Goal: Information Seeking & Learning: Learn about a topic

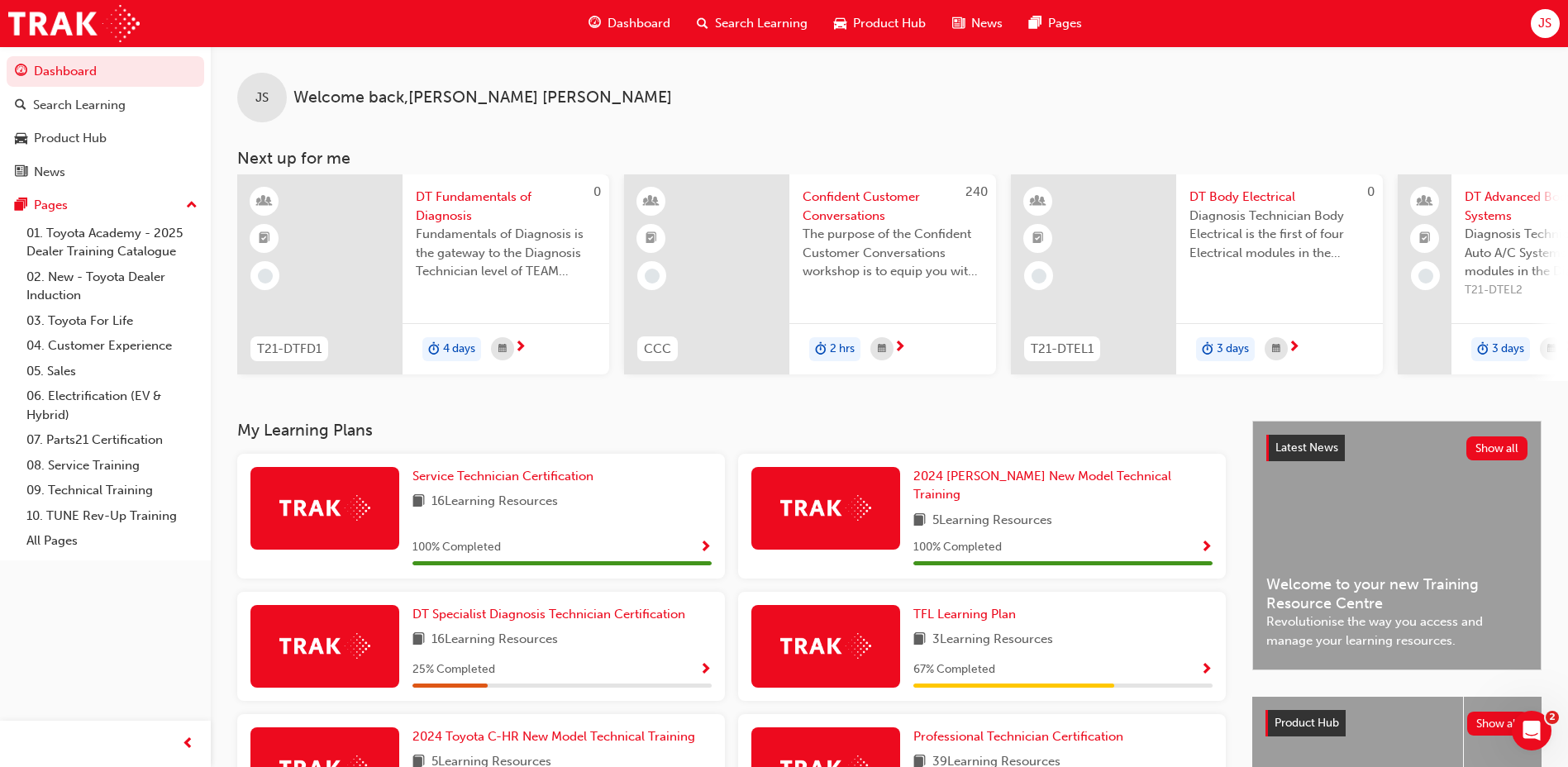
click at [782, 22] on span "Search Learning" at bounding box center [761, 23] width 93 height 19
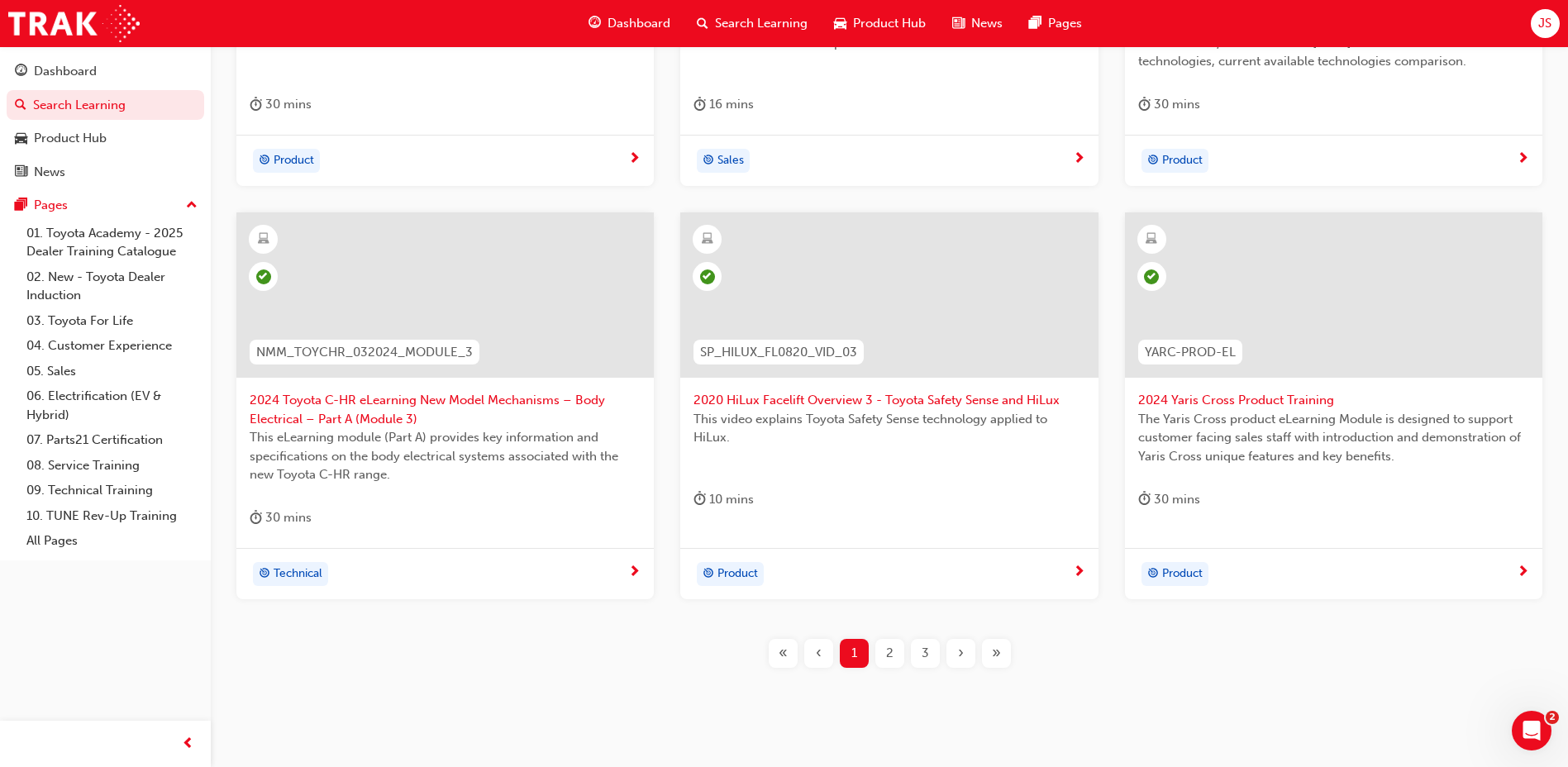
scroll to position [579, 0]
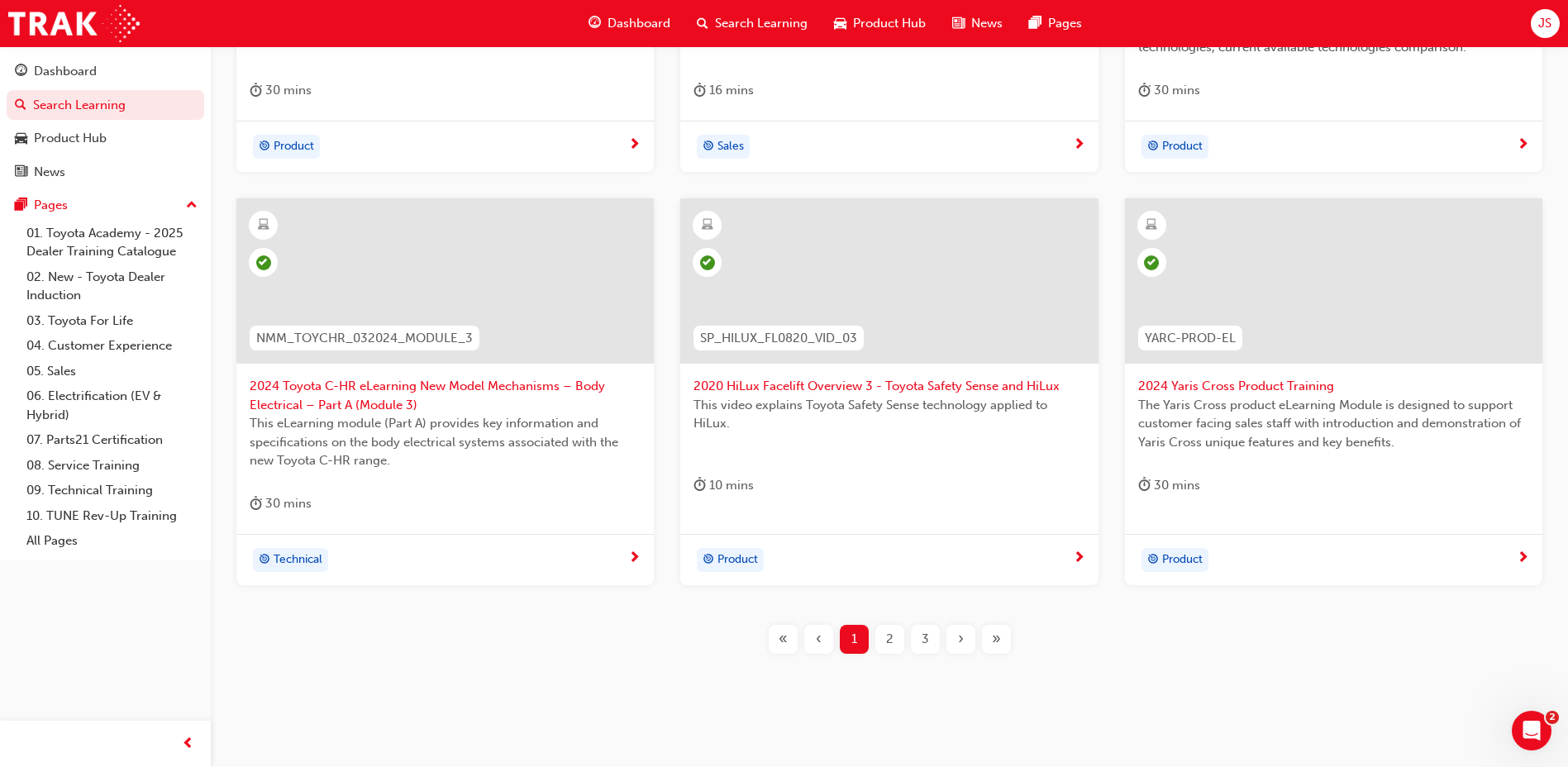
click at [901, 651] on div "2" at bounding box center [889, 640] width 29 height 29
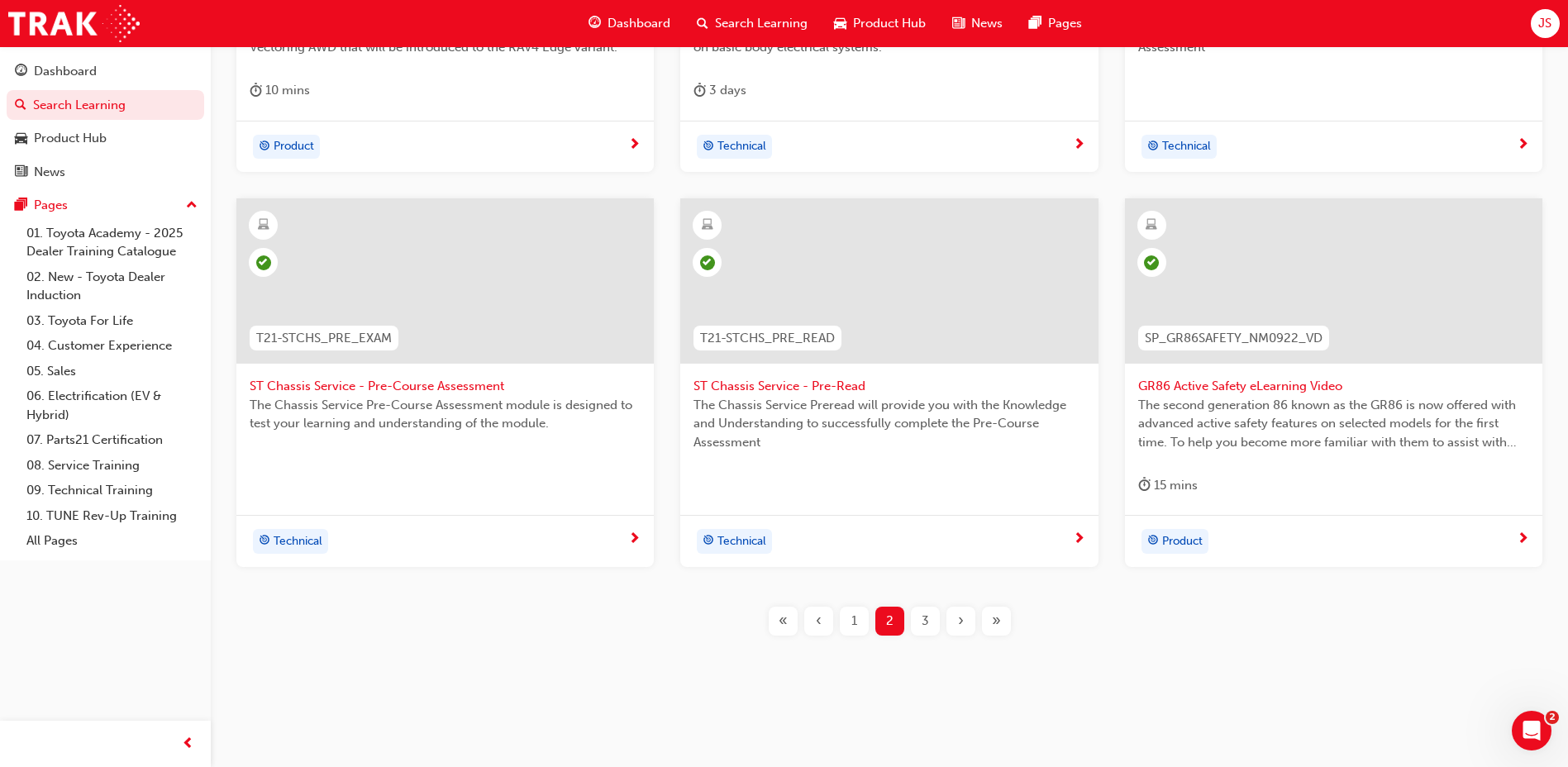
click at [936, 618] on div "3" at bounding box center [925, 621] width 29 height 29
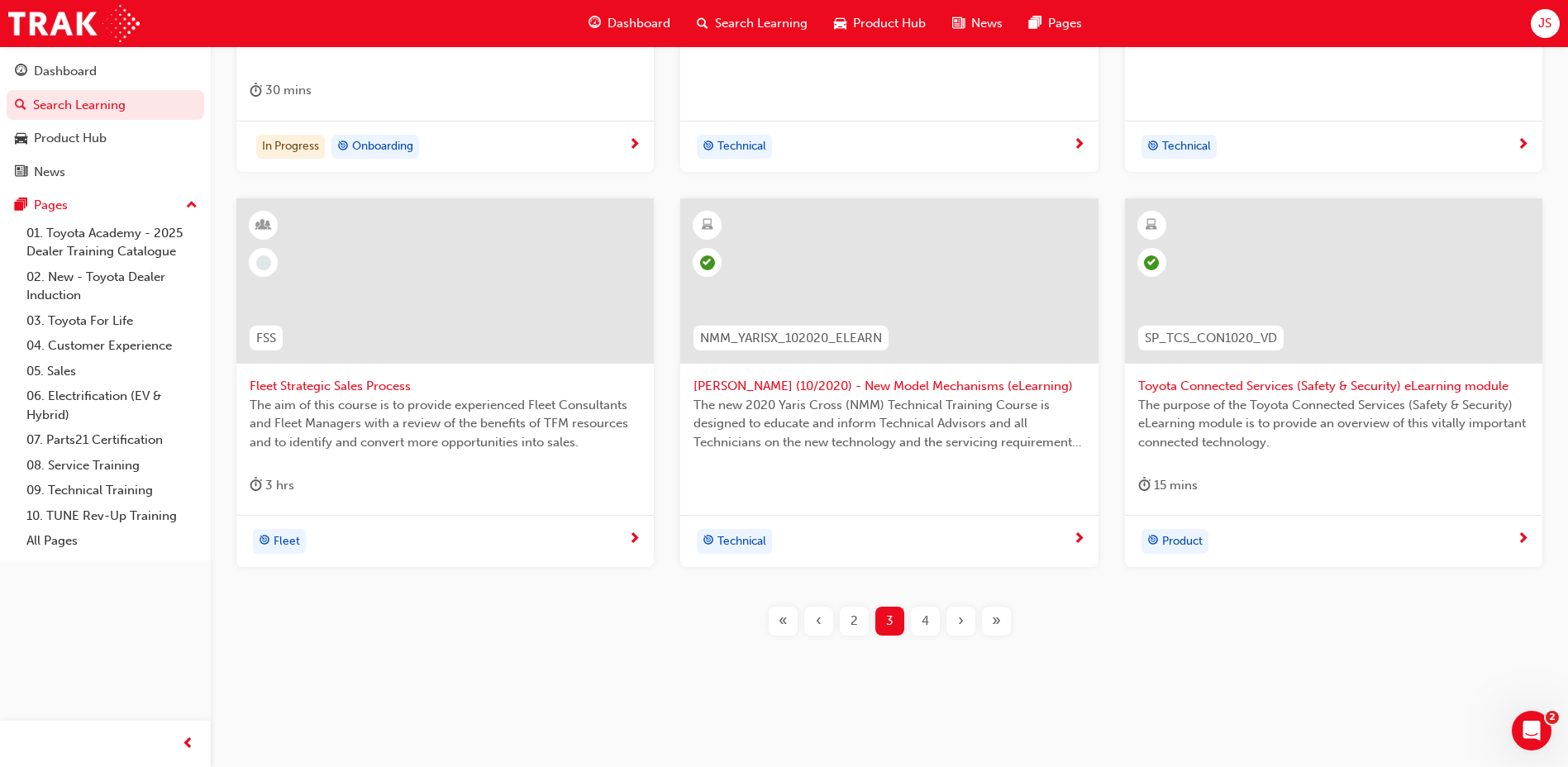
click at [915, 619] on div "4" at bounding box center [925, 621] width 29 height 29
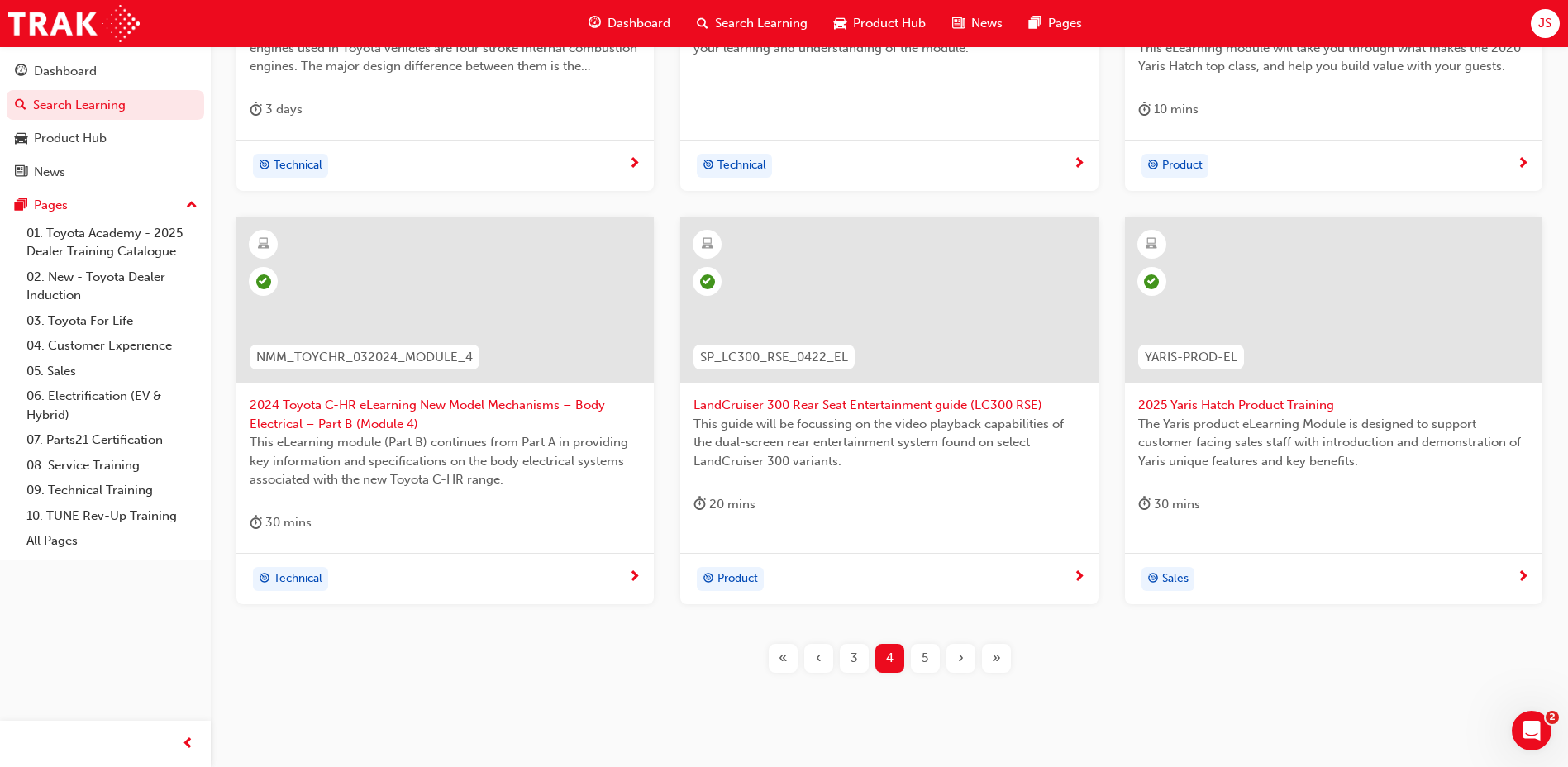
scroll to position [600, 0]
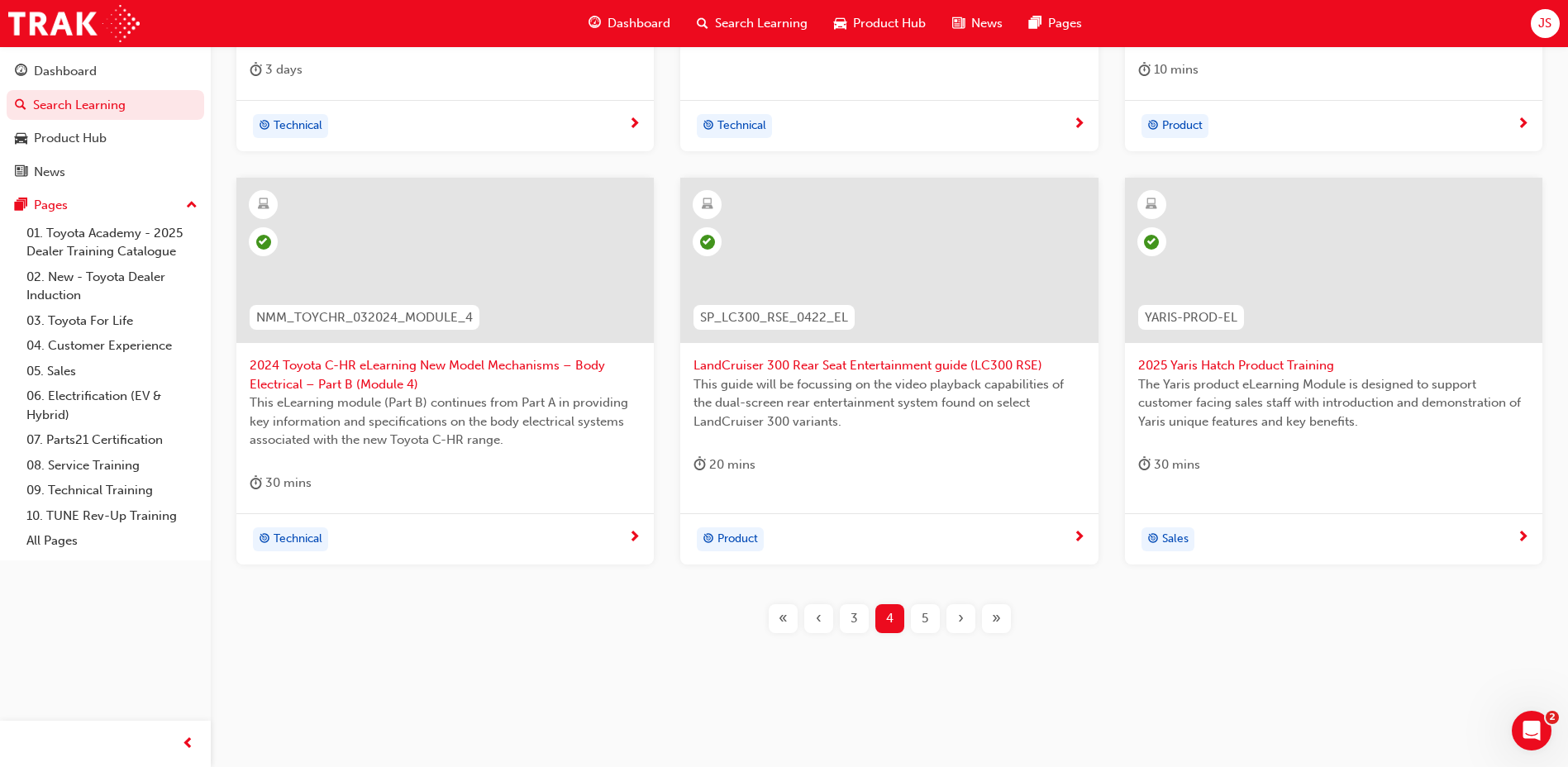
click at [927, 620] on span "5" at bounding box center [925, 619] width 7 height 19
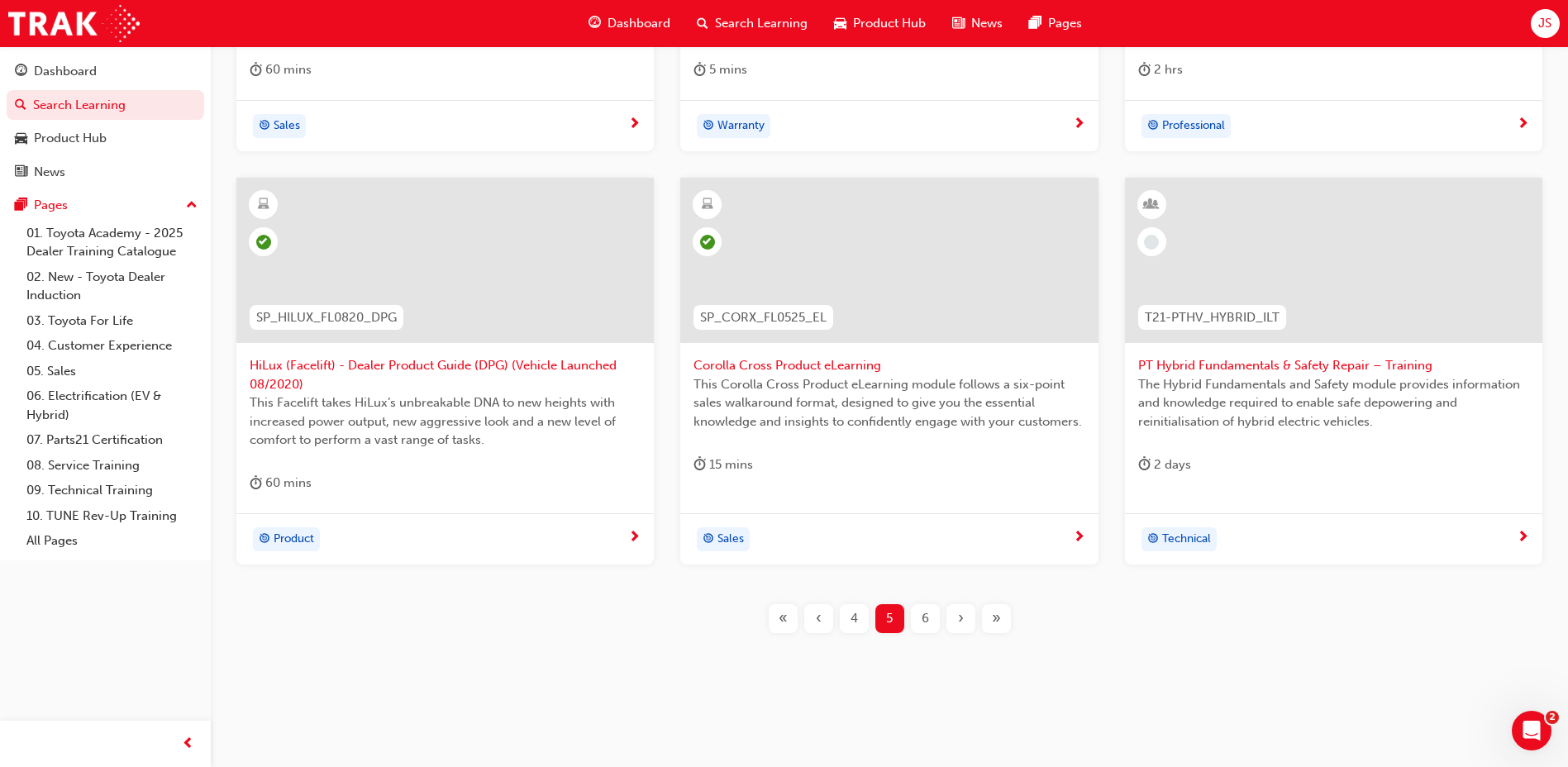
click at [917, 606] on div "6" at bounding box center [925, 619] width 29 height 29
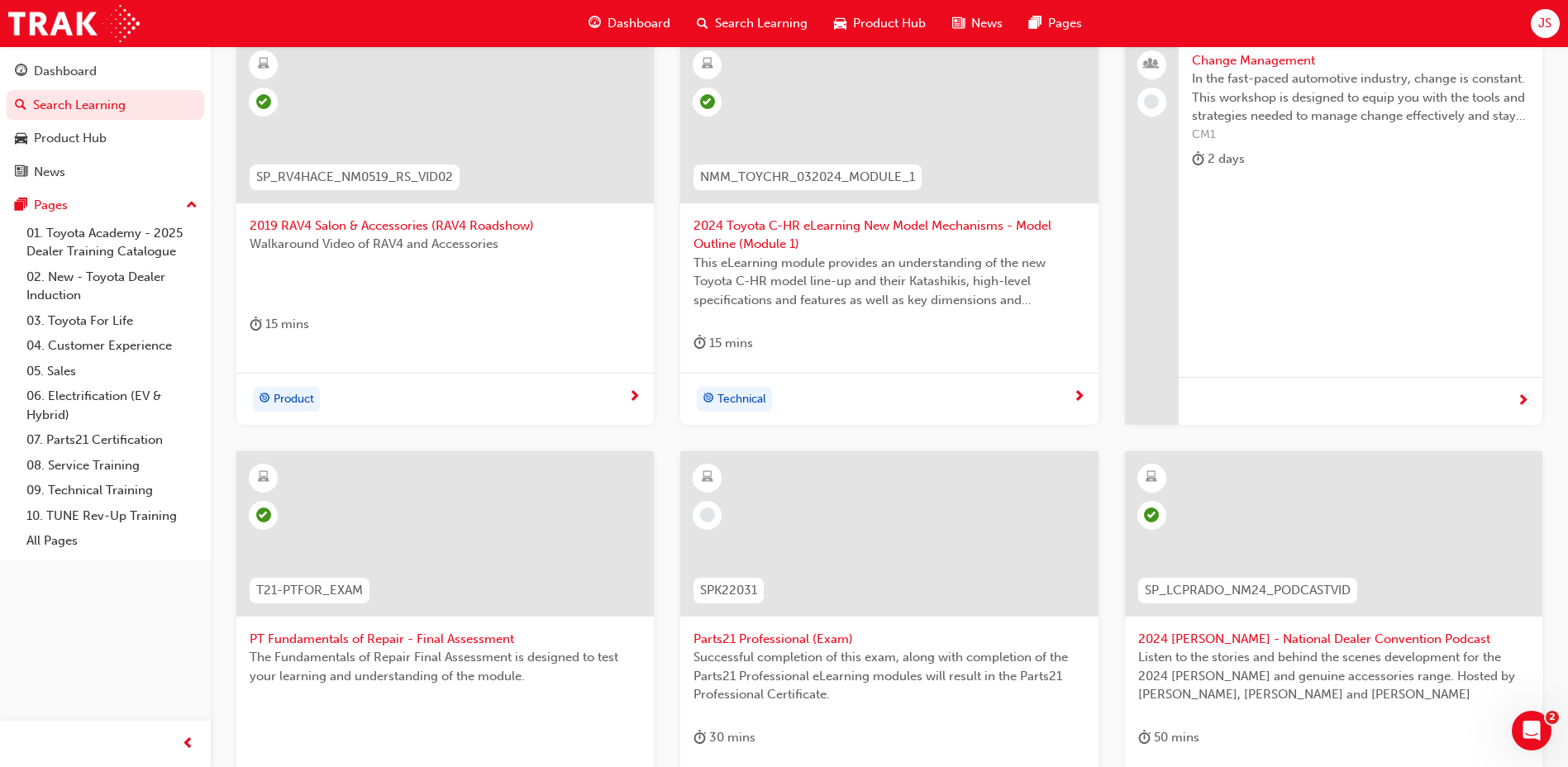
scroll to position [579, 0]
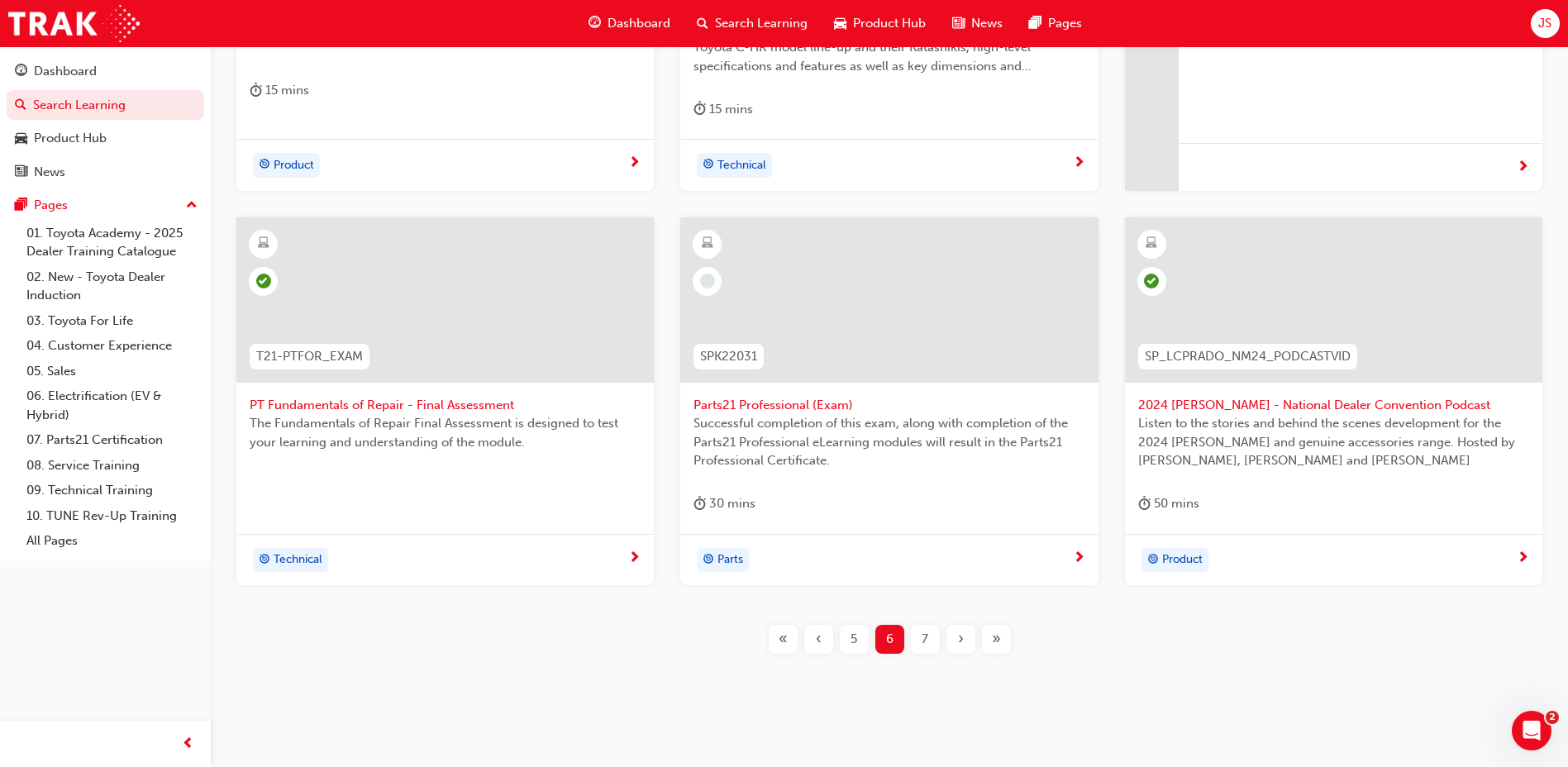
click at [917, 637] on div "7" at bounding box center [925, 640] width 29 height 29
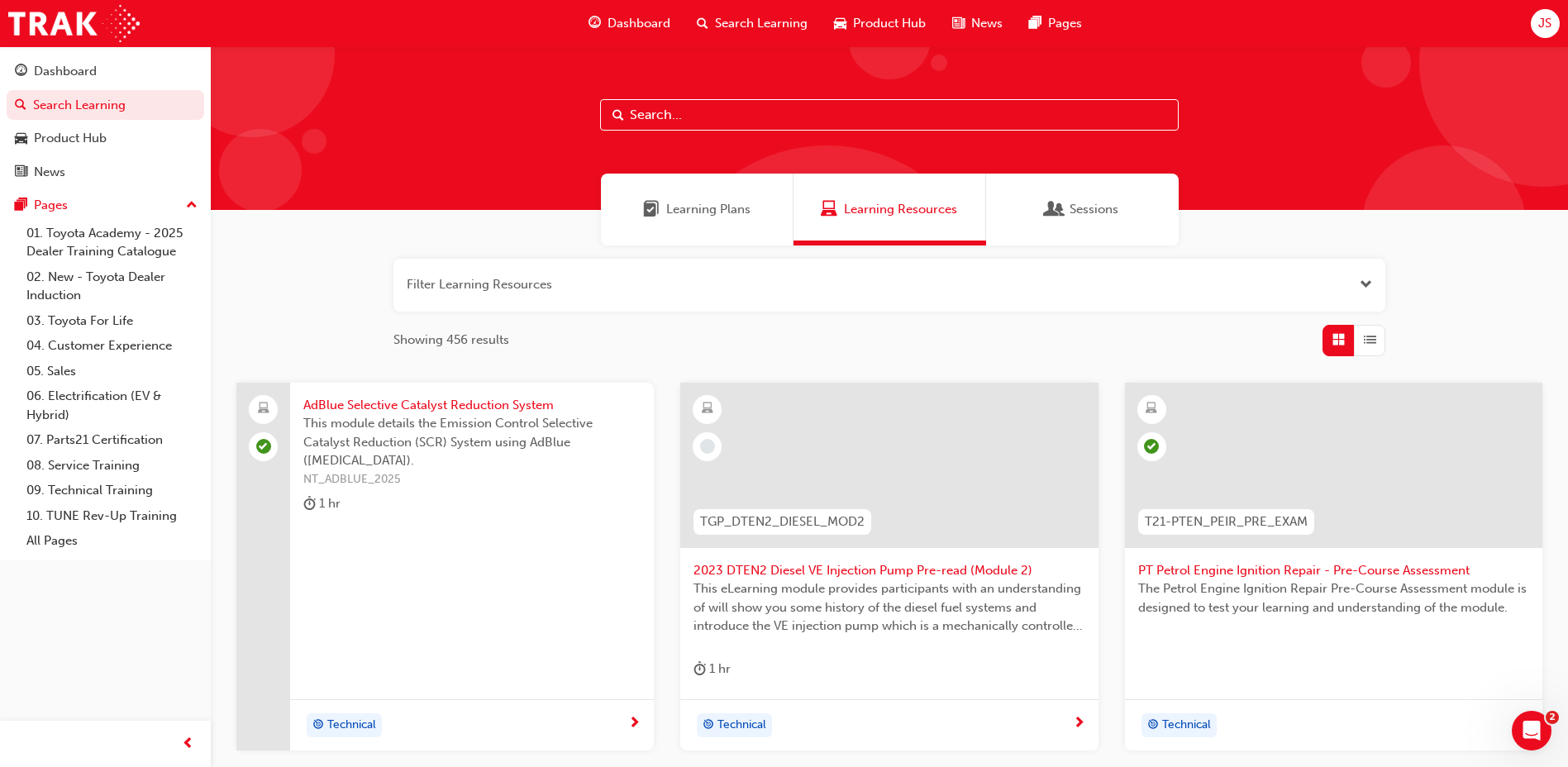
click at [807, 292] on button "button" at bounding box center [889, 285] width 992 height 53
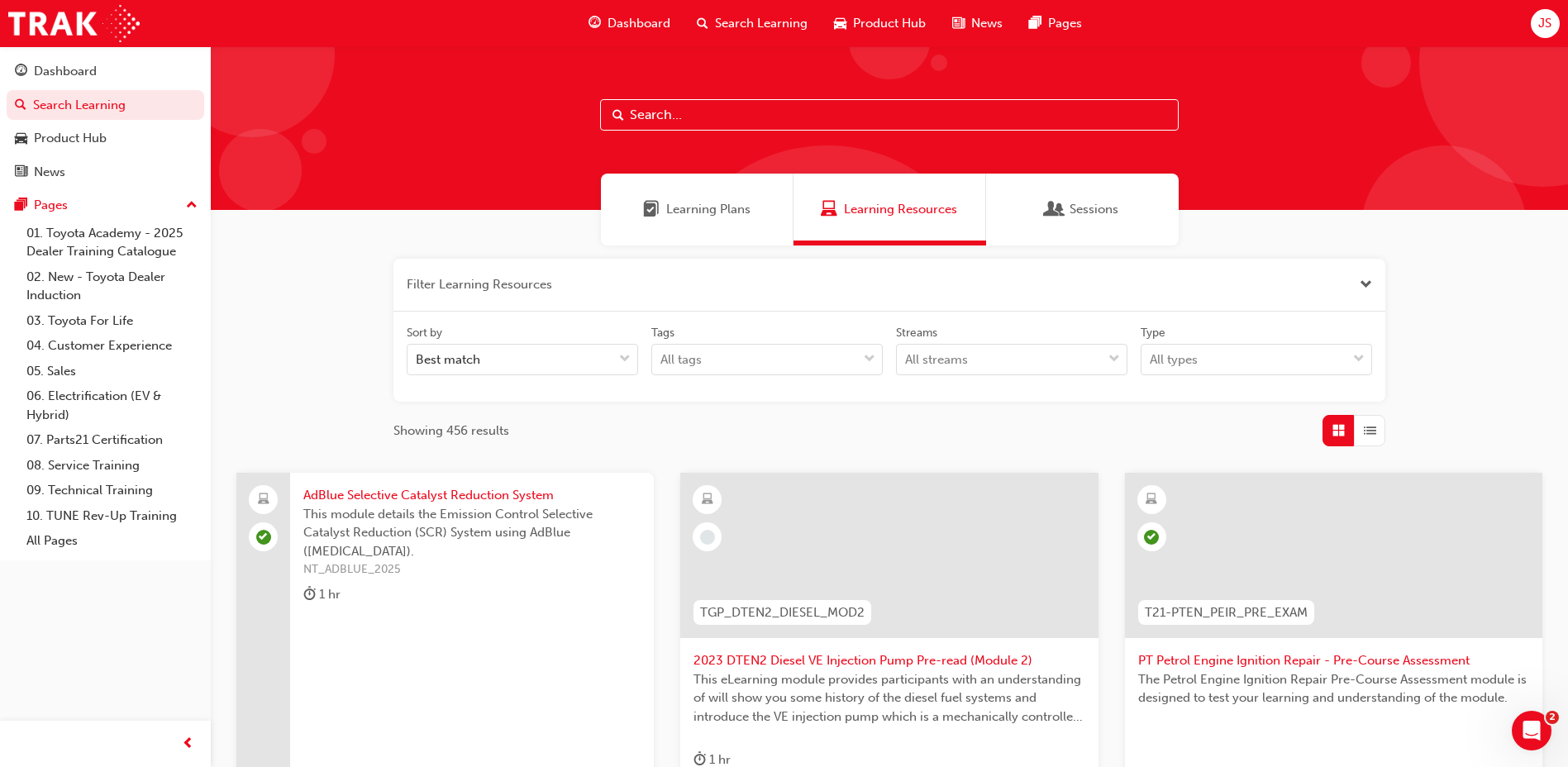
click at [807, 292] on button "button" at bounding box center [889, 285] width 992 height 53
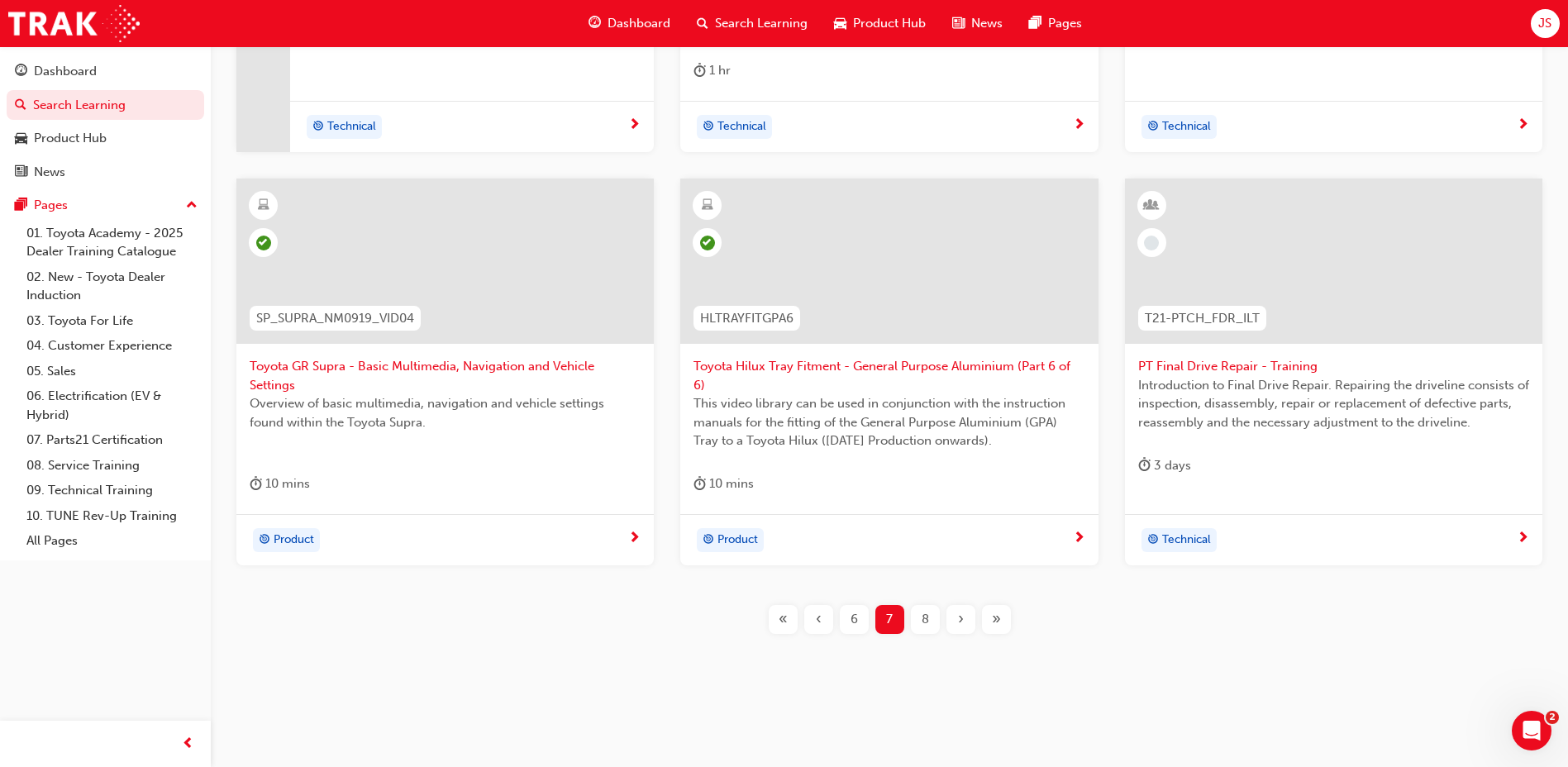
scroll to position [600, 0]
click at [932, 626] on div "8" at bounding box center [925, 619] width 29 height 29
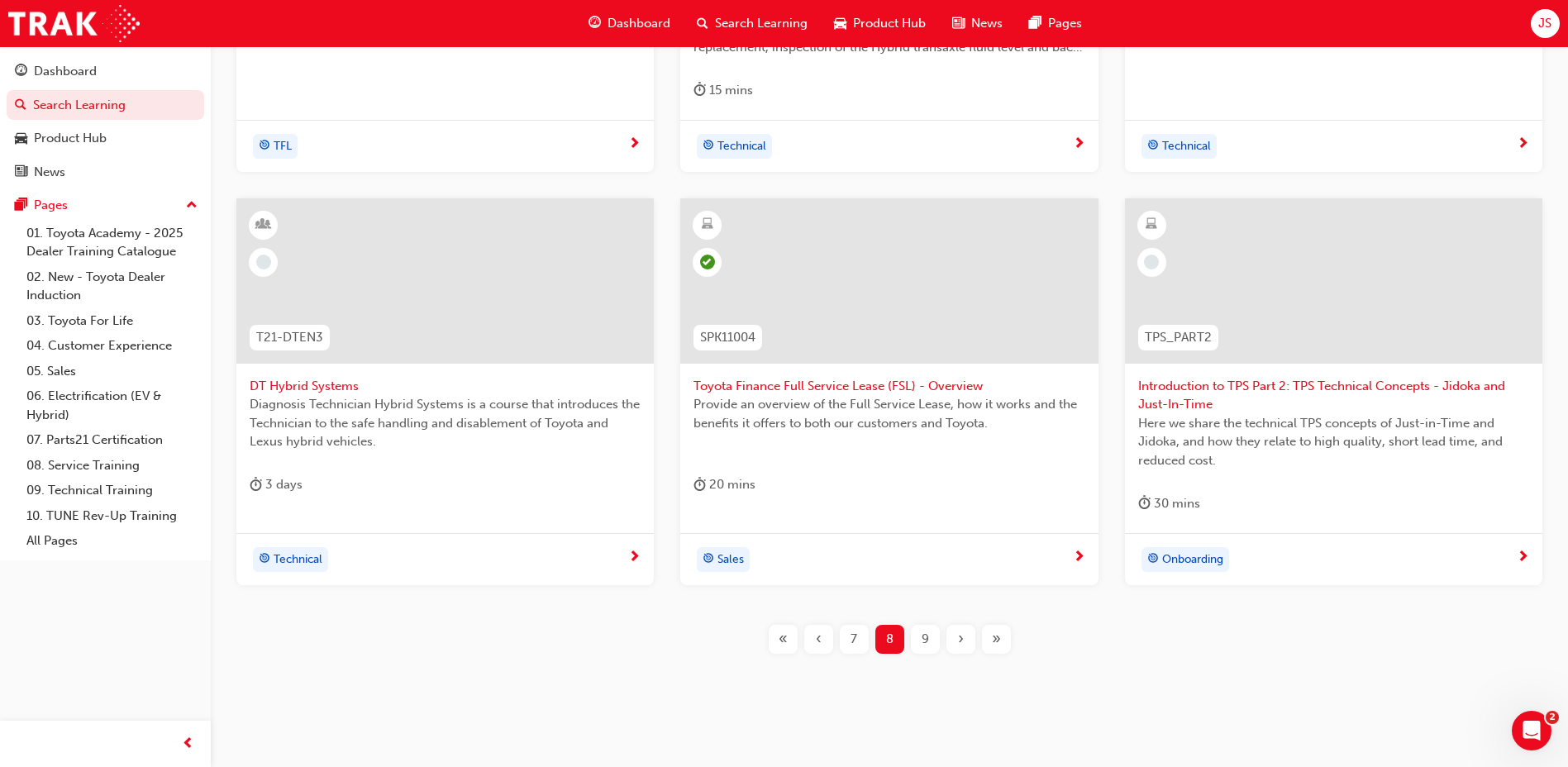
scroll to position [619, 0]
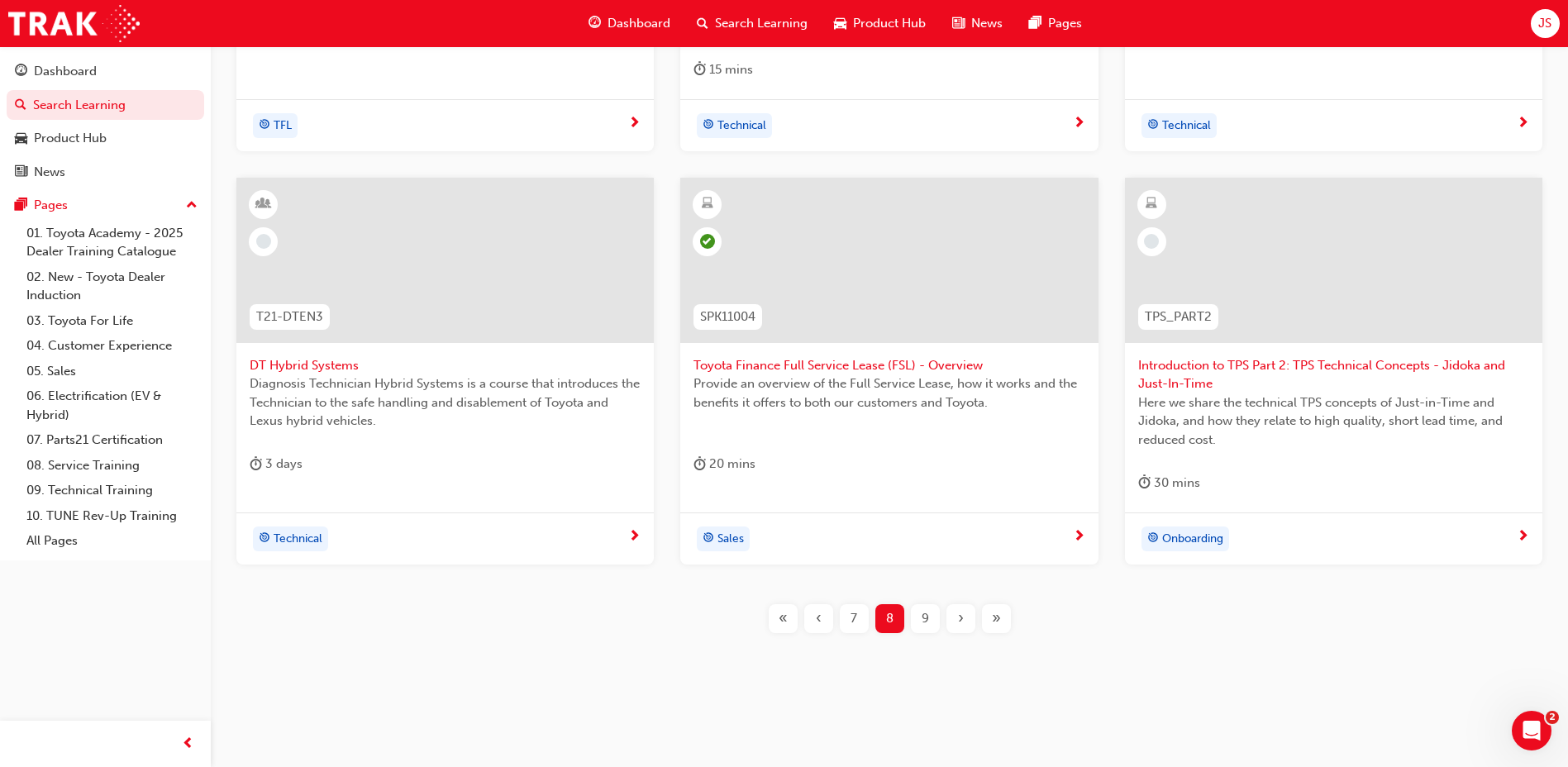
click at [918, 616] on div "9" at bounding box center [925, 619] width 29 height 29
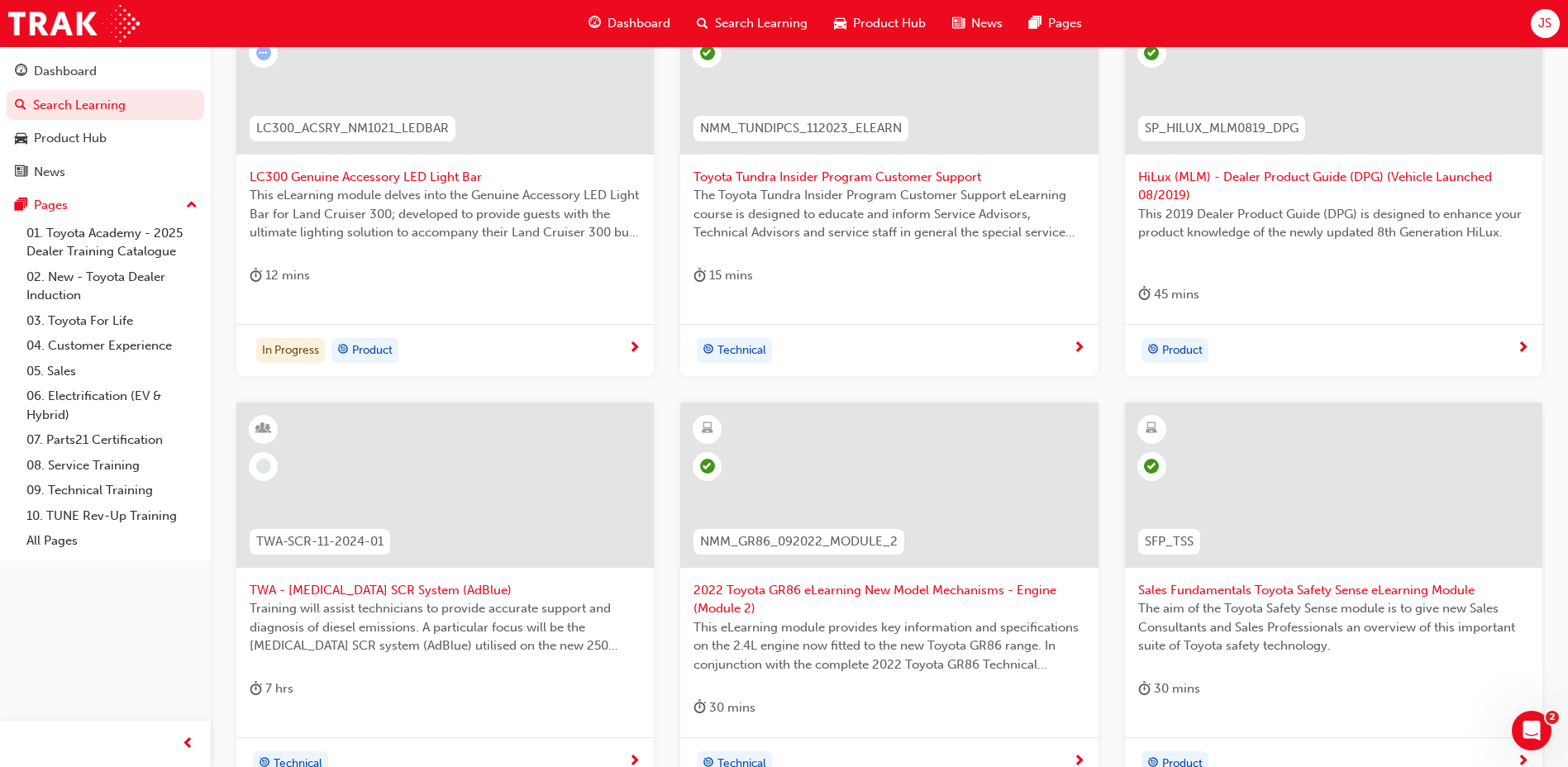
scroll to position [619, 0]
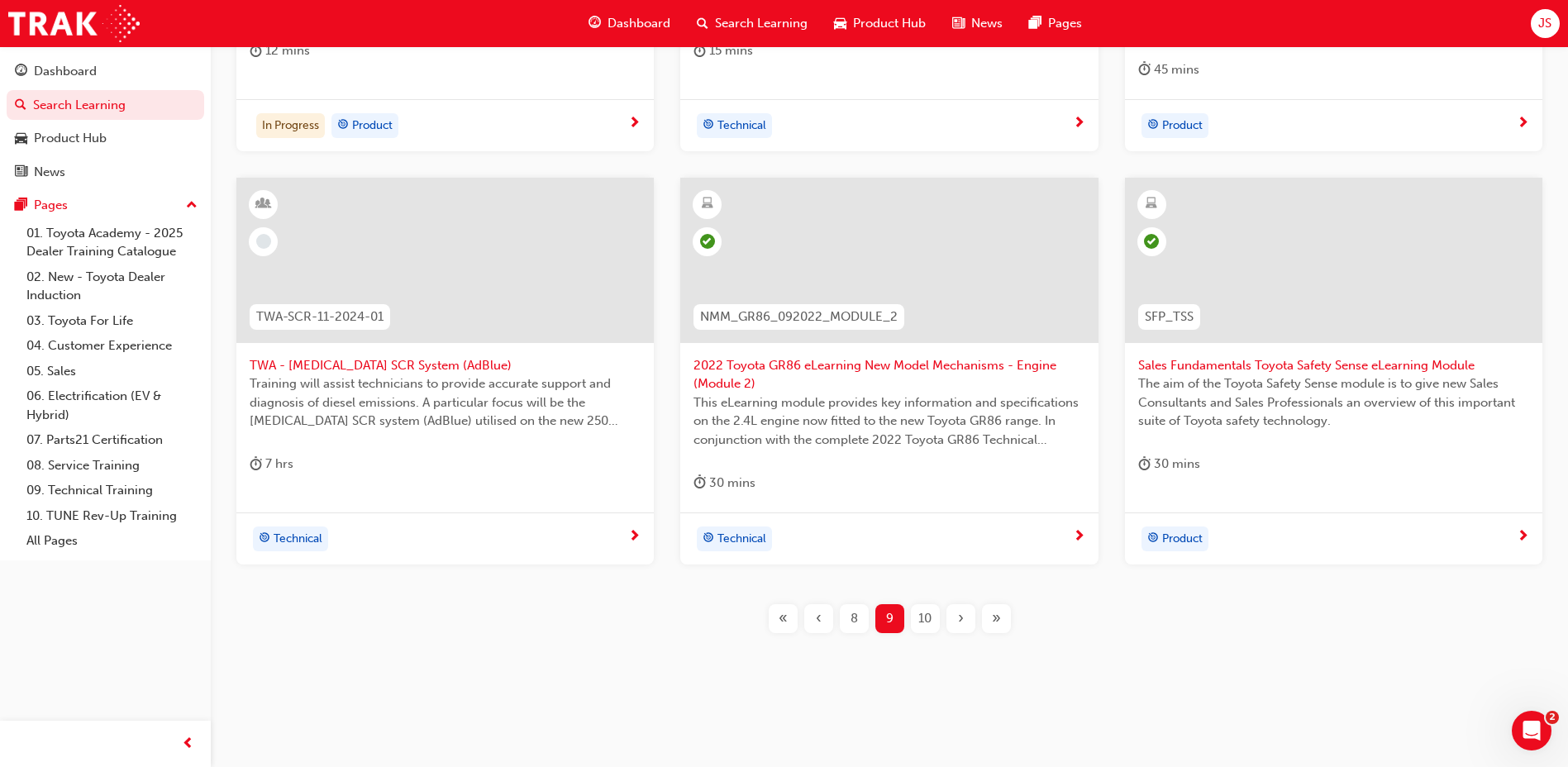
click at [912, 614] on div "10" at bounding box center [925, 619] width 29 height 29
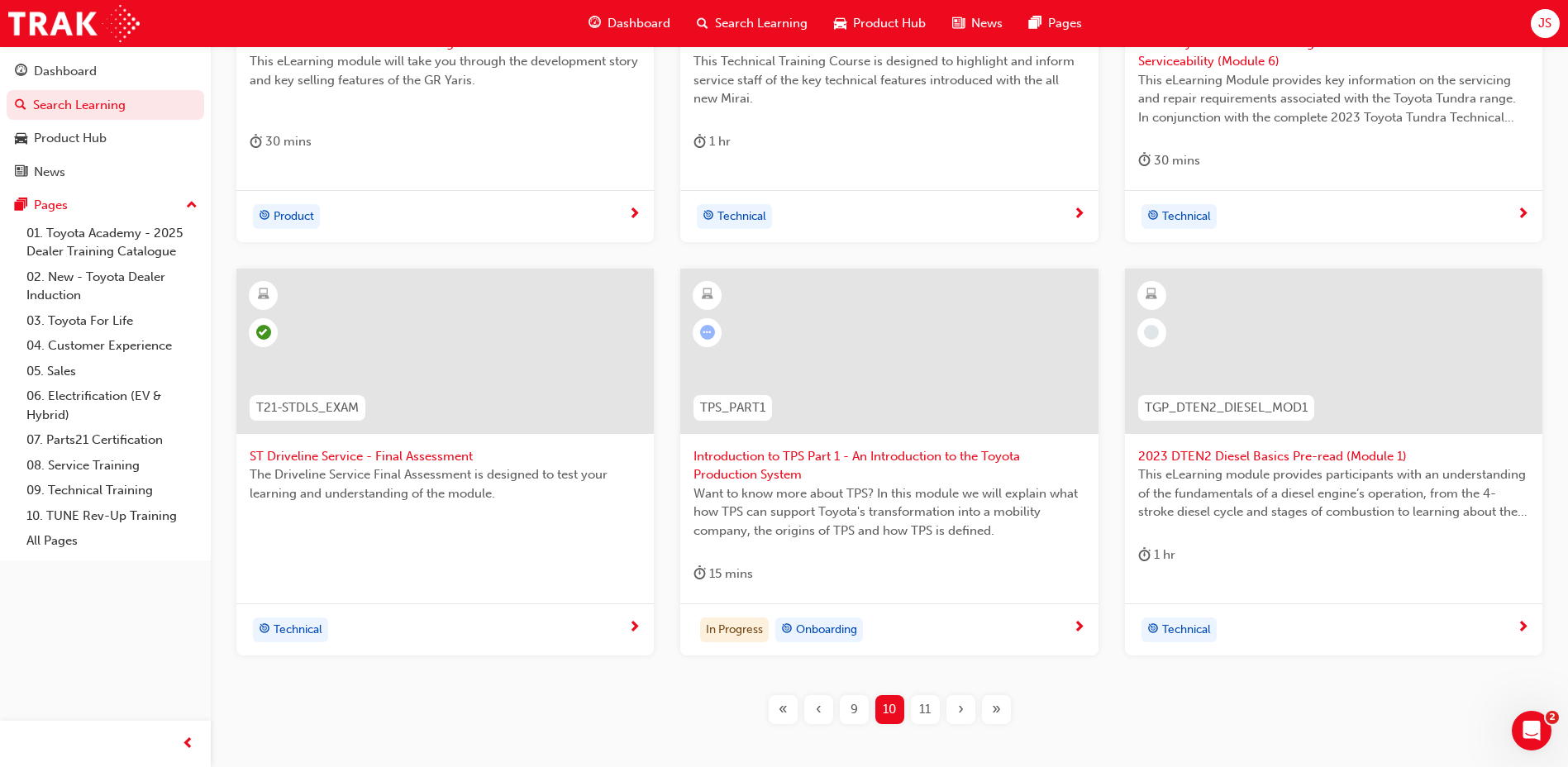
scroll to position [536, 0]
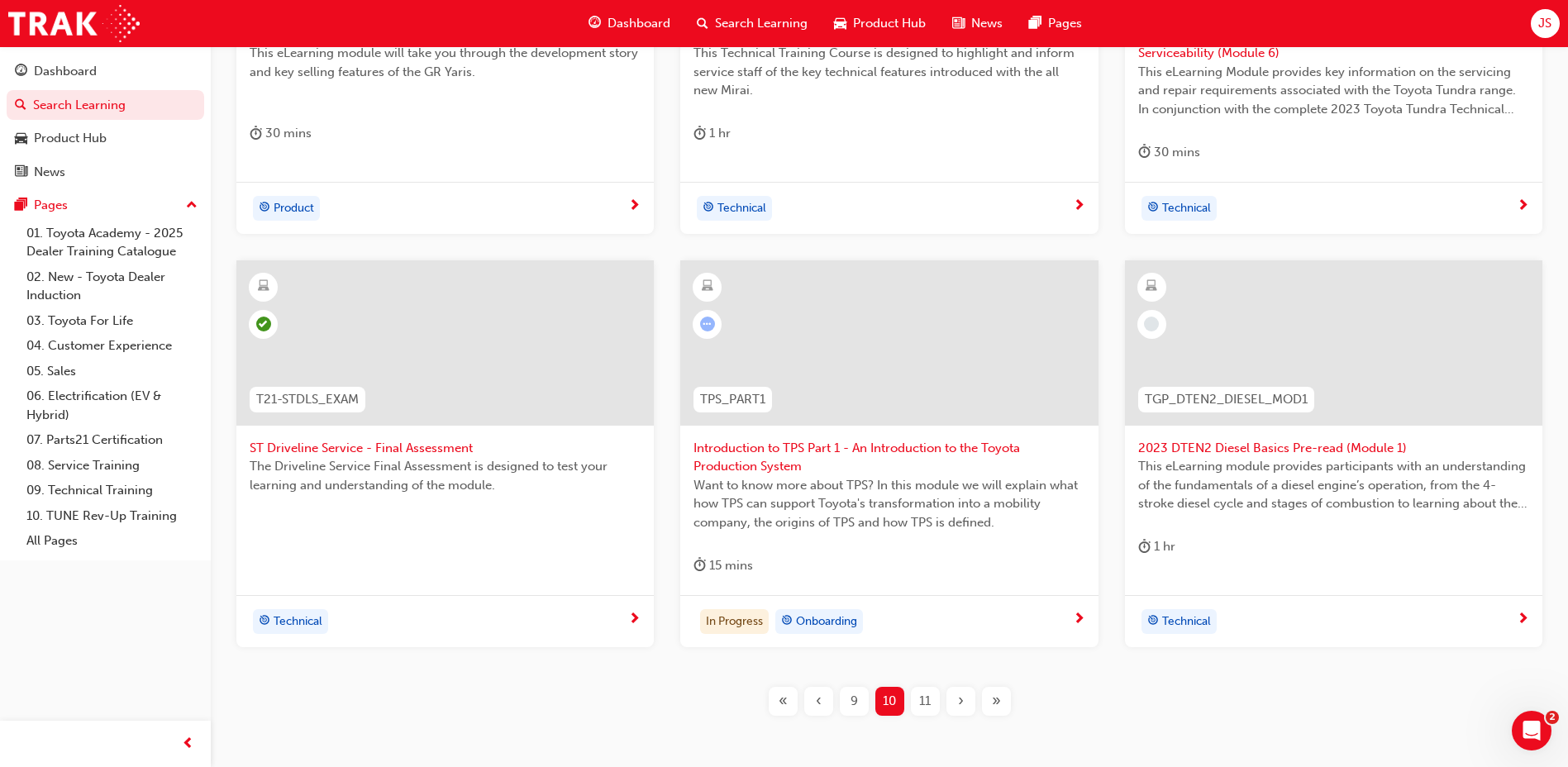
click at [744, 441] on span "Introduction to TPS Part 1 - An Introduction to the Toyota Production System" at bounding box center [888, 458] width 391 height 37
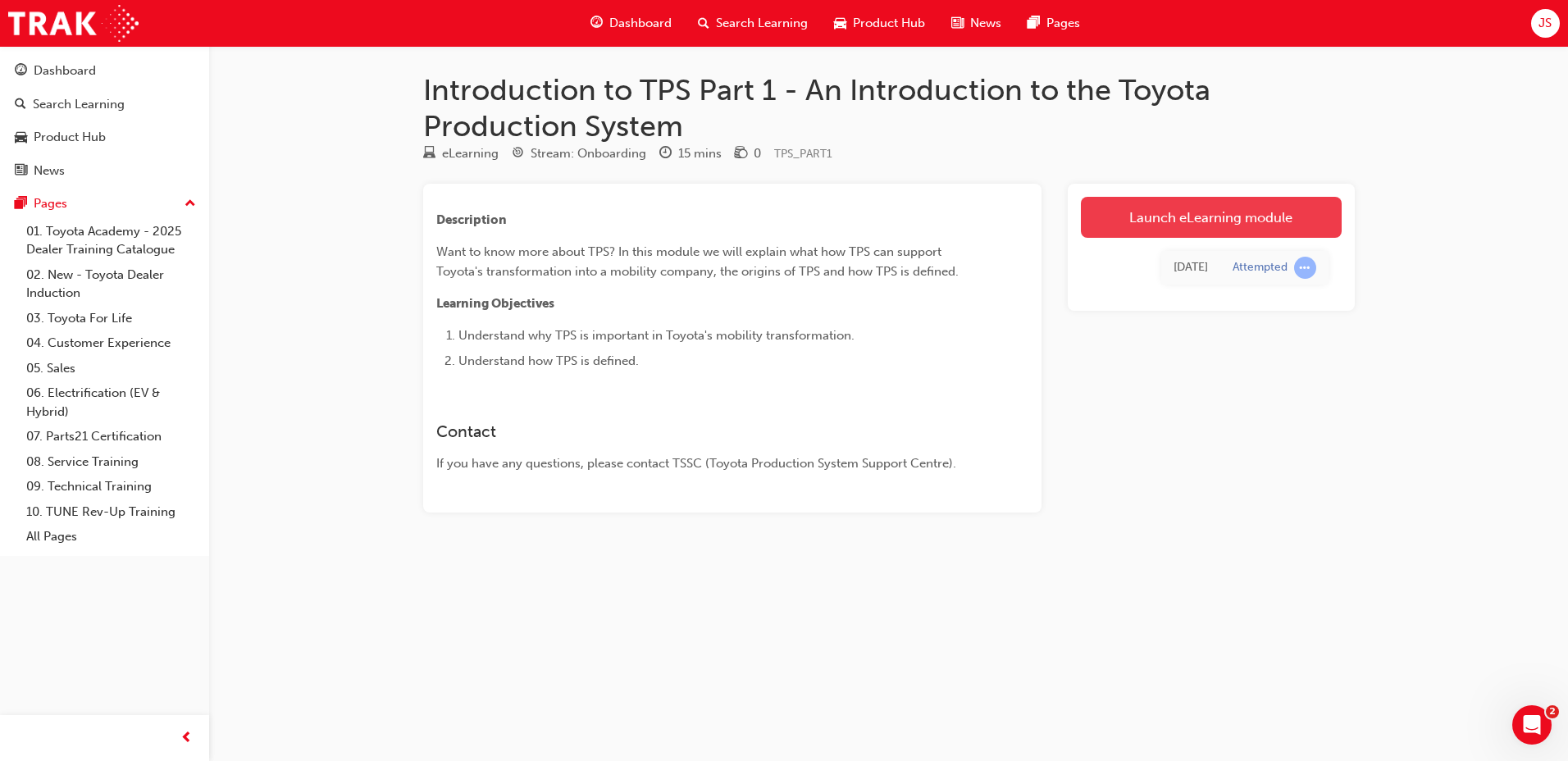
click at [1215, 217] on link "Launch eLearning module" at bounding box center [1211, 218] width 261 height 41
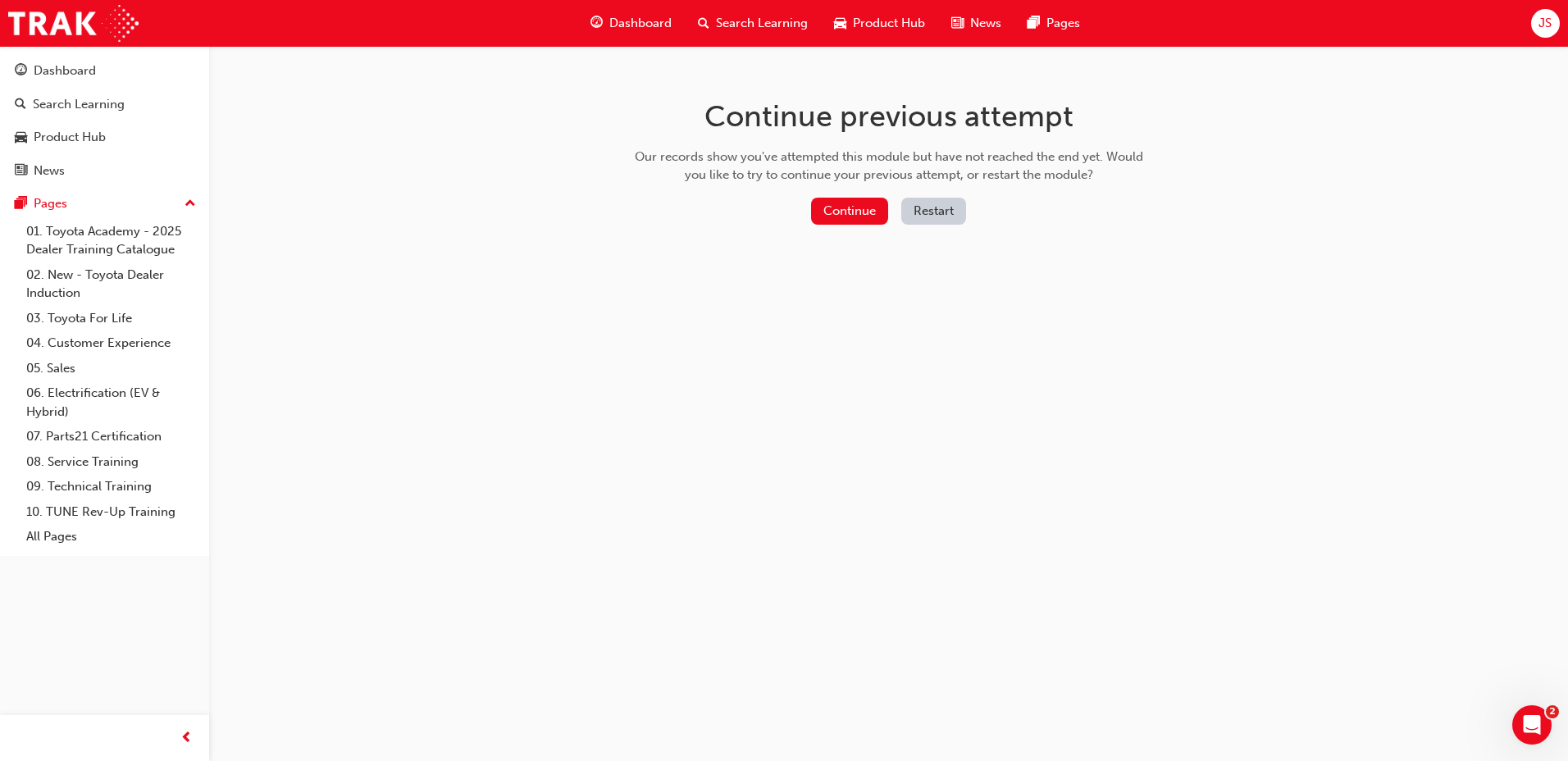
click at [910, 211] on button "Restart" at bounding box center [933, 211] width 65 height 27
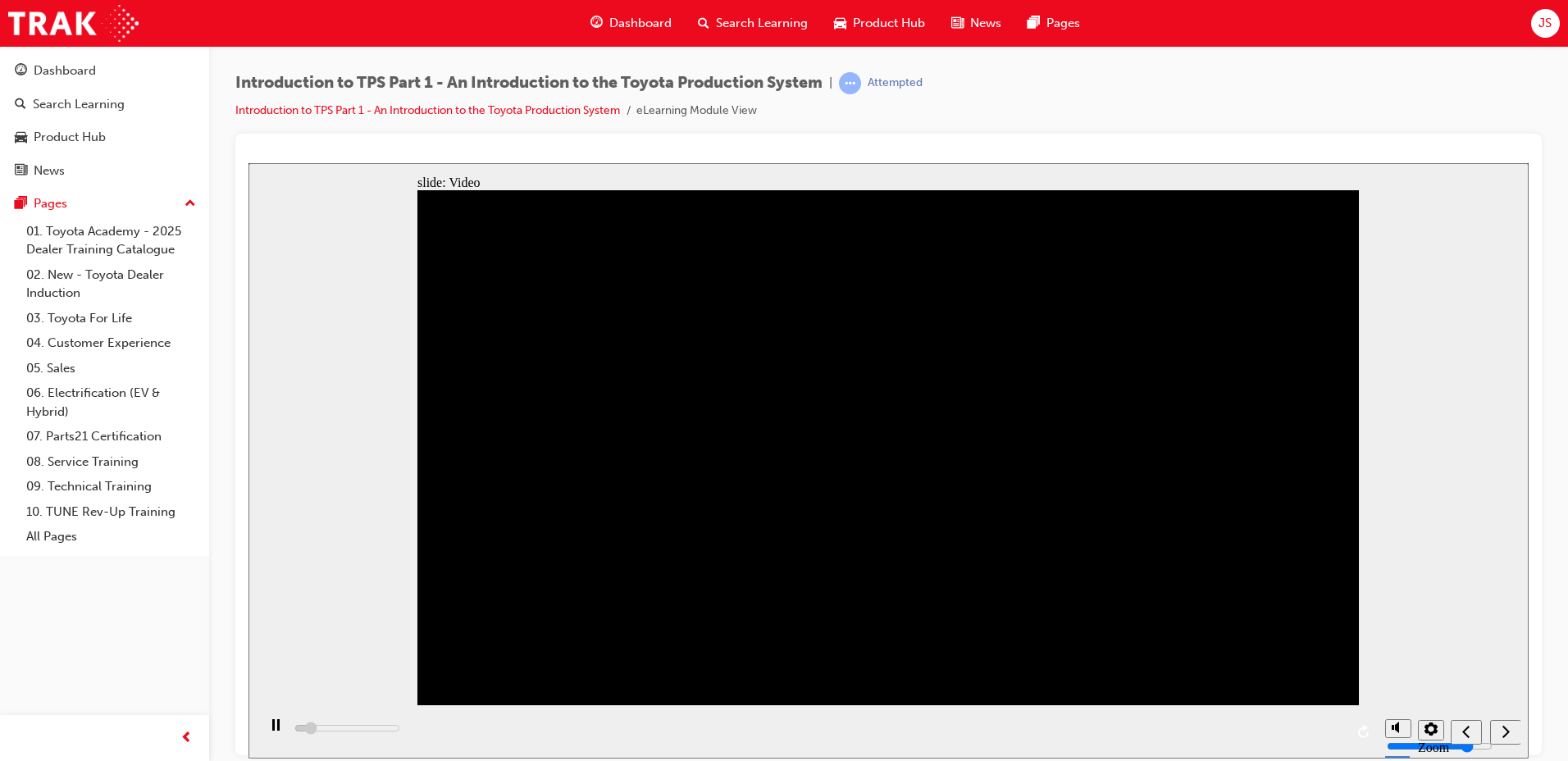
click at [1511, 732] on nav "slide navigation" at bounding box center [1485, 731] width 70 height 53
click at [1504, 729] on nav "slide navigation" at bounding box center [1485, 731] width 70 height 53
click at [1321, 729] on div "playback controls" at bounding box center [816, 731] width 1120 height 53
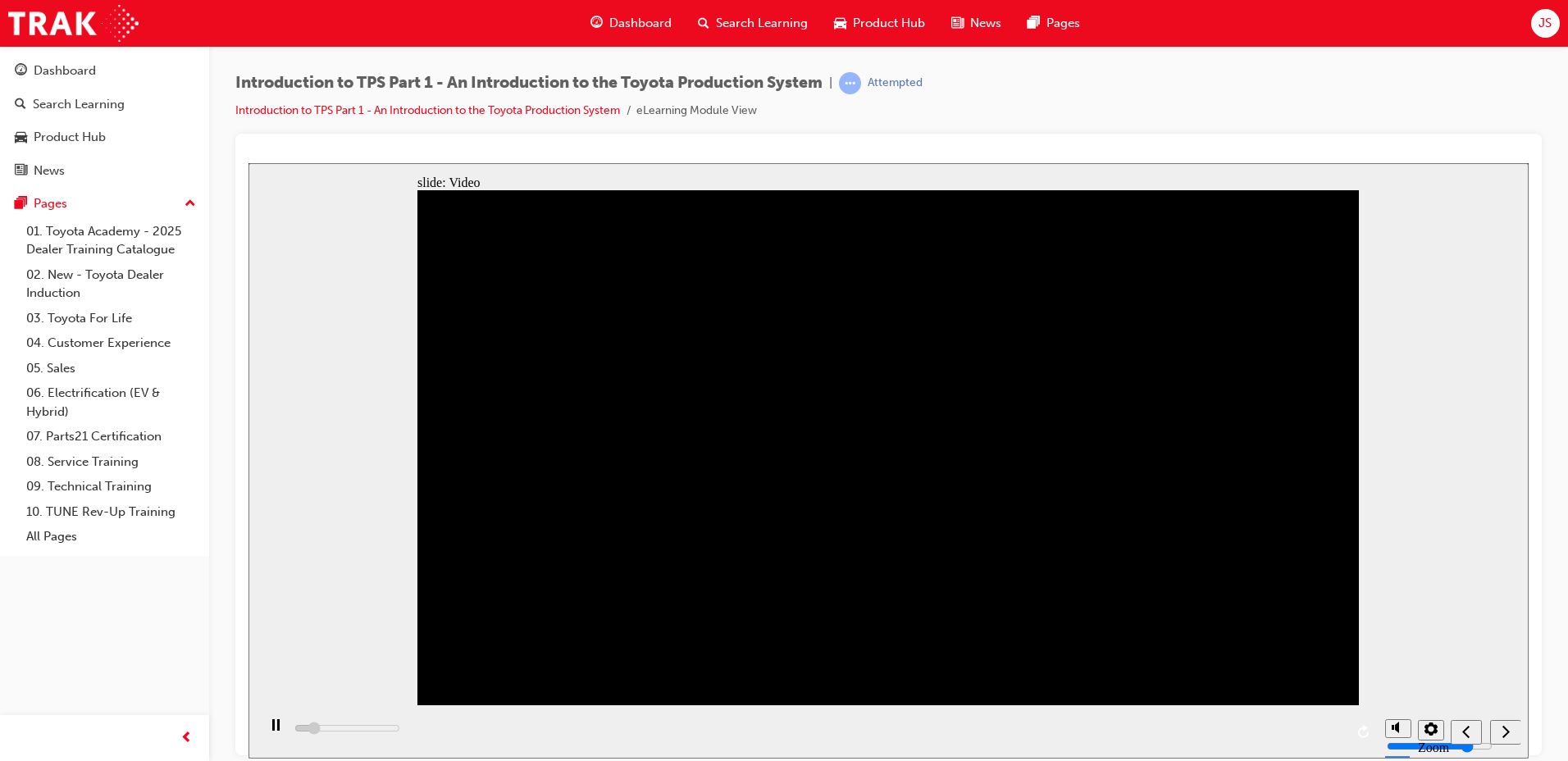
click at [1330, 729] on div "playback controls" at bounding box center [816, 731] width 1120 height 53
drag, startPoint x: 462, startPoint y: 732, endPoint x: 577, endPoint y: 732, distance: 115.0
click at [557, 738] on div "playback controls" at bounding box center [816, 731] width 1120 height 53
click at [1504, 737] on nav "slide navigation" at bounding box center [1485, 731] width 70 height 53
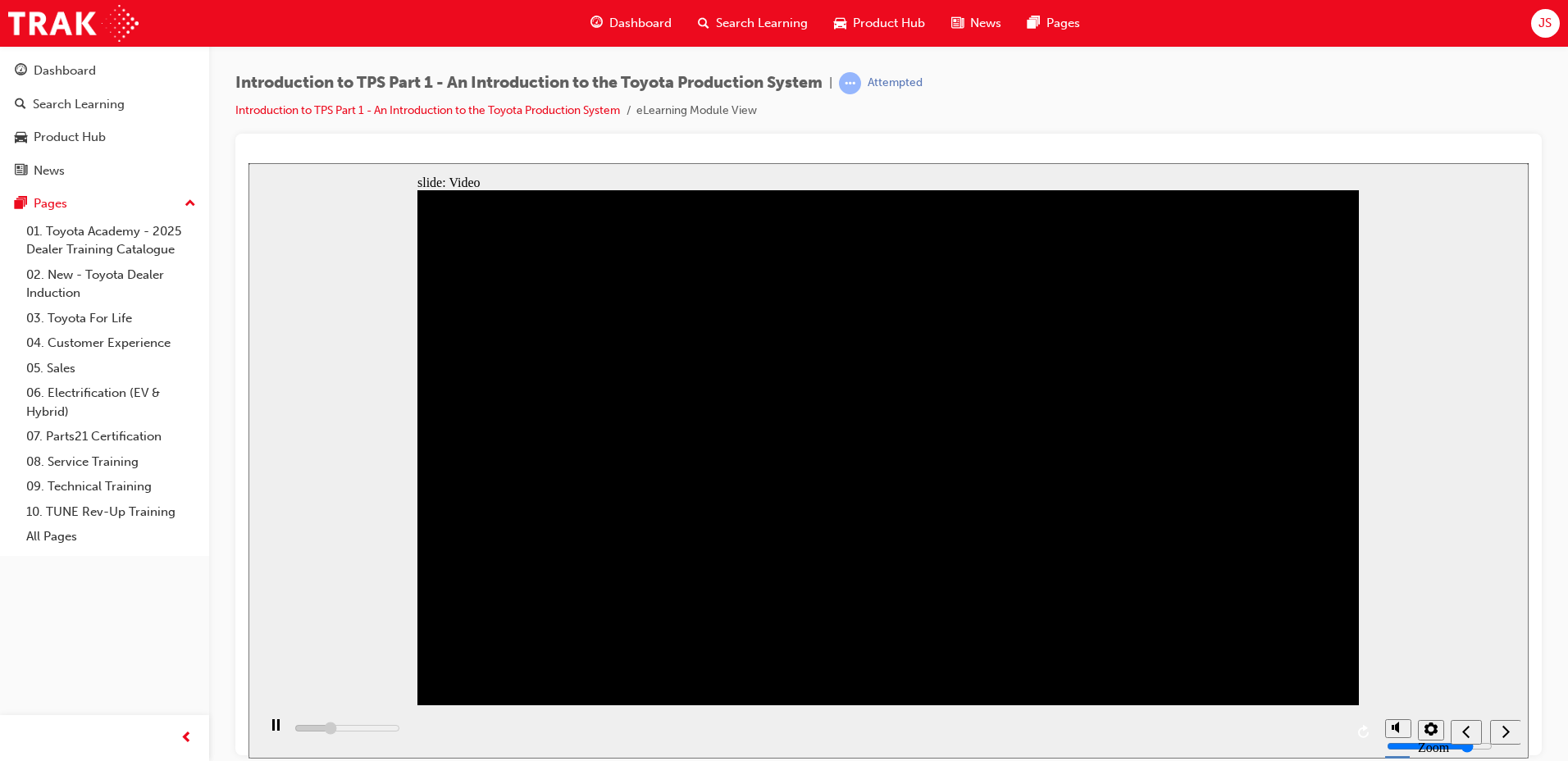
click at [720, 730] on div "playback controls" at bounding box center [816, 731] width 1120 height 53
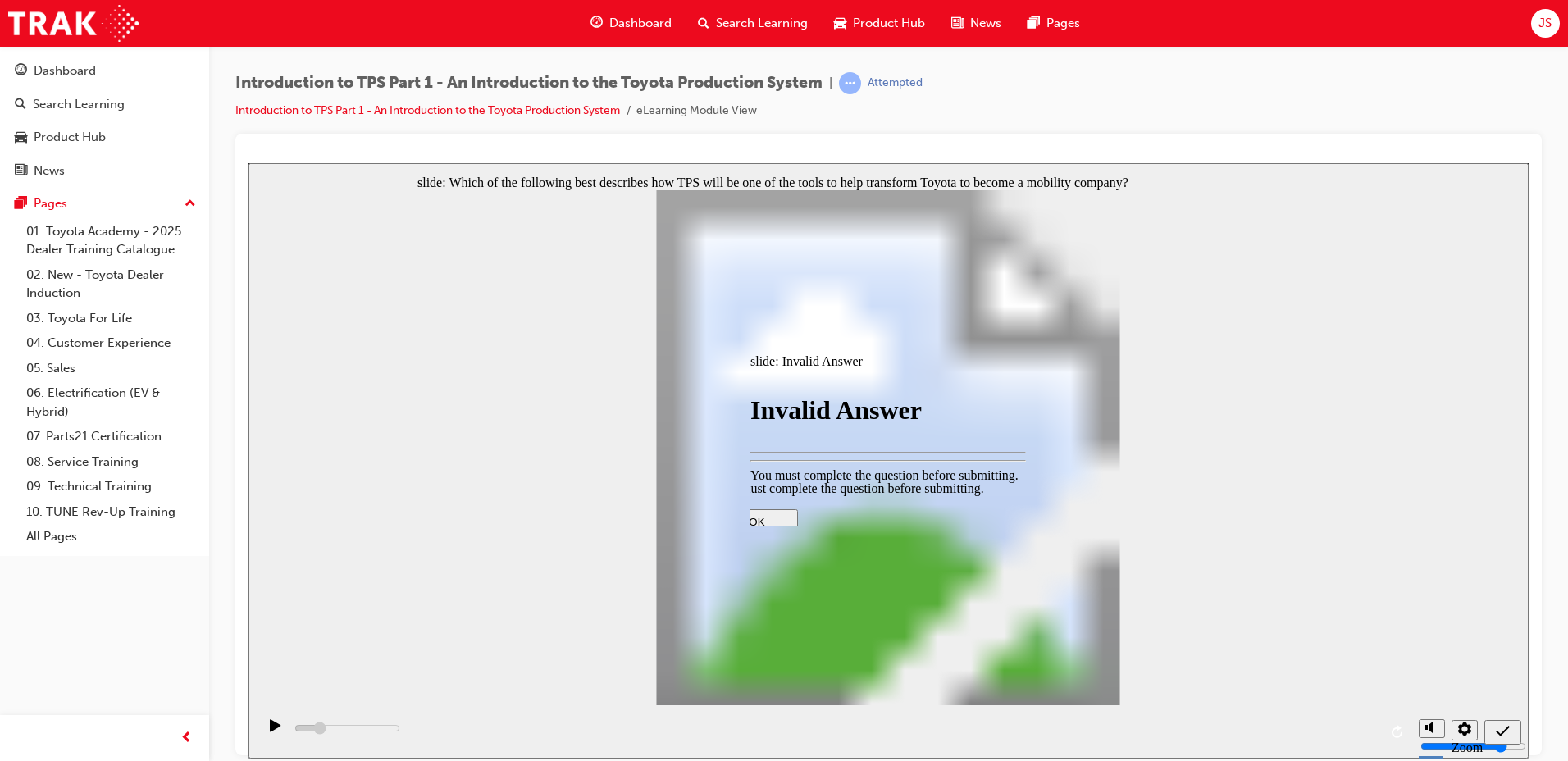
type input "1000"
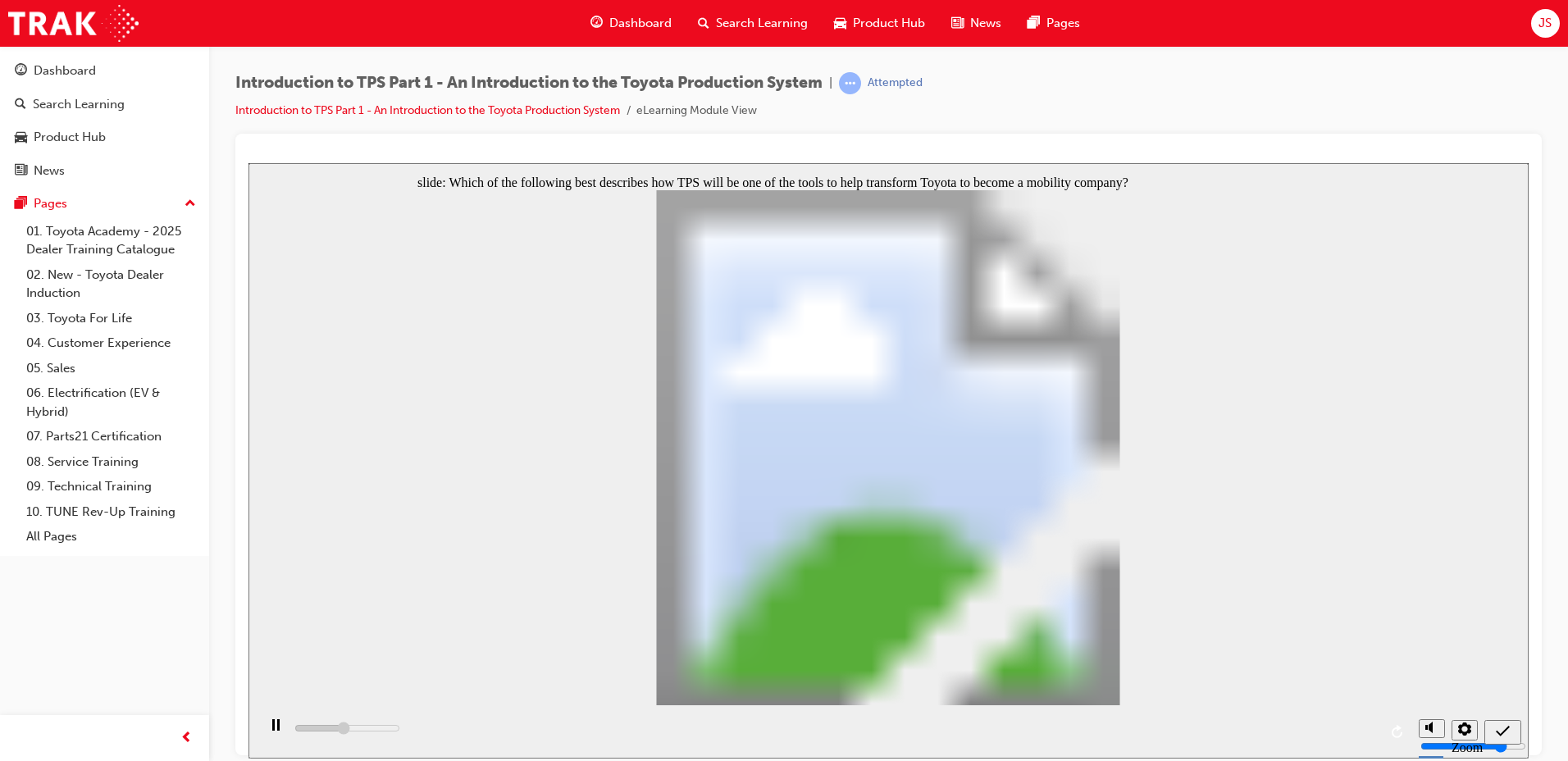
type input "2300"
radio input "true"
type input "5000"
radio input "true"
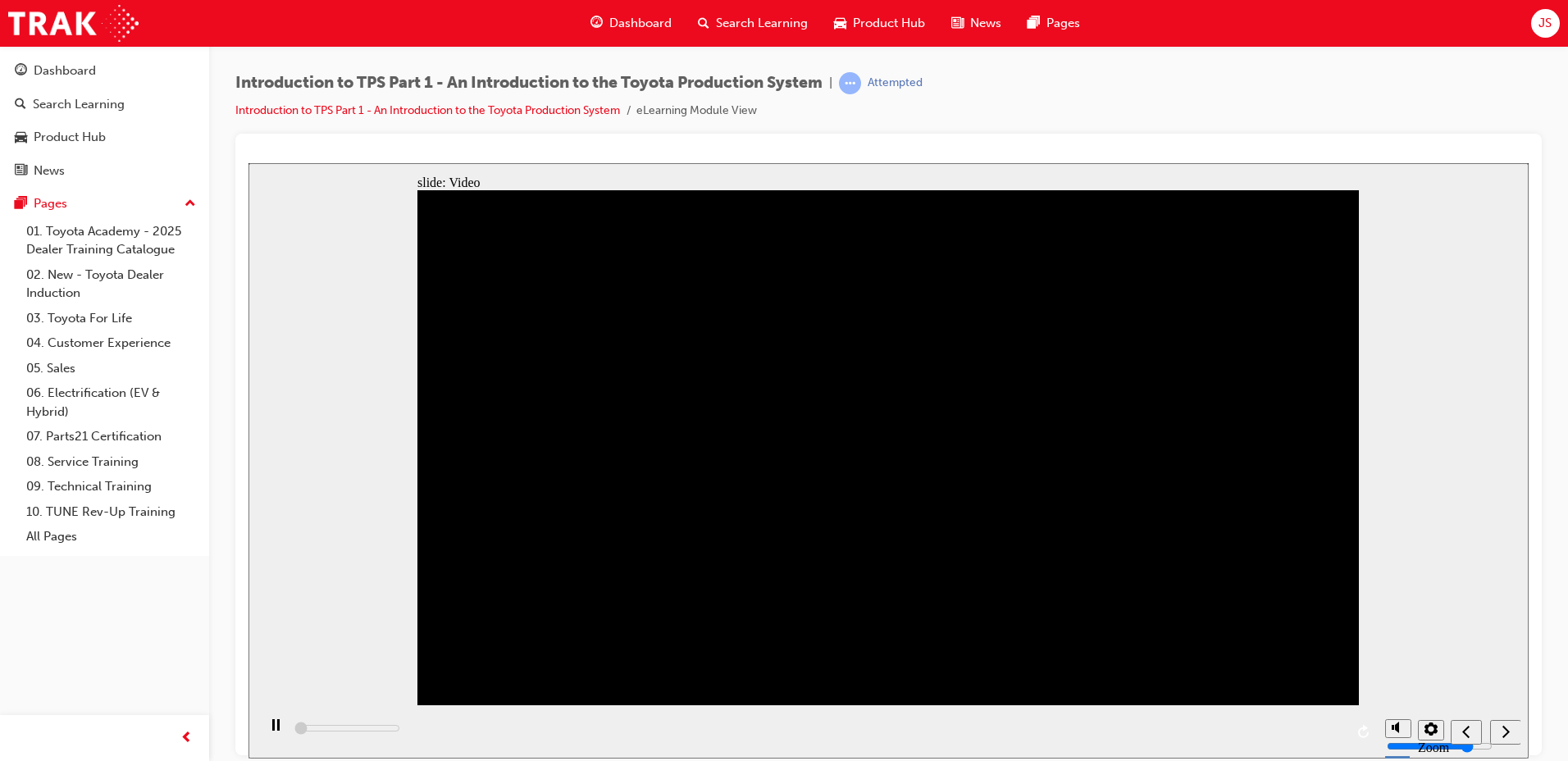
click at [1278, 729] on div "playback controls" at bounding box center [816, 731] width 1120 height 53
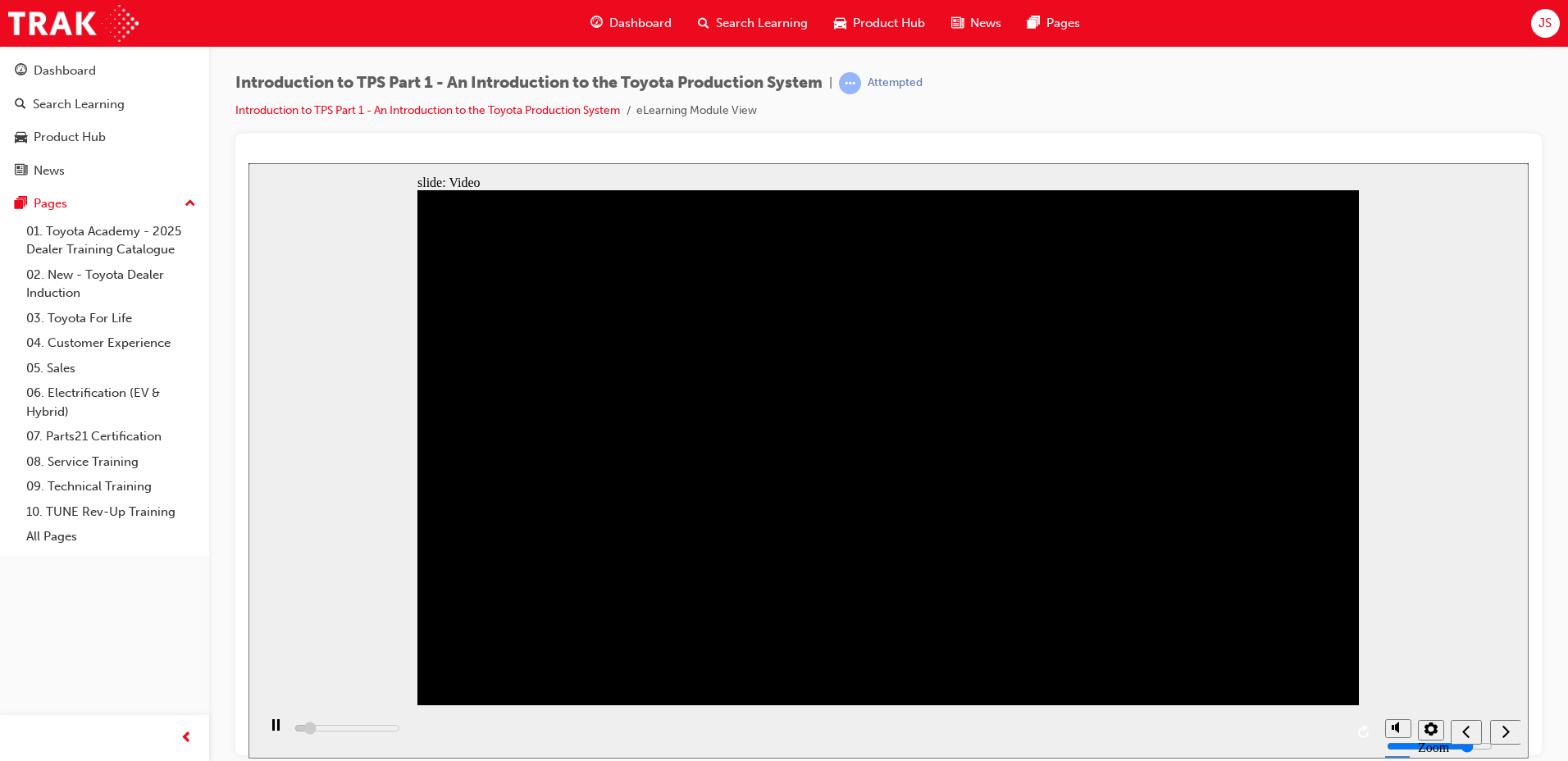
click at [872, 732] on div "playback controls" at bounding box center [816, 731] width 1120 height 53
click at [875, 727] on div "playback controls" at bounding box center [816, 731] width 1120 height 53
click at [662, 727] on div "playback controls" at bounding box center [816, 731] width 1120 height 53
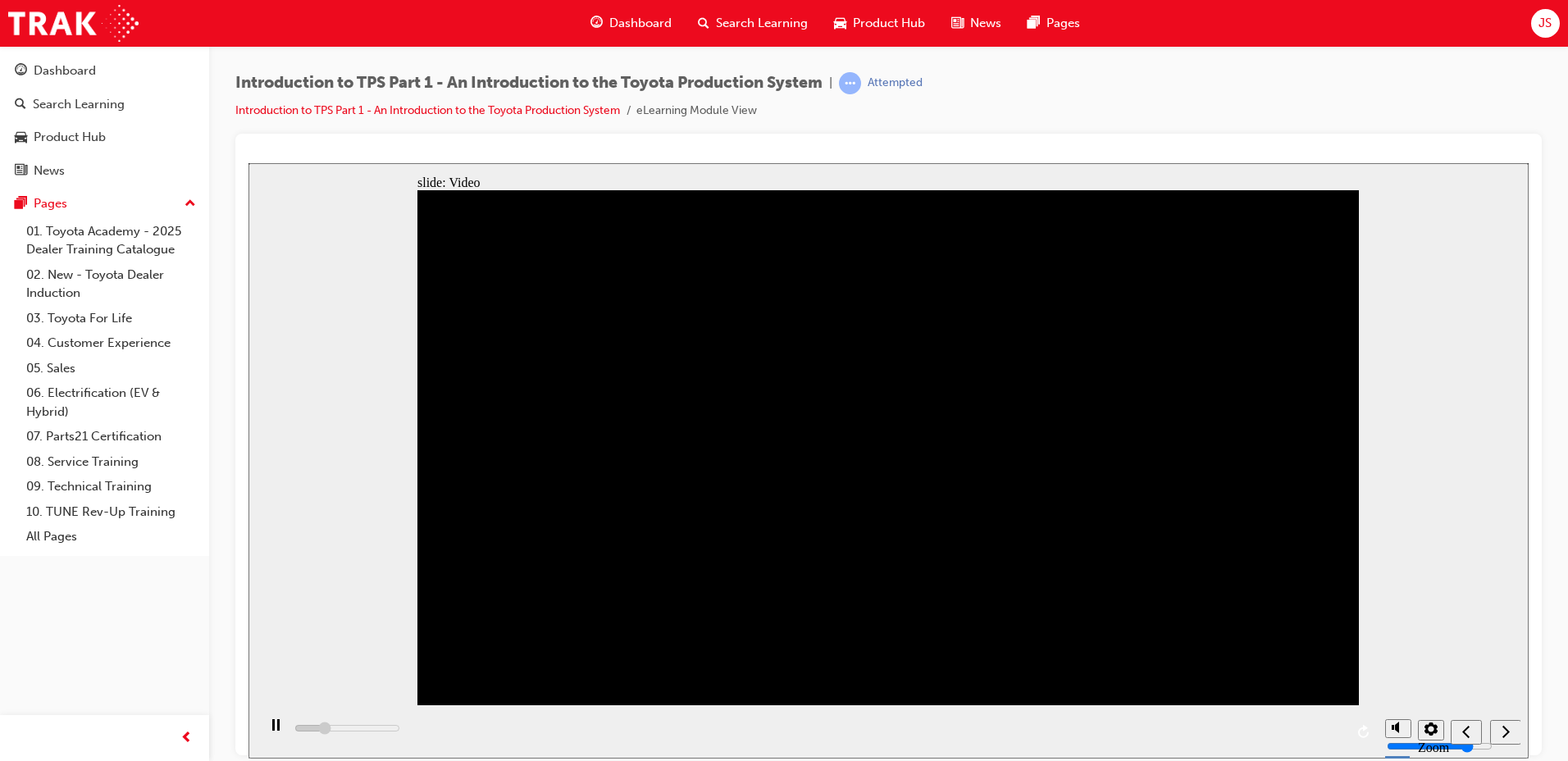
click at [662, 727] on div "playback controls" at bounding box center [816, 731] width 1120 height 53
click at [976, 729] on div "playback controls" at bounding box center [816, 731] width 1120 height 53
click at [820, 727] on div "playback controls" at bounding box center [816, 731] width 1120 height 53
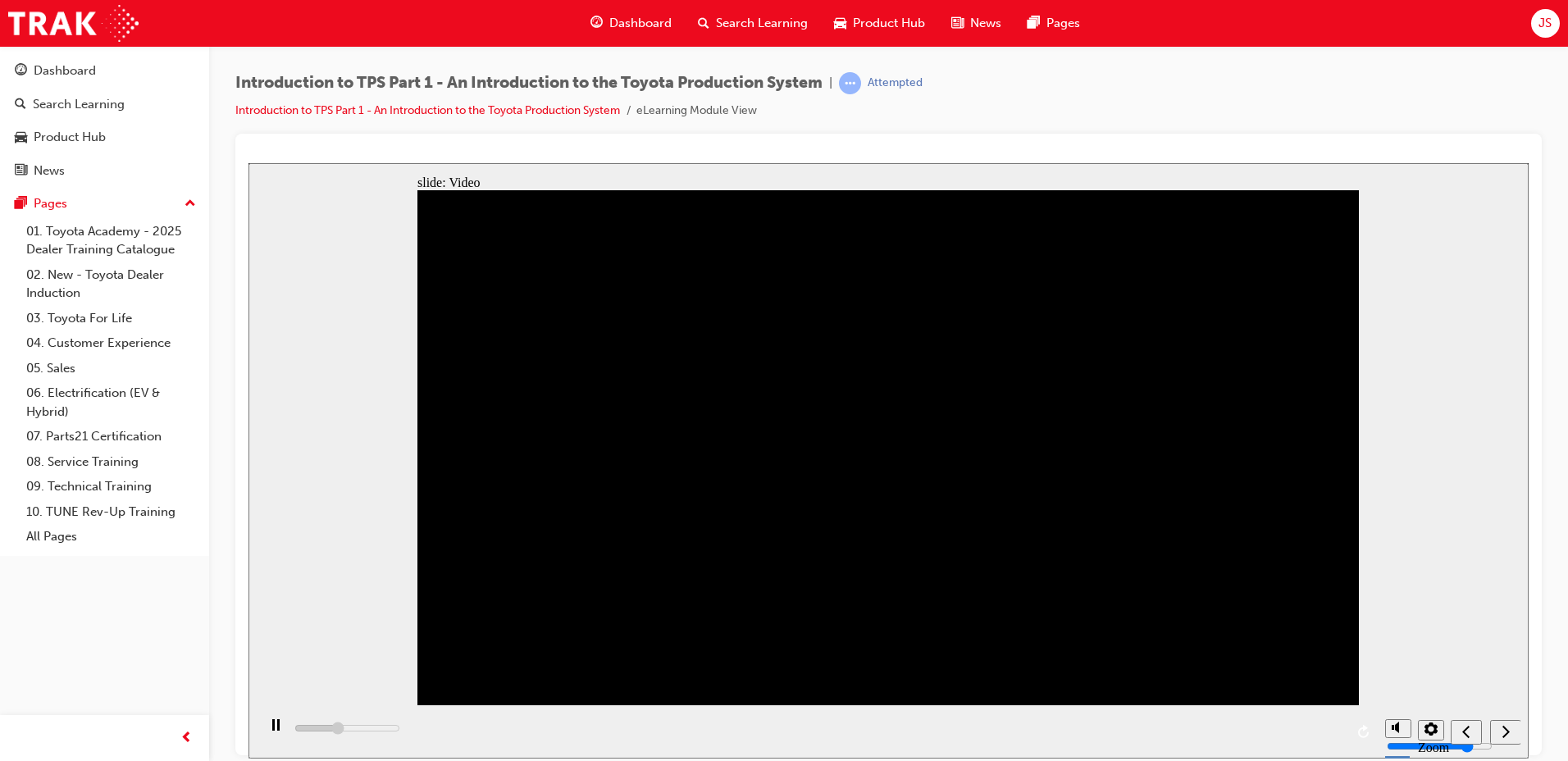
drag, startPoint x: 430, startPoint y: 278, endPoint x: 850, endPoint y: 482, distance: 466.9
drag, startPoint x: 816, startPoint y: 483, endPoint x: 1019, endPoint y: 641, distance: 257.2
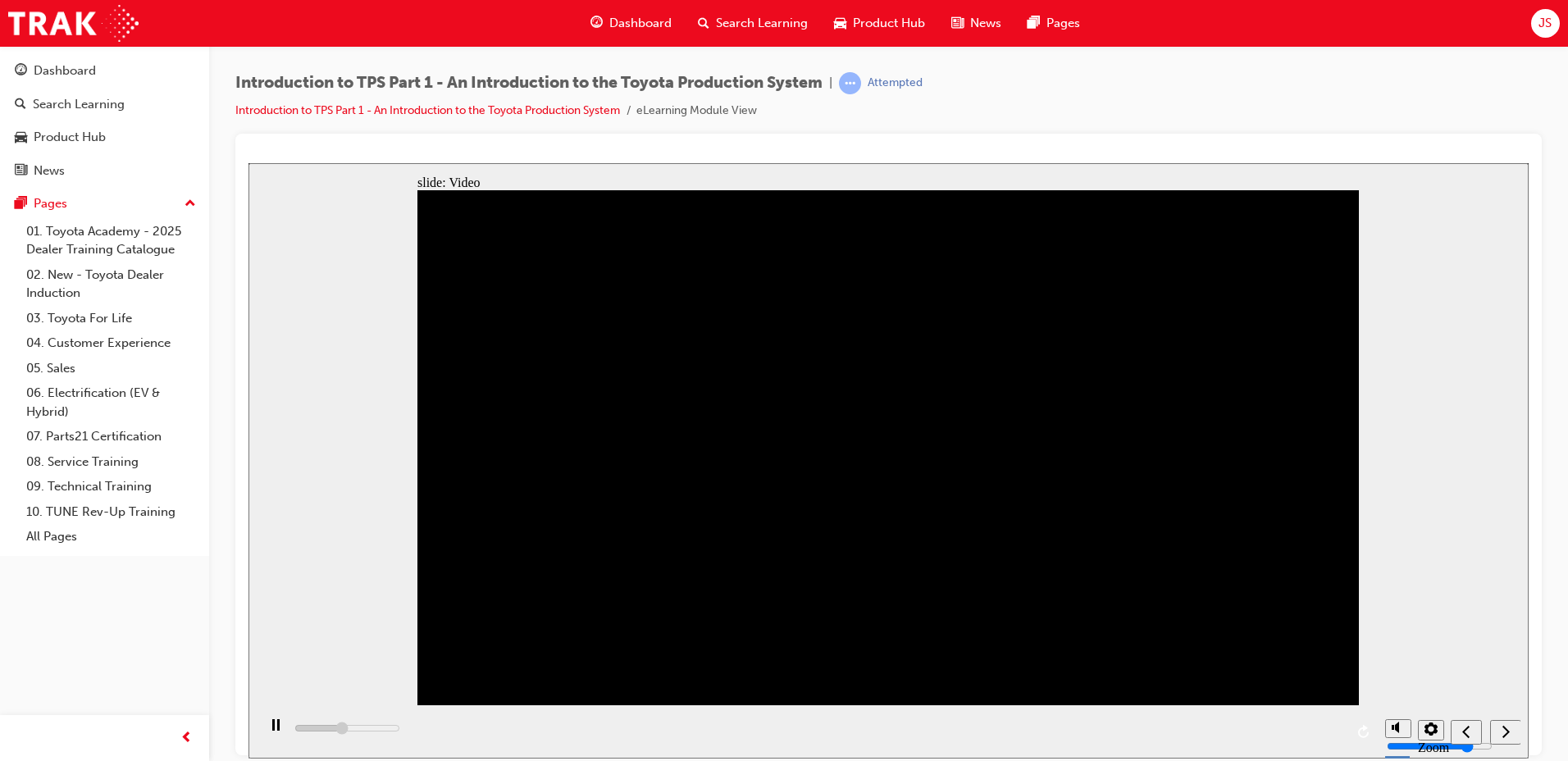
drag, startPoint x: 528, startPoint y: 314, endPoint x: 719, endPoint y: 502, distance: 268.0
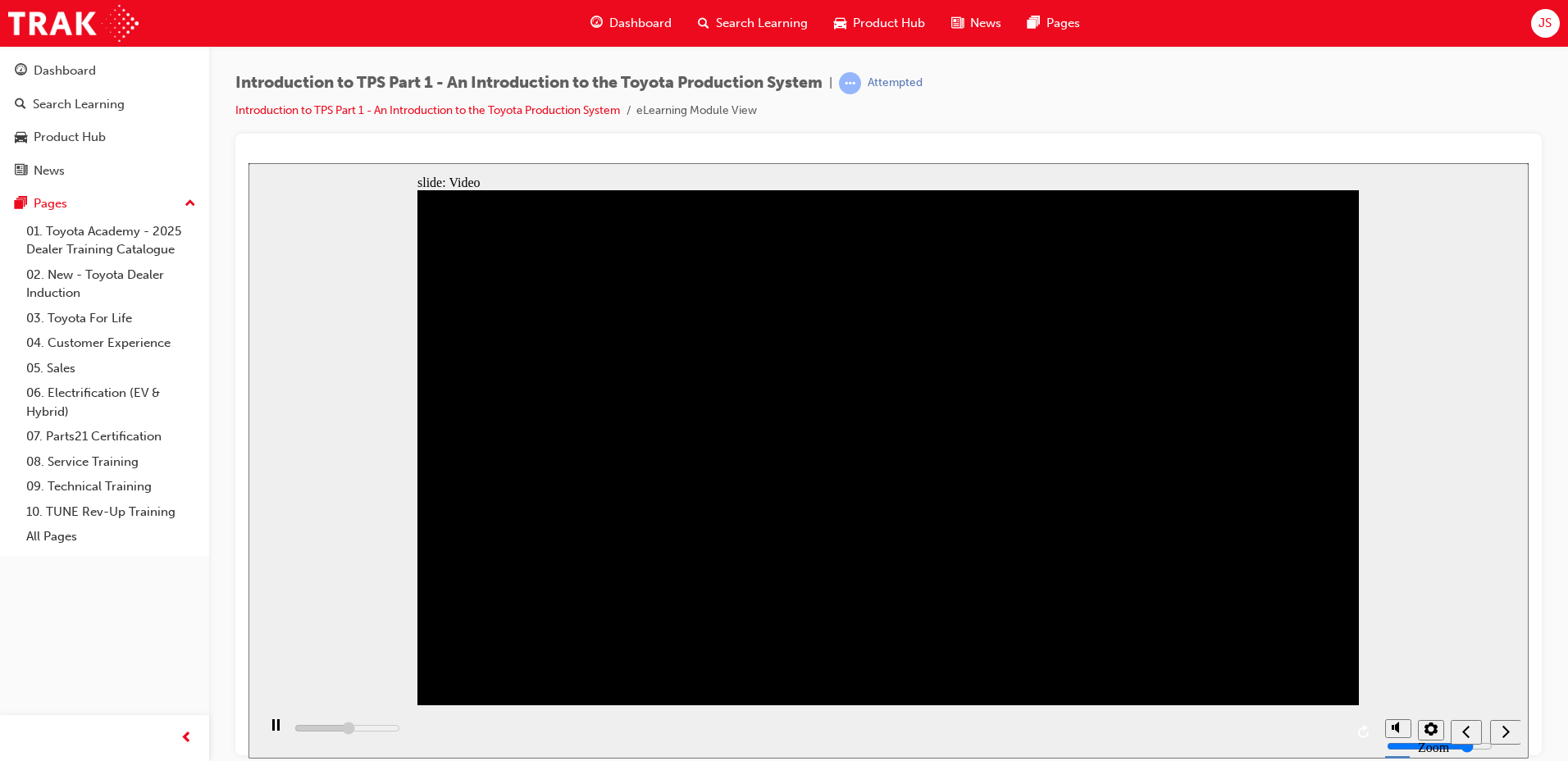
drag, startPoint x: 577, startPoint y: 289, endPoint x: 711, endPoint y: 532, distance: 277.5
click at [1014, 729] on div "playback controls" at bounding box center [816, 731] width 1120 height 53
click at [1191, 727] on div "playback controls" at bounding box center [816, 731] width 1120 height 53
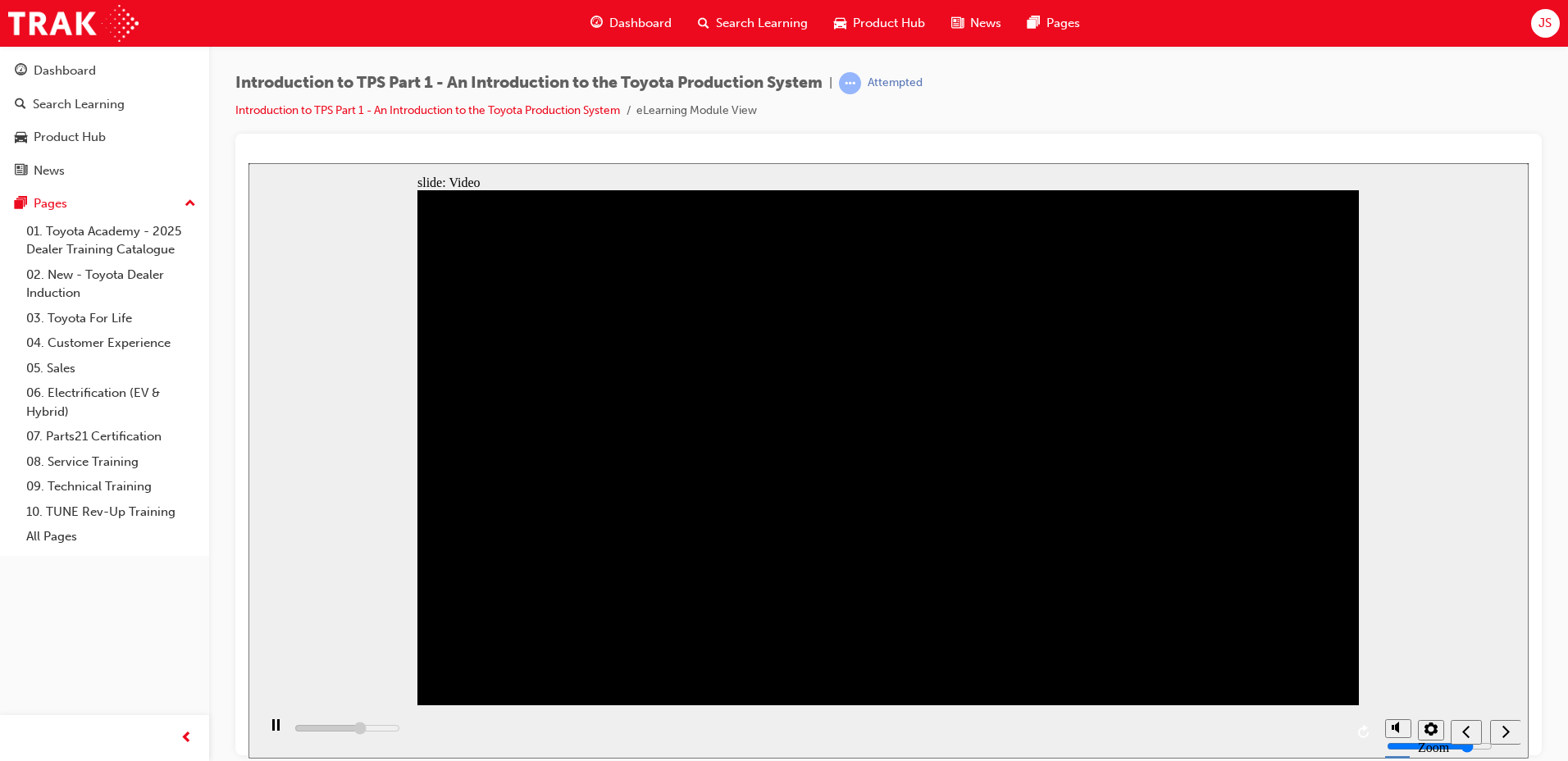
click at [1274, 731] on div "playback controls" at bounding box center [816, 731] width 1120 height 53
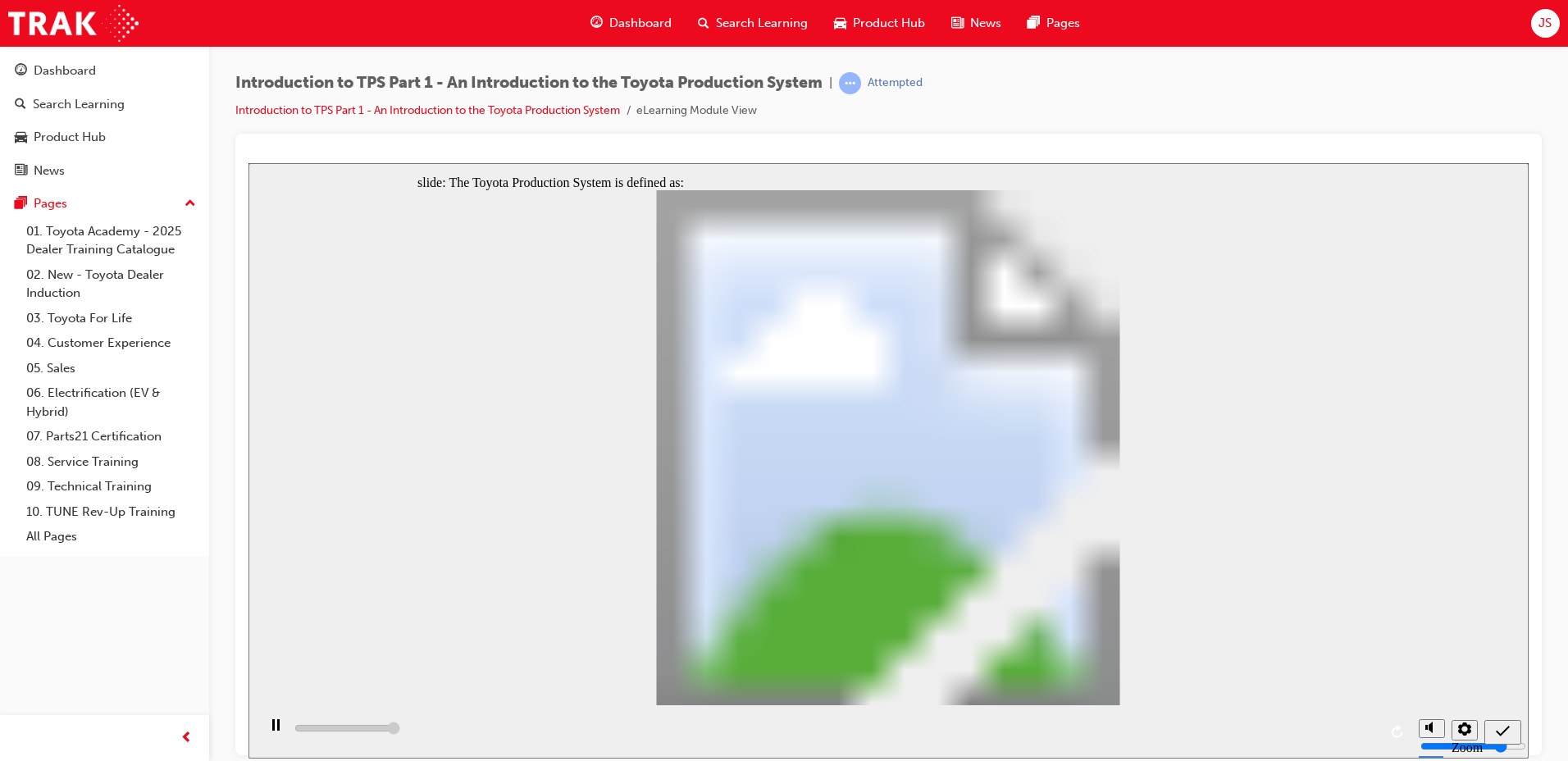
type input "5000"
radio input "true"
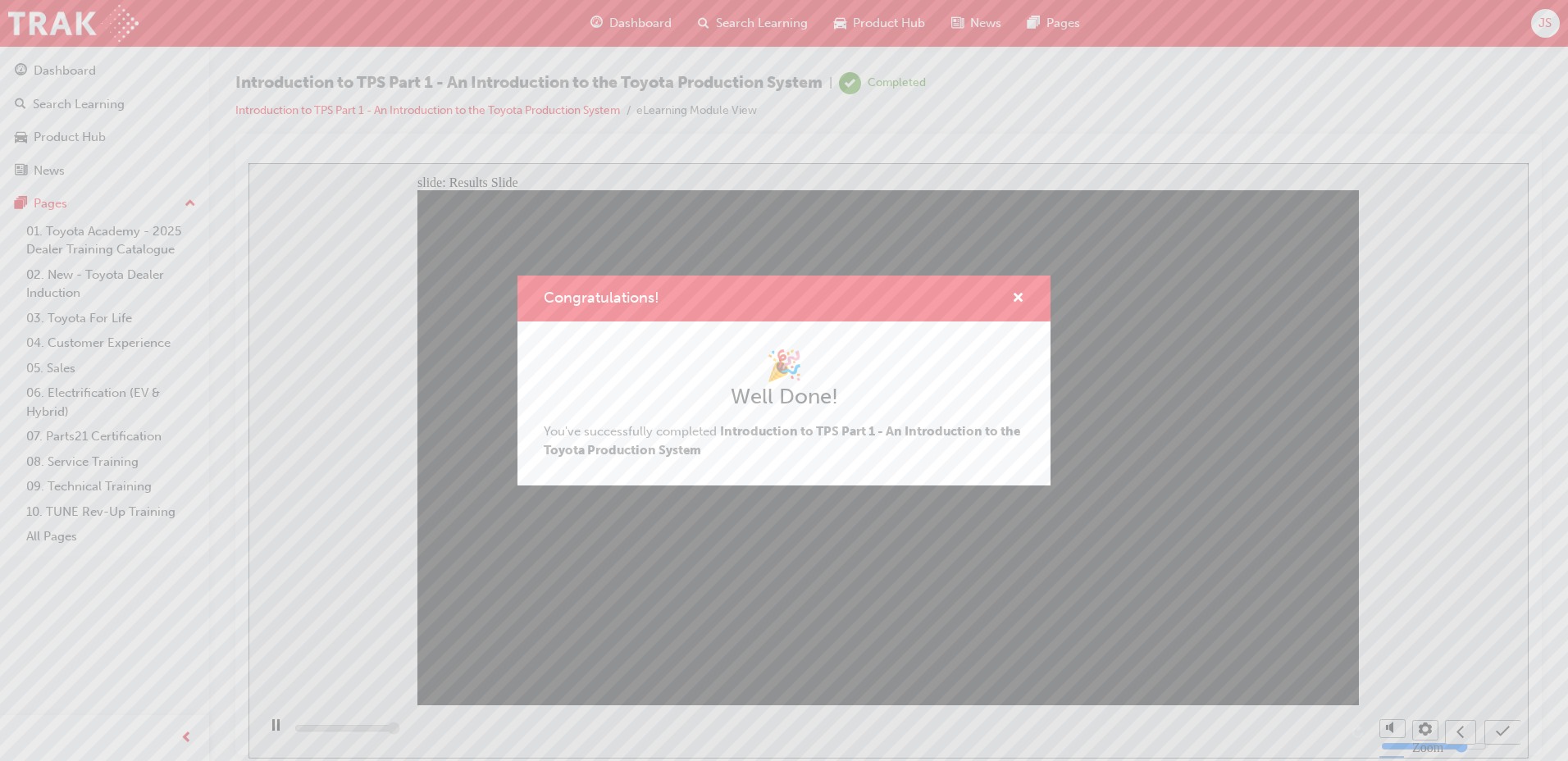
type input "5000"
click at [1015, 297] on span "cross-icon" at bounding box center [1017, 300] width 12 height 15
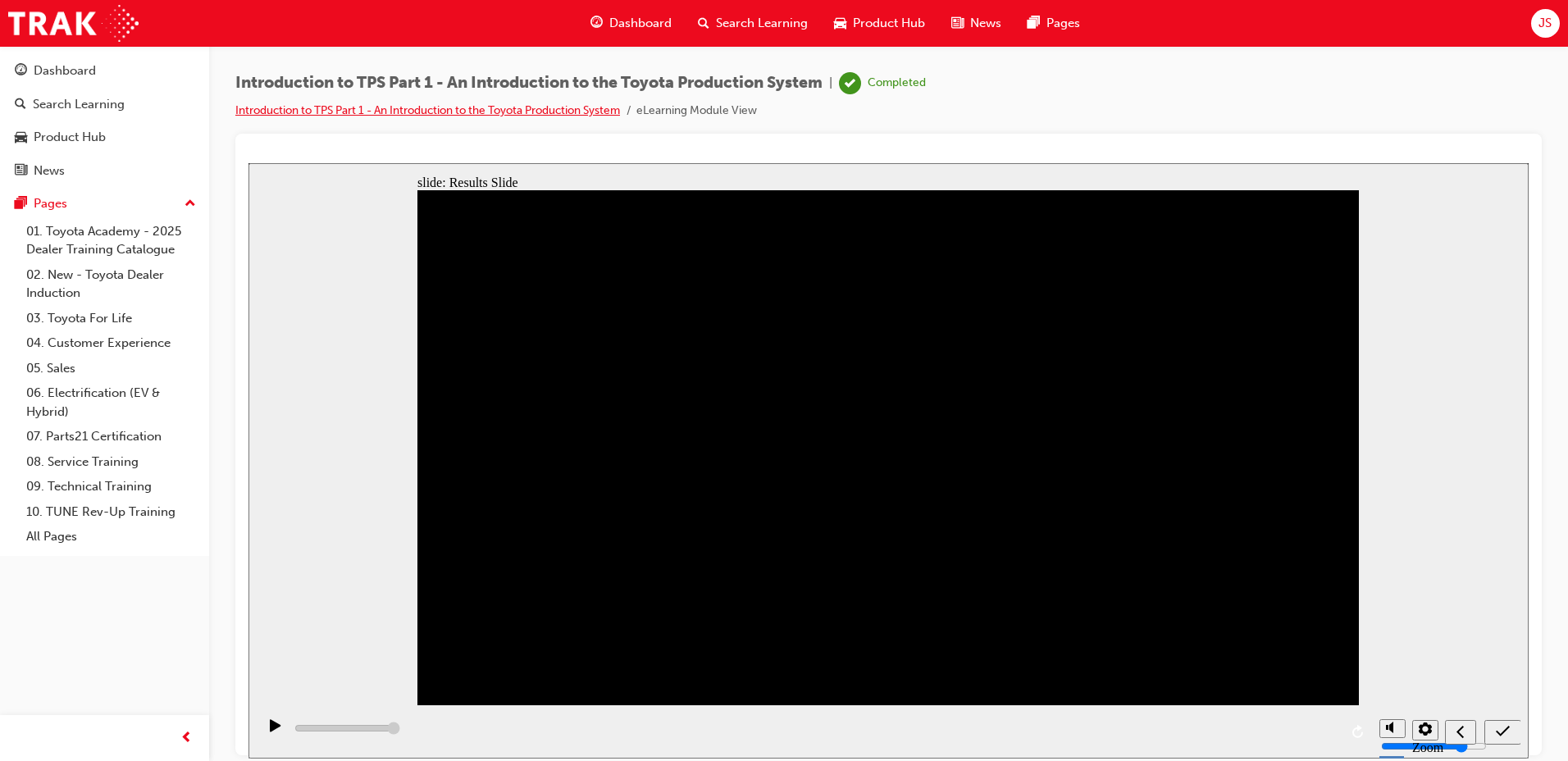
click at [511, 115] on link "Introduction to TPS Part 1 - An Introduction to the Toyota Production System" at bounding box center [427, 110] width 385 height 14
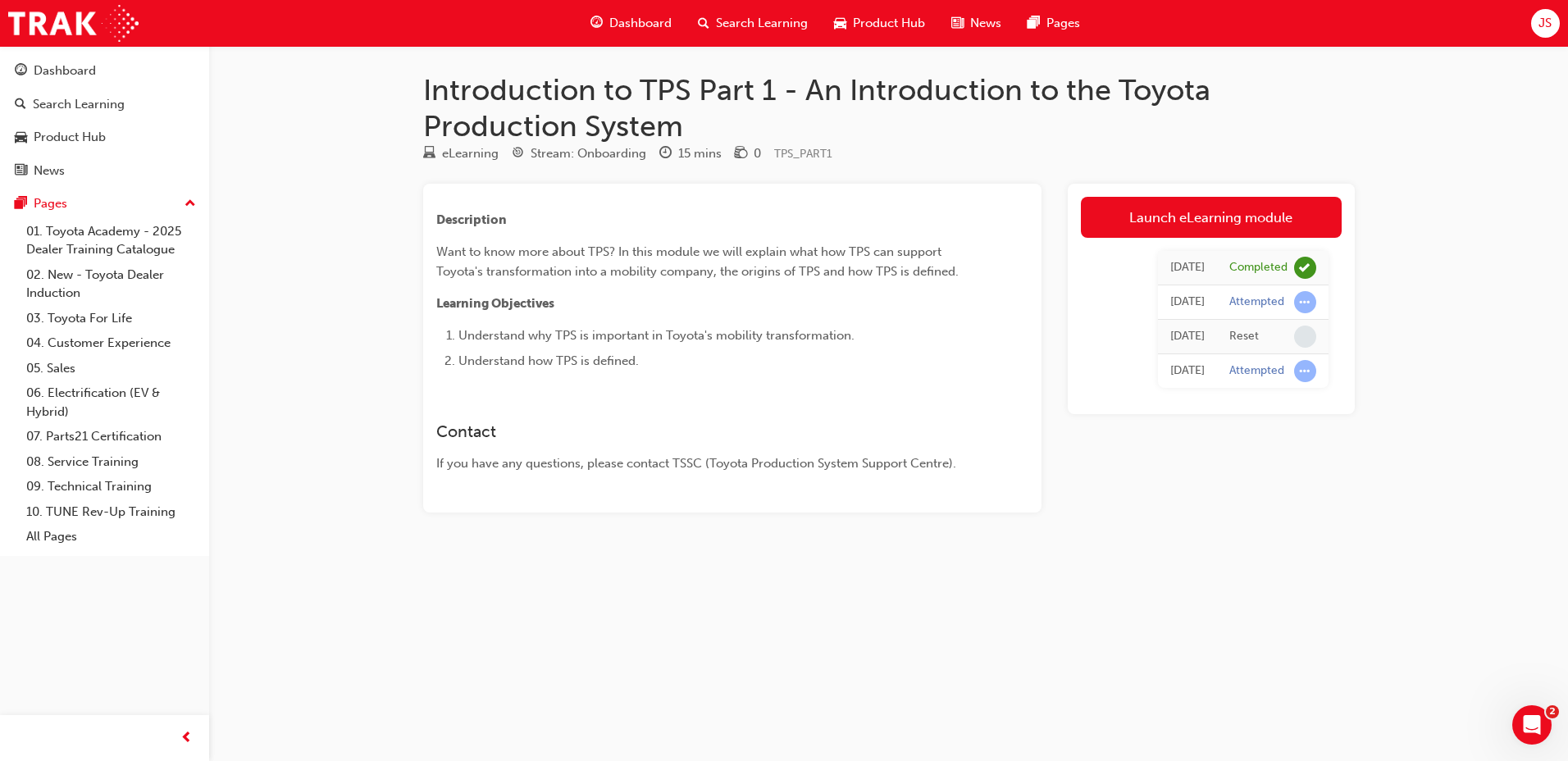
click at [757, 25] on span "Search Learning" at bounding box center [761, 23] width 92 height 19
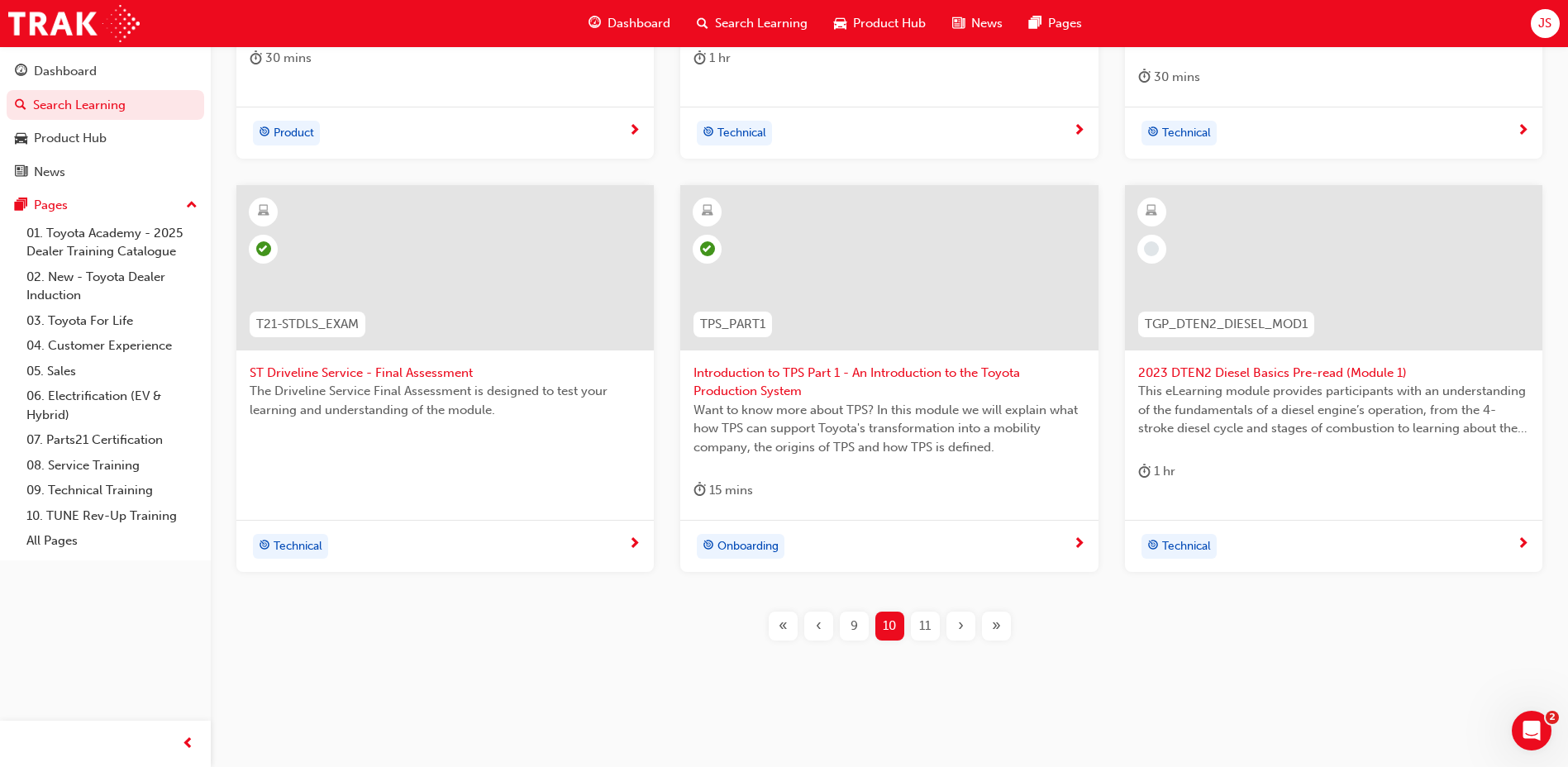
scroll to position [619, 0]
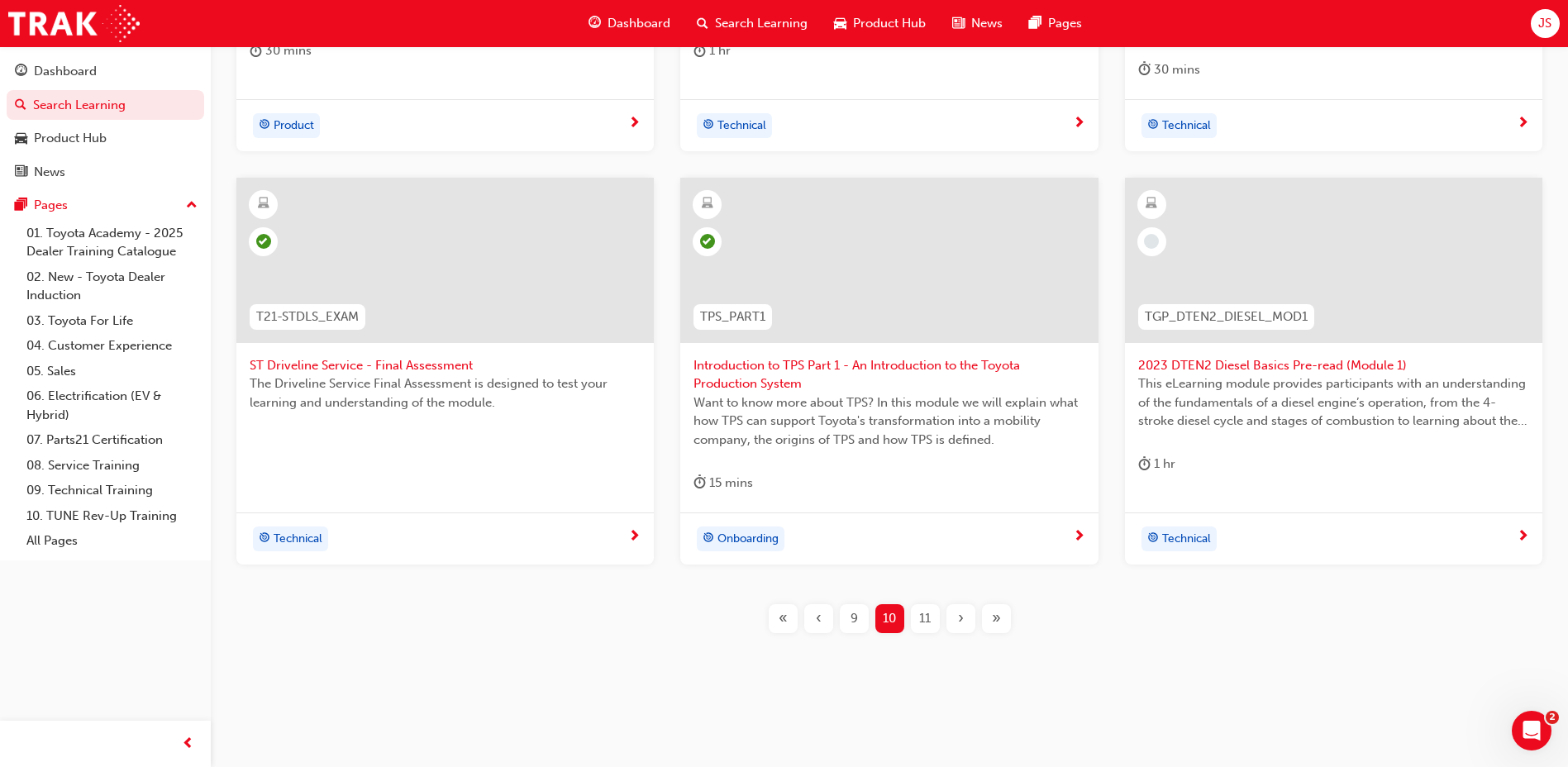
click at [930, 616] on span "11" at bounding box center [925, 619] width 12 height 19
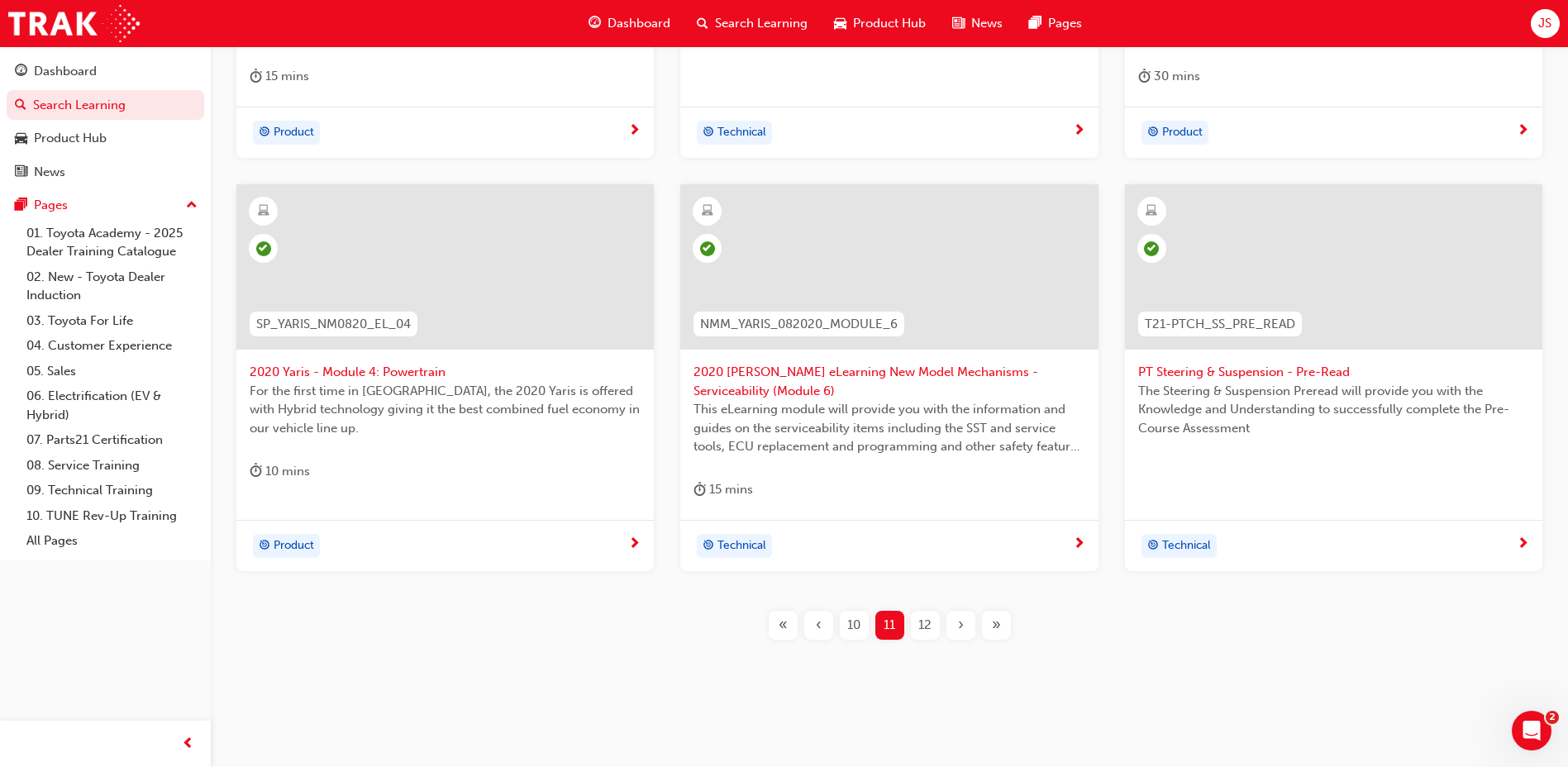
scroll to position [600, 0]
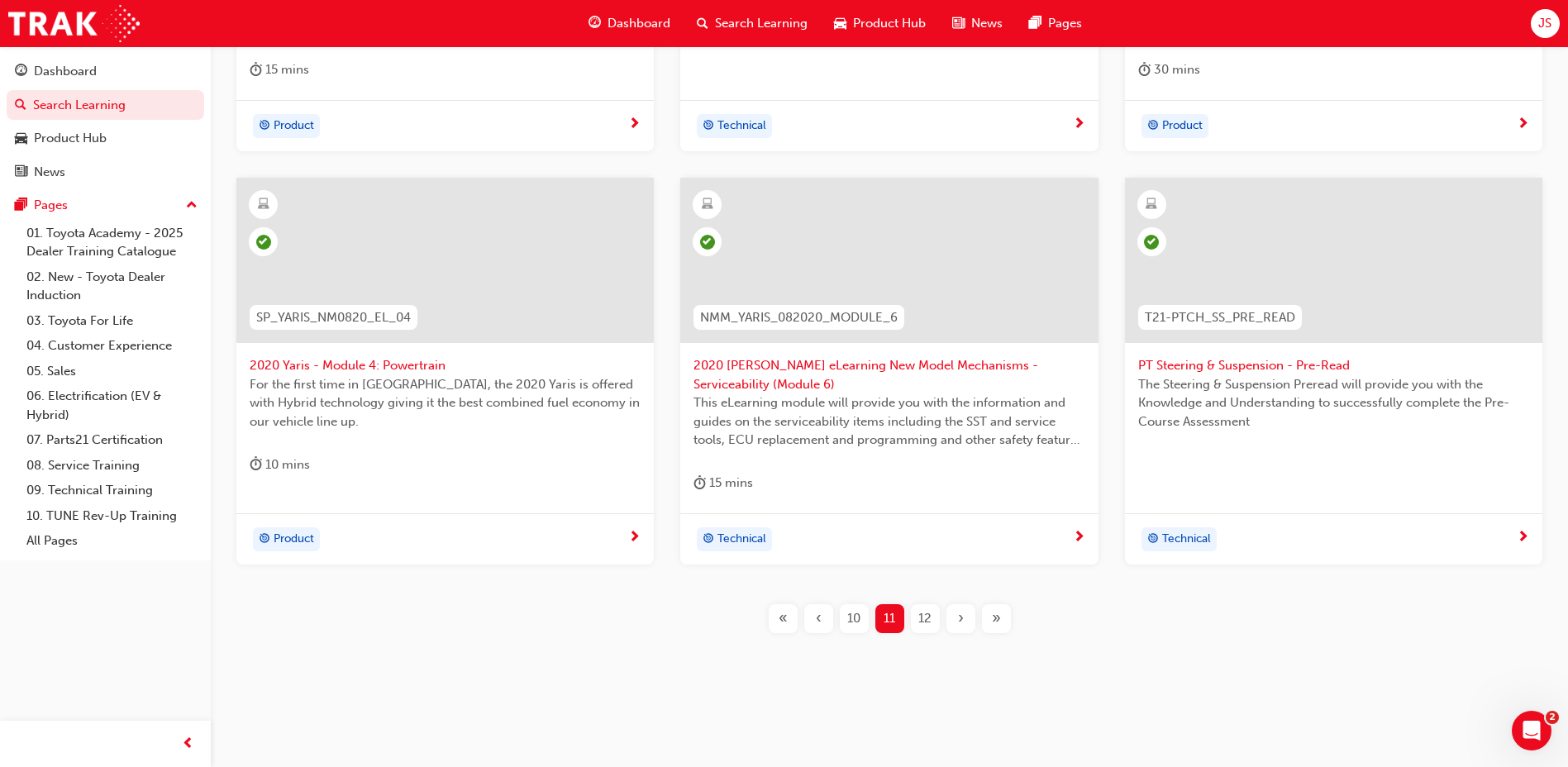
click at [929, 606] on div "12" at bounding box center [925, 619] width 29 height 29
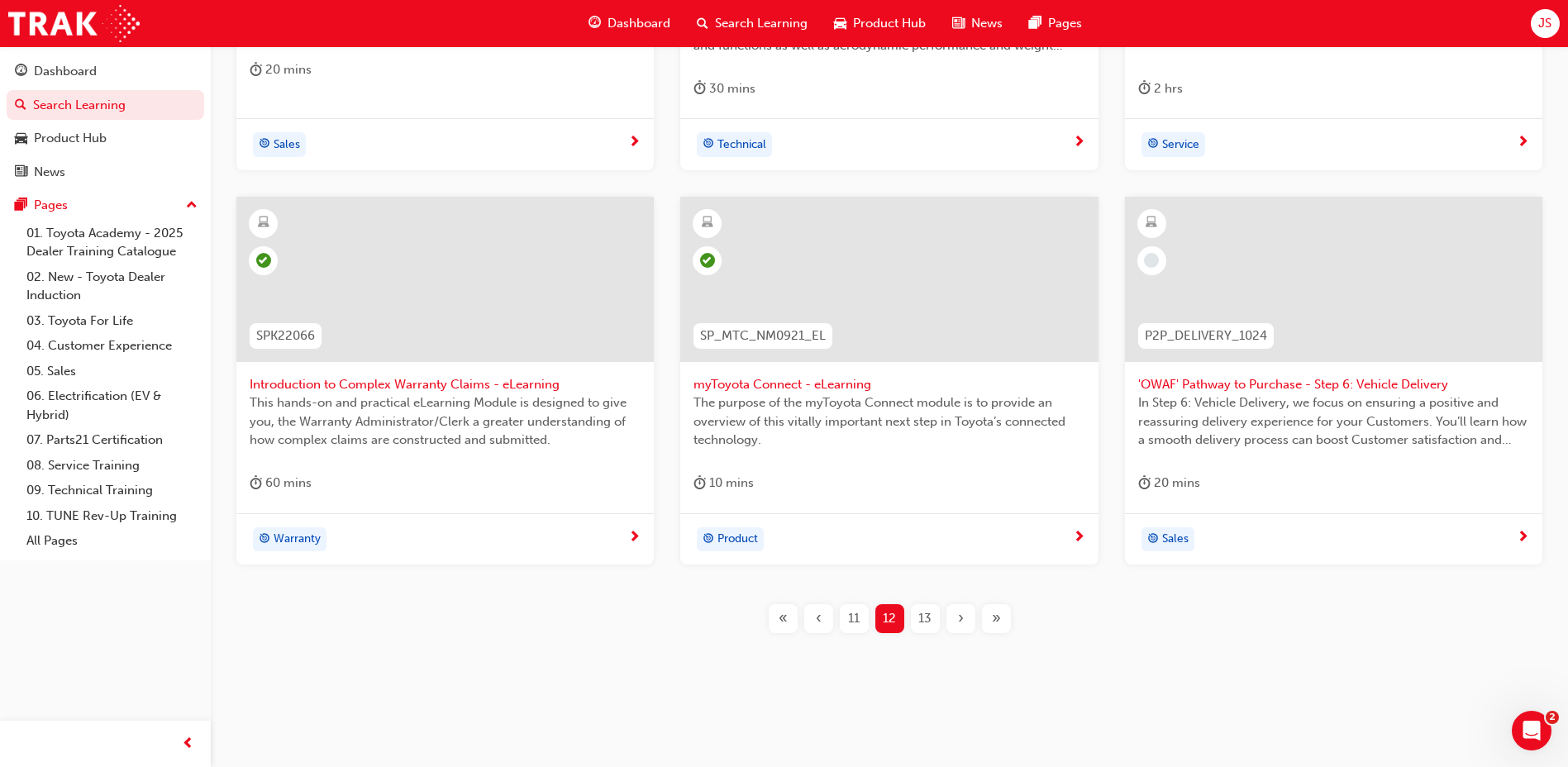
click at [923, 624] on span "13" at bounding box center [925, 619] width 13 height 19
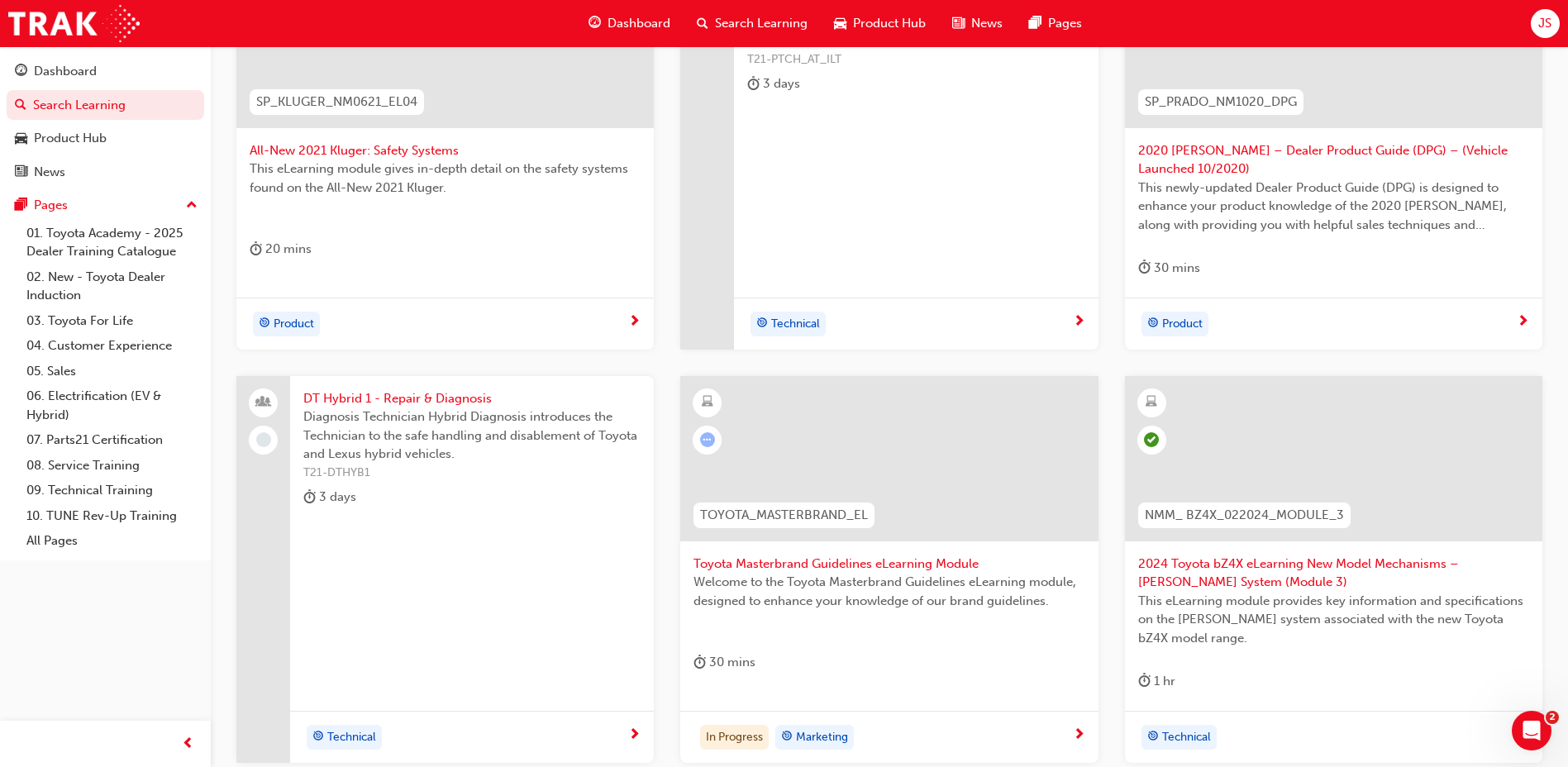
scroll to position [600, 0]
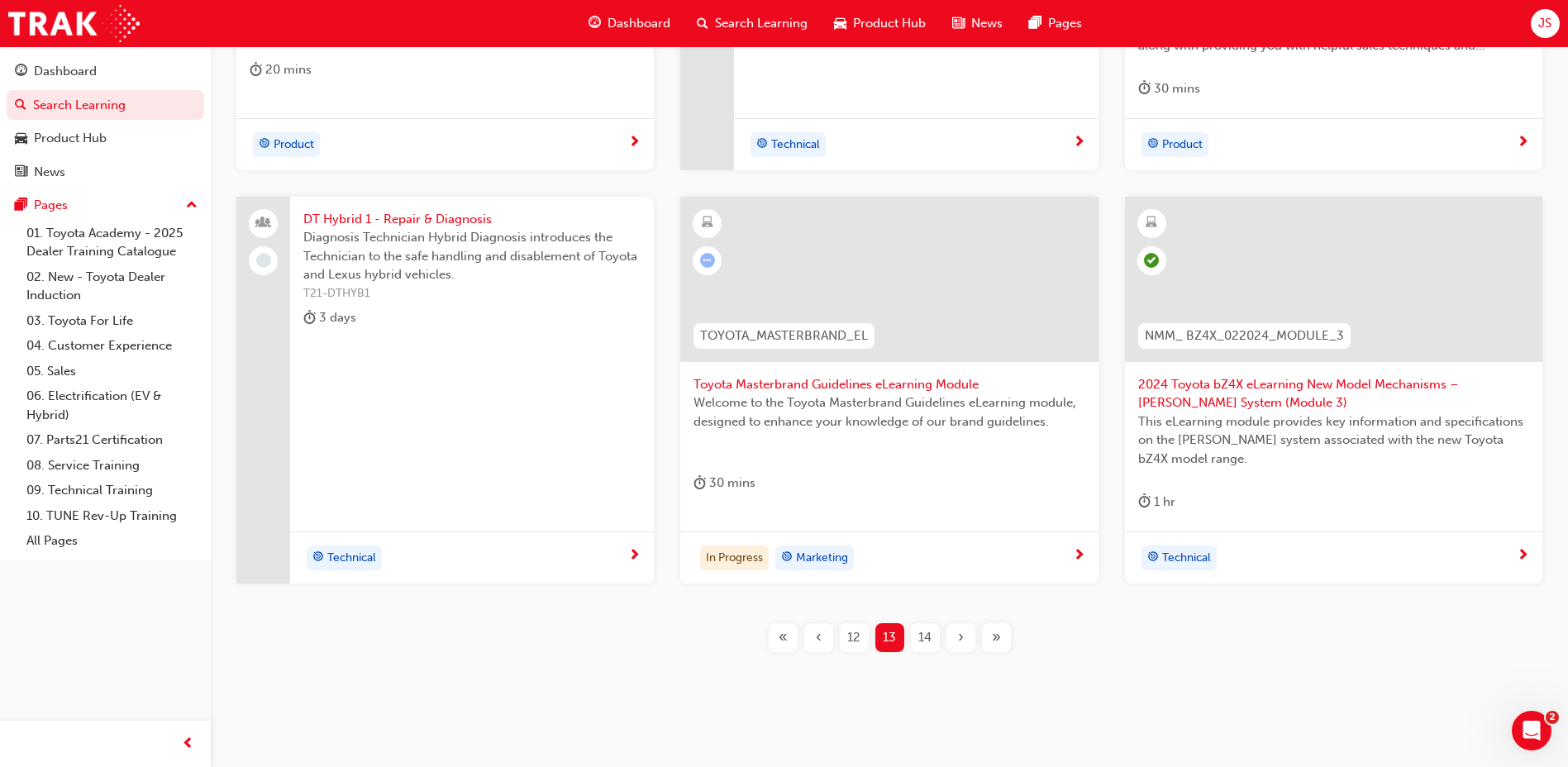
click at [915, 635] on div "14" at bounding box center [925, 638] width 29 height 29
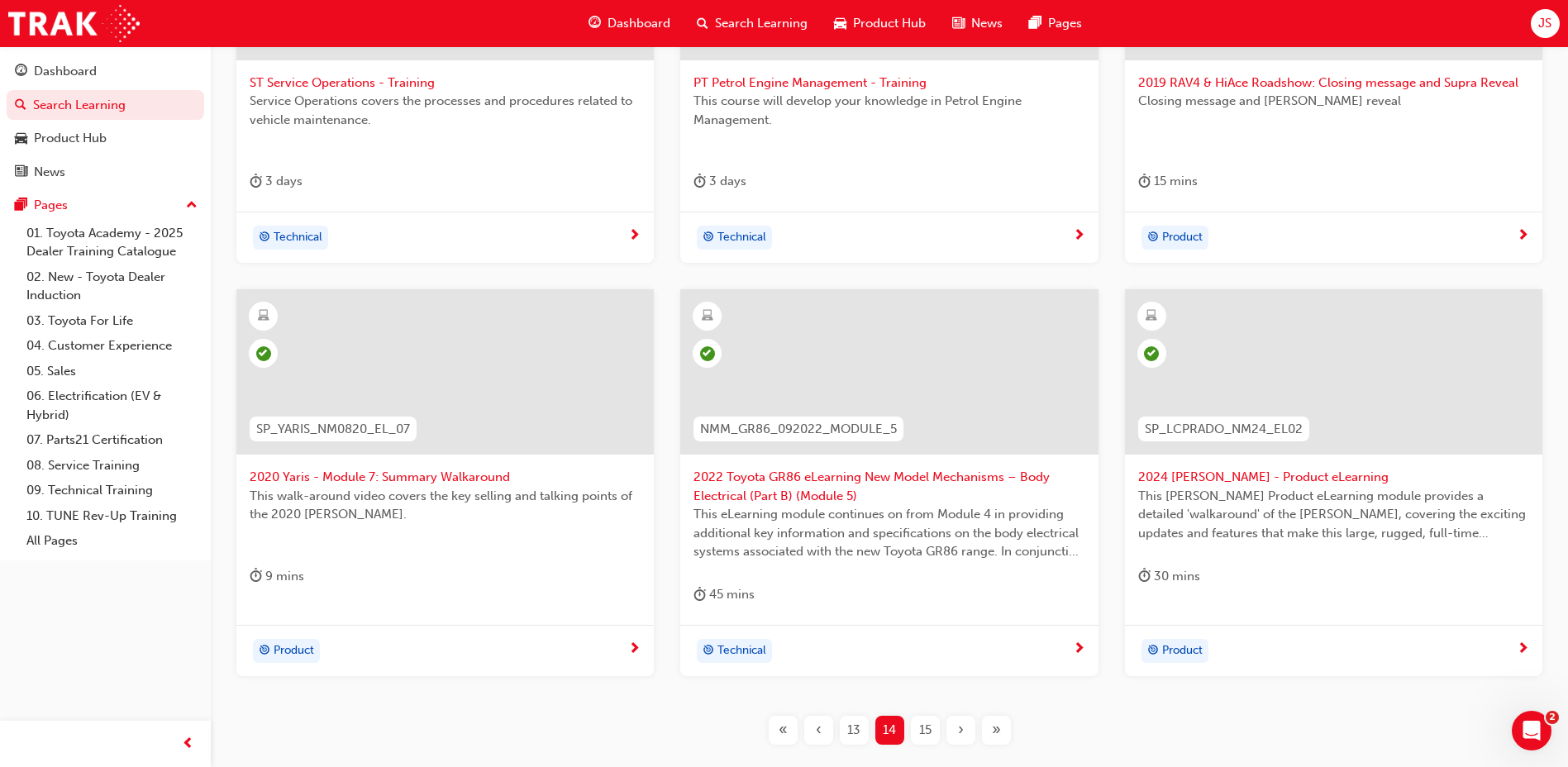
scroll to position [517, 0]
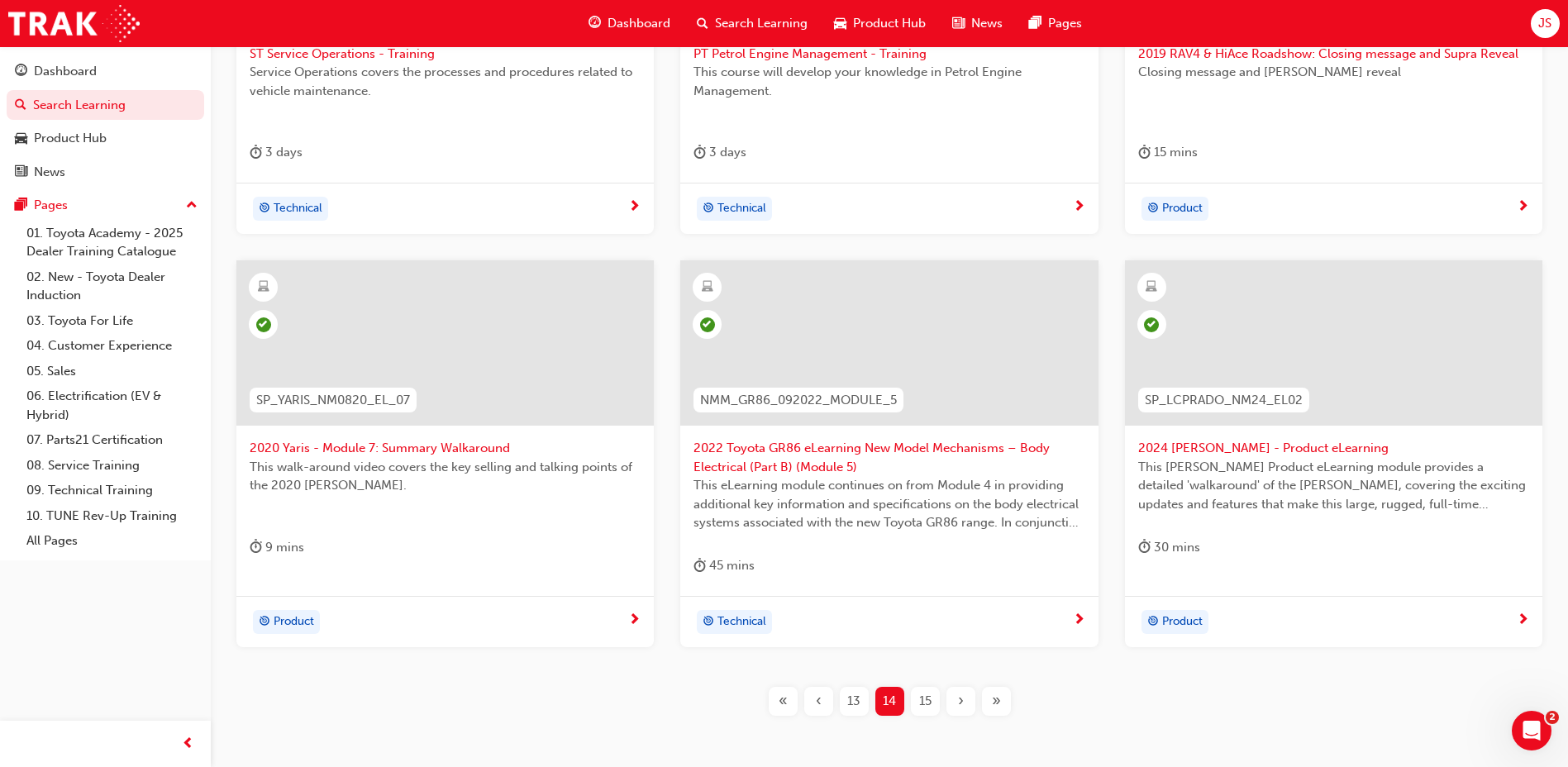
click at [926, 695] on span "15" at bounding box center [925, 701] width 12 height 19
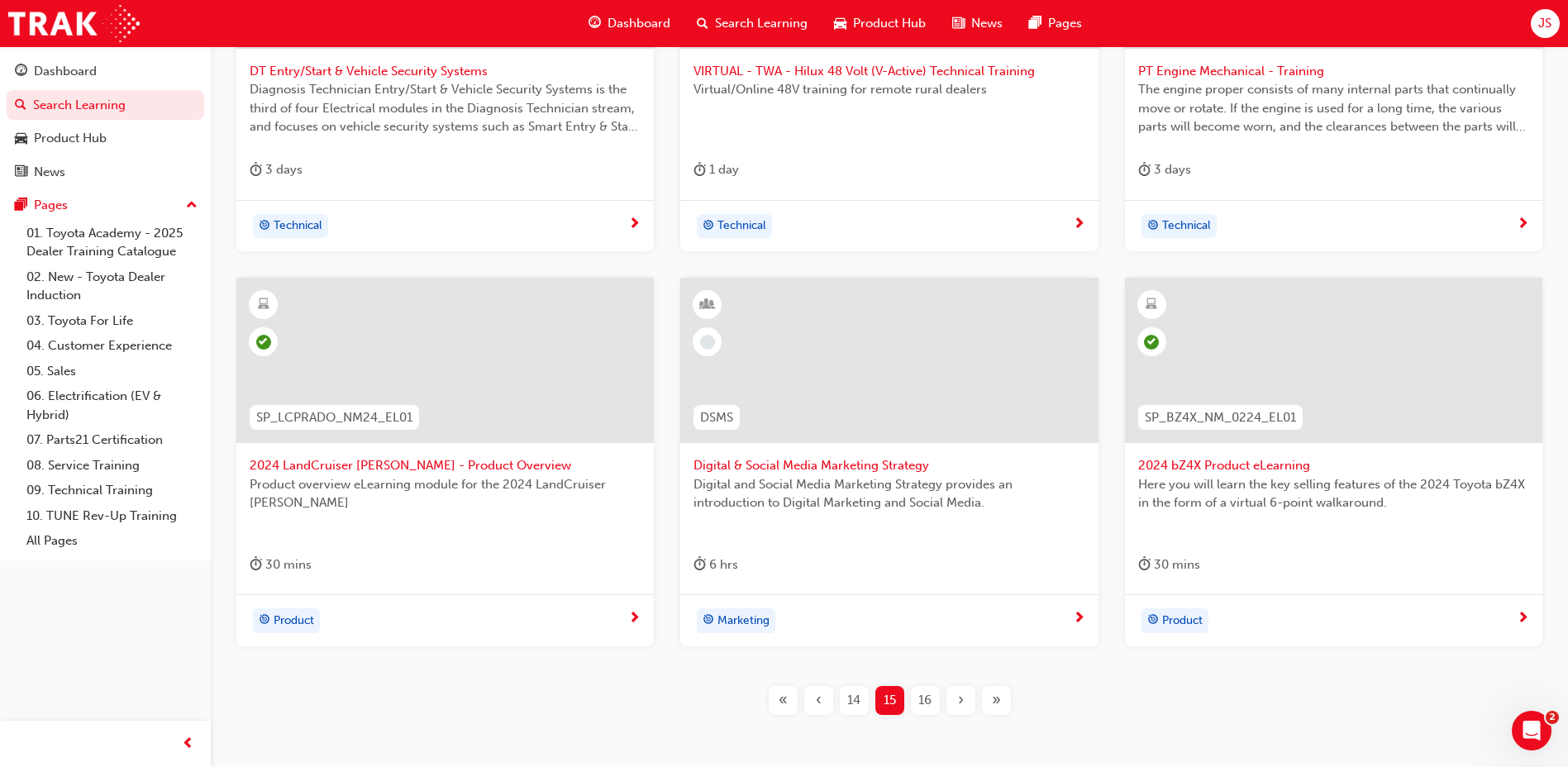
scroll to position [582, 0]
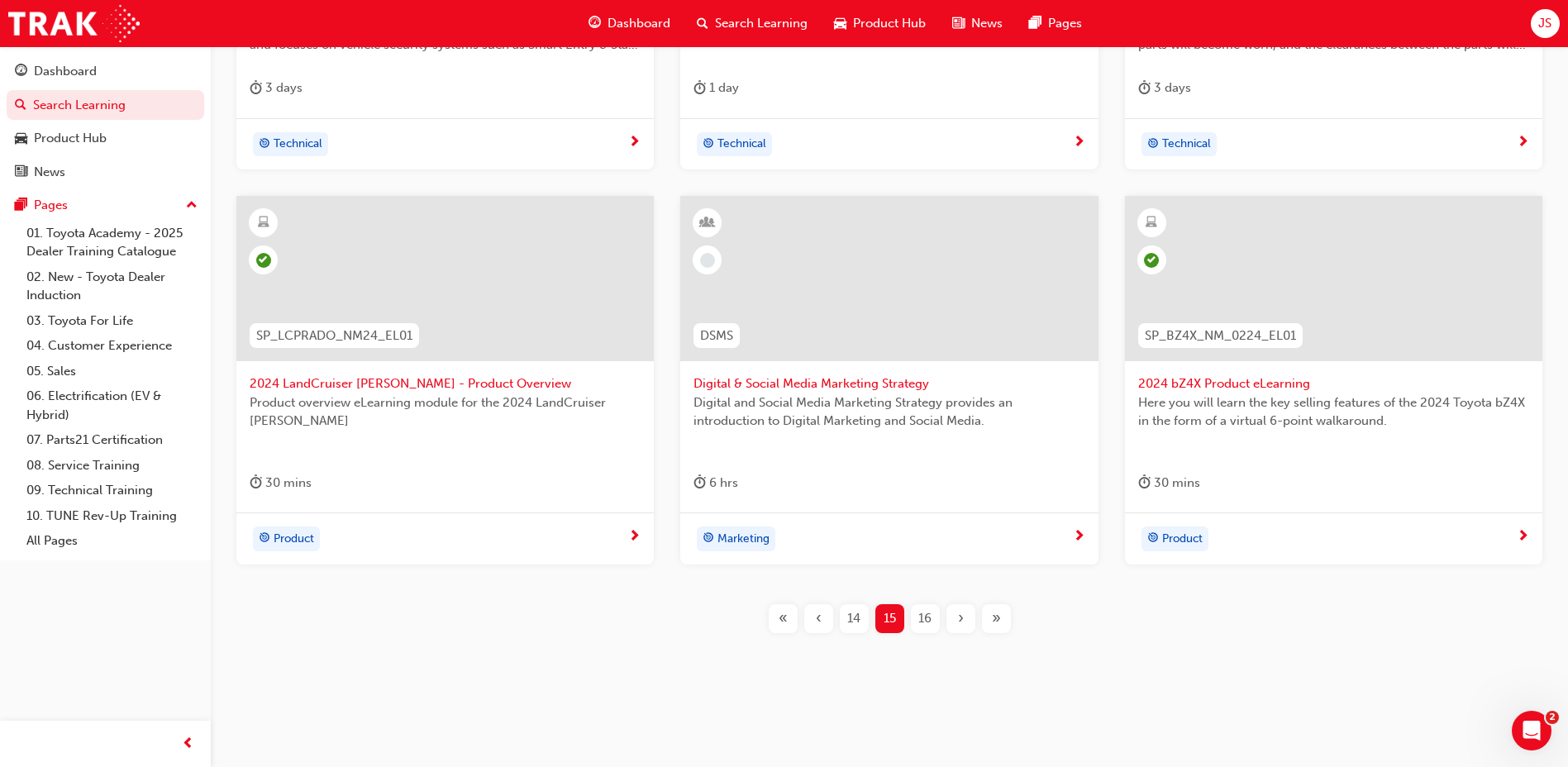
click at [939, 626] on button "16" at bounding box center [925, 619] width 36 height 29
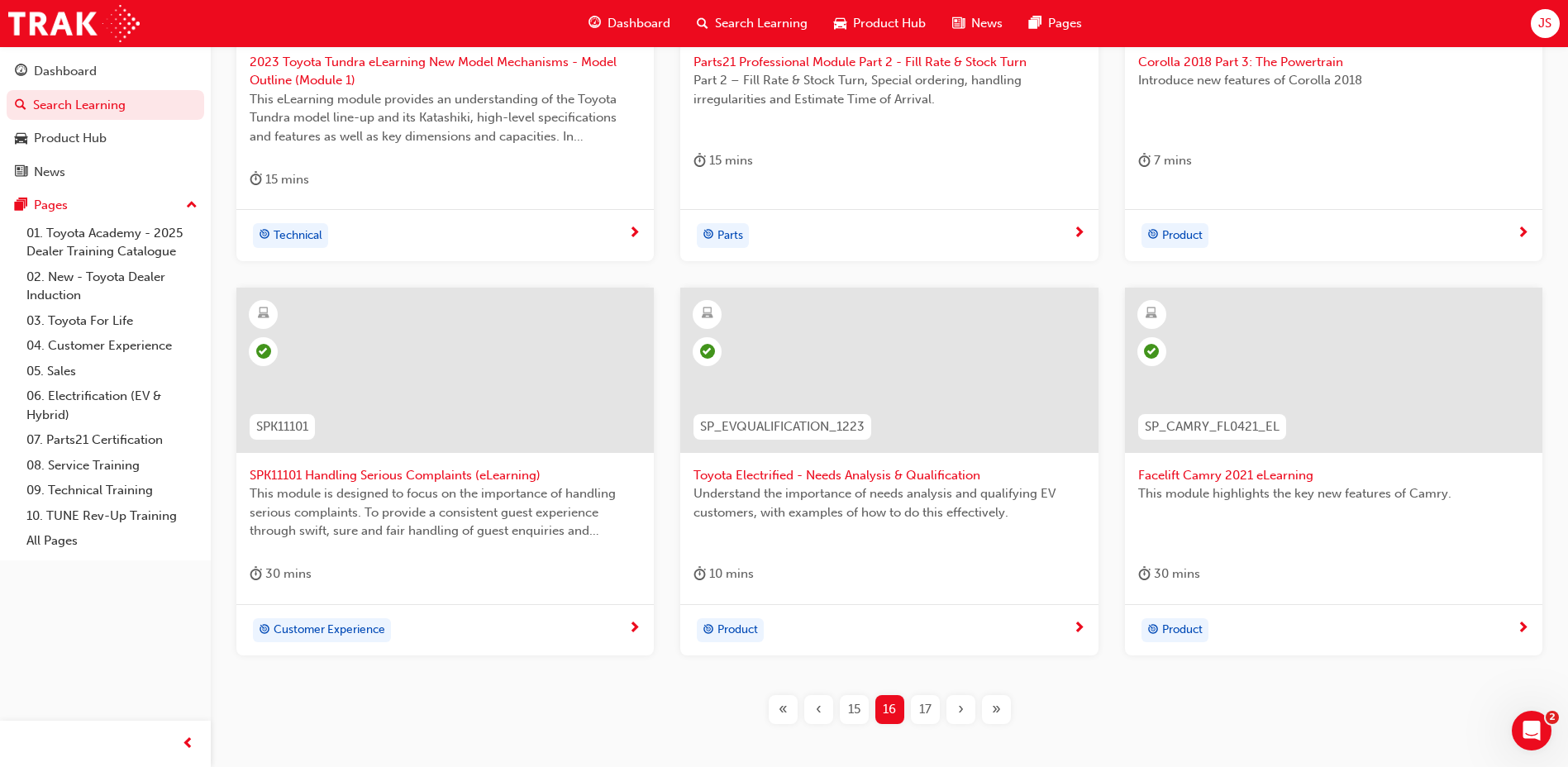
scroll to position [600, 0]
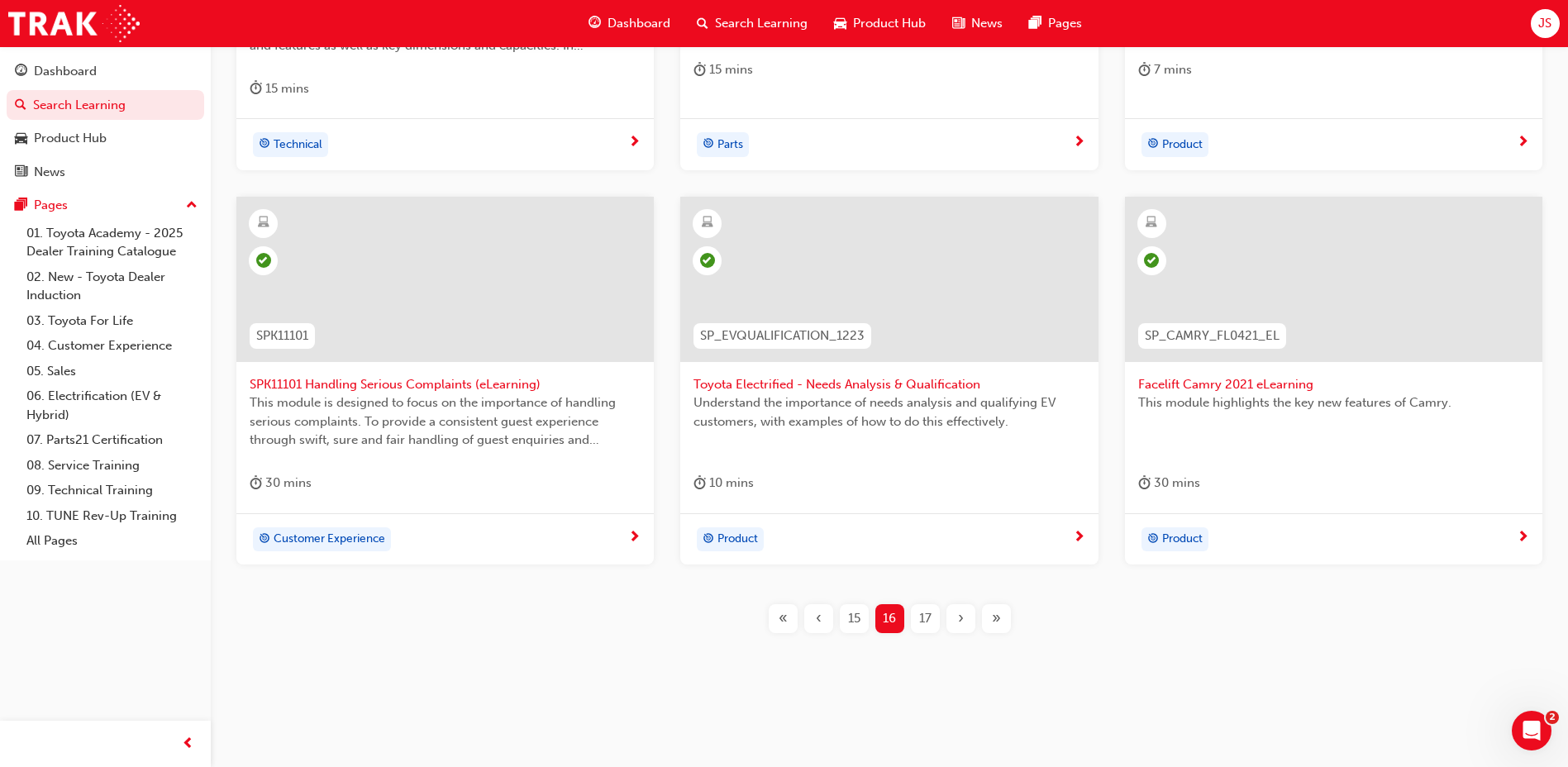
click at [927, 626] on span "17" at bounding box center [925, 619] width 12 height 19
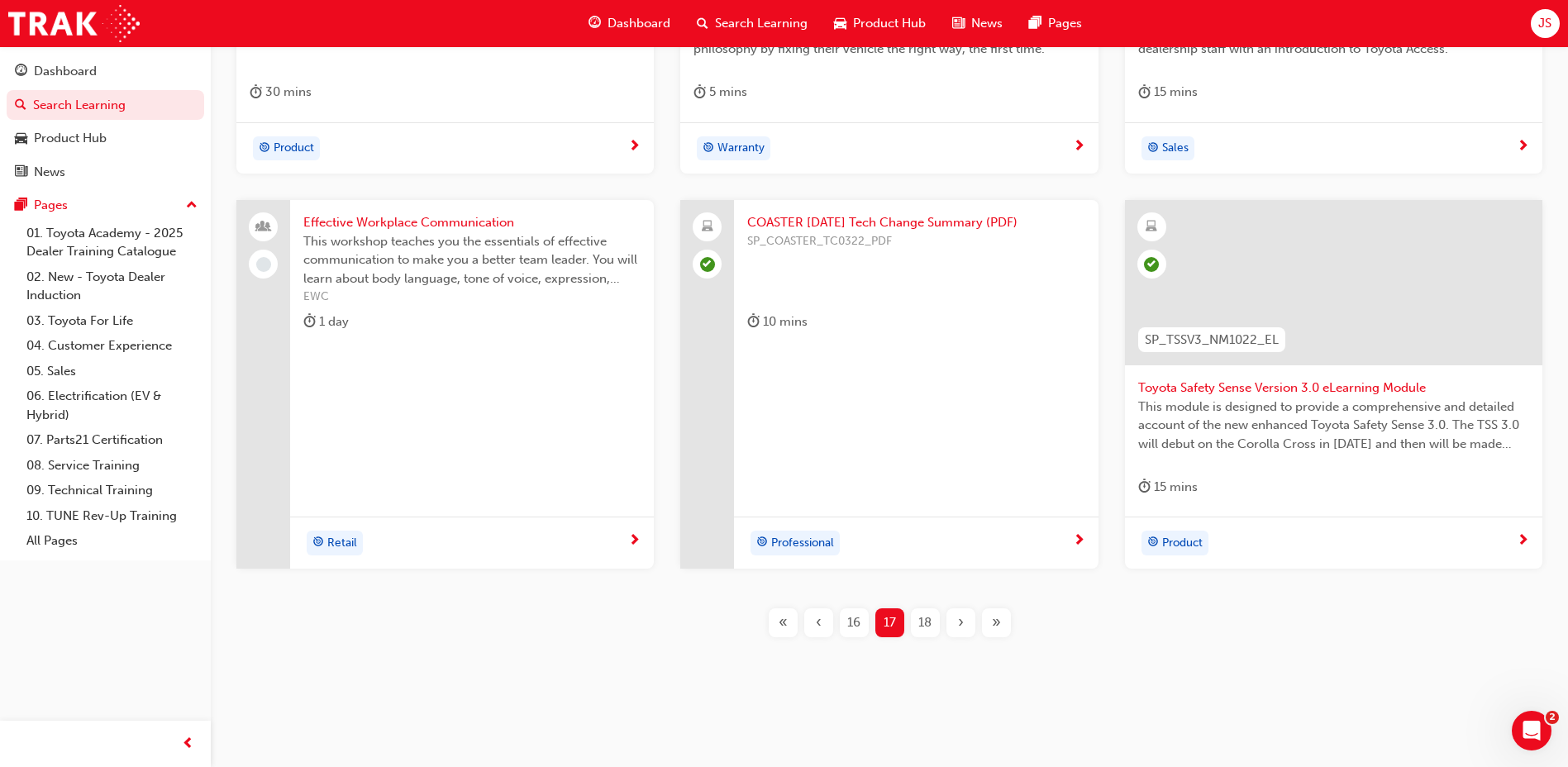
scroll to position [582, 0]
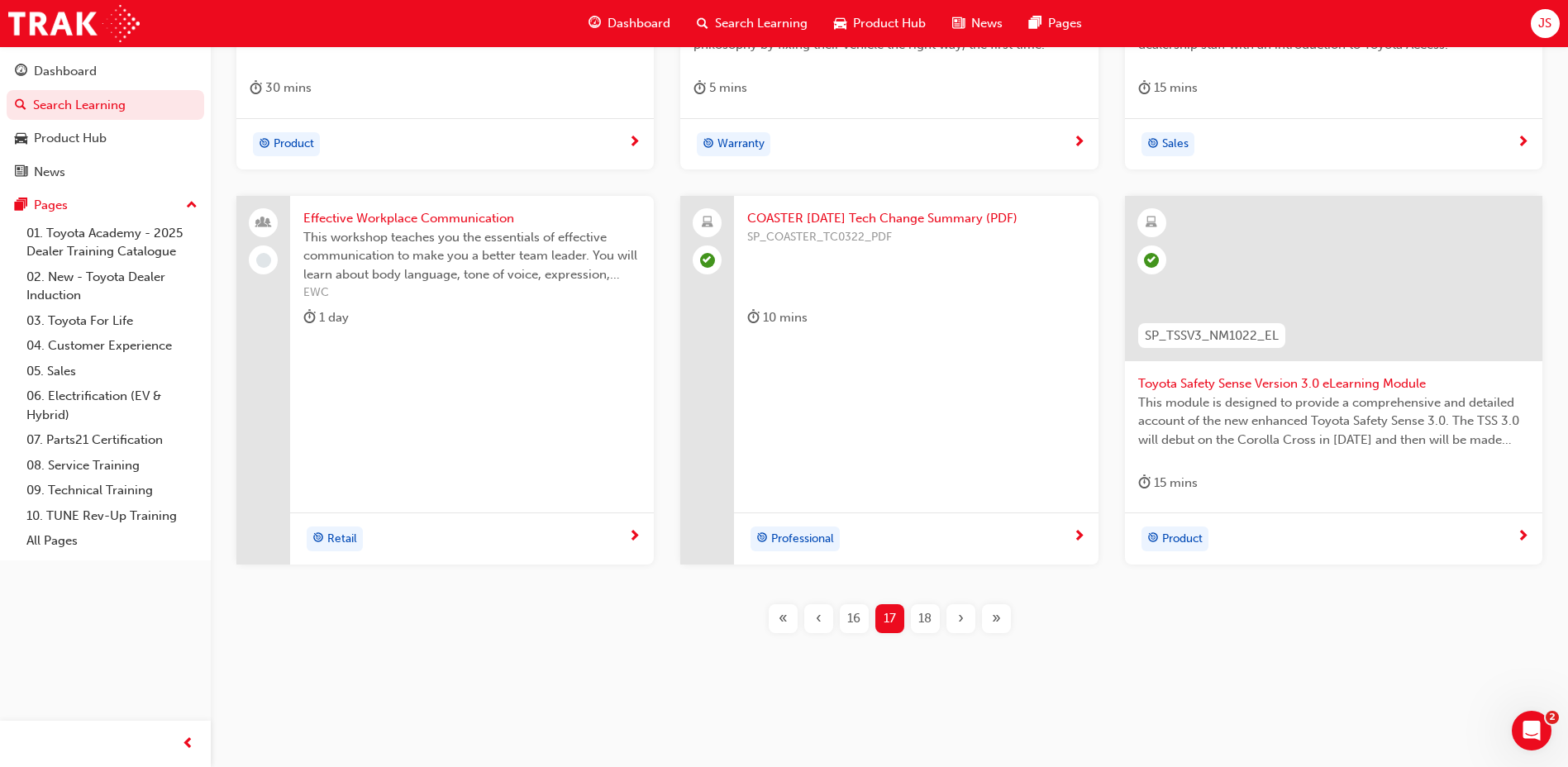
click at [924, 621] on span "18" at bounding box center [925, 619] width 13 height 19
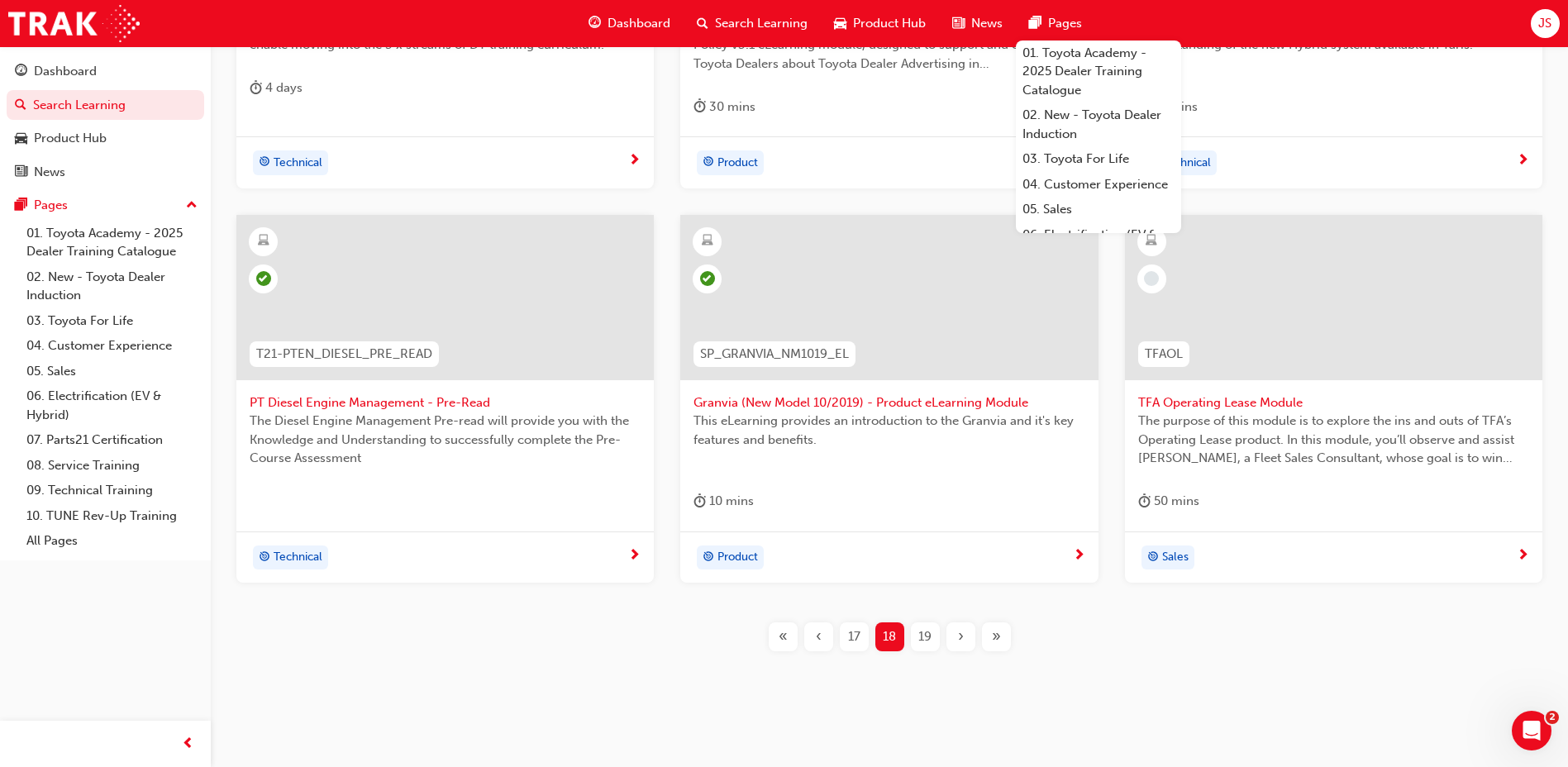
click at [1088, 720] on div "Learning Plans Learning Resources Sessions Filter Learning Resources Showing 45…" at bounding box center [889, 104] width 1357 height 1279
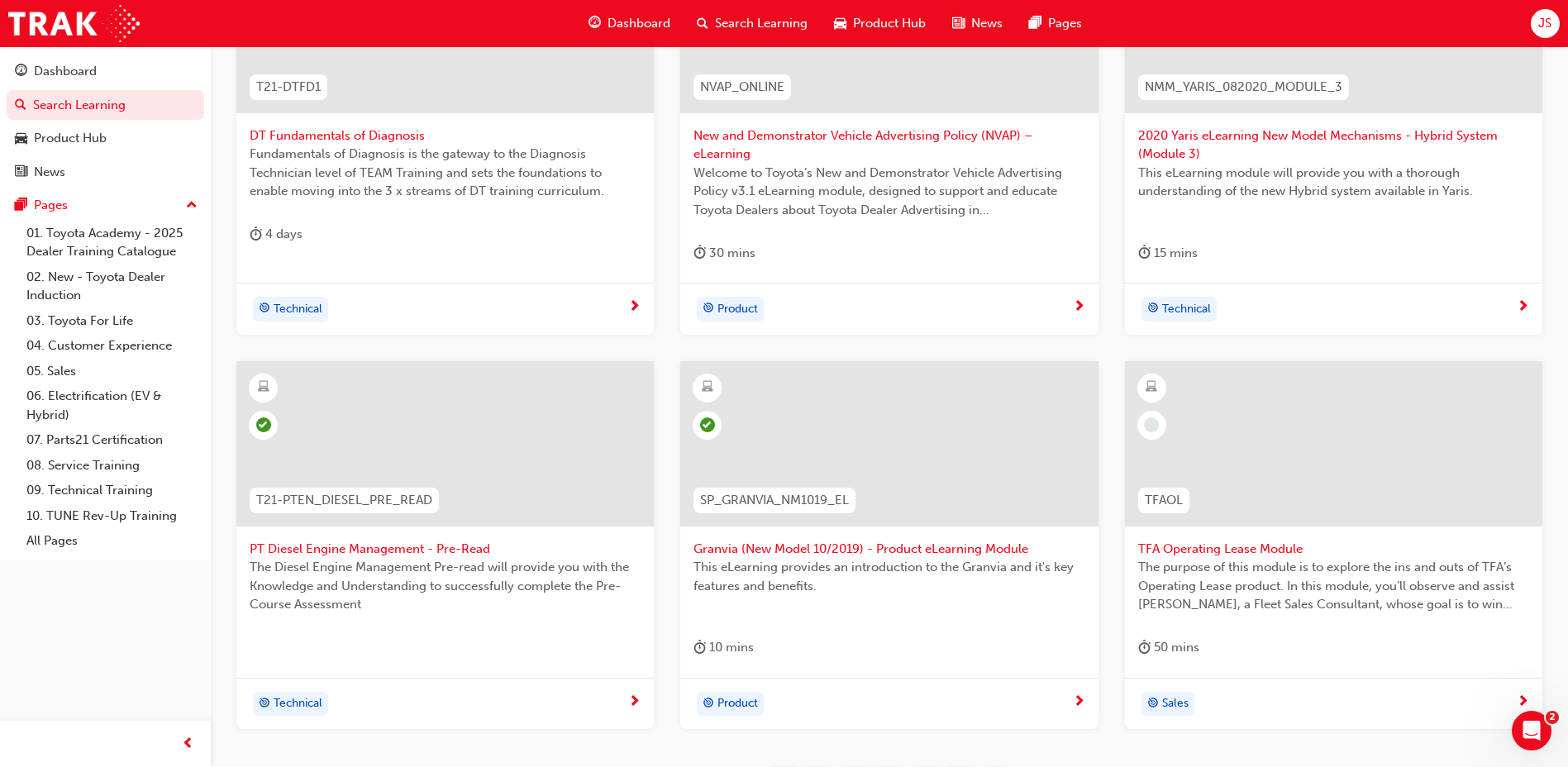
scroll to position [517, 0]
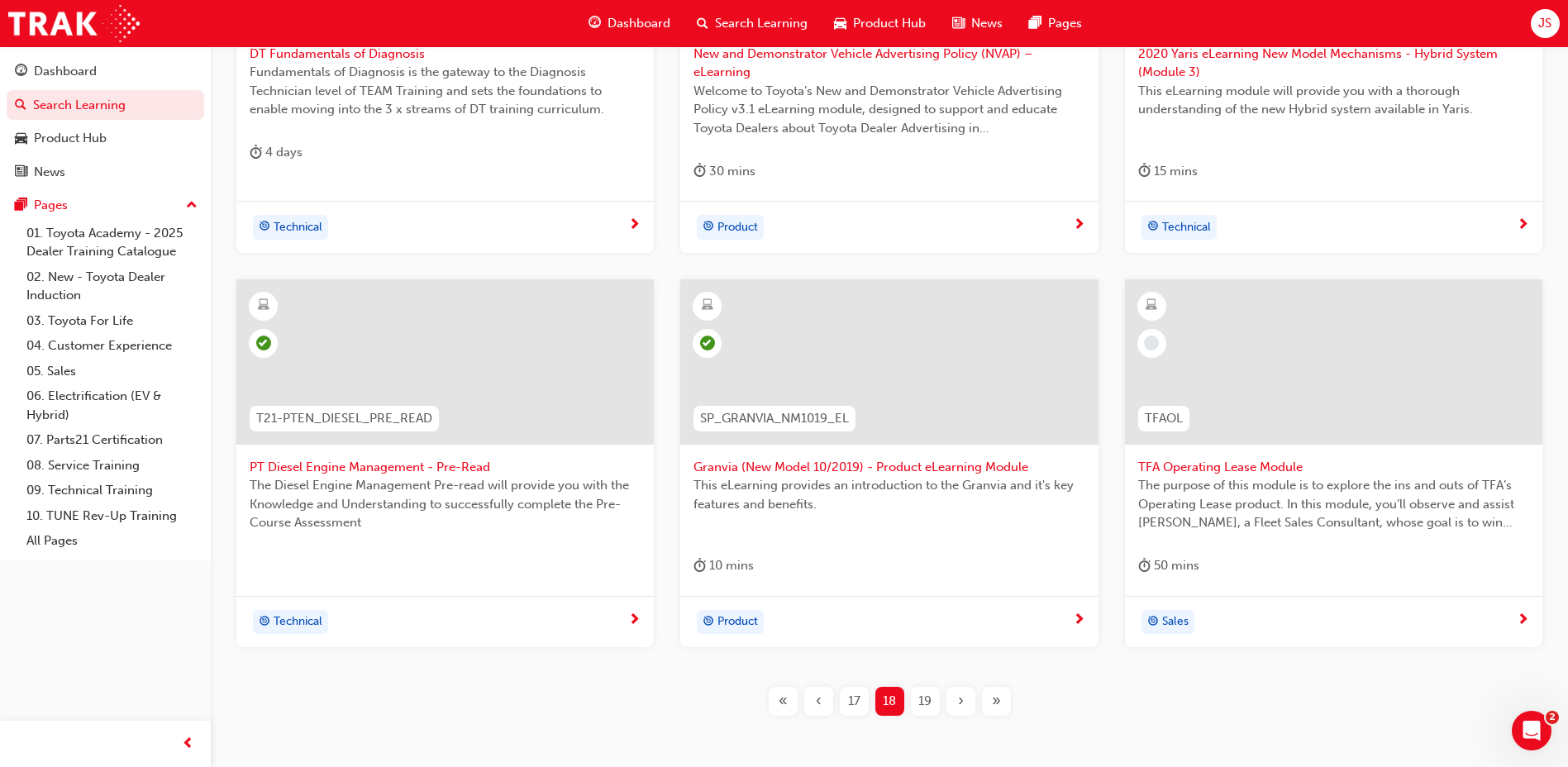
click at [919, 707] on span "19" at bounding box center [925, 701] width 13 height 19
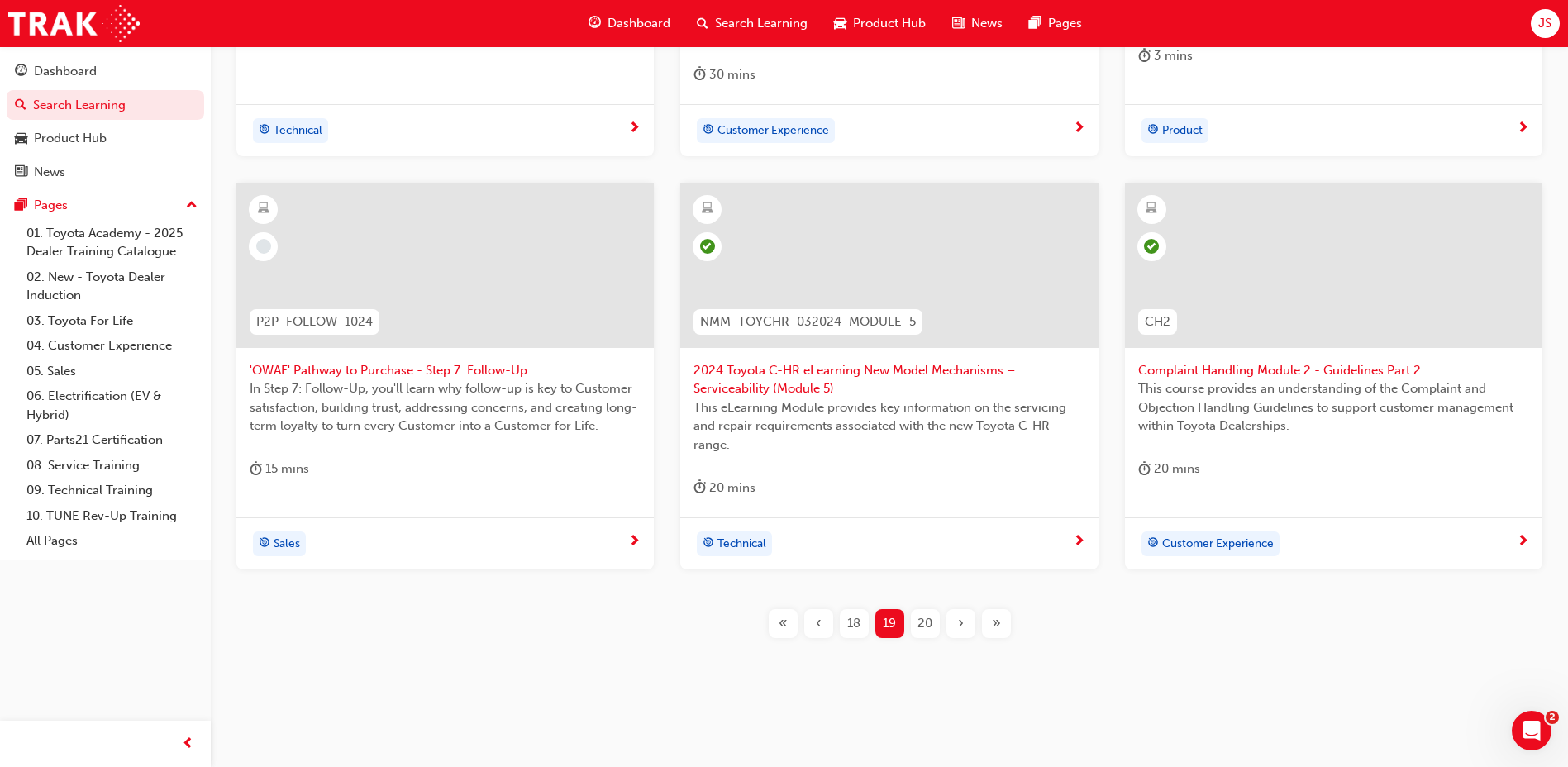
scroll to position [619, 0]
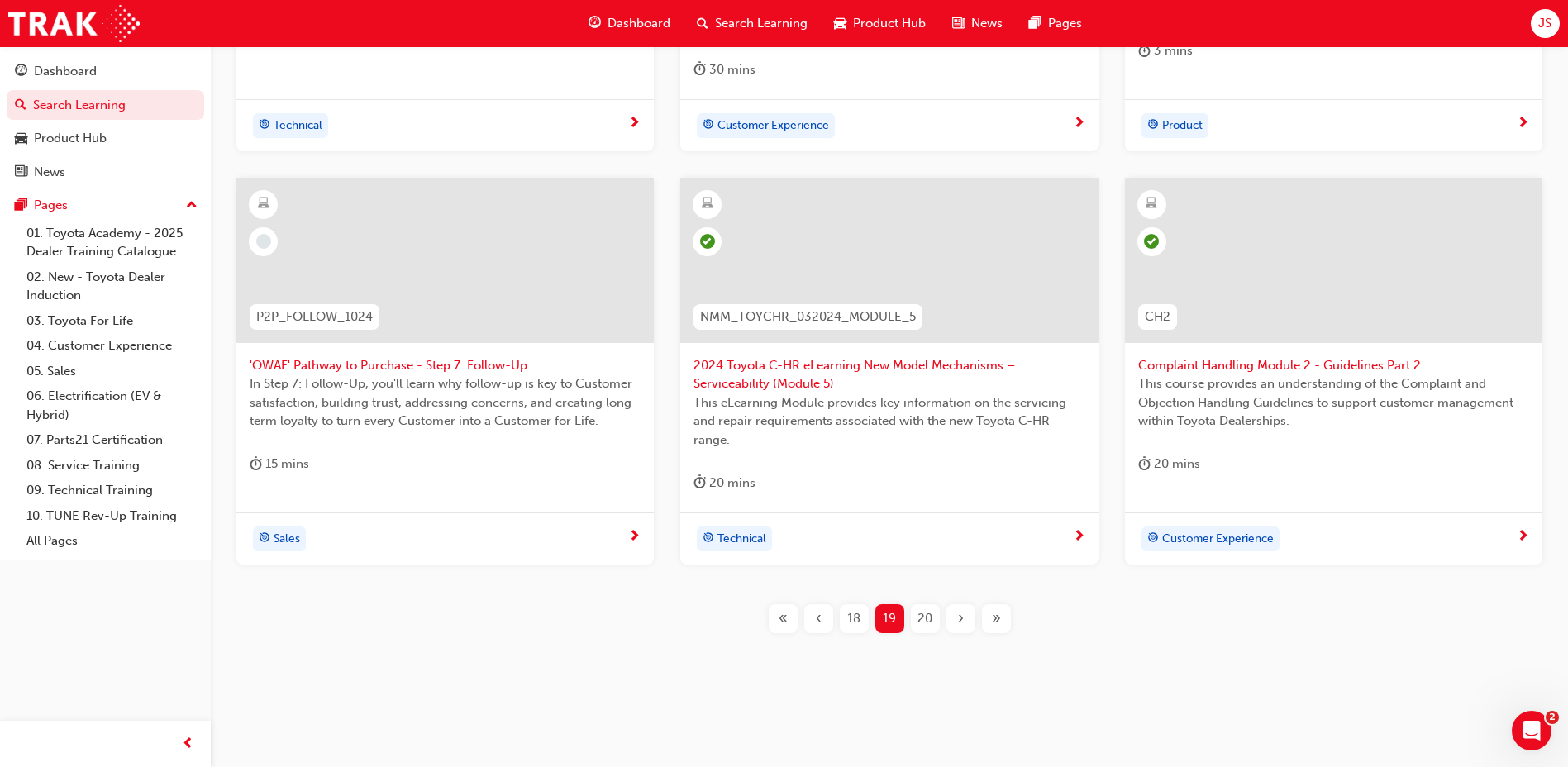
click at [925, 628] on span "20" at bounding box center [925, 619] width 15 height 19
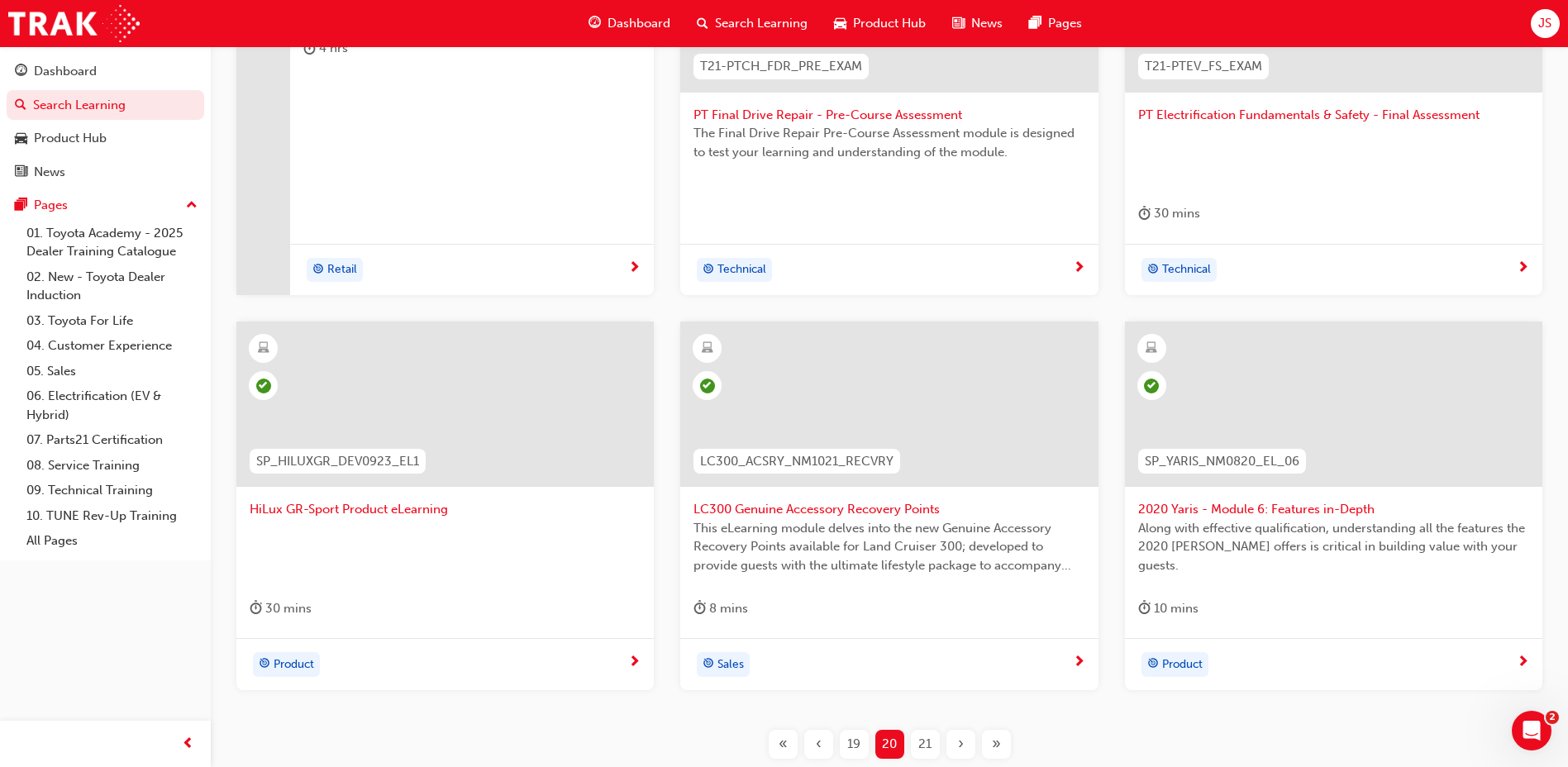
scroll to position [499, 0]
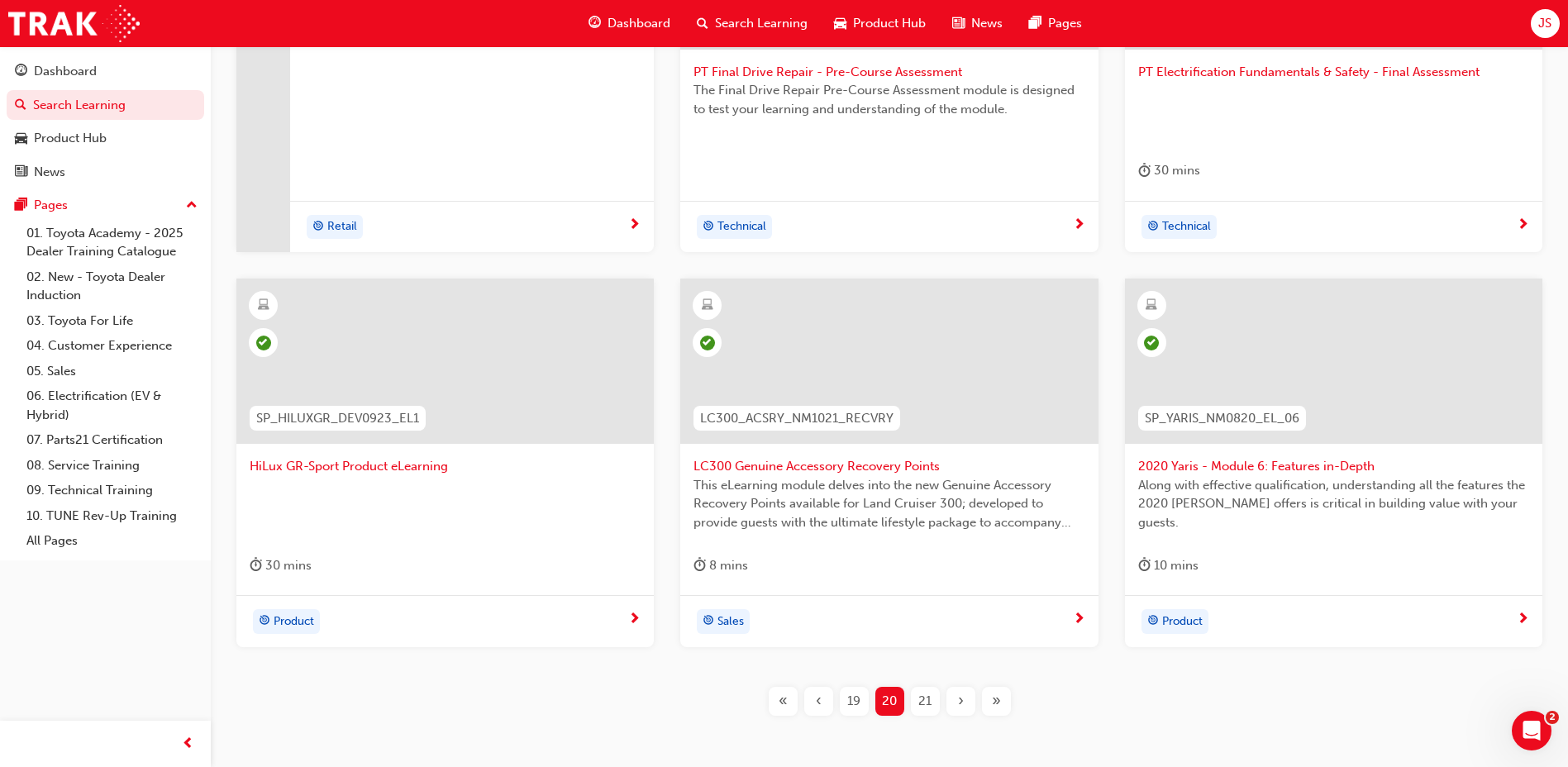
click at [934, 698] on div "21" at bounding box center [925, 701] width 29 height 29
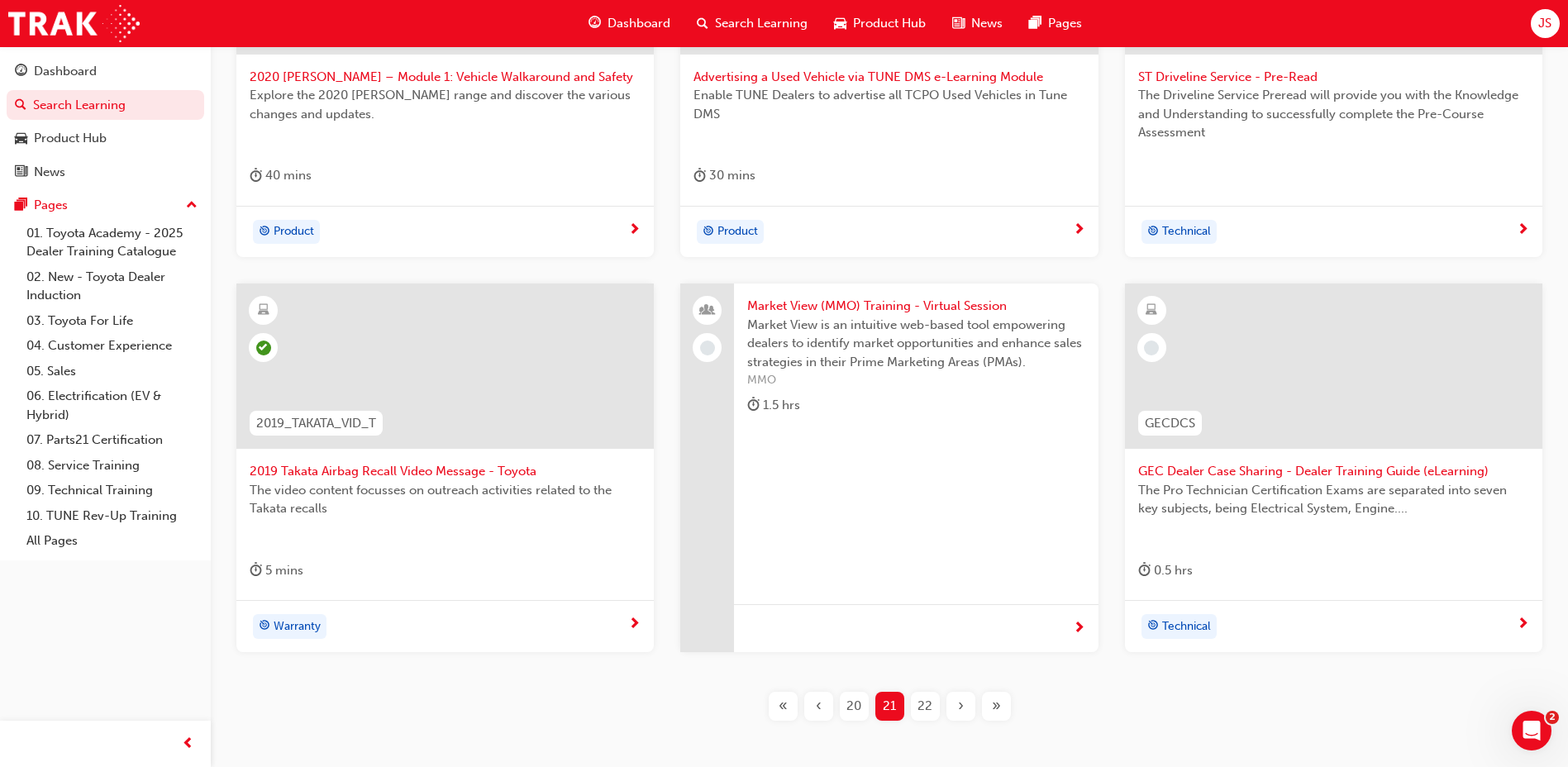
scroll to position [582, 0]
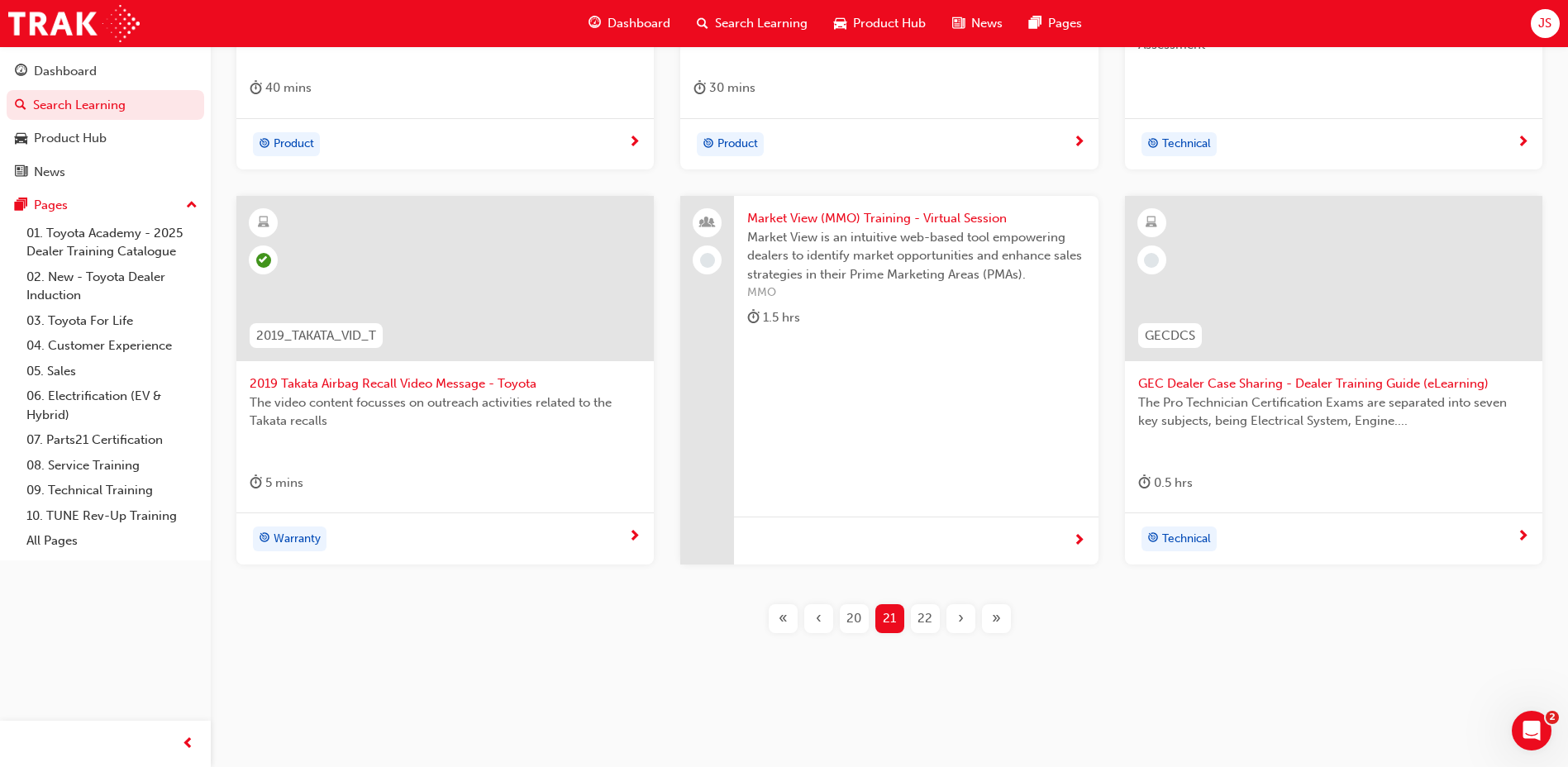
click at [933, 623] on div "22" at bounding box center [925, 619] width 29 height 29
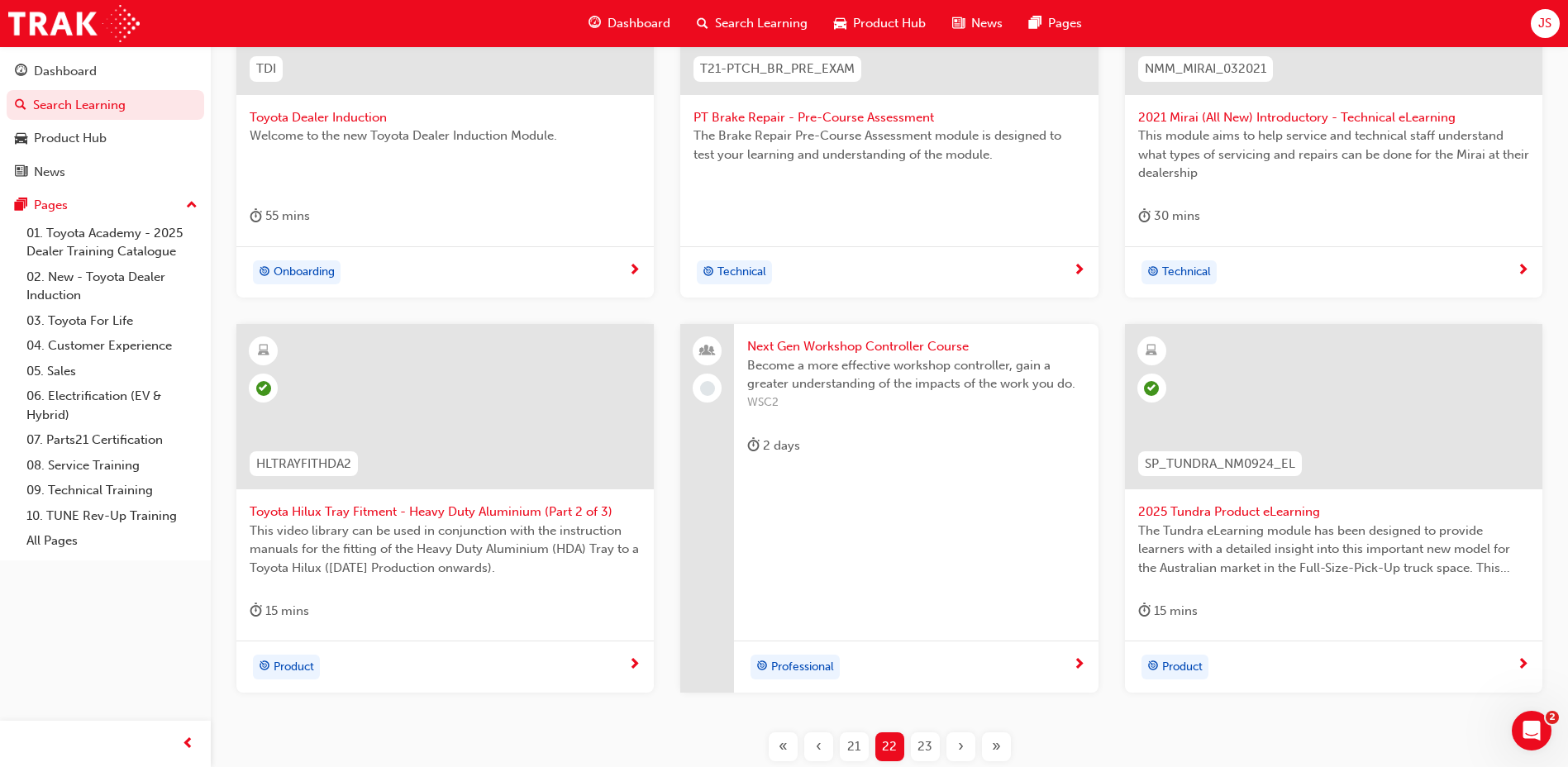
scroll to position [499, 0]
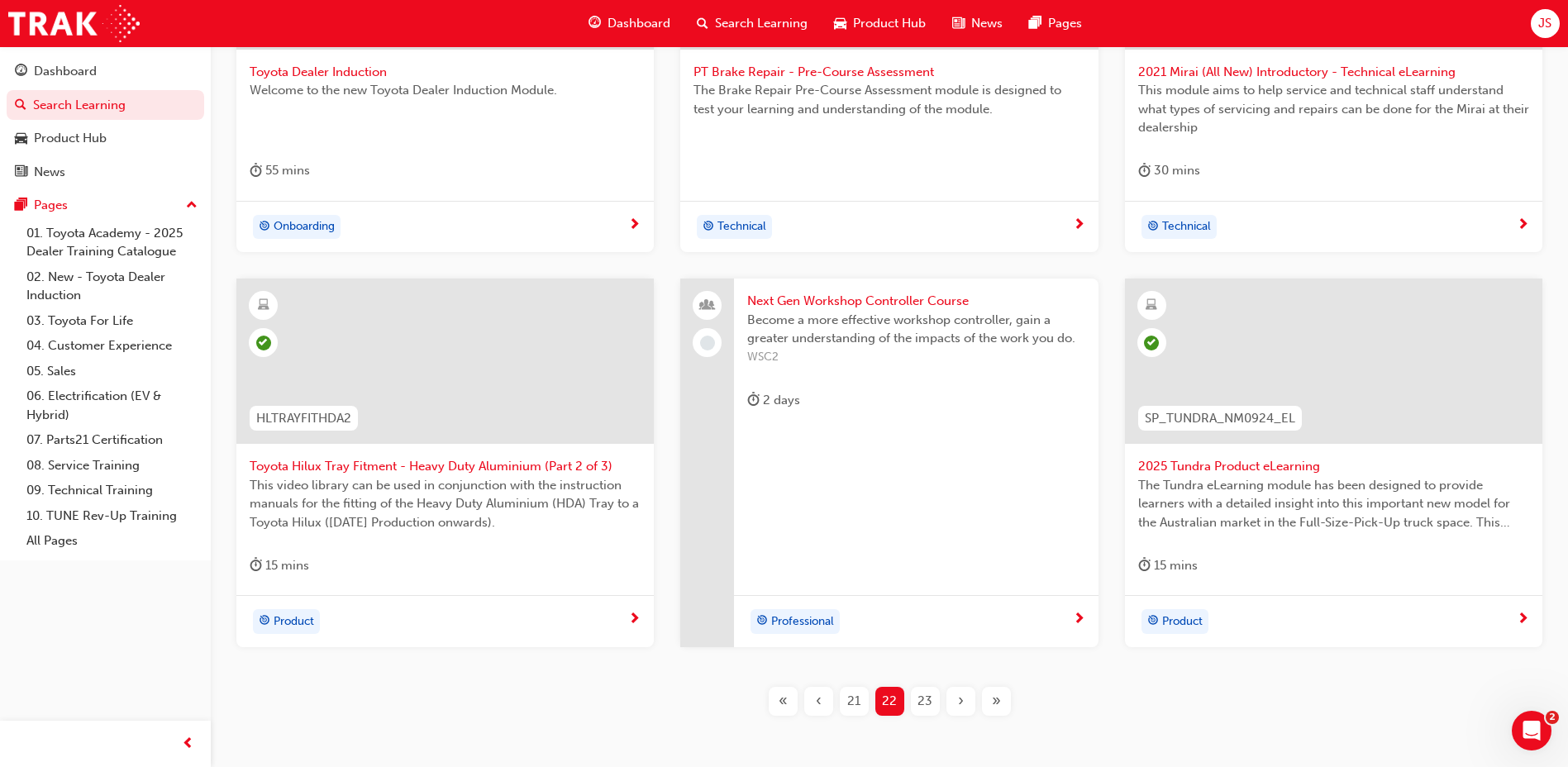
click at [923, 708] on span "23" at bounding box center [925, 701] width 15 height 19
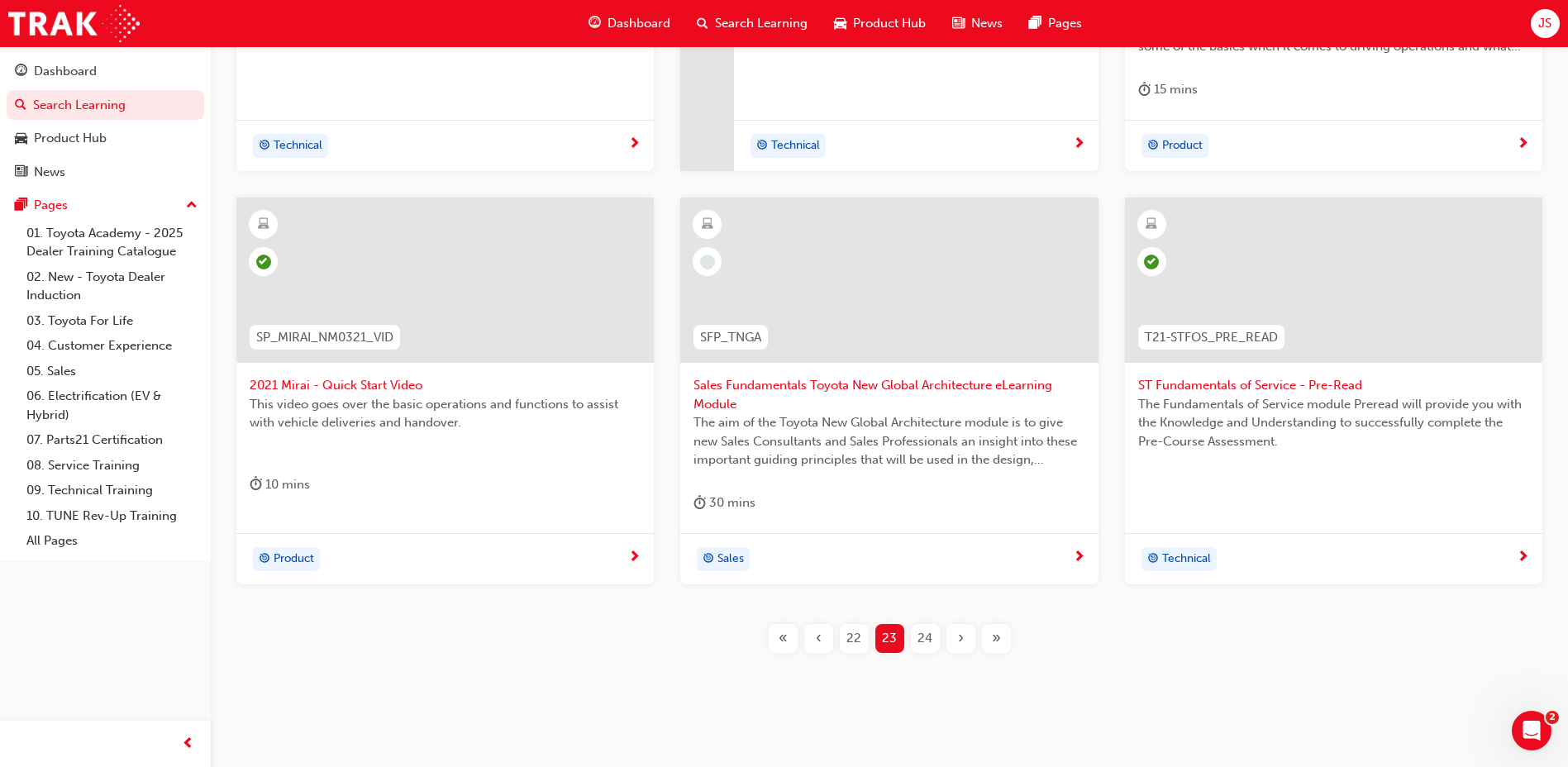
scroll to position [582, 0]
click at [935, 642] on div "24" at bounding box center [925, 637] width 29 height 29
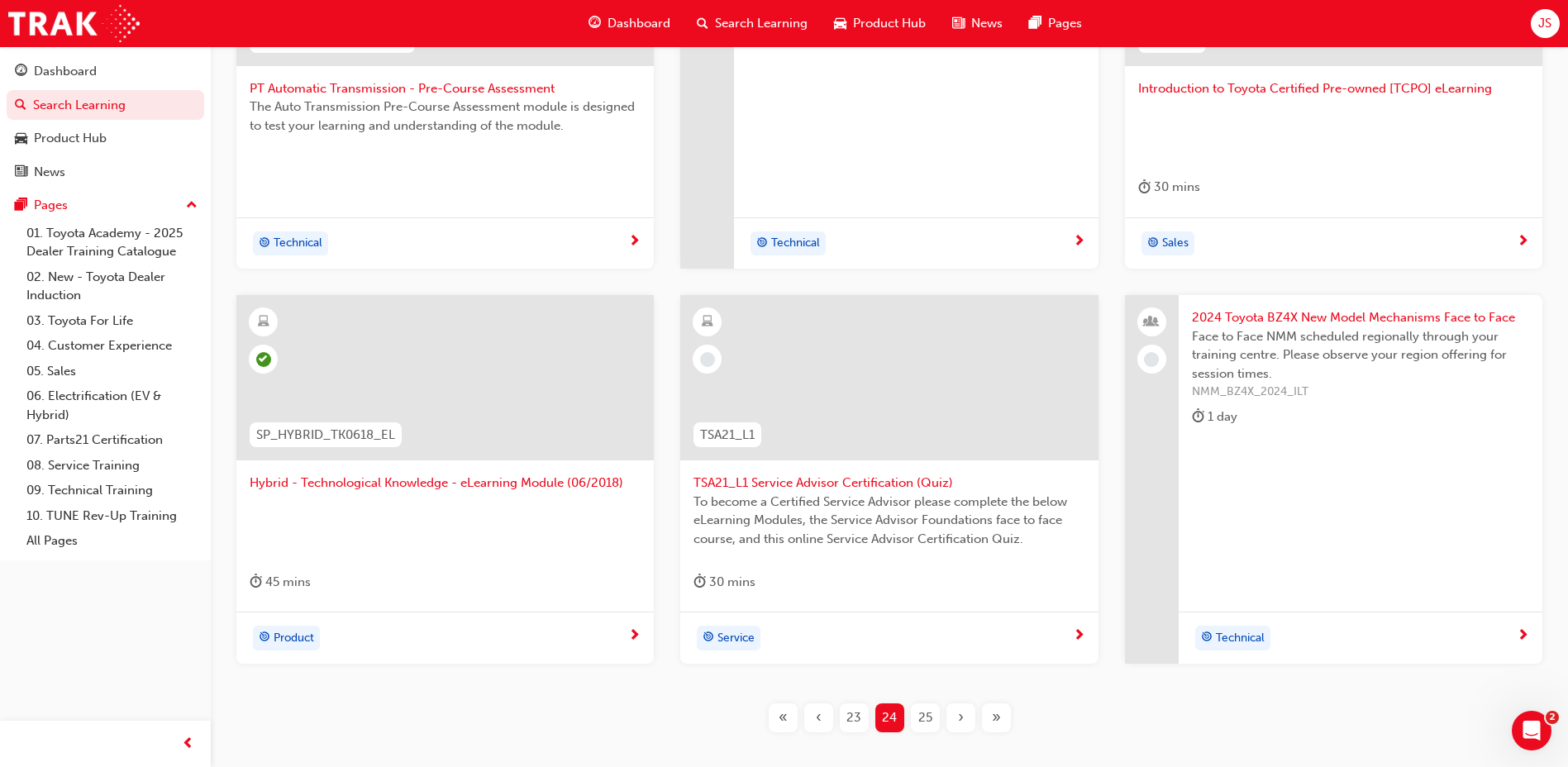
scroll to position [499, 0]
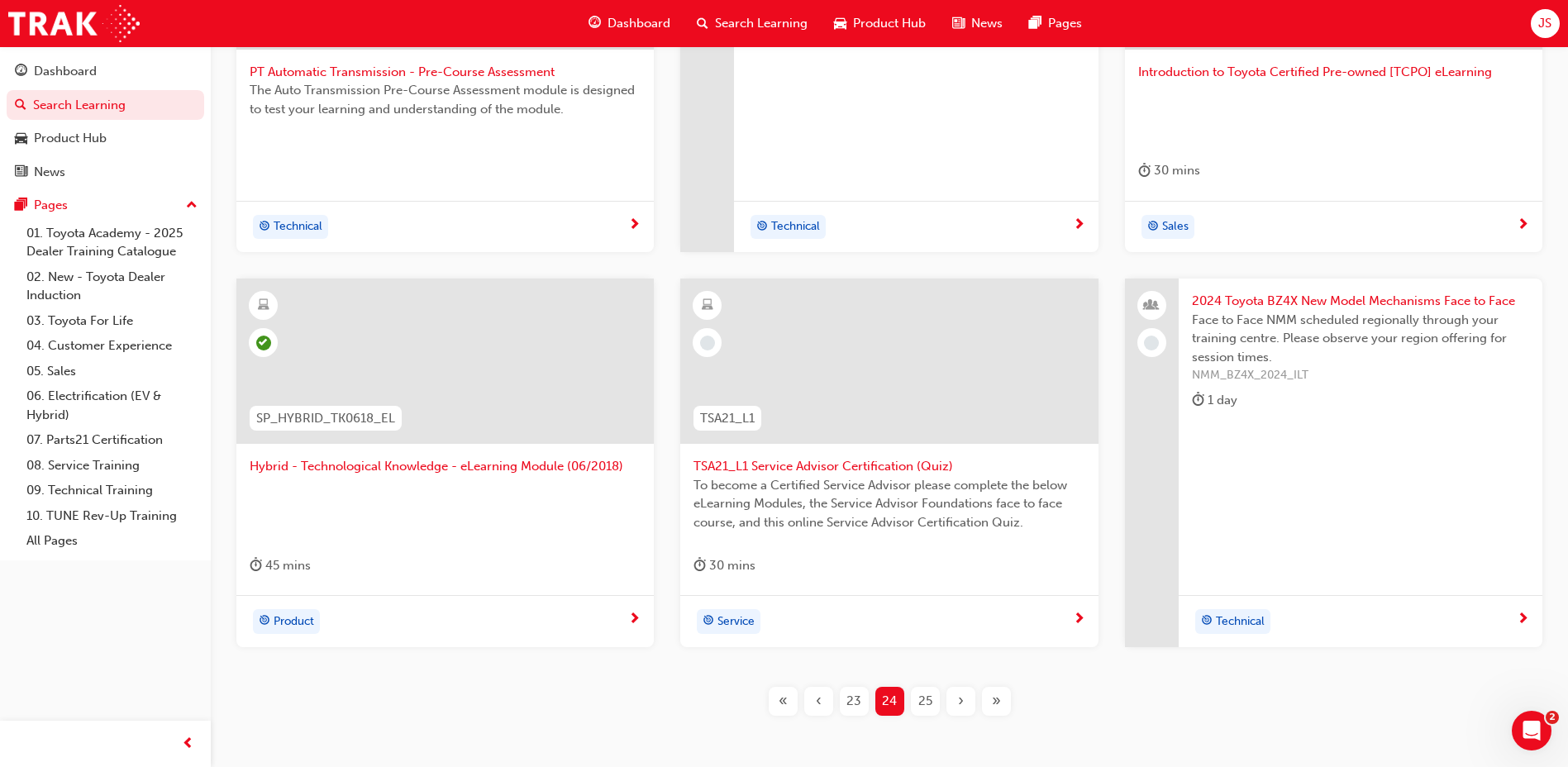
click at [925, 702] on span "25" at bounding box center [925, 701] width 14 height 19
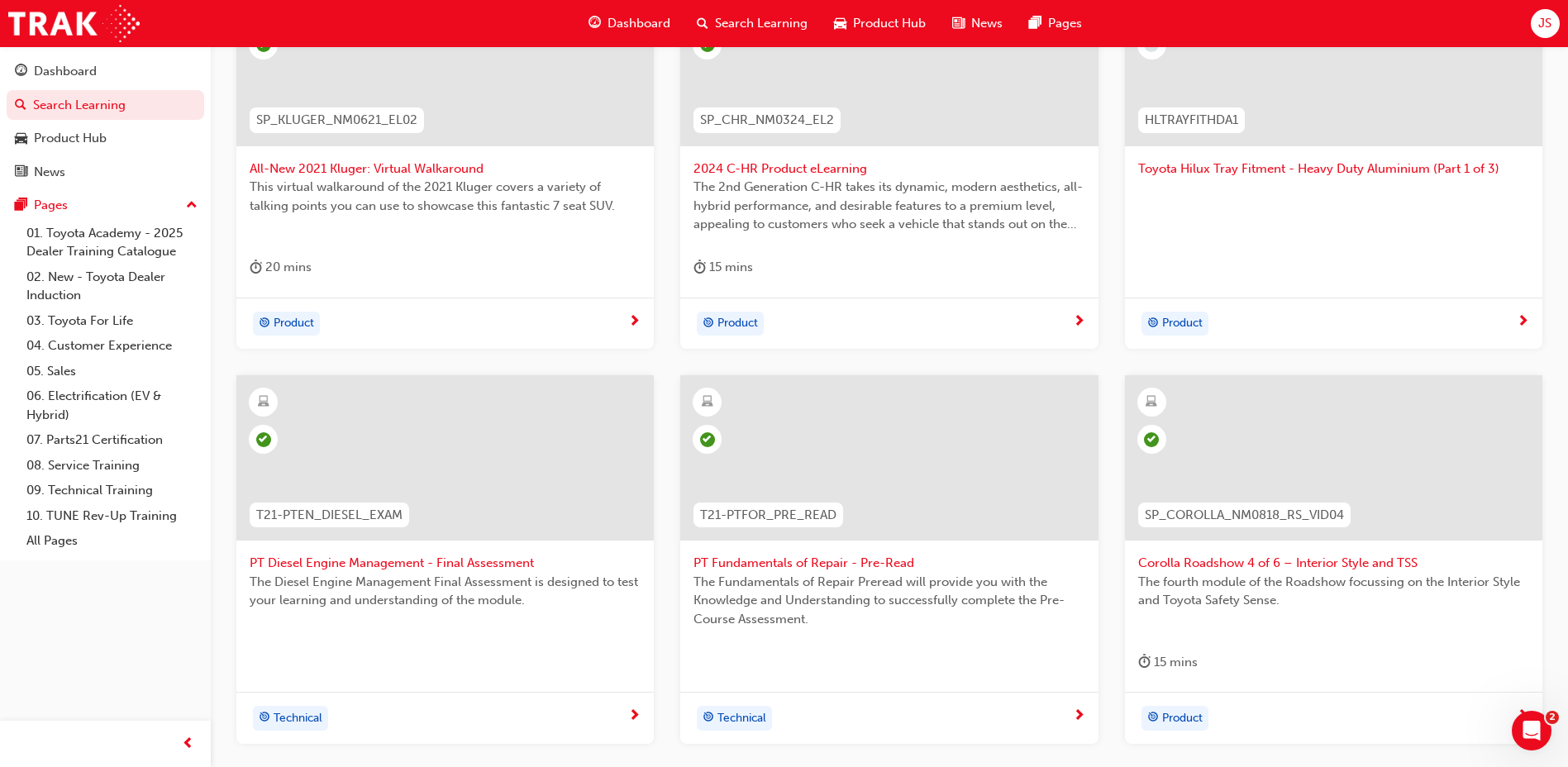
scroll to position [582, 0]
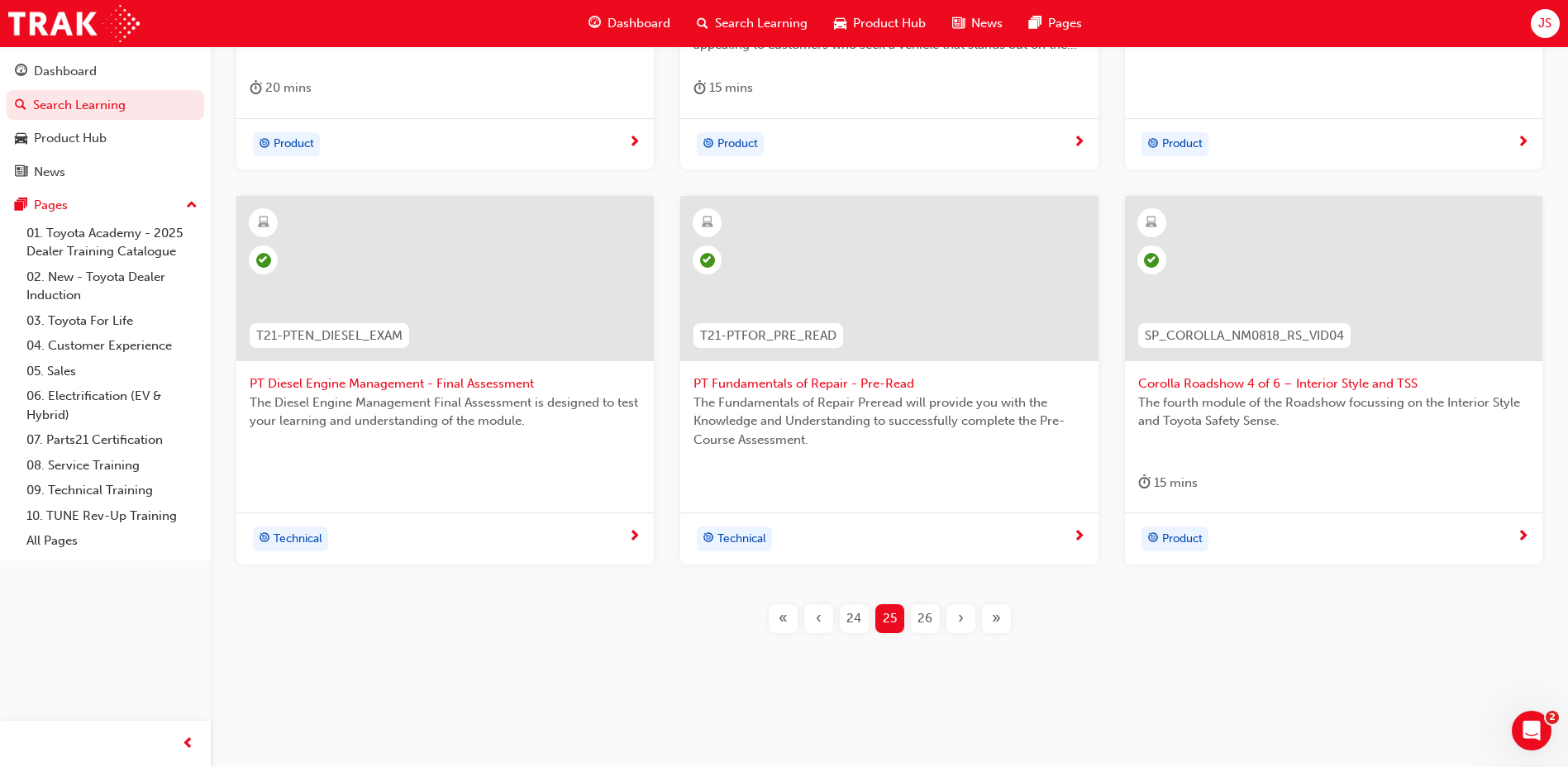
click at [930, 622] on span "26" at bounding box center [925, 619] width 15 height 19
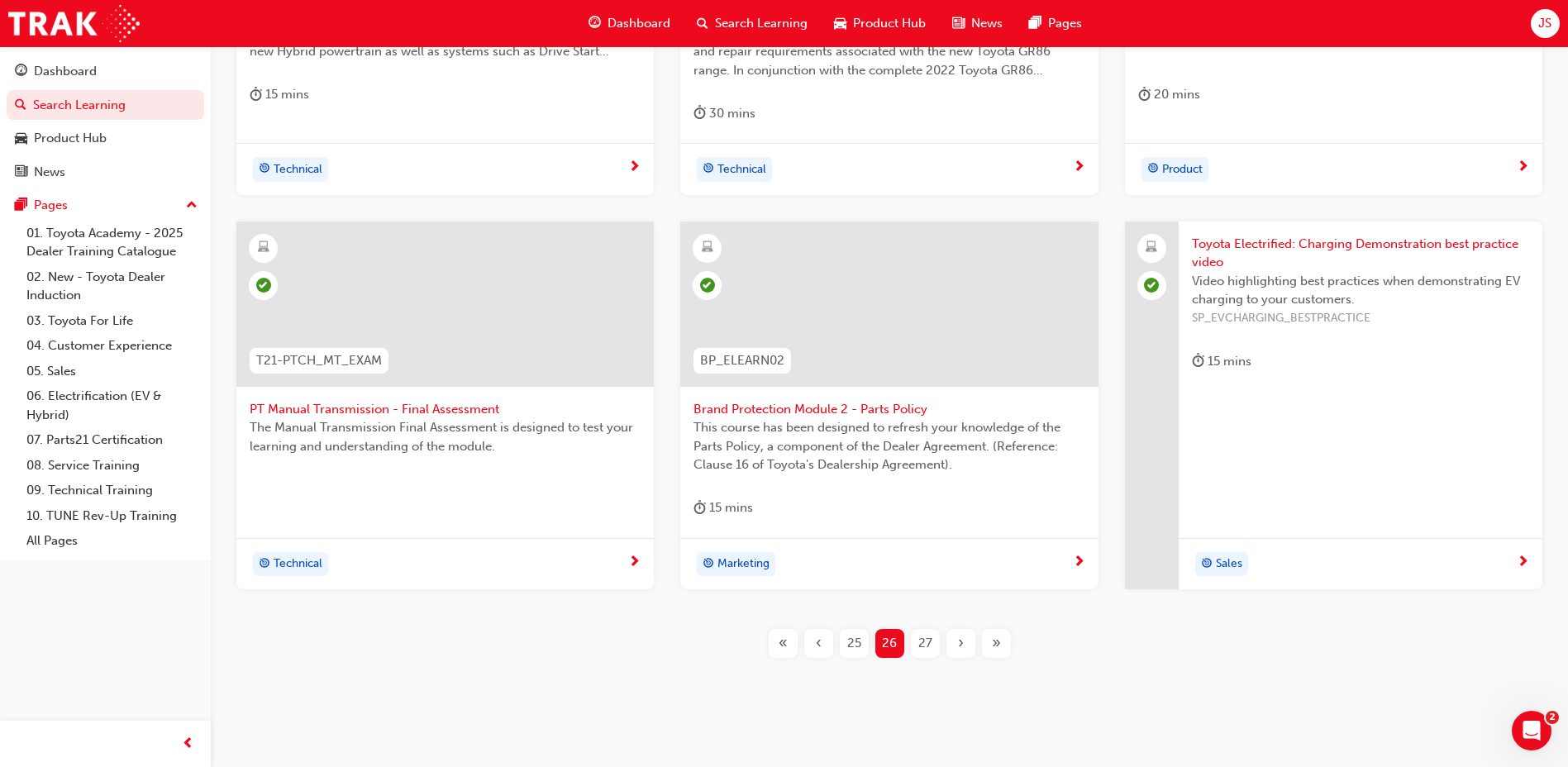
scroll to position [600, 0]
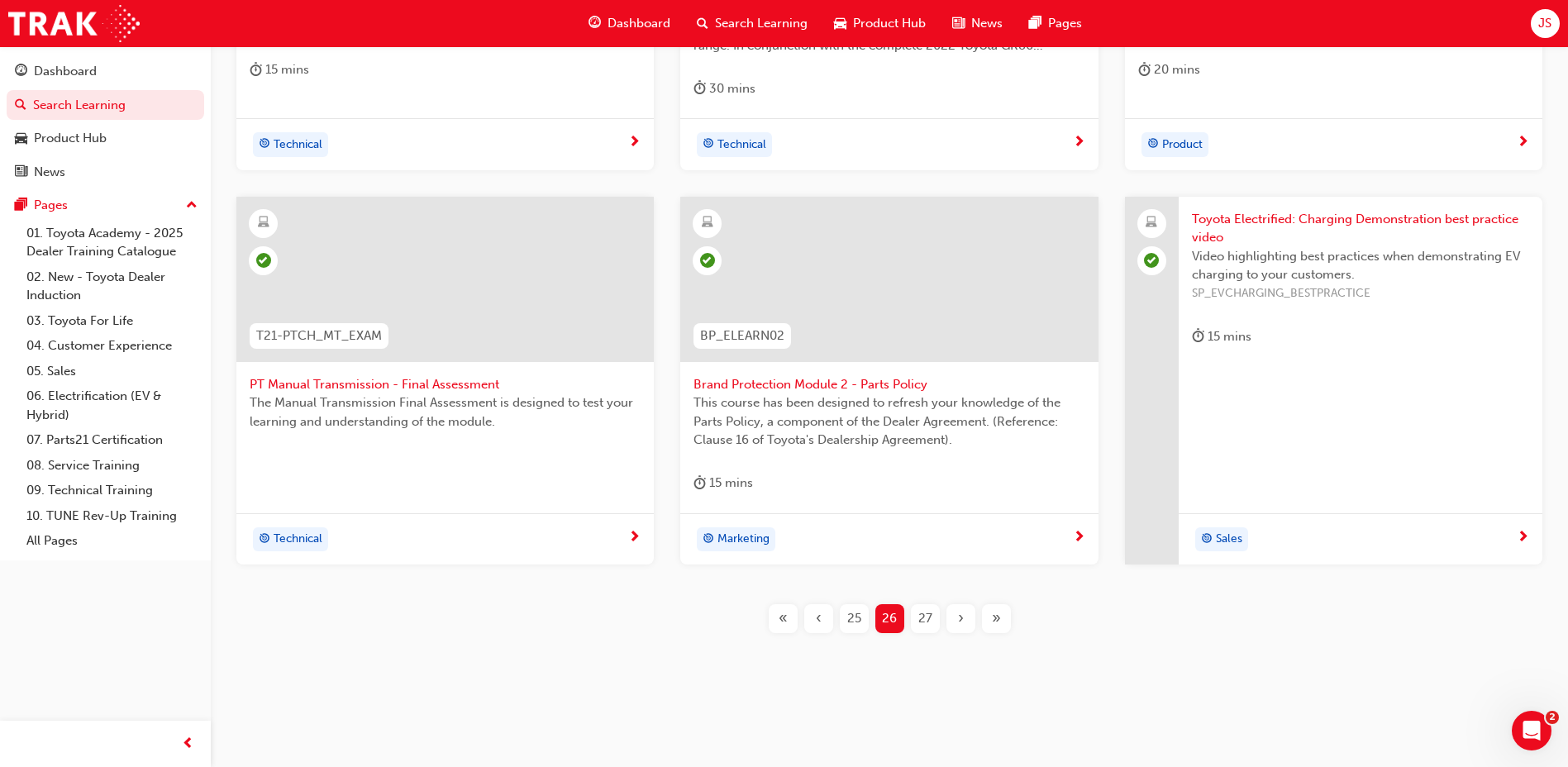
click at [931, 620] on span "27" at bounding box center [925, 619] width 14 height 19
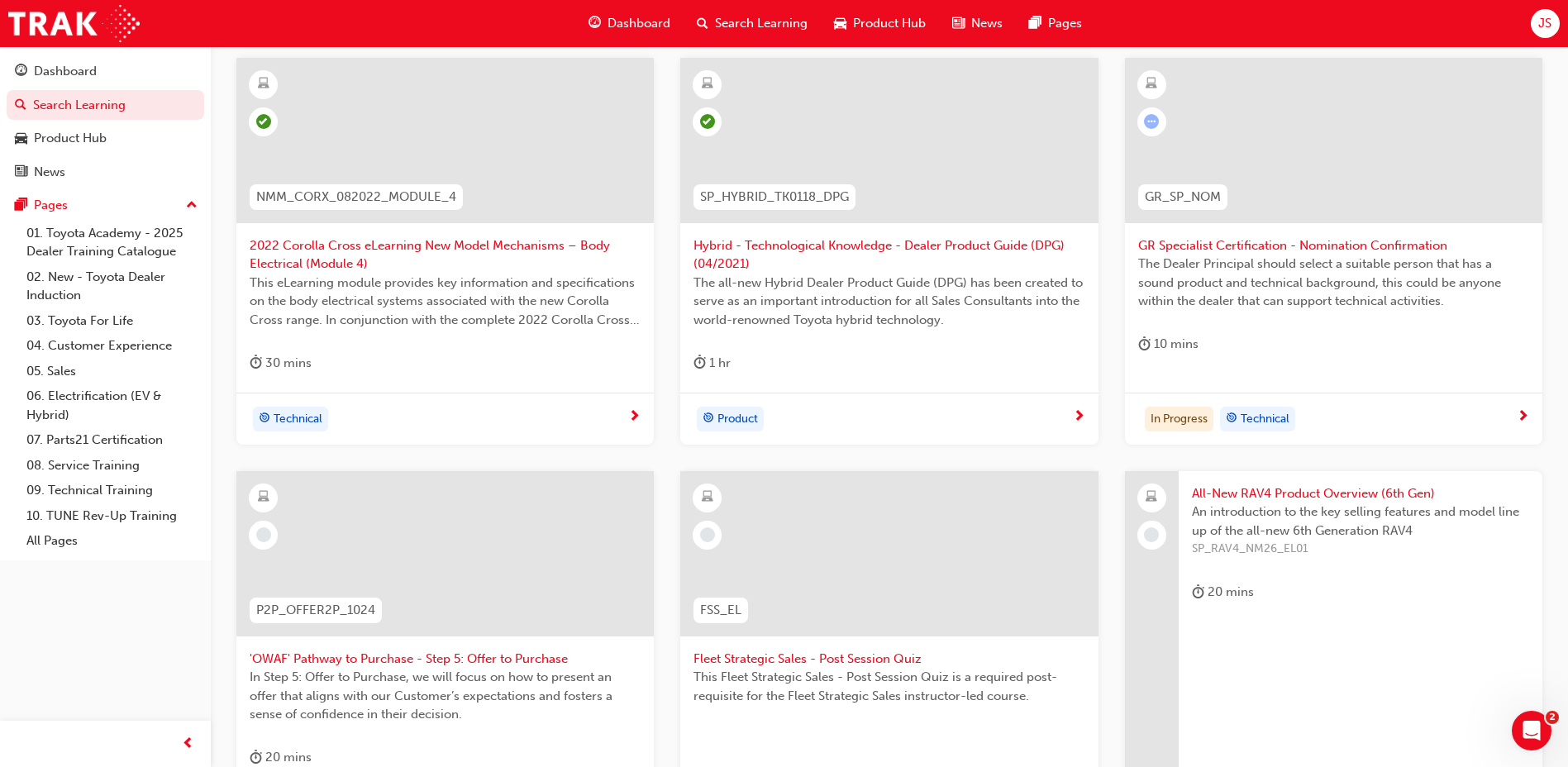
scroll to position [517, 0]
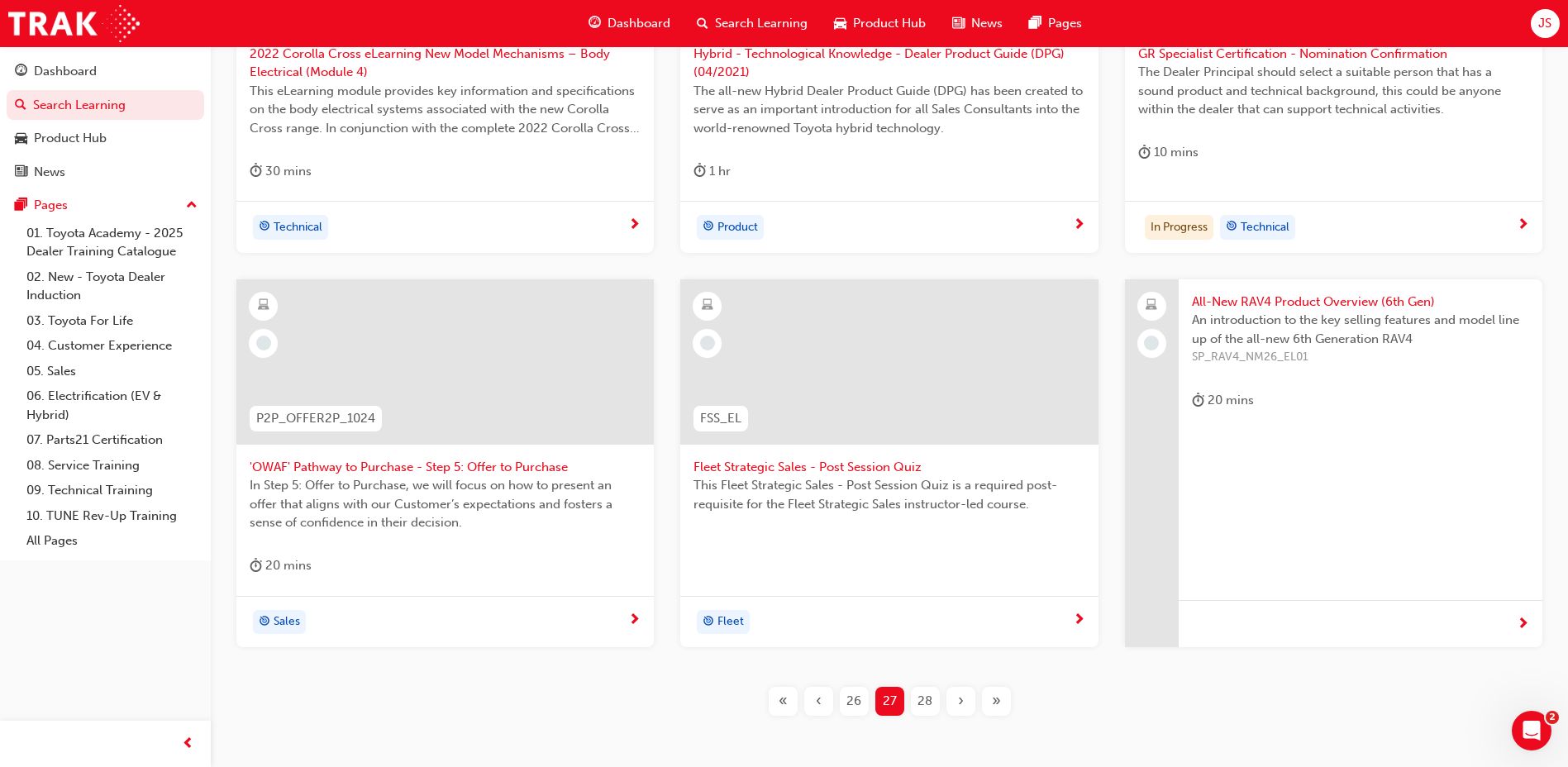
click at [923, 702] on span "28" at bounding box center [925, 701] width 15 height 19
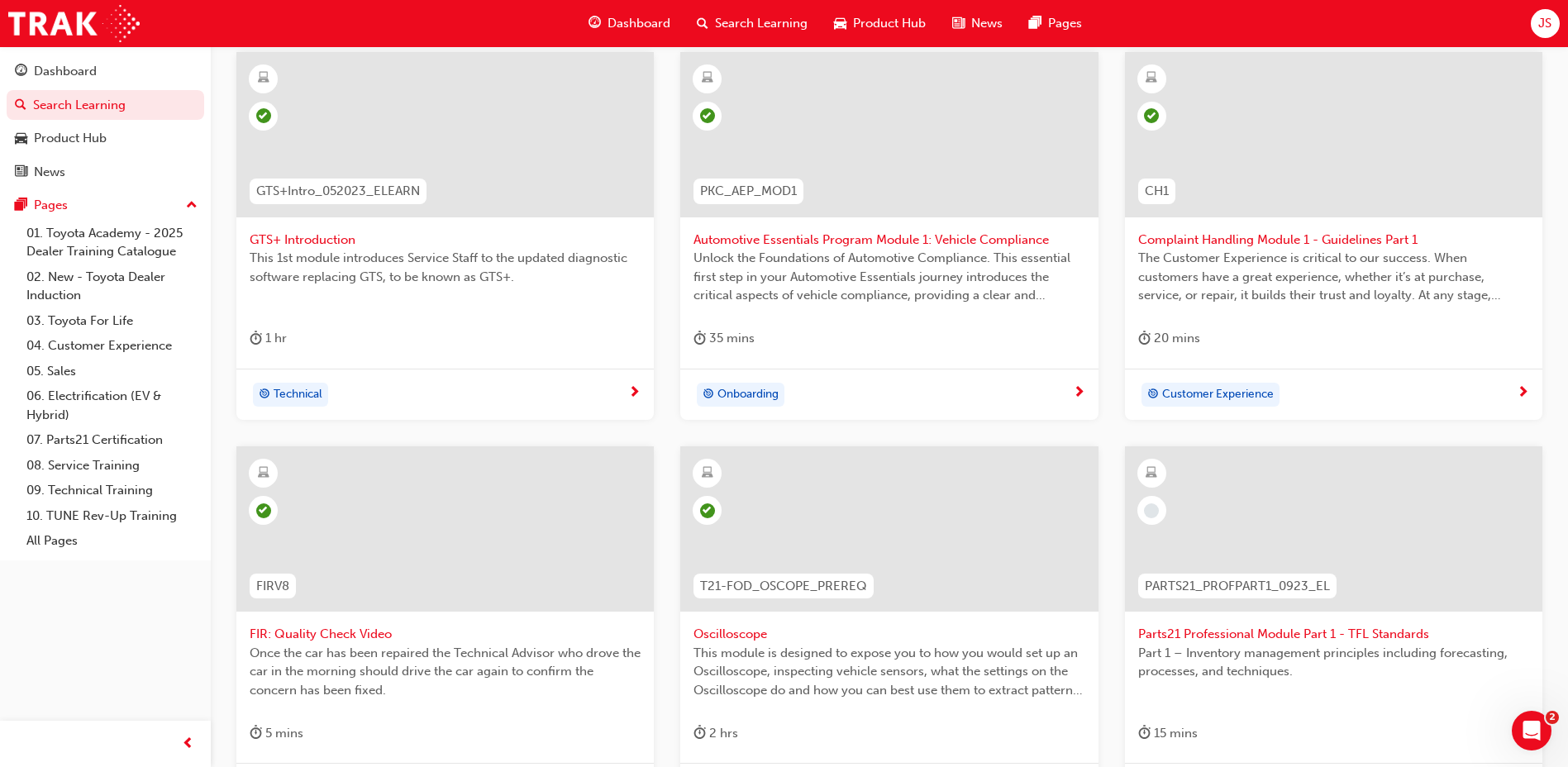
scroll to position [269, 0]
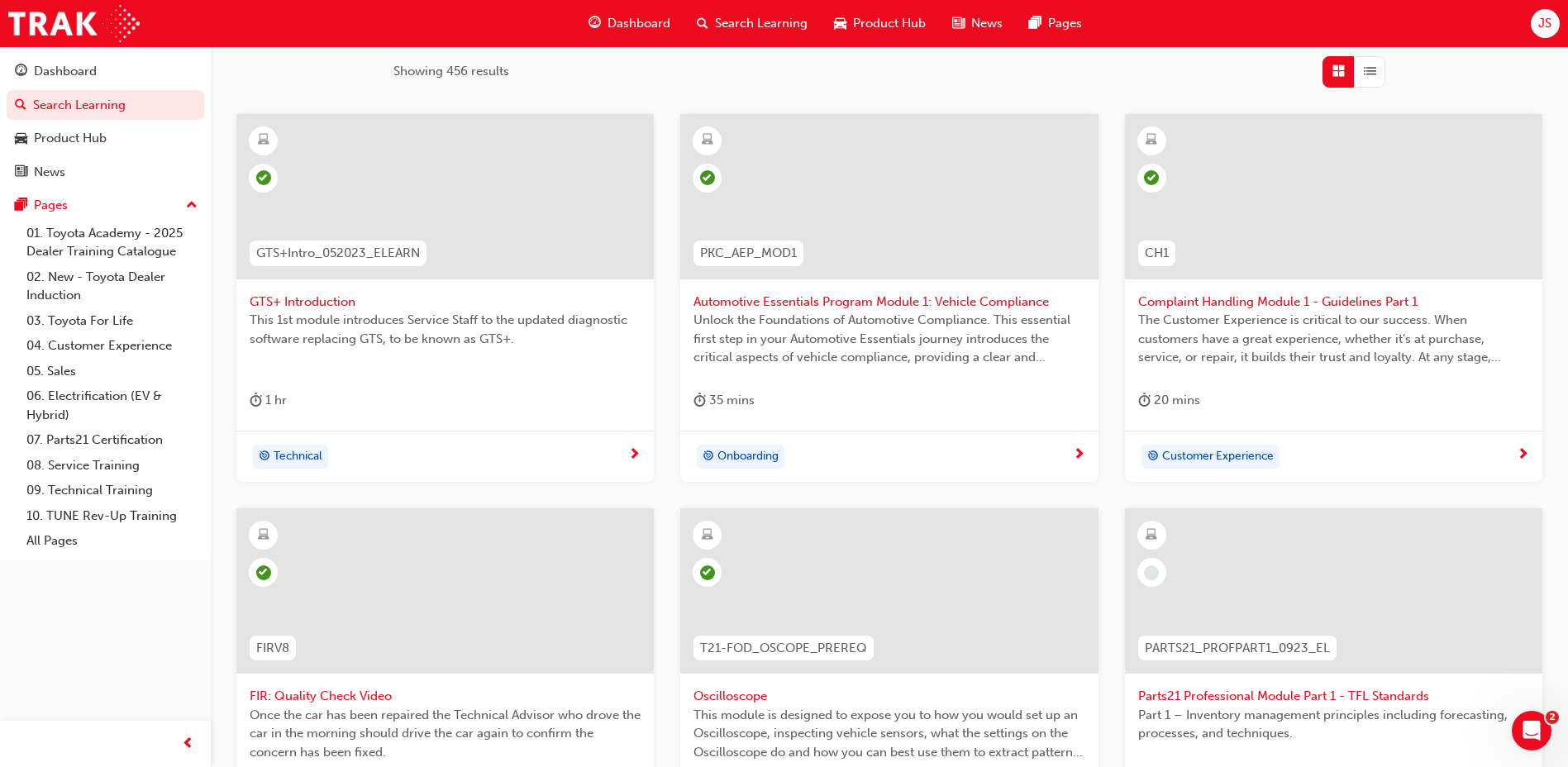
click at [1237, 691] on span "Parts21 Professional Module Part 1 - TFL Standards" at bounding box center [1333, 696] width 391 height 19
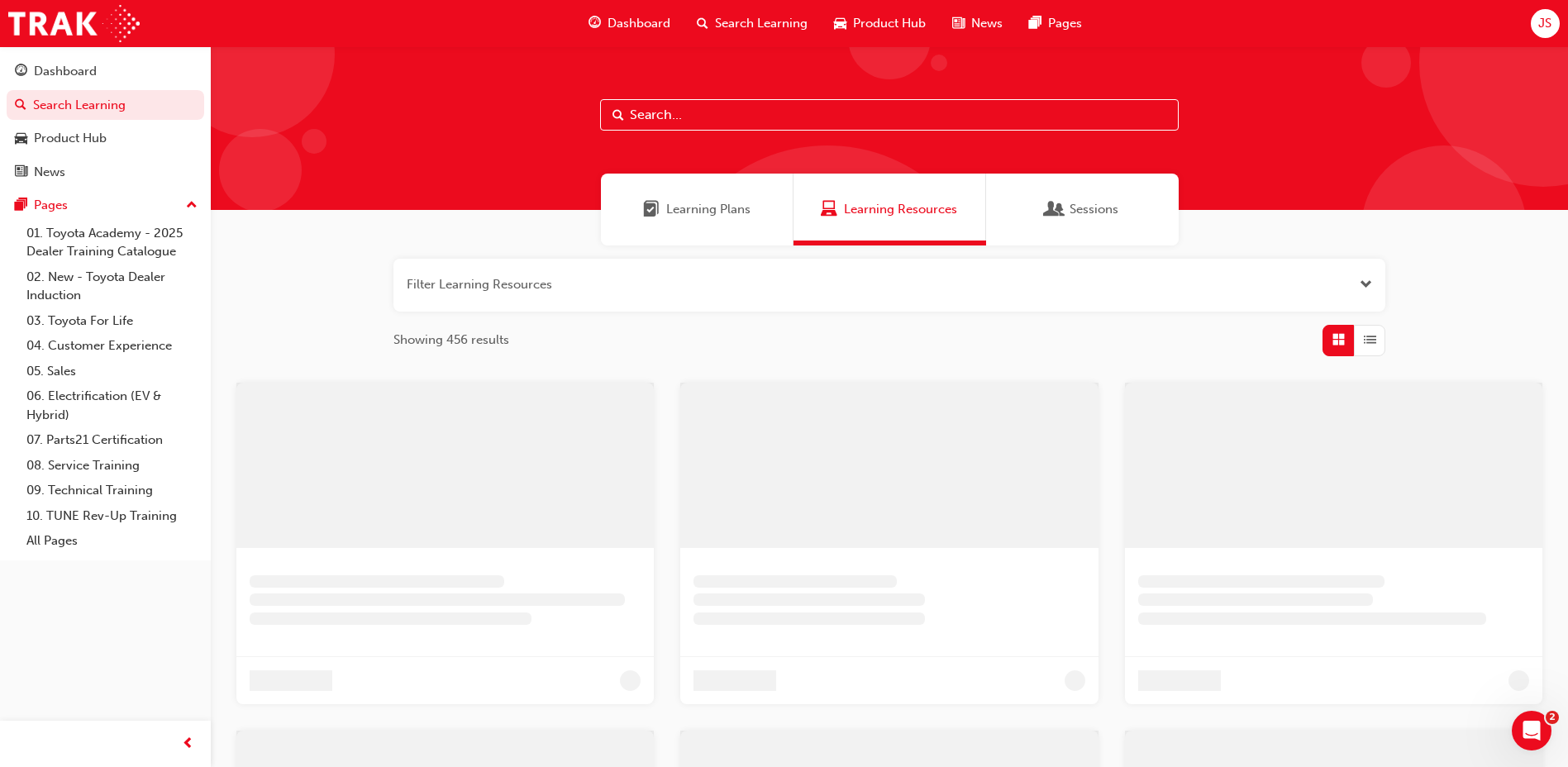
scroll to position [269, 0]
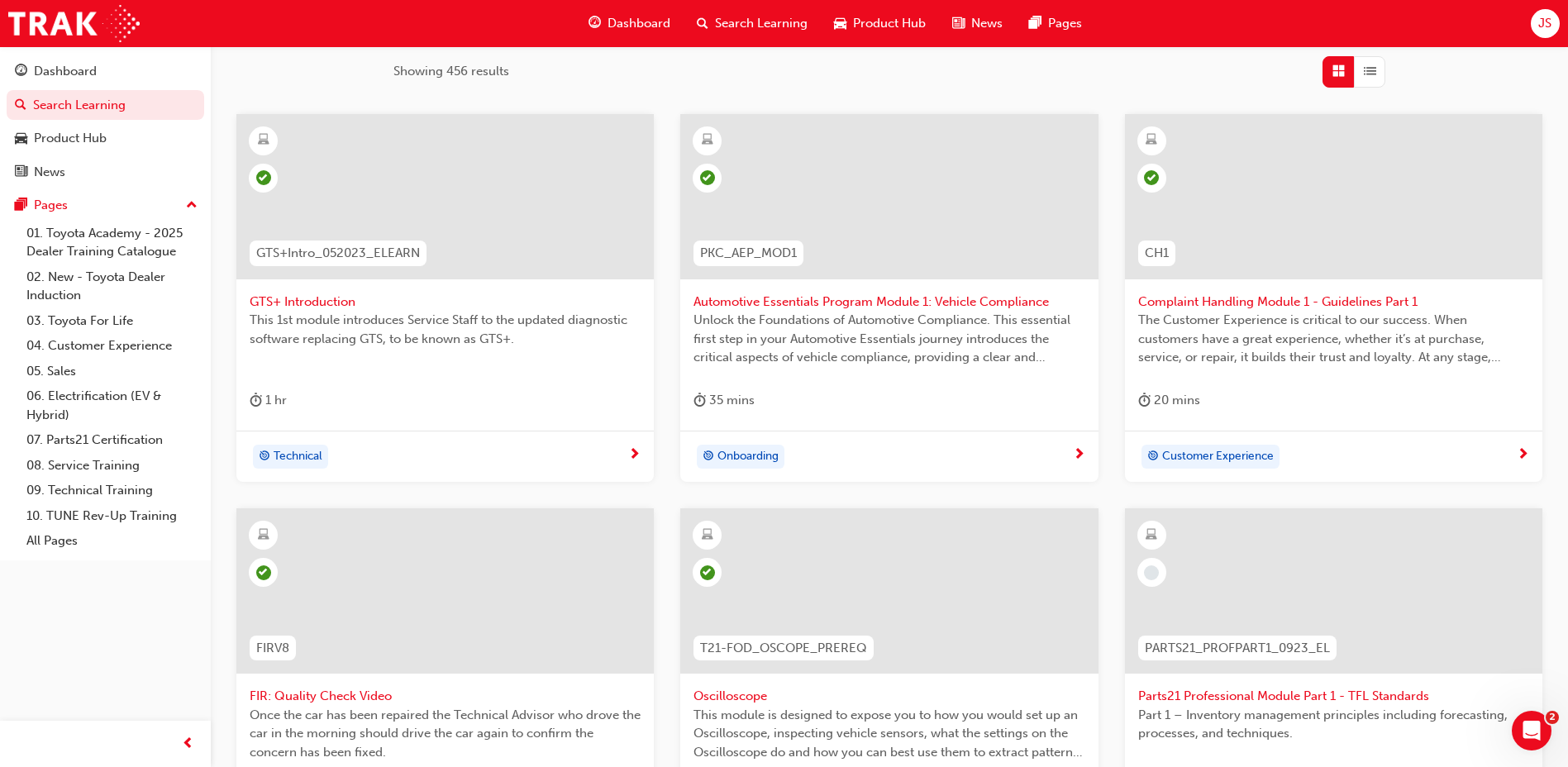
click at [879, 305] on span "Automotive Essentials Program Module 1: Vehicle Compliance" at bounding box center [888, 302] width 391 height 19
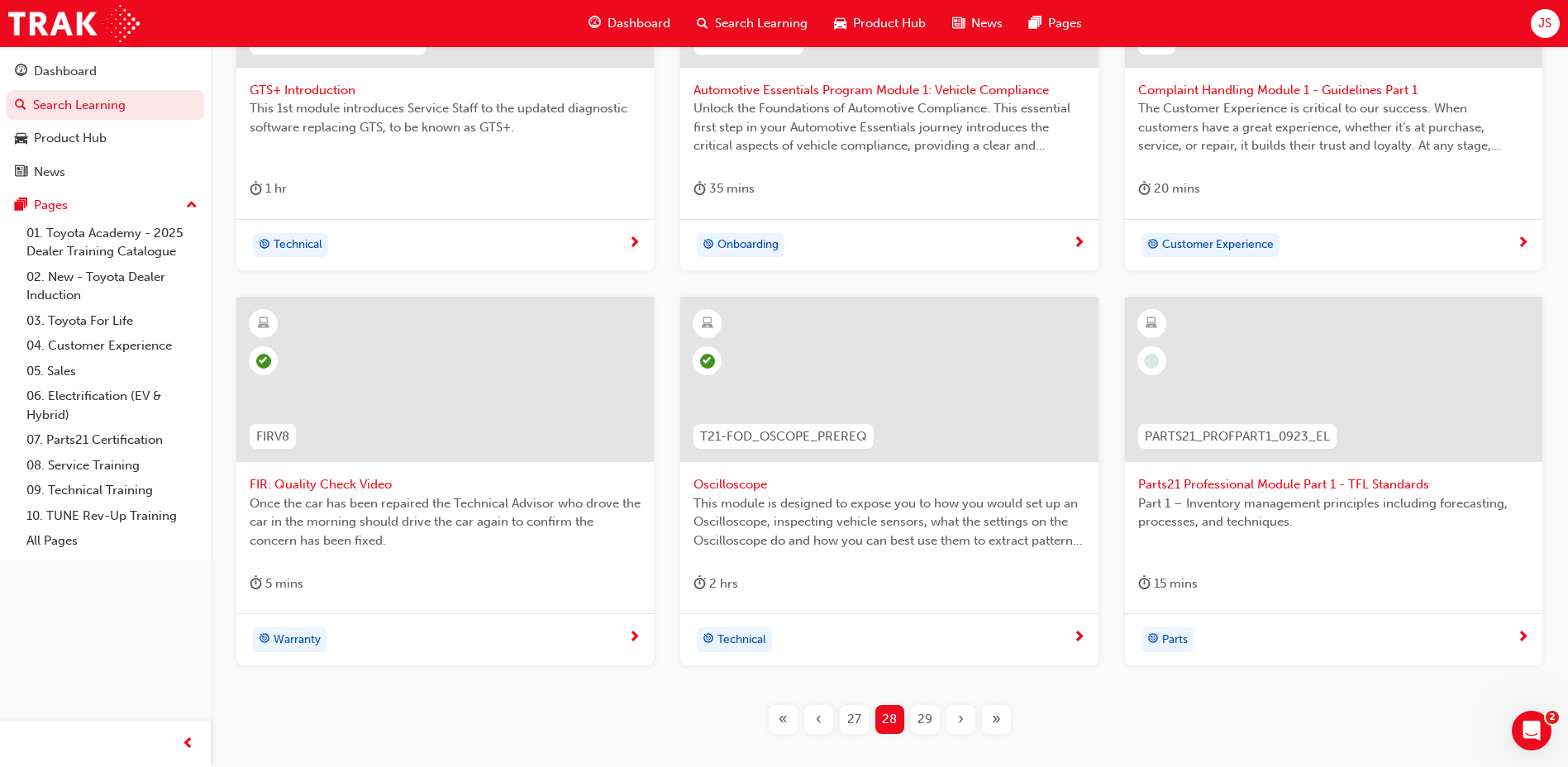
scroll to position [517, 0]
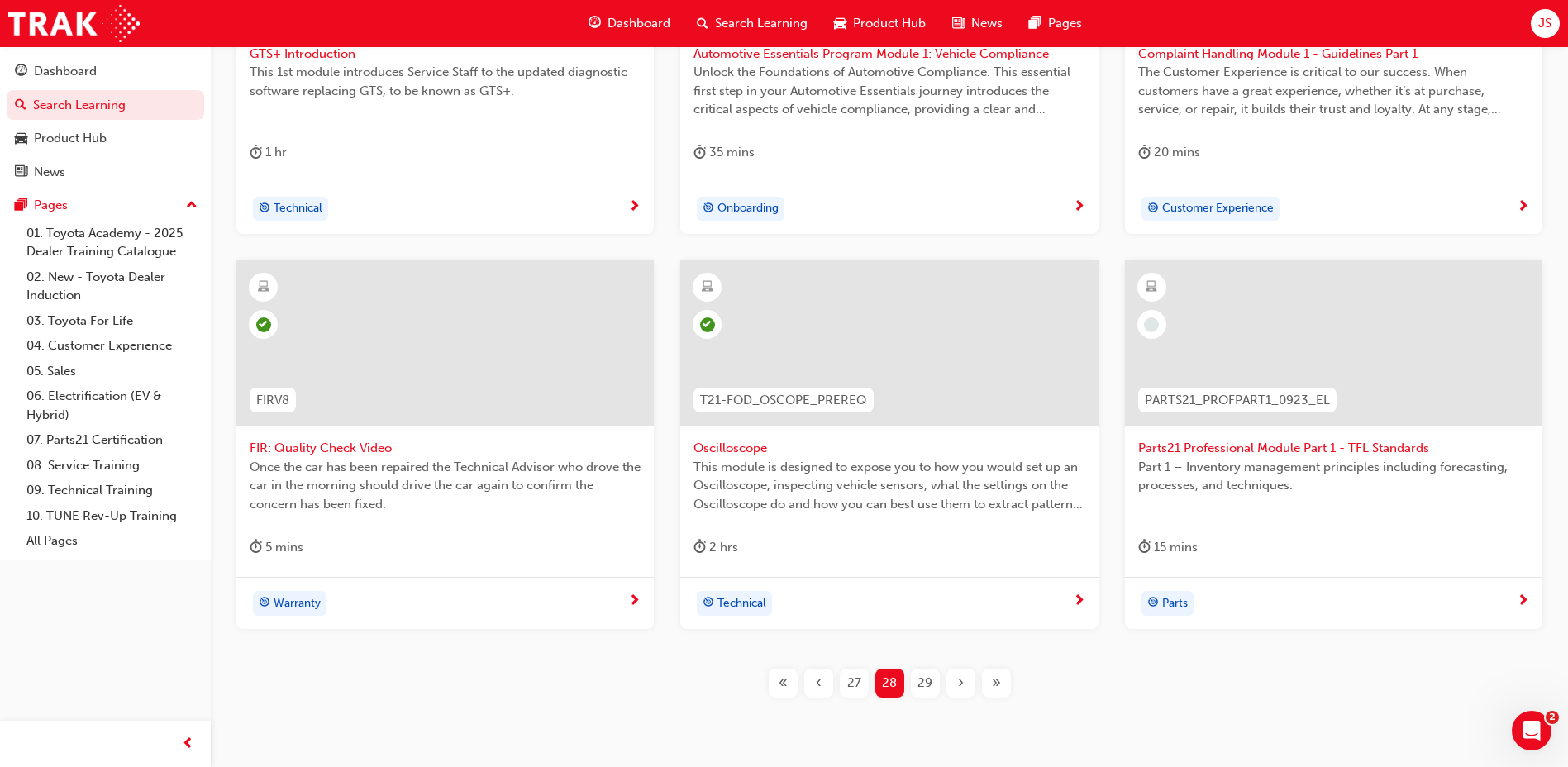
click at [922, 671] on div "29" at bounding box center [925, 683] width 29 height 29
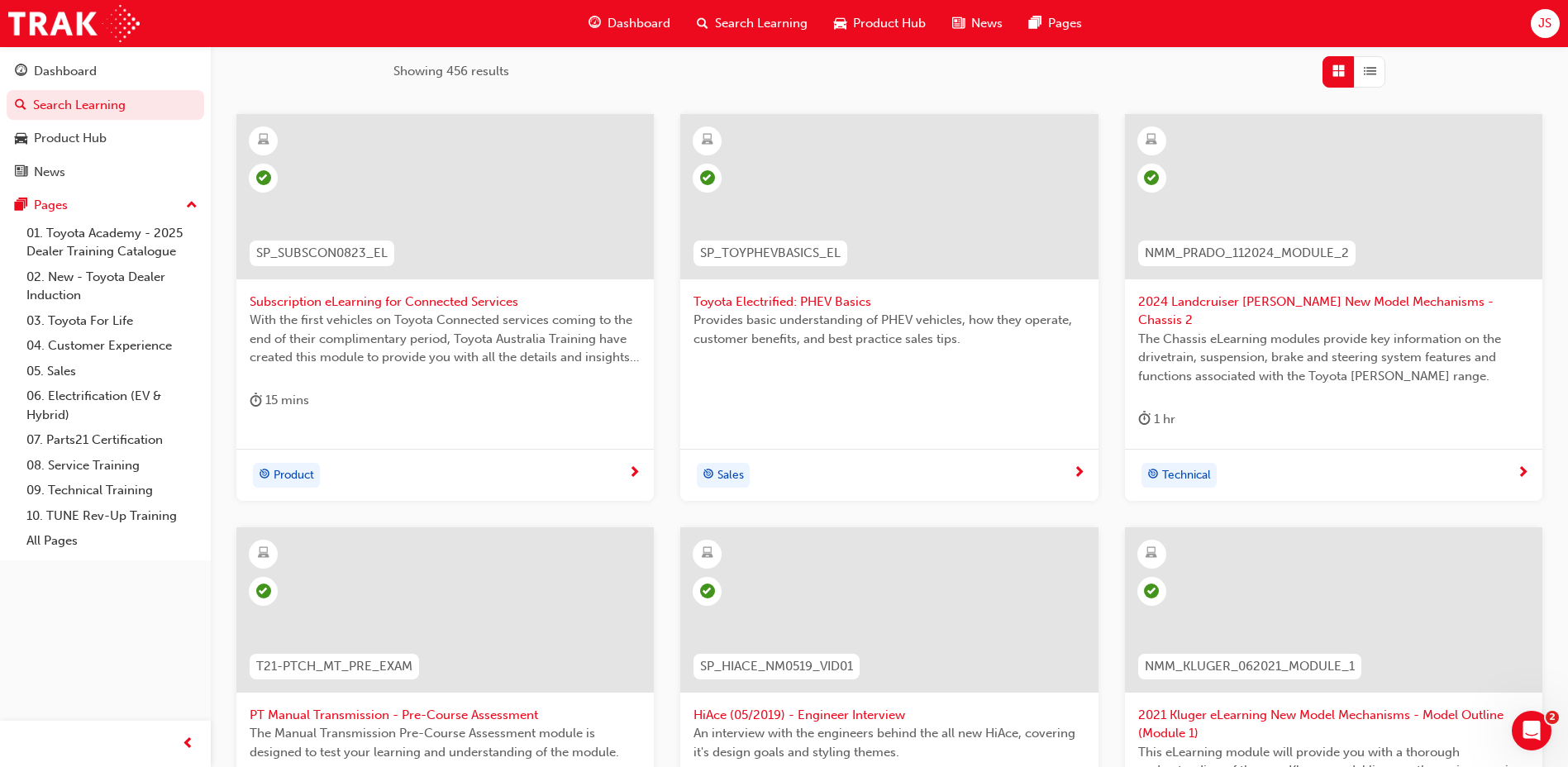
scroll to position [600, 0]
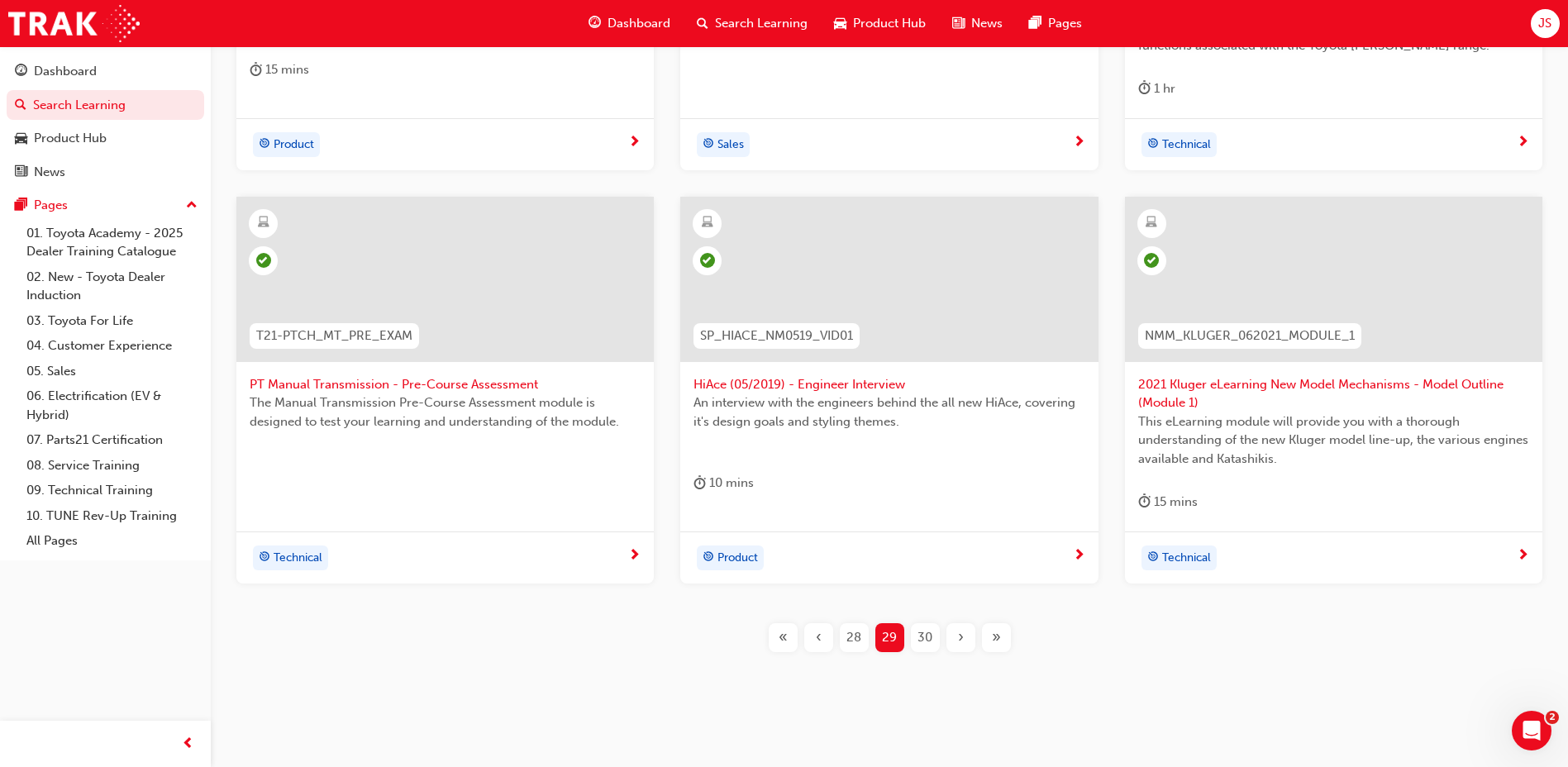
click at [935, 624] on div "30" at bounding box center [925, 638] width 29 height 29
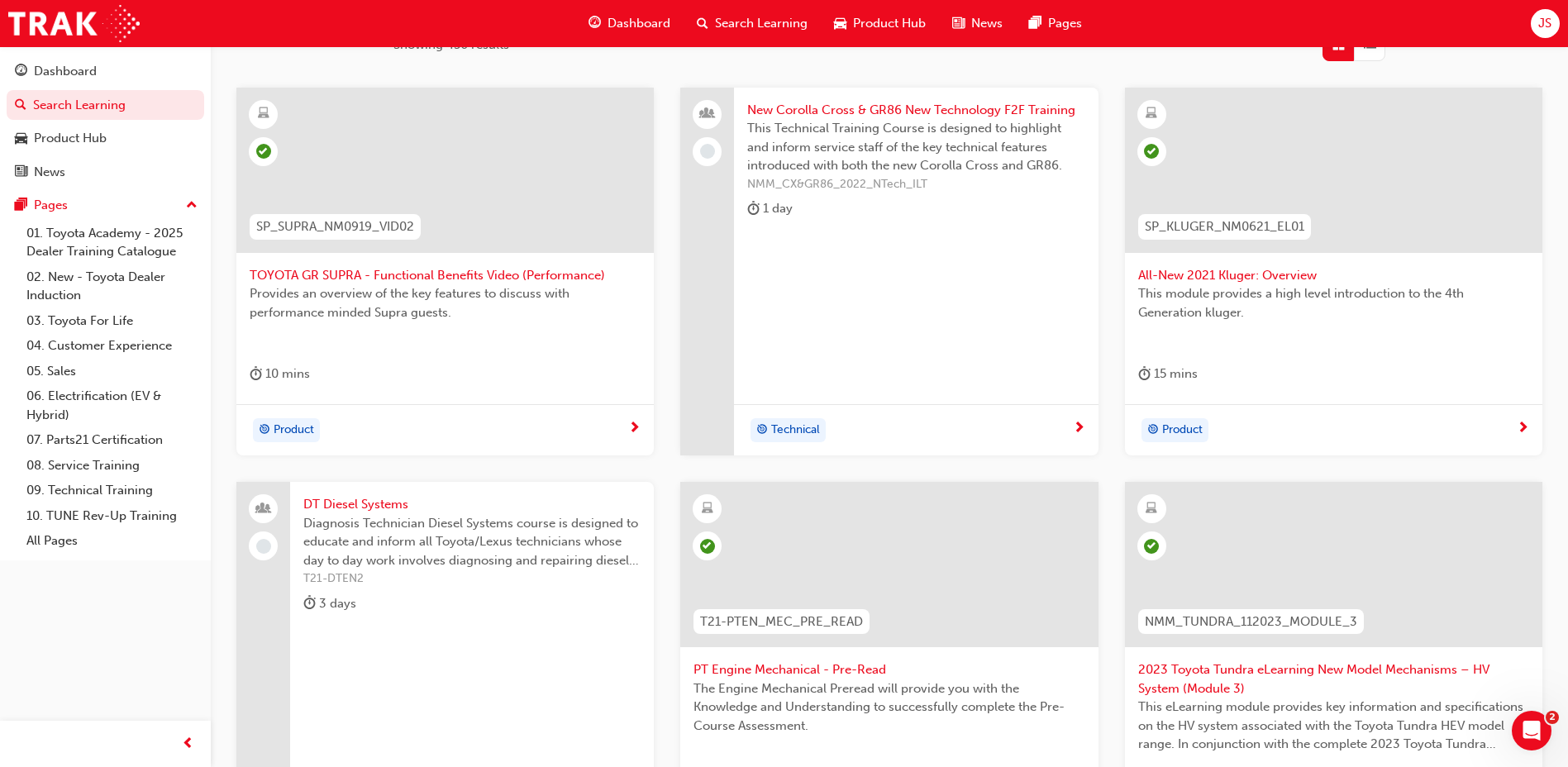
scroll to position [269, 0]
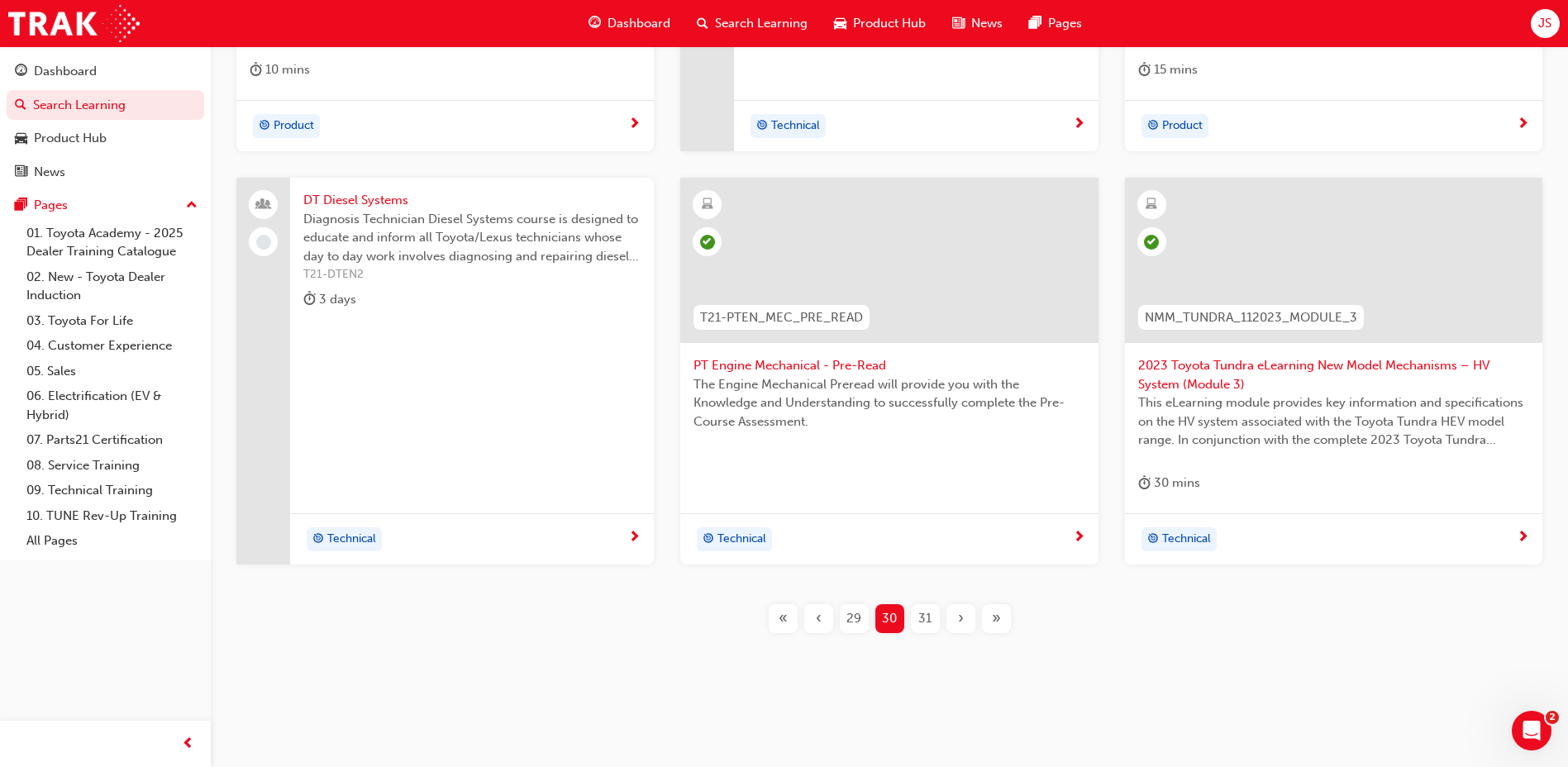
click at [935, 625] on div "31" at bounding box center [925, 619] width 29 height 29
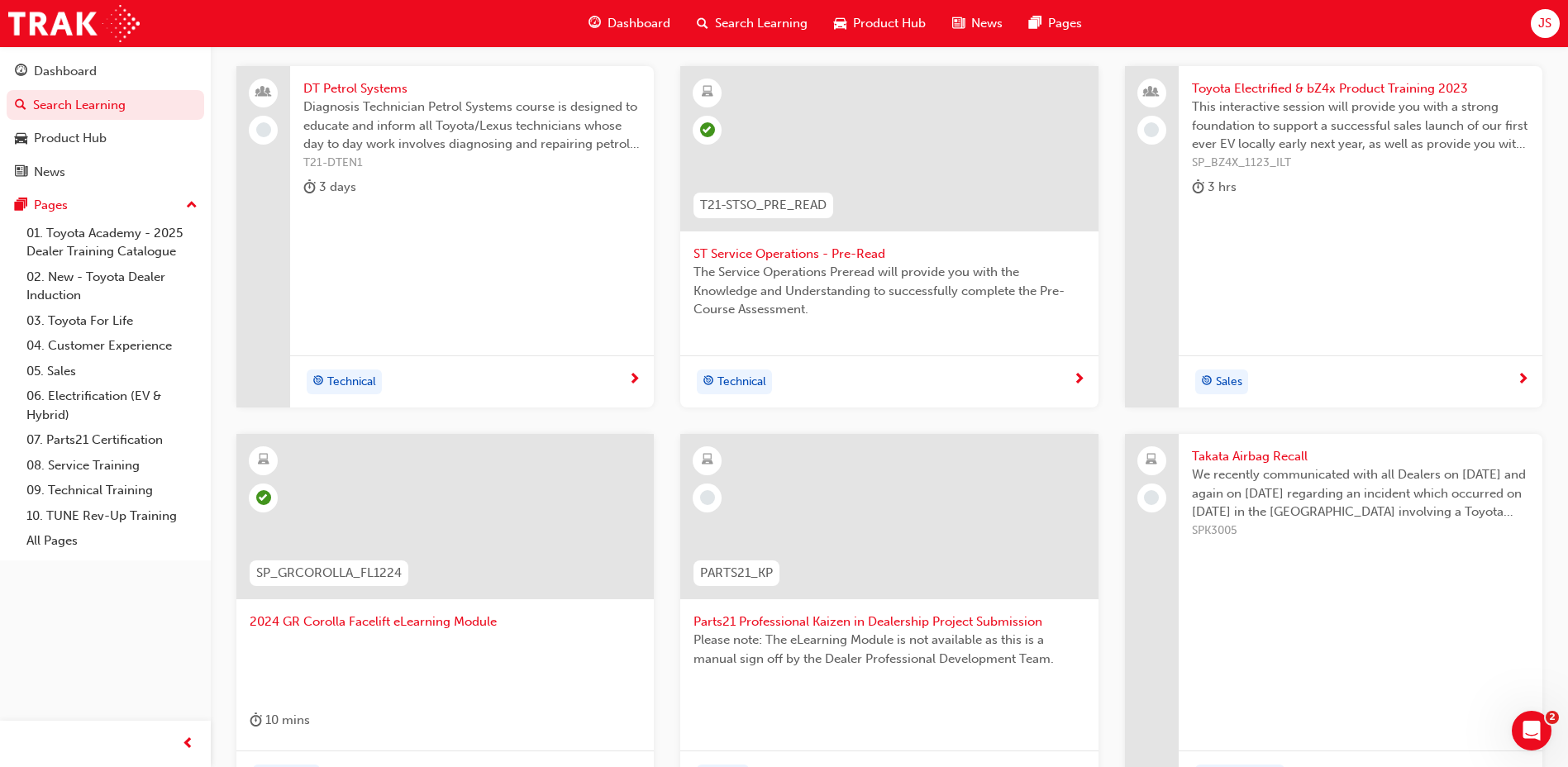
scroll to position [223, 0]
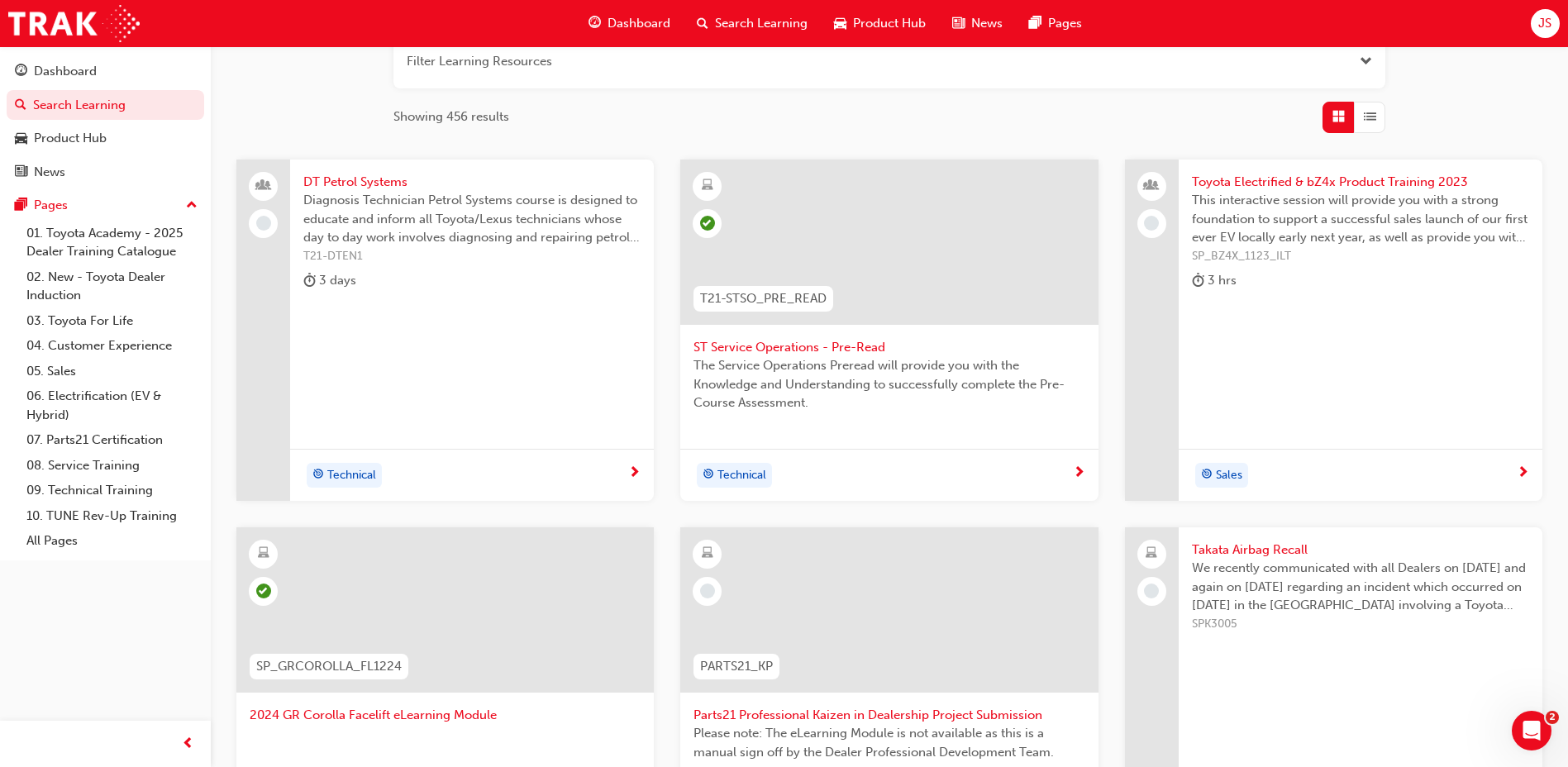
click at [1203, 554] on span "Takata Airbag Recall" at bounding box center [1360, 550] width 337 height 19
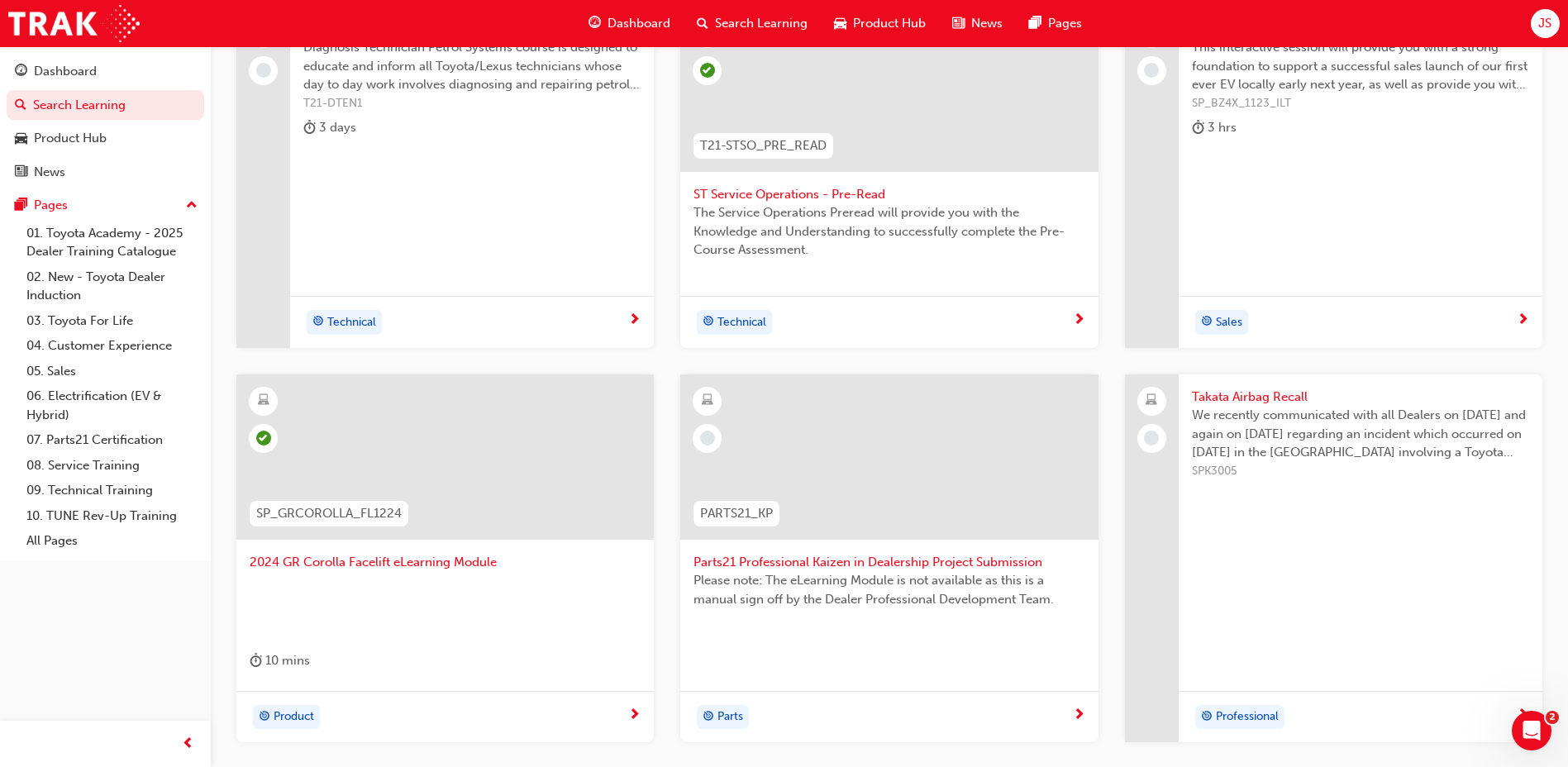
scroll to position [389, 0]
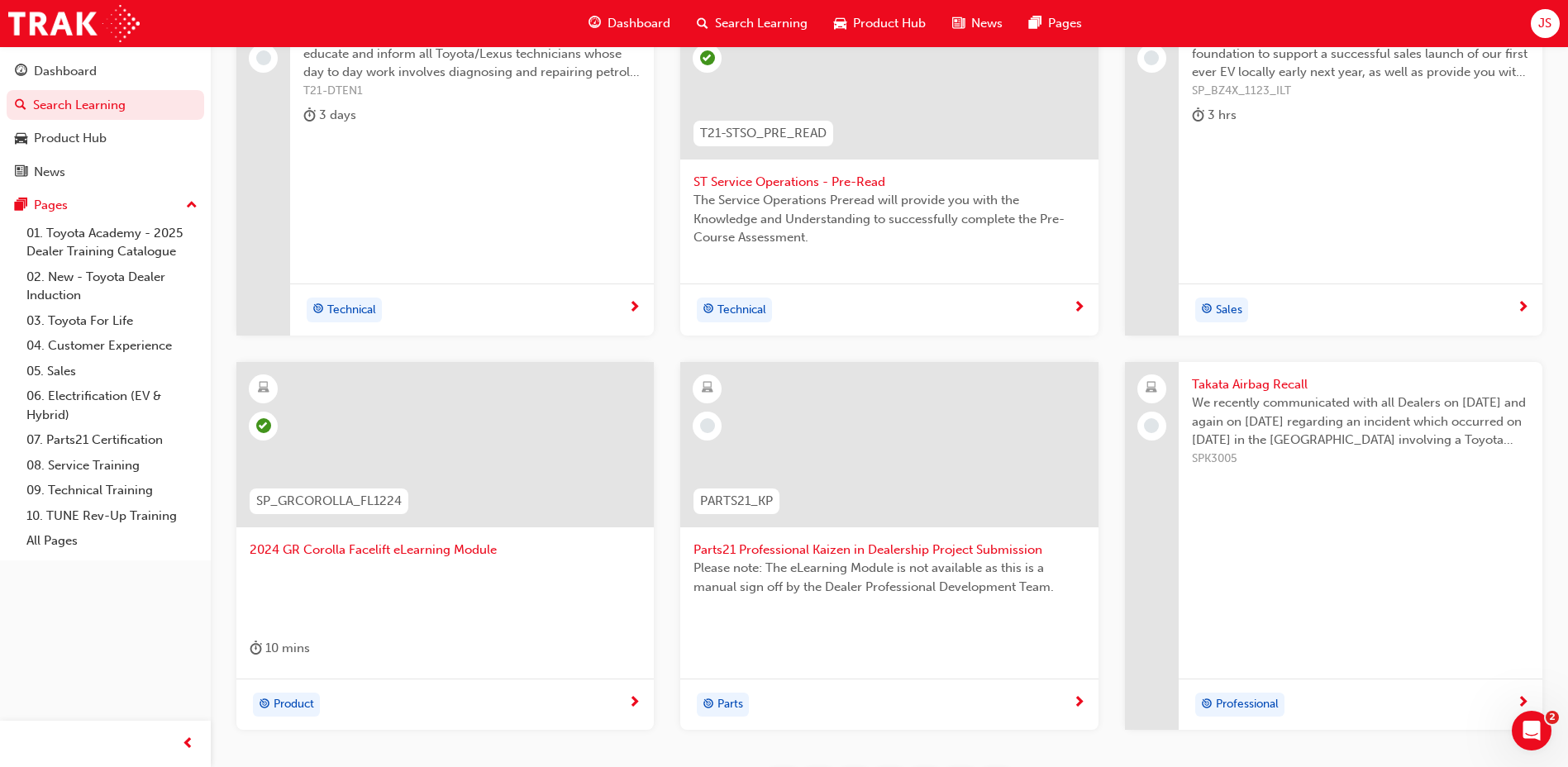
click at [1248, 376] on span "Takata Airbag Recall" at bounding box center [1360, 385] width 337 height 19
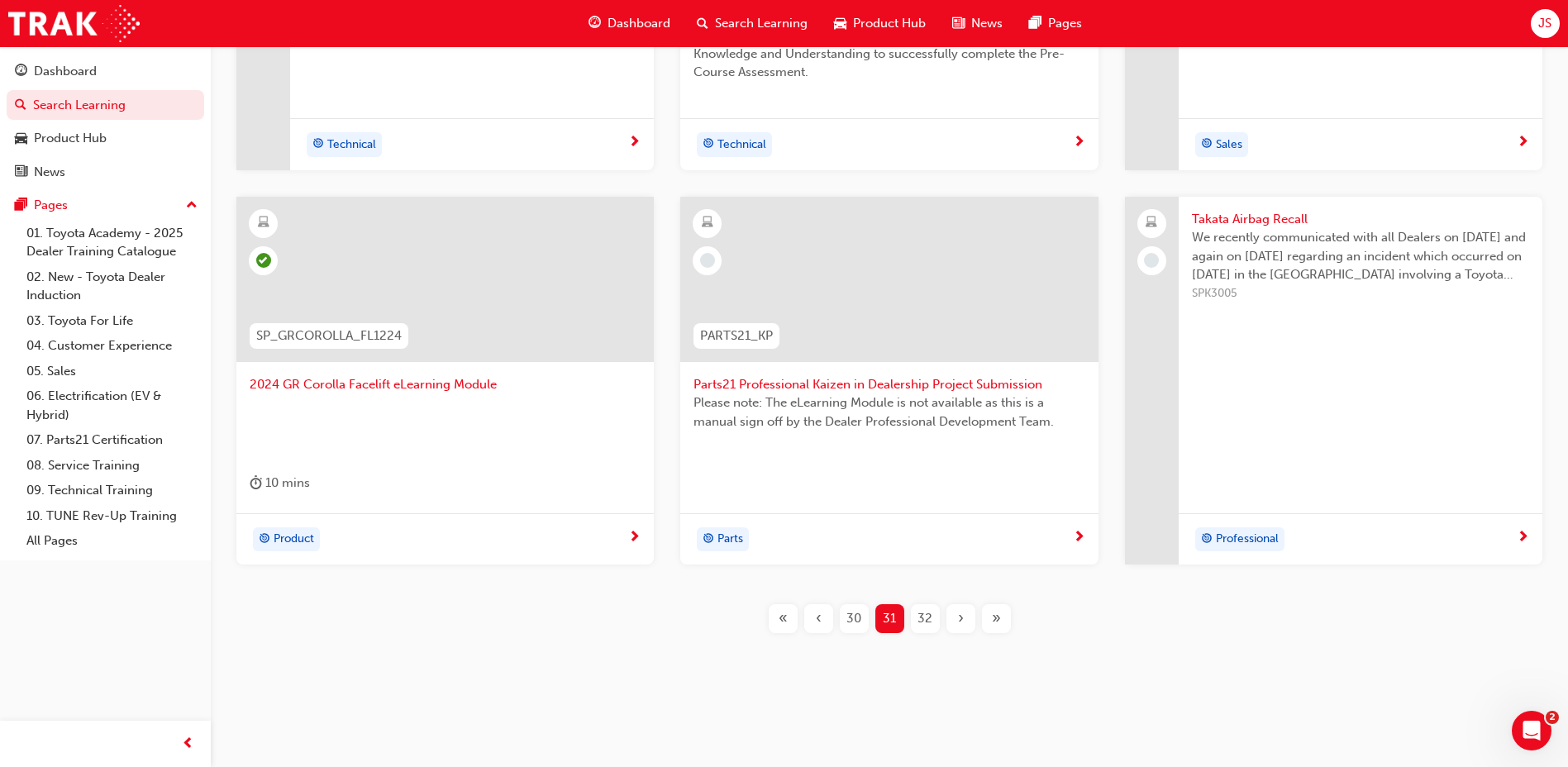
click at [926, 631] on div "32" at bounding box center [925, 619] width 29 height 29
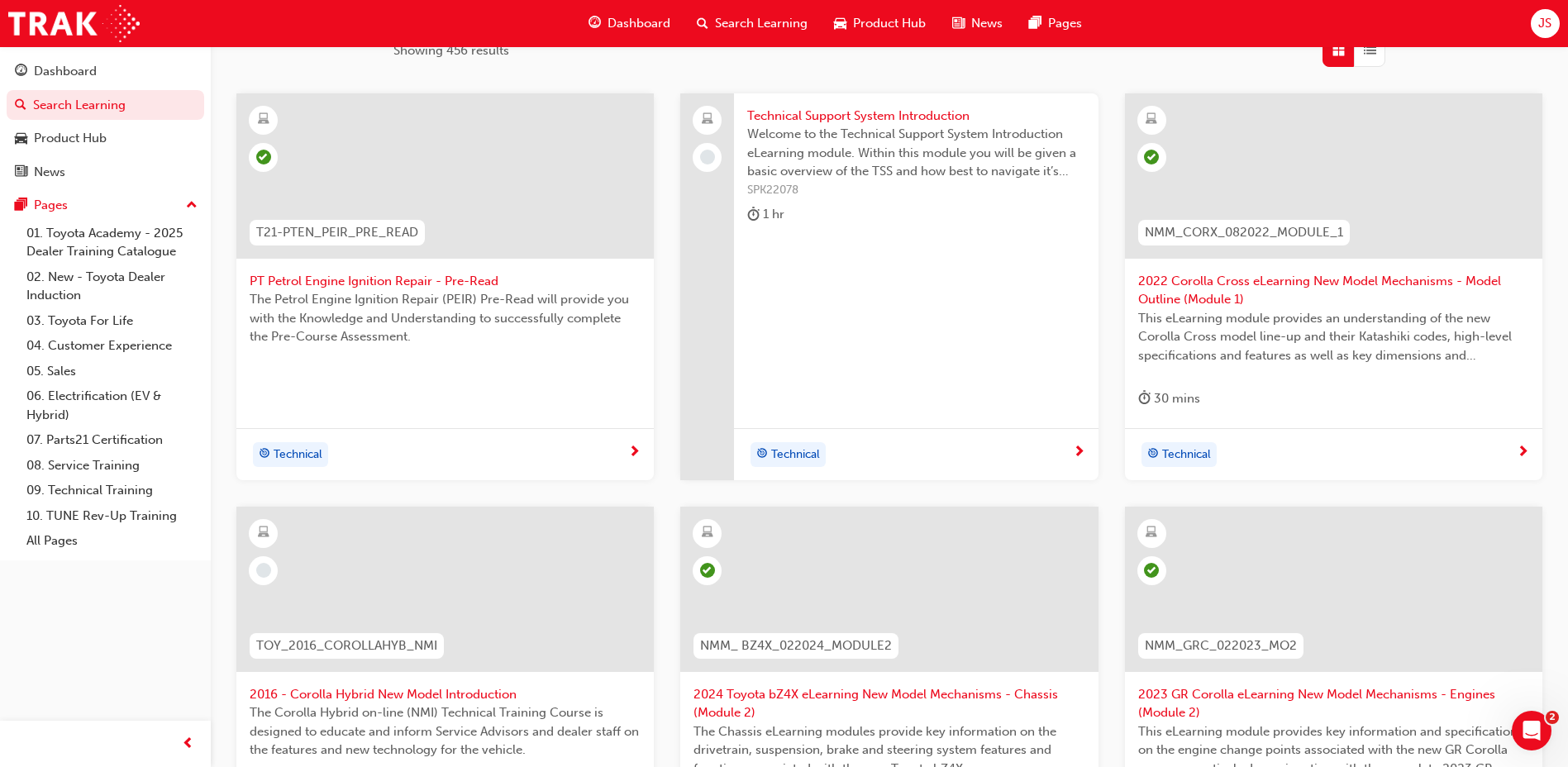
scroll to position [389, 0]
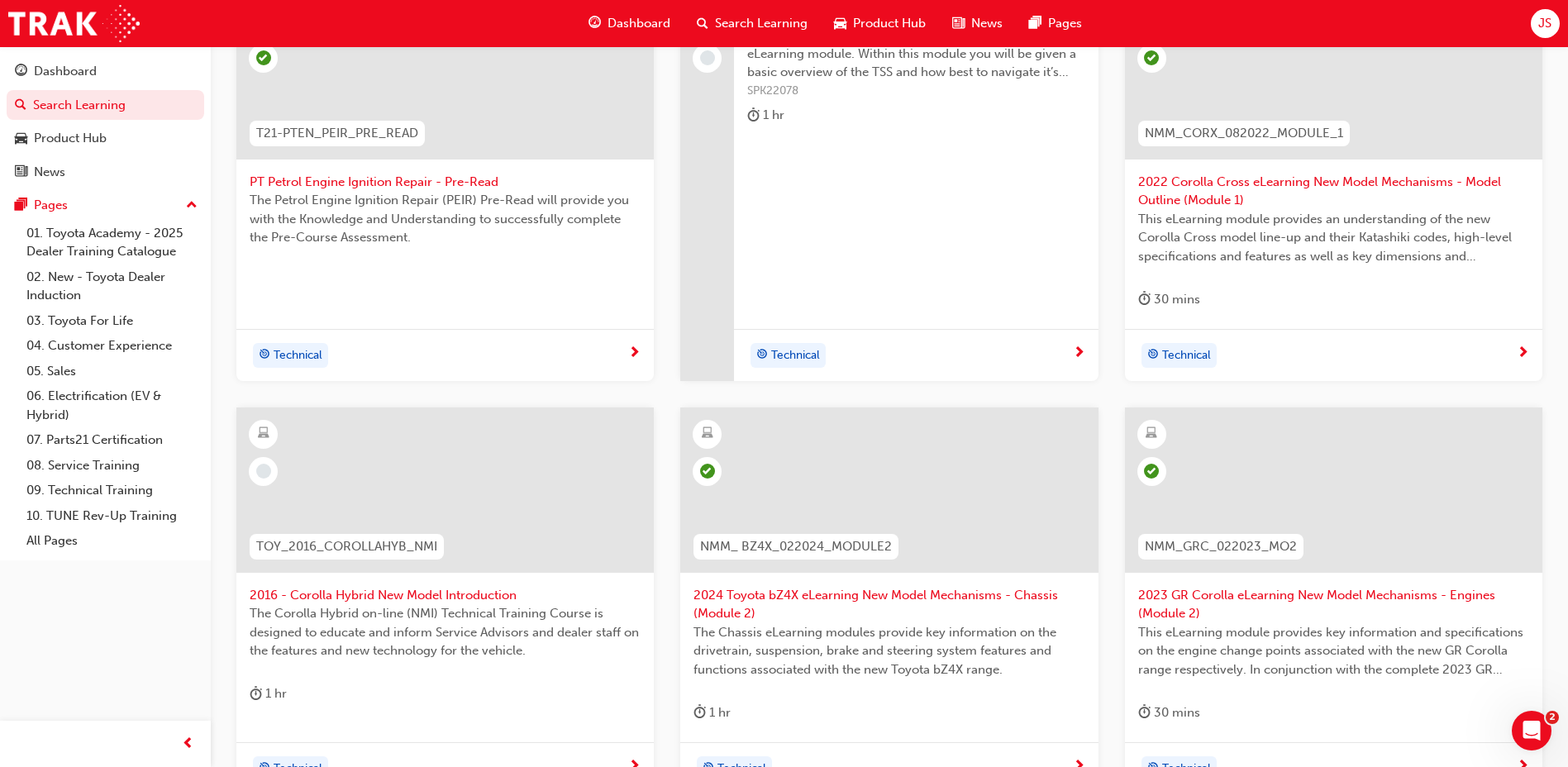
click at [463, 601] on span "2016 - Corolla Hybrid New Model Introduction" at bounding box center [445, 596] width 391 height 19
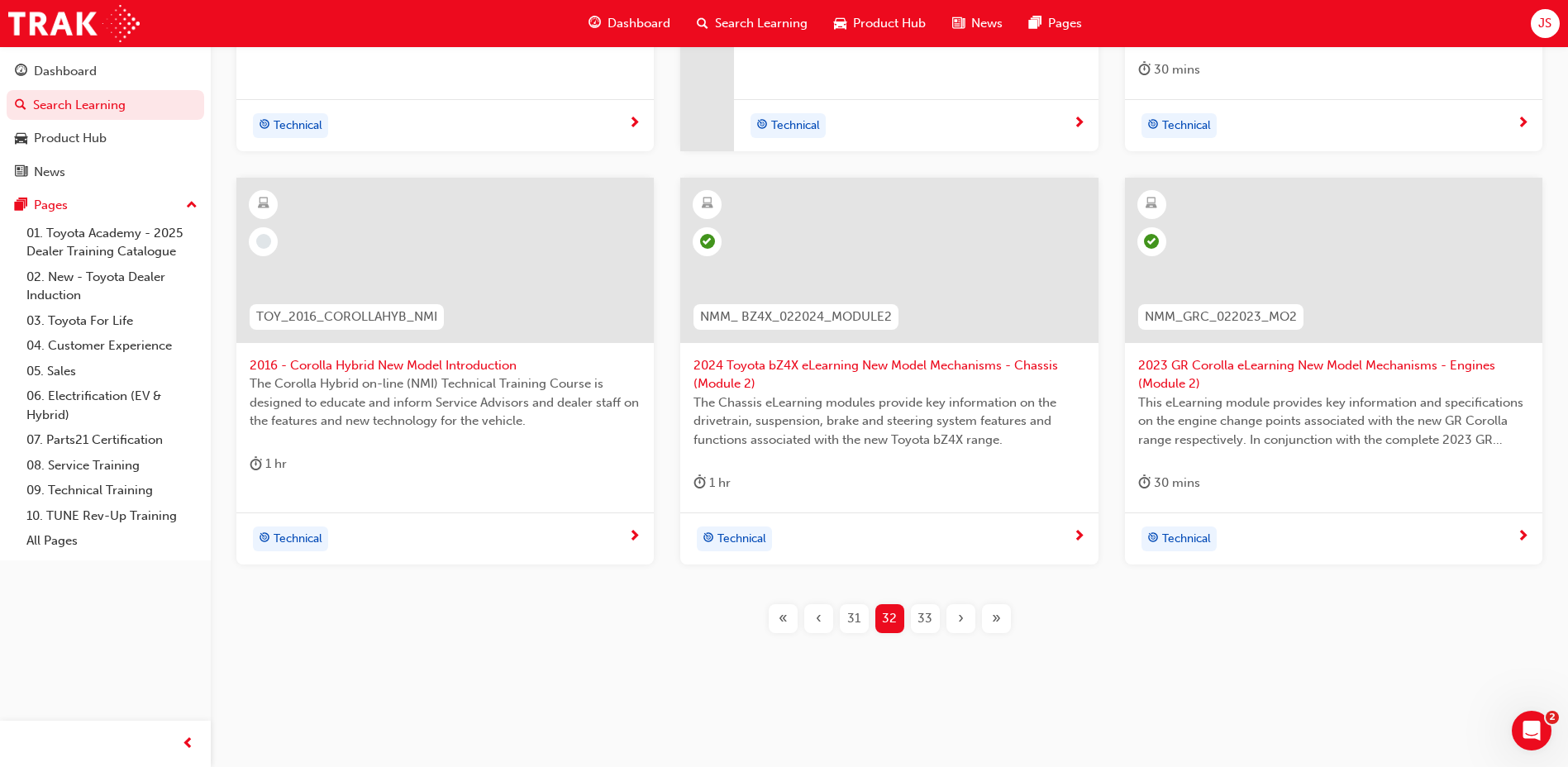
click at [927, 628] on span "33" at bounding box center [925, 619] width 15 height 19
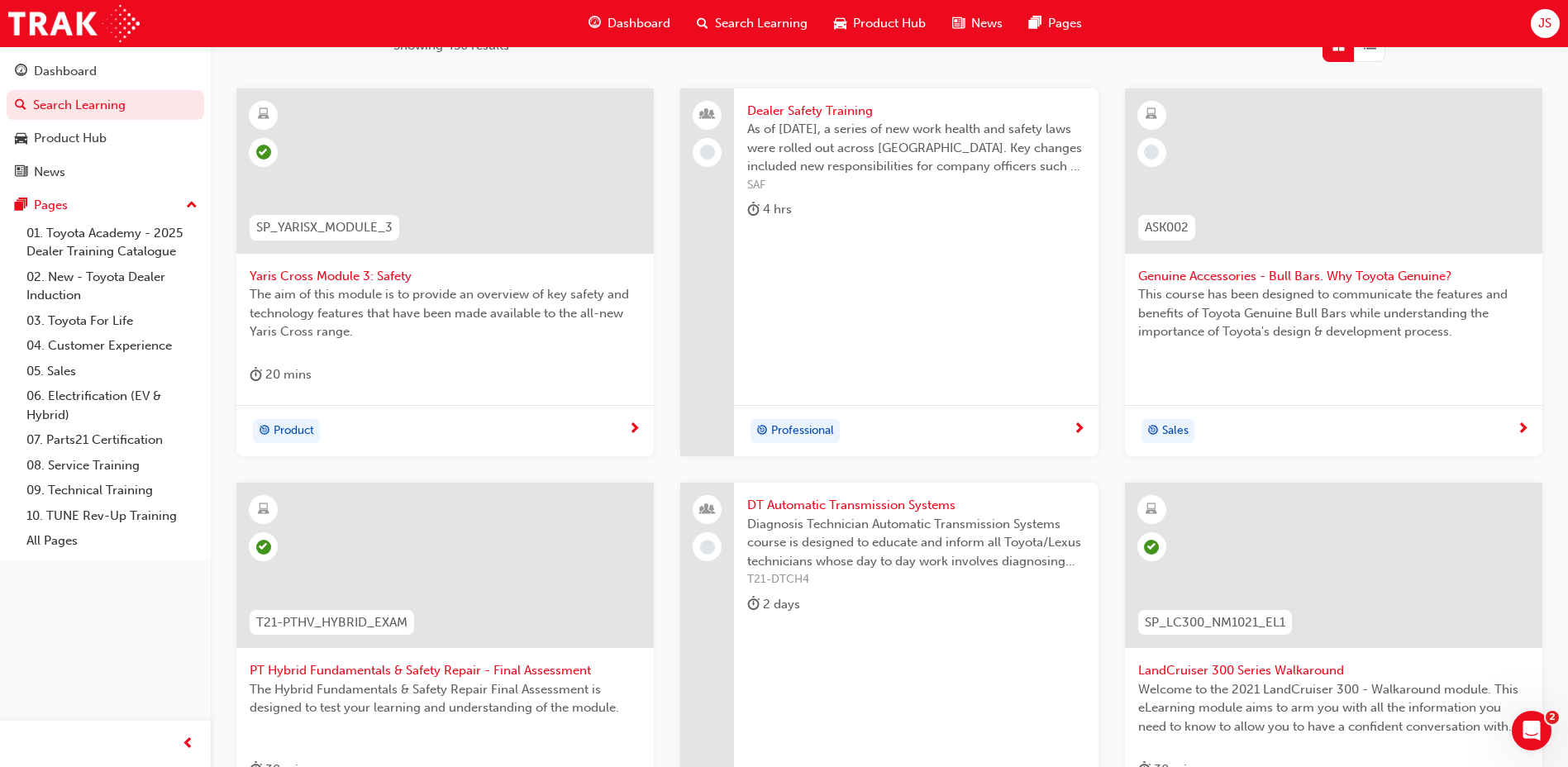
scroll to position [251, 0]
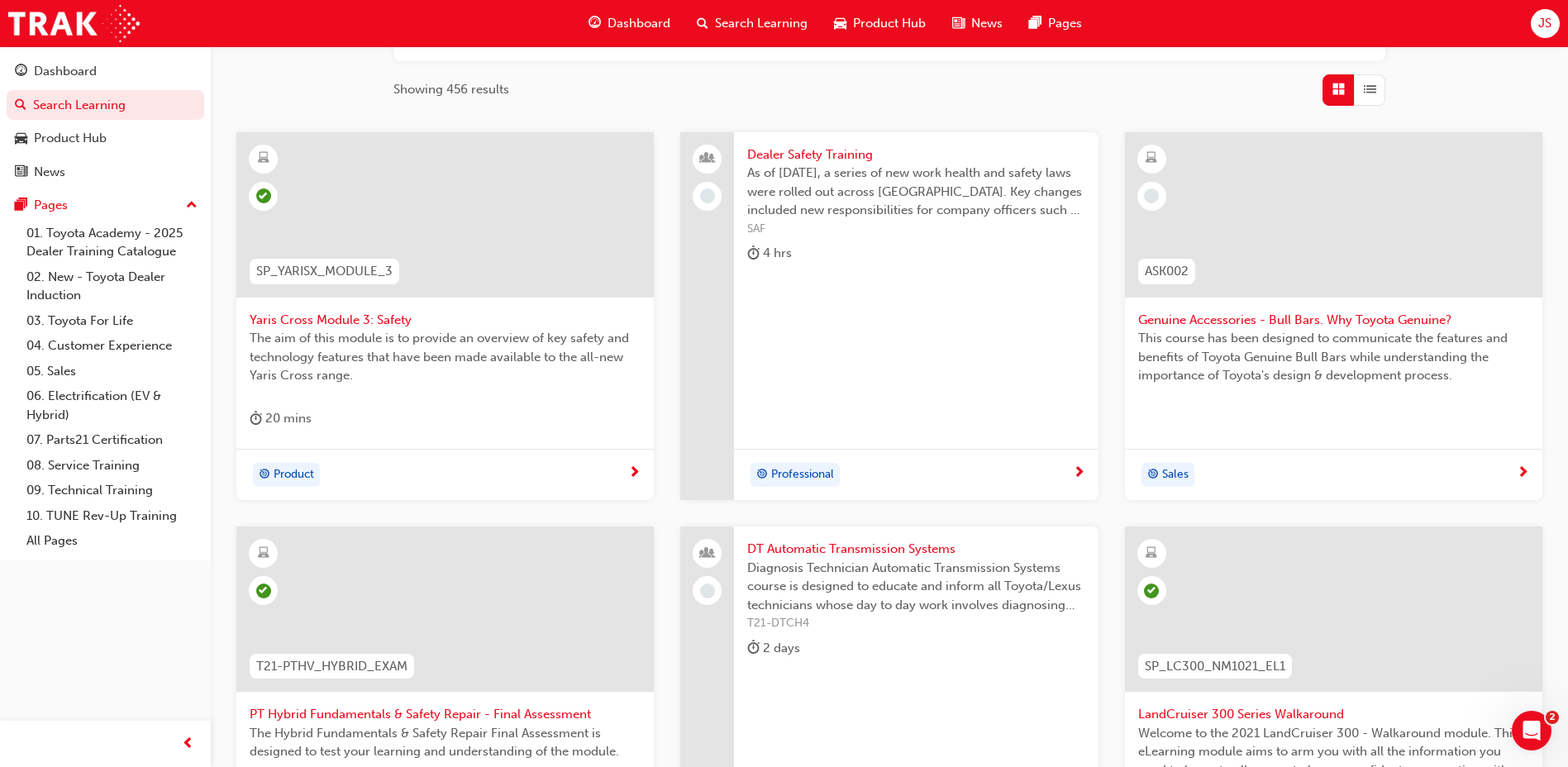
click at [1267, 321] on span "Genuine Accessories - Bull Bars. Why Toyota Genuine?" at bounding box center [1333, 320] width 391 height 19
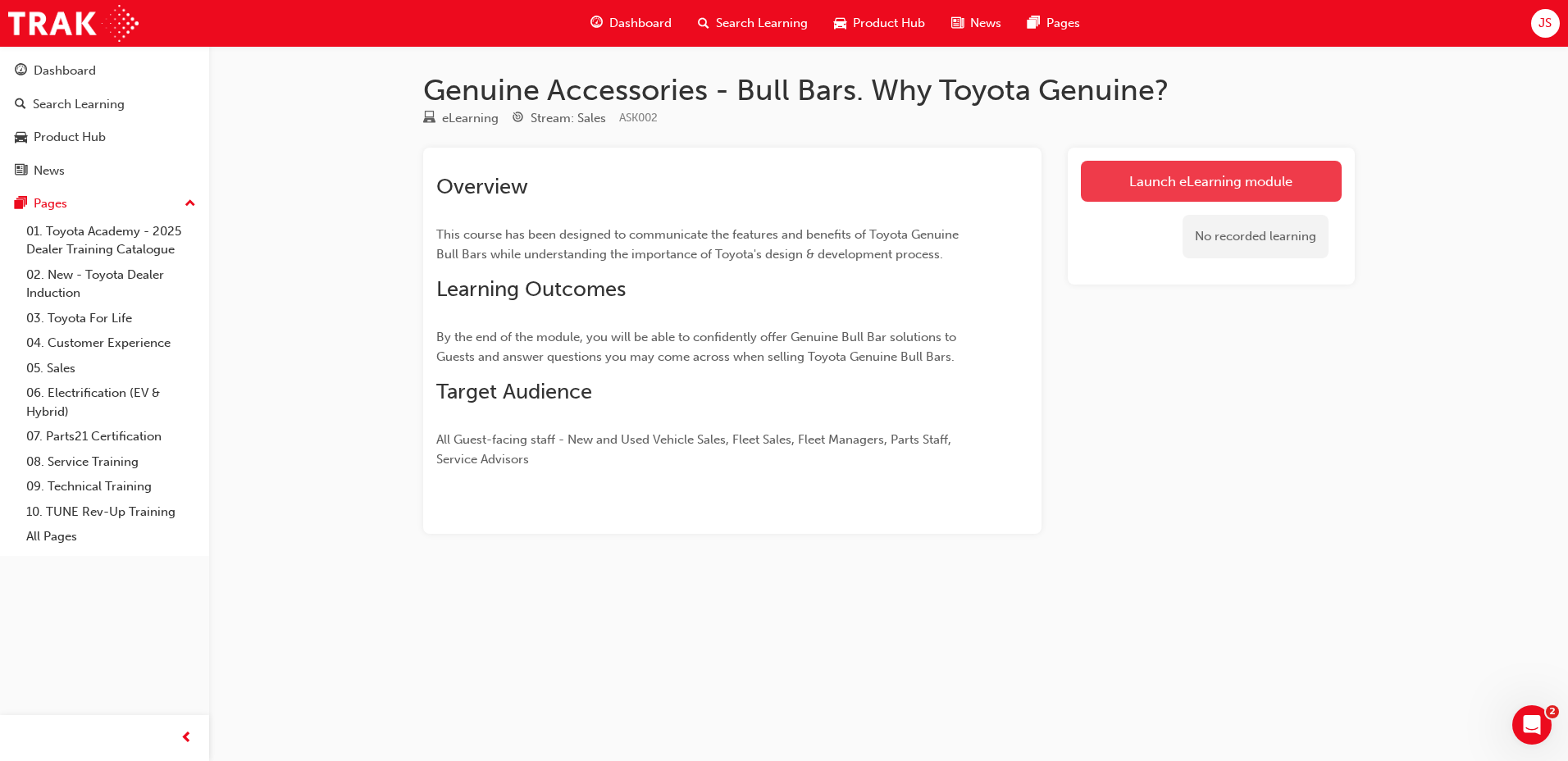
click at [1214, 200] on link "Launch eLearning module" at bounding box center [1211, 181] width 261 height 41
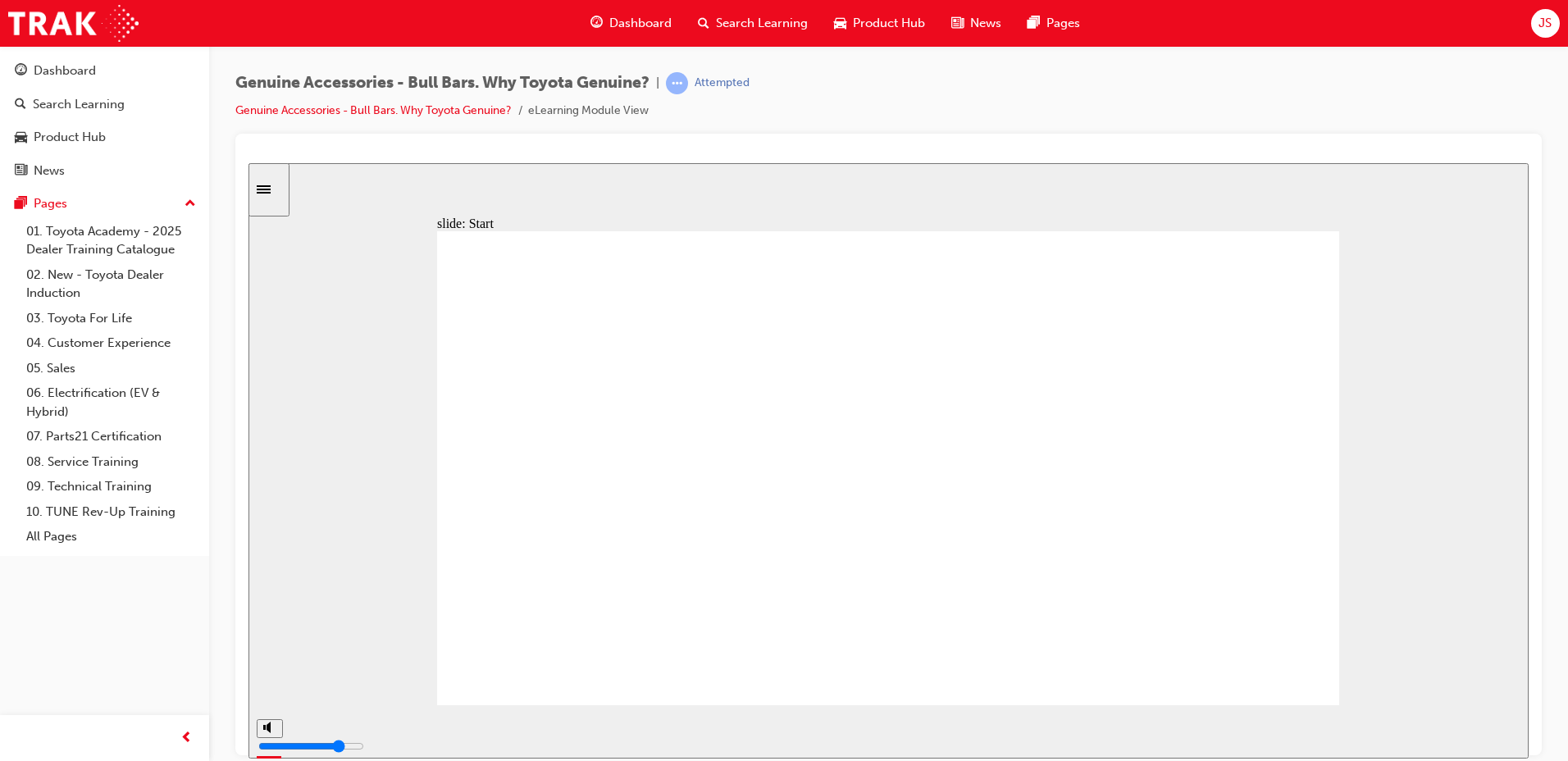
click at [1380, 737] on div "playback controls" at bounding box center [838, 728] width 1090 height 18
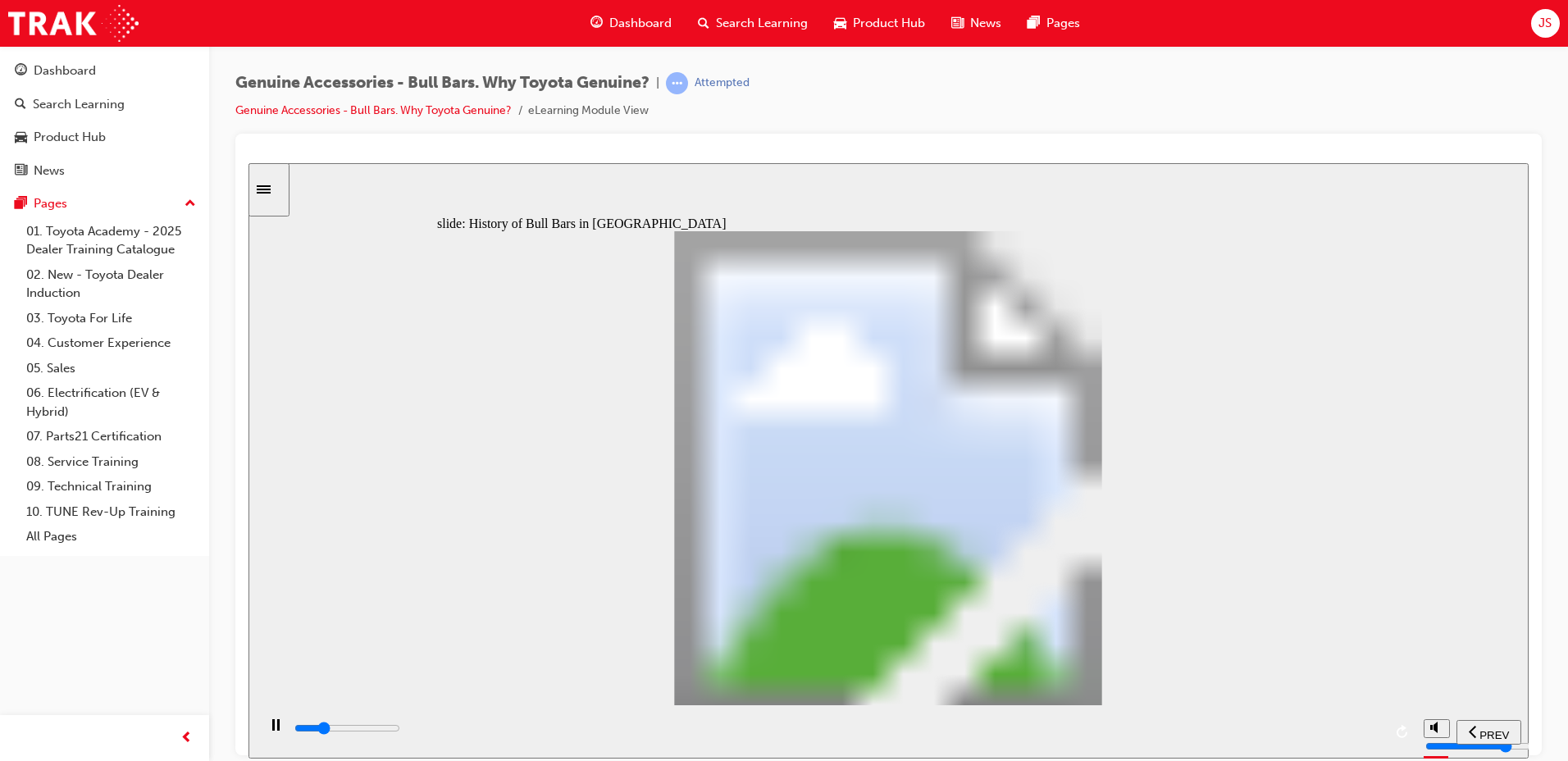
click at [1379, 737] on div "playback controls" at bounding box center [838, 728] width 1090 height 18
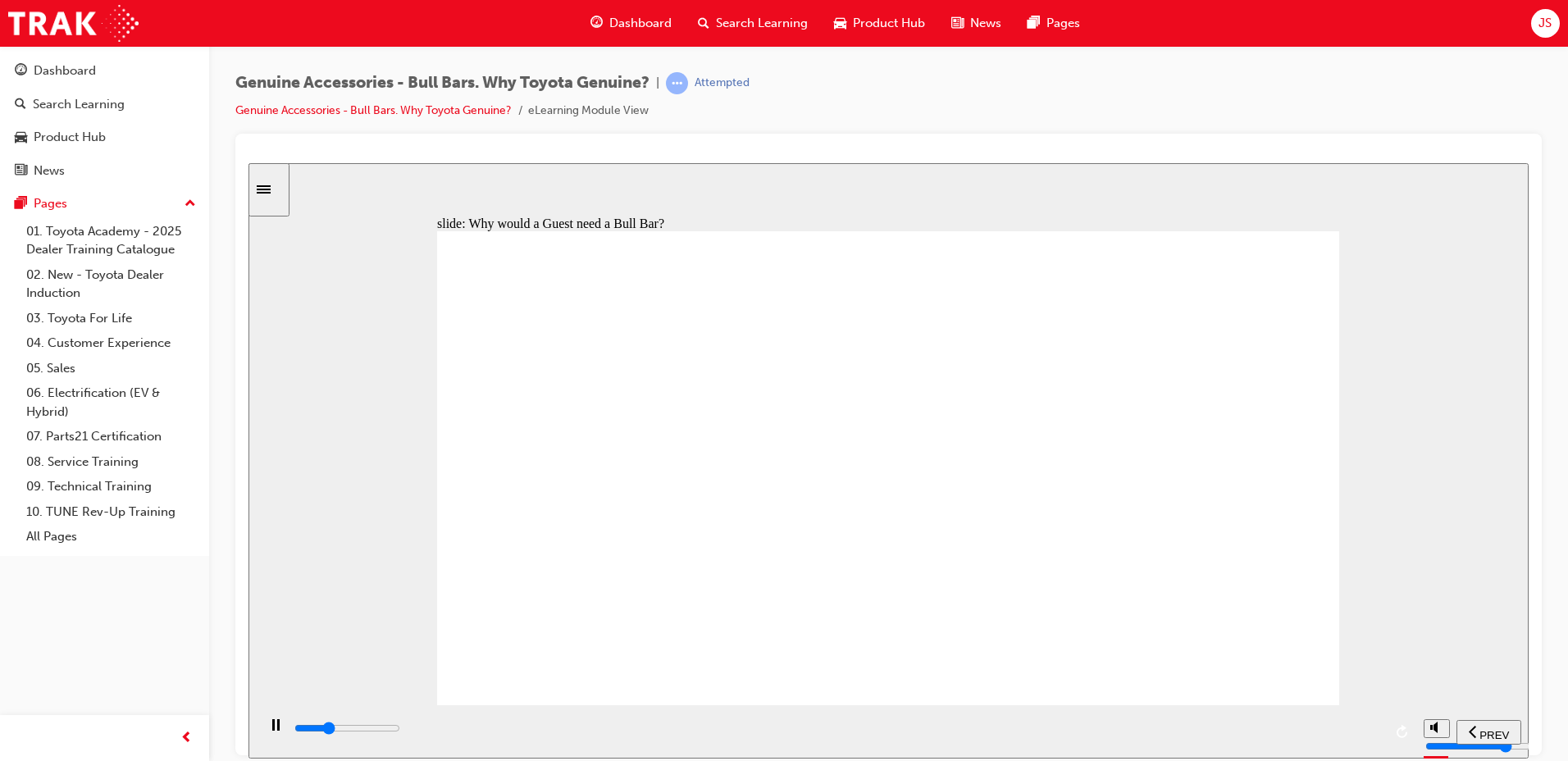
click at [400, 731] on input "slide progress" at bounding box center [347, 727] width 106 height 13
click at [1371, 734] on div "playback controls" at bounding box center [838, 728] width 1090 height 18
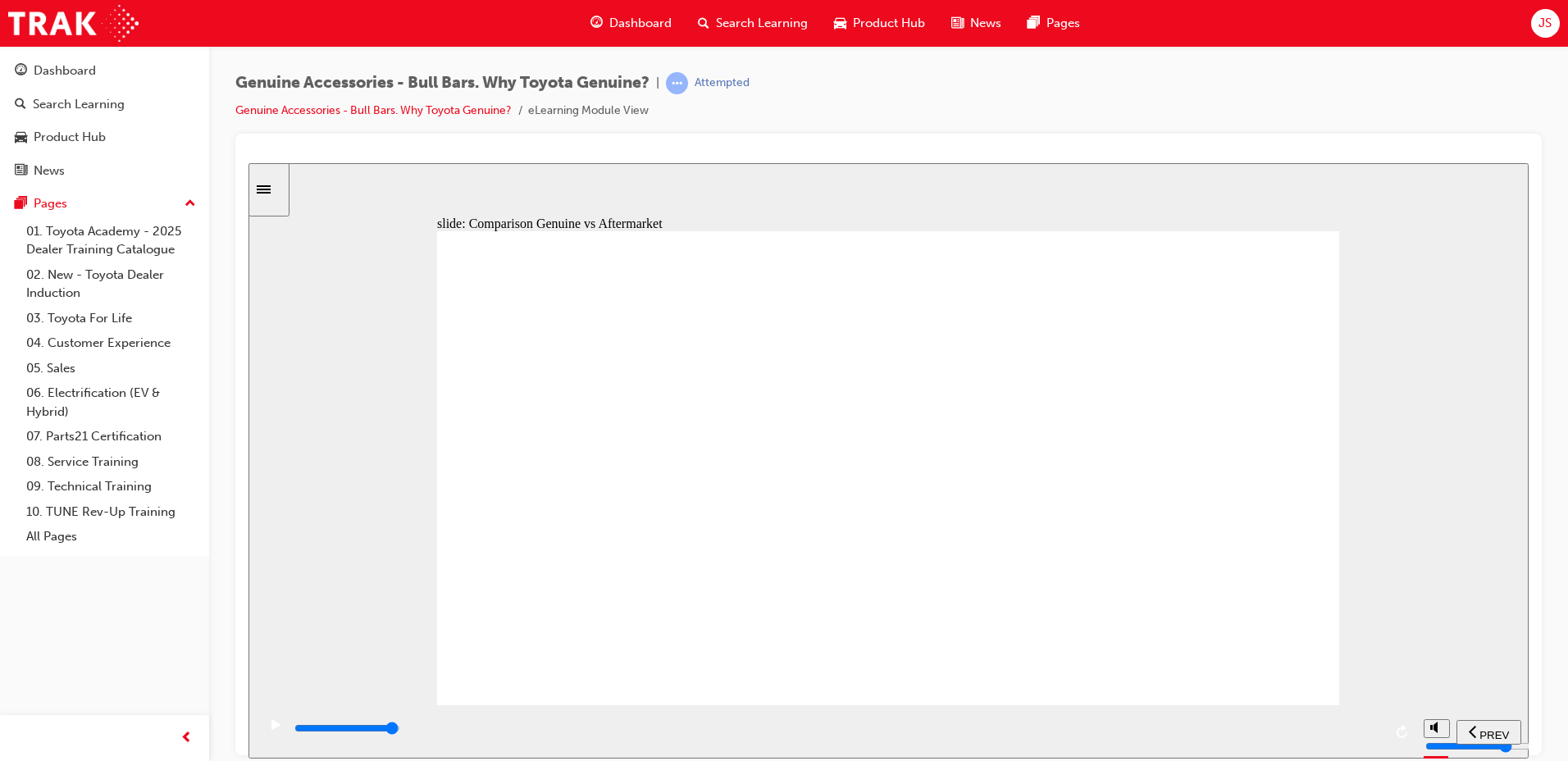
click at [1369, 727] on div "playback controls" at bounding box center [838, 728] width 1090 height 18
click at [1365, 736] on div "playback controls" at bounding box center [838, 728] width 1090 height 18
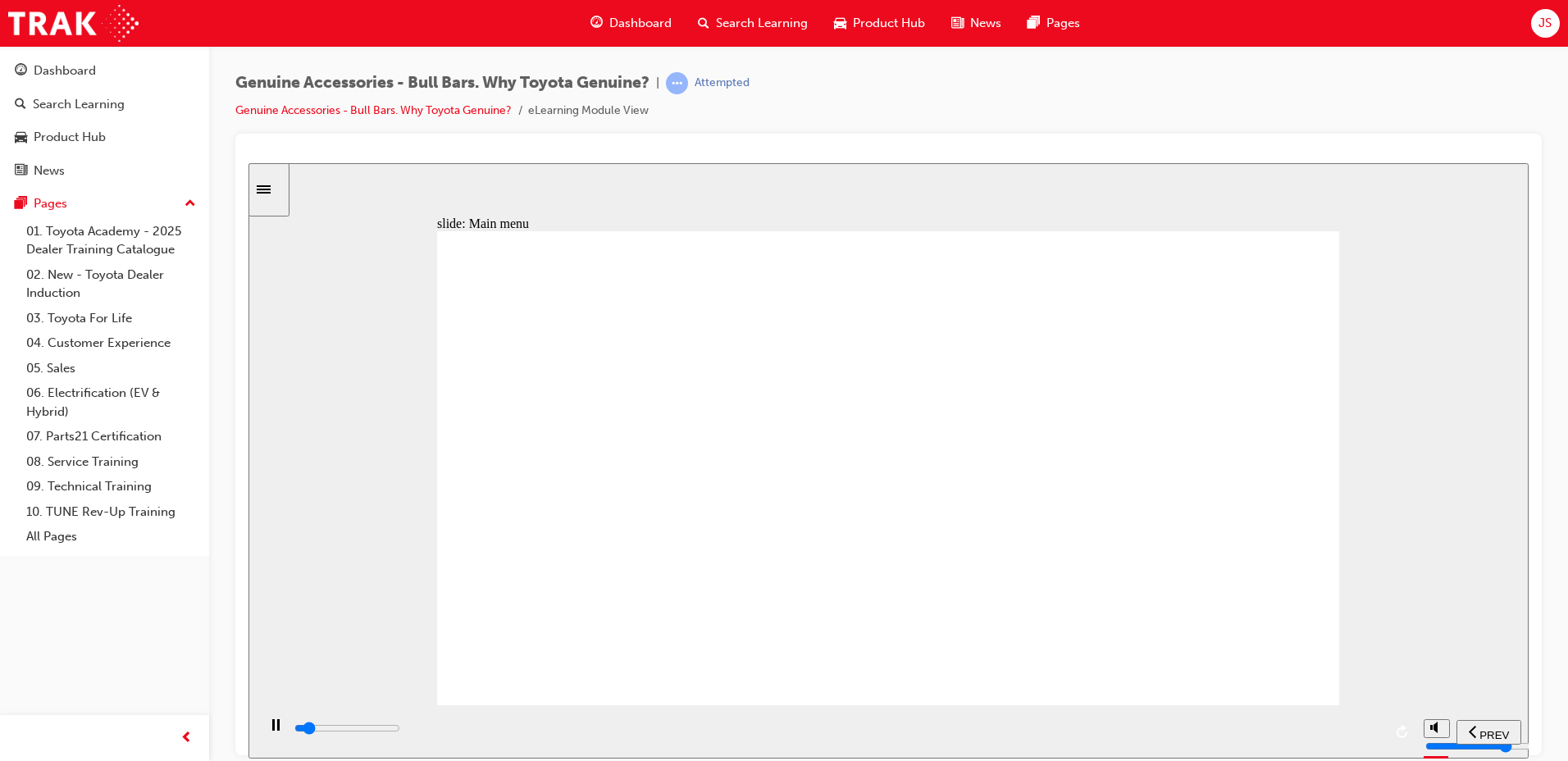
click at [1367, 733] on div "playback controls" at bounding box center [838, 728] width 1090 height 18
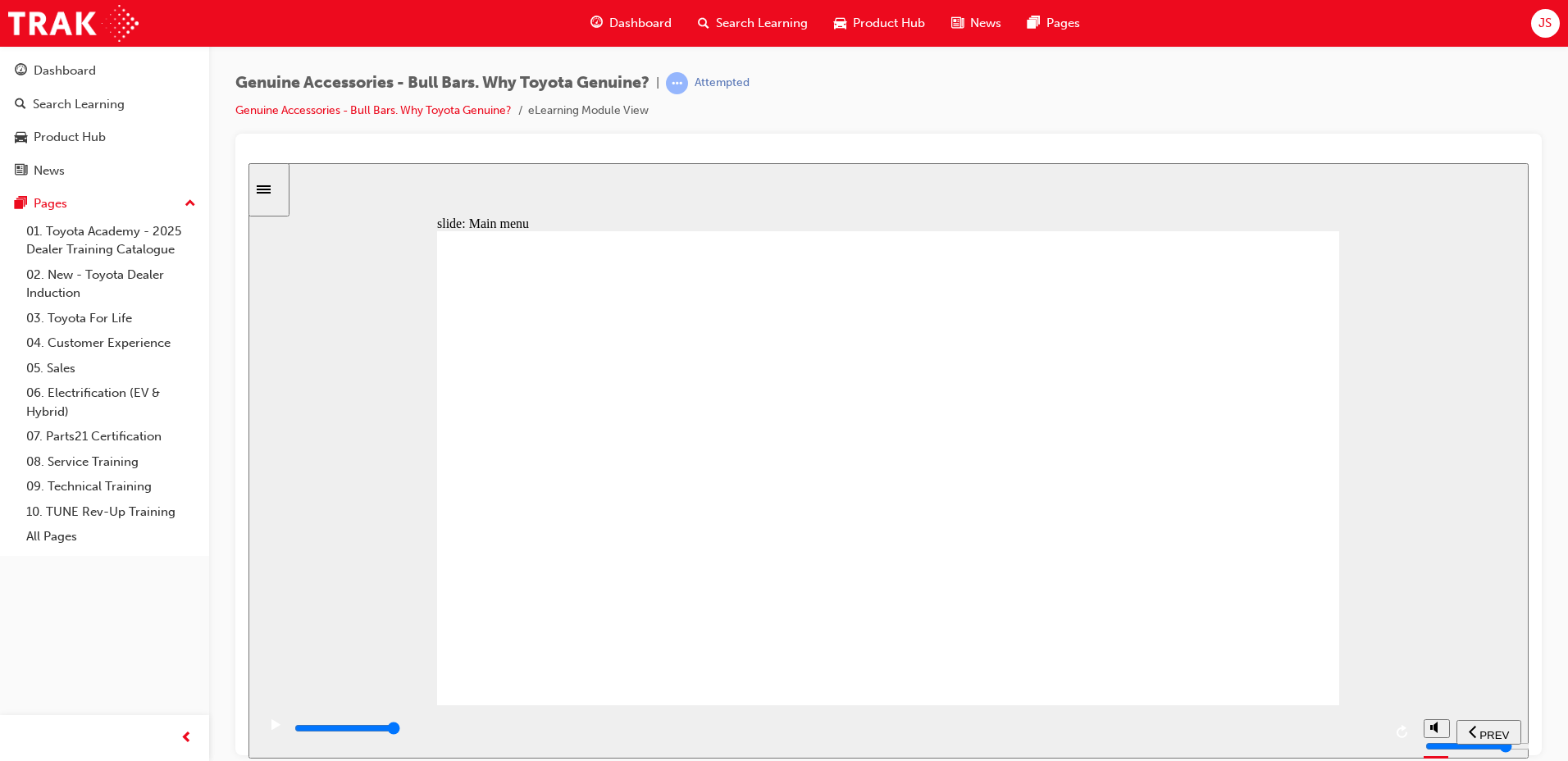
click at [400, 729] on input "slide progress" at bounding box center [347, 727] width 106 height 13
click at [400, 731] on input "slide progress" at bounding box center [347, 727] width 106 height 13
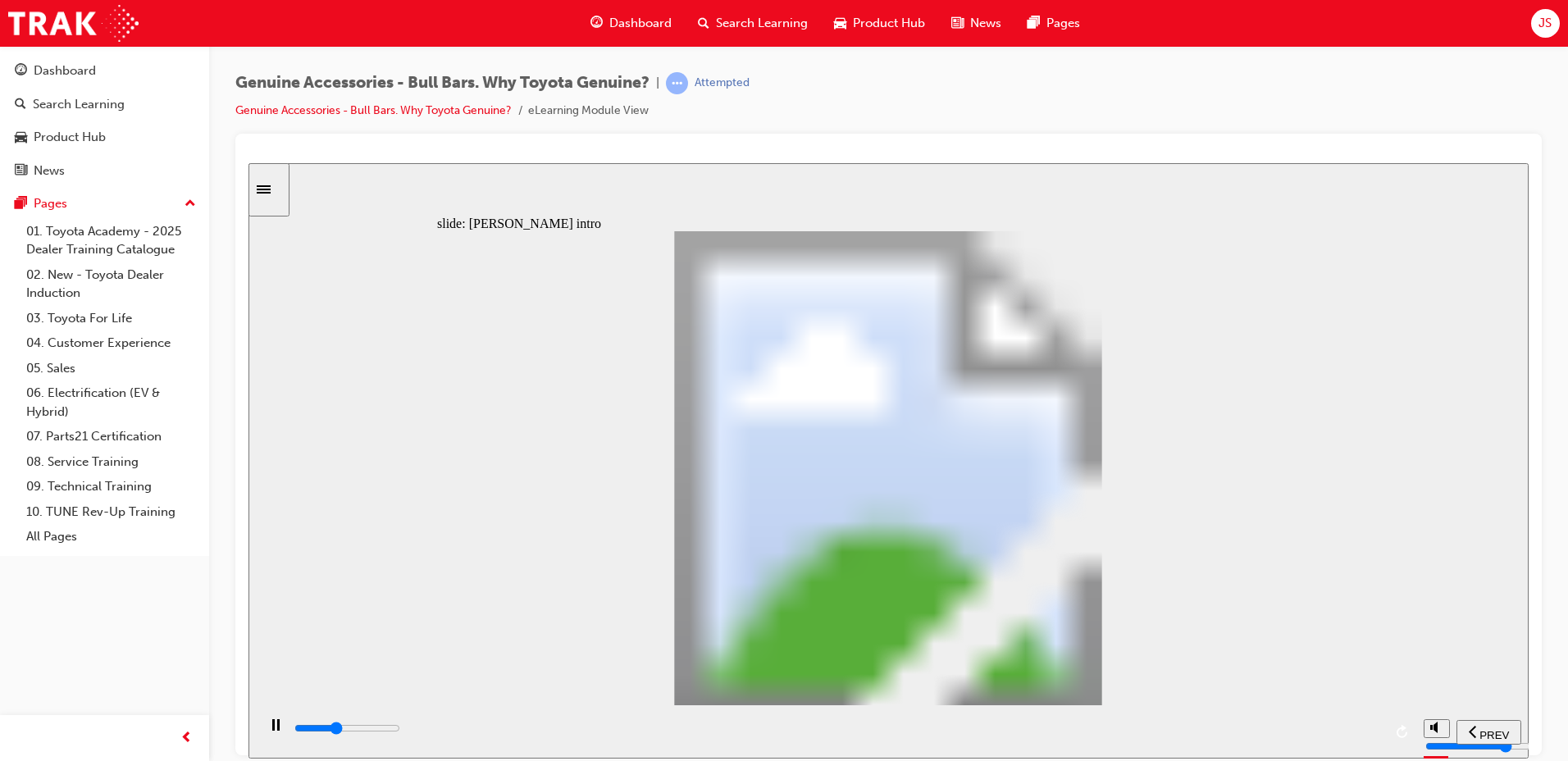
click at [1366, 734] on div "playback controls" at bounding box center [838, 728] width 1090 height 18
click at [1366, 727] on div "playback controls" at bounding box center [838, 728] width 1090 height 18
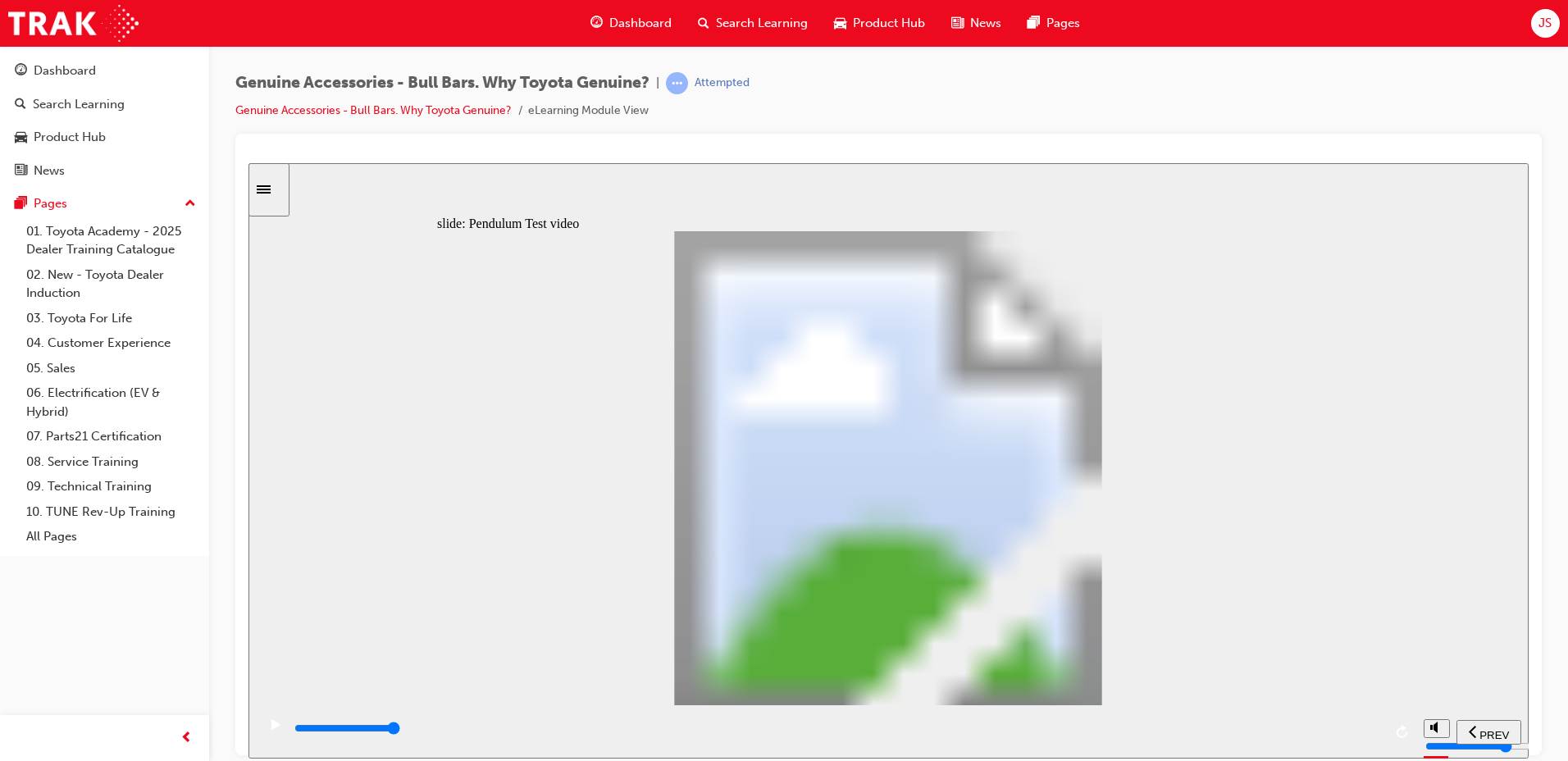
click at [1375, 737] on div "playback controls" at bounding box center [838, 728] width 1090 height 18
type input "8500"
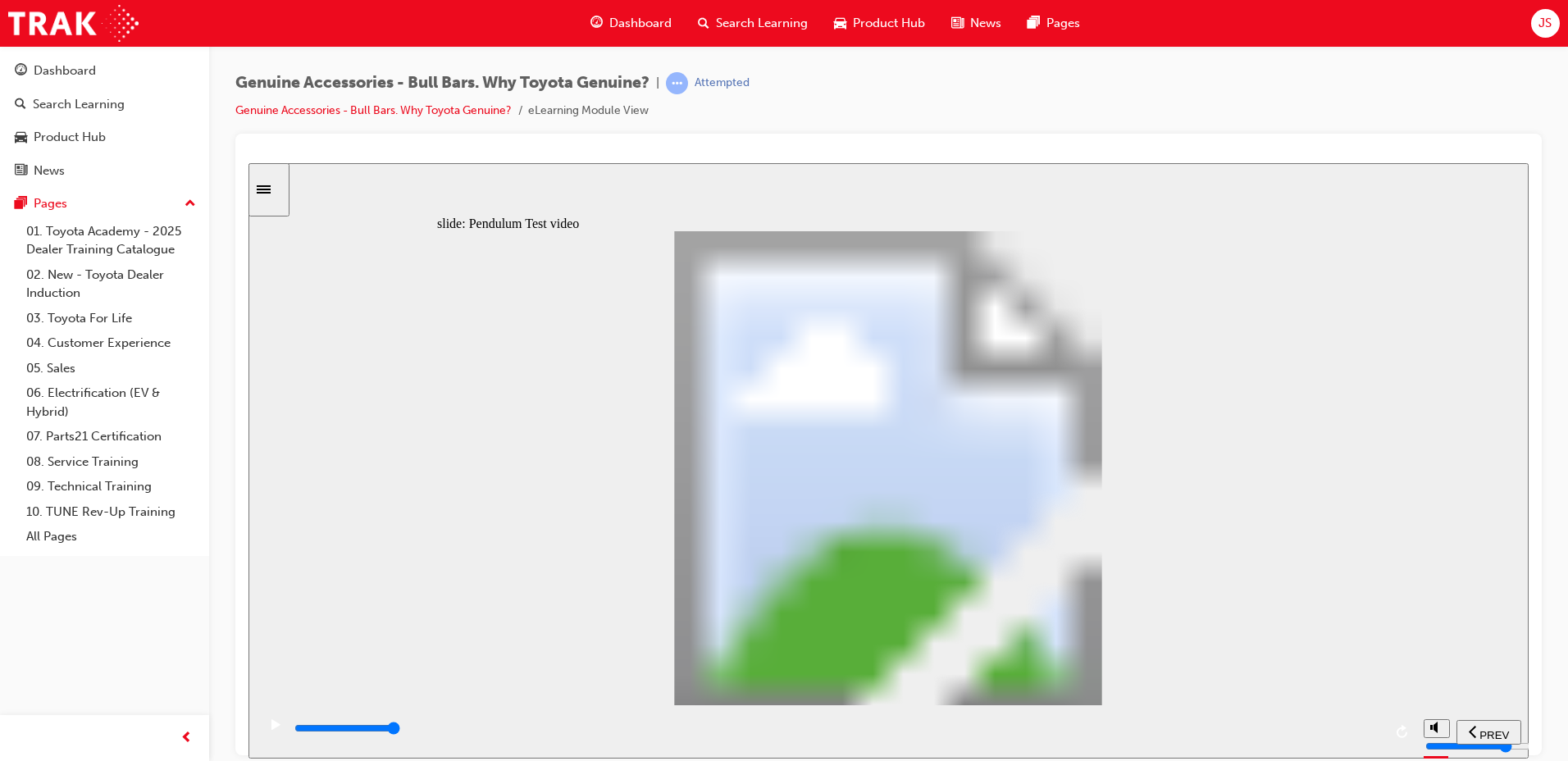
type input "102"
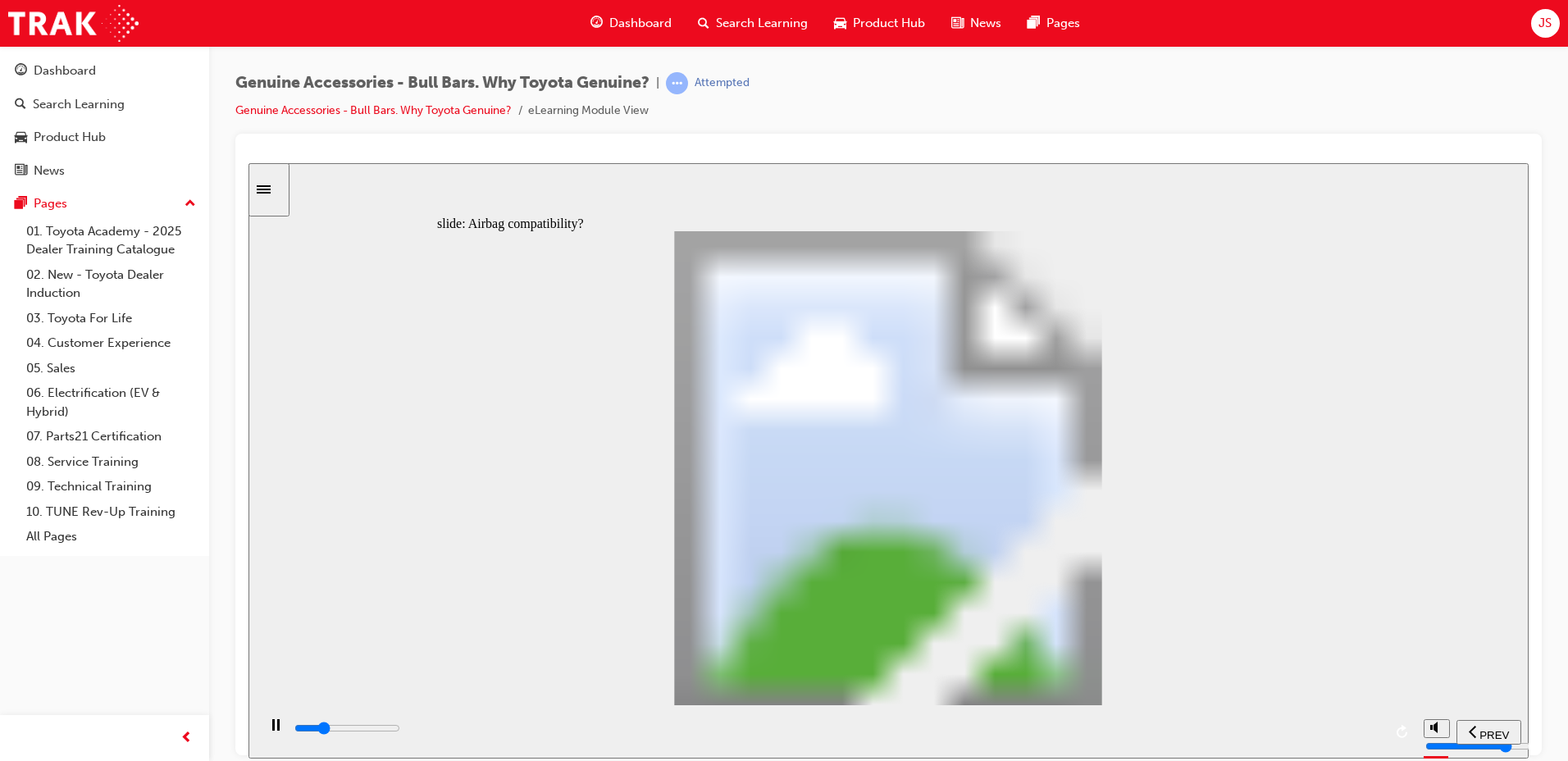
click at [1378, 735] on div "playback controls" at bounding box center [838, 728] width 1090 height 18
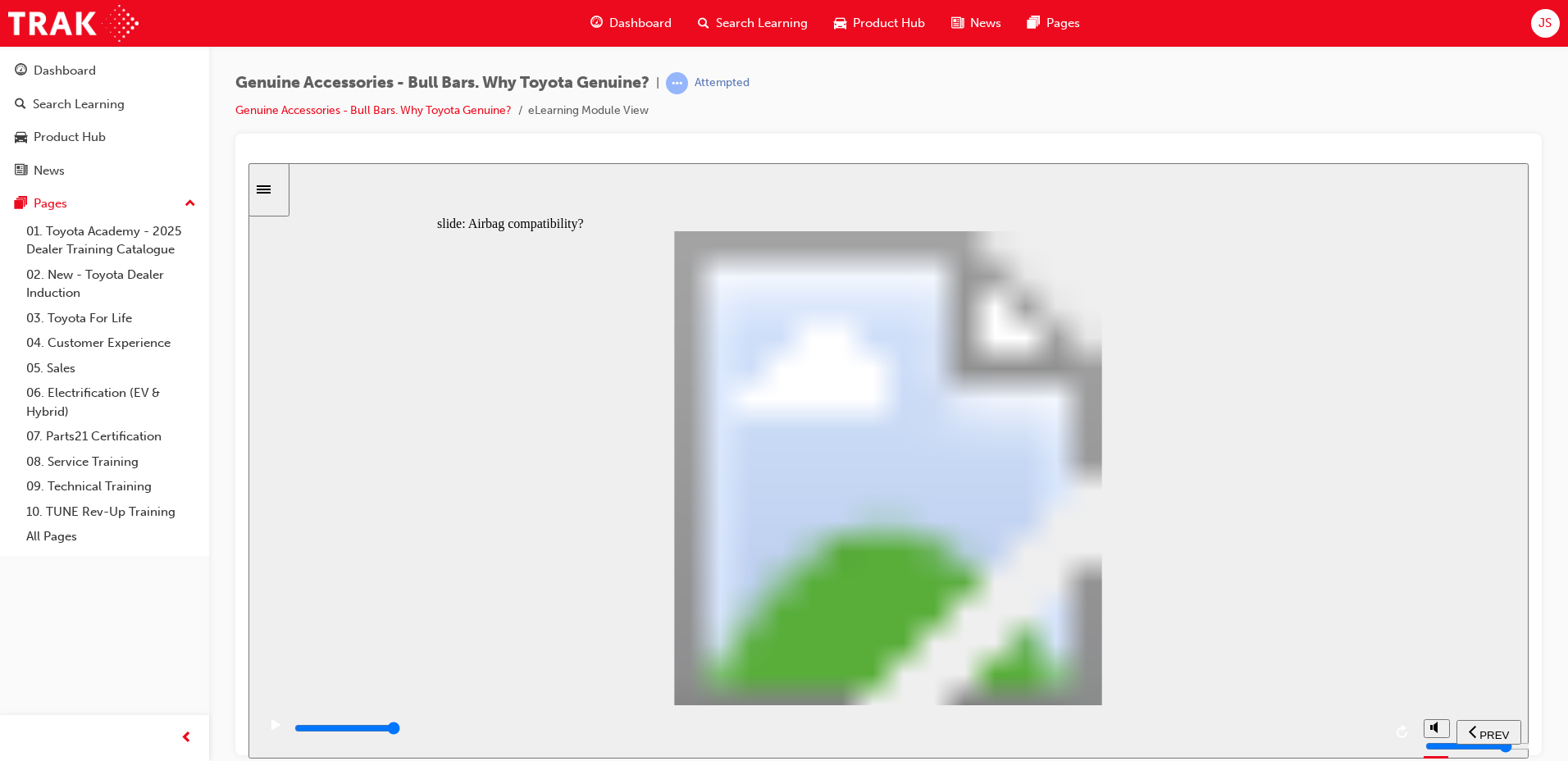
click at [1377, 737] on div "playback controls" at bounding box center [838, 728] width 1090 height 18
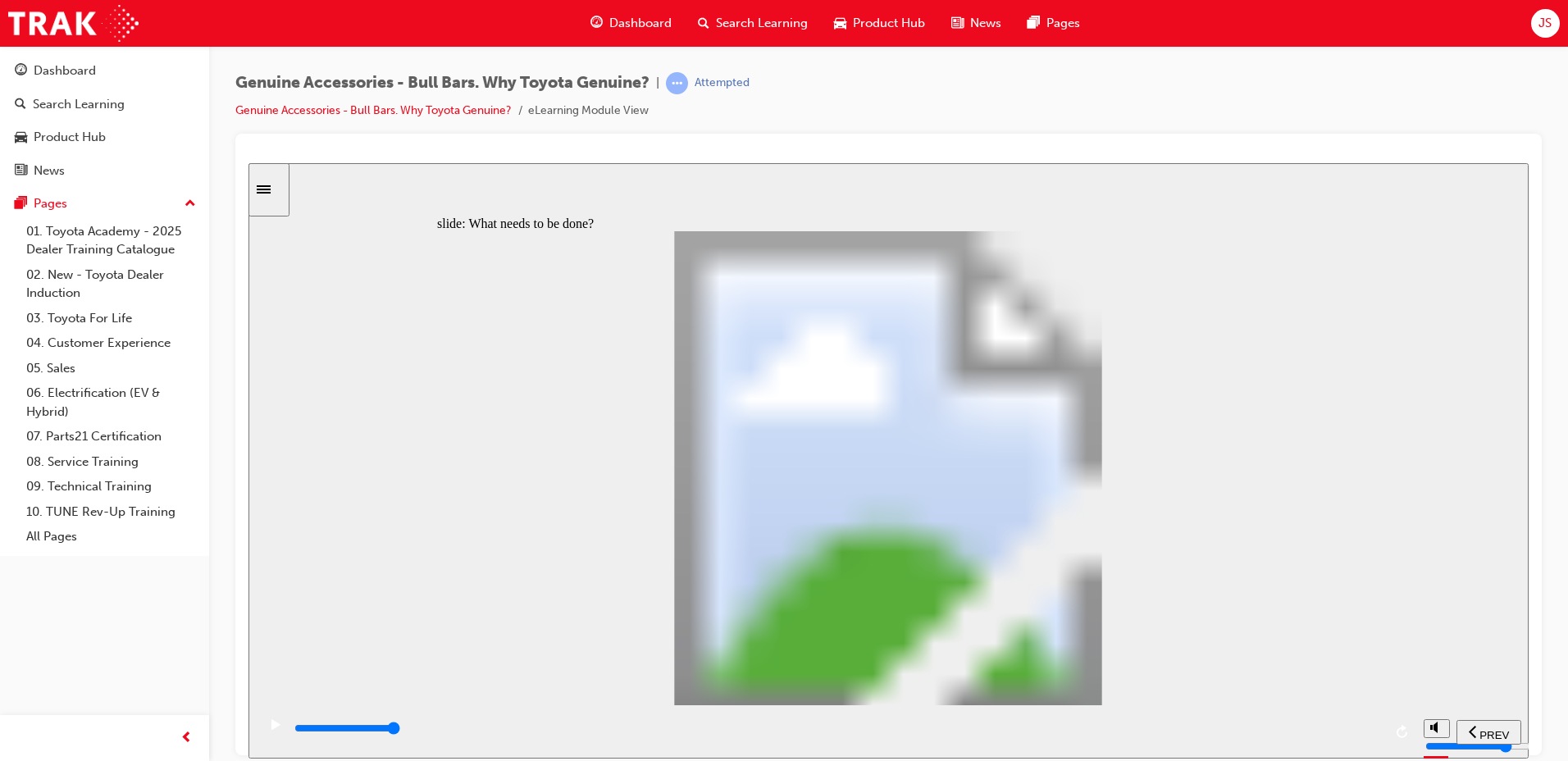
click at [400, 731] on input "slide progress" at bounding box center [347, 727] width 106 height 13
type input "21500"
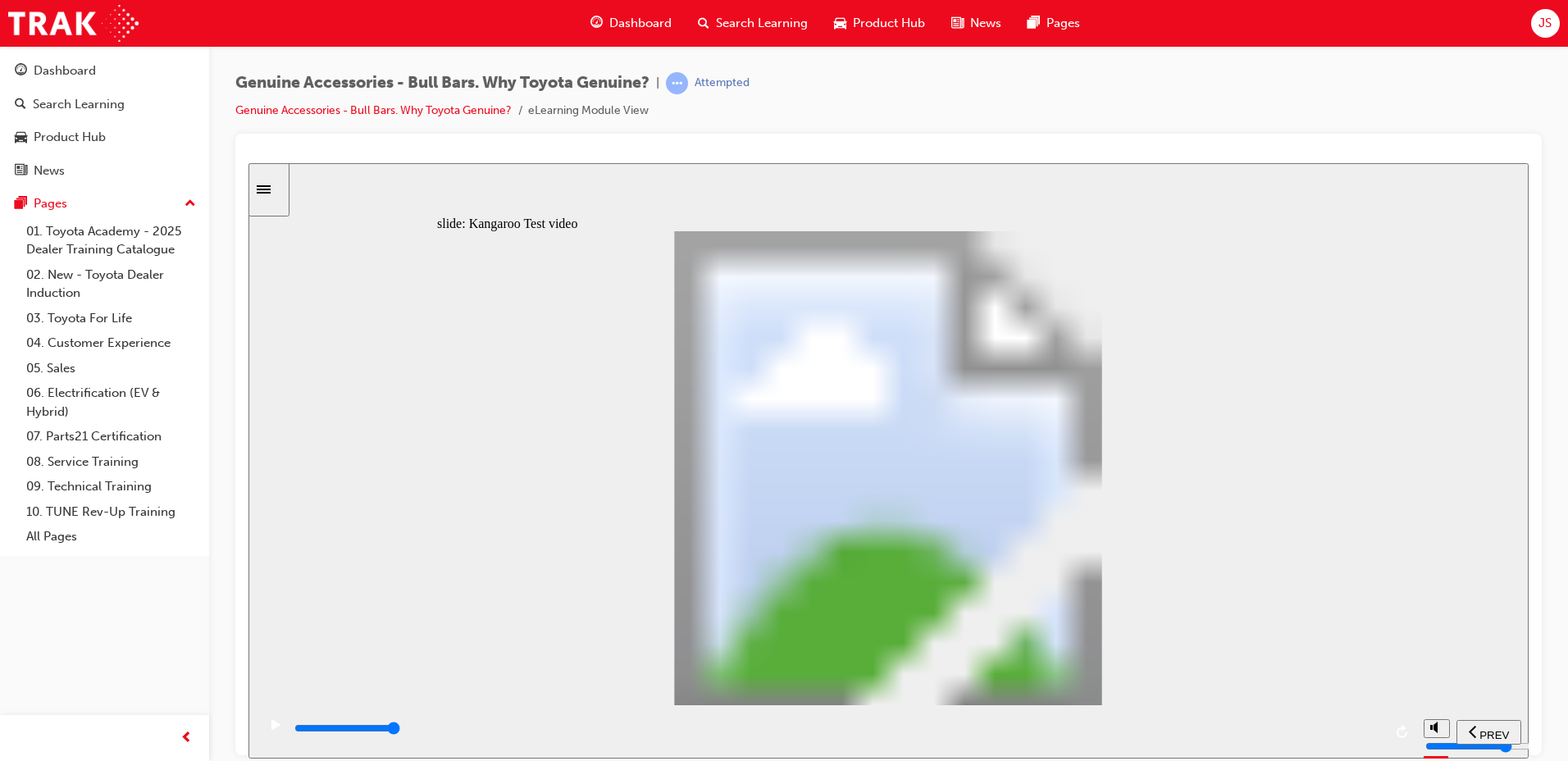
type input "24"
click at [1370, 736] on div "playback controls" at bounding box center [838, 728] width 1090 height 18
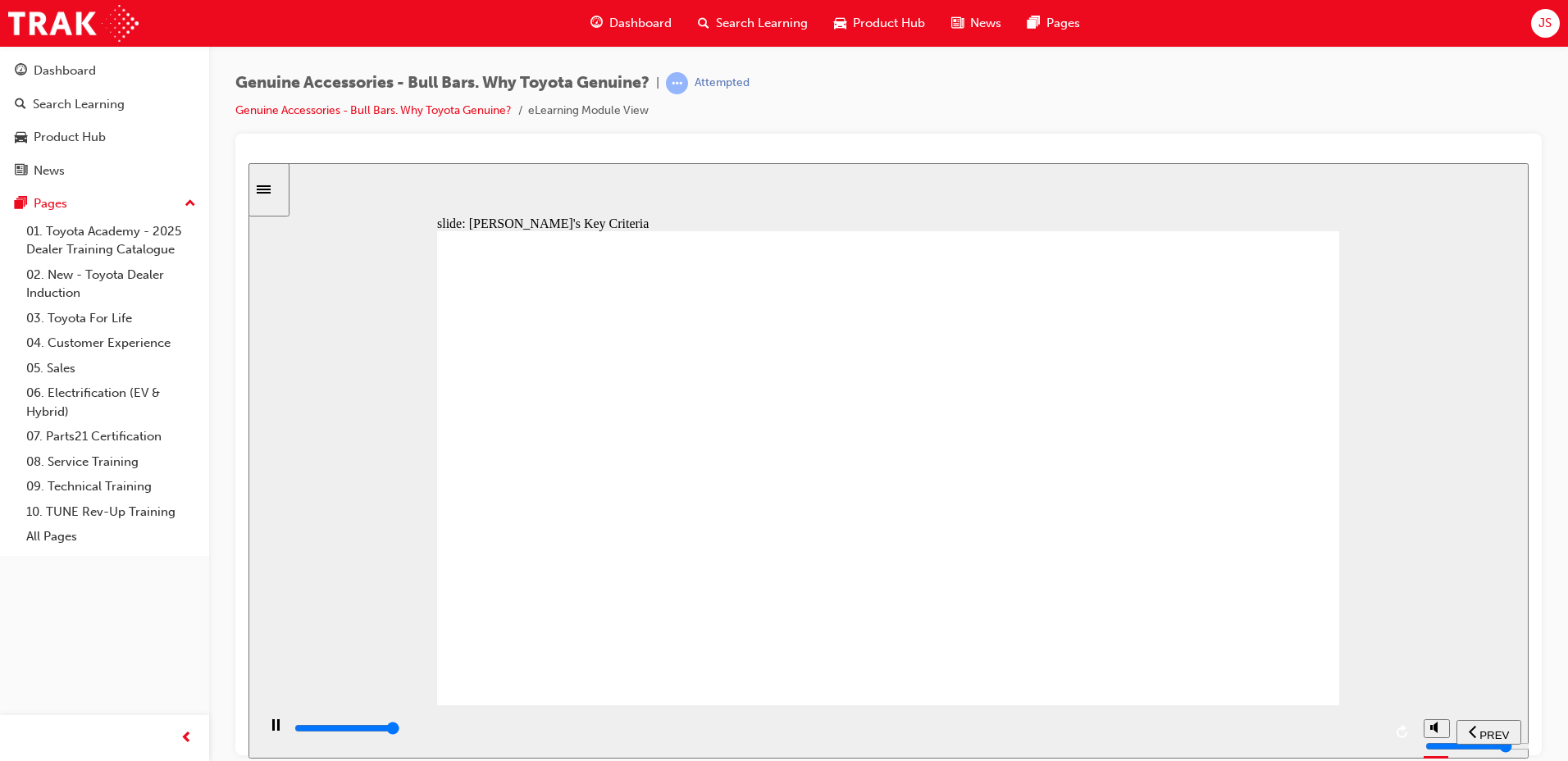
click at [400, 731] on input "slide progress" at bounding box center [347, 727] width 106 height 13
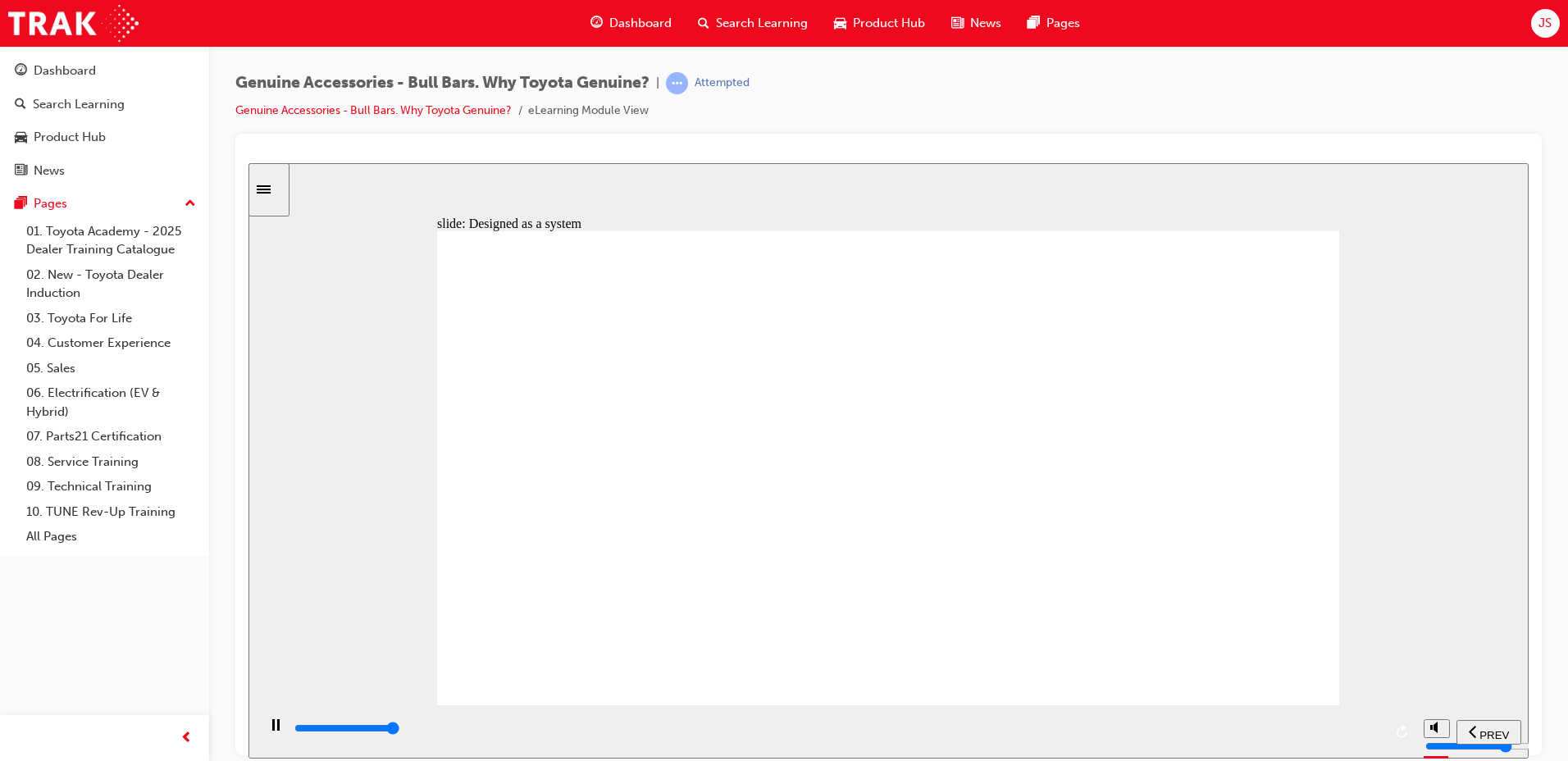
click at [1374, 725] on div "playback controls" at bounding box center [838, 728] width 1090 height 18
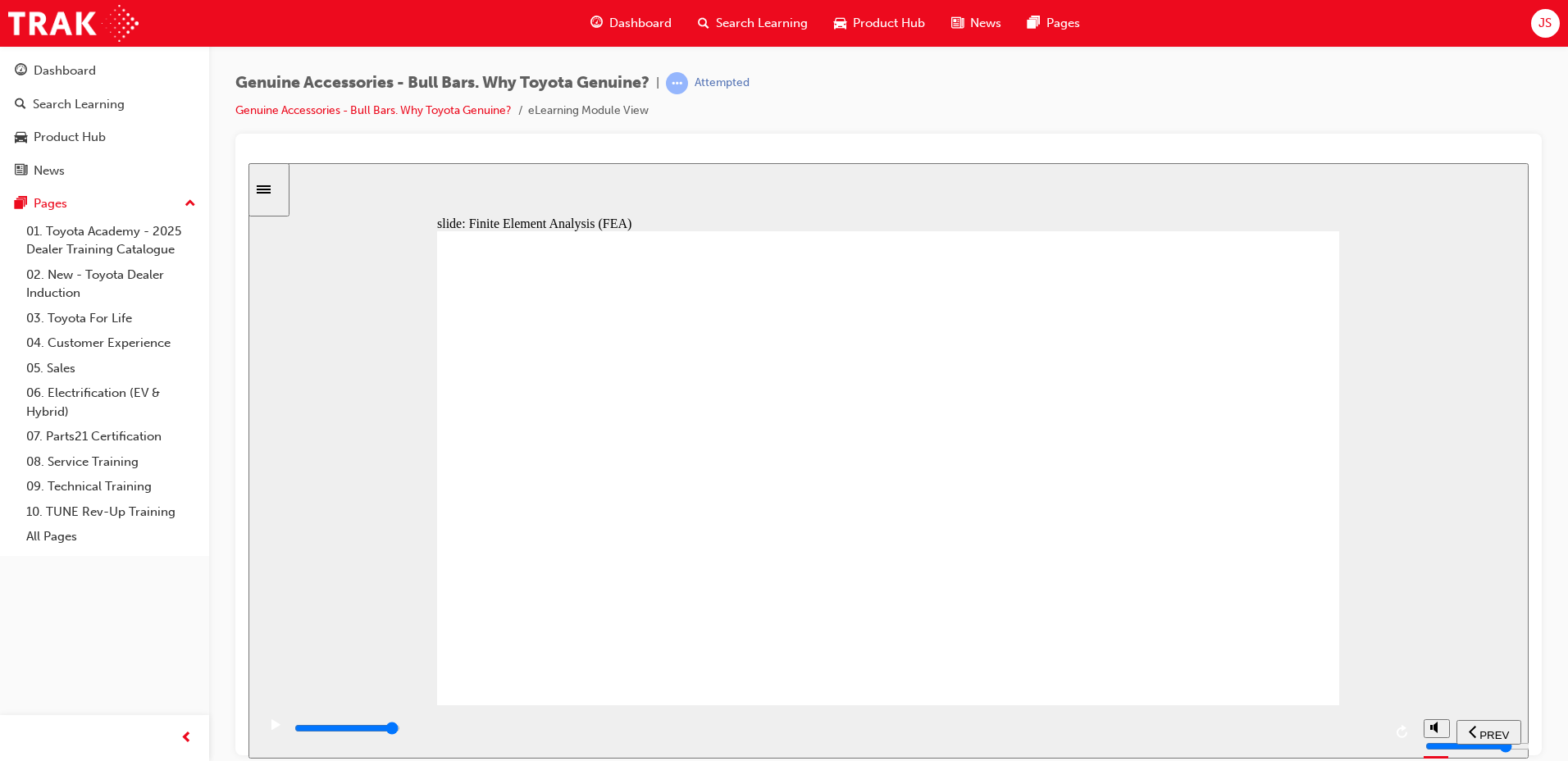
click at [400, 730] on input "slide progress" at bounding box center [347, 727] width 106 height 13
click at [1380, 728] on div "playback controls" at bounding box center [838, 728] width 1090 height 18
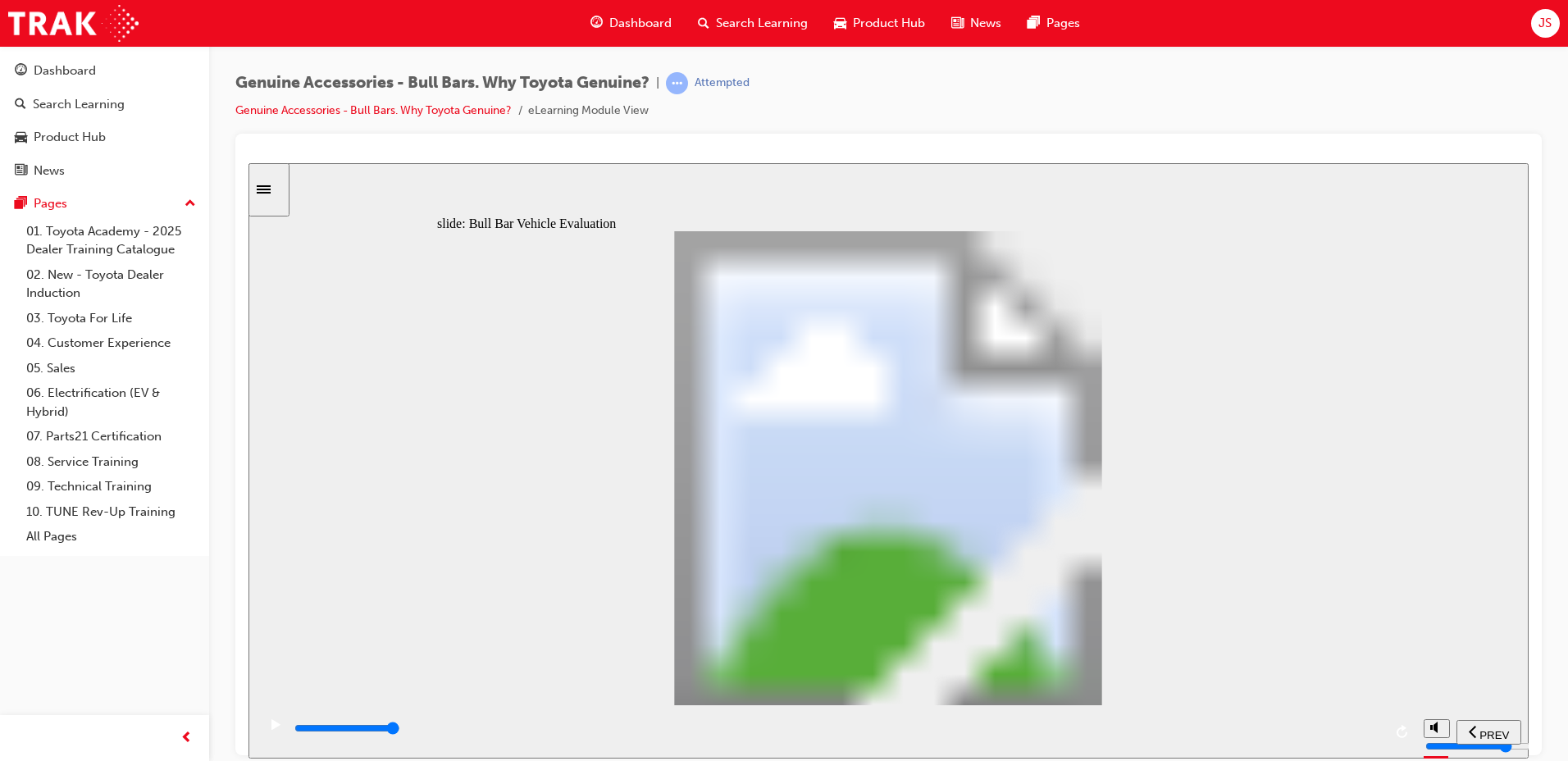
click at [1376, 733] on div "playback controls" at bounding box center [838, 728] width 1090 height 18
click at [1368, 737] on div "playback controls" at bounding box center [838, 728] width 1090 height 18
click at [400, 731] on input "slide progress" at bounding box center [347, 727] width 106 height 13
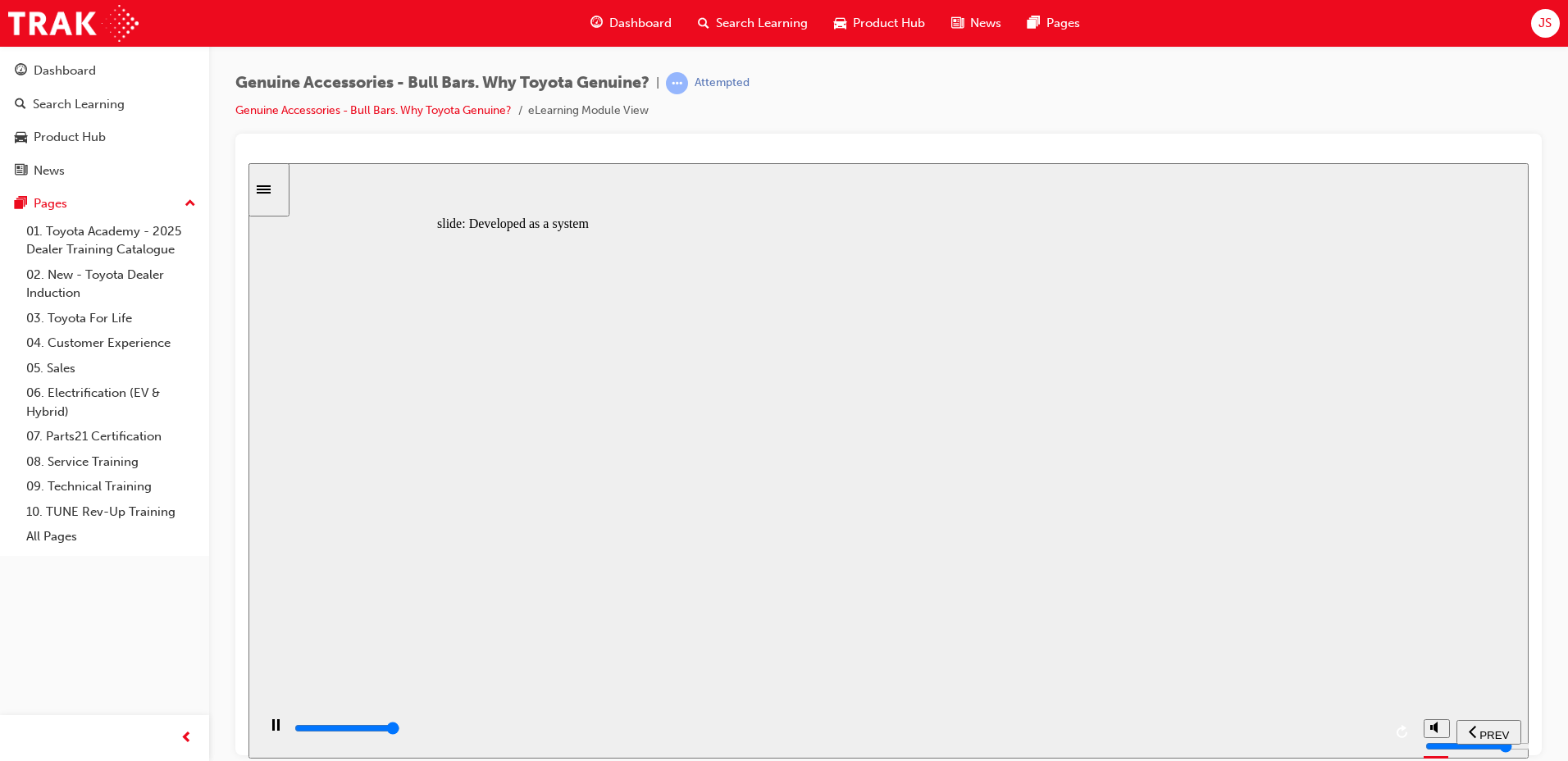
click at [1374, 736] on div "playback controls" at bounding box center [838, 728] width 1090 height 18
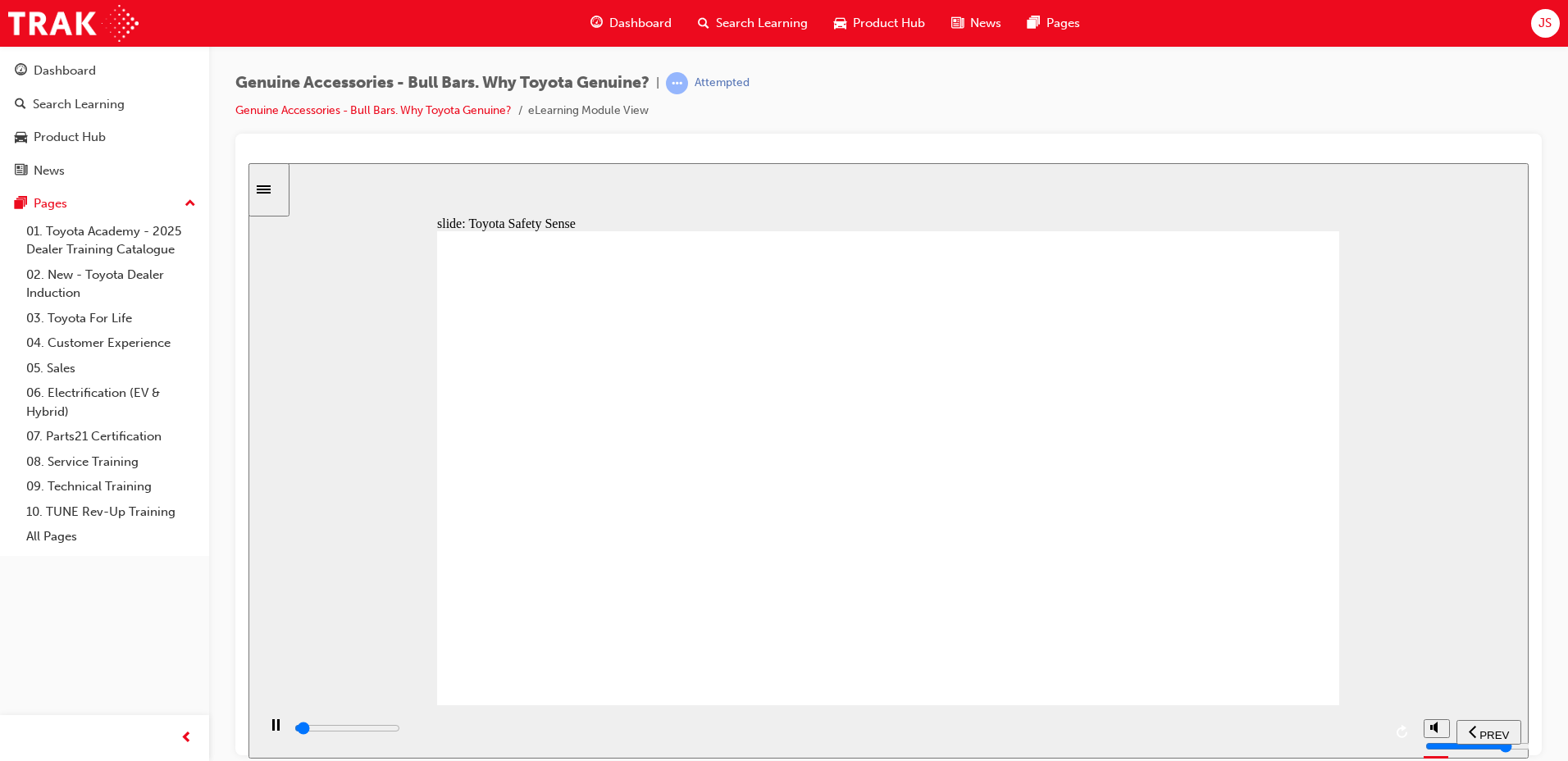
click at [1373, 733] on div "playback controls" at bounding box center [838, 728] width 1090 height 18
click at [1376, 735] on div "playback controls" at bounding box center [838, 728] width 1090 height 18
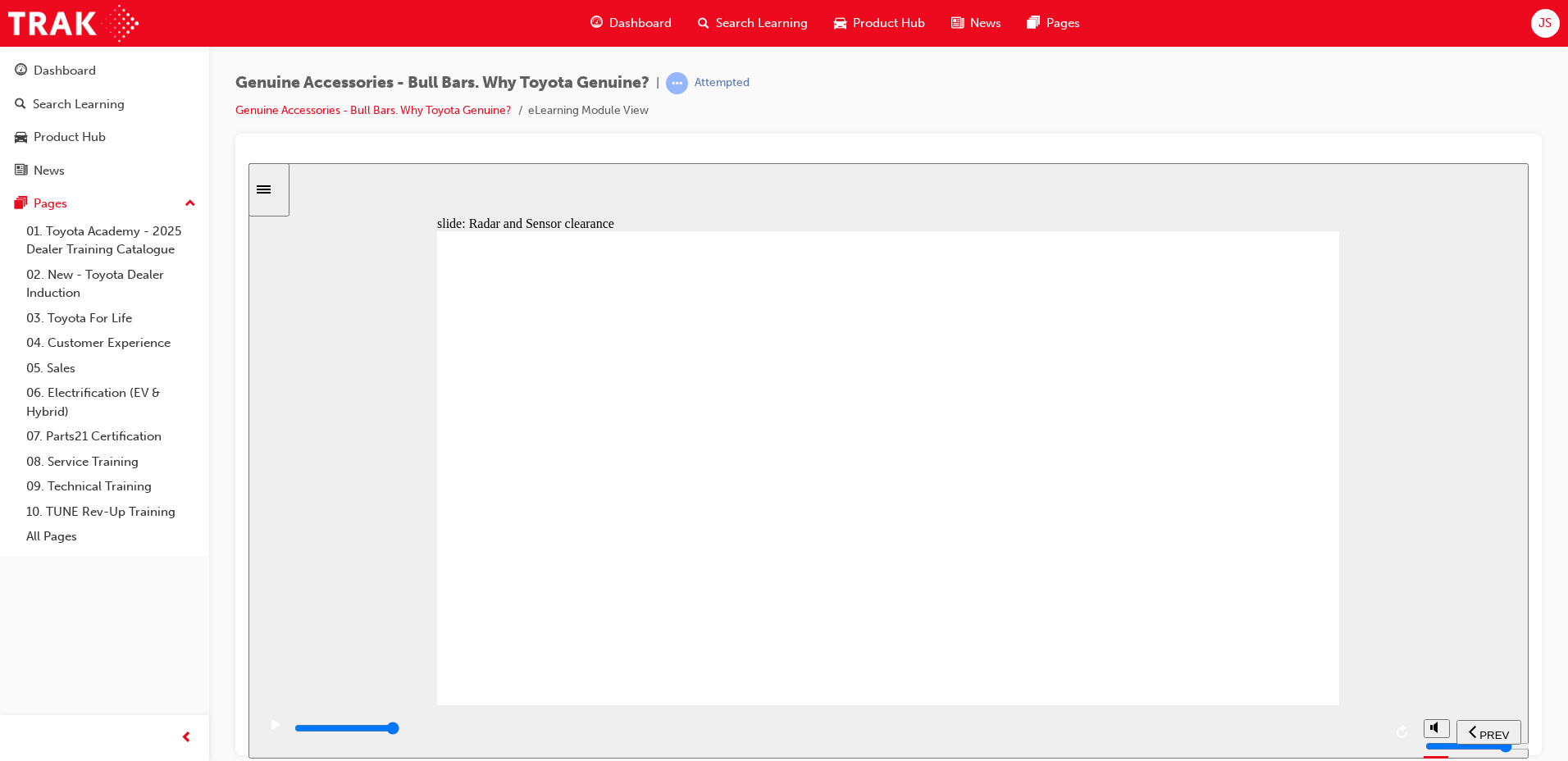
click at [1378, 733] on div "playback controls" at bounding box center [838, 728] width 1090 height 18
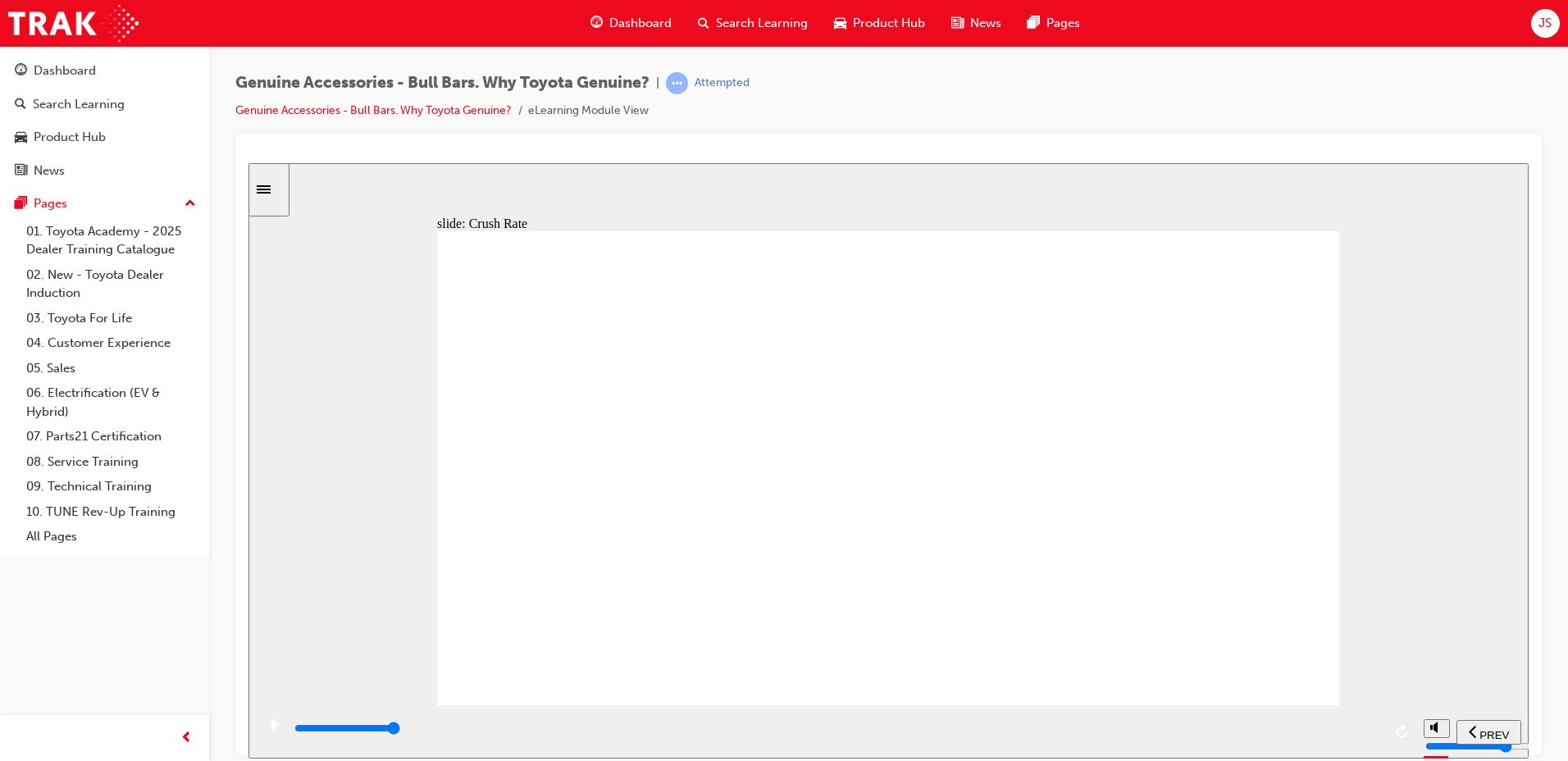
click at [1370, 732] on div "playback controls" at bounding box center [838, 728] width 1090 height 18
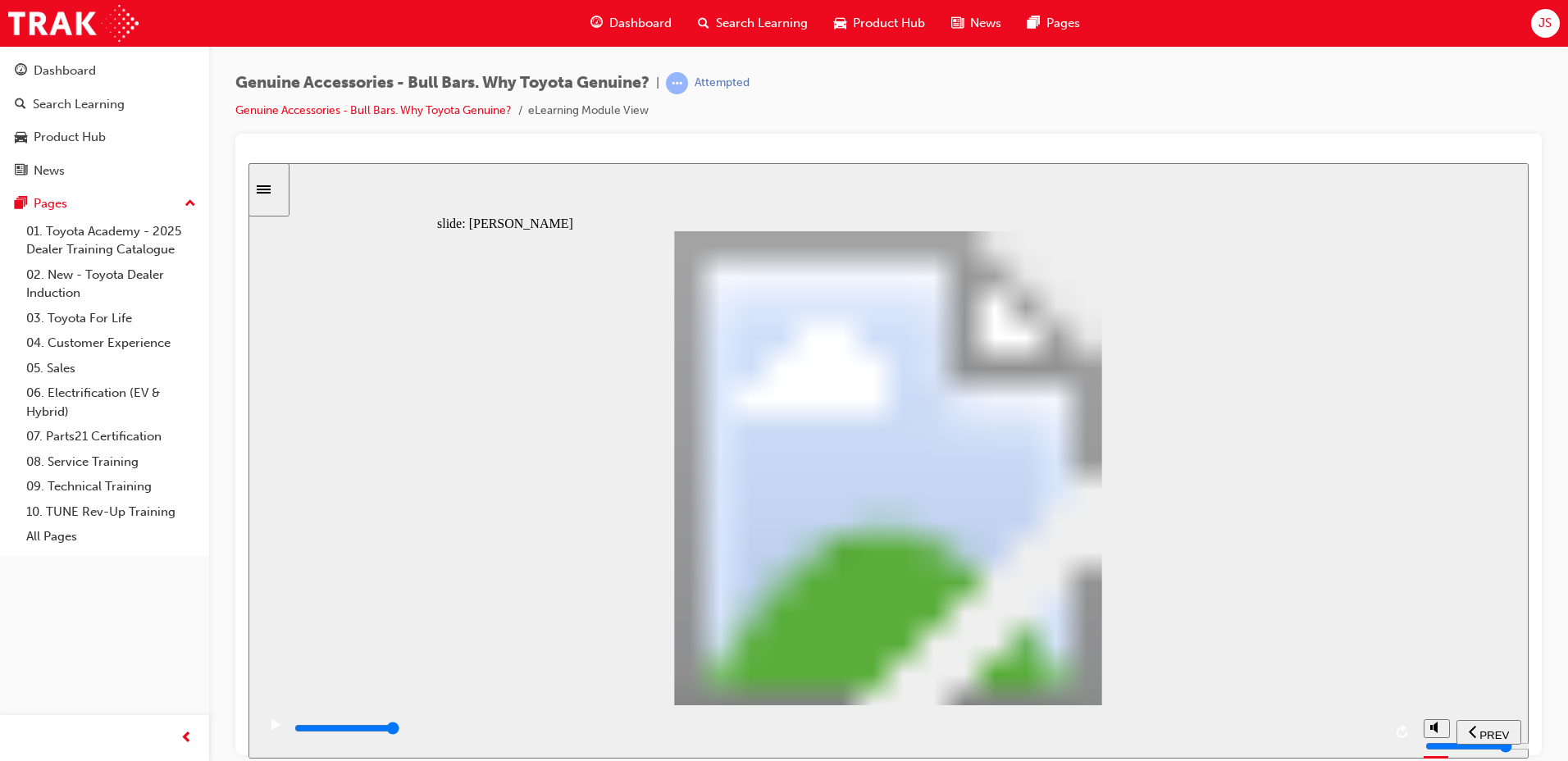
click at [1373, 736] on div "playback controls" at bounding box center [838, 728] width 1090 height 18
click at [1383, 726] on div "playback controls" at bounding box center [836, 731] width 1159 height 53
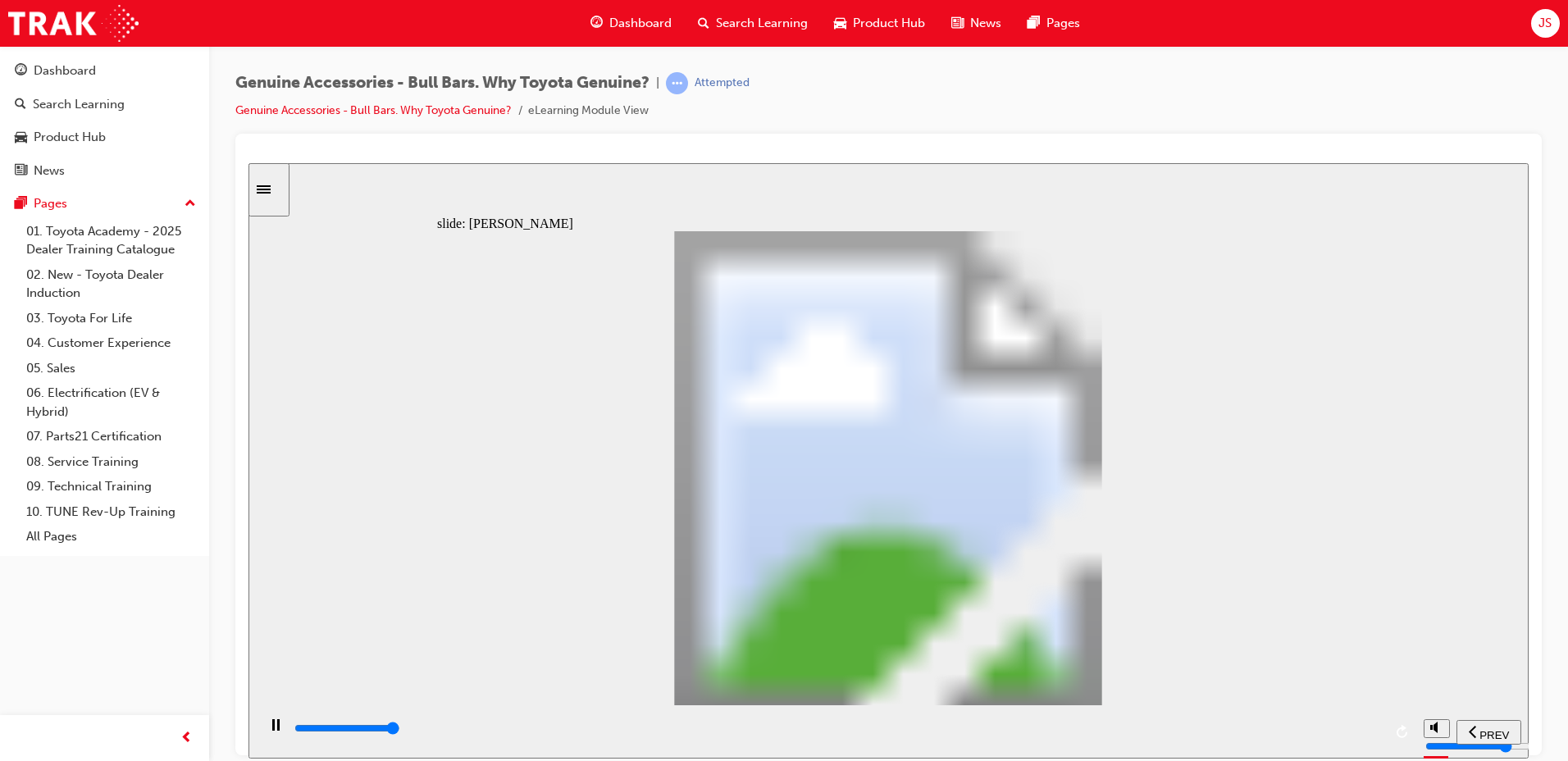
click at [1378, 727] on div "playback controls" at bounding box center [838, 728] width 1090 height 18
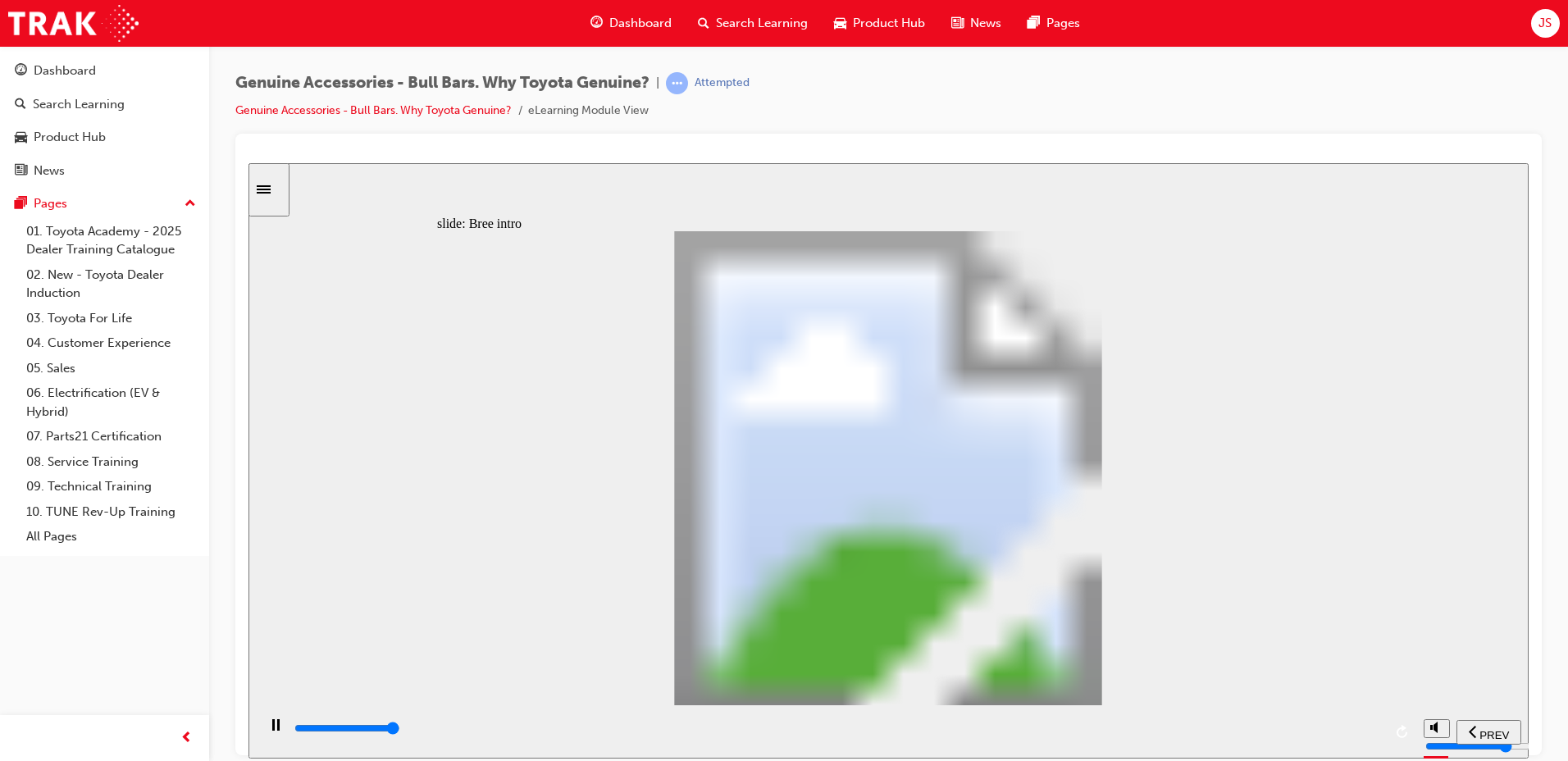
click at [1376, 733] on div "playback controls" at bounding box center [838, 728] width 1090 height 18
click at [400, 731] on input "slide progress" at bounding box center [347, 727] width 106 height 13
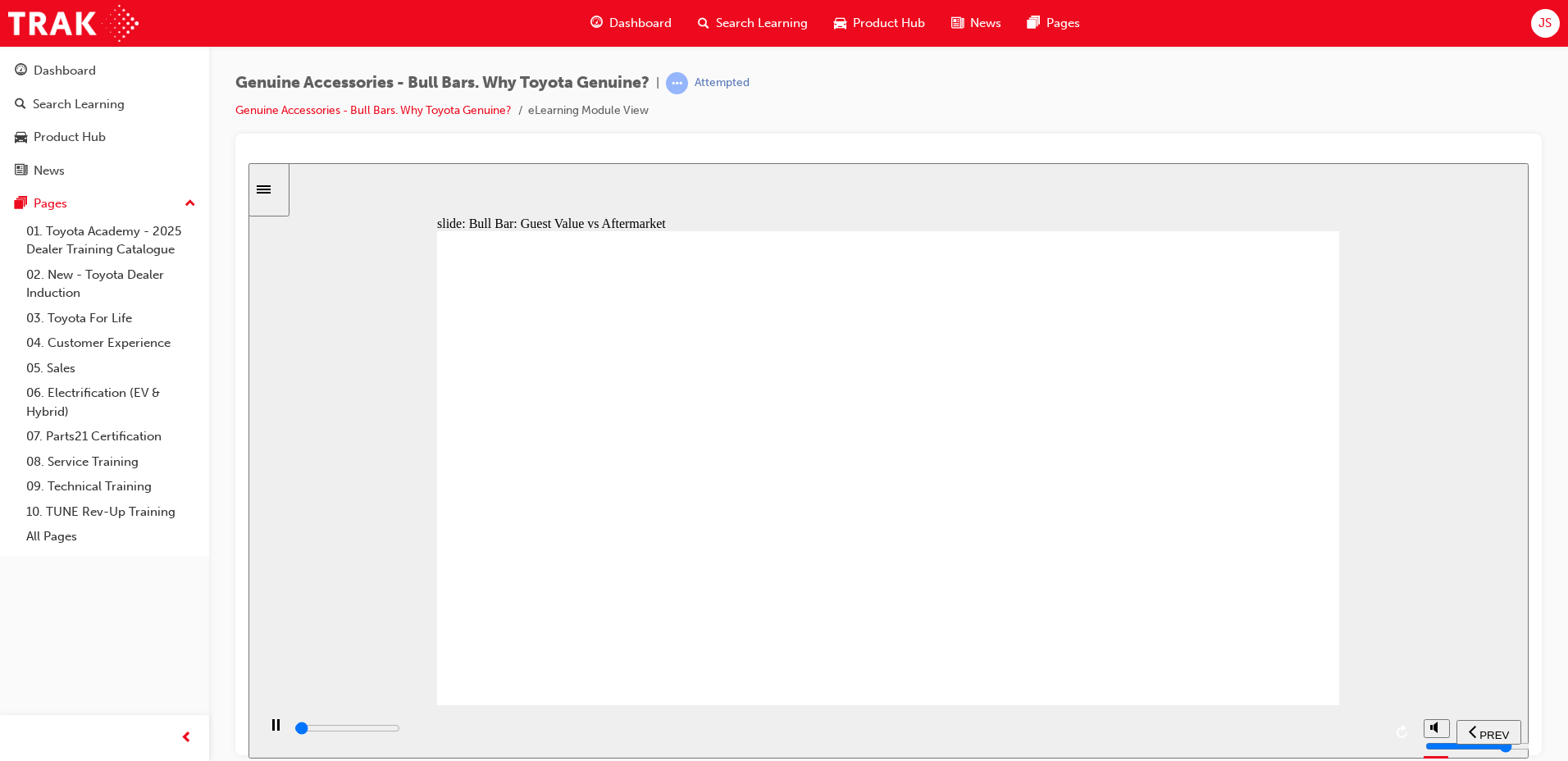
click at [400, 731] on input "slide progress" at bounding box center [347, 727] width 106 height 13
click at [1377, 737] on div "playback controls" at bounding box center [838, 728] width 1090 height 18
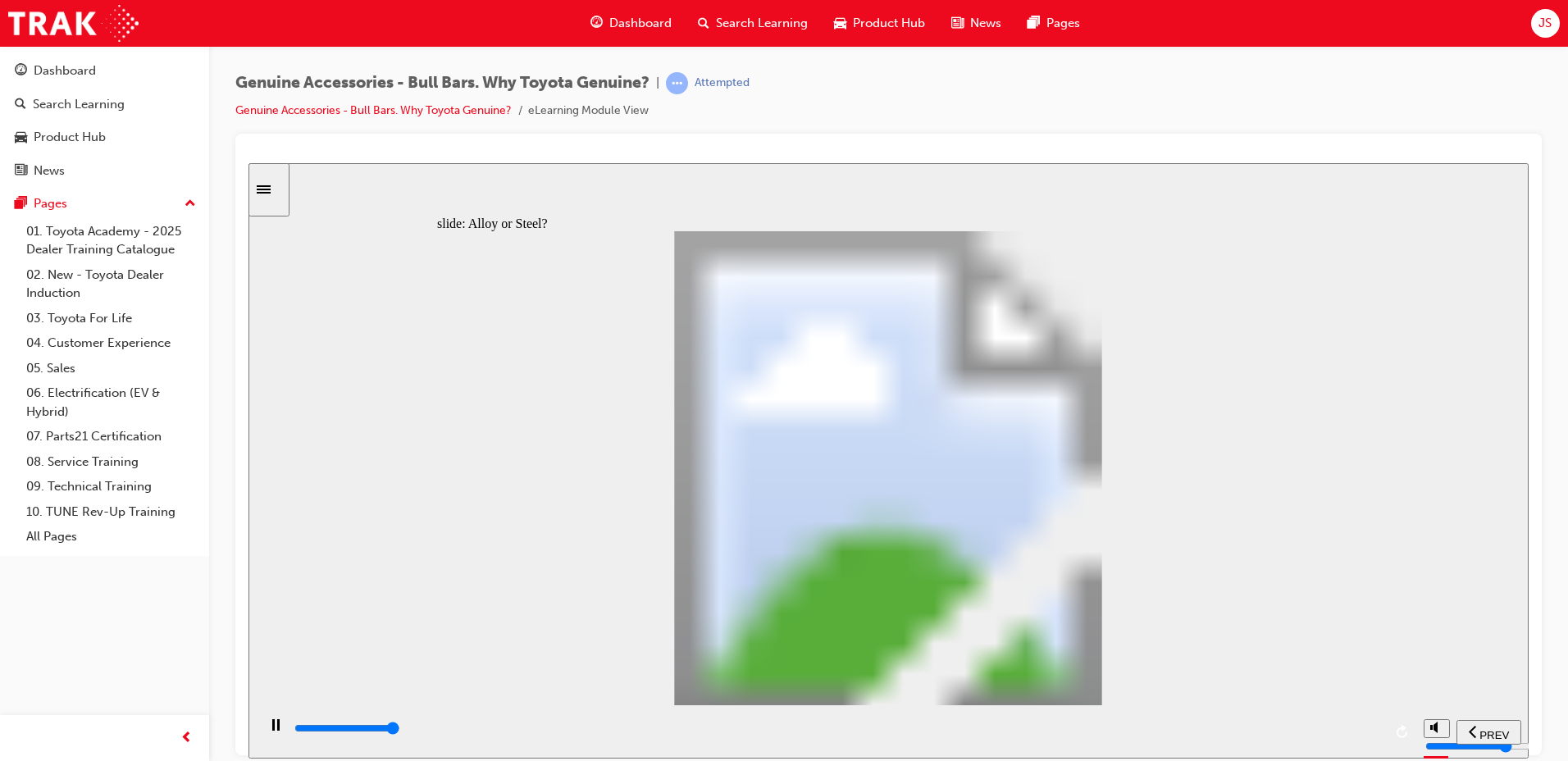
click at [1372, 727] on div "playback controls" at bounding box center [838, 728] width 1090 height 18
click at [1366, 737] on div "playback controls" at bounding box center [838, 728] width 1090 height 18
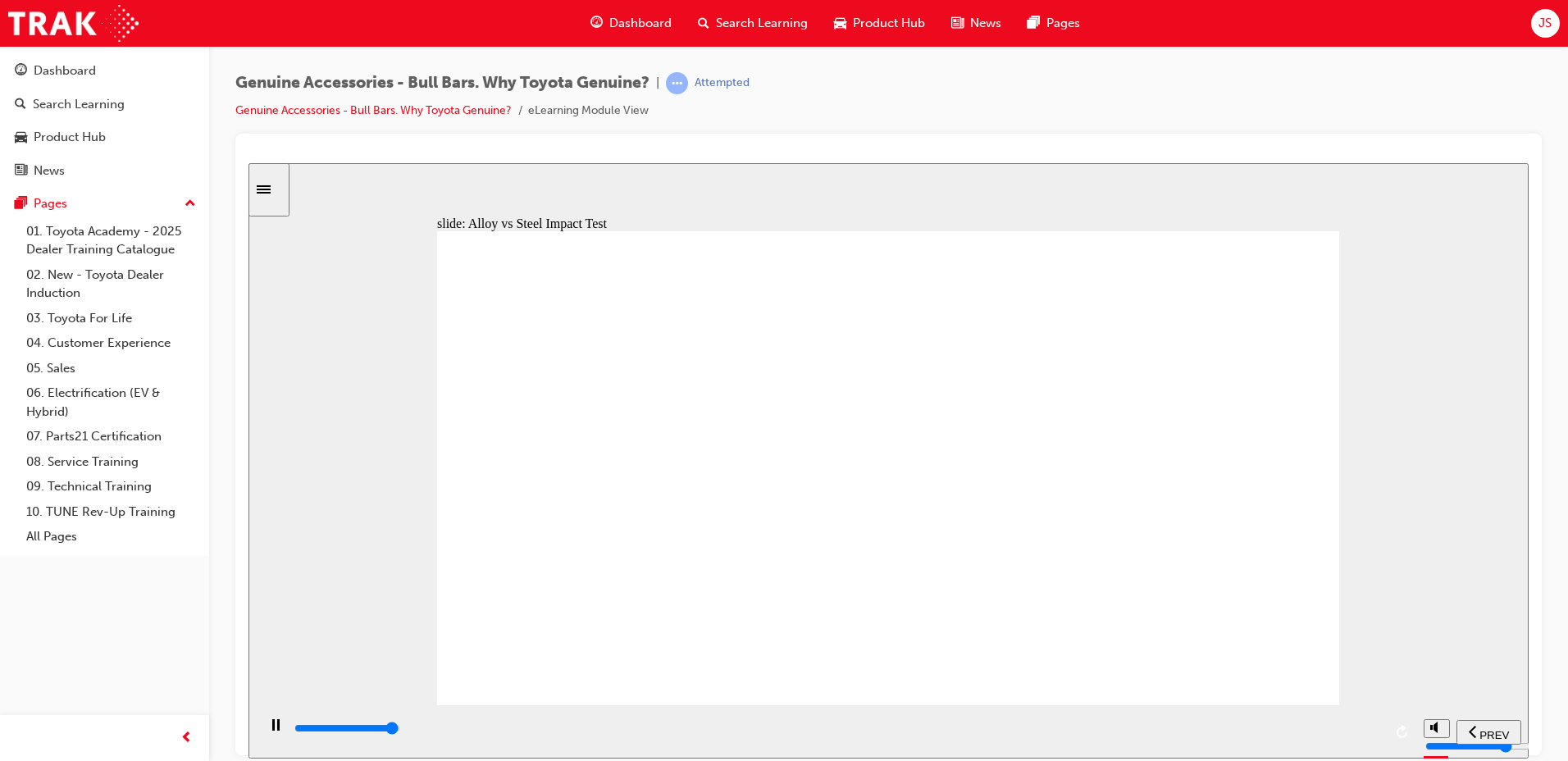
click at [1363, 732] on div "playback controls" at bounding box center [838, 728] width 1090 height 18
click at [1381, 736] on div "playback controls" at bounding box center [838, 728] width 1090 height 18
click at [1379, 735] on div "playback controls" at bounding box center [838, 728] width 1090 height 18
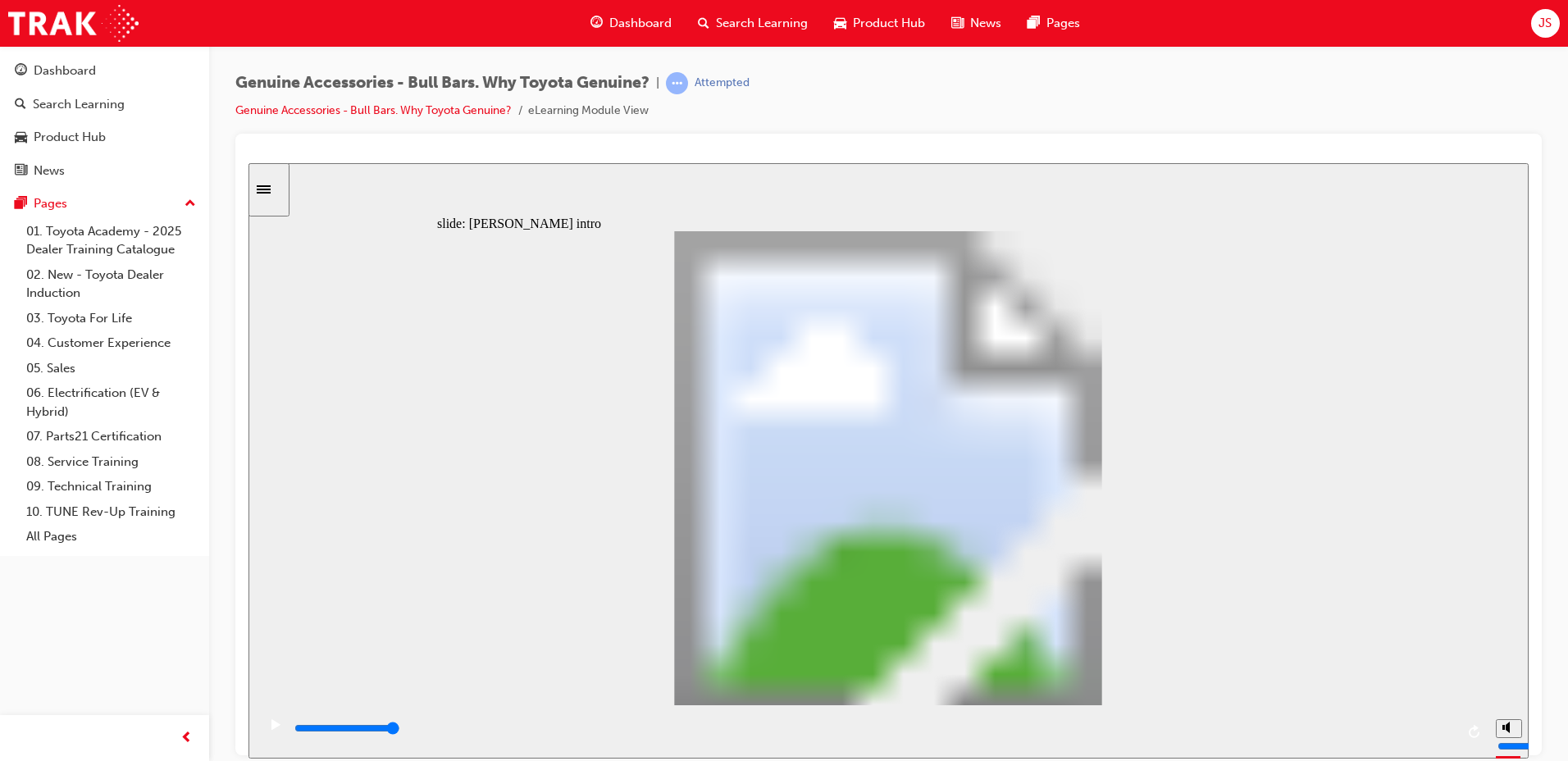
click at [1446, 735] on div "playback controls" at bounding box center [874, 728] width 1162 height 18
click at [400, 731] on input "slide progress" at bounding box center [347, 727] width 106 height 13
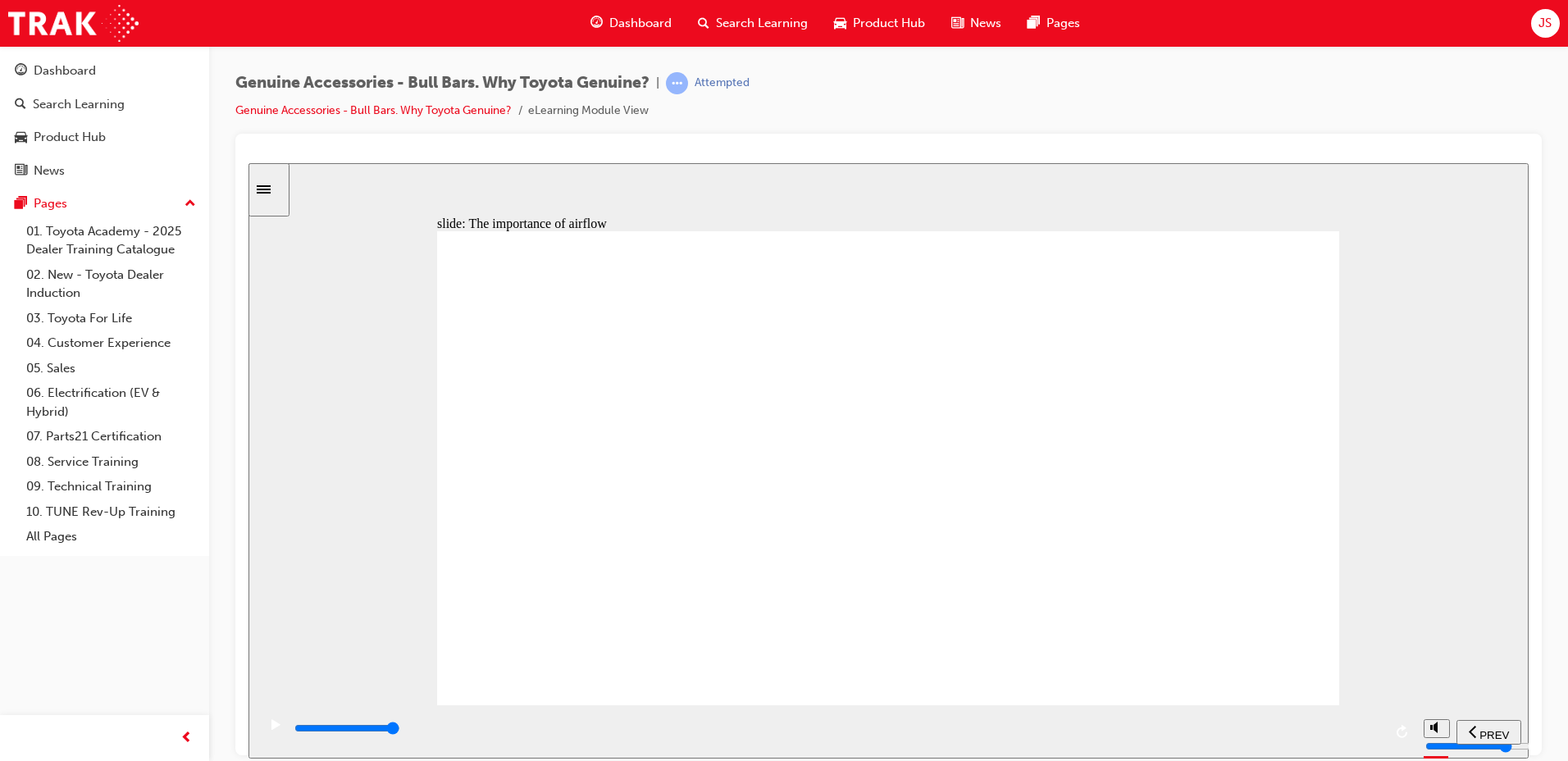
click at [1379, 727] on div "playback controls" at bounding box center [838, 728] width 1090 height 18
click at [1374, 737] on div "playback controls" at bounding box center [838, 728] width 1090 height 18
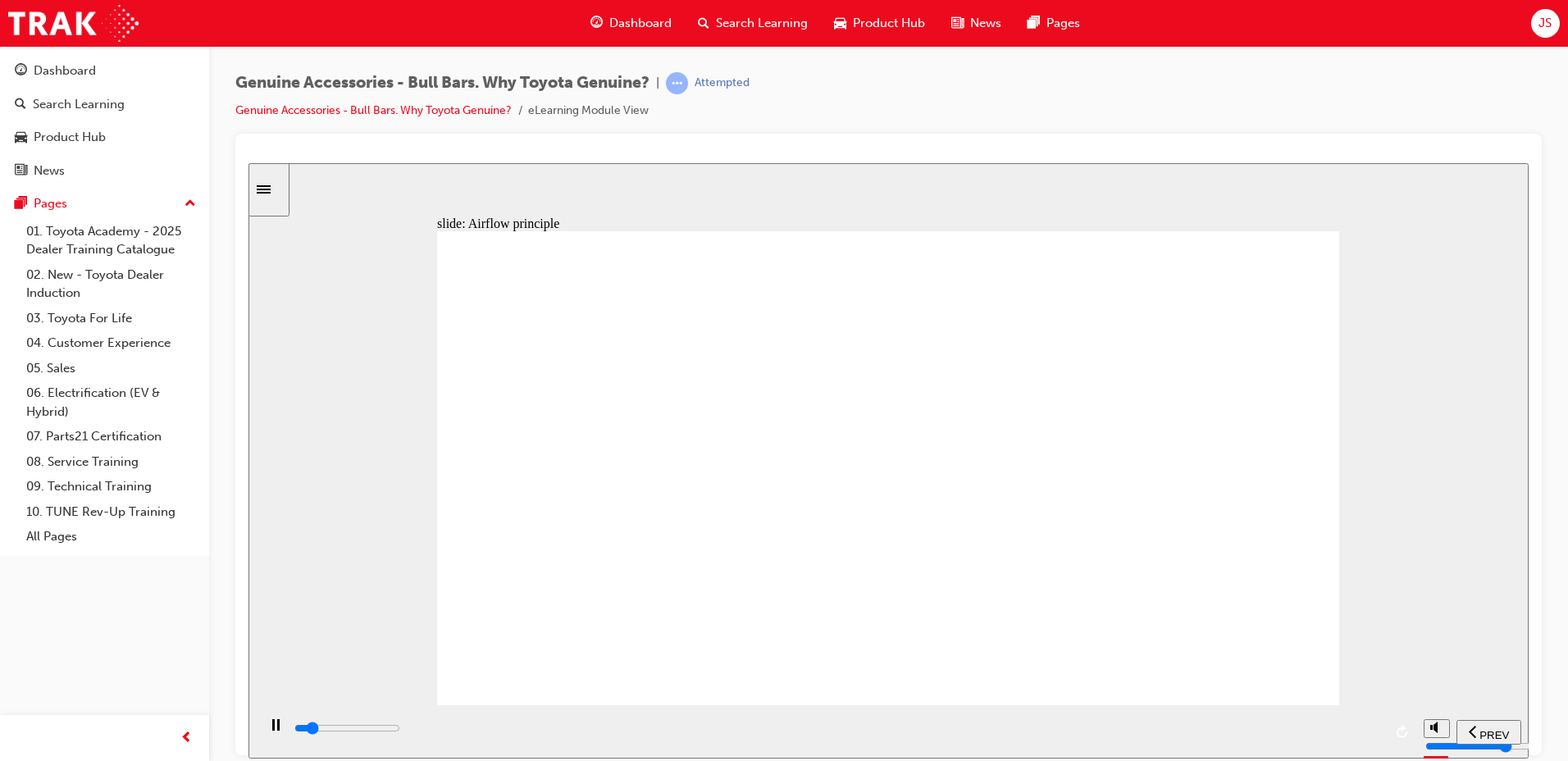
click at [1378, 725] on div "playback controls" at bounding box center [838, 728] width 1090 height 18
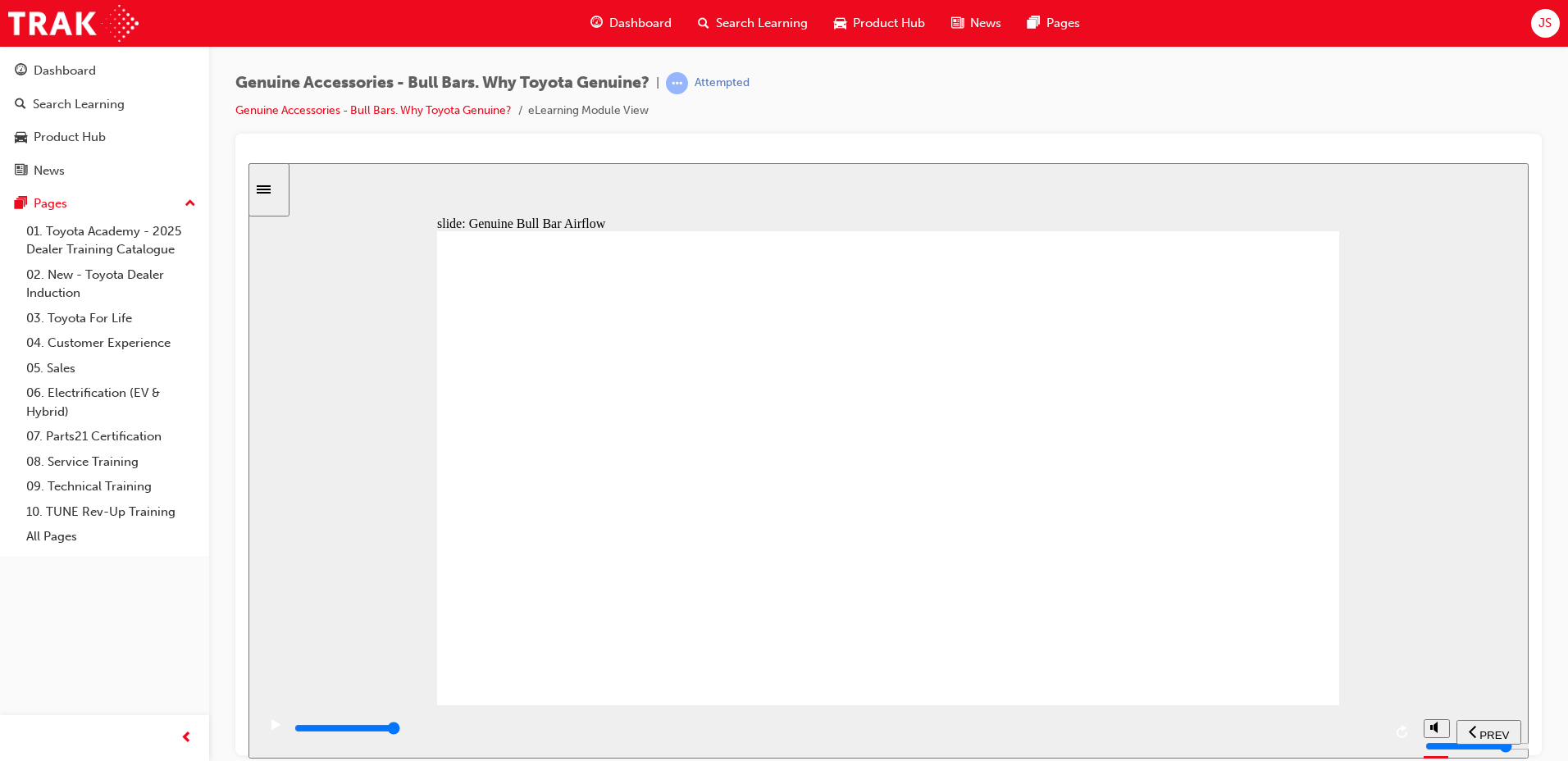
click at [1379, 735] on div "playback controls" at bounding box center [838, 728] width 1090 height 18
click at [1344, 260] on div "slide: Genuine Bull Bar Airflow Rectangle 1 Rectangular Hotspot 1 Multiply 1 Cl…" at bounding box center [889, 461] width 1280 height 596
click at [1364, 734] on div "playback controls" at bounding box center [838, 728] width 1090 height 18
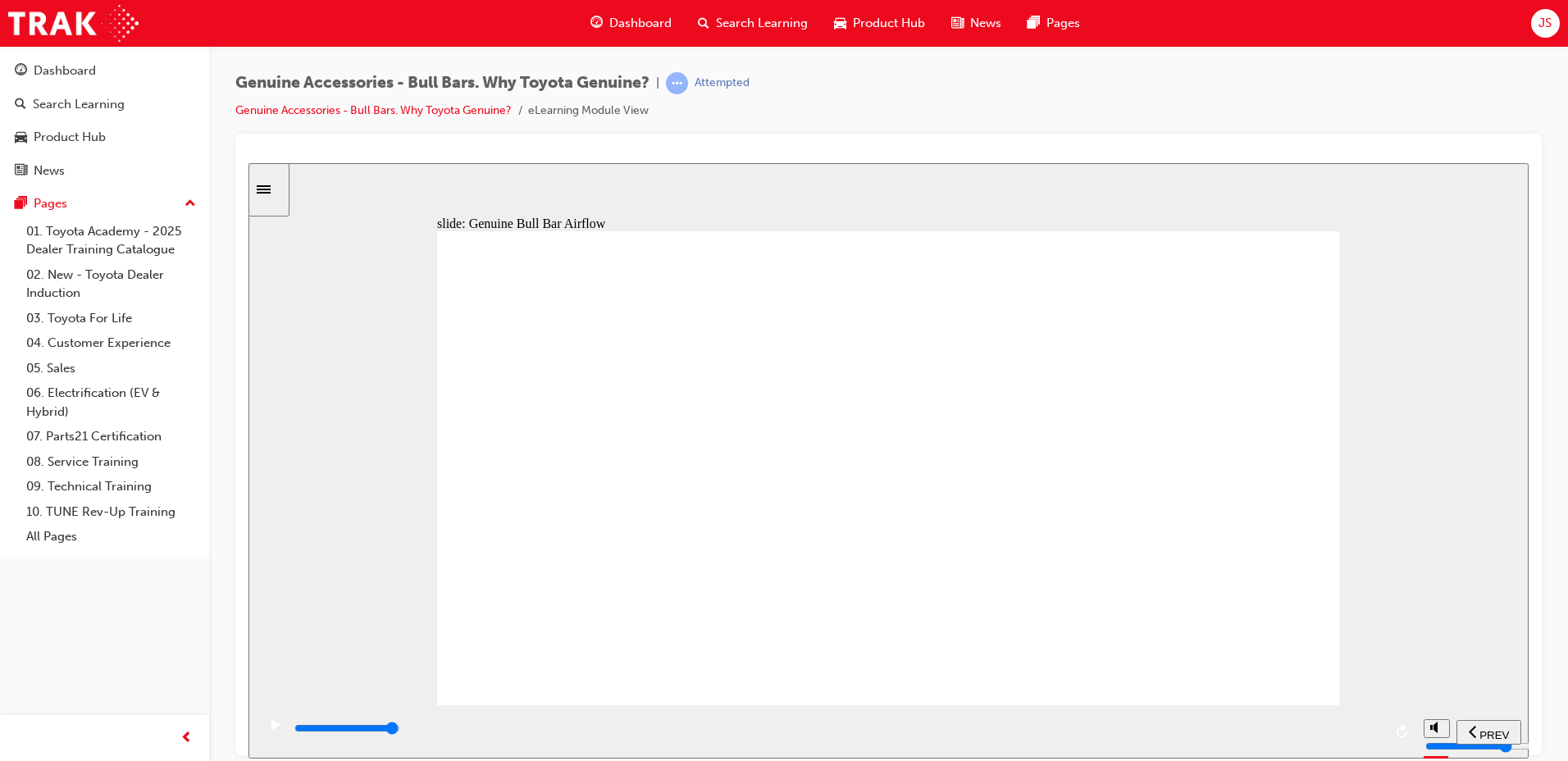
click at [1368, 732] on div "playback controls" at bounding box center [838, 728] width 1090 height 18
click at [1374, 726] on div "playback controls" at bounding box center [838, 728] width 1090 height 18
click at [1346, 722] on div "playback controls" at bounding box center [838, 731] width 1090 height 25
click at [1376, 737] on div "playback controls" at bounding box center [838, 728] width 1090 height 18
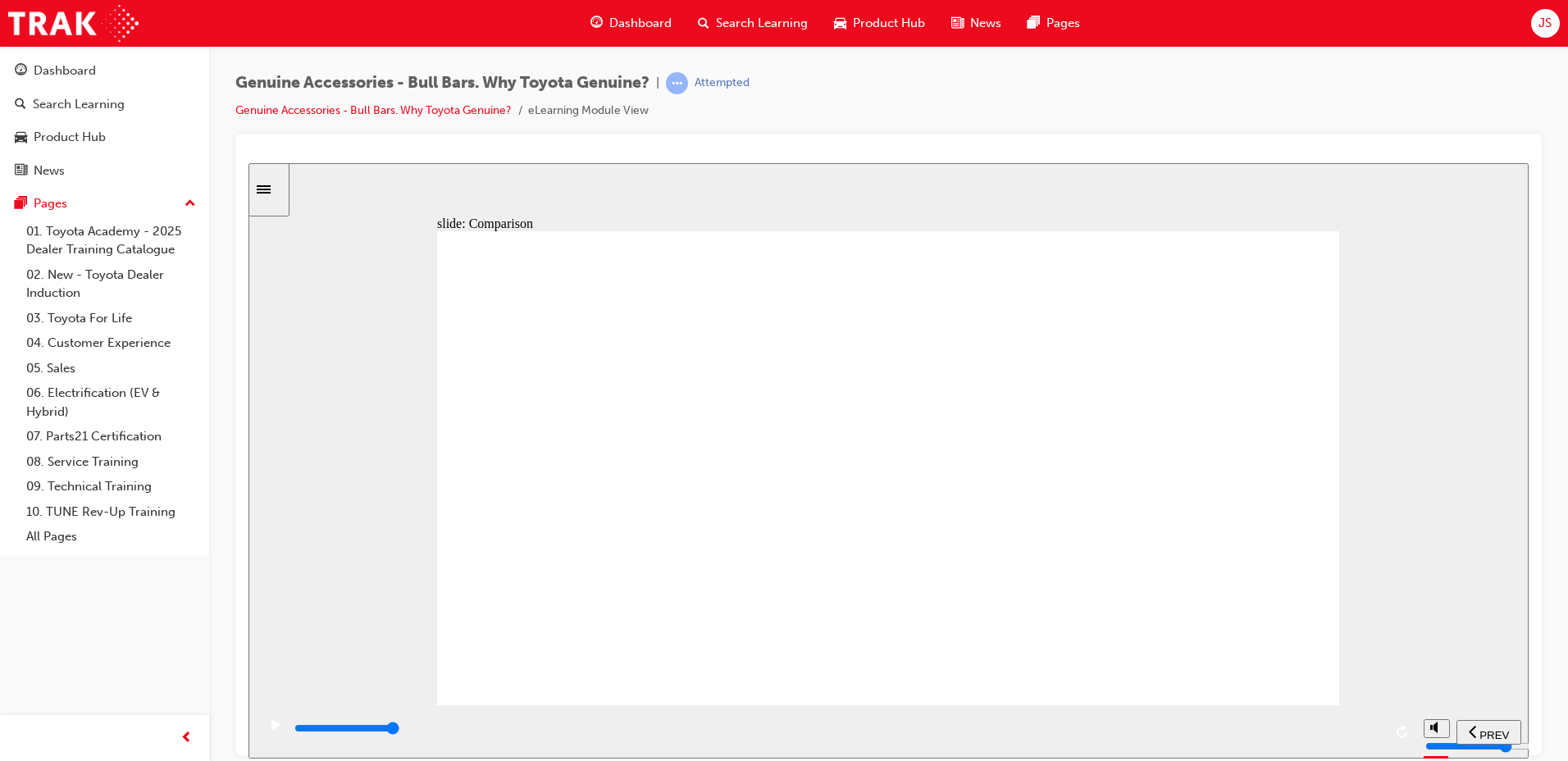
click at [400, 731] on input "slide progress" at bounding box center [347, 727] width 106 height 13
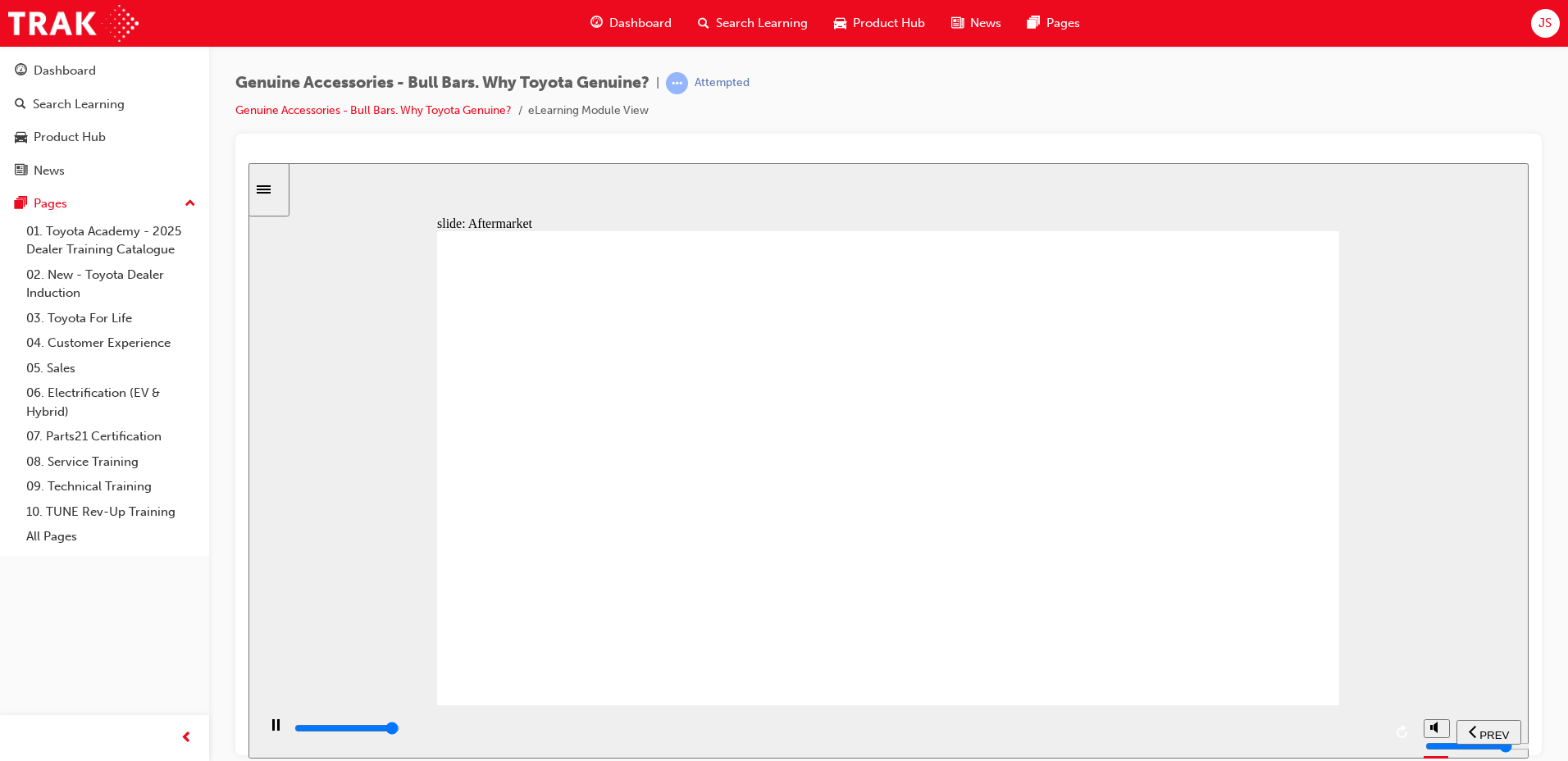
click at [1373, 732] on div "playback controls" at bounding box center [838, 728] width 1090 height 18
click at [1372, 724] on div "playback controls" at bounding box center [838, 728] width 1090 height 18
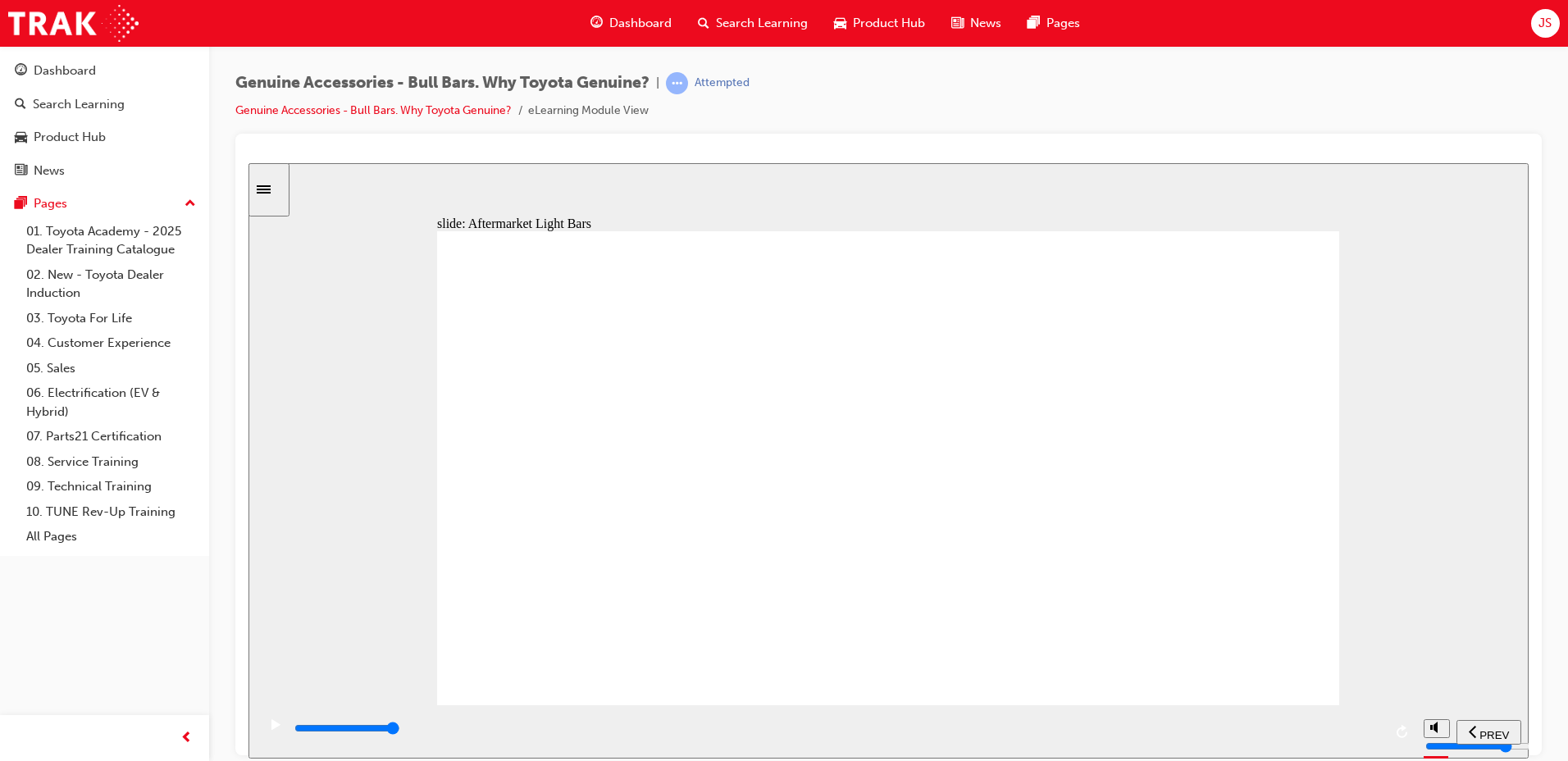
click at [400, 731] on input "slide progress" at bounding box center [347, 727] width 106 height 13
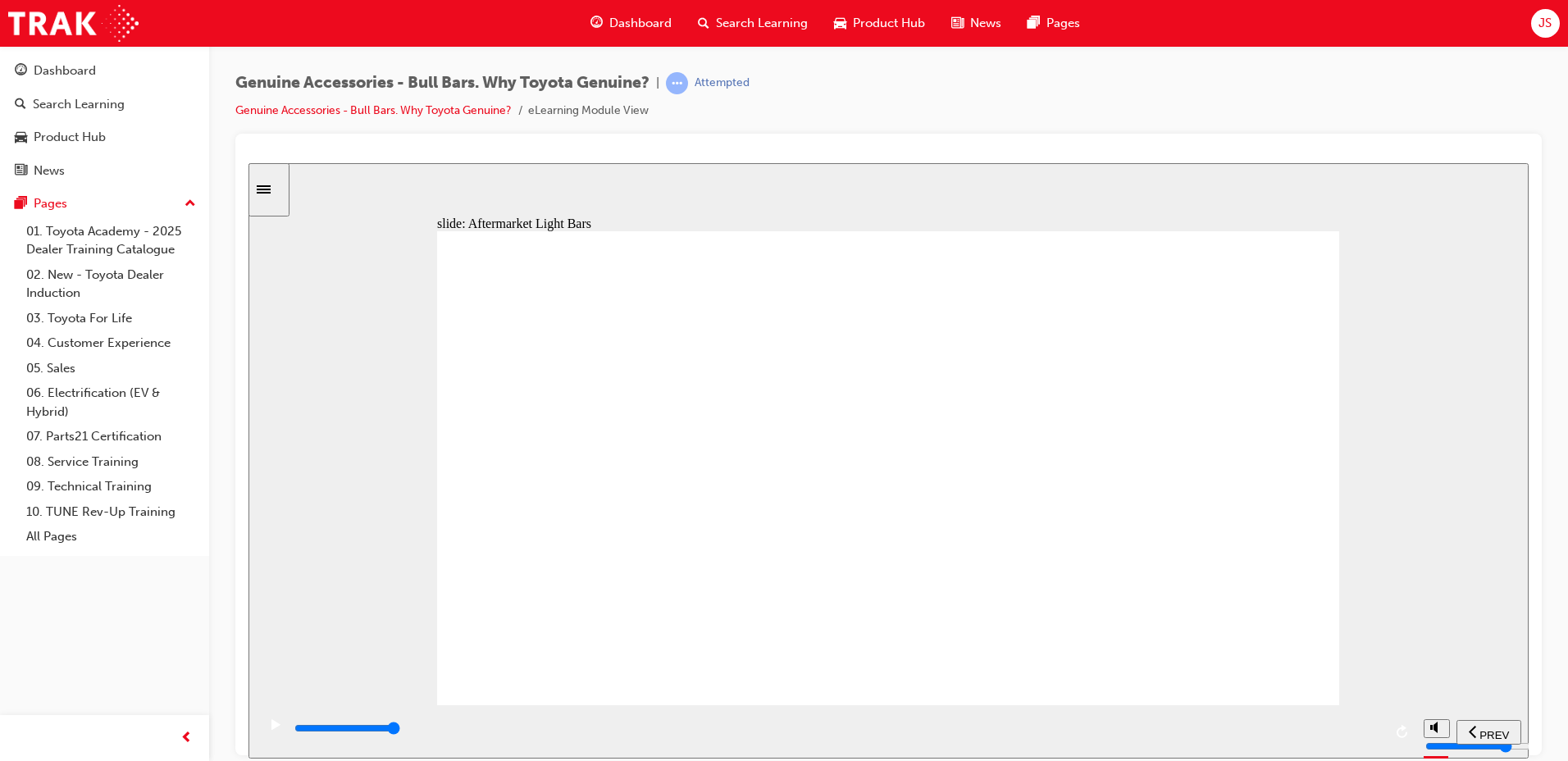
click at [1373, 727] on div "playback controls" at bounding box center [838, 728] width 1090 height 18
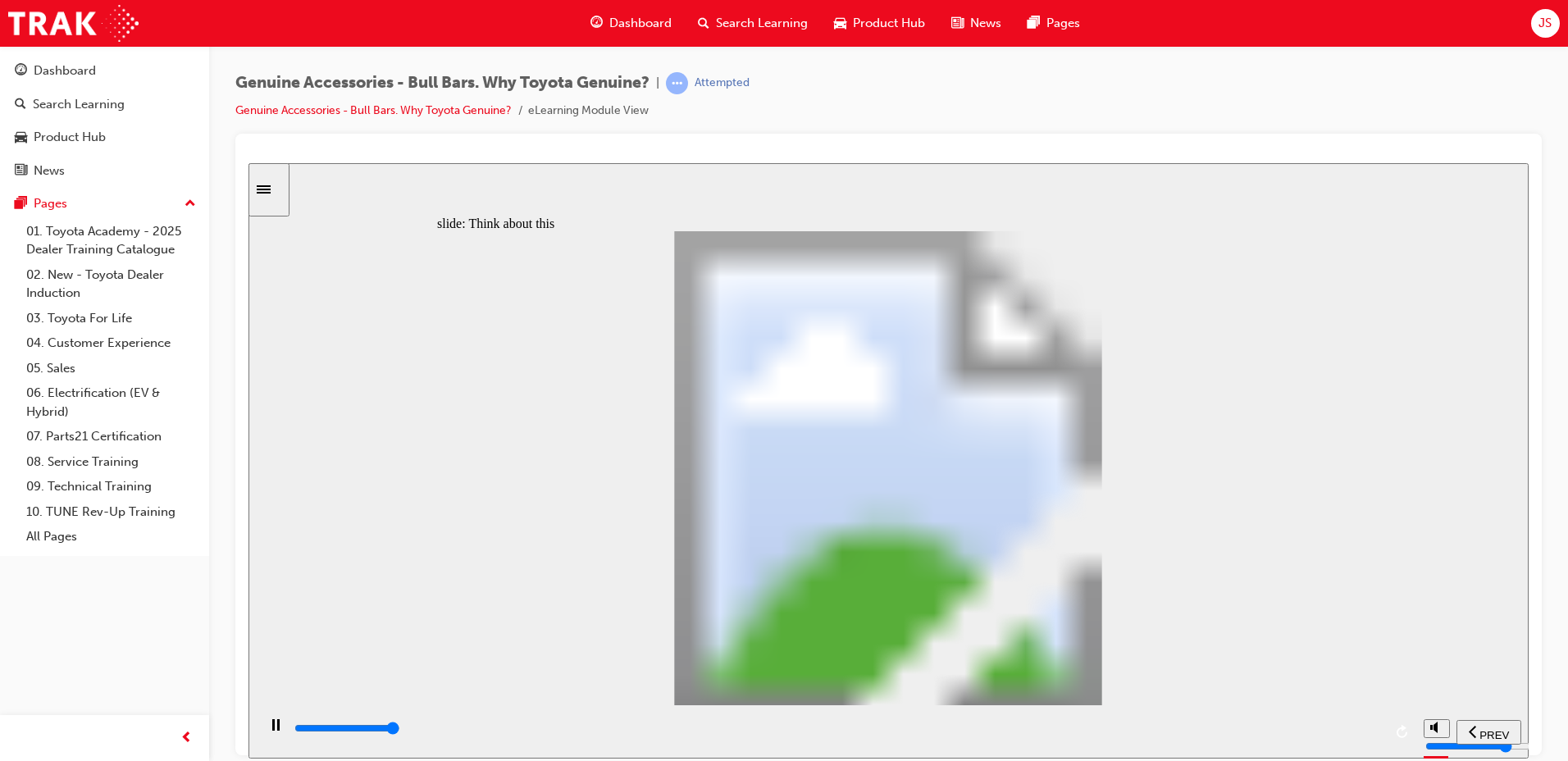
click at [1370, 728] on div "playback controls" at bounding box center [838, 728] width 1090 height 18
click at [1365, 725] on div "playback controls" at bounding box center [838, 728] width 1090 height 18
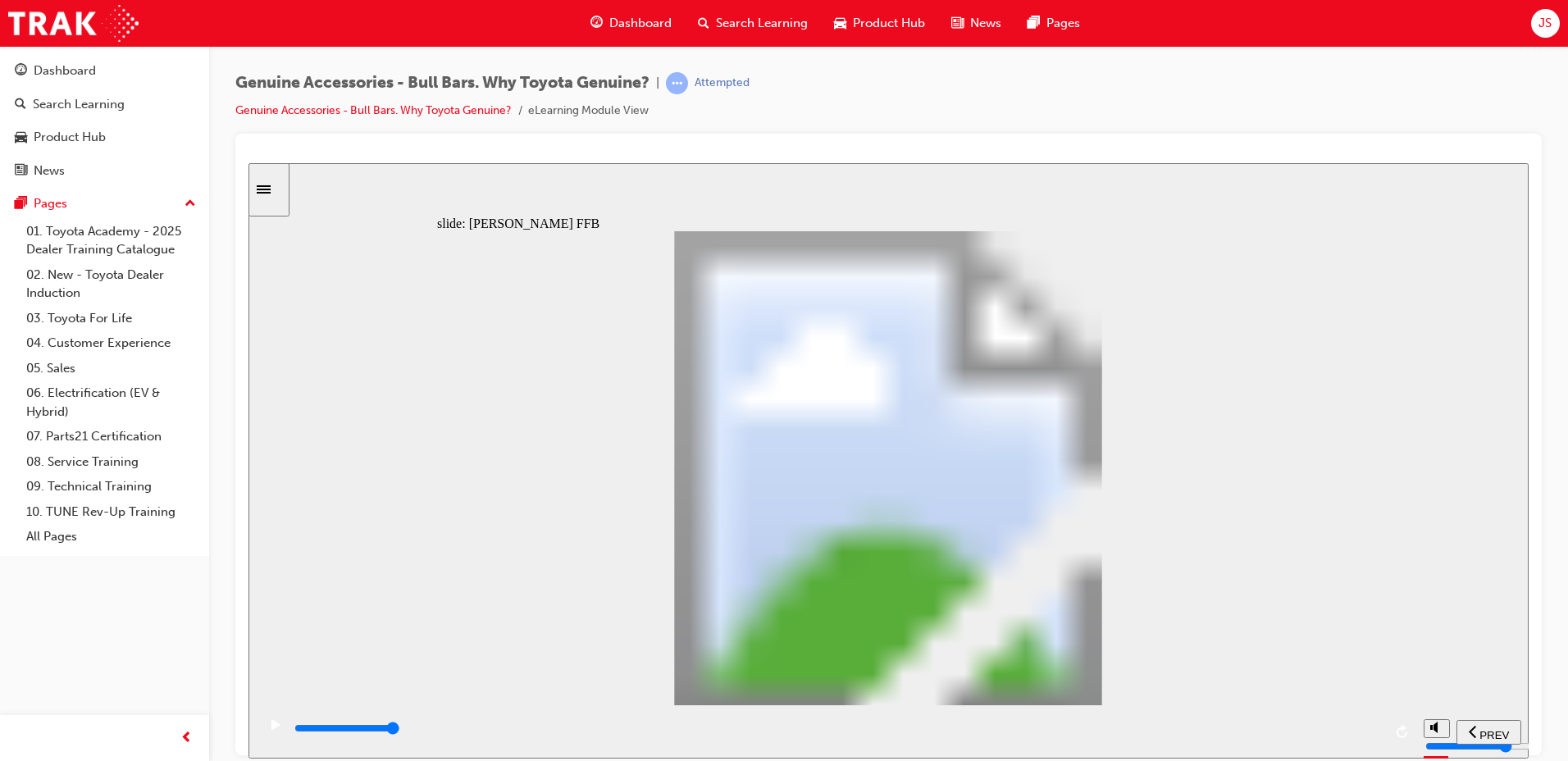
type input "1500"
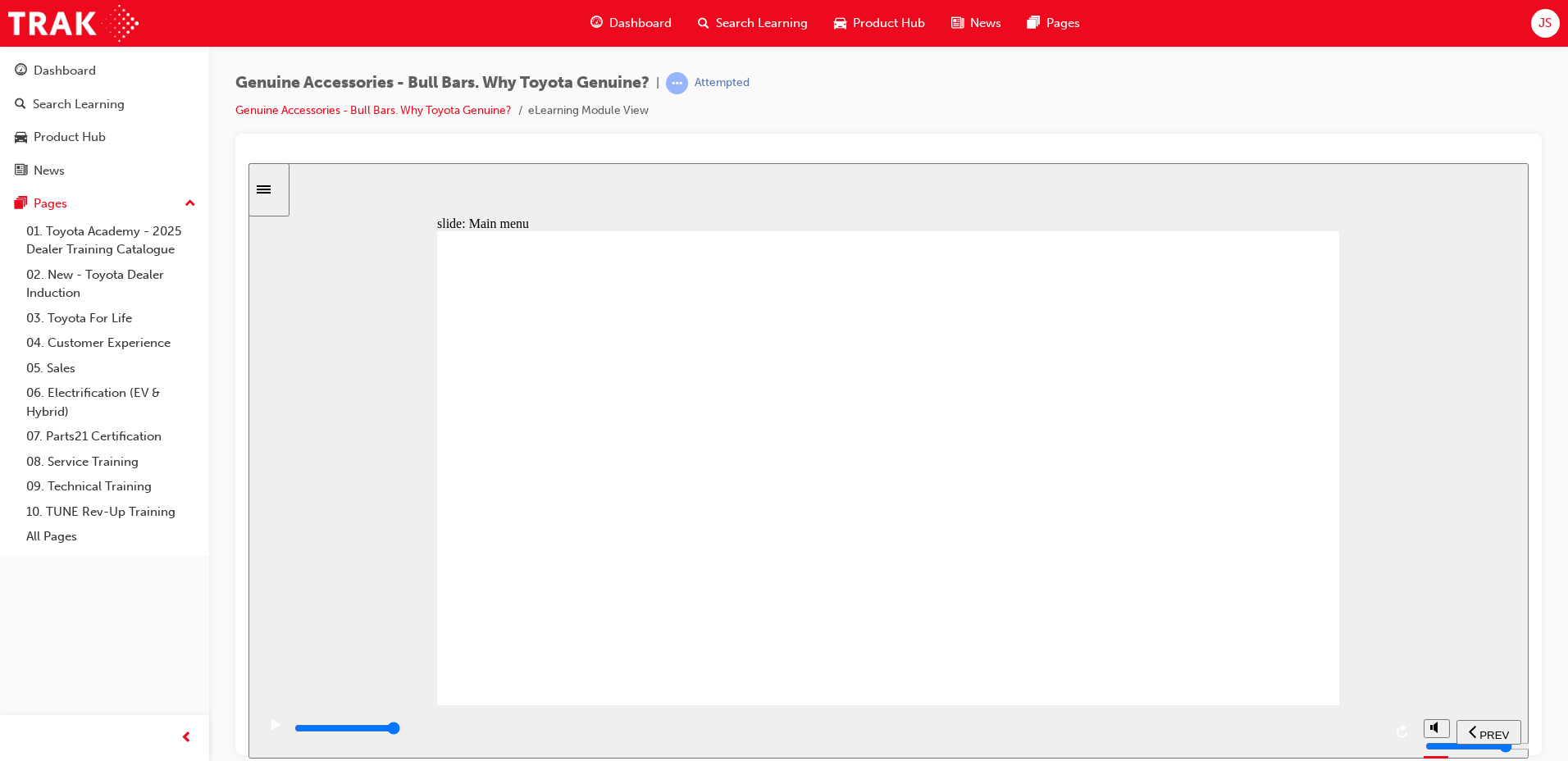
click at [1379, 736] on div "playback controls" at bounding box center [838, 728] width 1090 height 18
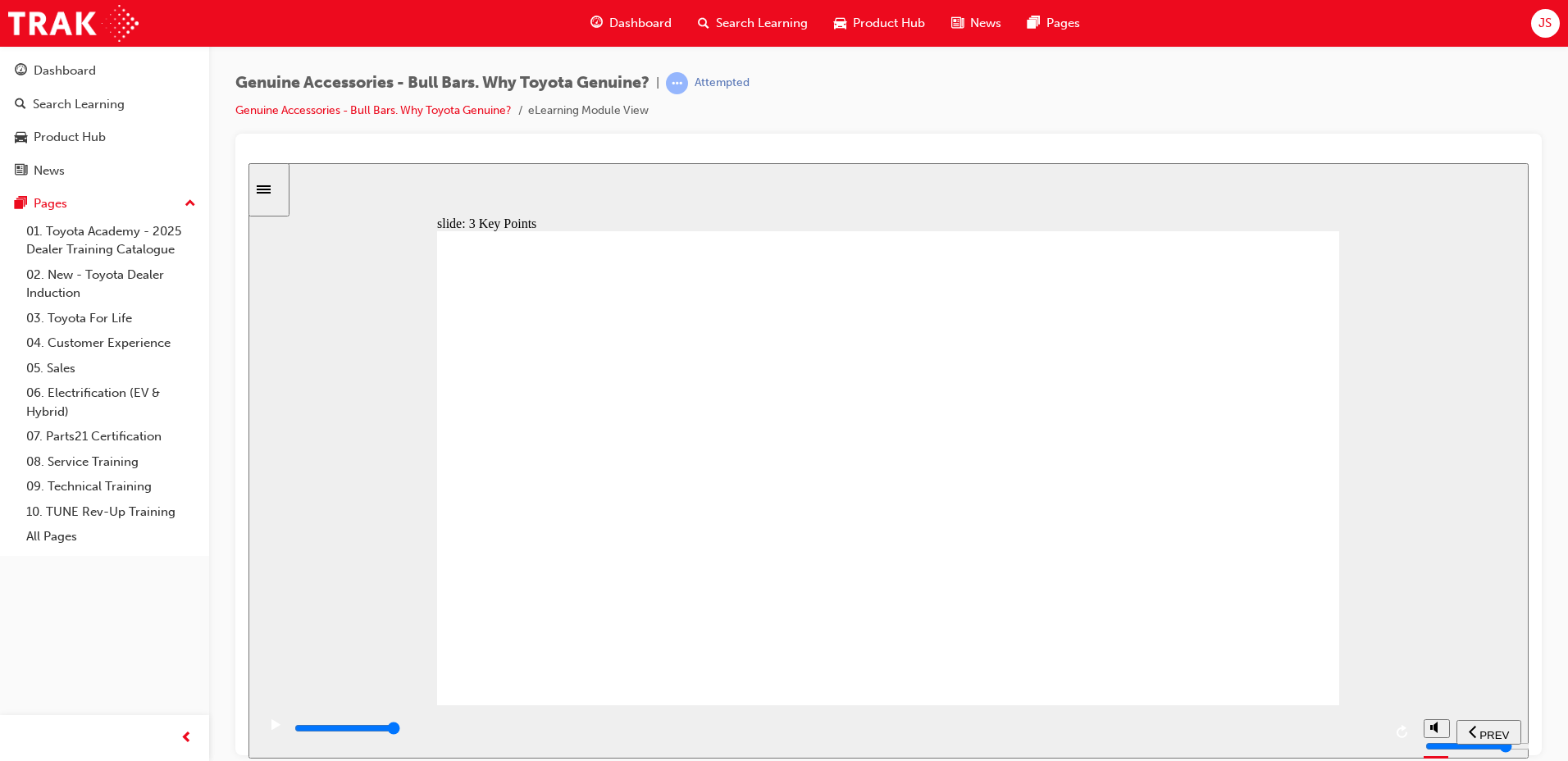
click at [400, 730] on input "slide progress" at bounding box center [347, 727] width 106 height 13
click at [1377, 737] on div "playback controls" at bounding box center [838, 728] width 1090 height 18
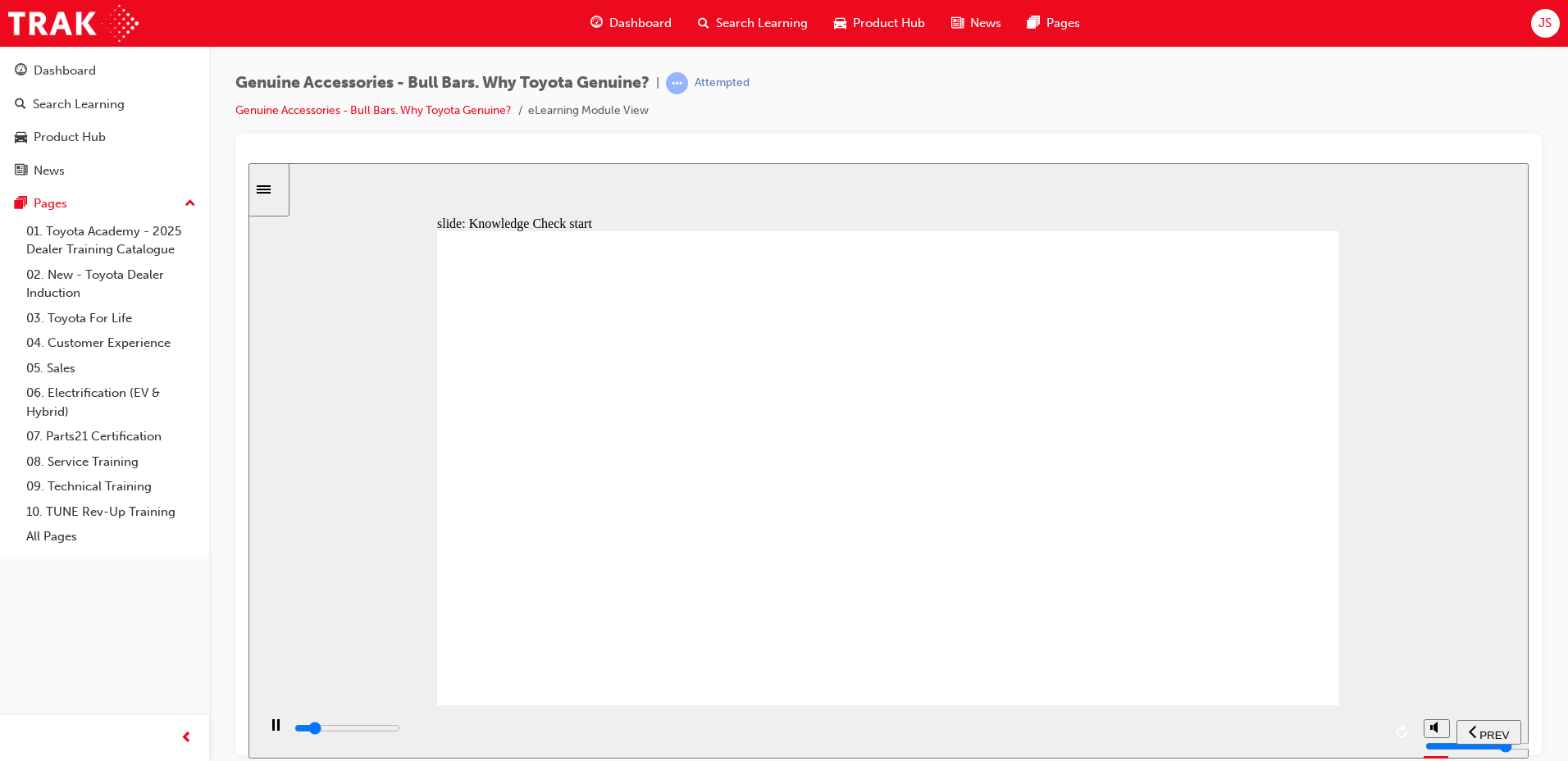
click at [1385, 734] on div "playback controls" at bounding box center [836, 731] width 1159 height 53
click at [1380, 726] on div "playback controls" at bounding box center [838, 728] width 1090 height 18
type input "9300"
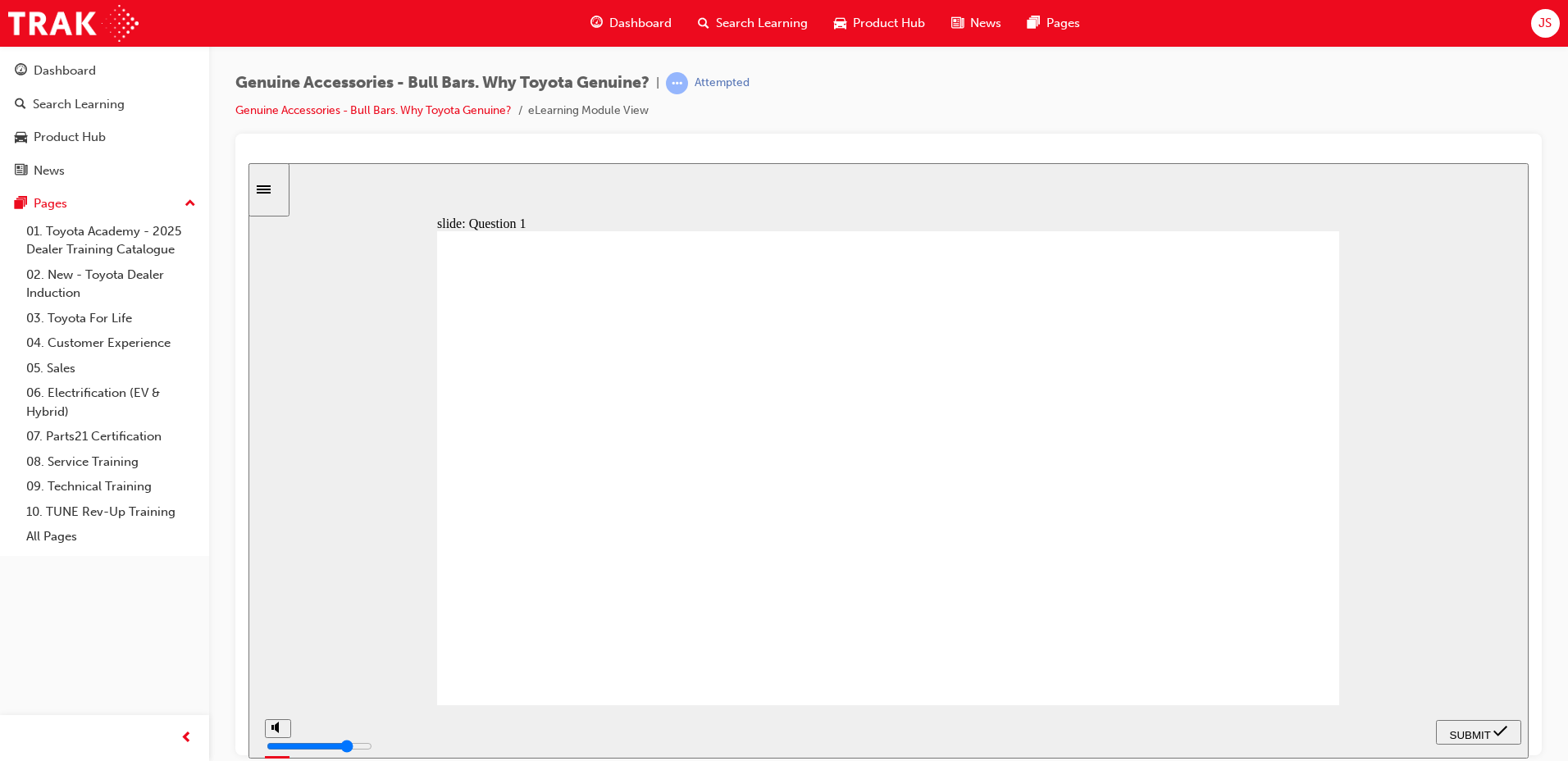
radio input "false"
radio input "true"
click at [1480, 728] on span "SUBMIT" at bounding box center [1470, 734] width 41 height 12
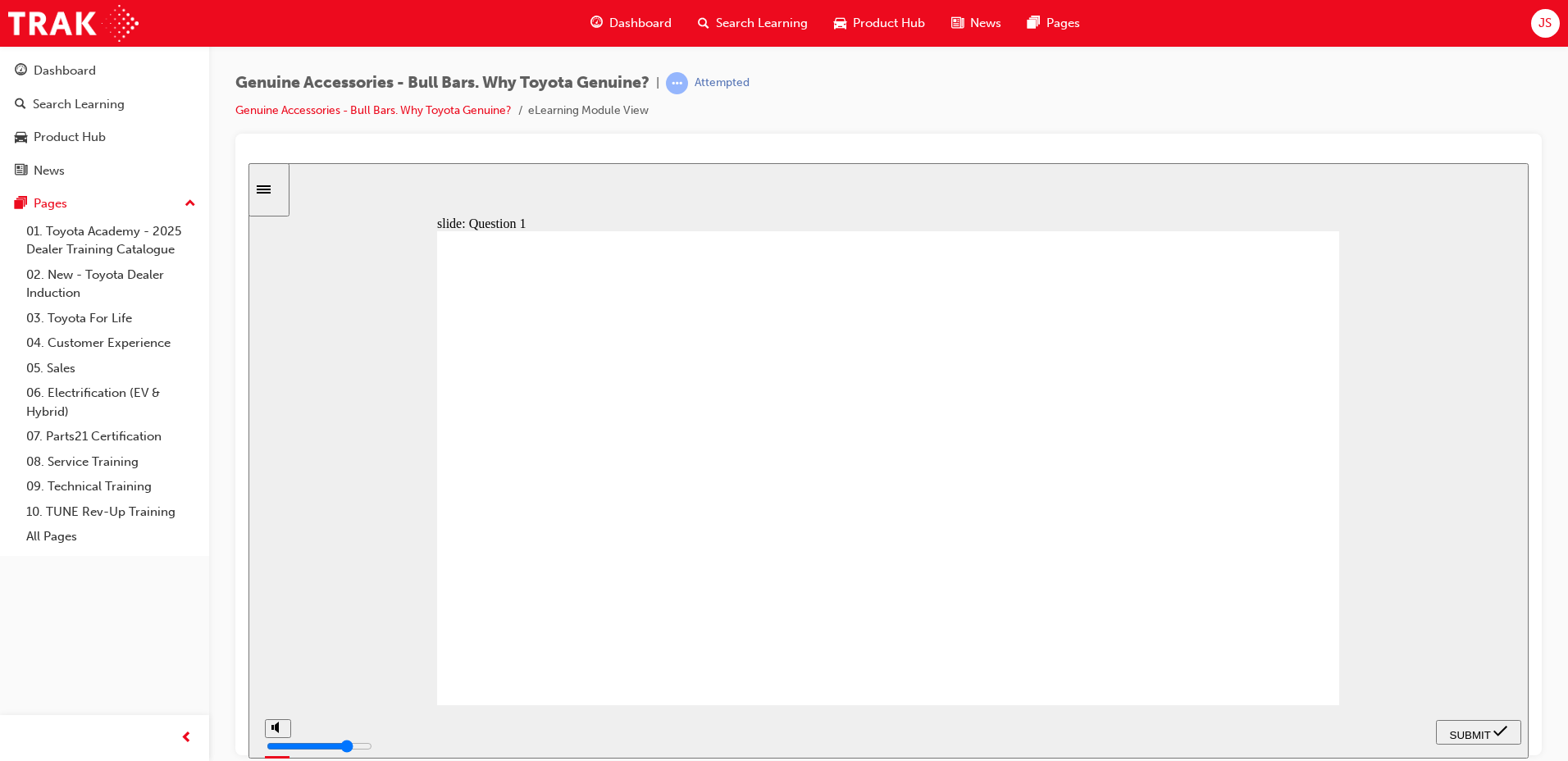
radio input "true"
click at [1507, 736] on icon "submit" at bounding box center [1500, 731] width 14 height 15
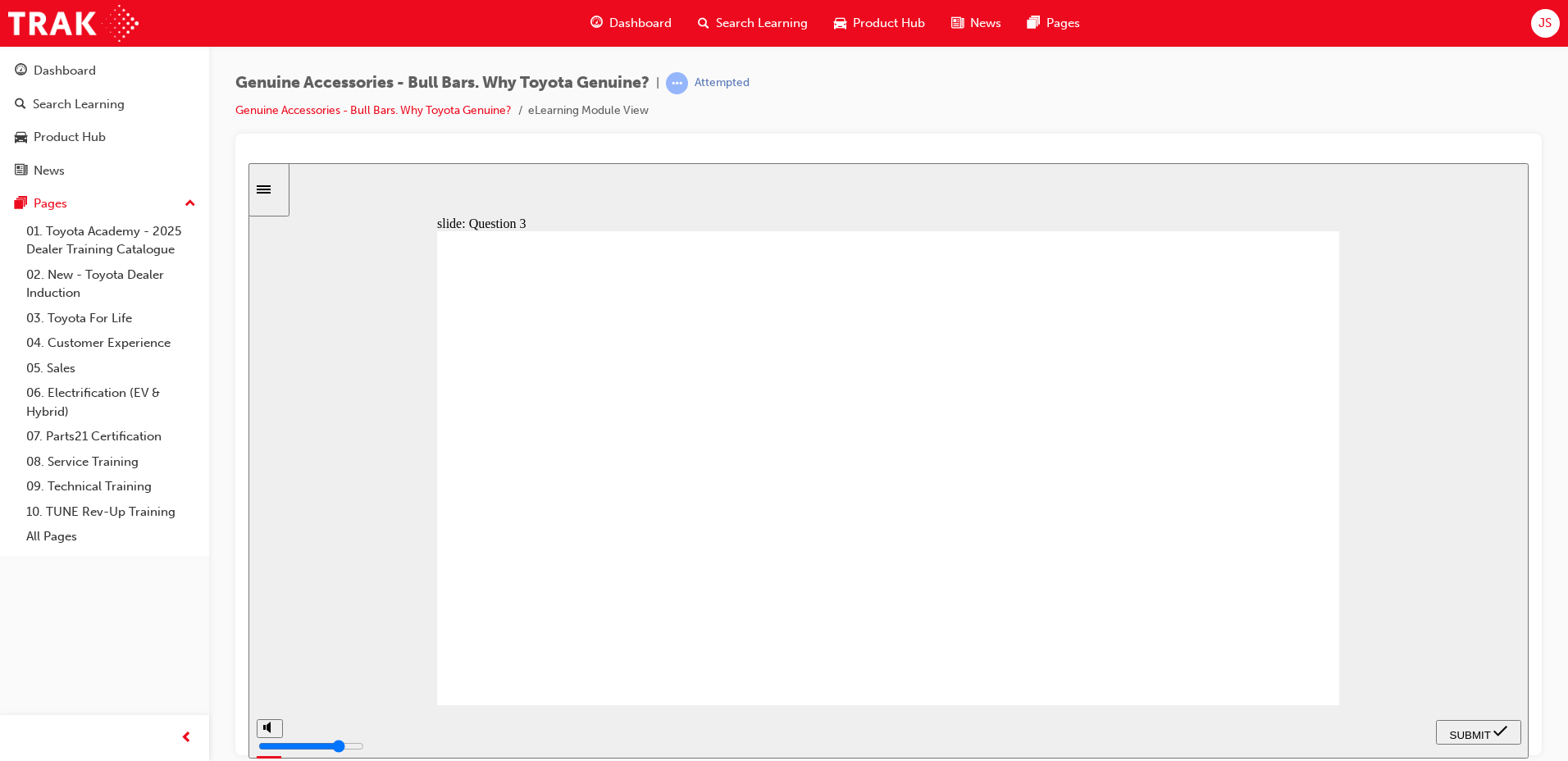
radio input "true"
click at [1480, 731] on span "SUBMIT" at bounding box center [1470, 734] width 41 height 12
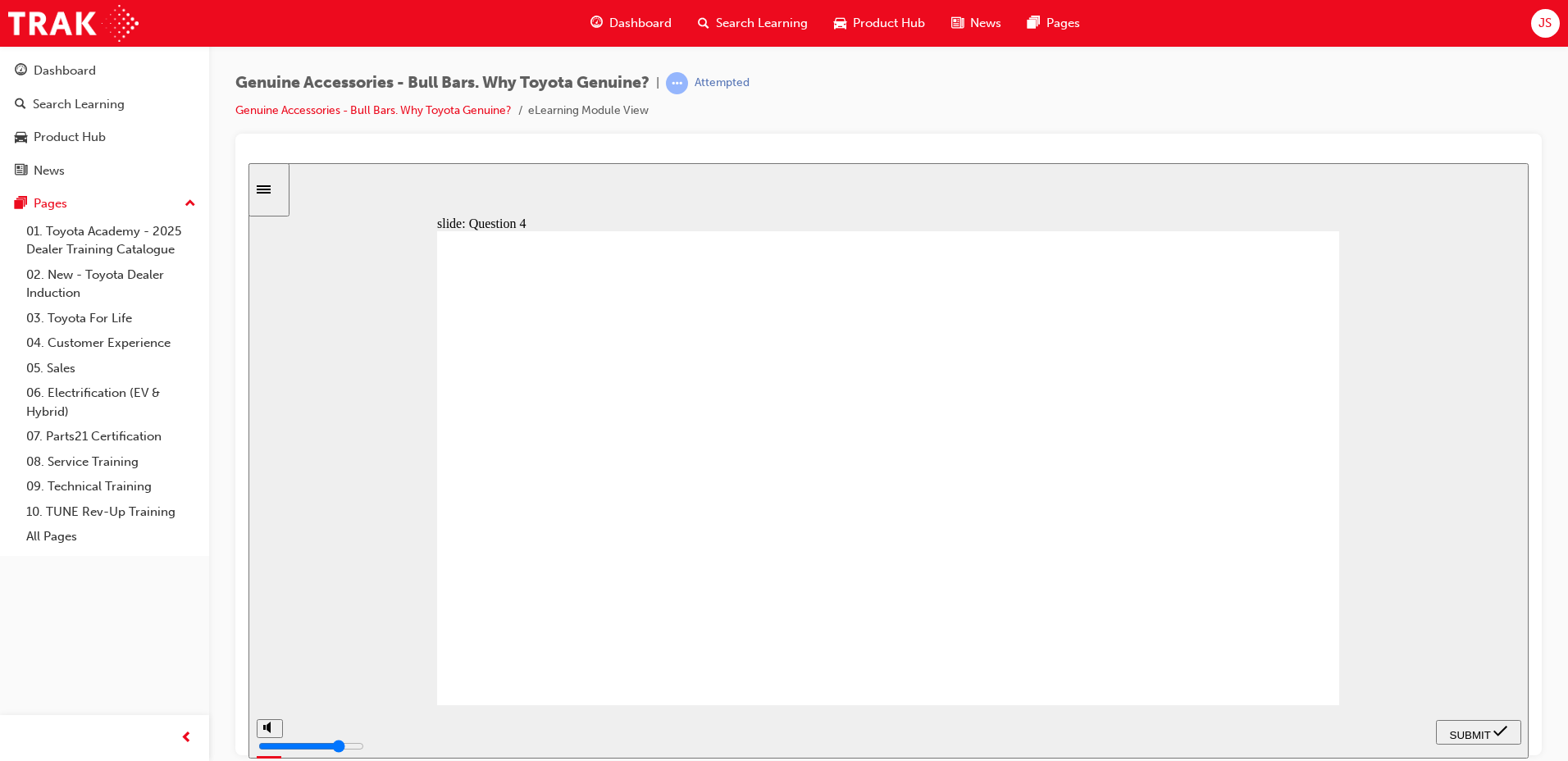
radio input "true"
click at [1473, 719] on button "SUBMIT" at bounding box center [1479, 731] width 85 height 25
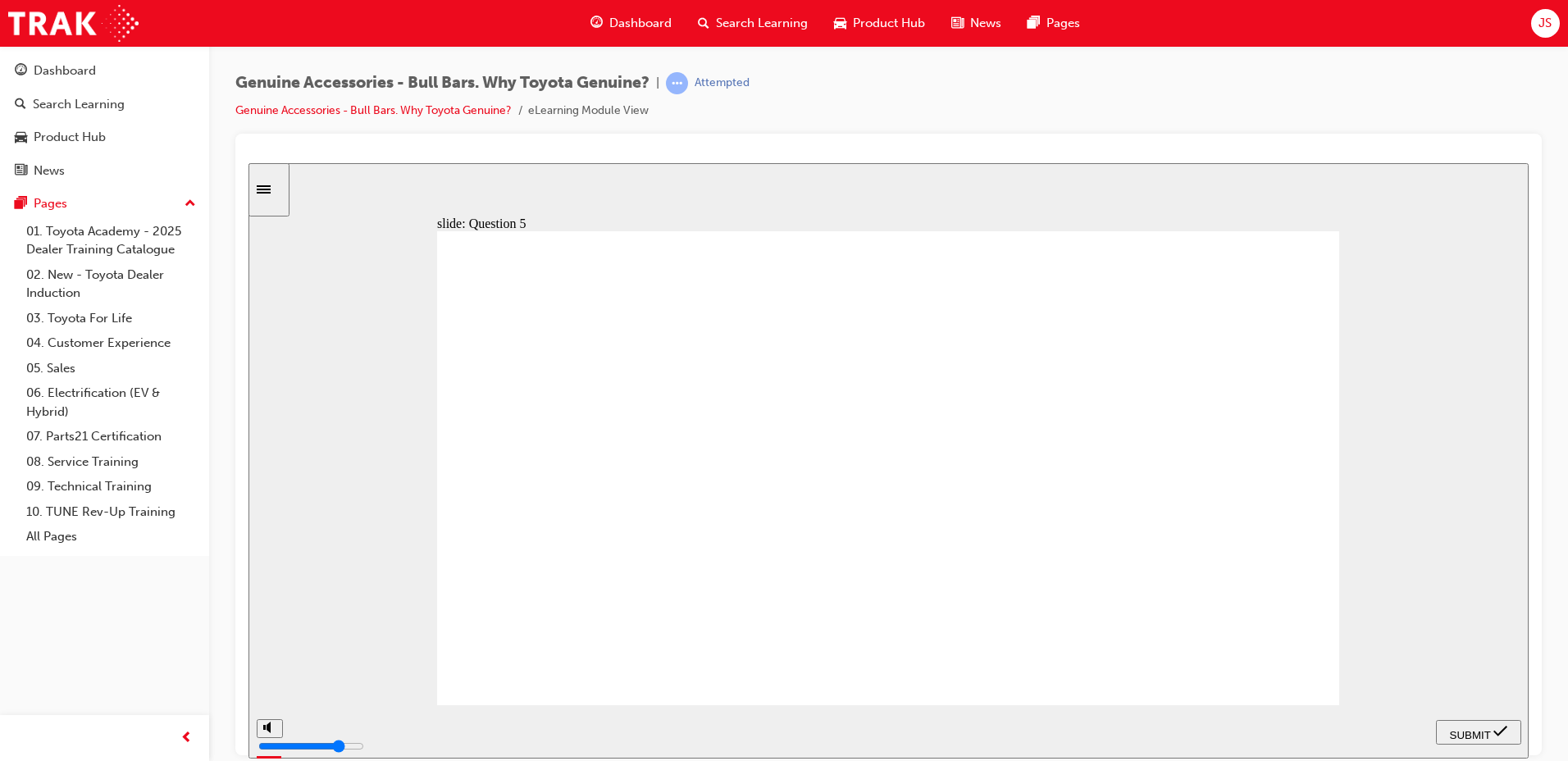
radio input "true"
click at [1461, 720] on button "SUBMIT" at bounding box center [1479, 731] width 85 height 25
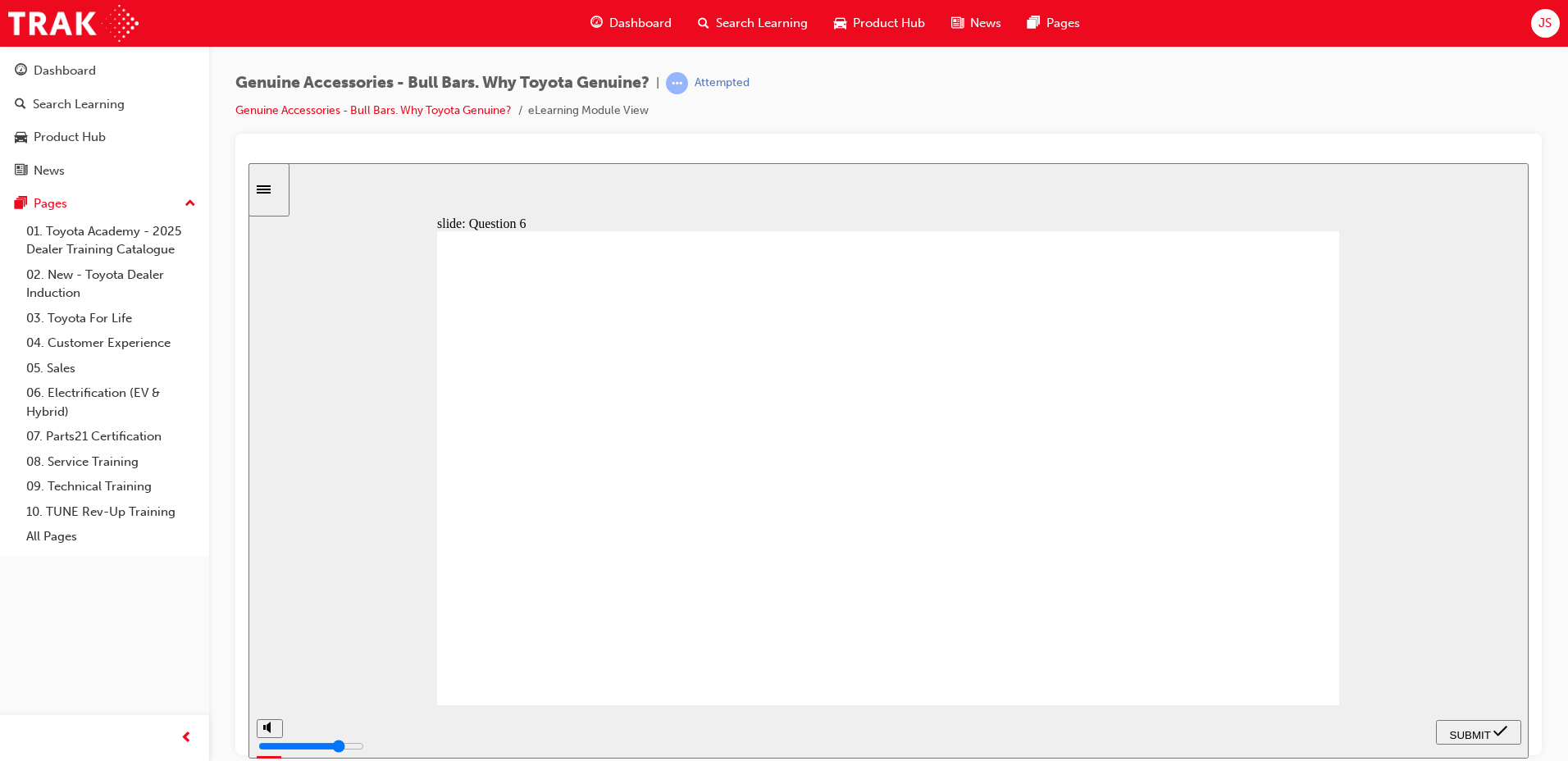
radio input "false"
radio input "true"
click at [1496, 728] on icon "submit" at bounding box center [1500, 731] width 14 height 15
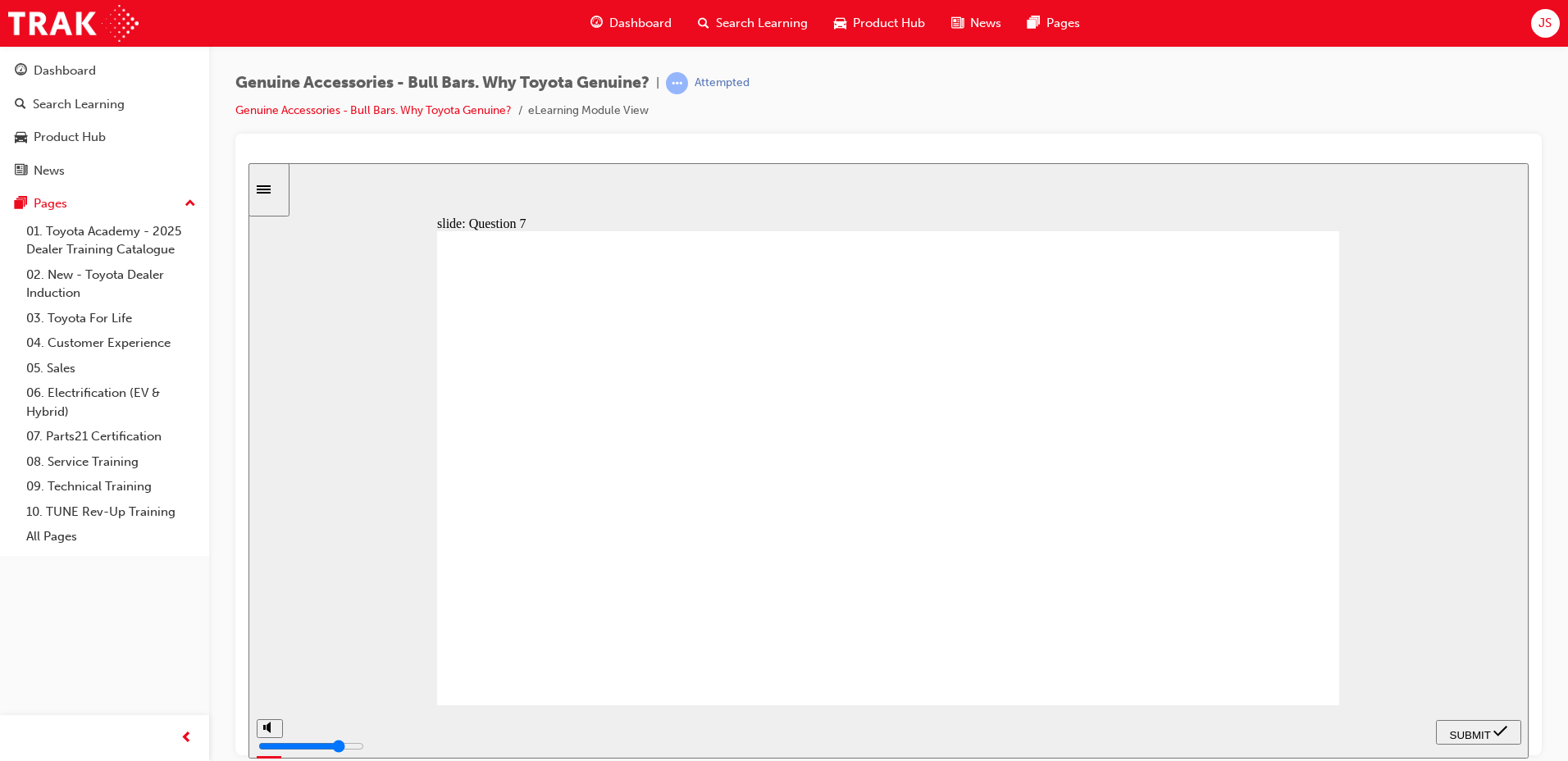
radio input "true"
click at [1454, 728] on span "SUBMIT" at bounding box center [1470, 734] width 41 height 12
drag, startPoint x: 961, startPoint y: 615, endPoint x: 950, endPoint y: 615, distance: 11.0
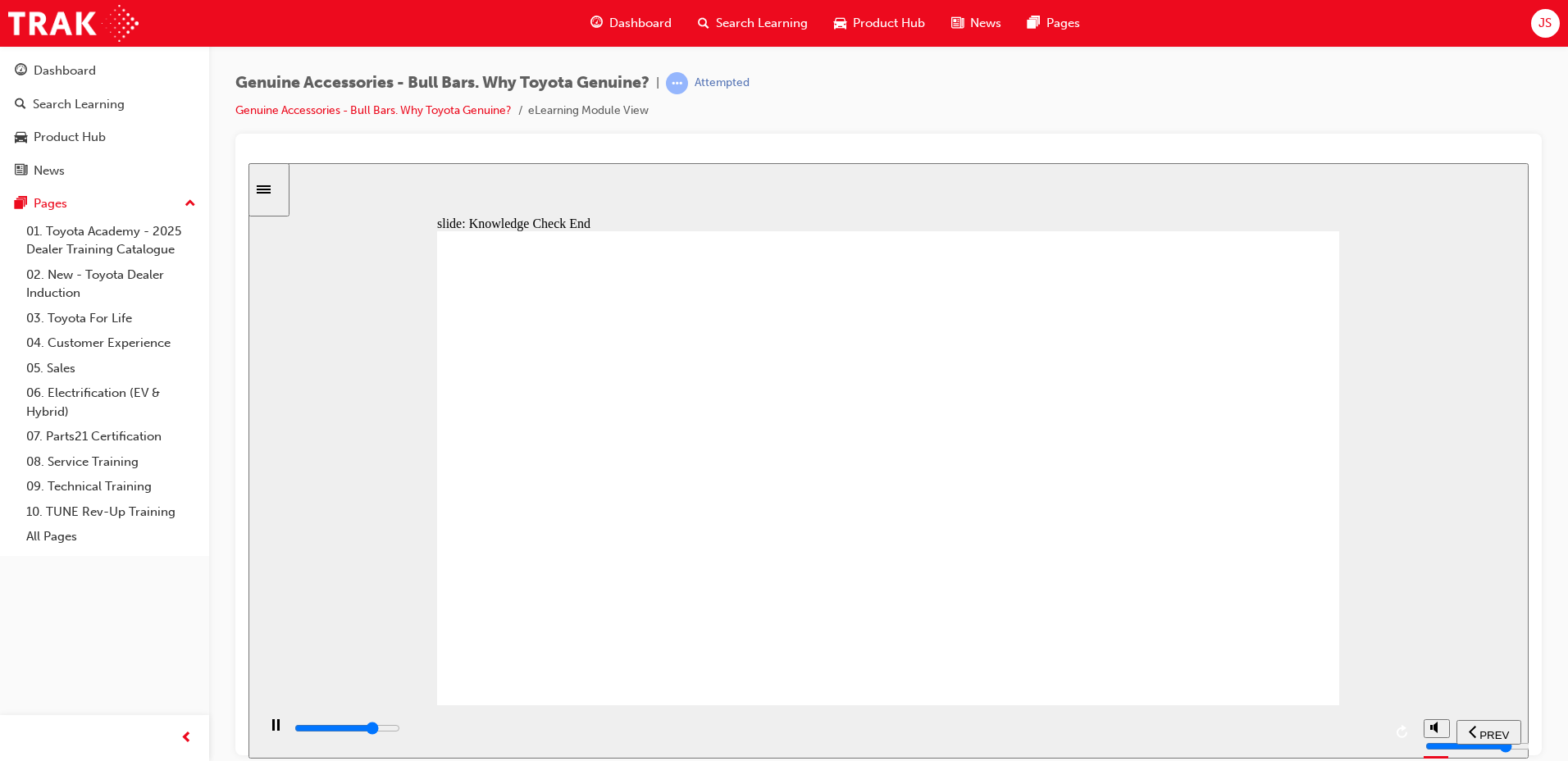
click at [400, 731] on input "slide progress" at bounding box center [347, 727] width 106 height 13
type input "23000"
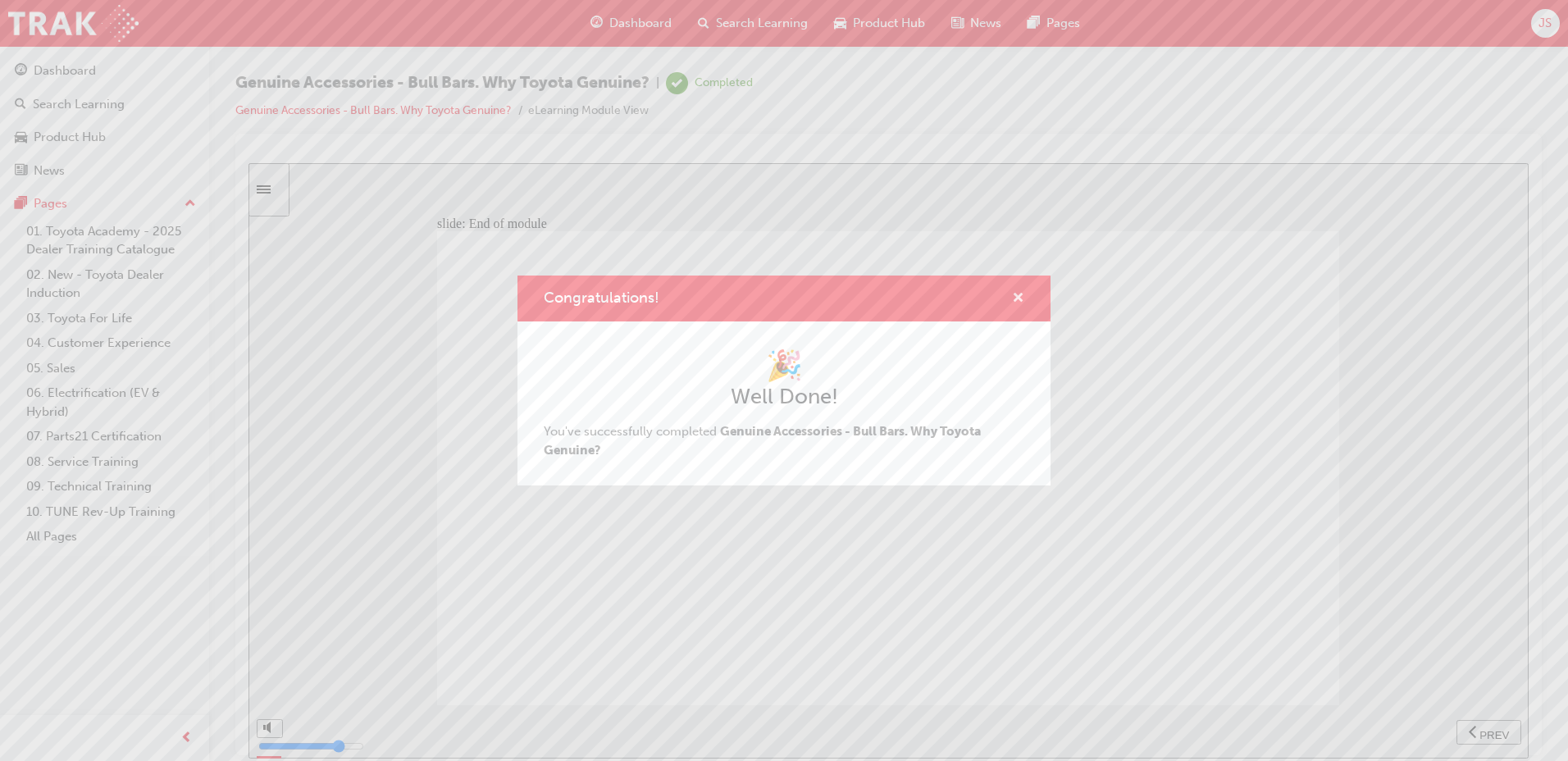
click at [1022, 304] on span "cross-icon" at bounding box center [1017, 300] width 12 height 15
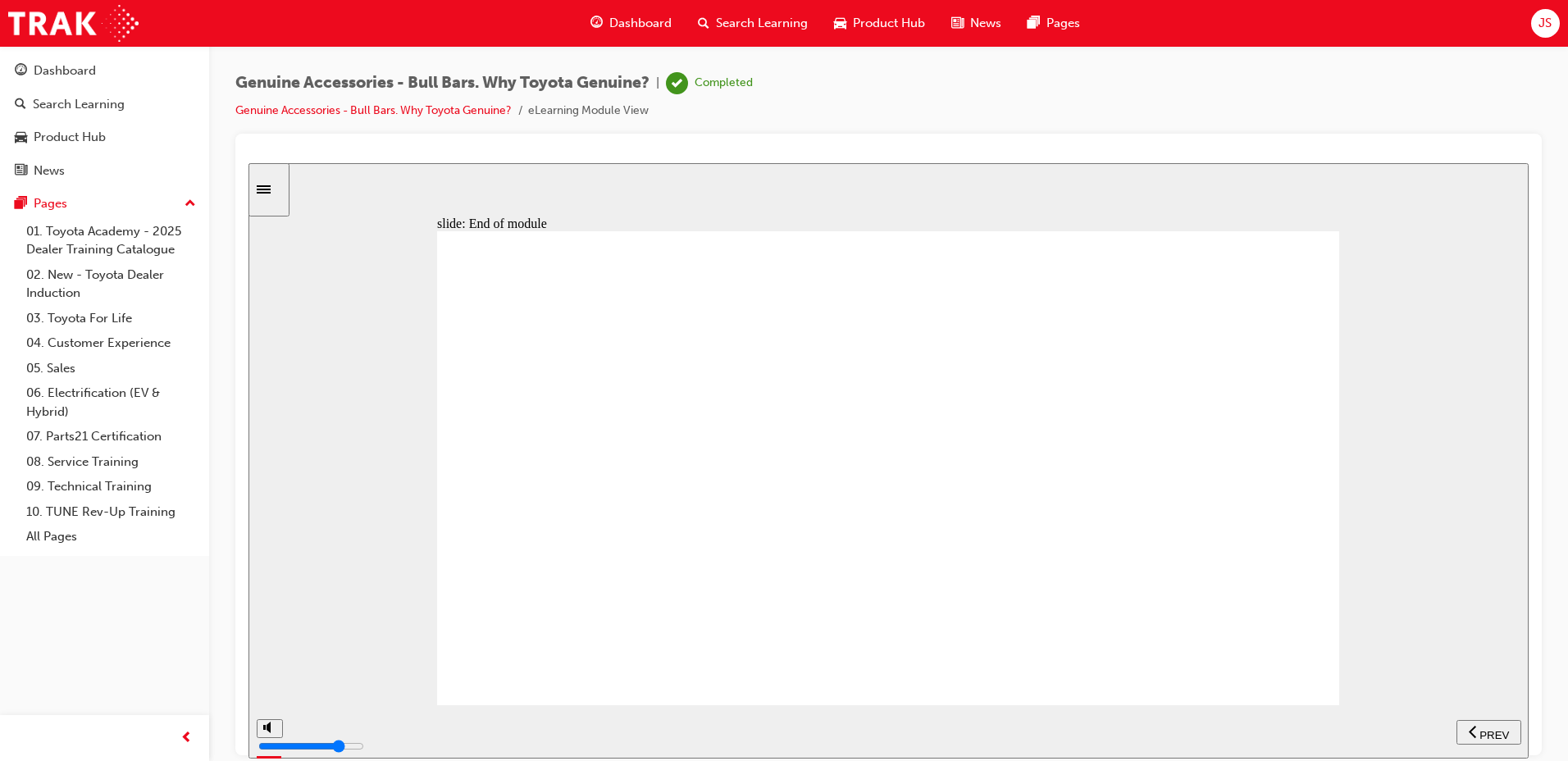
click at [742, 38] on div "Search Learning" at bounding box center [752, 23] width 136 height 34
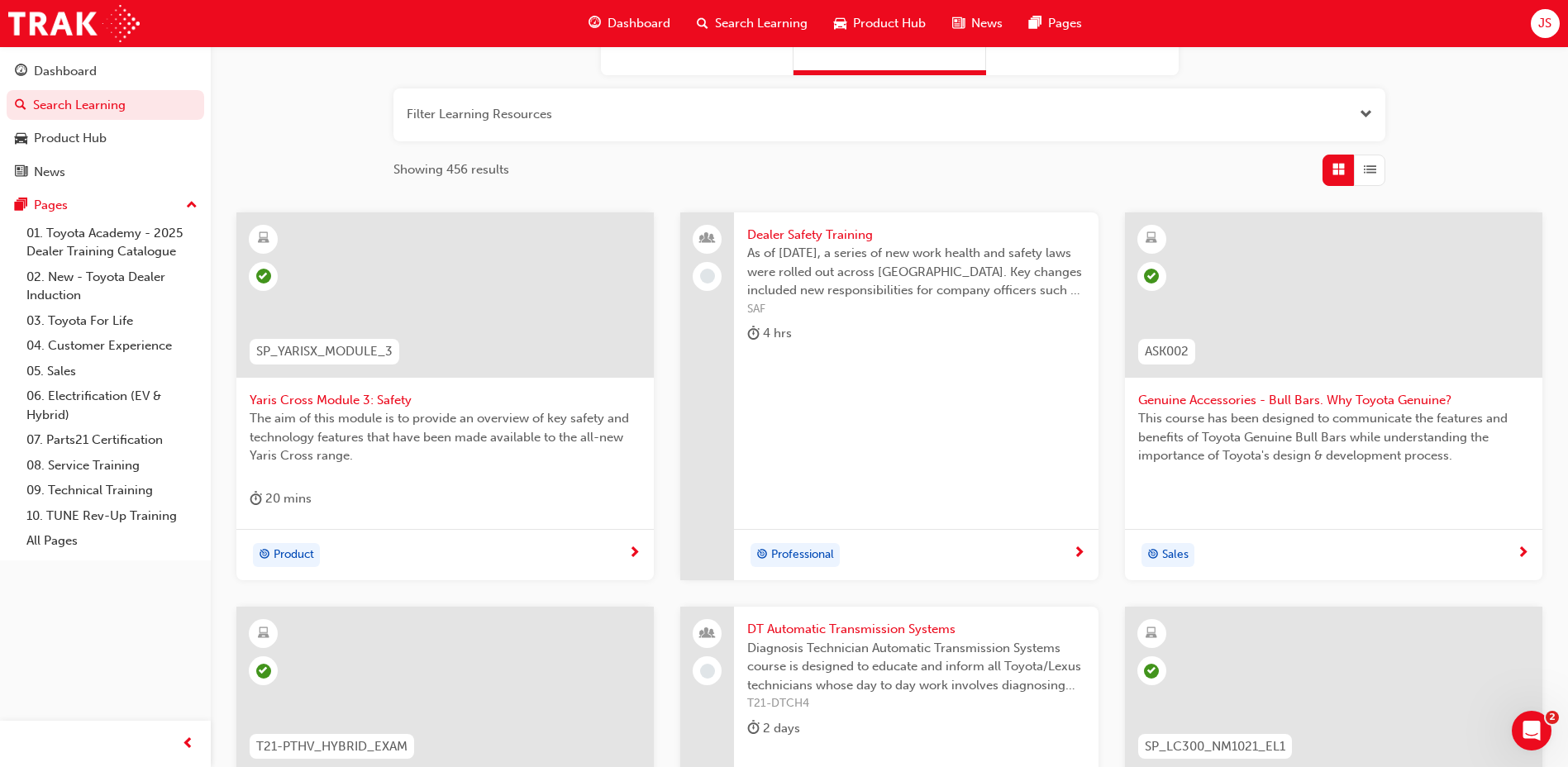
scroll to position [496, 0]
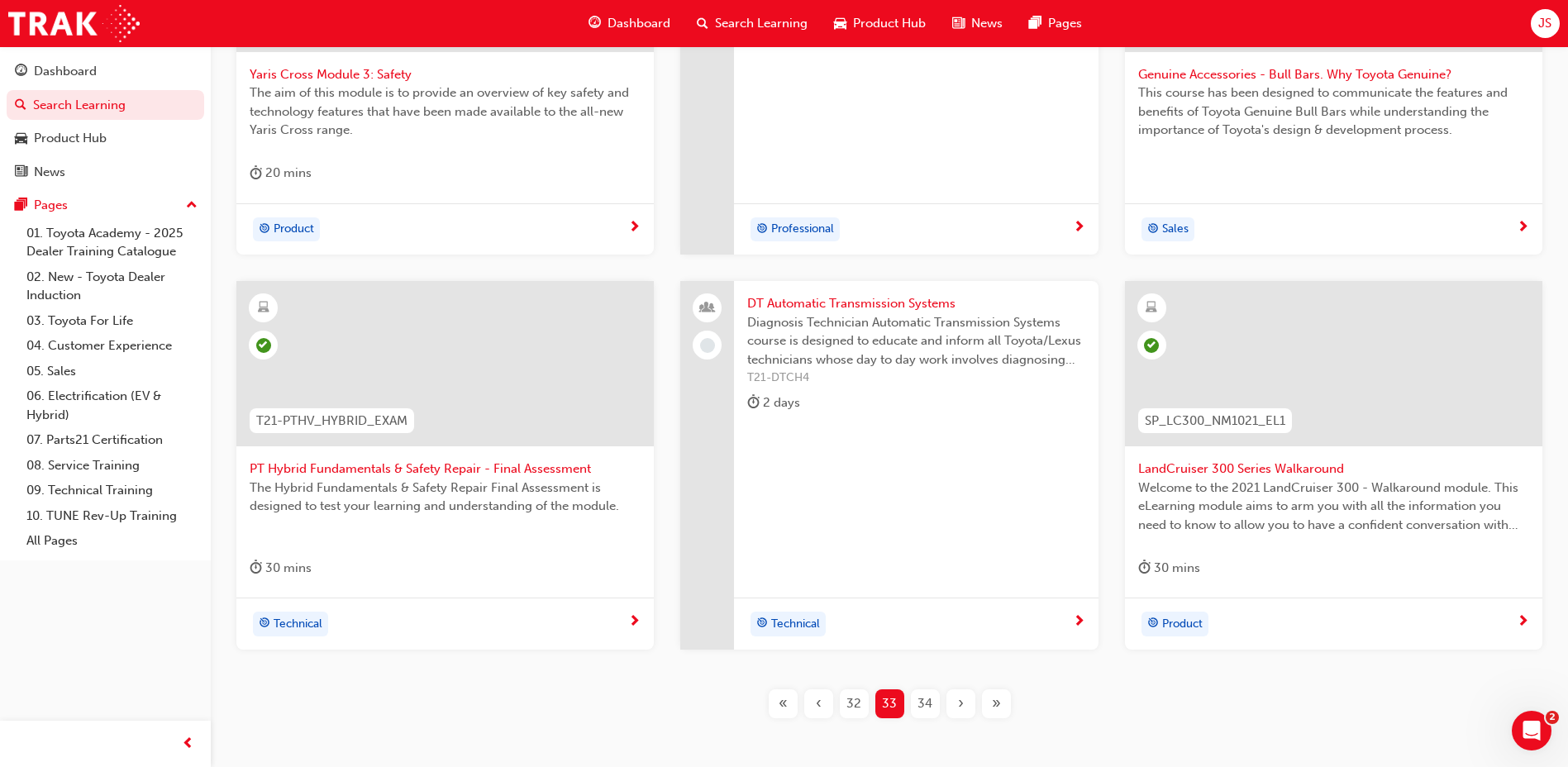
click at [934, 710] on div "34" at bounding box center [925, 703] width 29 height 29
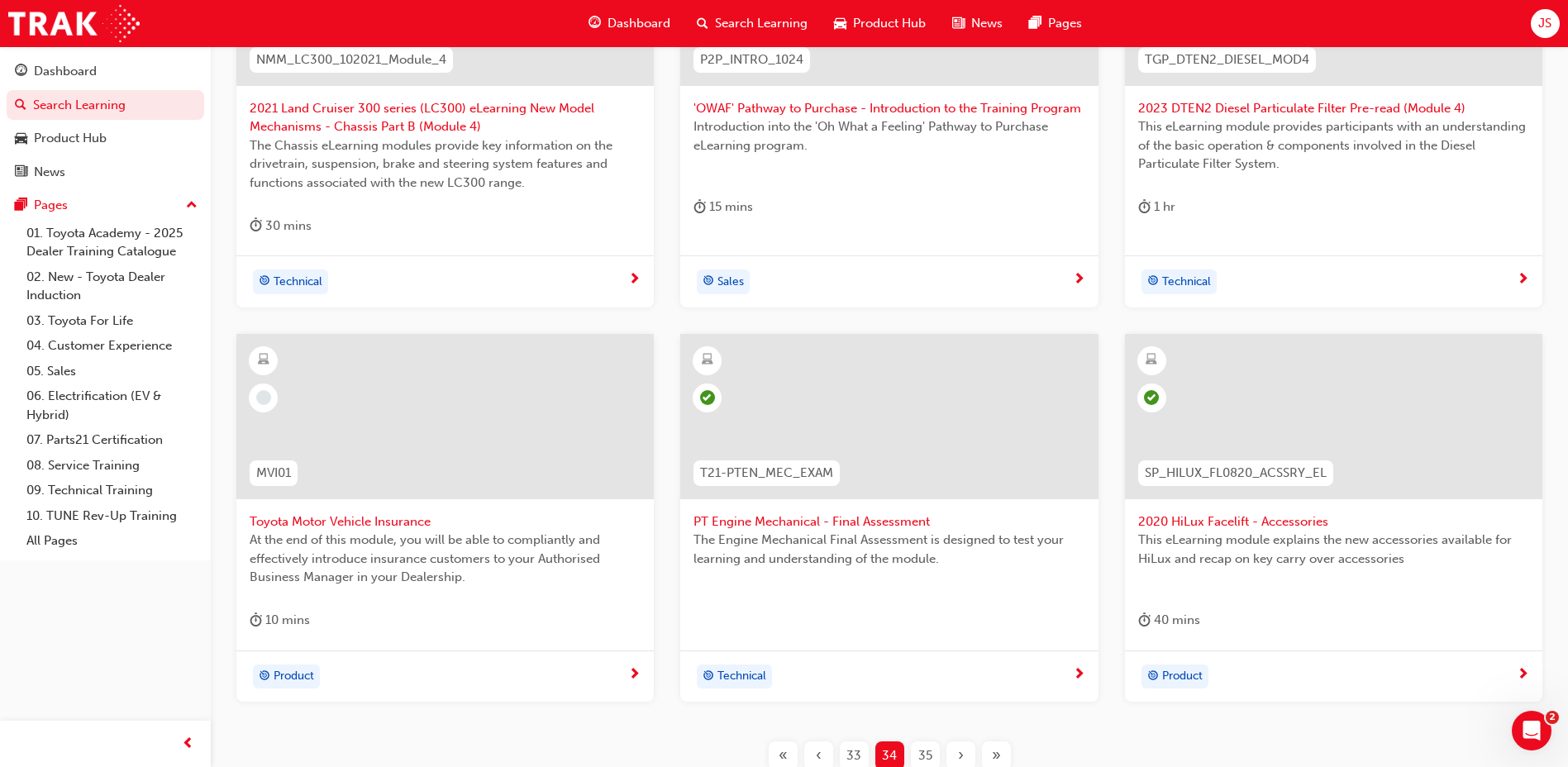
scroll to position [496, 0]
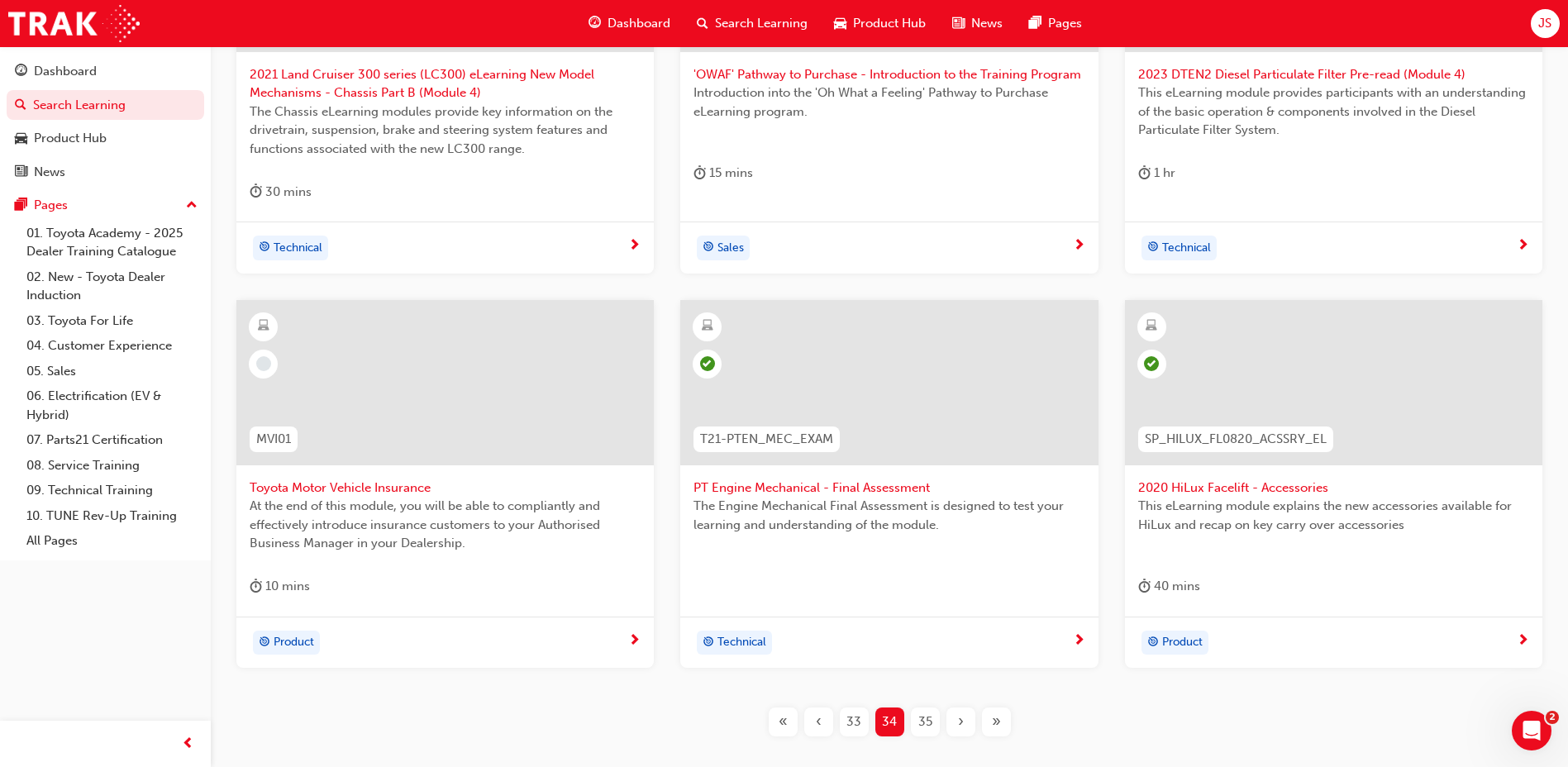
click at [381, 483] on span "Toyota Motor Vehicle Insurance" at bounding box center [445, 488] width 391 height 19
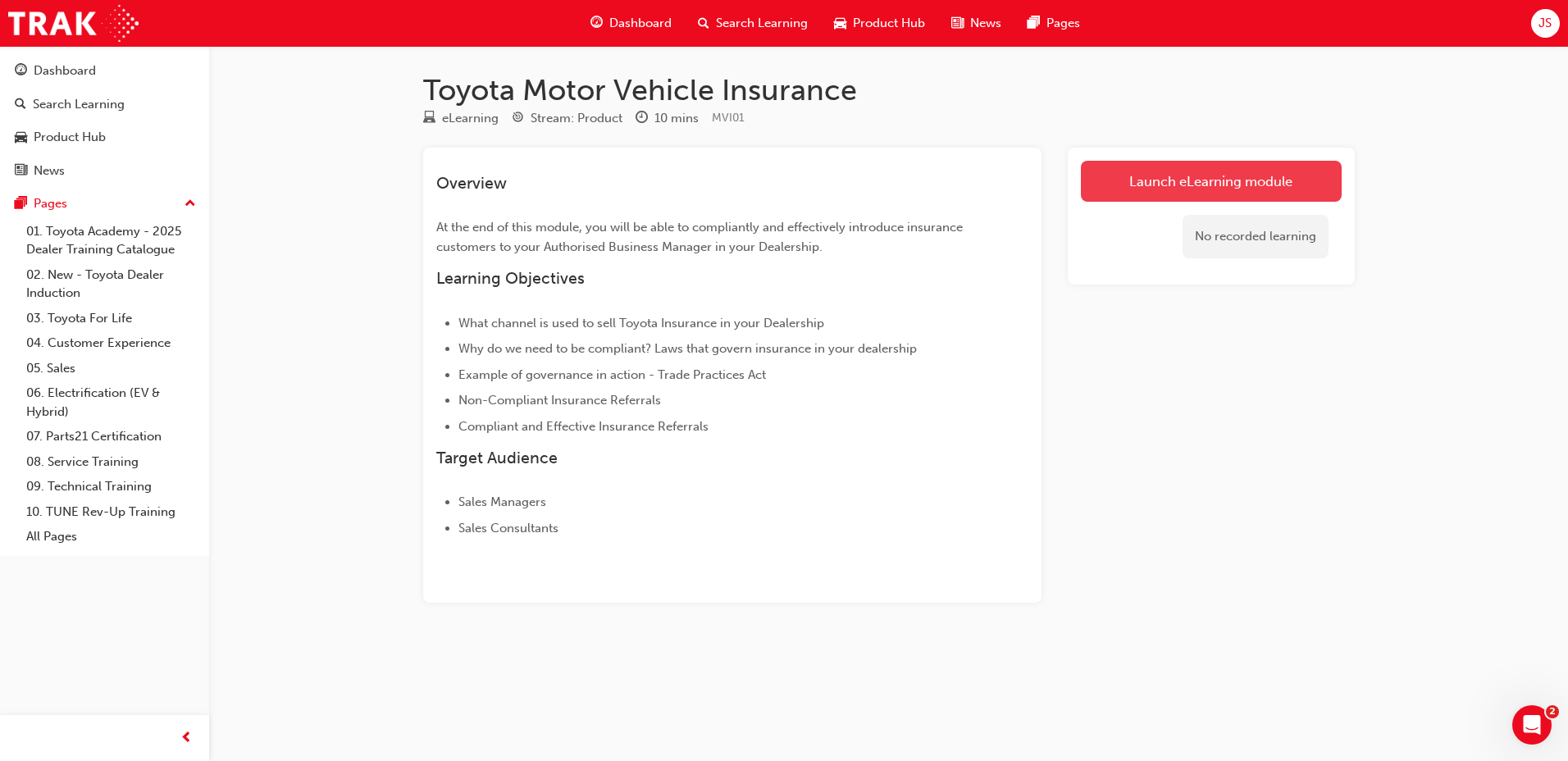
click at [1111, 173] on link "Launch eLearning module" at bounding box center [1211, 181] width 261 height 41
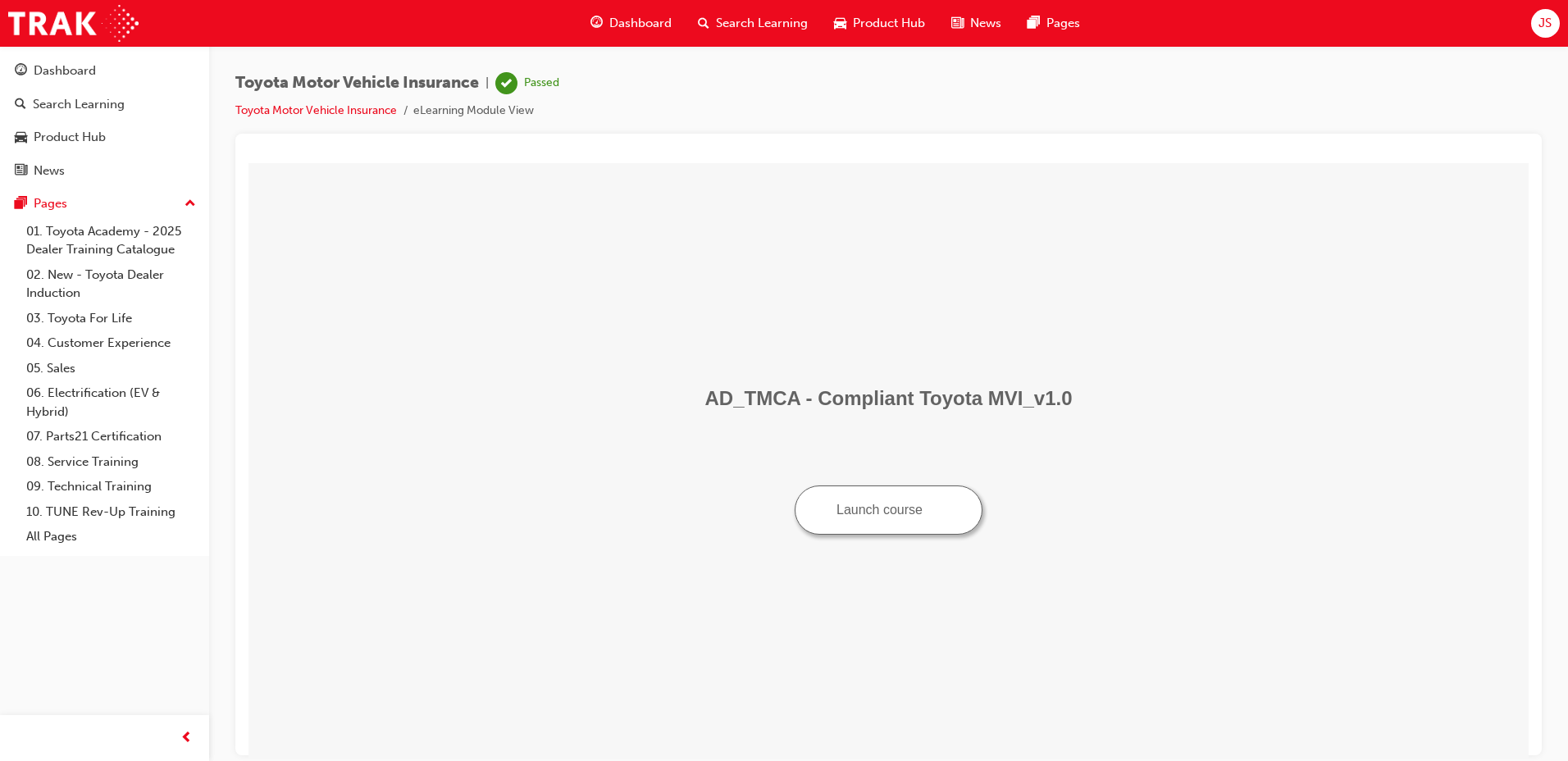
click at [725, 25] on span "Search Learning" at bounding box center [761, 23] width 92 height 19
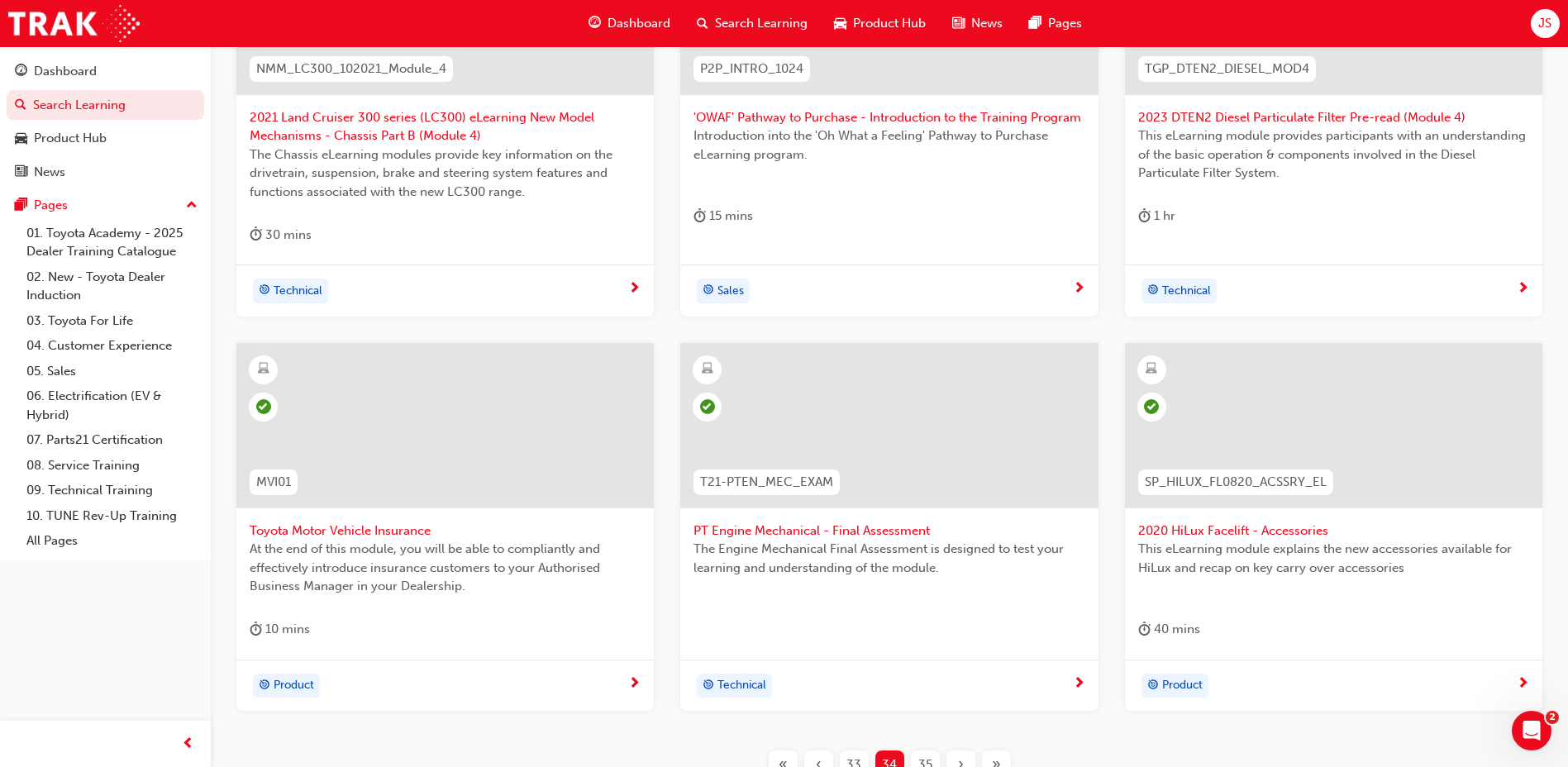
scroll to position [496, 0]
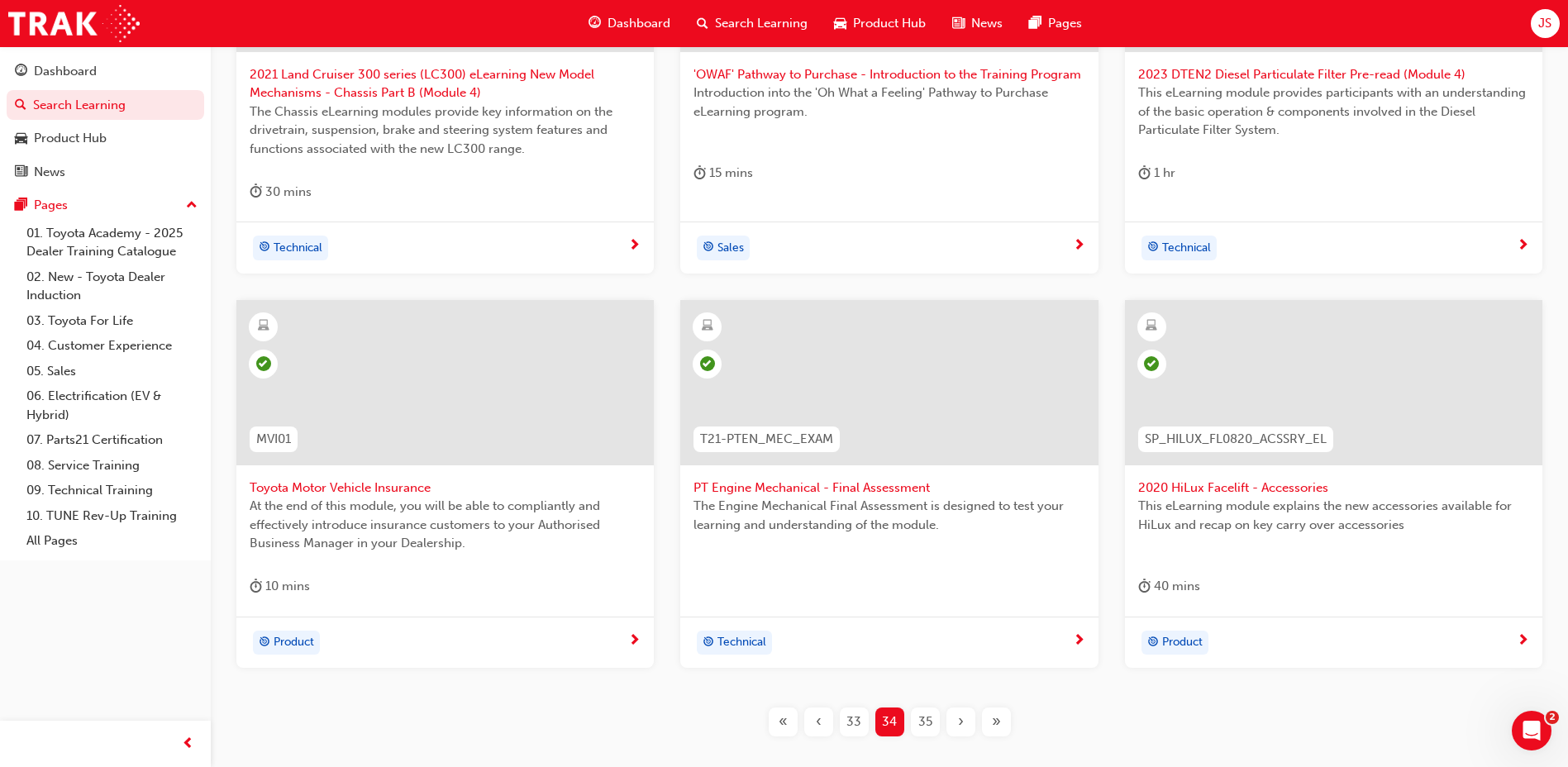
click at [927, 718] on span "35" at bounding box center [925, 721] width 14 height 19
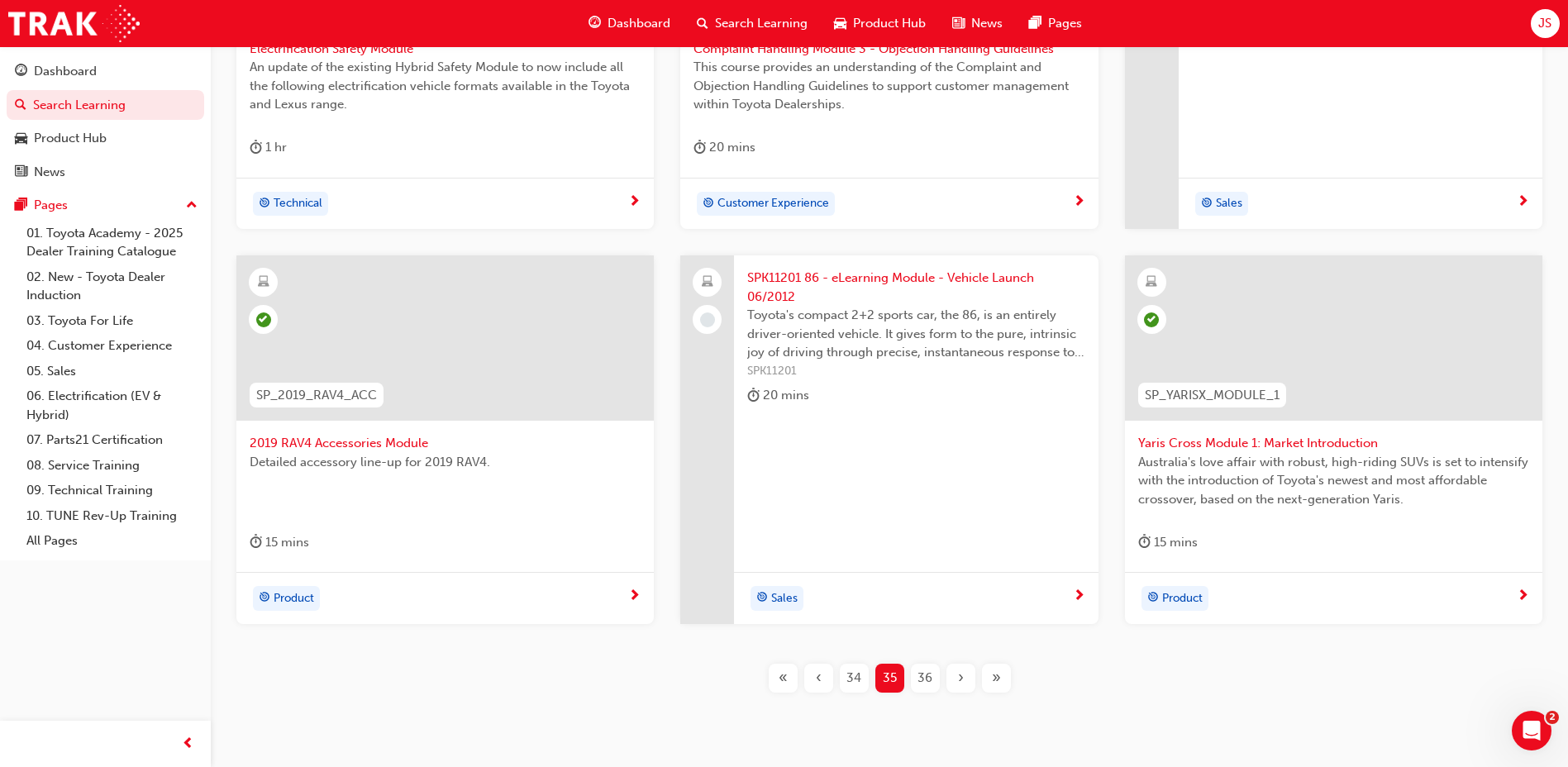
scroll to position [579, 0]
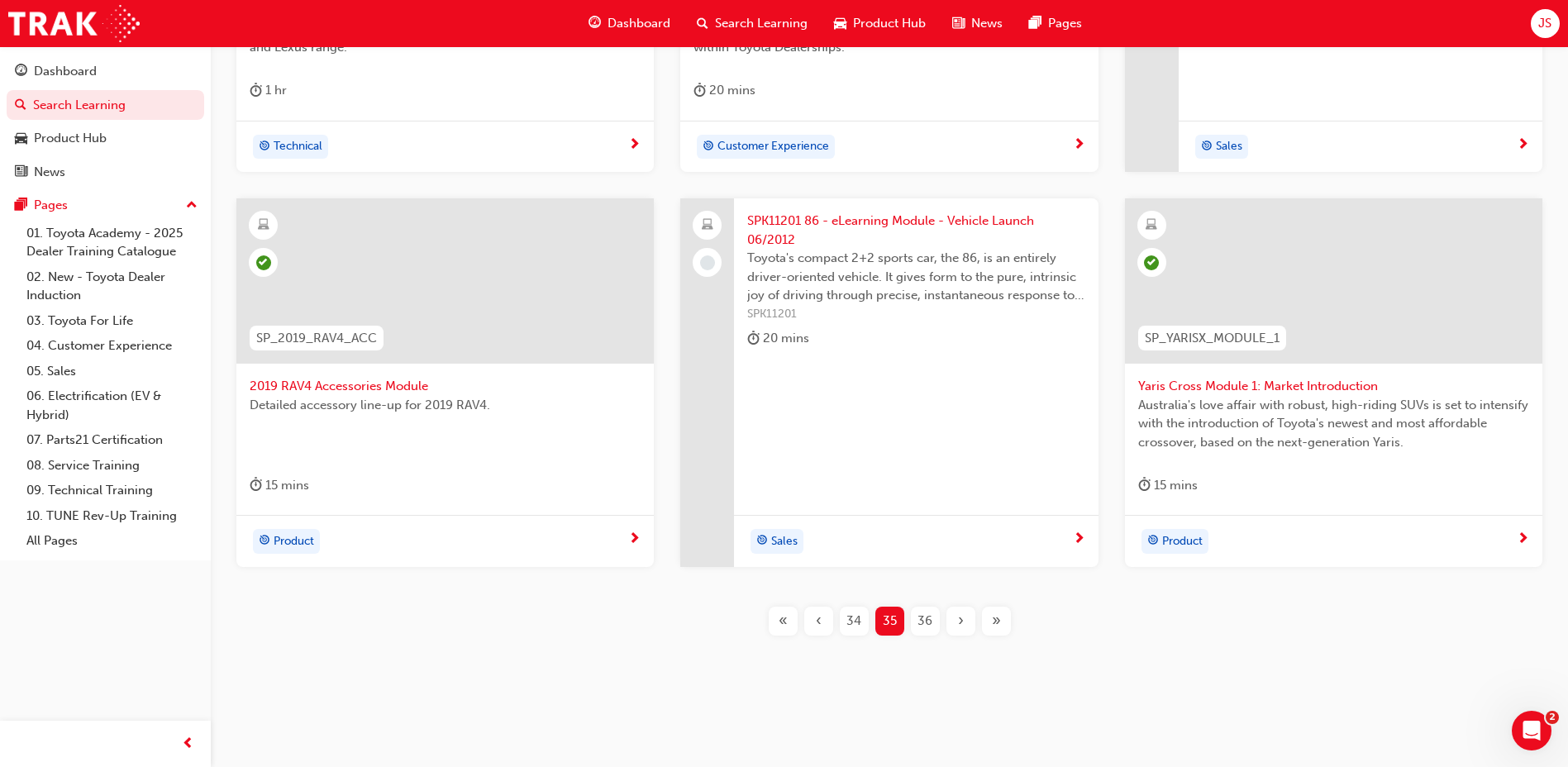
click at [935, 614] on div "36" at bounding box center [925, 621] width 29 height 29
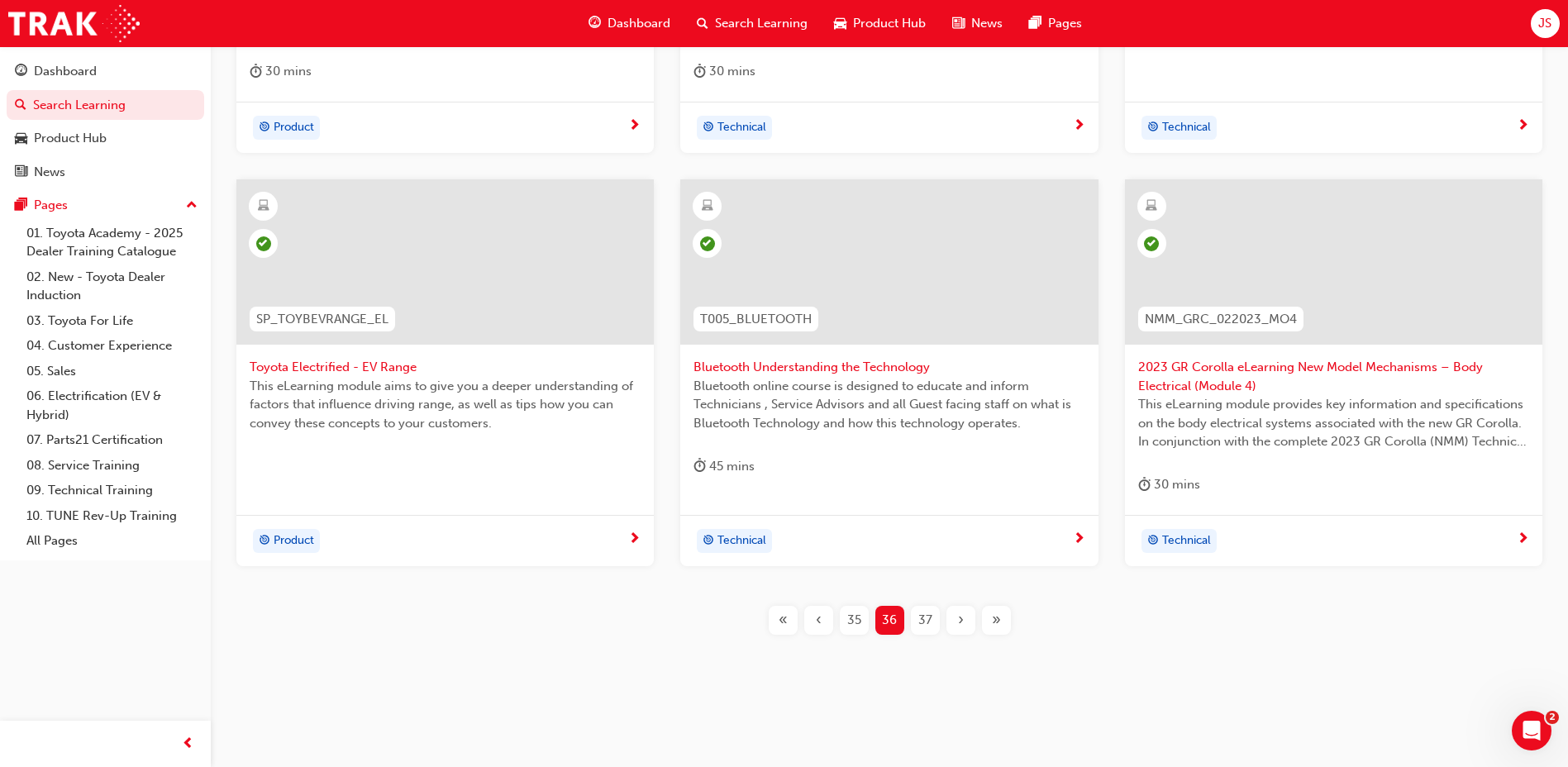
scroll to position [600, 0]
click at [915, 608] on div "37" at bounding box center [925, 619] width 29 height 29
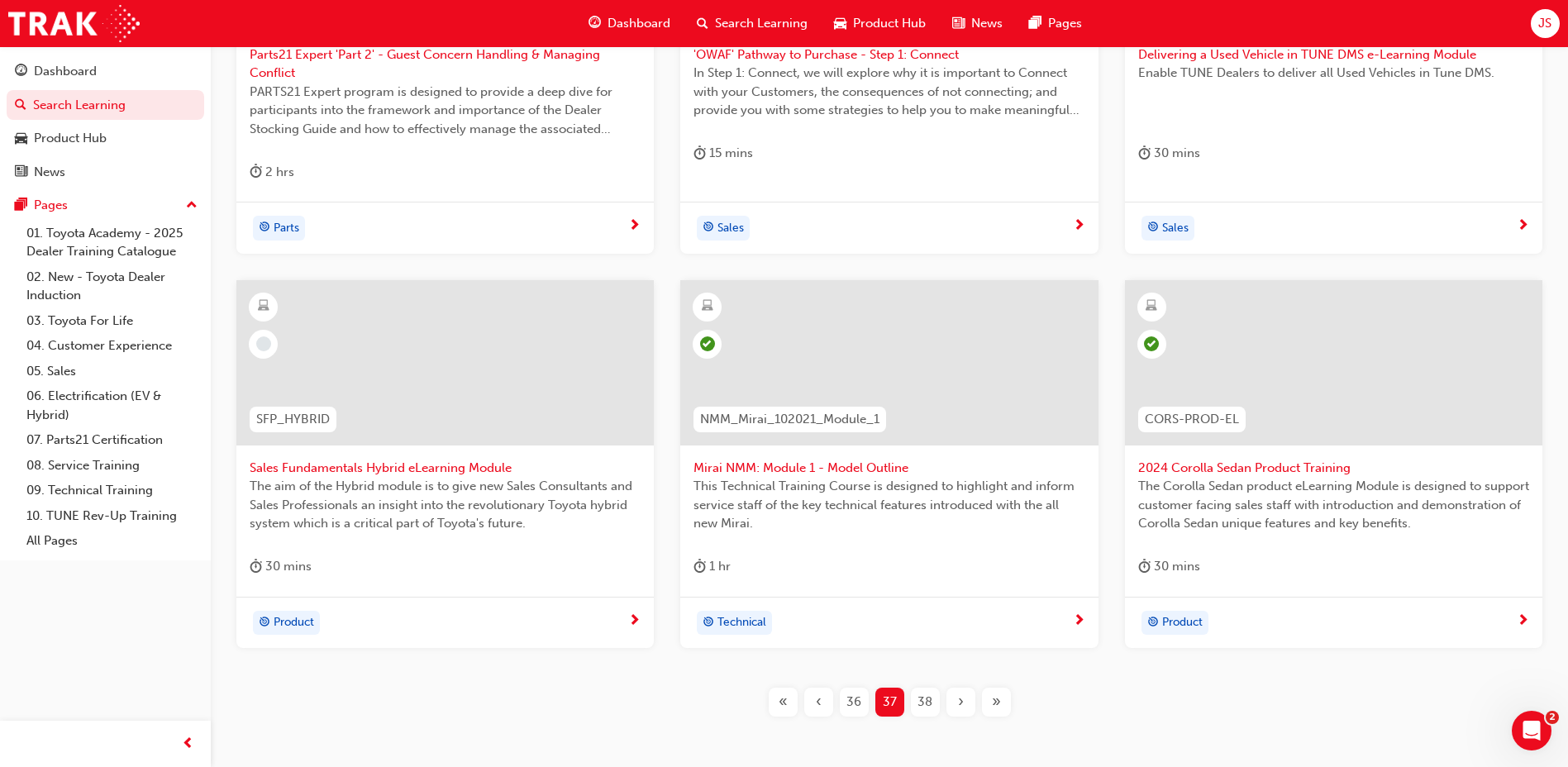
scroll to position [517, 0]
click at [411, 466] on span "Sales Fundamentals Hybrid eLearning Module" at bounding box center [445, 467] width 391 height 19
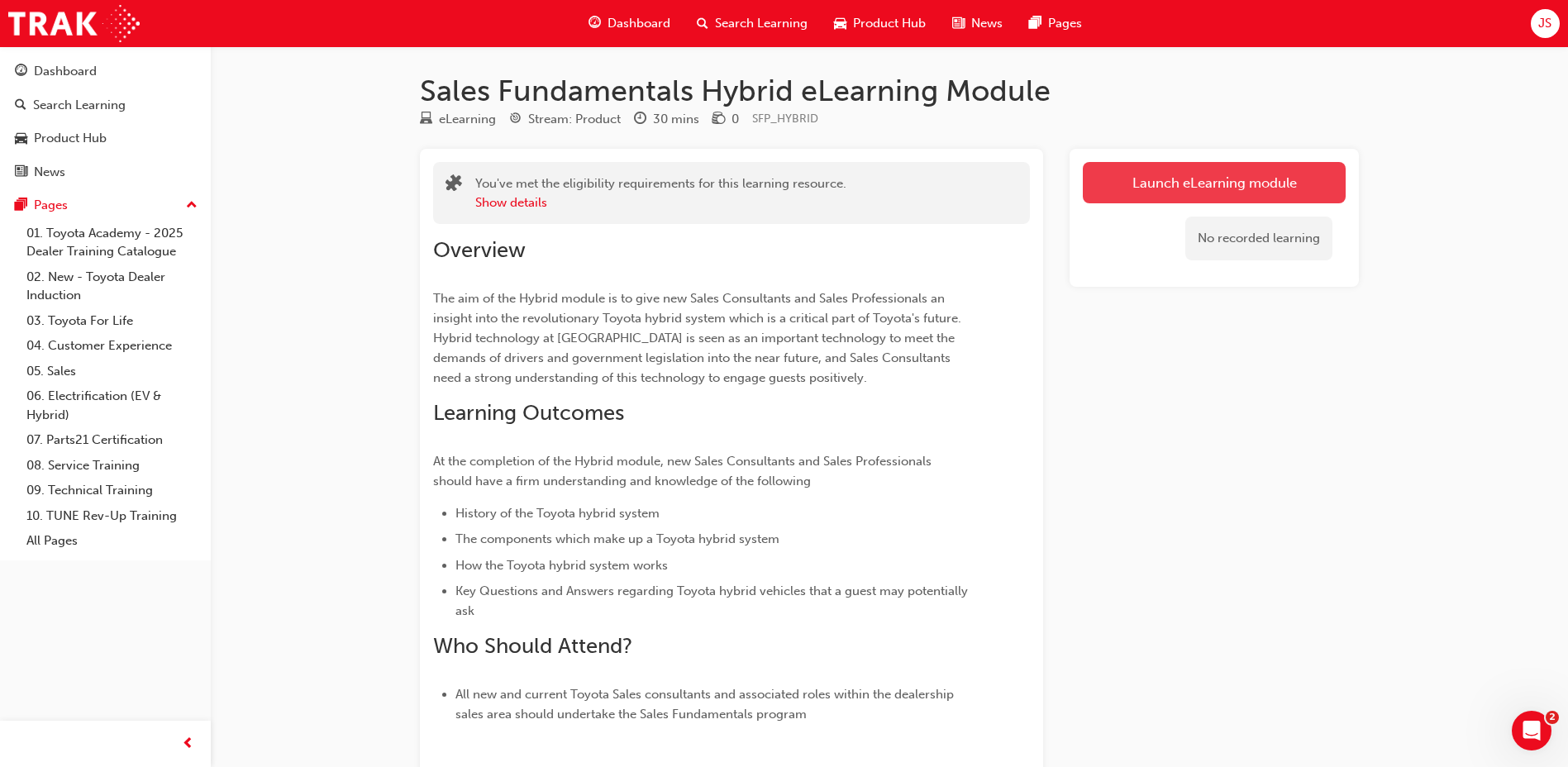
click at [1151, 169] on link "Launch eLearning module" at bounding box center [1214, 183] width 263 height 41
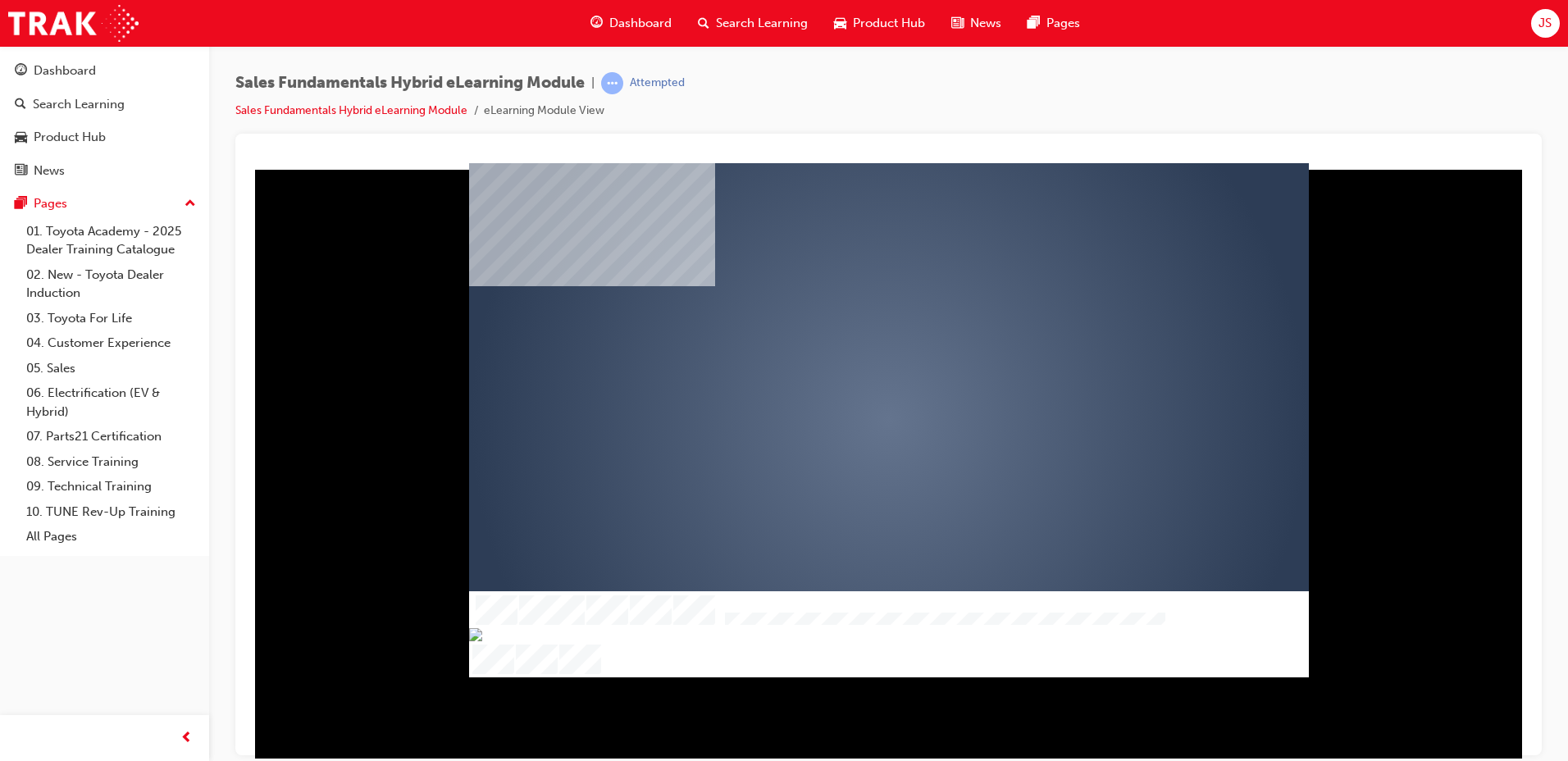
click at [841, 373] on div "play" at bounding box center [841, 373] width 0 height 0
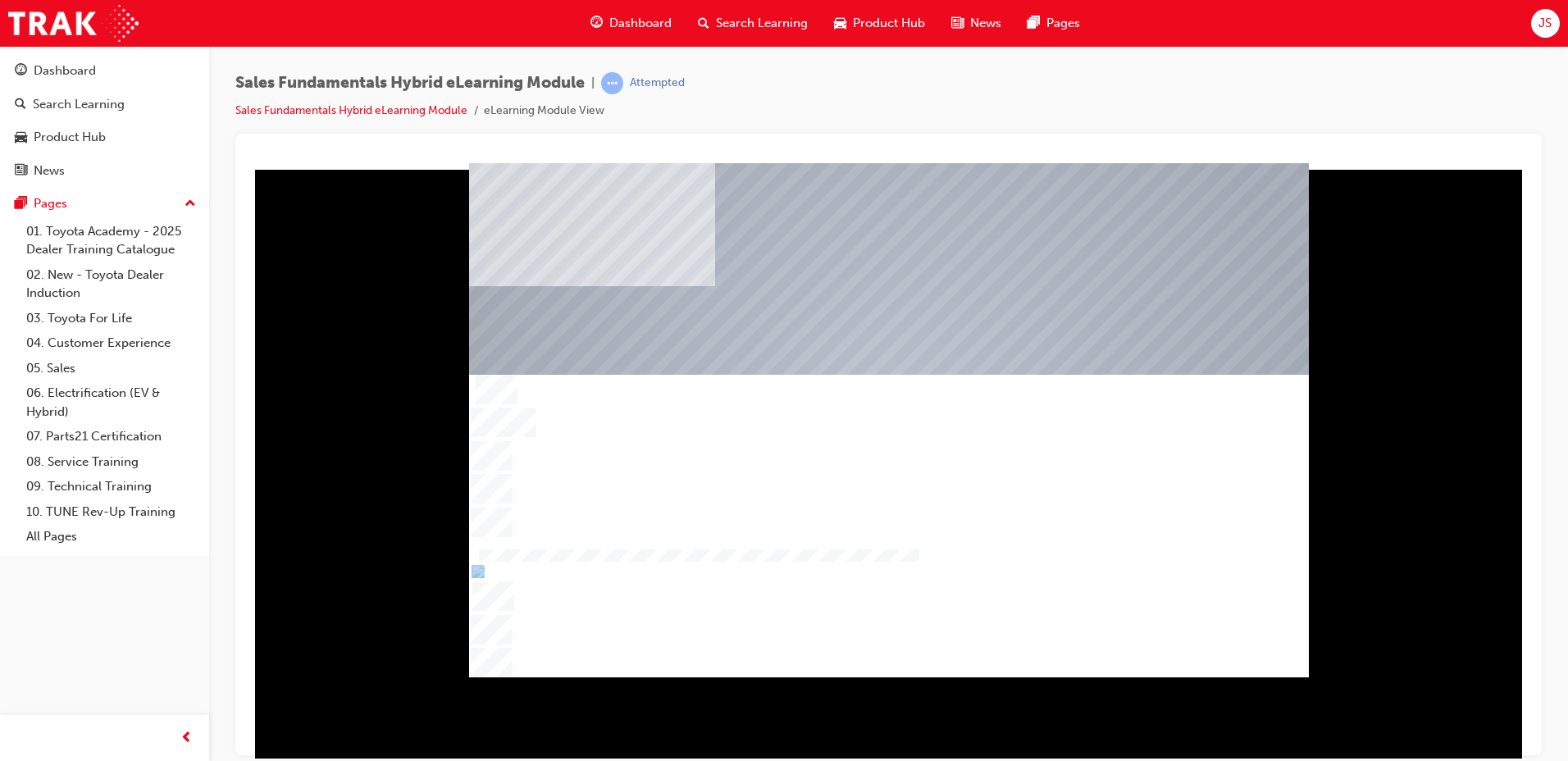
drag, startPoint x: 720, startPoint y: 668, endPoint x: 804, endPoint y: 680, distance: 84.9
click at [804, 680] on div "Overview Table Of Contents Slide 8 Slide Title Slide 1 Overview Slide 8" at bounding box center [889, 461] width 1280 height 596
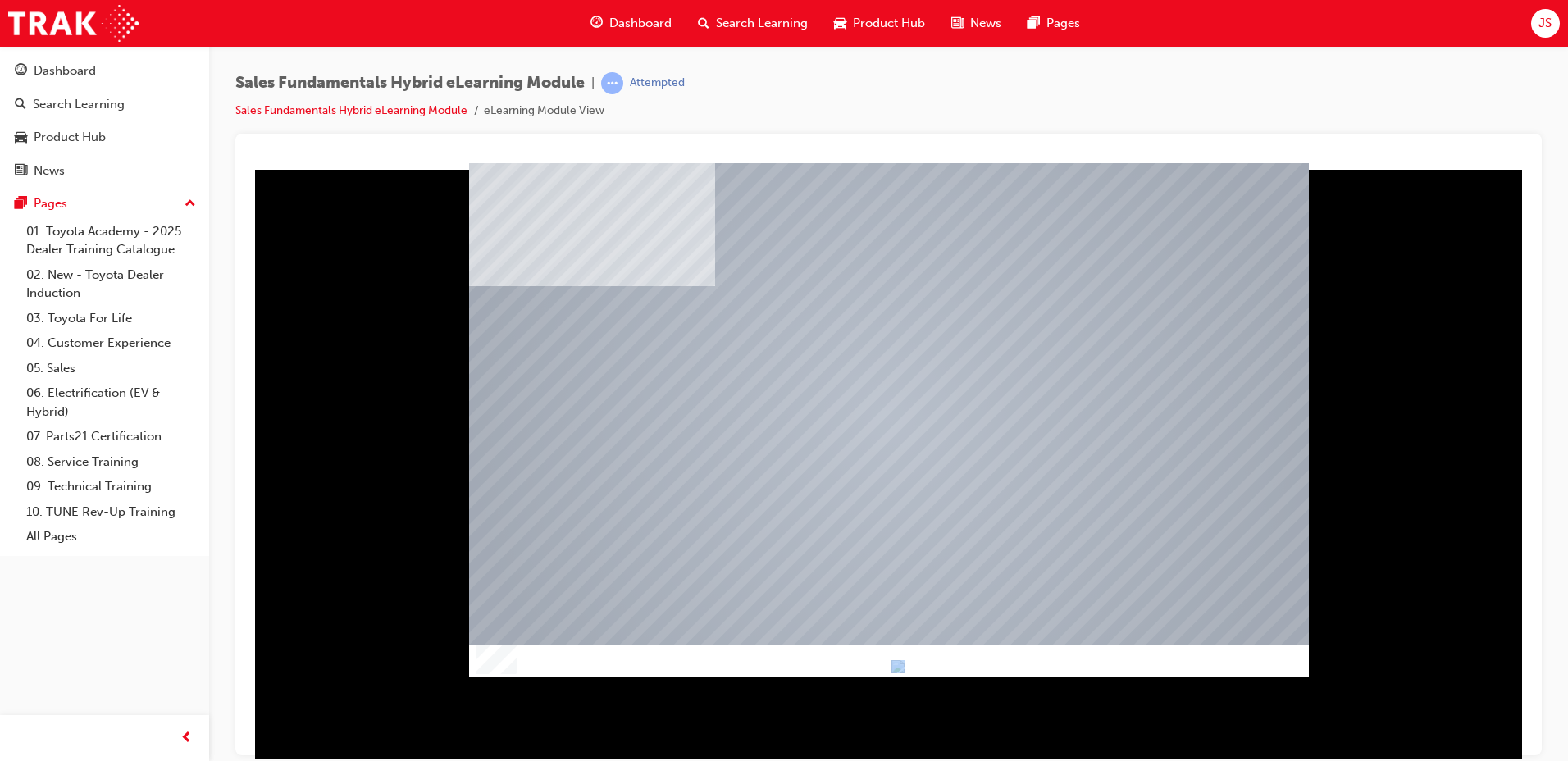
drag, startPoint x: 1041, startPoint y: 671, endPoint x: 1156, endPoint y: 681, distance: 115.4
click at [1156, 681] on div "Overview Table Of Contents Slide 8 Slide Title Slide 1 Overview Slide 8" at bounding box center [889, 461] width 1280 height 596
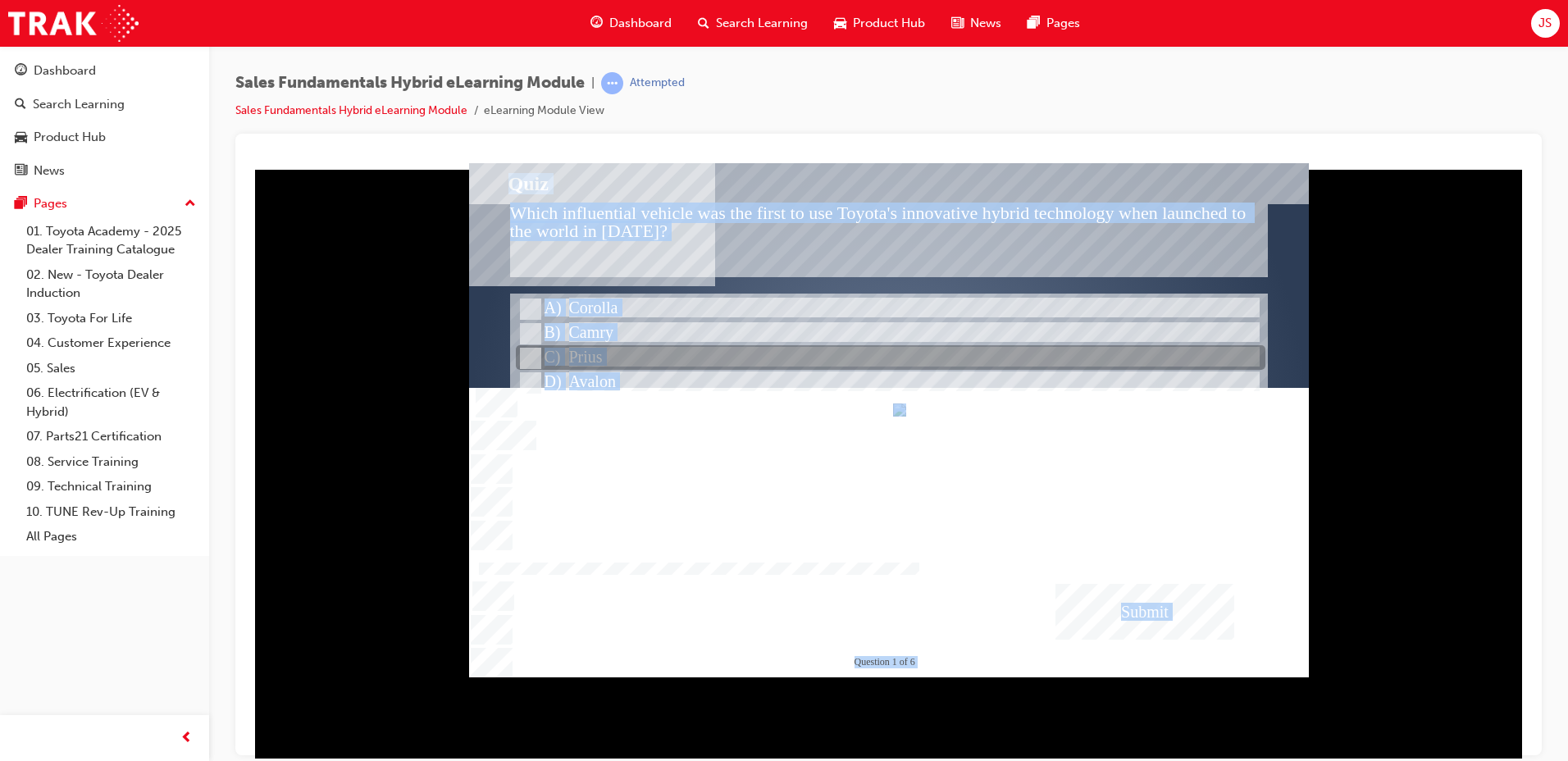
click at [612, 362] on div at bounding box center [890, 359] width 749 height 25
radio input "true"
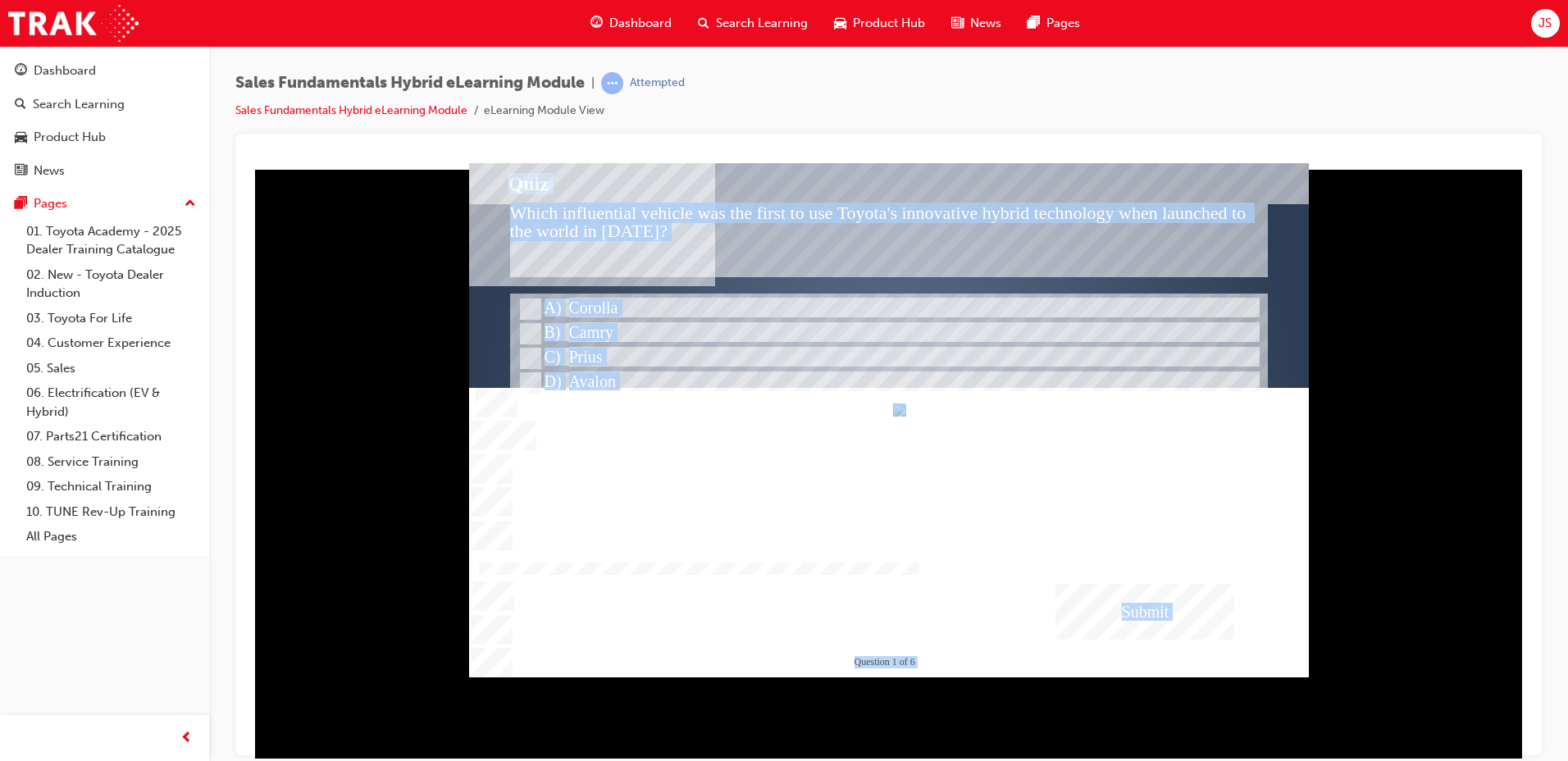
click at [1143, 607] on div "Submit" at bounding box center [1145, 612] width 179 height 56
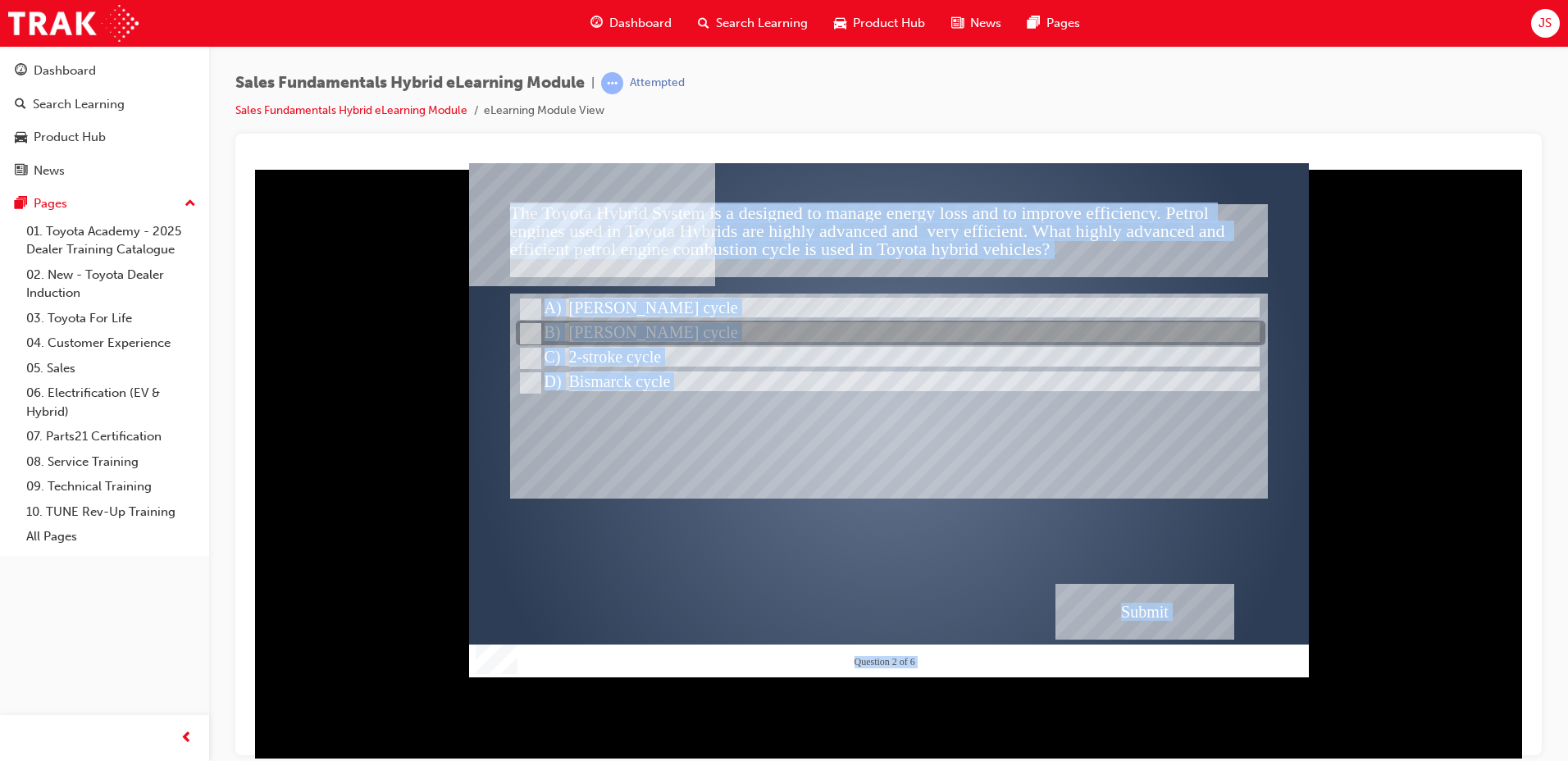
click at [523, 334] on input "Atkinson cycle" at bounding box center [529, 334] width 18 height 18
radio input "true"
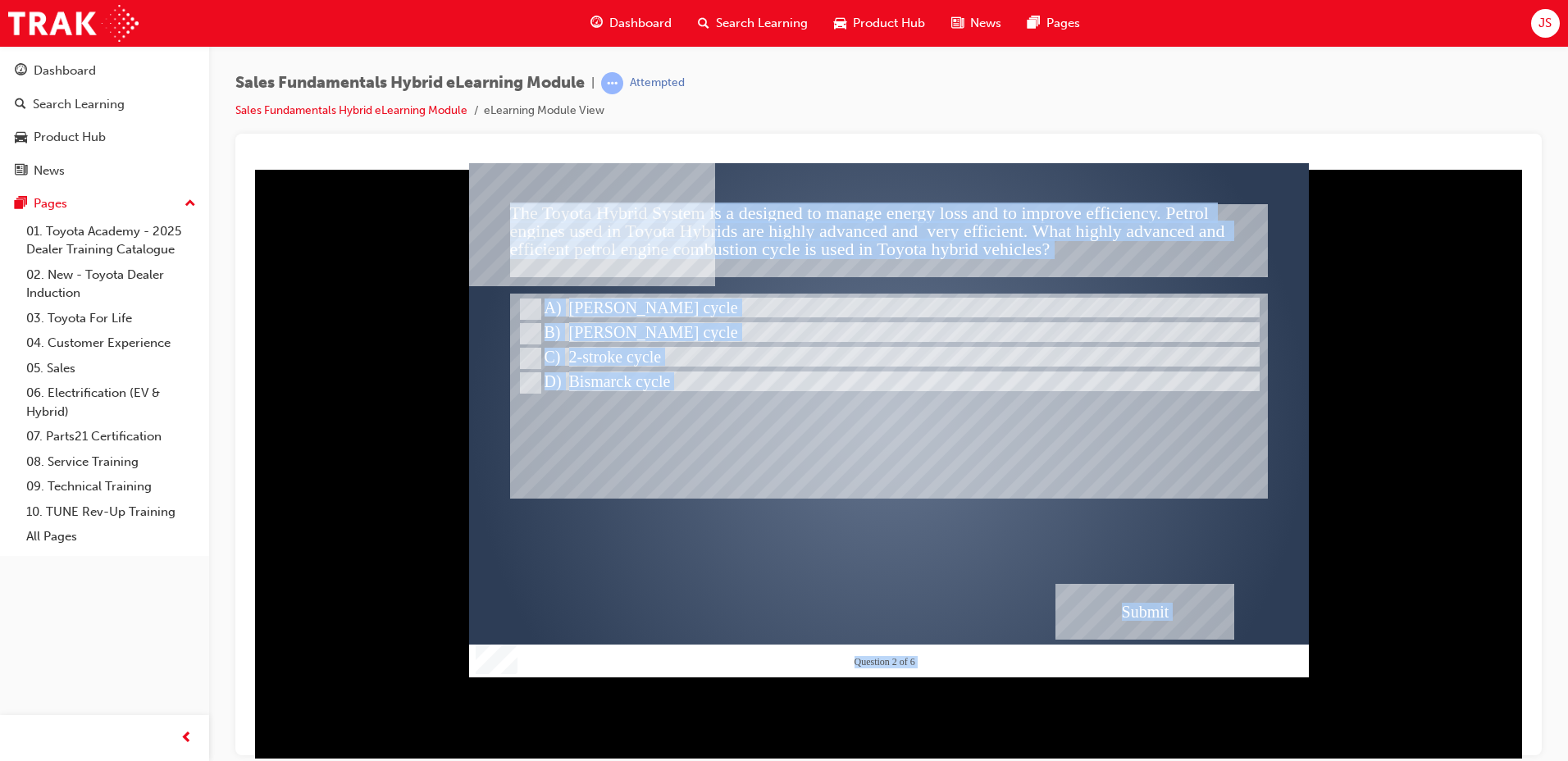
click at [1145, 597] on div "Submit" at bounding box center [1145, 612] width 179 height 56
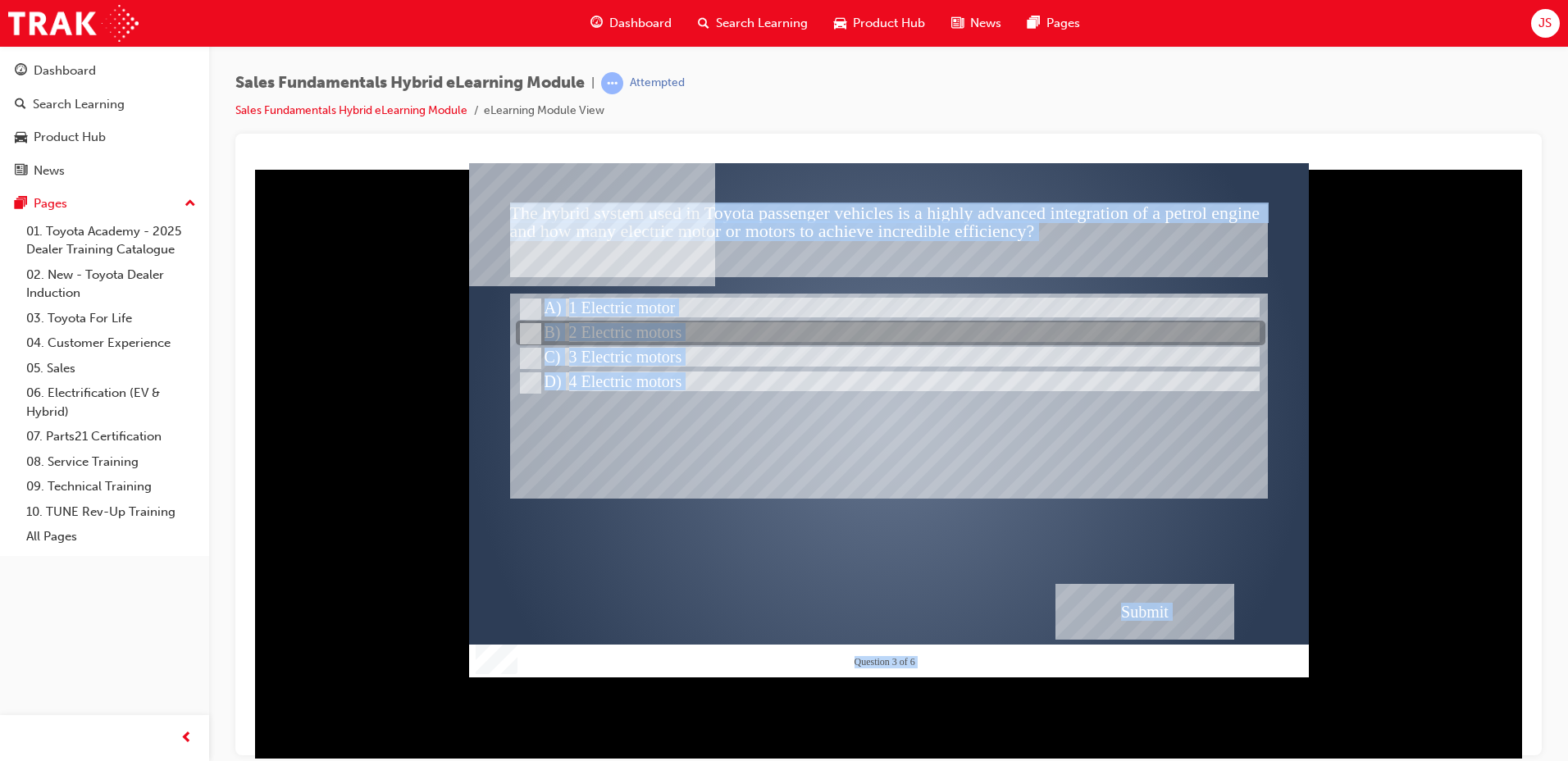
click at [617, 337] on div at bounding box center [890, 334] width 749 height 25
radio input "true"
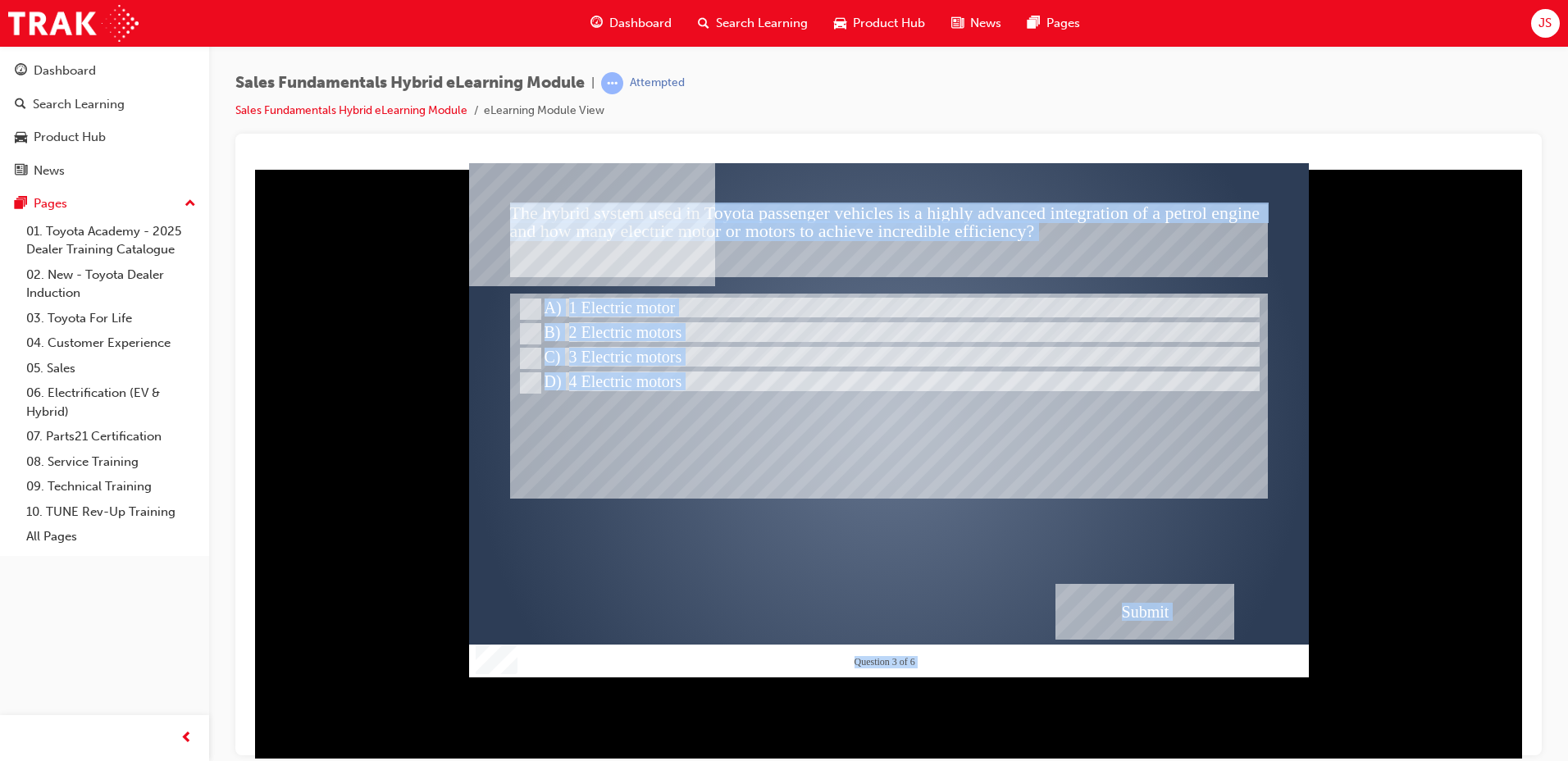
click at [1097, 605] on div "Submit" at bounding box center [1145, 612] width 179 height 56
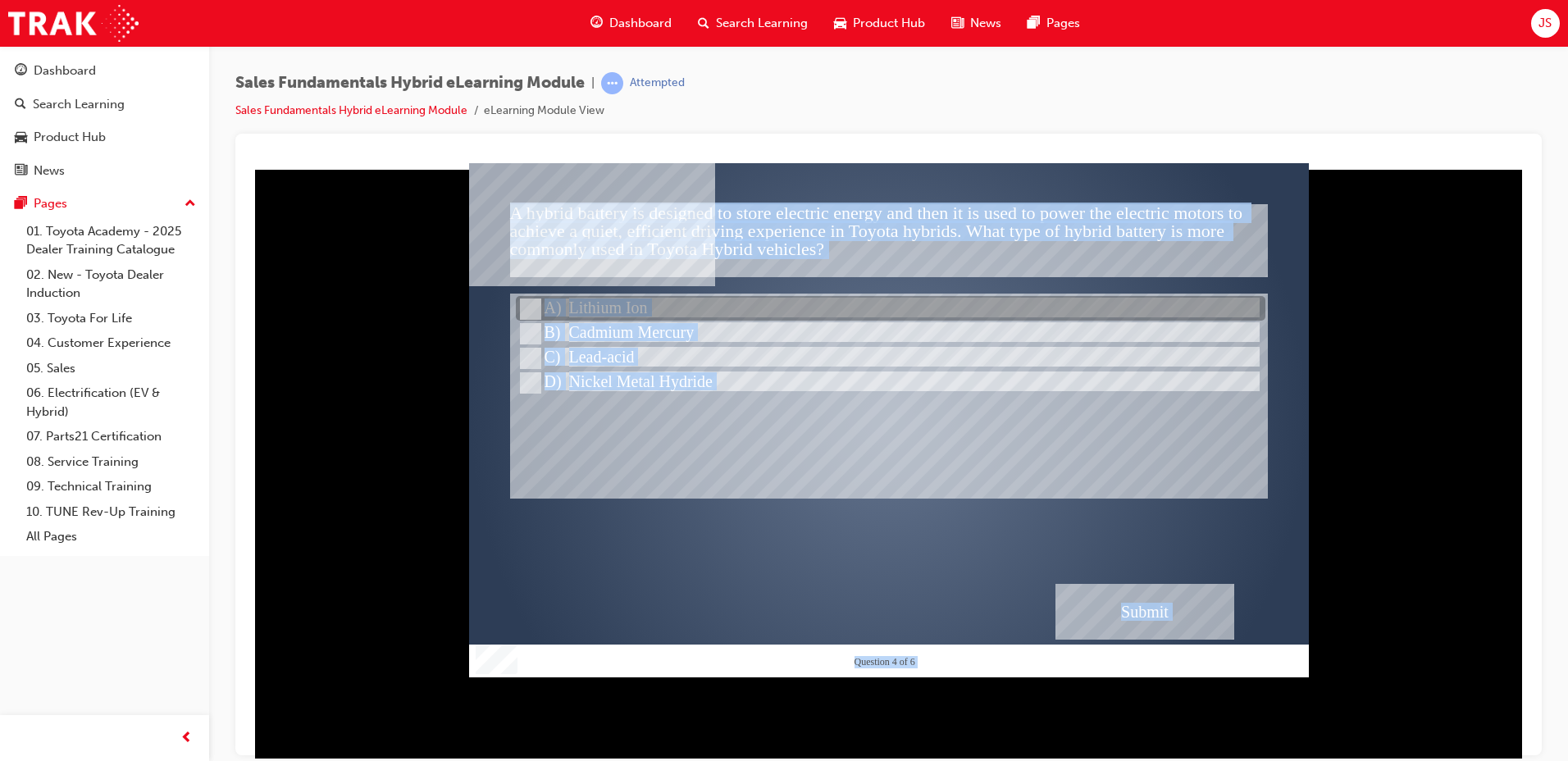
click at [555, 307] on div at bounding box center [890, 309] width 749 height 25
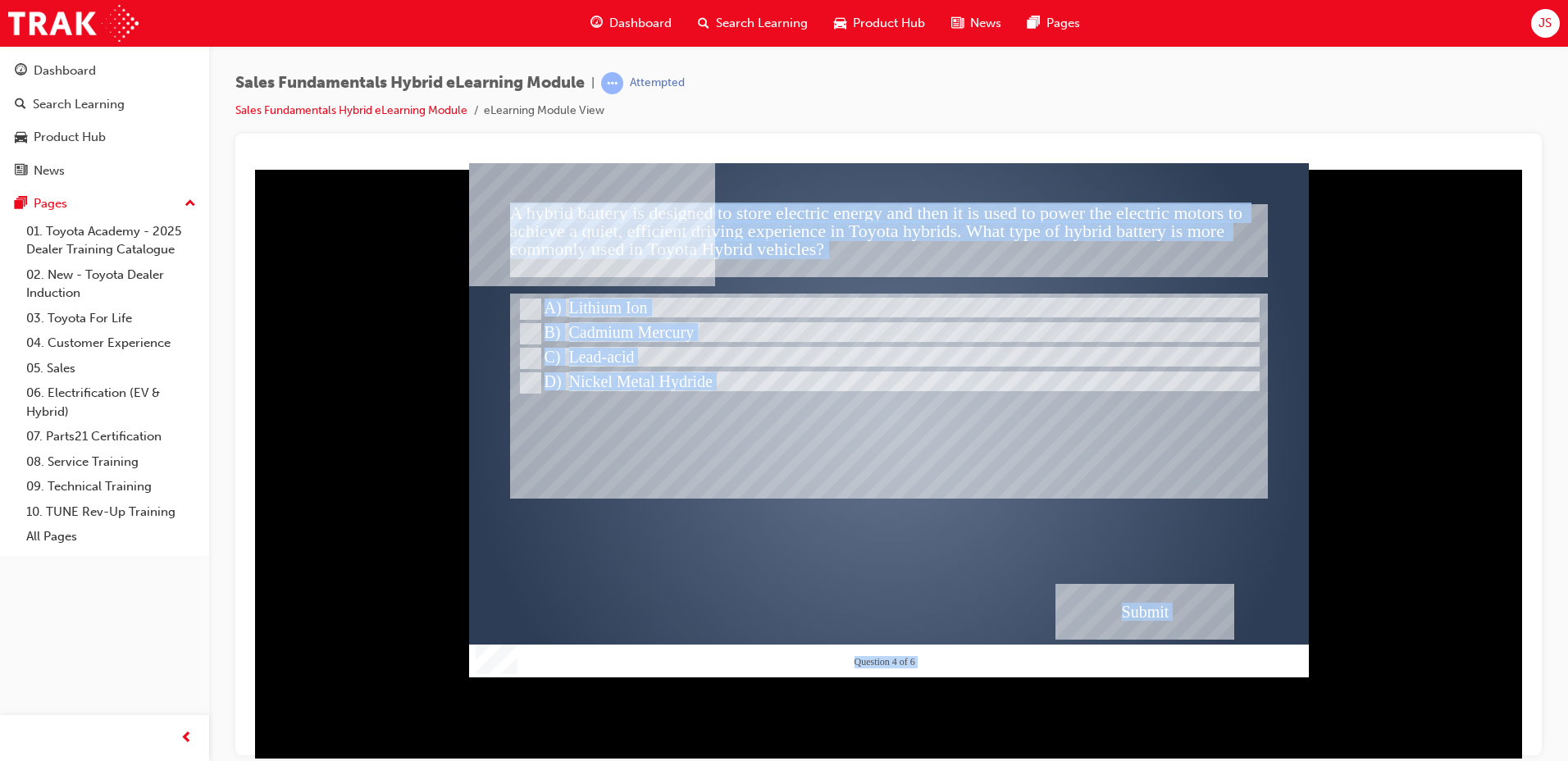
click at [1202, 617] on div "Submit" at bounding box center [1145, 612] width 179 height 56
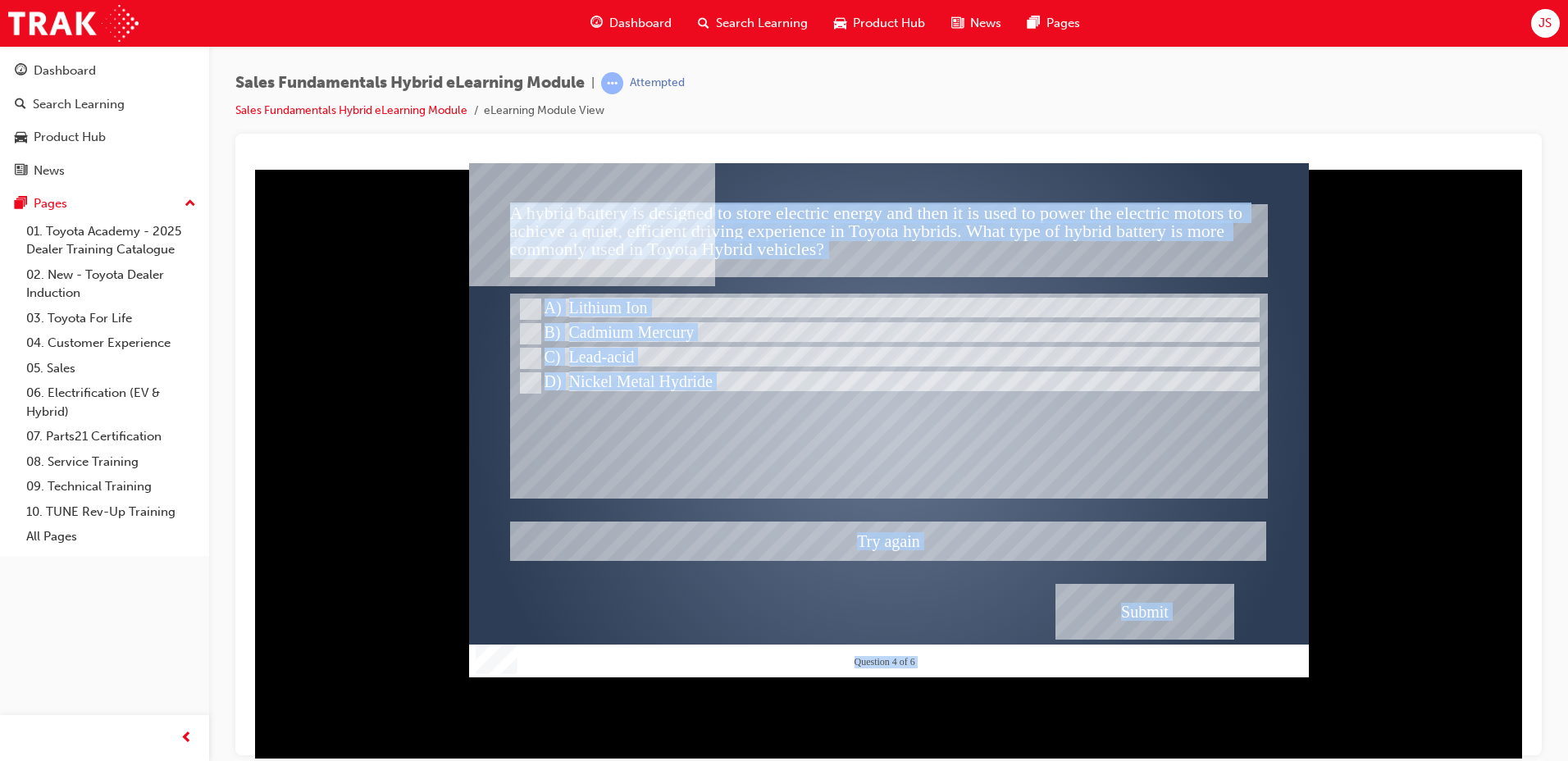
click at [571, 382] on div at bounding box center [889, 419] width 839 height 515
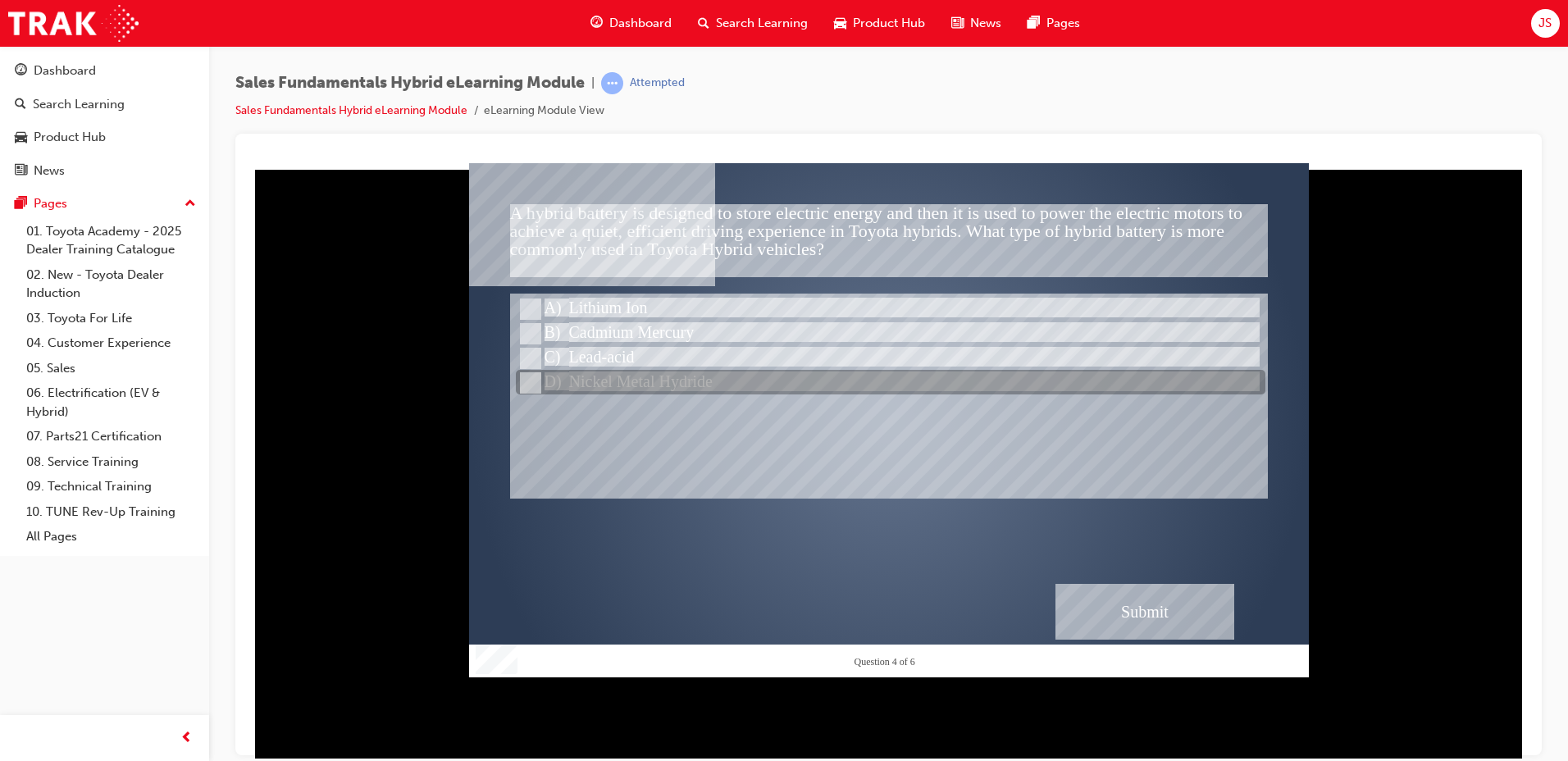
click at [571, 382] on div at bounding box center [890, 383] width 749 height 25
radio input "false"
radio input "true"
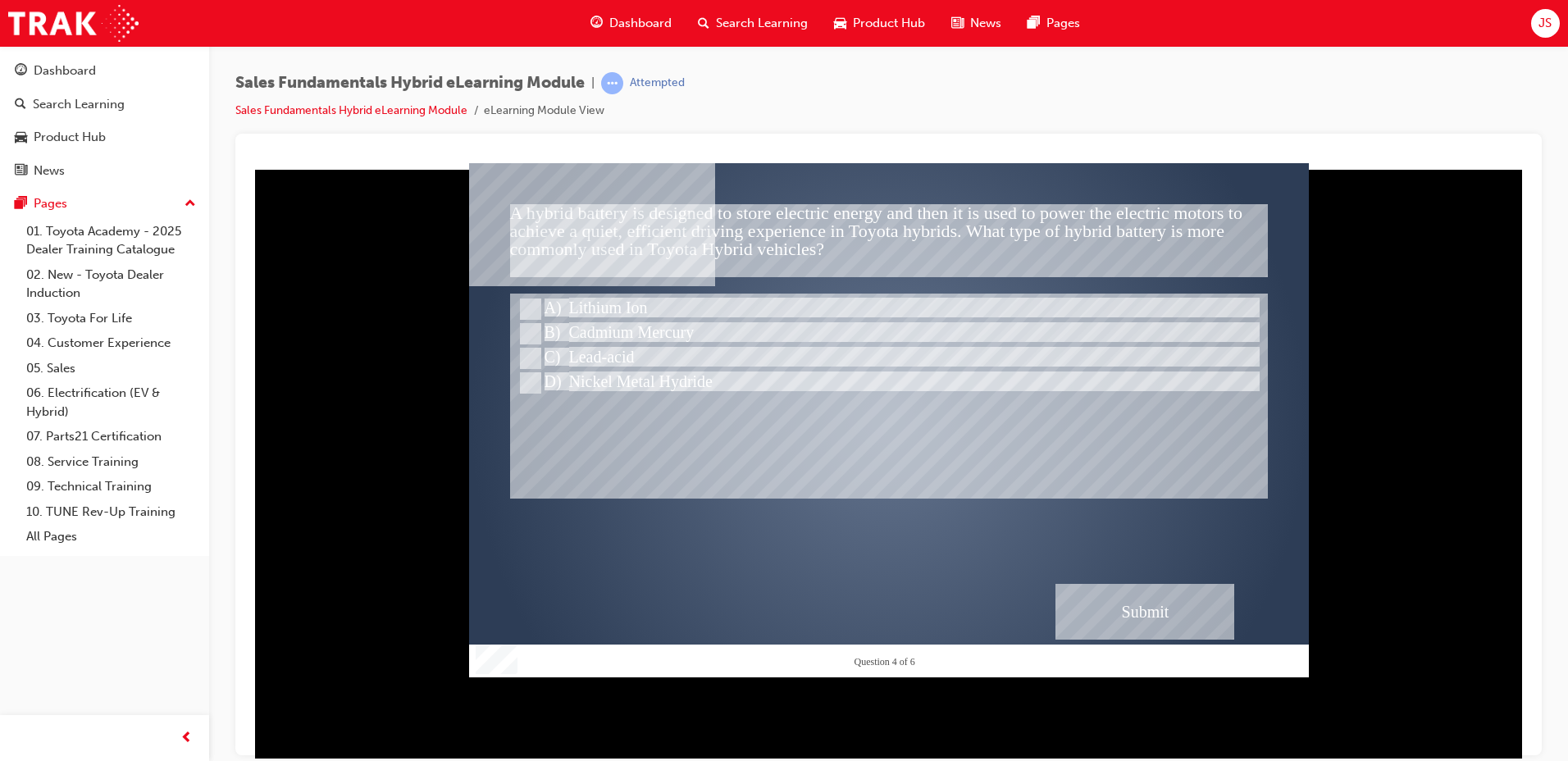
click at [1141, 598] on div "Submit" at bounding box center [1145, 612] width 179 height 56
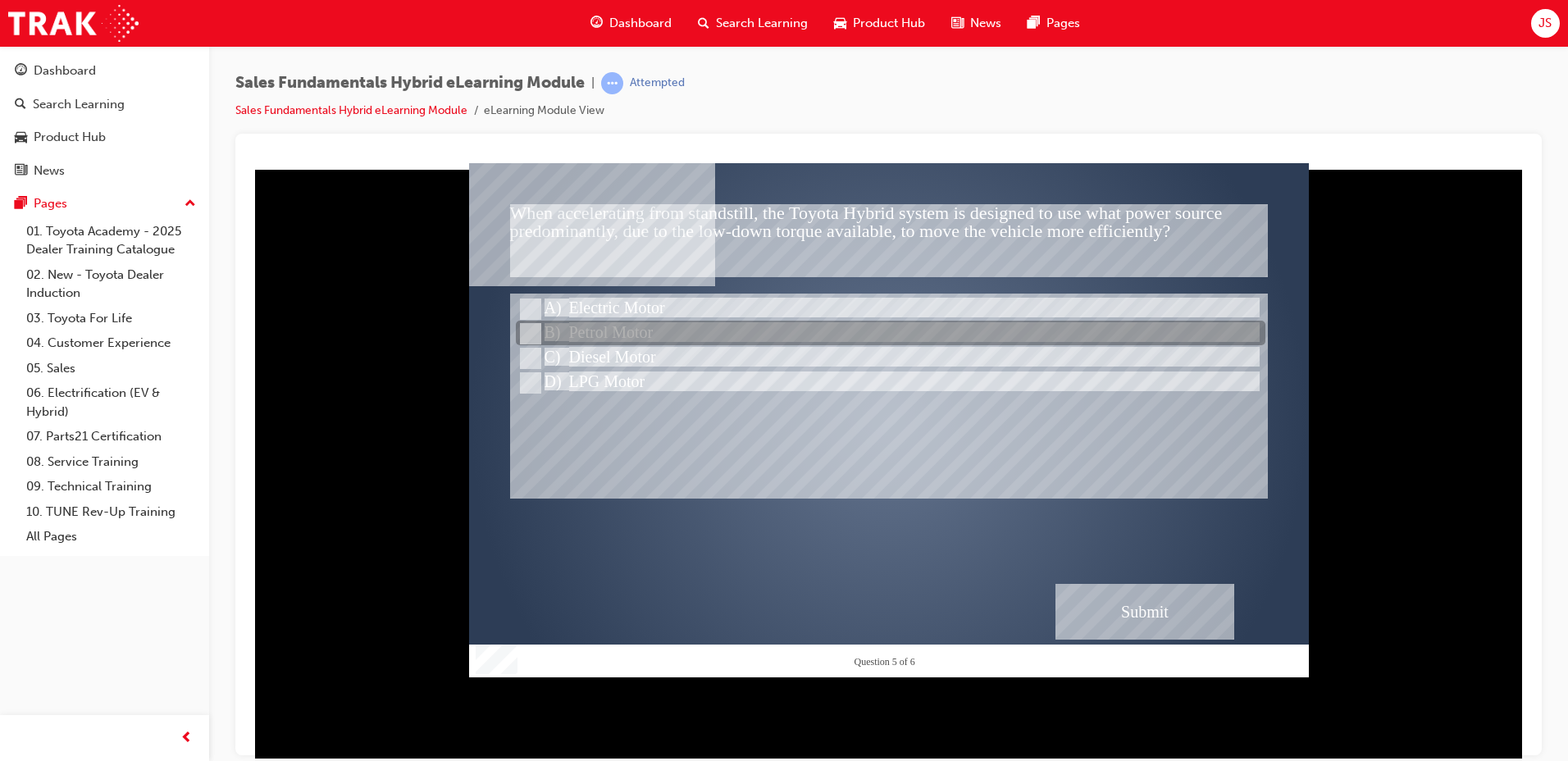
click at [611, 333] on div at bounding box center [890, 334] width 749 height 25
radio input "true"
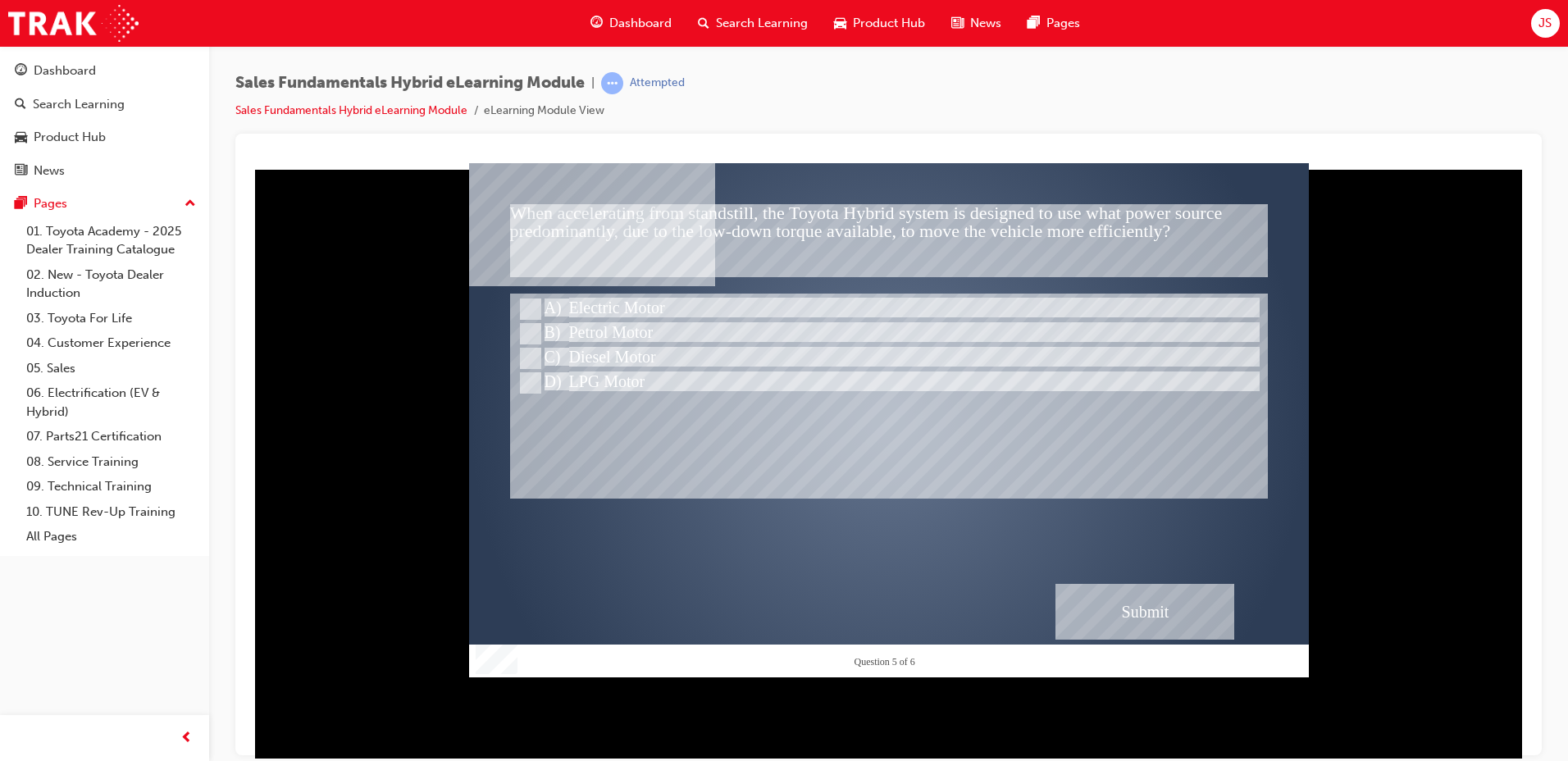
click at [1204, 628] on div "Submit" at bounding box center [1145, 612] width 179 height 56
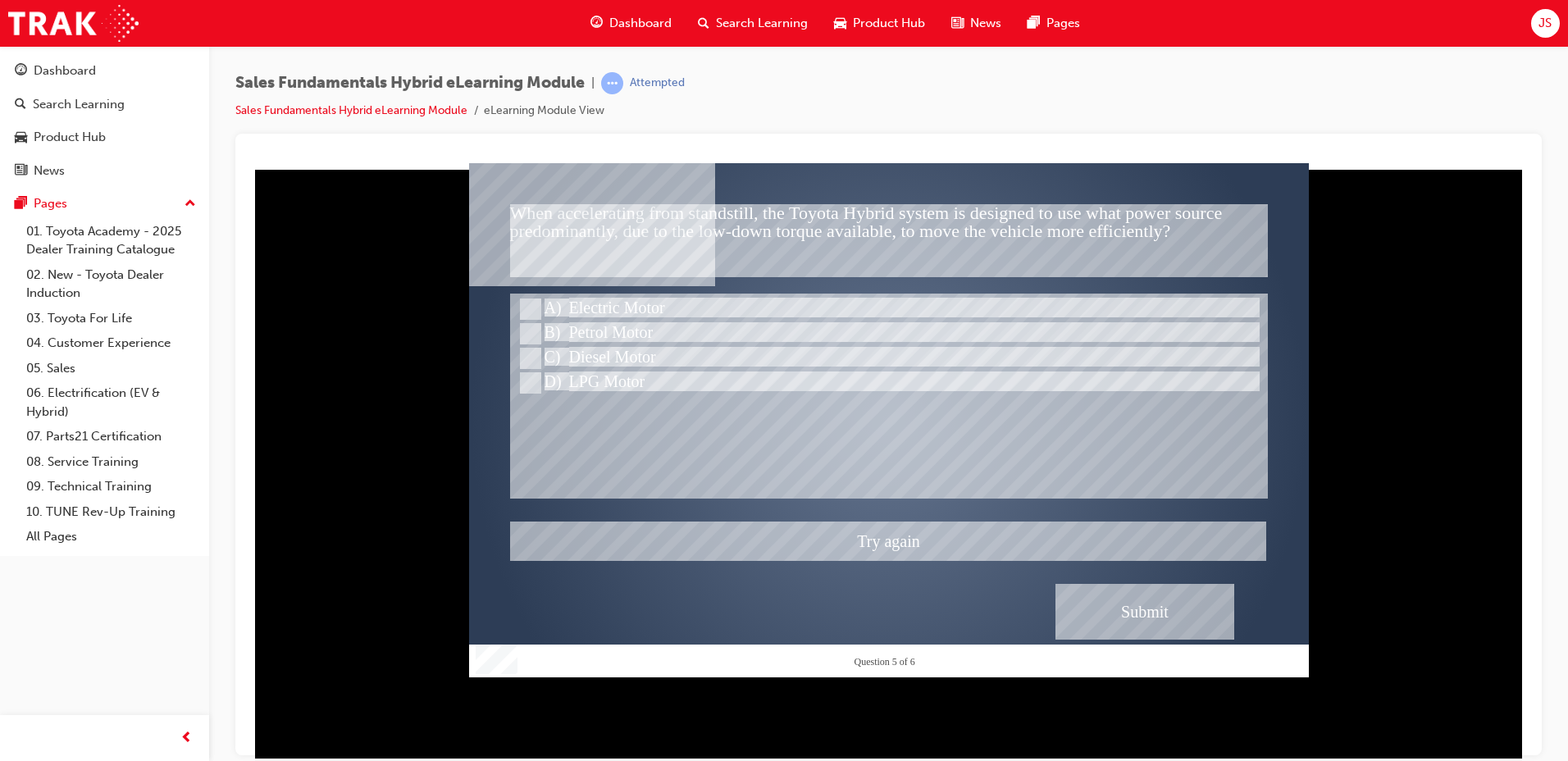
click at [634, 300] on div at bounding box center [889, 419] width 839 height 515
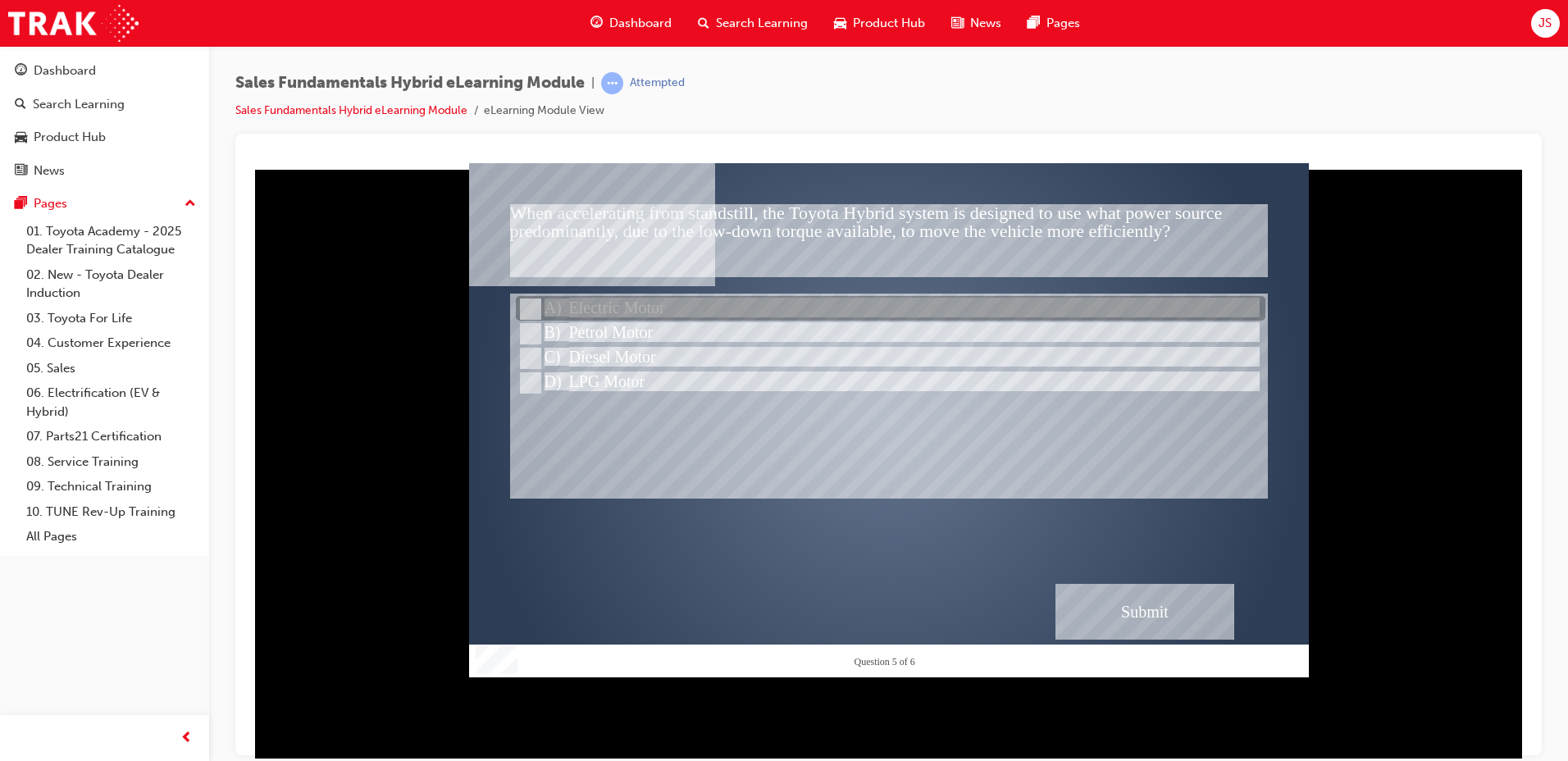
click at [589, 305] on div at bounding box center [890, 309] width 749 height 25
radio input "true"
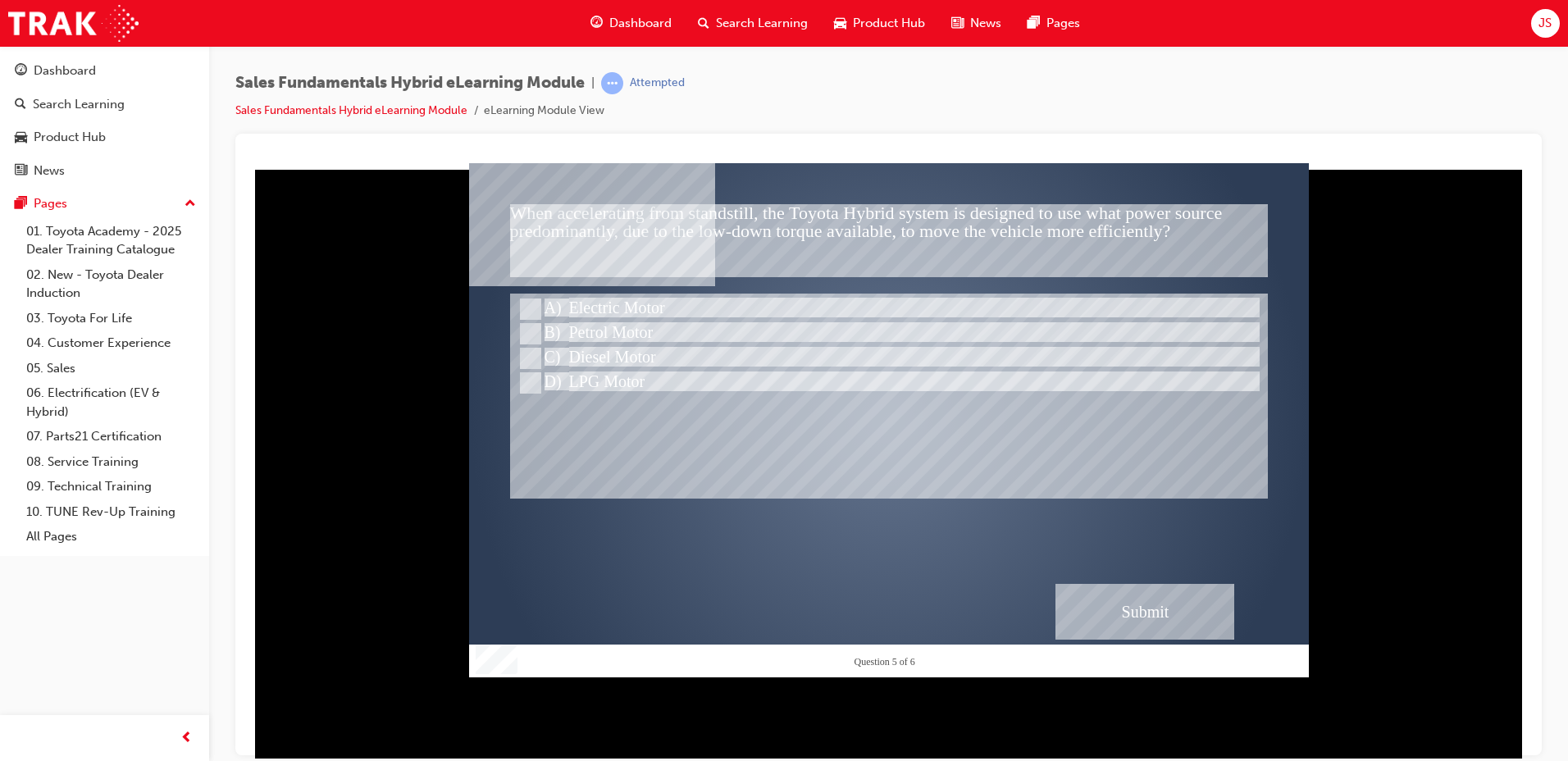
click at [1122, 615] on div "Submit" at bounding box center [1145, 612] width 179 height 56
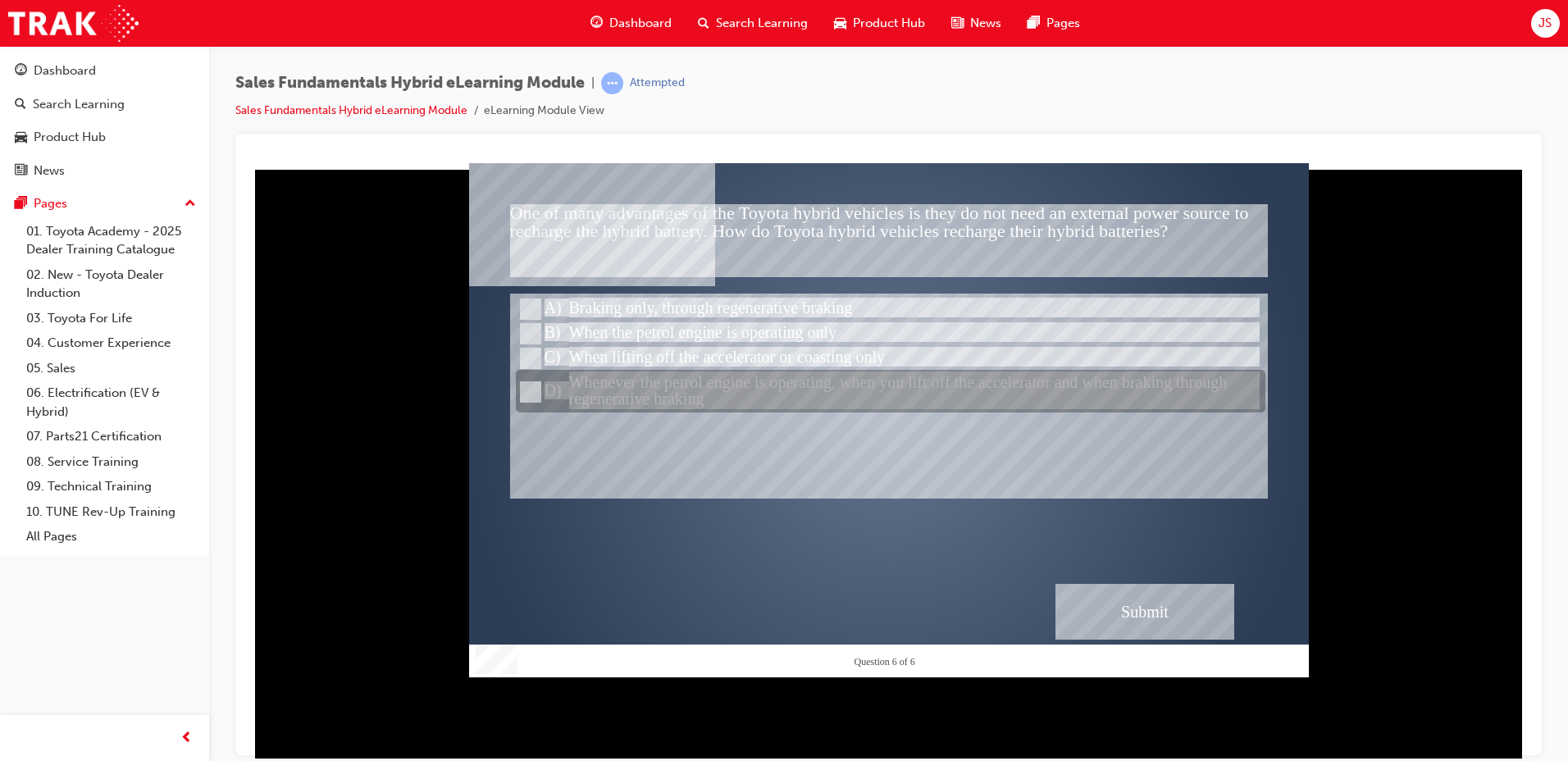
click at [650, 401] on div at bounding box center [890, 392] width 749 height 43
radio input "true"
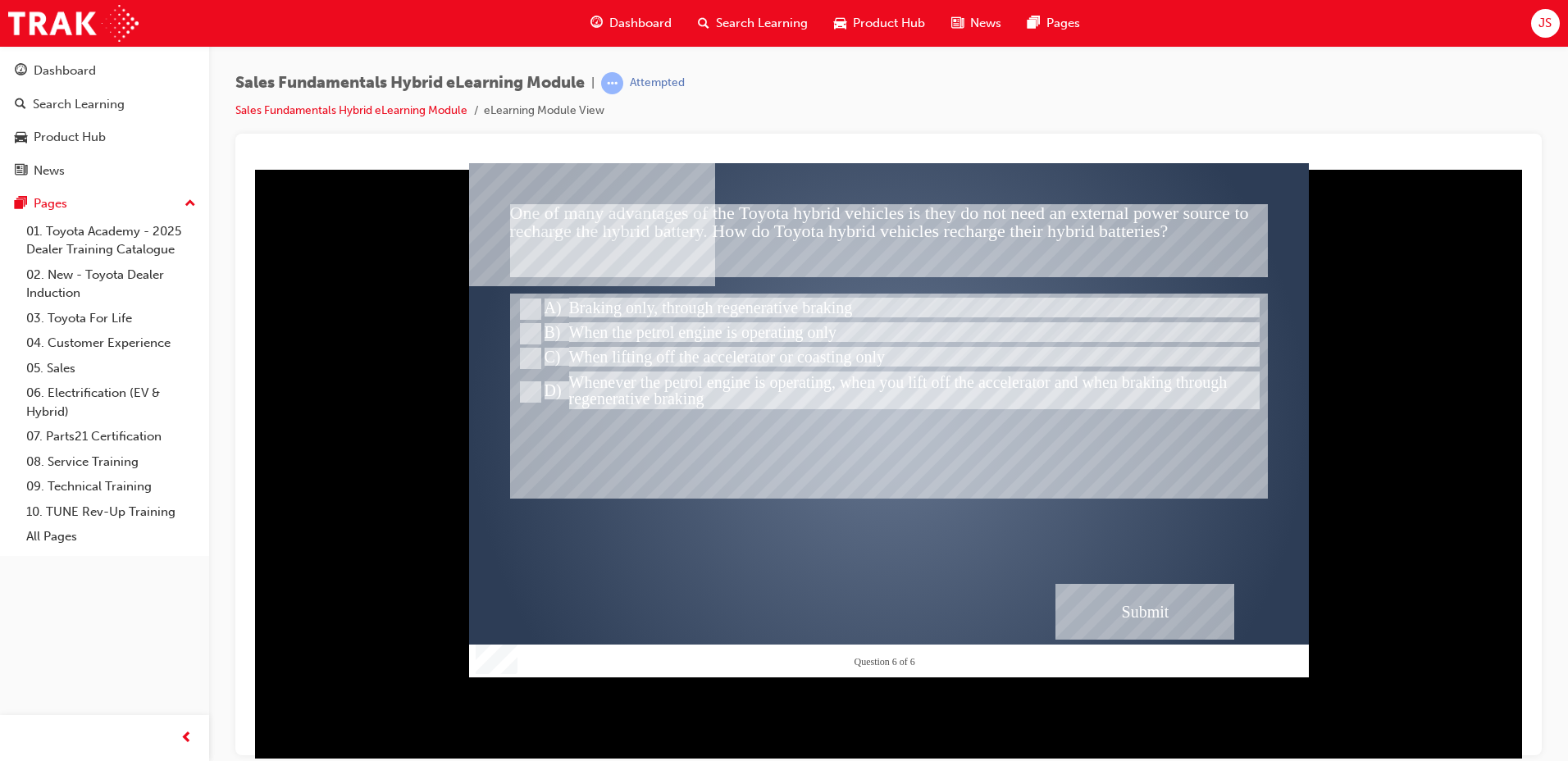
click at [1179, 618] on div "Submit" at bounding box center [1145, 612] width 179 height 56
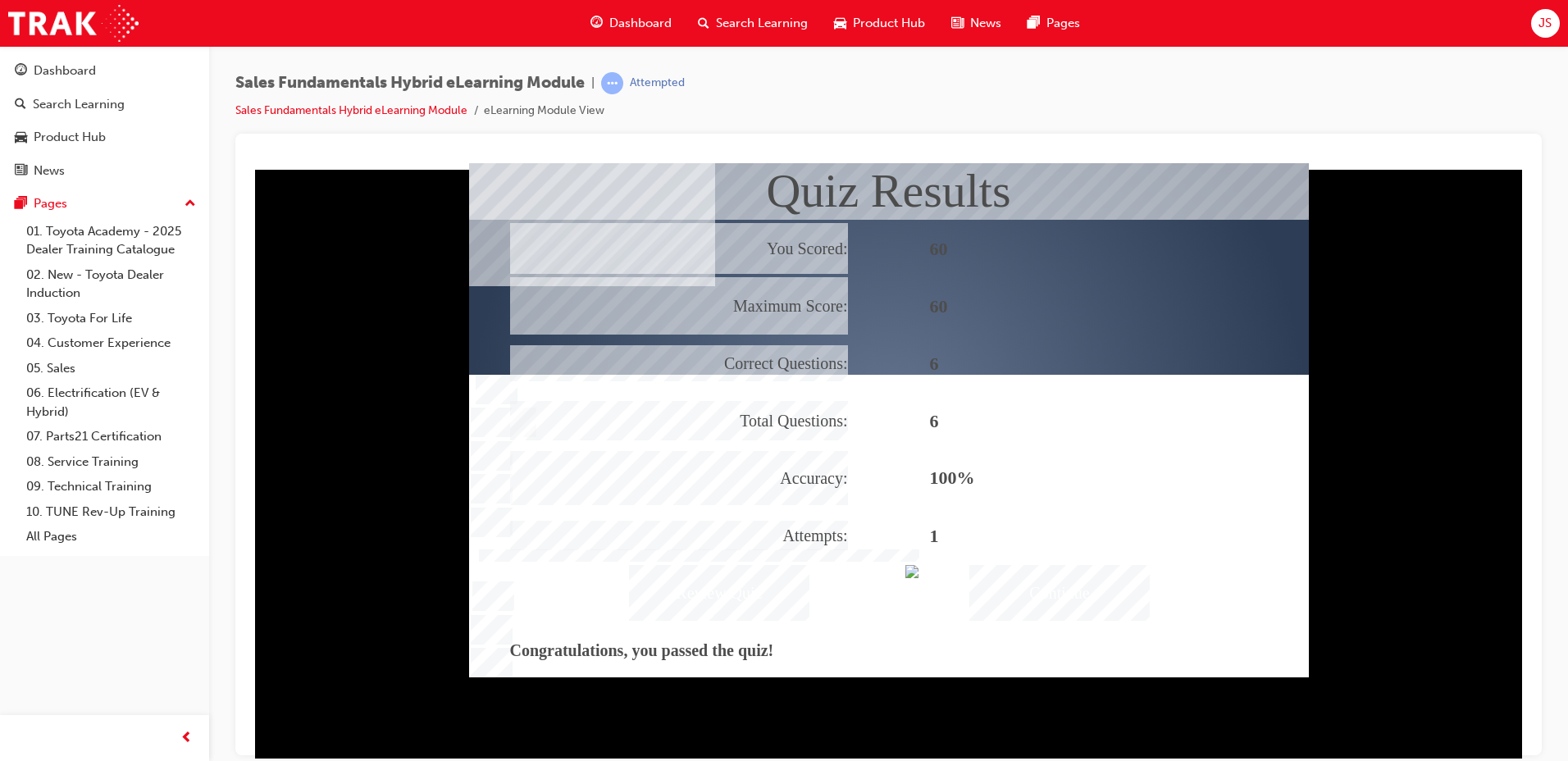
click at [1017, 599] on div "Continue" at bounding box center [1059, 593] width 181 height 56
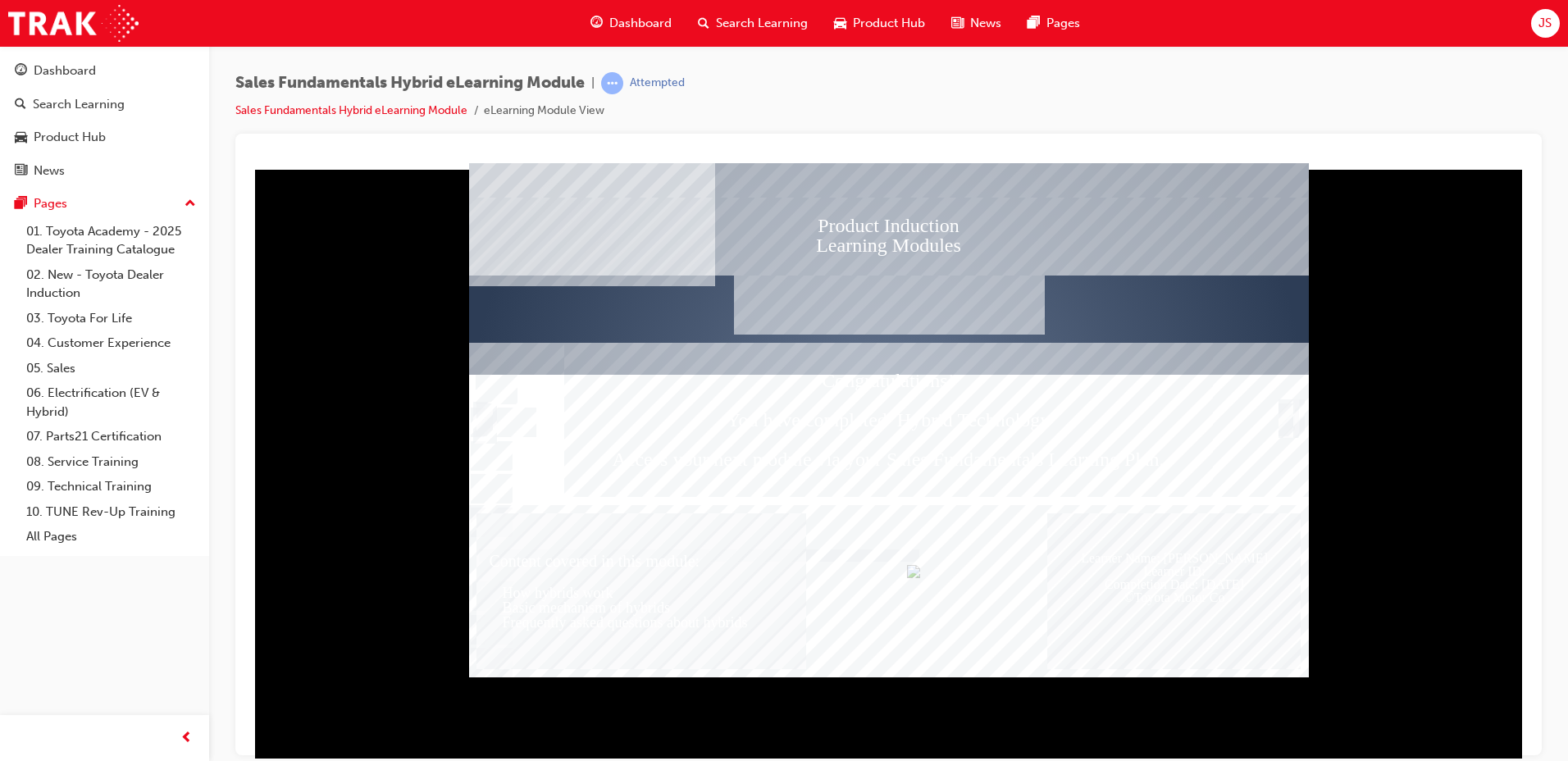
click at [1032, 589] on div at bounding box center [889, 591] width 839 height 172
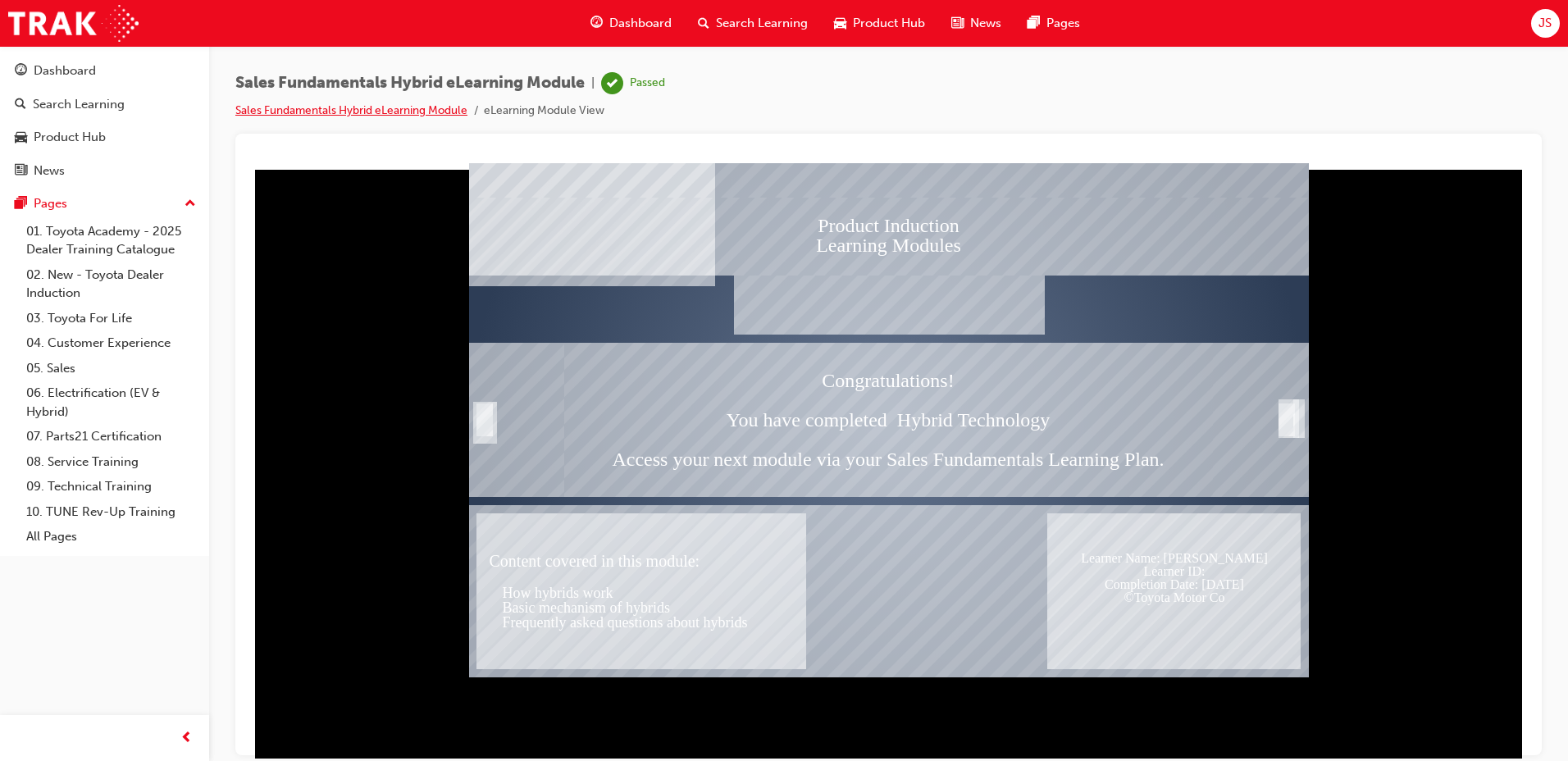
click at [351, 109] on link "Sales Fundamentals Hybrid eLearning Module" at bounding box center [351, 110] width 232 height 14
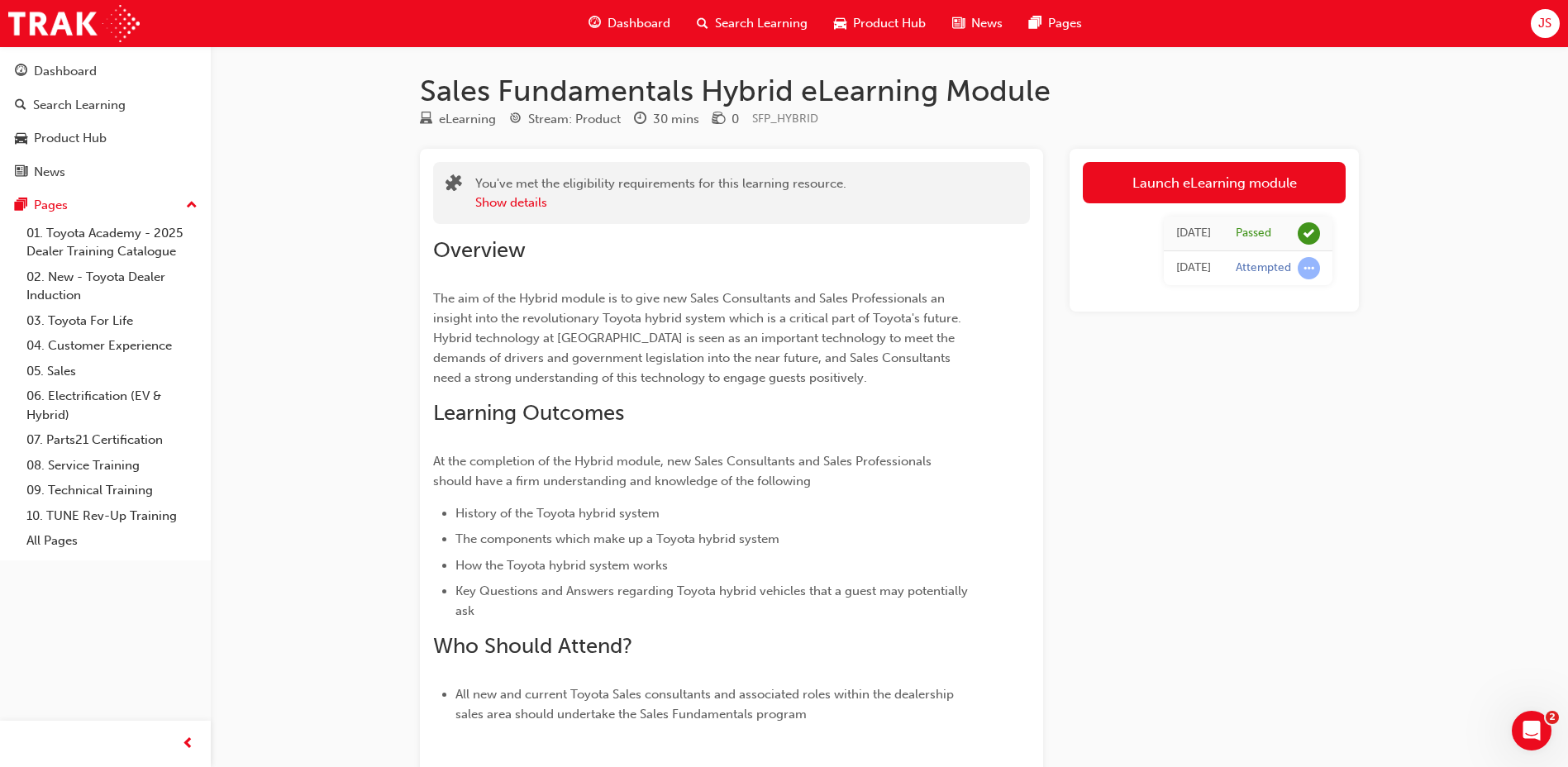
click at [664, 39] on div "Dashboard" at bounding box center [629, 23] width 108 height 34
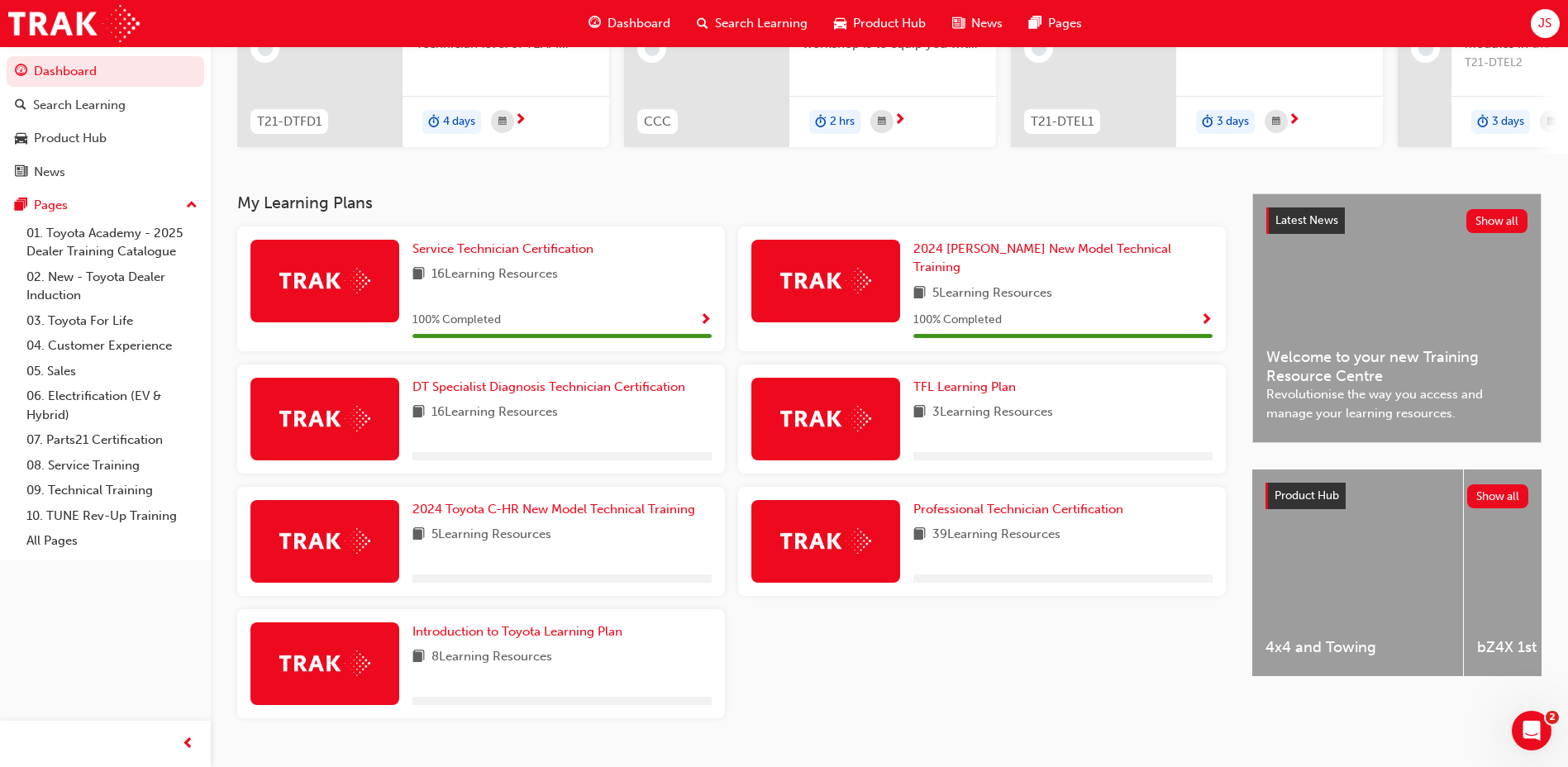
scroll to position [248, 0]
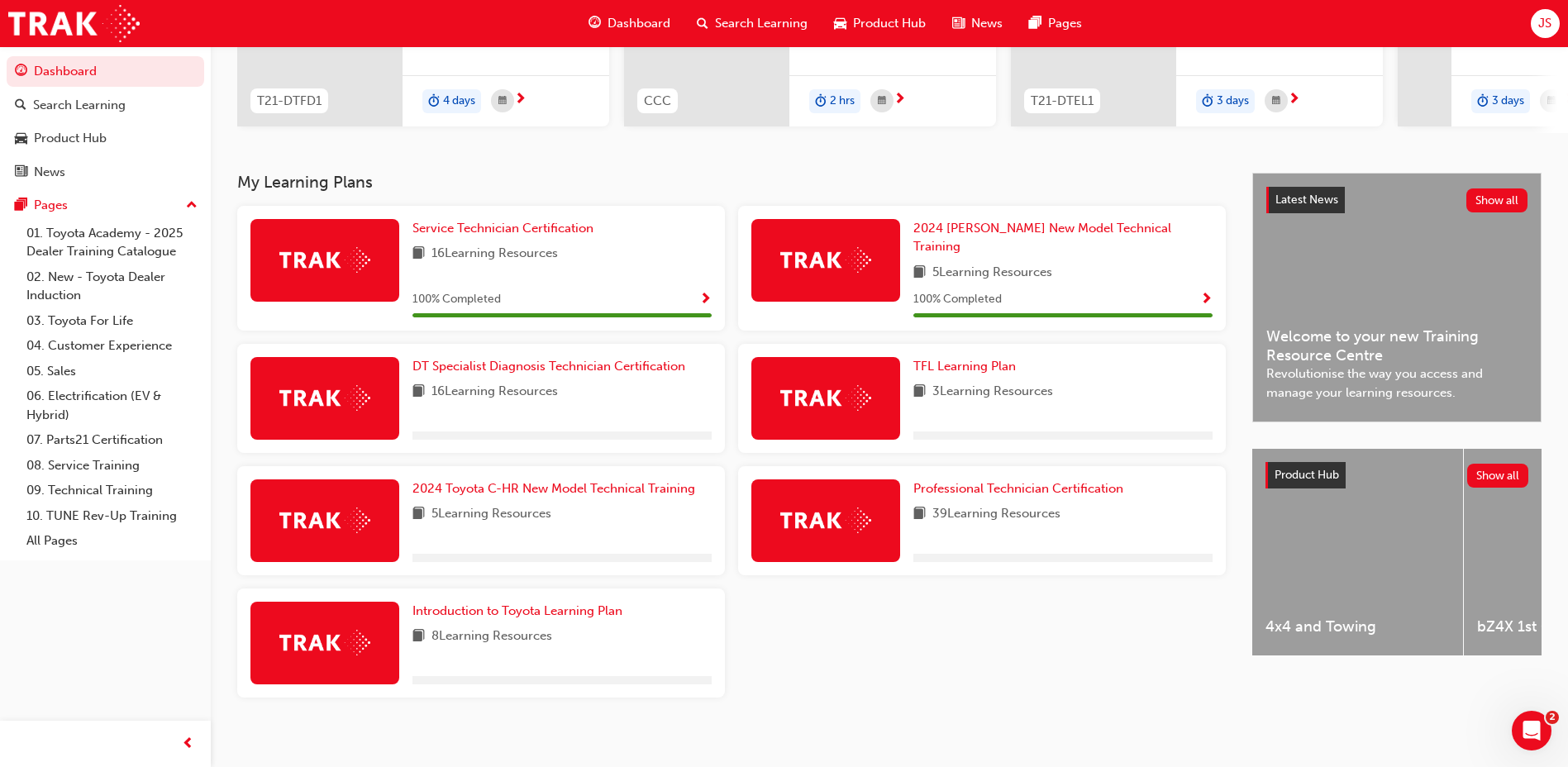
click at [786, 20] on span "Search Learning" at bounding box center [761, 23] width 93 height 19
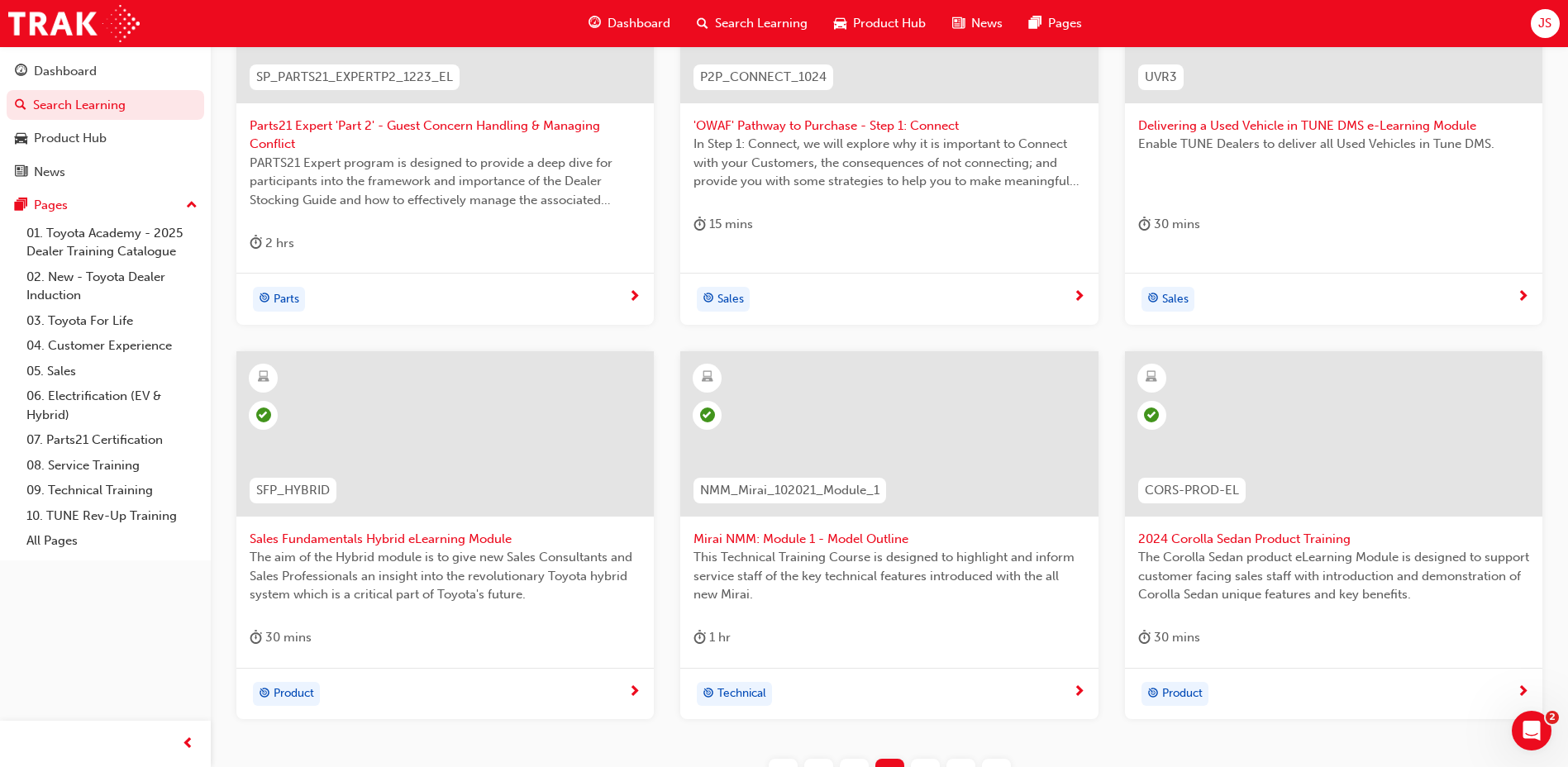
scroll to position [496, 0]
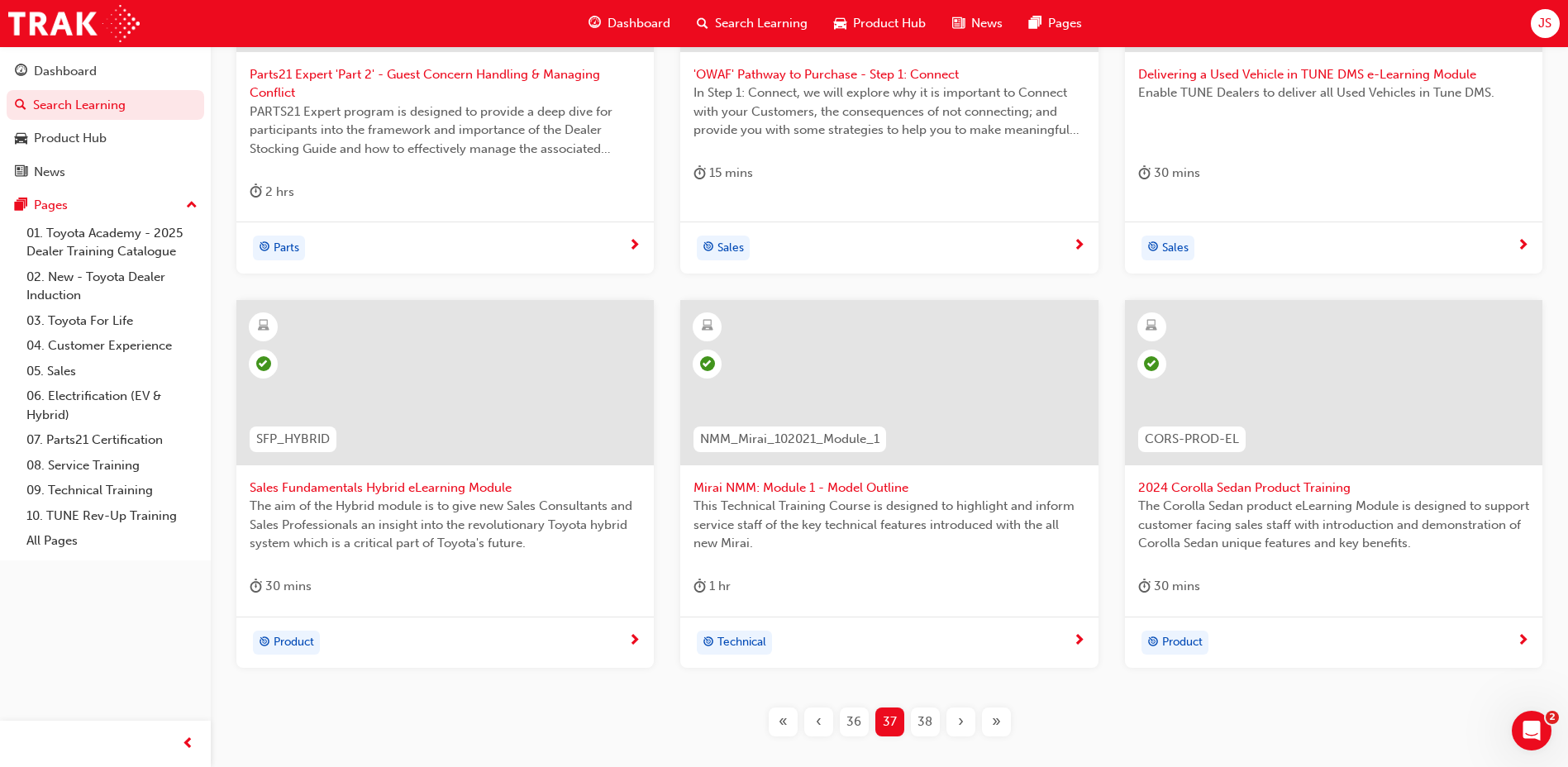
click at [926, 718] on span "38" at bounding box center [925, 721] width 15 height 19
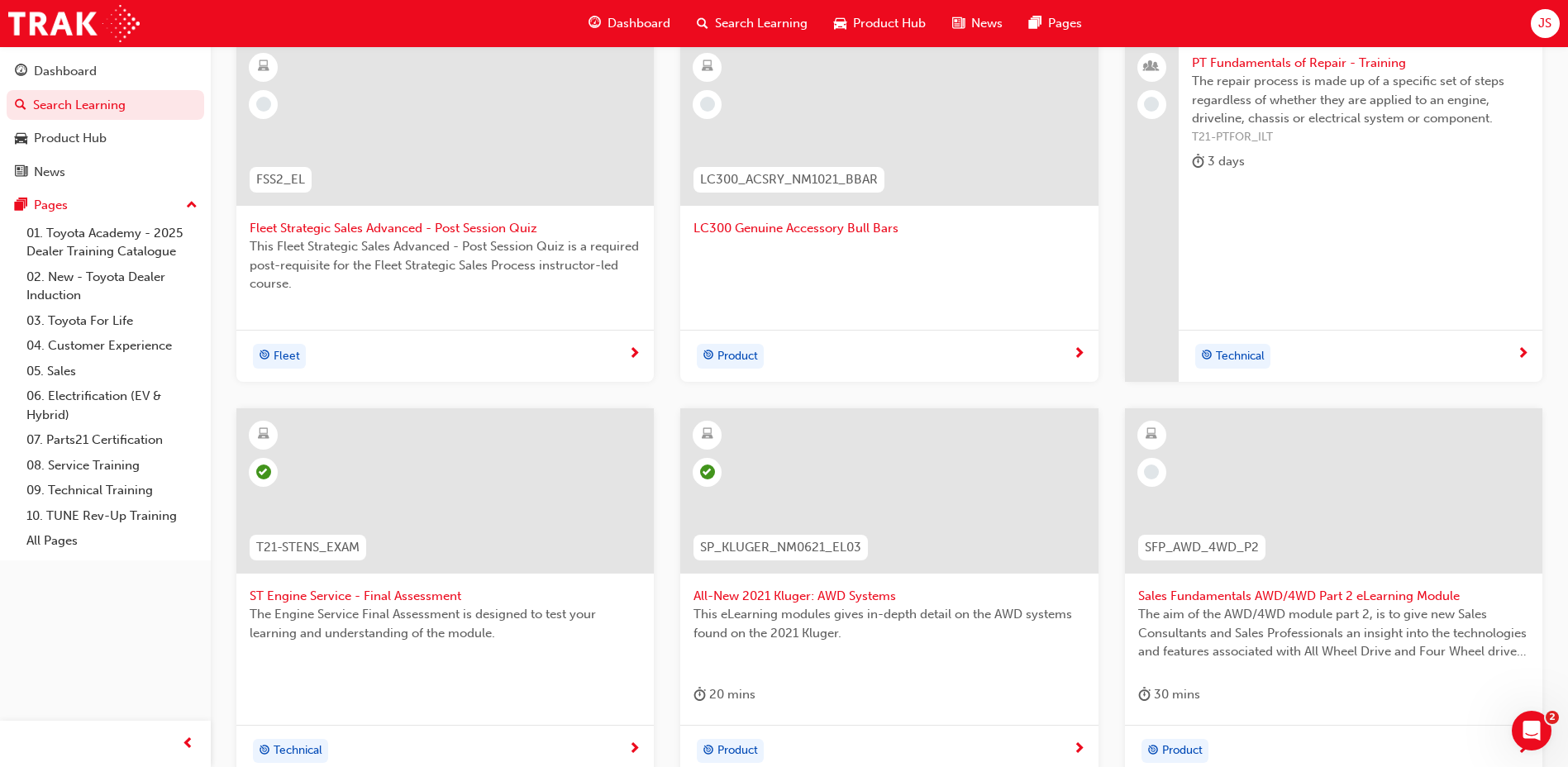
scroll to position [496, 0]
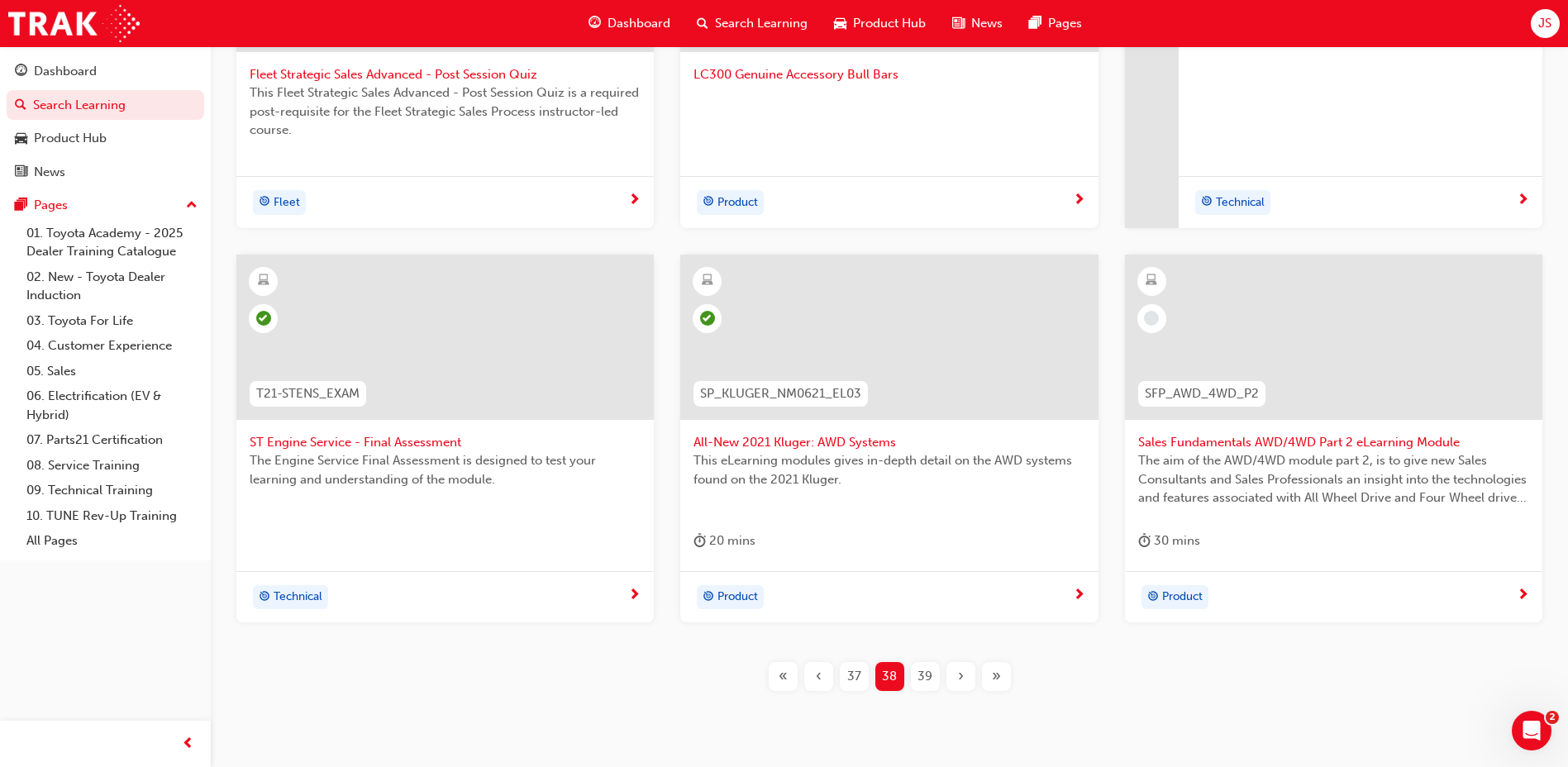
click at [935, 670] on div "39" at bounding box center [925, 676] width 29 height 29
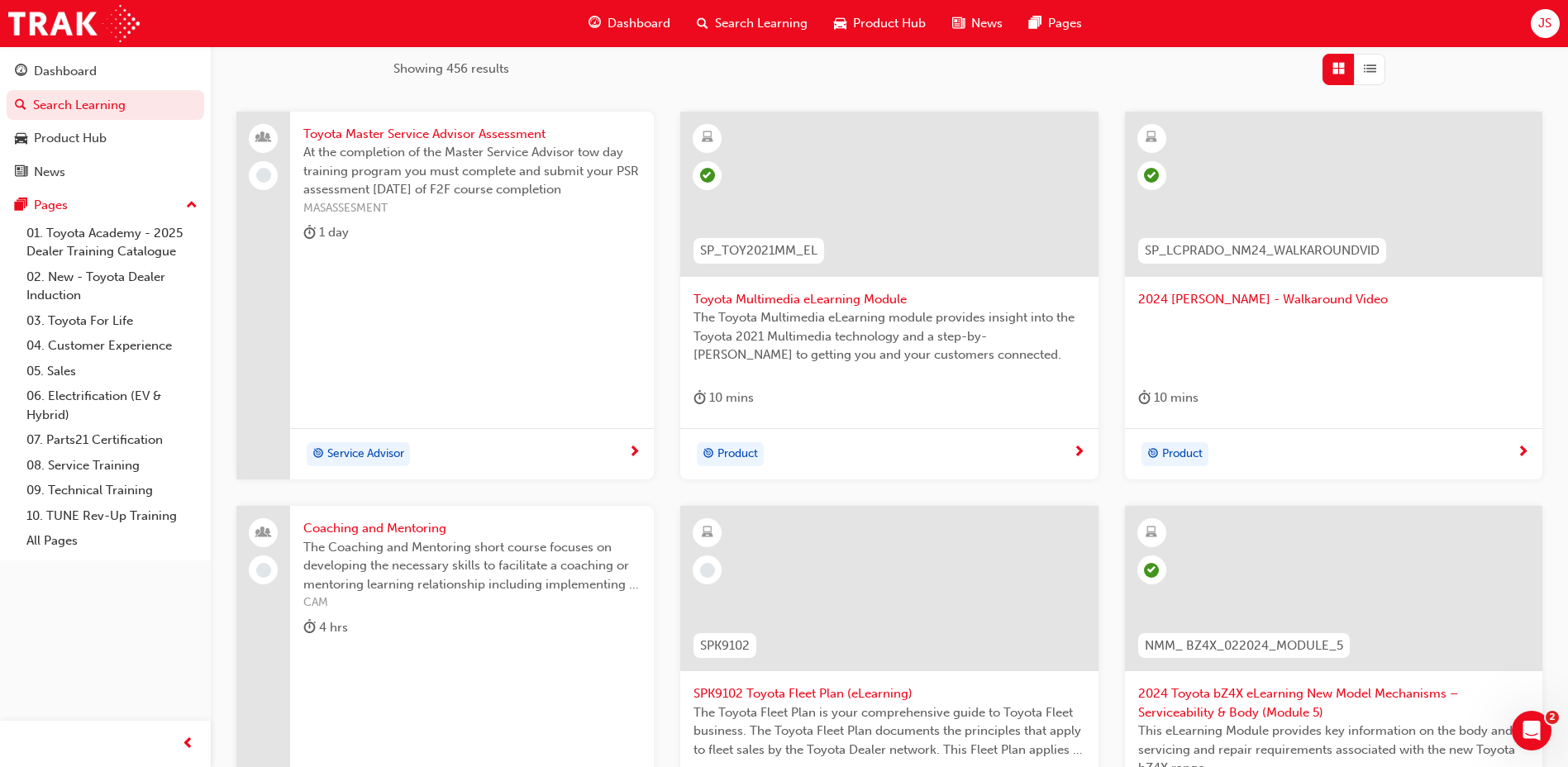
scroll to position [248, 0]
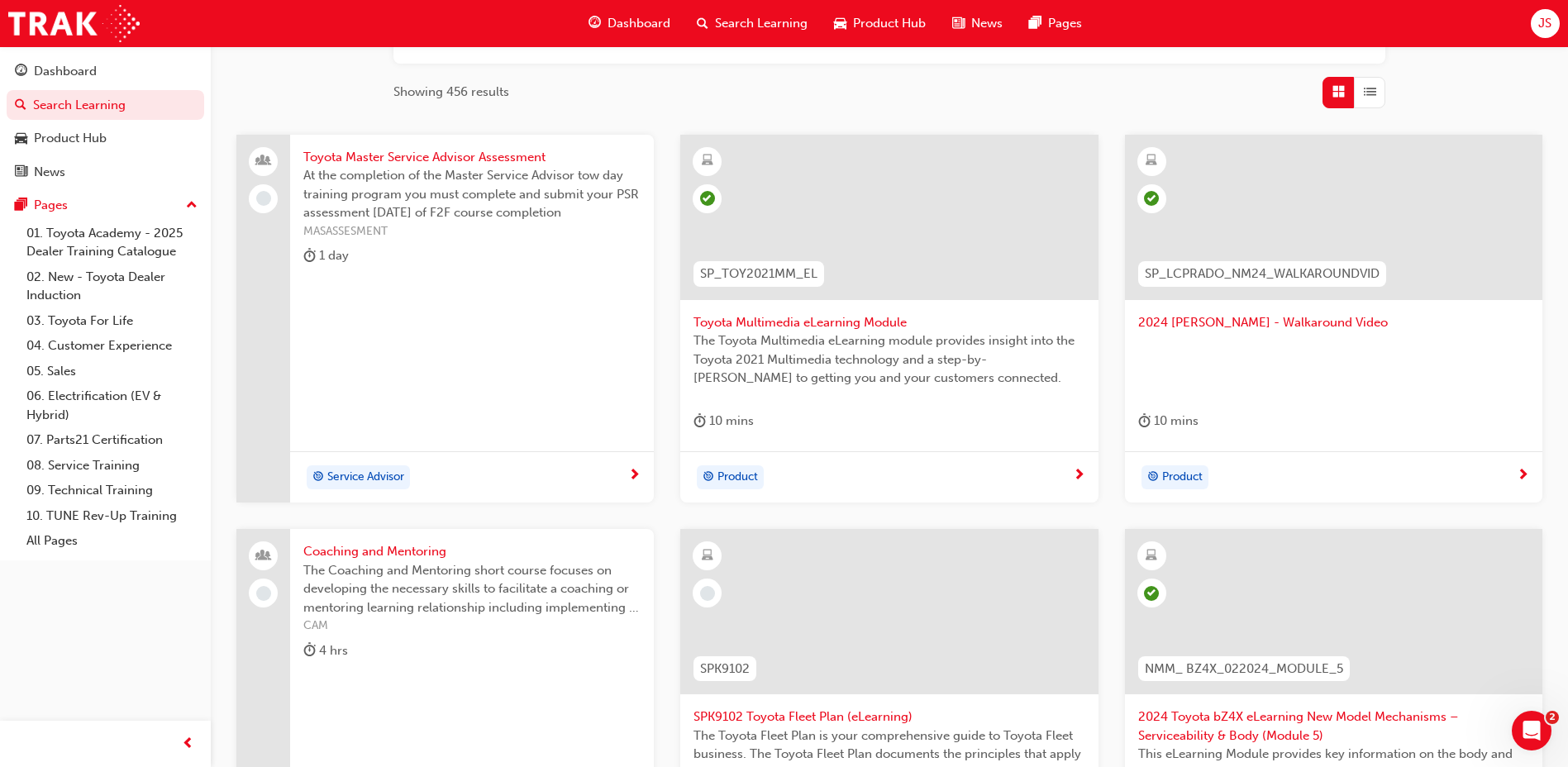
click at [417, 558] on span "Coaching and Mentoring" at bounding box center [472, 552] width 337 height 19
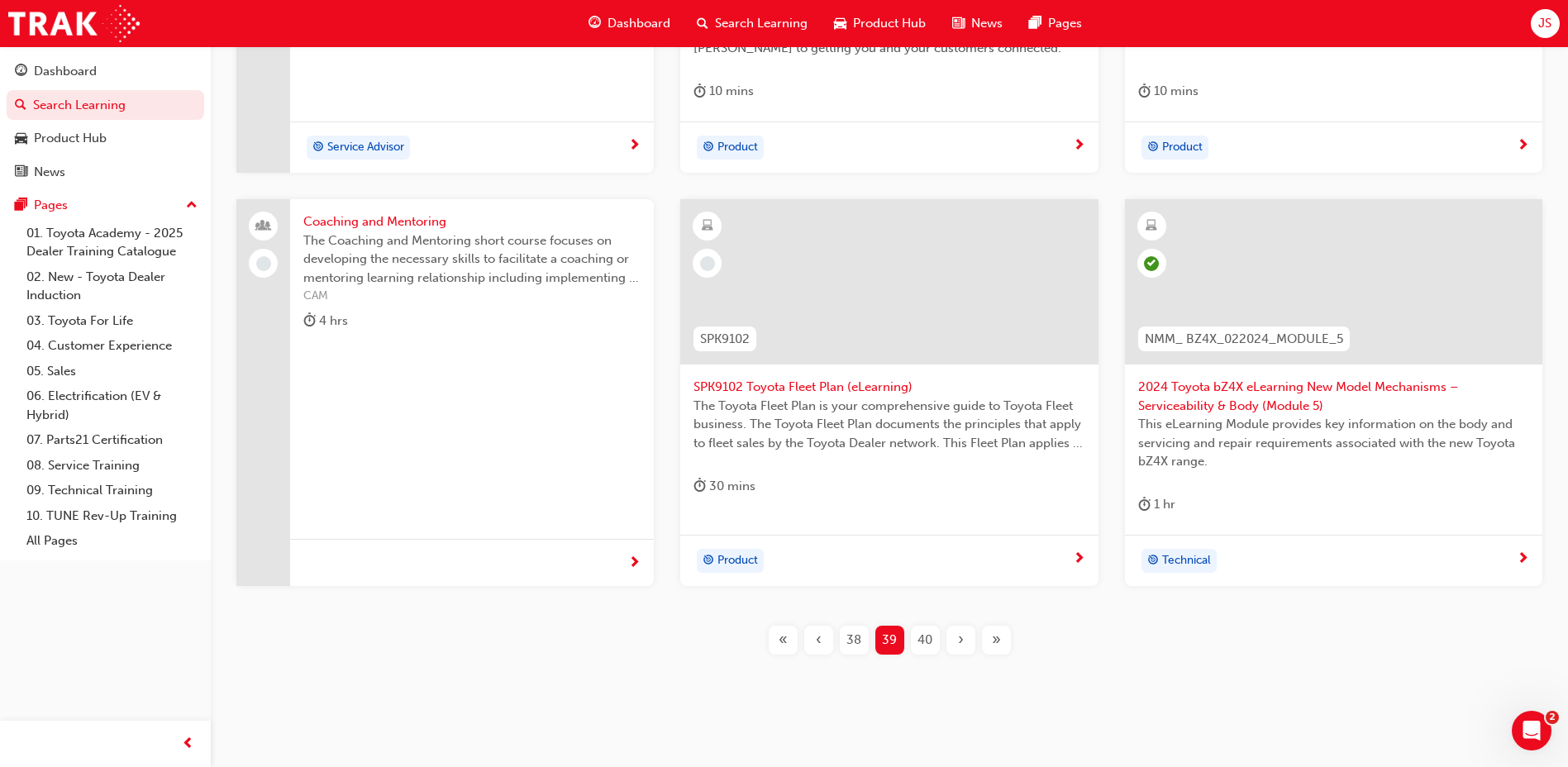
scroll to position [579, 0]
click at [830, 395] on span "SPK9102 Toyota Fleet Plan (eLearning)" at bounding box center [888, 386] width 391 height 19
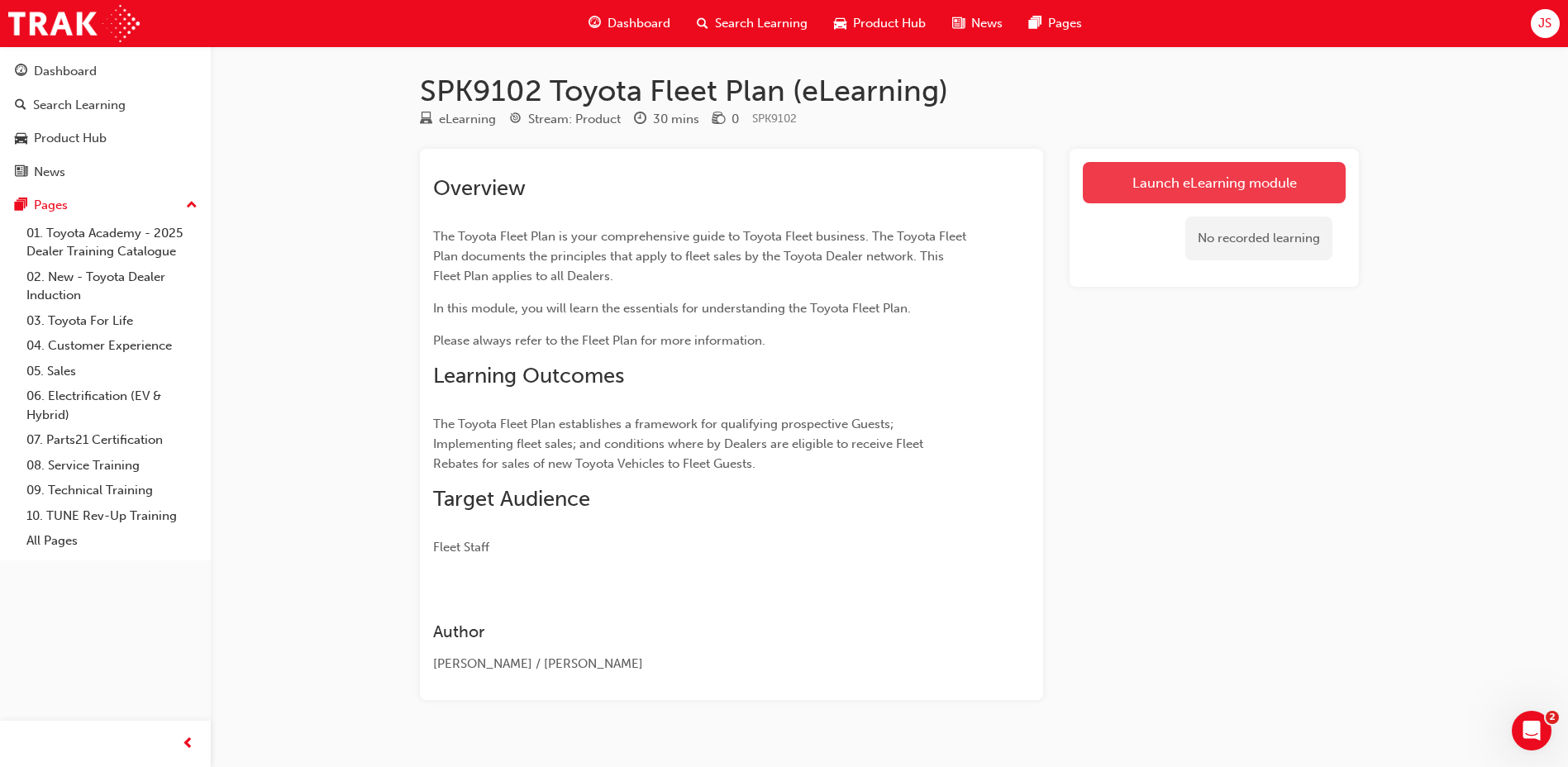
click at [1157, 181] on link "Launch eLearning module" at bounding box center [1214, 183] width 263 height 41
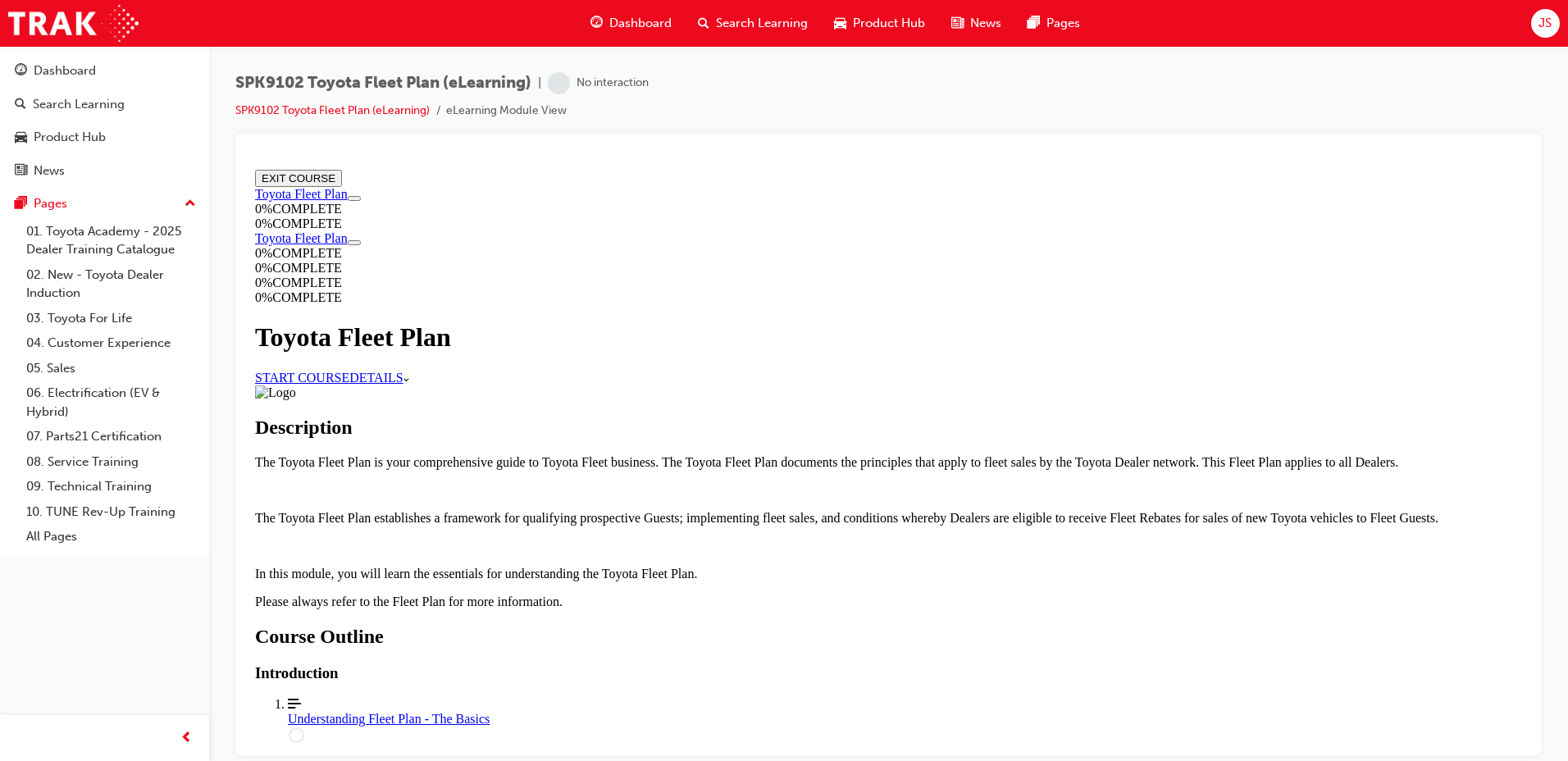
click at [350, 384] on link "START COURSE" at bounding box center [302, 377] width 94 height 14
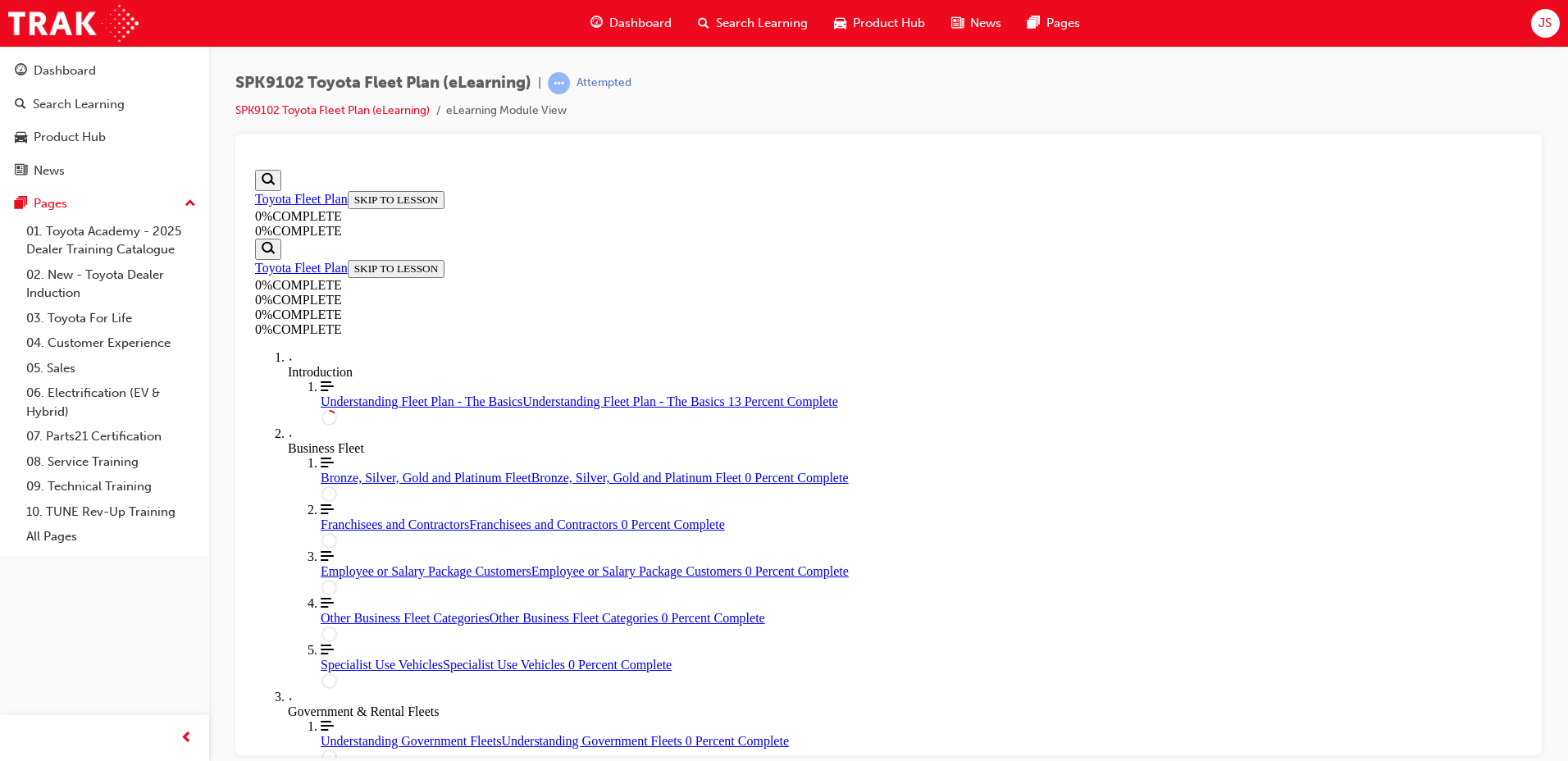
scroll to position [303, 0]
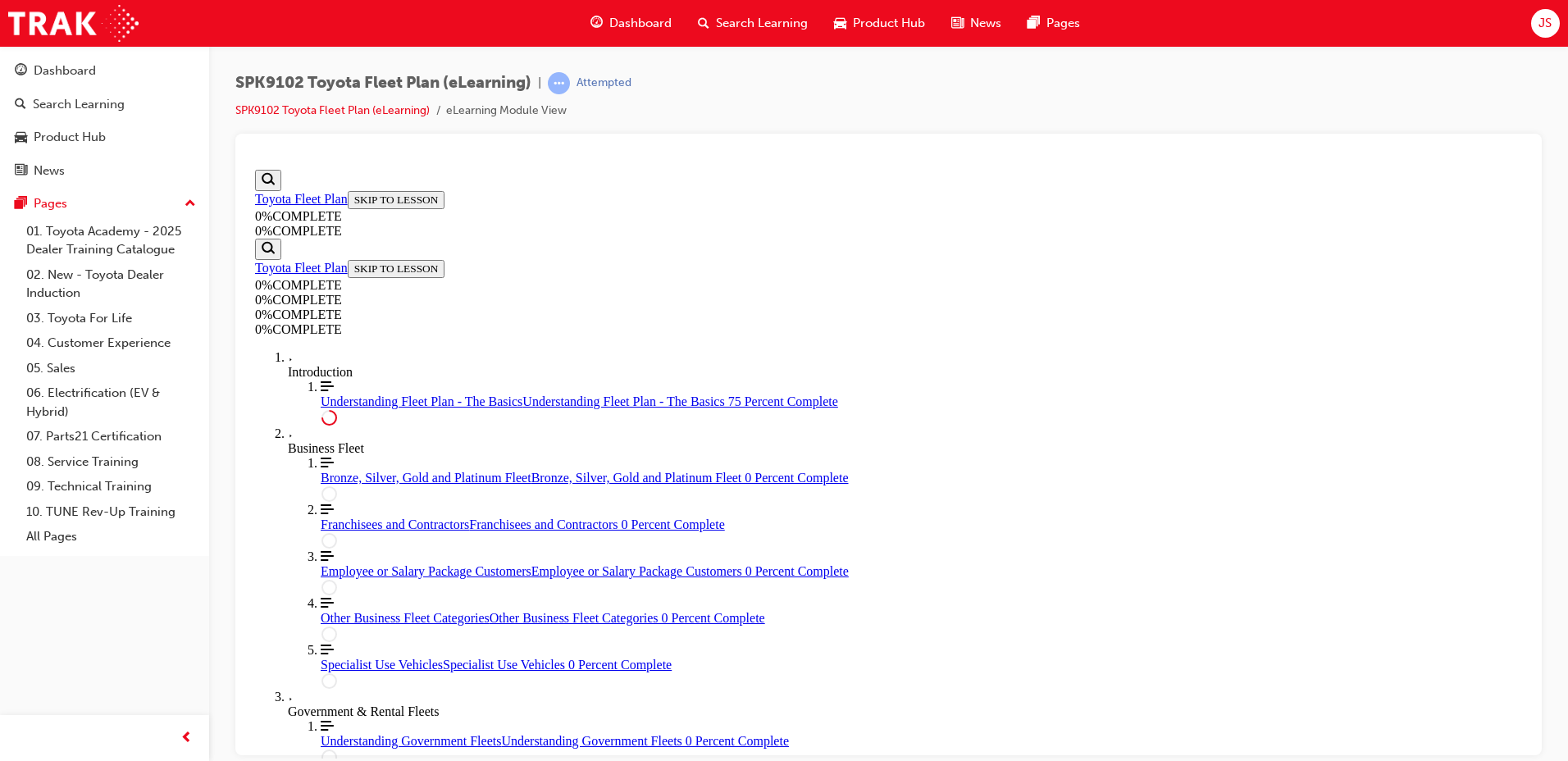
drag, startPoint x: 1423, startPoint y: 487, endPoint x: 1420, endPoint y: 385, distance: 102.0
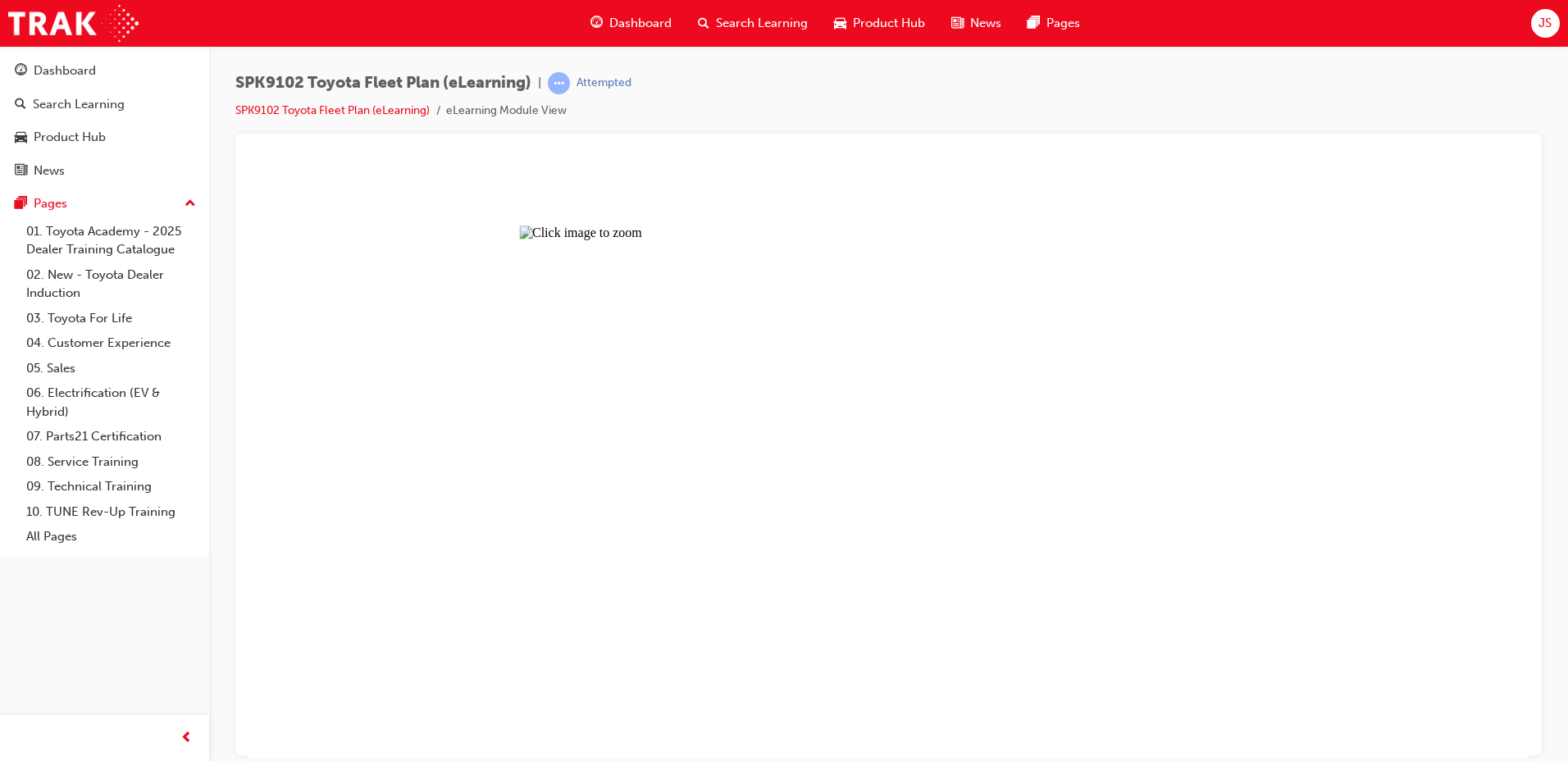
click at [1276, 360] on button "Unzoom image" at bounding box center [889, 461] width 1280 height 596
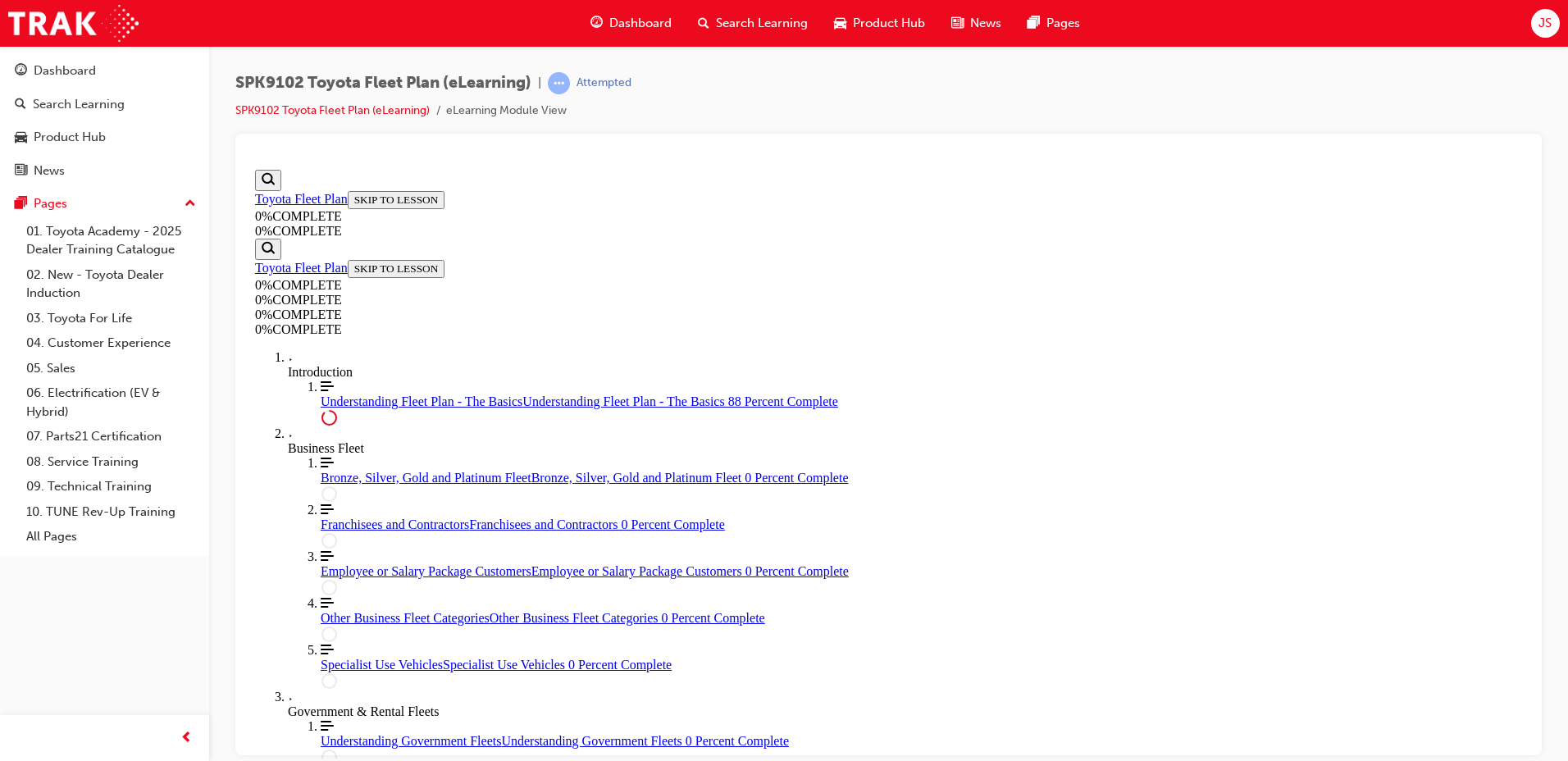
scroll to position [3810, 0]
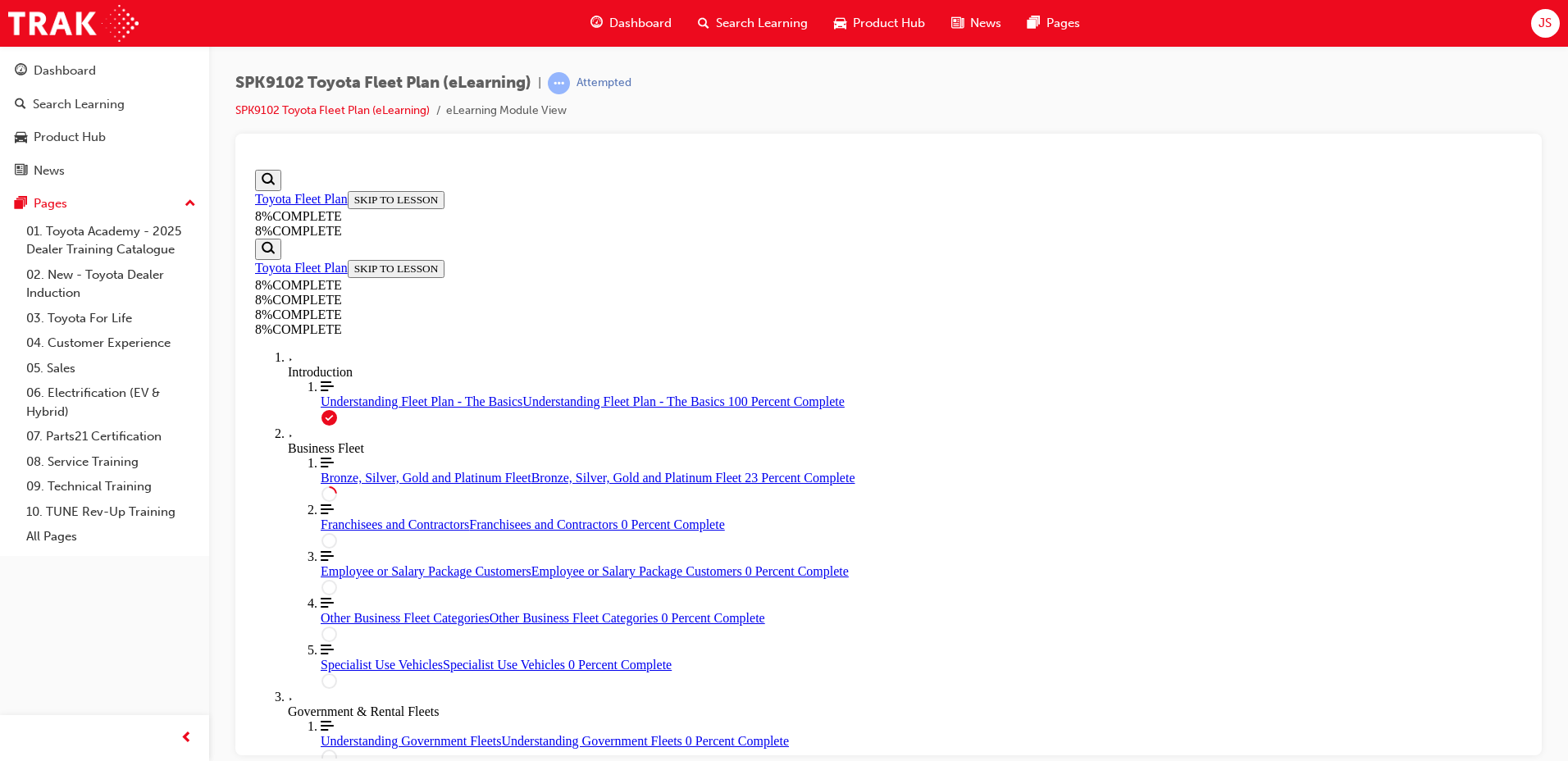
drag, startPoint x: 936, startPoint y: 470, endPoint x: 988, endPoint y: 570, distance: 112.7
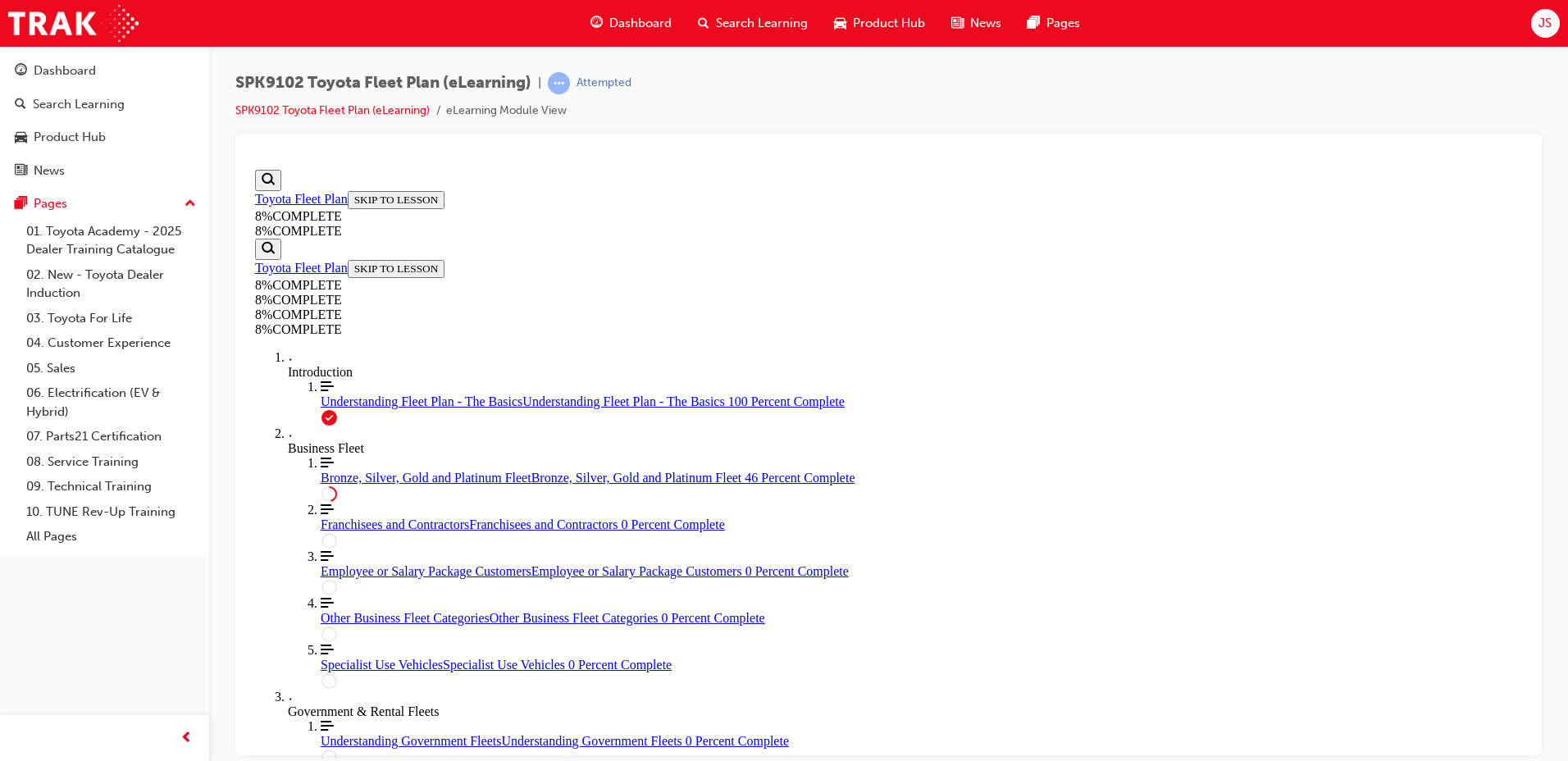
scroll to position [3666, 0]
drag, startPoint x: 926, startPoint y: 599, endPoint x: 971, endPoint y: 599, distance: 45.0
drag, startPoint x: 912, startPoint y: 326, endPoint x: 970, endPoint y: 328, distance: 58.0
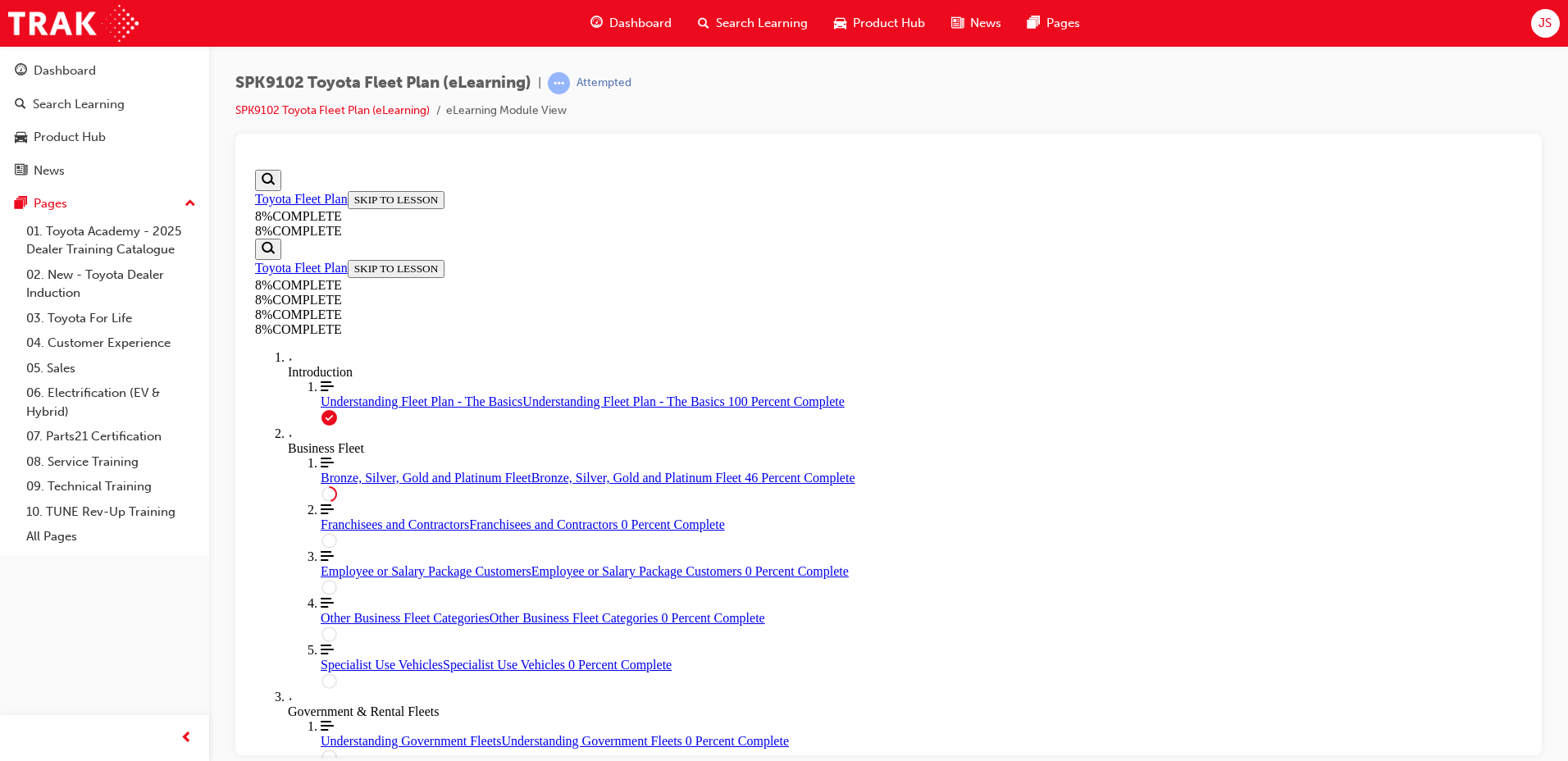
drag, startPoint x: 923, startPoint y: 402, endPoint x: 931, endPoint y: 503, distance: 101.3
drag, startPoint x: 916, startPoint y: 402, endPoint x: 962, endPoint y: 400, distance: 46.0
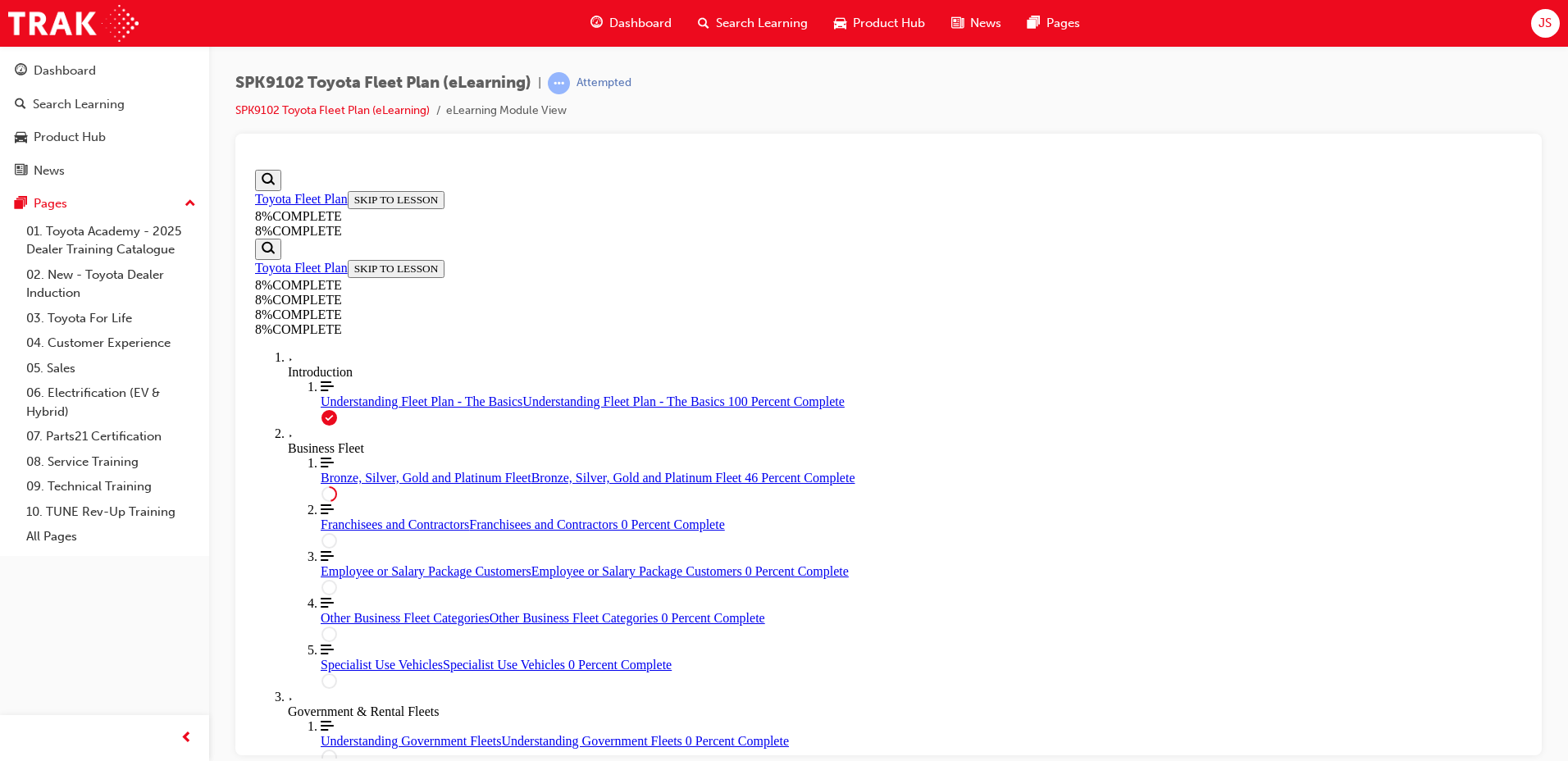
drag, startPoint x: 915, startPoint y: 479, endPoint x: 960, endPoint y: 386, distance: 103.3
drag, startPoint x: 942, startPoint y: 638, endPoint x: 981, endPoint y: 636, distance: 39.1
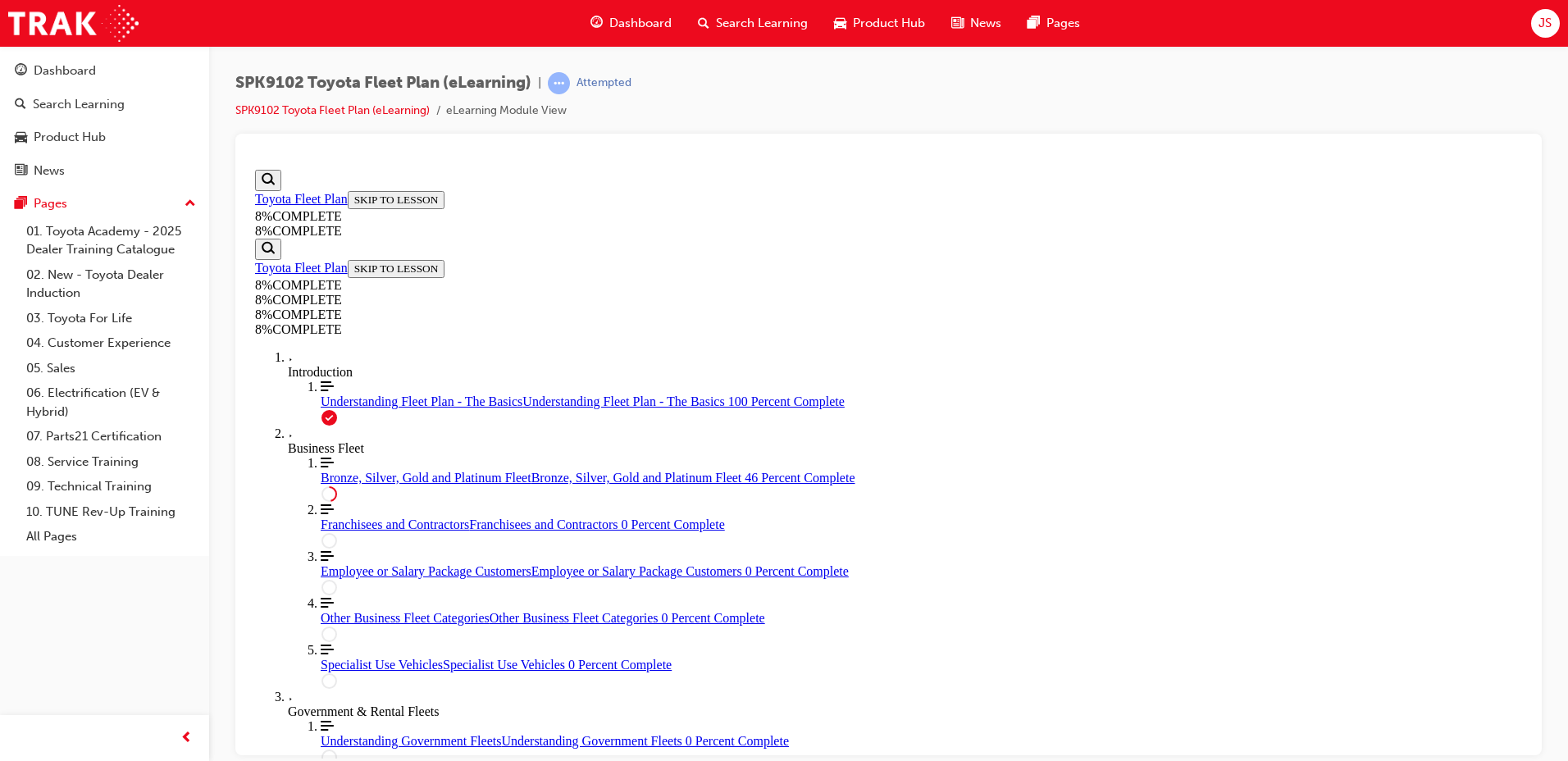
drag, startPoint x: 946, startPoint y: 553, endPoint x: 998, endPoint y: 557, distance: 52.2
drag, startPoint x: 945, startPoint y: 468, endPoint x: 1003, endPoint y: 472, distance: 58.1
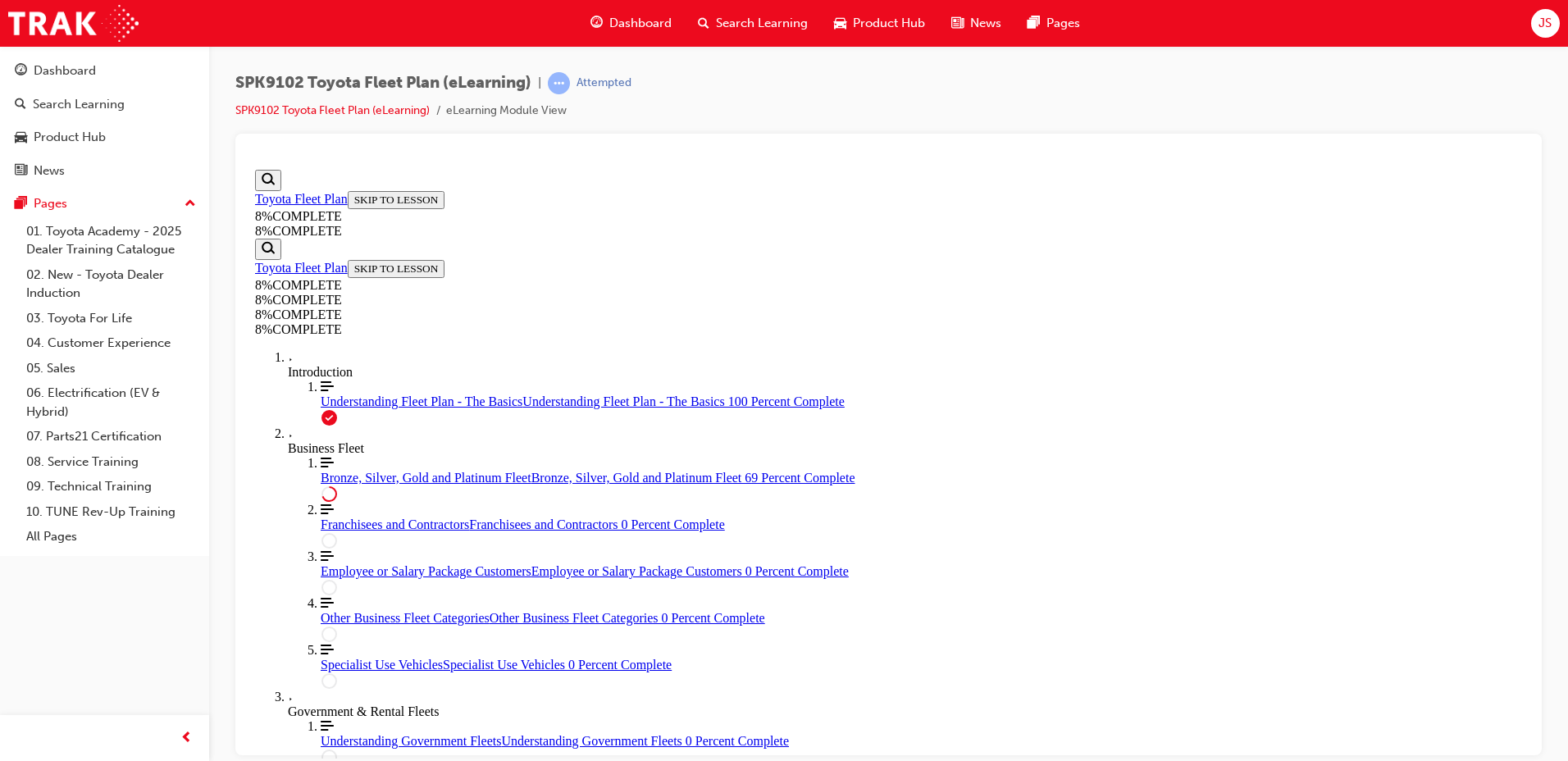
scroll to position [5422, 0]
drag, startPoint x: 919, startPoint y: 332, endPoint x: 968, endPoint y: 493, distance: 168.3
drag, startPoint x: 908, startPoint y: 331, endPoint x: 944, endPoint y: 577, distance: 248.6
drag, startPoint x: 921, startPoint y: 399, endPoint x: 976, endPoint y: 323, distance: 93.8
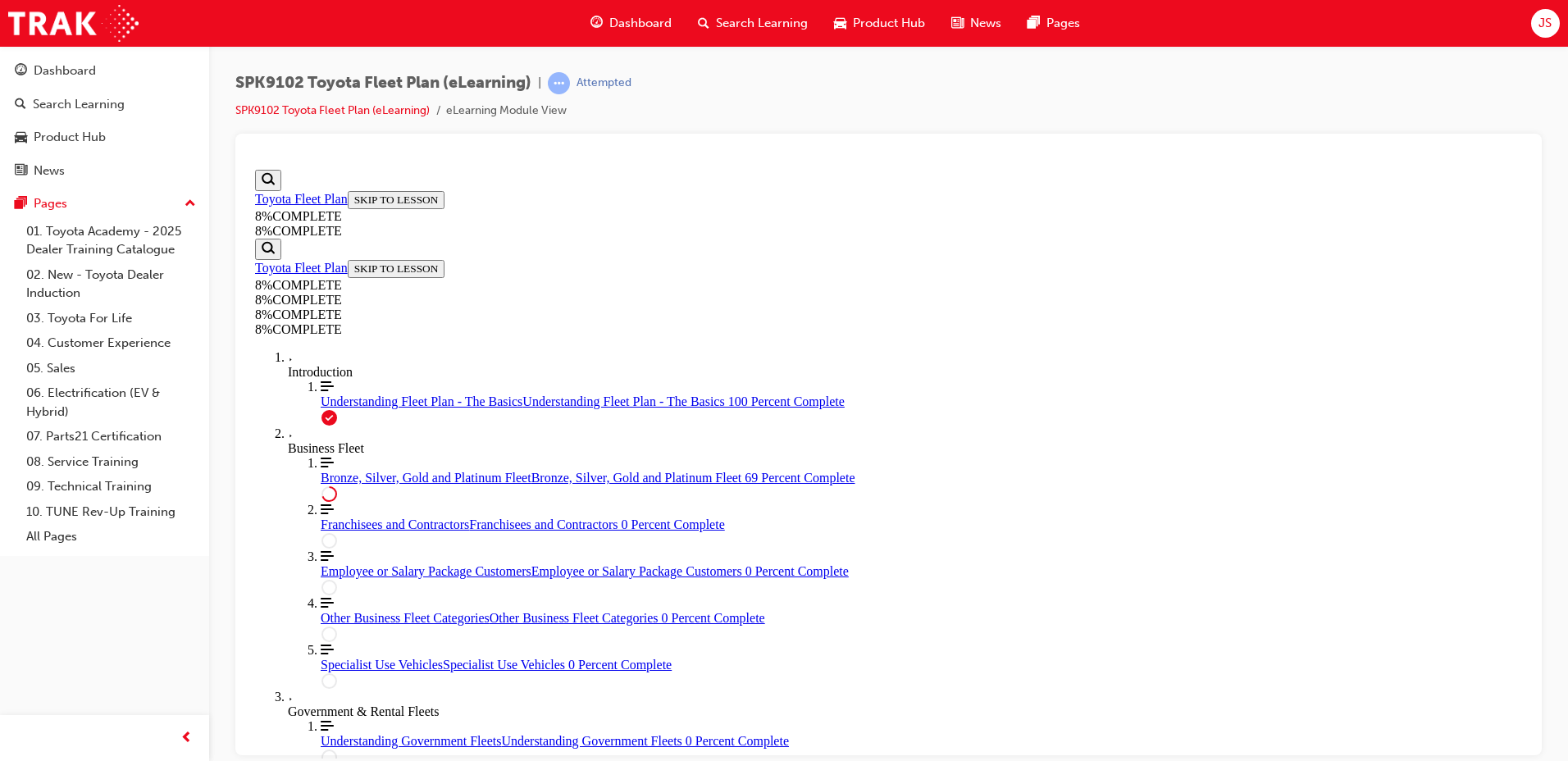
drag, startPoint x: 934, startPoint y: 567, endPoint x: 978, endPoint y: 564, distance: 44.1
drag, startPoint x: 975, startPoint y: 562, endPoint x: 971, endPoint y: 402, distance: 160.0
drag, startPoint x: 969, startPoint y: 408, endPoint x: 975, endPoint y: 574, distance: 166.1
drag, startPoint x: 934, startPoint y: 414, endPoint x: 978, endPoint y: 567, distance: 159.2
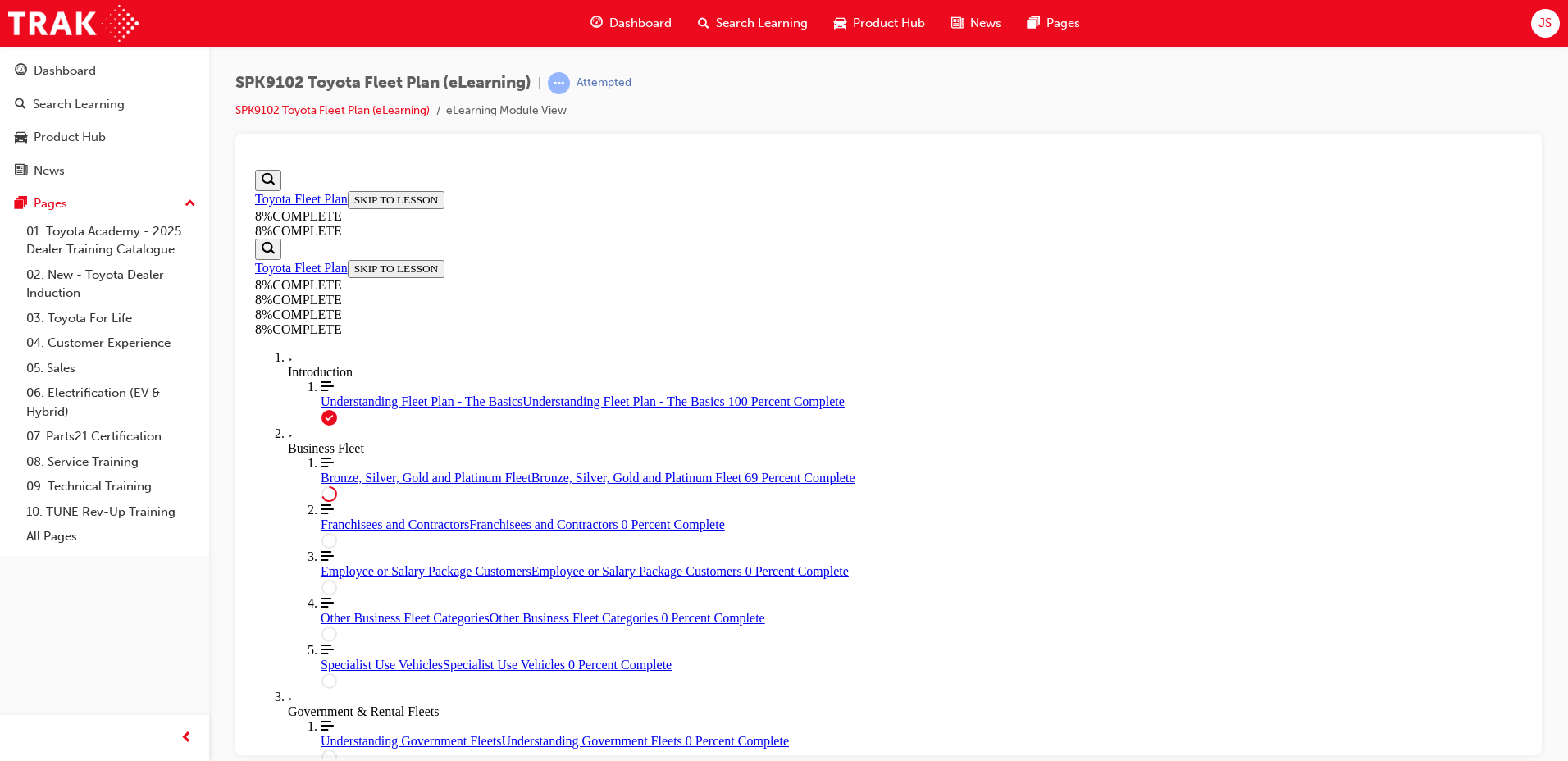
drag, startPoint x: 947, startPoint y: 401, endPoint x: 1017, endPoint y: 408, distance: 70.3
drag, startPoint x: 904, startPoint y: 430, endPoint x: 915, endPoint y: 433, distance: 11.4
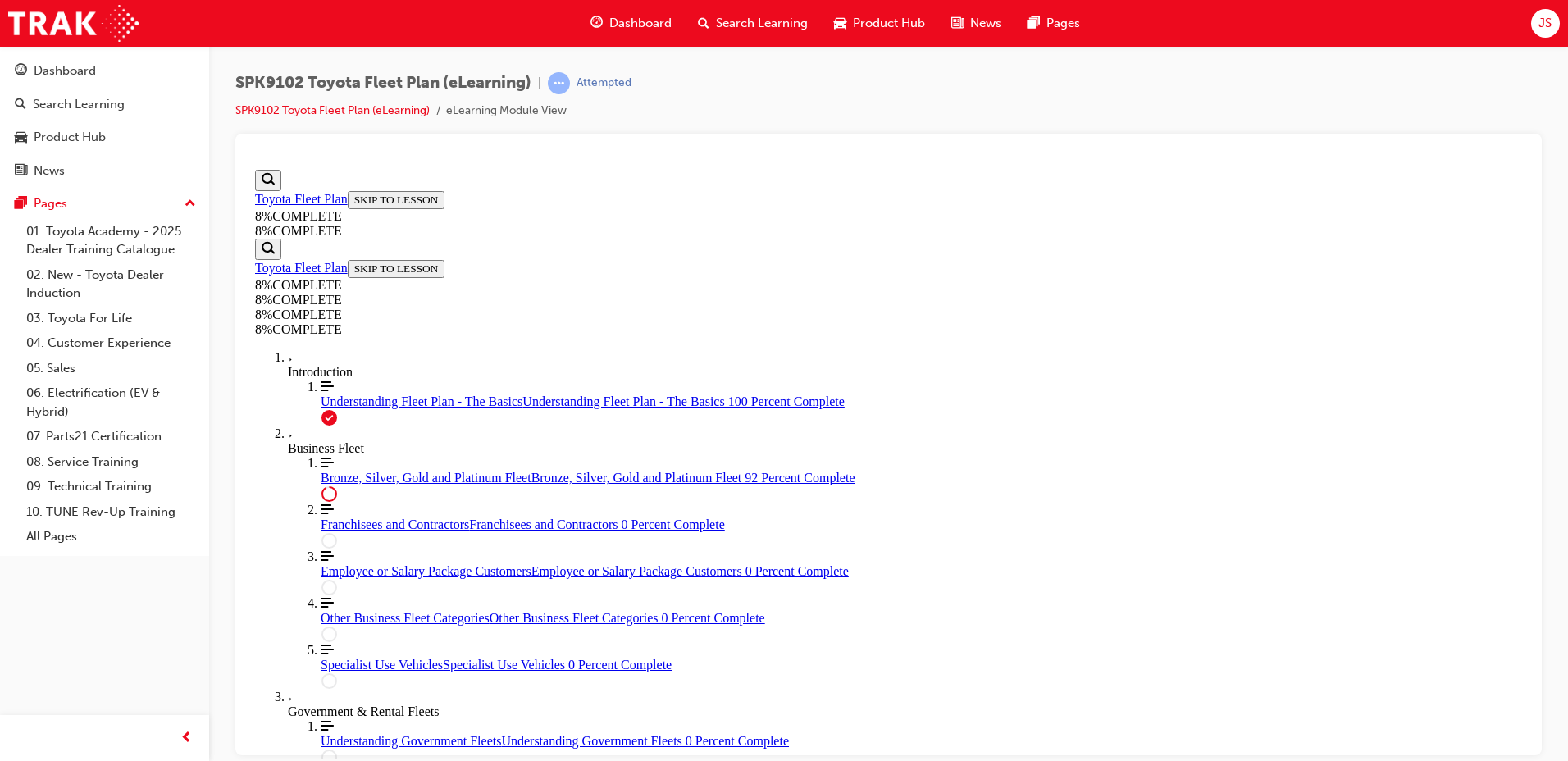
drag, startPoint x: 933, startPoint y: 505, endPoint x: 982, endPoint y: 506, distance: 49.0
drag, startPoint x: 944, startPoint y: 432, endPoint x: 990, endPoint y: 588, distance: 162.6
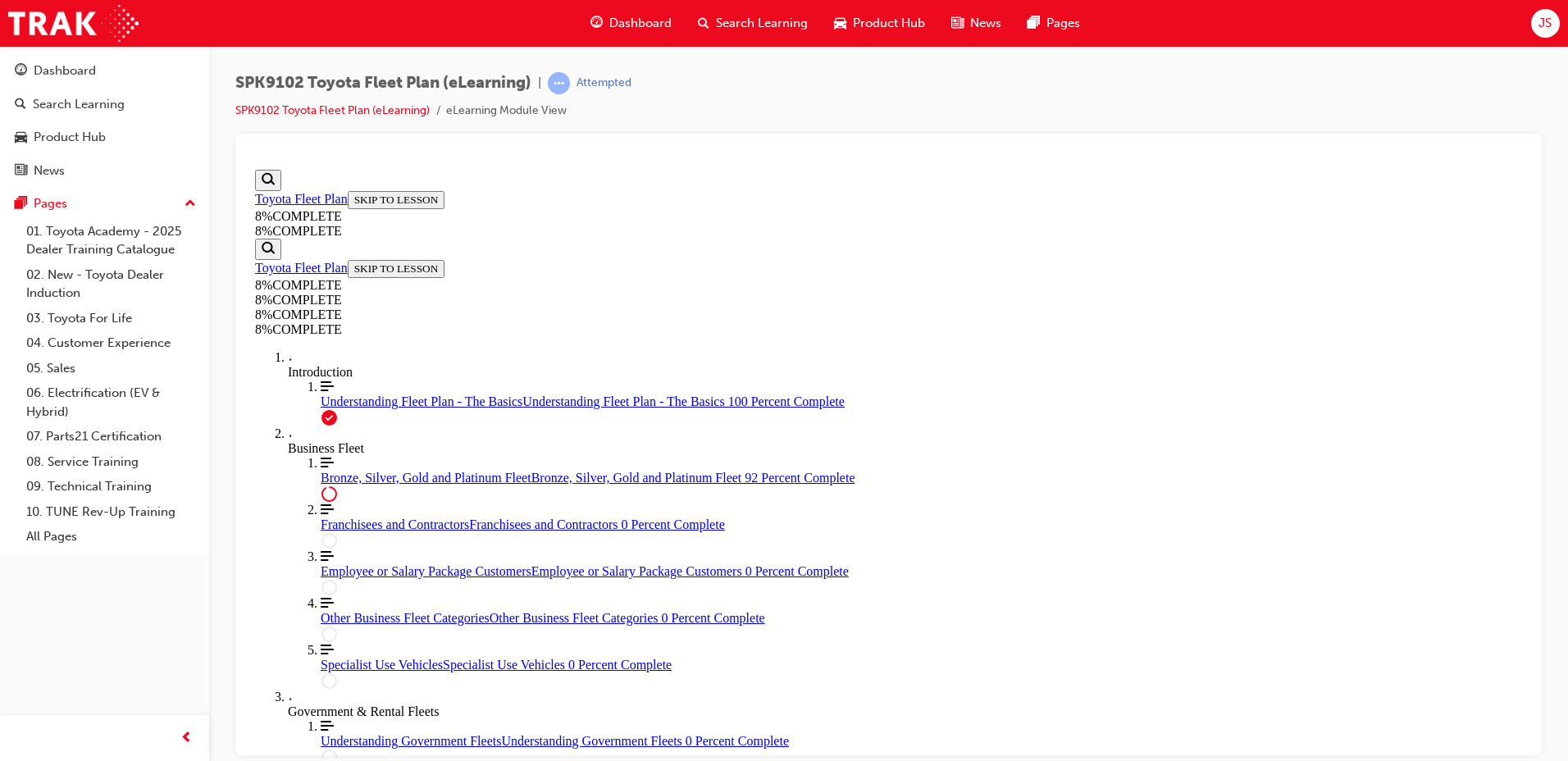
drag, startPoint x: 908, startPoint y: 419, endPoint x: 966, endPoint y: 433, distance: 59.7
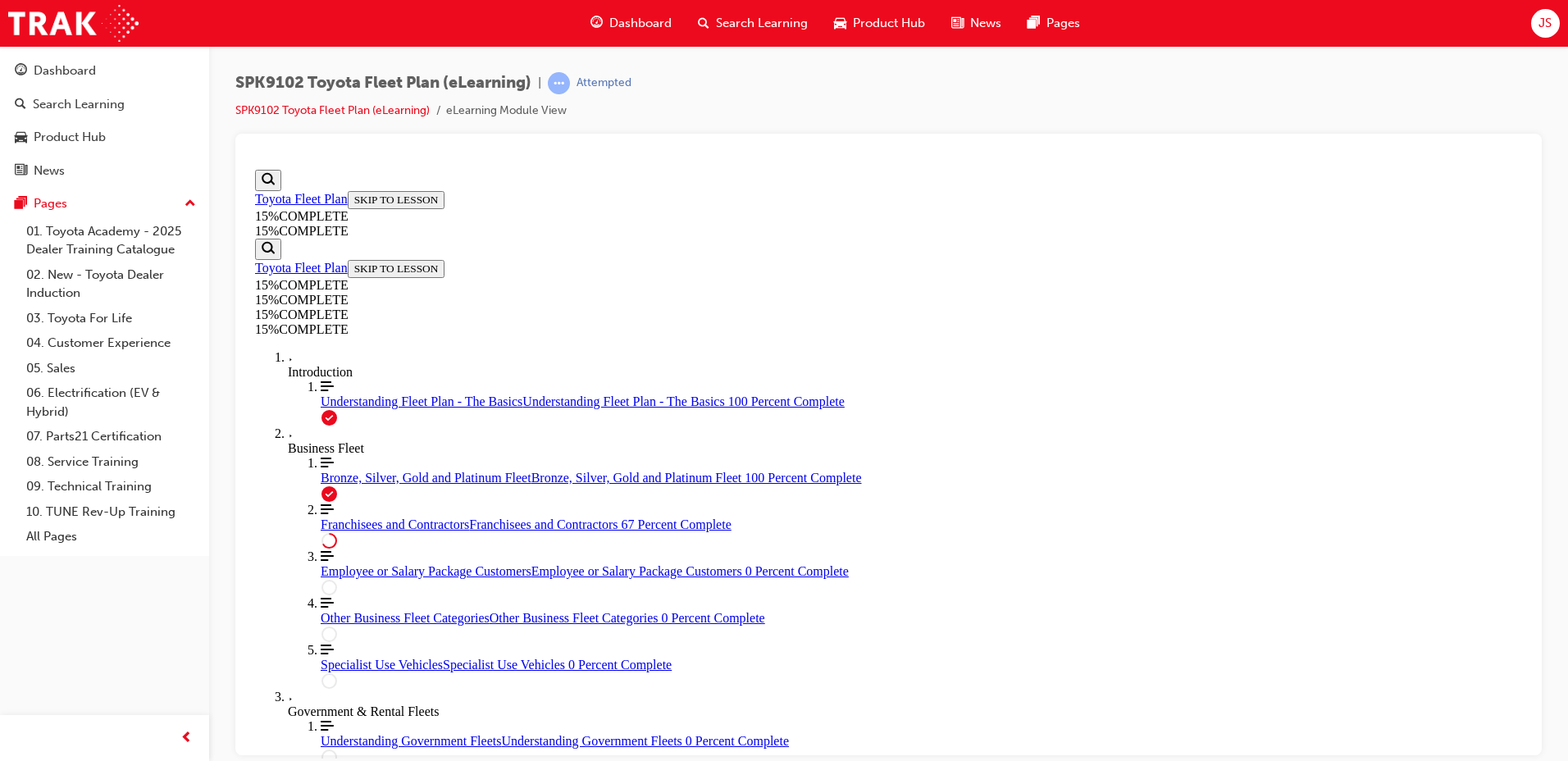
scroll to position [607, 0]
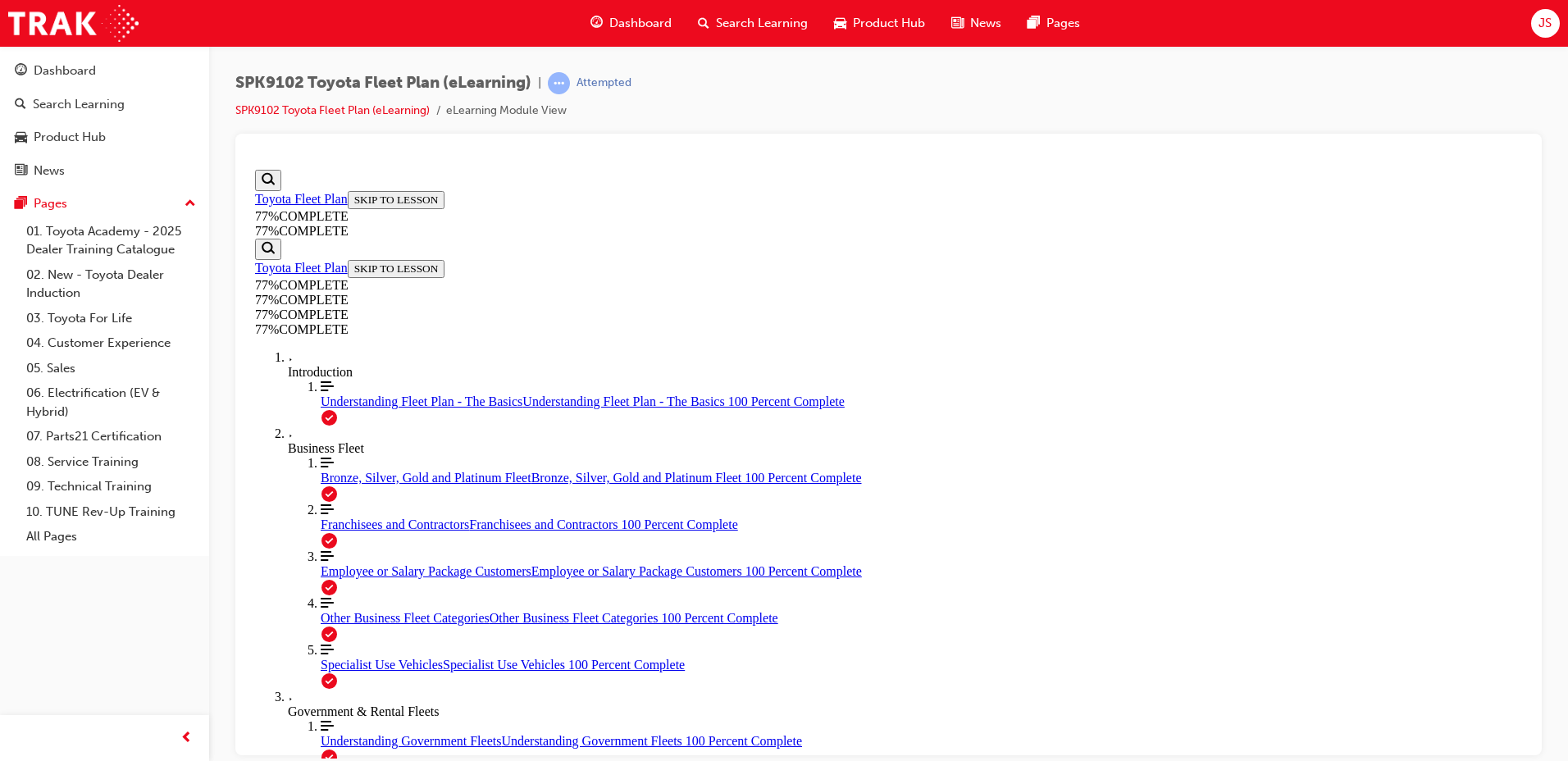
scroll to position [713, 0]
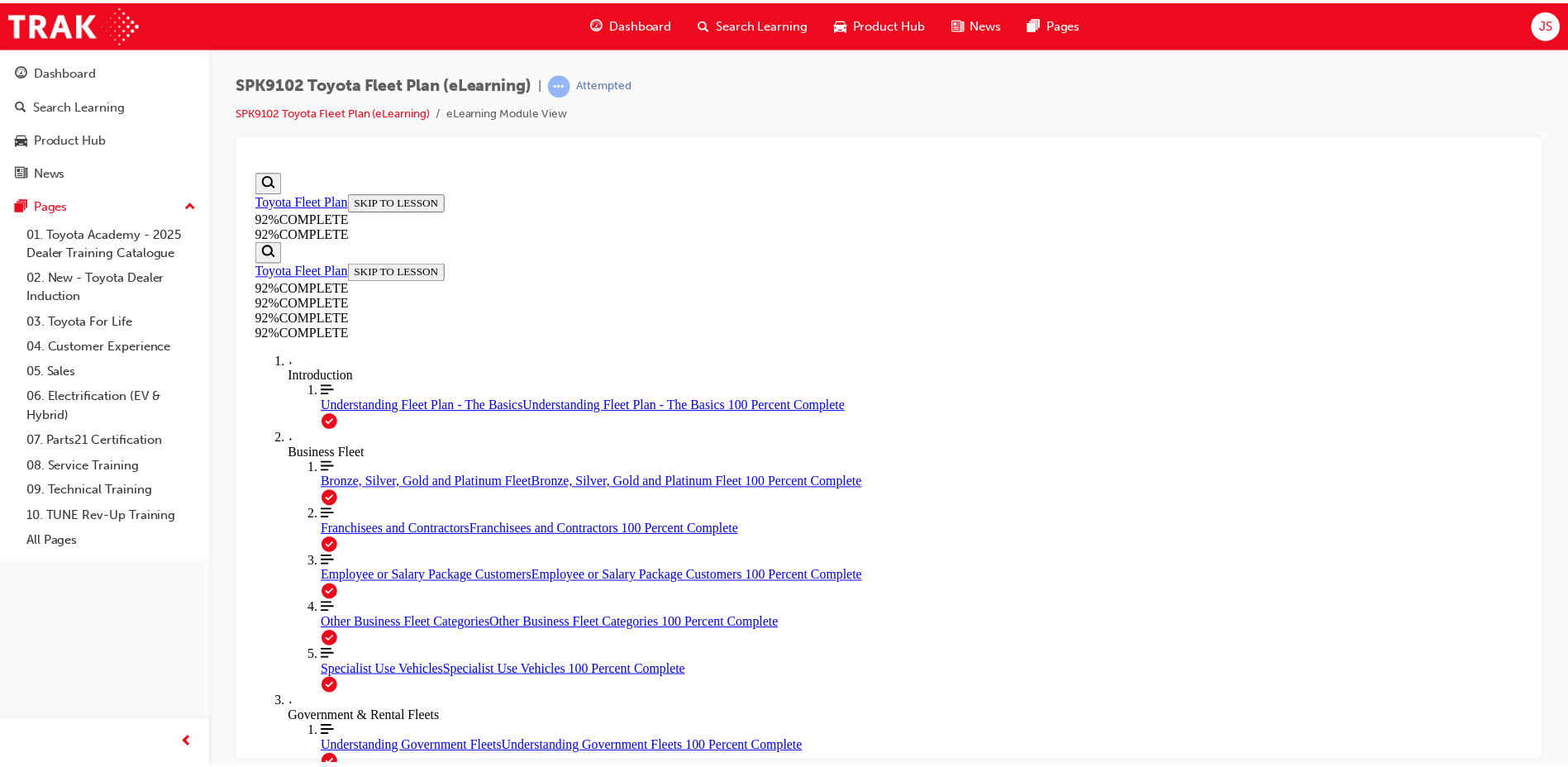
scroll to position [60, 0]
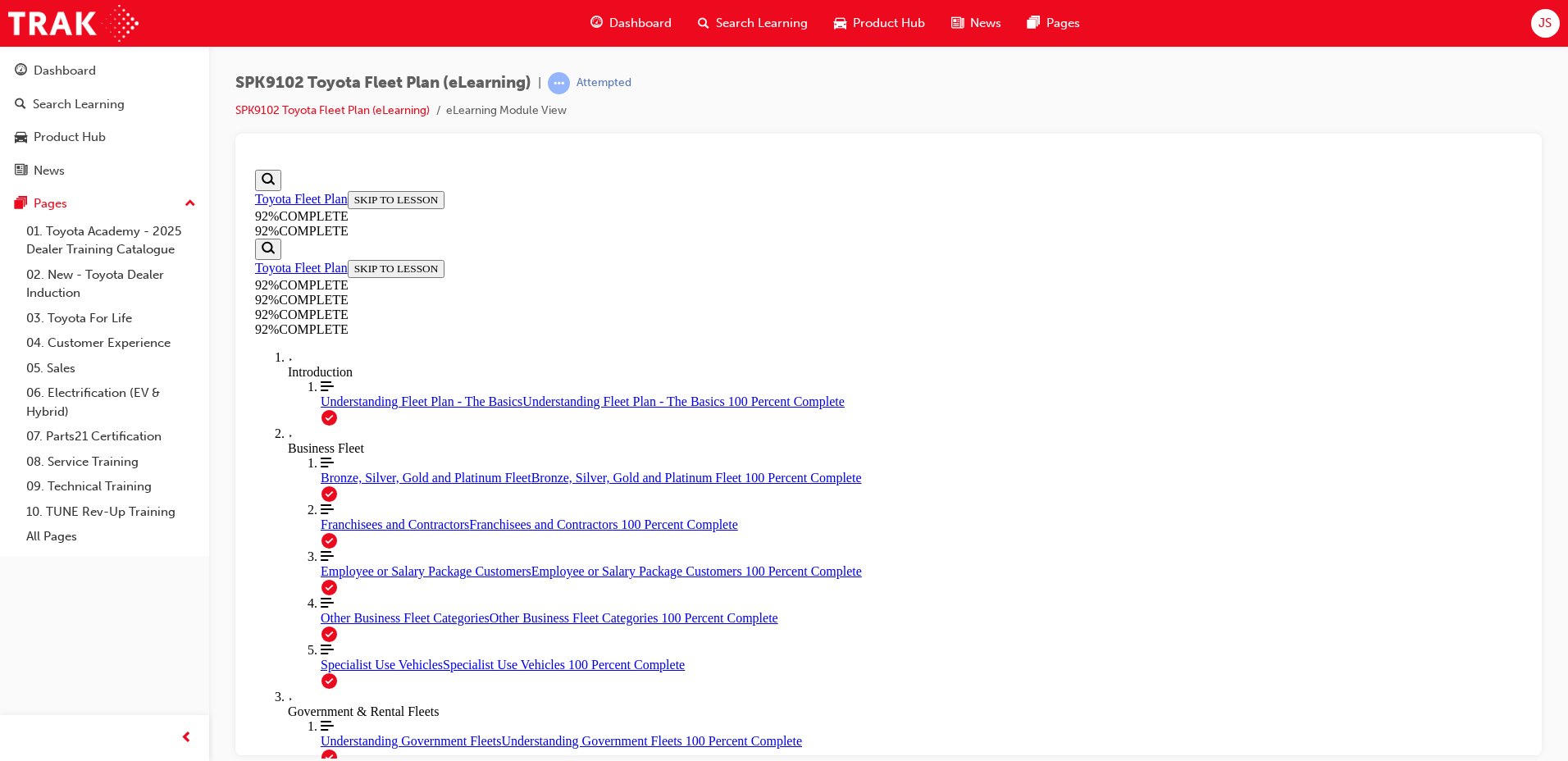
scroll to position [200, 0]
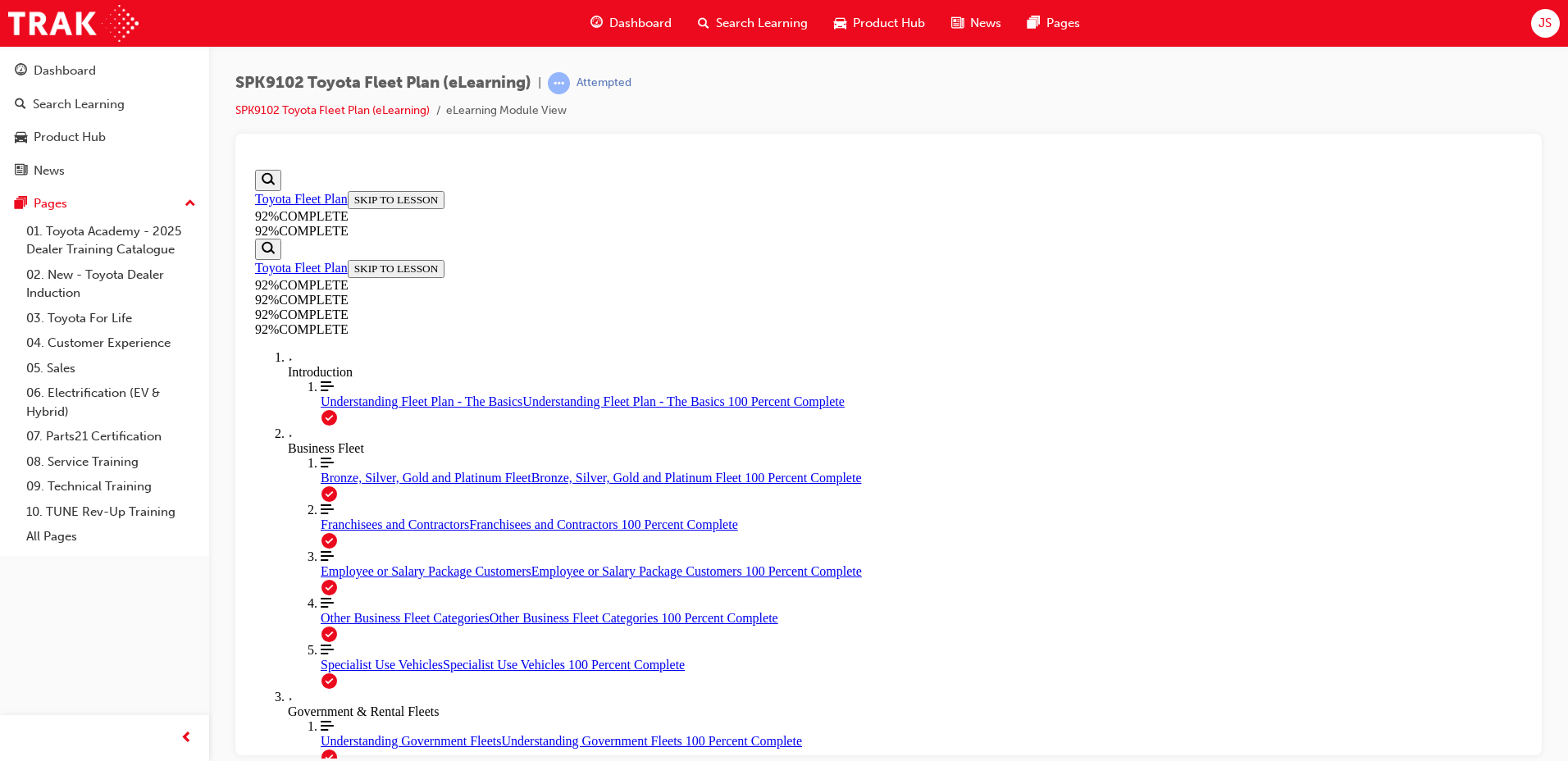
drag, startPoint x: 883, startPoint y: 580, endPoint x: 932, endPoint y: 575, distance: 49.3
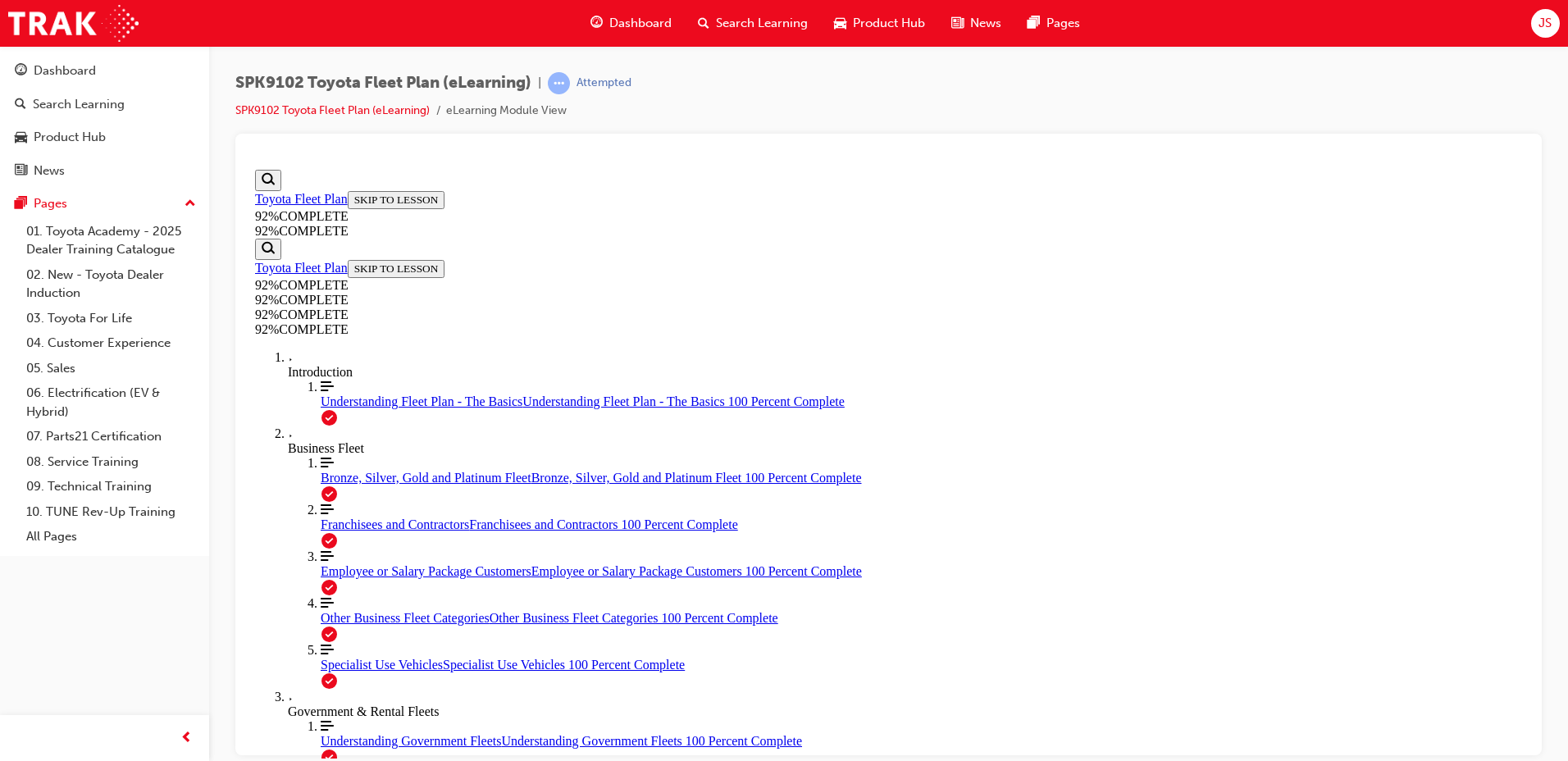
drag, startPoint x: 902, startPoint y: 490, endPoint x: 960, endPoint y: 412, distance: 97.2
drag, startPoint x: 939, startPoint y: 503, endPoint x: 977, endPoint y: 501, distance: 38.1
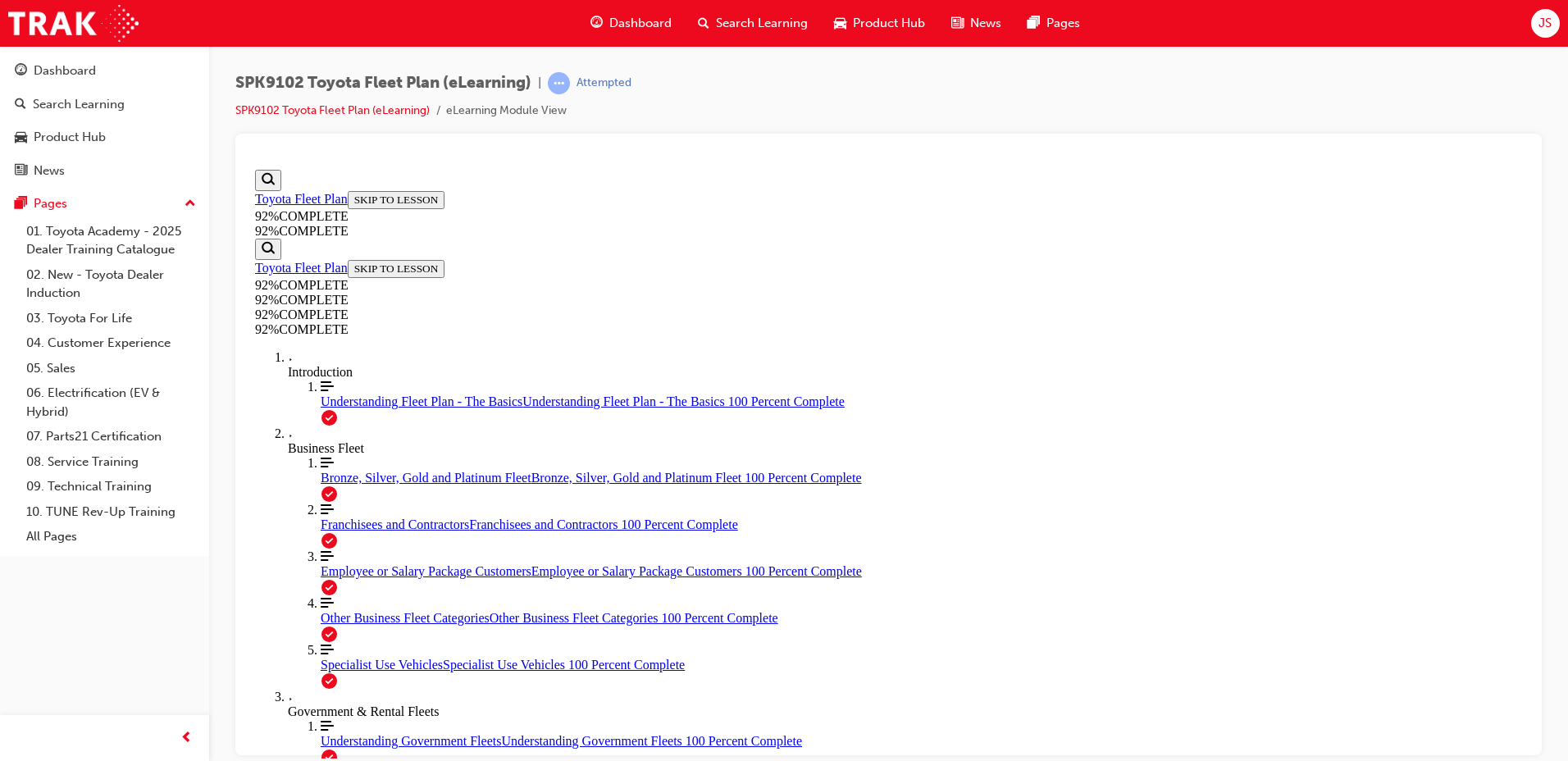
scroll to position [366, 0]
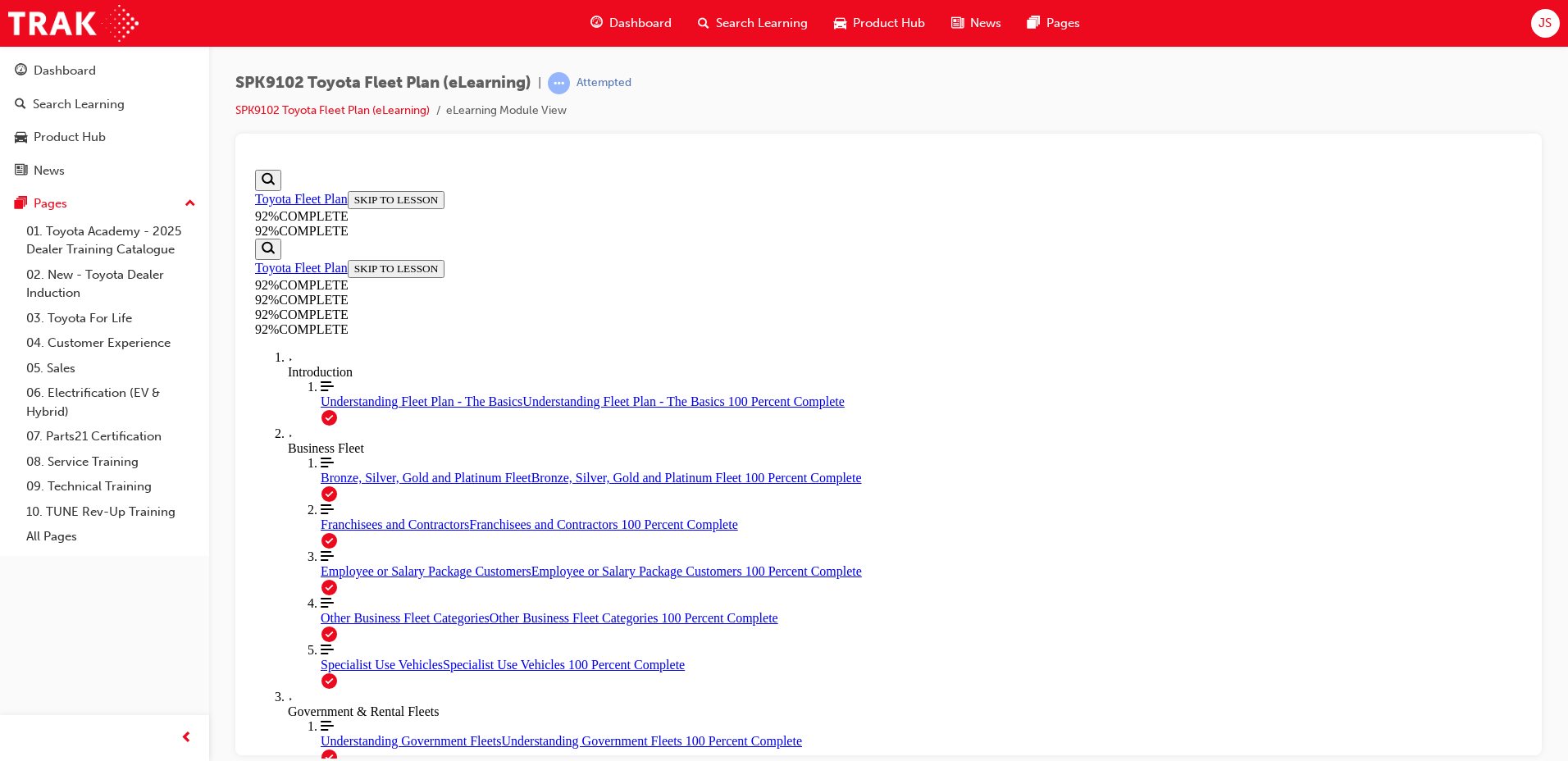
drag, startPoint x: 1008, startPoint y: 677, endPoint x: 1005, endPoint y: 685, distance: 8.5
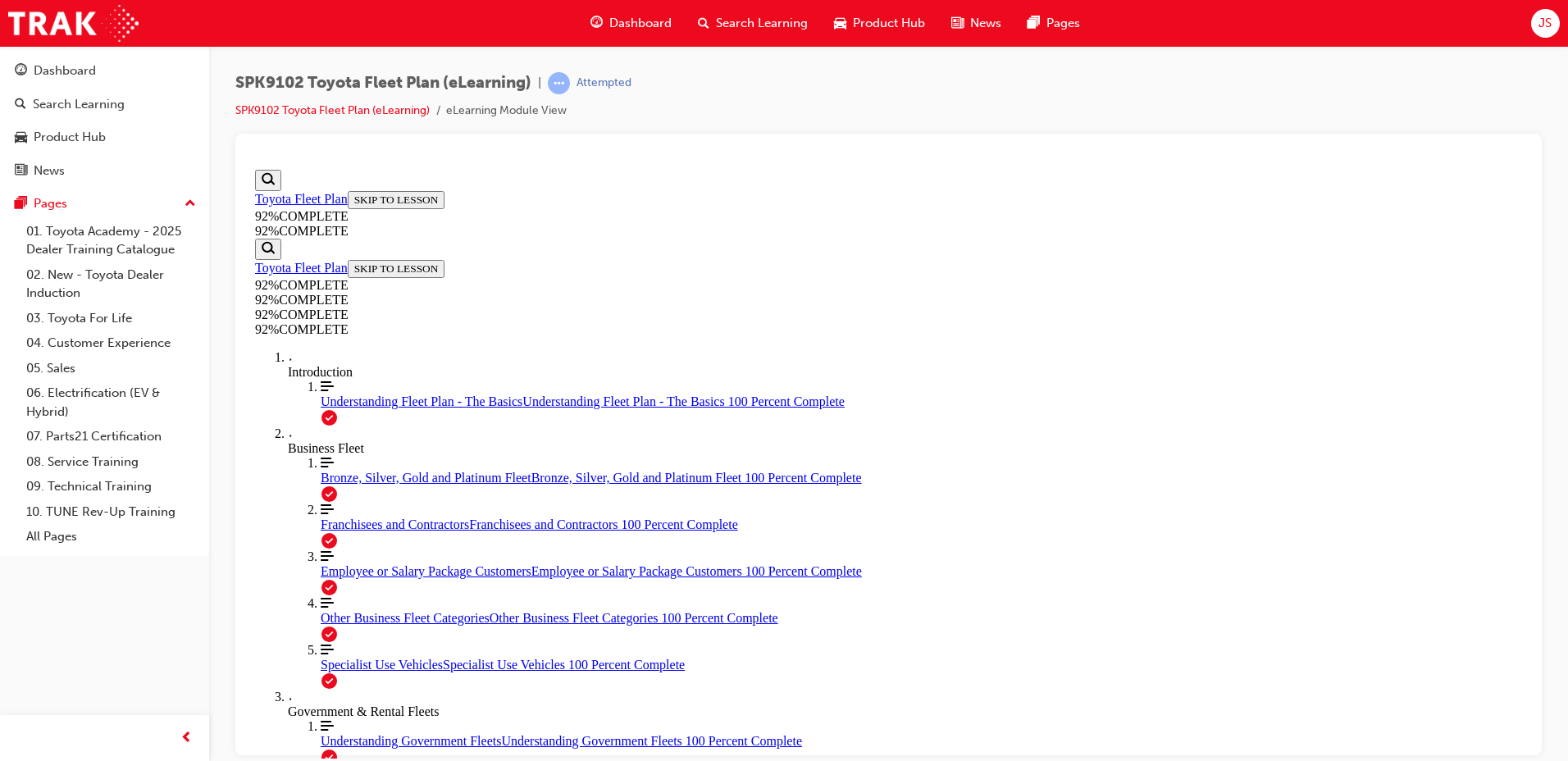
scroll to position [60, 0]
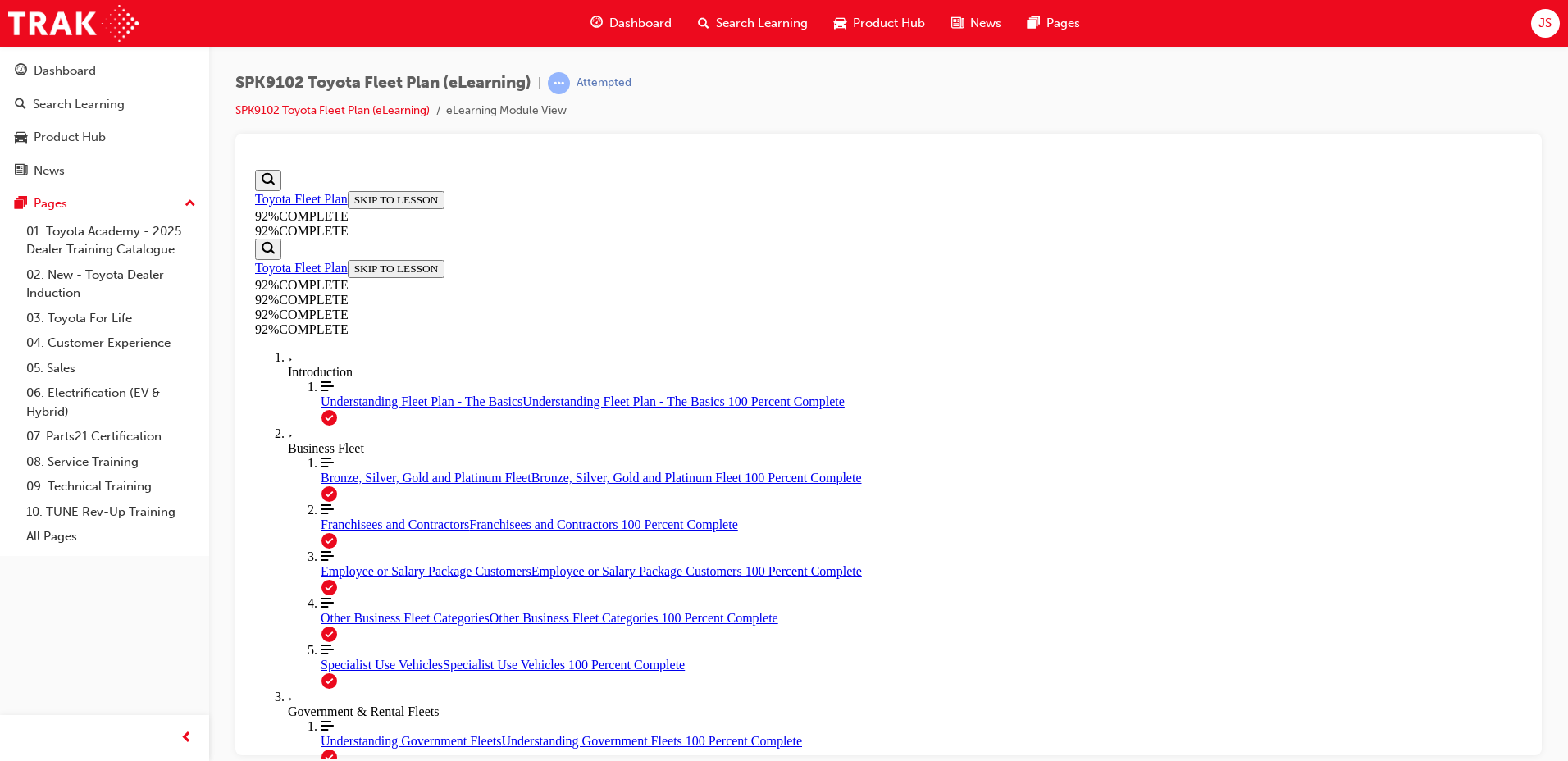
scroll to position [60, 0]
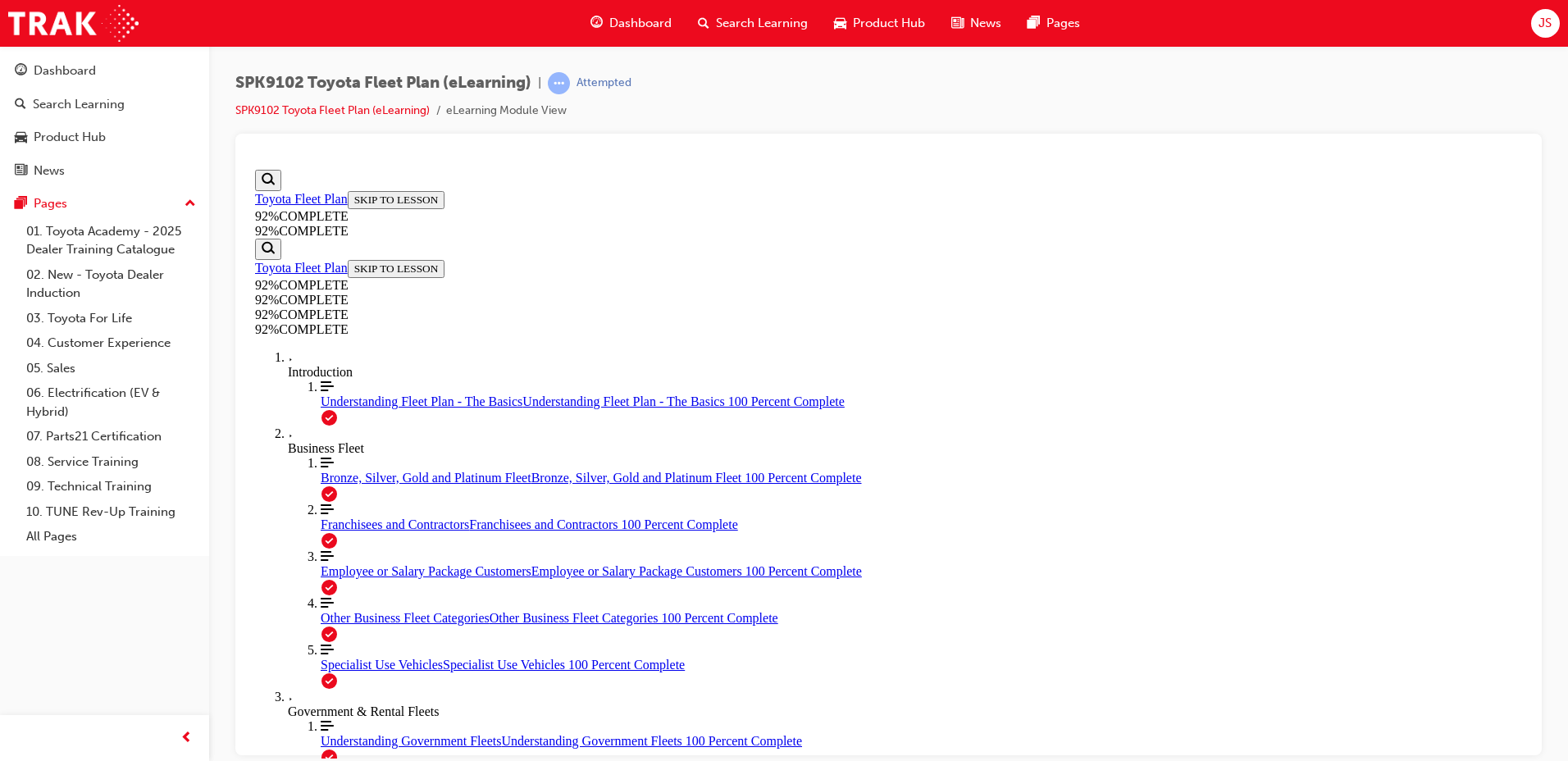
scroll to position [60, 0]
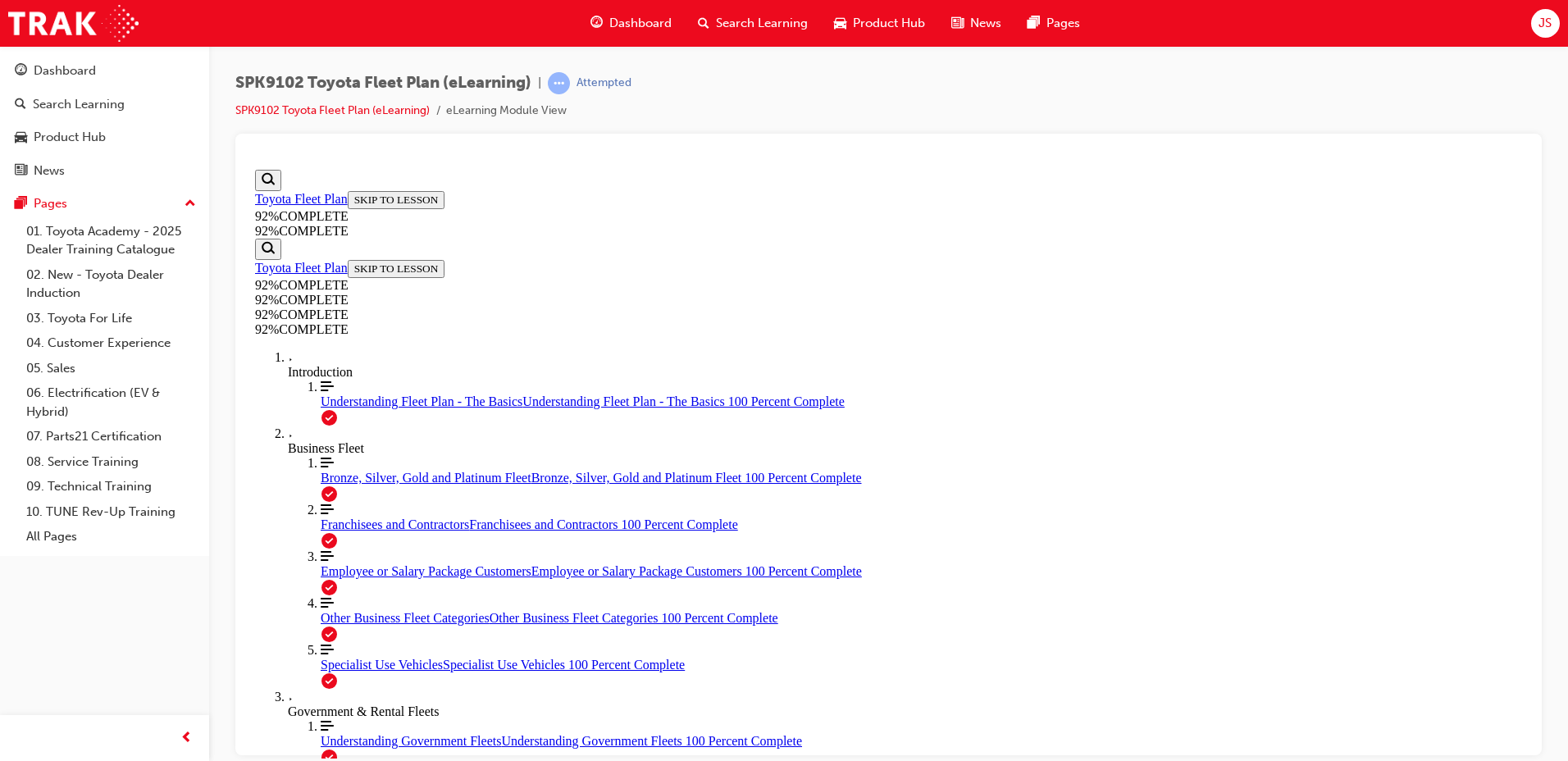
drag, startPoint x: 908, startPoint y: 572, endPoint x: 959, endPoint y: 497, distance: 90.7
drag, startPoint x: 915, startPoint y: 436, endPoint x: 958, endPoint y: 582, distance: 152.2
drag, startPoint x: 860, startPoint y: 429, endPoint x: 927, endPoint y: 432, distance: 67.1
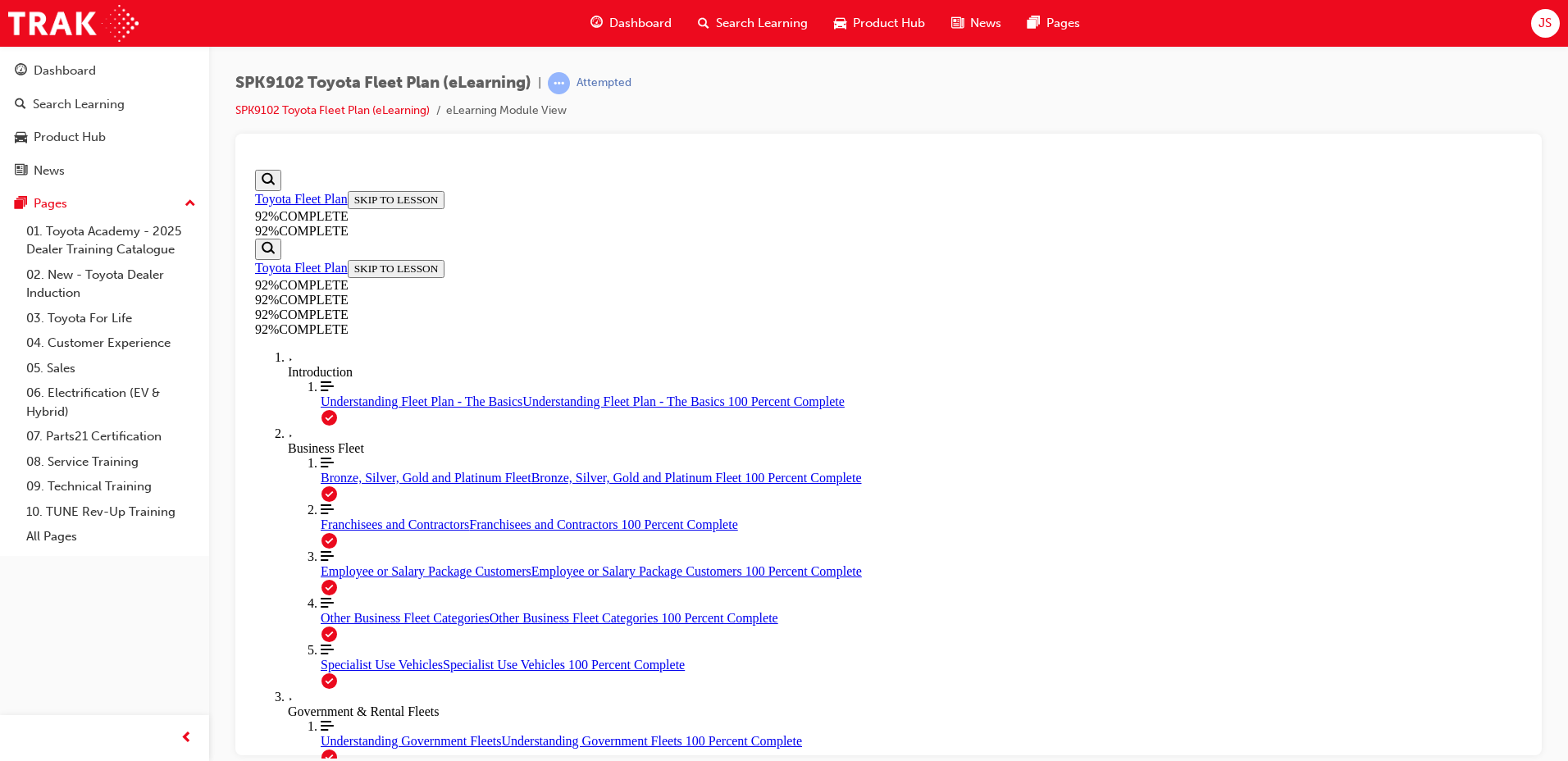
drag, startPoint x: 1013, startPoint y: 675, endPoint x: 1007, endPoint y: 690, distance: 16.2
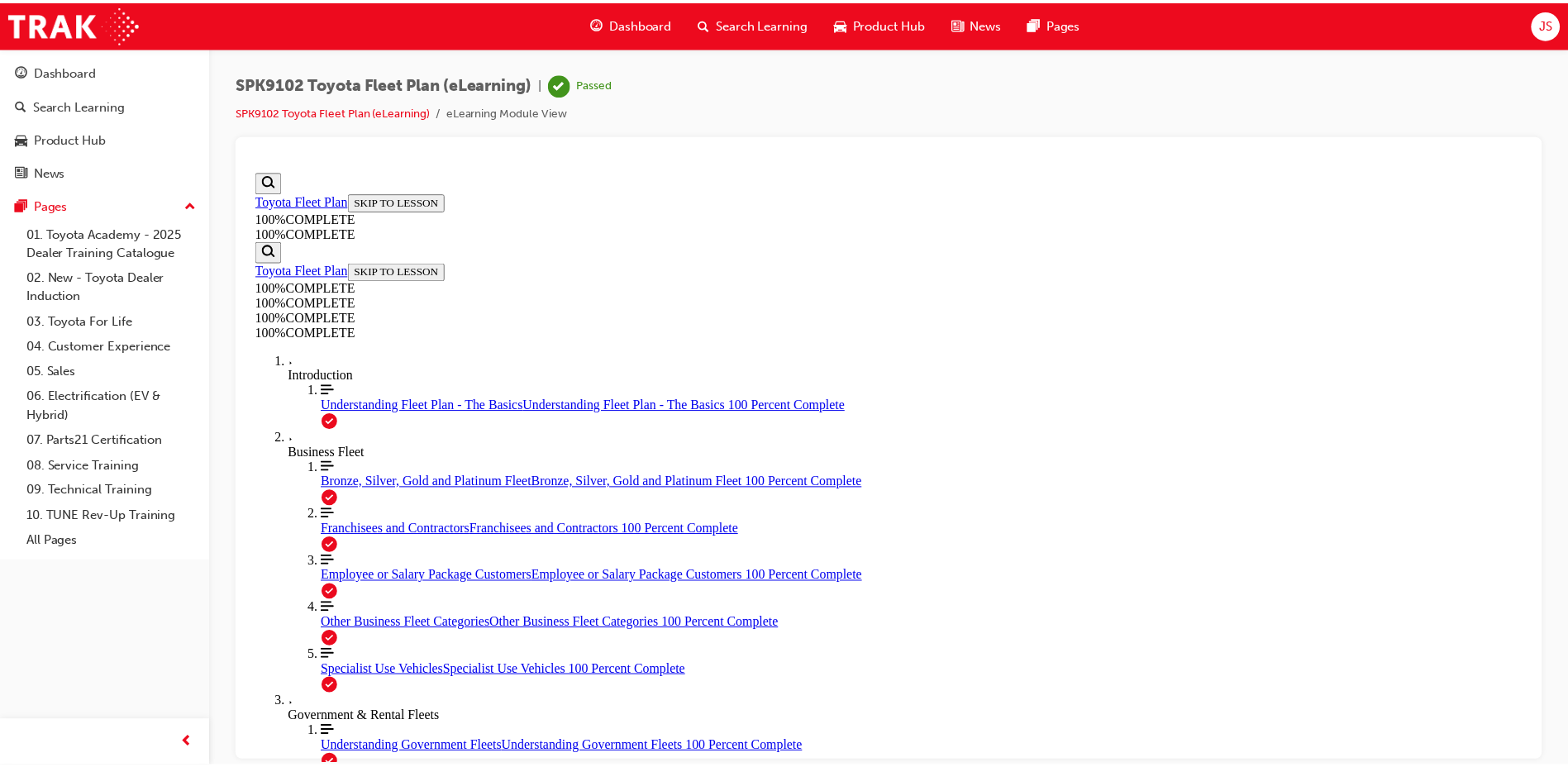
scroll to position [255, 0]
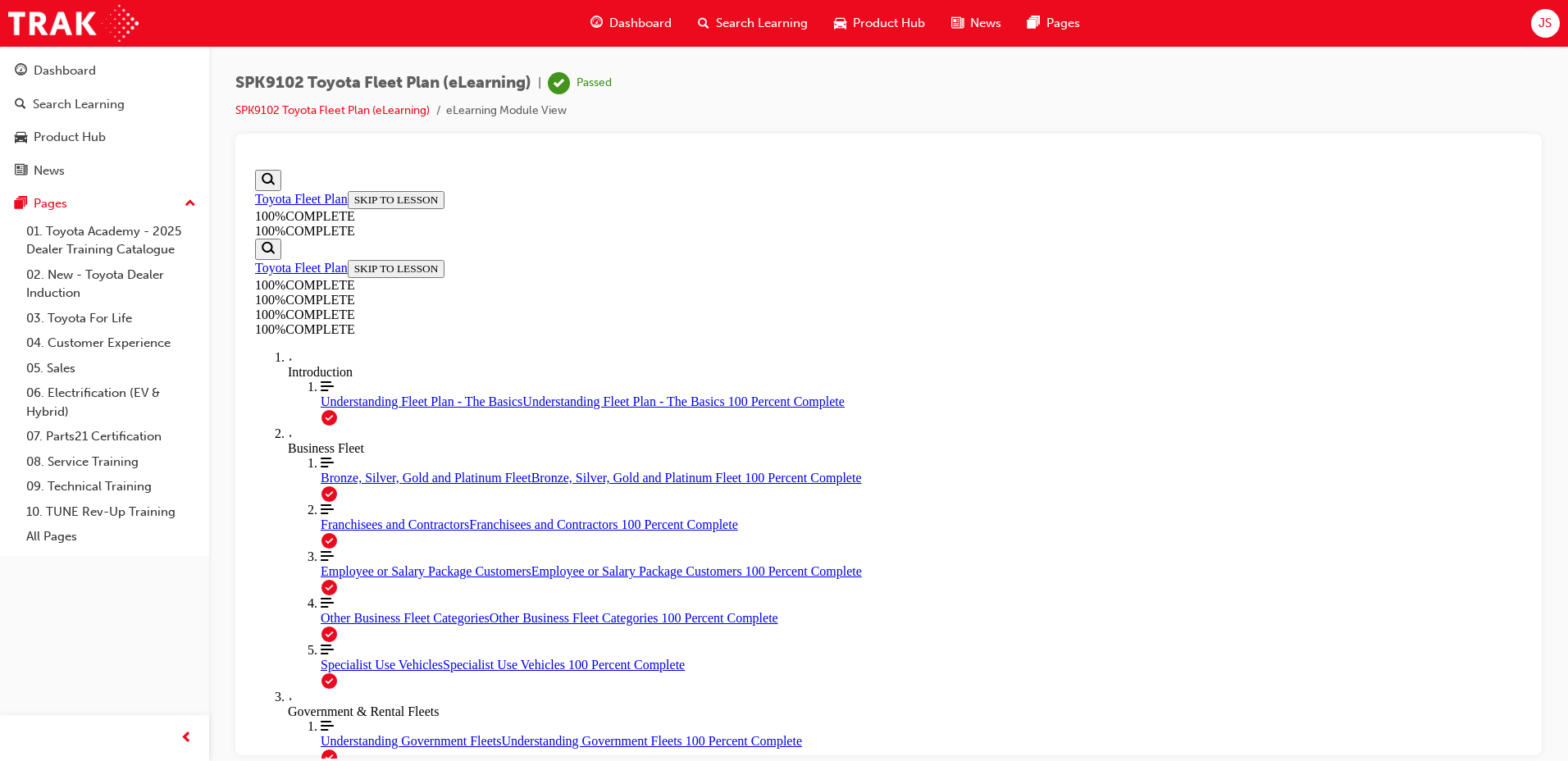
click at [793, 24] on span "Search Learning" at bounding box center [761, 23] width 92 height 19
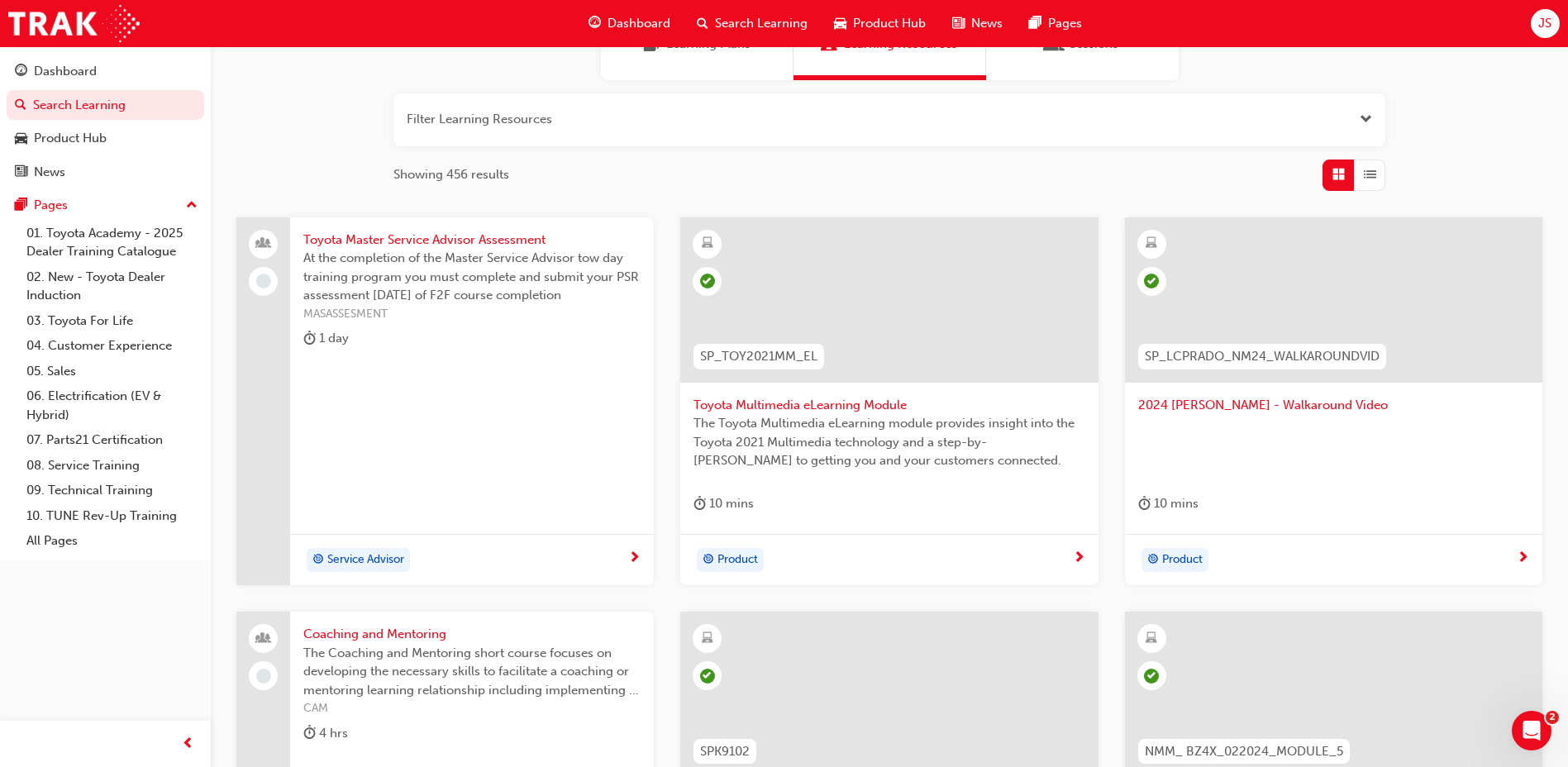
scroll to position [600, 0]
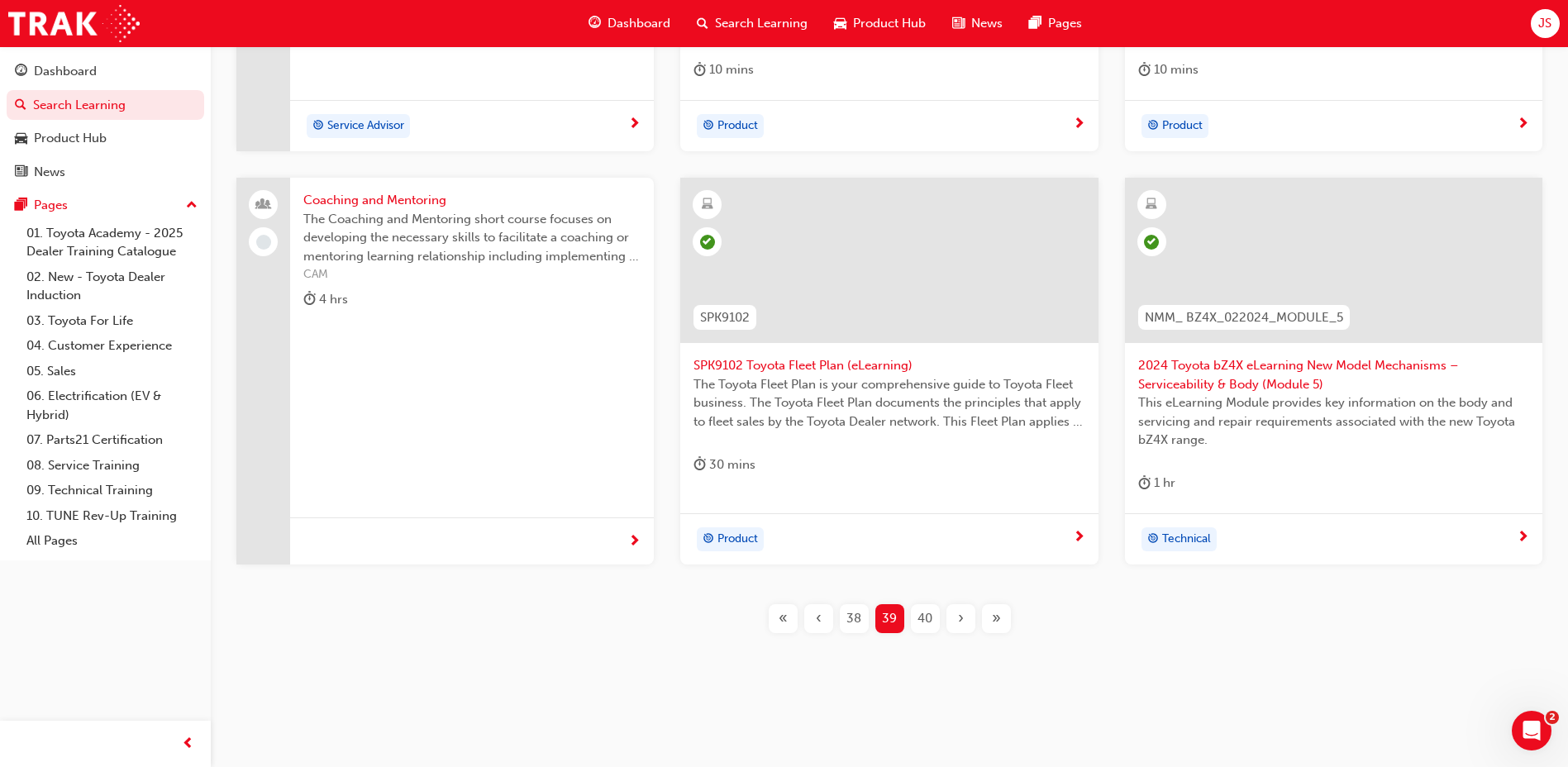
click at [934, 613] on div "40" at bounding box center [925, 619] width 29 height 29
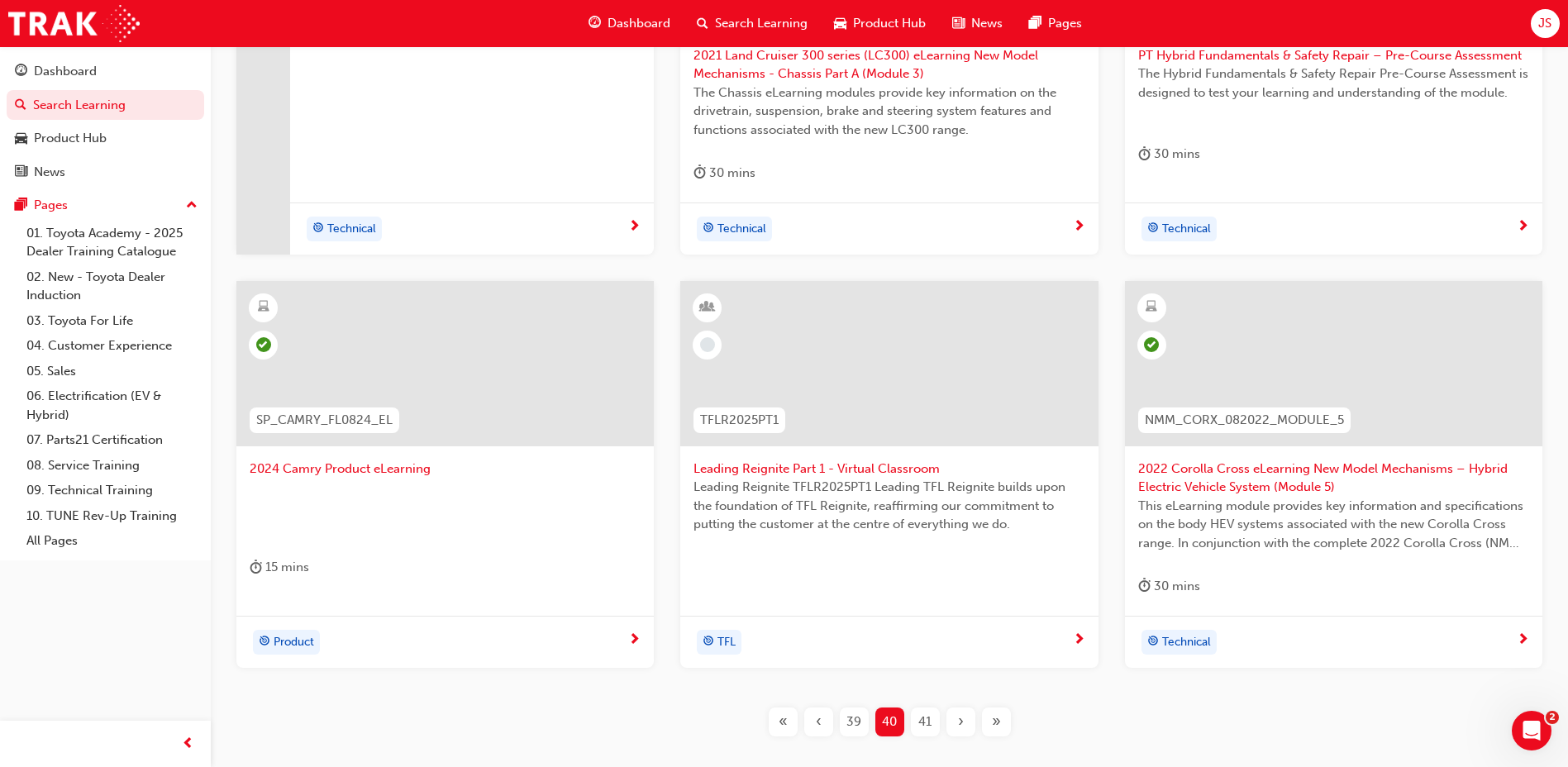
scroll to position [517, 0]
click at [914, 719] on div "41" at bounding box center [925, 720] width 29 height 29
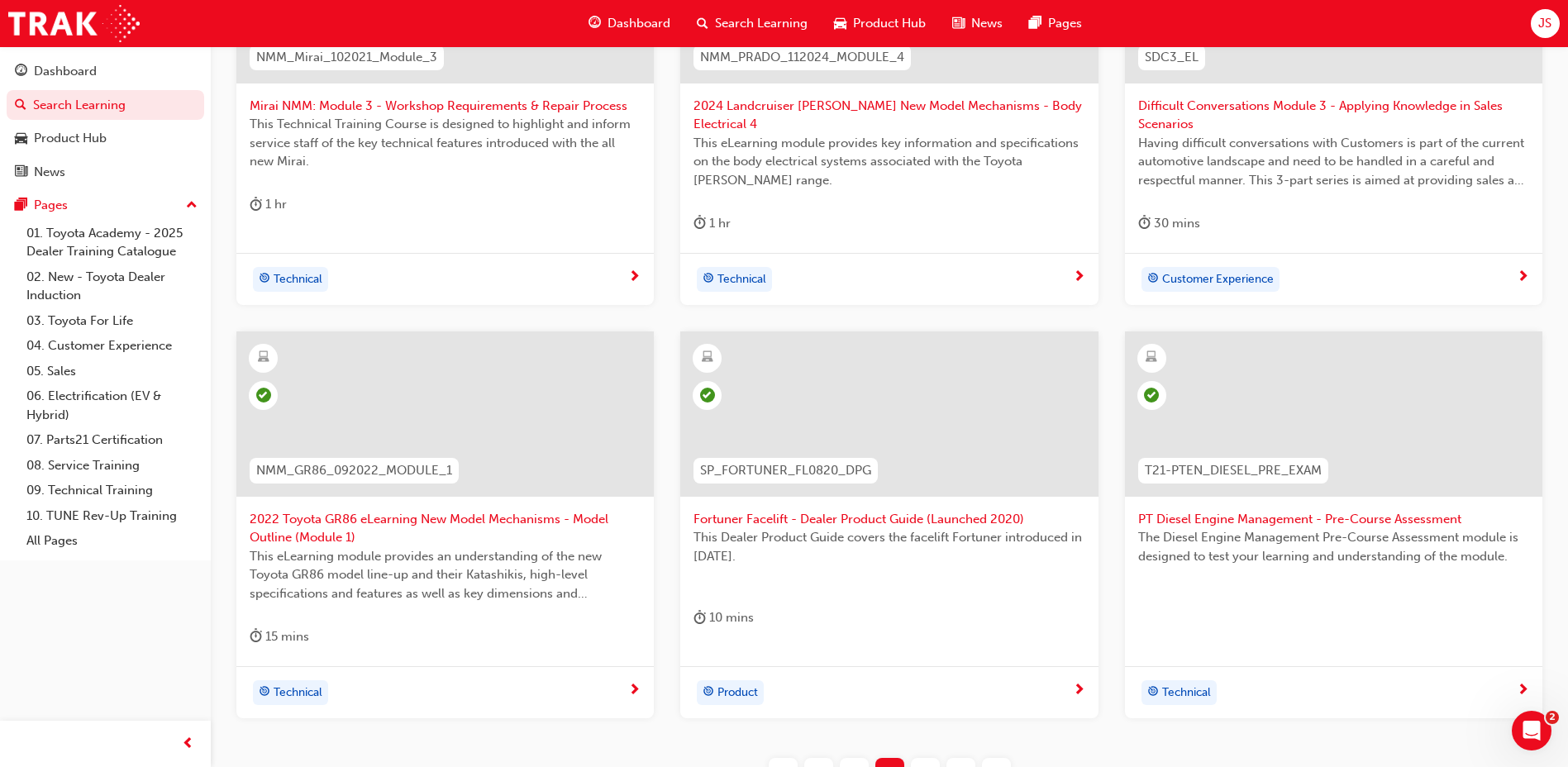
scroll to position [269, 0]
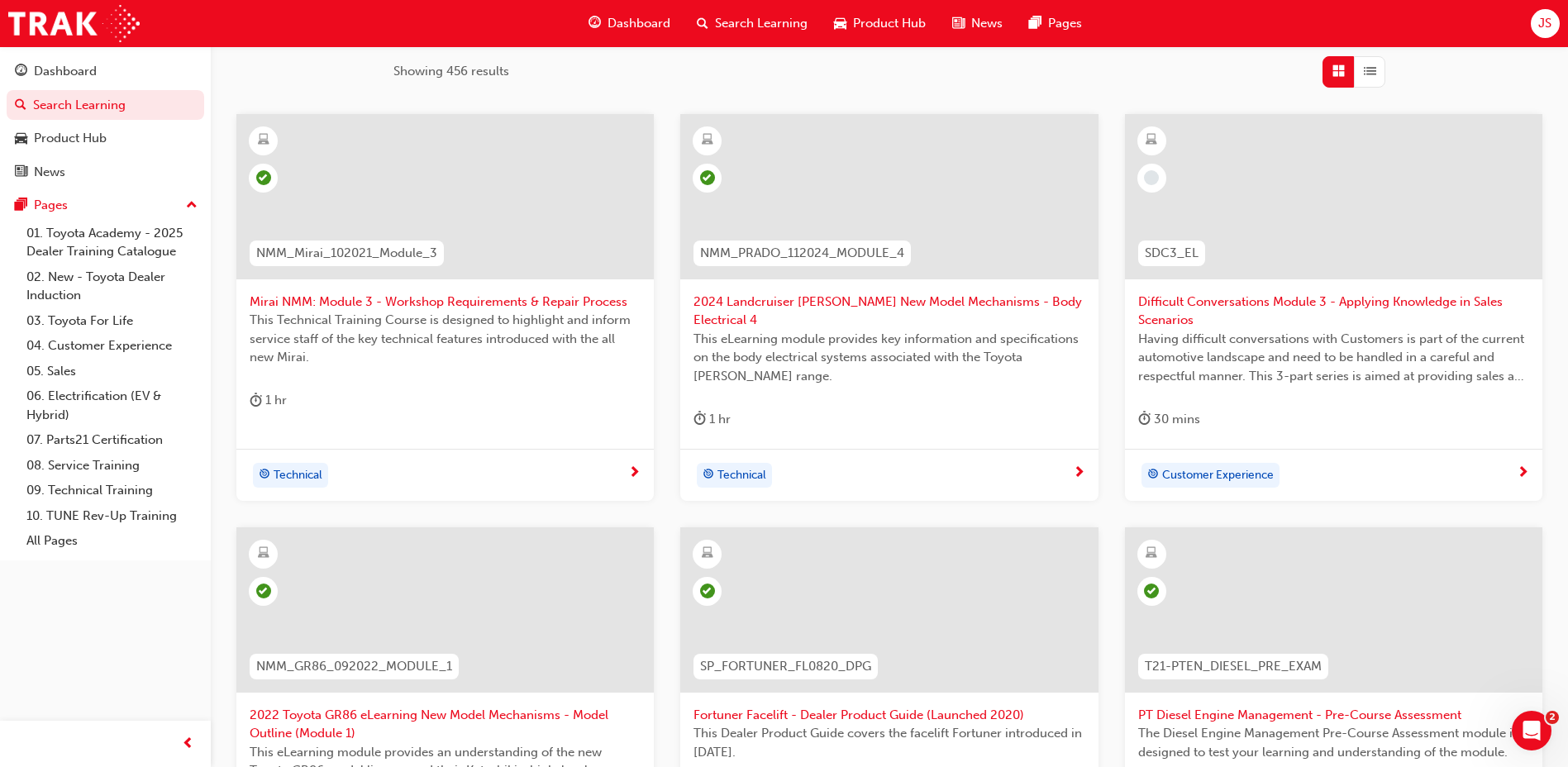
click at [1387, 300] on span "Difficult Conversations Module 3 - Applying Knowledge in Sales Scenarios" at bounding box center [1333, 311] width 391 height 37
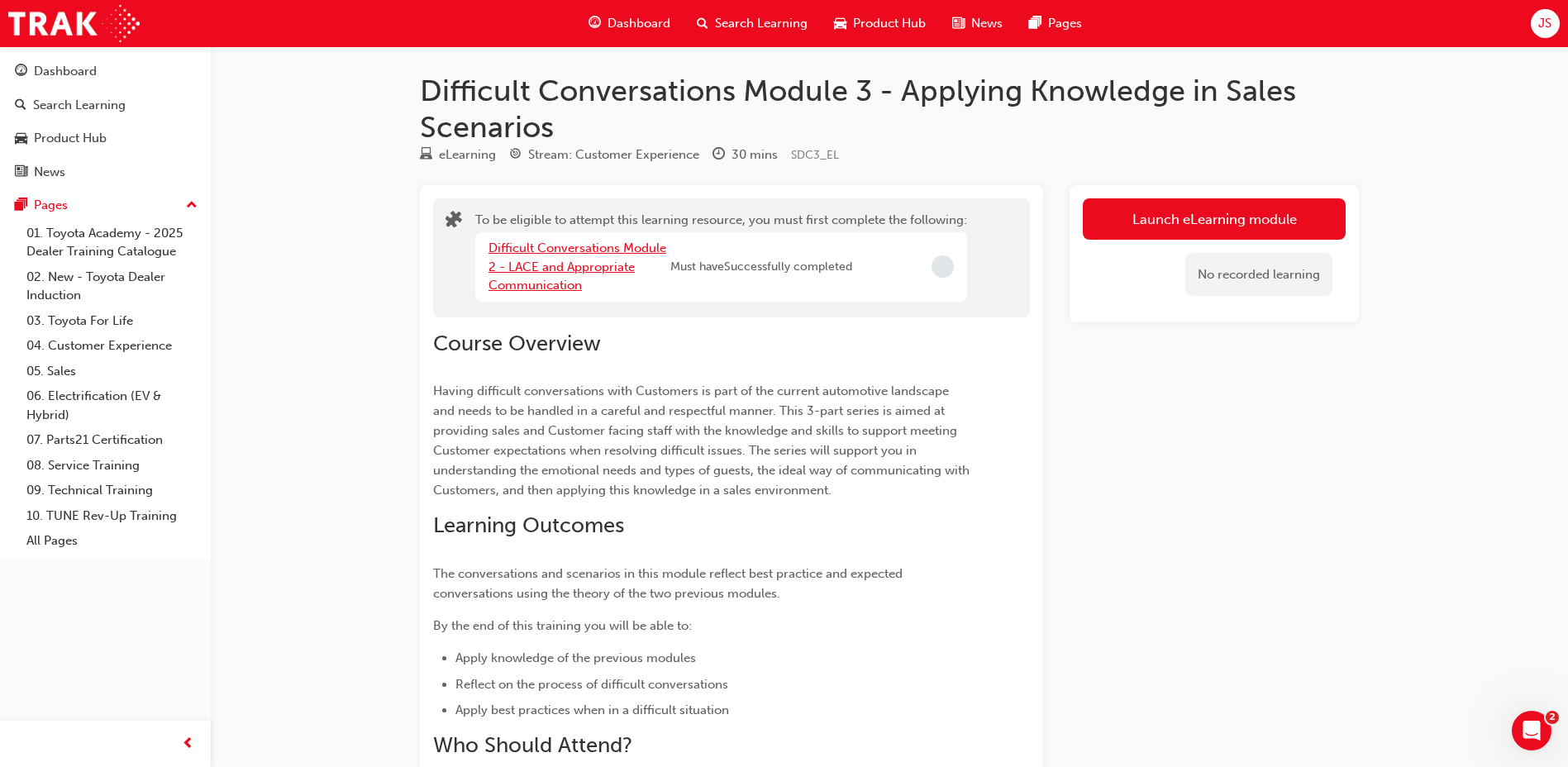
click at [600, 266] on link "Difficult Conversations Module 2 - LACE and Appropriate Communication" at bounding box center [577, 266] width 178 height 52
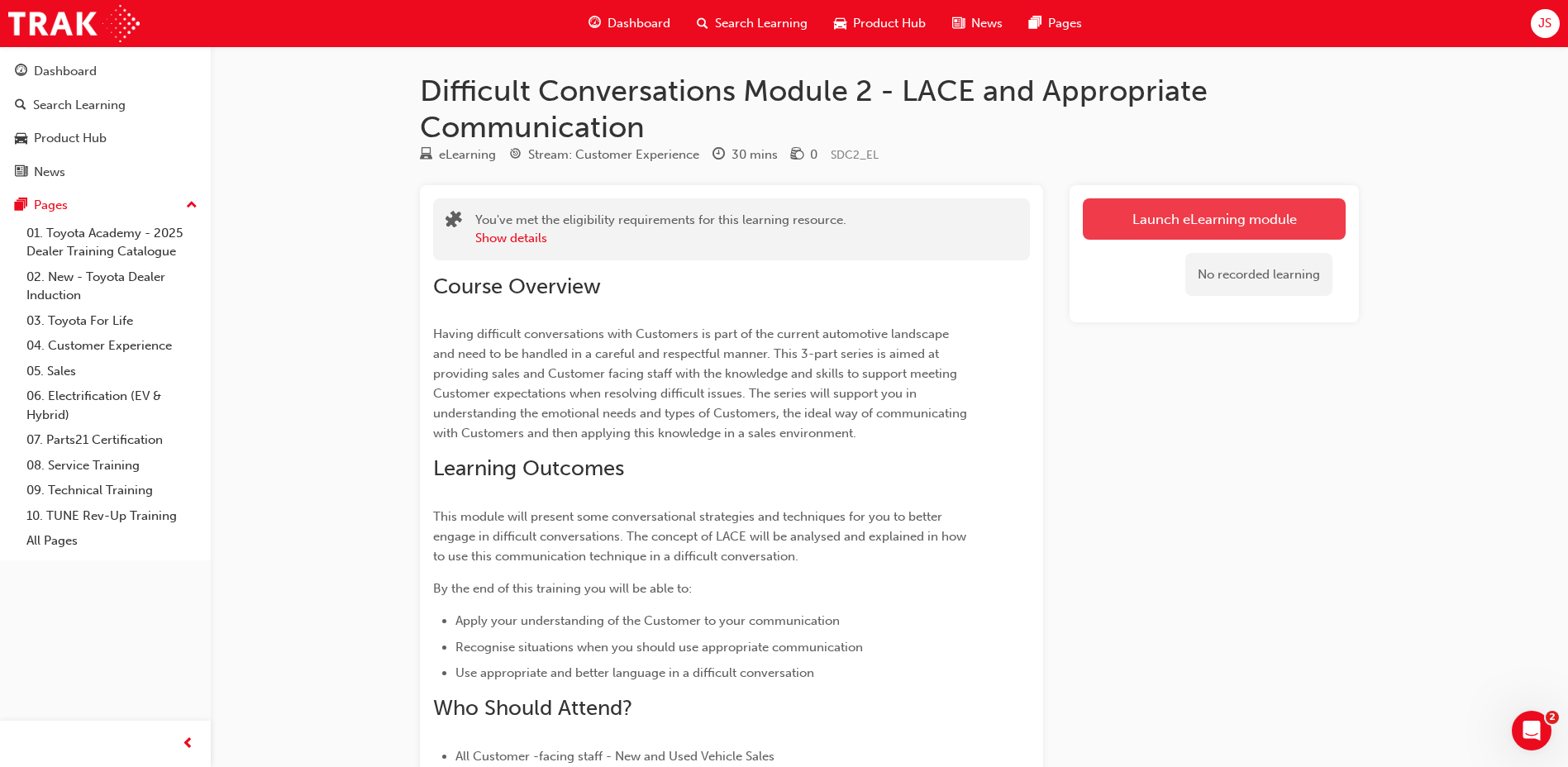
click at [1174, 213] on link "Launch eLearning module" at bounding box center [1214, 219] width 263 height 41
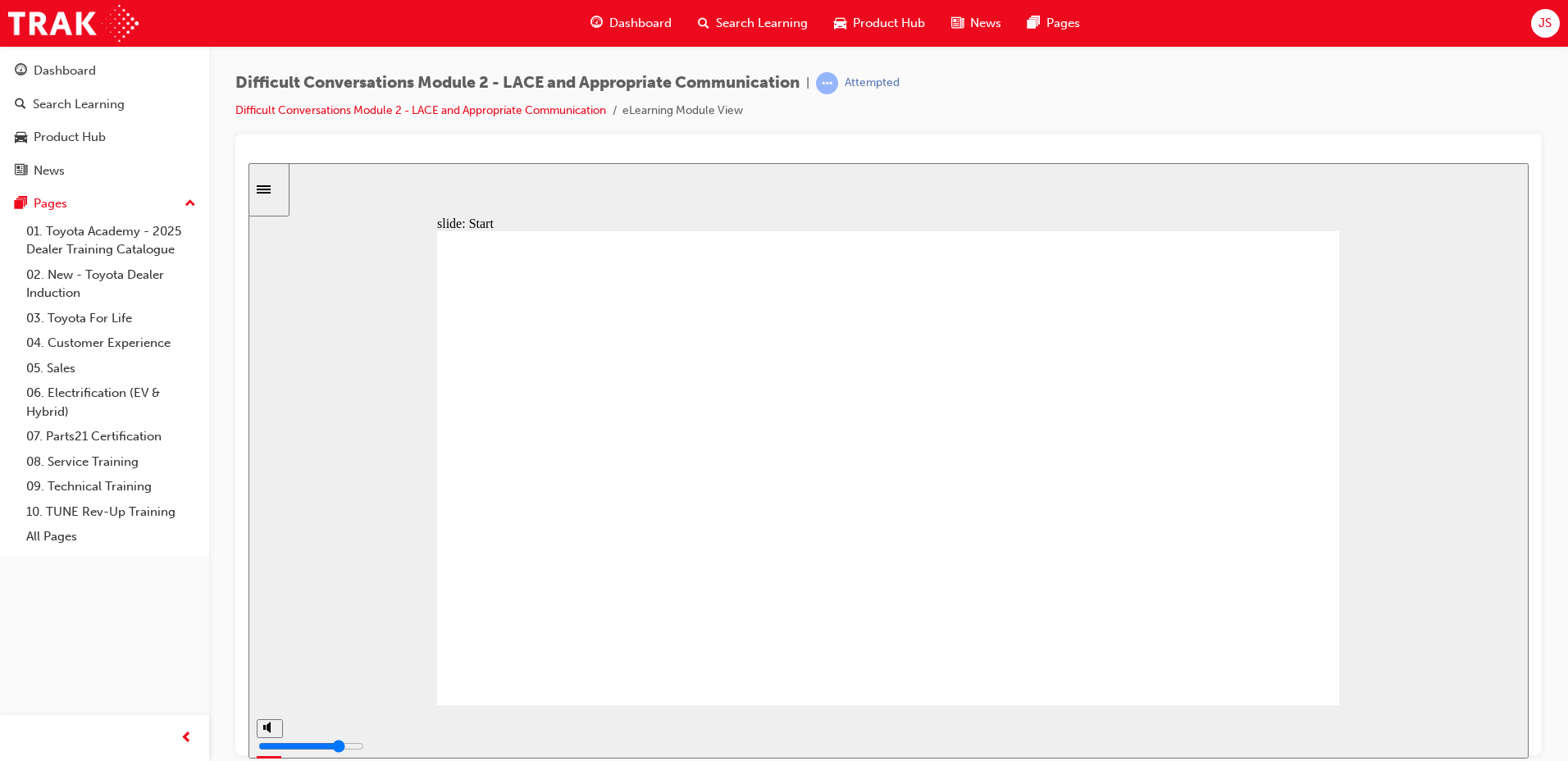
click at [788, 11] on div "Search Learning" at bounding box center [752, 23] width 136 height 34
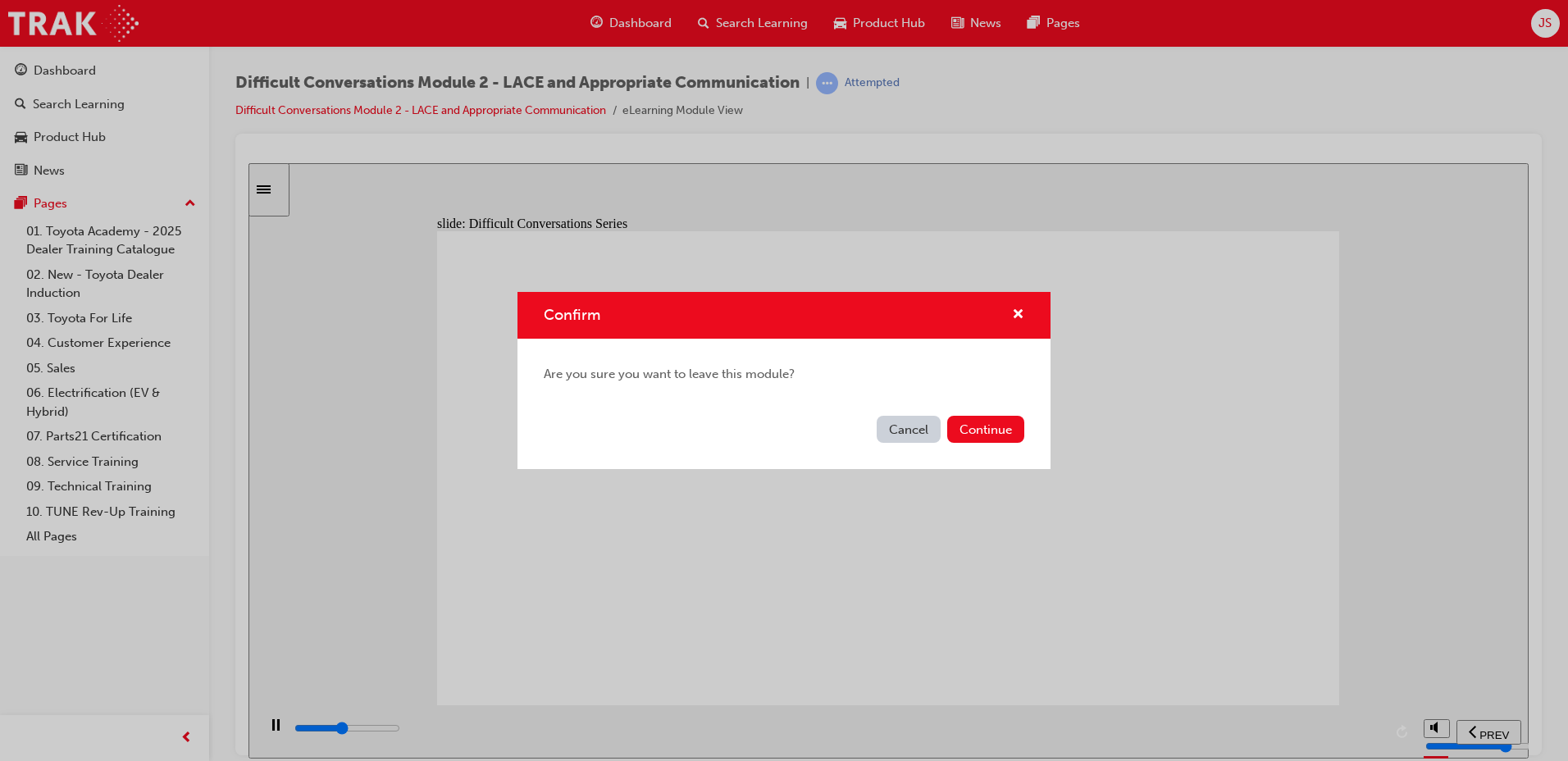
click at [985, 411] on div "Confirm Are you sure you want to leave this module? Cancel Continue" at bounding box center [784, 381] width 533 height 177
drag, startPoint x: 985, startPoint y: 411, endPoint x: 985, endPoint y: 429, distance: 18.0
click at [985, 415] on div "Cancel Continue" at bounding box center [784, 439] width 533 height 60
type input "8300"
click at [986, 430] on button "Continue" at bounding box center [985, 429] width 77 height 27
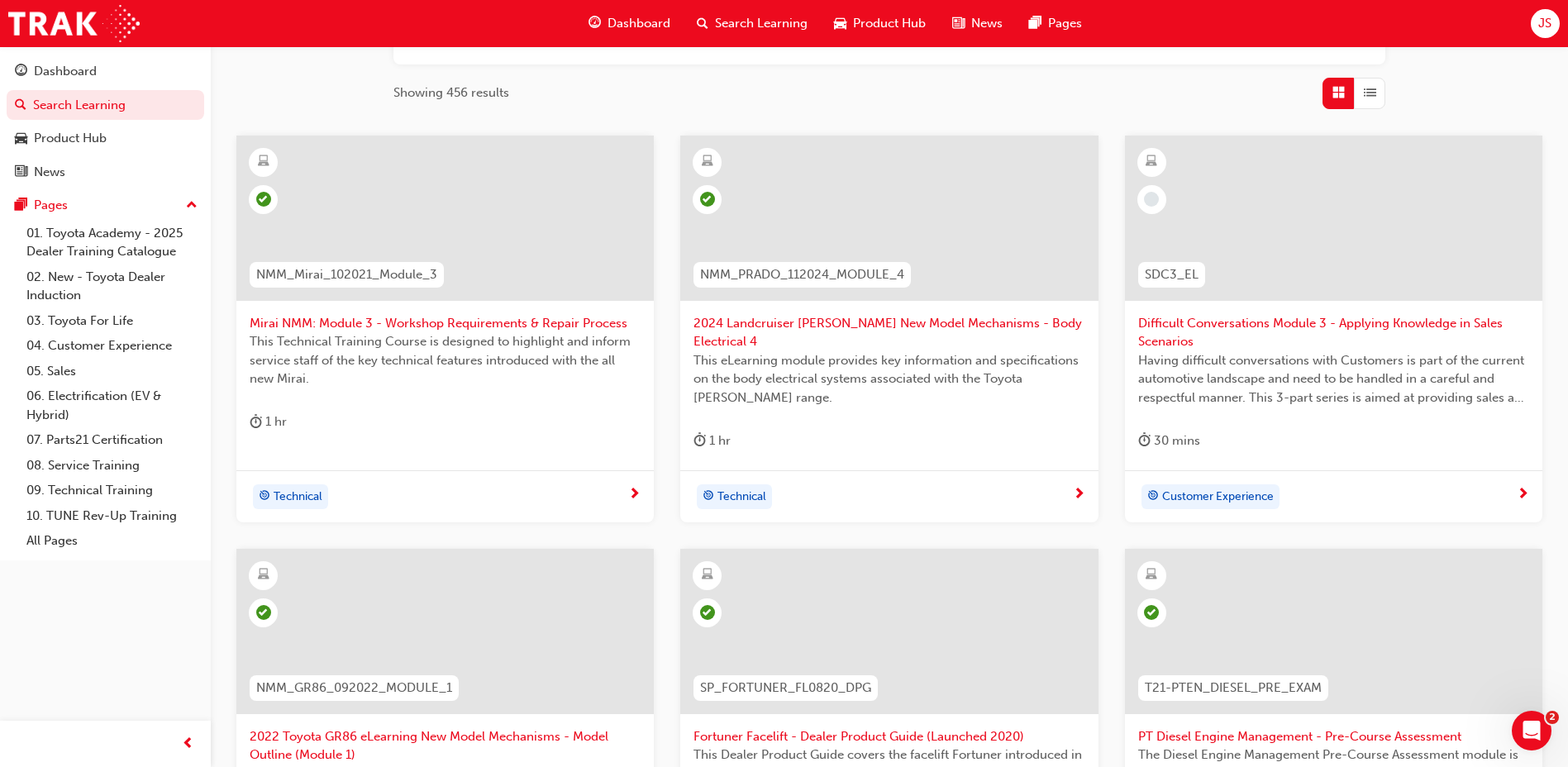
scroll to position [248, 0]
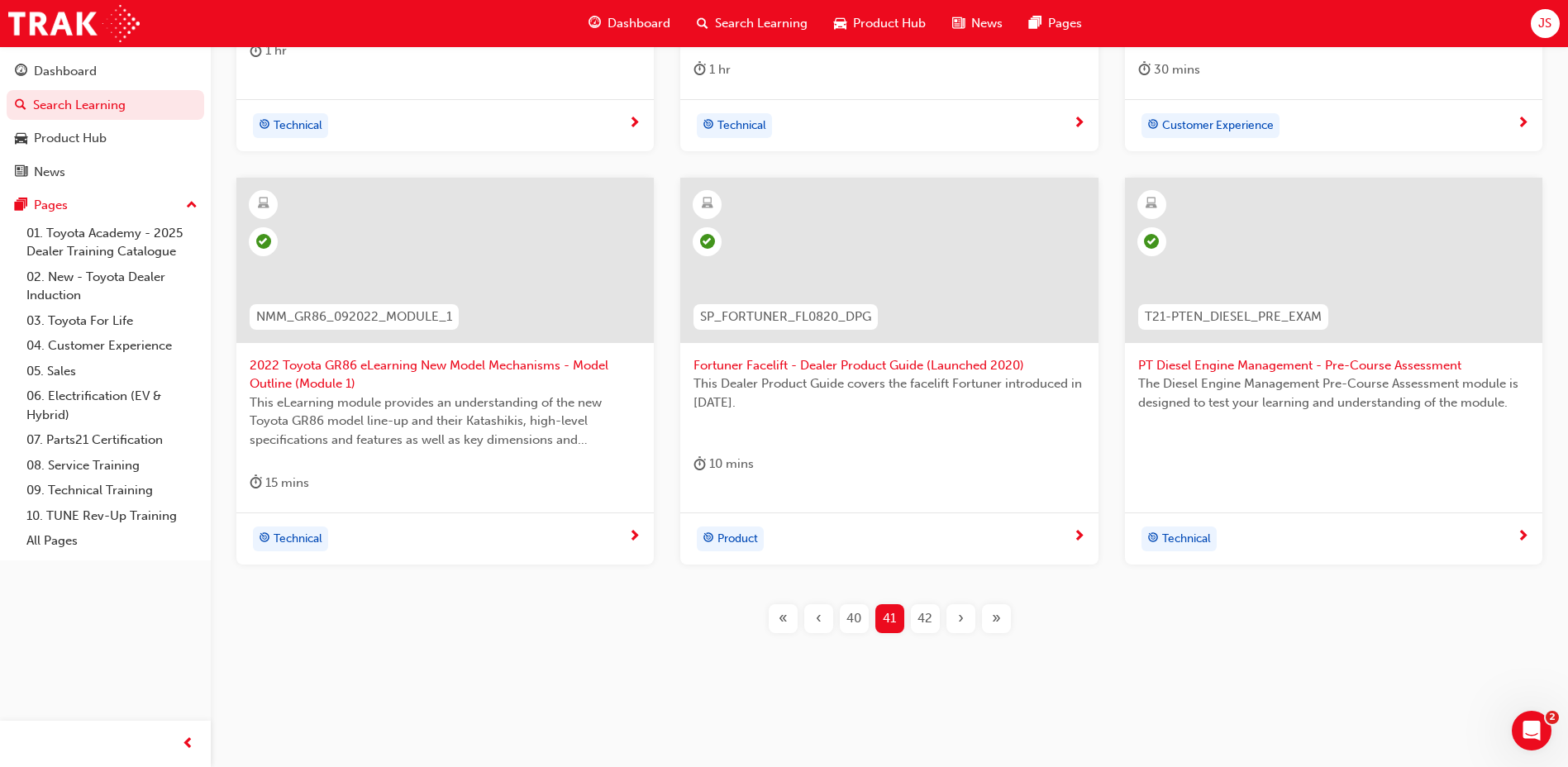
click at [935, 623] on div "42" at bounding box center [925, 619] width 29 height 29
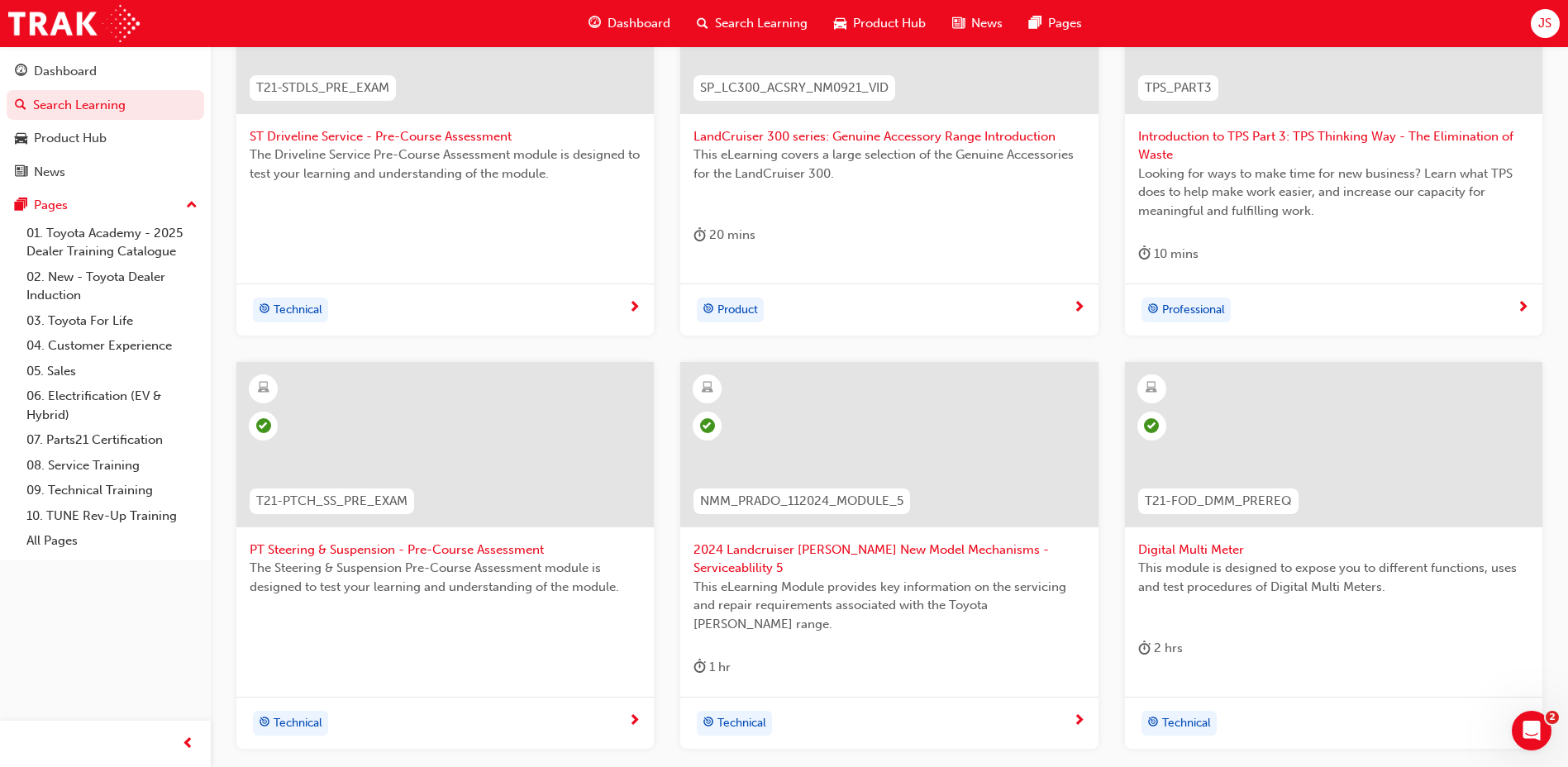
scroll to position [600, 0]
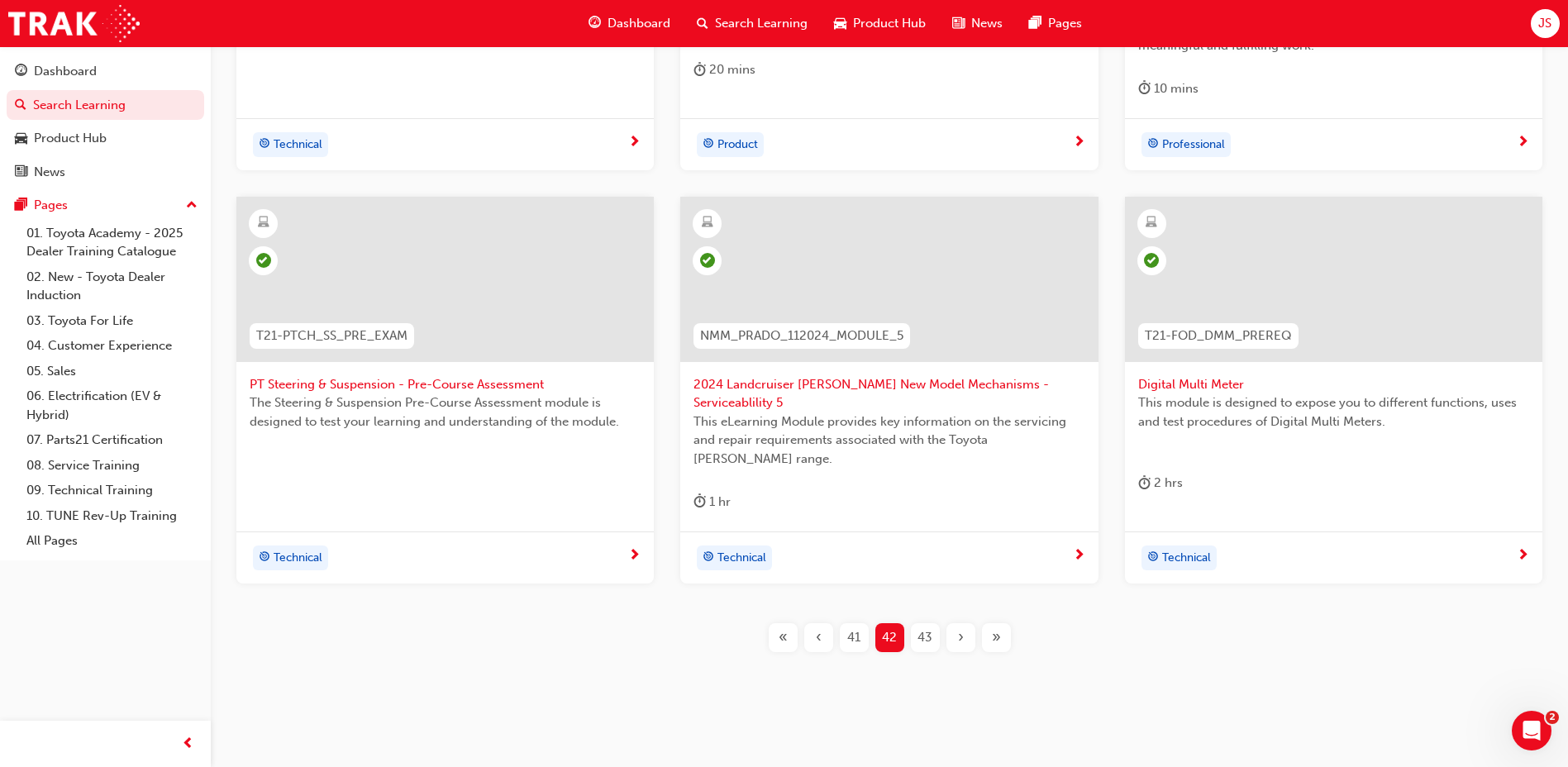
click at [930, 629] on span "43" at bounding box center [925, 638] width 15 height 19
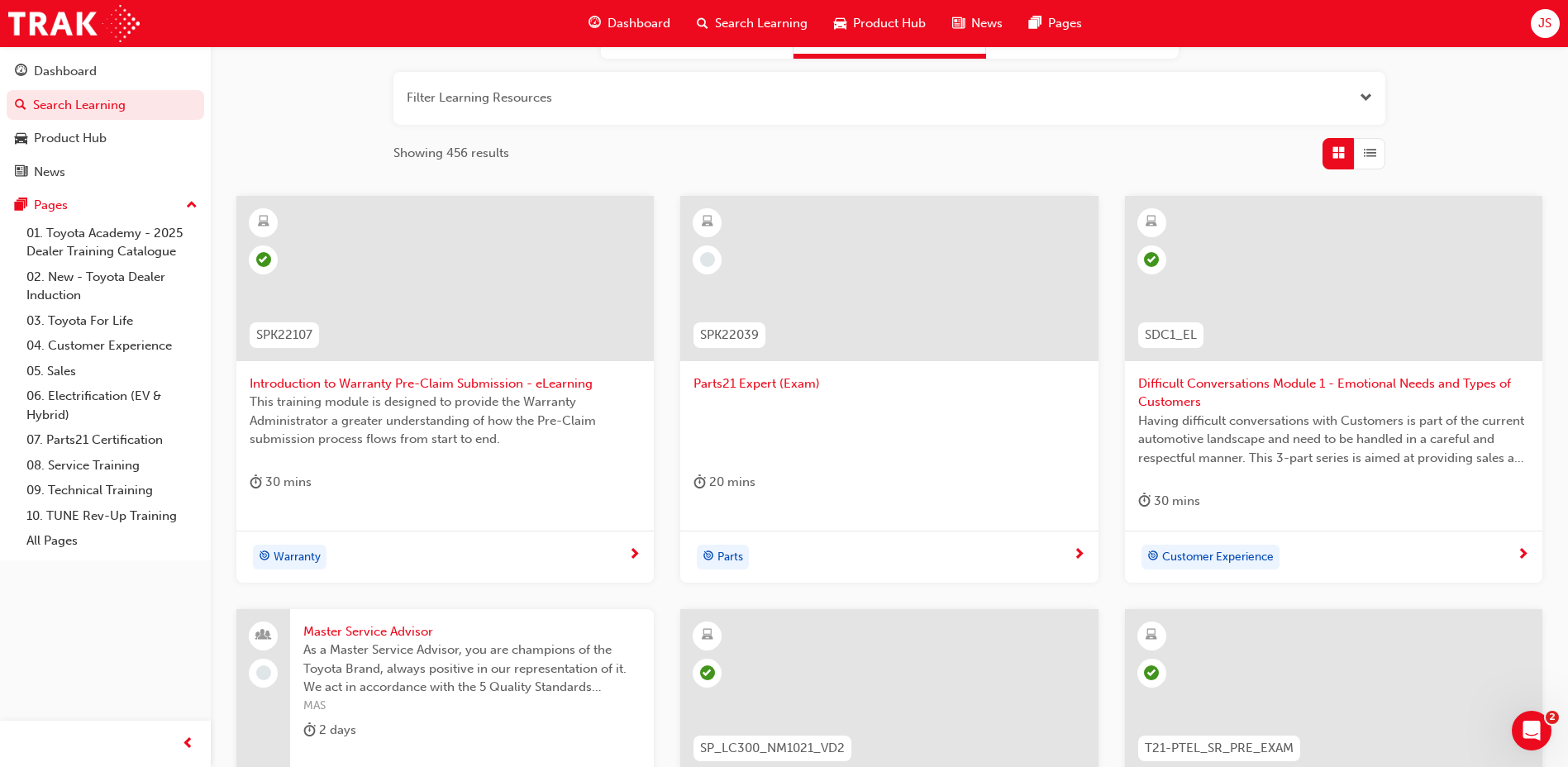
scroll to position [186, 0]
click at [745, 376] on span "Parts21 Expert (Exam)" at bounding box center [888, 385] width 391 height 19
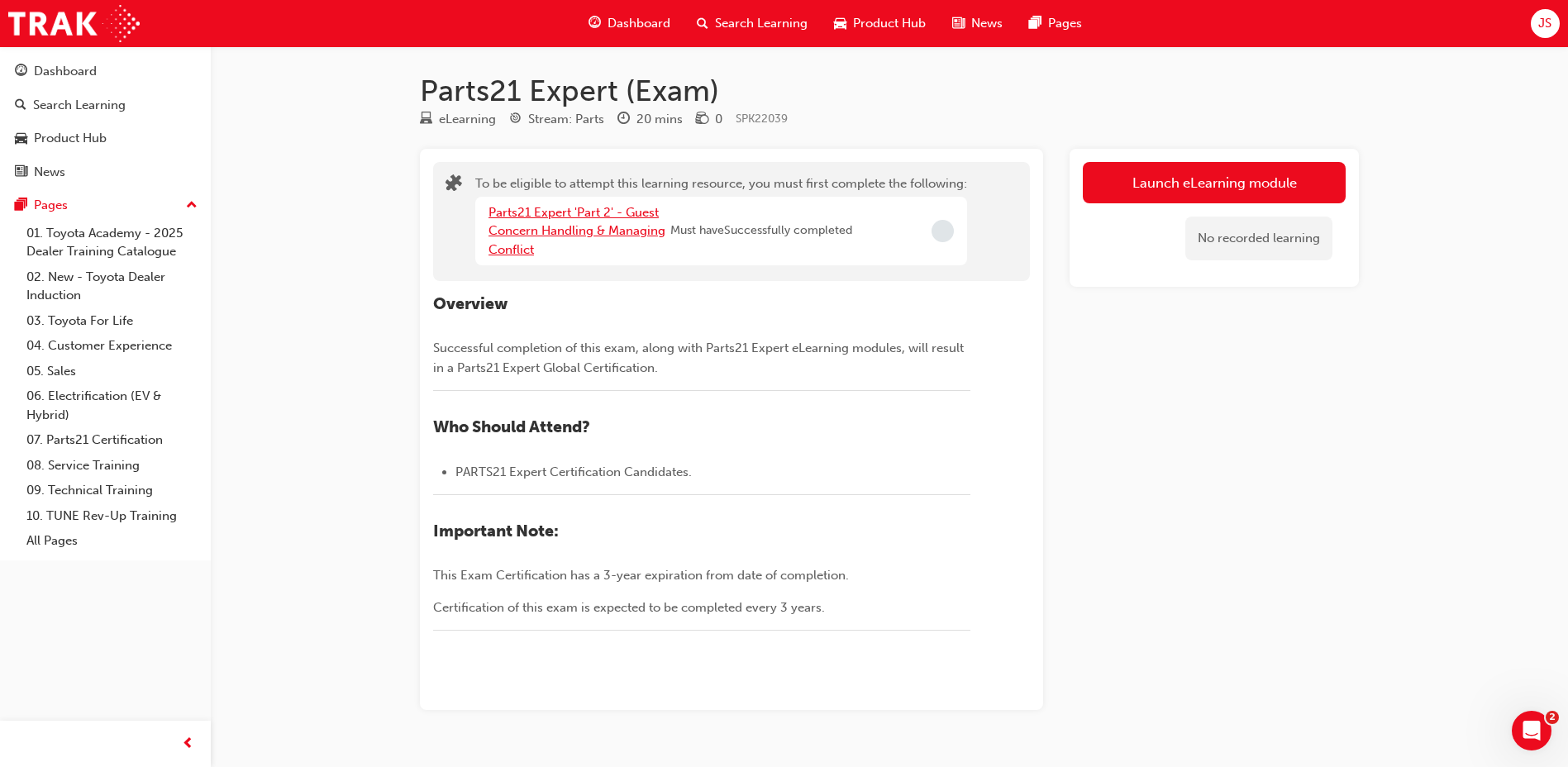
click at [586, 227] on link "Parts21 Expert 'Part 2' - Guest Concern Handling & Managing Conflict" at bounding box center [577, 231] width 177 height 52
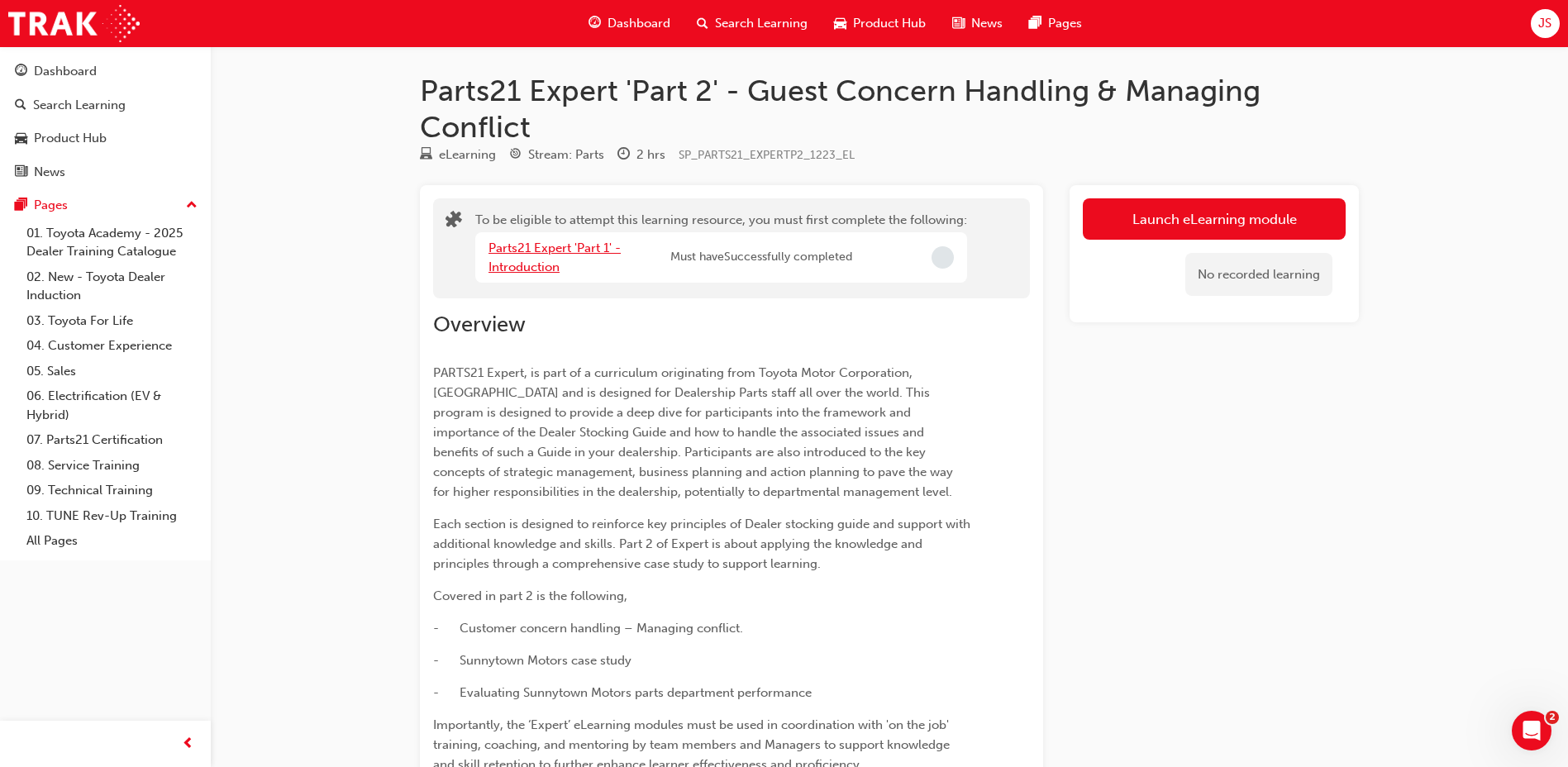
click at [511, 253] on link "Parts21 Expert 'Part 1' - Introduction" at bounding box center [555, 257] width 132 height 34
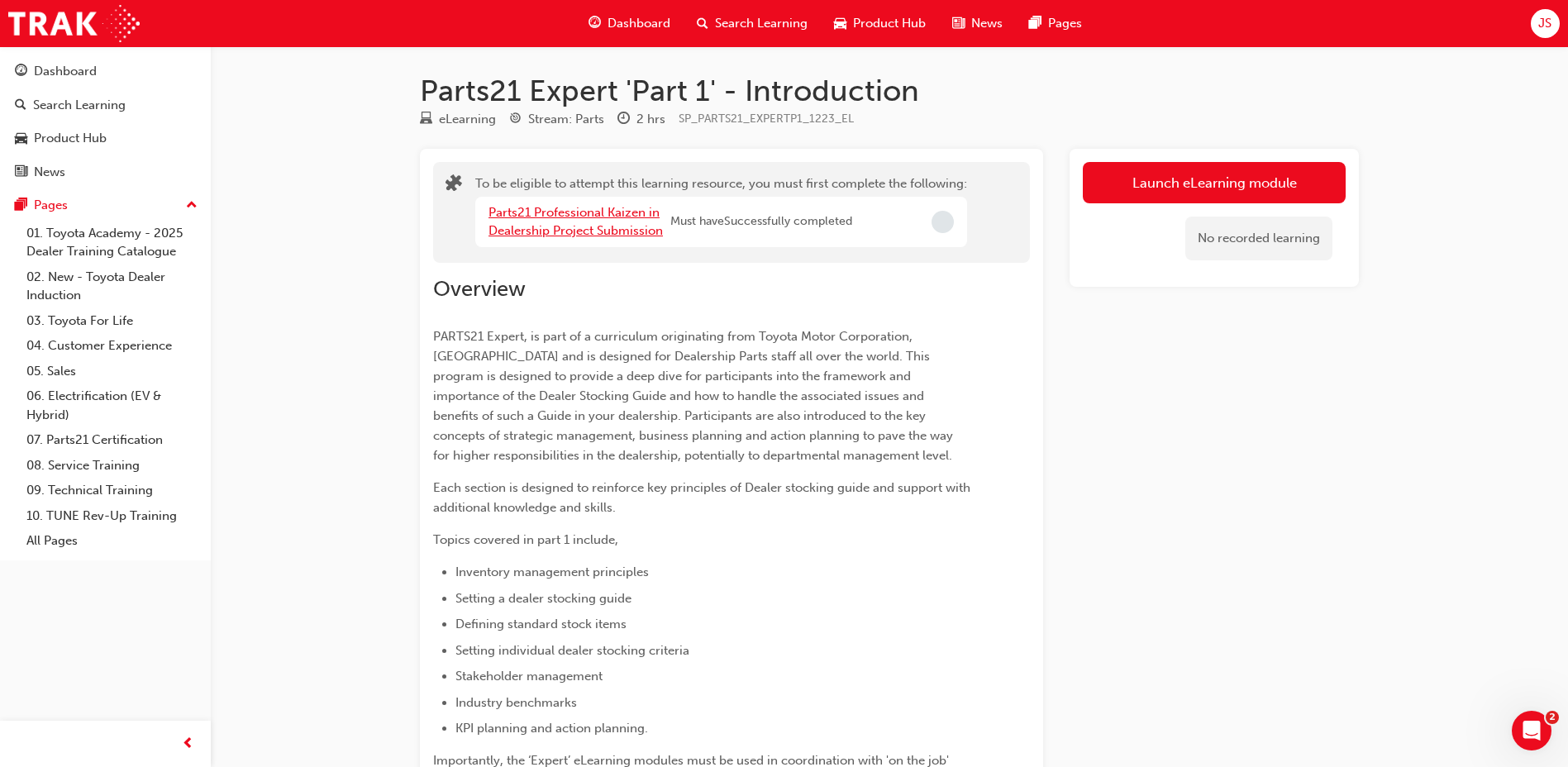
click at [616, 228] on link "Parts21 Professional Kaizen in Dealership Project Submission" at bounding box center [576, 222] width 174 height 34
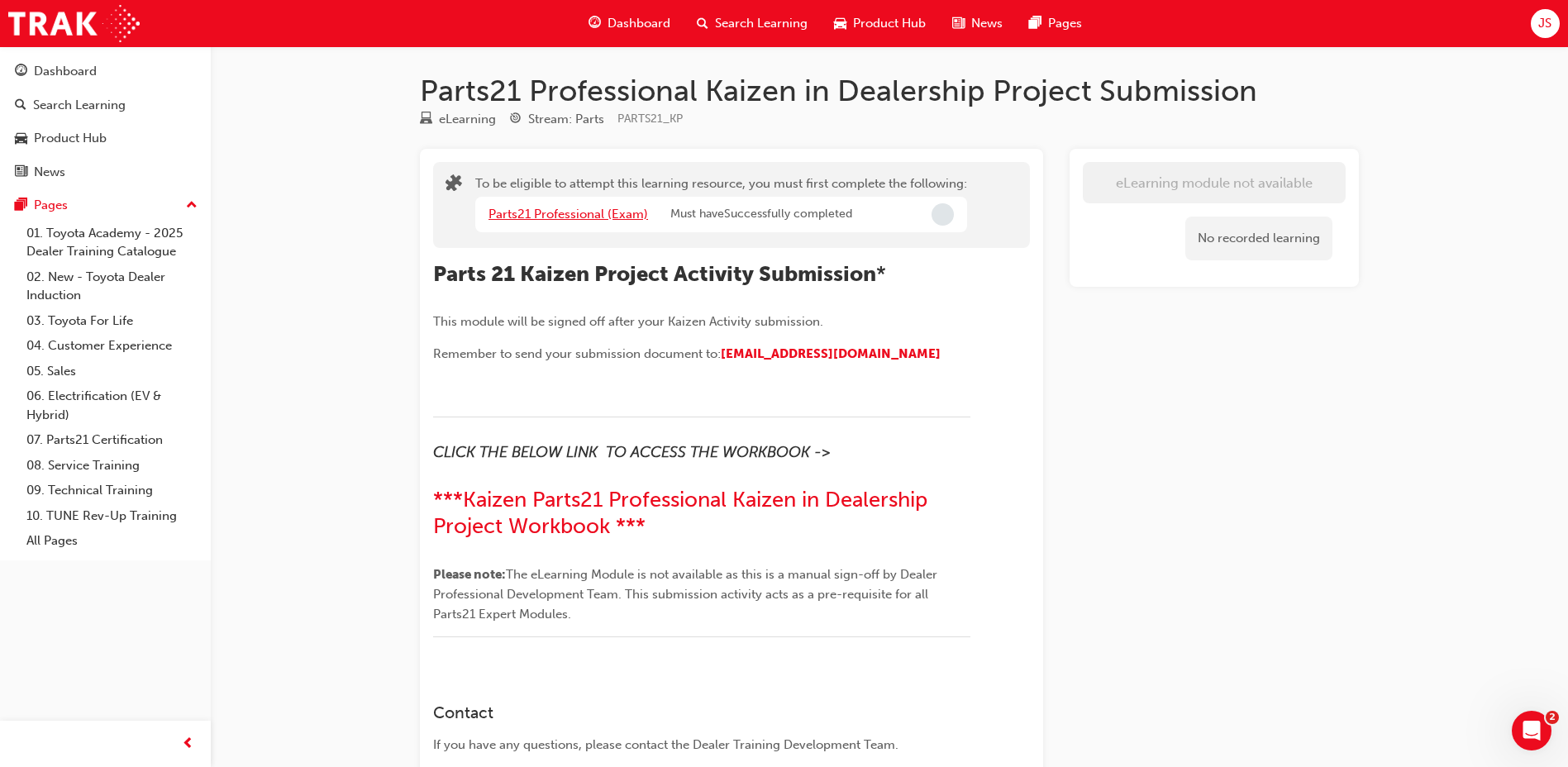
click at [634, 216] on link "Parts21 Professional (Exam)" at bounding box center [568, 214] width 160 height 15
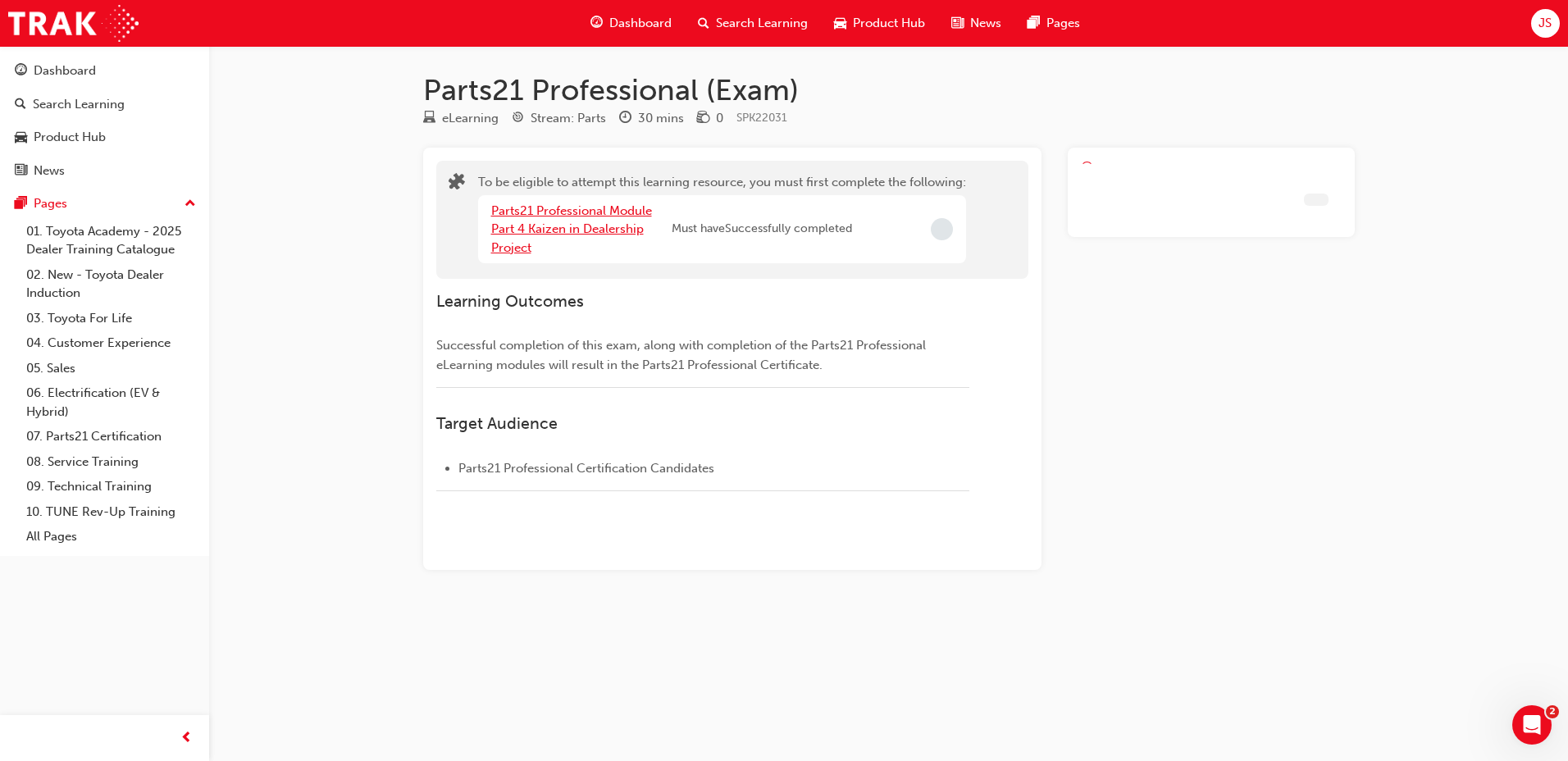
click at [628, 214] on link "Parts21 Professional Module Part 4 Kaizen in Dealership Project" at bounding box center [572, 229] width 161 height 52
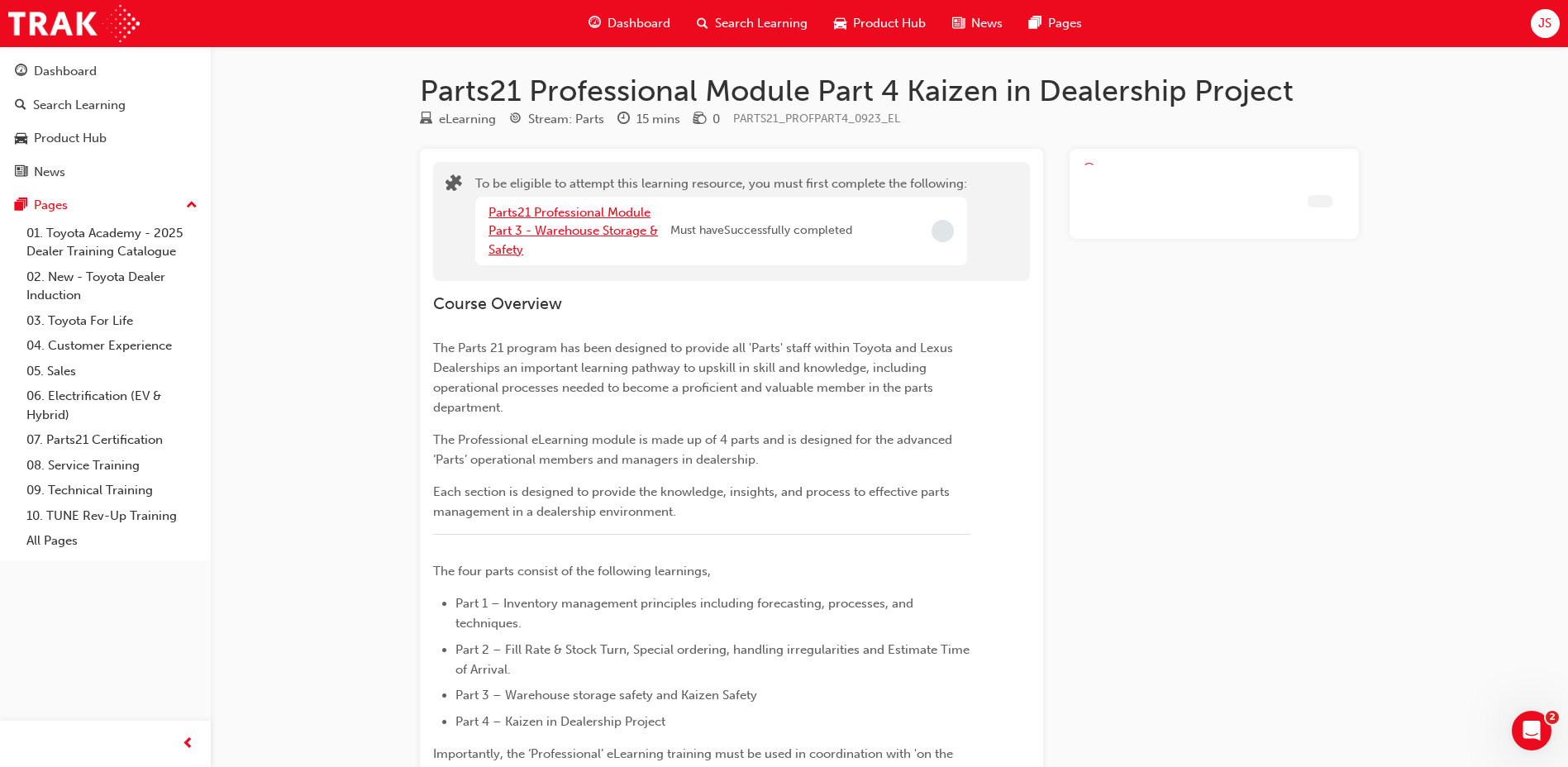
click at [616, 207] on link "Parts21 Professional Module Part 3 - Warehouse Storage & Safety" at bounding box center [573, 231] width 170 height 52
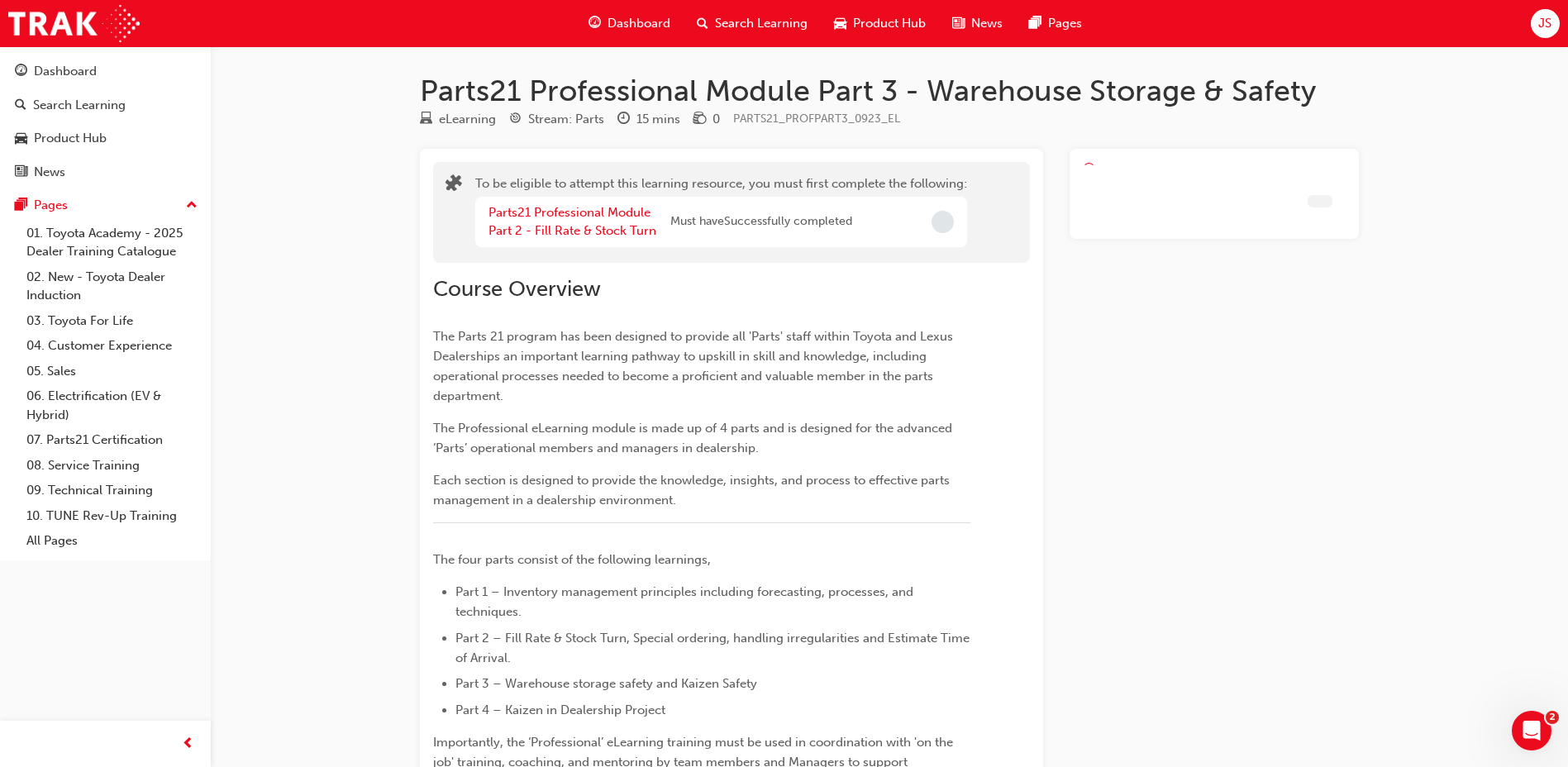
click at [593, 222] on div "Parts21 Professional Module Part 2 - Fill Rate & Stock Turn" at bounding box center [580, 222] width 182 height 37
click at [586, 235] on link "Parts21 Professional Module Part 2 - Fill Rate & Stock Turn" at bounding box center [572, 222] width 168 height 34
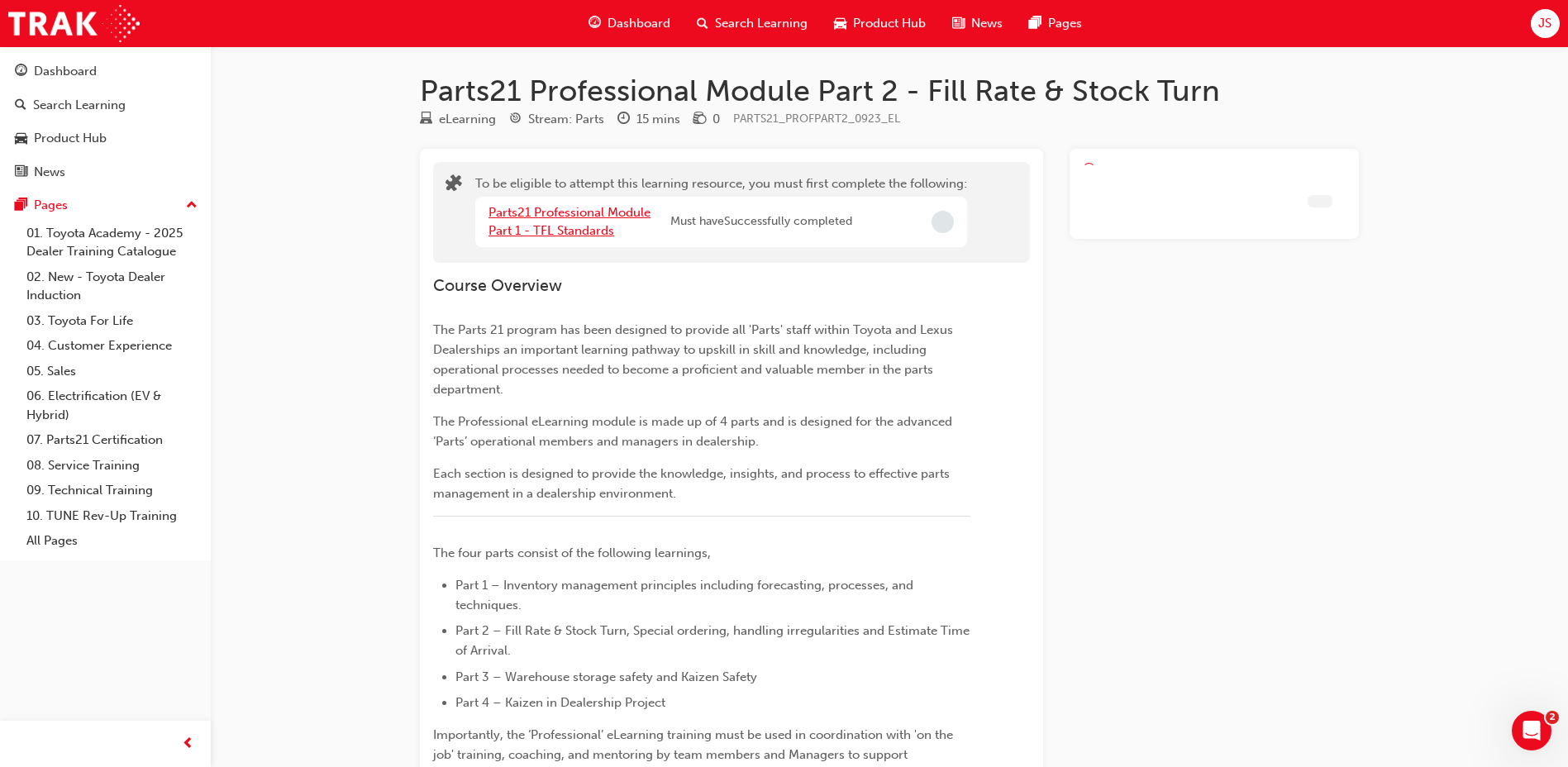
click at [586, 224] on link "Parts21 Professional Module Part 1 - TFL Standards" at bounding box center [570, 222] width 162 height 34
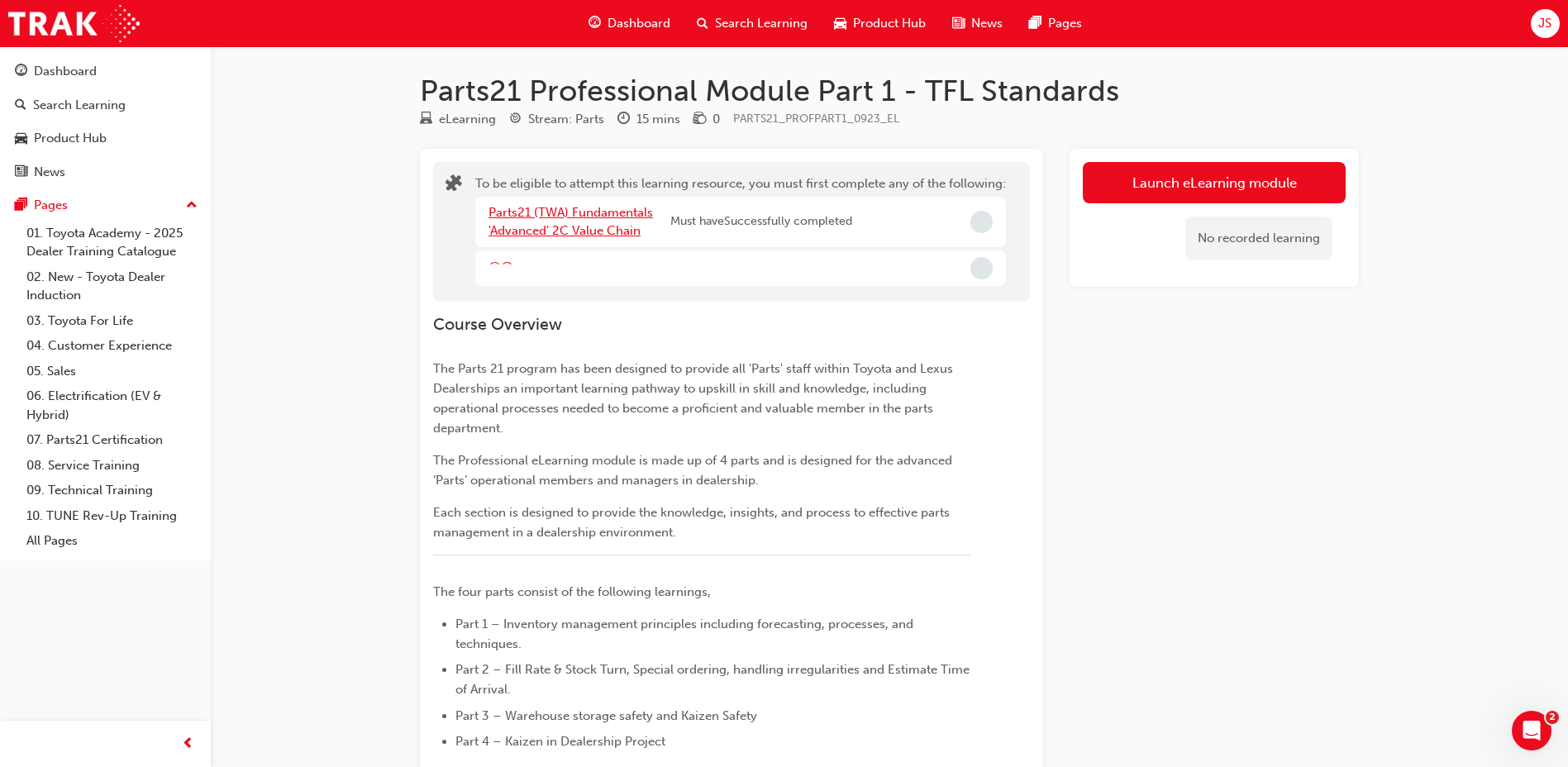
click at [547, 223] on link "Parts21 (TWA) Fundamentals 'Advanced' 2C Value Chain" at bounding box center [571, 222] width 165 height 34
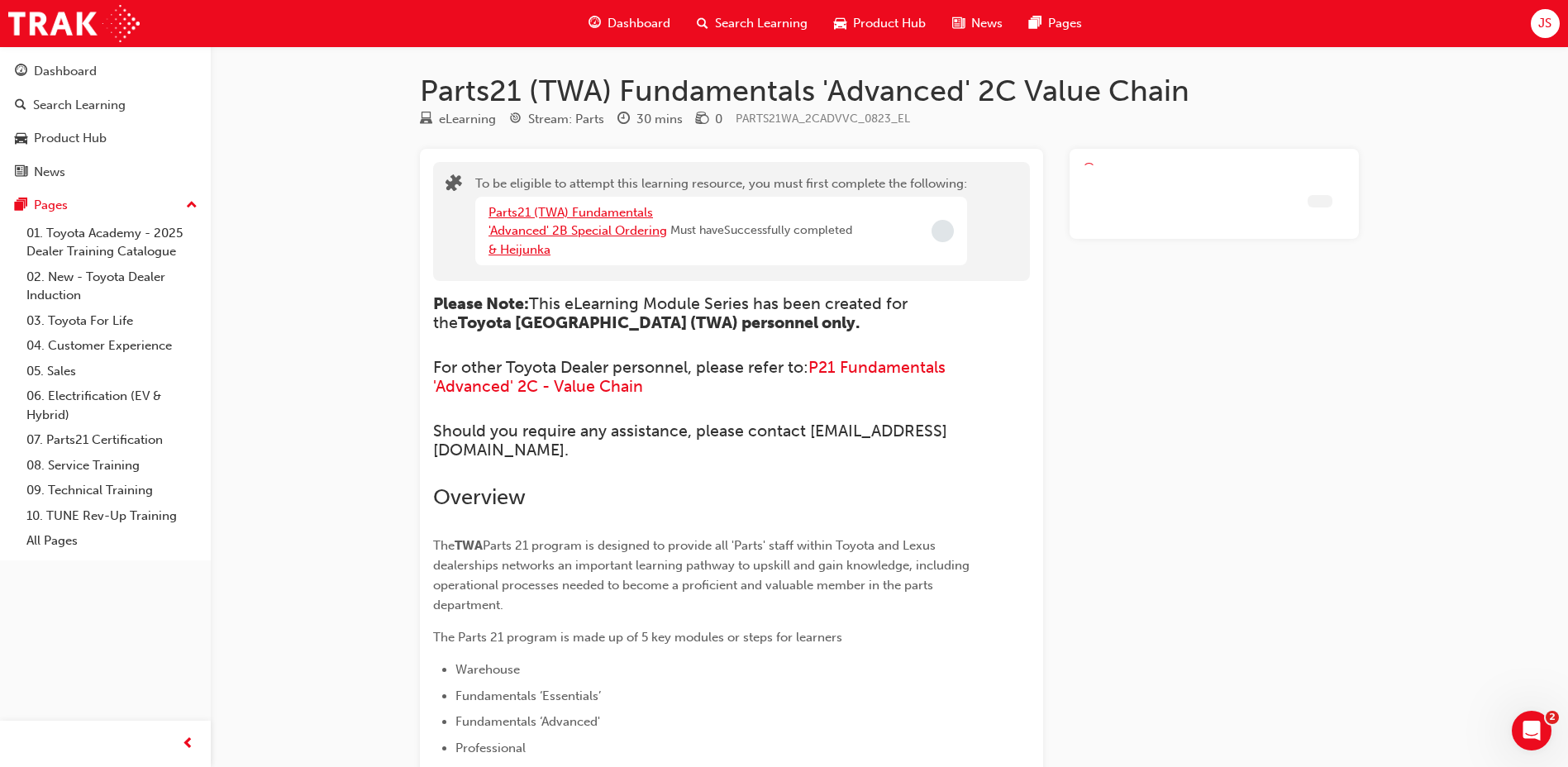
click at [549, 230] on link "Parts21 (TWA) Fundamentals 'Advanced' 2B Special Ordering & Heijunka" at bounding box center [578, 231] width 179 height 52
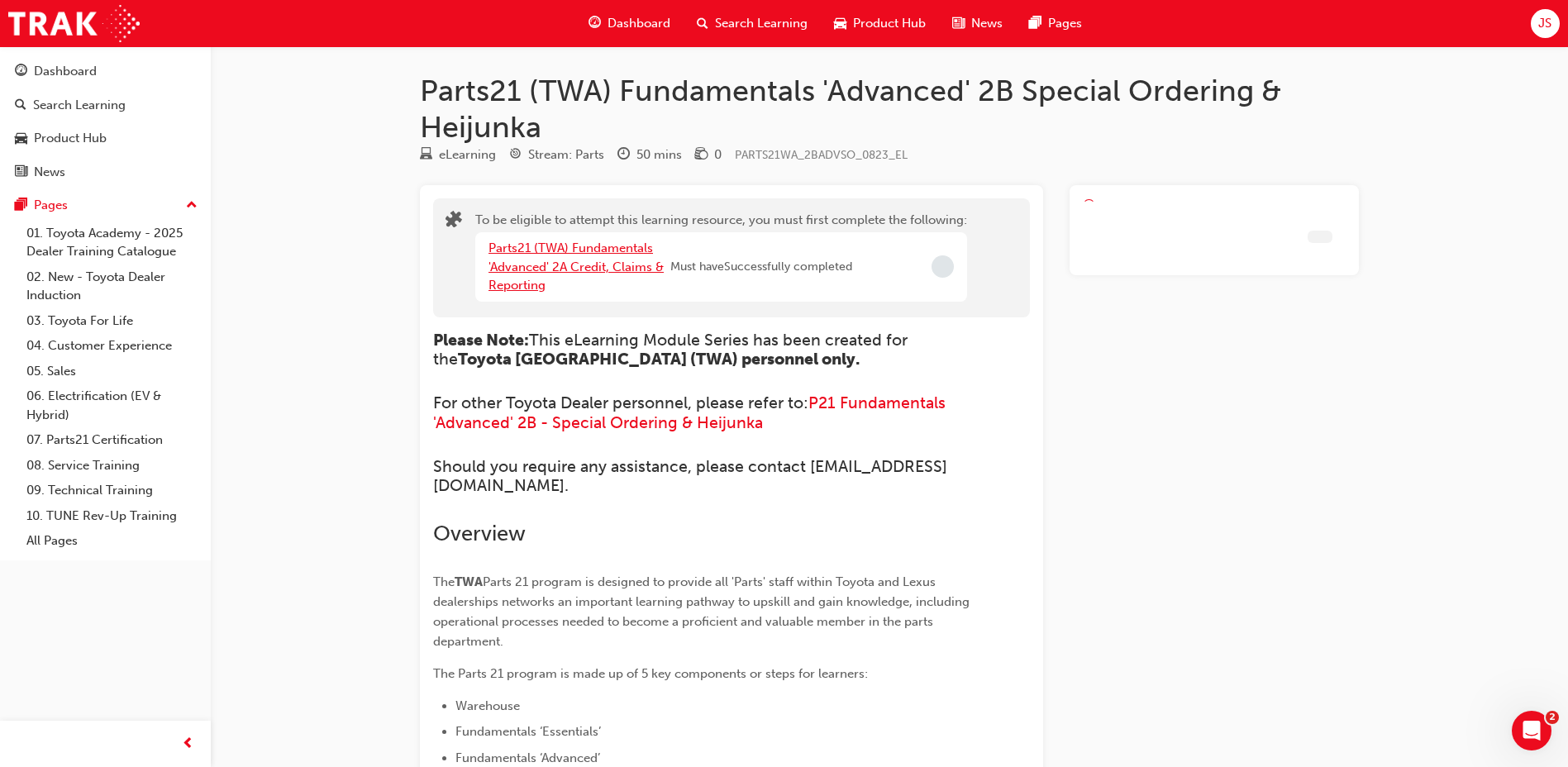
click at [540, 250] on link "Parts21 (TWA) Fundamentals 'Advanced' 2A Credit, Claims & Reporting" at bounding box center [576, 266] width 175 height 52
click at [536, 263] on link "Parts21 (TWA) Fundamentals 'Essentials' 1C Guest Management eLearning" at bounding box center [571, 266] width 165 height 52
click at [544, 247] on link "Parts21 (TWA) Fundamentals 'Essentials' 1B Availability & Standard Ordering eLe…" at bounding box center [572, 266] width 167 height 52
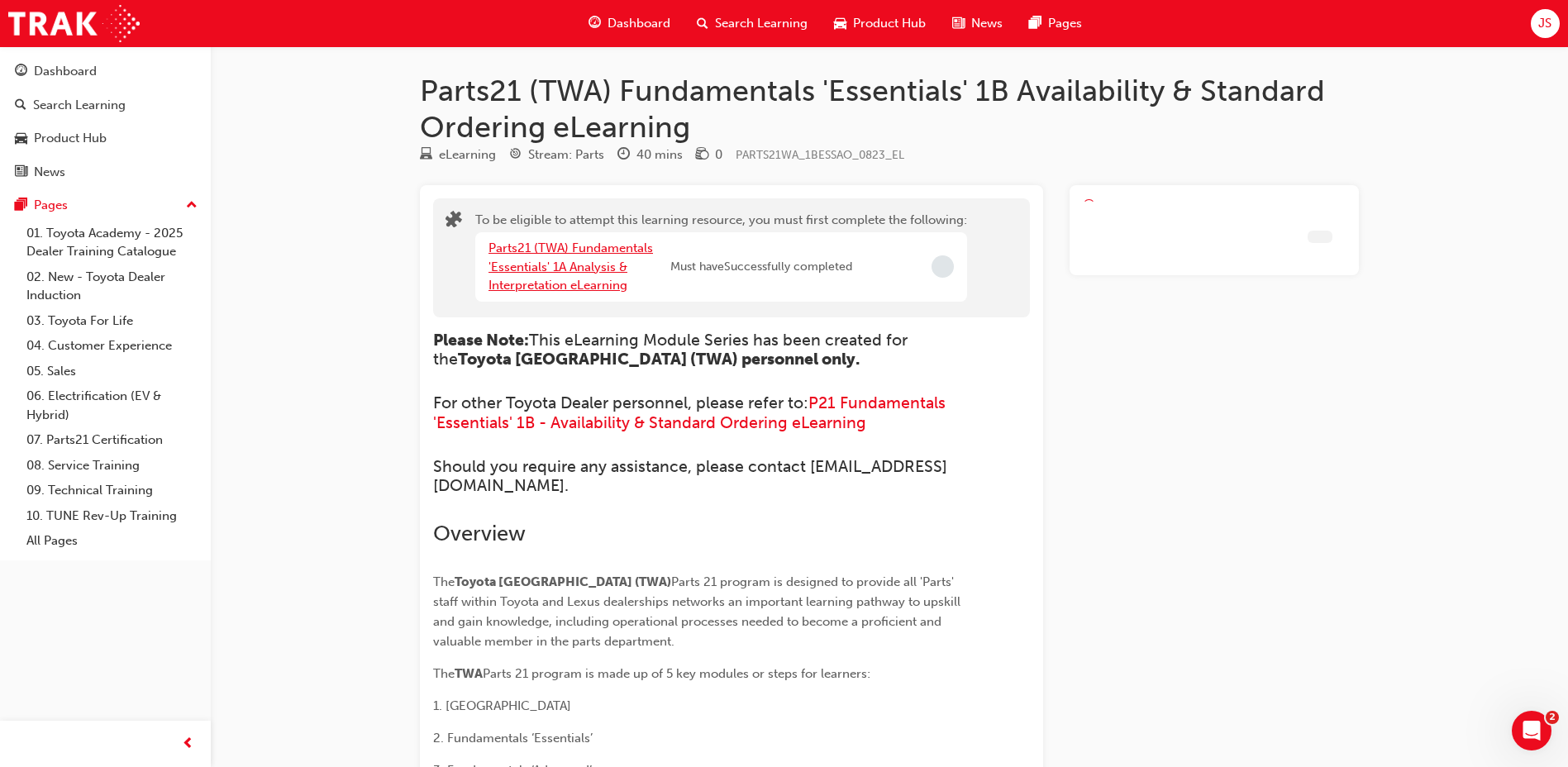
click at [544, 247] on link "Parts21 (TWA) Fundamentals 'Essentials' 1A Analysis & Interpretation eLearning" at bounding box center [571, 266] width 165 height 52
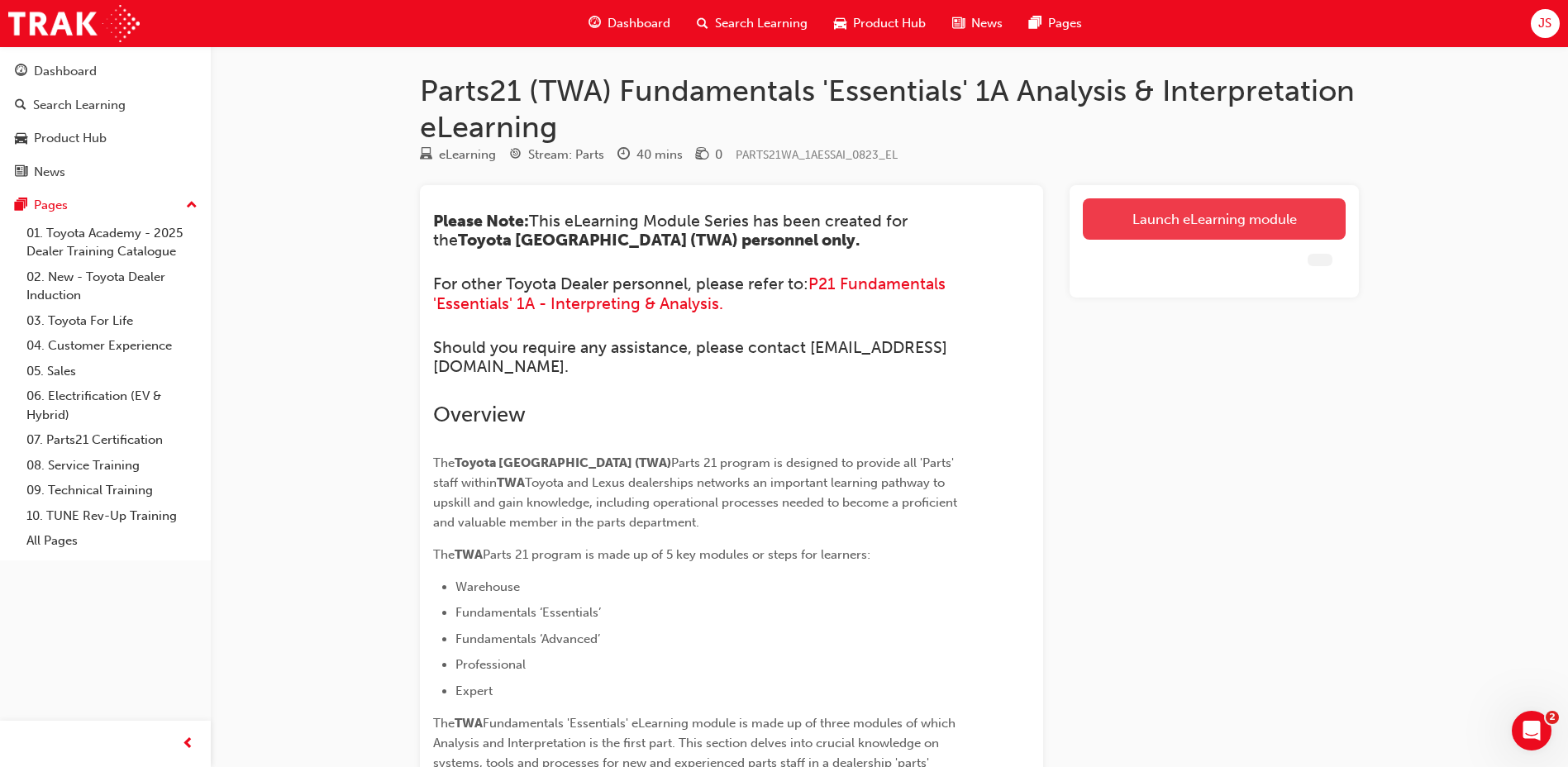
click at [1317, 235] on link "Launch eLearning module" at bounding box center [1214, 219] width 263 height 41
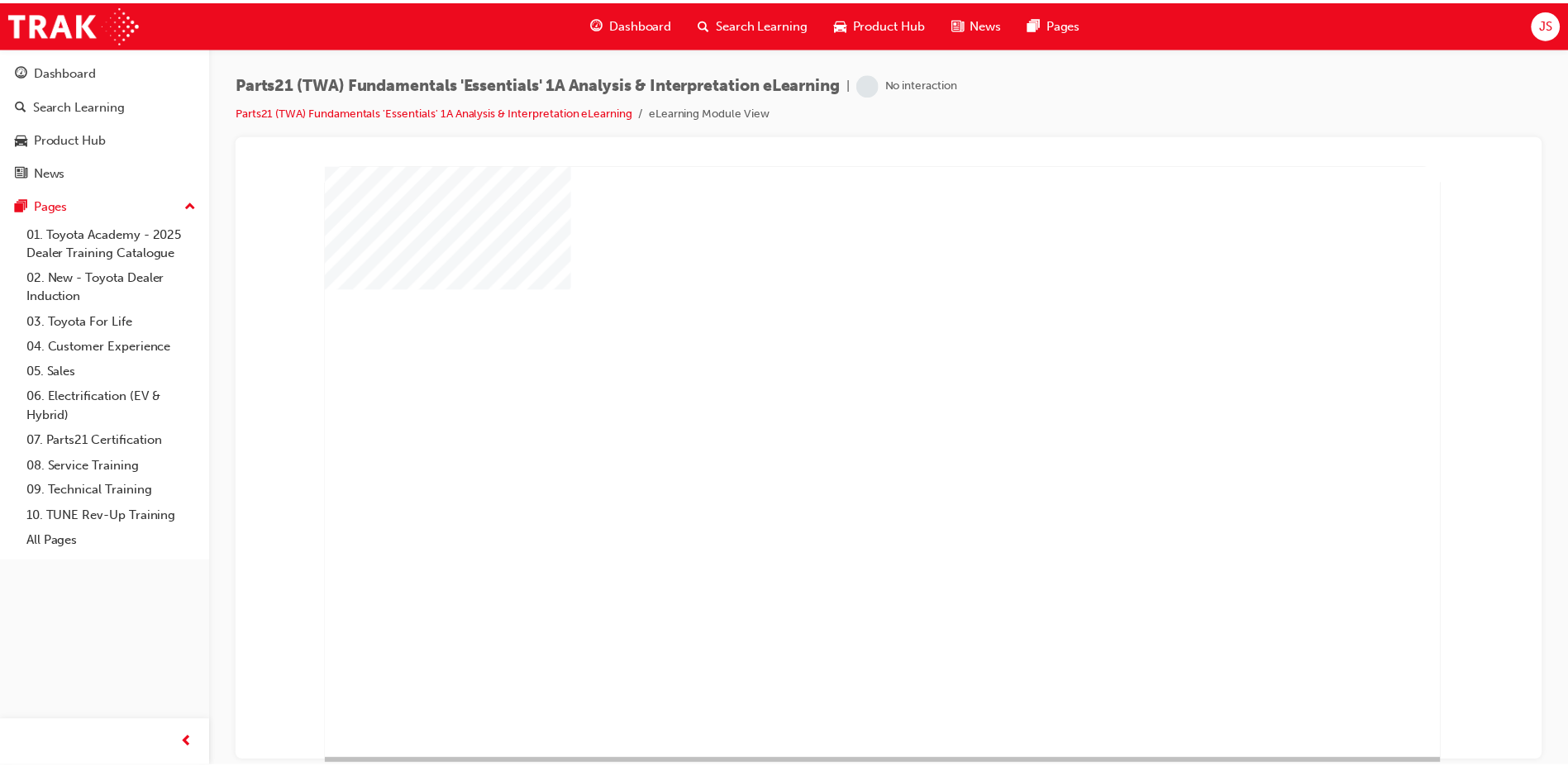
click at [839, 415] on div "play" at bounding box center [839, 415] width 0 height 0
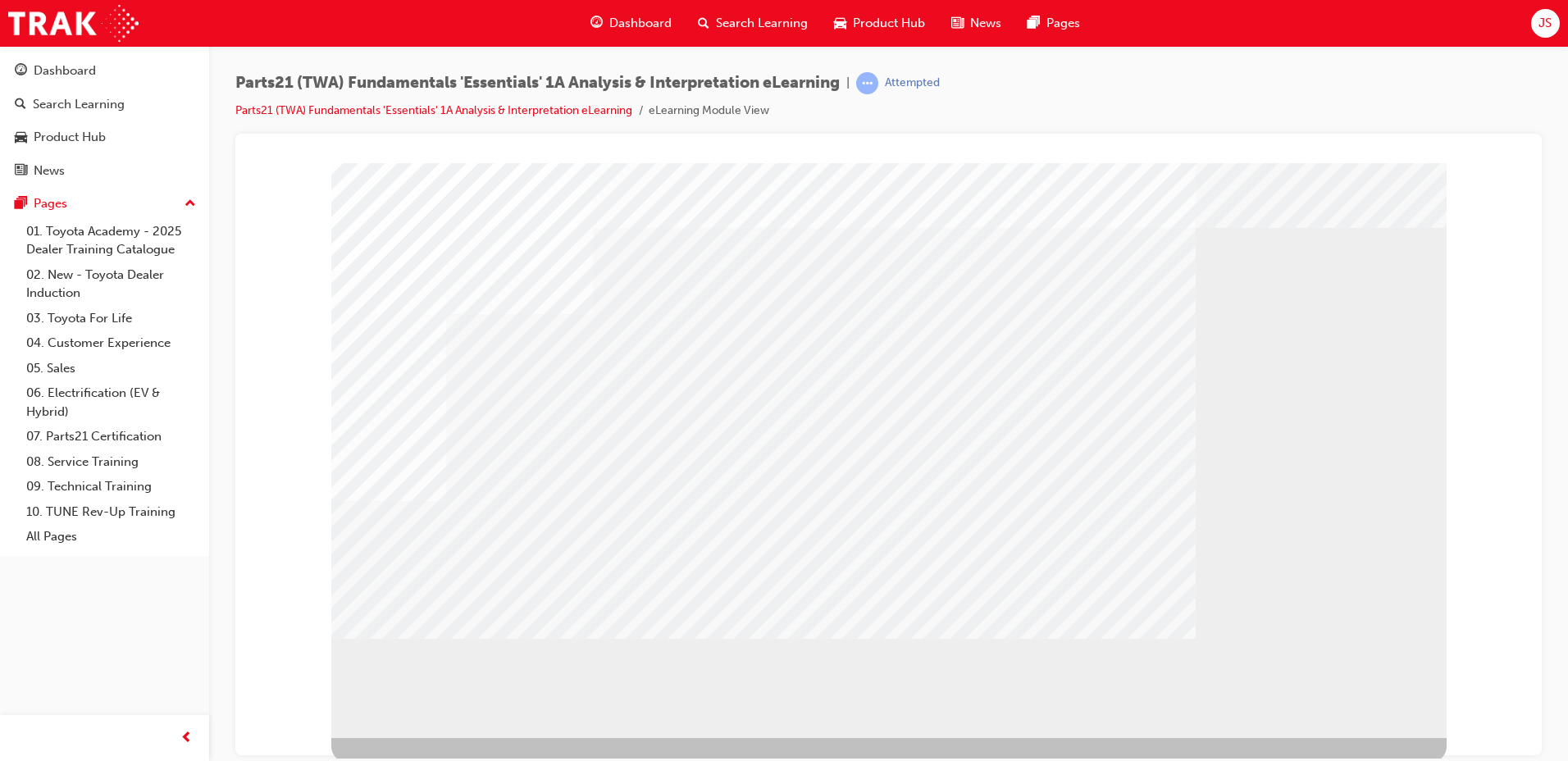
scroll to position [20, 0]
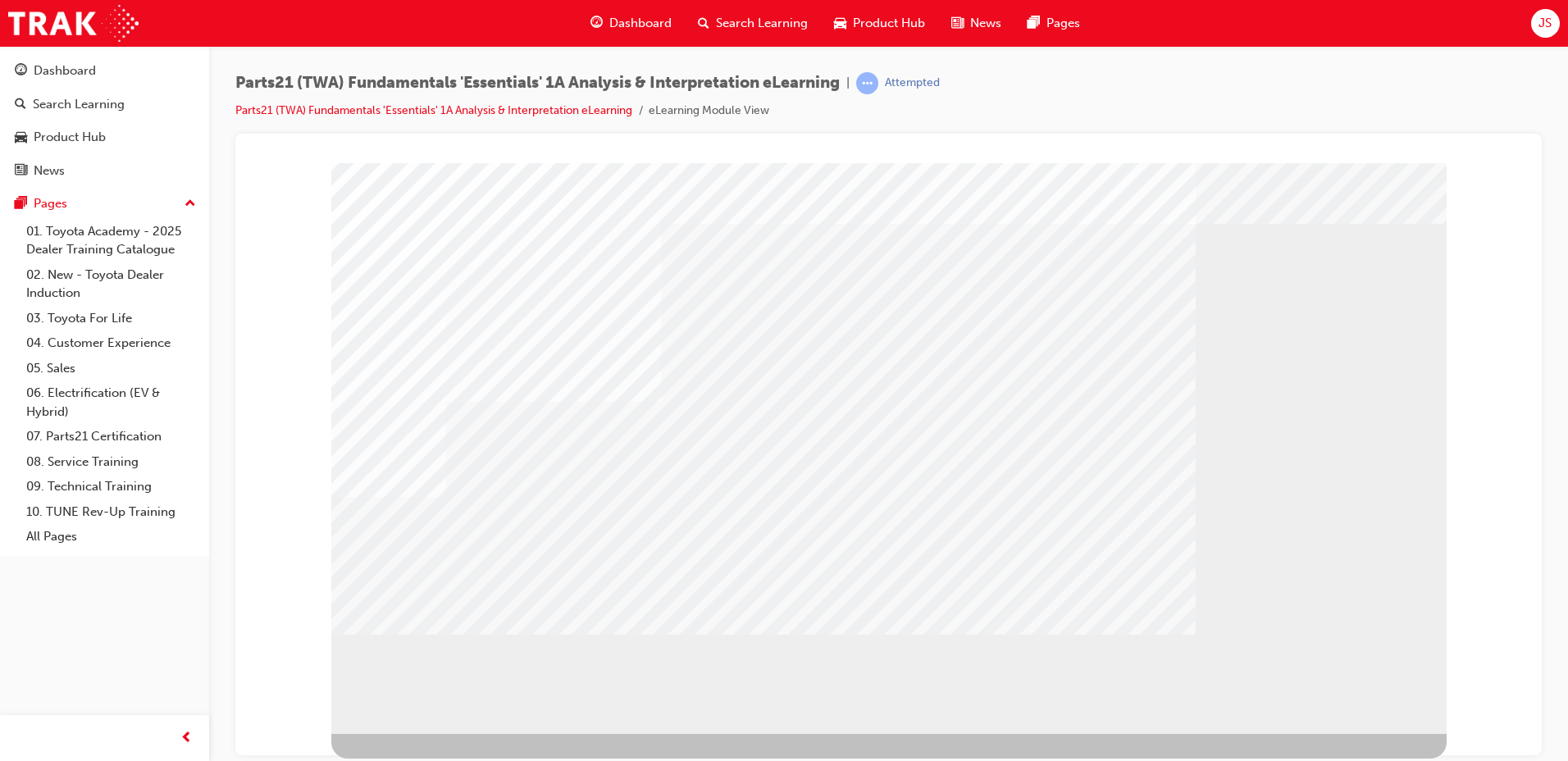
scroll to position [0, 0]
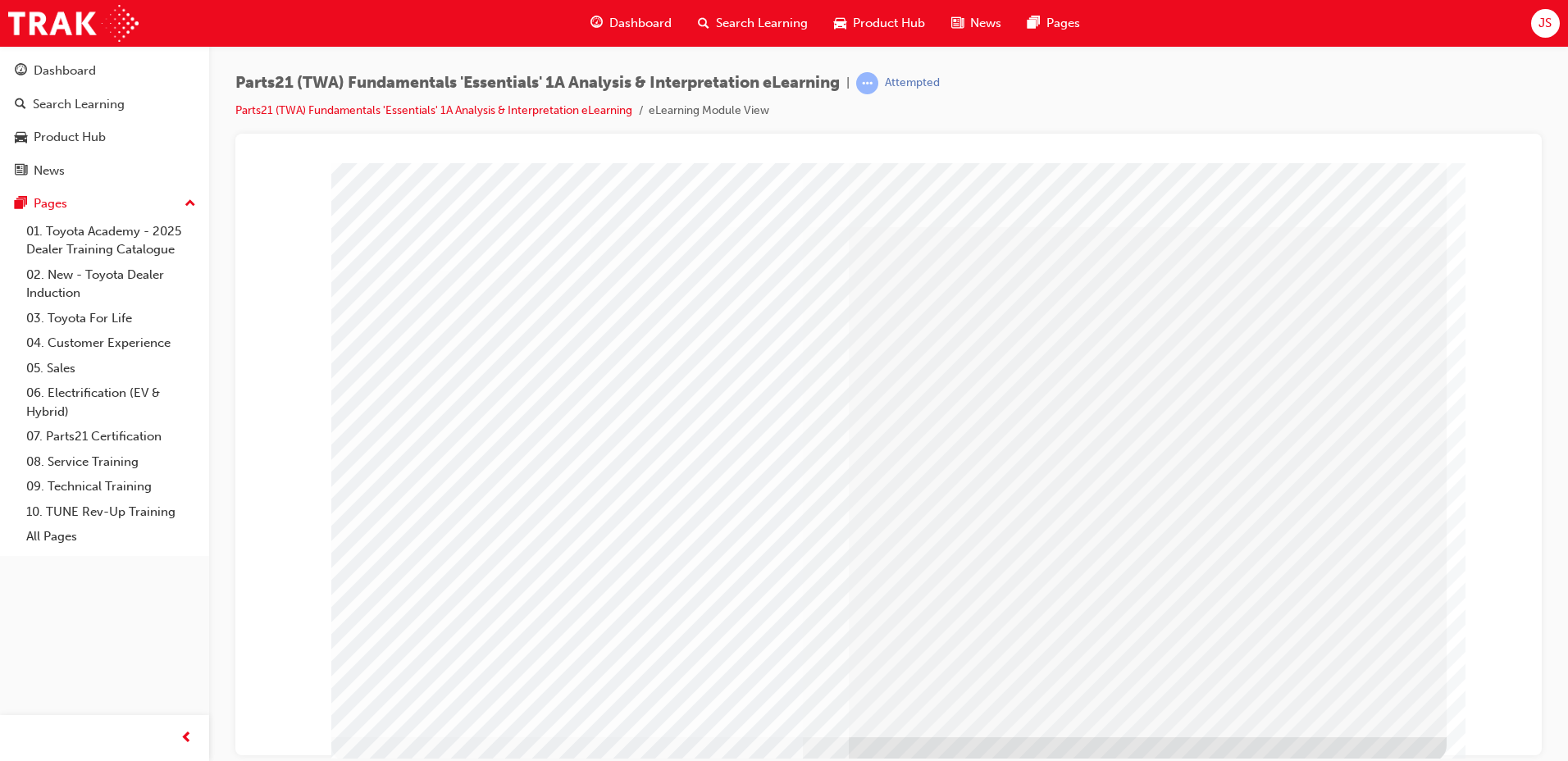
scroll to position [20, 0]
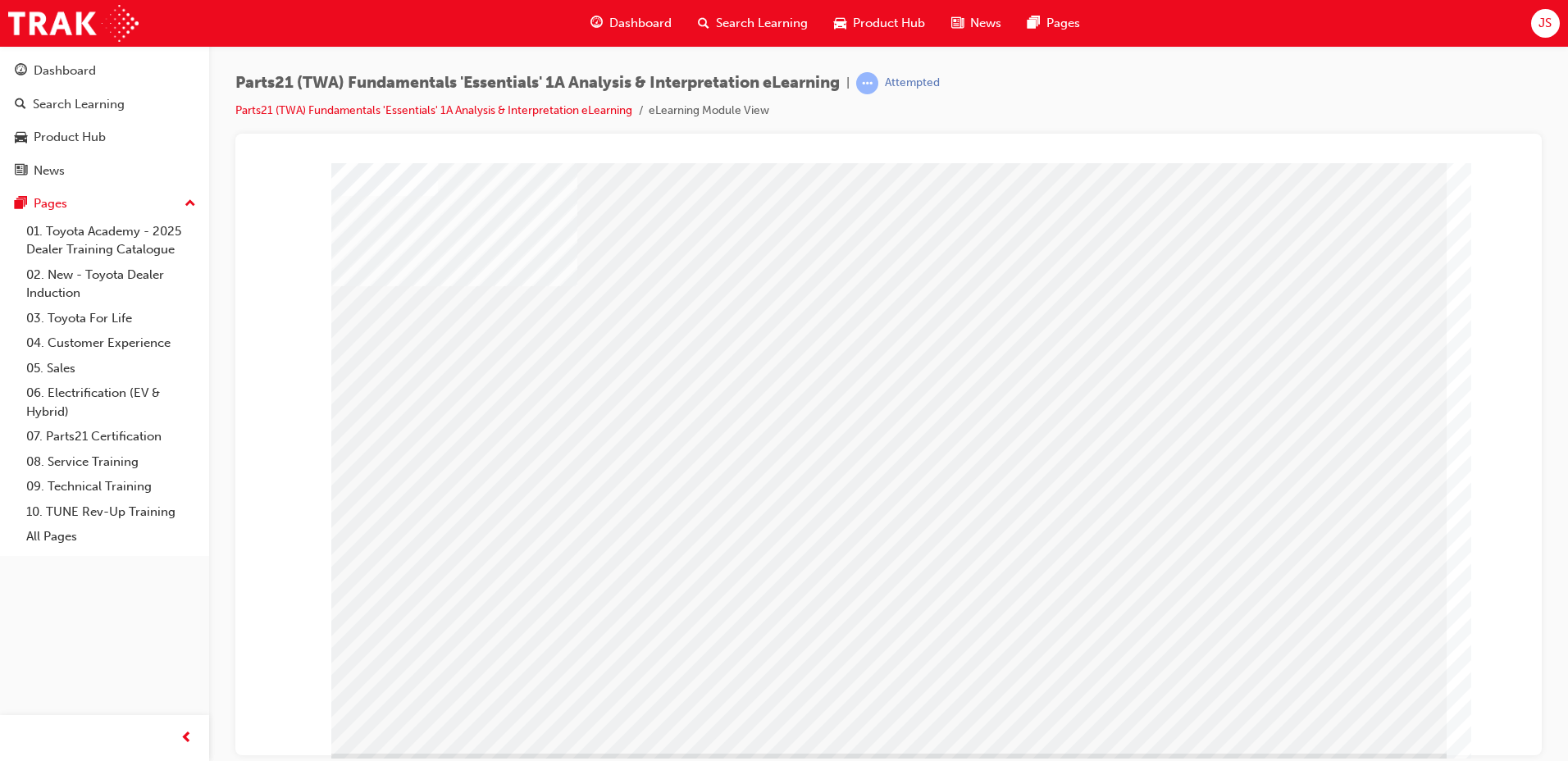
scroll to position [0, 0]
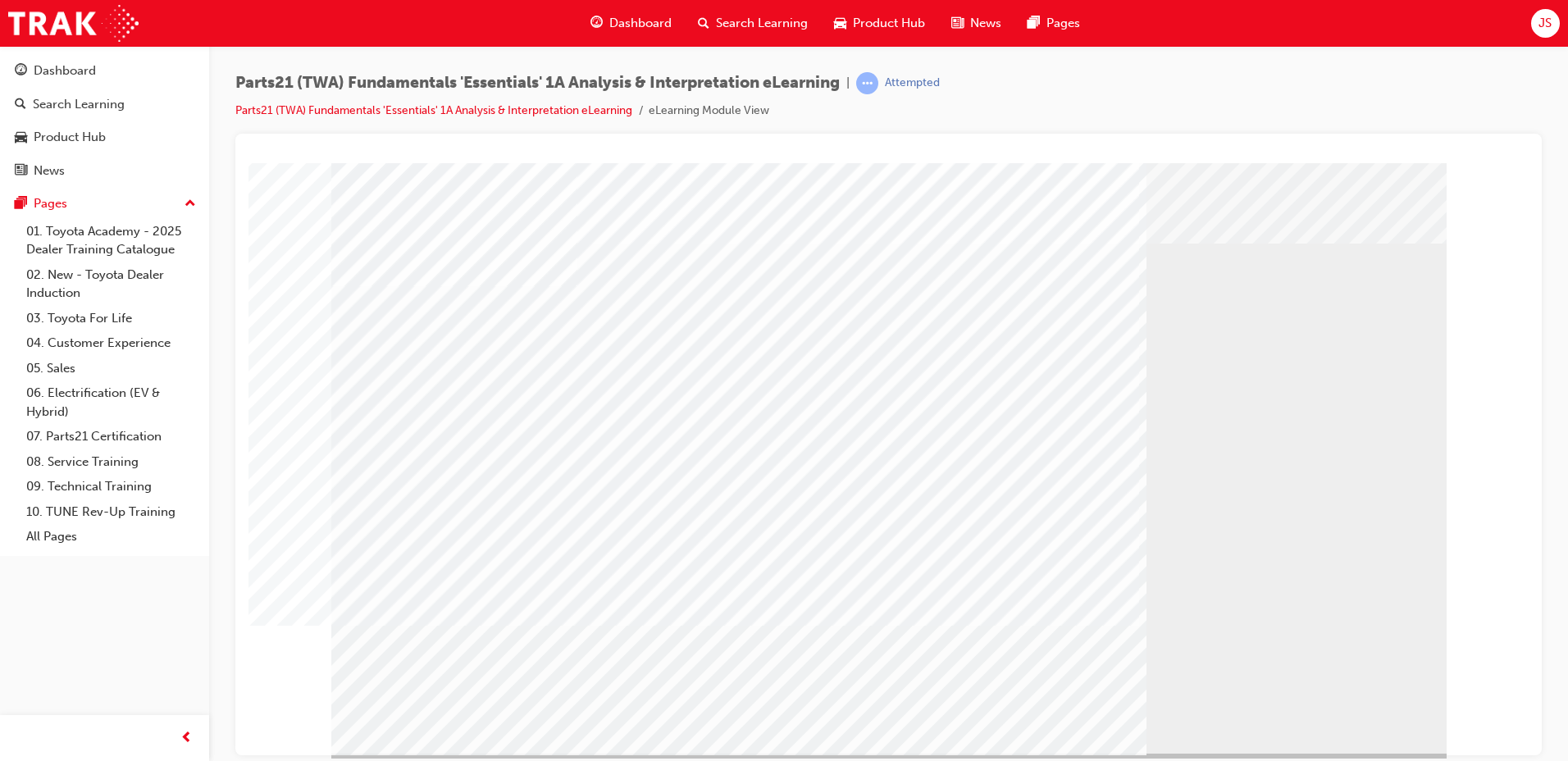
drag, startPoint x: 453, startPoint y: 533, endPoint x: 451, endPoint y: 545, distance: 12.2
click at [453, 538] on div "multistate" at bounding box center [889, 458] width 1115 height 591
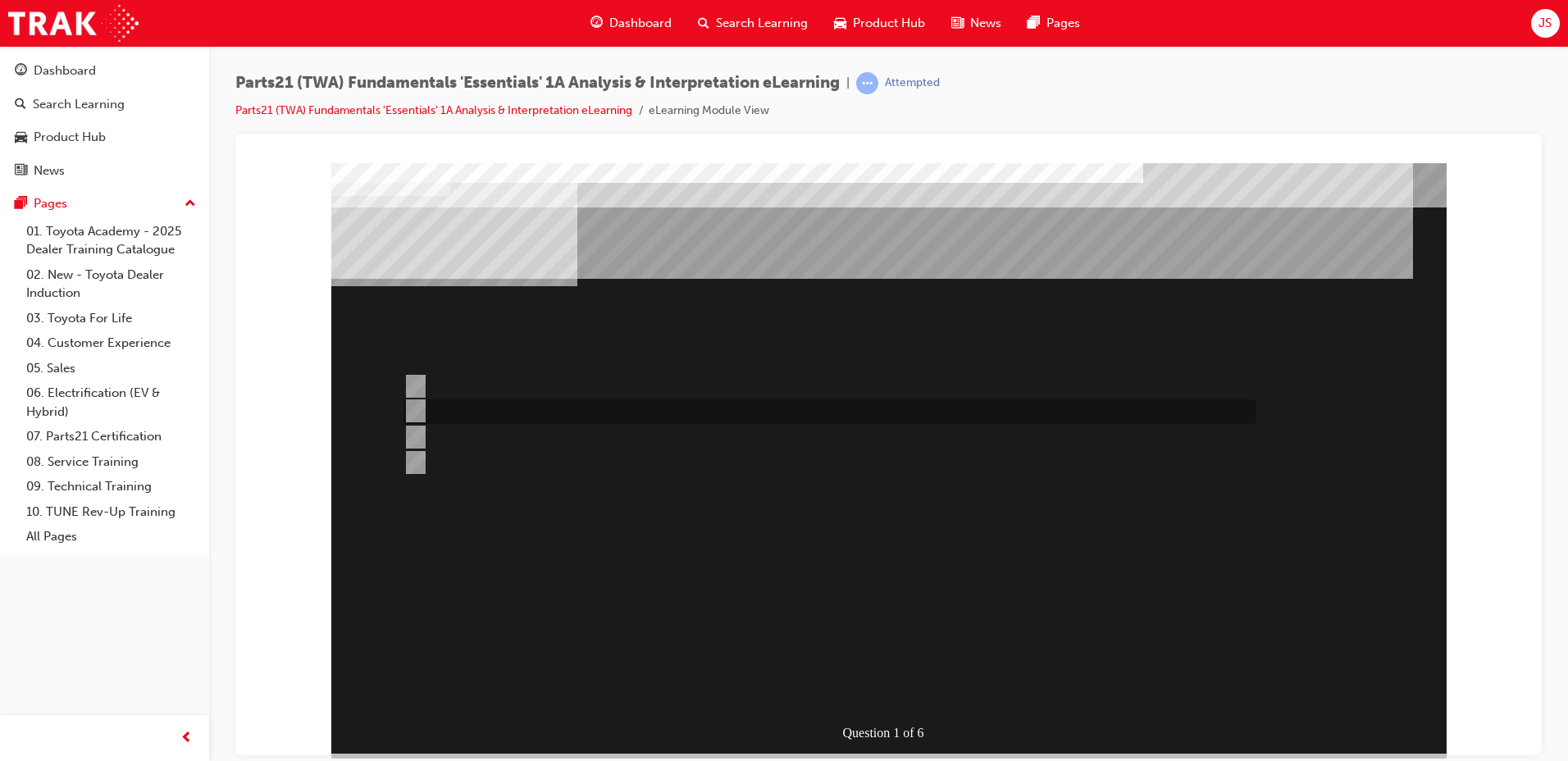
click at [470, 406] on div at bounding box center [825, 412] width 853 height 25
radio input "true"
click at [523, 380] on div at bounding box center [825, 387] width 853 height 25
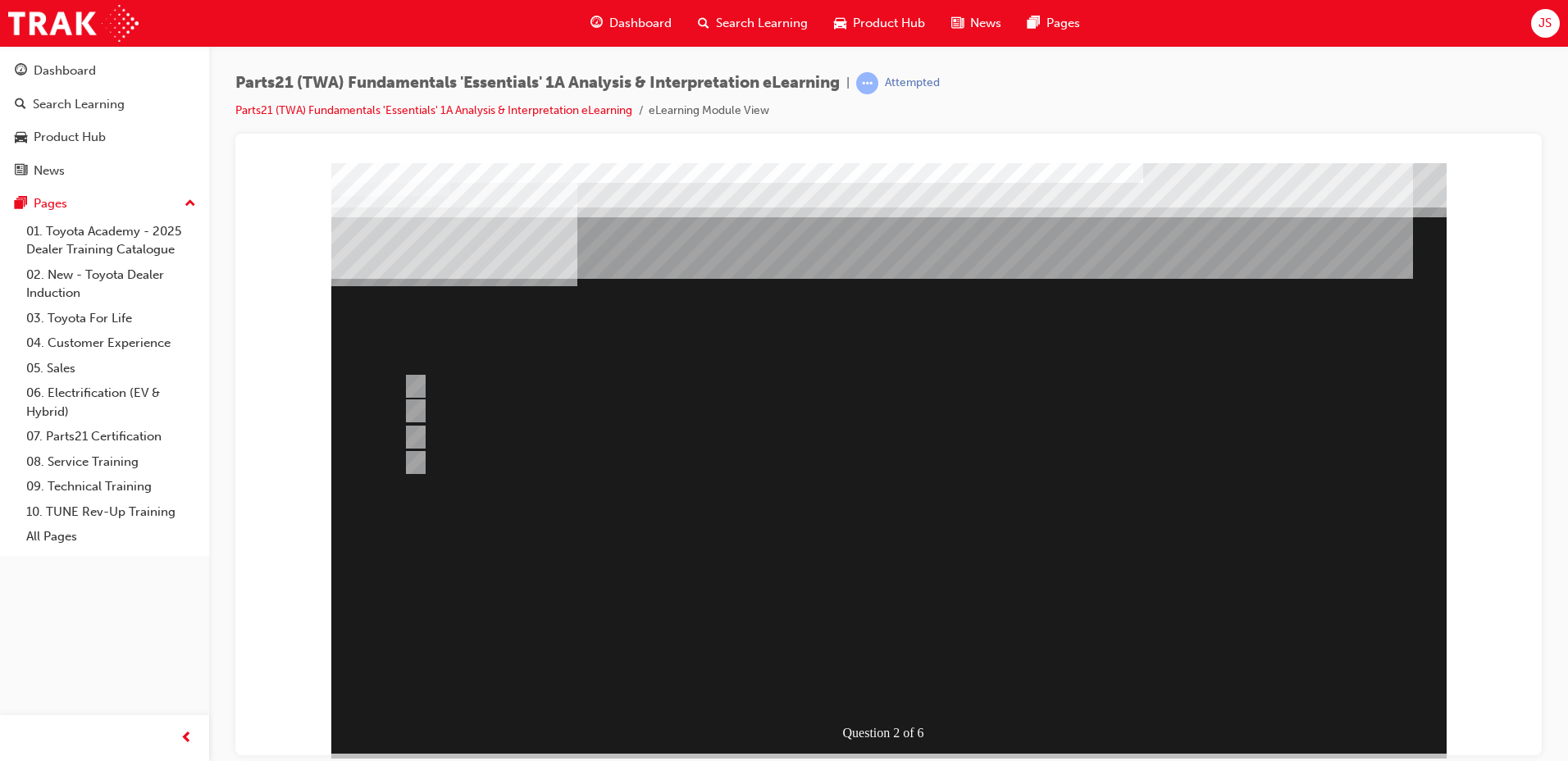
click at [548, 439] on div at bounding box center [889, 458] width 1115 height 591
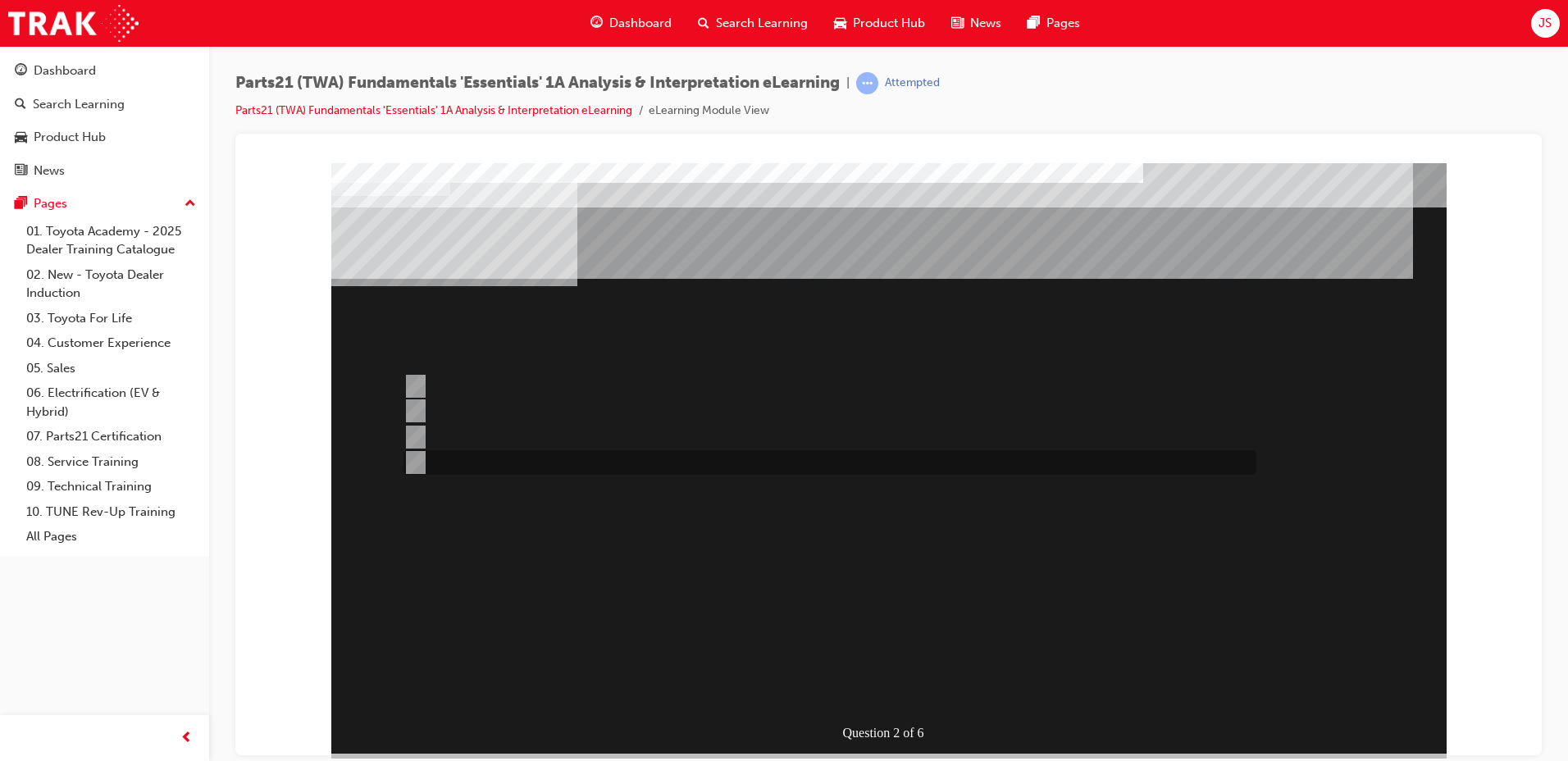
click at [530, 456] on div at bounding box center [825, 463] width 853 height 25
radio input "false"
radio input "true"
click at [555, 419] on div at bounding box center [825, 412] width 853 height 25
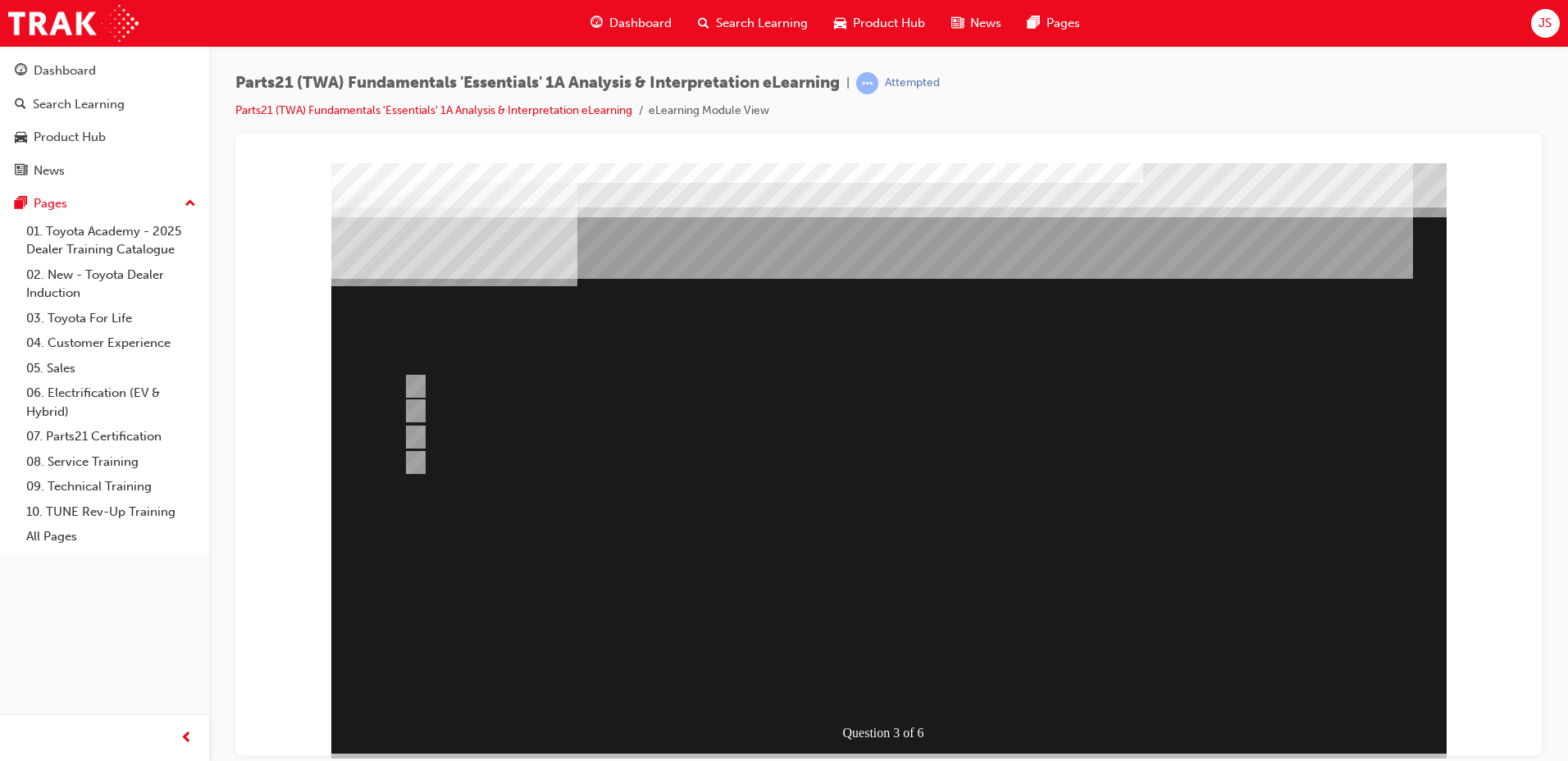
click at [471, 419] on div at bounding box center [889, 458] width 1115 height 591
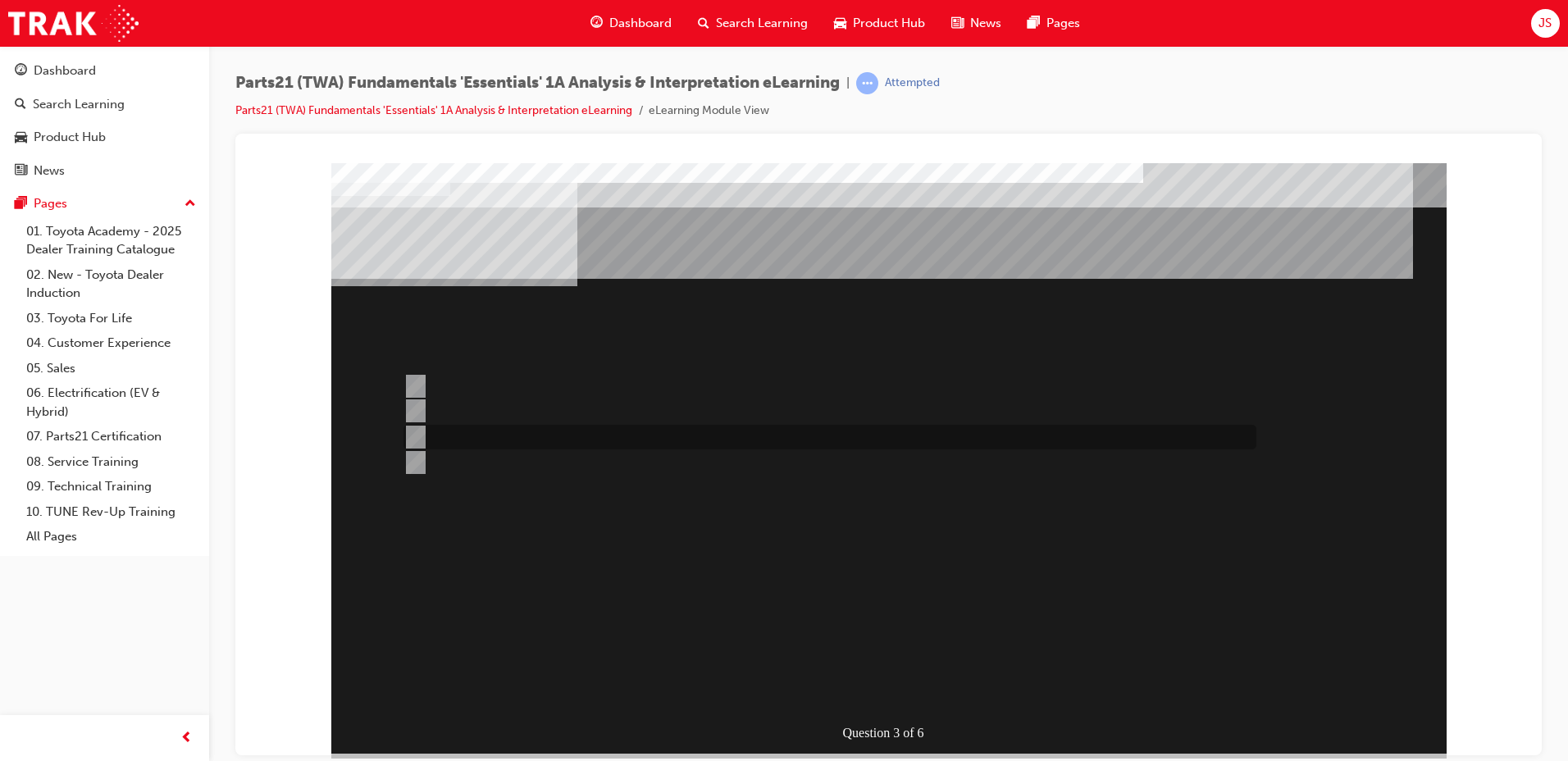
click at [469, 439] on div at bounding box center [825, 438] width 853 height 25
radio input "false"
radio input "true"
click at [472, 377] on div at bounding box center [825, 387] width 853 height 25
click at [491, 463] on div at bounding box center [825, 463] width 853 height 25
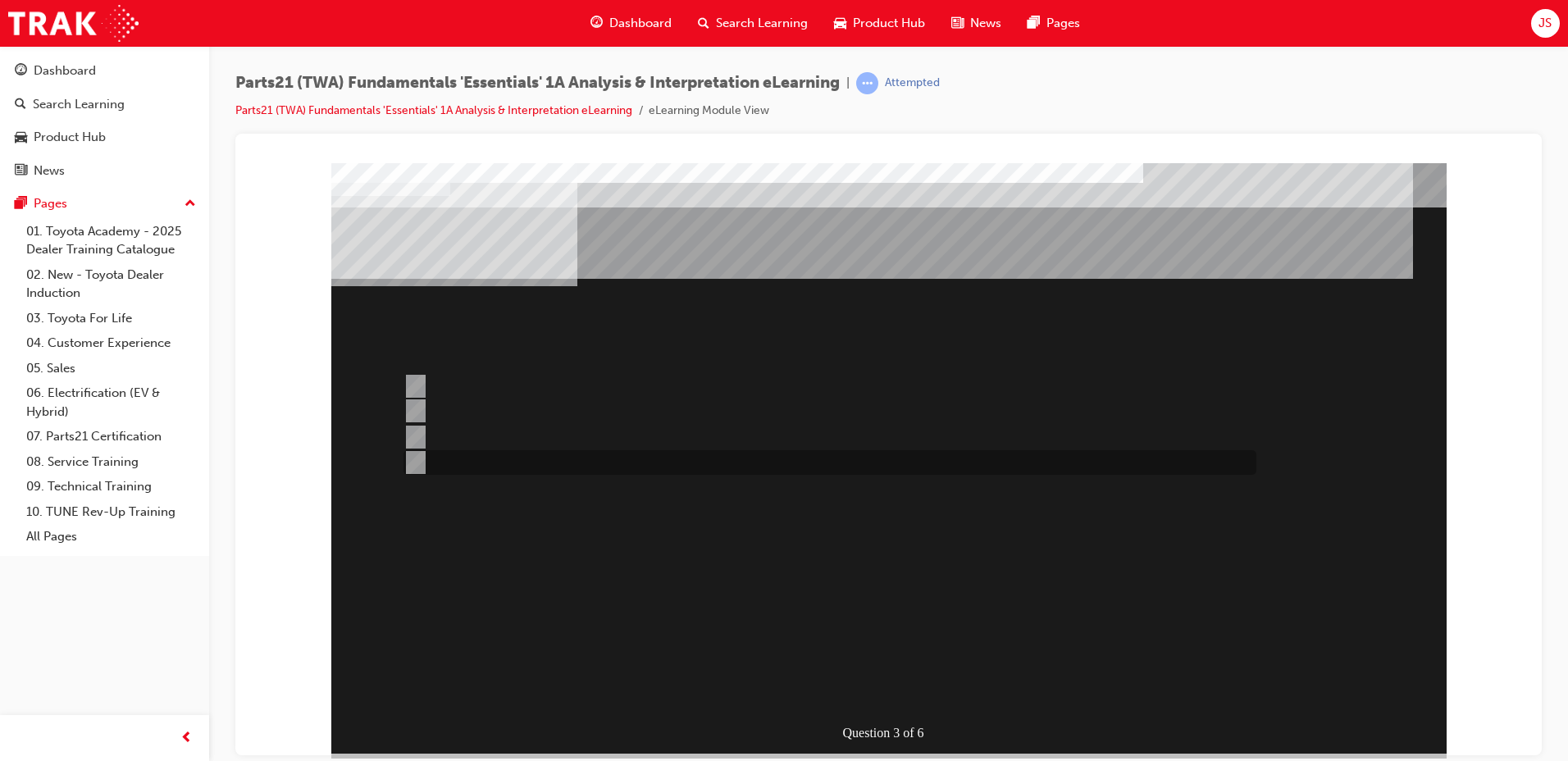
radio input "false"
radio input "true"
click at [465, 440] on div at bounding box center [825, 438] width 853 height 25
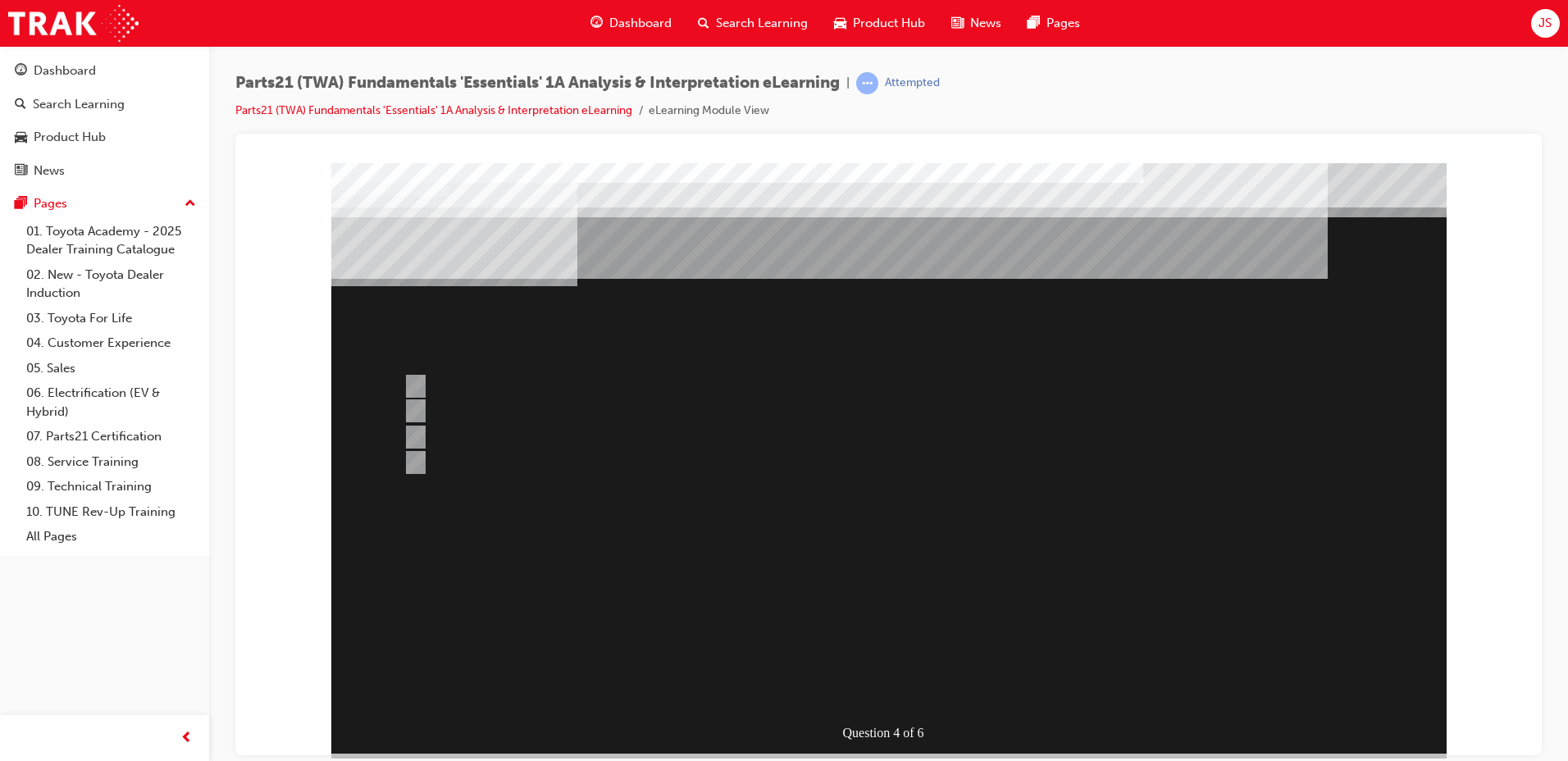
click at [483, 392] on div at bounding box center [889, 458] width 1115 height 591
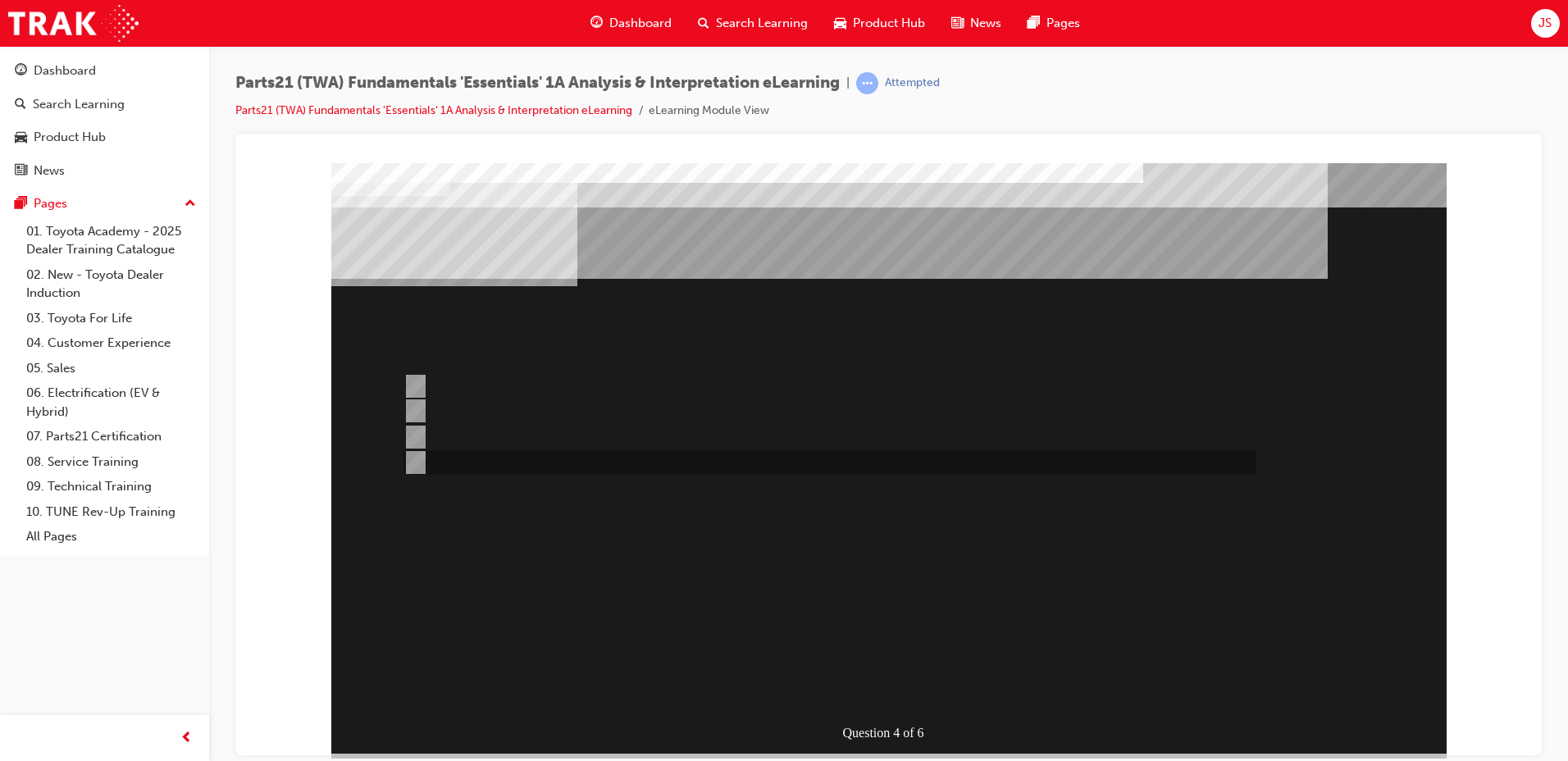
click at [471, 454] on div at bounding box center [825, 463] width 853 height 25
radio input "false"
radio input "true"
click at [501, 444] on div at bounding box center [825, 438] width 853 height 25
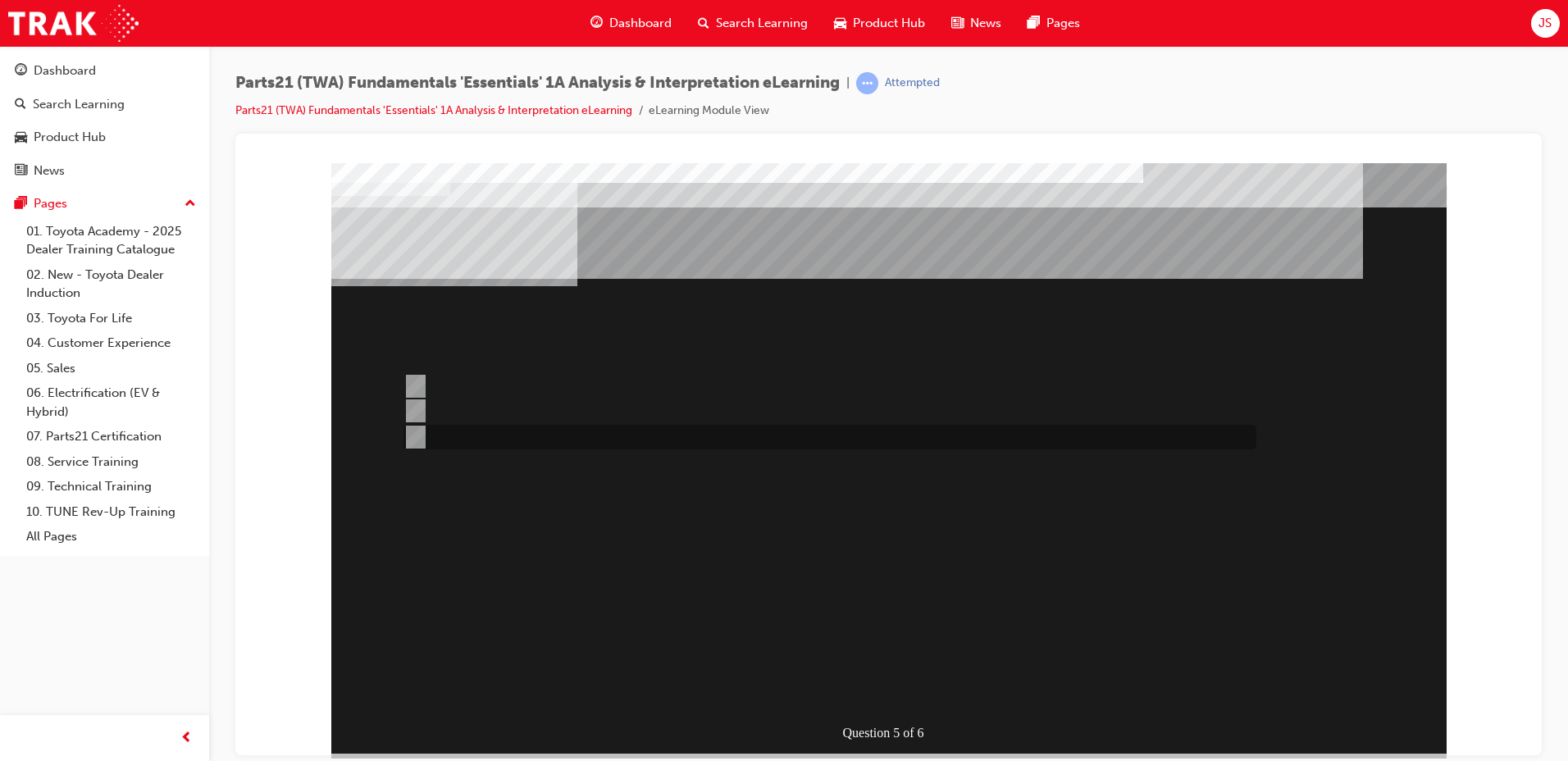
radio input "true"
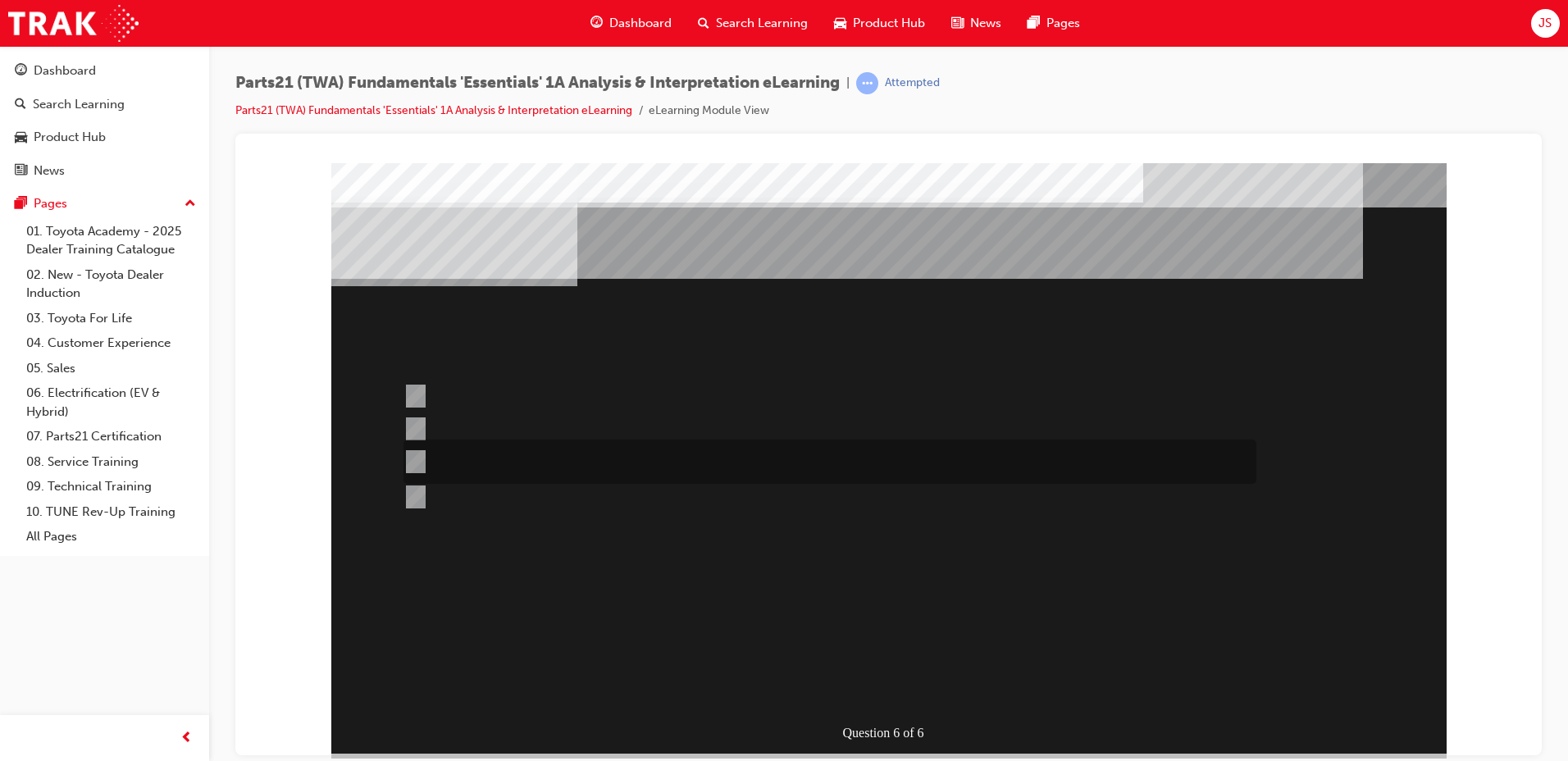
click at [598, 452] on div at bounding box center [825, 462] width 853 height 44
radio input "true"
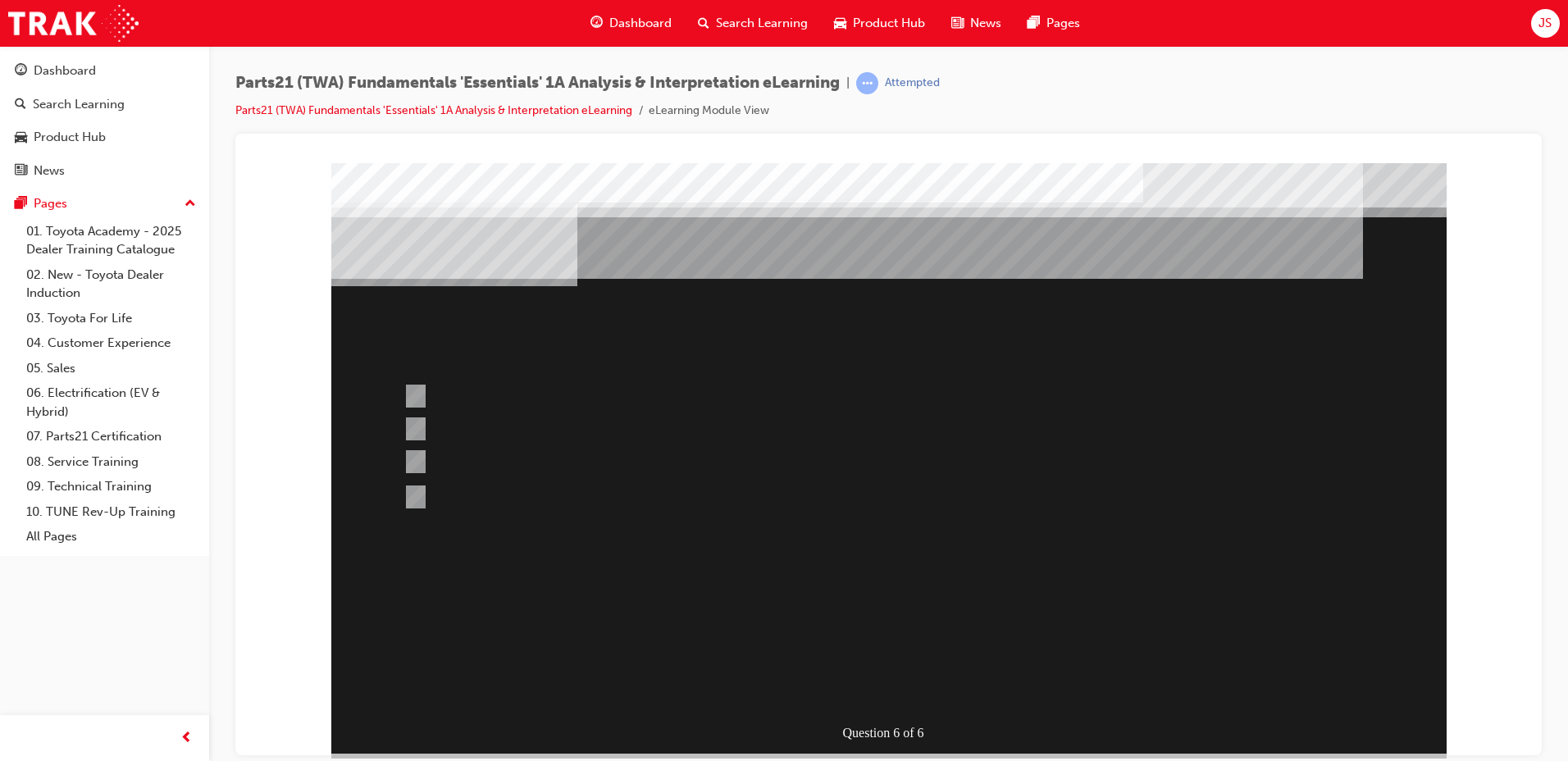
click at [399, 399] on div at bounding box center [889, 458] width 1115 height 591
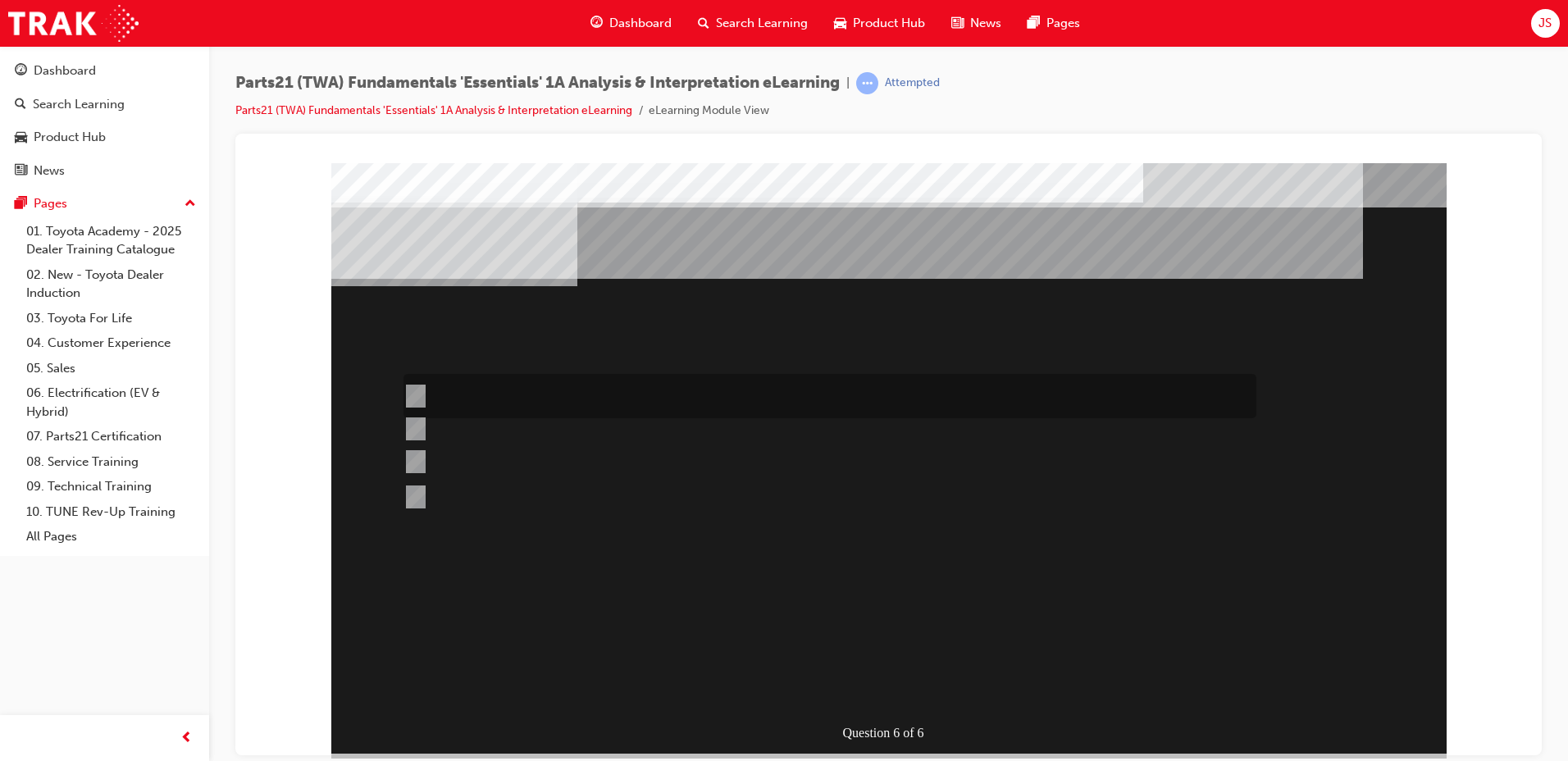
click at [419, 397] on input "TAPS" at bounding box center [413, 397] width 18 height 18
radio input "true"
click at [864, 675] on div at bounding box center [889, 458] width 1115 height 591
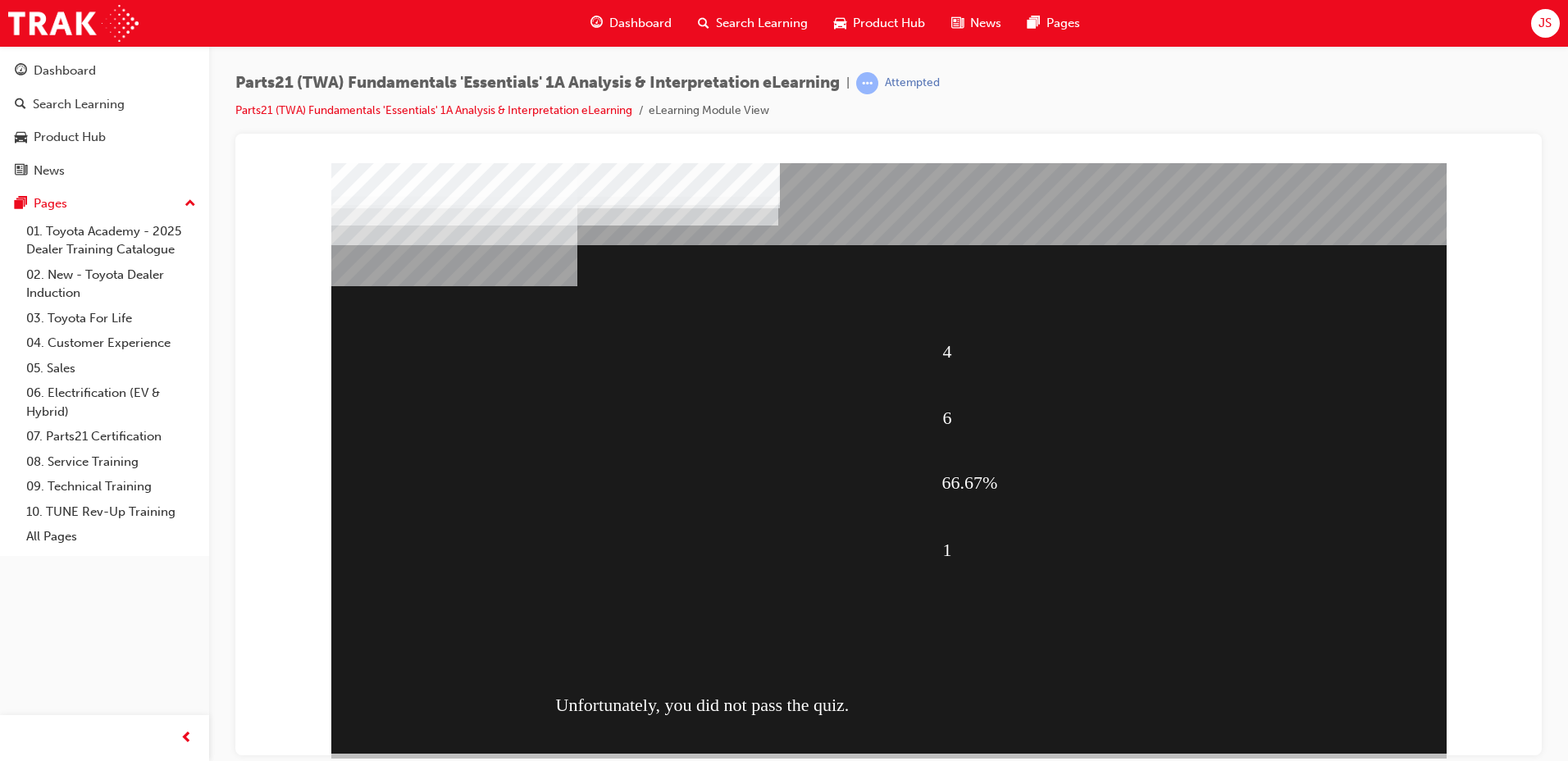
click at [907, 665] on div "4 6 66.67% 1 Unfortunately, you did not pass the quiz." at bounding box center [889, 458] width 1115 height 591
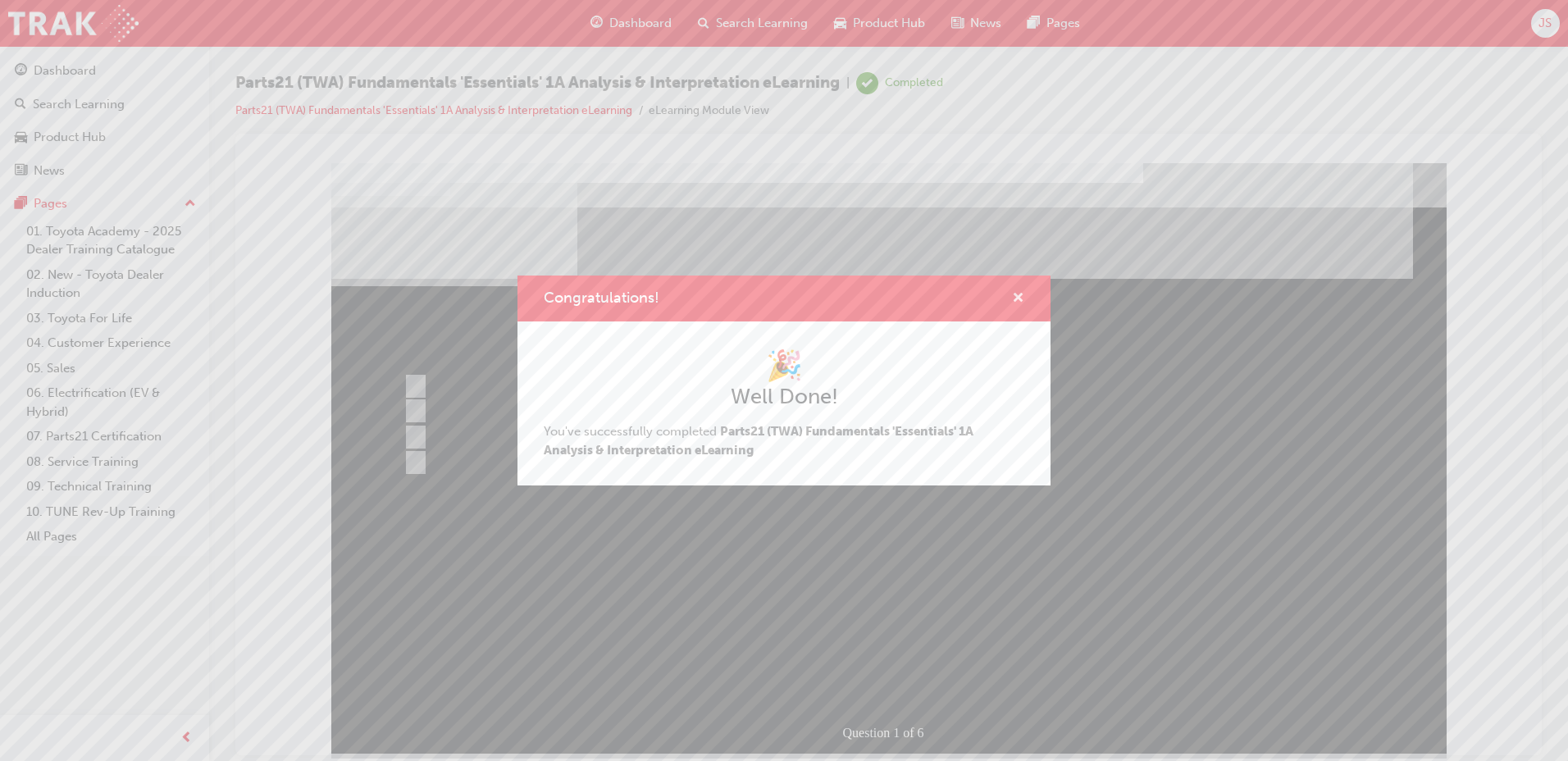
click at [1021, 302] on span "cross-icon" at bounding box center [1017, 300] width 12 height 15
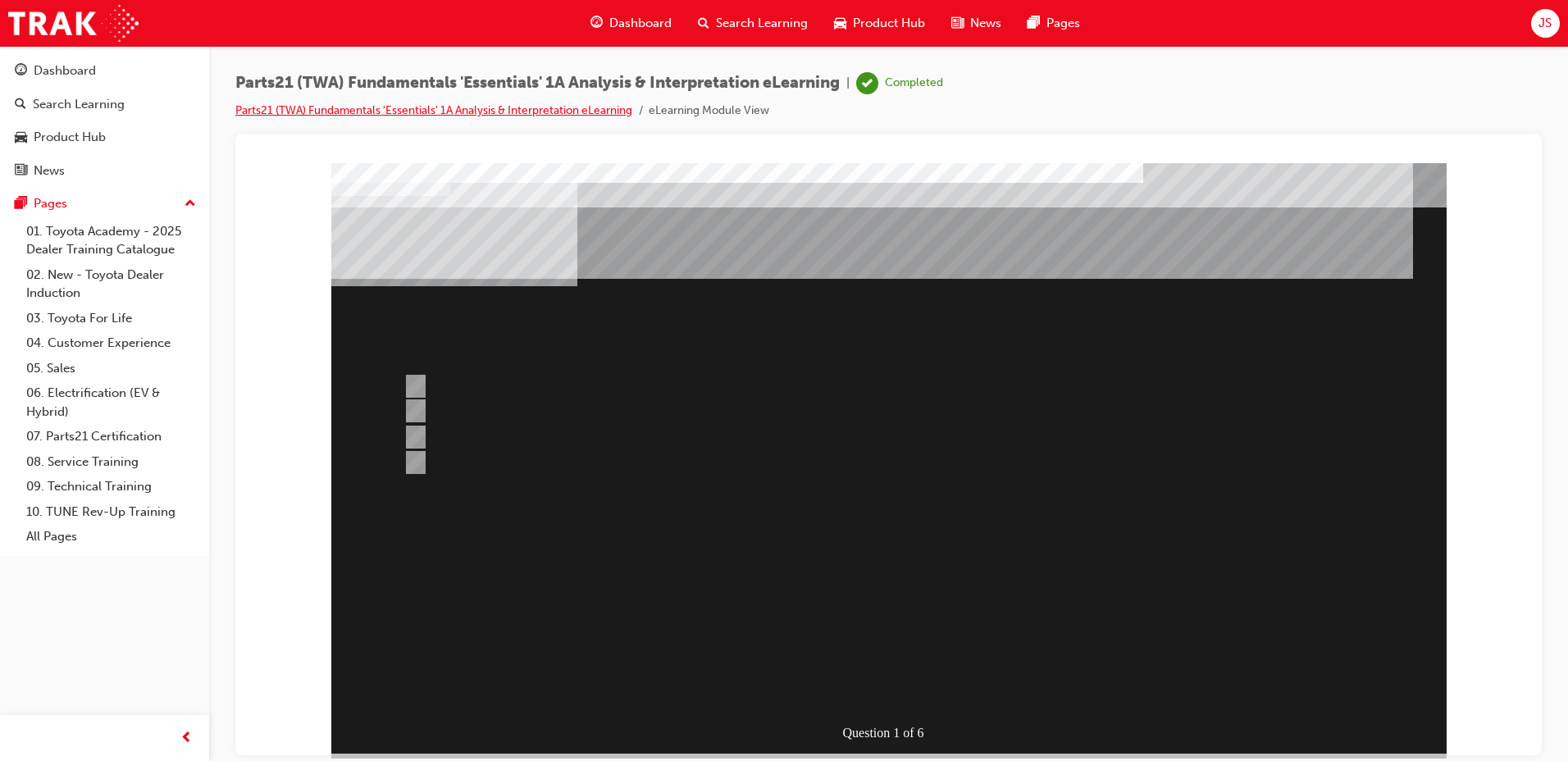
click at [495, 105] on link "Parts21 (TWA) Fundamentals 'Essentials' 1A Analysis & Interpretation eLearning" at bounding box center [434, 110] width 397 height 14
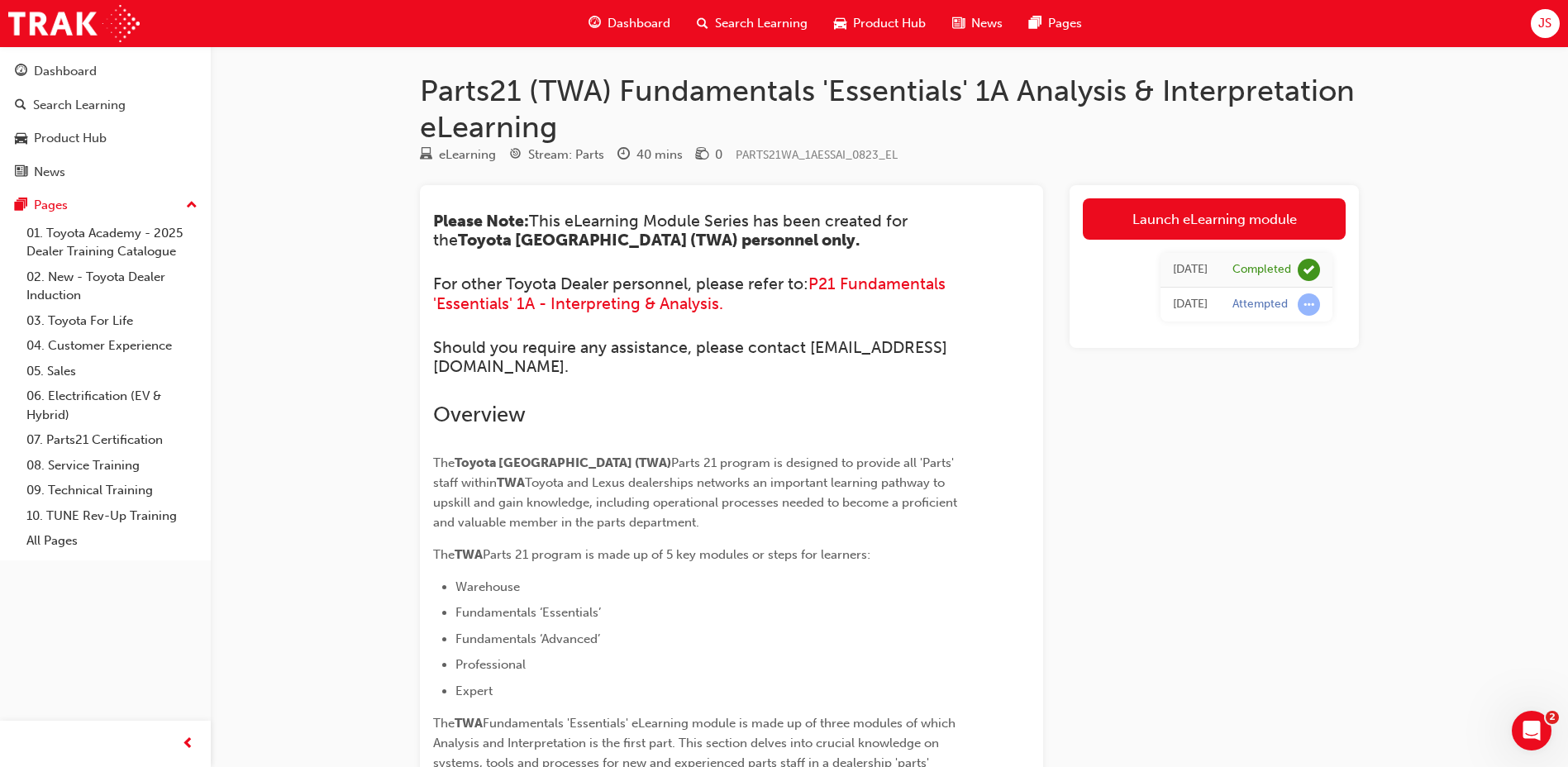
click at [795, 26] on span "Search Learning" at bounding box center [761, 23] width 93 height 19
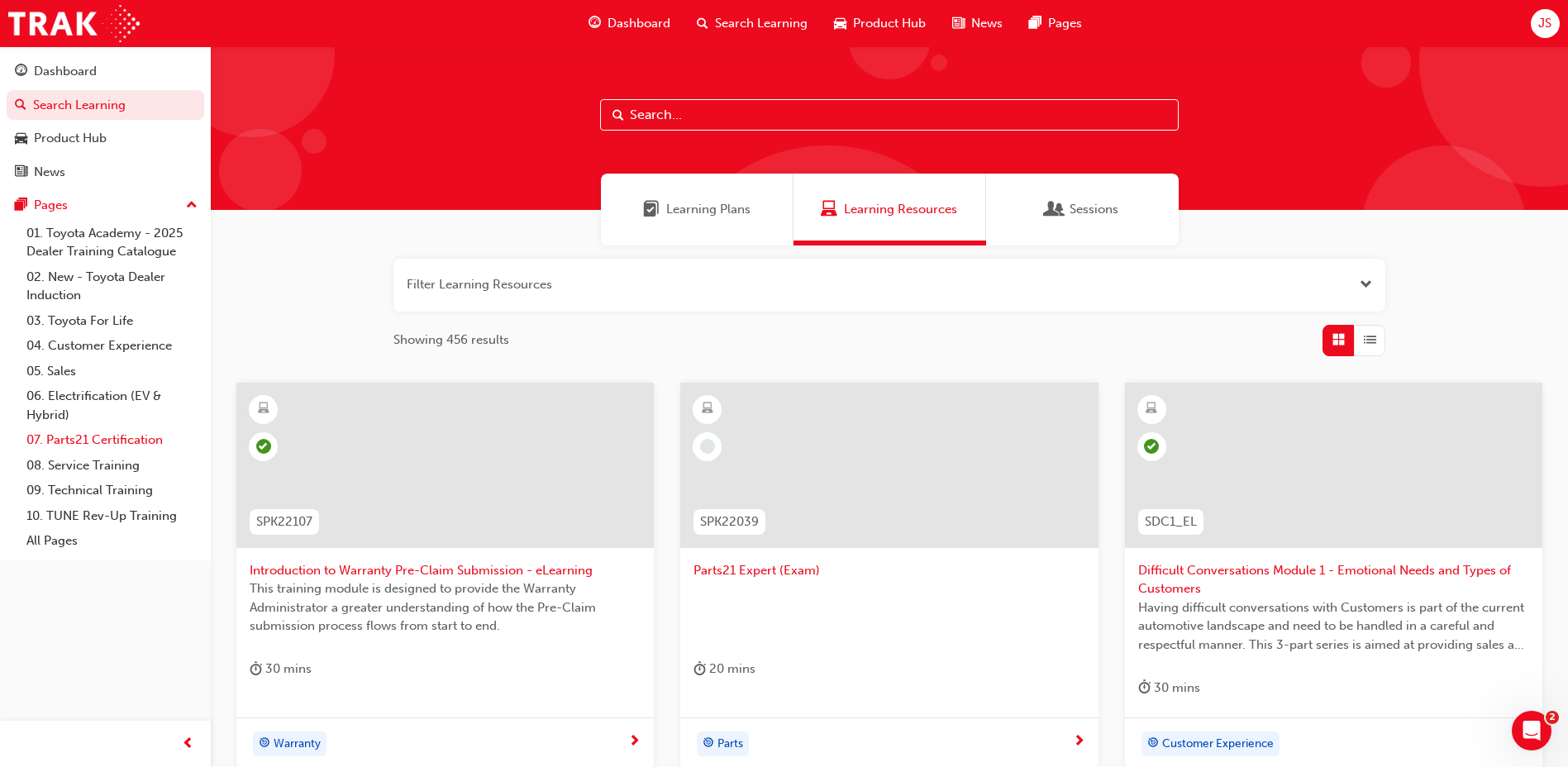
click at [136, 439] on link "07. Parts21 Certification" at bounding box center [112, 440] width 184 height 26
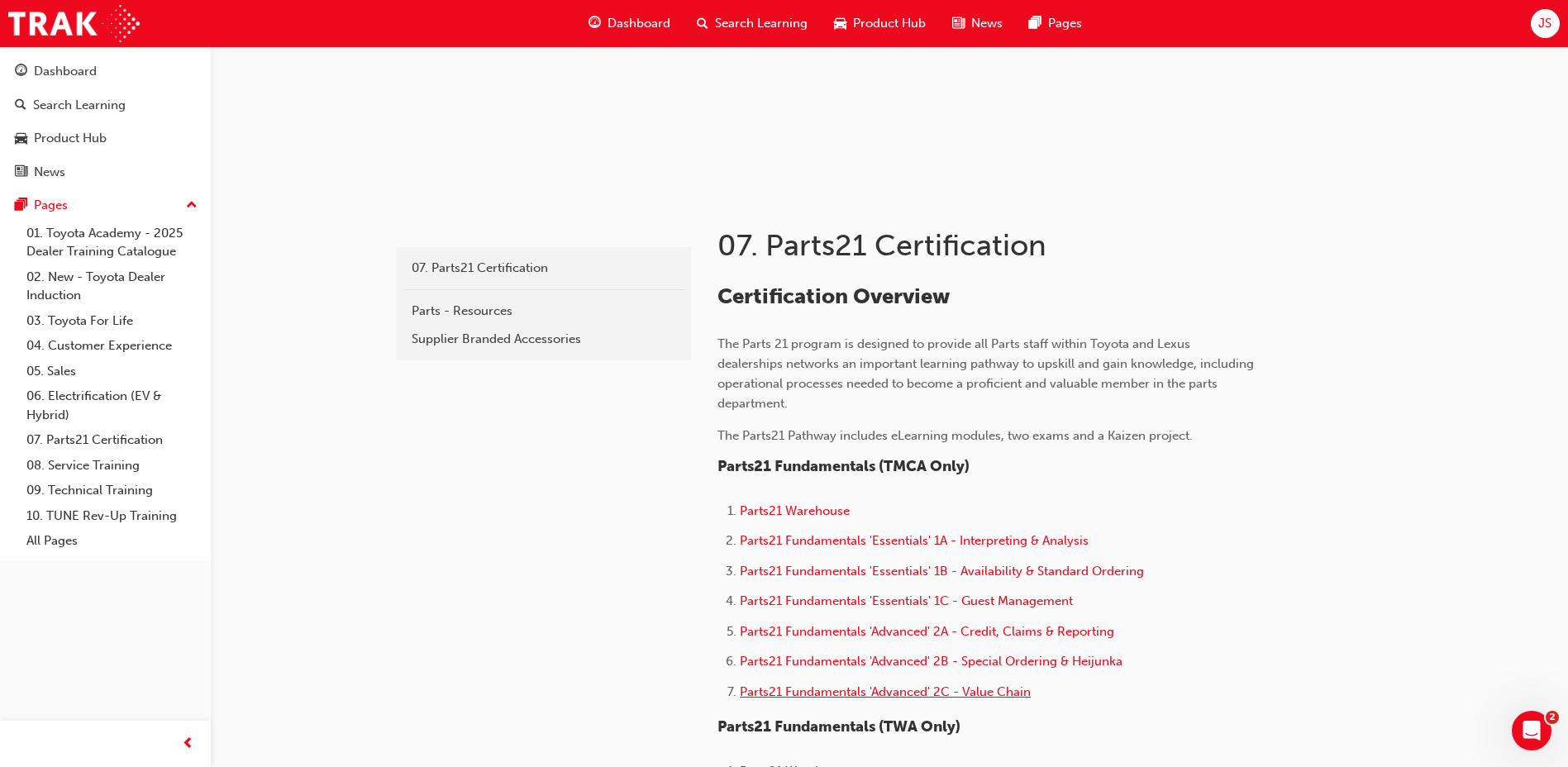
scroll to position [165, 0]
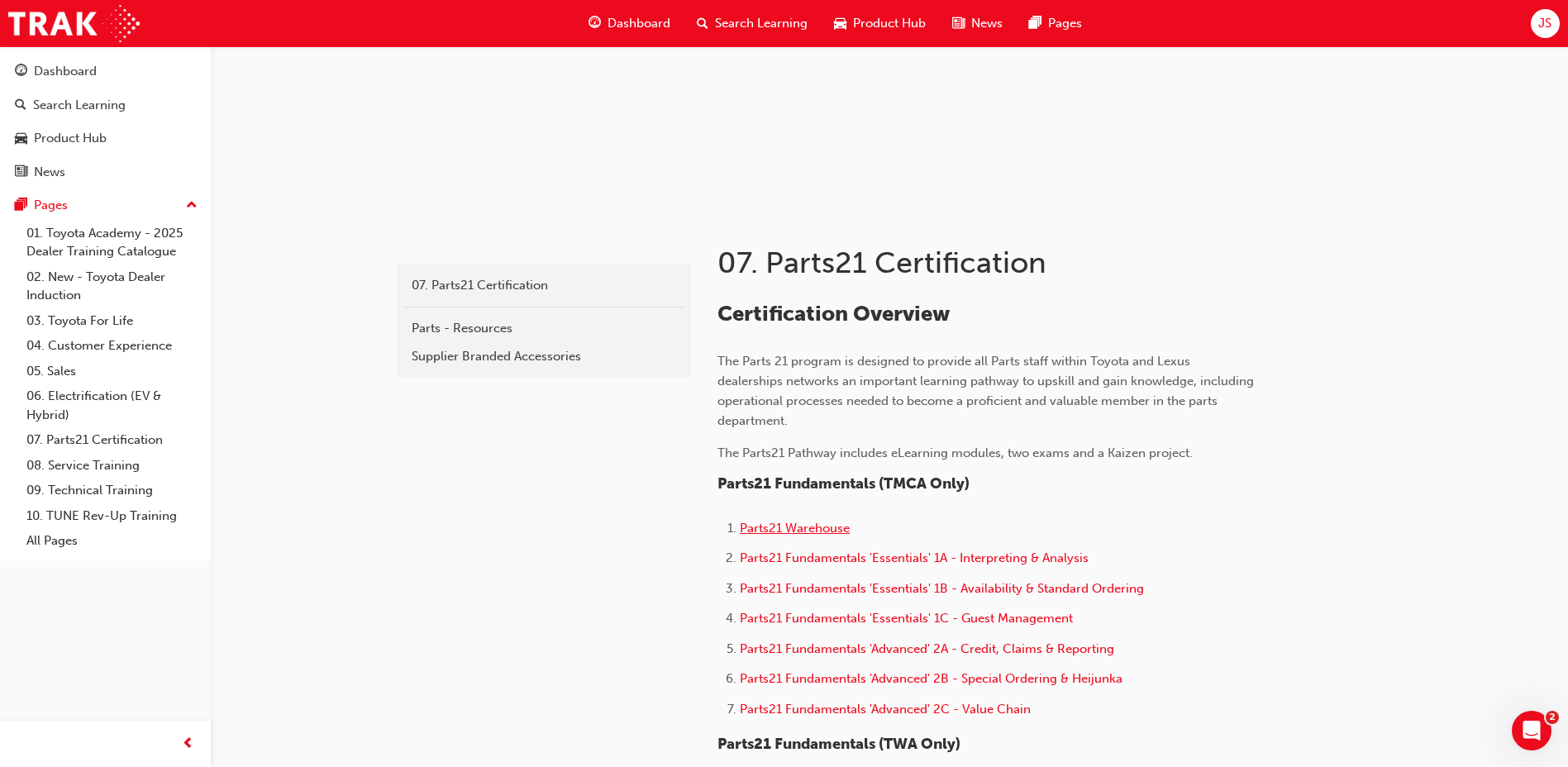
click at [827, 530] on span "Parts21 Warehouse" at bounding box center [794, 529] width 110 height 15
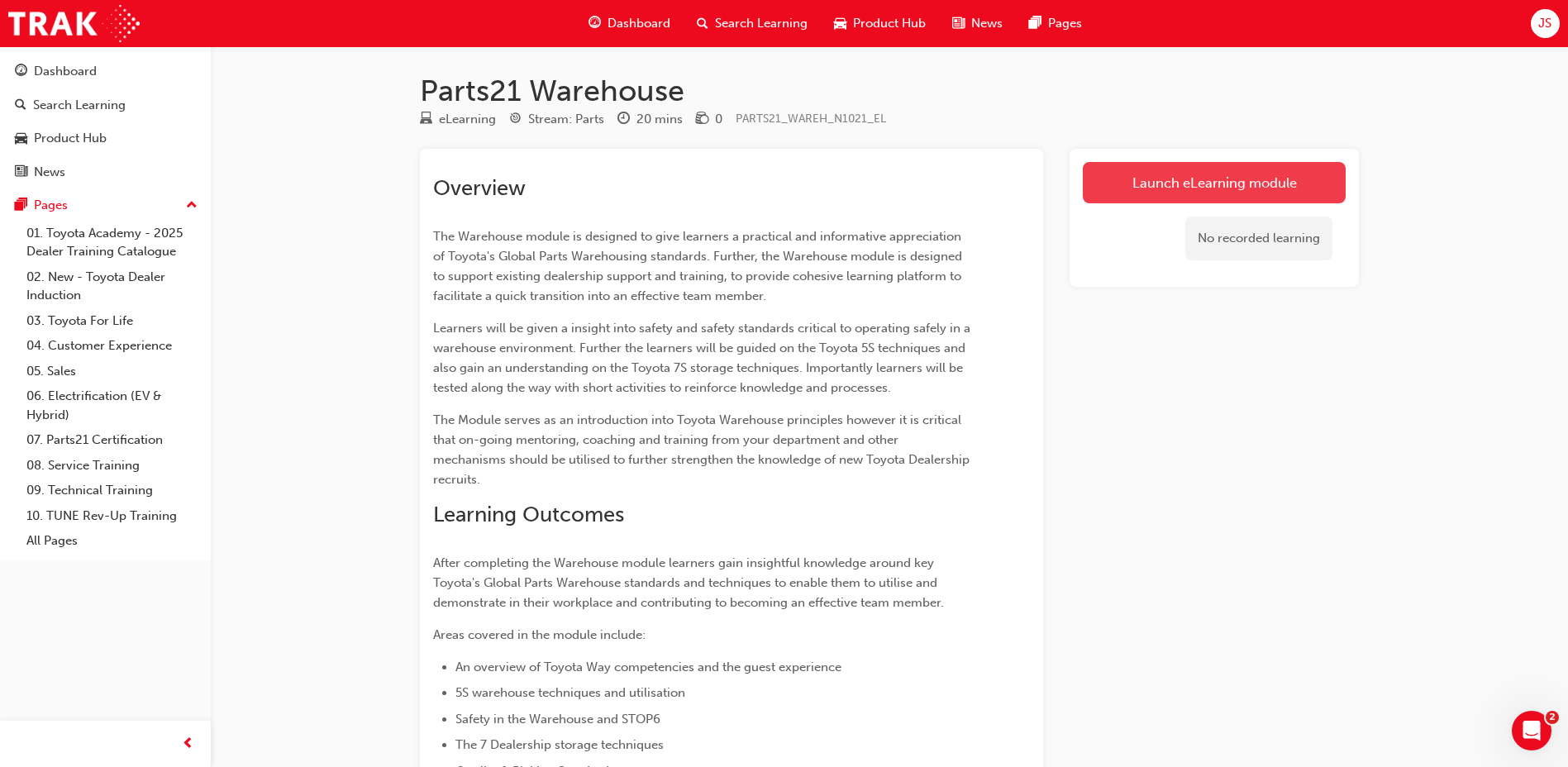
click at [1163, 194] on link "Launch eLearning module" at bounding box center [1214, 183] width 263 height 41
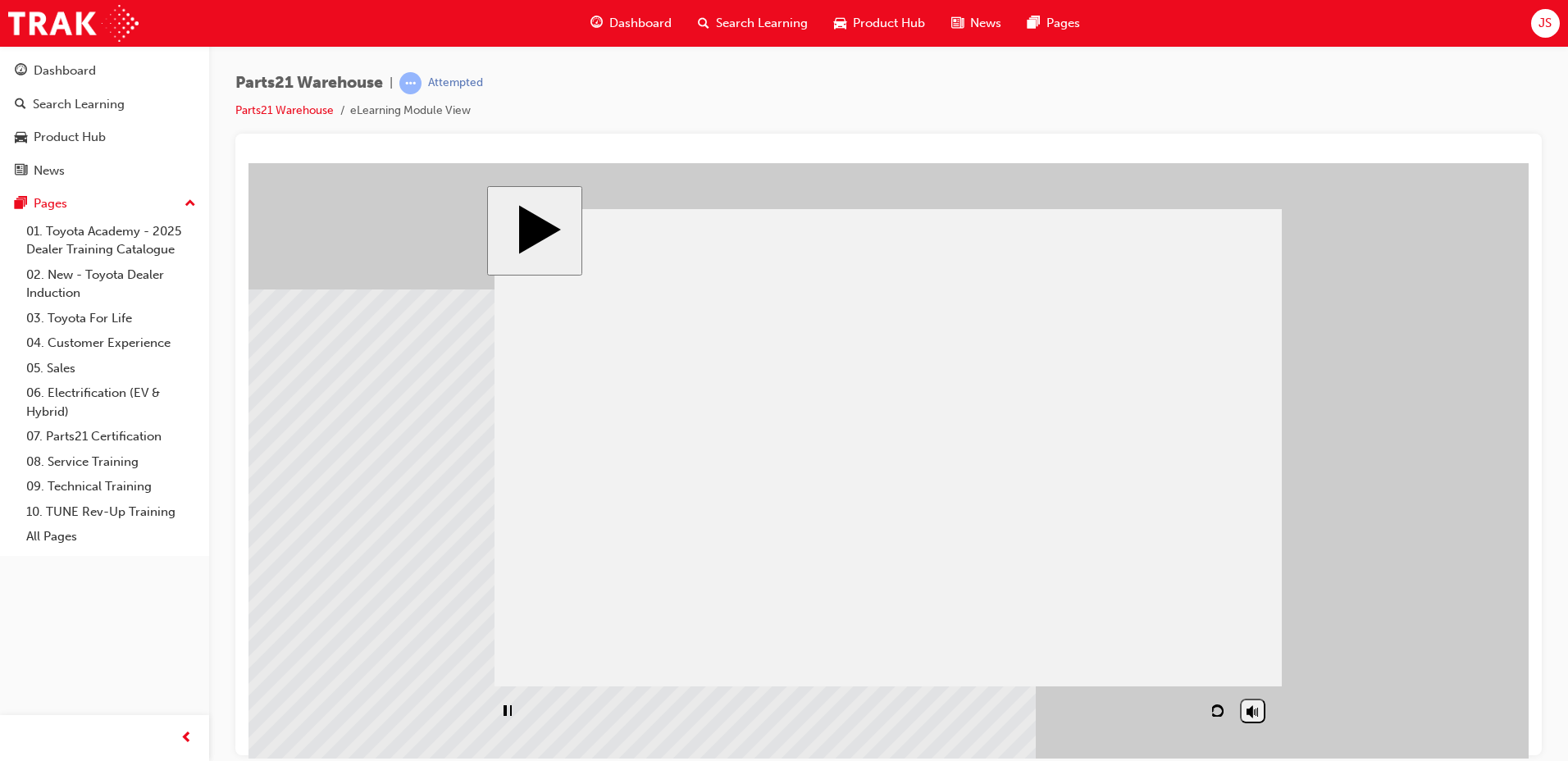
click at [1191, 713] on div "playback controls" at bounding box center [863, 710] width 737 height 38
click at [1202, 709] on div "playback controls" at bounding box center [863, 710] width 737 height 38
click at [1054, 713] on div "playback controls" at bounding box center [801, 710] width 613 height 38
click at [1063, 713] on div "playback controls" at bounding box center [801, 710] width 613 height 38
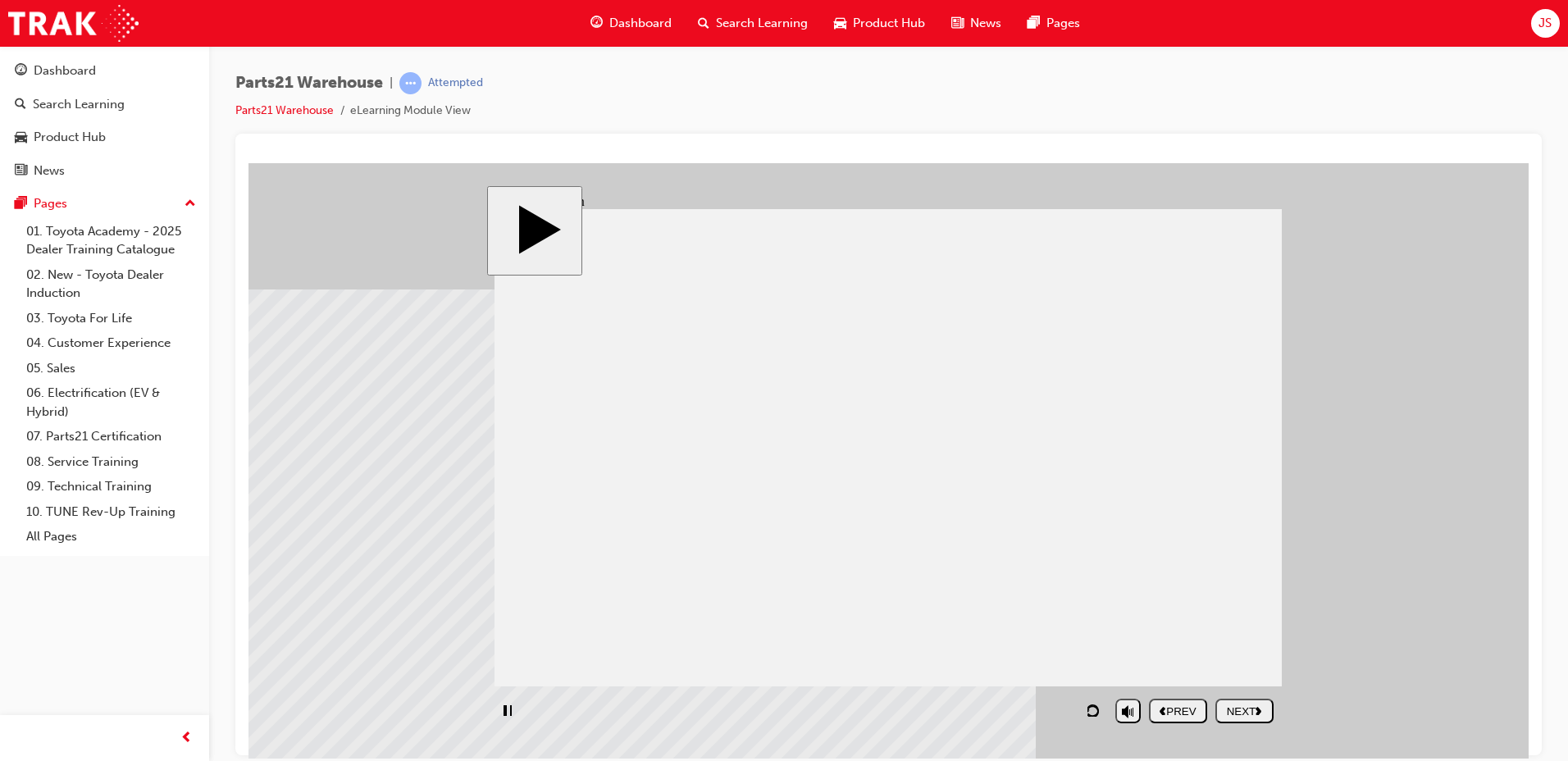
drag, startPoint x: 603, startPoint y: 703, endPoint x: 835, endPoint y: 723, distance: 232.9
click at [835, 723] on div "playback controls" at bounding box center [801, 710] width 613 height 38
click at [1198, 717] on div "playback controls" at bounding box center [863, 710] width 737 height 38
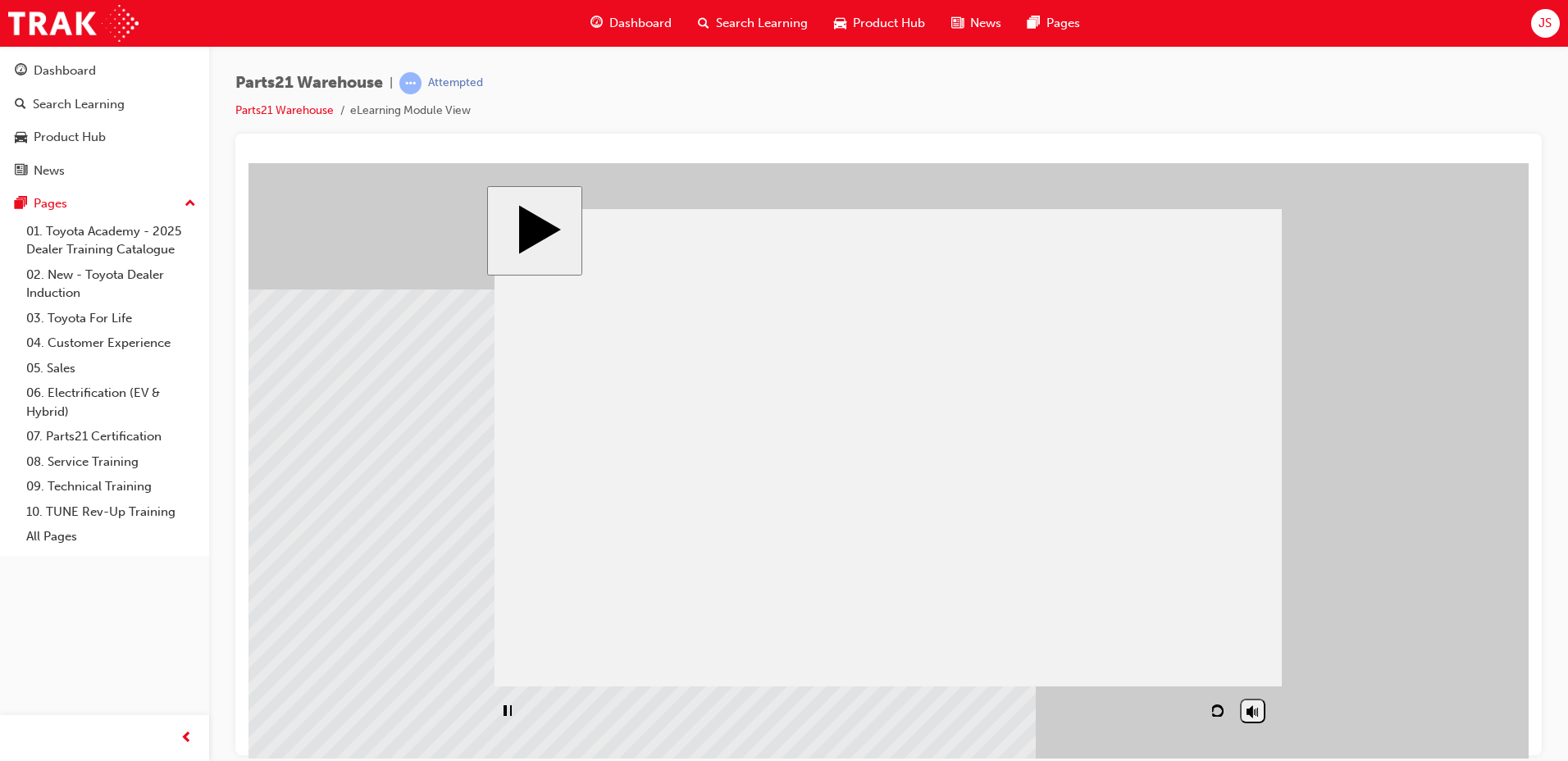
drag, startPoint x: 849, startPoint y: 404, endPoint x: 974, endPoint y: 532, distance: 178.9
drag, startPoint x: 847, startPoint y: 372, endPoint x: 1152, endPoint y: 351, distance: 305.7
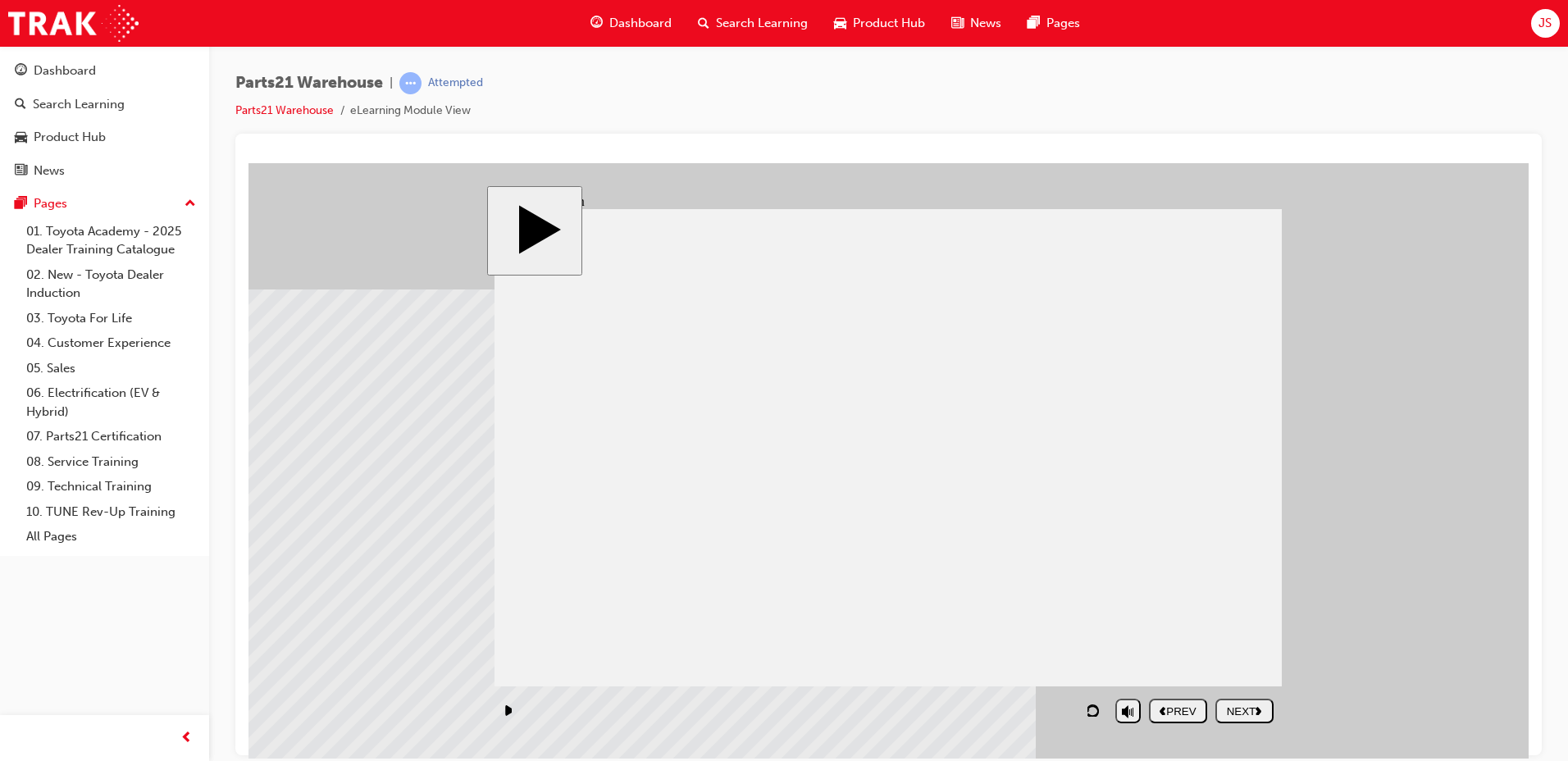
click at [1251, 721] on button "NEXT" at bounding box center [1244, 710] width 58 height 25
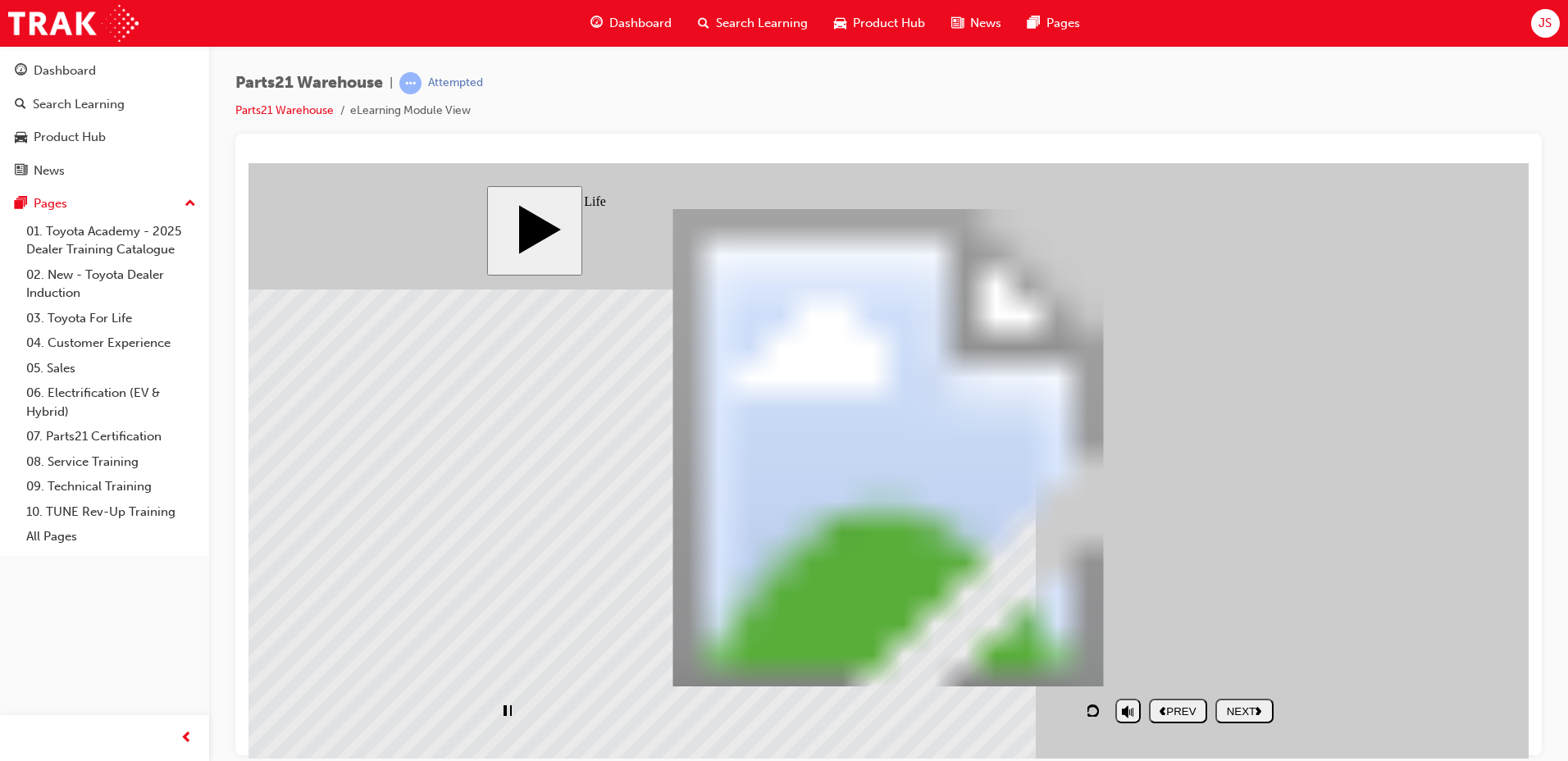
click at [1060, 709] on div "playback controls" at bounding box center [801, 710] width 613 height 38
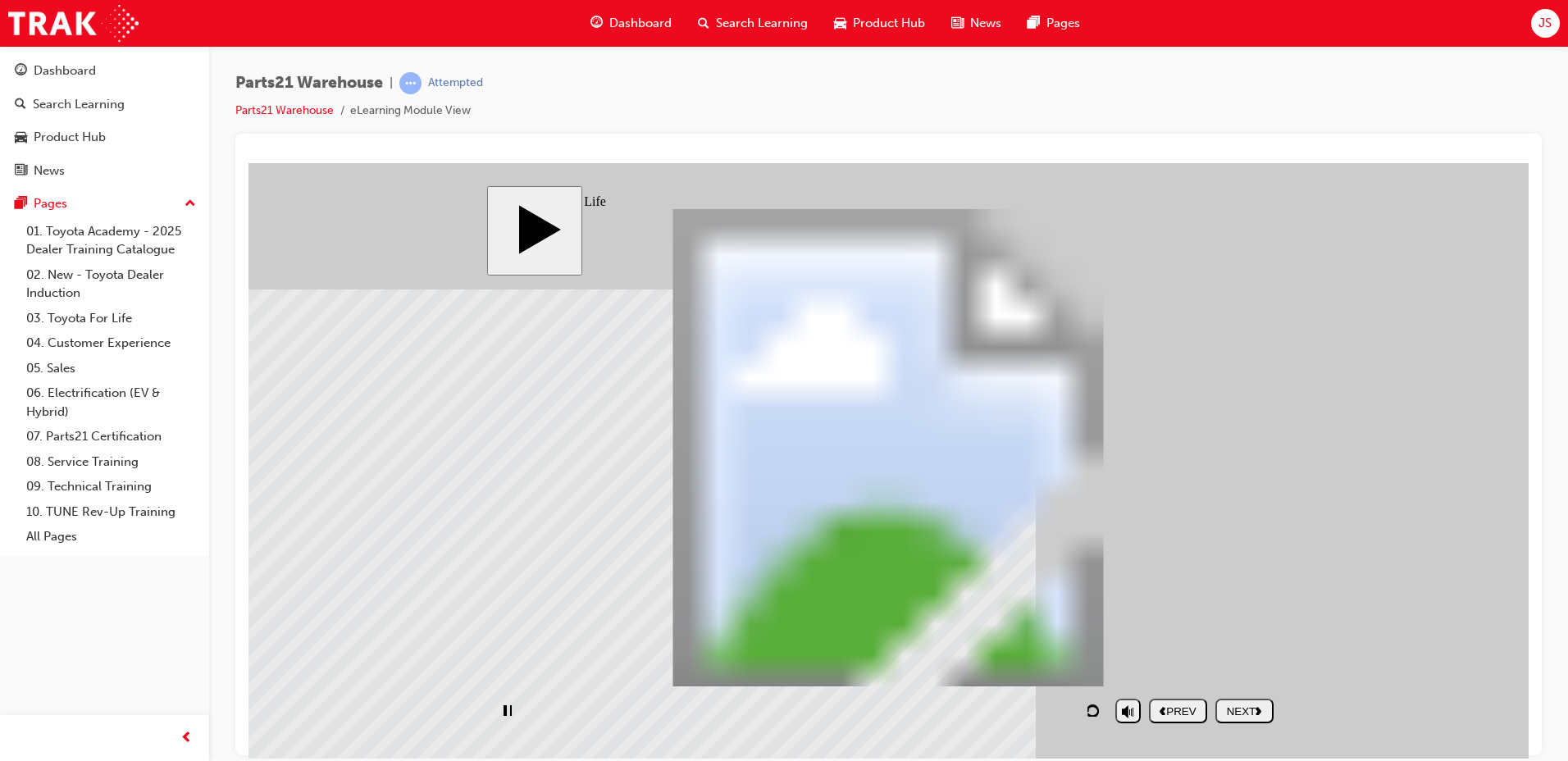
click at [1036, 712] on div "playback controls" at bounding box center [801, 710] width 613 height 38
drag, startPoint x: 1349, startPoint y: 379, endPoint x: 1336, endPoint y: 415, distance: 38.3
click at [1336, 415] on body "slide: Toyota for Life Rectangle 5 Rectangle 2 Are you sure you want to Exit th…" at bounding box center [889, 461] width 1280 height 596
click at [1267, 708] on div "NEXT" at bounding box center [1244, 710] width 45 height 12
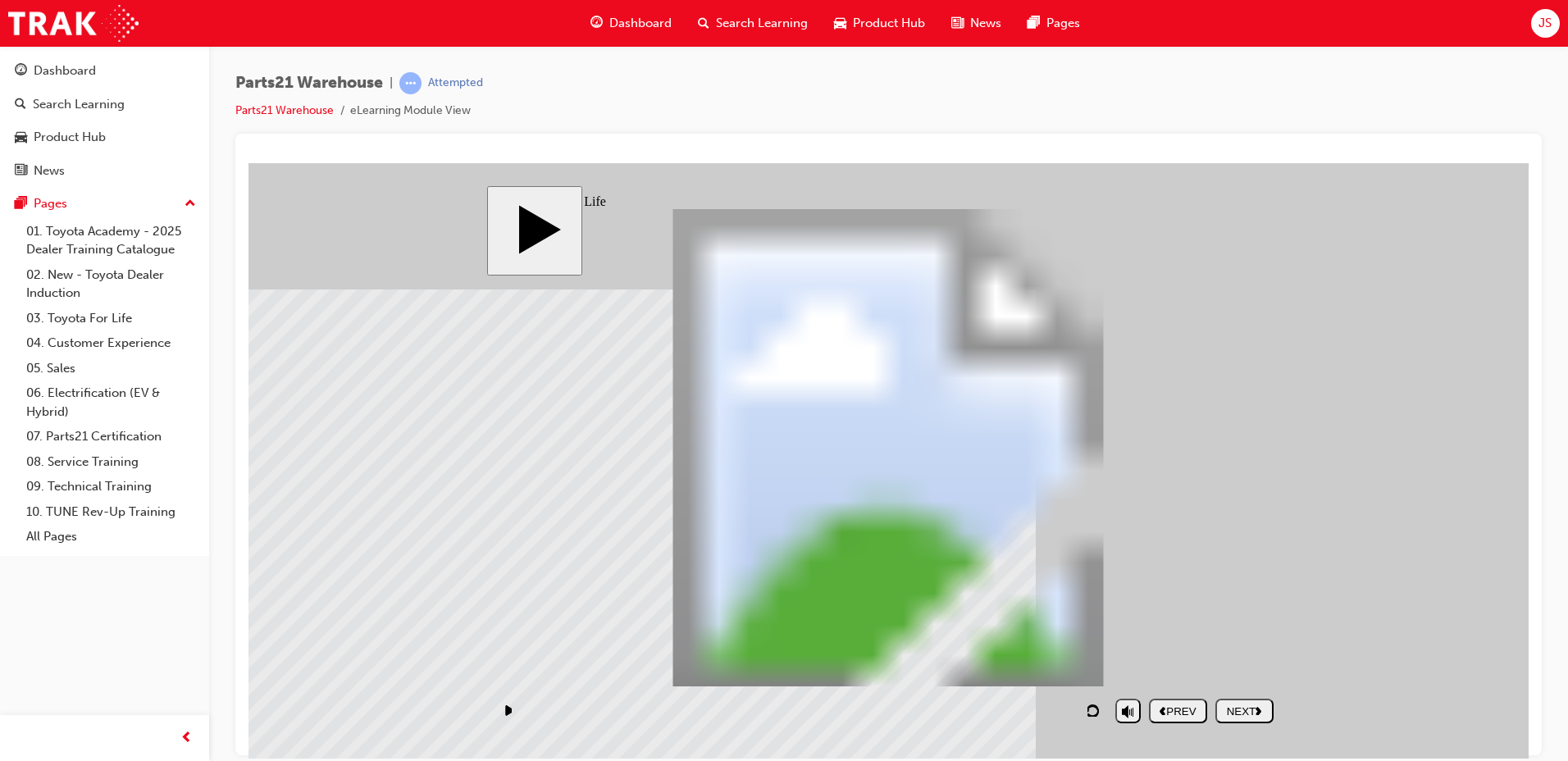
click at [1339, 327] on body "slide: Toyota for Life PARTS21 Warehouse (Intro) PARTS21 Warehouse Rectangle 1 …" at bounding box center [889, 461] width 1280 height 596
click at [1244, 713] on div "NEXT" at bounding box center [1244, 710] width 45 height 12
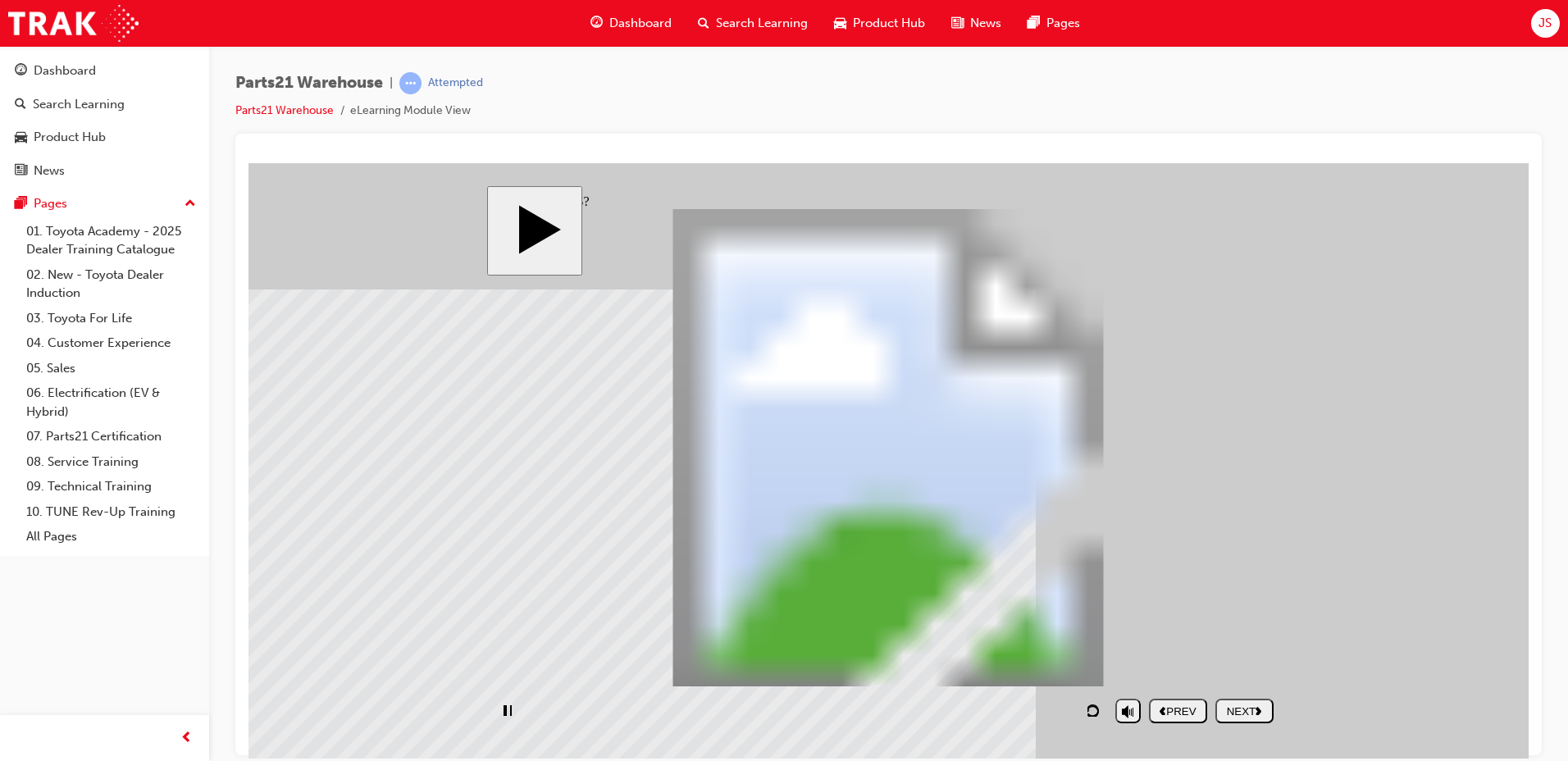
drag, startPoint x: 694, startPoint y: 321, endPoint x: 1054, endPoint y: 546, distance: 424.5
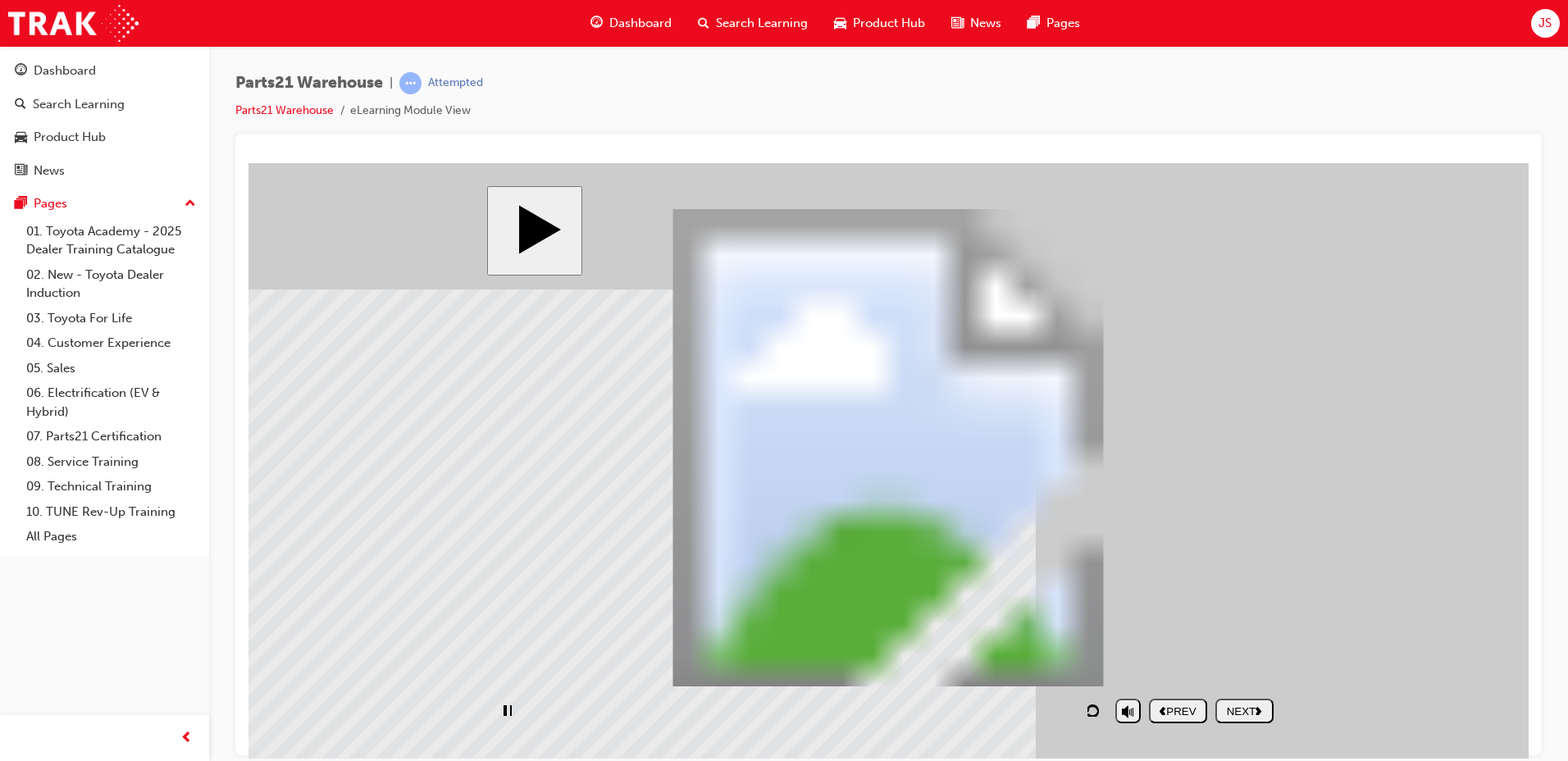
click at [1247, 717] on div "NEXT" at bounding box center [1244, 710] width 45 height 12
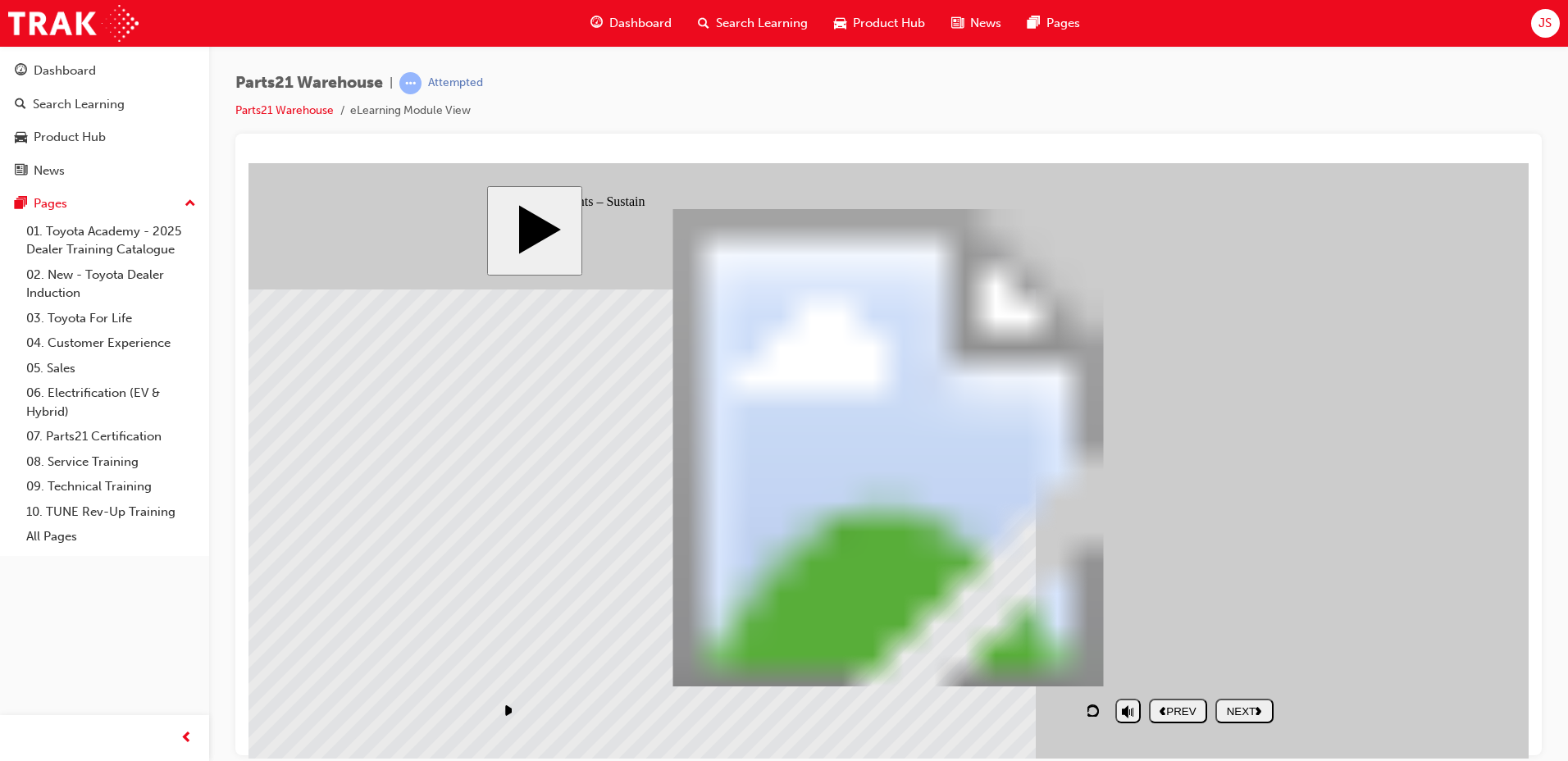
click at [249, 163] on div at bounding box center [249, 163] width 0 height 0
click at [1262, 716] on nav "PREV NEXT SUBMIT" at bounding box center [1211, 710] width 125 height 38
click at [1256, 722] on nav "PREV NEXT SUBMIT" at bounding box center [1211, 710] width 125 height 38
click at [1074, 709] on div "playback controls" at bounding box center [801, 710] width 613 height 38
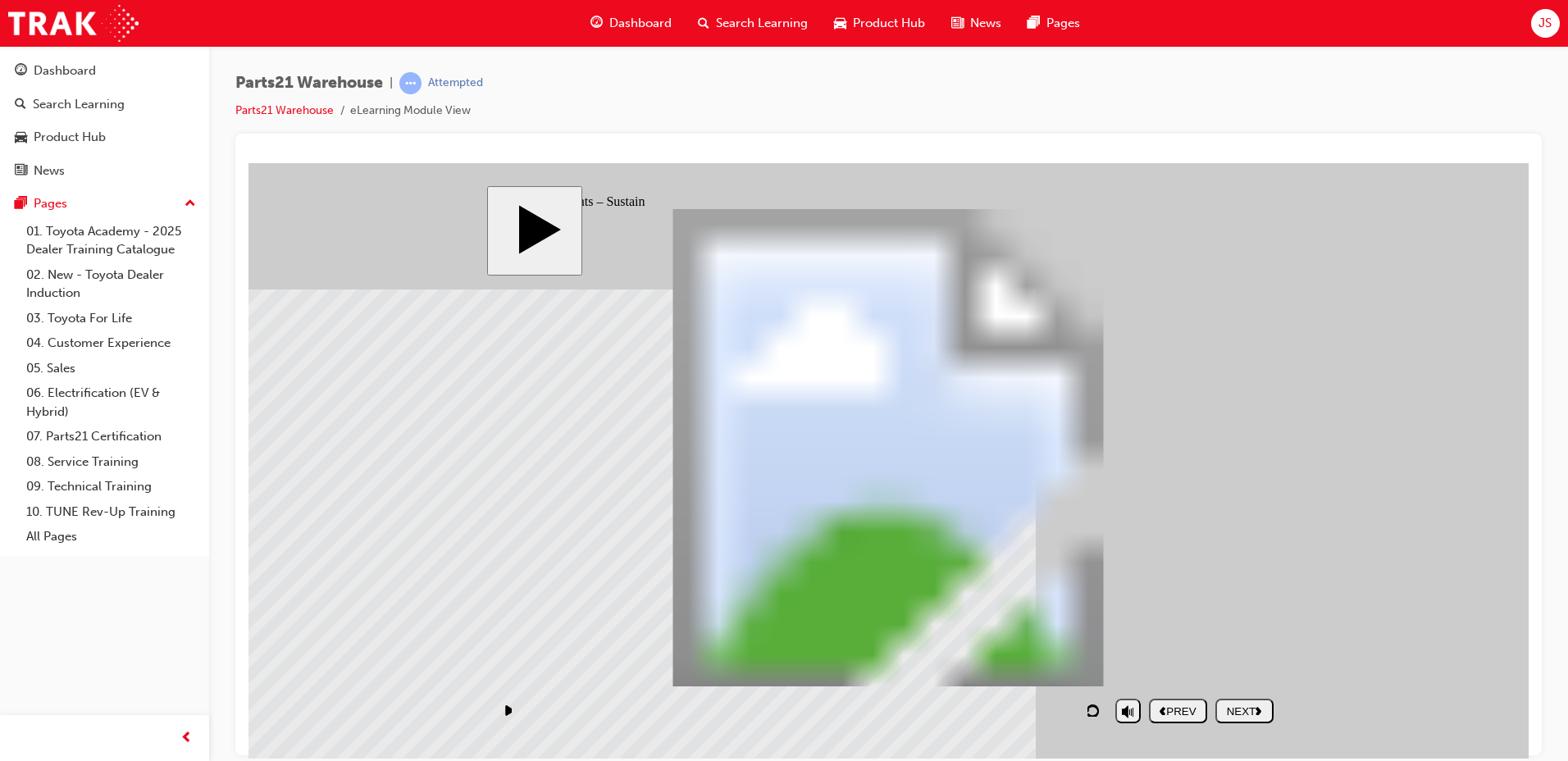
click at [1261, 711] on polygon "next" at bounding box center [1258, 710] width 6 height 8
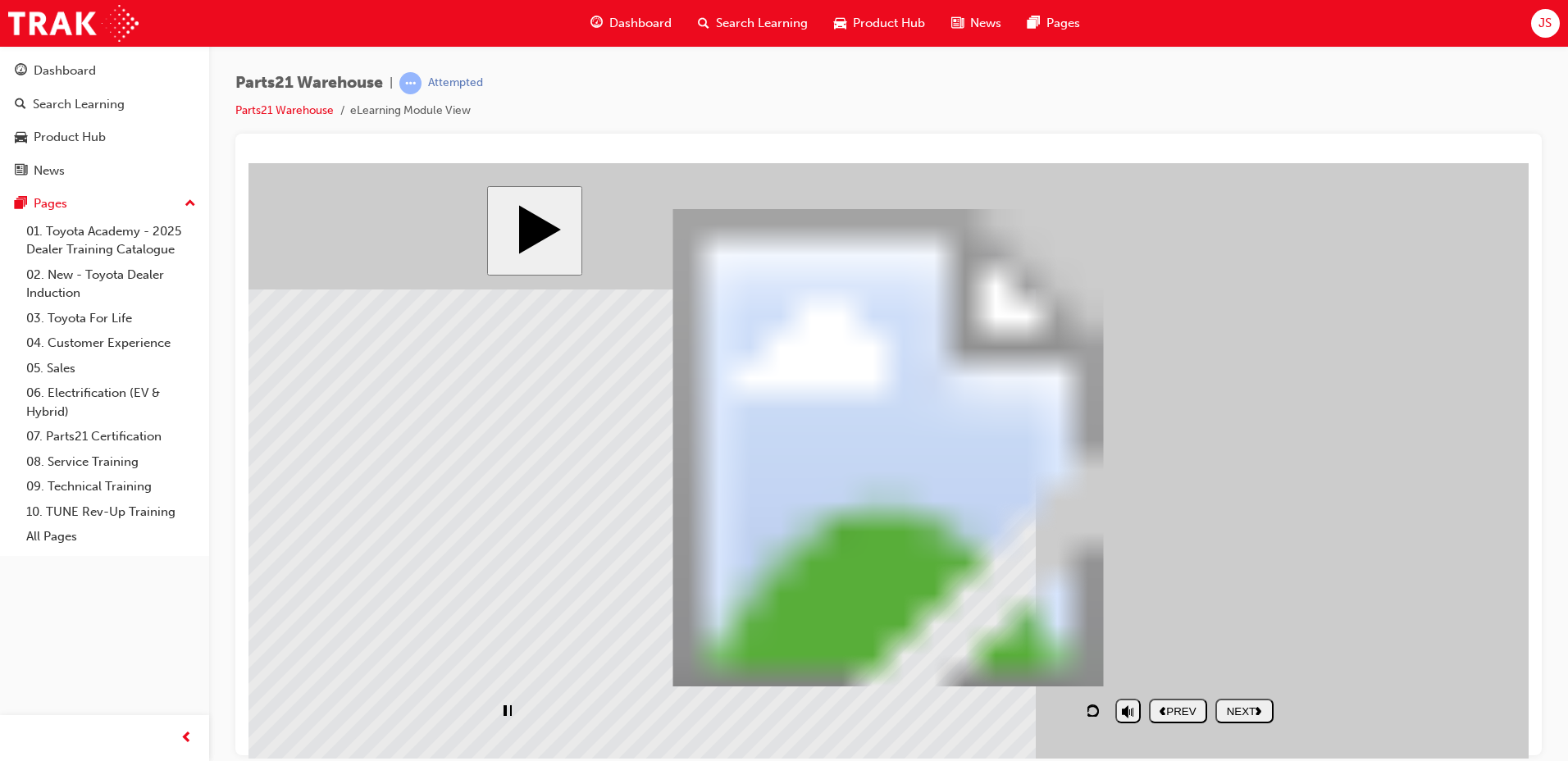
click at [1227, 712] on nav "PREV NEXT SUBMIT" at bounding box center [1211, 710] width 125 height 38
click at [1058, 707] on div "playback controls" at bounding box center [801, 710] width 613 height 38
drag, startPoint x: 1131, startPoint y: 662, endPoint x: 1132, endPoint y: 639, distance: 23.0
type input "10"
click at [1132, 662] on input "volume" at bounding box center [1169, 668] width 106 height 13
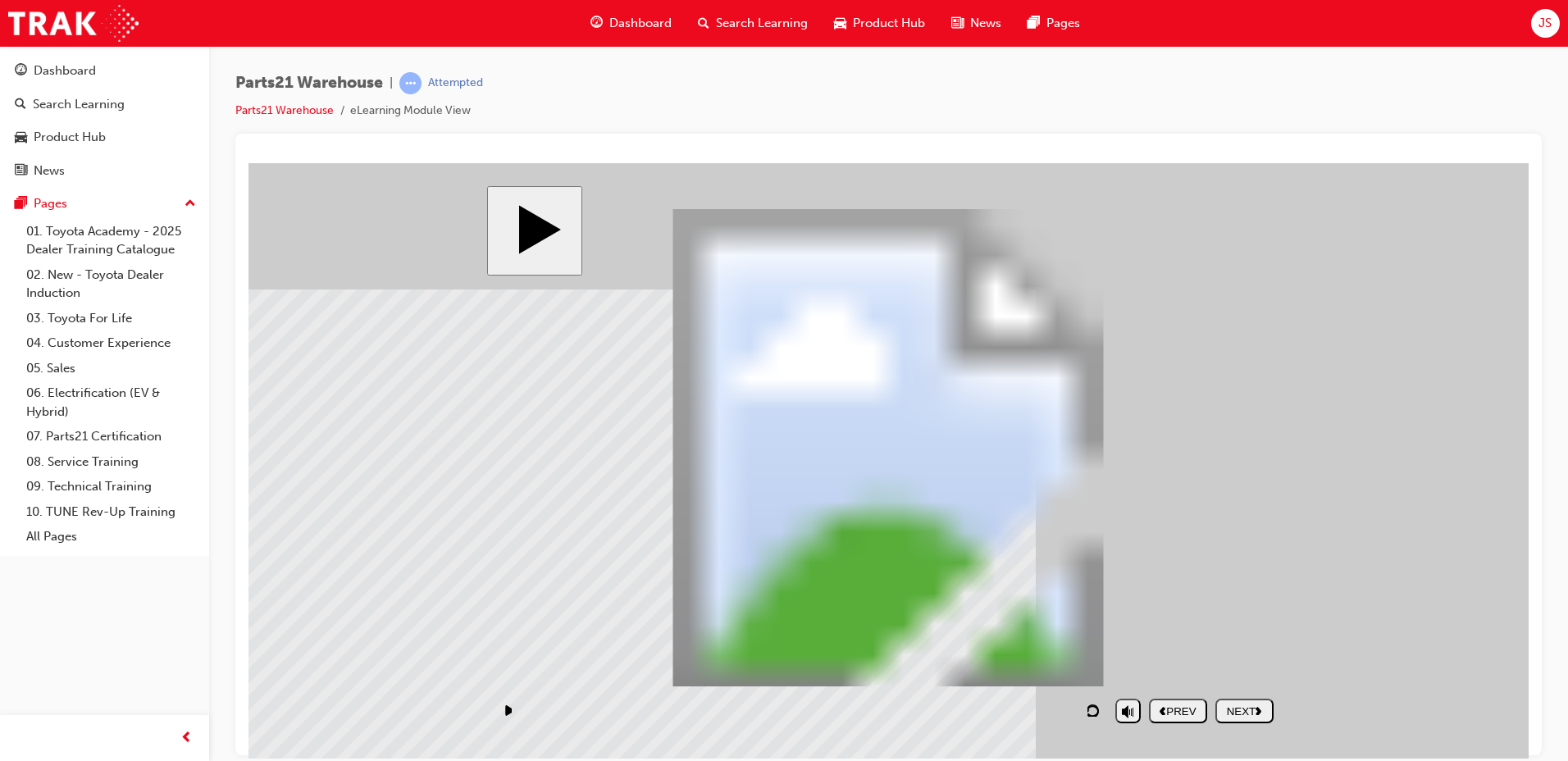
click at [1256, 722] on button "NEXT" at bounding box center [1244, 710] width 58 height 25
click at [1075, 714] on div "playback controls" at bounding box center [801, 710] width 613 height 38
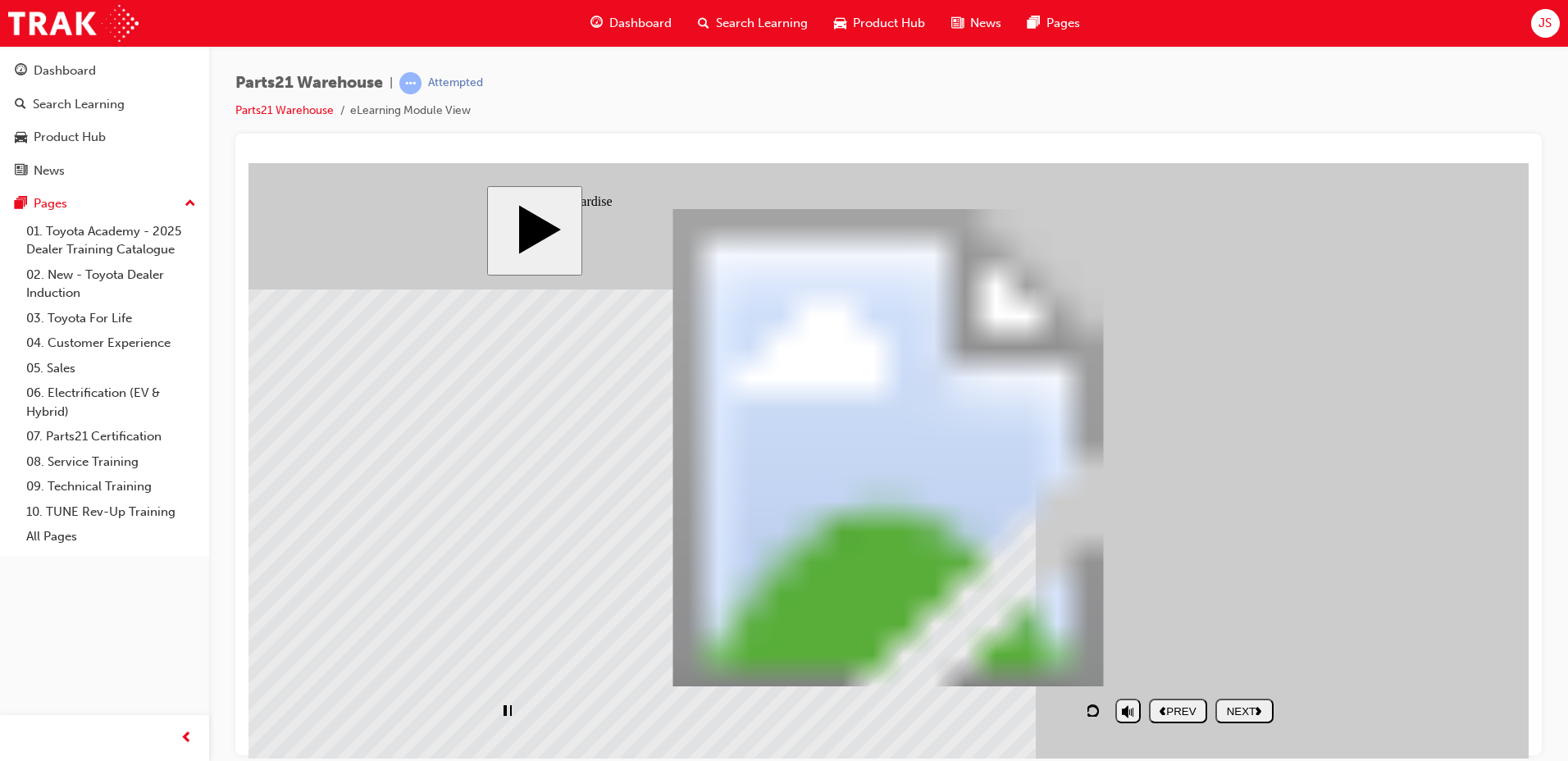
drag, startPoint x: 1249, startPoint y: 717, endPoint x: 1419, endPoint y: 646, distance: 184.2
click at [1249, 717] on button "NEXT" at bounding box center [1244, 710] width 58 height 25
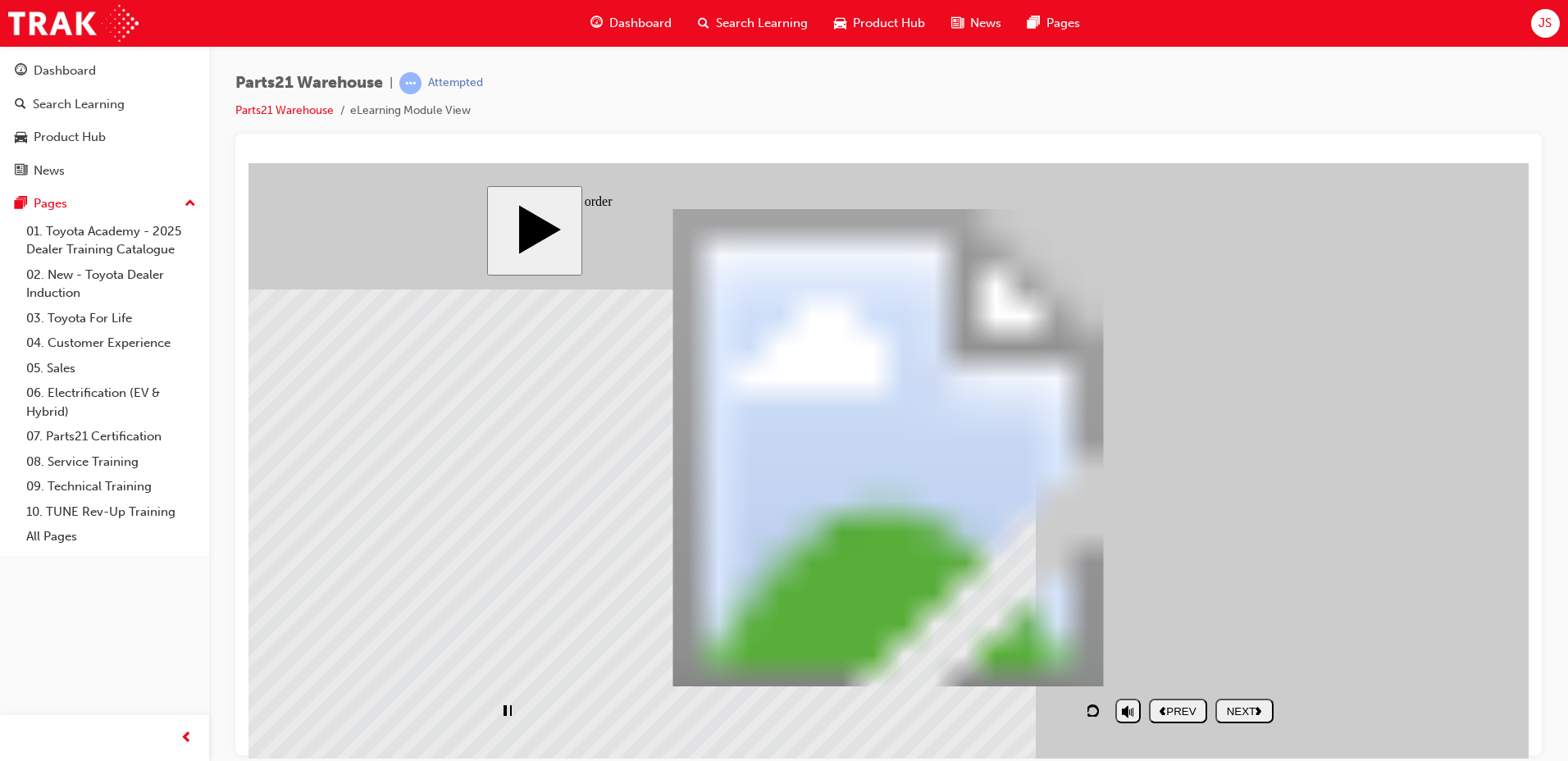
click at [1248, 708] on div "NEXT" at bounding box center [1244, 710] width 45 height 12
click at [1253, 707] on div "NEXT" at bounding box center [1244, 710] width 45 height 12
click at [1076, 706] on div "playback controls" at bounding box center [801, 710] width 613 height 38
click at [1238, 717] on nav "PREV NEXT SUBMIT" at bounding box center [1211, 710] width 125 height 38
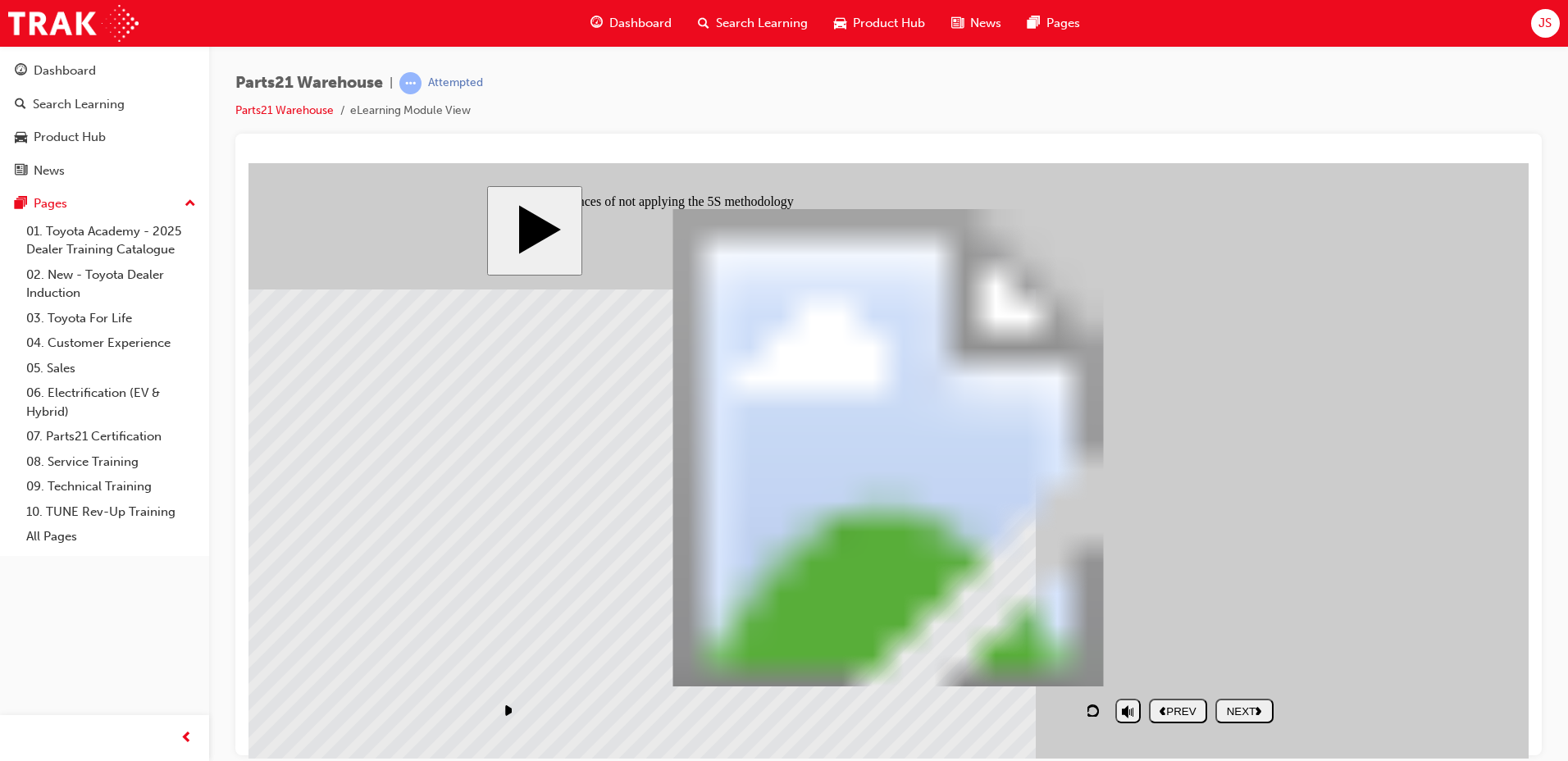
click at [1238, 717] on div "NEXT" at bounding box center [1244, 710] width 45 height 12
click at [1238, 717] on nav "PREV NEXT SUBMIT" at bounding box center [1211, 710] width 125 height 38
click at [1238, 717] on div "NEXT" at bounding box center [1244, 710] width 45 height 12
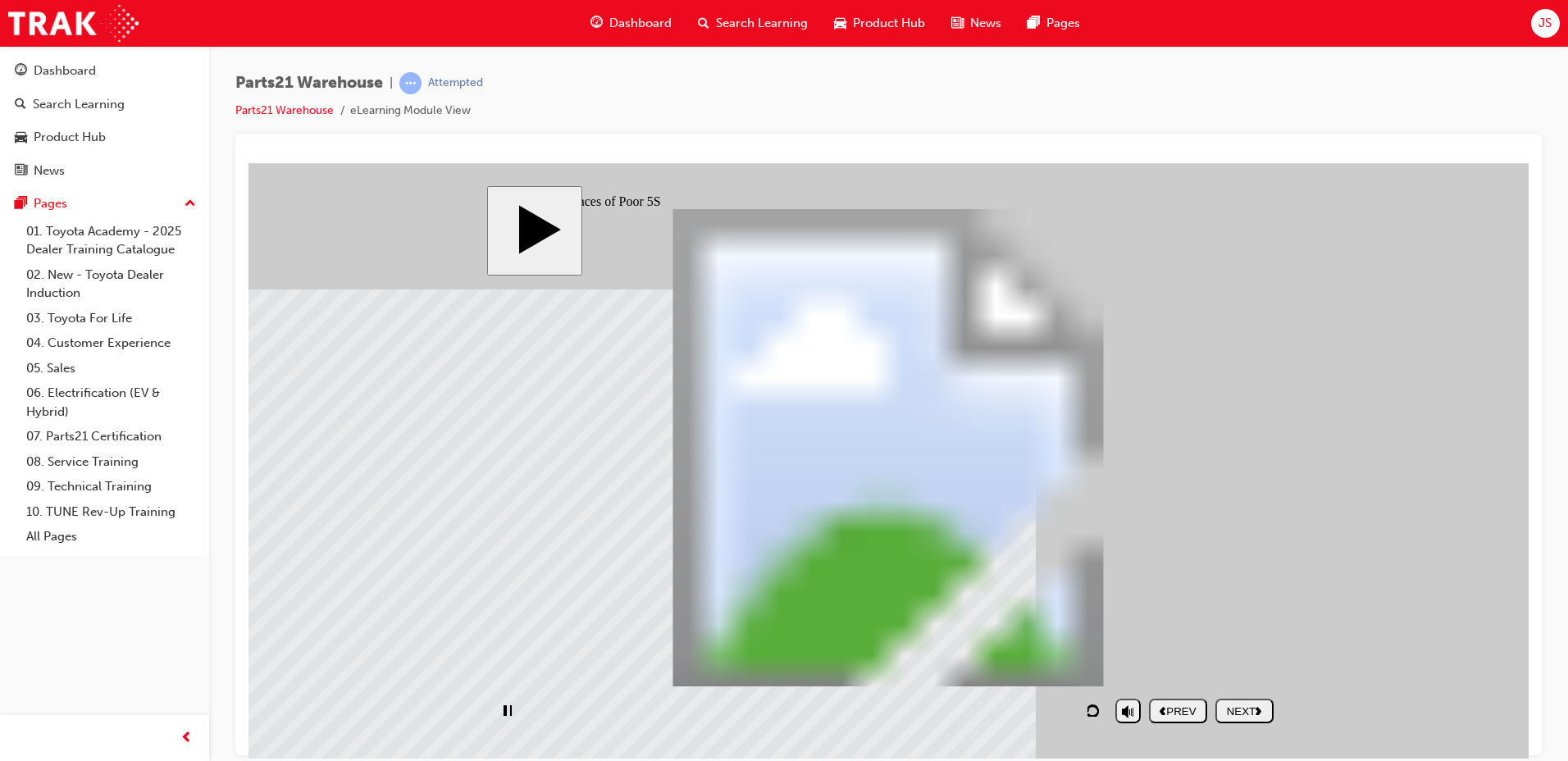
click at [1233, 709] on nav "PREV NEXT SUBMIT" at bounding box center [1211, 710] width 125 height 38
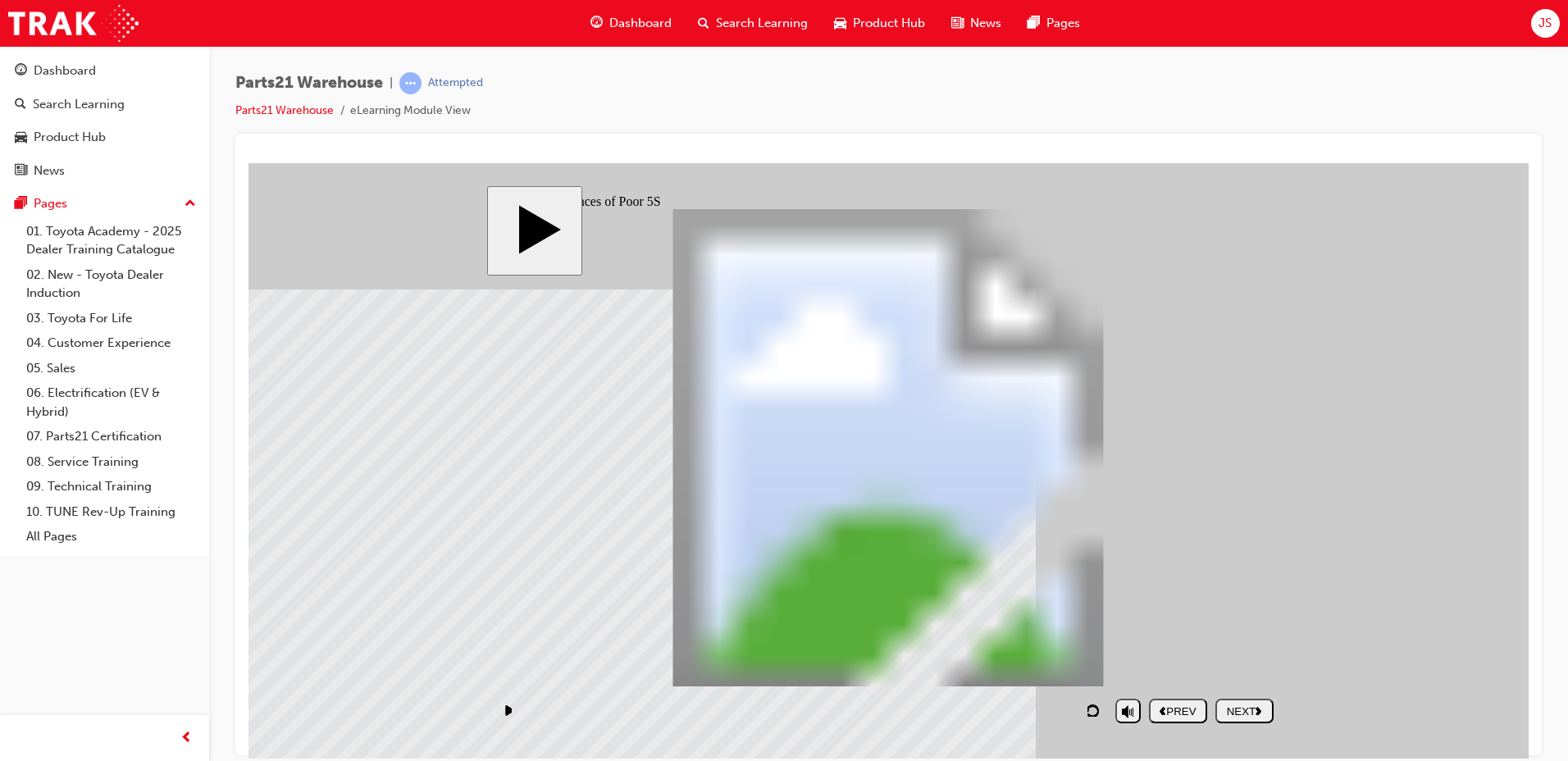
click at [1233, 709] on div "NEXT" at bounding box center [1244, 710] width 45 height 12
click at [1233, 709] on nav "PREV NEXT SUBMIT" at bounding box center [1211, 710] width 125 height 38
click at [1237, 704] on div "NEXT" at bounding box center [1244, 710] width 45 height 12
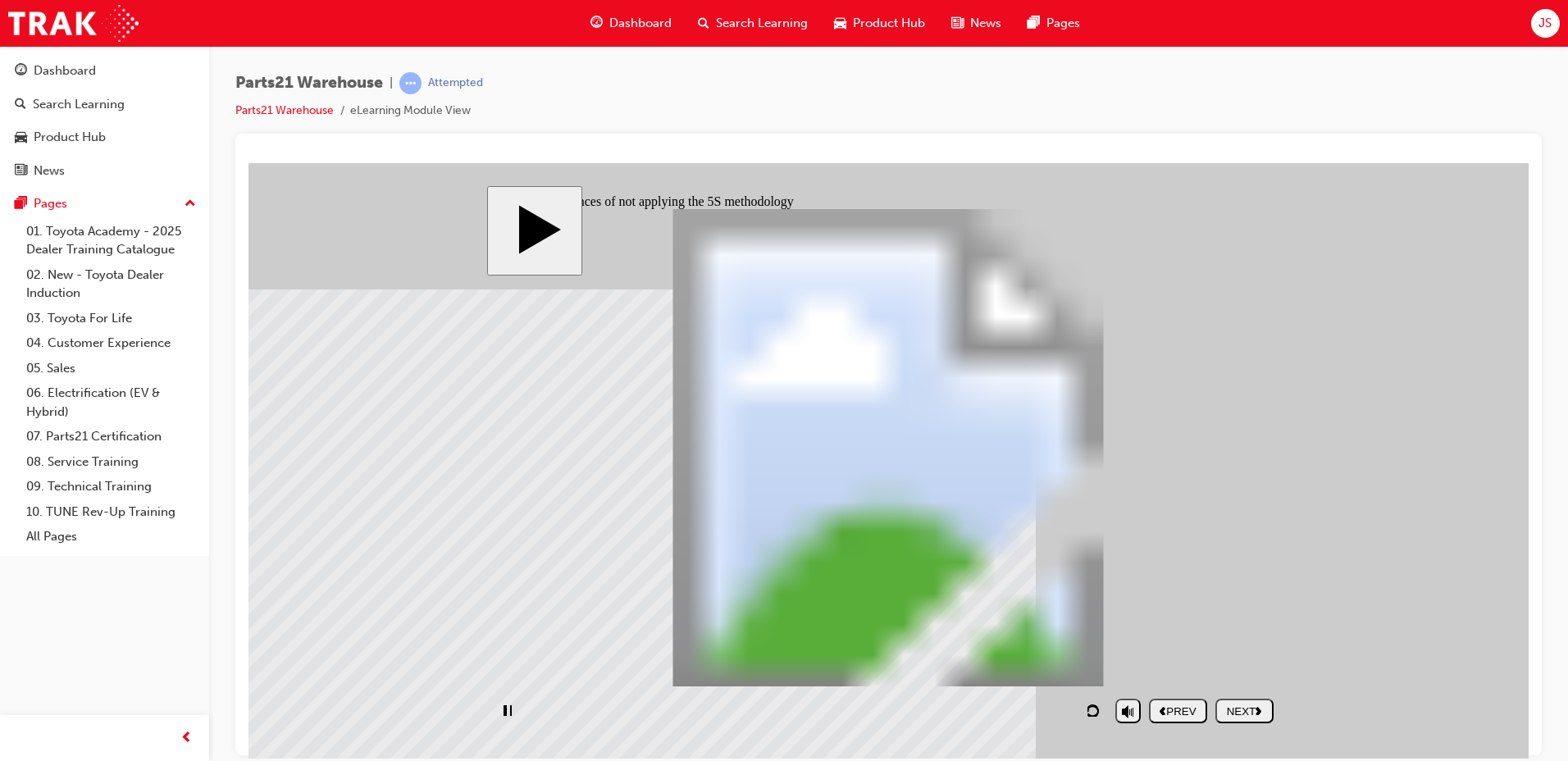
click at [1229, 709] on nav "PREV NEXT SUBMIT" at bounding box center [1211, 710] width 125 height 38
click at [1237, 703] on nav "PREV NEXT SUBMIT" at bounding box center [1211, 710] width 125 height 38
click at [1232, 708] on div "NEXT" at bounding box center [1244, 710] width 45 height 12
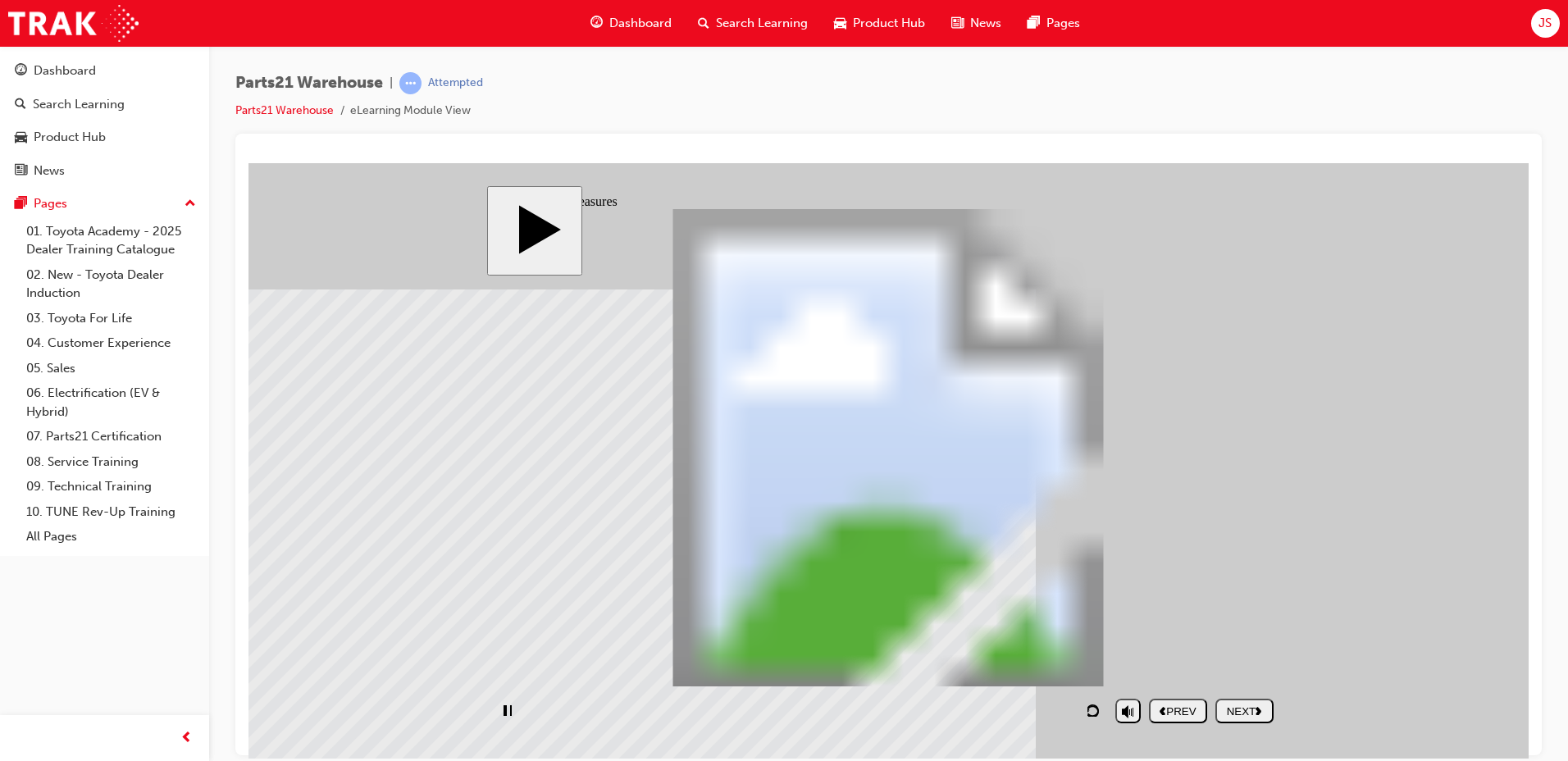
click at [1237, 710] on div "NEXT" at bounding box center [1244, 710] width 45 height 12
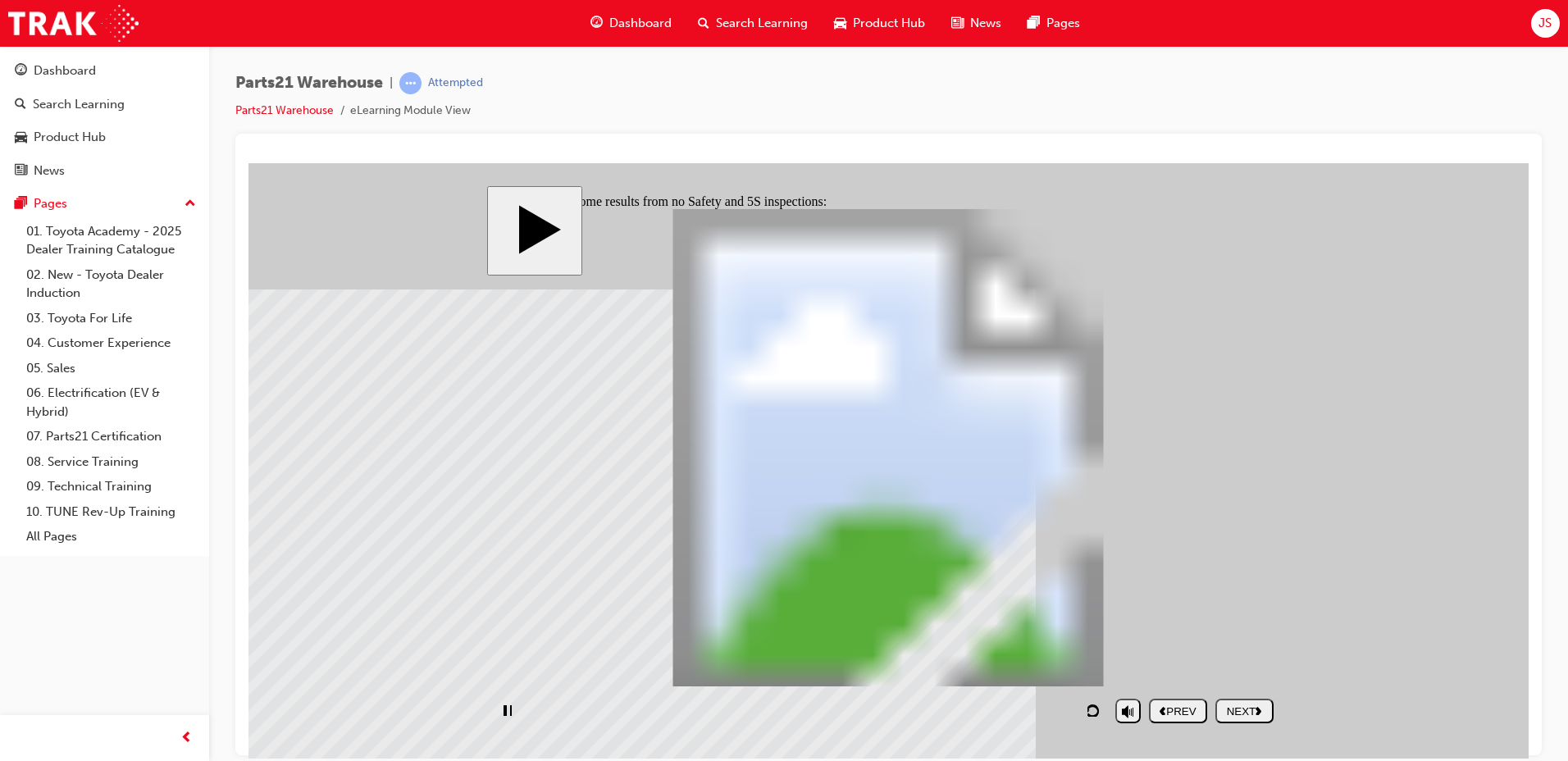
drag, startPoint x: 671, startPoint y: 454, endPoint x: 970, endPoint y: 583, distance: 325.6
click at [1219, 706] on nav "PREV NEXT SUBMIT" at bounding box center [1211, 710] width 125 height 38
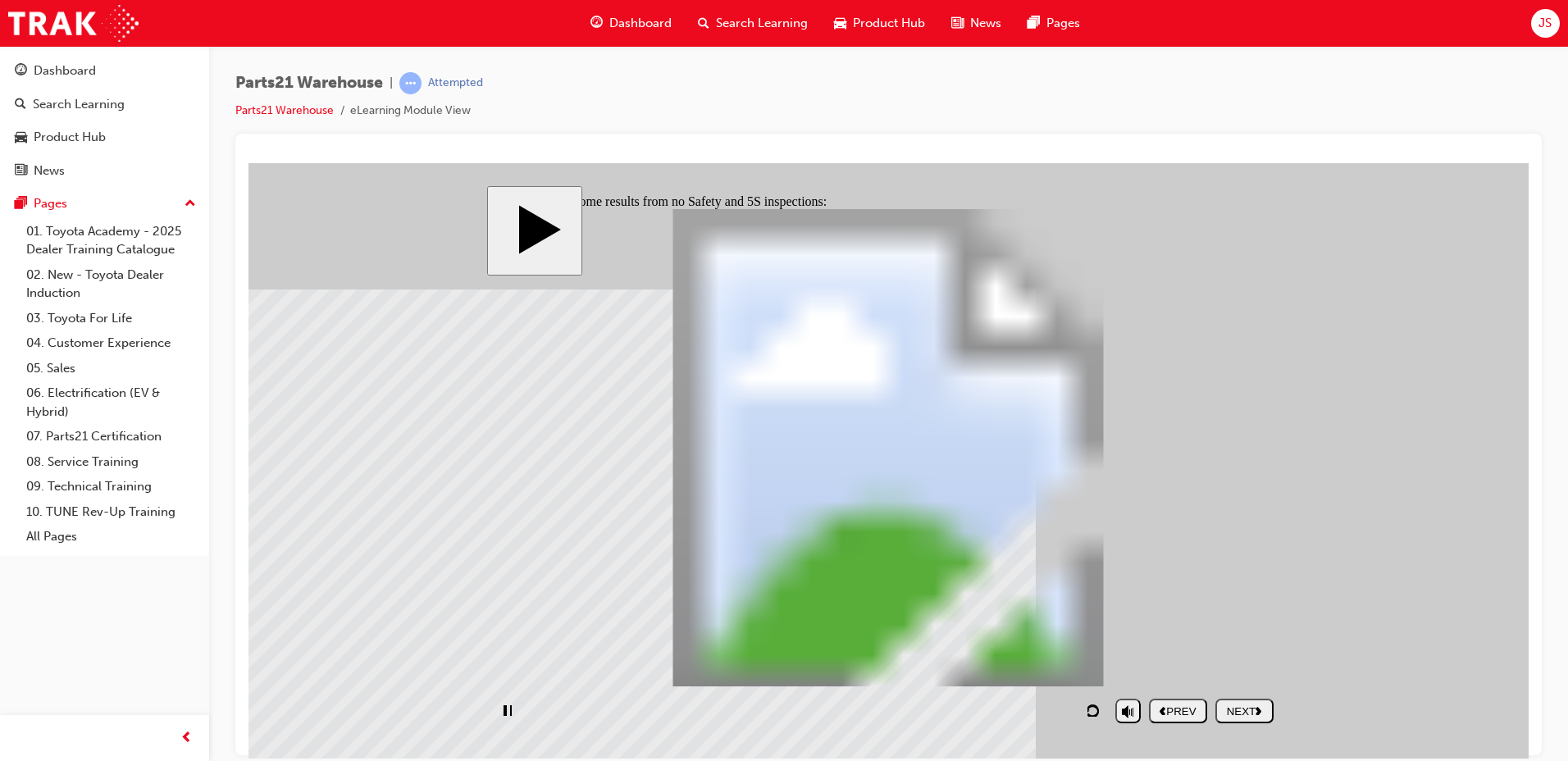
click at [1252, 724] on nav "PREV NEXT SUBMIT" at bounding box center [1211, 710] width 125 height 38
click at [1250, 715] on nav "PREV NEXT SUBMIT" at bounding box center [1211, 710] width 125 height 38
click at [1246, 704] on div "NEXT" at bounding box center [1244, 710] width 45 height 12
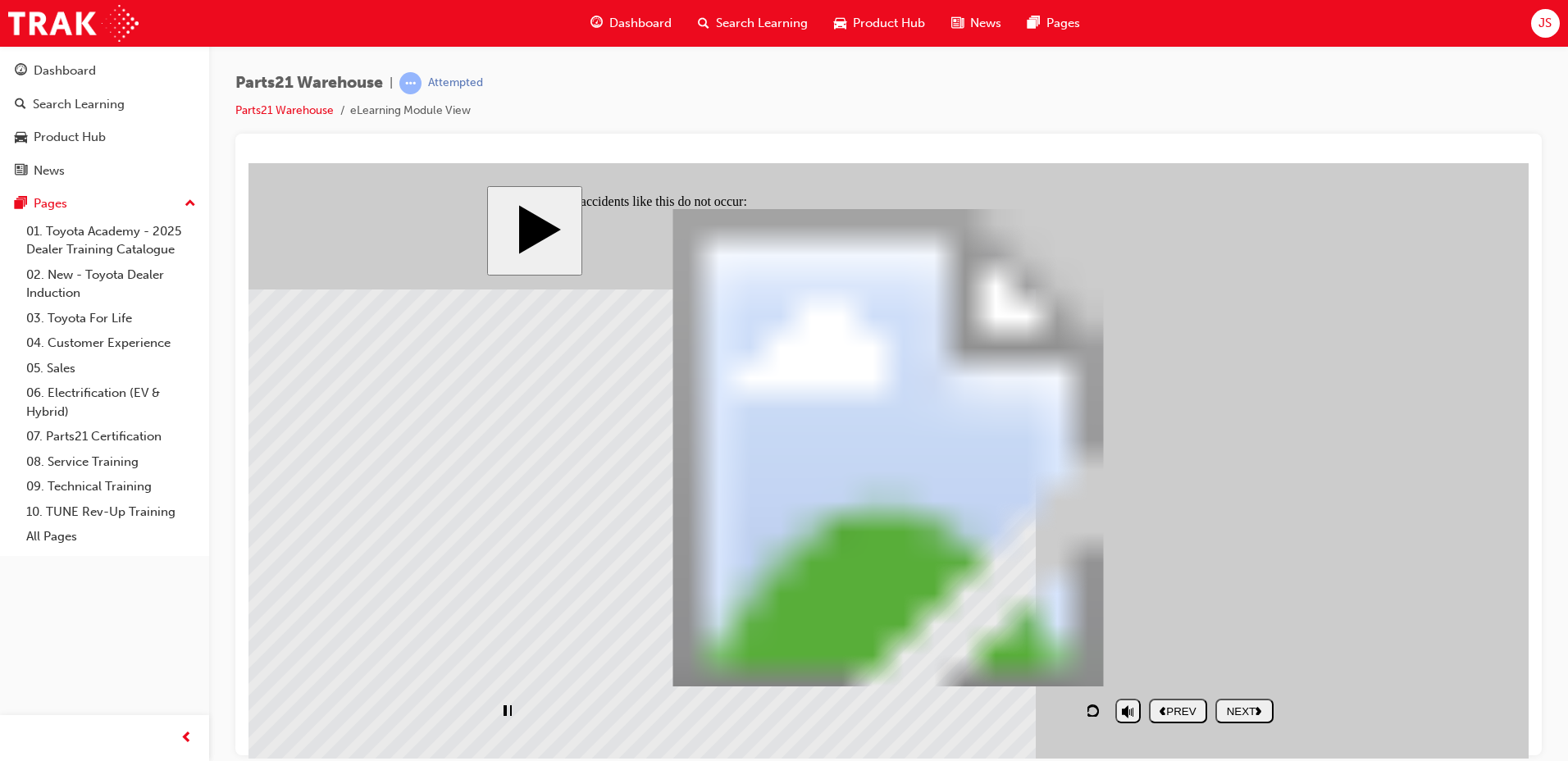
click at [1079, 708] on div "playback controls" at bounding box center [801, 710] width 613 height 38
click at [1244, 713] on nav "PREV NEXT SUBMIT" at bounding box center [1211, 710] width 125 height 38
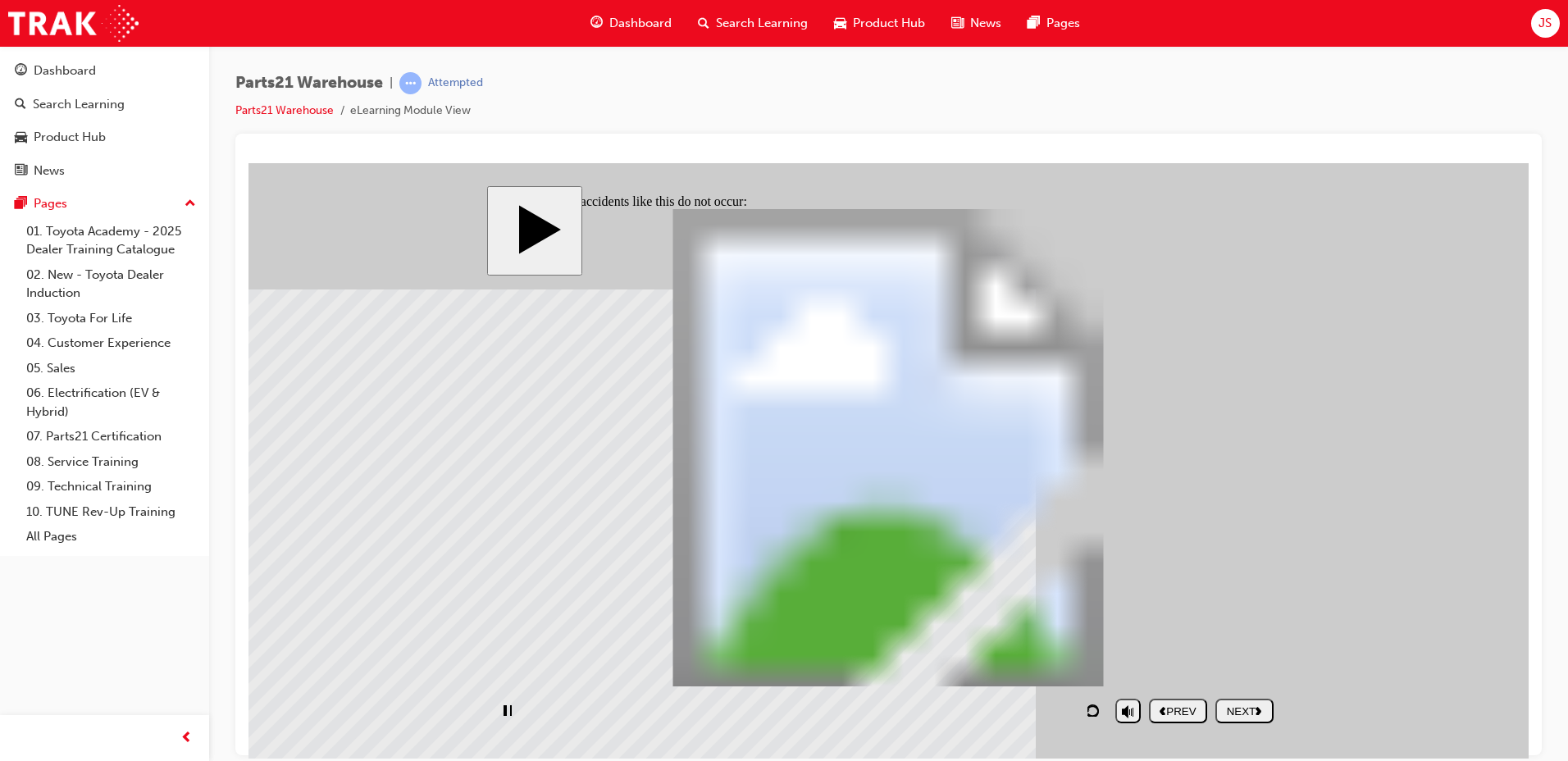
click at [1249, 713] on nav "PREV NEXT SUBMIT" at bounding box center [1211, 710] width 125 height 38
drag, startPoint x: 866, startPoint y: 418, endPoint x: 819, endPoint y: 500, distance: 94.5
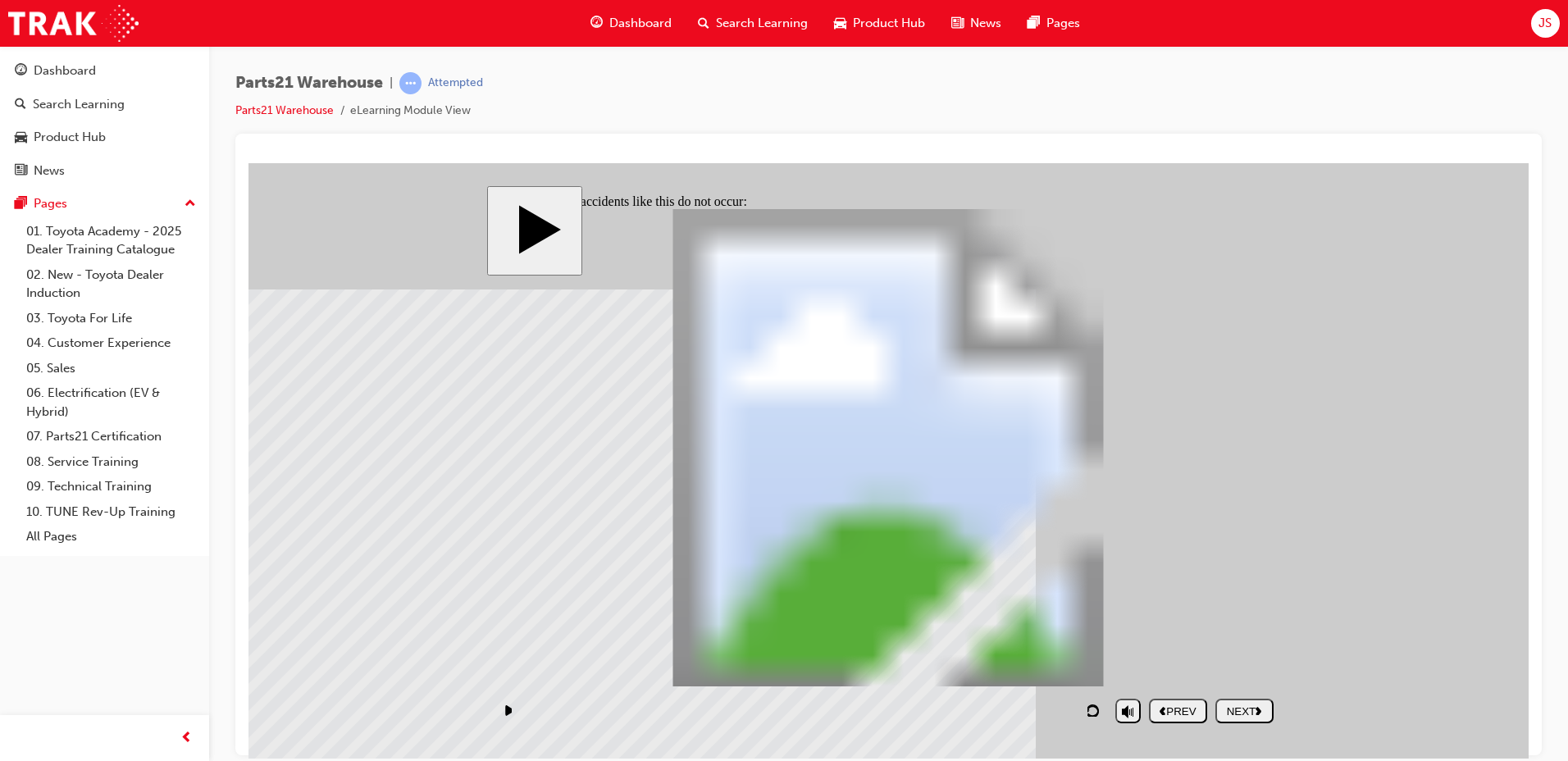
click at [1237, 704] on div "NEXT" at bounding box center [1244, 710] width 45 height 12
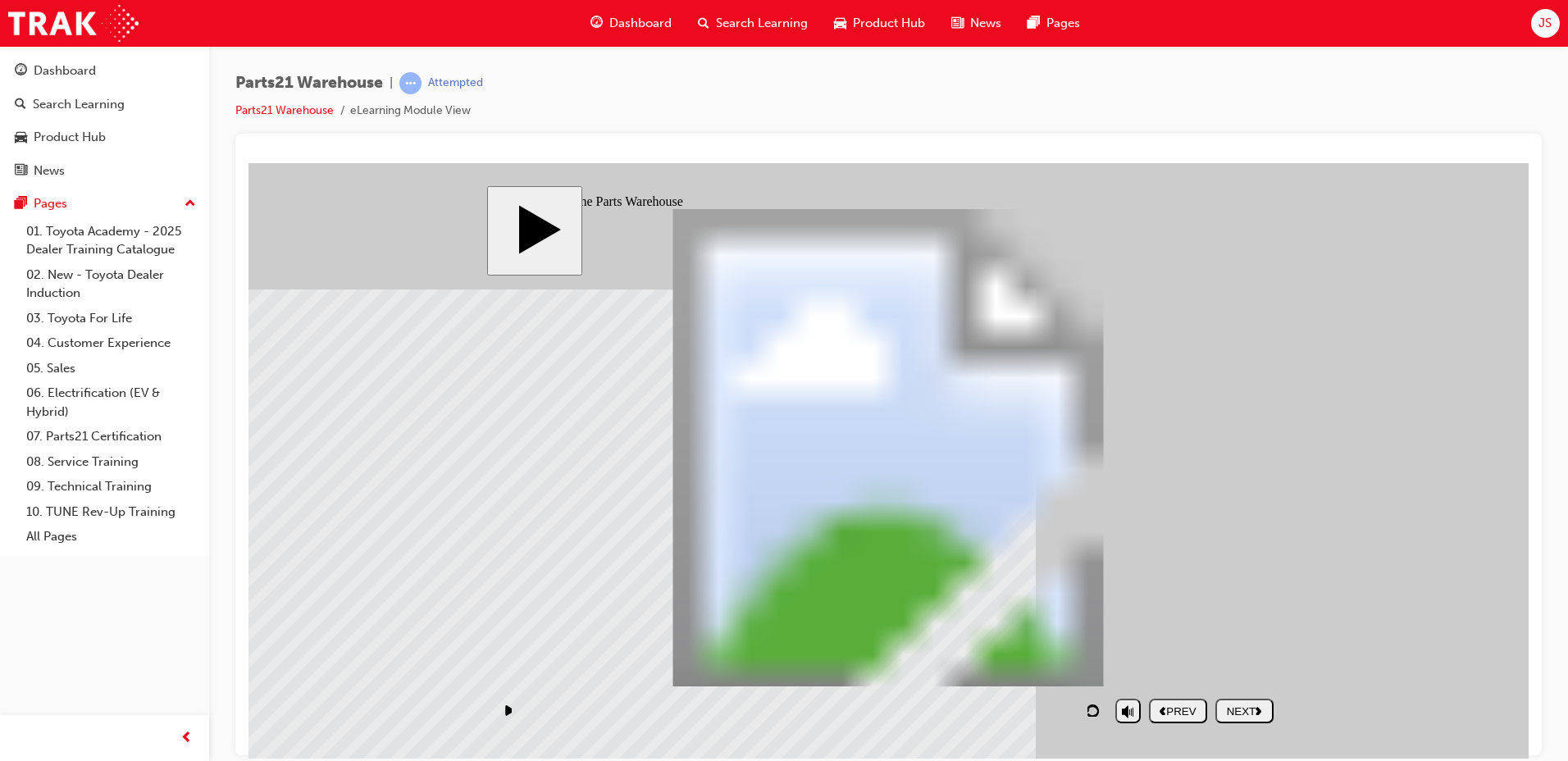
click at [1223, 717] on button "NEXT" at bounding box center [1244, 710] width 58 height 25
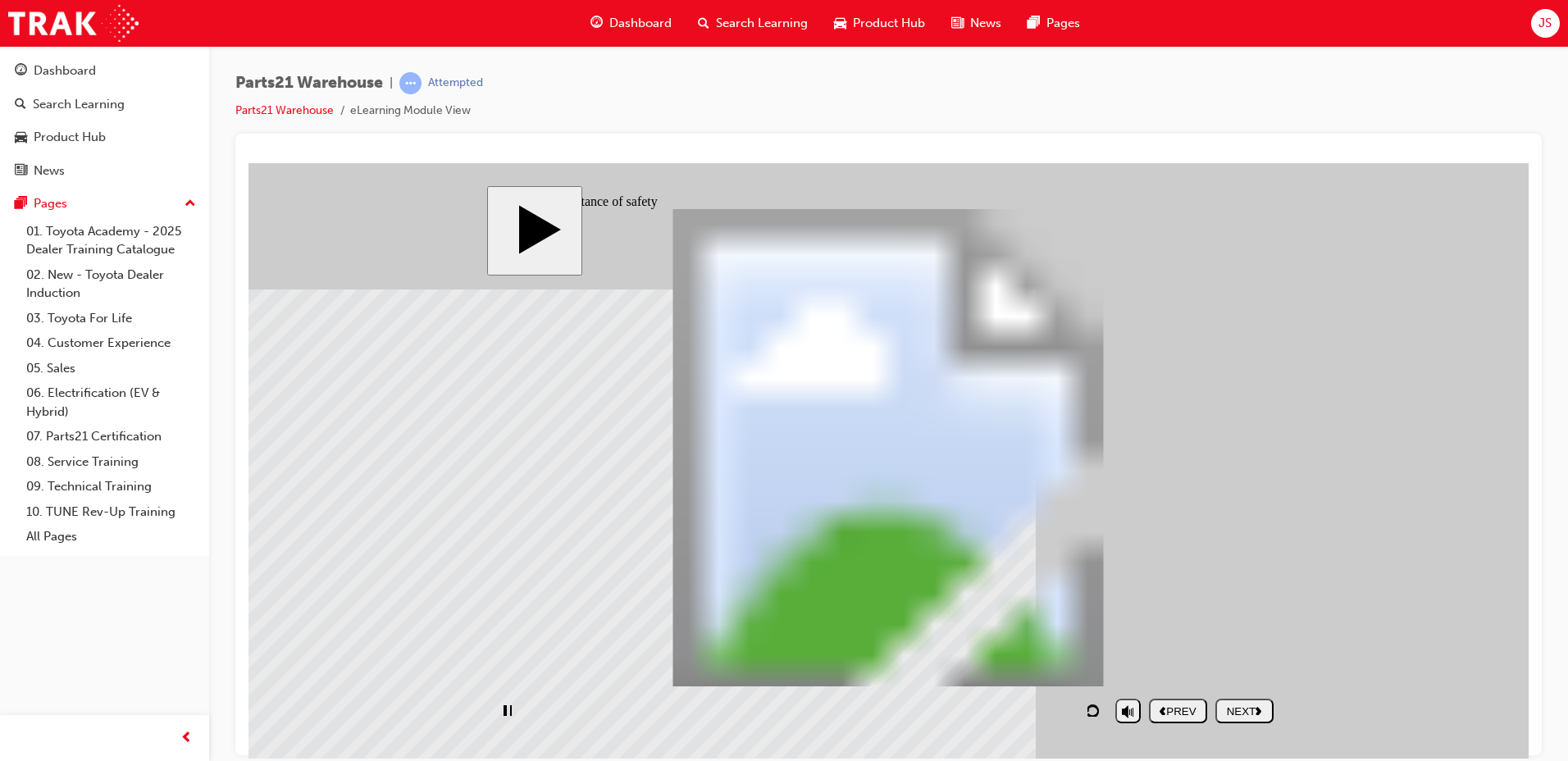
click at [1235, 719] on nav "PREV NEXT SUBMIT" at bounding box center [1211, 710] width 125 height 38
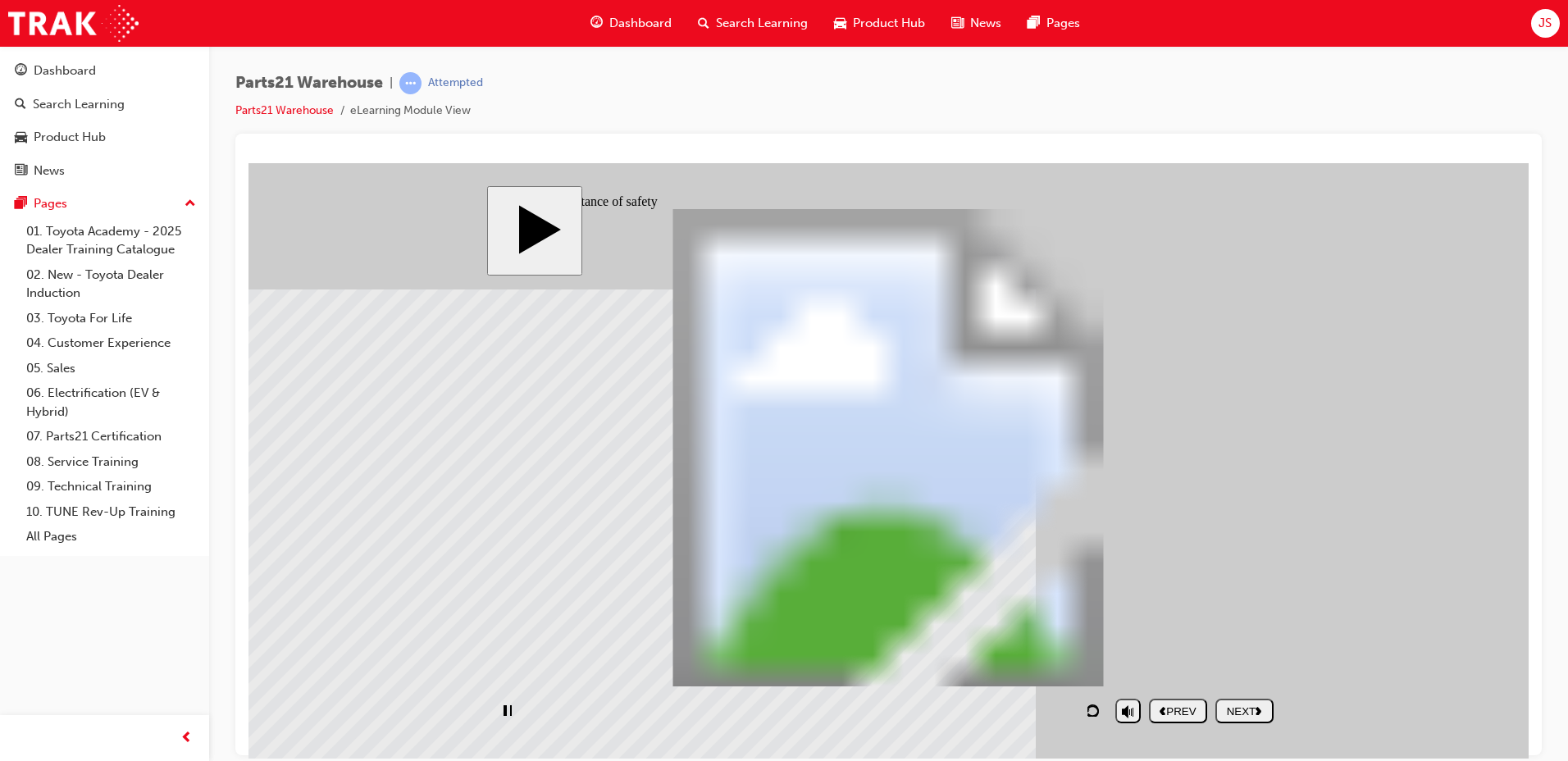
click at [1063, 710] on div "playback controls" at bounding box center [801, 710] width 613 height 38
click at [1073, 710] on div "playback controls" at bounding box center [801, 710] width 613 height 38
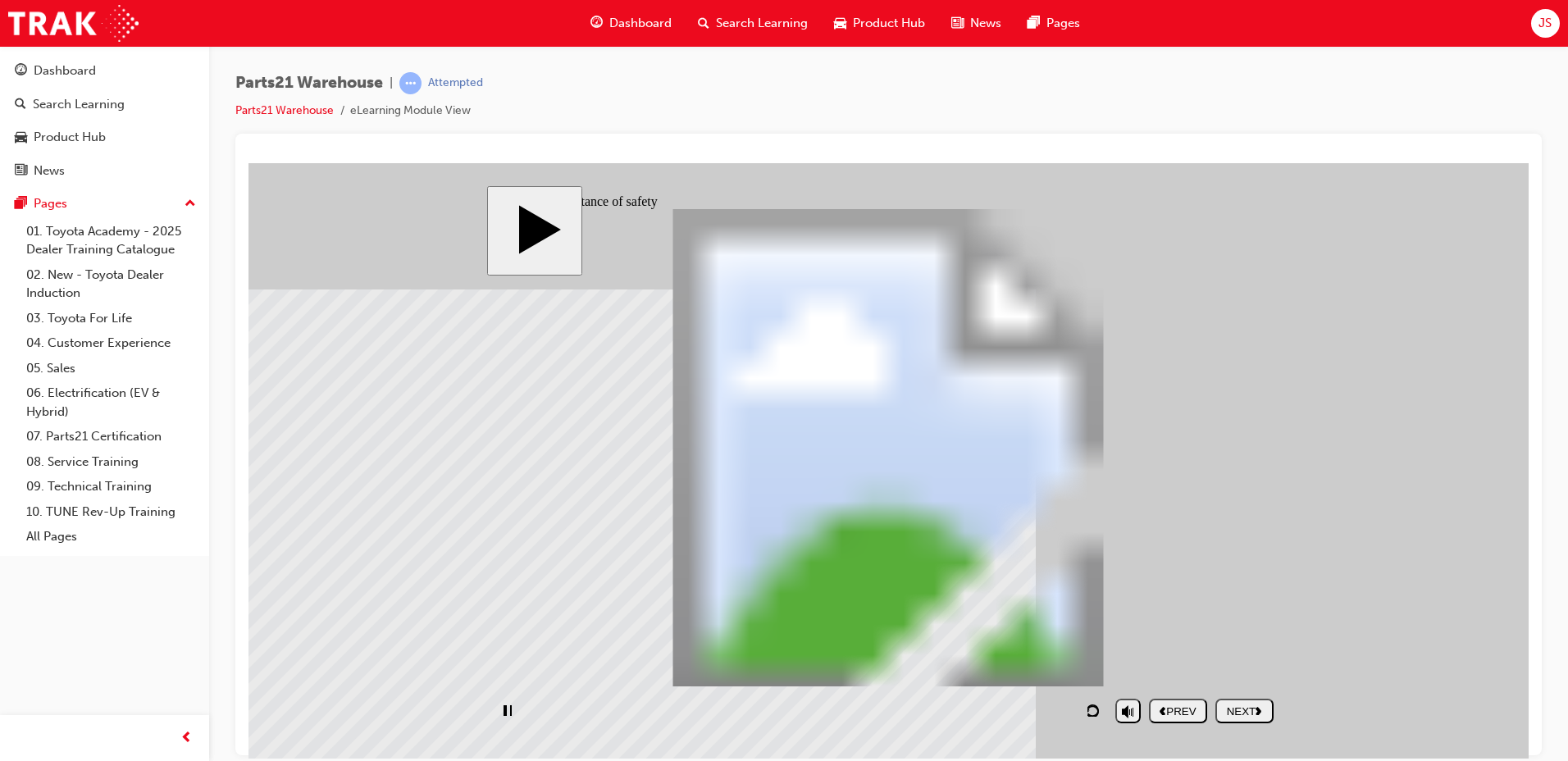
click at [1063, 708] on div "playback controls" at bounding box center [801, 710] width 613 height 38
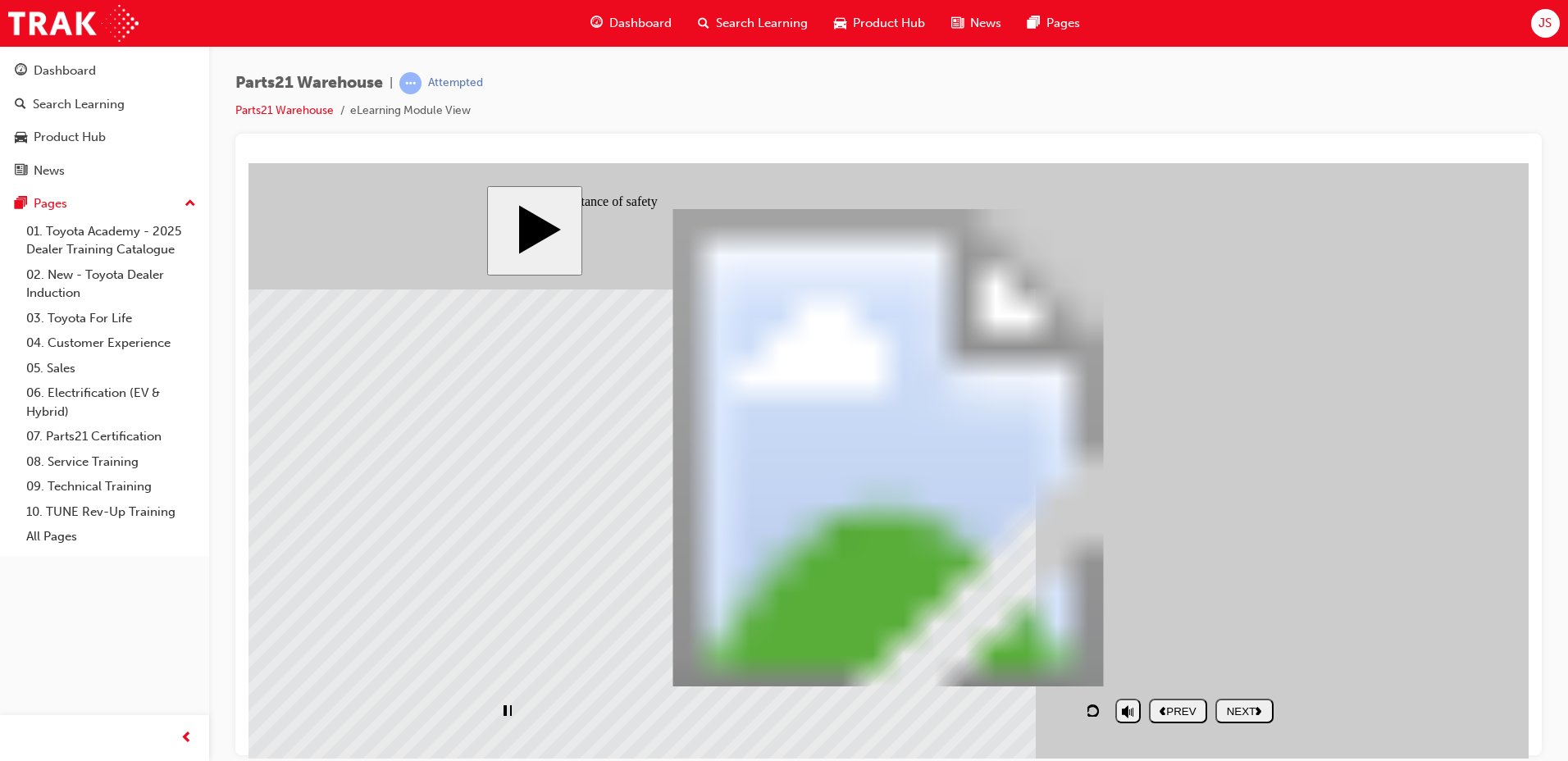
click at [1224, 700] on nav "PREV NEXT SUBMIT" at bounding box center [1211, 710] width 125 height 38
click at [1260, 717] on div "NEXT" at bounding box center [1244, 710] width 45 height 12
click at [1081, 716] on div "playback controls" at bounding box center [801, 710] width 613 height 38
click at [1076, 704] on div "playback controls" at bounding box center [801, 710] width 613 height 38
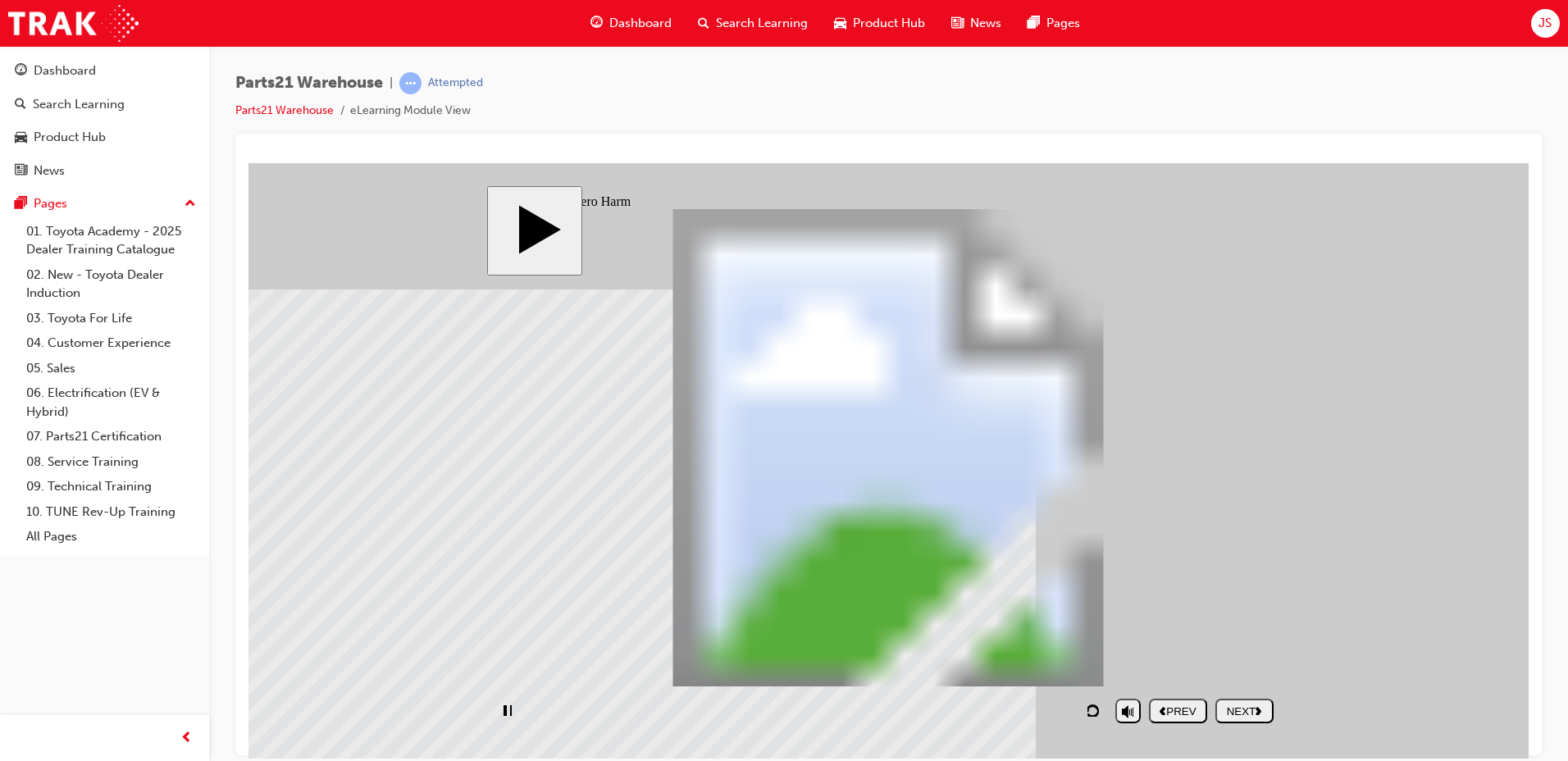
drag, startPoint x: 694, startPoint y: 706, endPoint x: 1068, endPoint y: 709, distance: 374.0
click at [1068, 709] on div "playback controls" at bounding box center [801, 710] width 613 height 38
click at [1076, 709] on div "playback controls" at bounding box center [801, 710] width 613 height 38
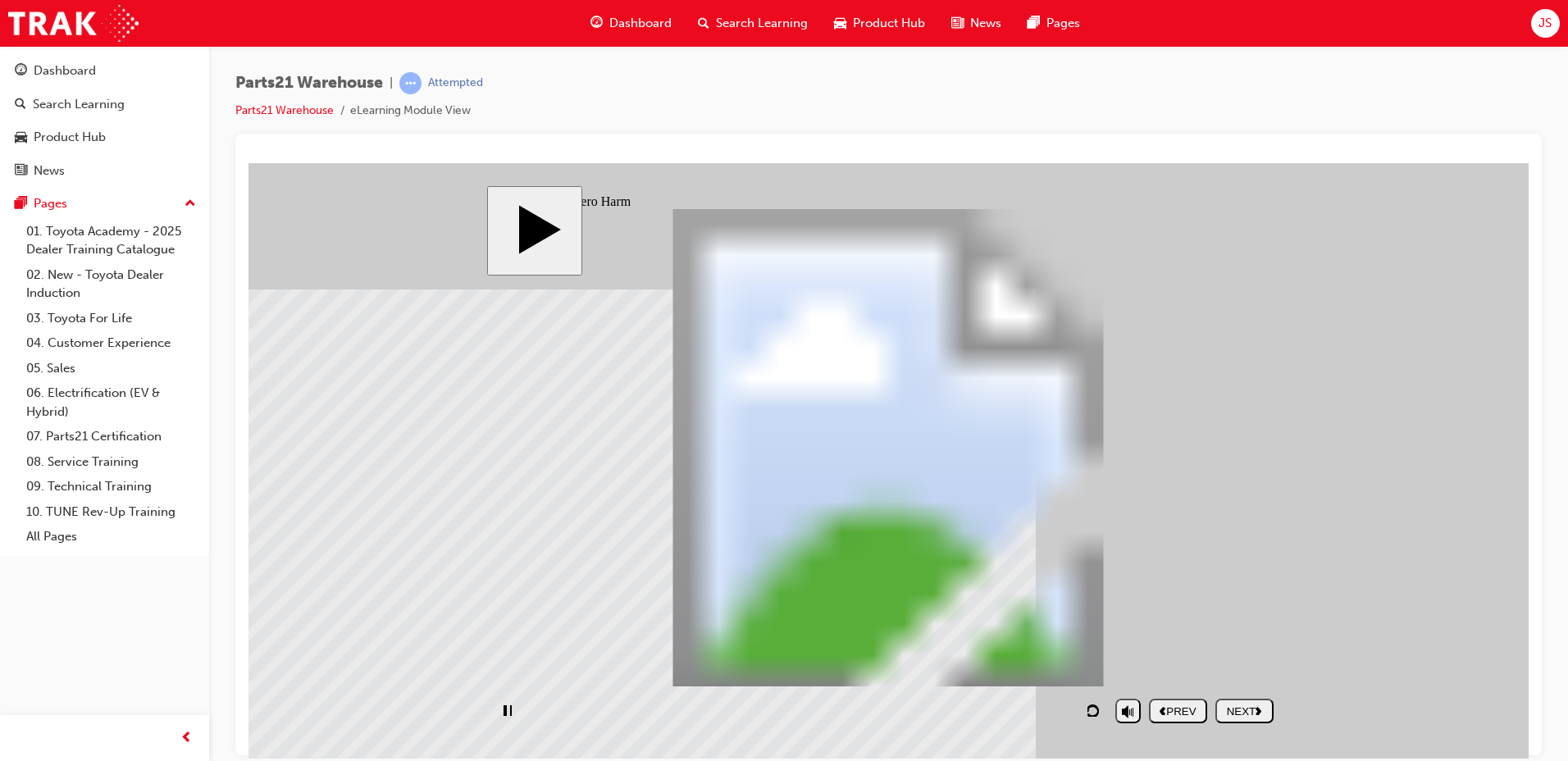
click at [785, 567] on div "Rectangle 1 Electric shocks Rectangle 1 Hit by vehicles Rectangle 1 Crushed by …" at bounding box center [888, 455] width 787 height 493
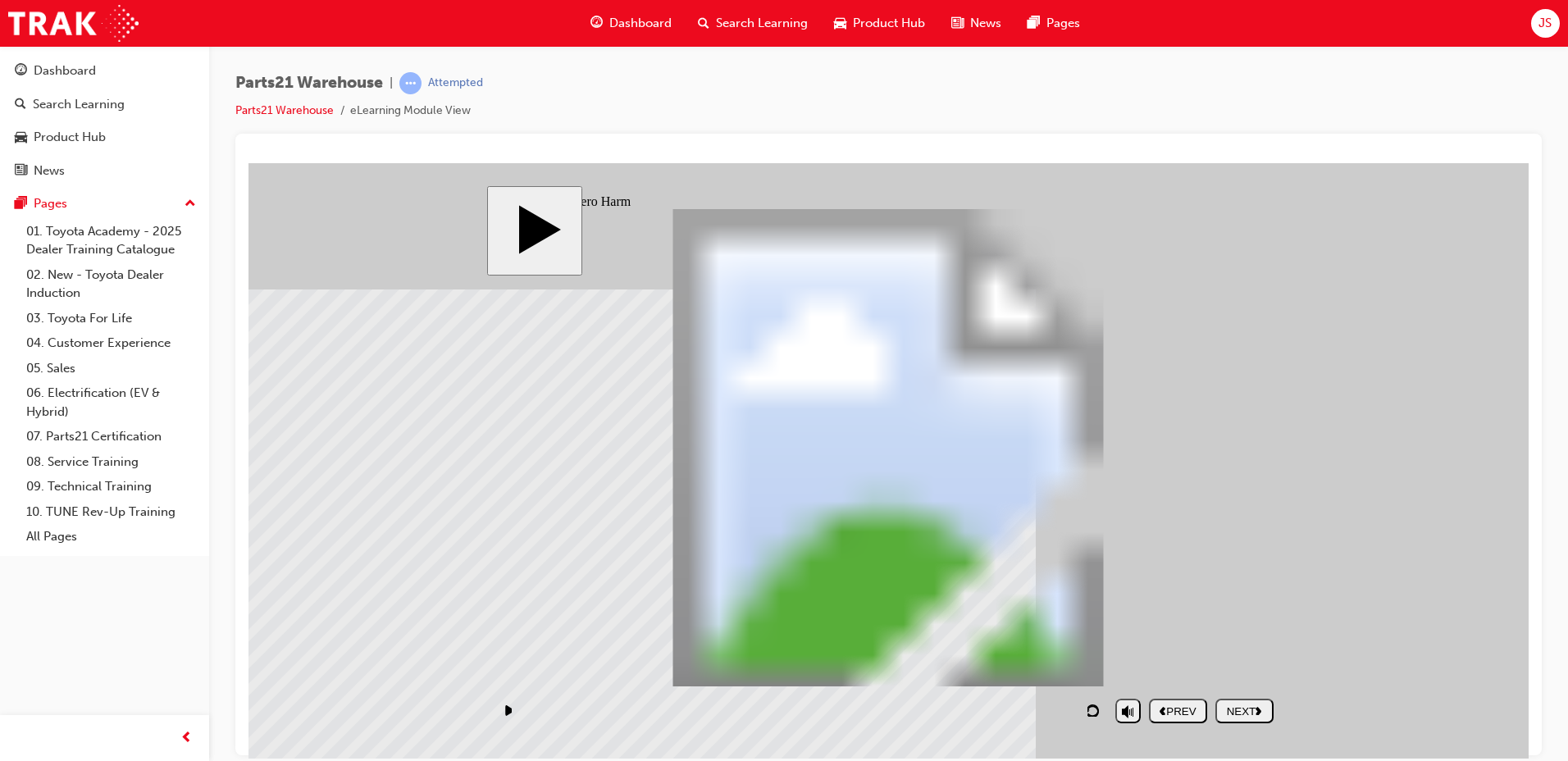
click at [1228, 704] on div "NEXT" at bounding box center [1244, 710] width 45 height 12
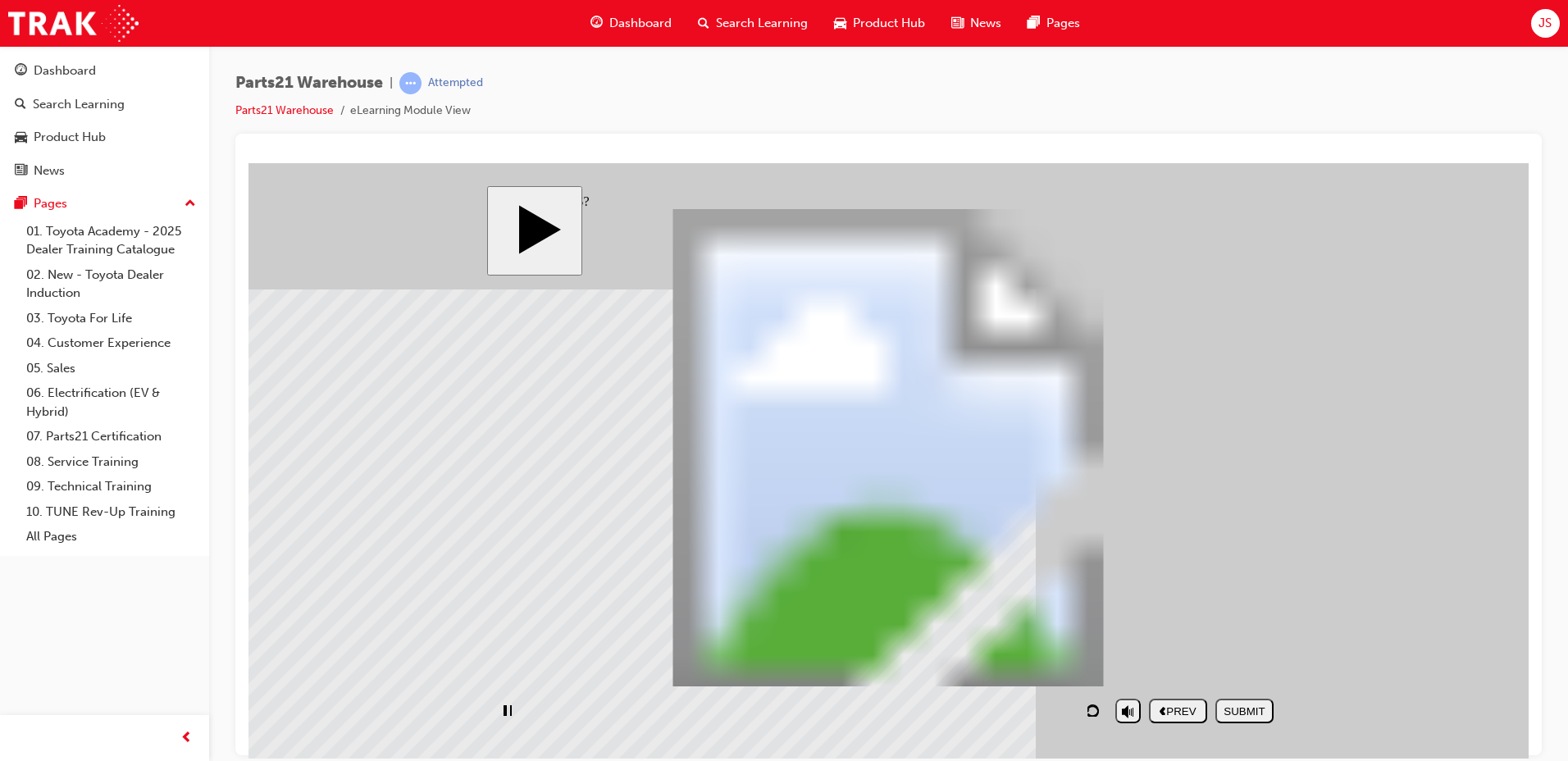
drag, startPoint x: 1113, startPoint y: 659, endPoint x: 659, endPoint y: 331, distance: 560.1
drag, startPoint x: 1058, startPoint y: 583, endPoint x: 698, endPoint y: 464, distance: 379.2
drag, startPoint x: 830, startPoint y: 586, endPoint x: 645, endPoint y: 396, distance: 265.2
drag, startPoint x: 936, startPoint y: 645, endPoint x: 1086, endPoint y: 601, distance: 156.3
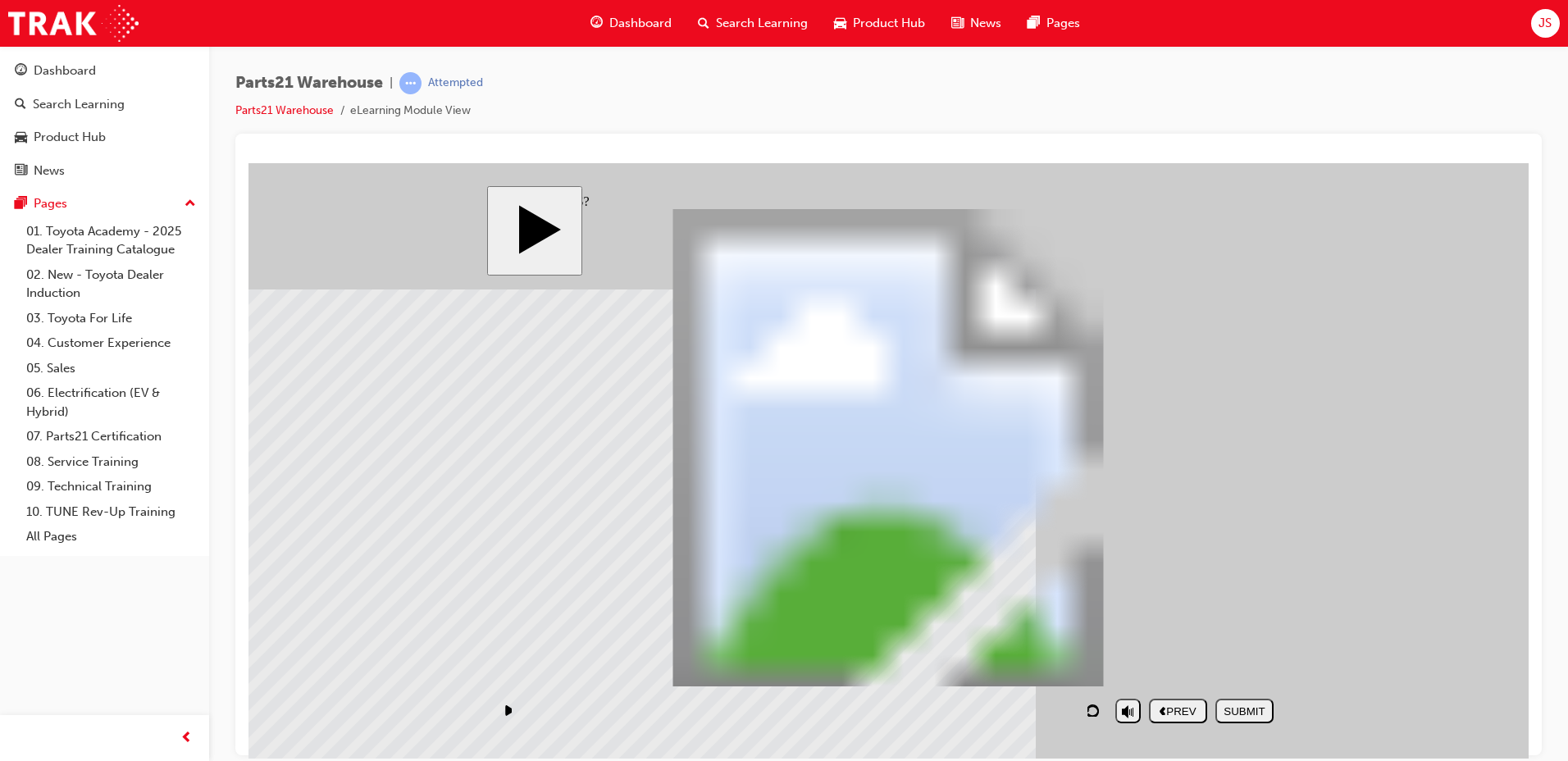
drag, startPoint x: 1131, startPoint y: 588, endPoint x: 1130, endPoint y: 383, distance: 205.0
drag, startPoint x: 938, startPoint y: 639, endPoint x: 1196, endPoint y: 433, distance: 330.2
click at [1249, 712] on div "SUBMIT" at bounding box center [1244, 710] width 45 height 12
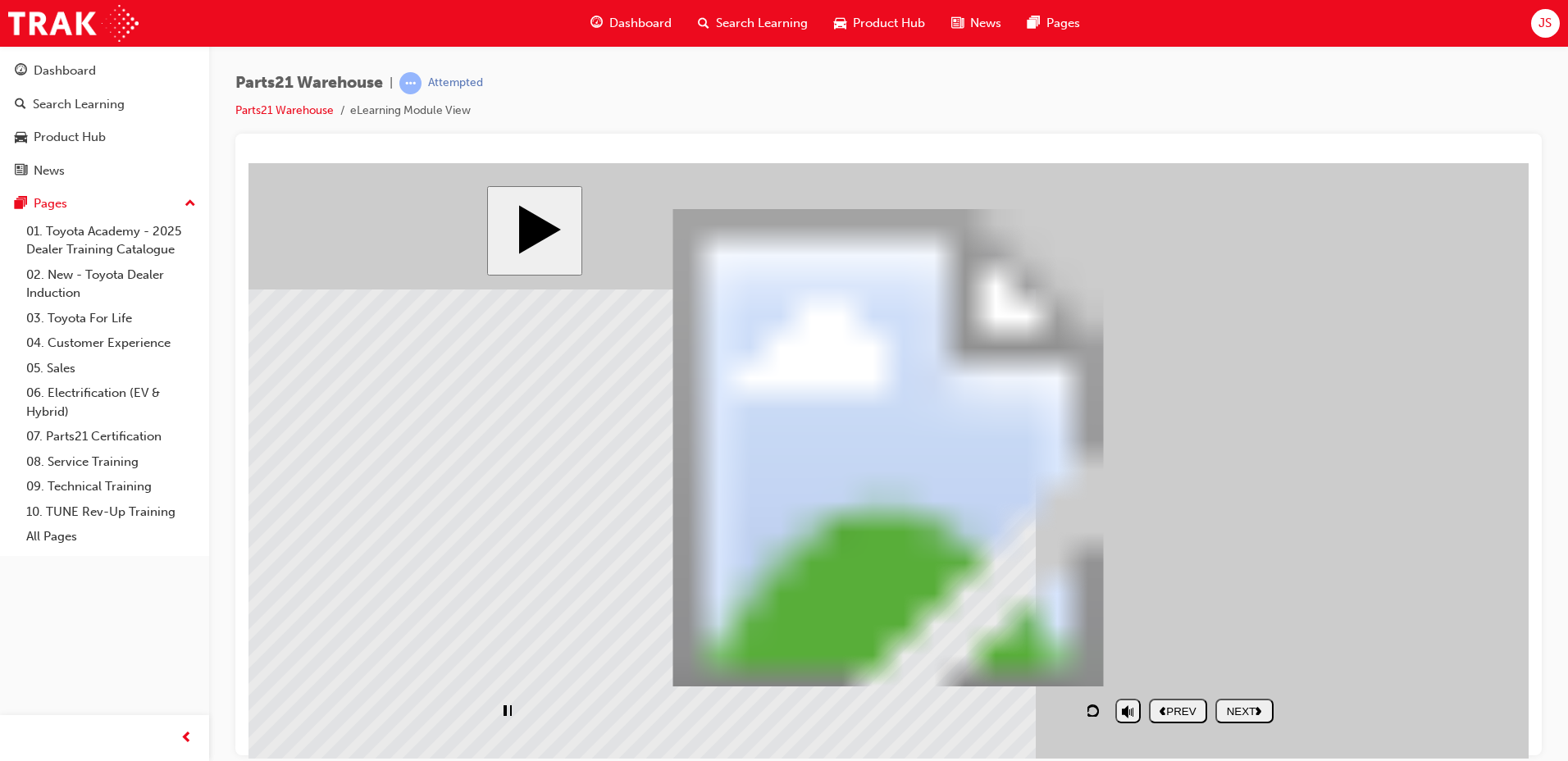
drag, startPoint x: 631, startPoint y: 511, endPoint x: 890, endPoint y: 576, distance: 267.0
click at [1236, 708] on div "NEXT" at bounding box center [1244, 710] width 45 height 12
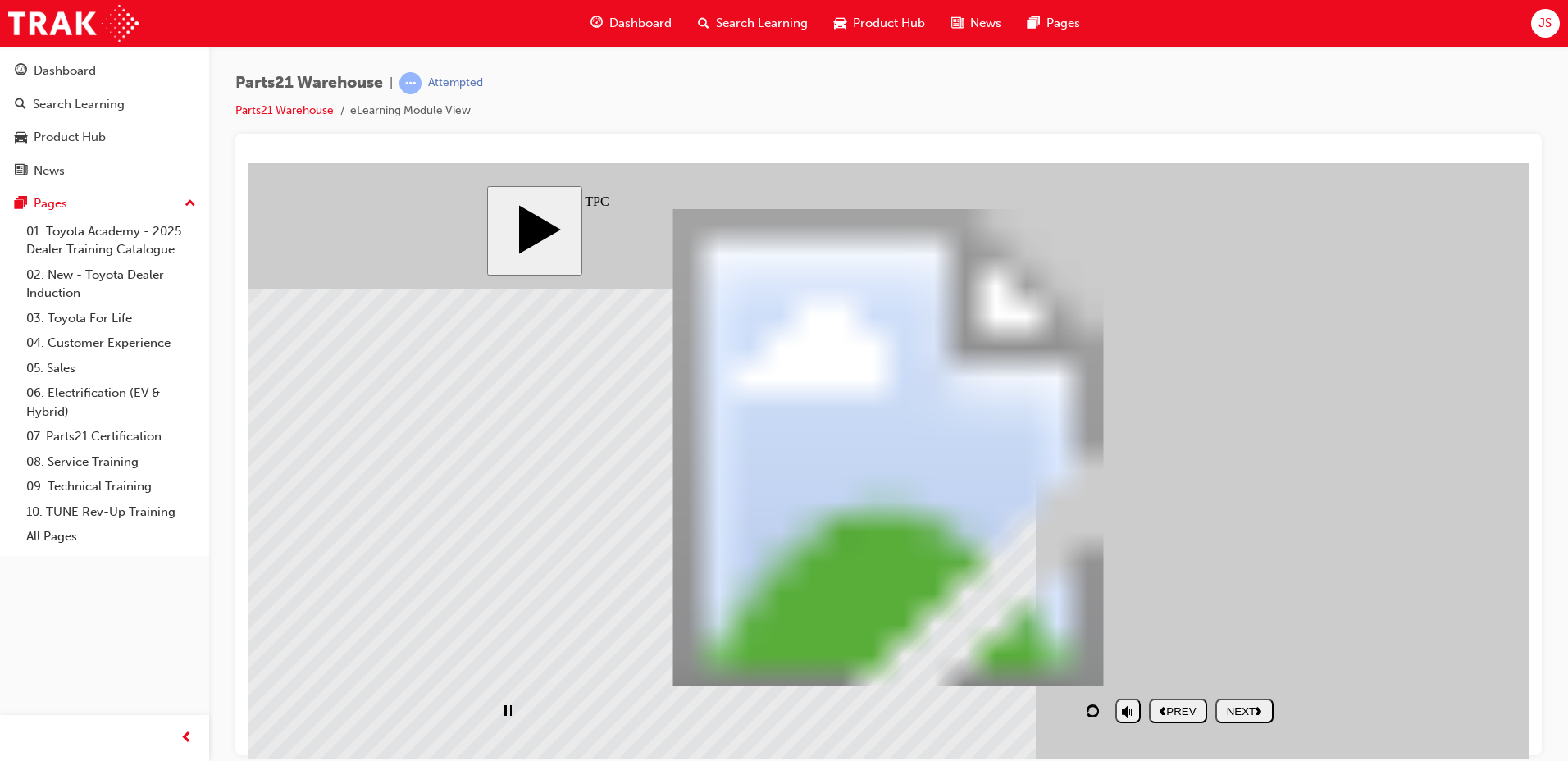
drag, startPoint x: 598, startPoint y: 348, endPoint x: 719, endPoint y: 384, distance: 126.2
click at [1283, 482] on div "slide: Hazards at TPC PARTS21 Warehouse (Safety) PARTS21 Warehouse Rectangle 1 …" at bounding box center [889, 461] width 803 height 551
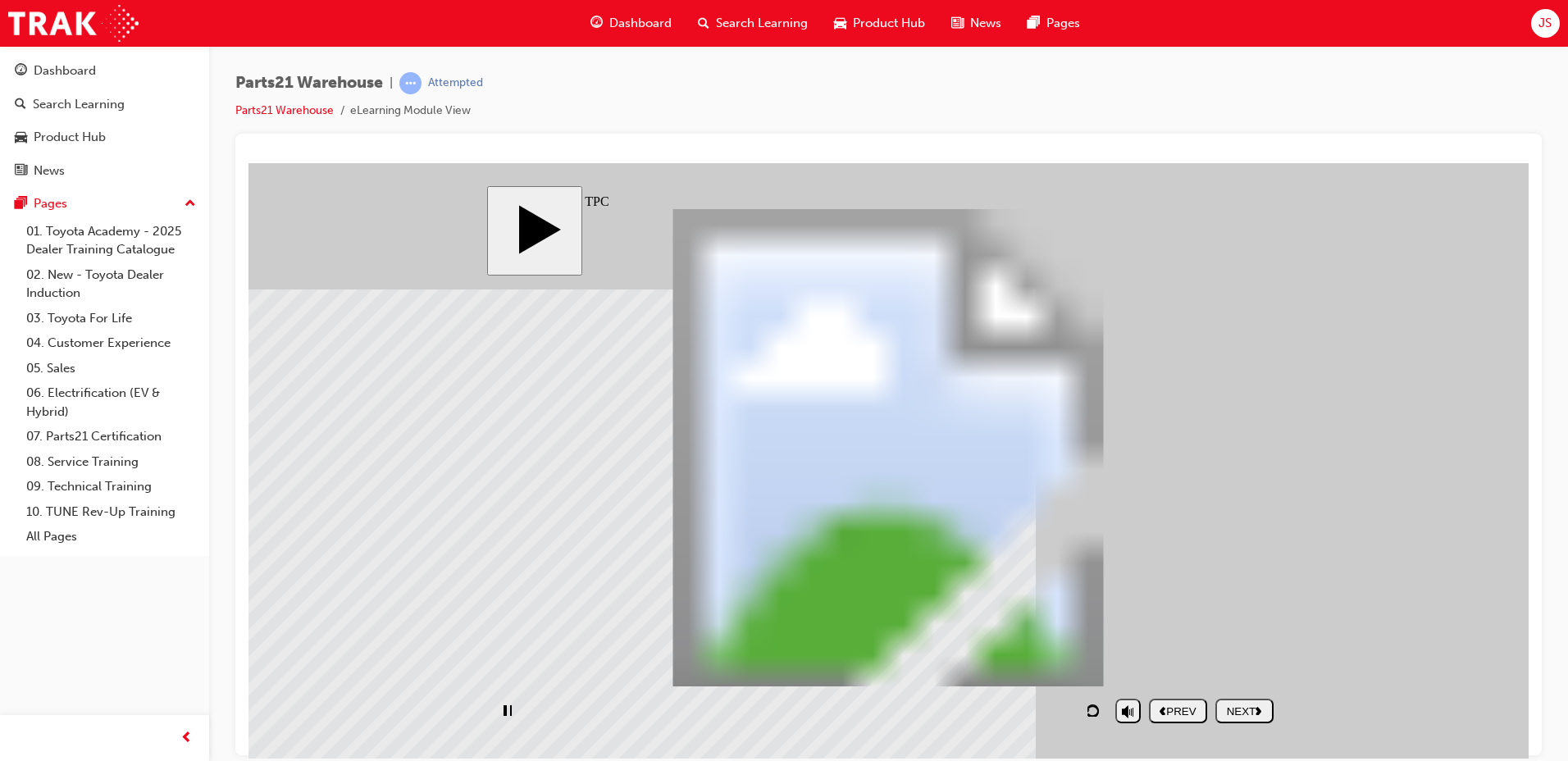
click at [1228, 705] on div "NEXT" at bounding box center [1244, 710] width 45 height 12
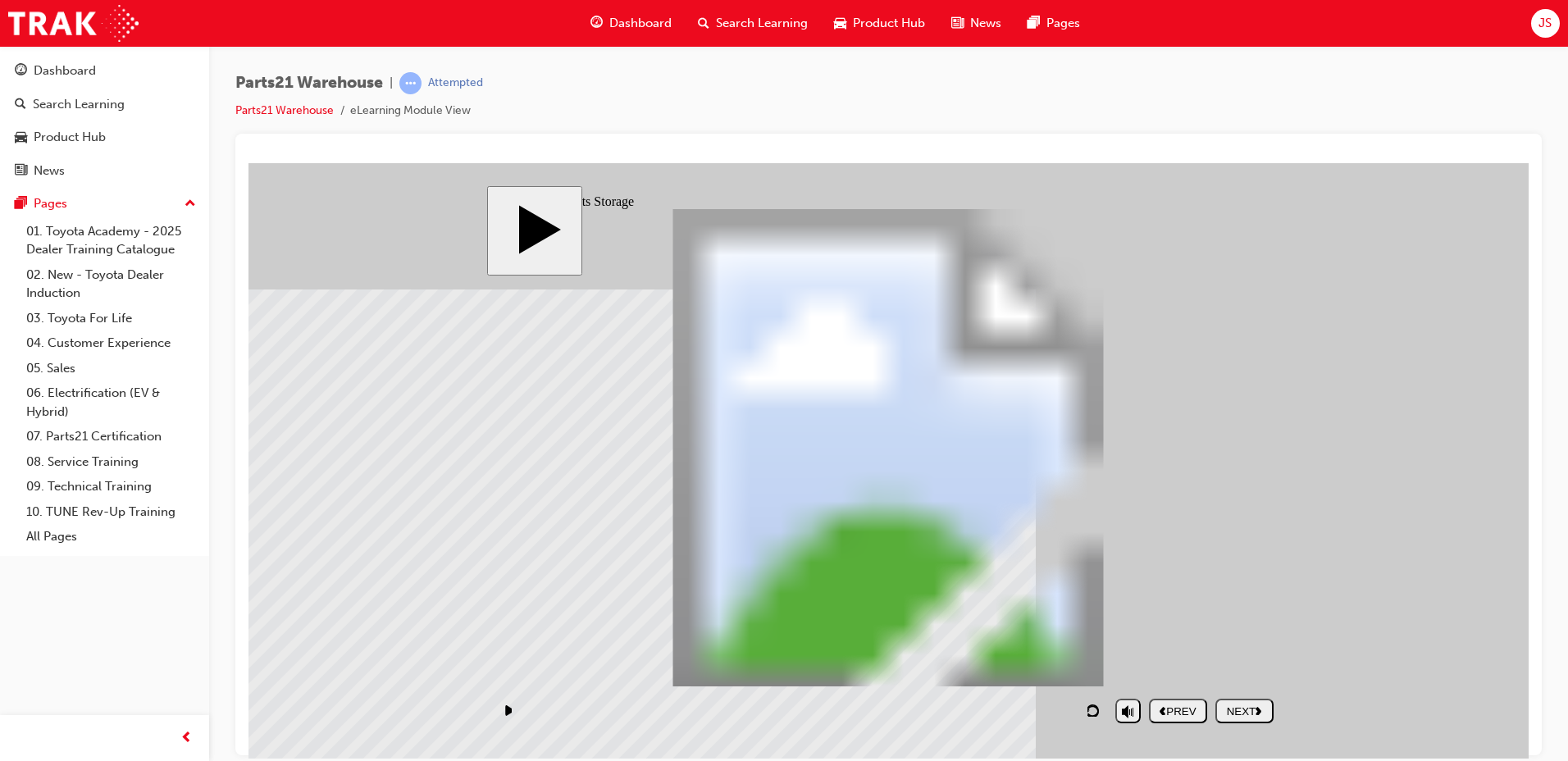
click at [1225, 713] on div "NEXT" at bounding box center [1244, 710] width 45 height 12
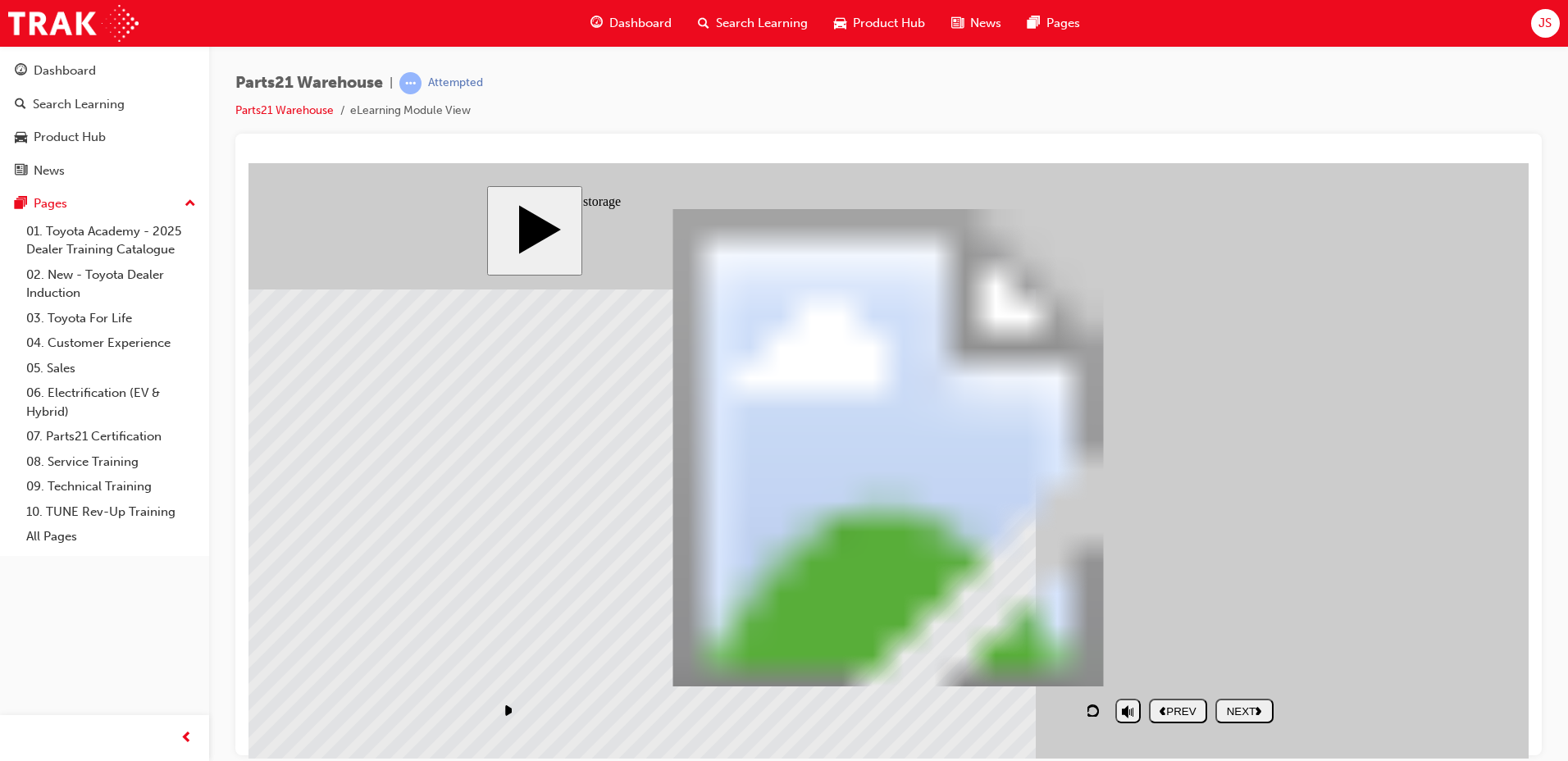
click at [1256, 704] on div "NEXT" at bounding box center [1244, 710] width 45 height 12
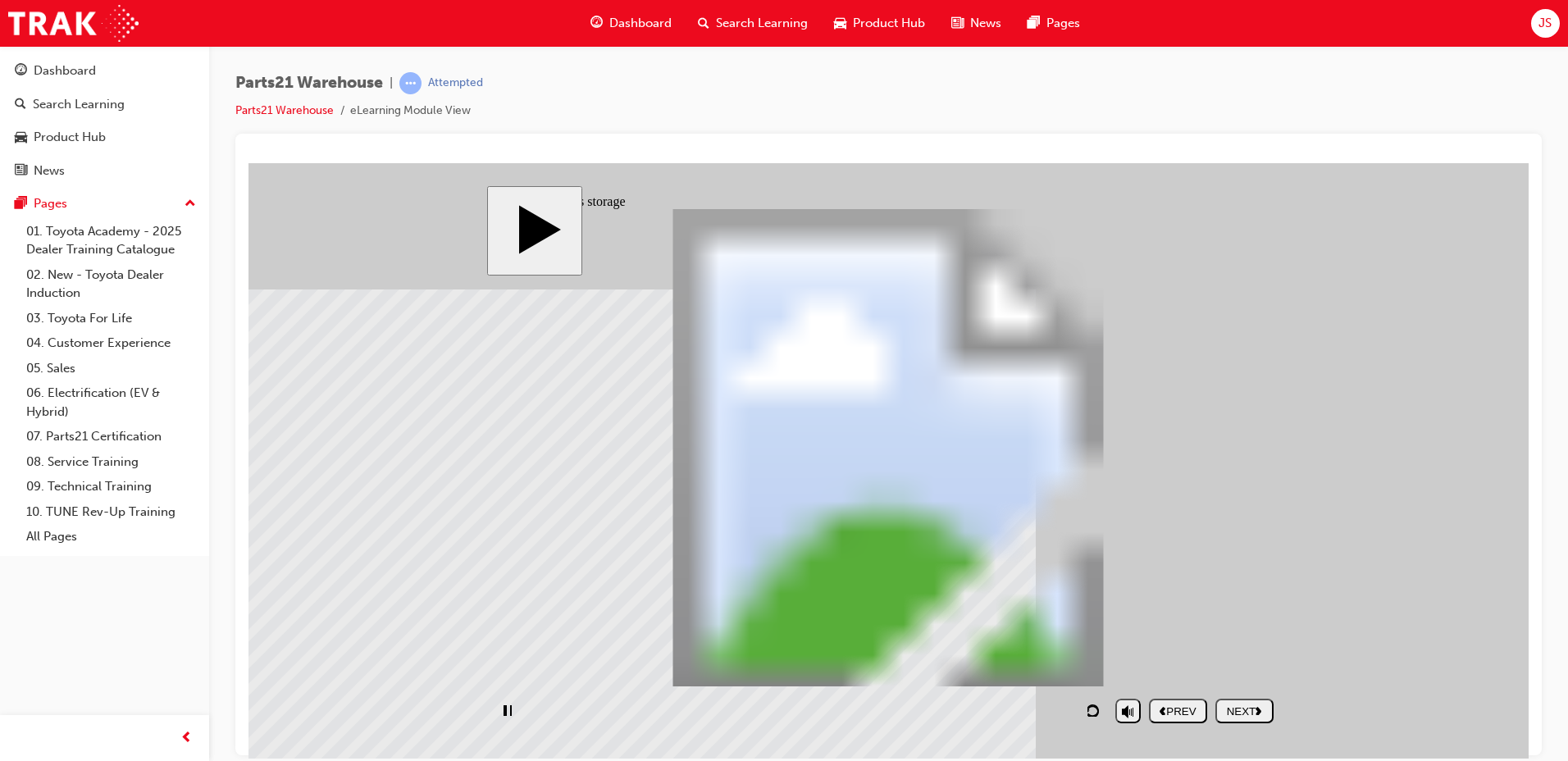
click at [1054, 715] on div "playback controls" at bounding box center [801, 710] width 613 height 38
click at [1245, 713] on nav "PREV NEXT SUBMIT" at bounding box center [1211, 710] width 125 height 38
click at [1267, 704] on div "NEXT" at bounding box center [1244, 710] width 45 height 12
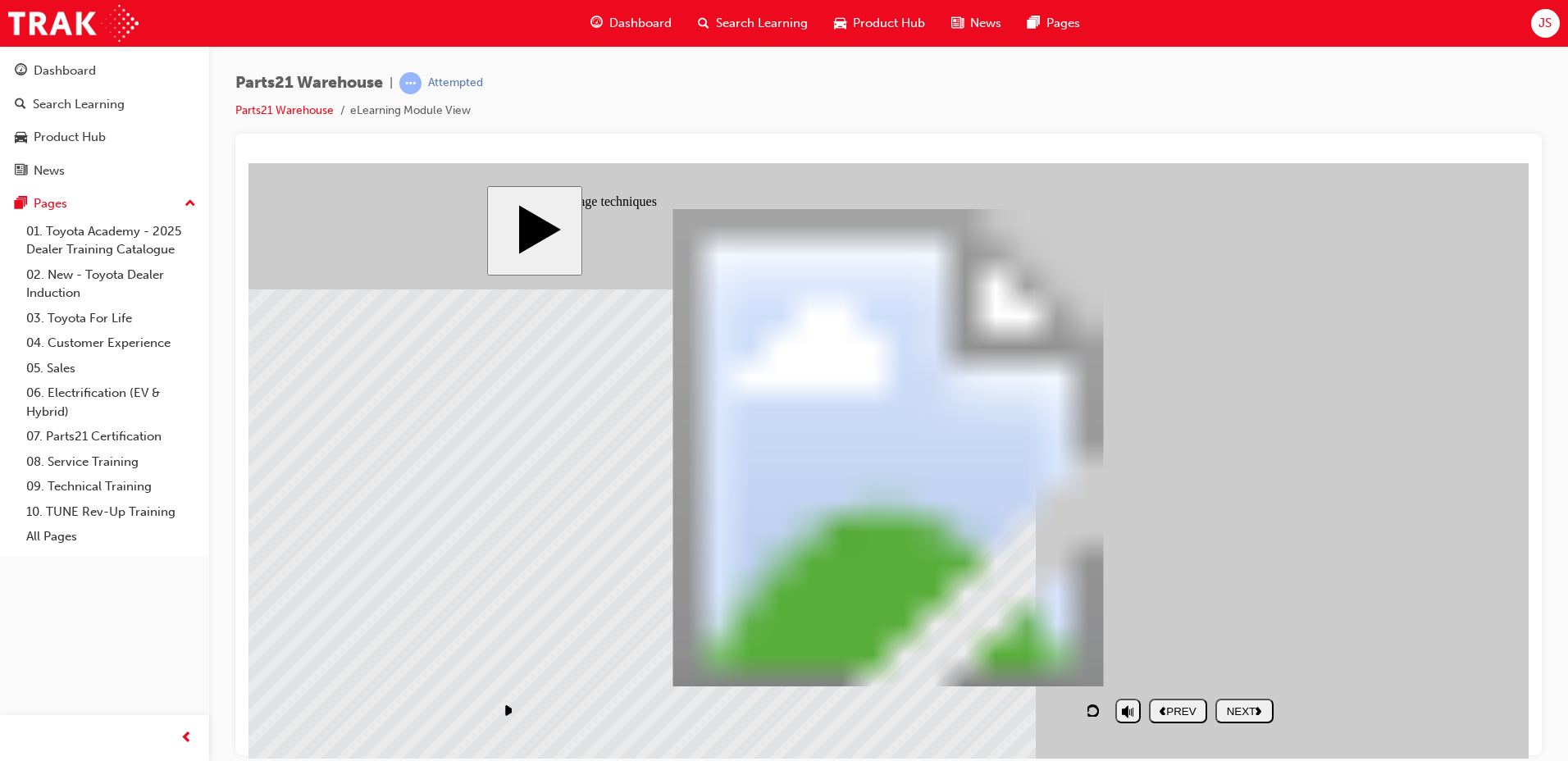
click at [1261, 712] on polygon "next" at bounding box center [1258, 710] width 6 height 8
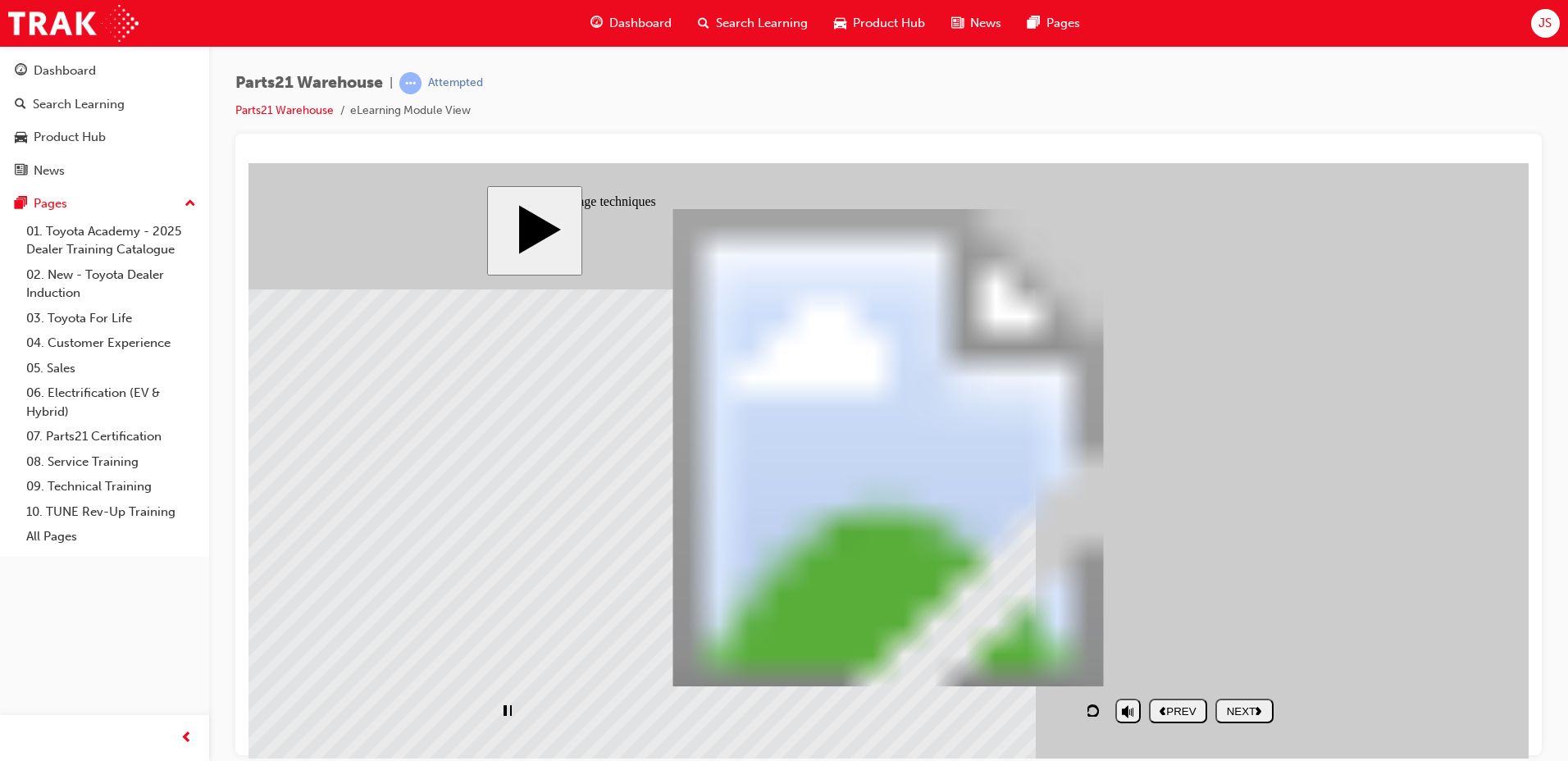
click at [1247, 731] on div "slide: Good storage techniques 7 Control Irregularities. Triangle 1 Possible pr…" at bounding box center [889, 461] width 803 height 551
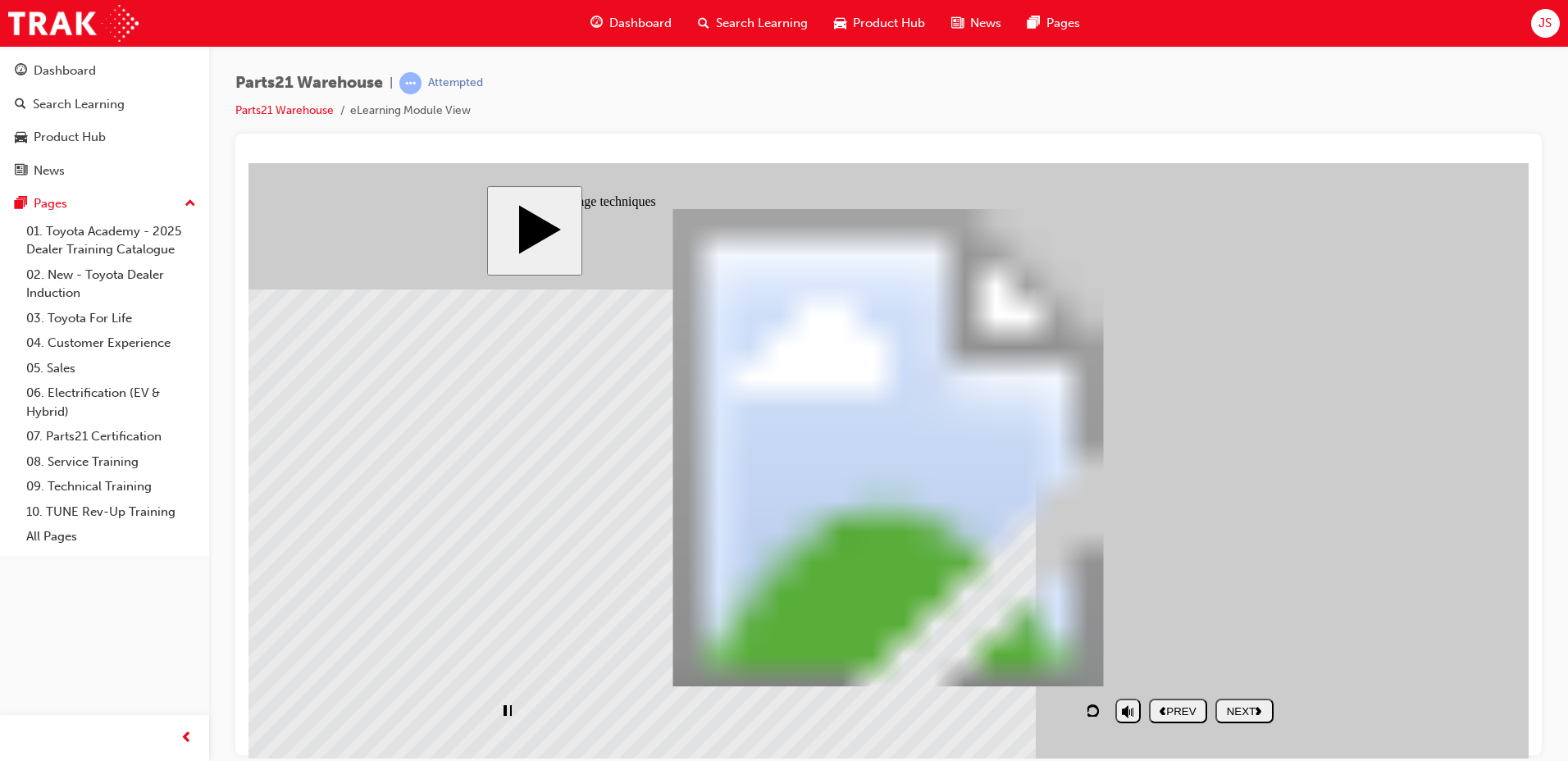
click at [1248, 711] on div "NEXT" at bounding box center [1244, 710] width 45 height 12
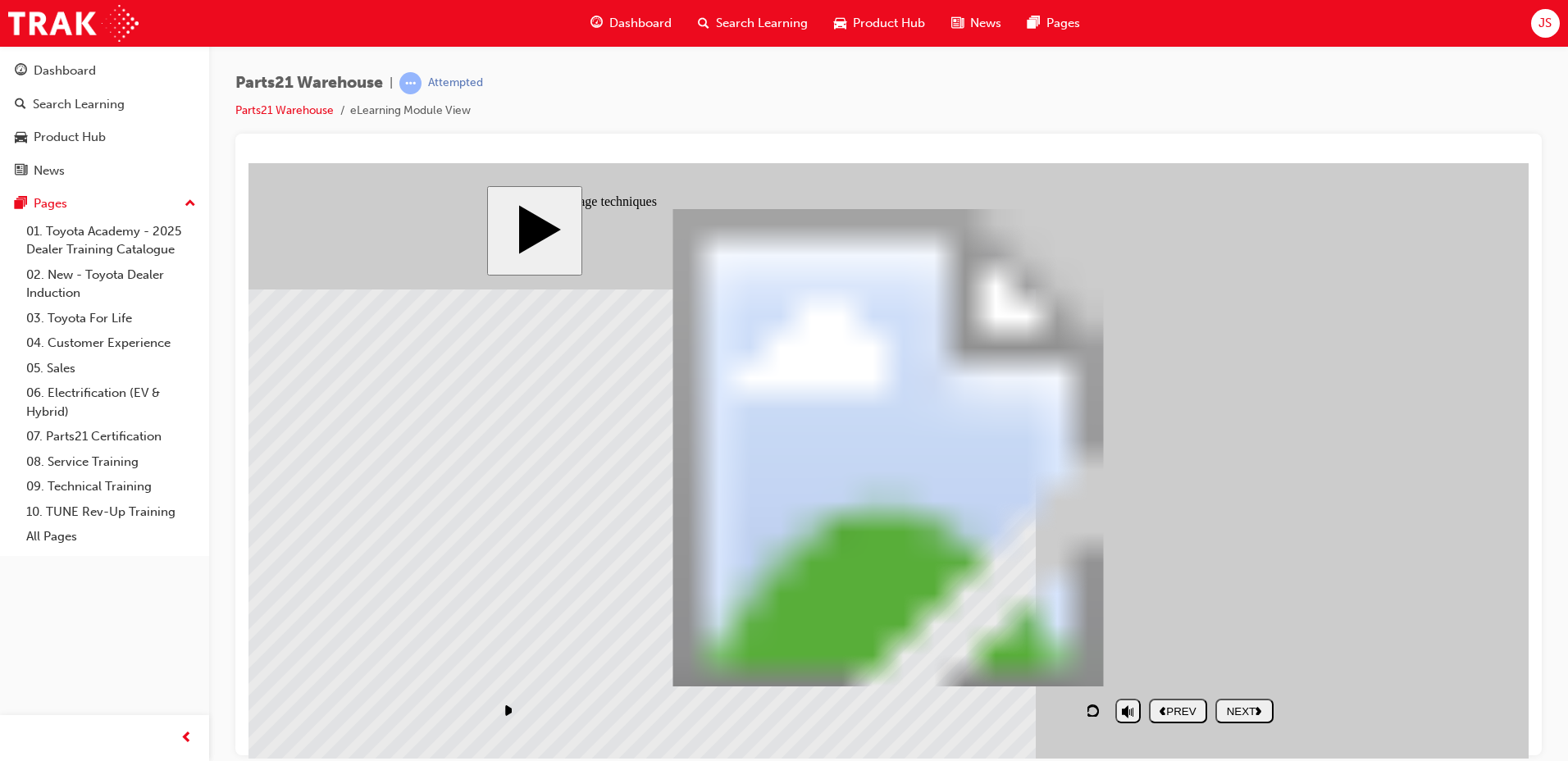
click at [1226, 708] on div "NEXT" at bounding box center [1244, 710] width 45 height 12
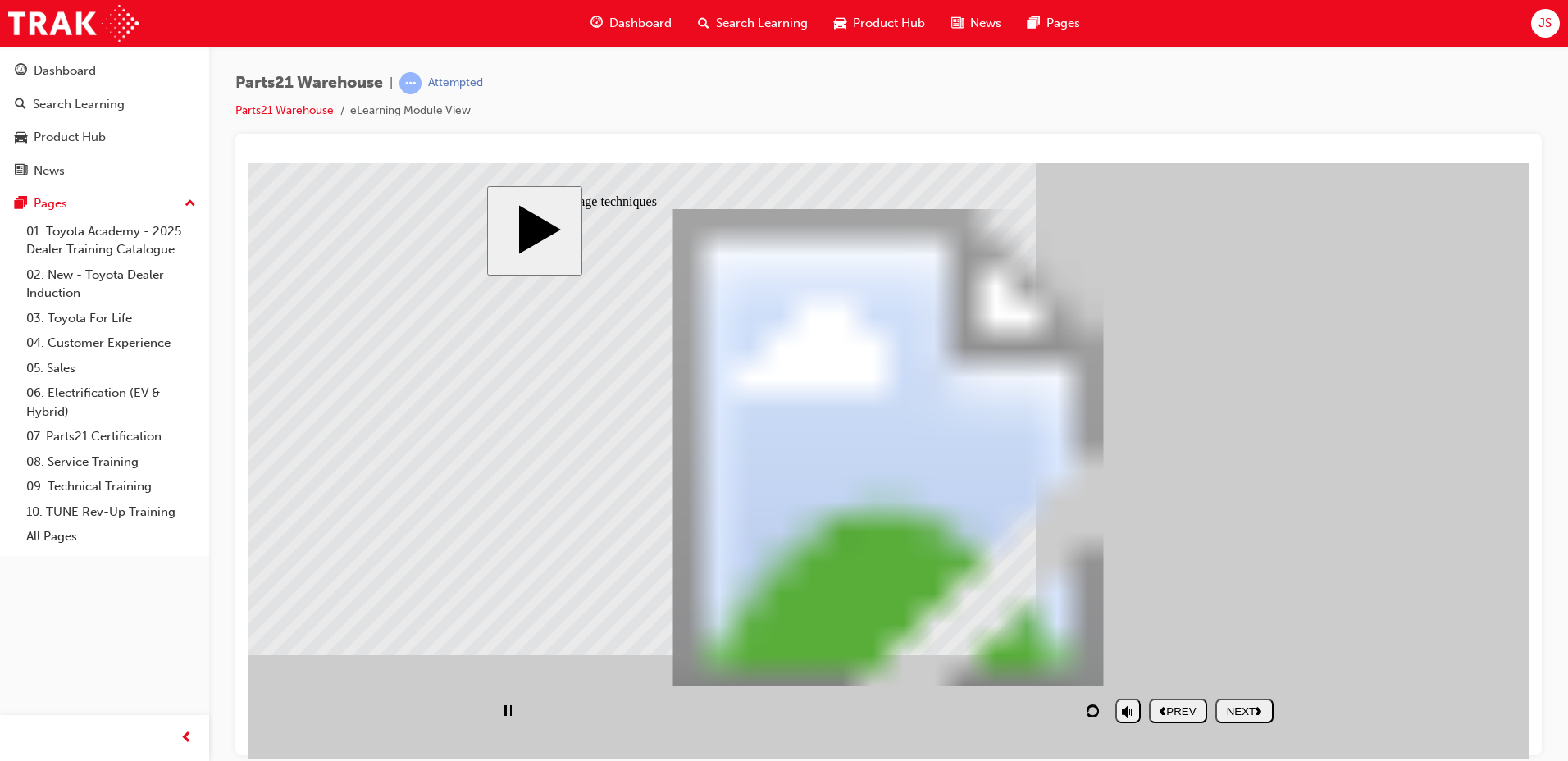
type input "2"
click at [1222, 713] on div "NEXT" at bounding box center [1244, 710] width 45 height 12
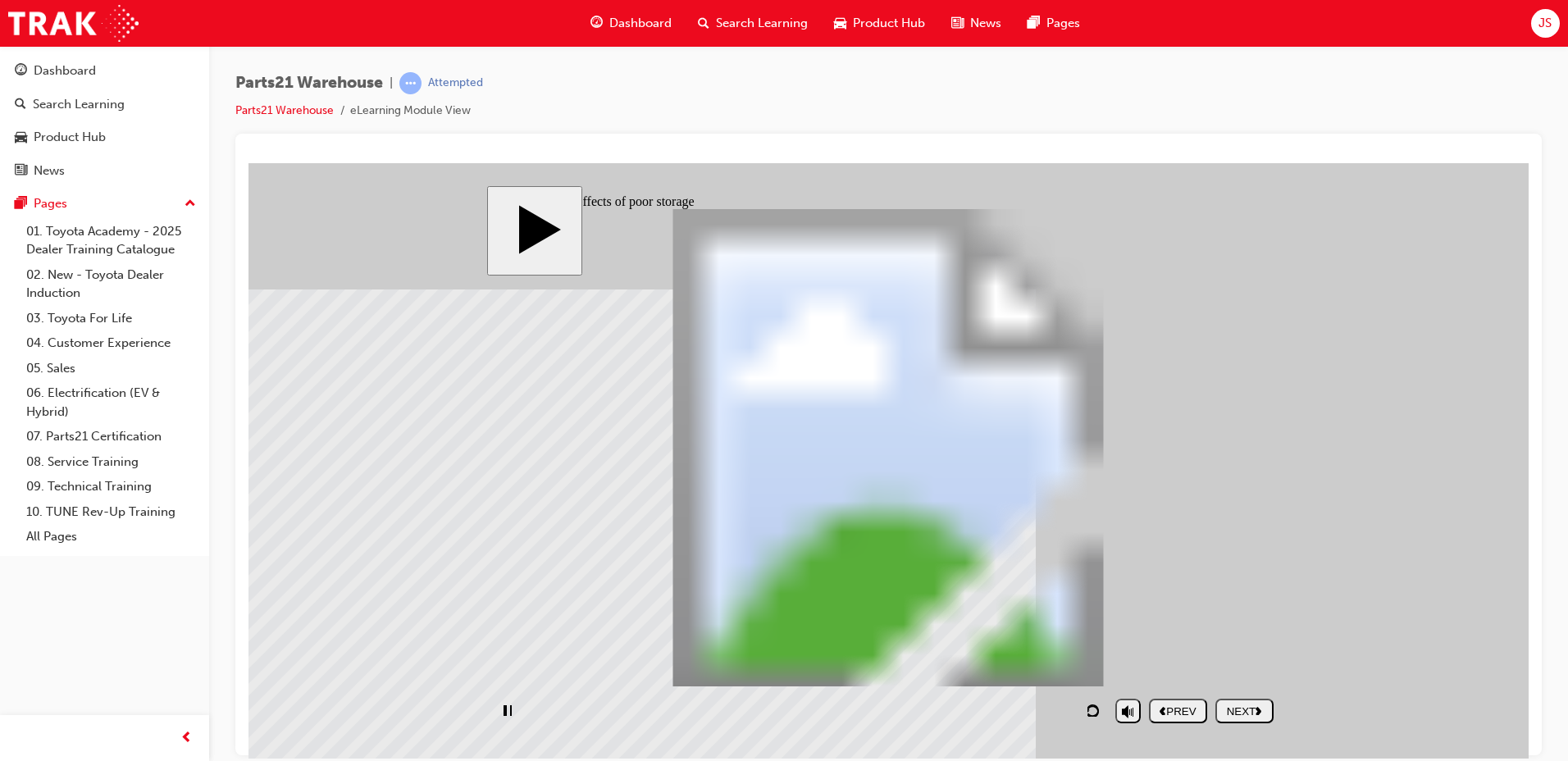
drag, startPoint x: 914, startPoint y: 630, endPoint x: 911, endPoint y: 621, distance: 9.5
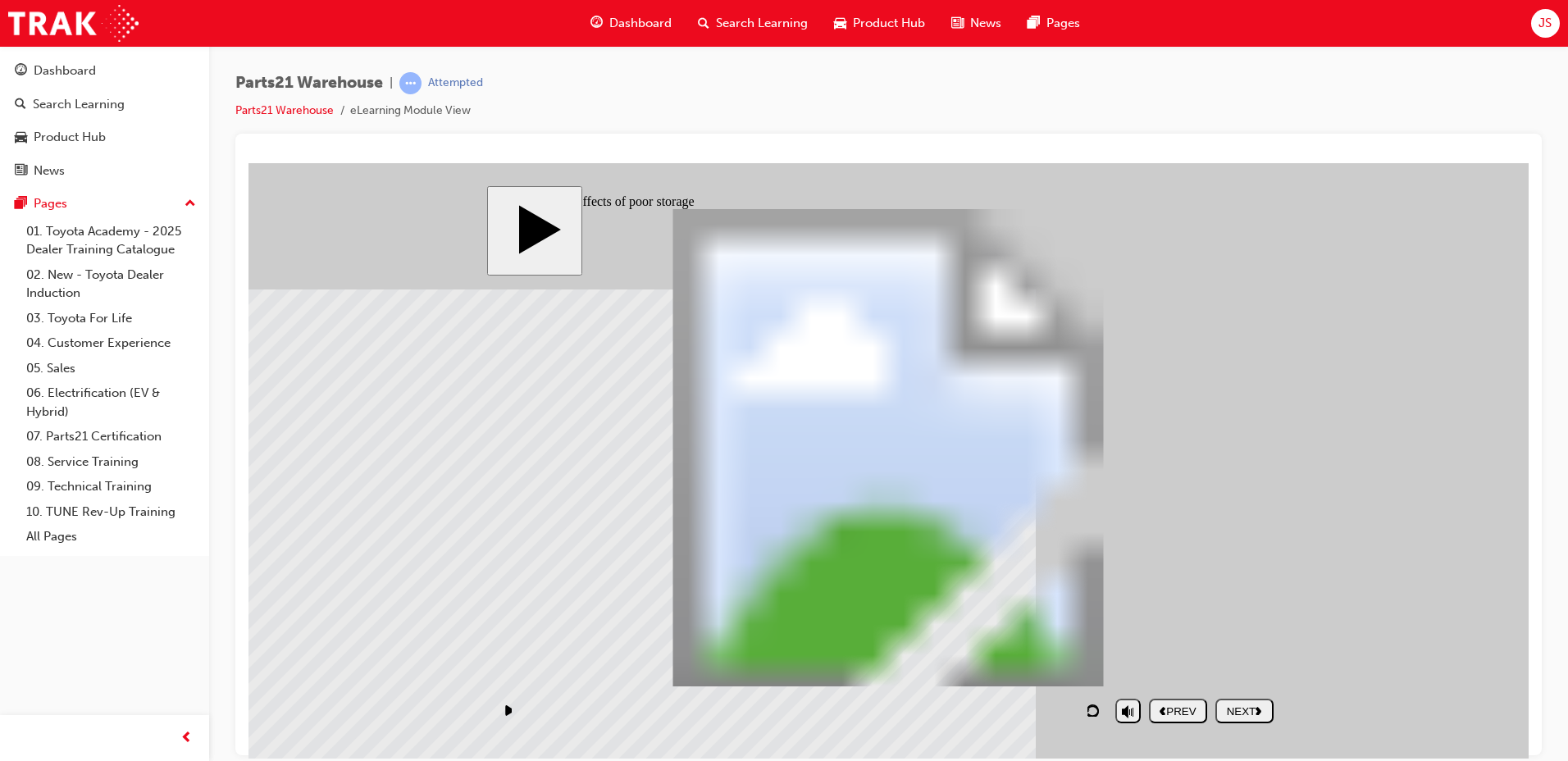
click at [1232, 712] on div "NEXT" at bounding box center [1244, 710] width 45 height 12
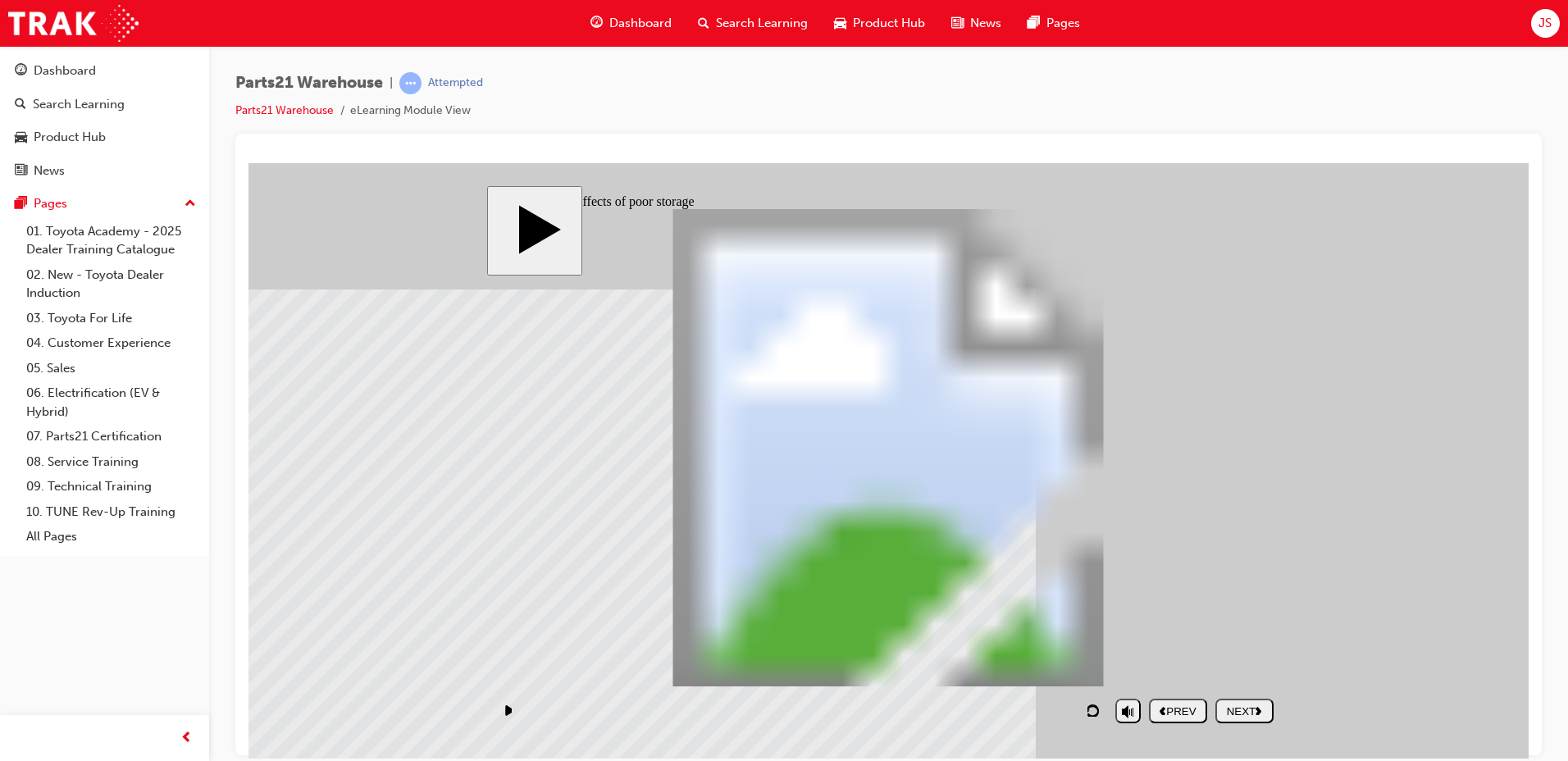
click at [859, 430] on div "Rectangle 1 Rectangle 1 Rectangle 1 PARTS21 Warehouse (Storage techniques) Rect…" at bounding box center [888, 455] width 787 height 493
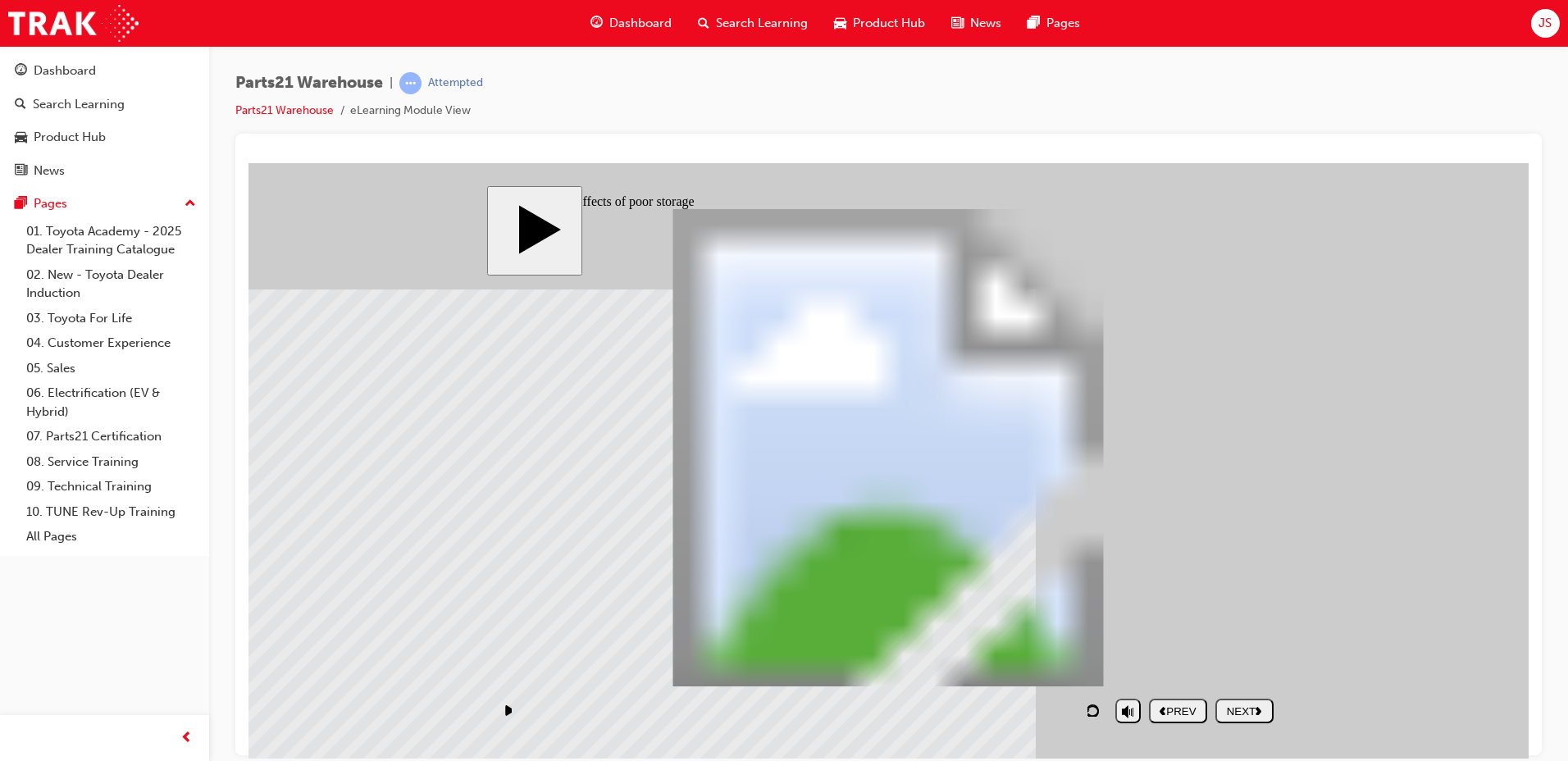
drag, startPoint x: 797, startPoint y: 323, endPoint x: 751, endPoint y: 337, distance: 48.1
click at [758, 339] on div "Rectangle 1 Rectangle 1 Rectangle 1 Rectangle 1 PARTS21 Warehouse (Storage tech…" at bounding box center [888, 455] width 787 height 493
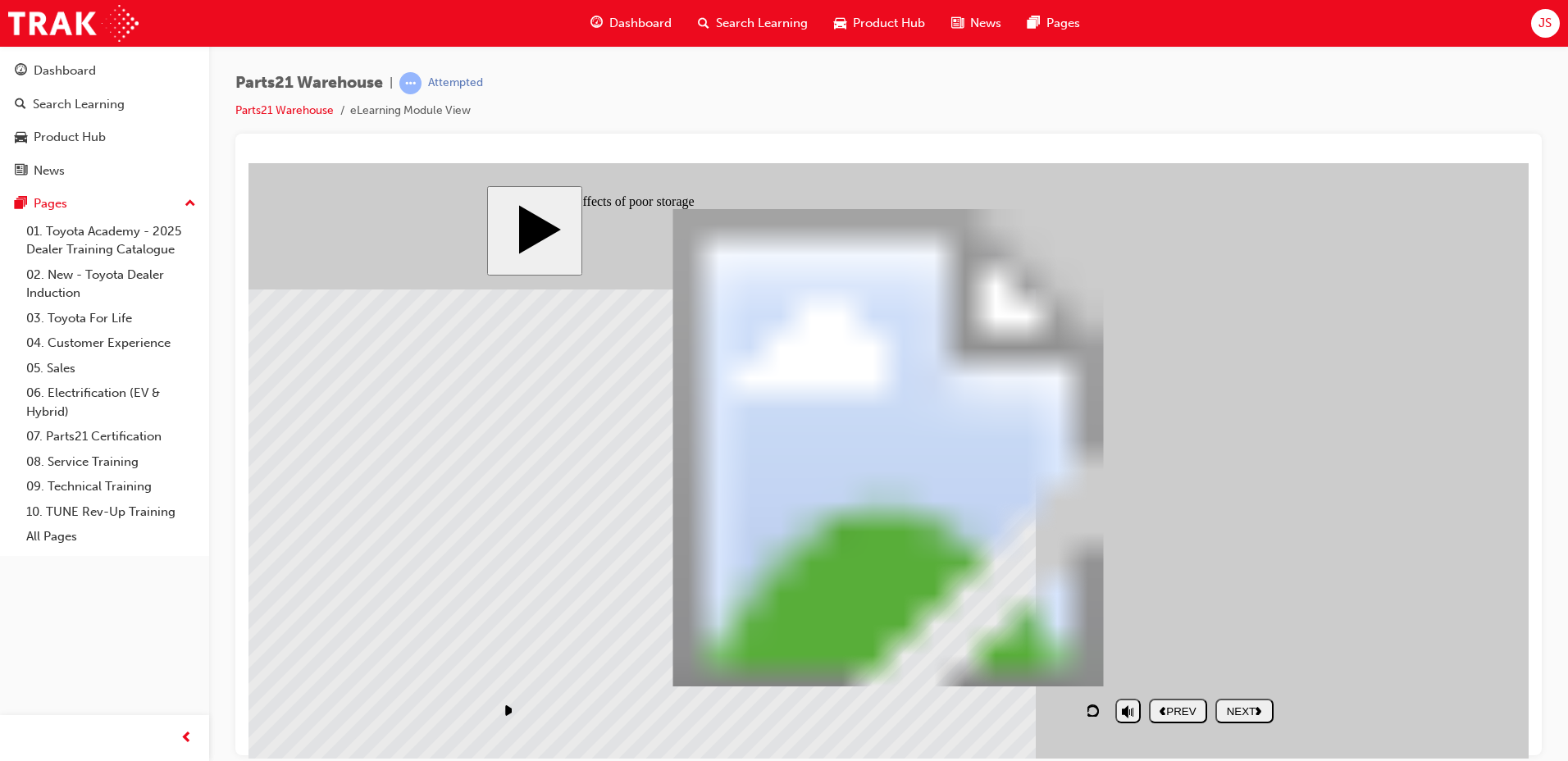
click at [1249, 708] on div "NEXT" at bounding box center [1244, 710] width 45 height 12
drag, startPoint x: 638, startPoint y: 357, endPoint x: 736, endPoint y: 361, distance: 98.1
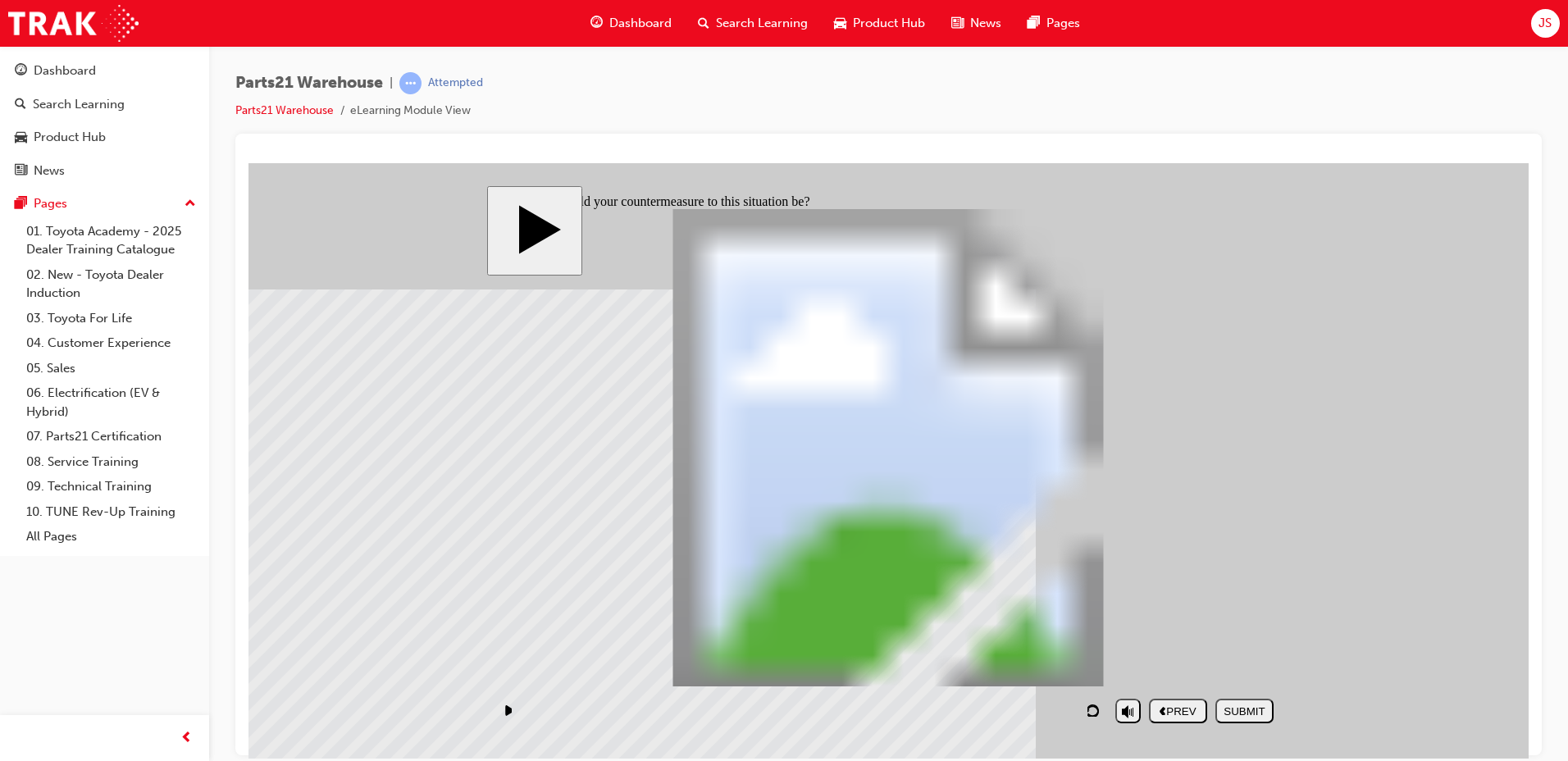
checkbox input "true"
checkbox input "false"
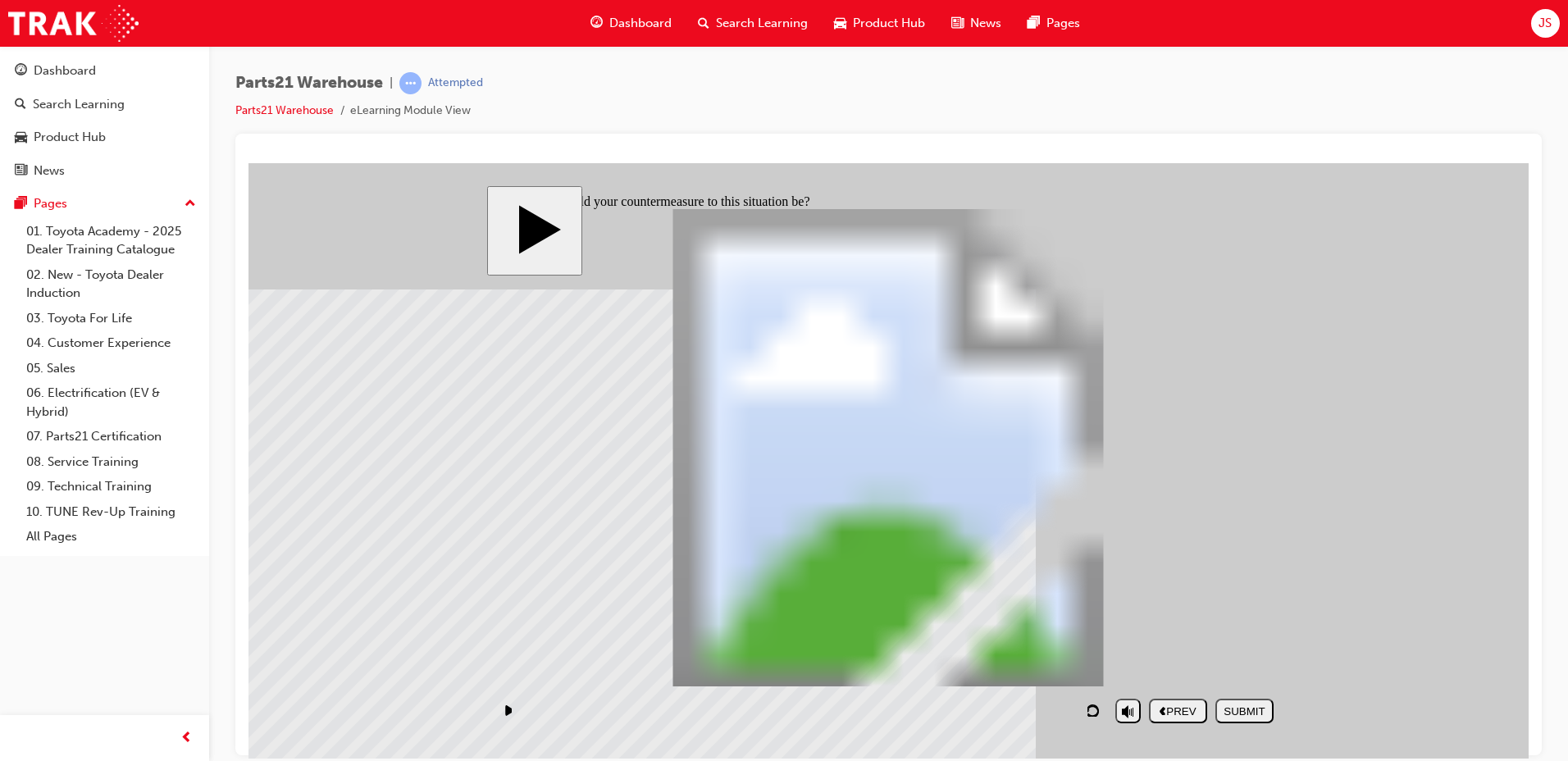
checkbox input "true"
click at [1248, 709] on div "SUBMIT" at bounding box center [1244, 710] width 45 height 12
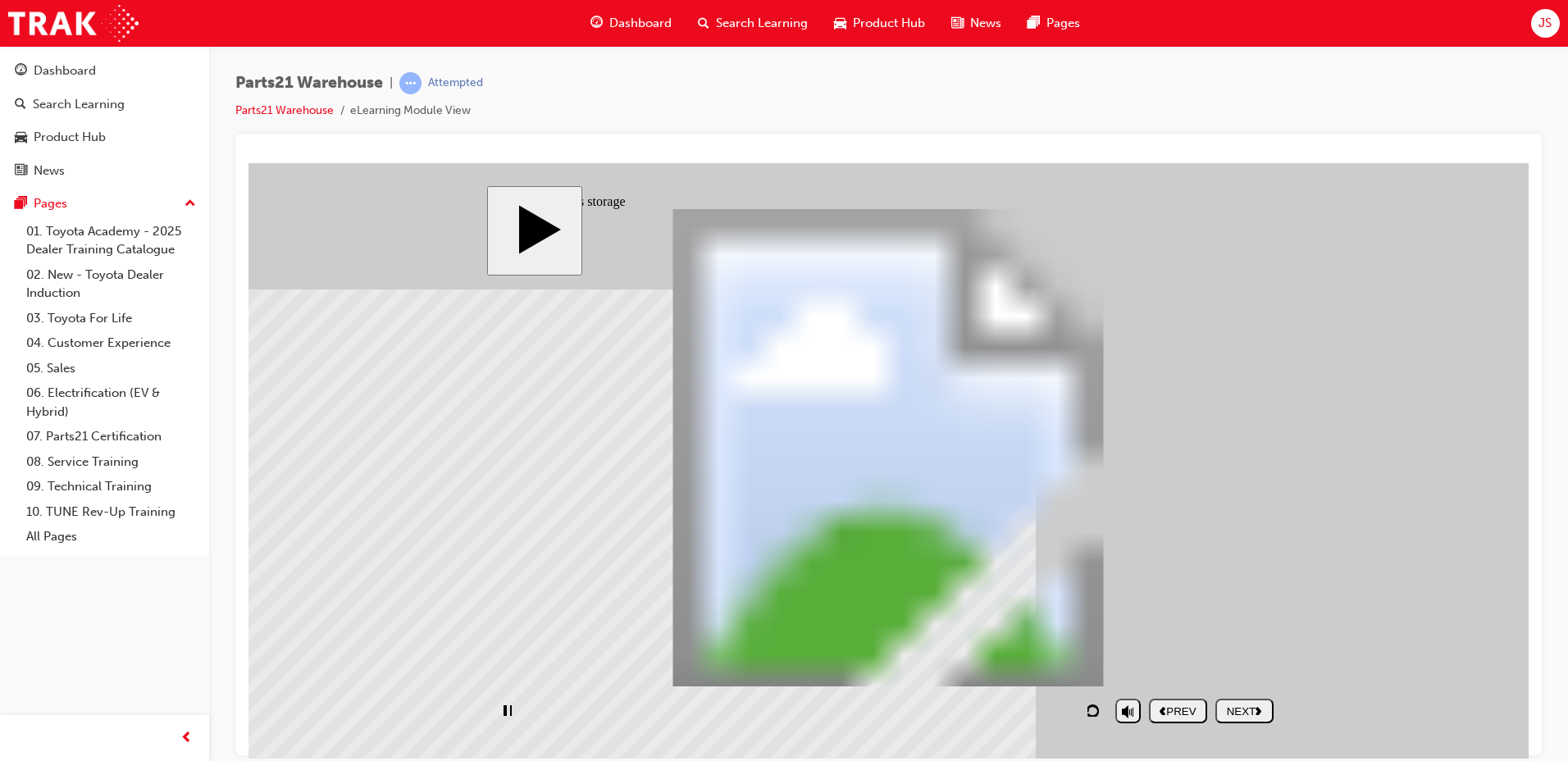
click at [1058, 713] on div "playback controls" at bounding box center [801, 710] width 613 height 38
click at [1067, 708] on div "playback controls" at bounding box center [801, 710] width 613 height 38
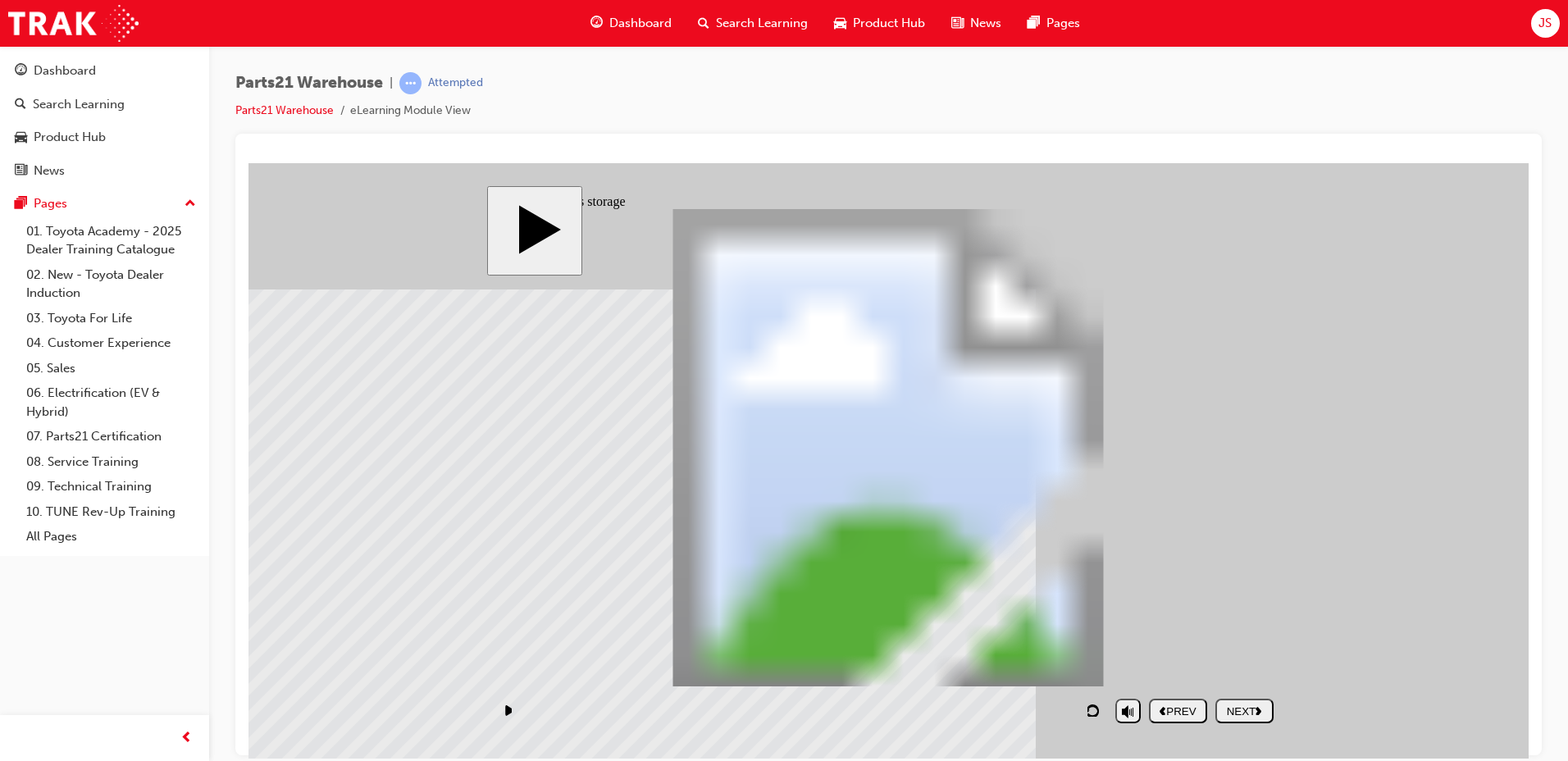
click at [1264, 720] on button "NEXT" at bounding box center [1244, 710] width 58 height 25
drag, startPoint x: 1059, startPoint y: 296, endPoint x: 1052, endPoint y: 408, distance: 112.2
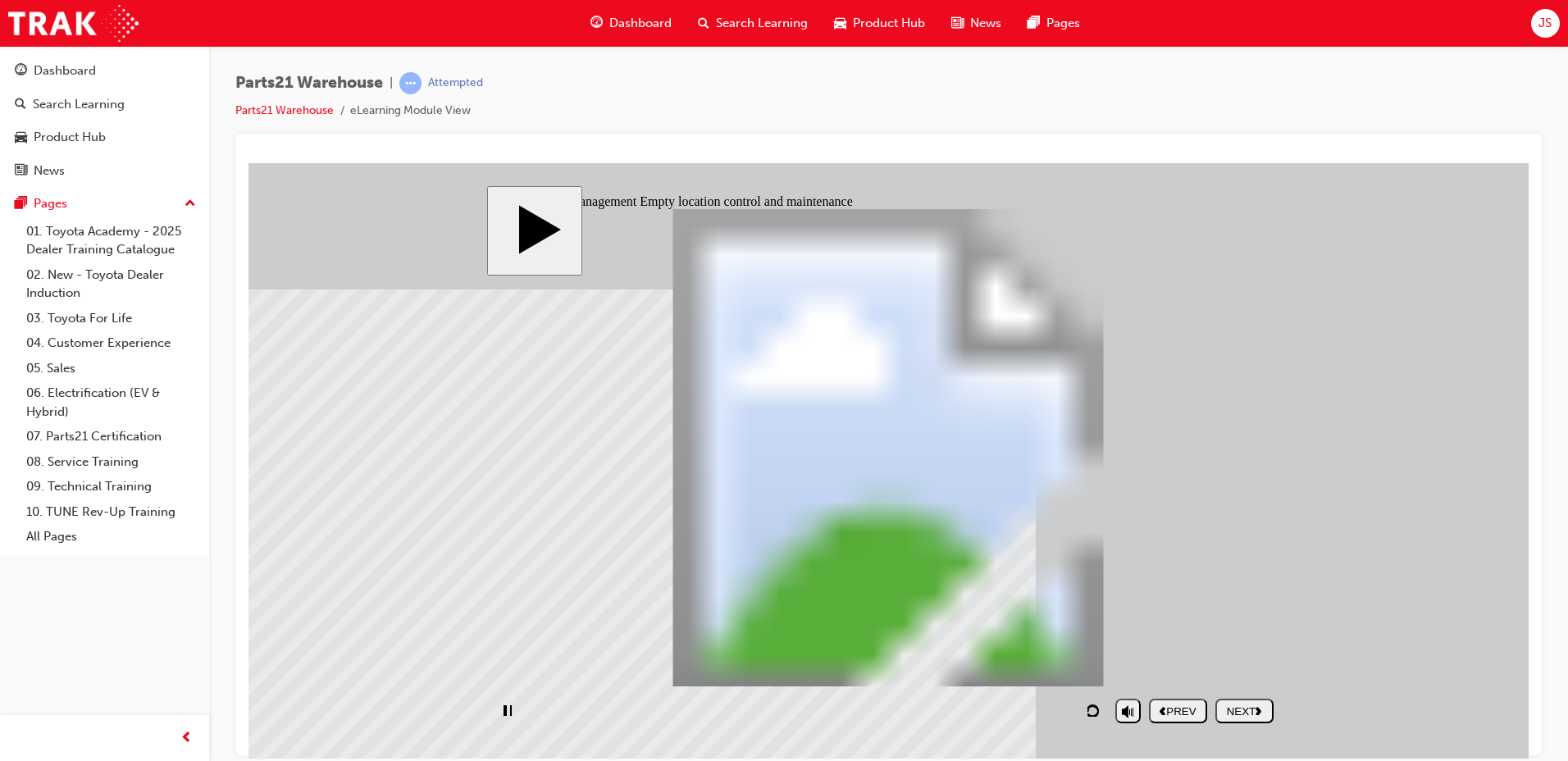
drag, startPoint x: 1104, startPoint y: 583, endPoint x: 1099, endPoint y: 633, distance: 50.2
click at [1249, 723] on nav "PREV NEXT SUBMIT" at bounding box center [1211, 710] width 125 height 38
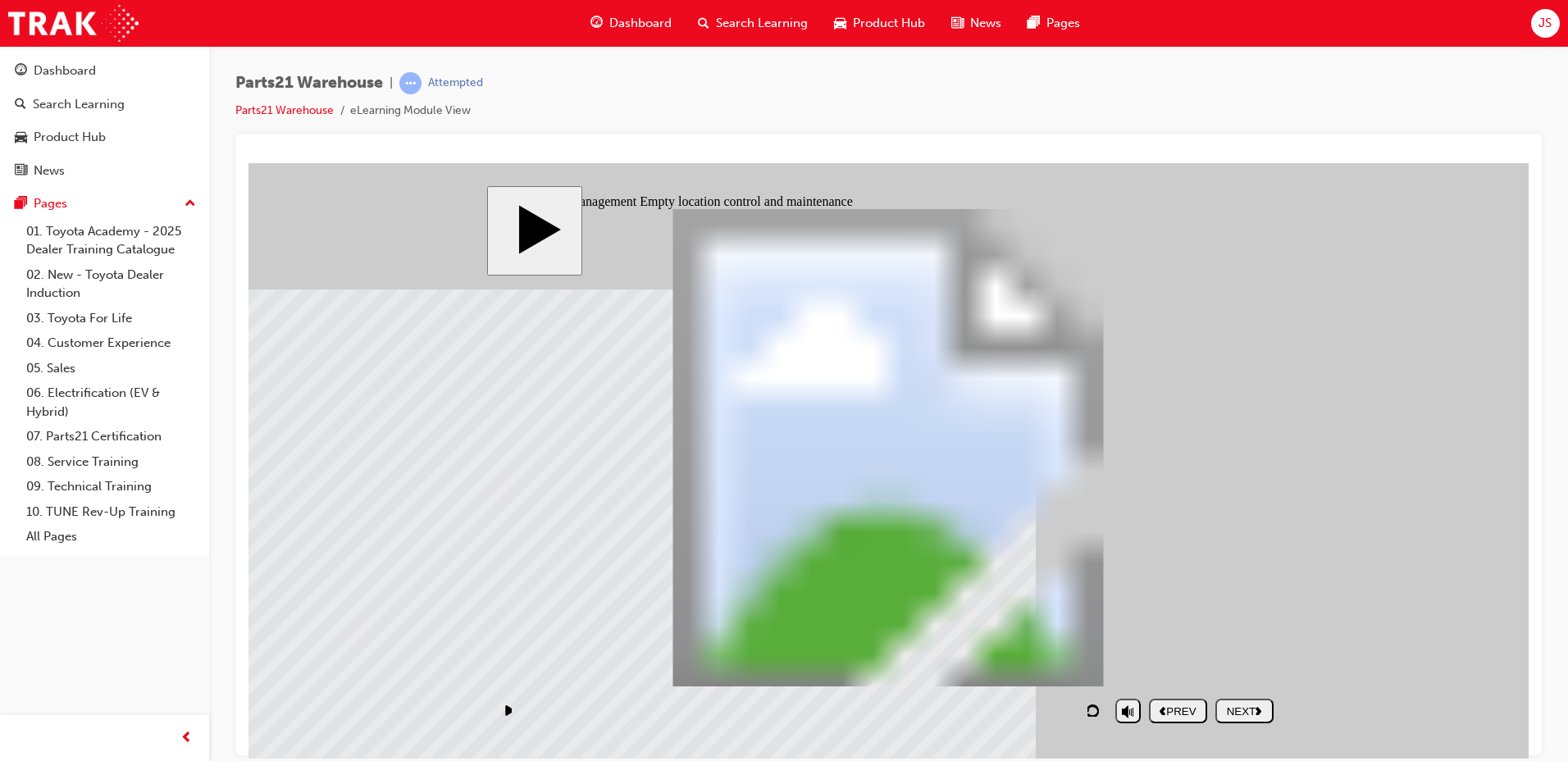
click at [1240, 704] on div "NEXT" at bounding box center [1244, 710] width 45 height 12
click at [1013, 715] on div "playback controls" at bounding box center [801, 710] width 613 height 38
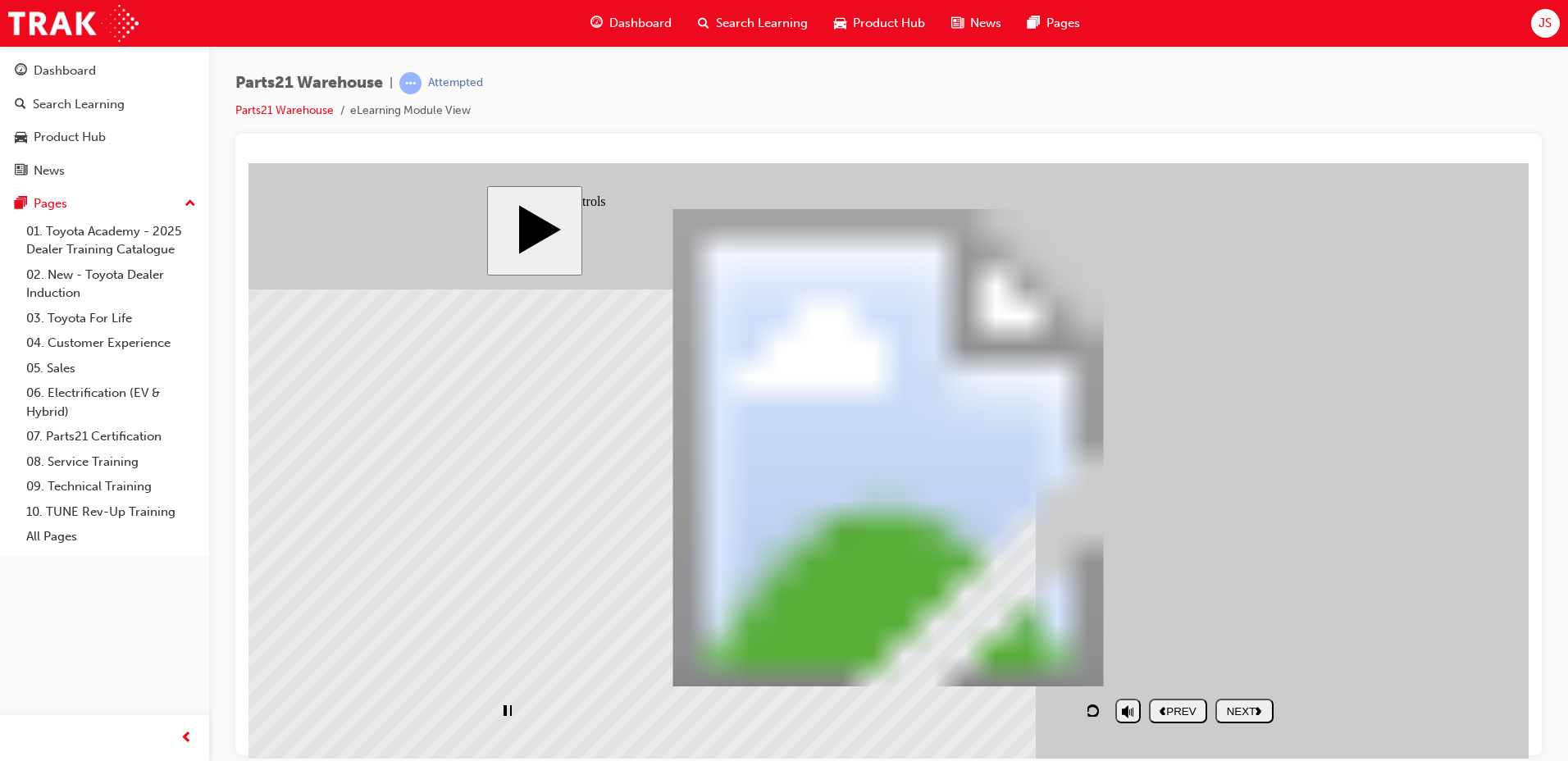
click at [1084, 704] on button "replay" at bounding box center [1095, 710] width 25 height 25
click at [1069, 707] on div "playback controls" at bounding box center [801, 710] width 613 height 38
click at [1053, 706] on div "playback controls" at bounding box center [801, 710] width 613 height 38
click at [1078, 695] on div "playback controls" at bounding box center [801, 710] width 613 height 38
click at [1231, 704] on div "NEXT" at bounding box center [1244, 710] width 45 height 12
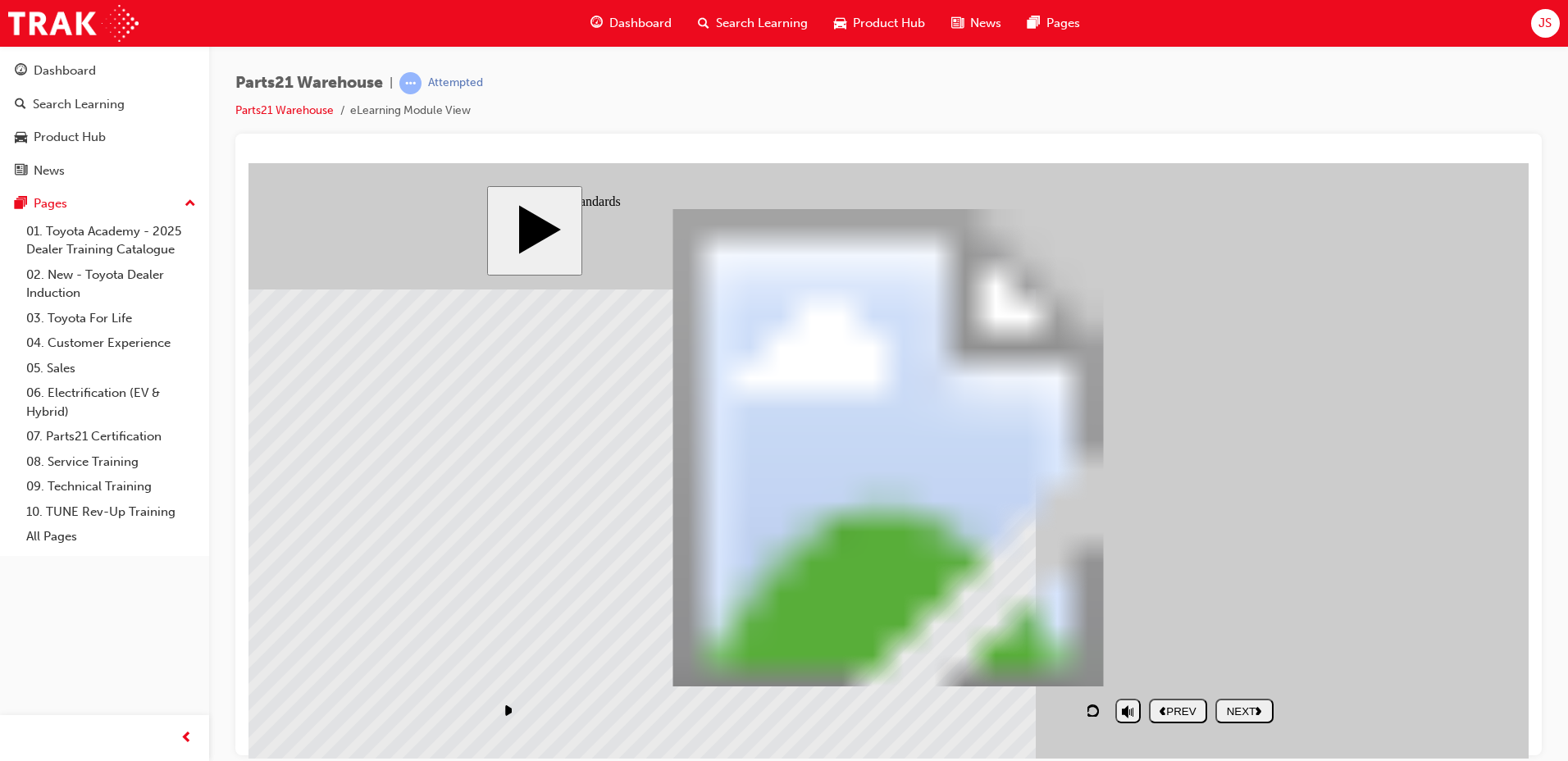
click at [1242, 708] on div "NEXT" at bounding box center [1244, 710] width 45 height 12
drag, startPoint x: 648, startPoint y: 355, endPoint x: 871, endPoint y: 451, distance: 242.8
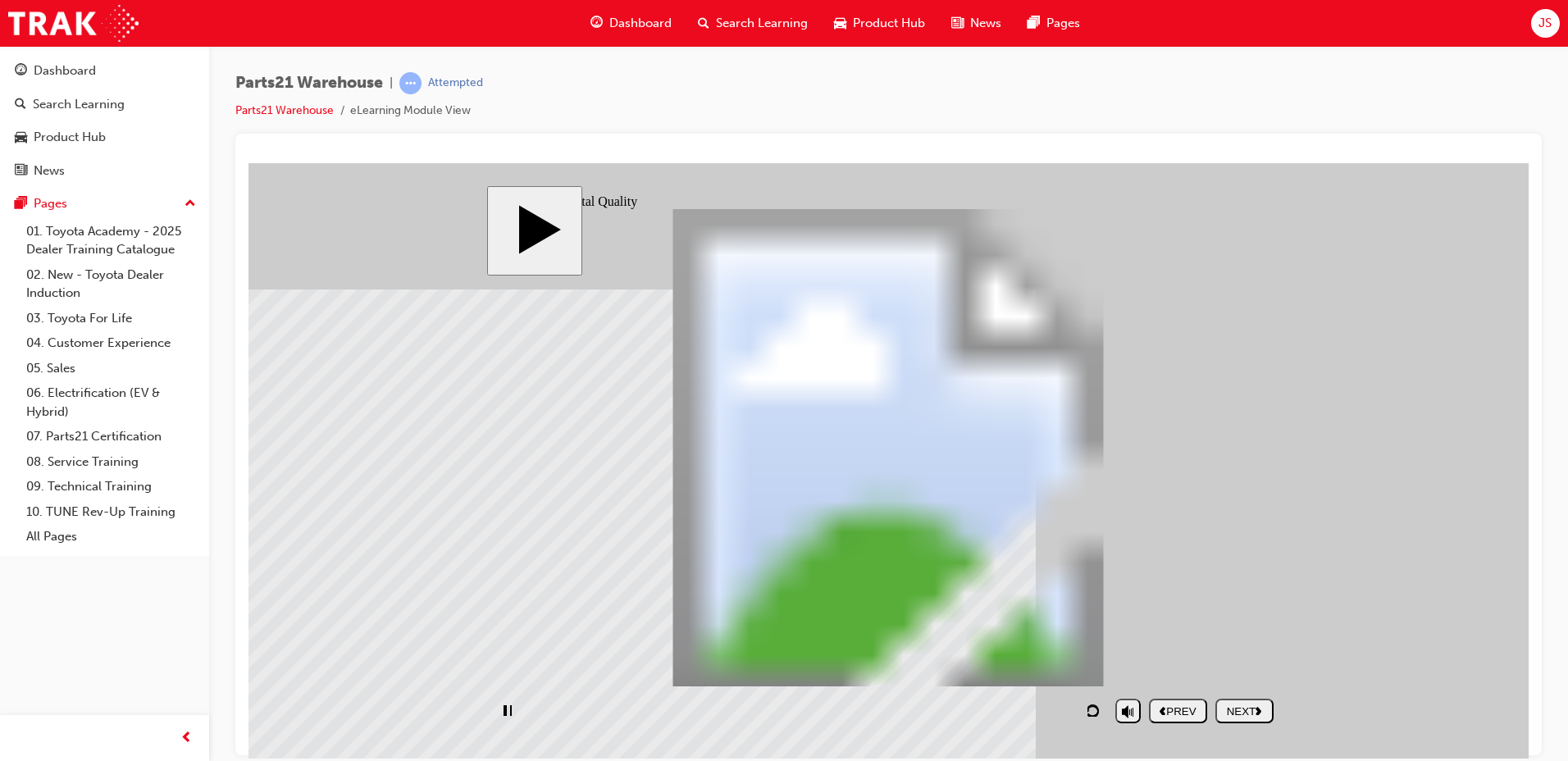
click at [1255, 713] on nav "PREV NEXT SUBMIT" at bounding box center [1211, 710] width 125 height 38
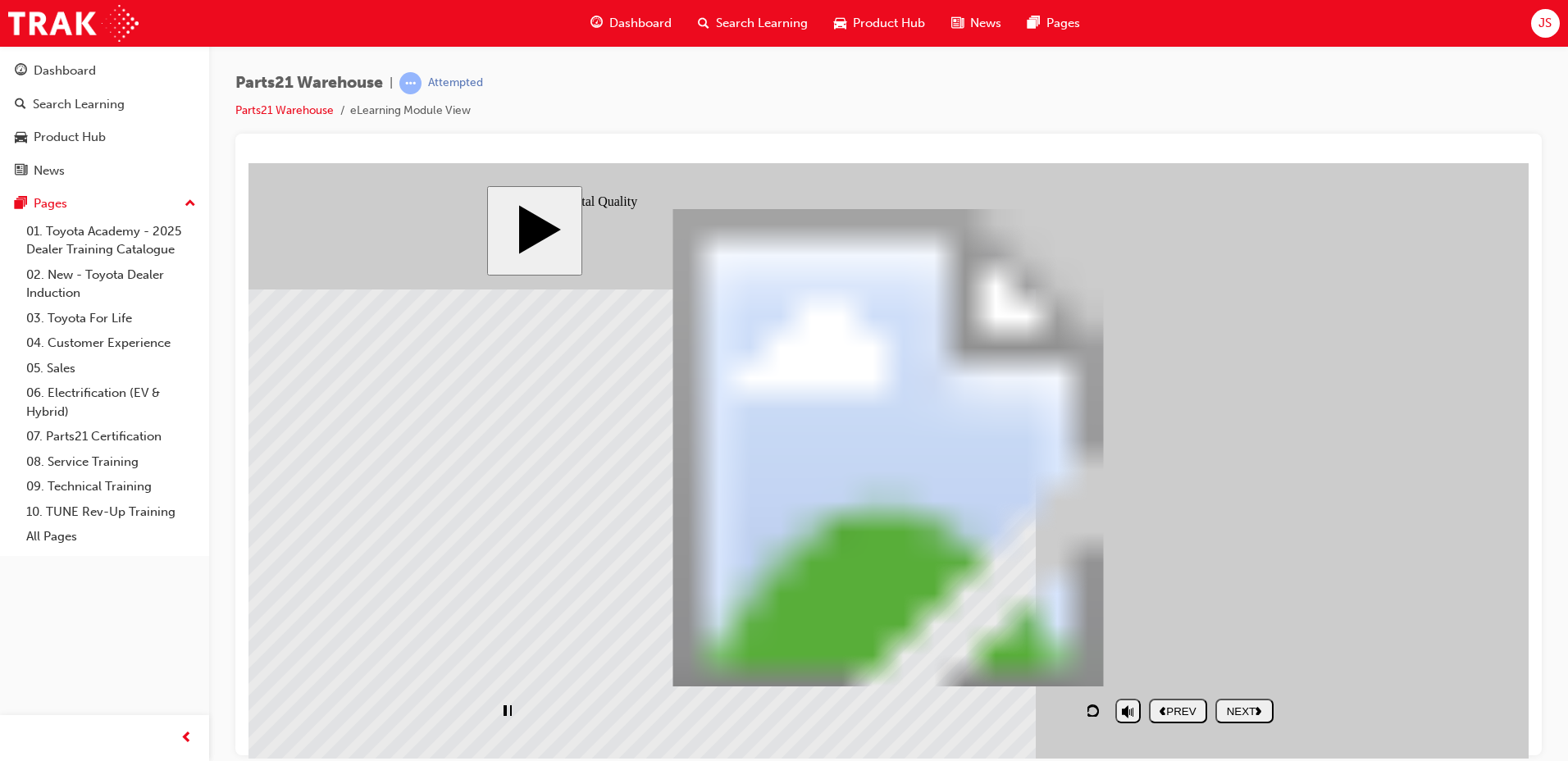
click at [1237, 717] on nav "PREV NEXT SUBMIT" at bounding box center [1211, 710] width 125 height 38
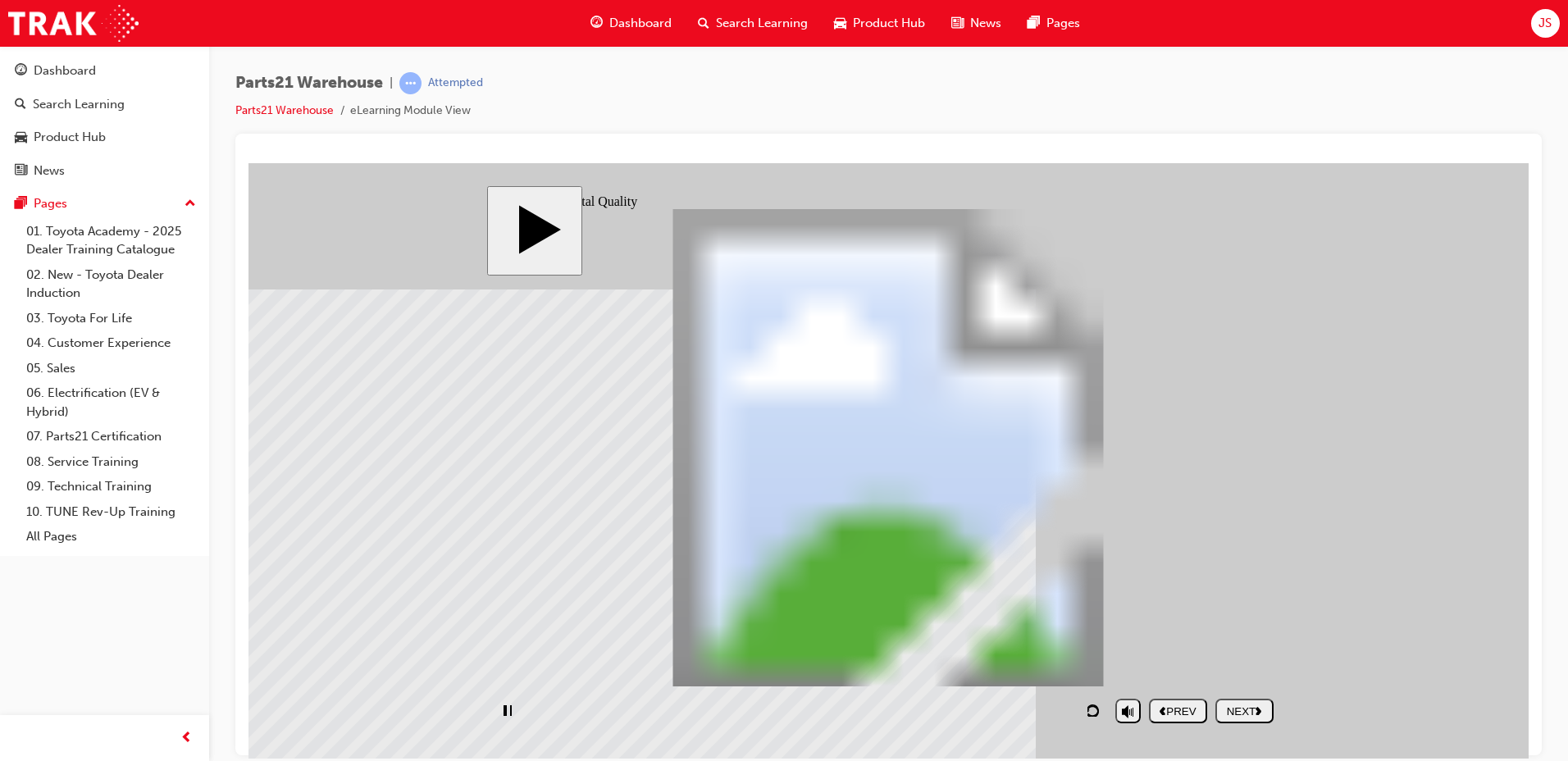
click at [1255, 720] on nav "PREV NEXT SUBMIT" at bounding box center [1211, 710] width 125 height 38
click at [1259, 711] on nav "PREV NEXT SUBMIT" at bounding box center [1211, 710] width 125 height 38
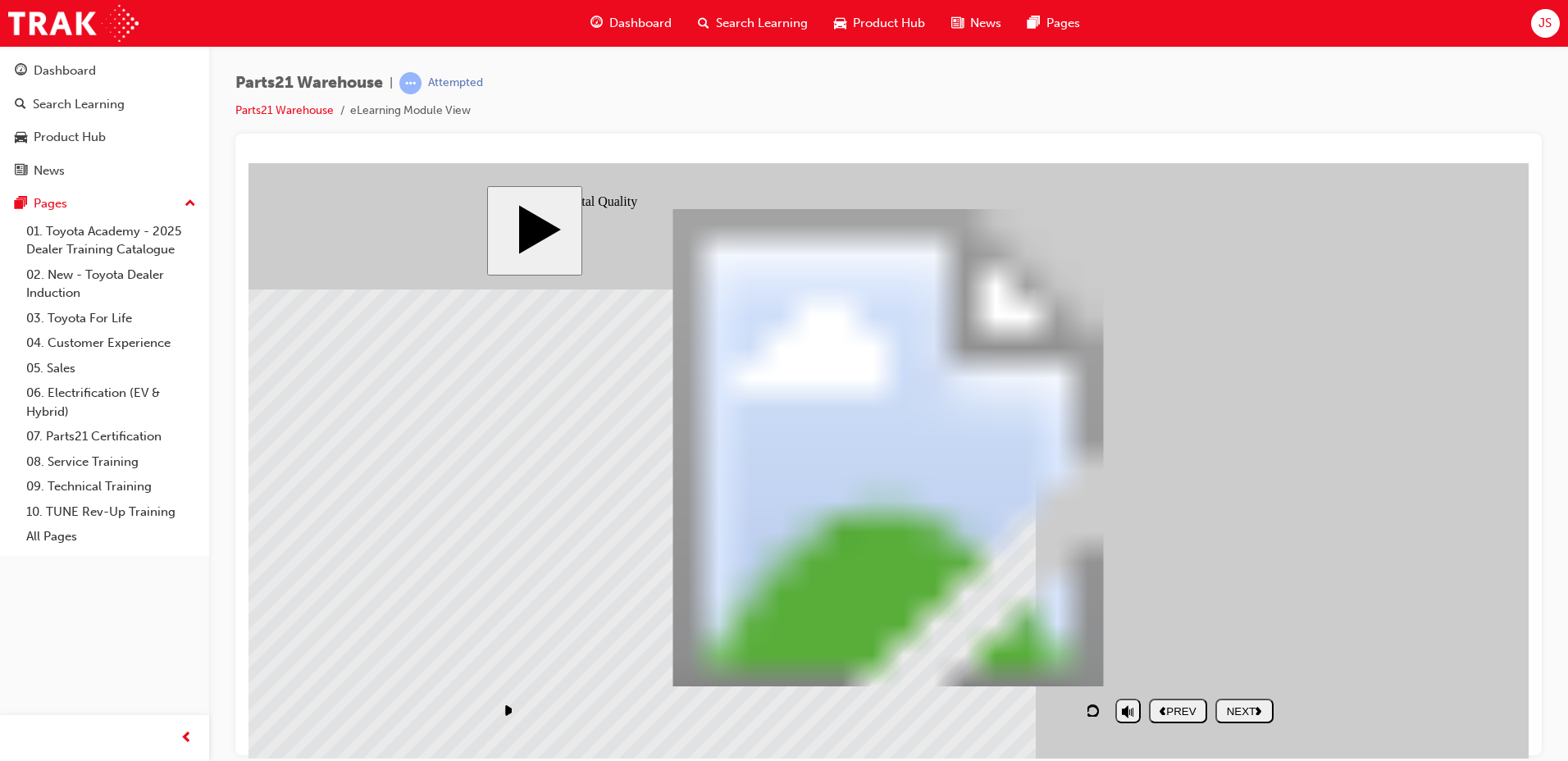
click at [1267, 721] on button "NEXT" at bounding box center [1244, 710] width 58 height 25
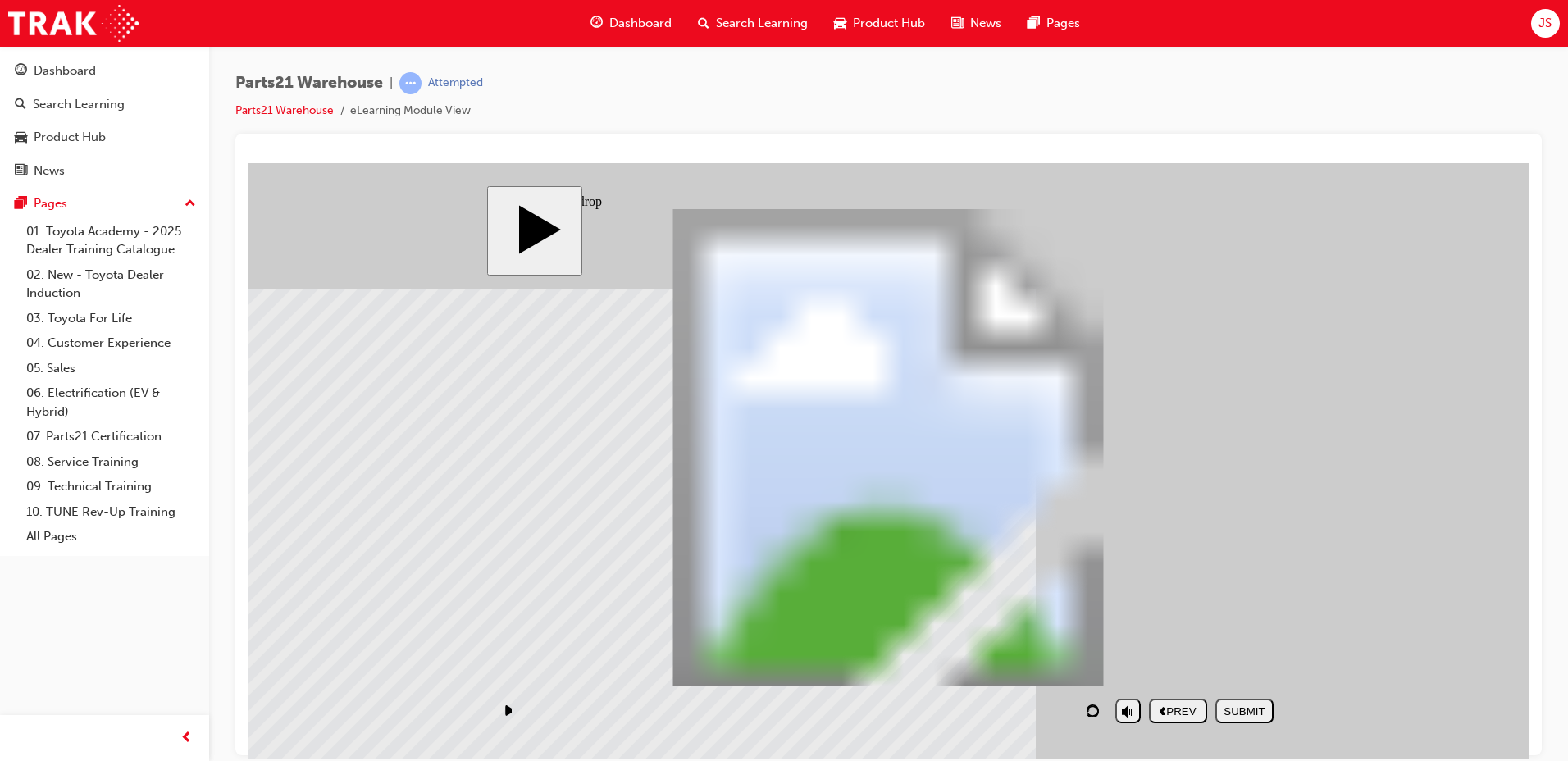
click at [1226, 699] on button "SUBMIT" at bounding box center [1244, 710] width 58 height 25
click at [1257, 704] on div "SUBMIT" at bounding box center [1244, 710] width 45 height 12
drag, startPoint x: 1191, startPoint y: 411, endPoint x: 992, endPoint y: 585, distance: 264.3
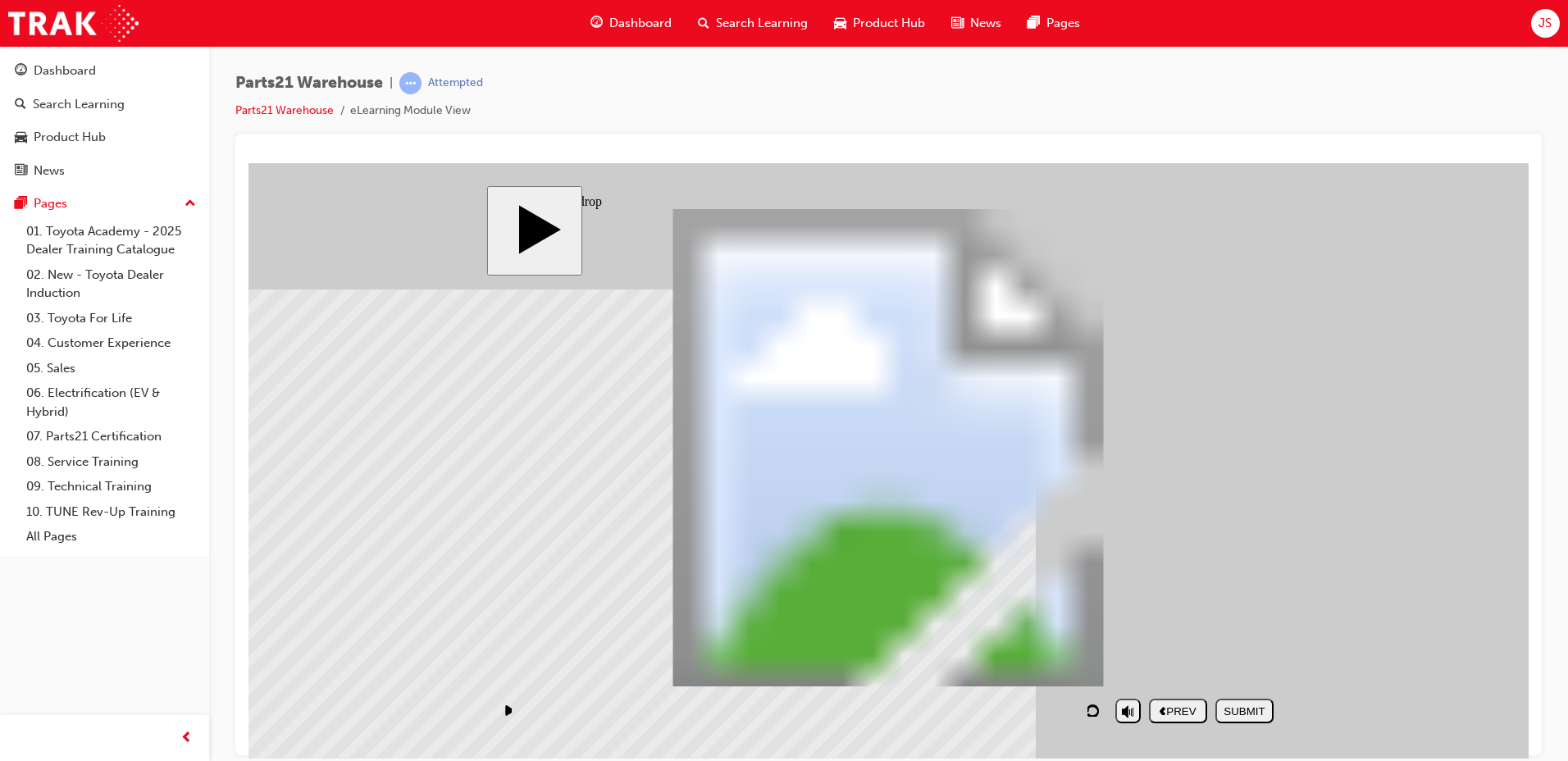
drag, startPoint x: 1183, startPoint y: 571, endPoint x: 1195, endPoint y: 594, distance: 25.9
drag, startPoint x: 994, startPoint y: 591, endPoint x: 999, endPoint y: 438, distance: 153.1
drag, startPoint x: 1031, startPoint y: 426, endPoint x: 1041, endPoint y: 596, distance: 170.3
drag, startPoint x: 1189, startPoint y: 574, endPoint x: 1010, endPoint y: 391, distance: 256.0
click at [1254, 717] on div "SUBMIT" at bounding box center [1244, 710] width 45 height 12
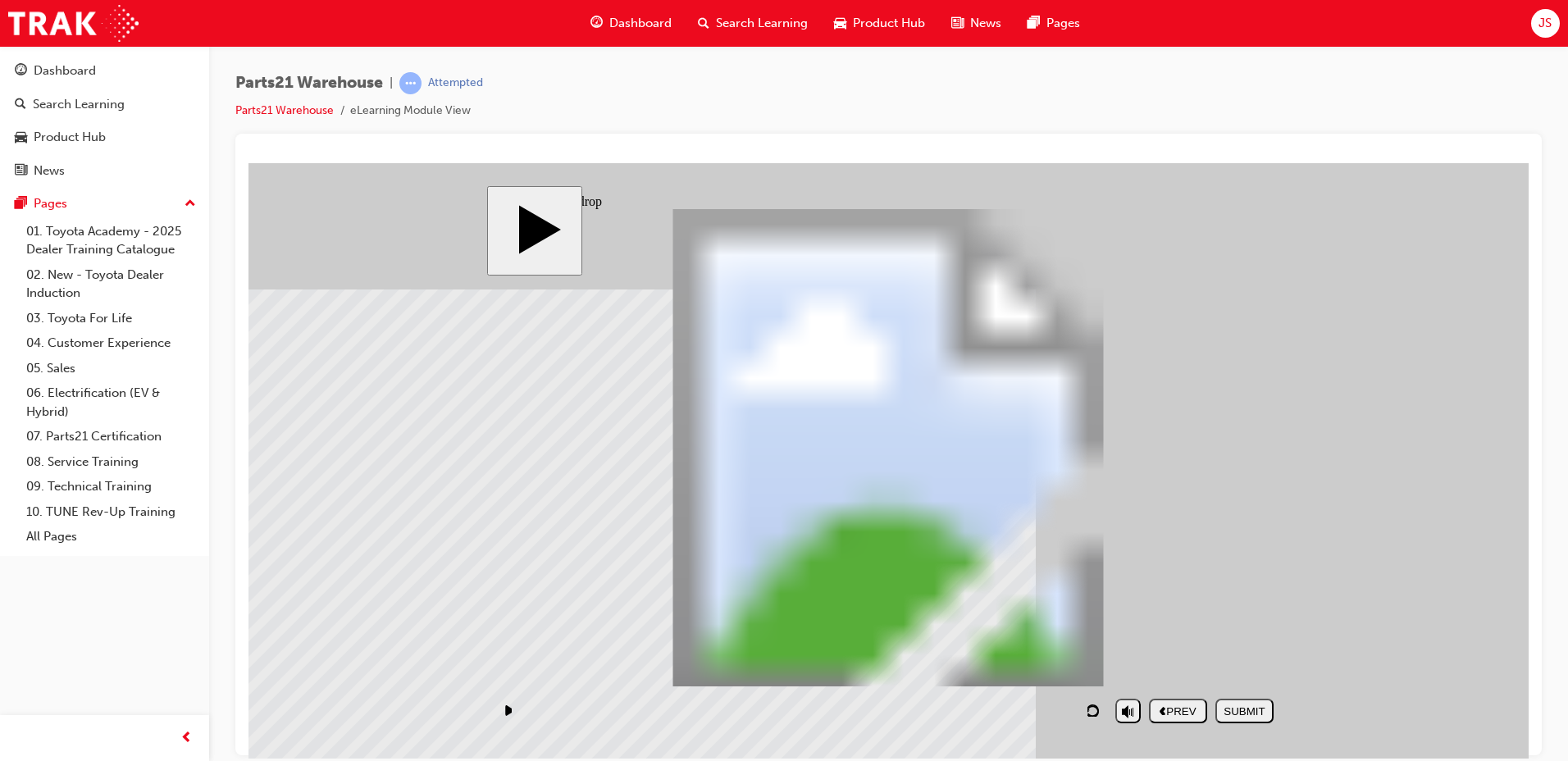
drag, startPoint x: 1180, startPoint y: 451, endPoint x: 975, endPoint y: 617, distance: 263.8
drag, startPoint x: 1173, startPoint y: 617, endPoint x: 995, endPoint y: 440, distance: 251.0
click at [1250, 715] on div "SUBMIT" at bounding box center [1244, 710] width 45 height 12
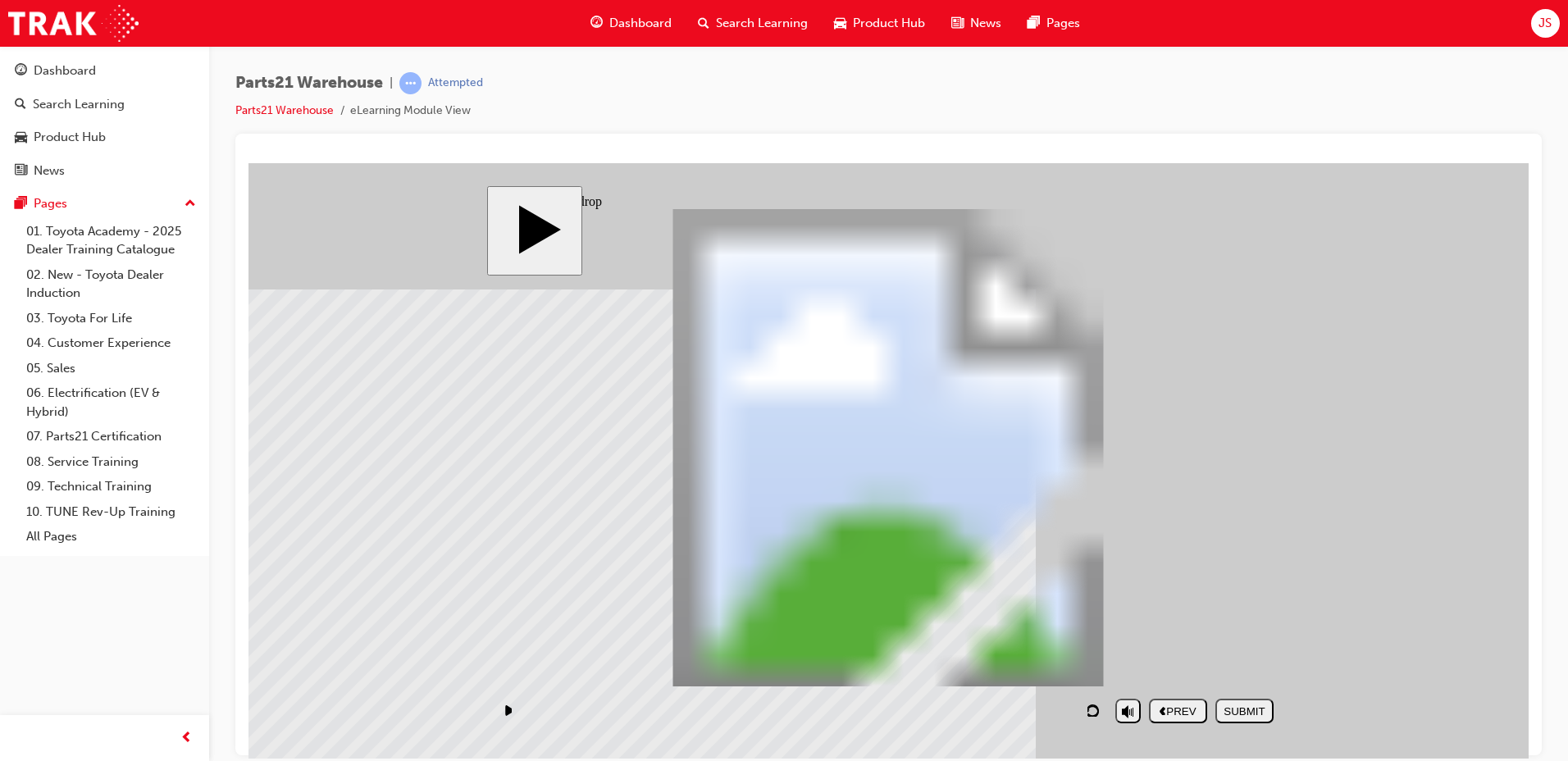
drag, startPoint x: 1191, startPoint y: 596, endPoint x: 981, endPoint y: 410, distance: 280.5
drag, startPoint x: 1124, startPoint y: 444, endPoint x: 981, endPoint y: 565, distance: 187.3
click at [1259, 712] on div "SUBMIT" at bounding box center [1244, 710] width 45 height 12
drag, startPoint x: 1168, startPoint y: 559, endPoint x: 1143, endPoint y: 562, distance: 25.2
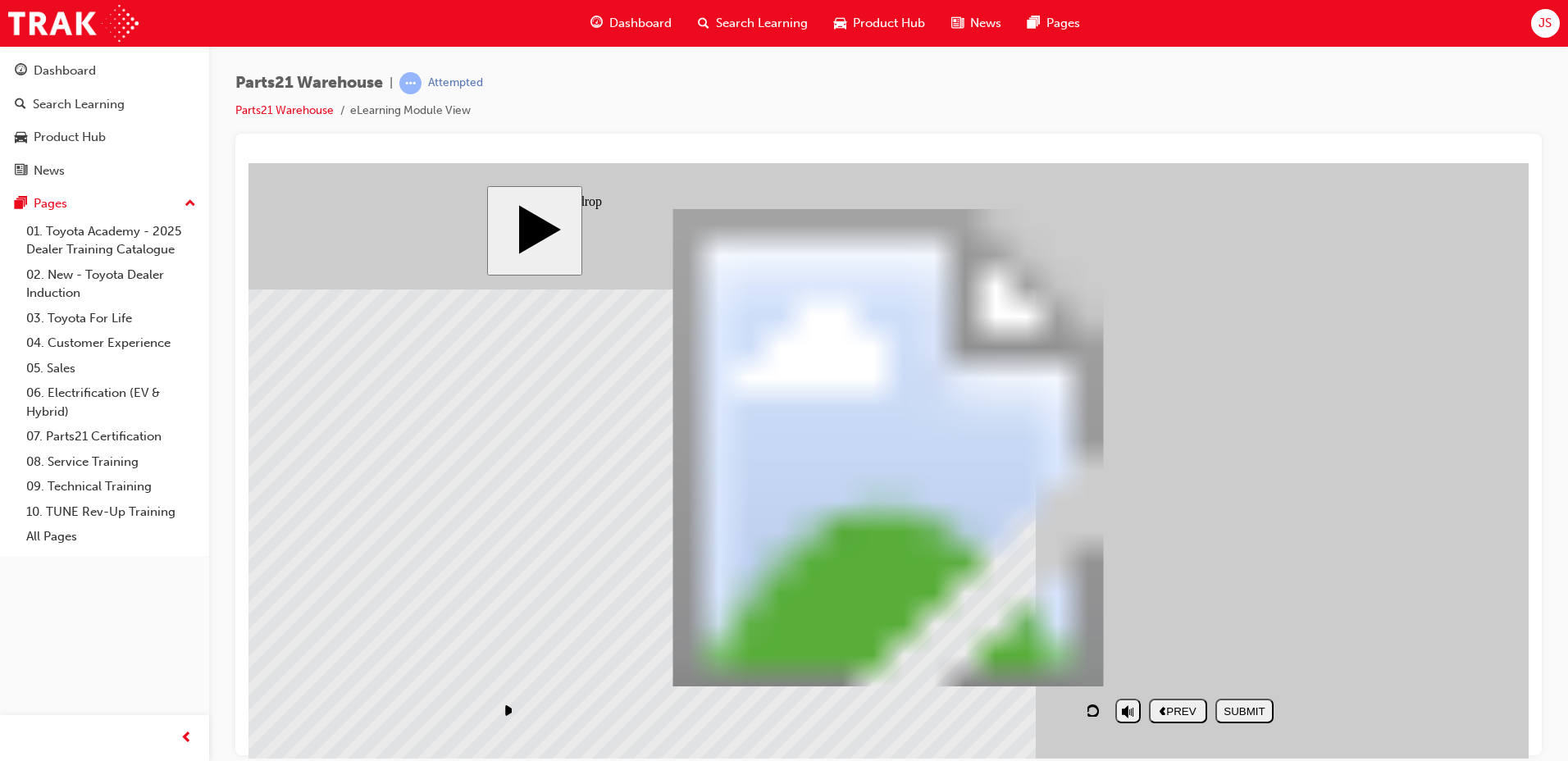
drag, startPoint x: 1205, startPoint y: 366, endPoint x: 1018, endPoint y: 525, distance: 245.5
drag, startPoint x: 1152, startPoint y: 552, endPoint x: 958, endPoint y: 374, distance: 263.3
click at [1267, 713] on div "SUBMIT" at bounding box center [1244, 710] width 45 height 12
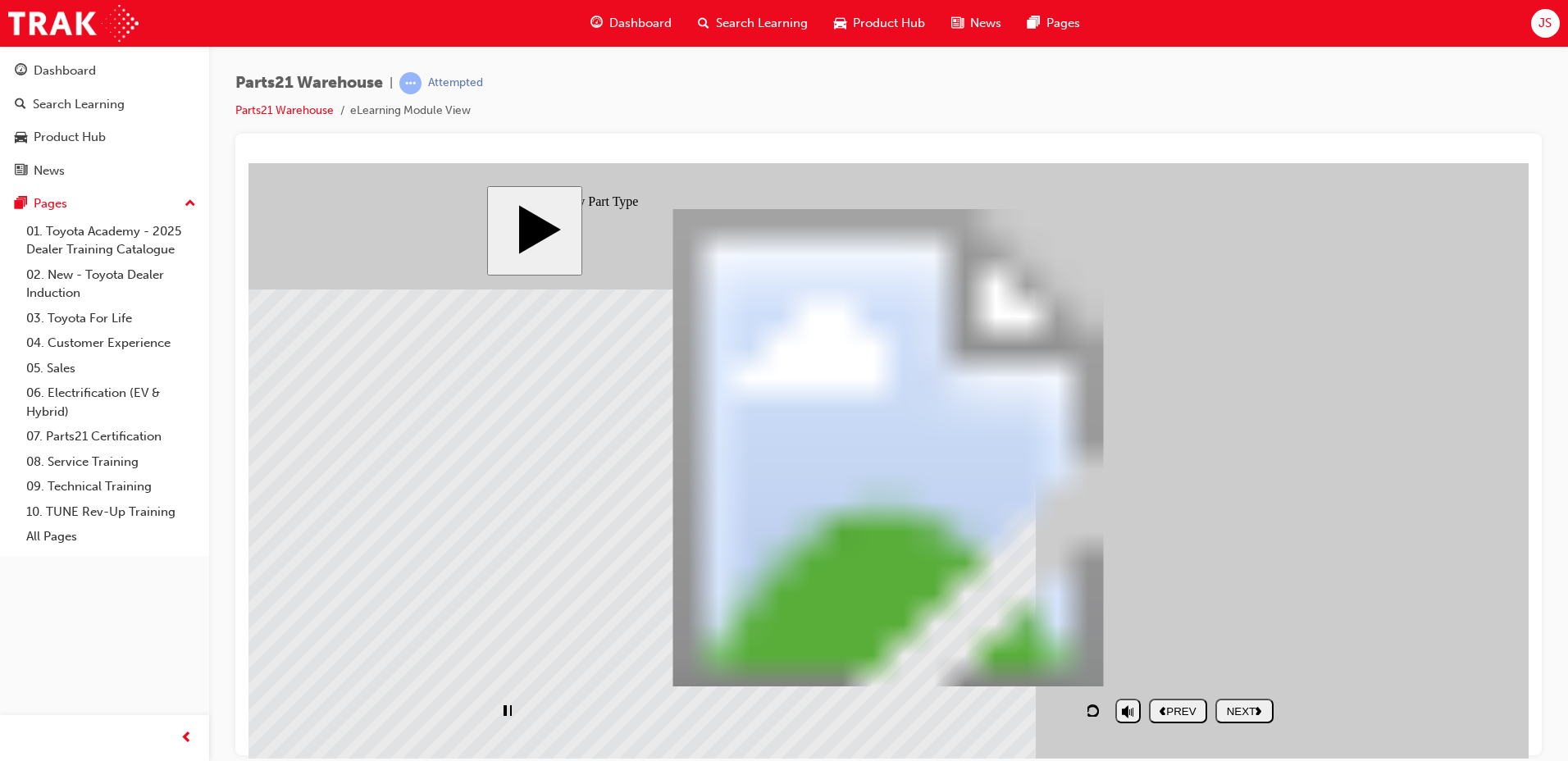
click at [1245, 715] on nav "PREV NEXT SUBMIT" at bounding box center [1211, 710] width 125 height 38
click at [1246, 705] on div "NEXT" at bounding box center [1244, 710] width 45 height 12
drag, startPoint x: 811, startPoint y: 622, endPoint x: 683, endPoint y: 567, distance: 139.3
drag, startPoint x: 787, startPoint y: 613, endPoint x: 750, endPoint y: 620, distance: 37.7
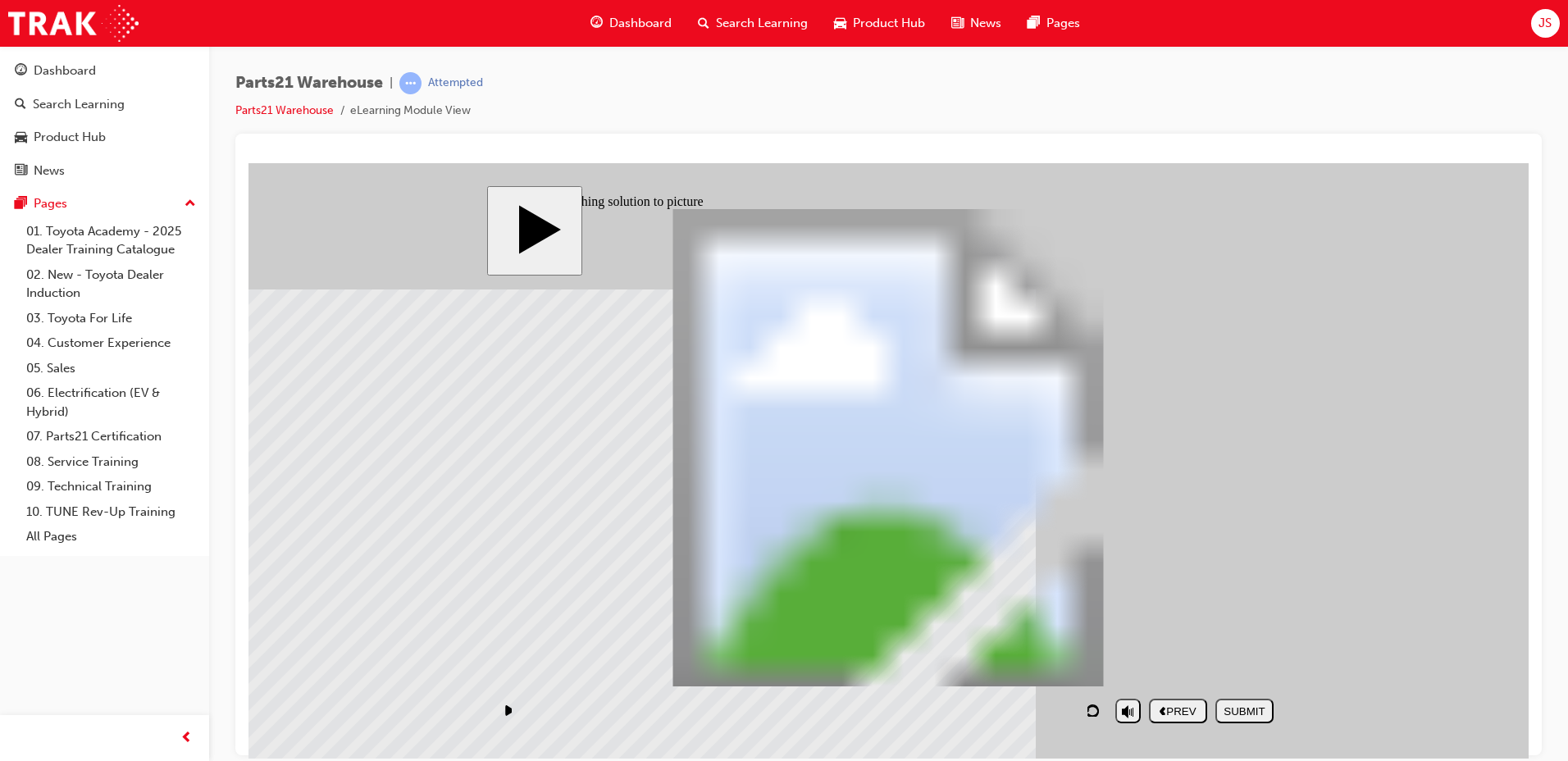
drag, startPoint x: 775, startPoint y: 593, endPoint x: 597, endPoint y: 502, distance: 199.9
drag, startPoint x: 681, startPoint y: 593, endPoint x: 1261, endPoint y: 501, distance: 587.3
drag, startPoint x: 1014, startPoint y: 607, endPoint x: 1013, endPoint y: 527, distance: 80.0
drag, startPoint x: 1127, startPoint y: 605, endPoint x: 773, endPoint y: 522, distance: 363.6
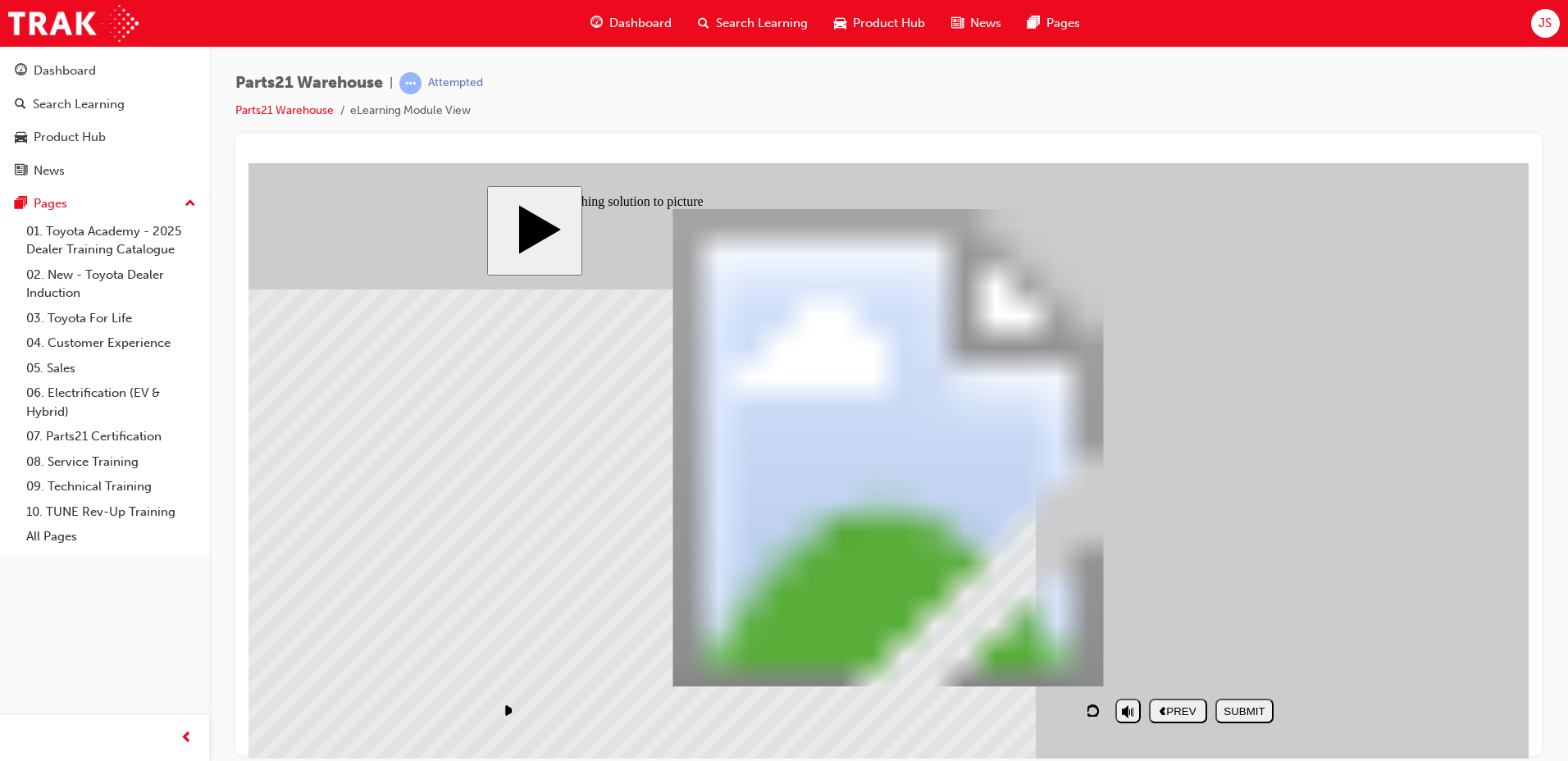
click at [1248, 705] on div "SUBMIT" at bounding box center [1244, 710] width 45 height 12
click at [1249, 713] on nav "PREV NEXT SUBMIT" at bounding box center [1211, 710] width 125 height 38
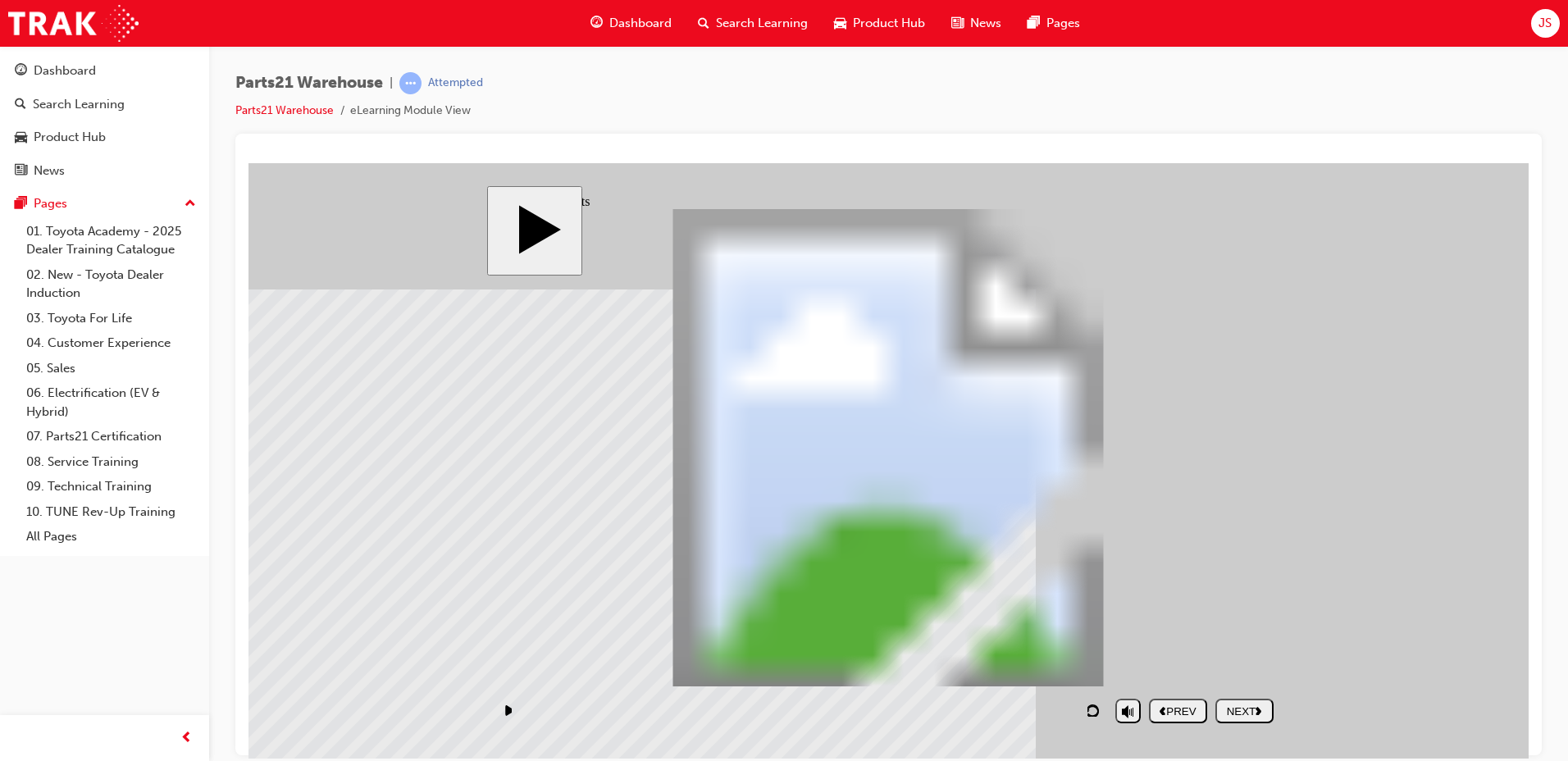
click at [1249, 713] on div "NEXT" at bounding box center [1244, 710] width 45 height 12
click at [1234, 699] on nav "PREV NEXT SUBMIT" at bounding box center [1211, 710] width 125 height 38
click at [1241, 708] on nav "PREV NEXT SUBMIT" at bounding box center [1211, 710] width 125 height 38
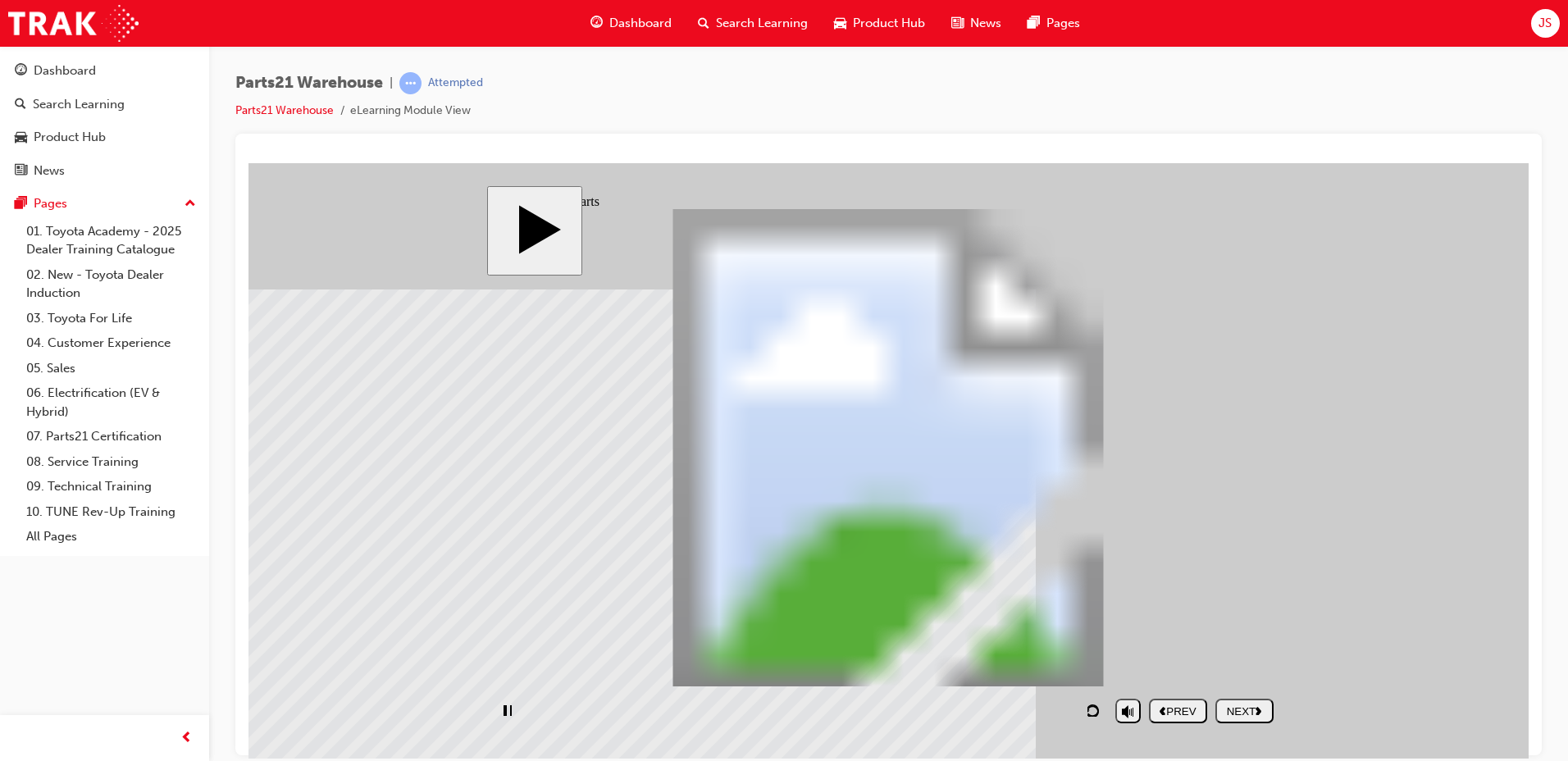
click at [1245, 721] on button "NEXT" at bounding box center [1244, 710] width 58 height 25
click at [1238, 704] on div "NEXT" at bounding box center [1244, 710] width 45 height 12
click at [1245, 712] on div "NEXT" at bounding box center [1244, 710] width 45 height 12
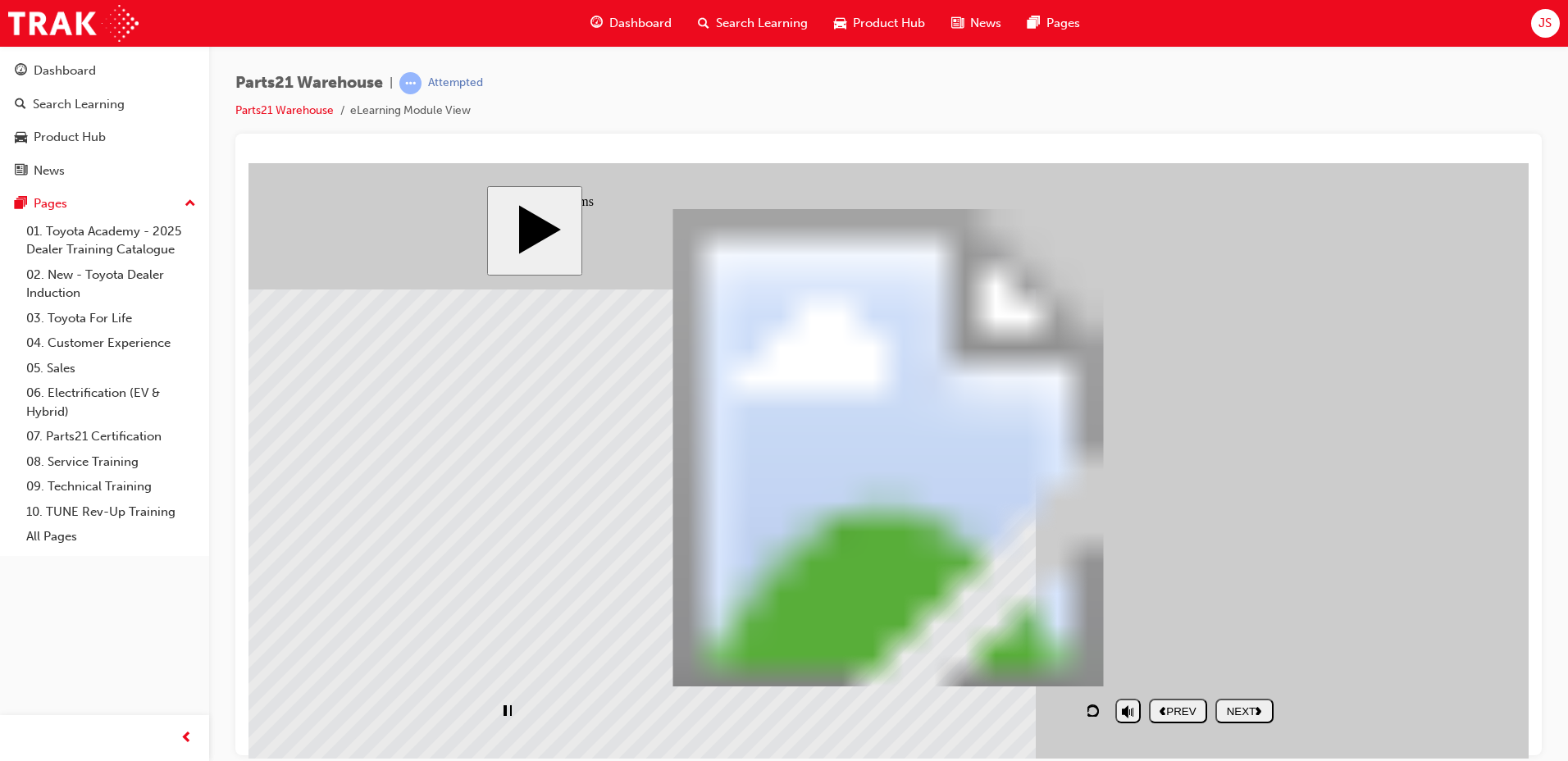
click at [1238, 708] on nav "PREV NEXT SUBMIT" at bounding box center [1211, 710] width 125 height 38
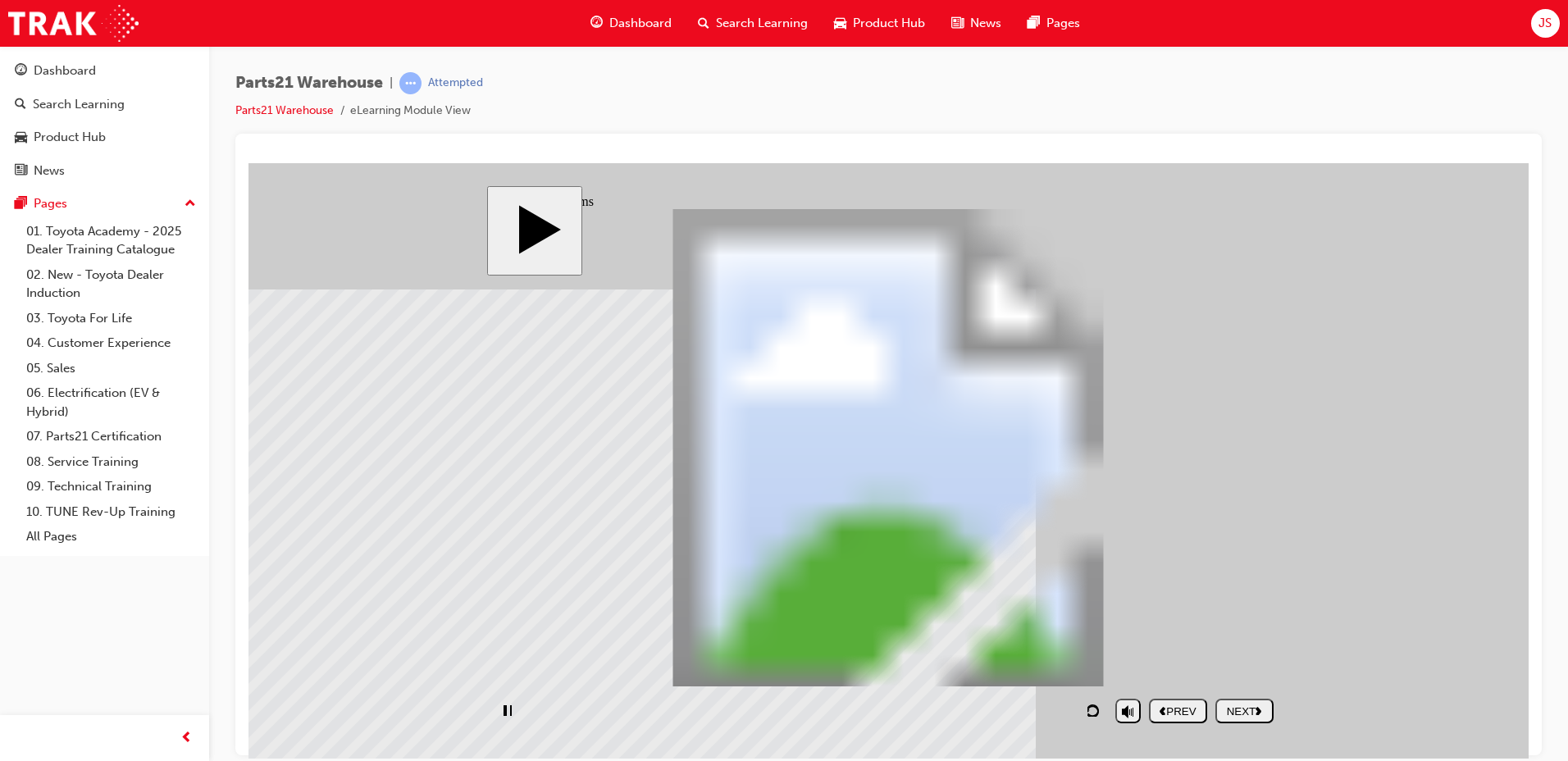
click at [1257, 700] on nav "PREV NEXT SUBMIT" at bounding box center [1211, 710] width 125 height 38
click at [1259, 703] on button "NEXT" at bounding box center [1244, 710] width 58 height 25
click at [1259, 722] on nav "PREV NEXT SUBMIT" at bounding box center [1211, 710] width 125 height 38
drag, startPoint x: 596, startPoint y: 713, endPoint x: 611, endPoint y: 708, distance: 15.8
click at [601, 710] on div "playback controls" at bounding box center [801, 710] width 613 height 38
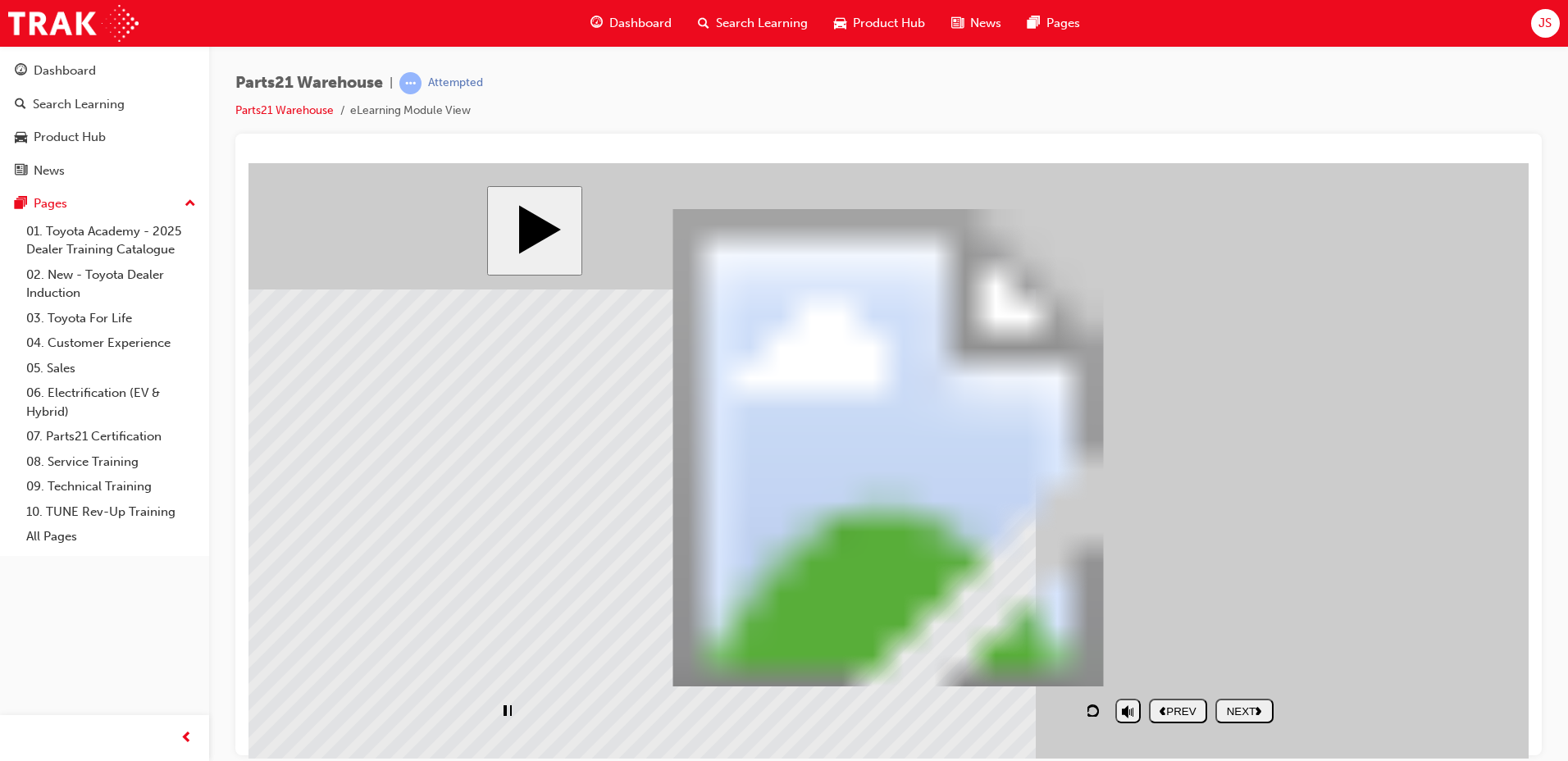
drag, startPoint x: 635, startPoint y: 708, endPoint x: 891, endPoint y: 704, distance: 256.0
click at [881, 707] on div "playback controls" at bounding box center [801, 710] width 613 height 38
click at [1068, 708] on div "playback controls" at bounding box center [801, 710] width 613 height 38
click at [1245, 718] on nav "PREV NEXT SUBMIT" at bounding box center [1211, 710] width 125 height 38
click at [1237, 714] on nav "PREV NEXT SUBMIT" at bounding box center [1211, 710] width 125 height 38
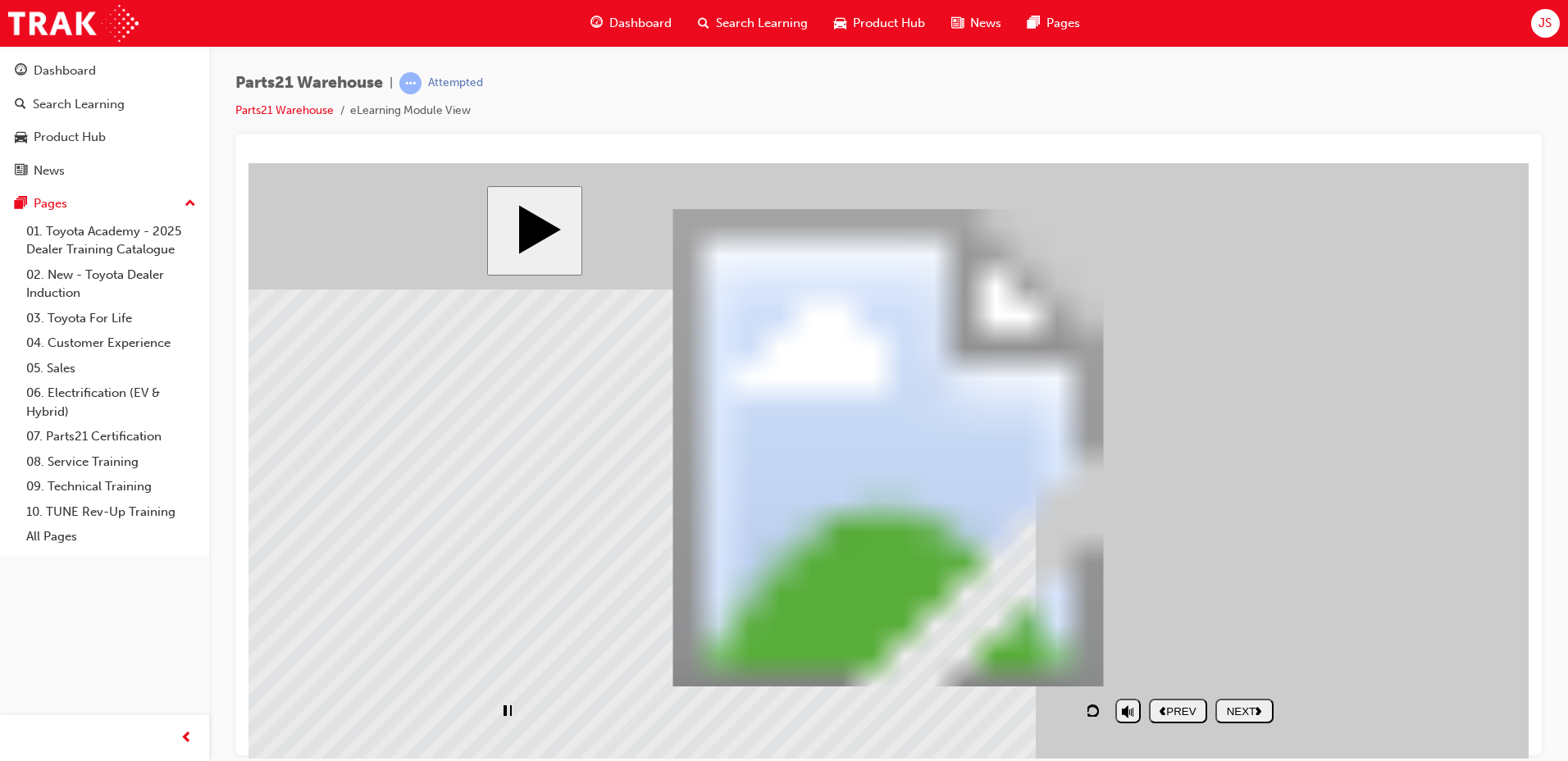
click at [919, 708] on div "playback controls" at bounding box center [801, 710] width 613 height 38
click at [1044, 704] on div "playback controls" at bounding box center [801, 710] width 613 height 38
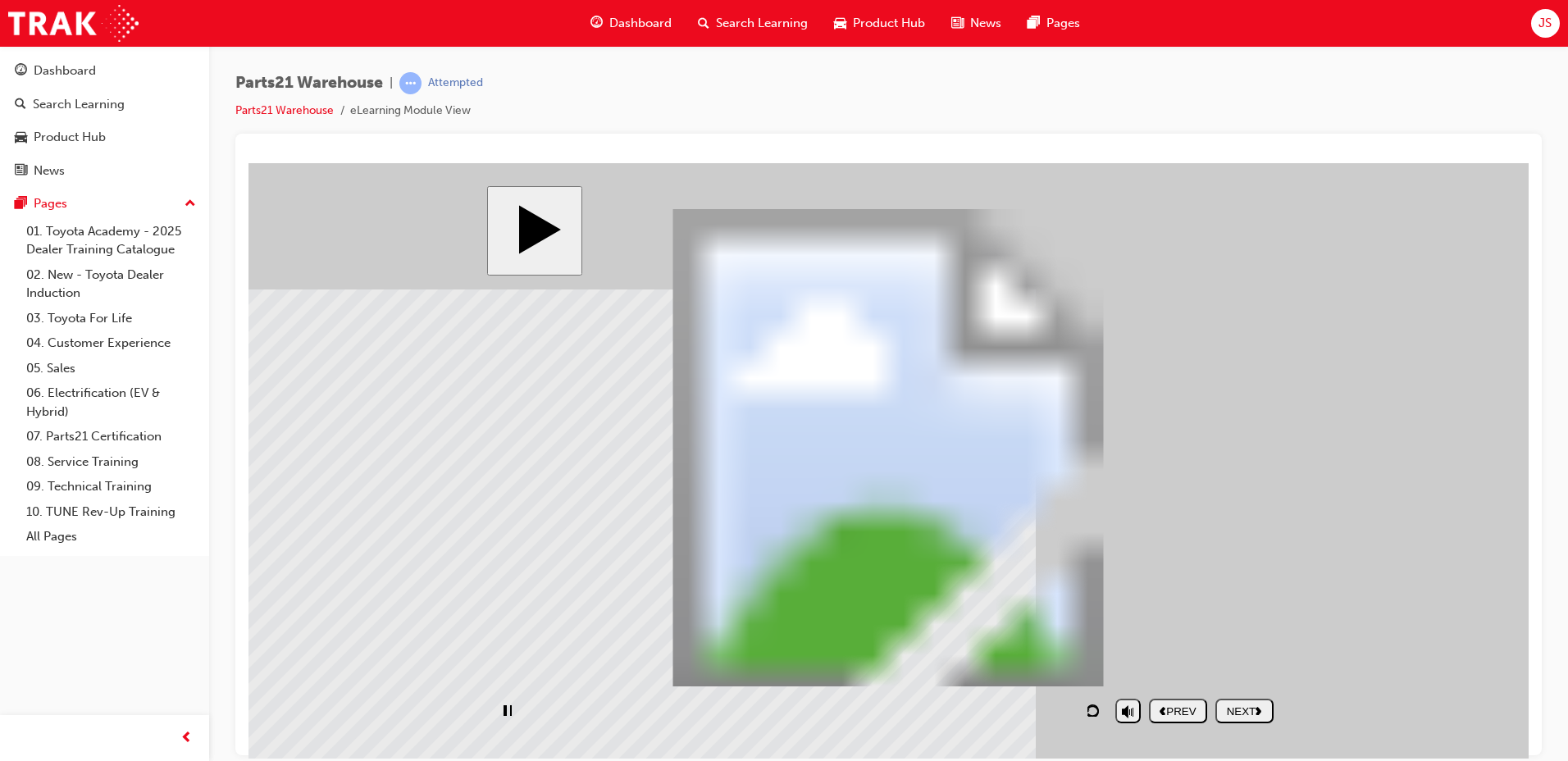
click at [1044, 704] on div "playback controls" at bounding box center [801, 710] width 613 height 38
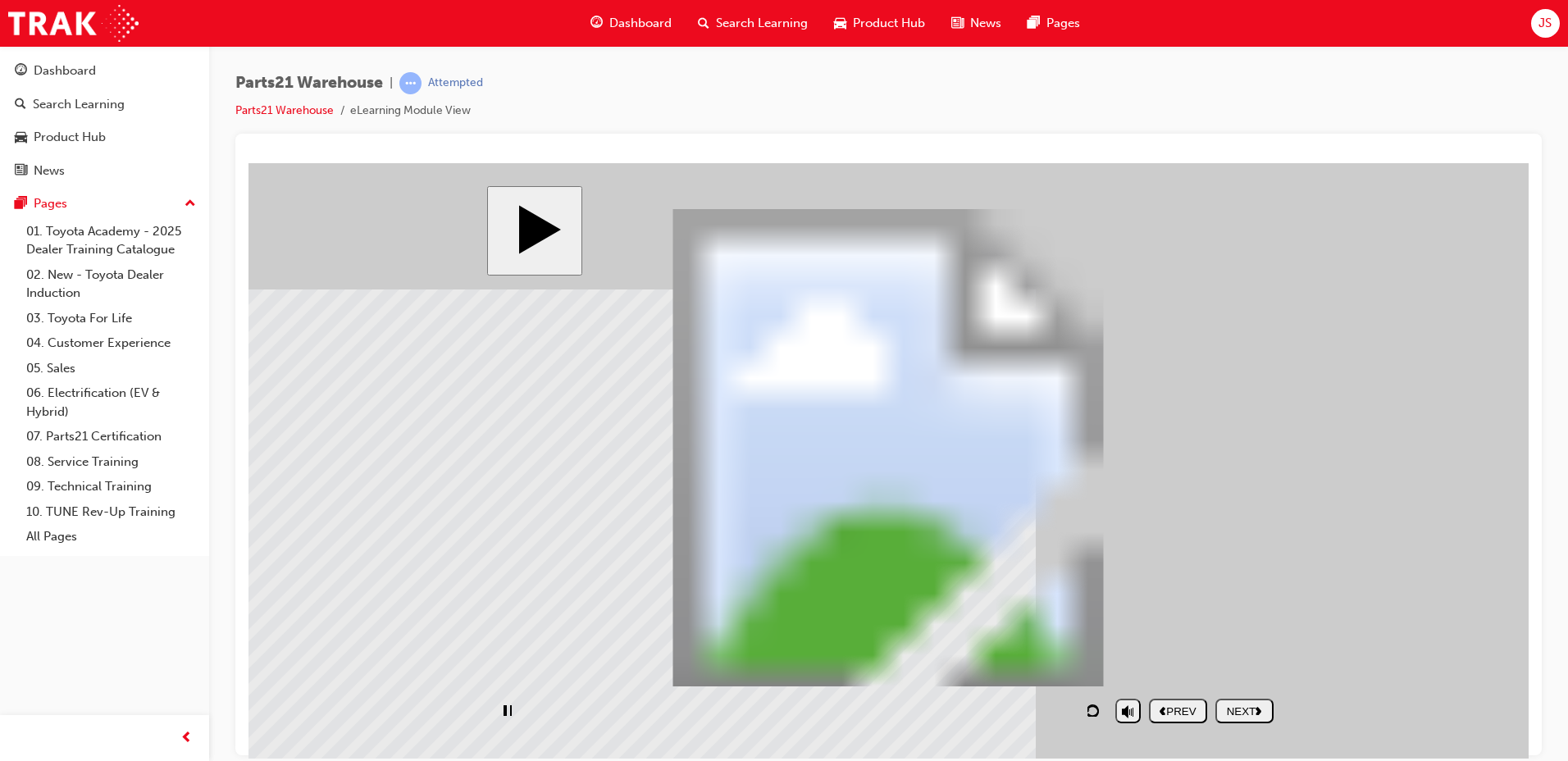
click at [1045, 705] on div "playback controls" at bounding box center [801, 710] width 613 height 38
click at [1265, 718] on button "NEXT" at bounding box center [1244, 710] width 58 height 25
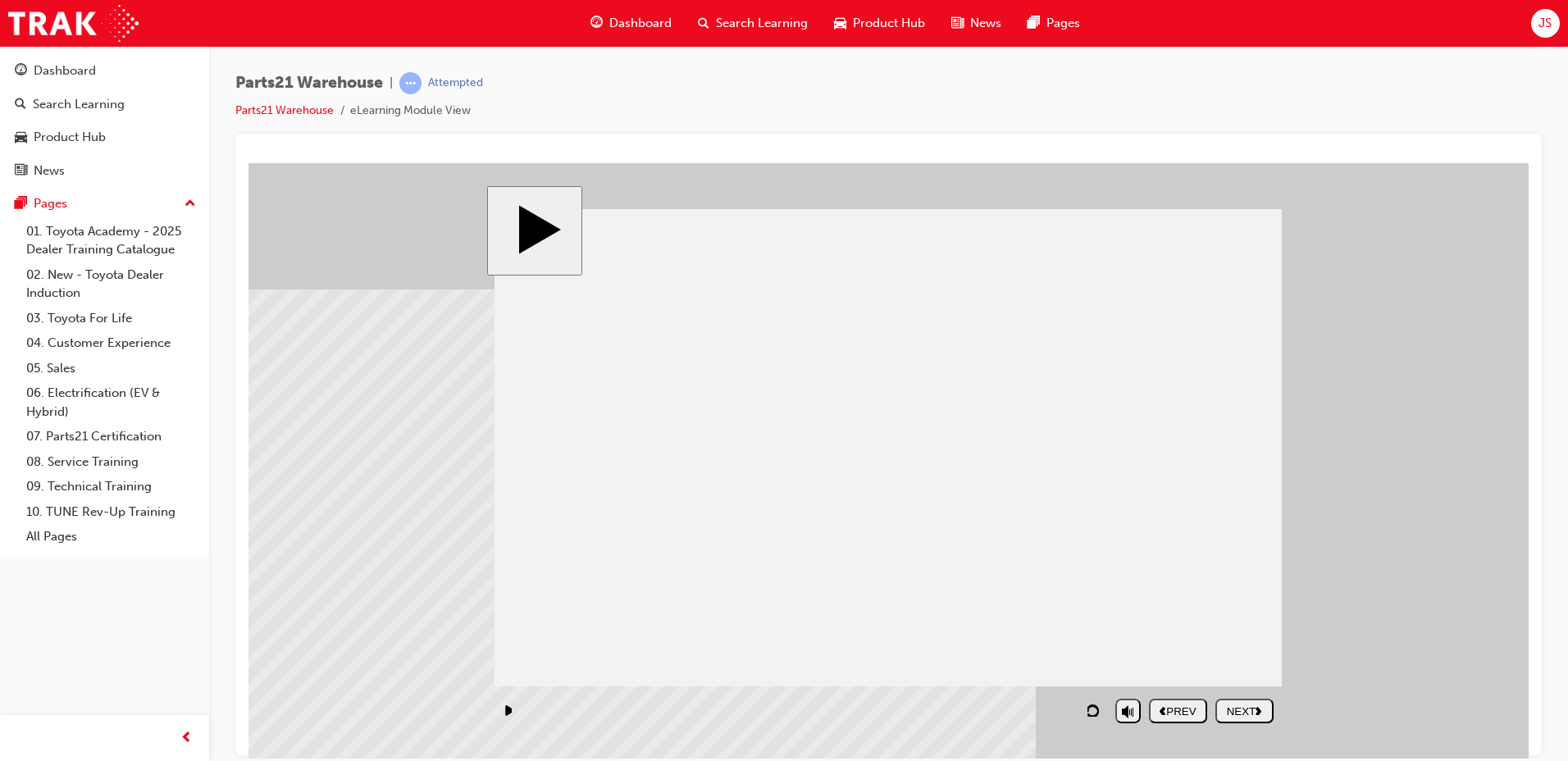
click at [1237, 710] on div "NEXT" at bounding box center [1244, 710] width 45 height 12
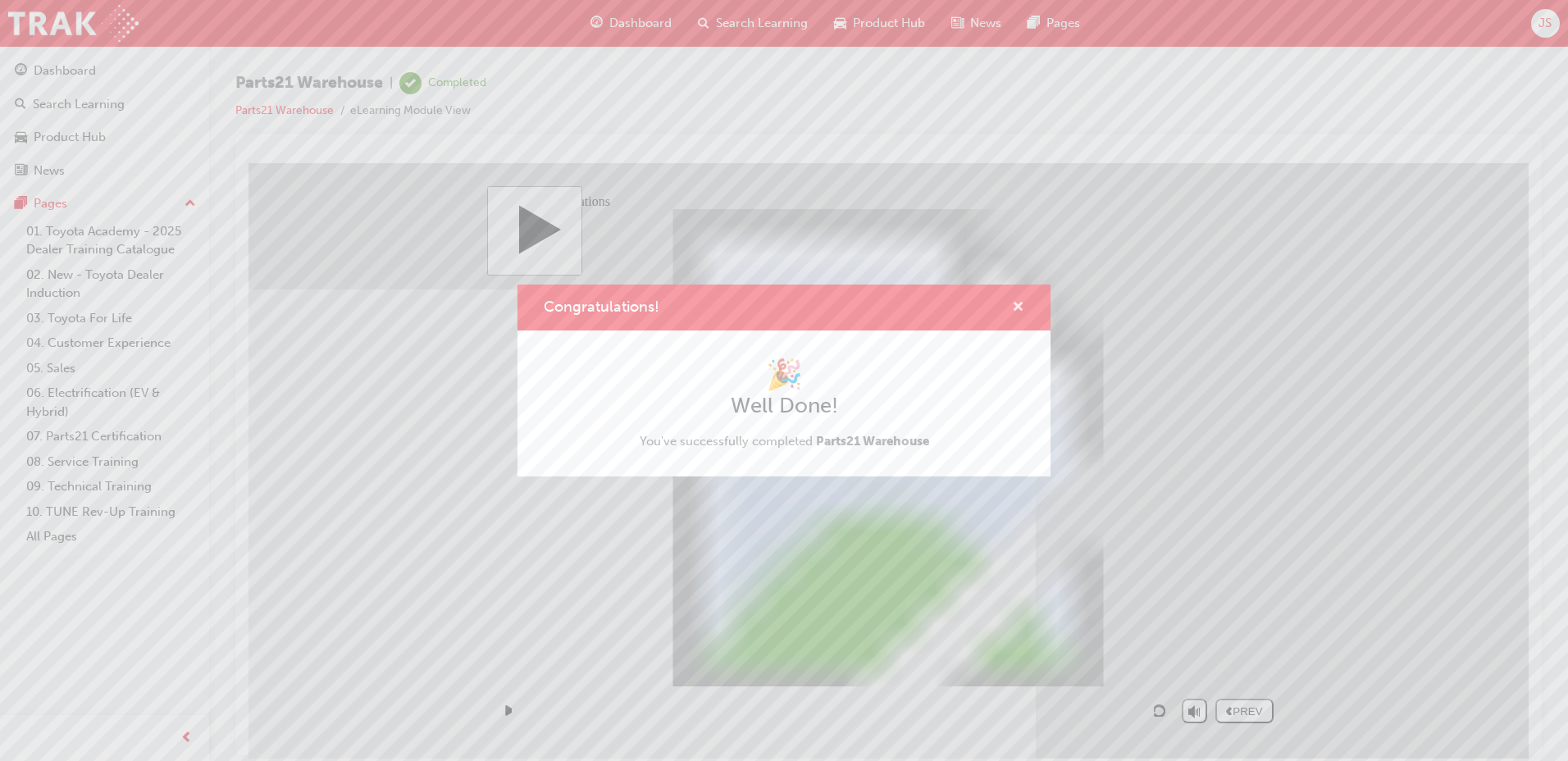
click at [1020, 305] on span "cross-icon" at bounding box center [1017, 309] width 12 height 15
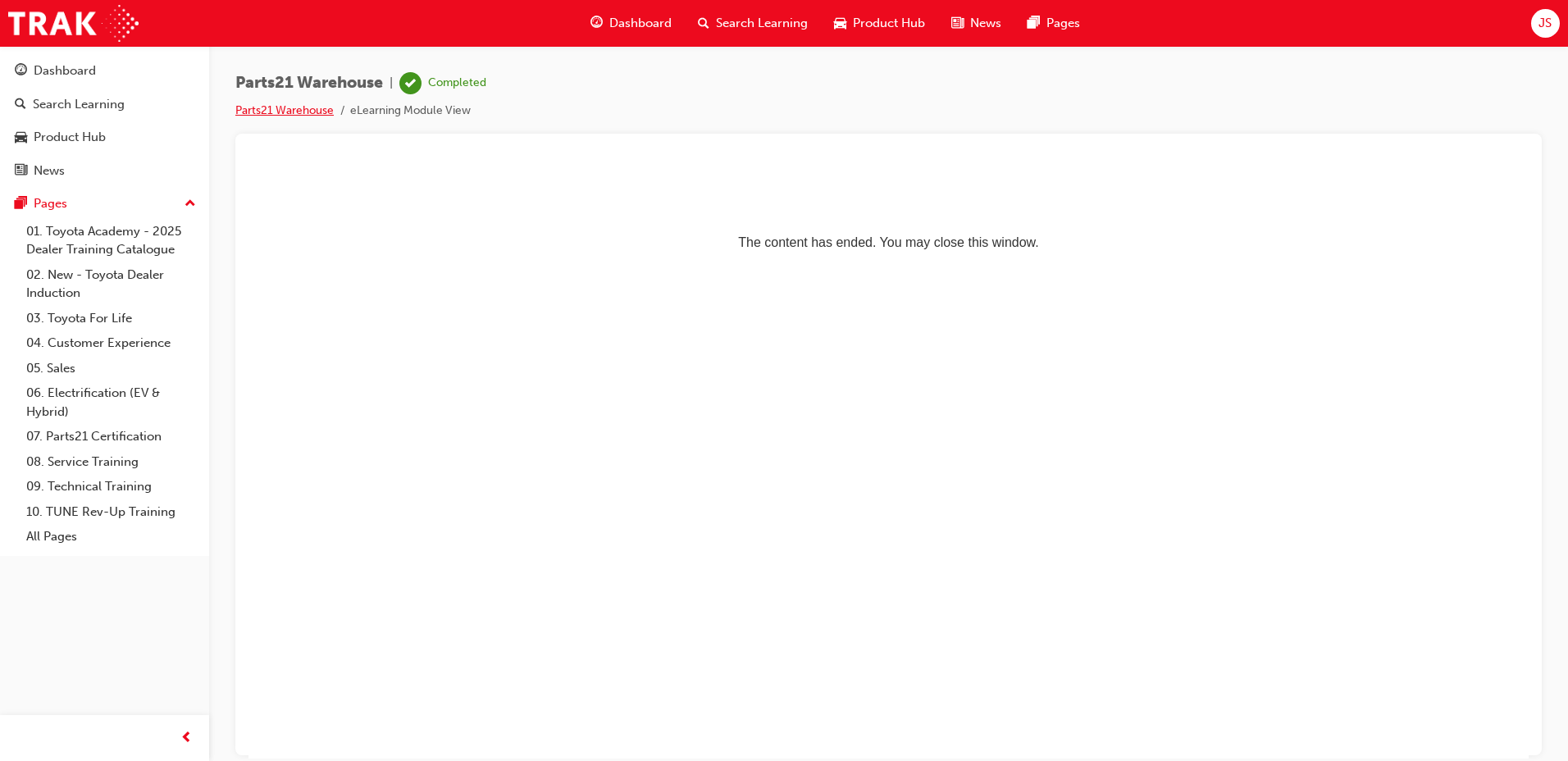
click at [307, 108] on link "Parts21 Warehouse" at bounding box center [285, 110] width 98 height 14
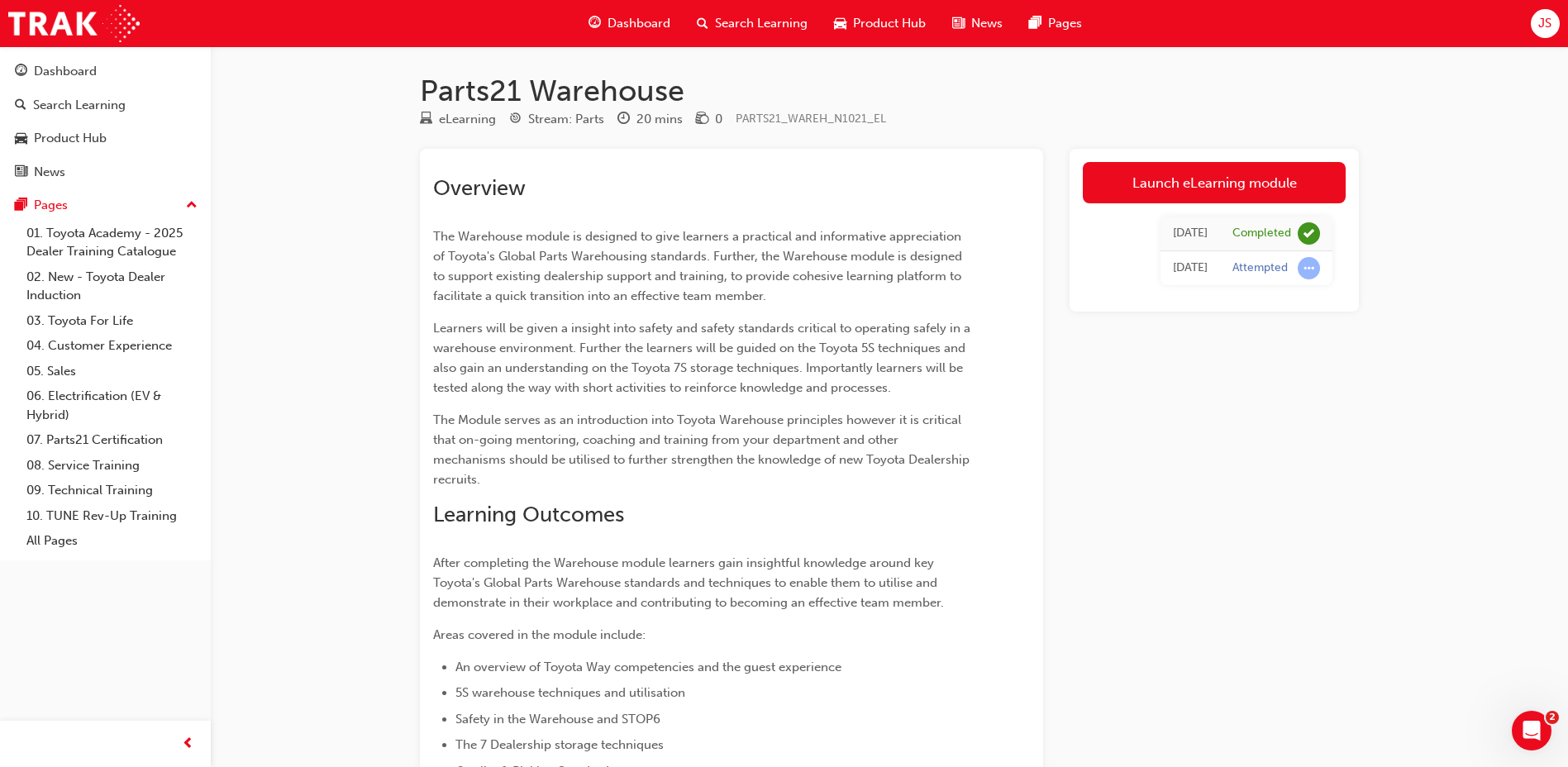
click at [785, 28] on span "Search Learning" at bounding box center [761, 23] width 93 height 19
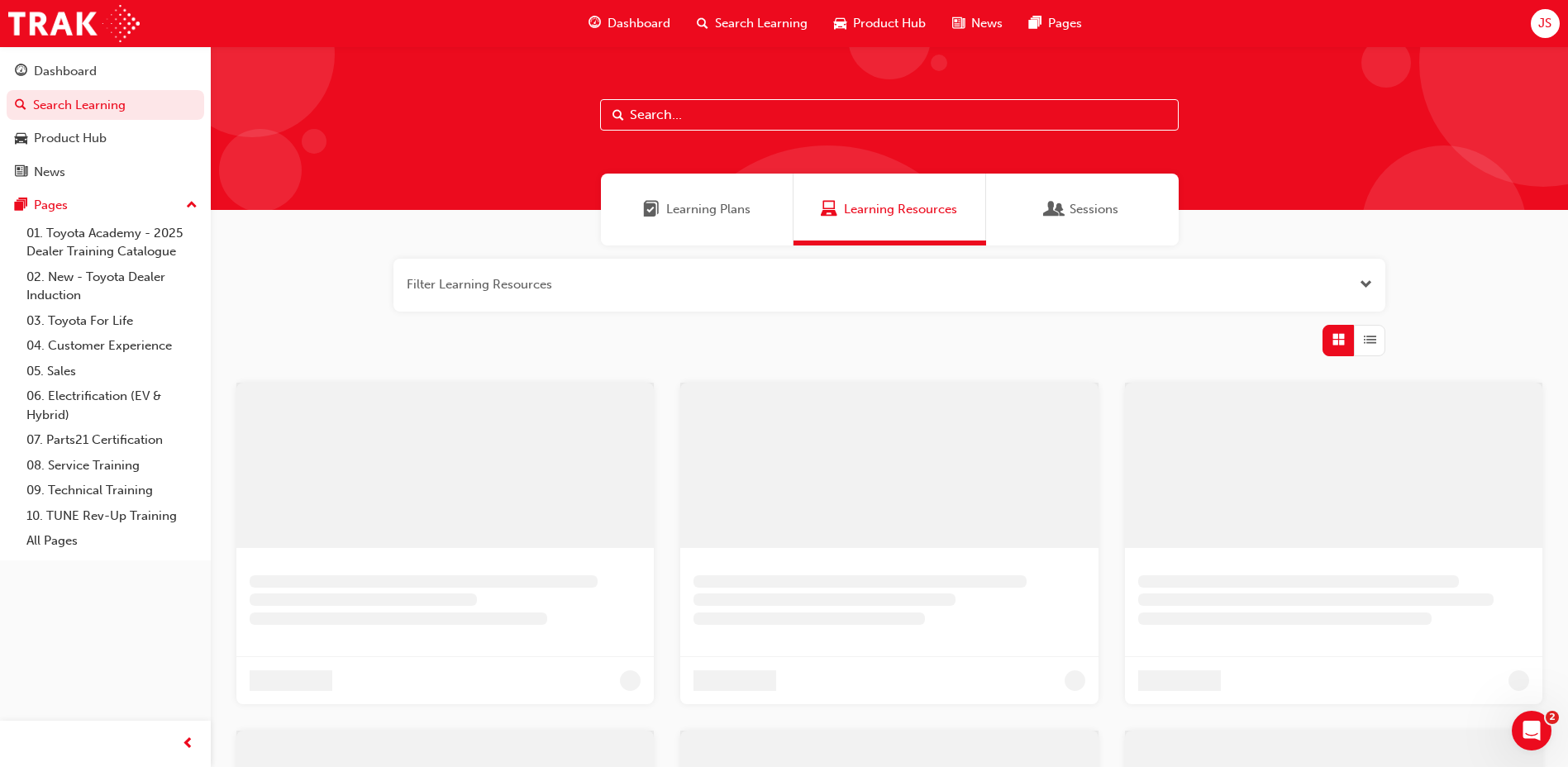
click at [713, 205] on span "Learning Plans" at bounding box center [708, 209] width 84 height 19
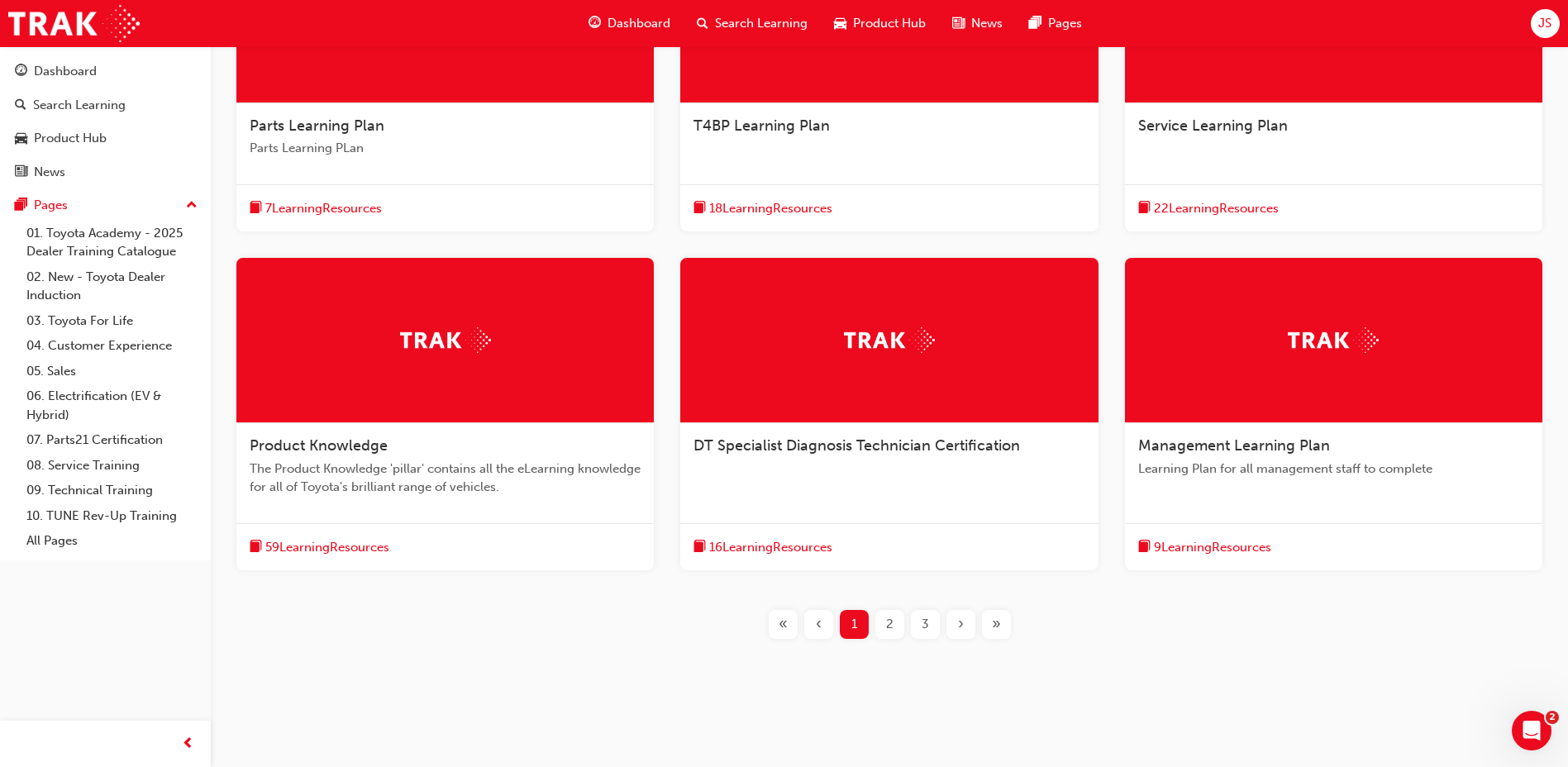
scroll to position [451, 0]
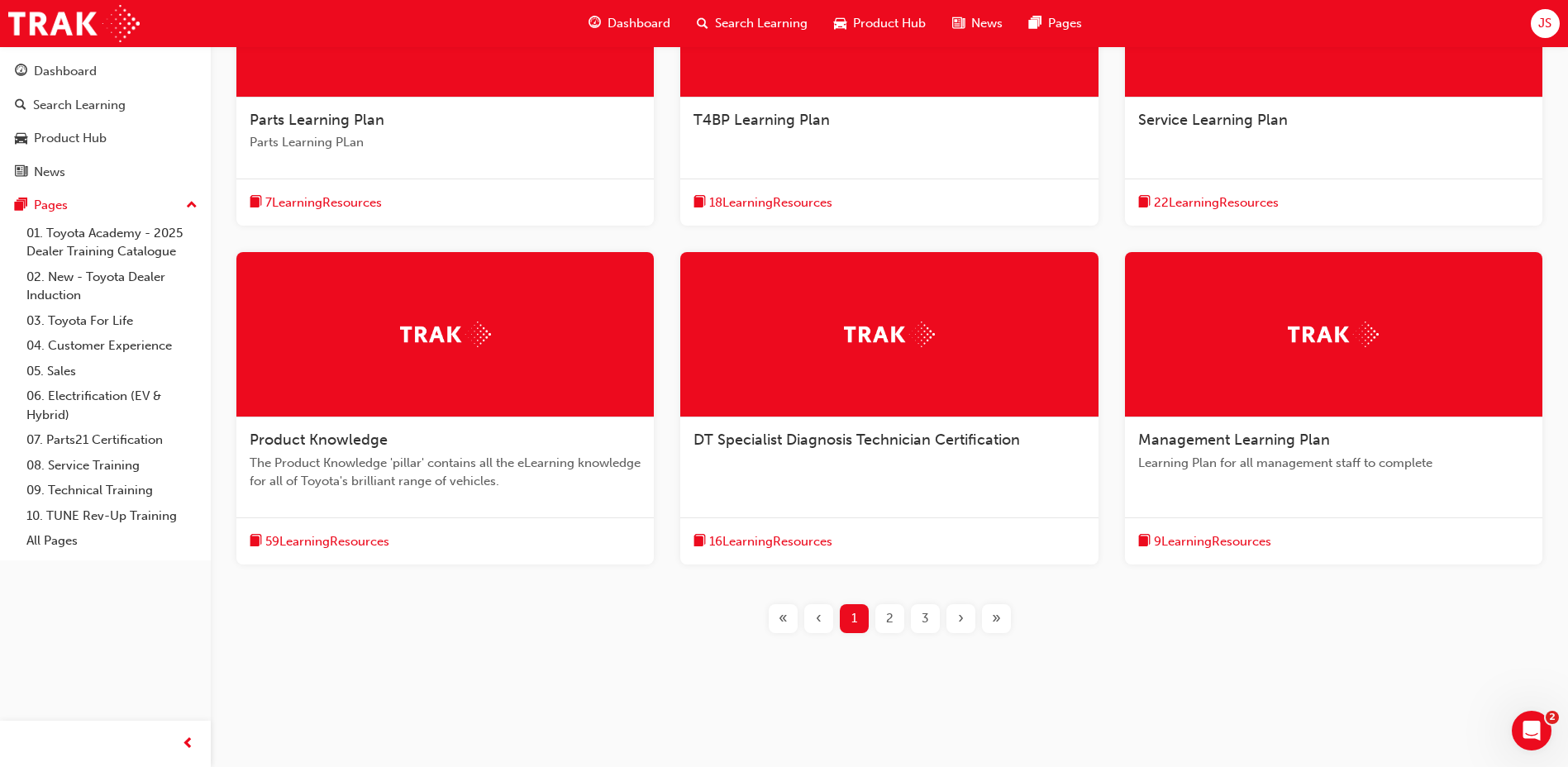
click at [875, 613] on div "2" at bounding box center [889, 619] width 29 height 29
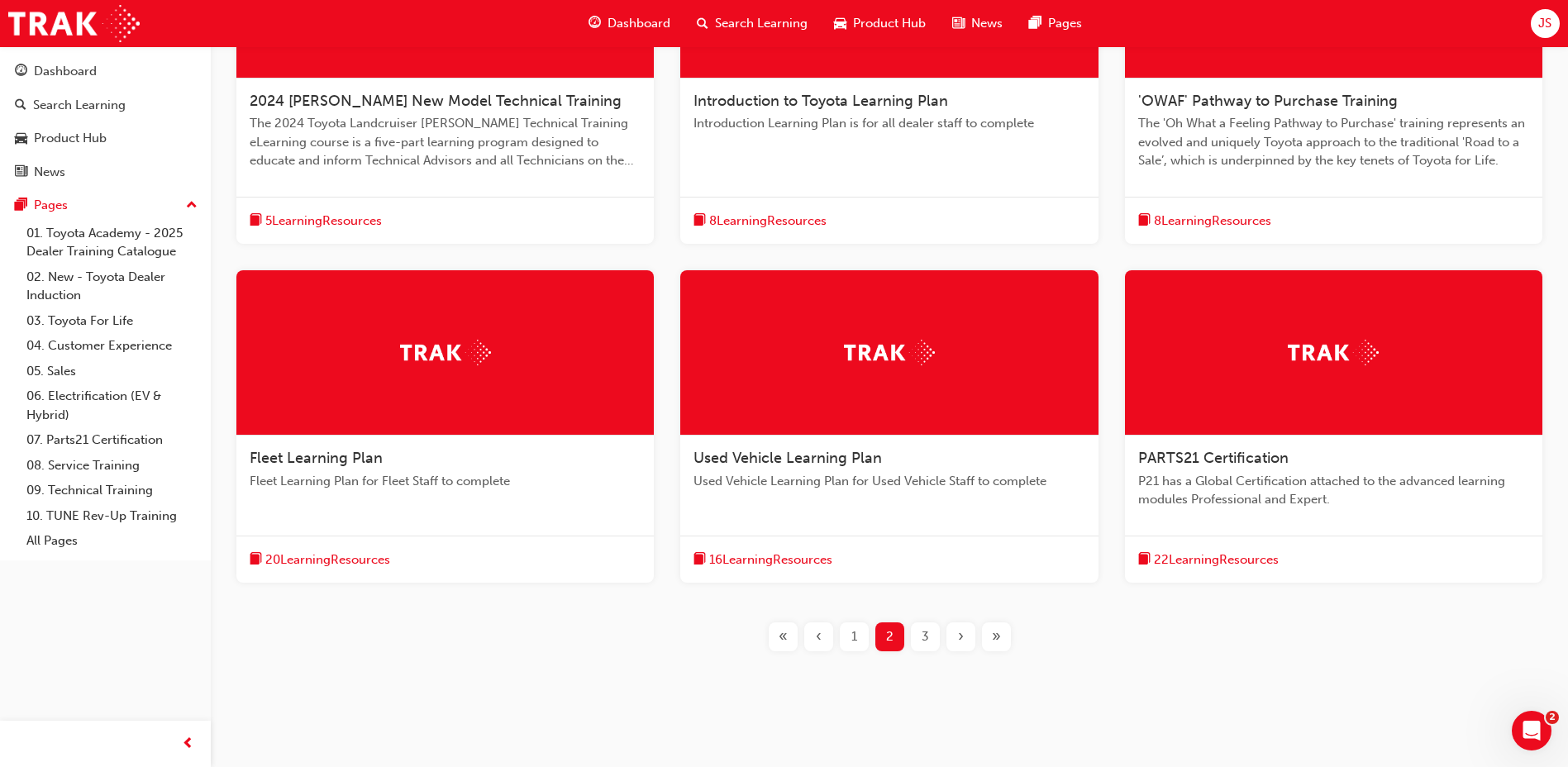
scroll to position [488, 0]
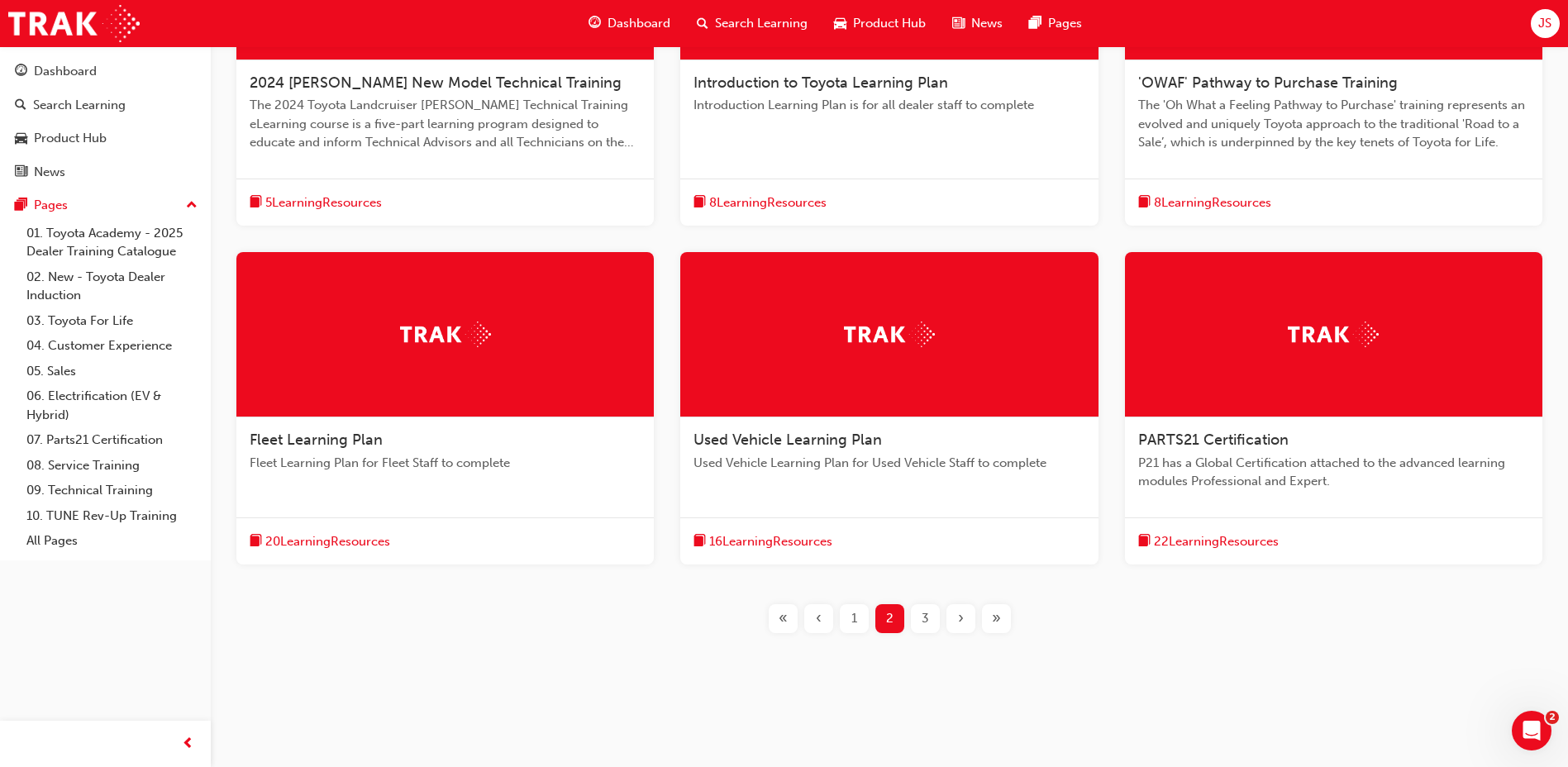
click at [913, 610] on div "3" at bounding box center [925, 619] width 29 height 29
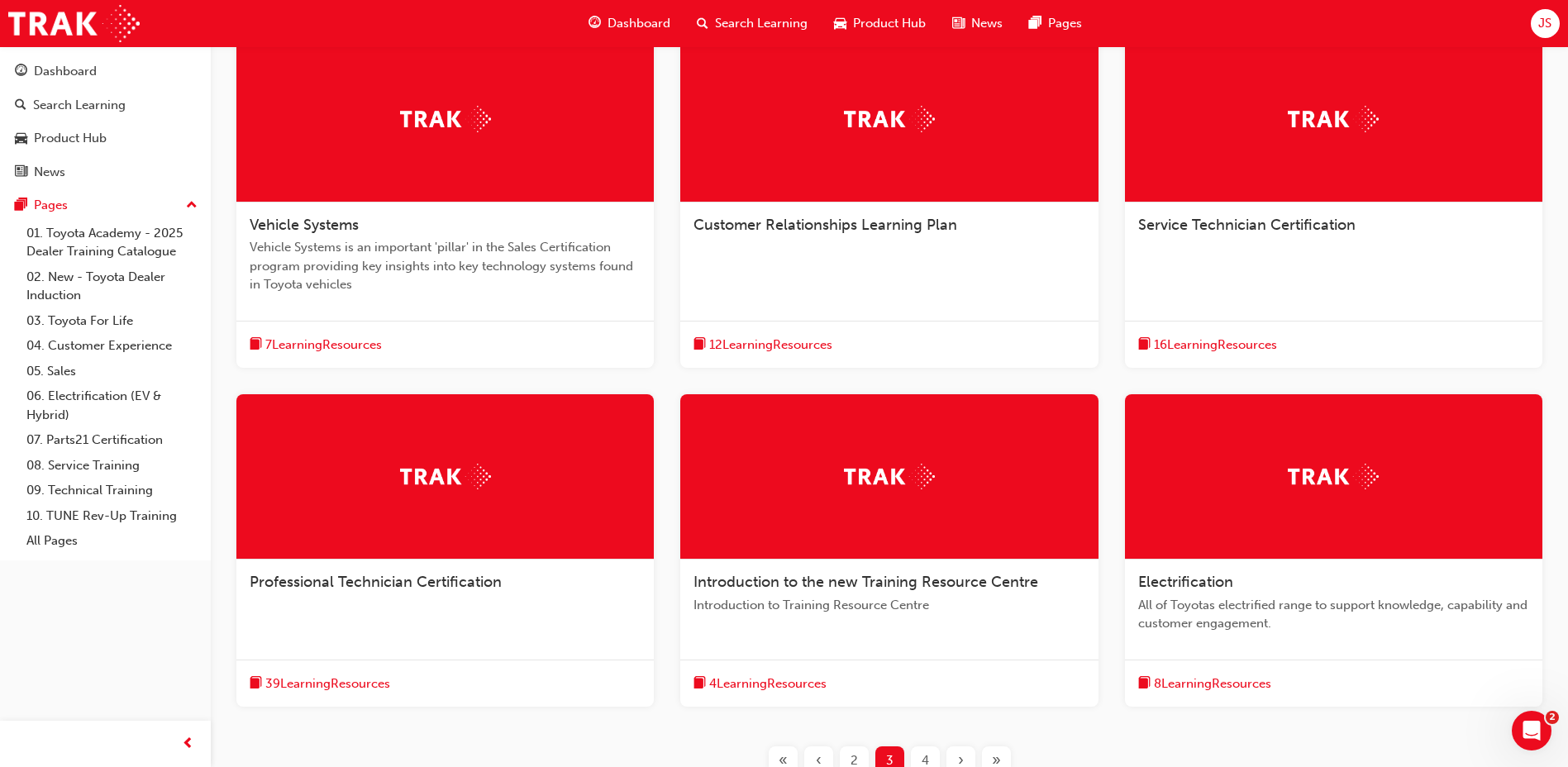
scroll to position [488, 0]
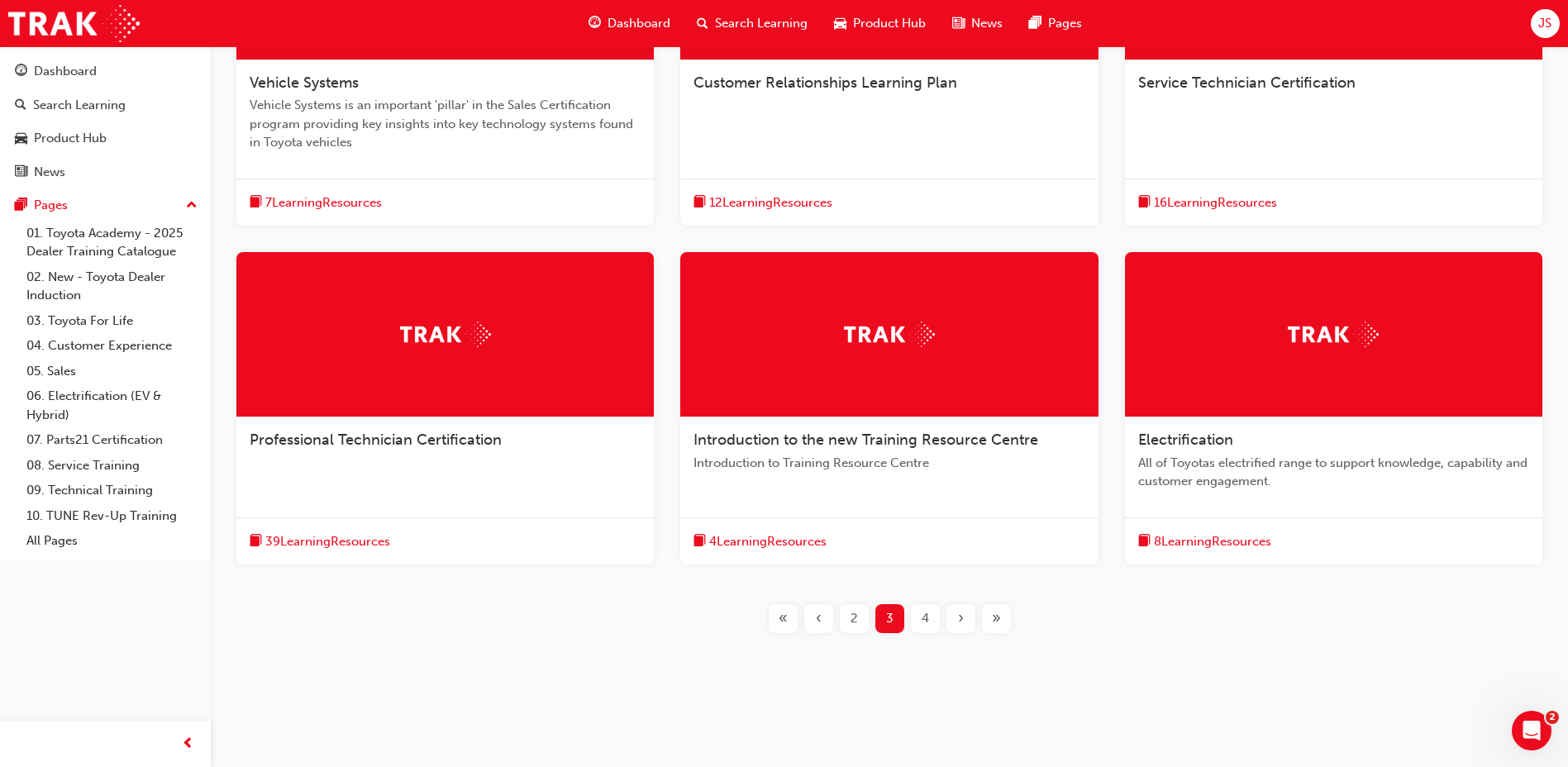
click at [923, 620] on span "4" at bounding box center [925, 619] width 7 height 19
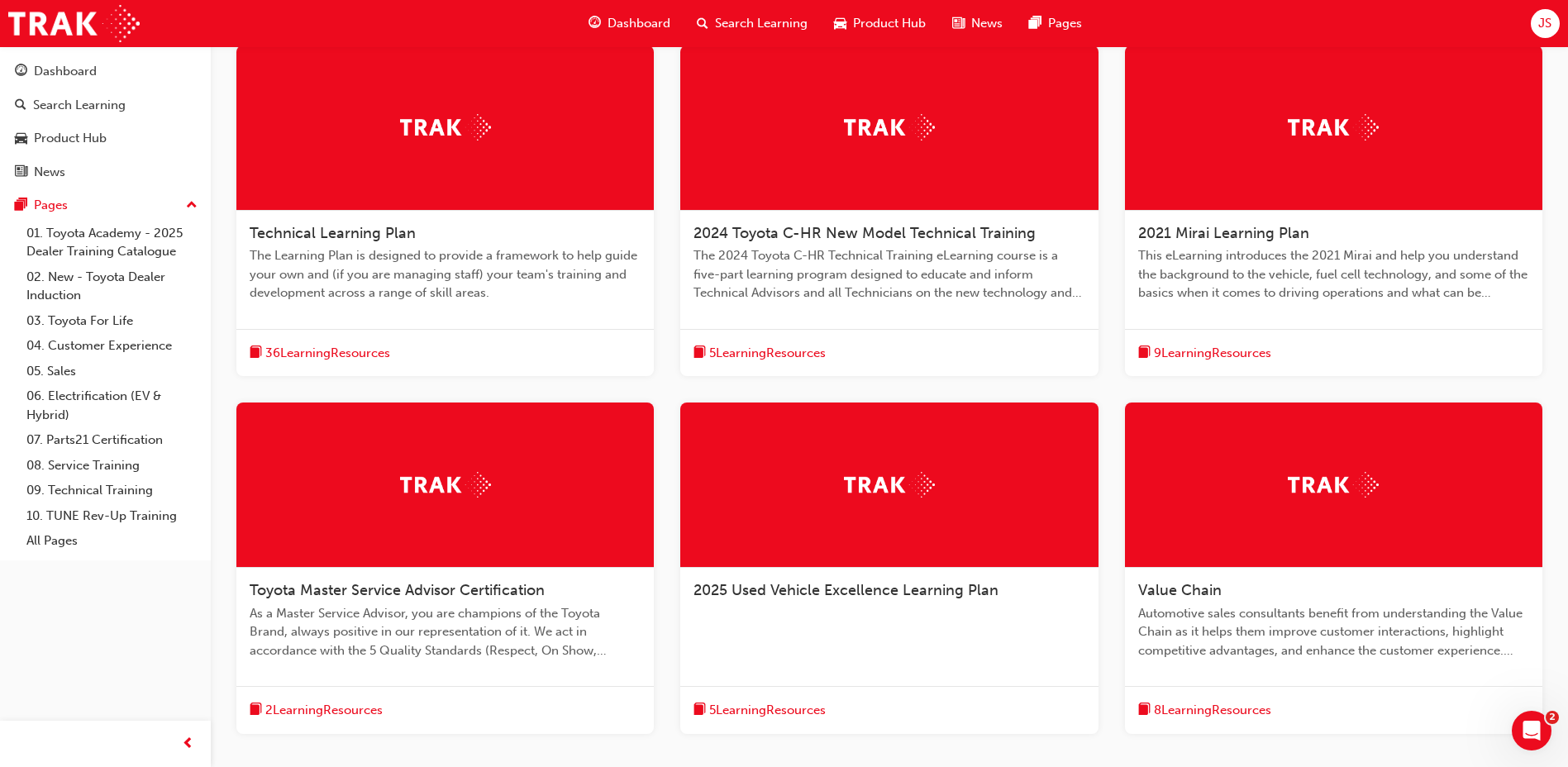
scroll to position [323, 0]
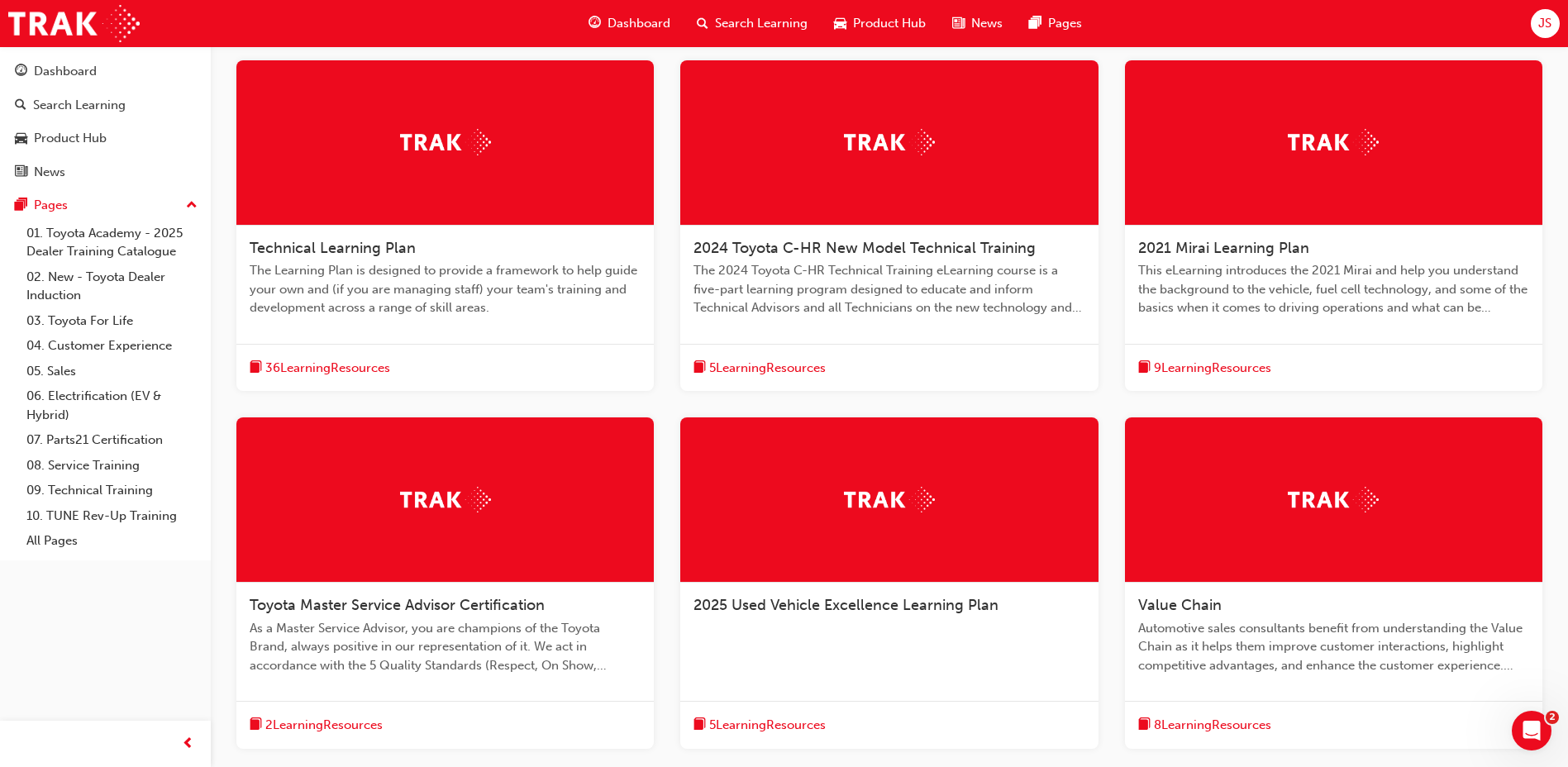
click at [313, 250] on span "Technical Learning Plan" at bounding box center [332, 248] width 166 height 18
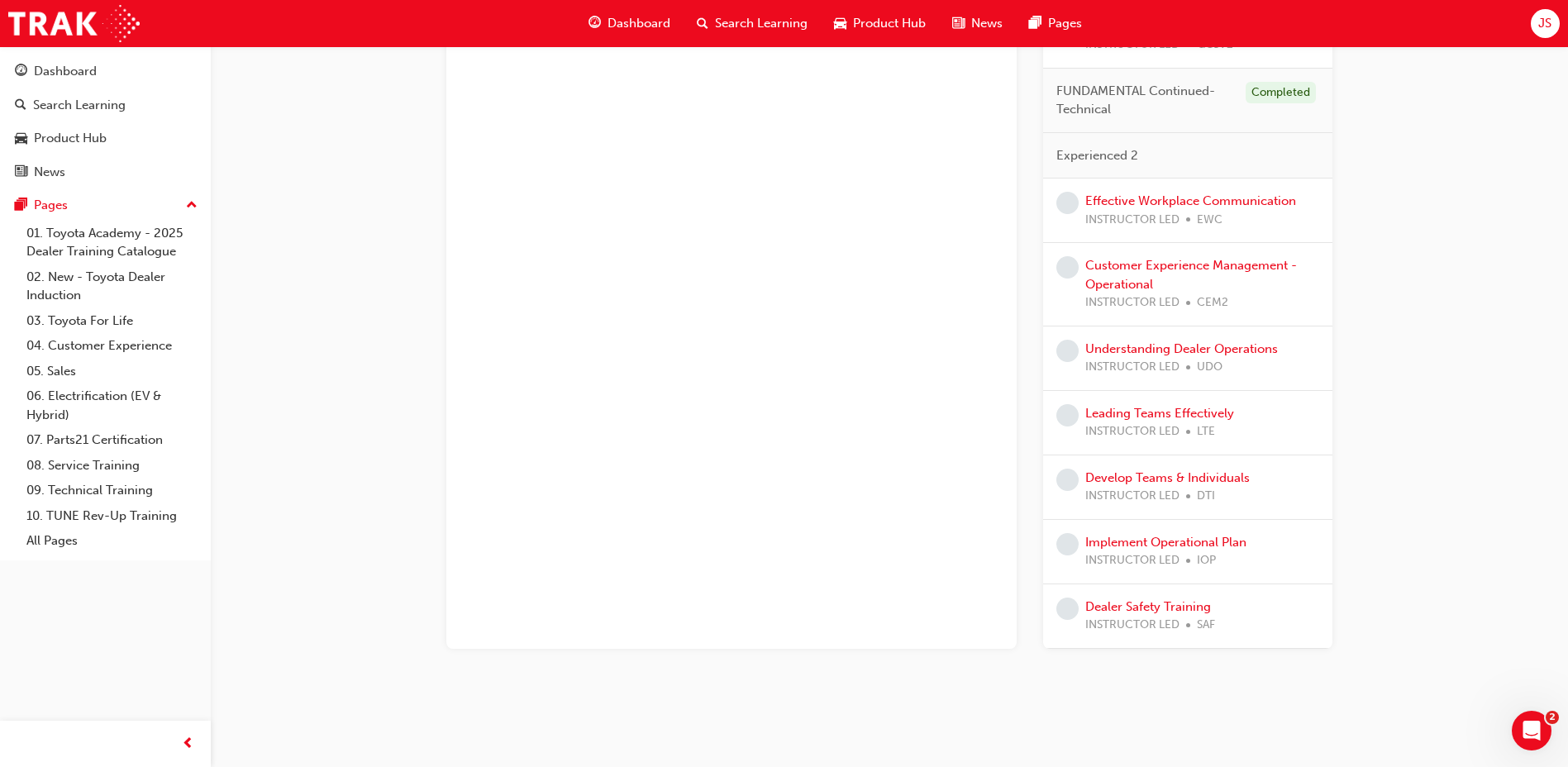
scroll to position [1419, 0]
click at [590, 15] on span "guage-icon" at bounding box center [595, 23] width 12 height 21
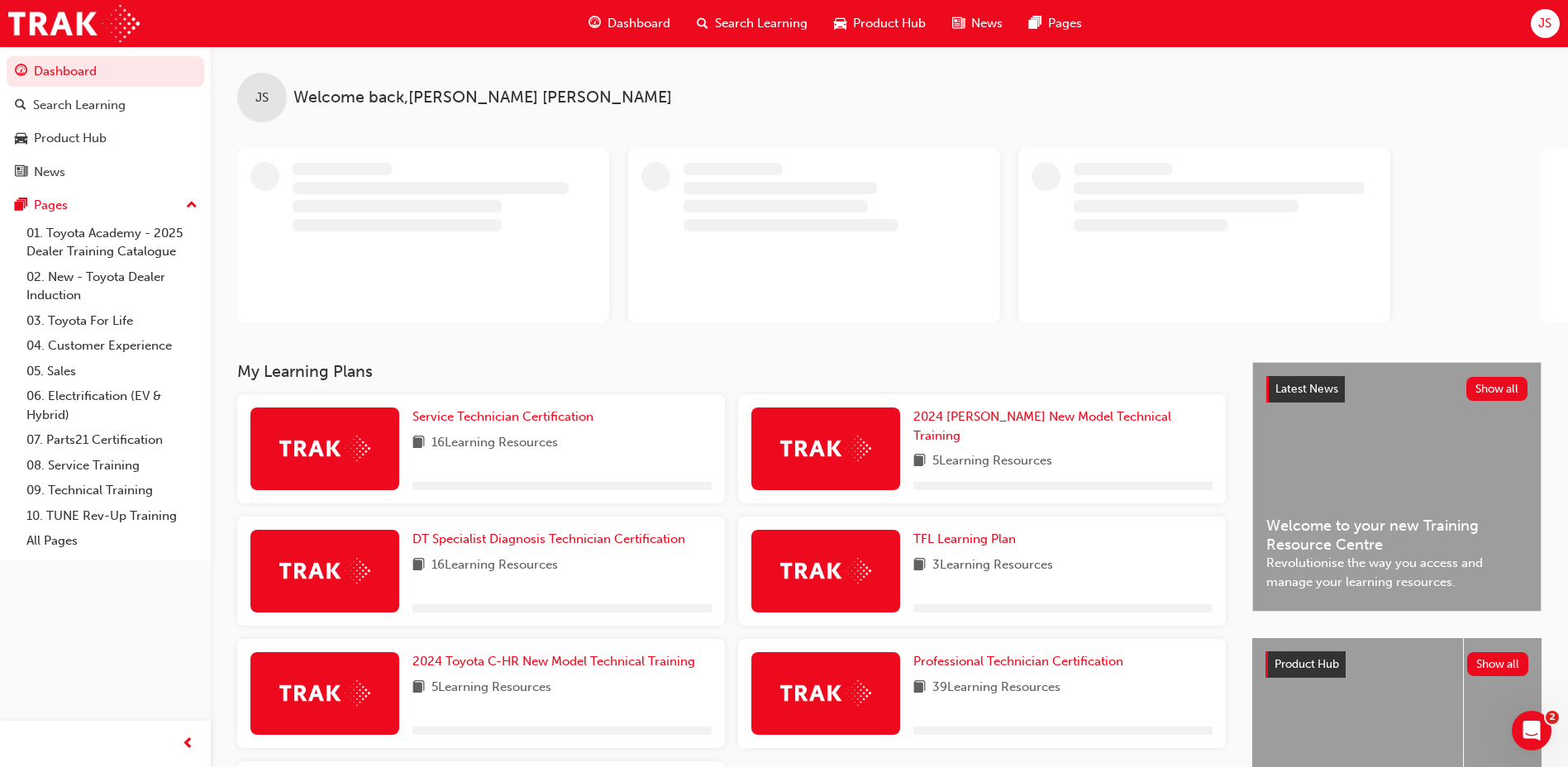
scroll to position [185, 0]
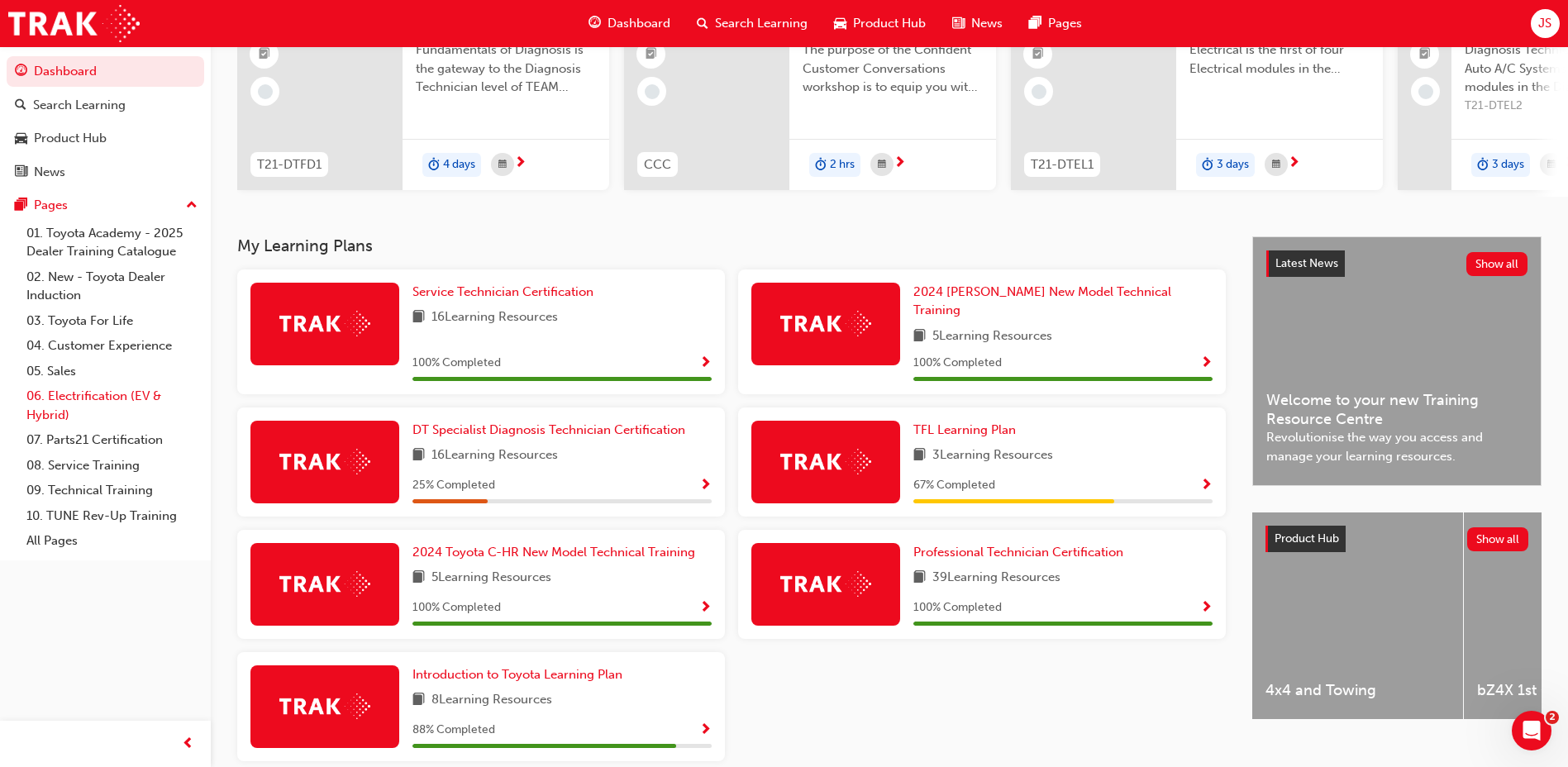
click at [97, 402] on link "06. Electrification (EV & Hybrid)" at bounding box center [112, 405] width 184 height 44
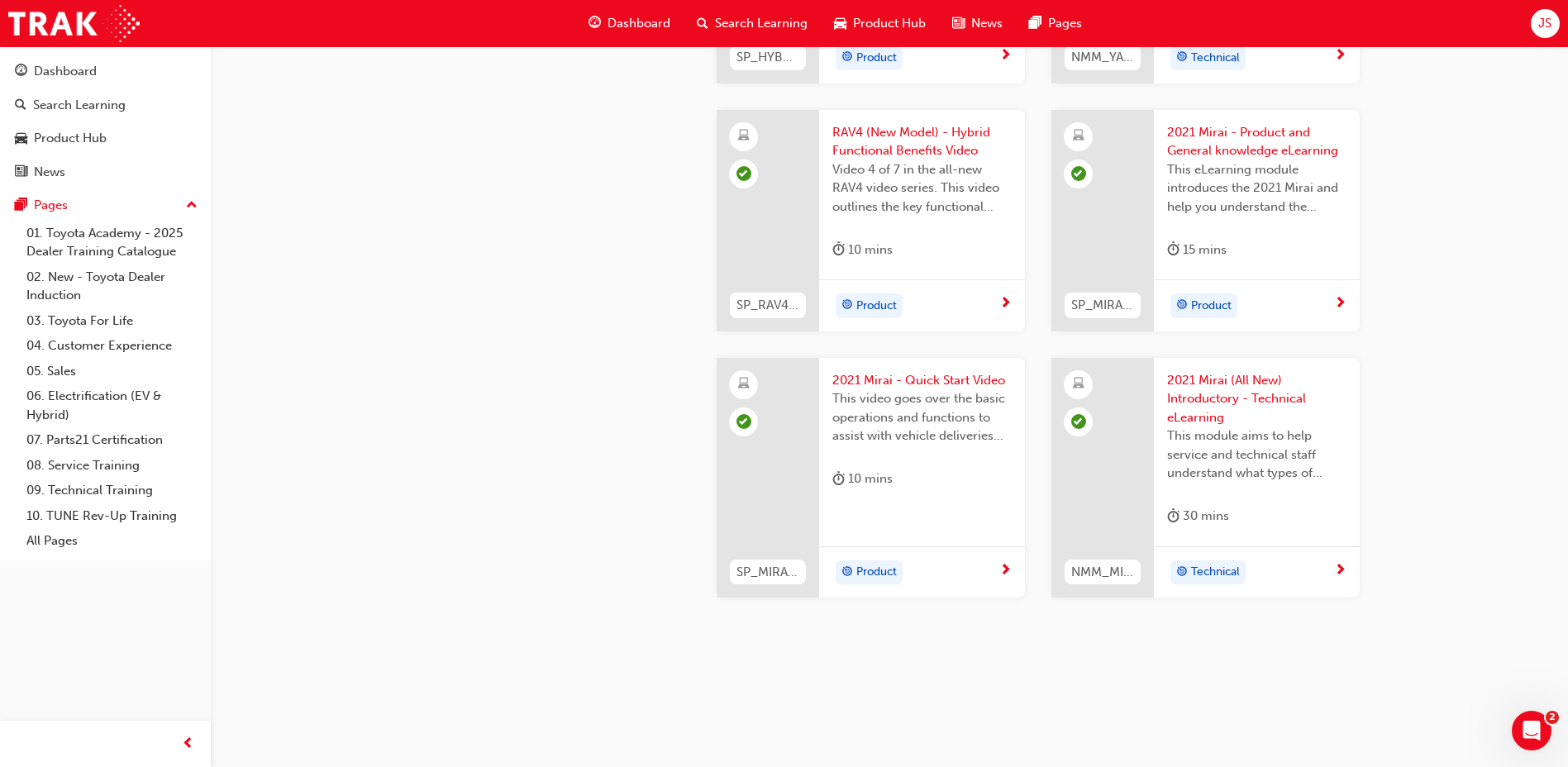
scroll to position [2764, 0]
click at [100, 467] on link "08. Service Training" at bounding box center [112, 466] width 184 height 26
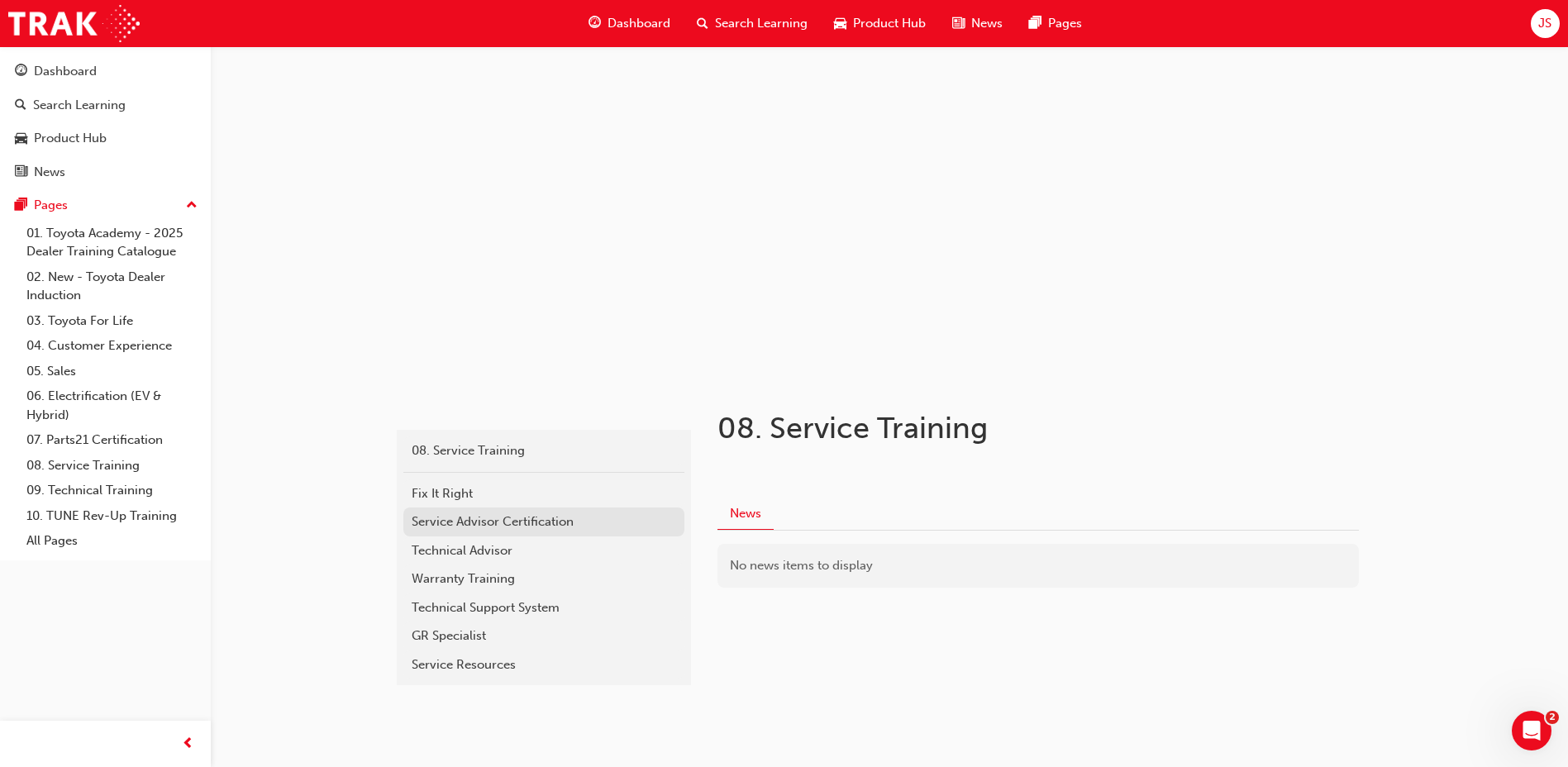
click at [579, 530] on div "Service Advisor Certification" at bounding box center [544, 522] width 265 height 19
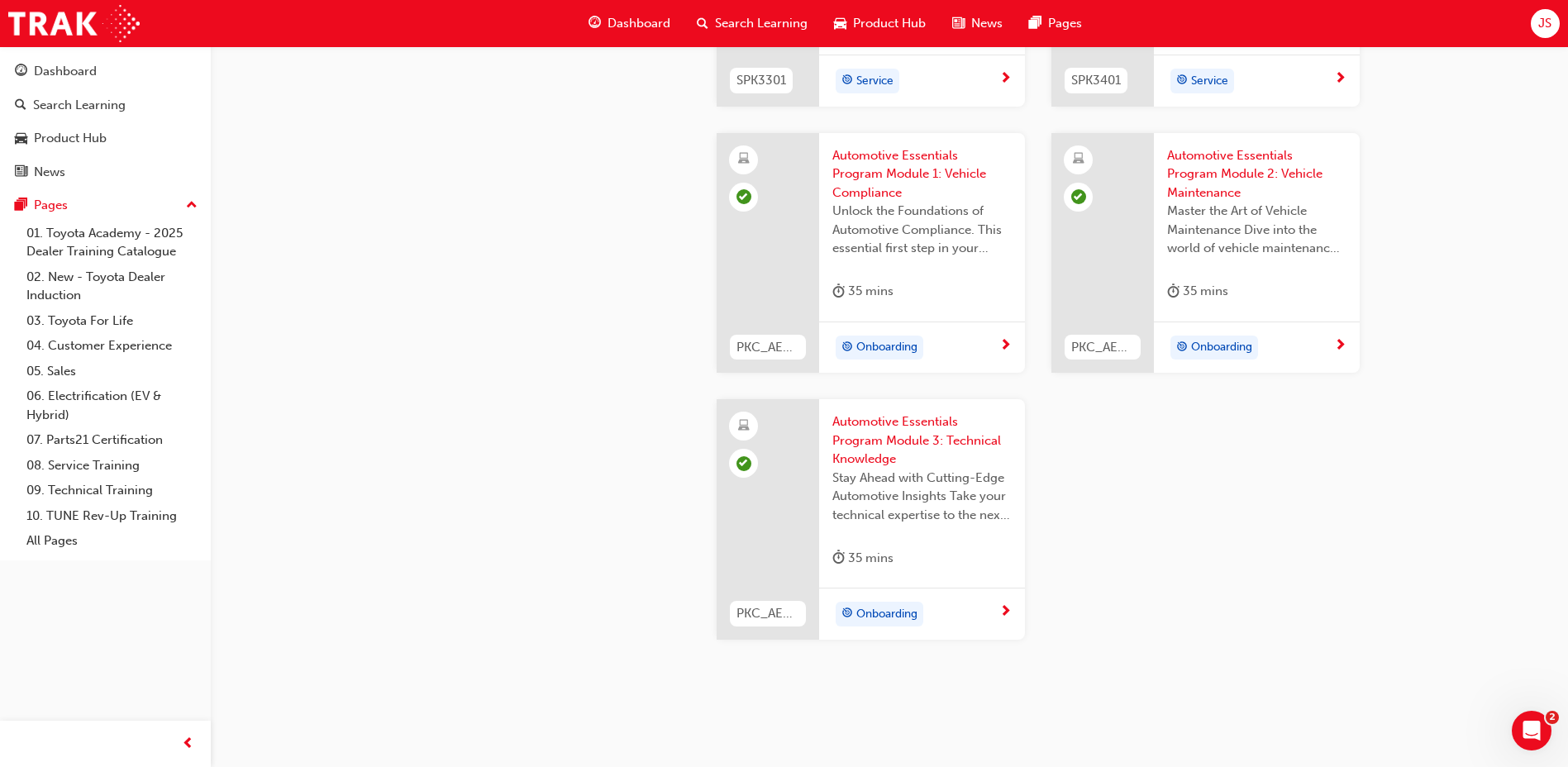
scroll to position [2480, 0]
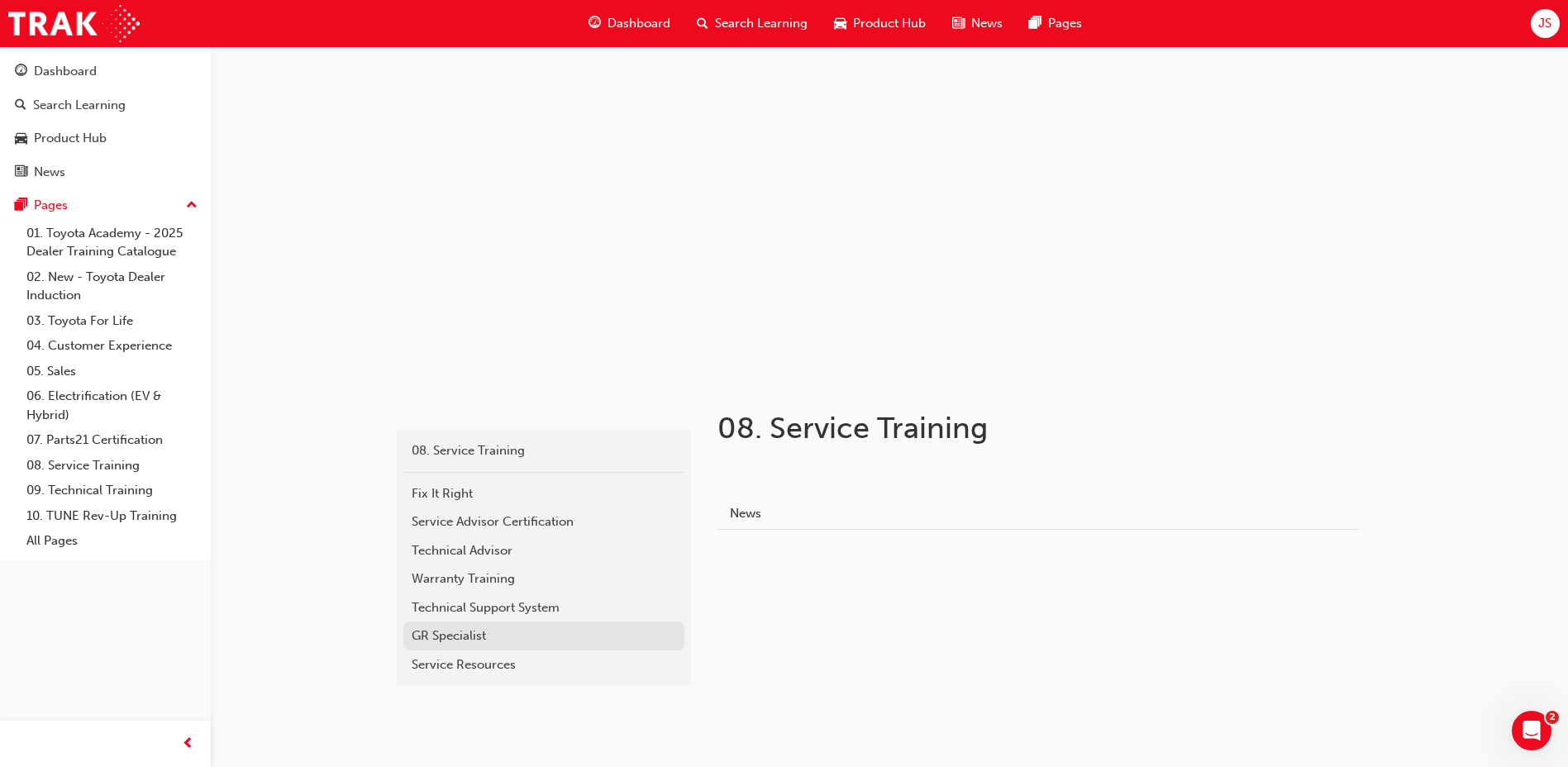
click at [454, 628] on div "GR Specialist" at bounding box center [544, 636] width 265 height 19
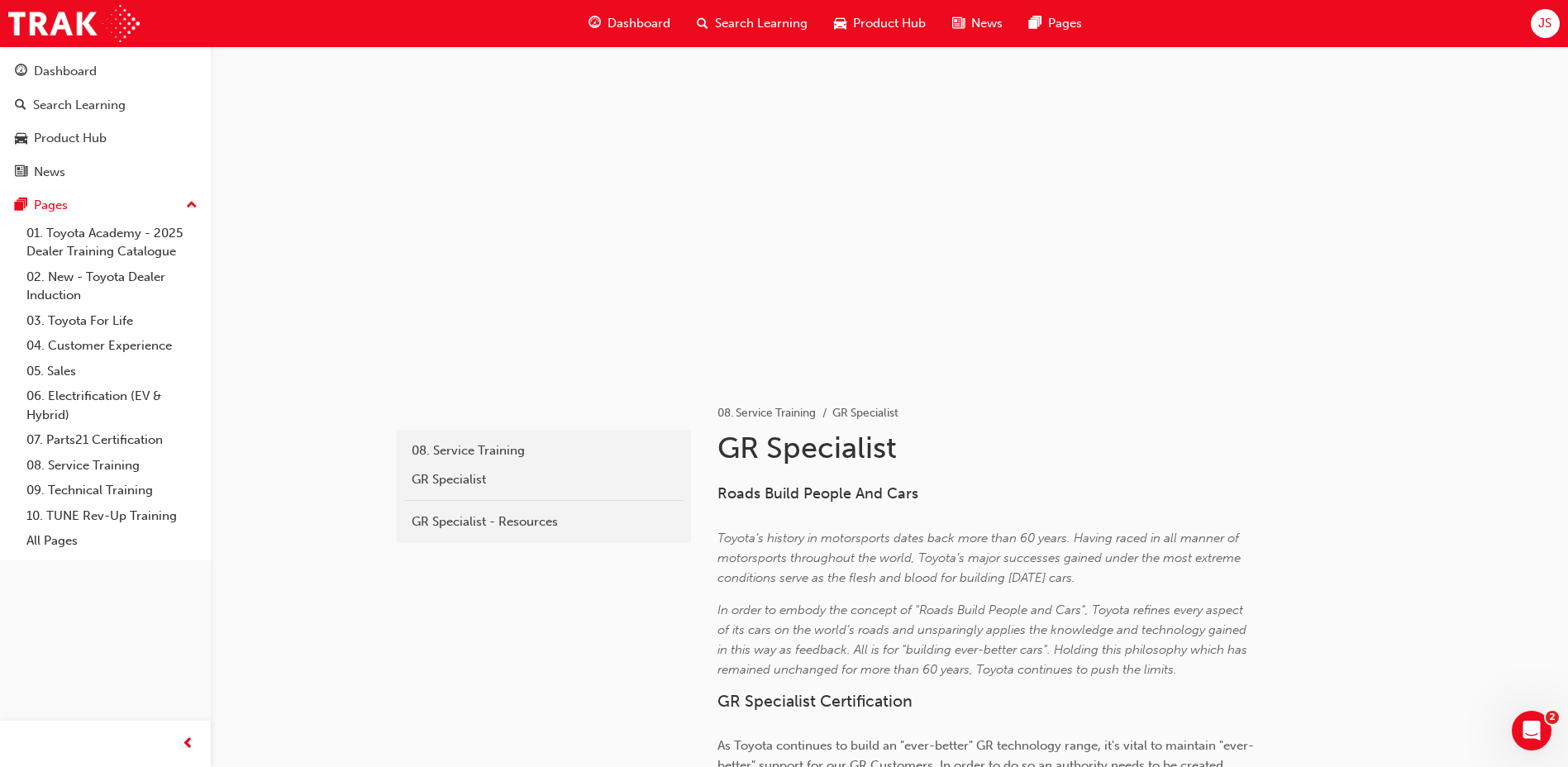
click at [512, 525] on div "GR Specialist - Resources" at bounding box center [544, 522] width 265 height 19
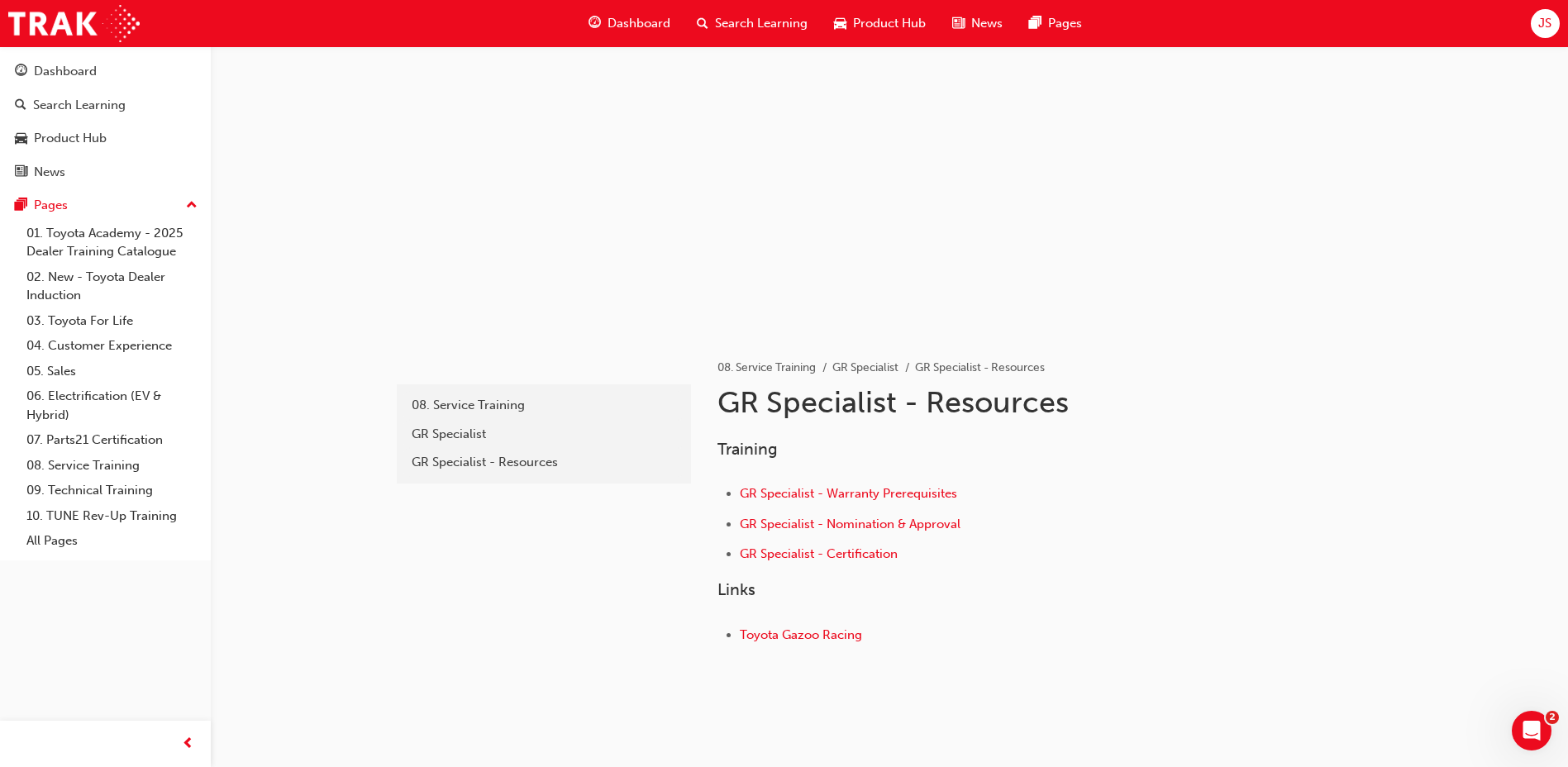
scroll to position [87, 0]
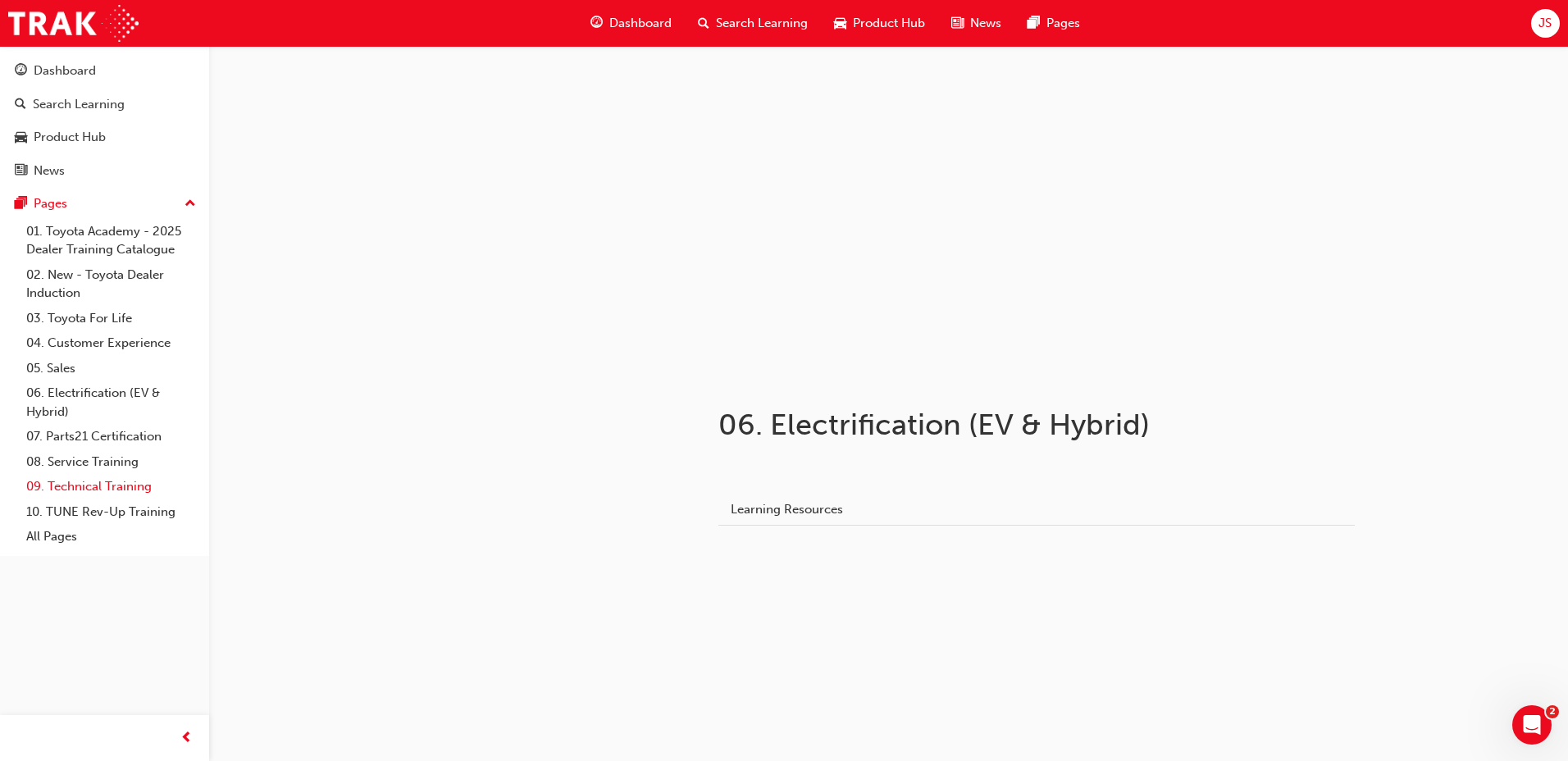
click at [139, 488] on link "09. Technical Training" at bounding box center [111, 487] width 183 height 25
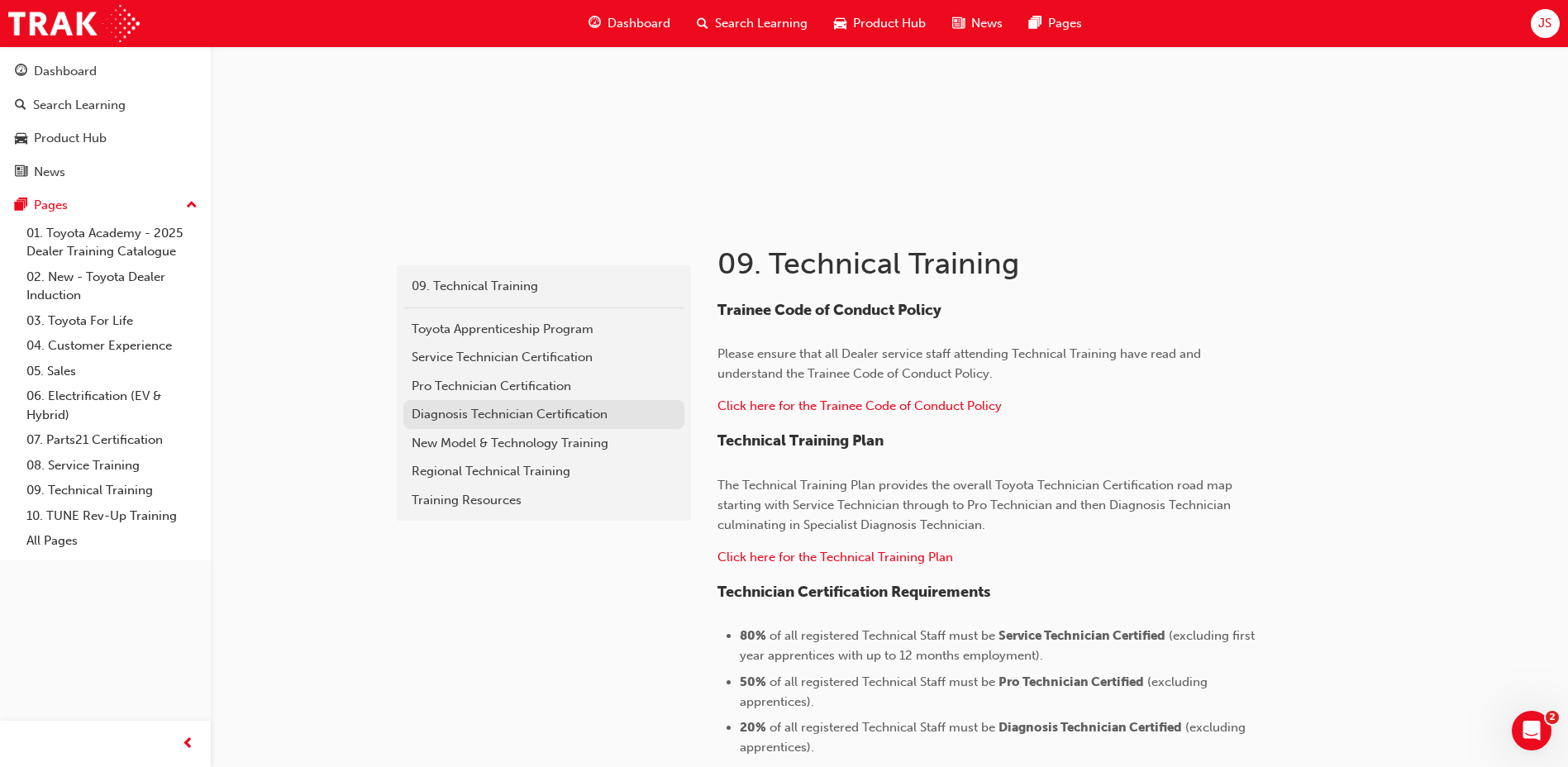
scroll to position [150, 0]
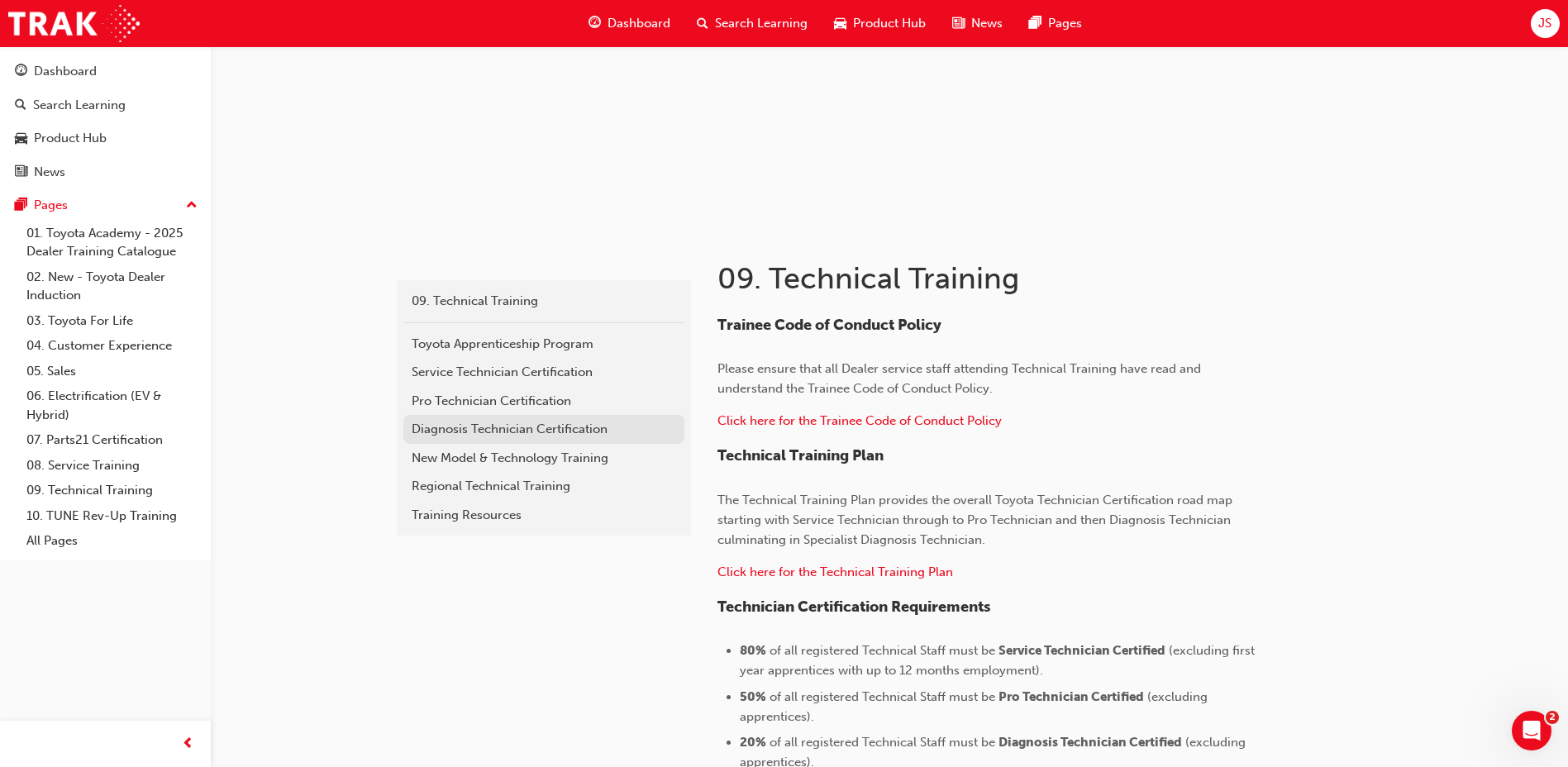
click at [533, 424] on div "Diagnosis Technician Certification" at bounding box center [544, 429] width 265 height 19
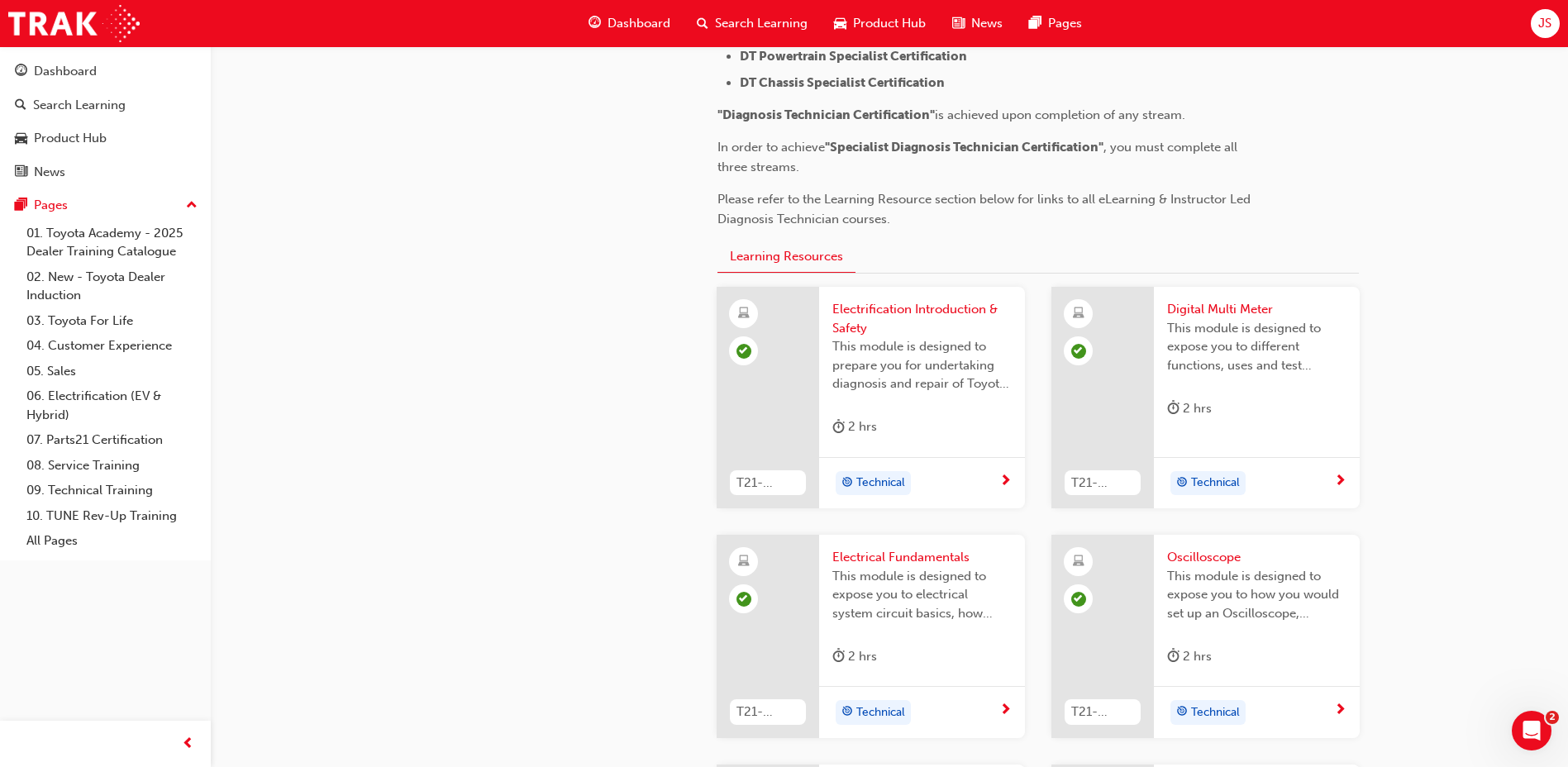
scroll to position [909, 0]
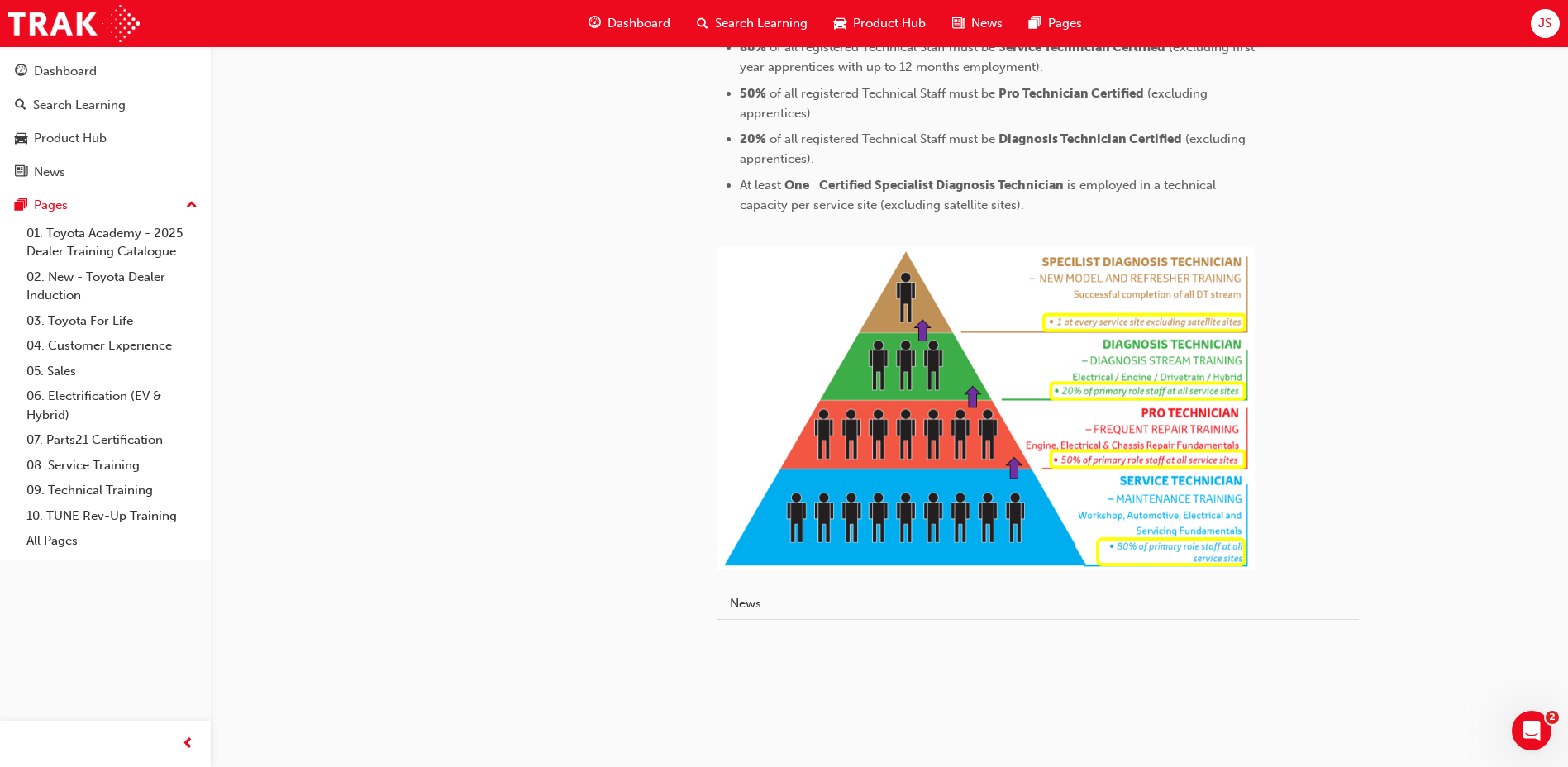
scroll to position [150, 0]
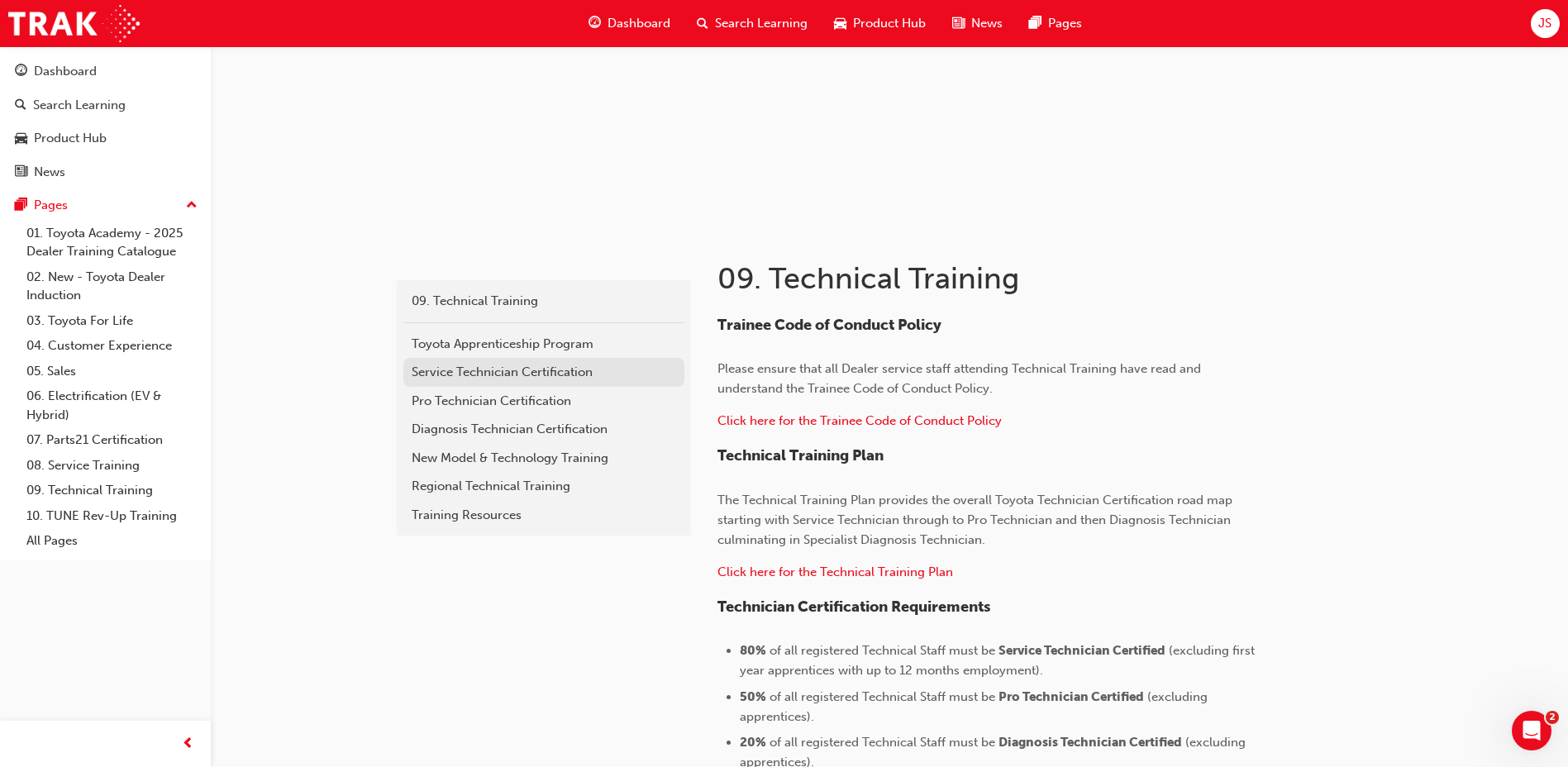
click at [461, 367] on div "Service Technician Certification" at bounding box center [544, 372] width 265 height 19
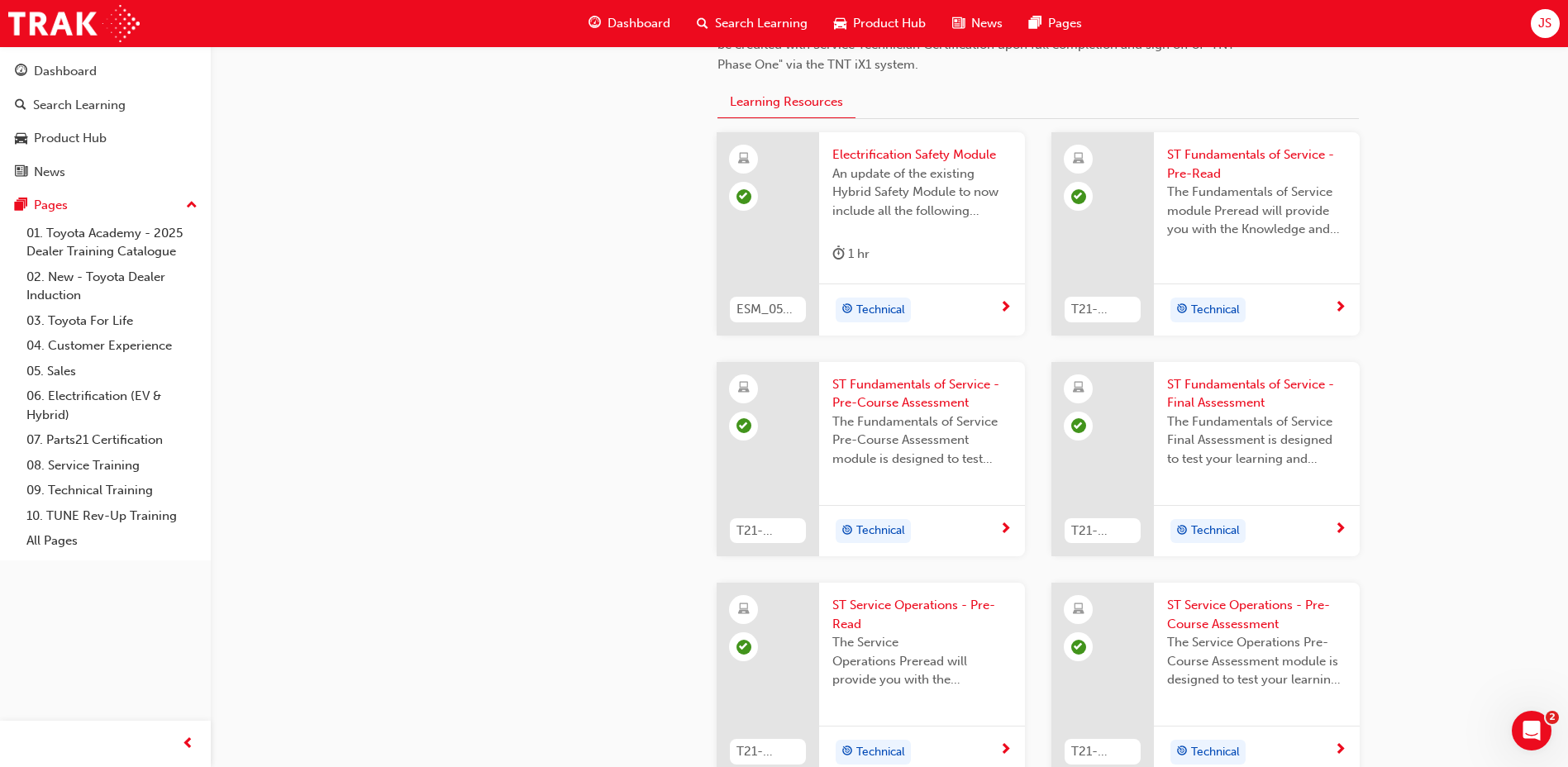
scroll to position [467, 0]
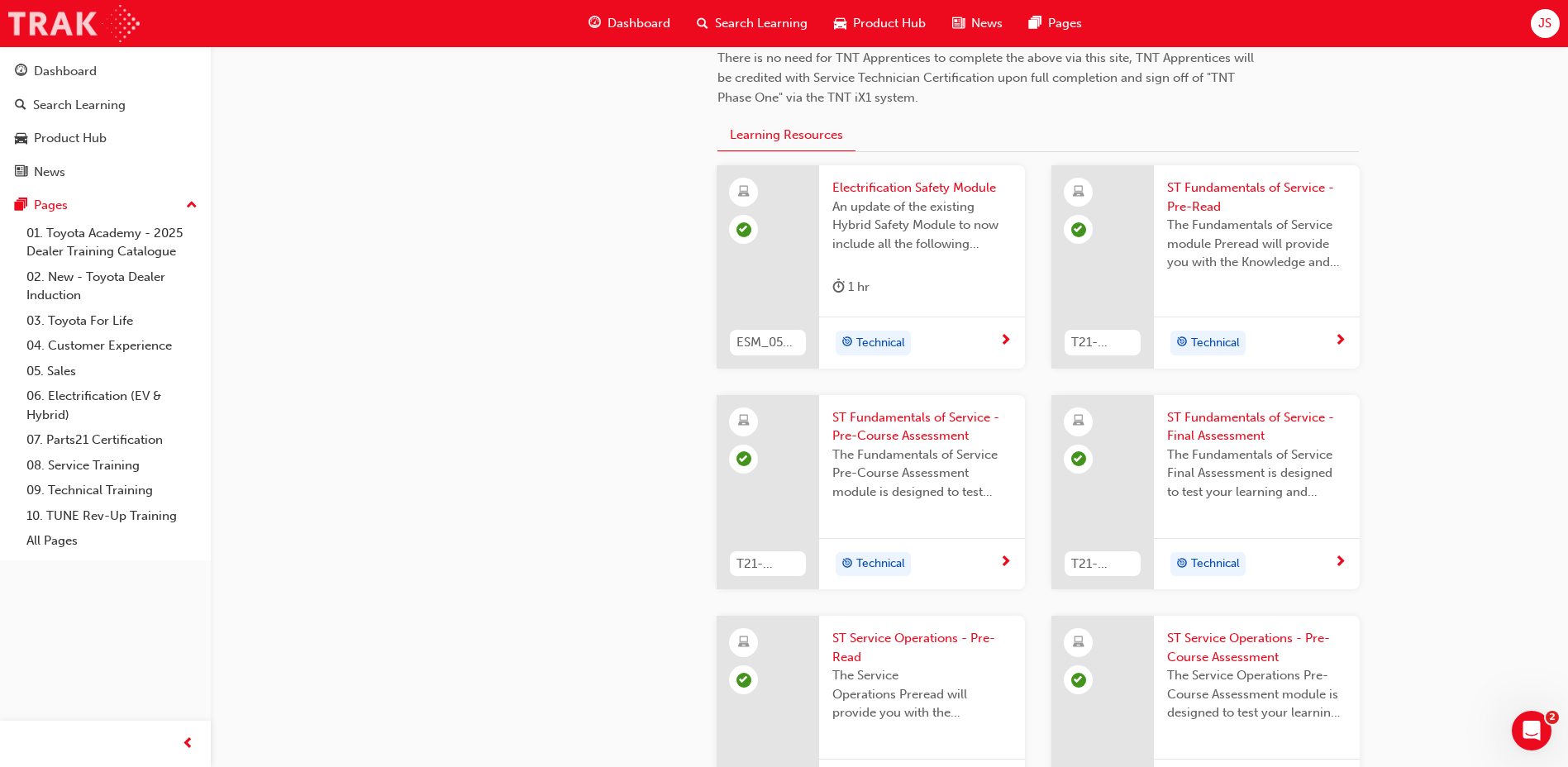
click at [80, 26] on img at bounding box center [74, 23] width 131 height 37
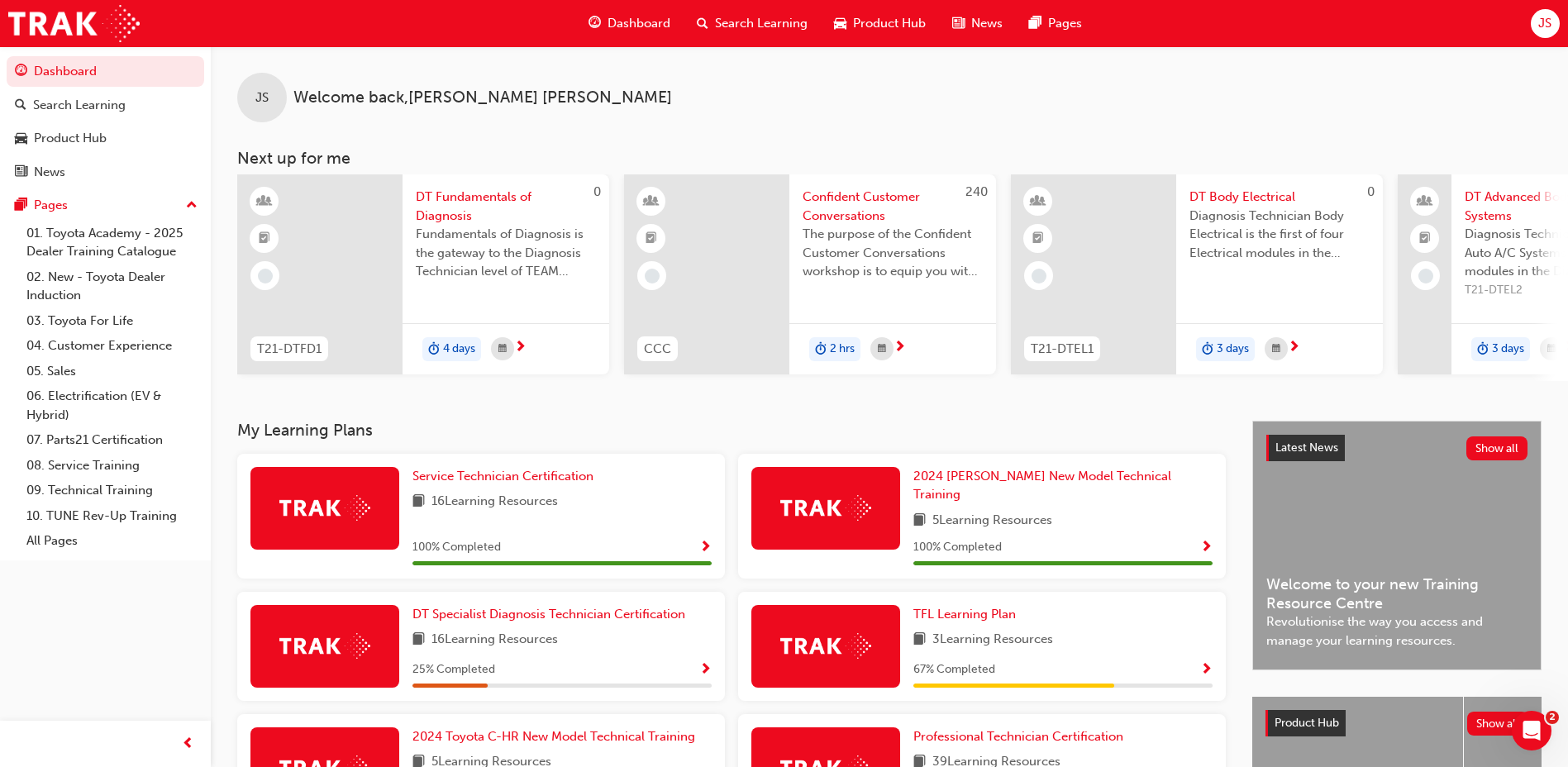
click at [884, 16] on span "Product Hub" at bounding box center [889, 23] width 73 height 19
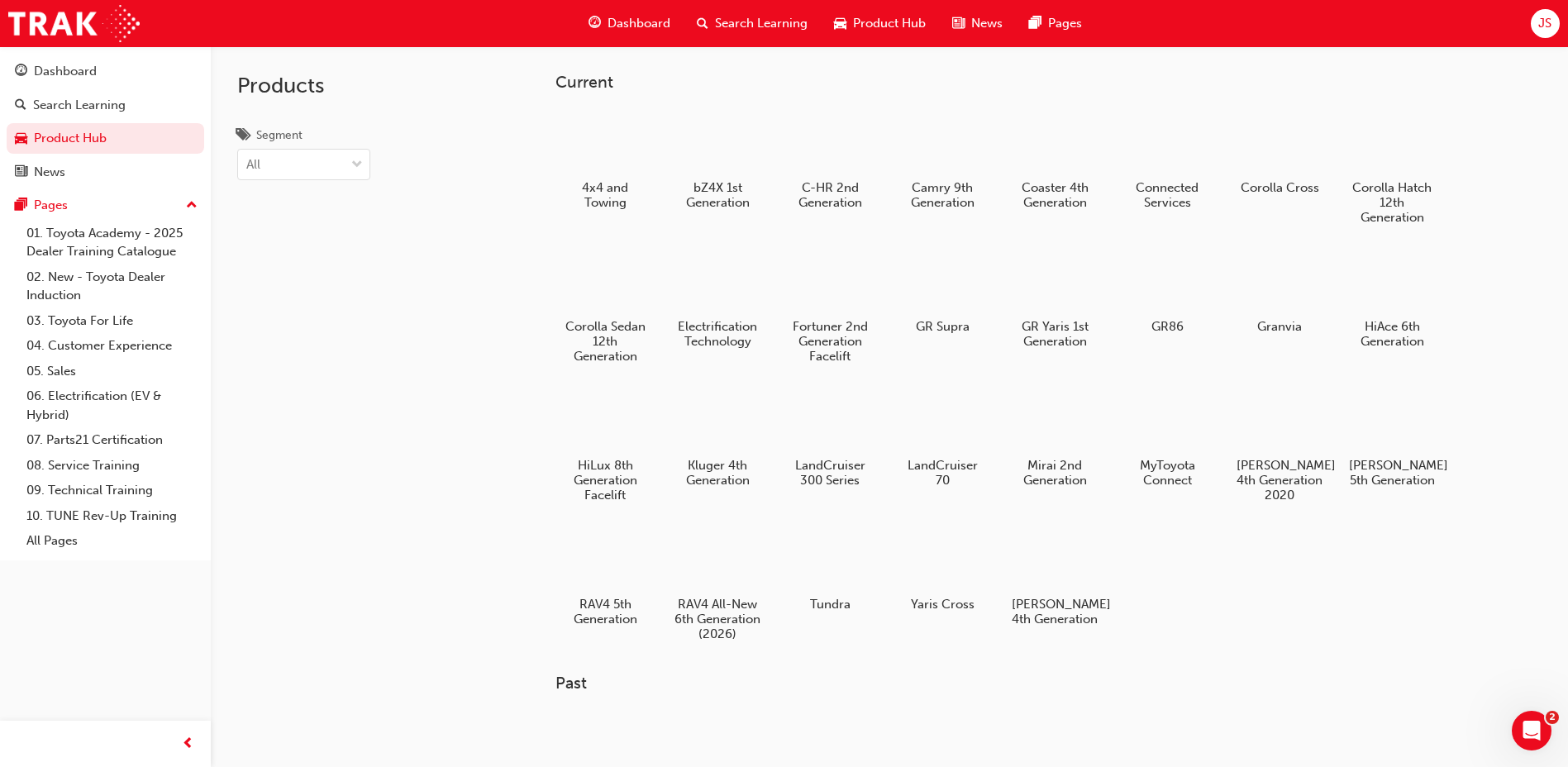
click at [789, 26] on span "Search Learning" at bounding box center [761, 23] width 93 height 19
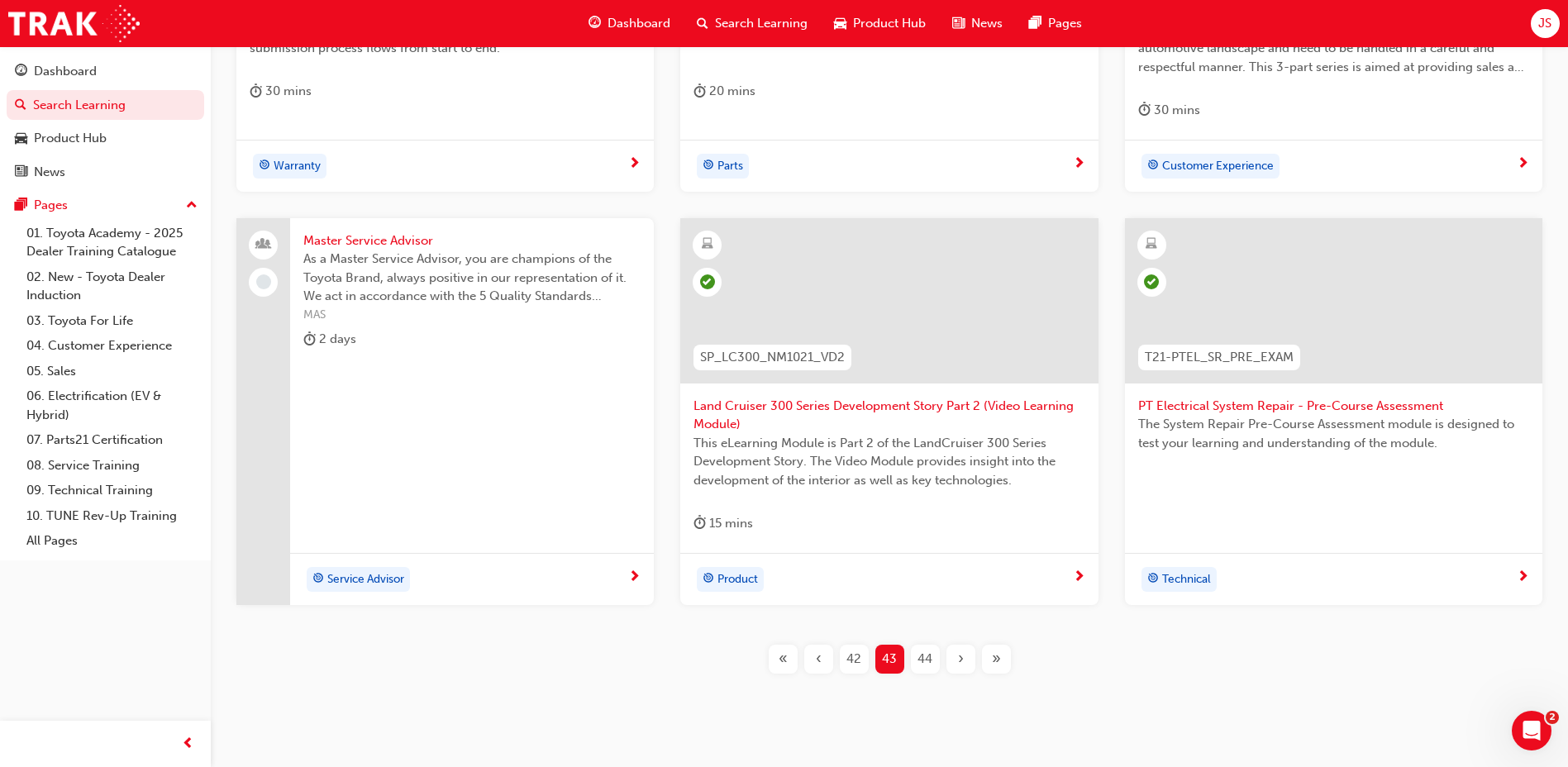
scroll to position [579, 0]
click at [918, 651] on span "44" at bounding box center [925, 658] width 15 height 19
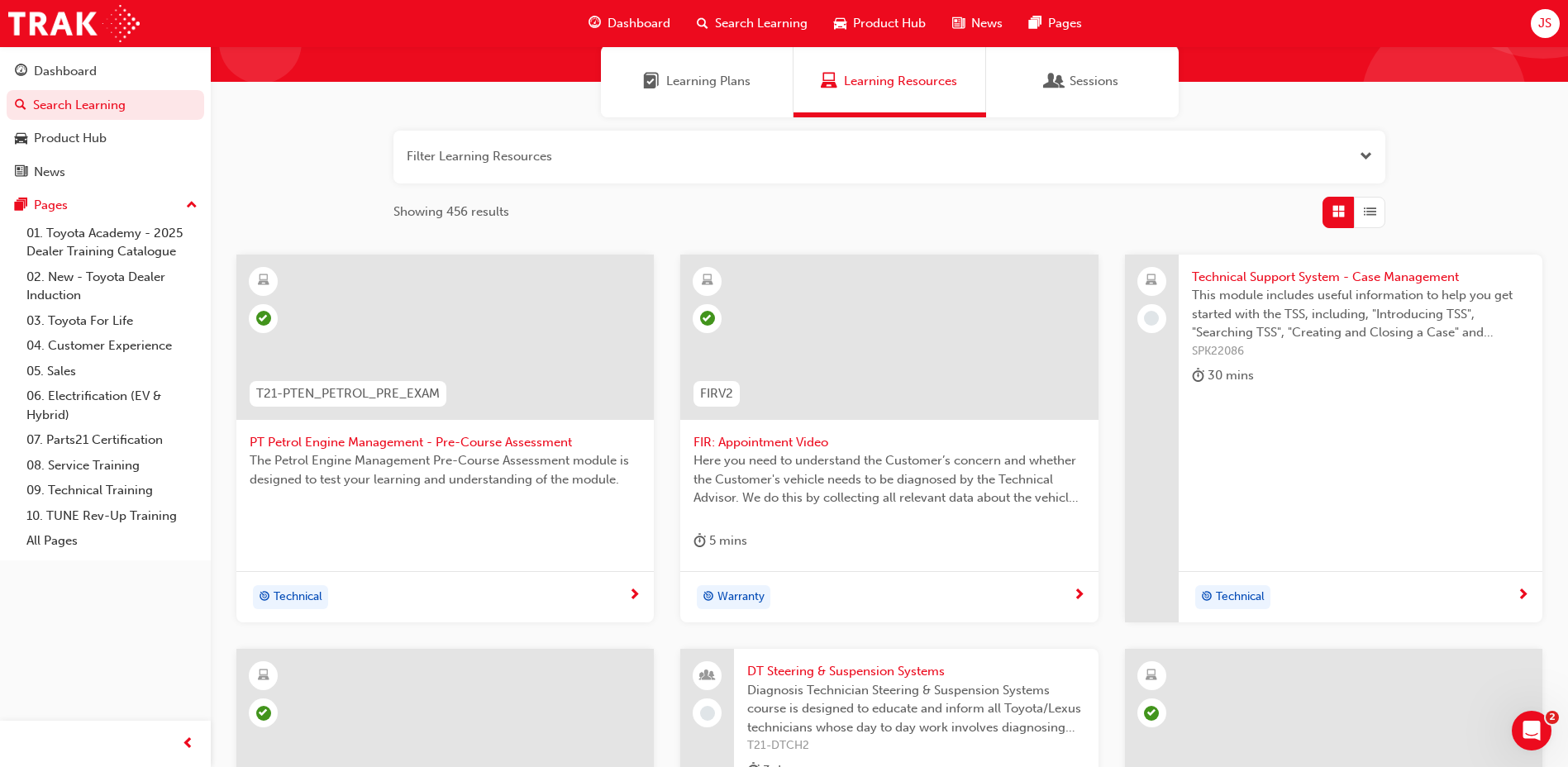
scroll to position [165, 0]
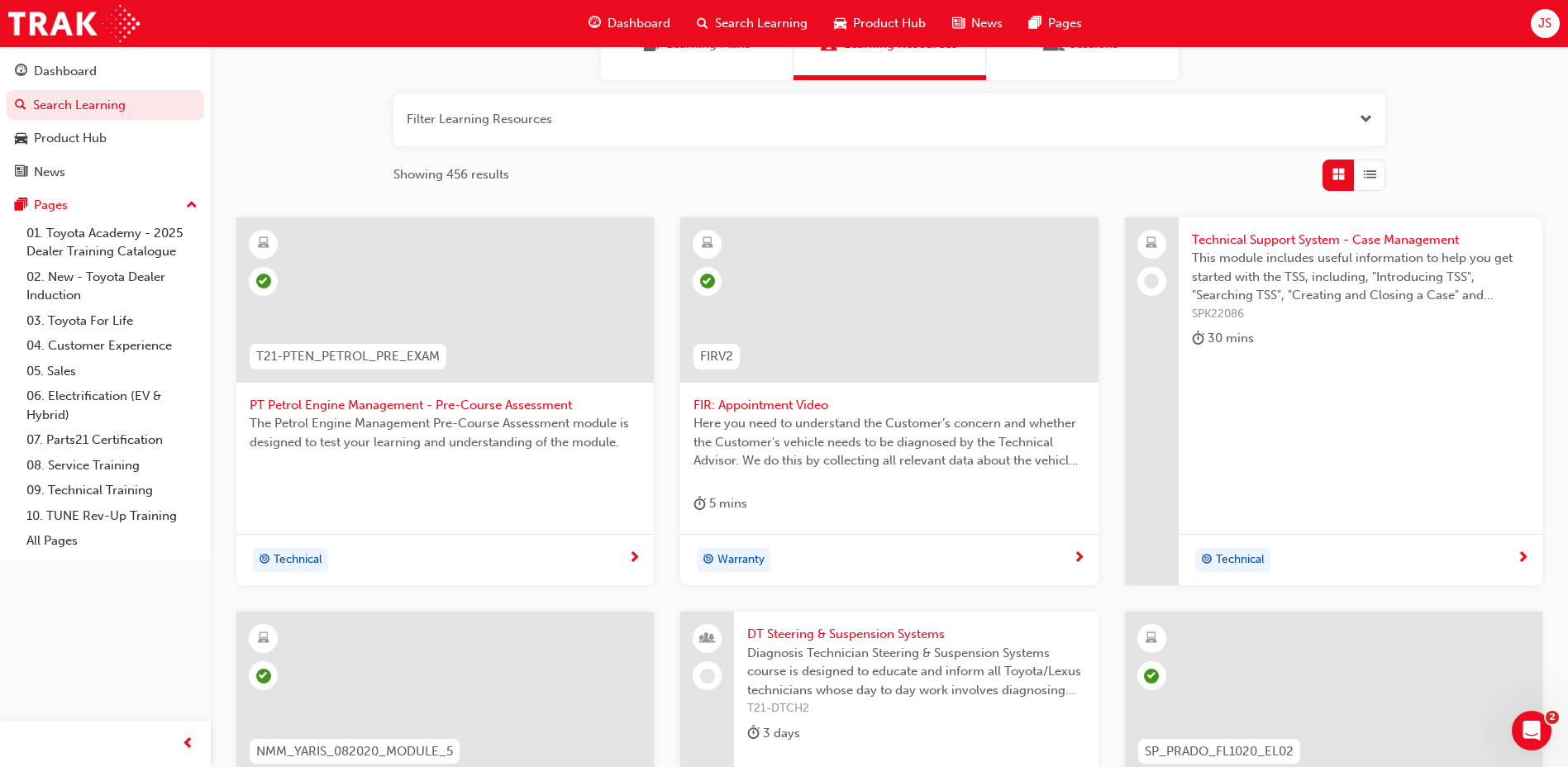
click at [1234, 241] on span "Technical Support System - Case Management" at bounding box center [1360, 240] width 337 height 19
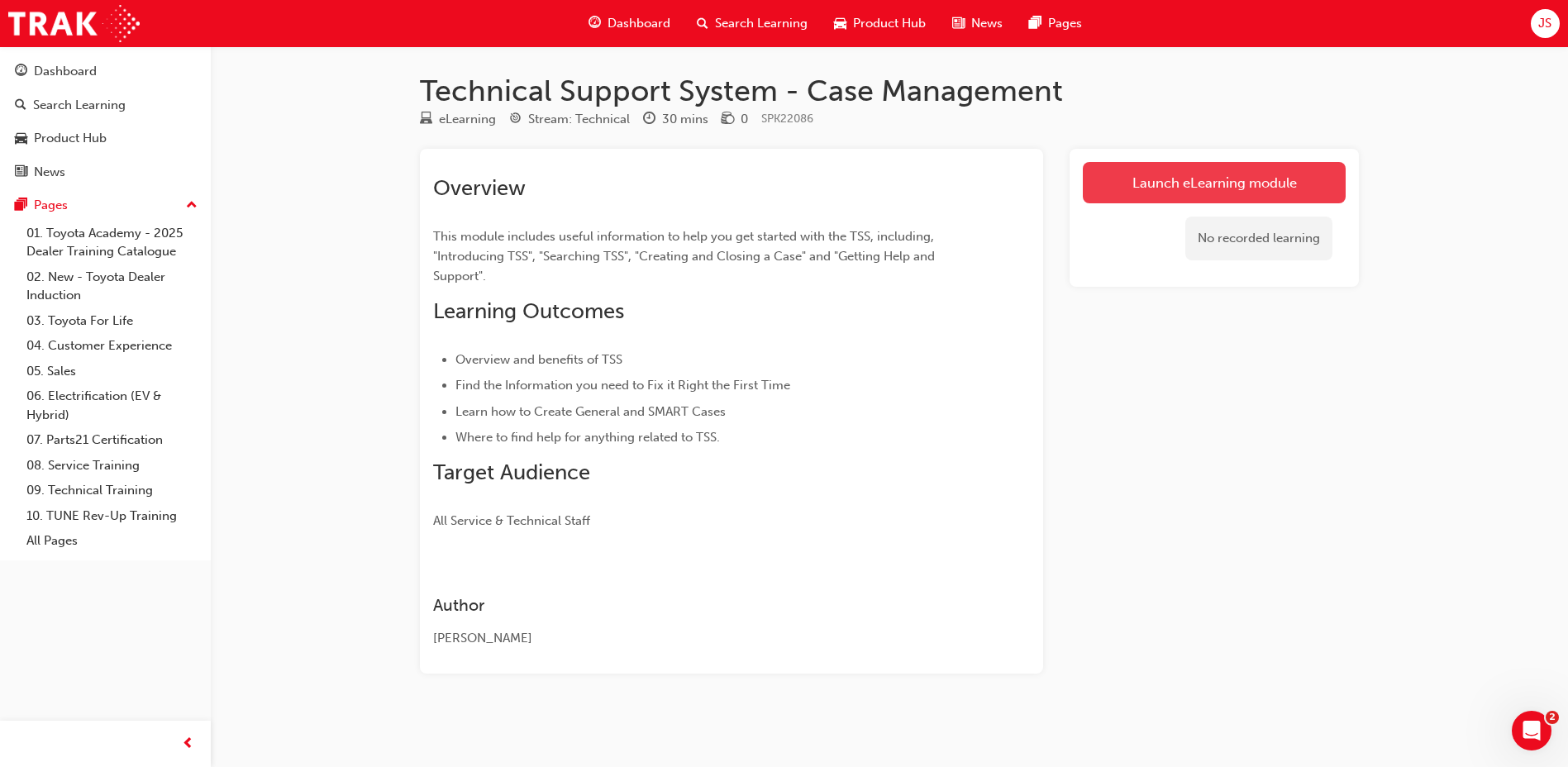
click at [1129, 170] on link "Launch eLearning module" at bounding box center [1214, 183] width 263 height 41
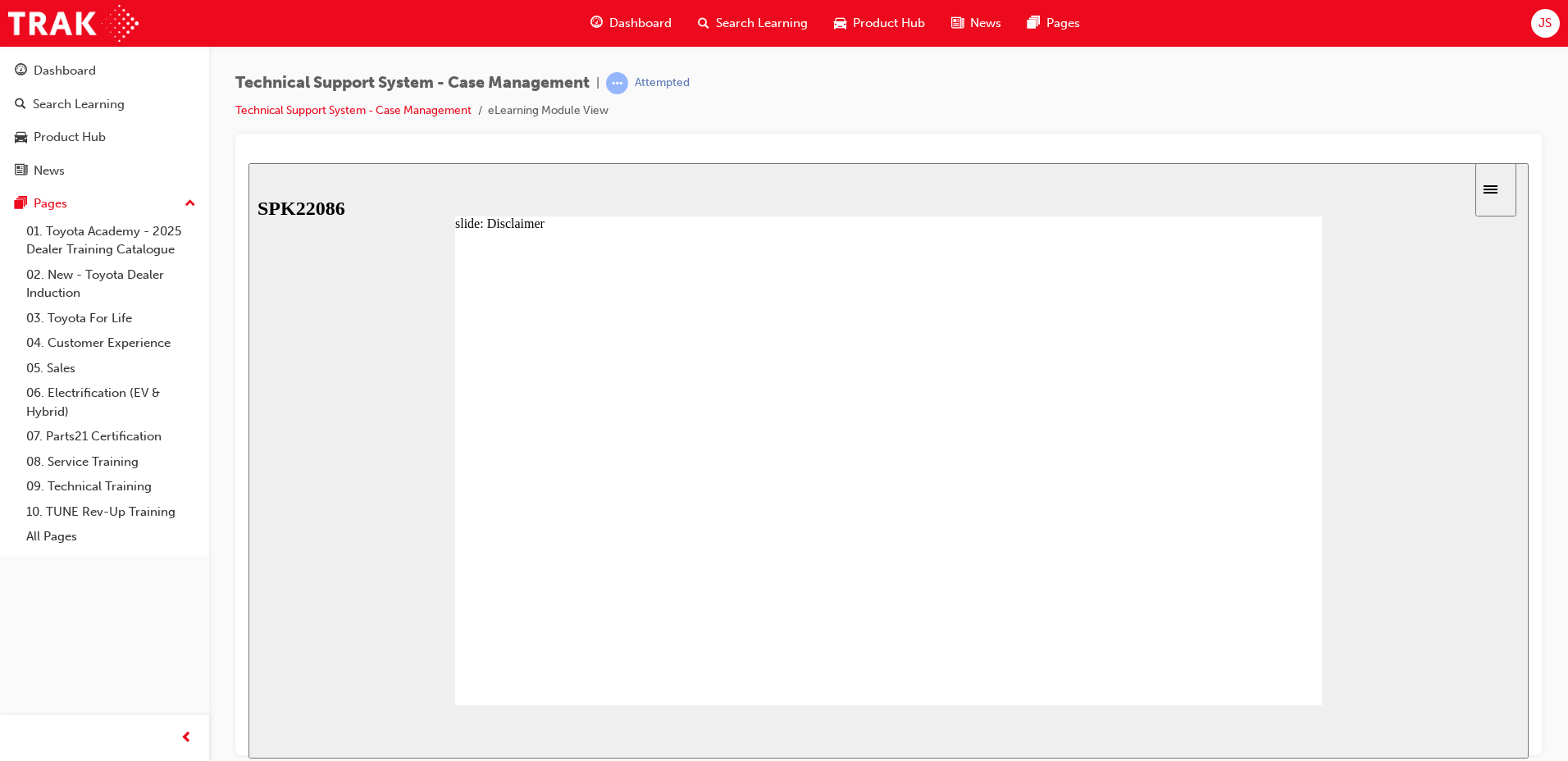
click at [1483, 720] on button "NEXT" at bounding box center [1481, 731] width 64 height 25
click at [1486, 732] on span "NEXT" at bounding box center [1474, 734] width 29 height 12
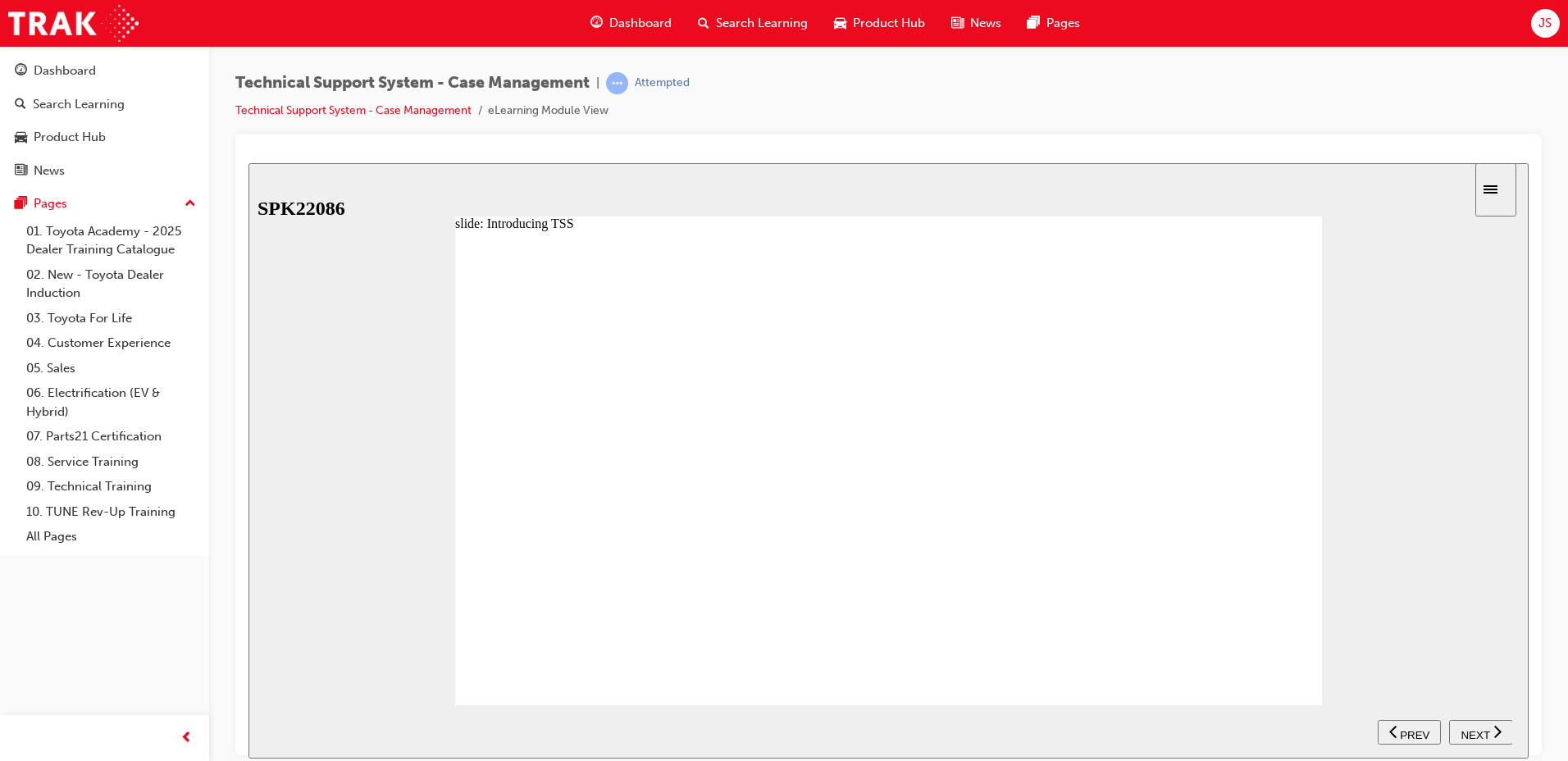
click at [1456, 734] on div "NEXT" at bounding box center [1481, 731] width 51 height 17
click at [1474, 728] on span "NEXT" at bounding box center [1474, 734] width 29 height 12
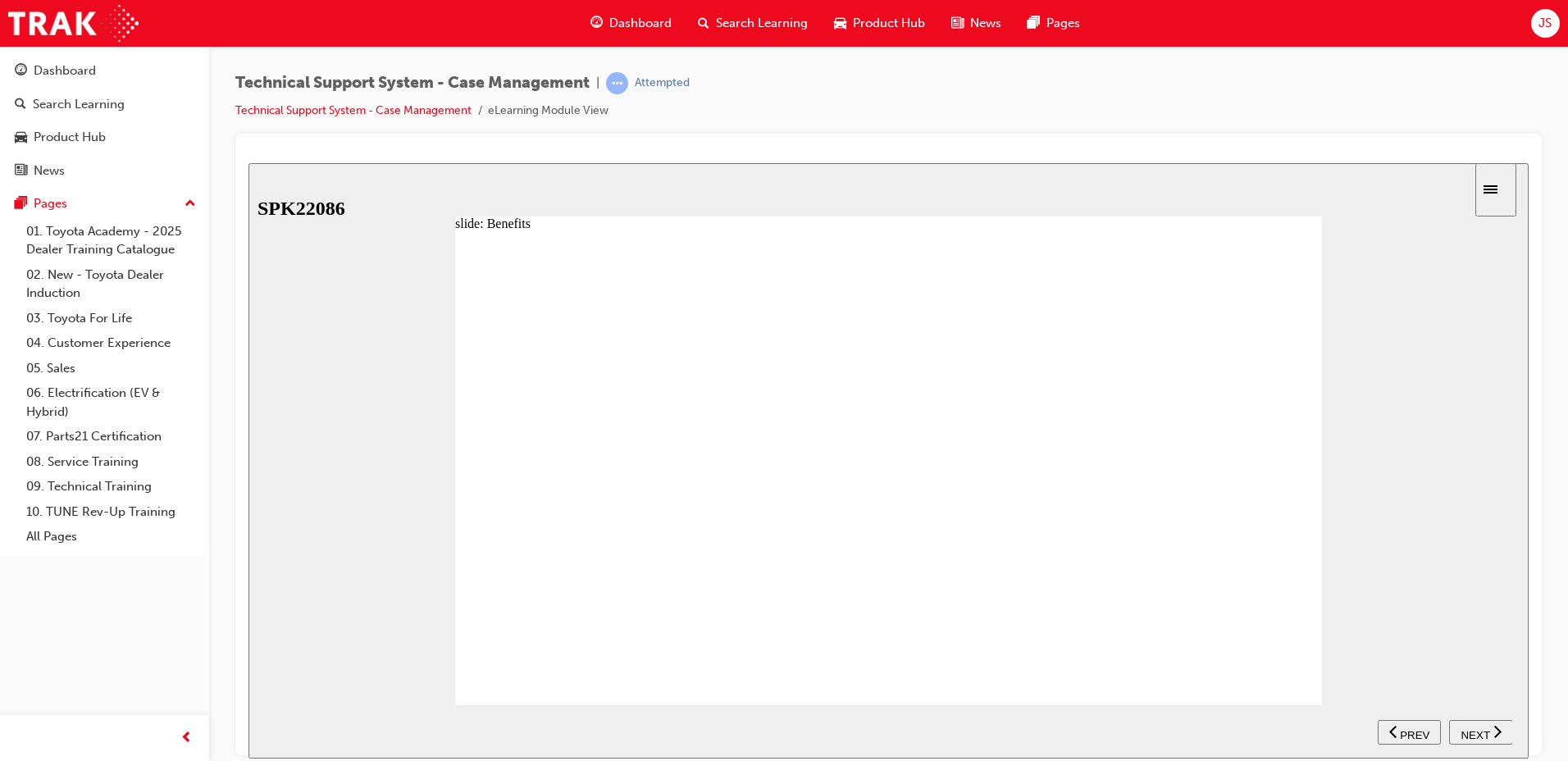
click at [1474, 728] on span "NEXT" at bounding box center [1474, 734] width 29 height 12
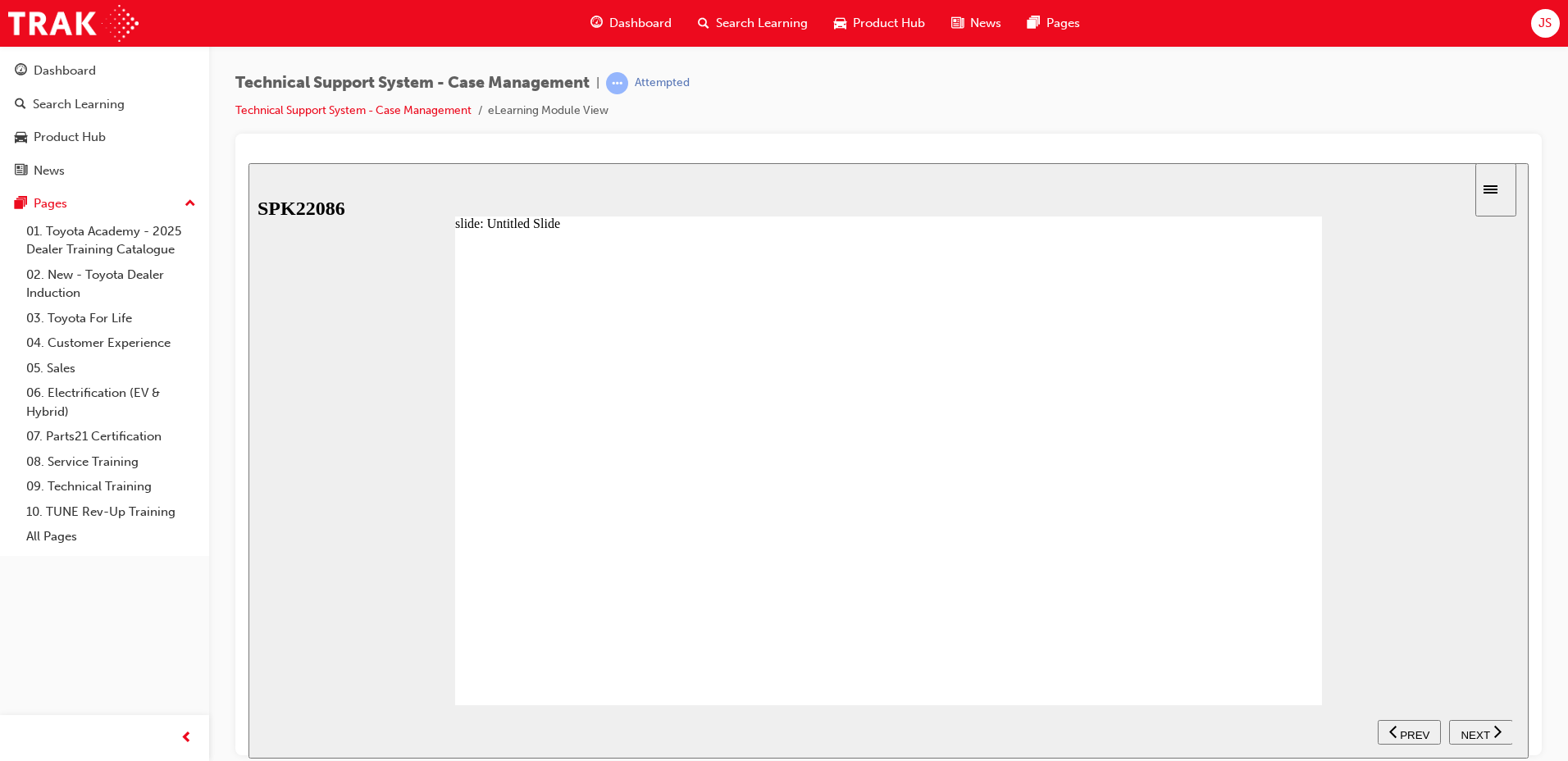
click at [1474, 728] on span "NEXT" at bounding box center [1474, 734] width 29 height 12
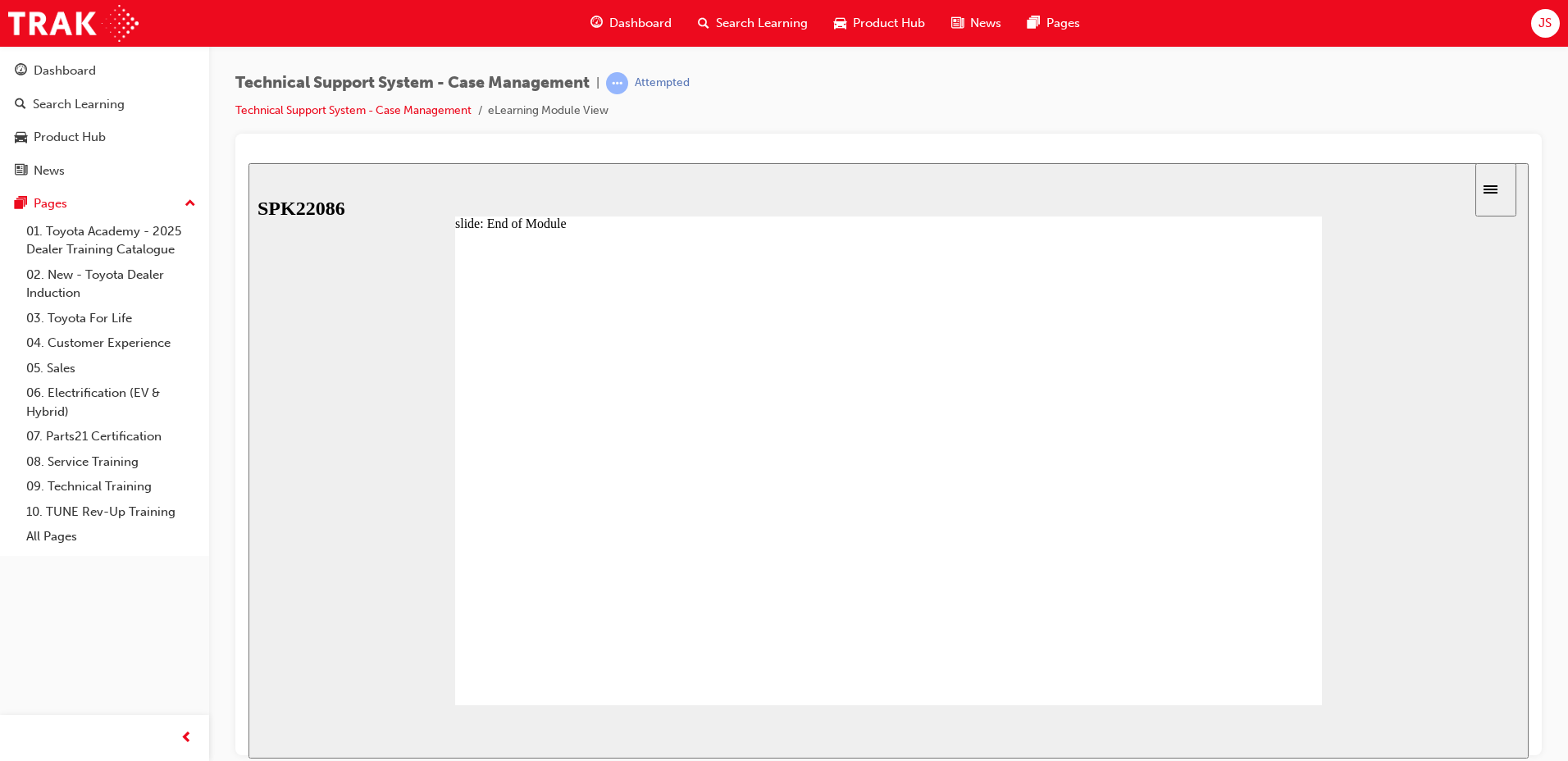
click at [1474, 727] on section "SUBMIT NEXT PREV" at bounding box center [889, 731] width 1280 height 53
click at [1493, 740] on button "NEXT" at bounding box center [1481, 731] width 64 height 25
click at [1492, 739] on button "NEXT" at bounding box center [1481, 731] width 64 height 25
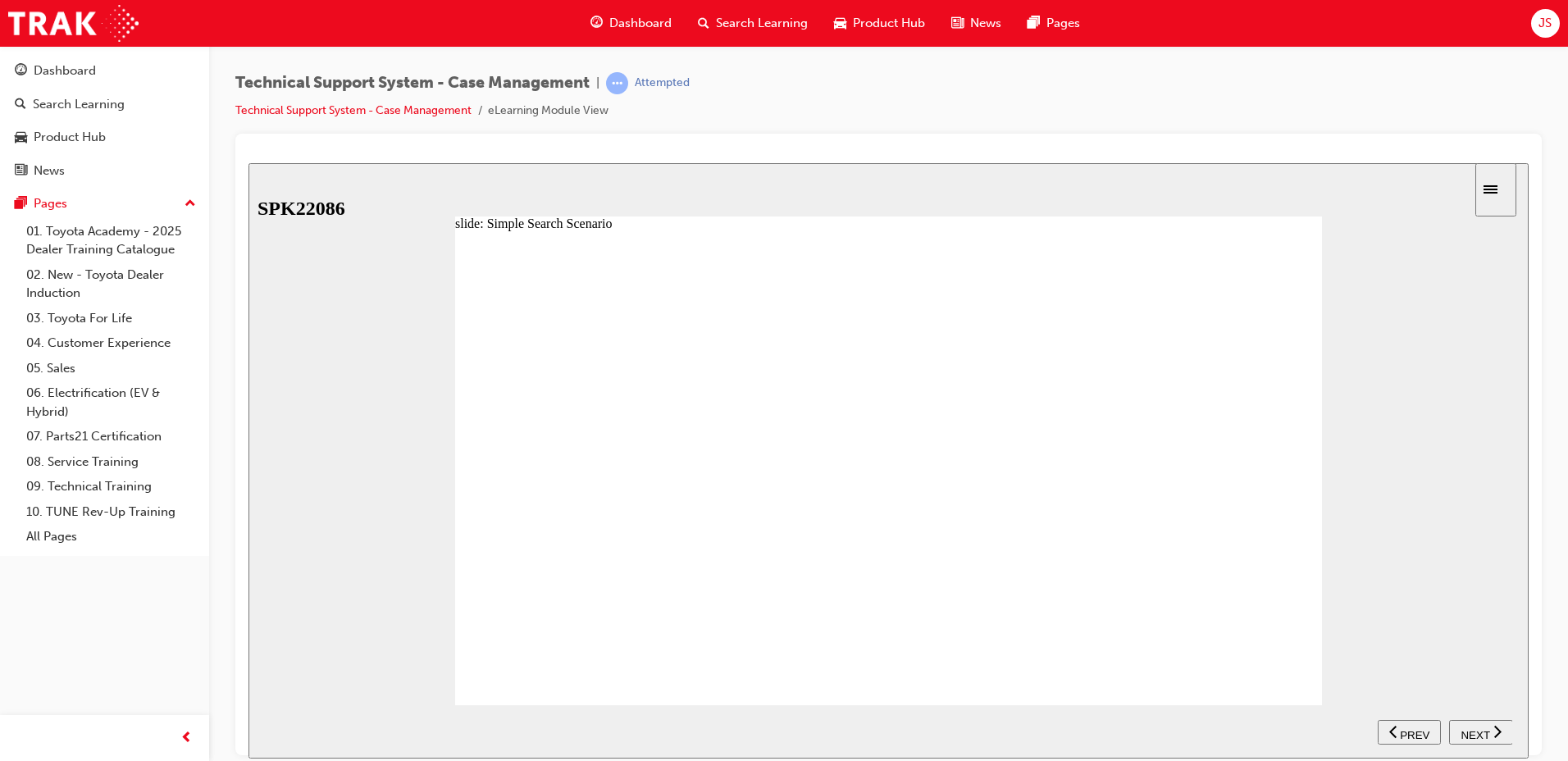
click at [1492, 739] on button "NEXT" at bounding box center [1481, 731] width 64 height 25
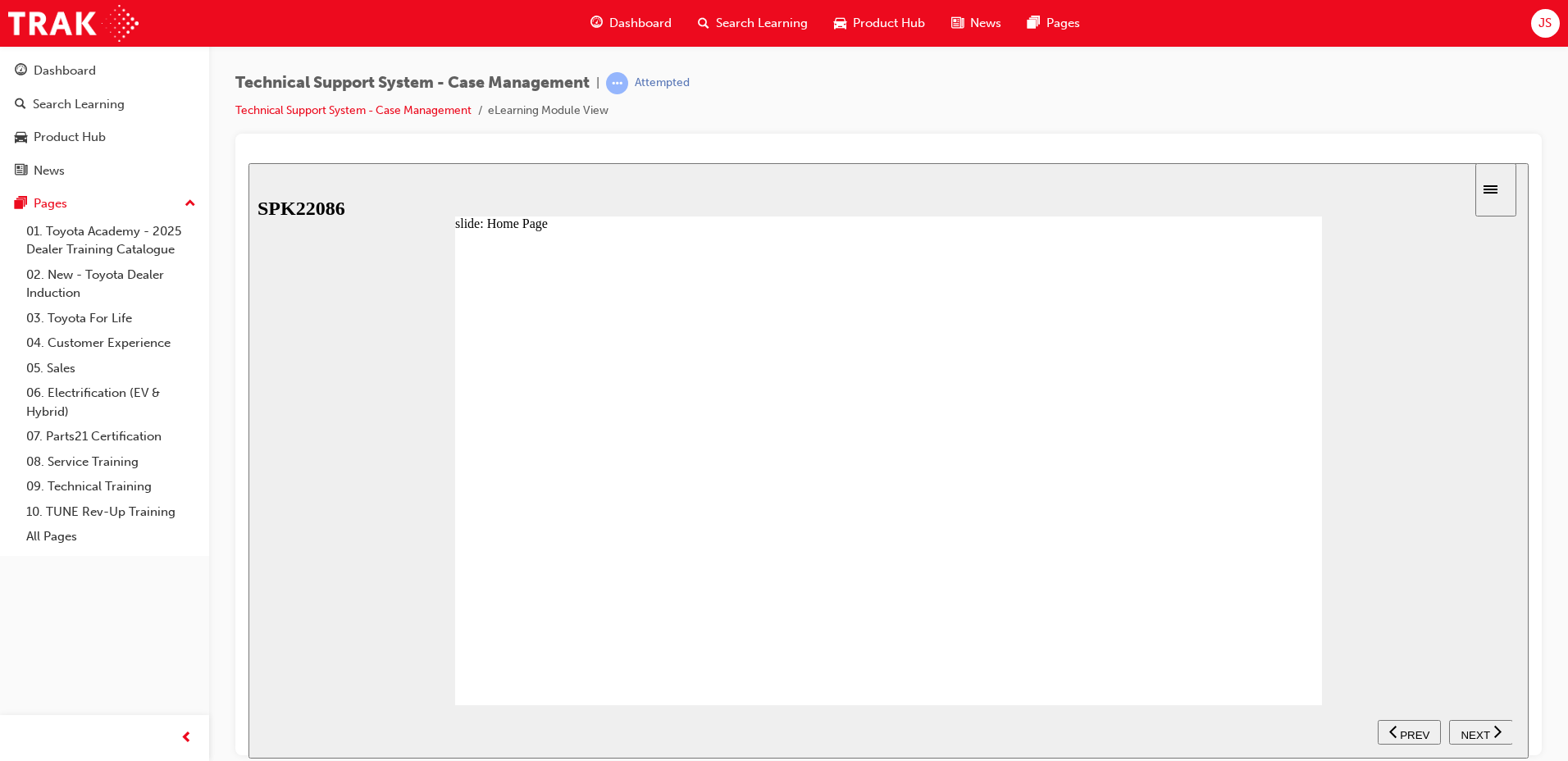
click at [1492, 739] on button "NEXT" at bounding box center [1481, 731] width 64 height 25
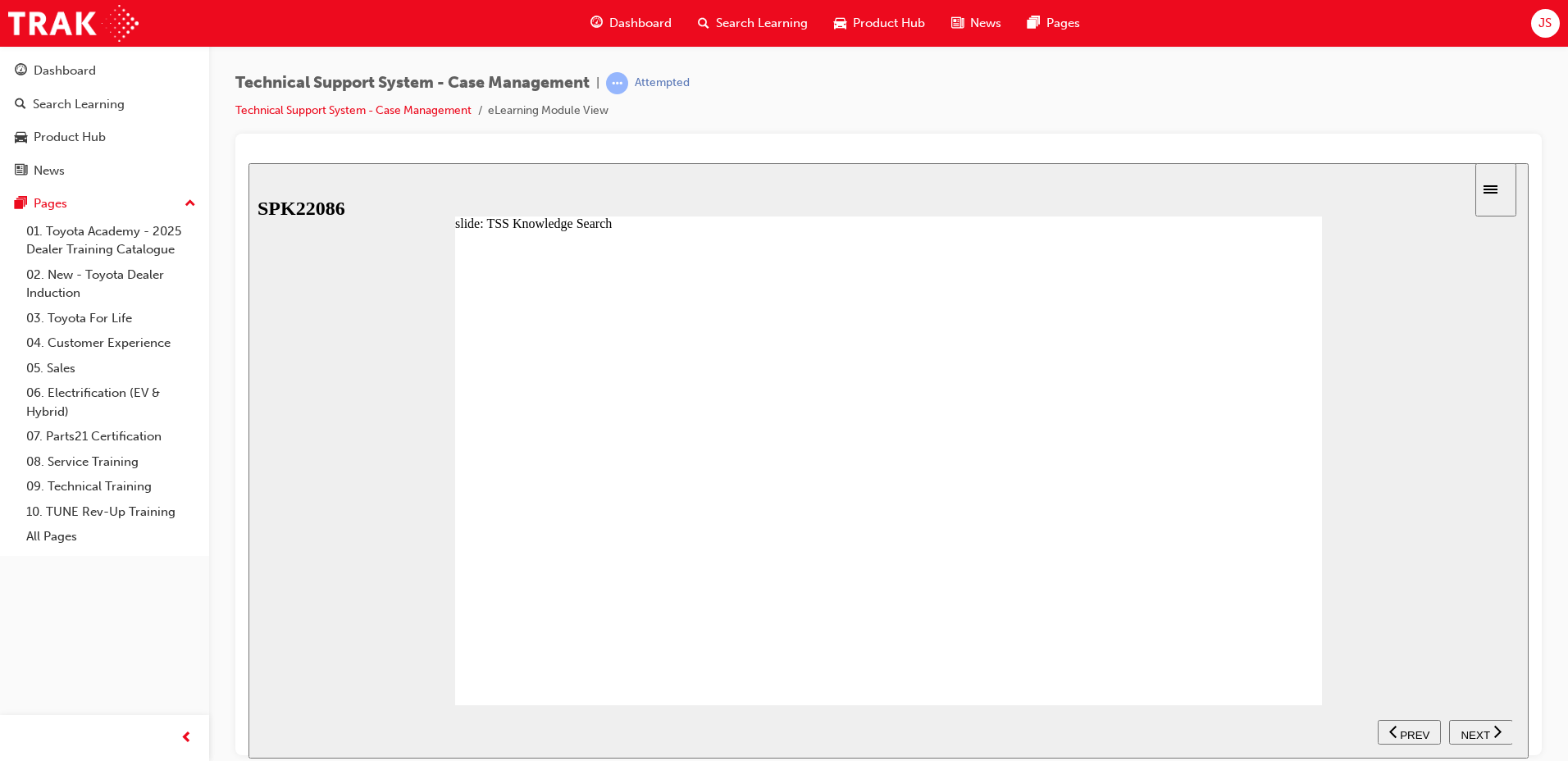
click at [1492, 739] on button "NEXT" at bounding box center [1481, 731] width 64 height 25
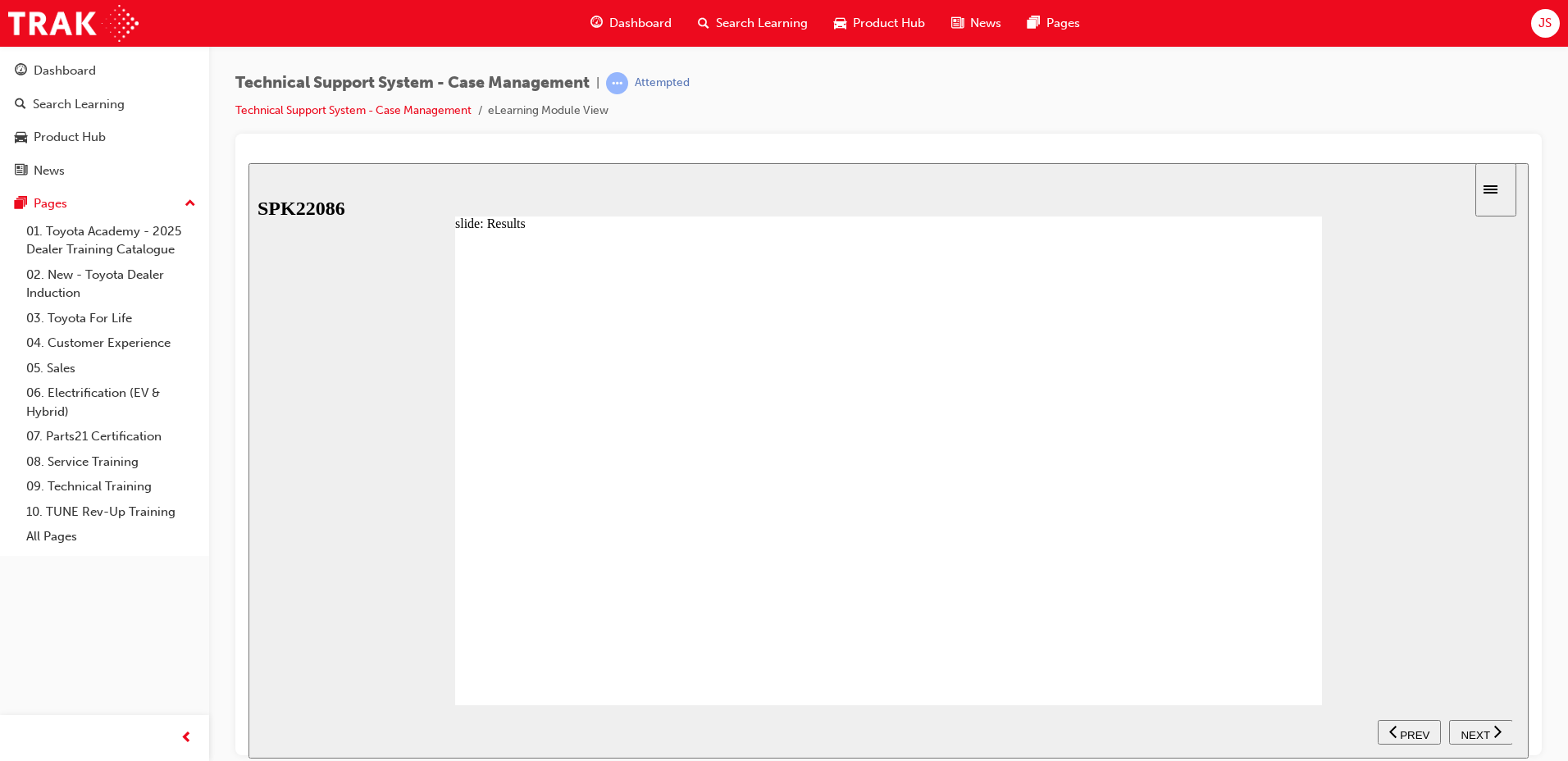
click at [1492, 739] on button "NEXT" at bounding box center [1481, 731] width 64 height 25
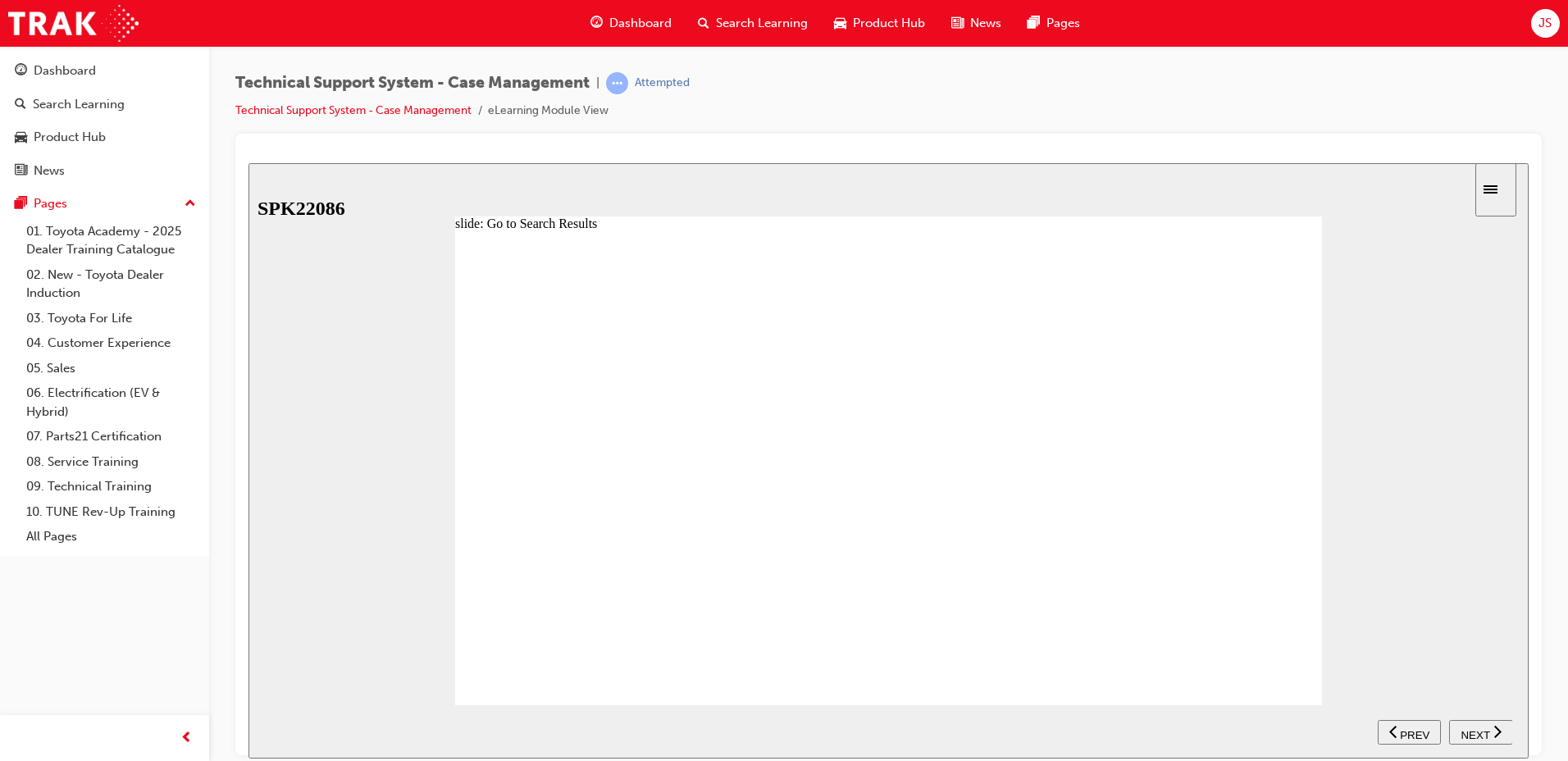
click at [1492, 739] on button "NEXT" at bounding box center [1481, 731] width 64 height 25
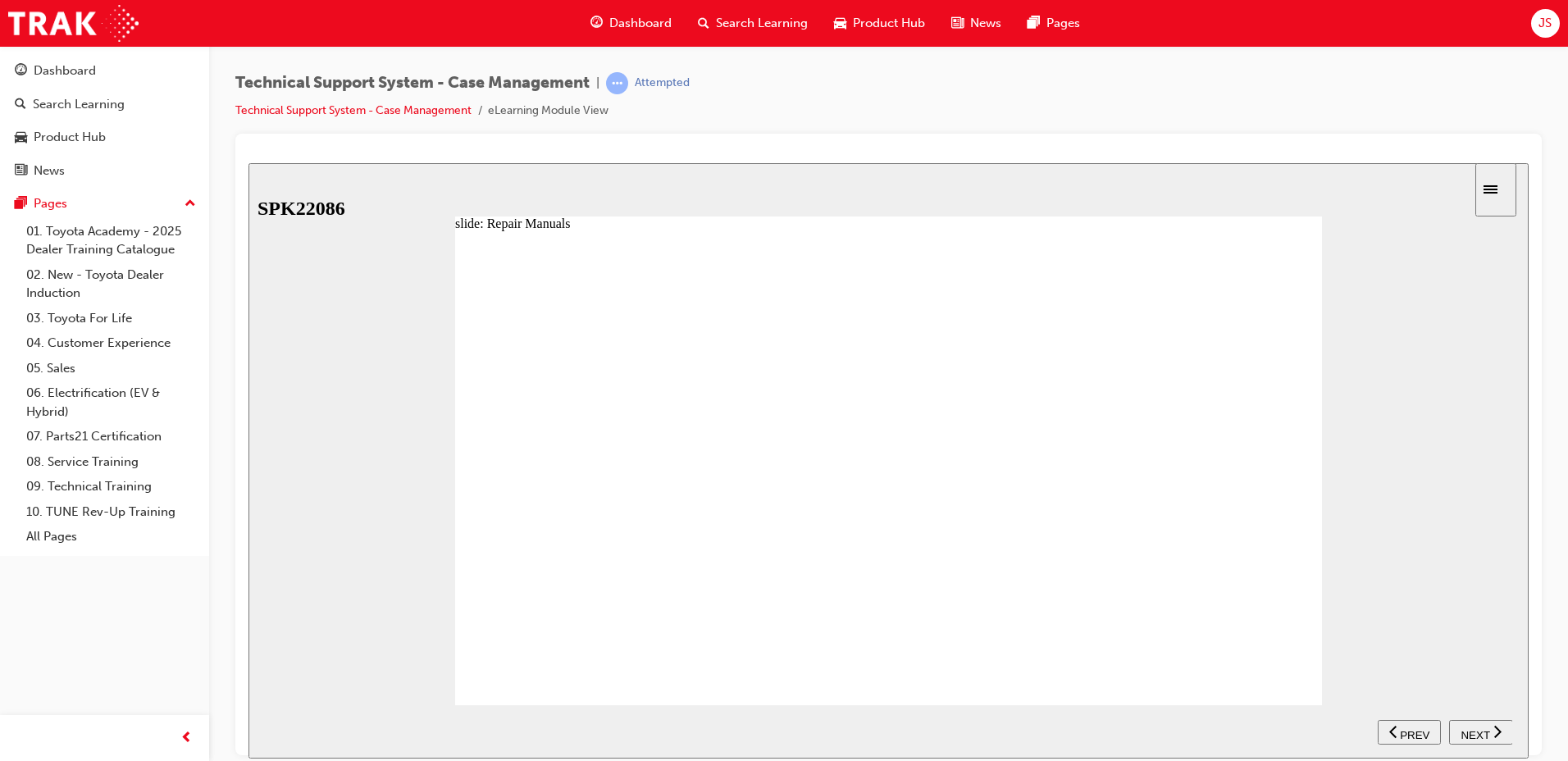
click at [1492, 739] on button "NEXT" at bounding box center [1481, 731] width 64 height 25
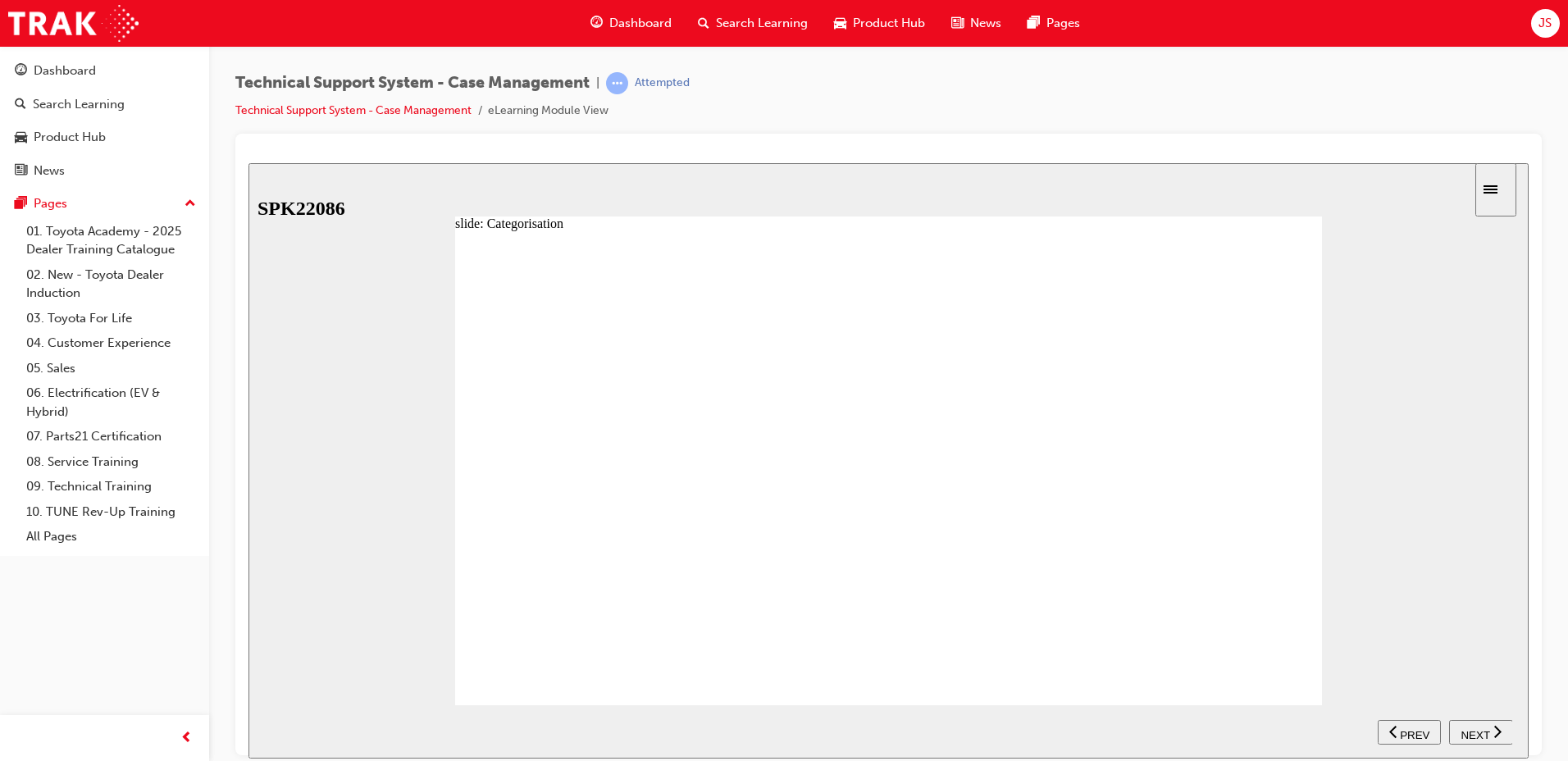
click at [1492, 739] on button "NEXT" at bounding box center [1481, 731] width 64 height 25
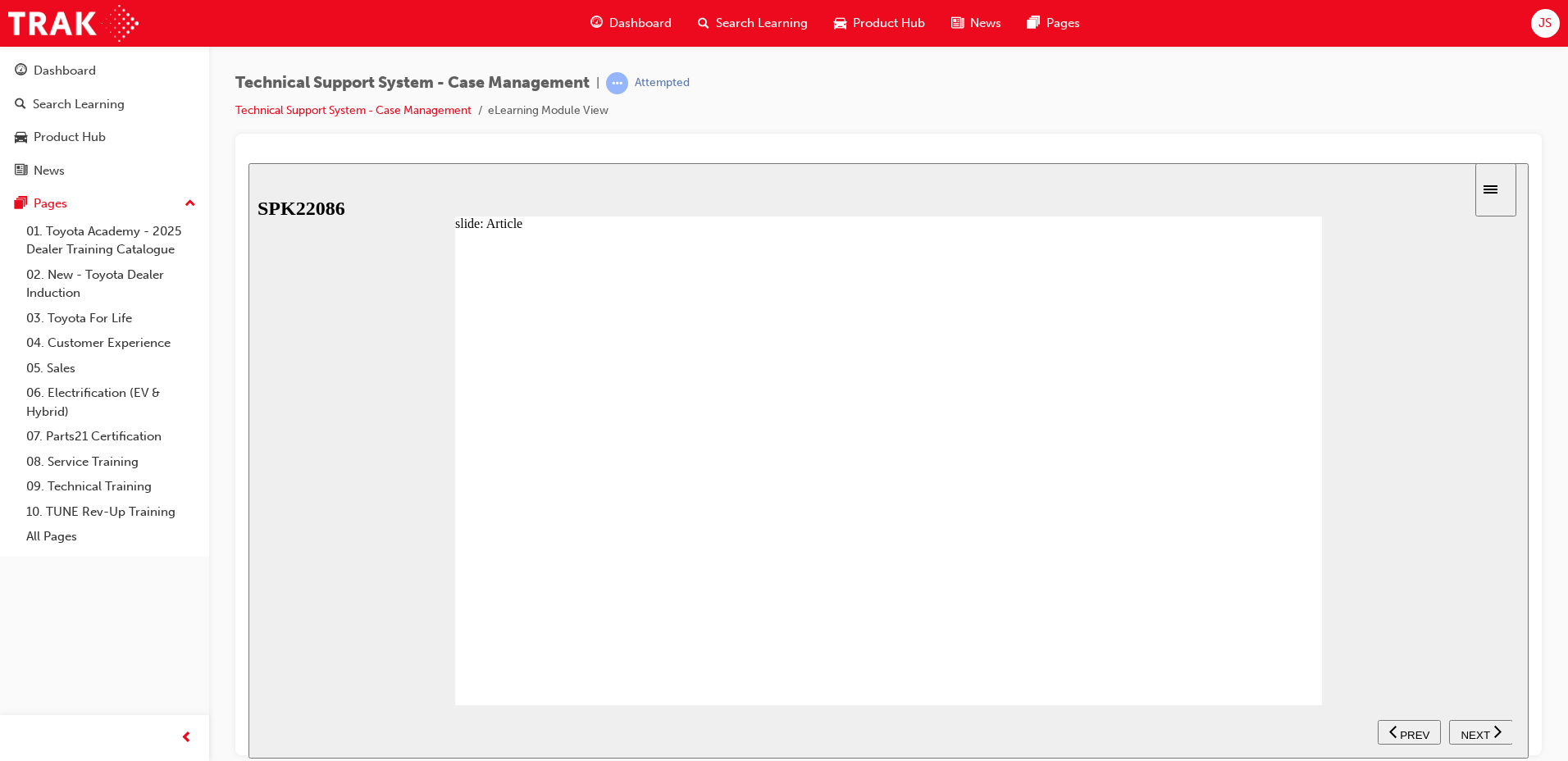
click at [1492, 739] on button "NEXT" at bounding box center [1481, 731] width 64 height 25
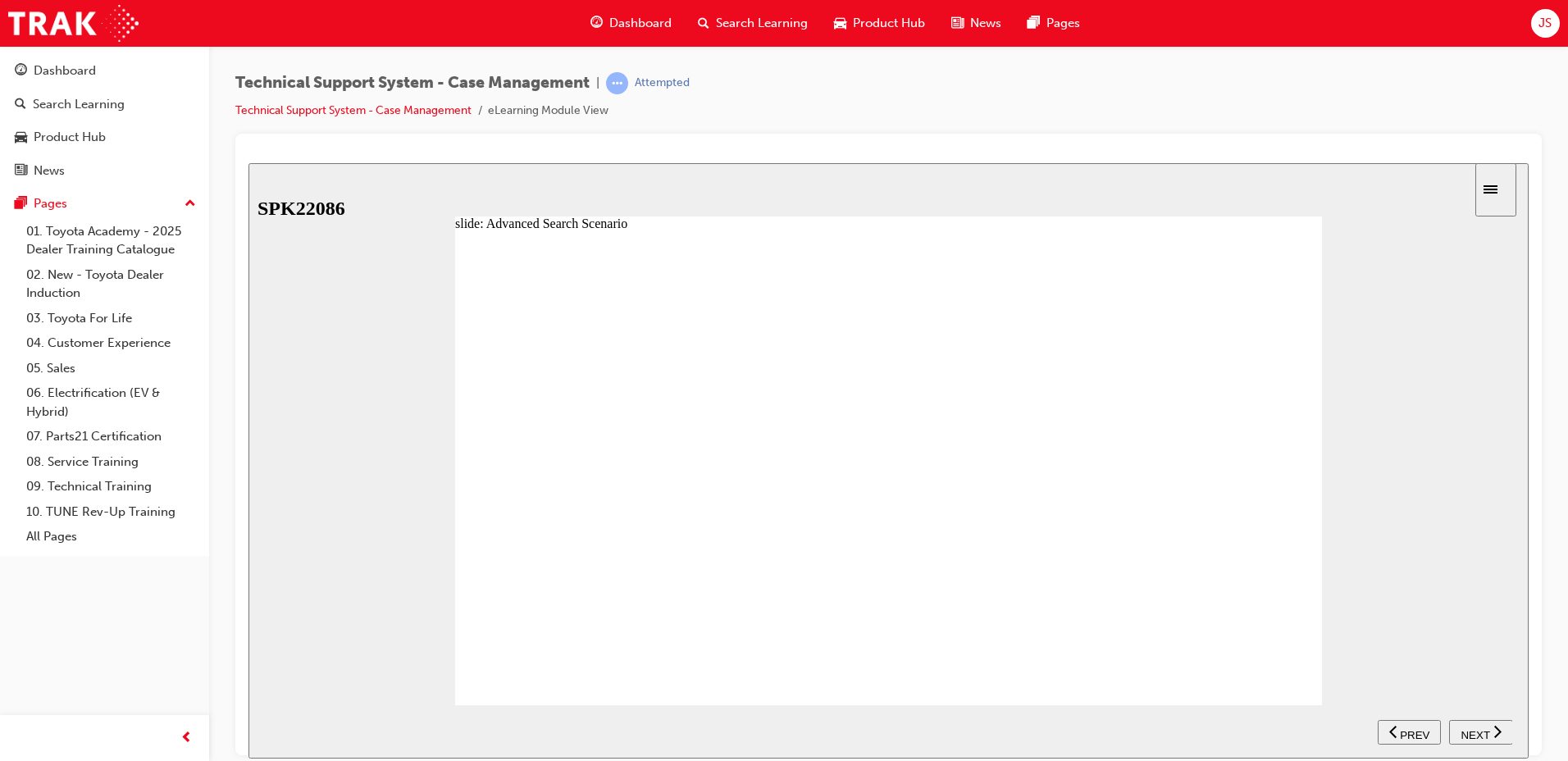
click at [1492, 739] on button "NEXT" at bounding box center [1481, 731] width 64 height 25
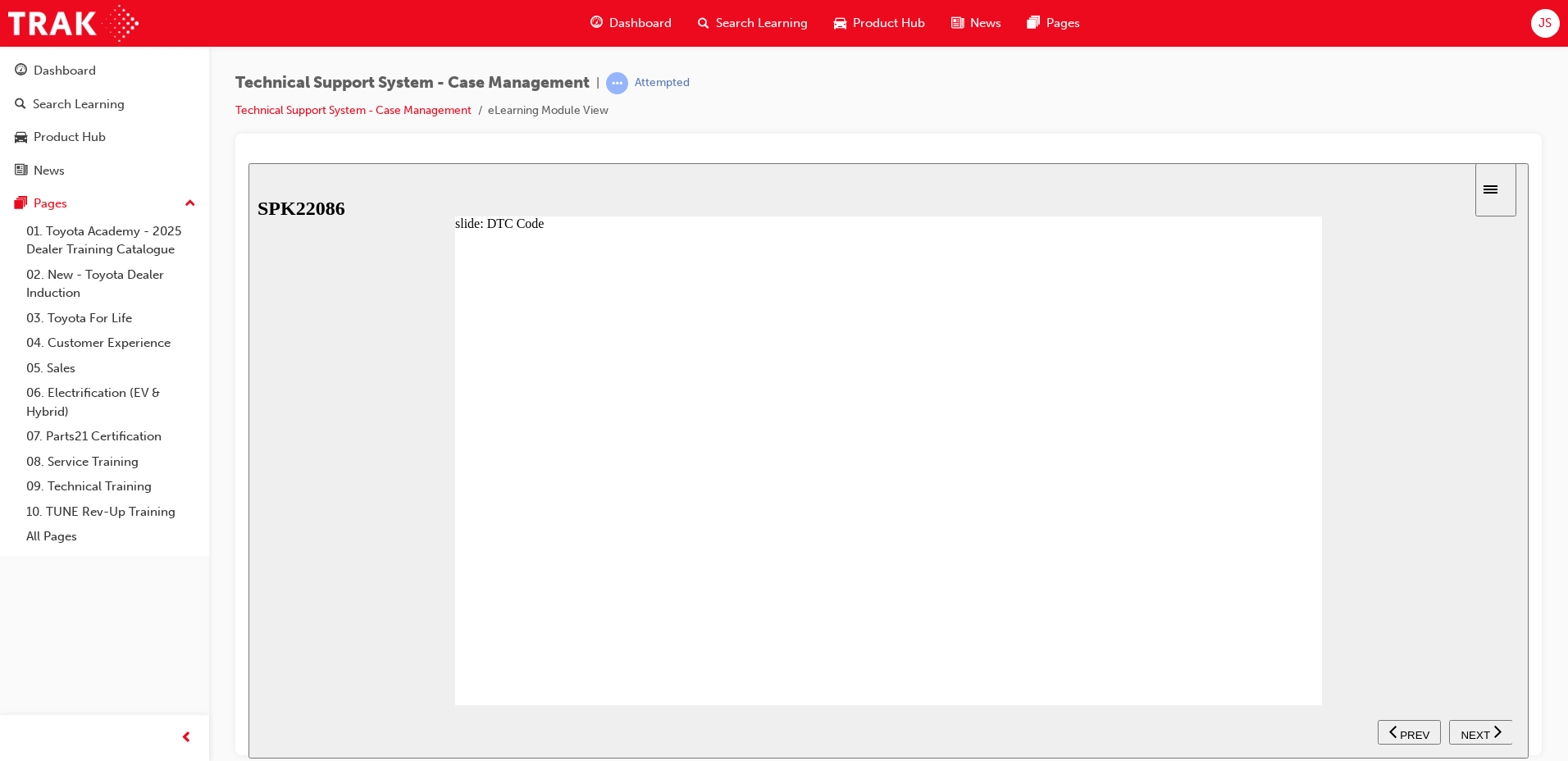
click at [1492, 739] on button "NEXT" at bounding box center [1481, 731] width 64 height 25
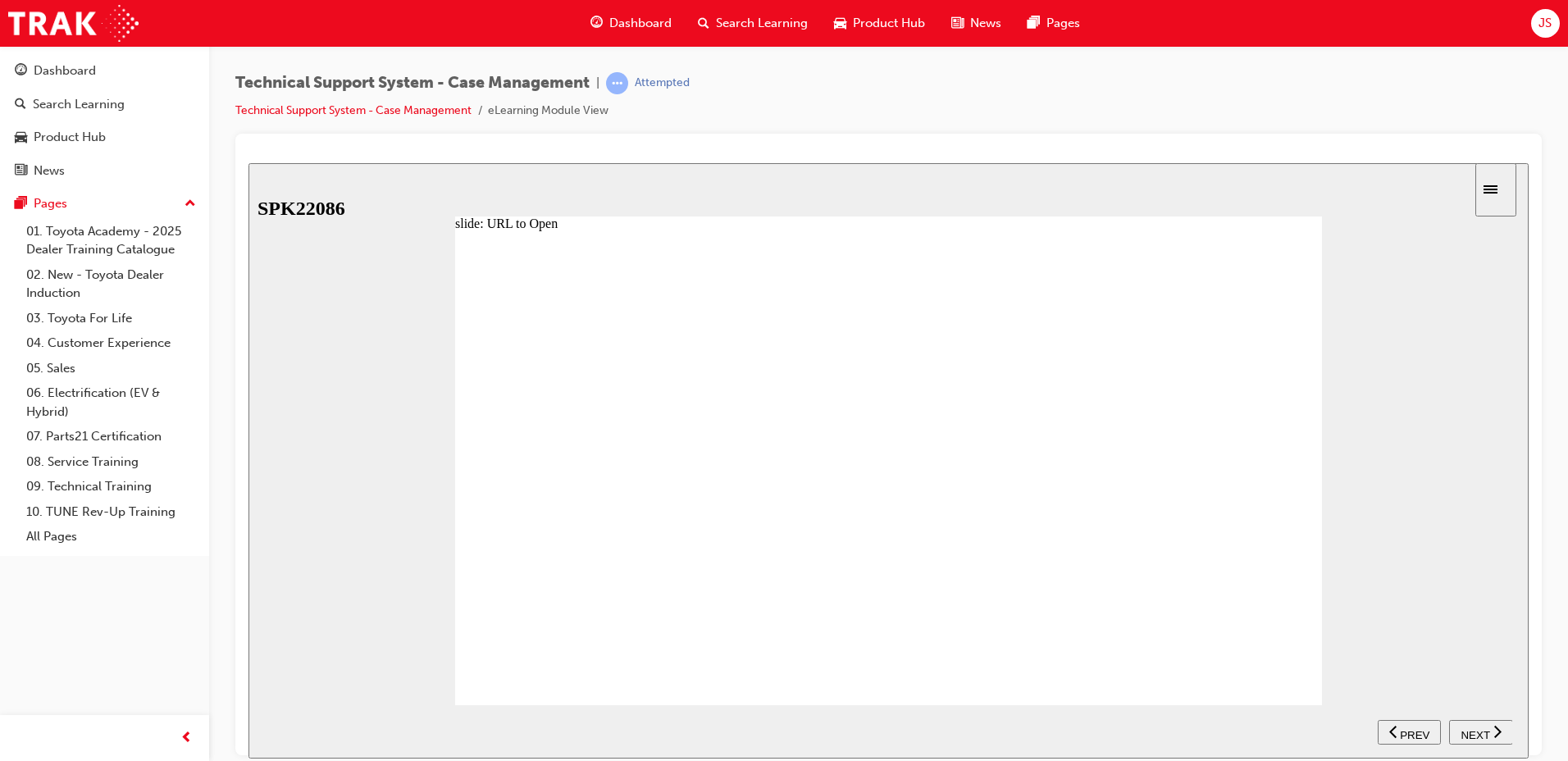
click at [1492, 739] on button "NEXT" at bounding box center [1481, 731] width 64 height 25
click at [1492, 739] on section "SUBMIT NEXT PREV" at bounding box center [889, 731] width 1280 height 53
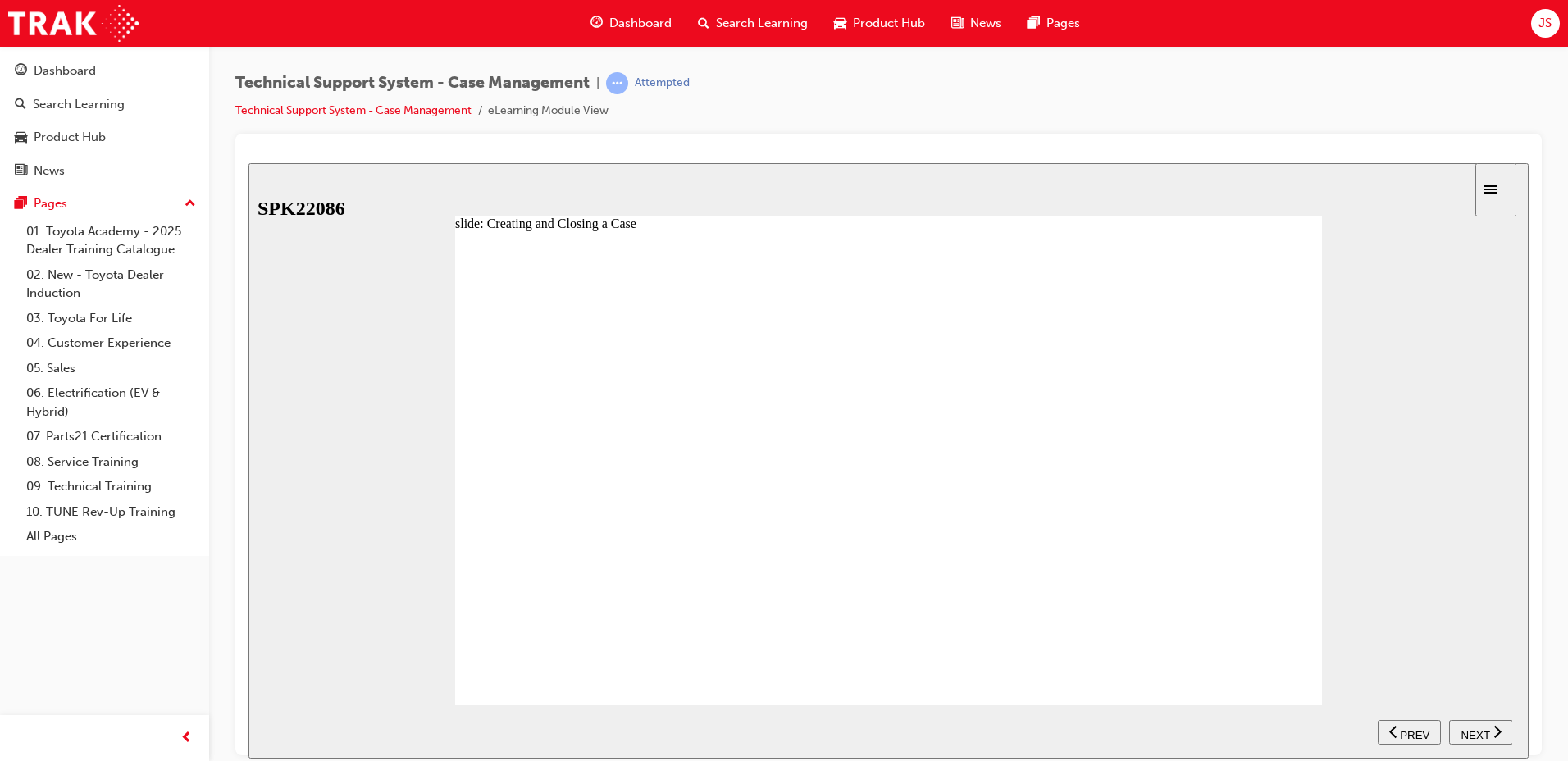
click at [1459, 725] on div "NEXT" at bounding box center [1481, 731] width 51 height 17
click at [1490, 731] on div "NEXT" at bounding box center [1481, 731] width 51 height 17
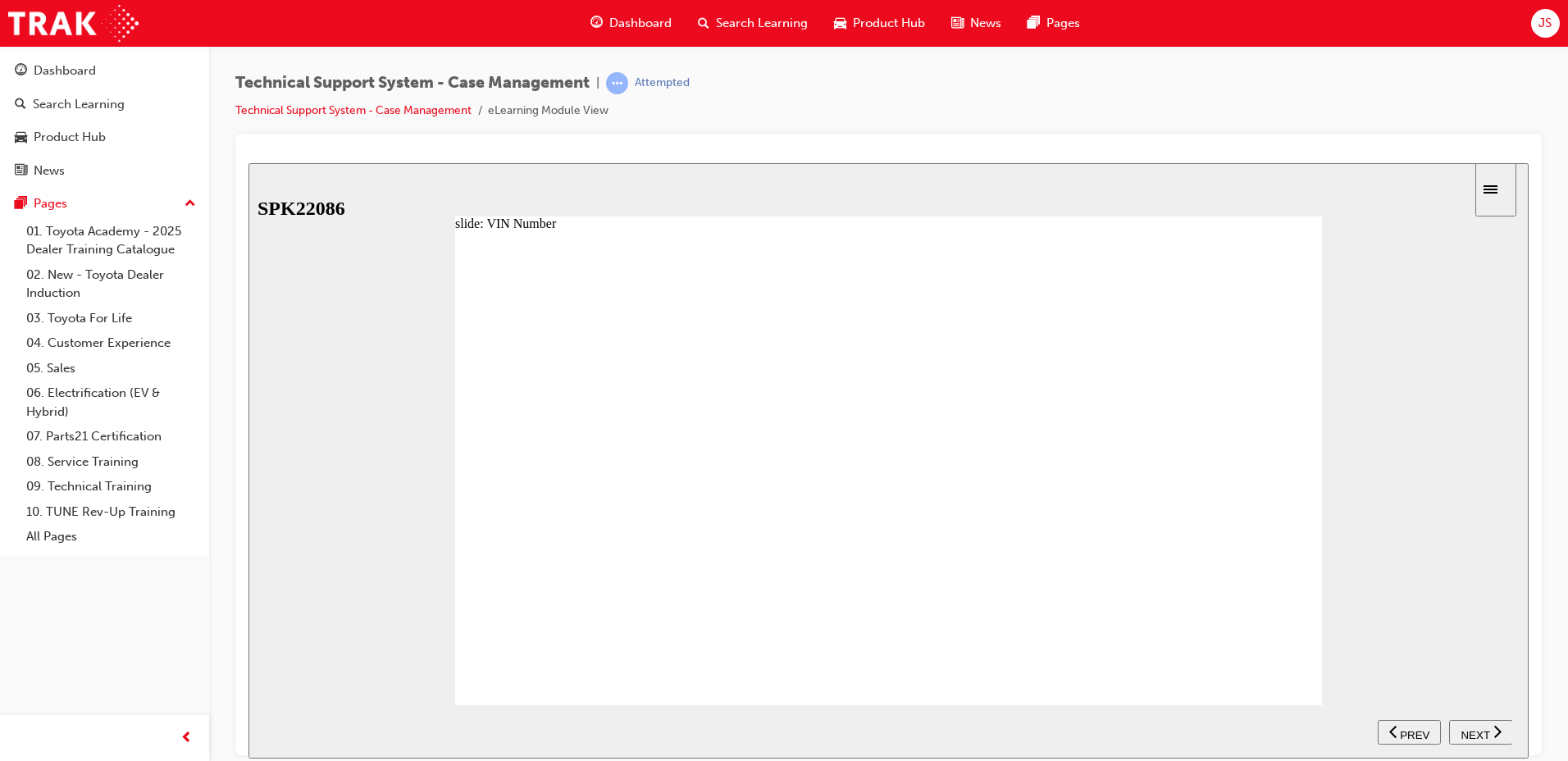
click at [1490, 731] on div "NEXT" at bounding box center [1481, 731] width 51 height 17
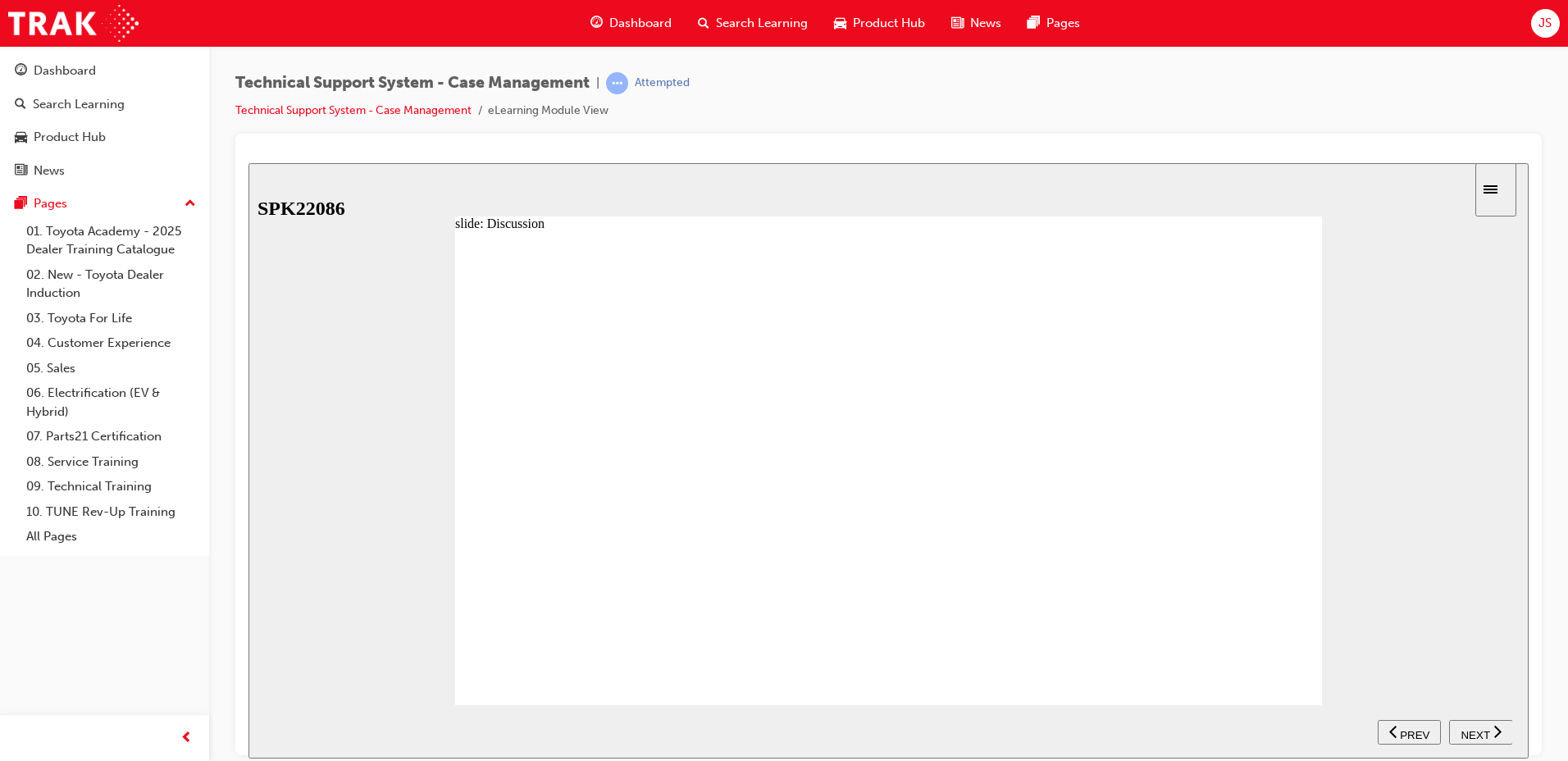
click at [1490, 731] on div "NEXT" at bounding box center [1481, 731] width 51 height 17
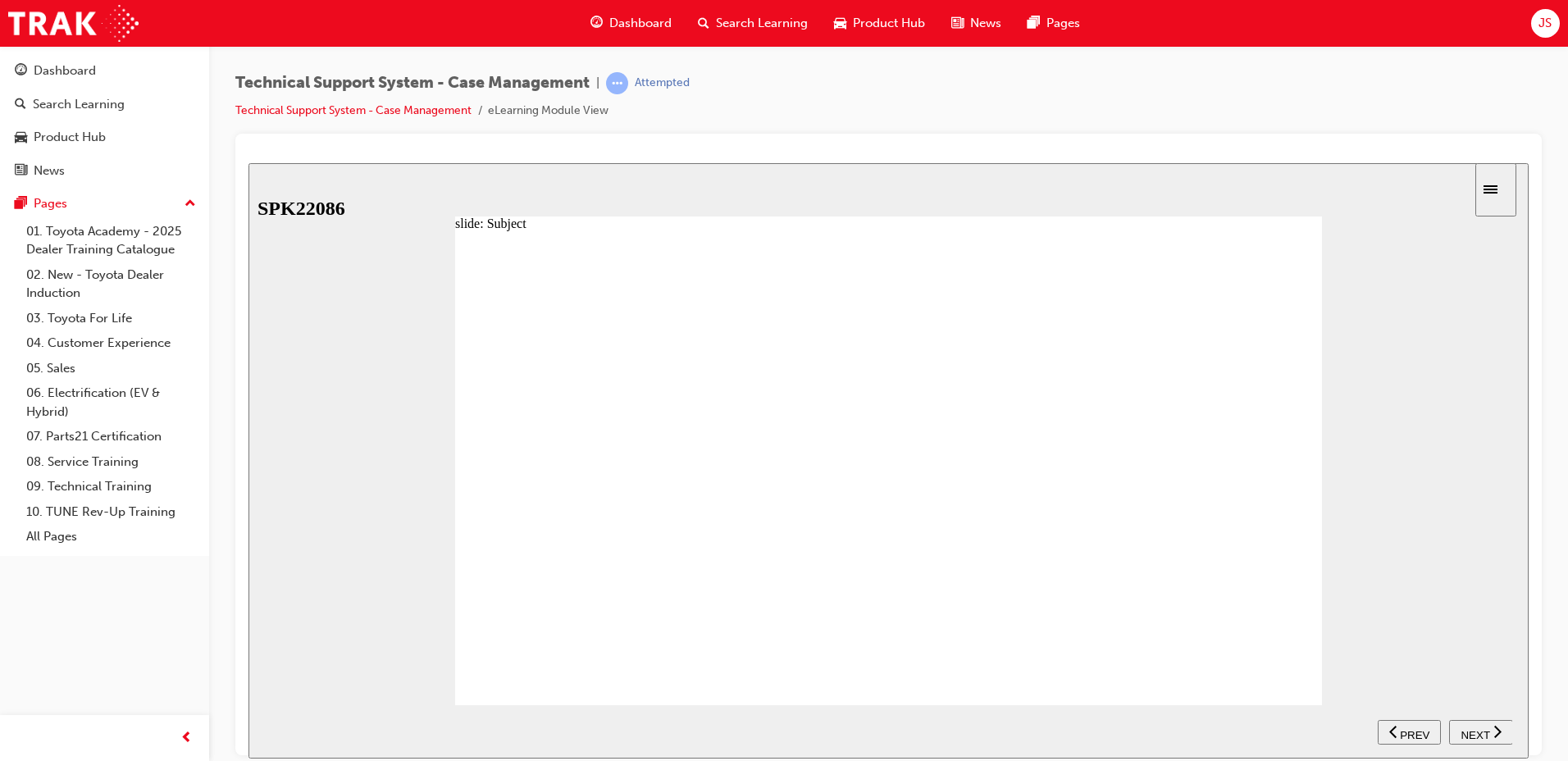
click at [1490, 731] on div "NEXT" at bounding box center [1481, 731] width 51 height 17
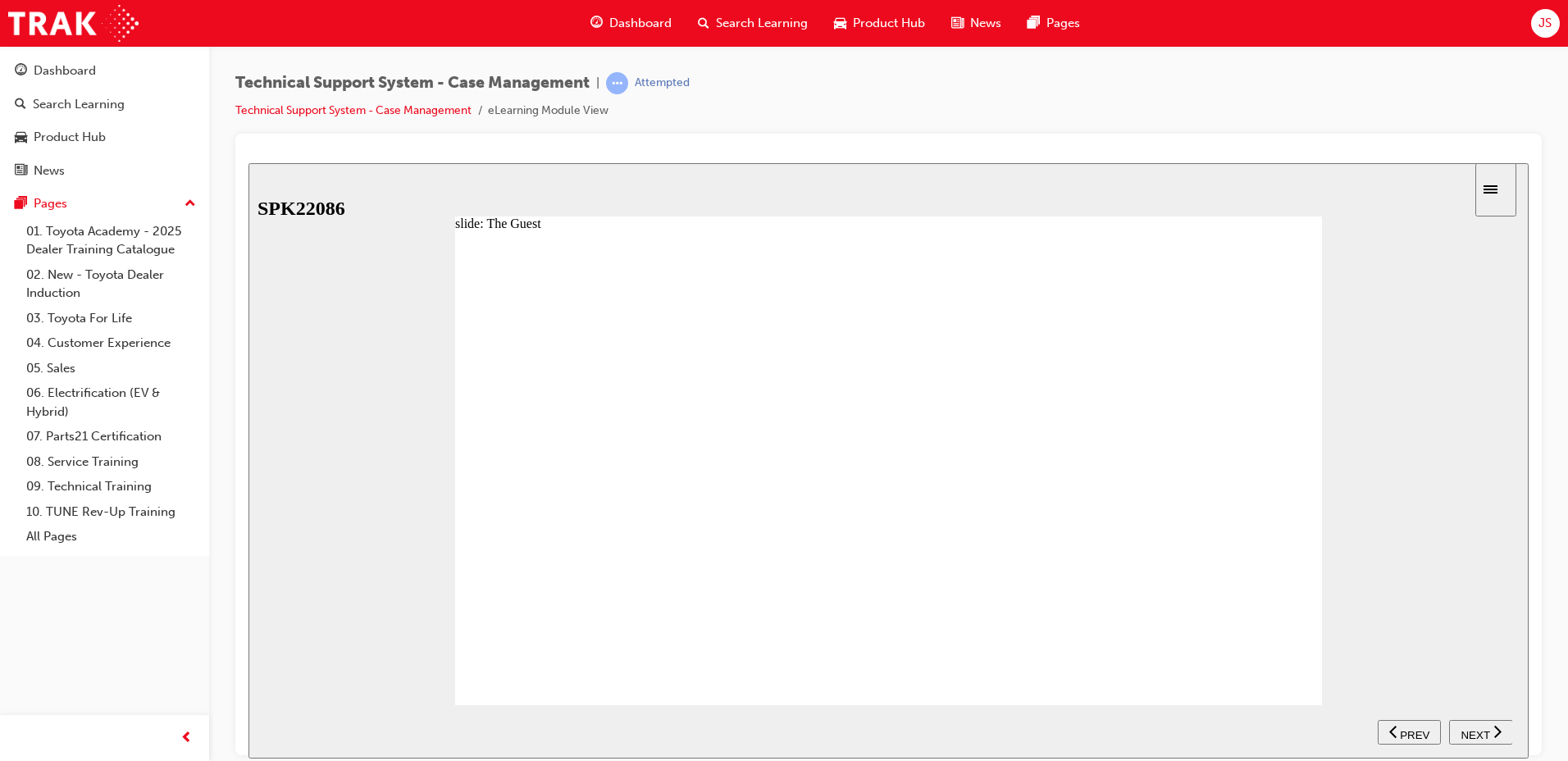
click at [1490, 731] on div "NEXT" at bounding box center [1481, 731] width 51 height 17
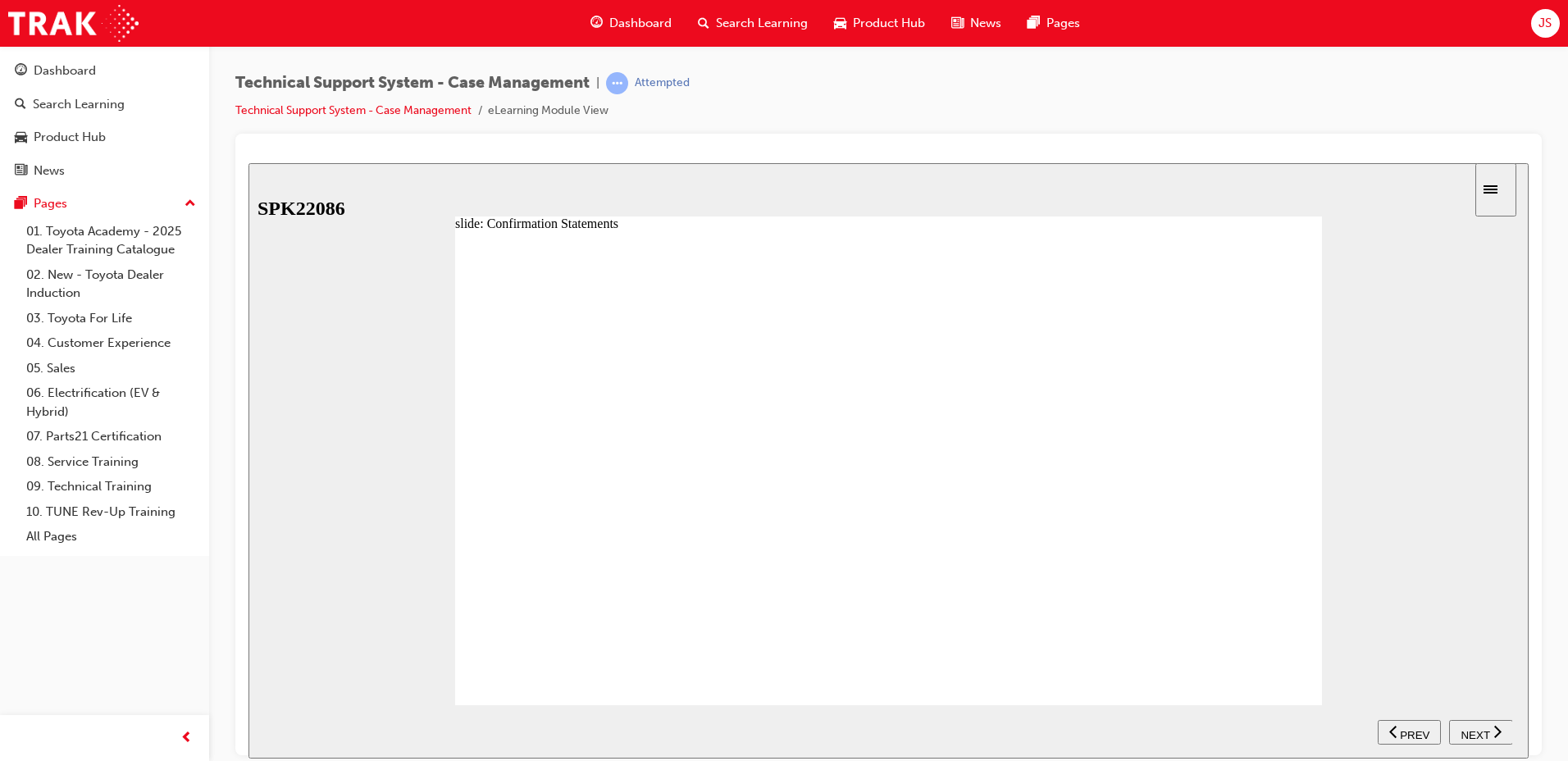
click at [1490, 731] on div "NEXT" at bounding box center [1481, 731] width 51 height 17
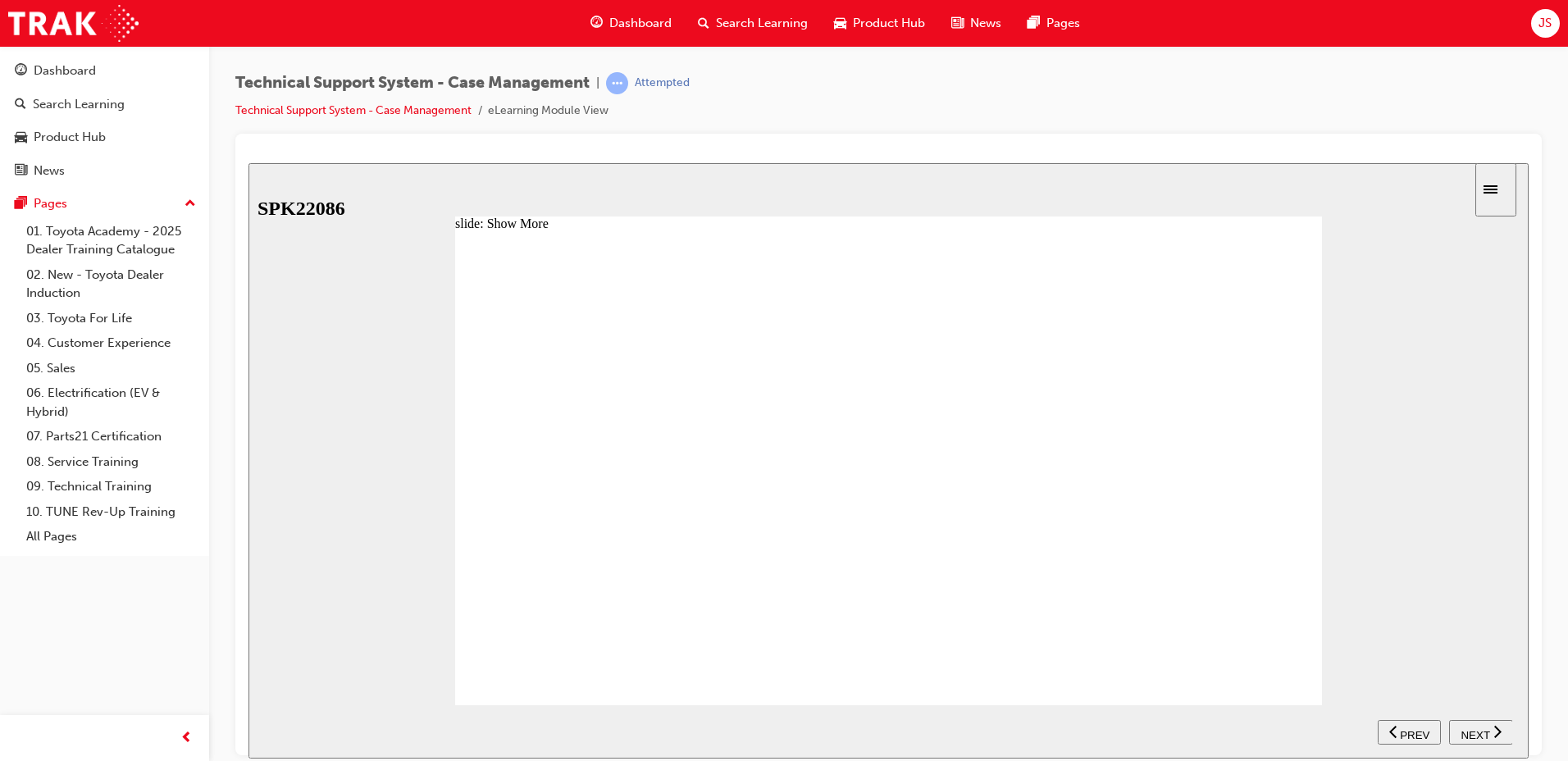
click at [1490, 731] on div "NEXT" at bounding box center [1481, 731] width 51 height 17
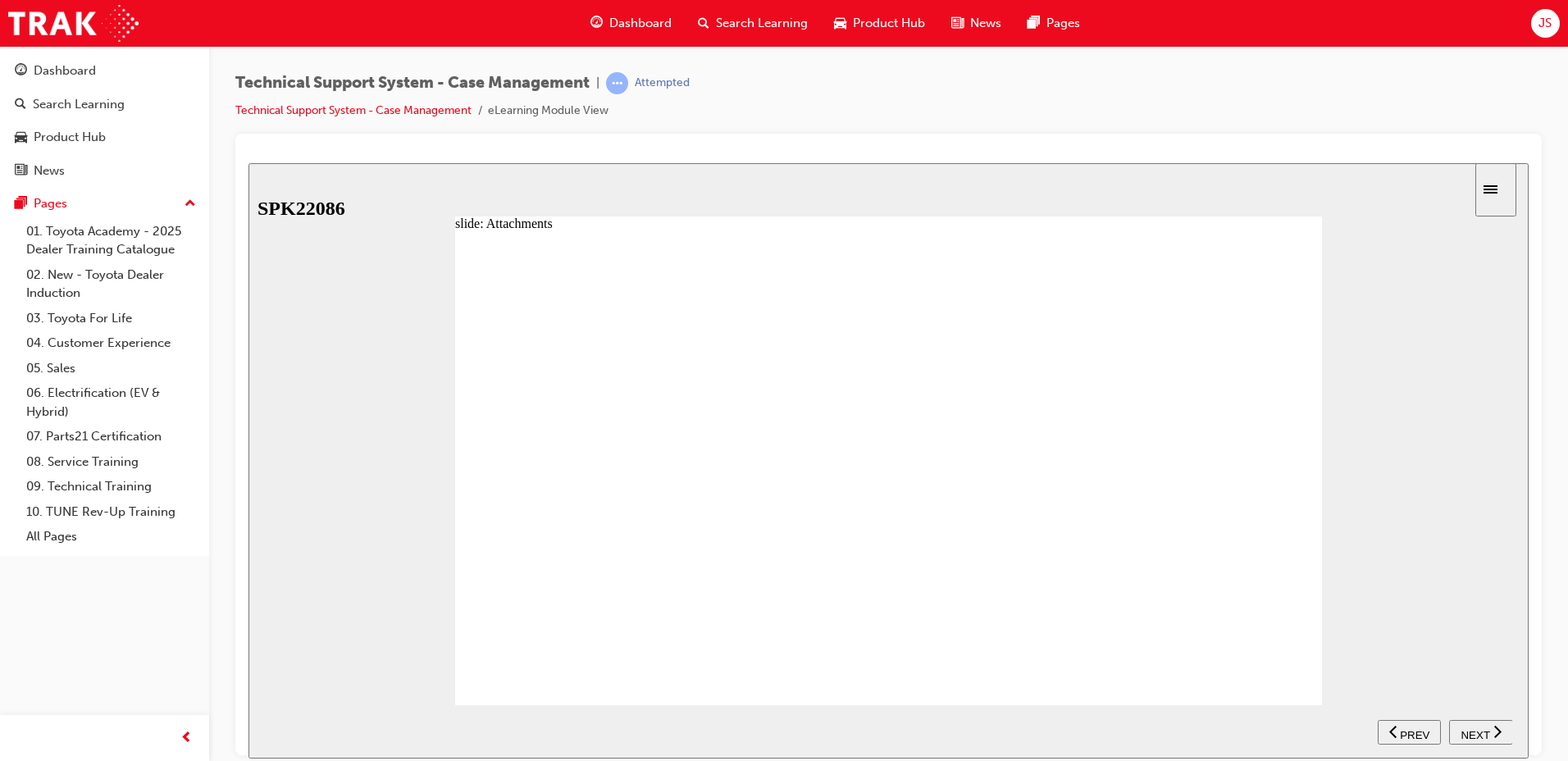
click at [1490, 731] on div "NEXT" at bounding box center [1481, 731] width 51 height 17
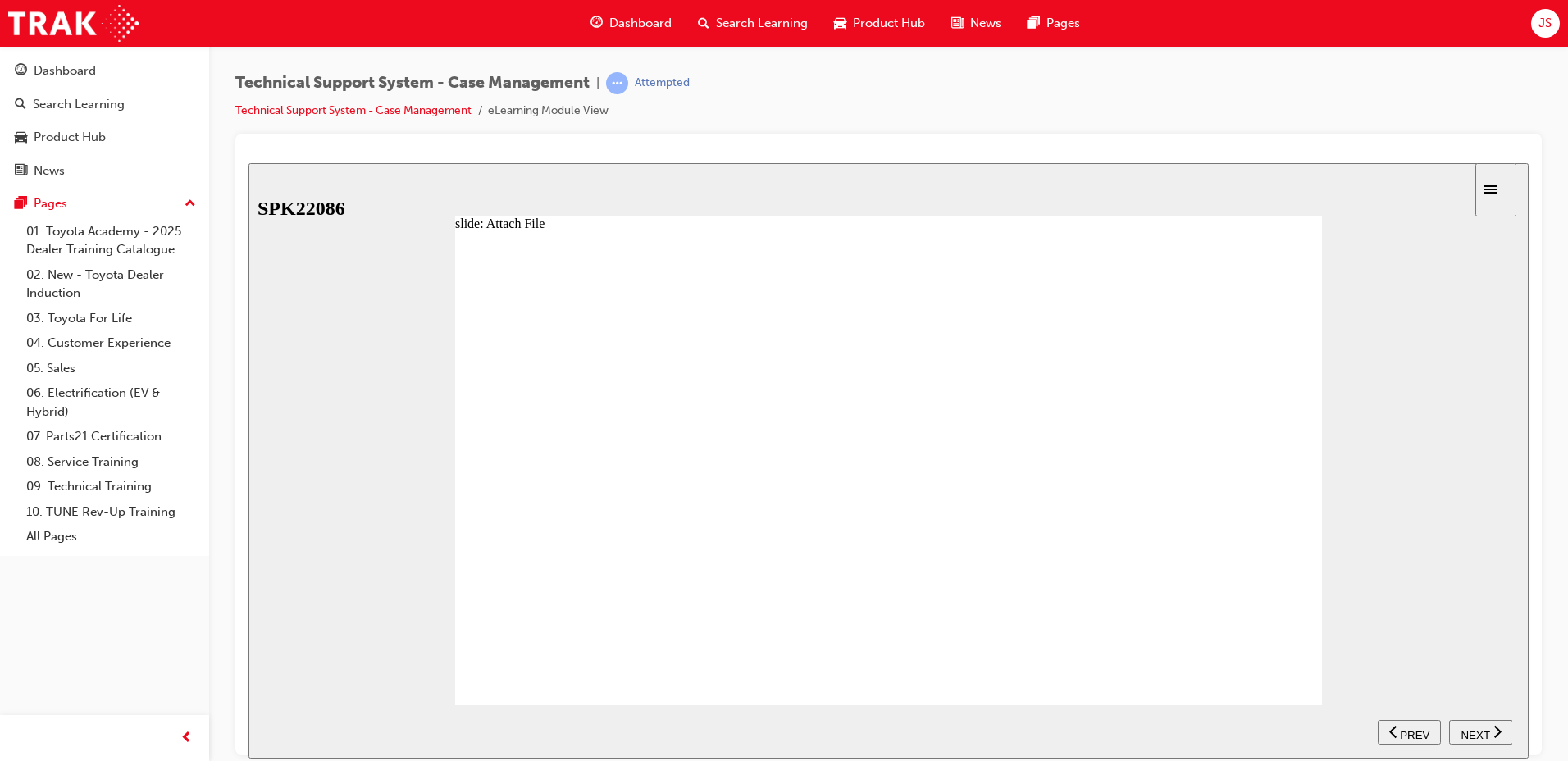
click at [1490, 731] on div "NEXT" at bounding box center [1481, 731] width 51 height 17
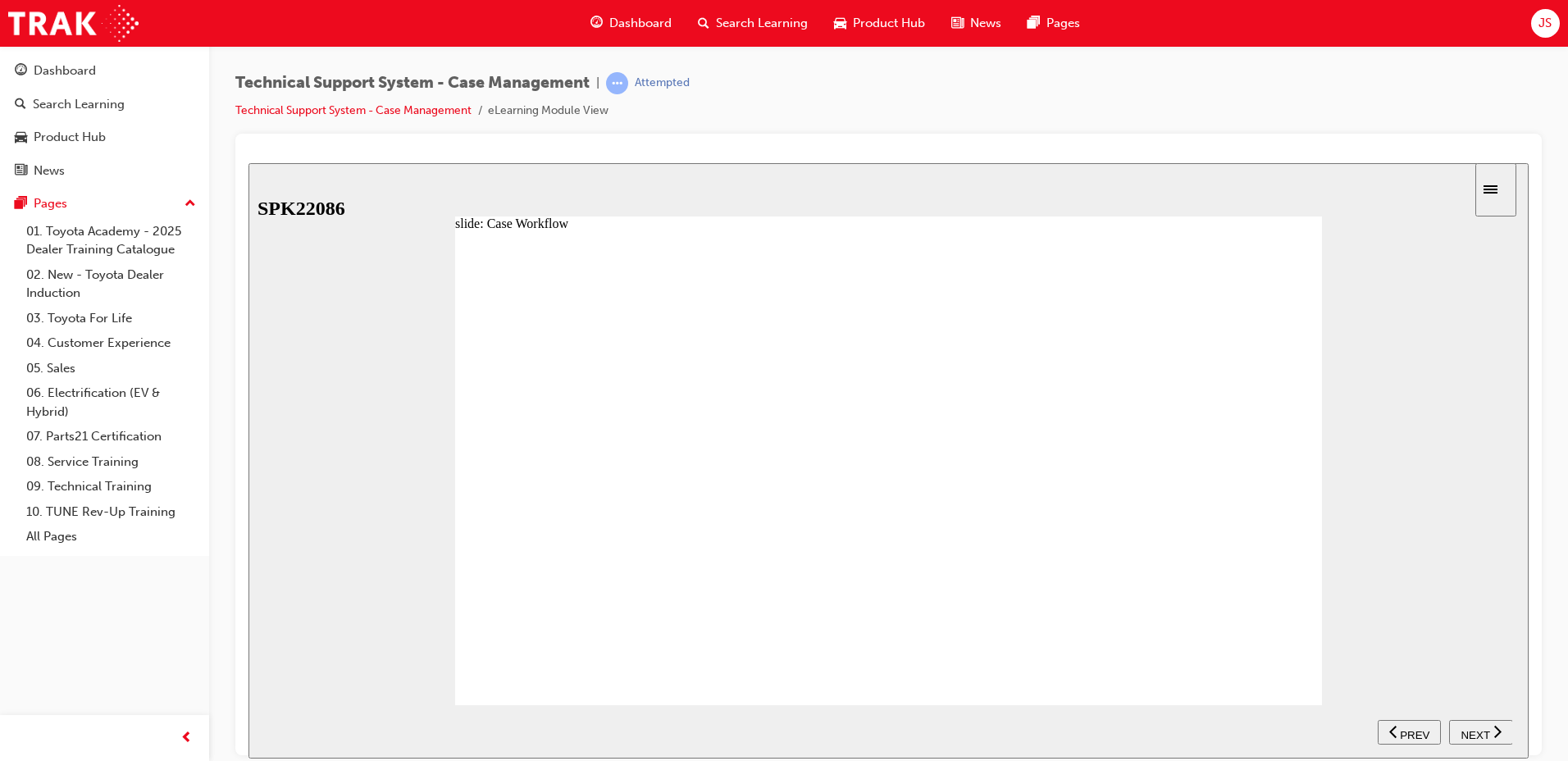
click at [1490, 731] on div "NEXT" at bounding box center [1481, 731] width 51 height 17
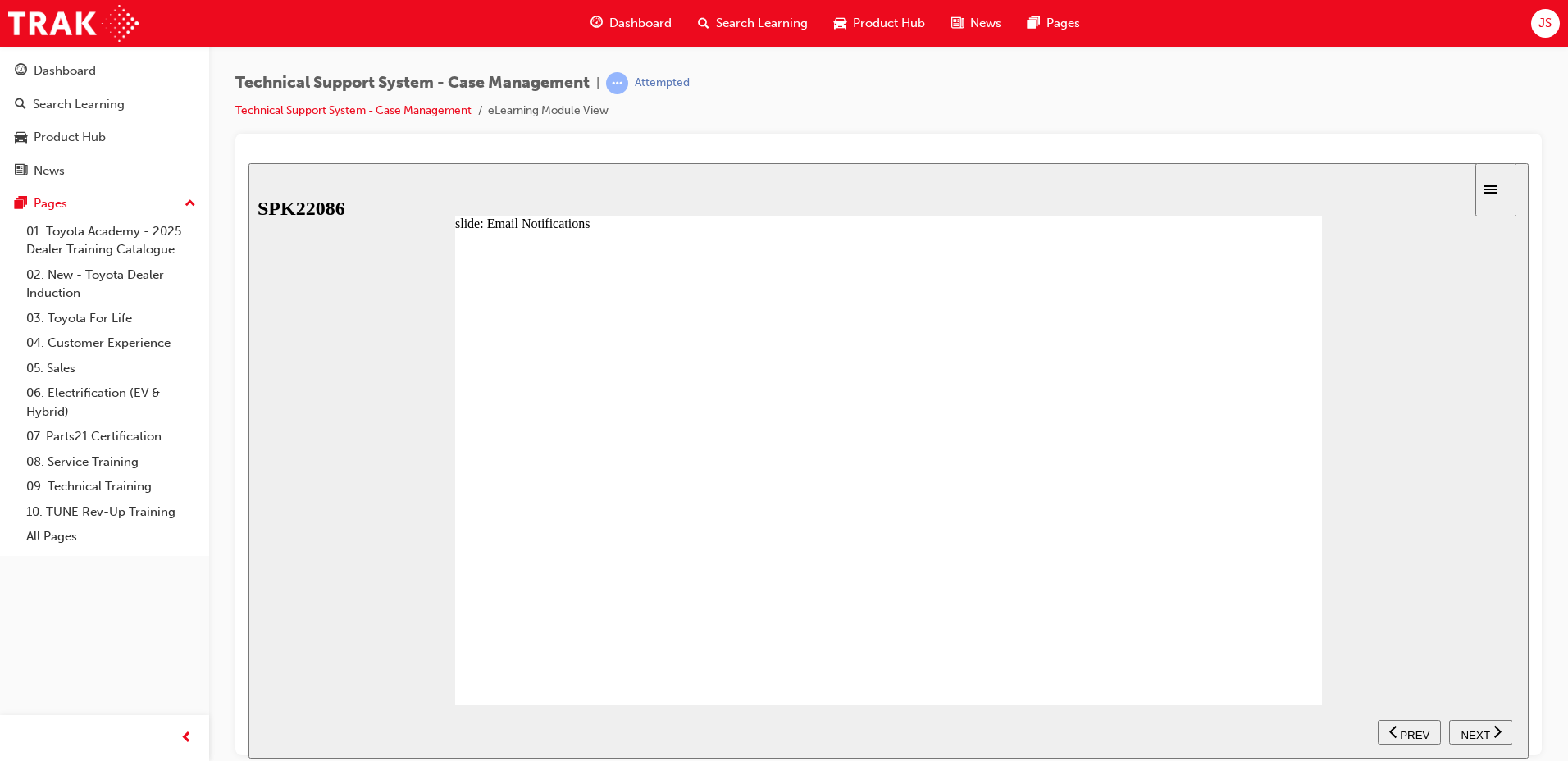
click at [1490, 731] on div "NEXT" at bounding box center [1481, 731] width 51 height 17
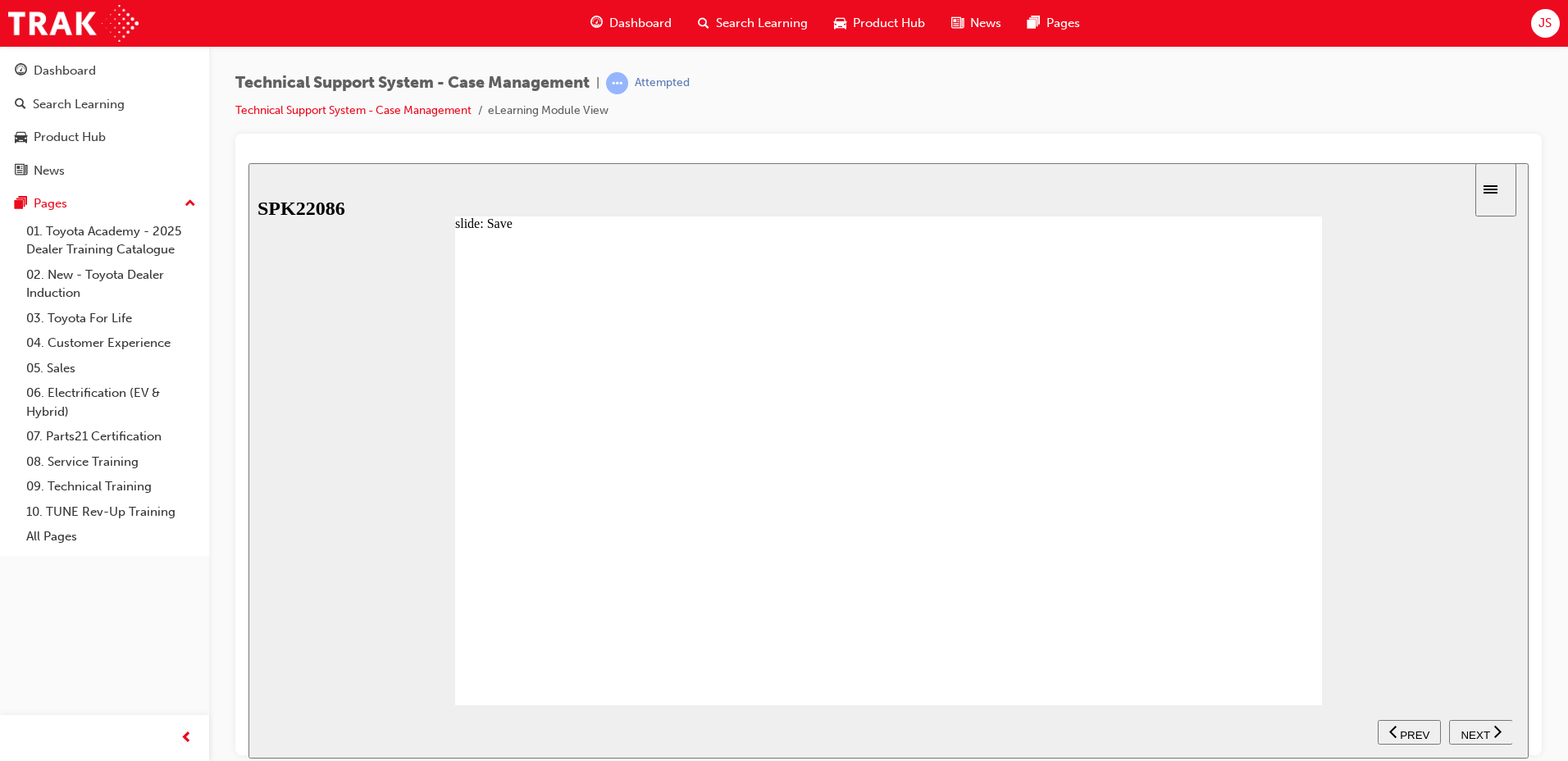
click at [1490, 731] on div "NEXT" at bounding box center [1481, 731] width 51 height 17
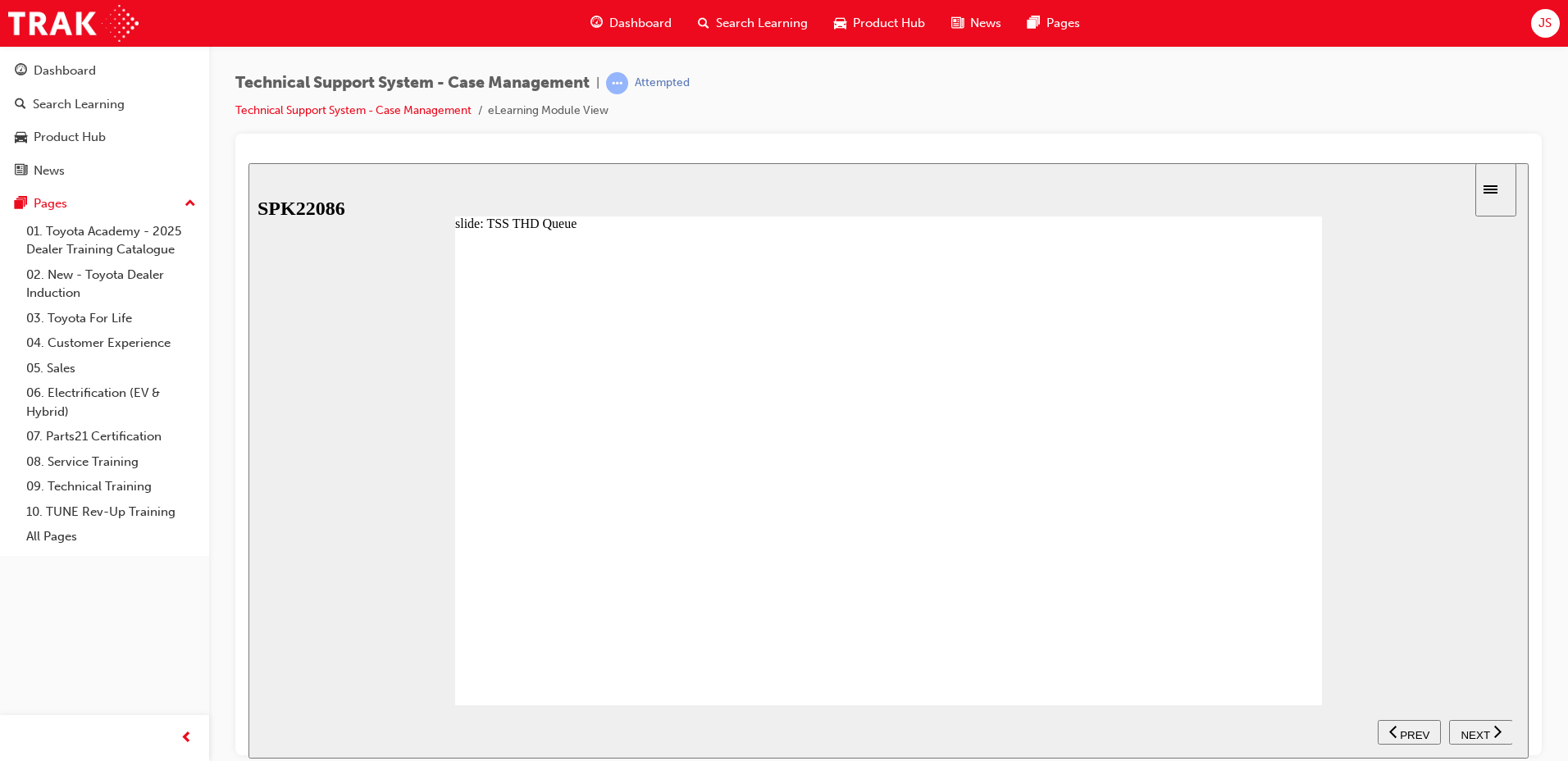
click at [1490, 731] on div "NEXT" at bounding box center [1481, 731] width 51 height 17
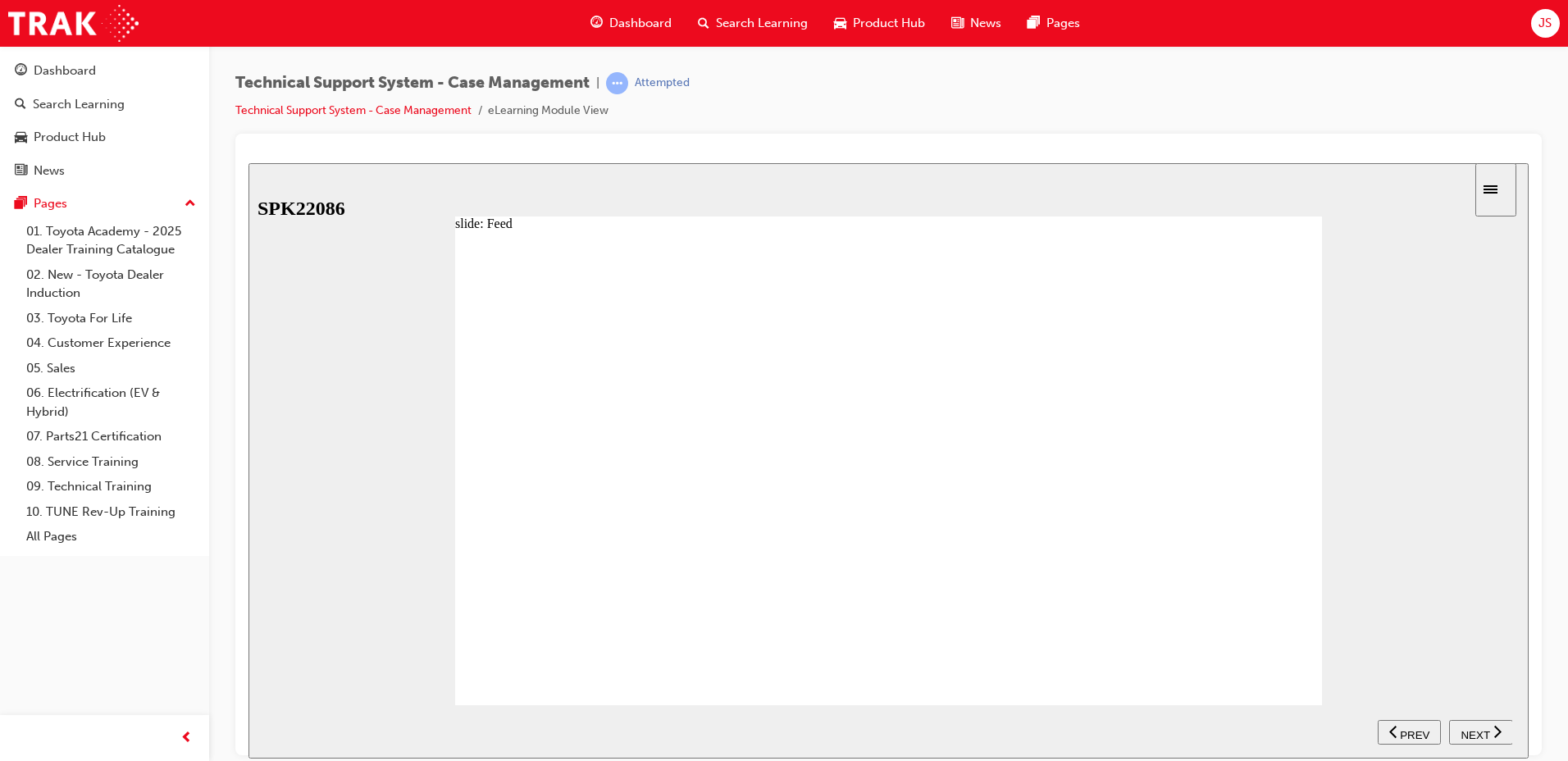
click at [1490, 731] on div "NEXT" at bounding box center [1481, 731] width 51 height 17
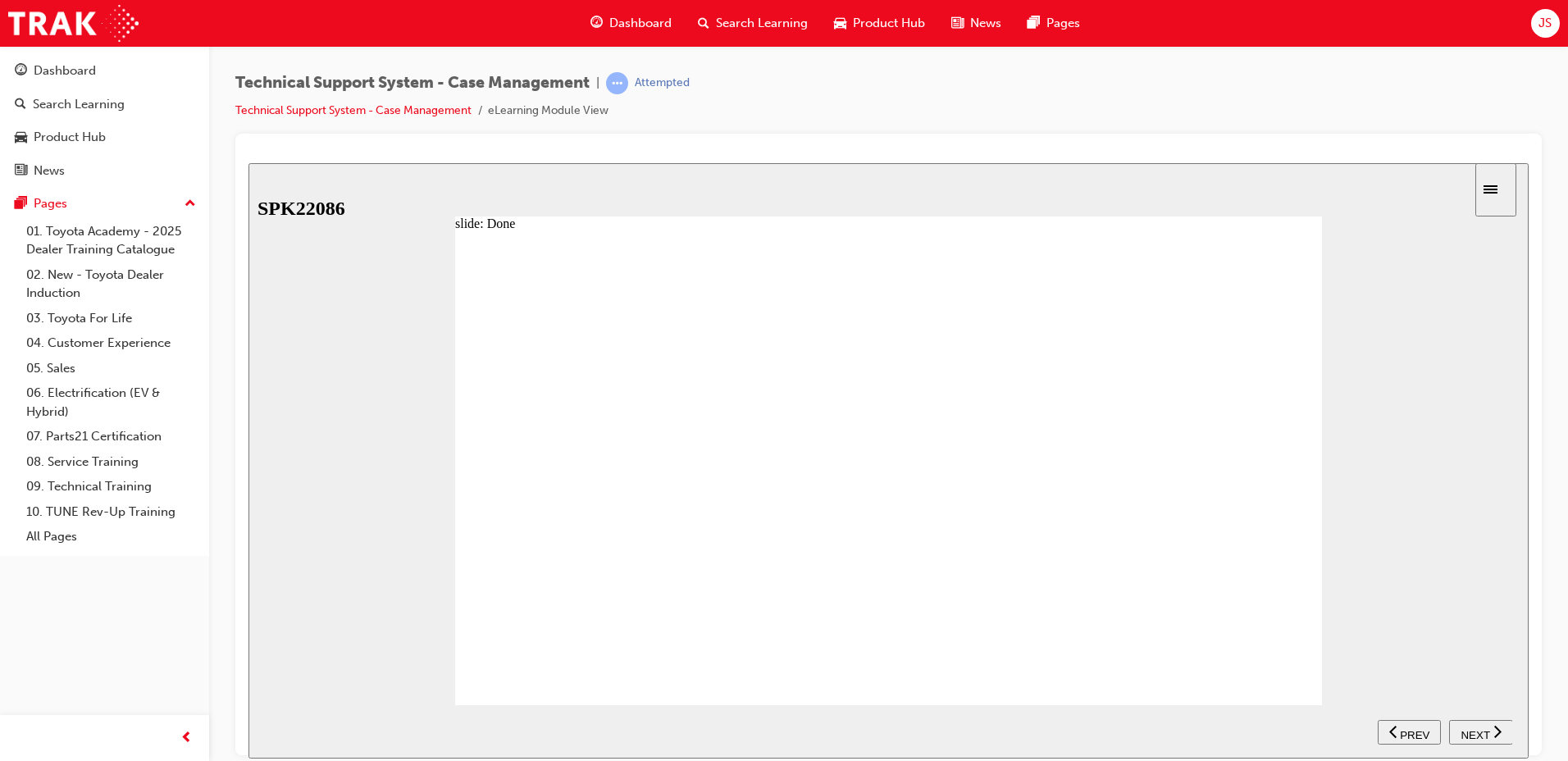
click at [1490, 731] on div "NEXT" at bounding box center [1481, 731] width 51 height 17
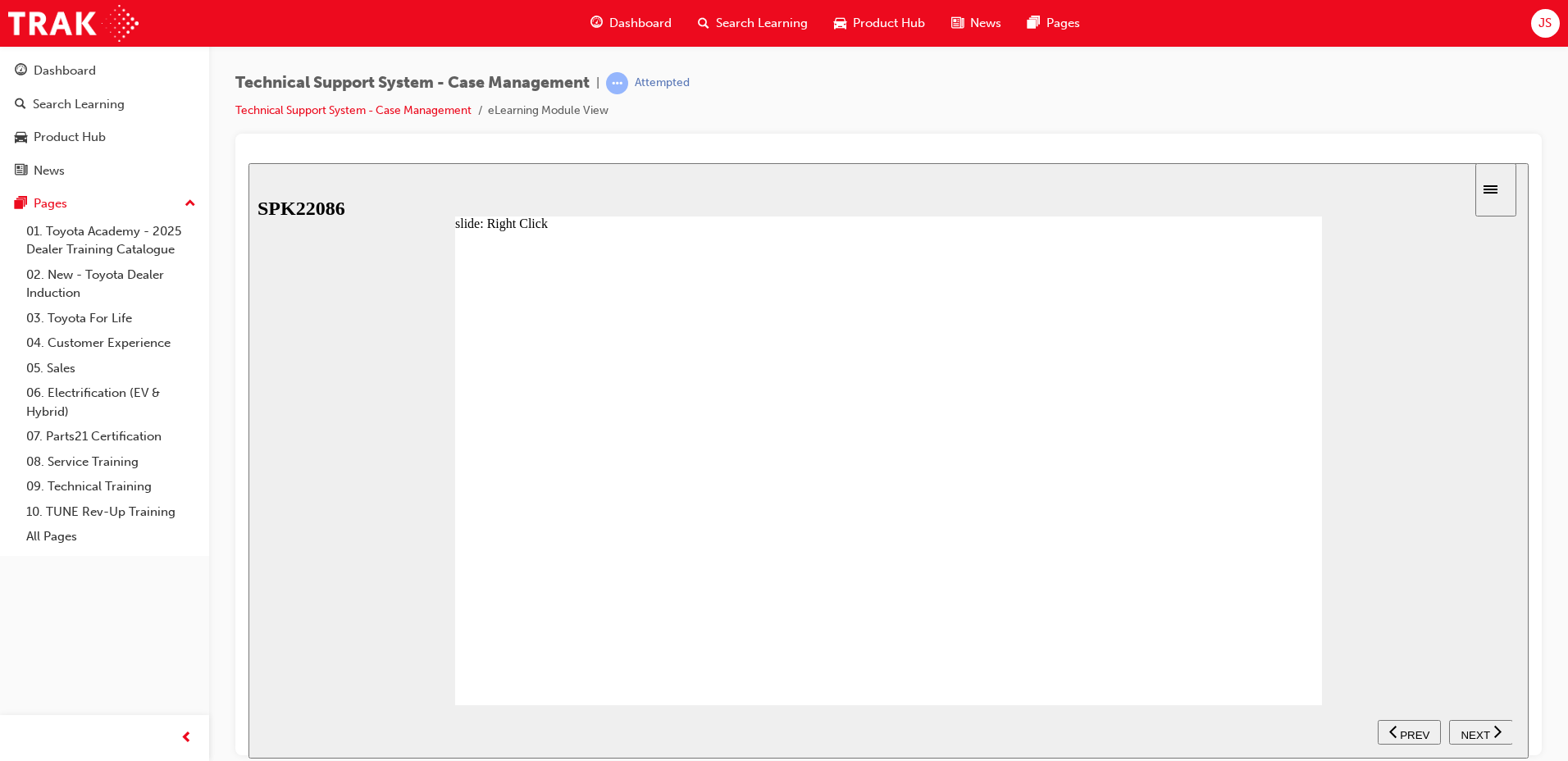
click at [1490, 731] on div "NEXT" at bounding box center [1481, 731] width 51 height 17
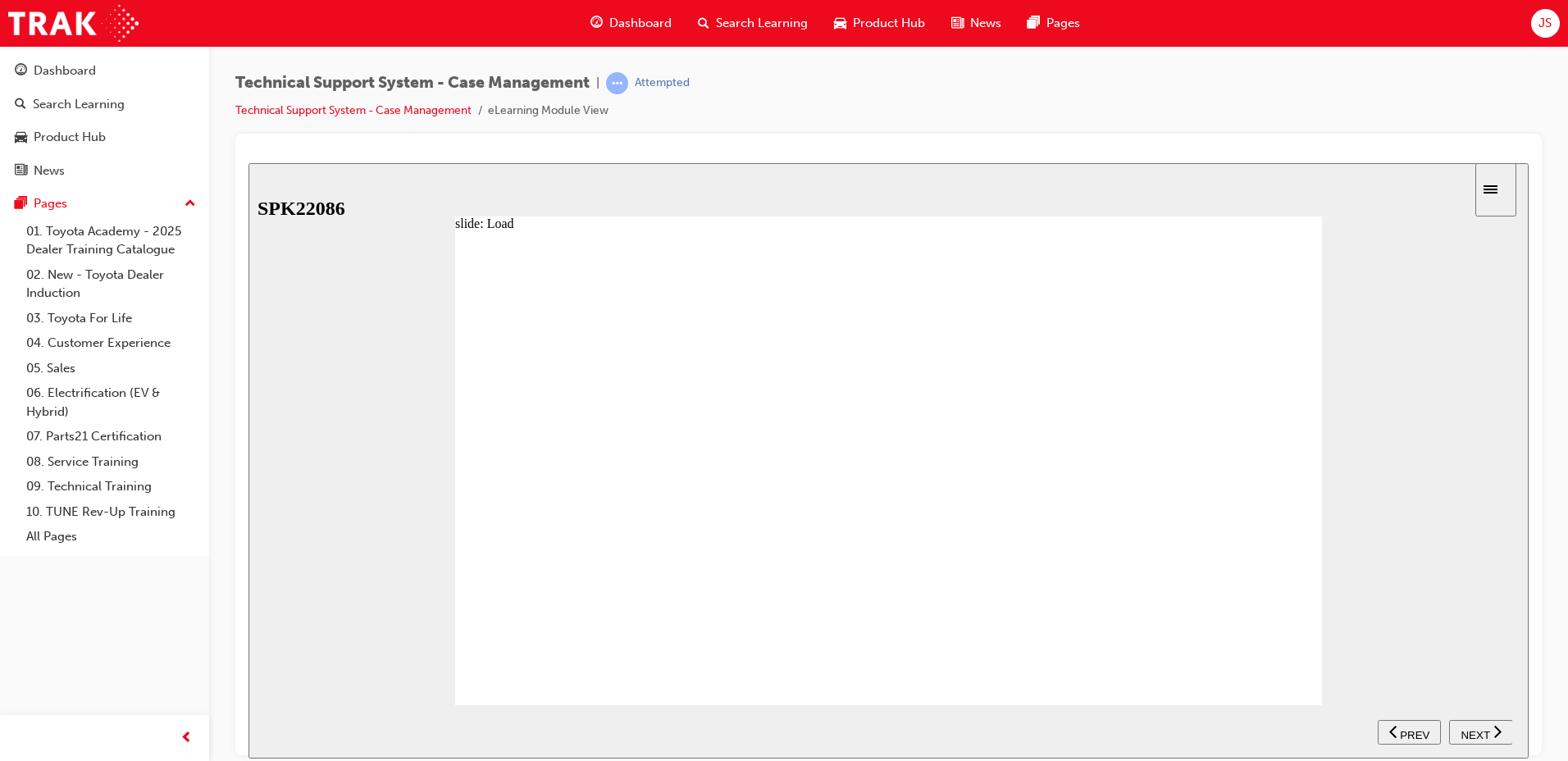
click at [1490, 731] on div "NEXT" at bounding box center [1481, 731] width 51 height 17
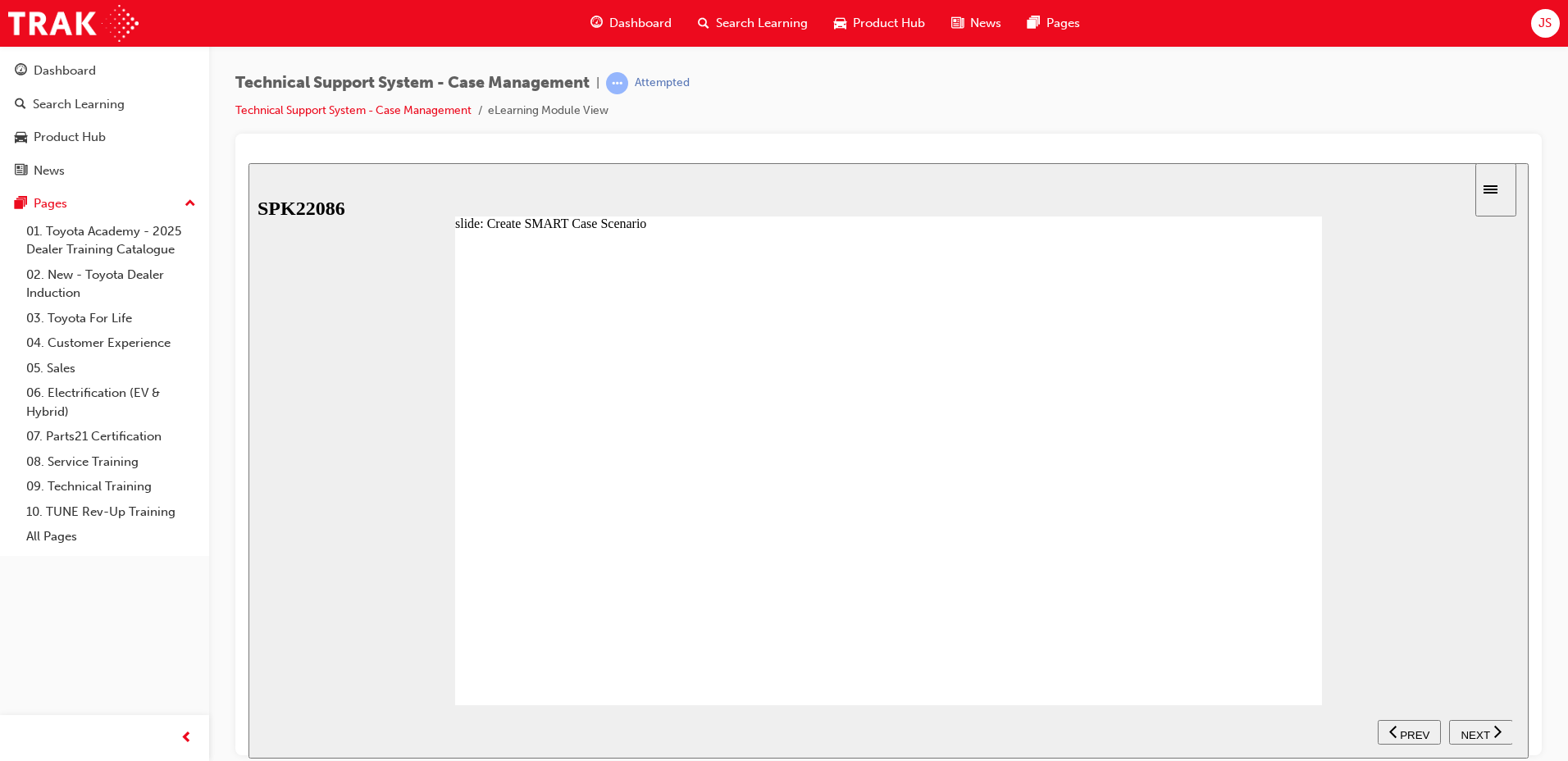
click at [1490, 731] on div "NEXT" at bounding box center [1481, 731] width 51 height 17
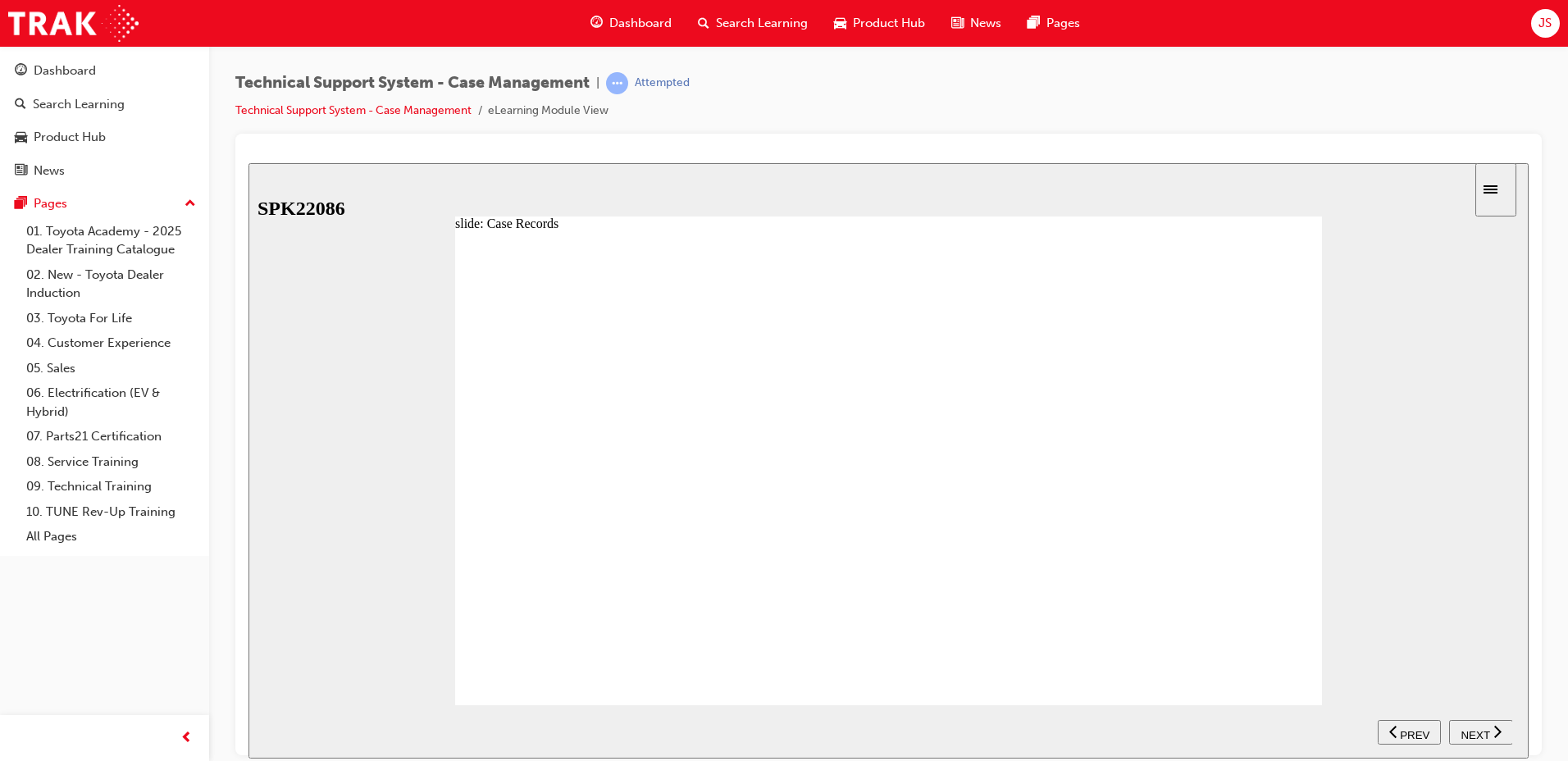
click at [1490, 731] on div "NEXT" at bounding box center [1481, 731] width 51 height 17
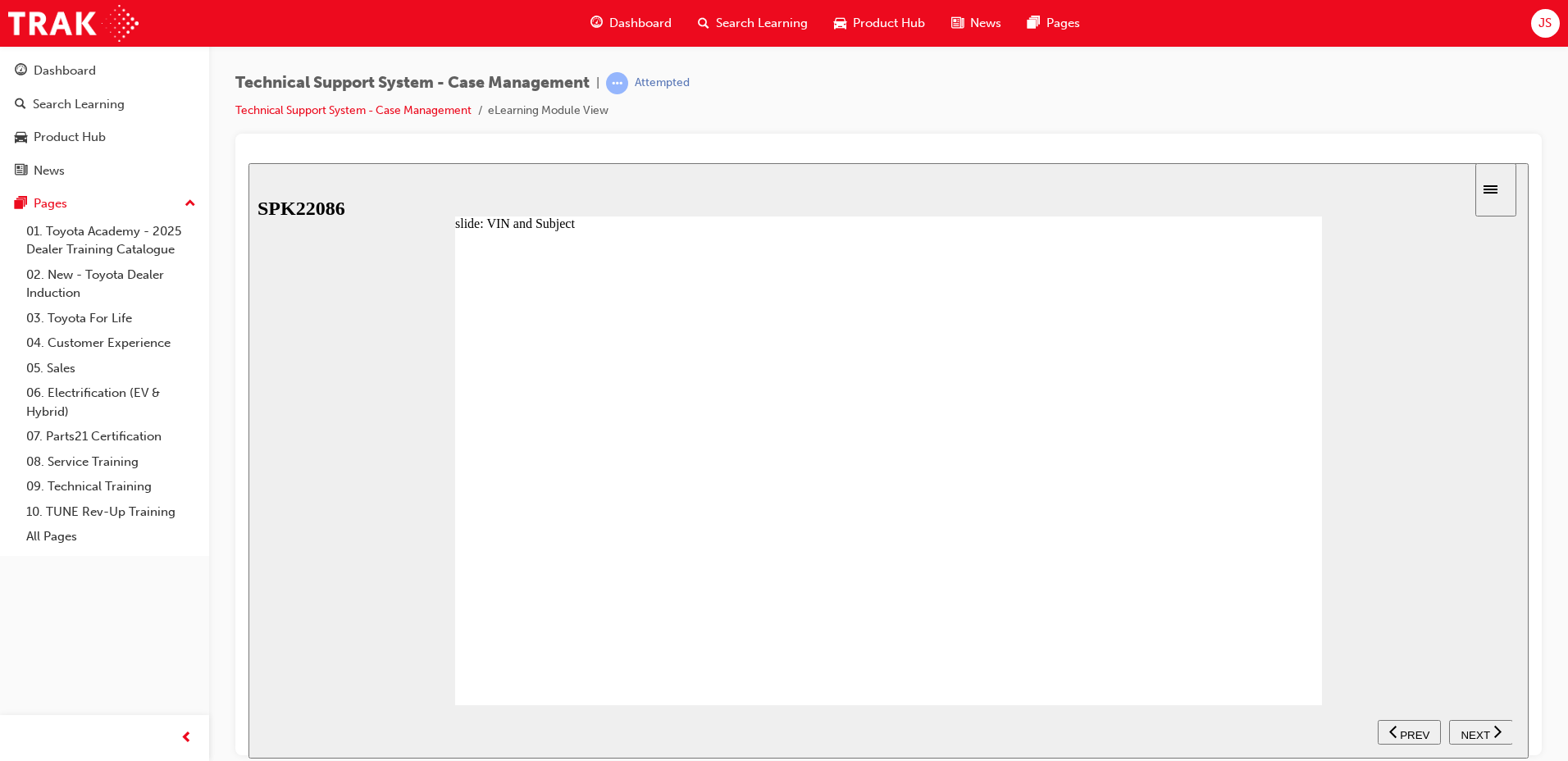
click at [1490, 731] on div "NEXT" at bounding box center [1481, 731] width 51 height 17
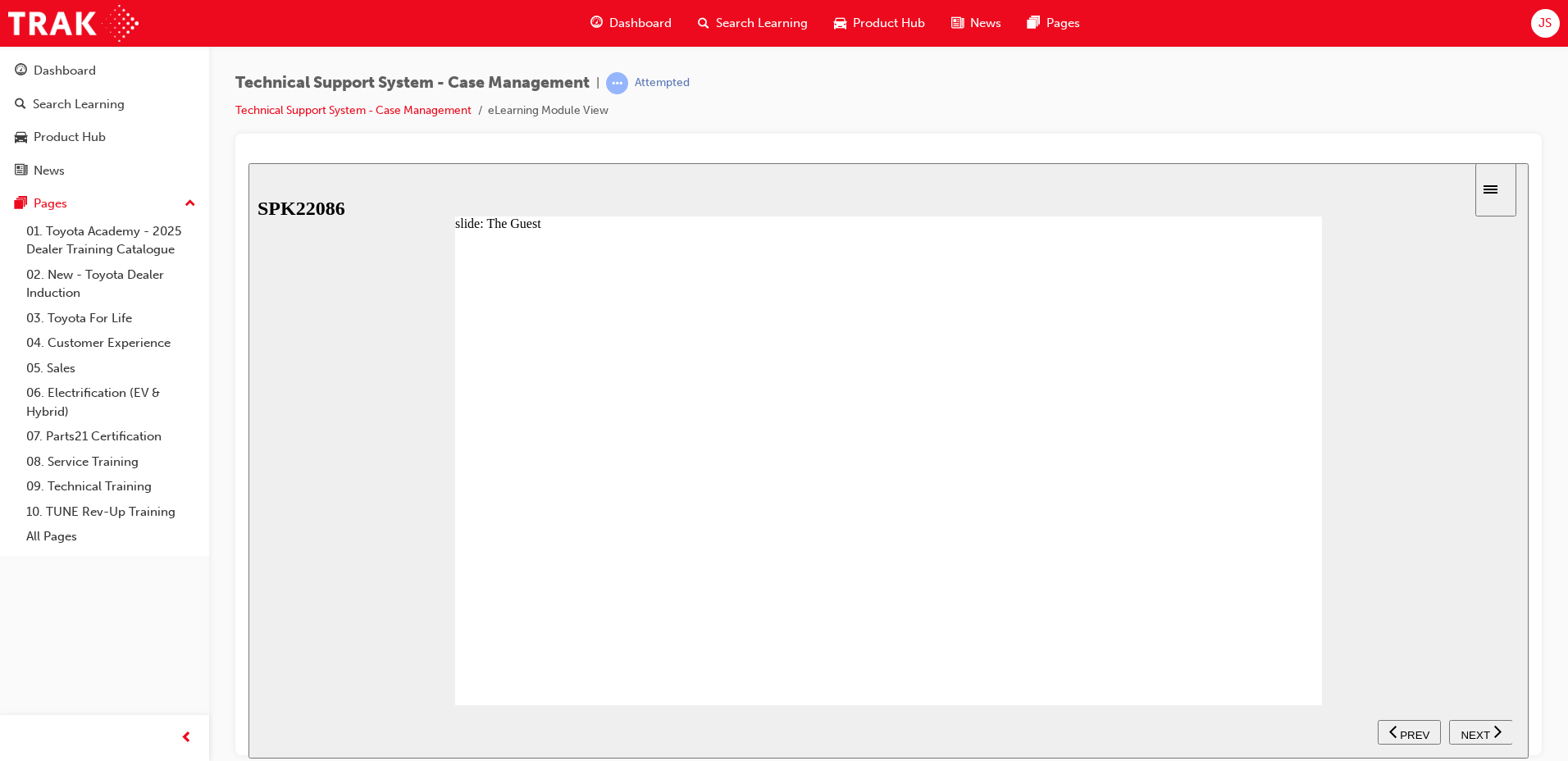
click at [1490, 731] on div "NEXT" at bounding box center [1481, 731] width 51 height 17
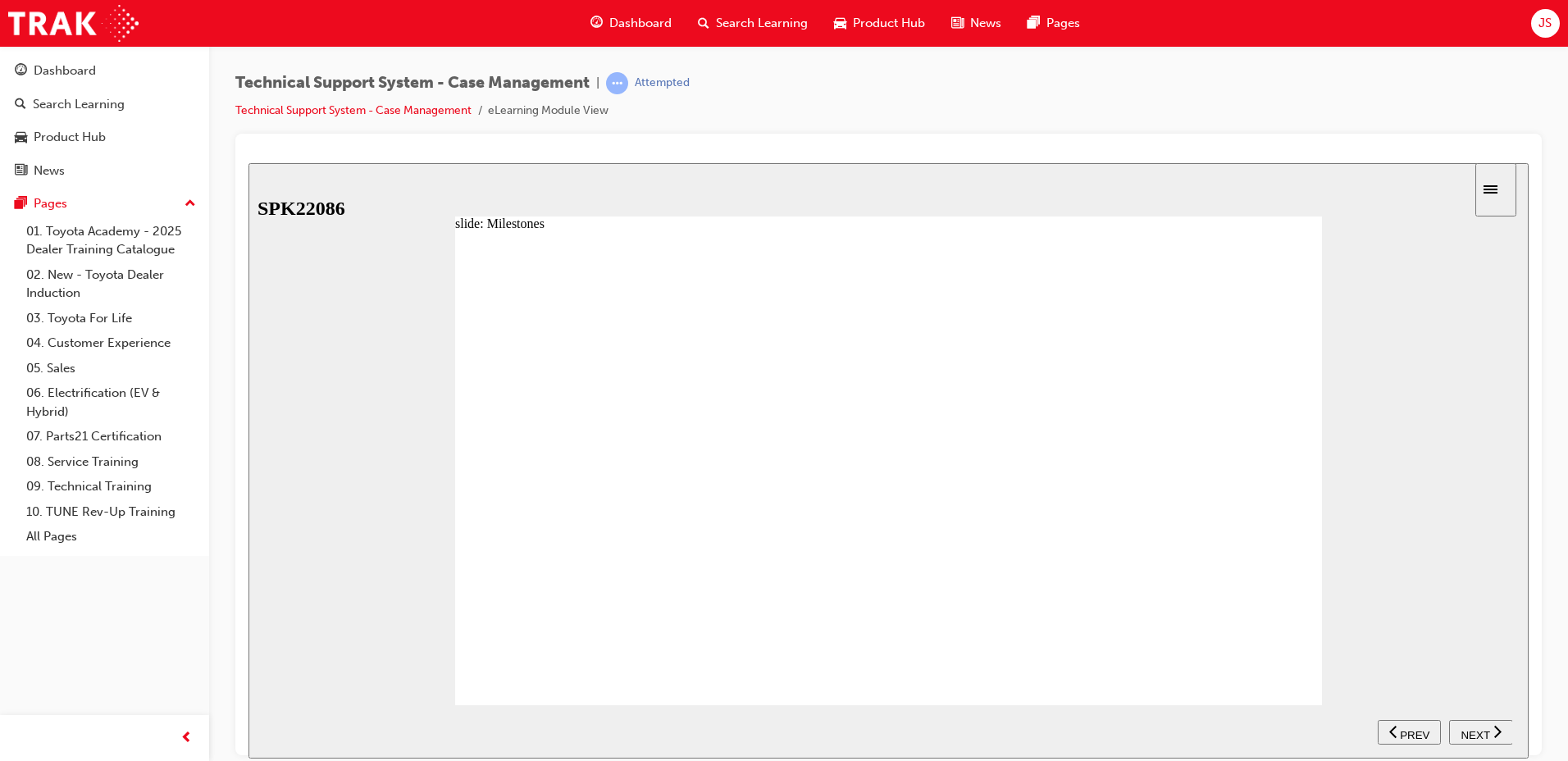
click at [1490, 731] on div "NEXT" at bounding box center [1481, 731] width 51 height 17
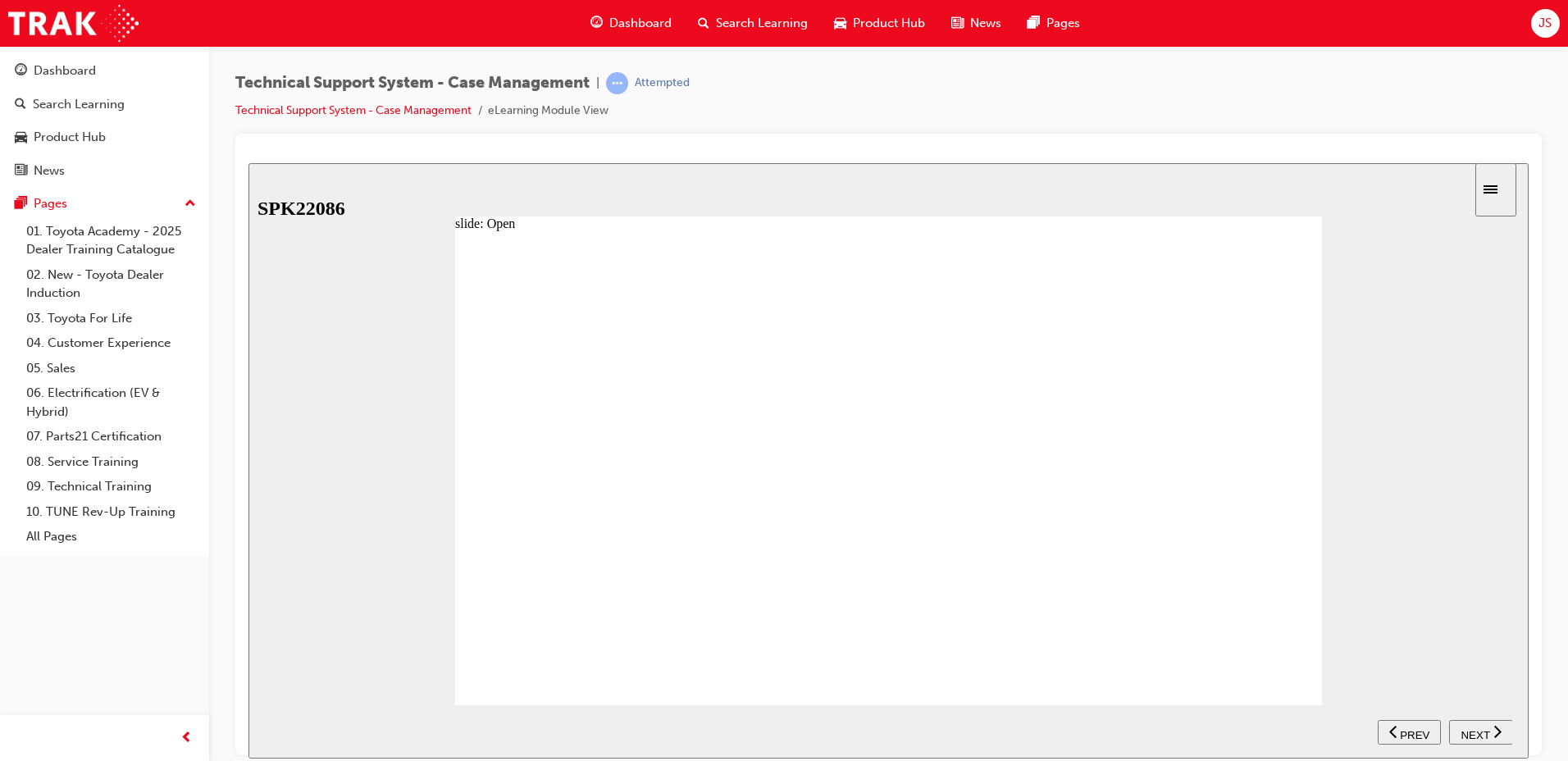
click at [1490, 731] on div "NEXT" at bounding box center [1481, 731] width 51 height 17
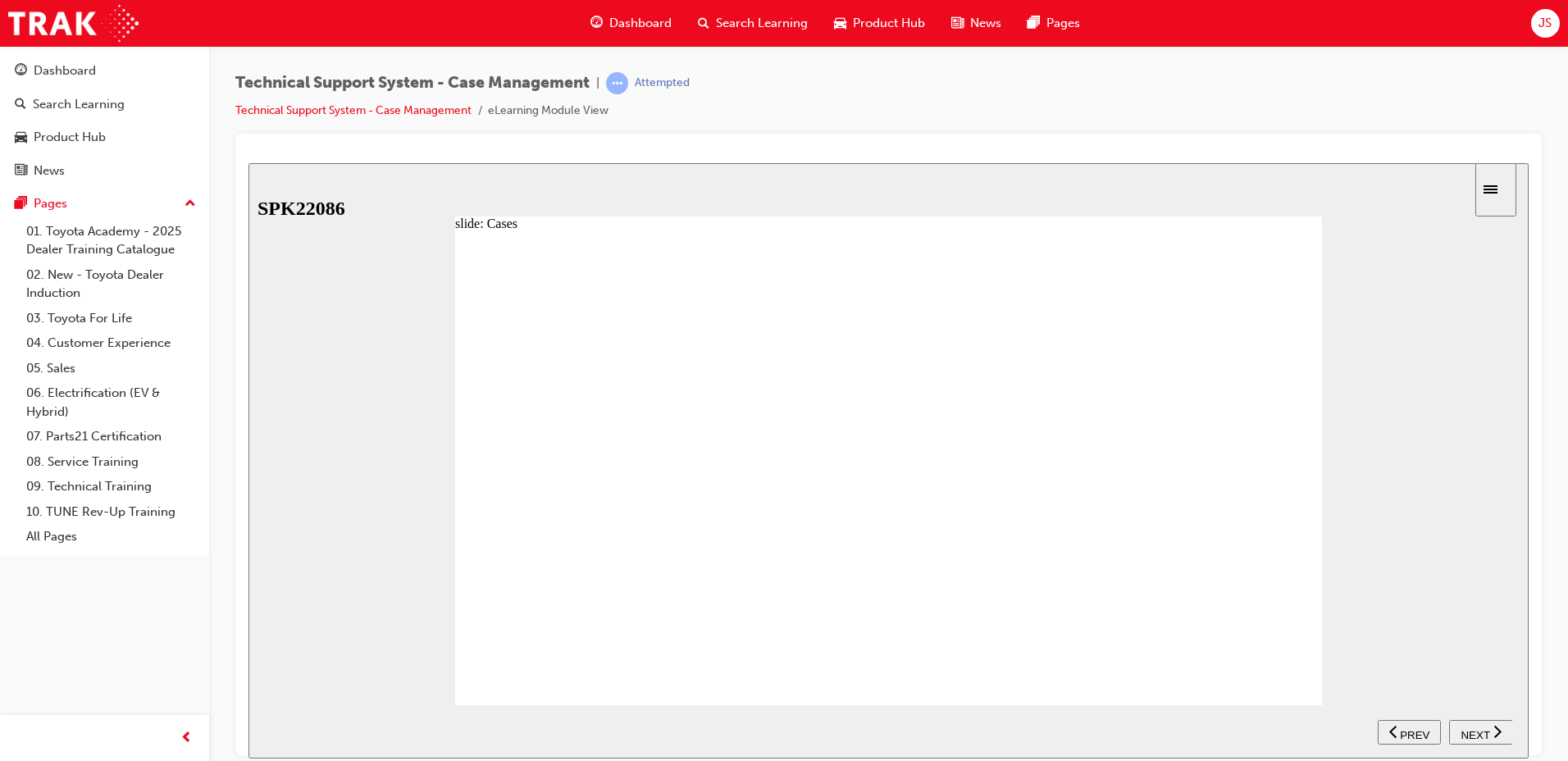
click at [1490, 731] on div "NEXT" at bounding box center [1481, 731] width 51 height 17
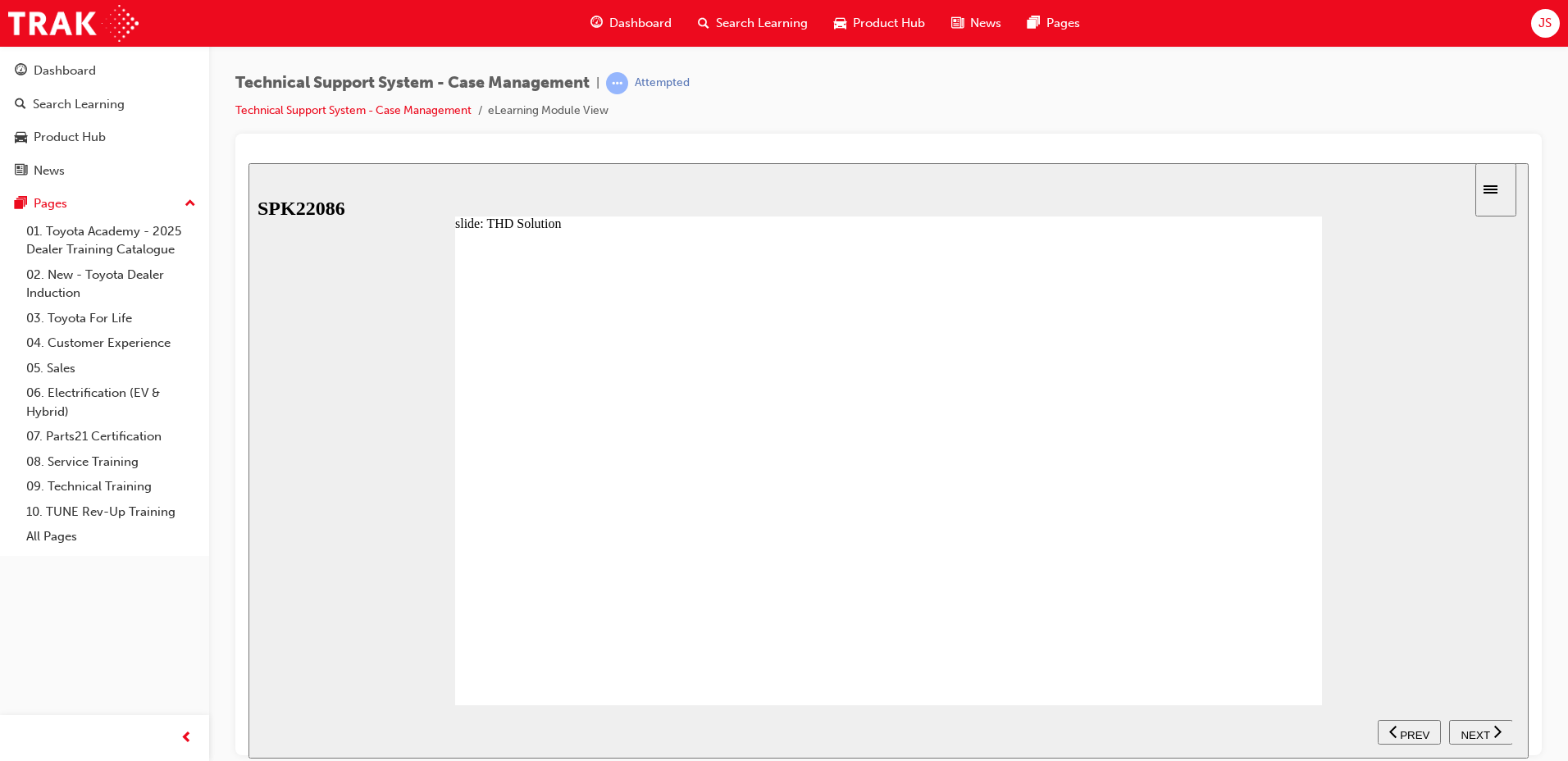
click at [1490, 731] on div "NEXT" at bounding box center [1481, 731] width 51 height 17
click at [1490, 731] on section "SUBMIT NEXT PREV" at bounding box center [889, 731] width 1280 height 53
click at [1497, 736] on icon "next" at bounding box center [1497, 731] width 8 height 15
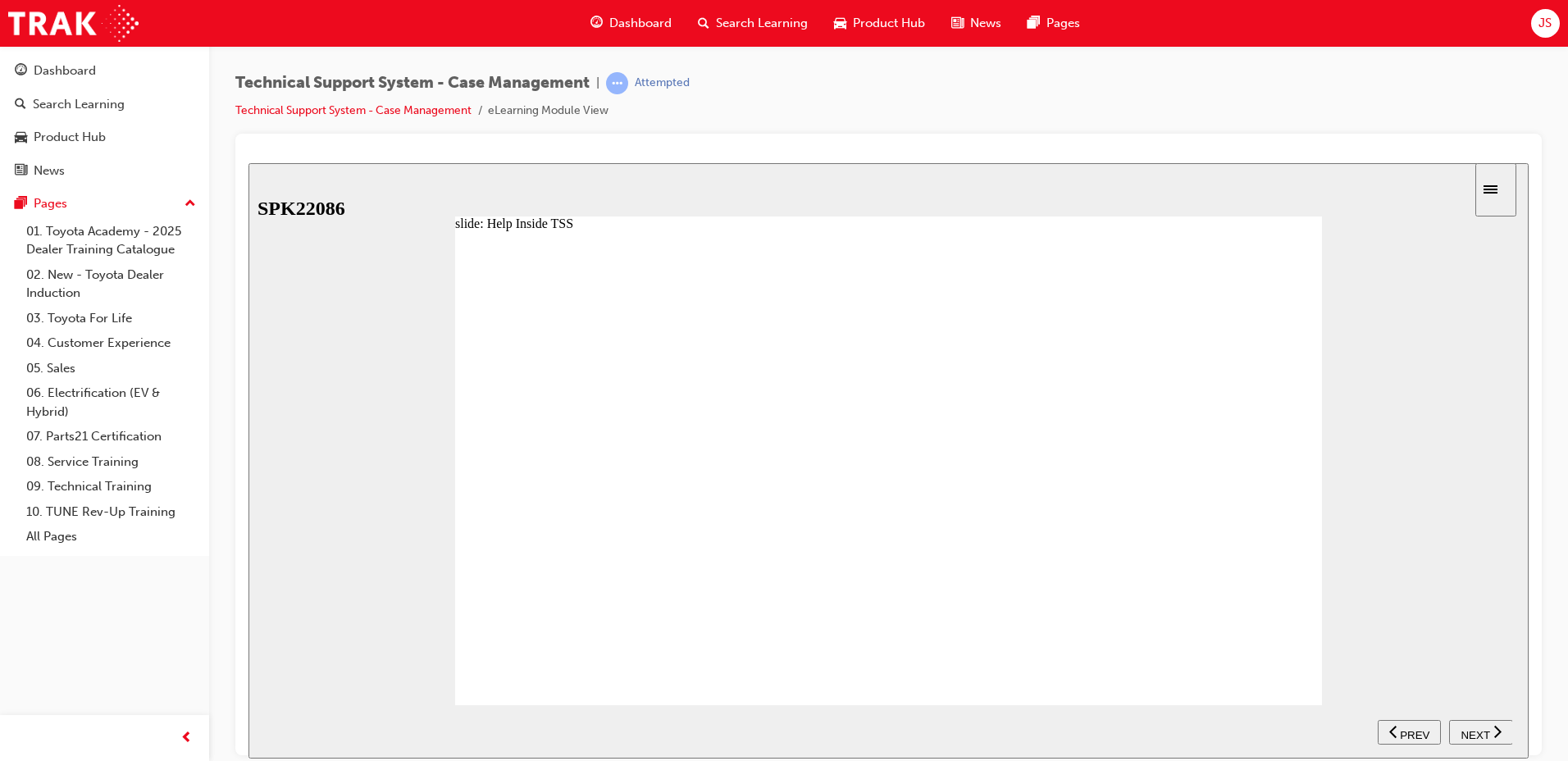
click at [1497, 736] on icon "next" at bounding box center [1497, 731] width 8 height 15
click at [1497, 736] on span "PREV" at bounding box center [1487, 734] width 30 height 12
click at [1482, 736] on span "NEXT" at bounding box center [1474, 734] width 29 height 12
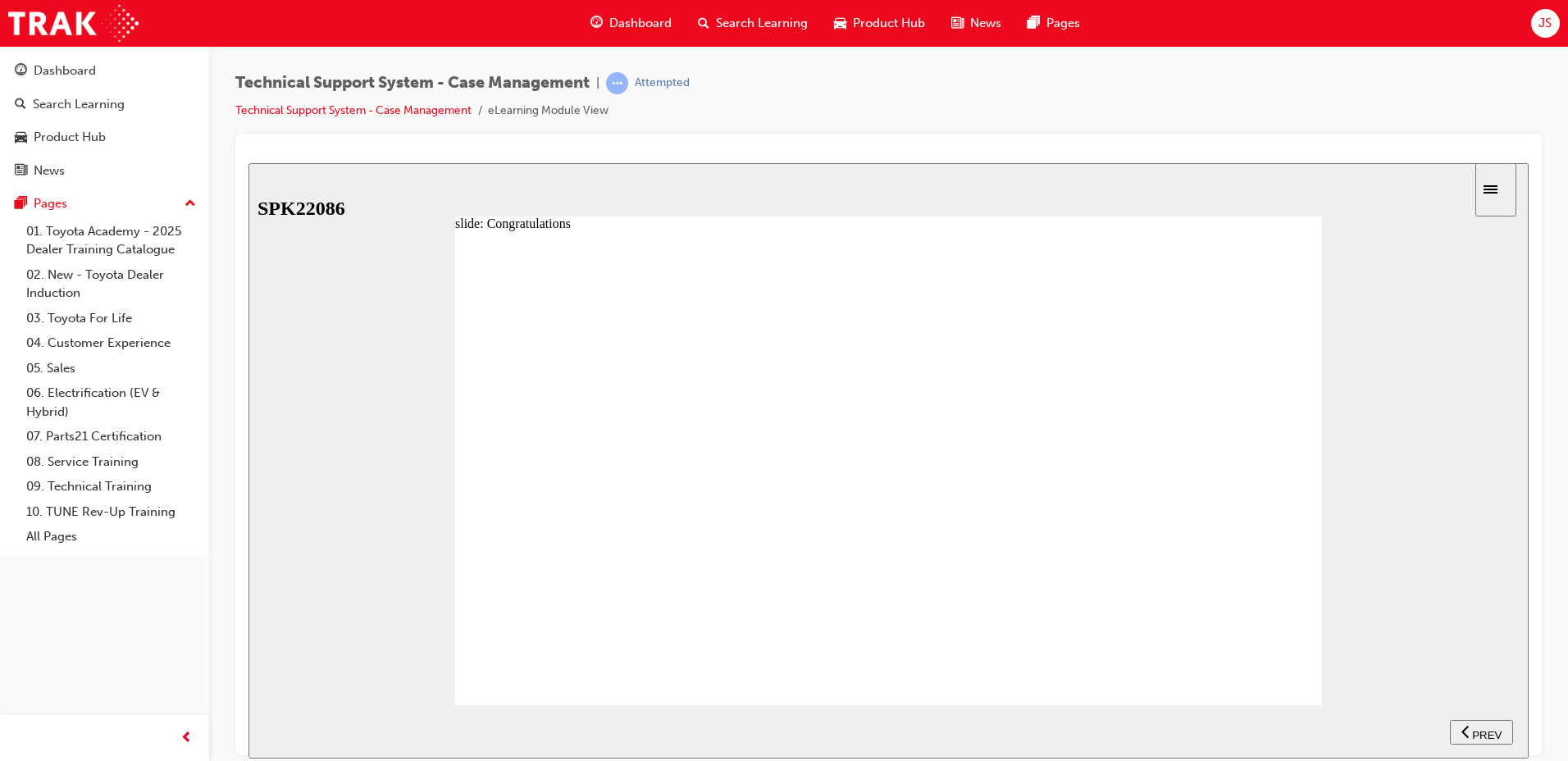
click at [1470, 723] on div "NEXT" at bounding box center [1481, 731] width 51 height 17
click at [1470, 723] on div "PREV" at bounding box center [1481, 731] width 50 height 17
click at [1470, 723] on div "NEXT" at bounding box center [1481, 731] width 51 height 17
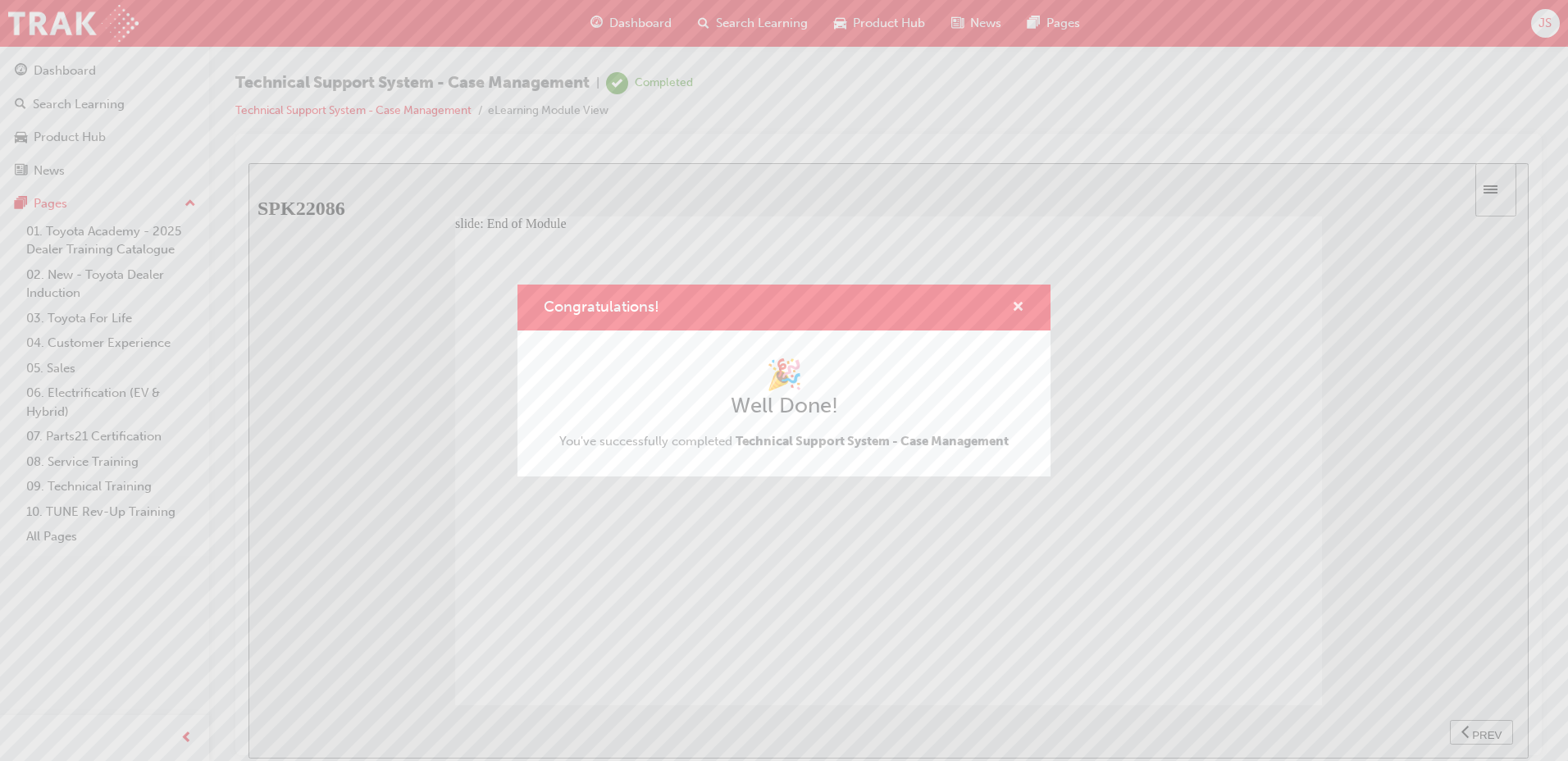
click at [1014, 308] on span "cross-icon" at bounding box center [1017, 309] width 12 height 15
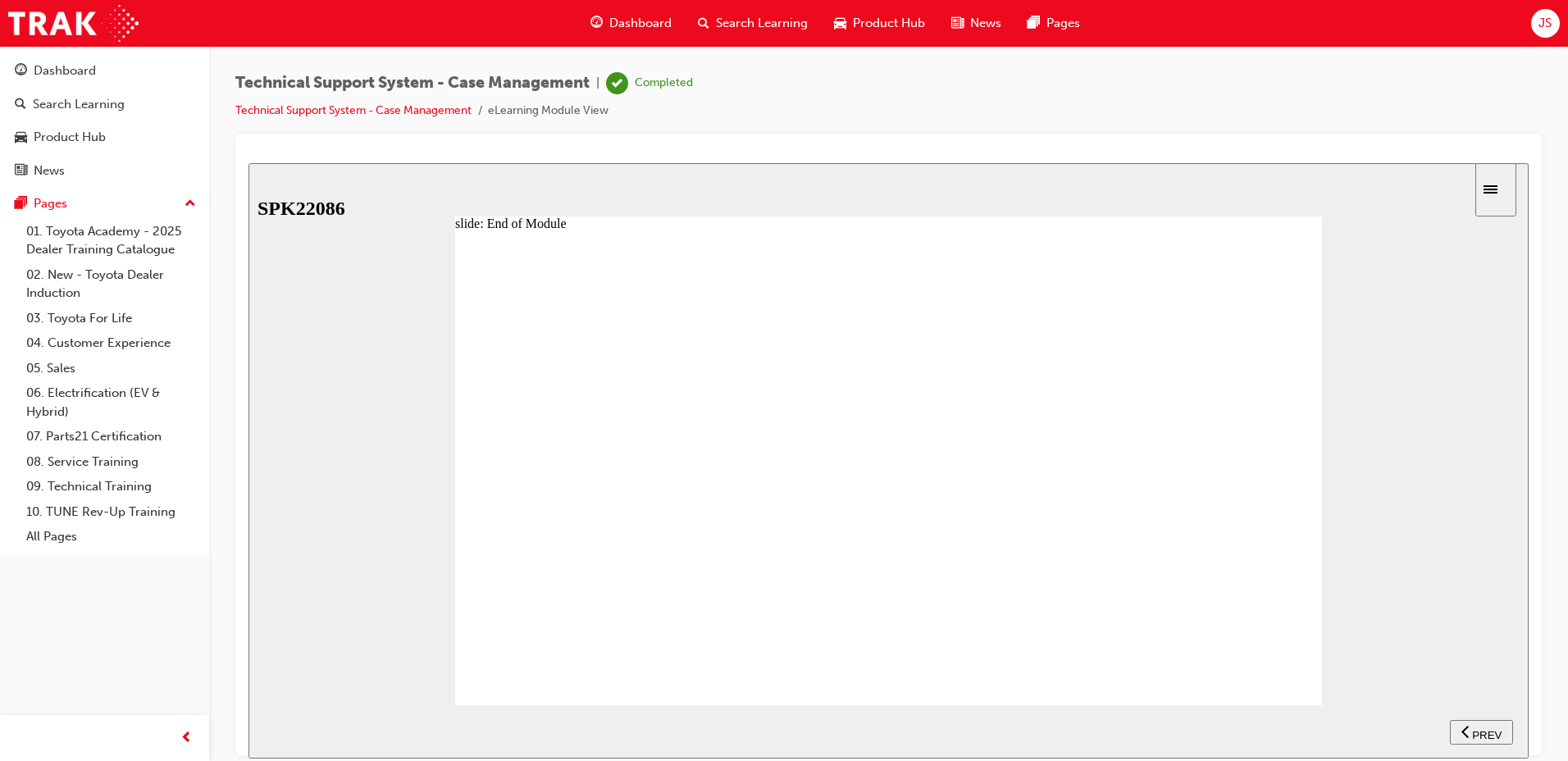
click at [757, 31] on span "Search Learning" at bounding box center [761, 23] width 92 height 19
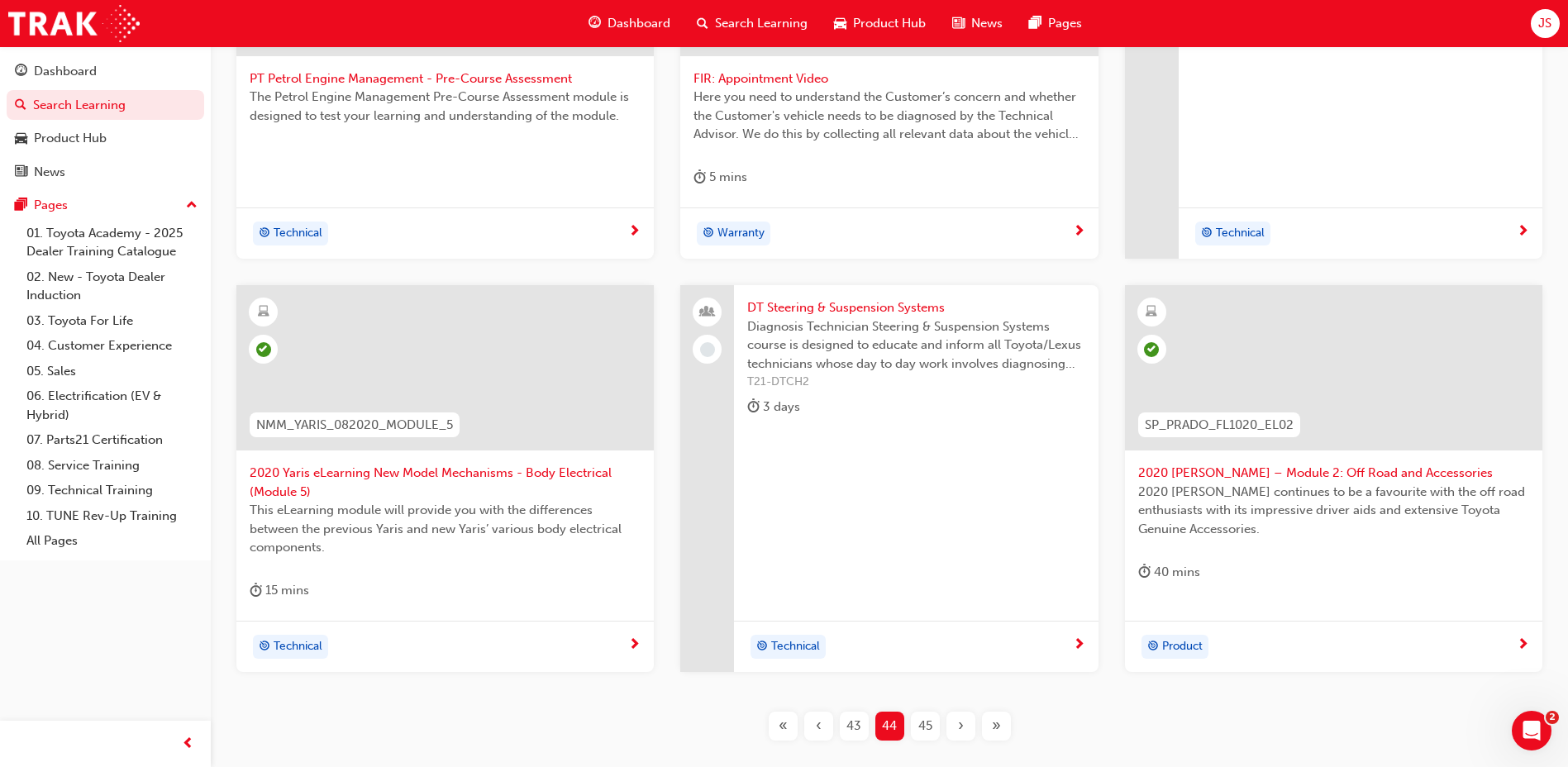
scroll to position [600, 0]
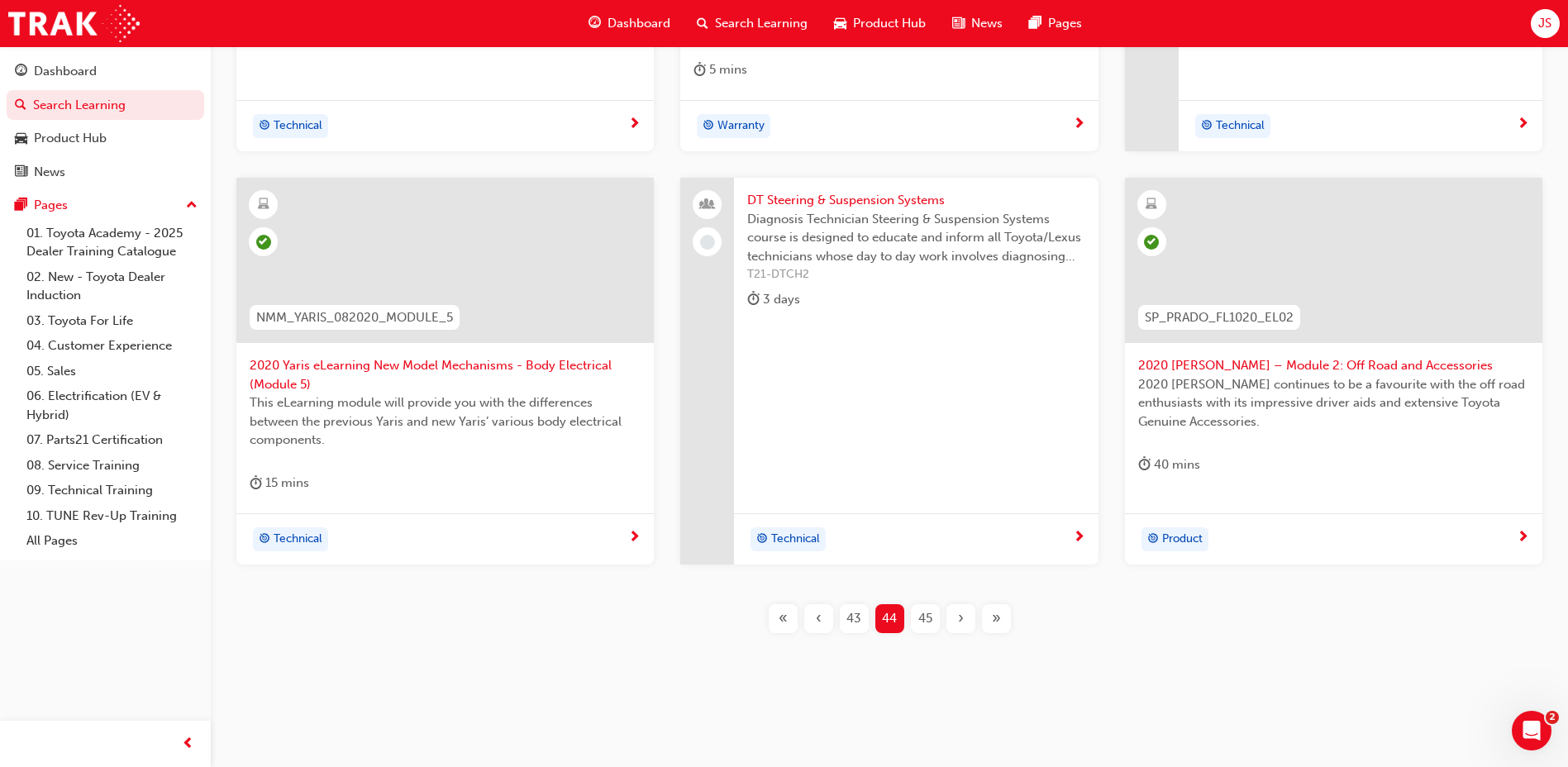
click at [925, 630] on div "45" at bounding box center [925, 619] width 29 height 29
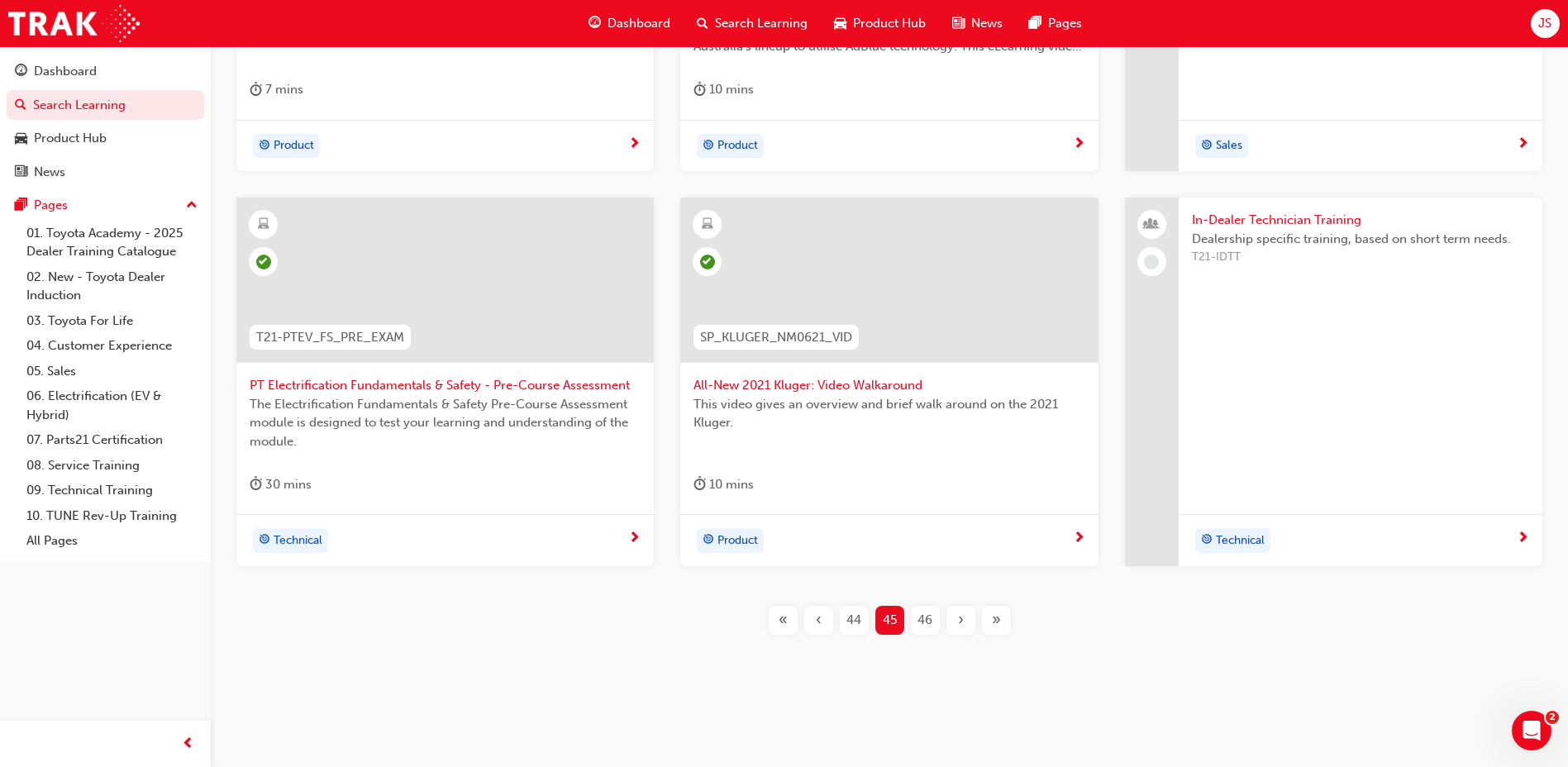
scroll to position [582, 0]
click at [936, 626] on div "46" at bounding box center [925, 619] width 29 height 29
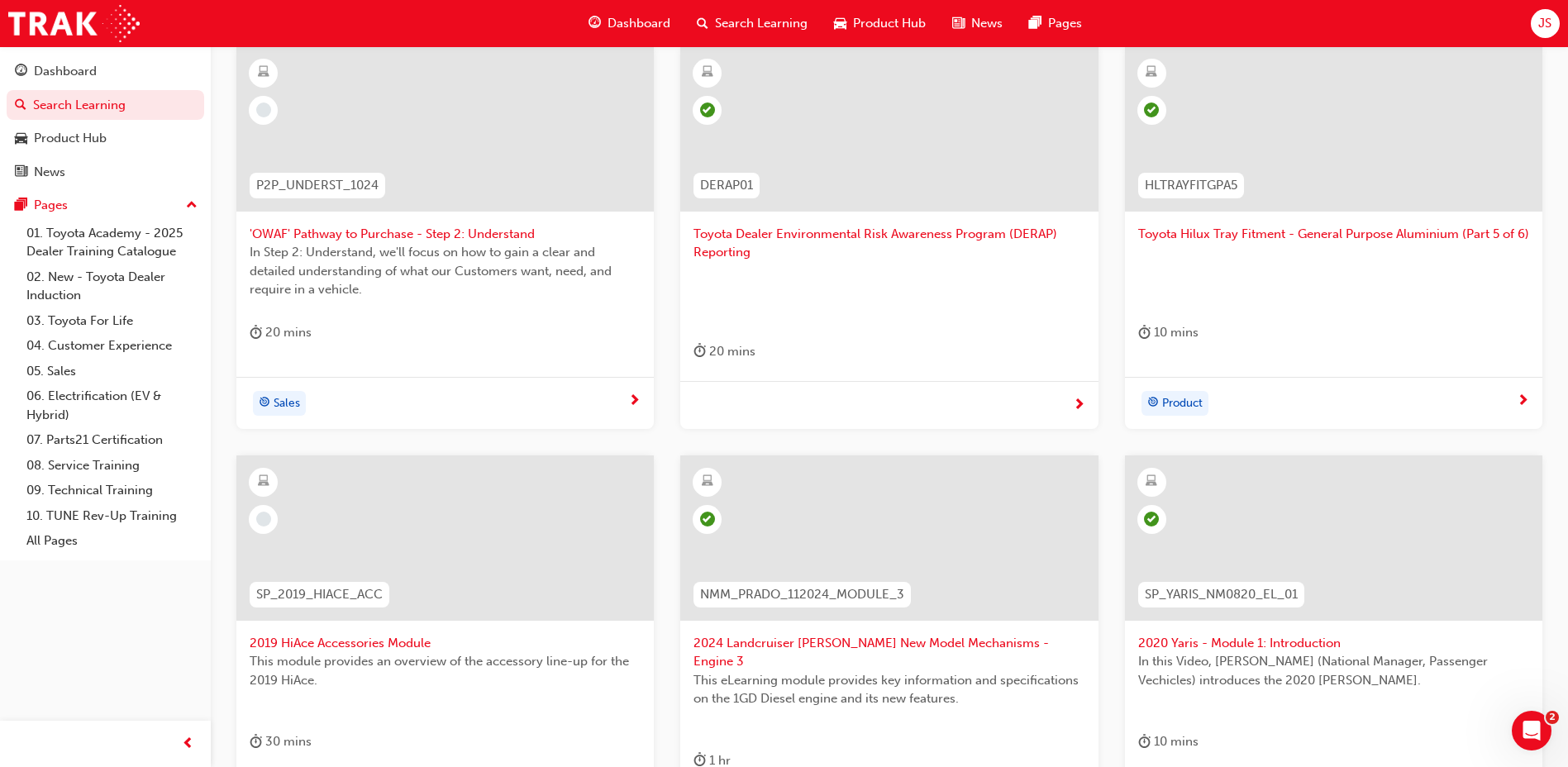
scroll to position [333, 0]
click at [313, 640] on span "2019 HiAce Accessories Module" at bounding box center [445, 647] width 391 height 19
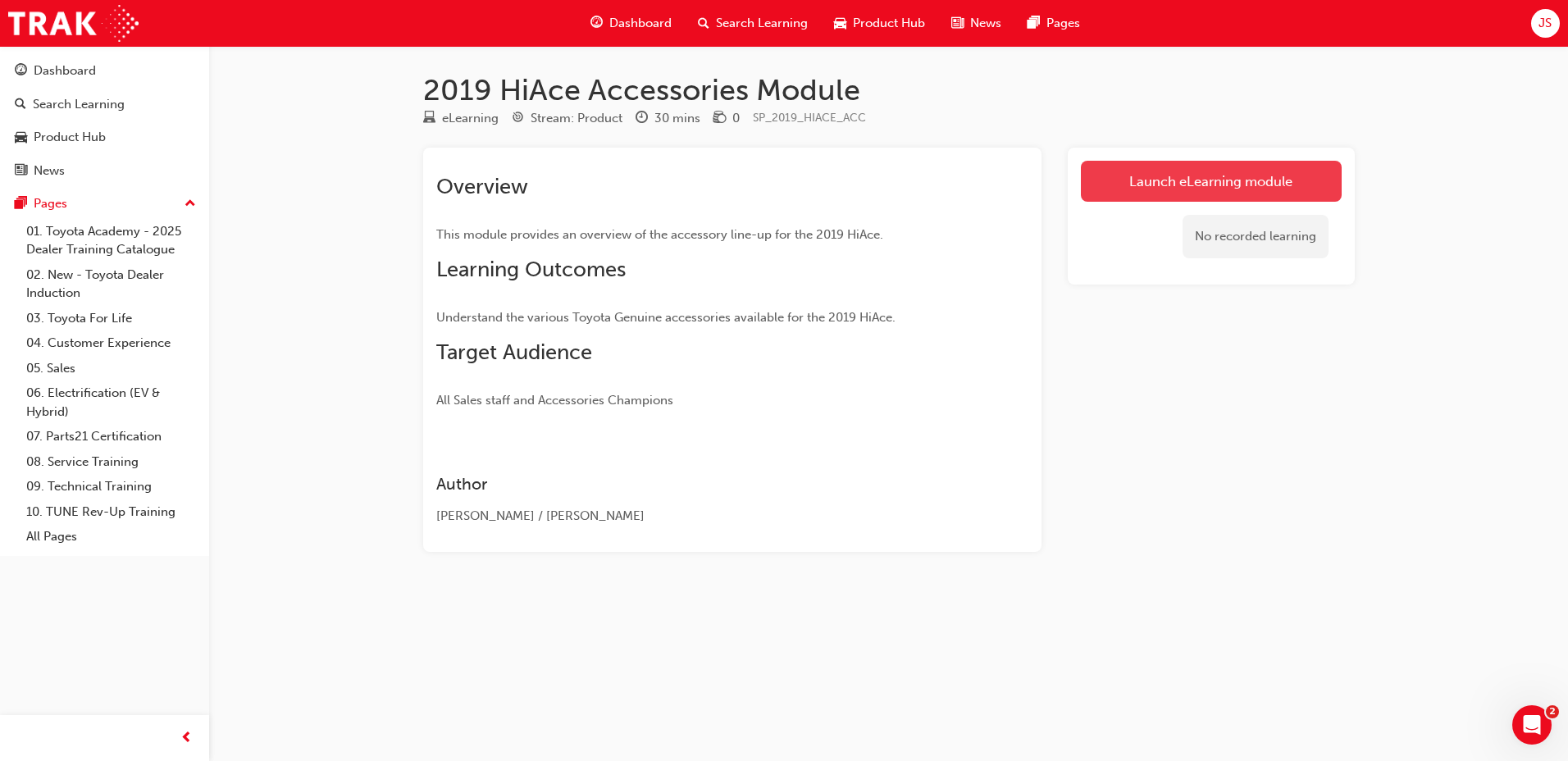
click at [1122, 182] on link "Launch eLearning module" at bounding box center [1211, 181] width 261 height 41
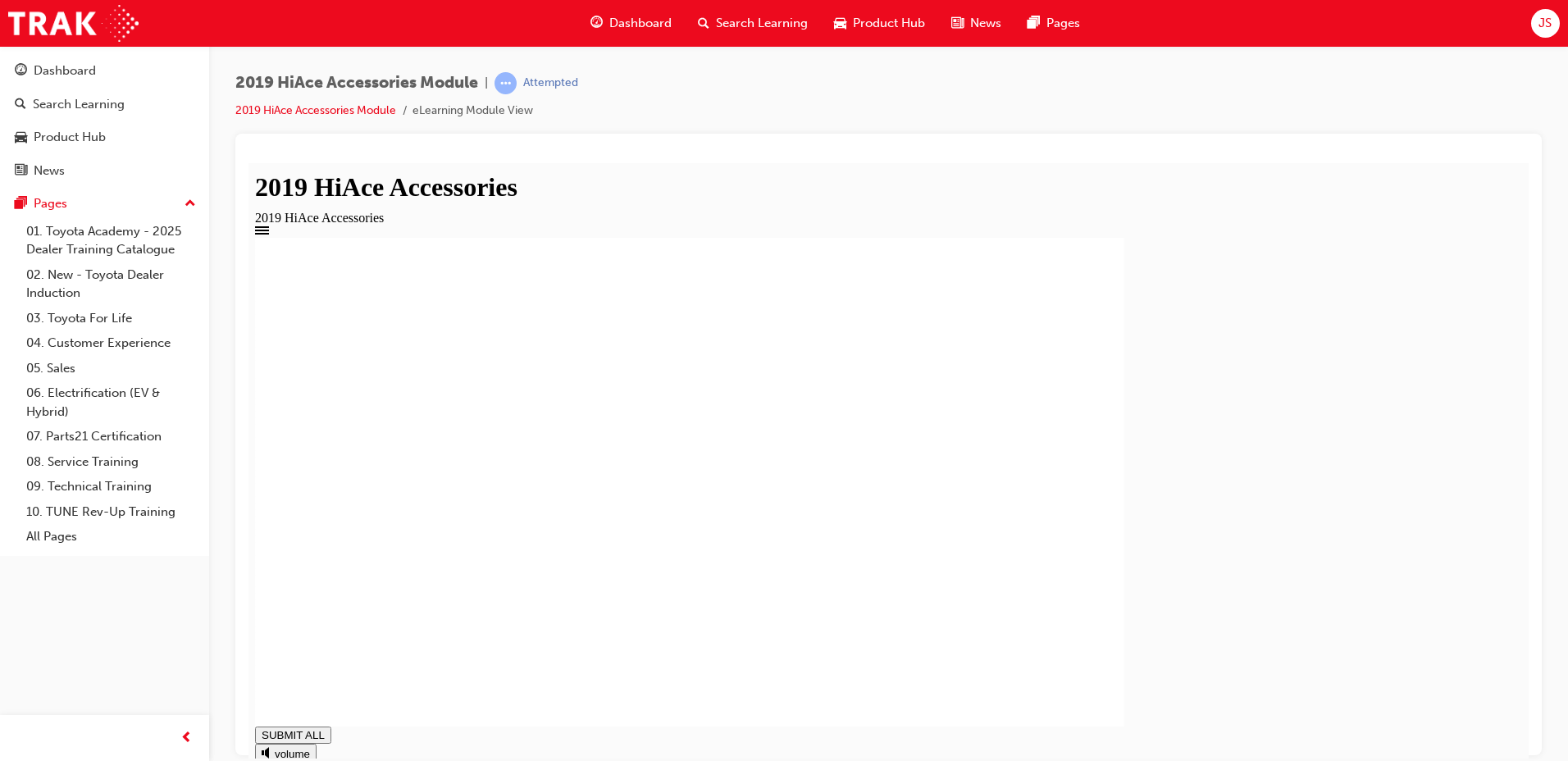
click at [262, 743] on div "volume" at bounding box center [889, 761] width 1267 height 36
type input "0.679"
type input "0.3"
click at [276, 760] on input "range" at bounding box center [309, 770] width 106 height 13
click at [274, 699] on div at bounding box center [889, 482] width 1267 height 489
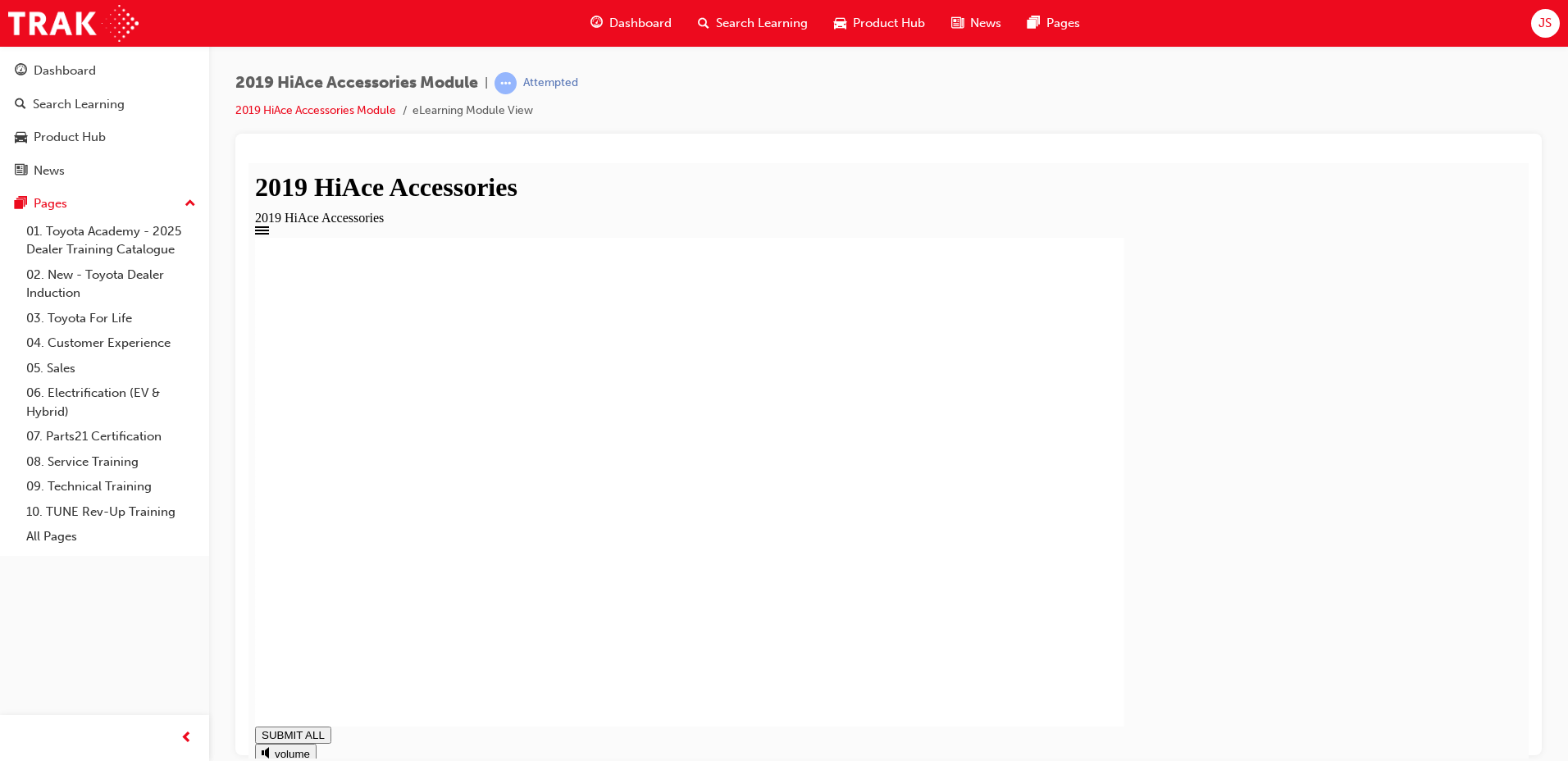
type input "1"
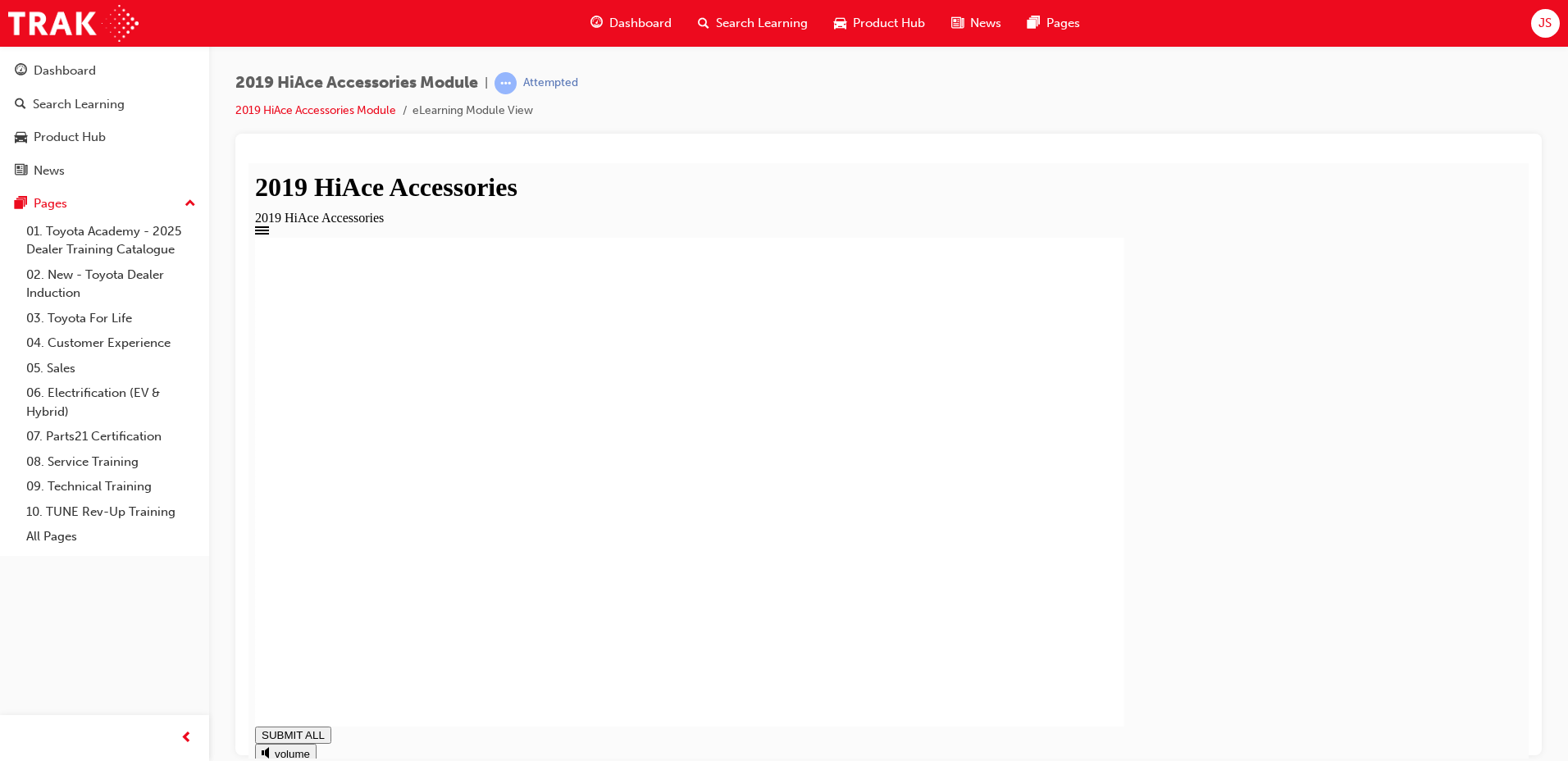
type input "1"
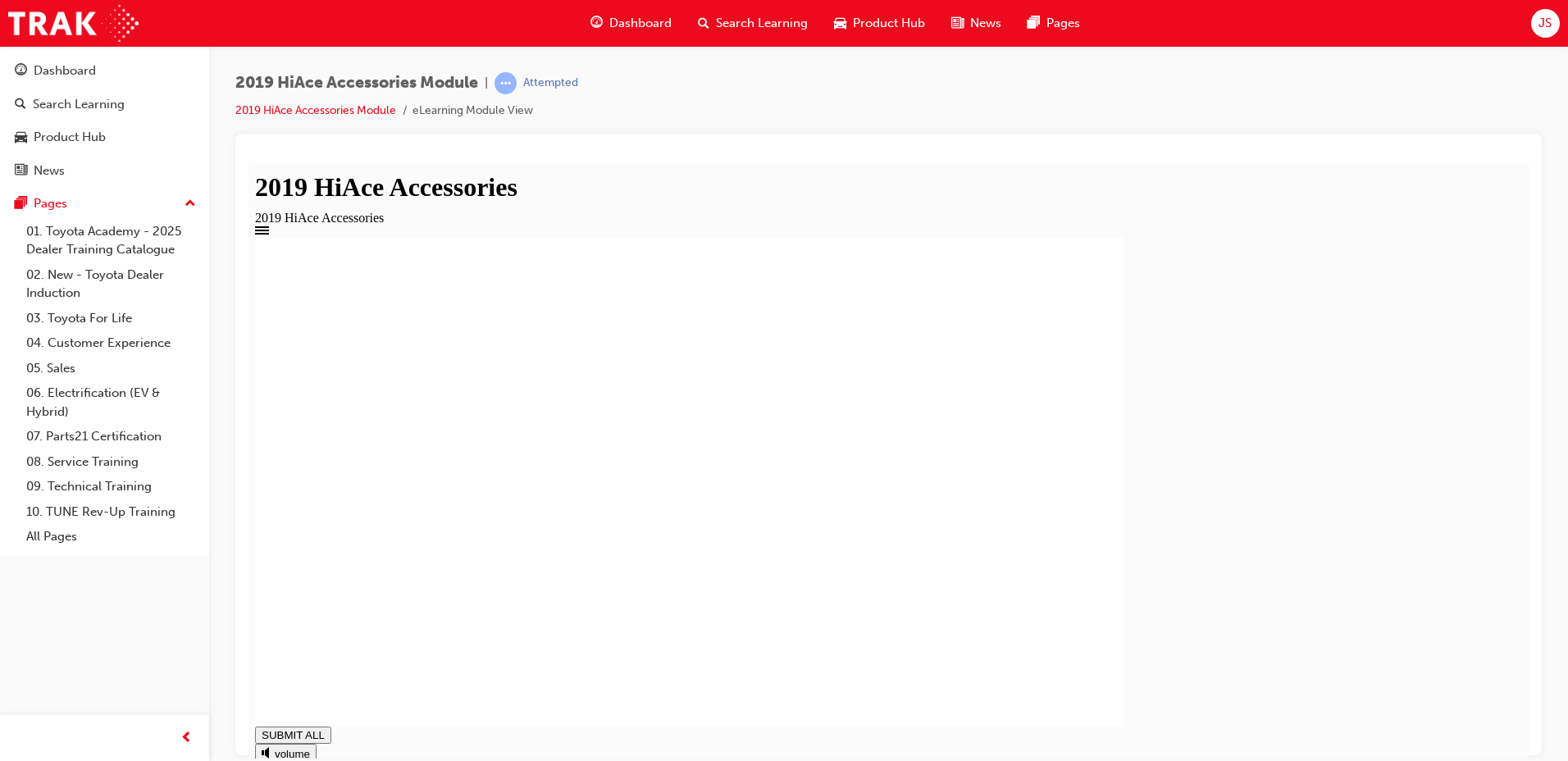
type input "1"
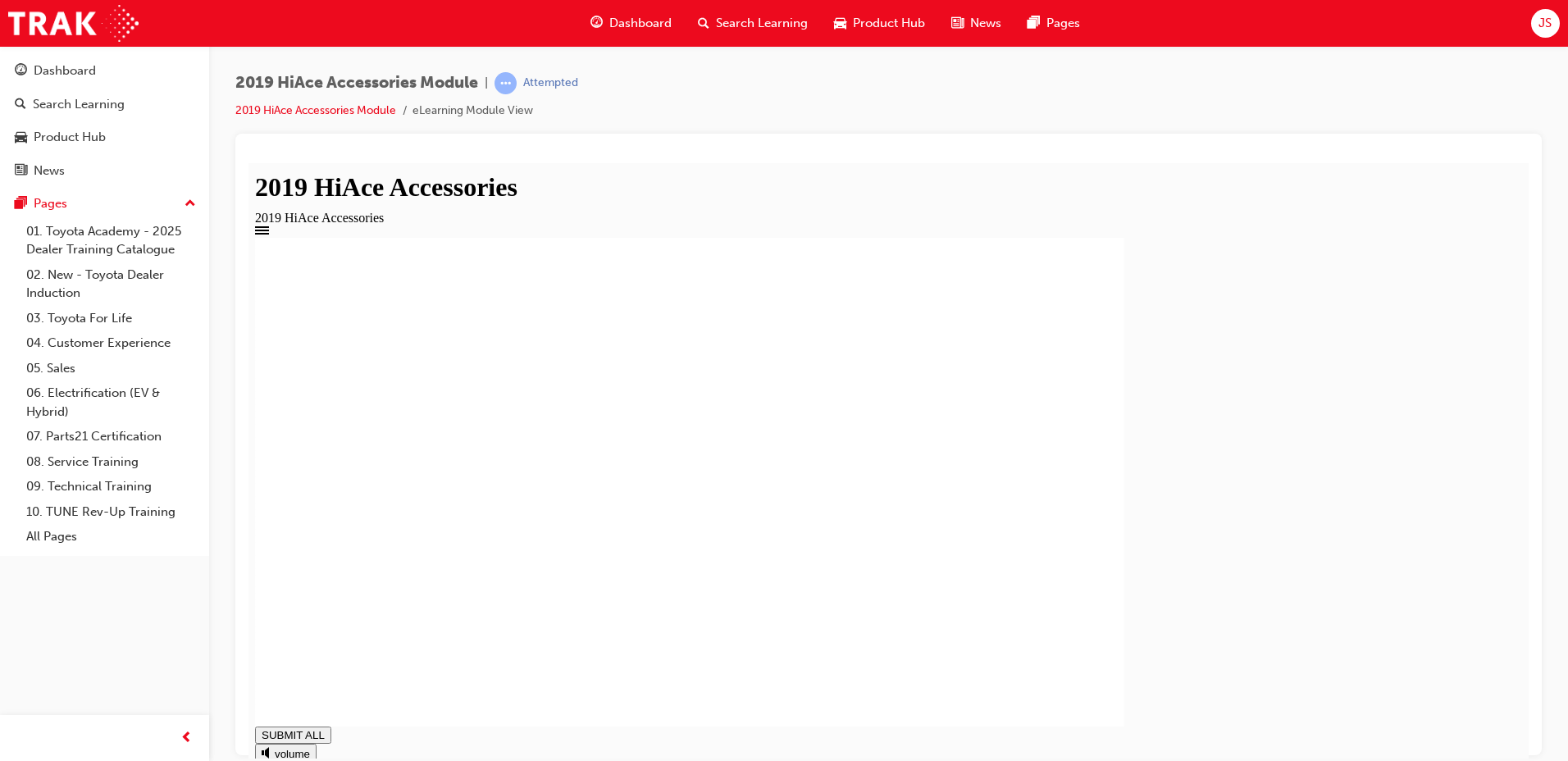
type input "1"
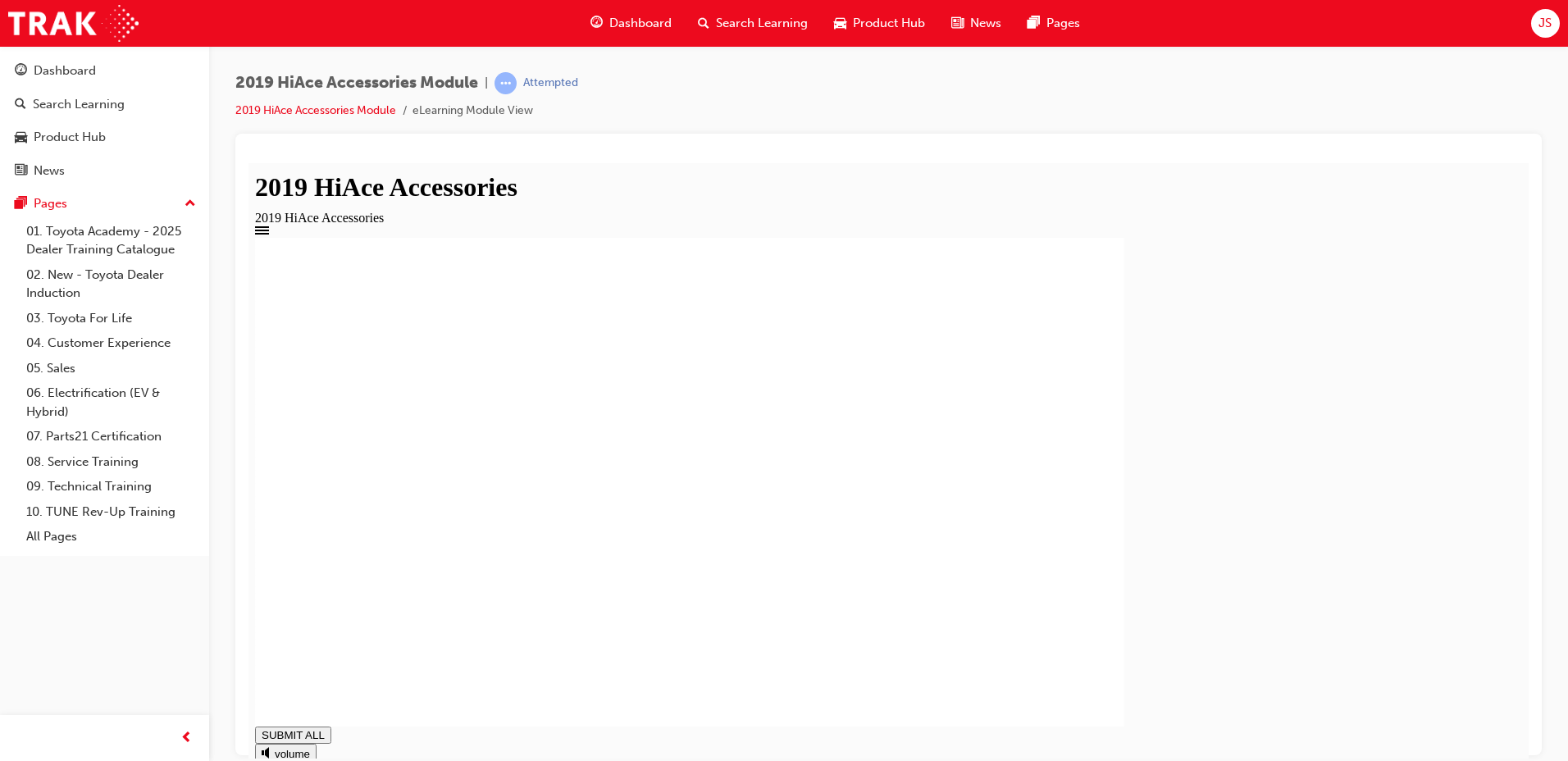
type input "1"
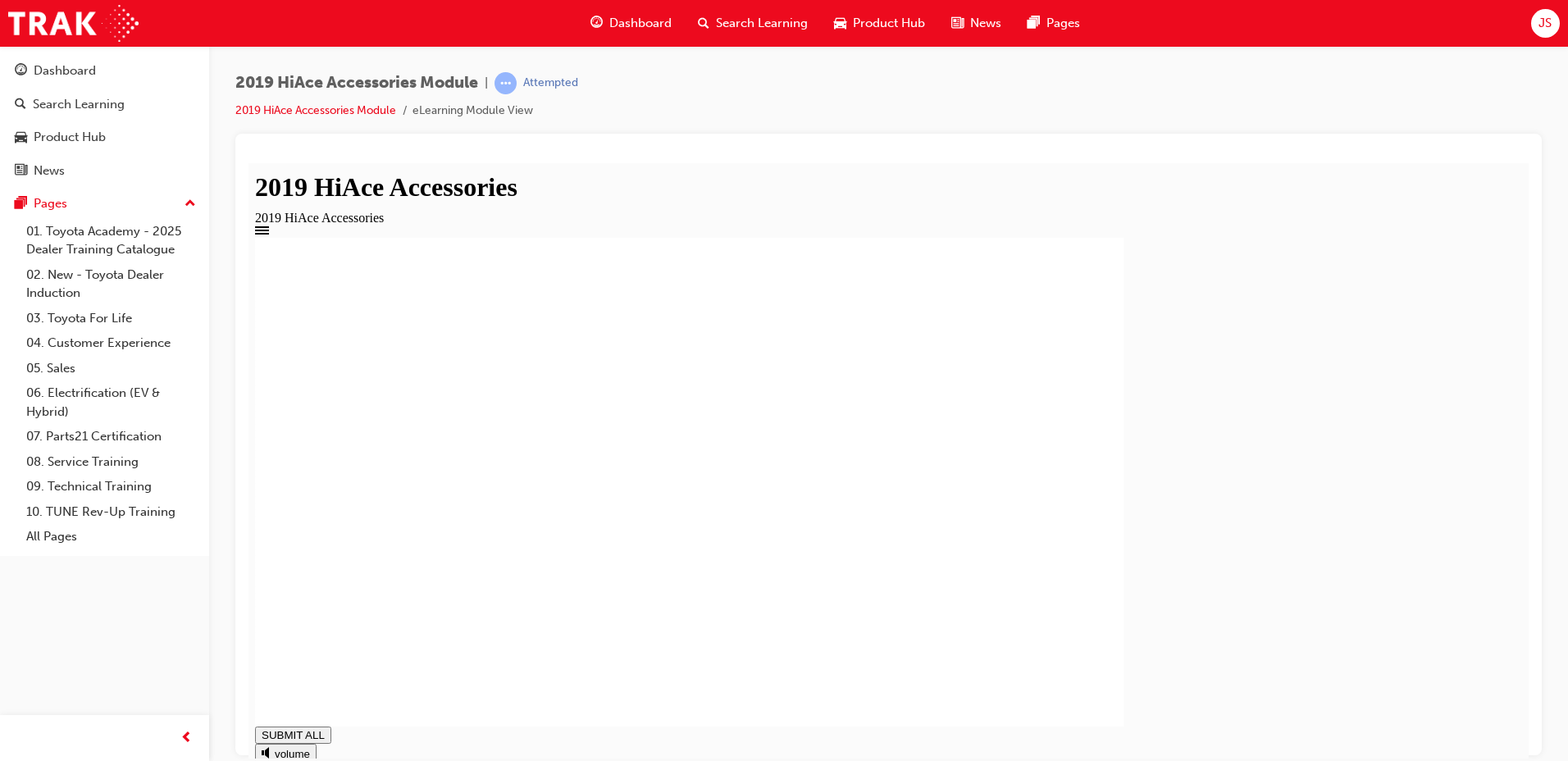
type input "1"
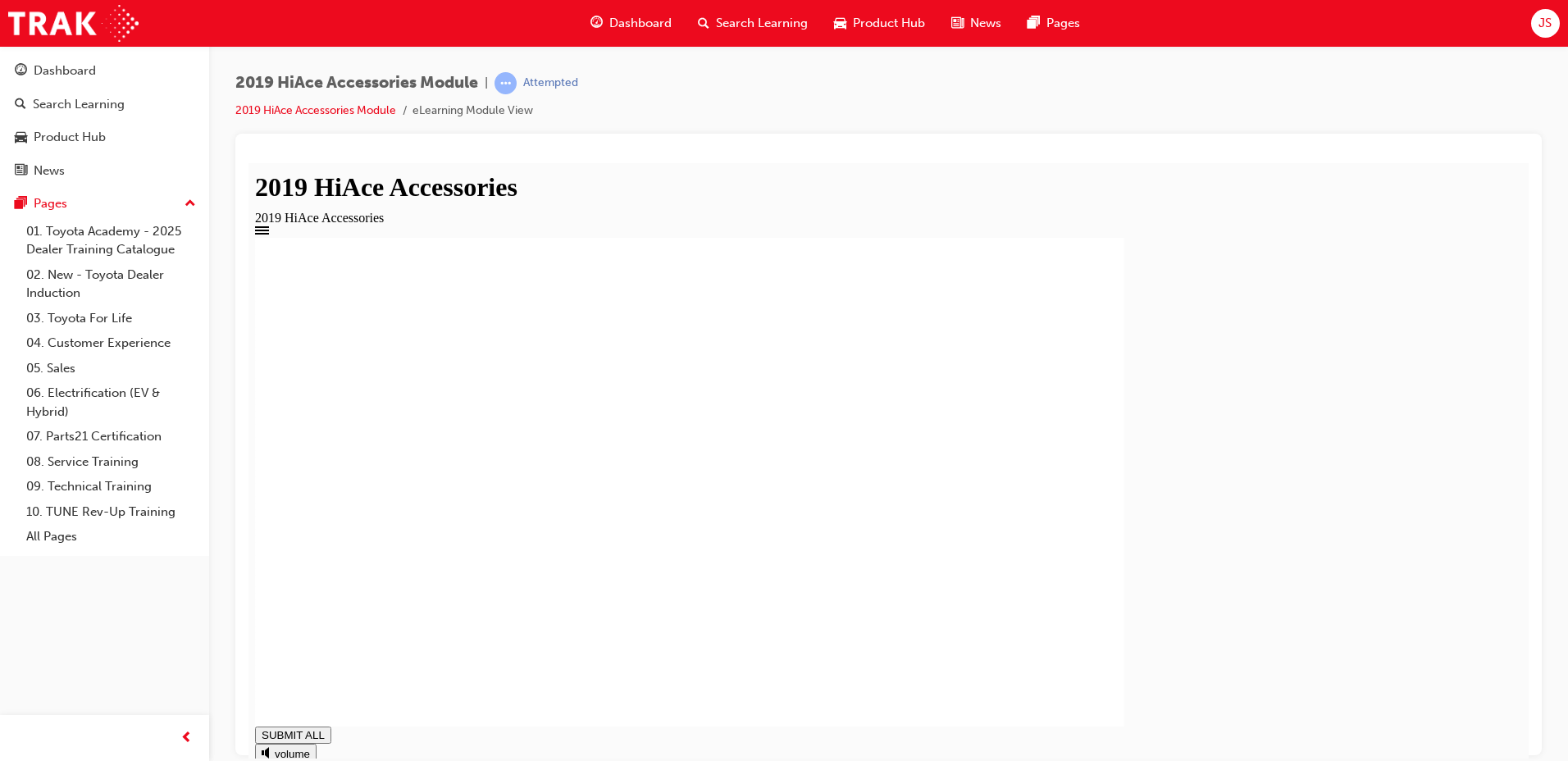
type input "1"
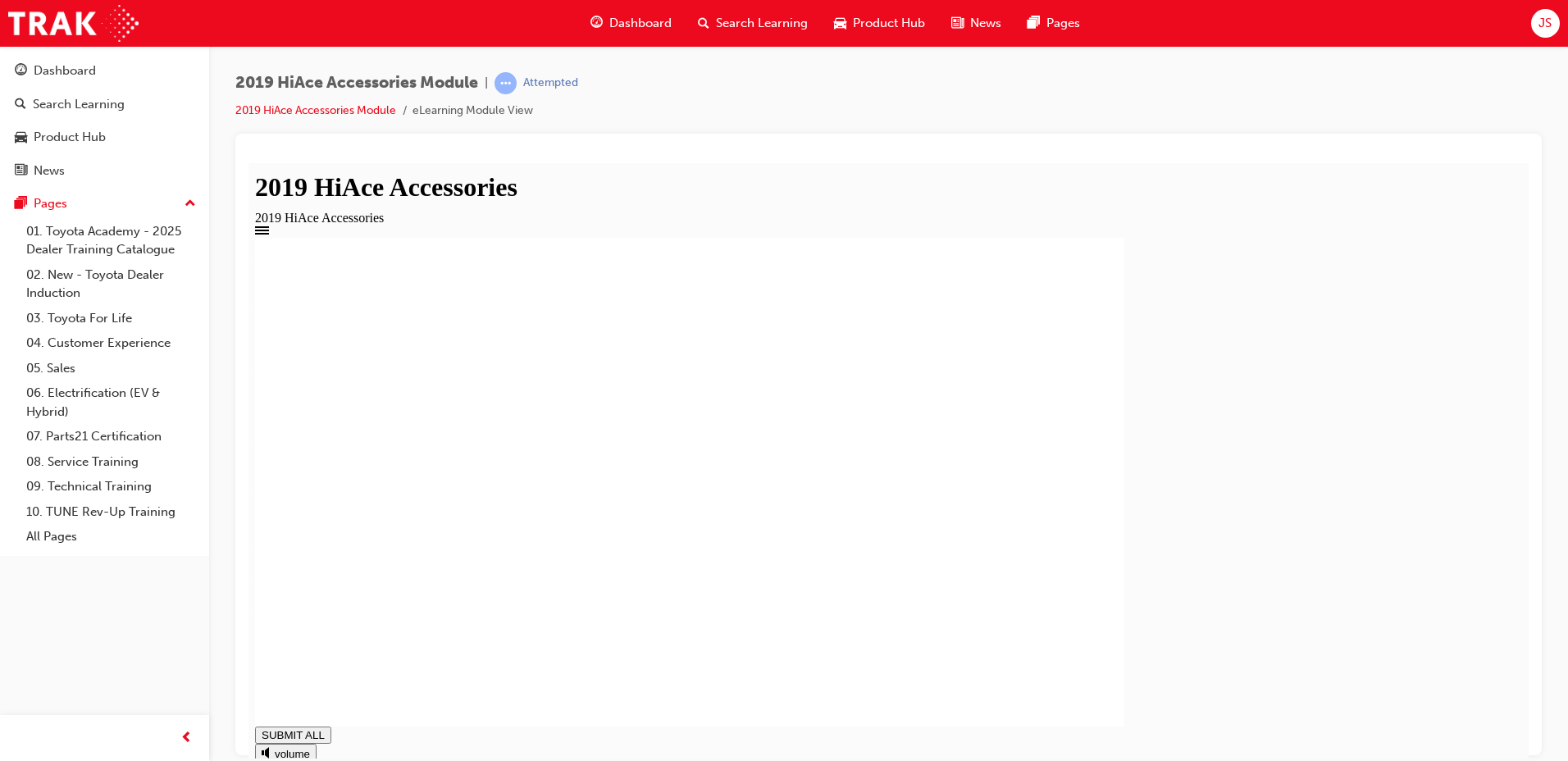
type input "1"
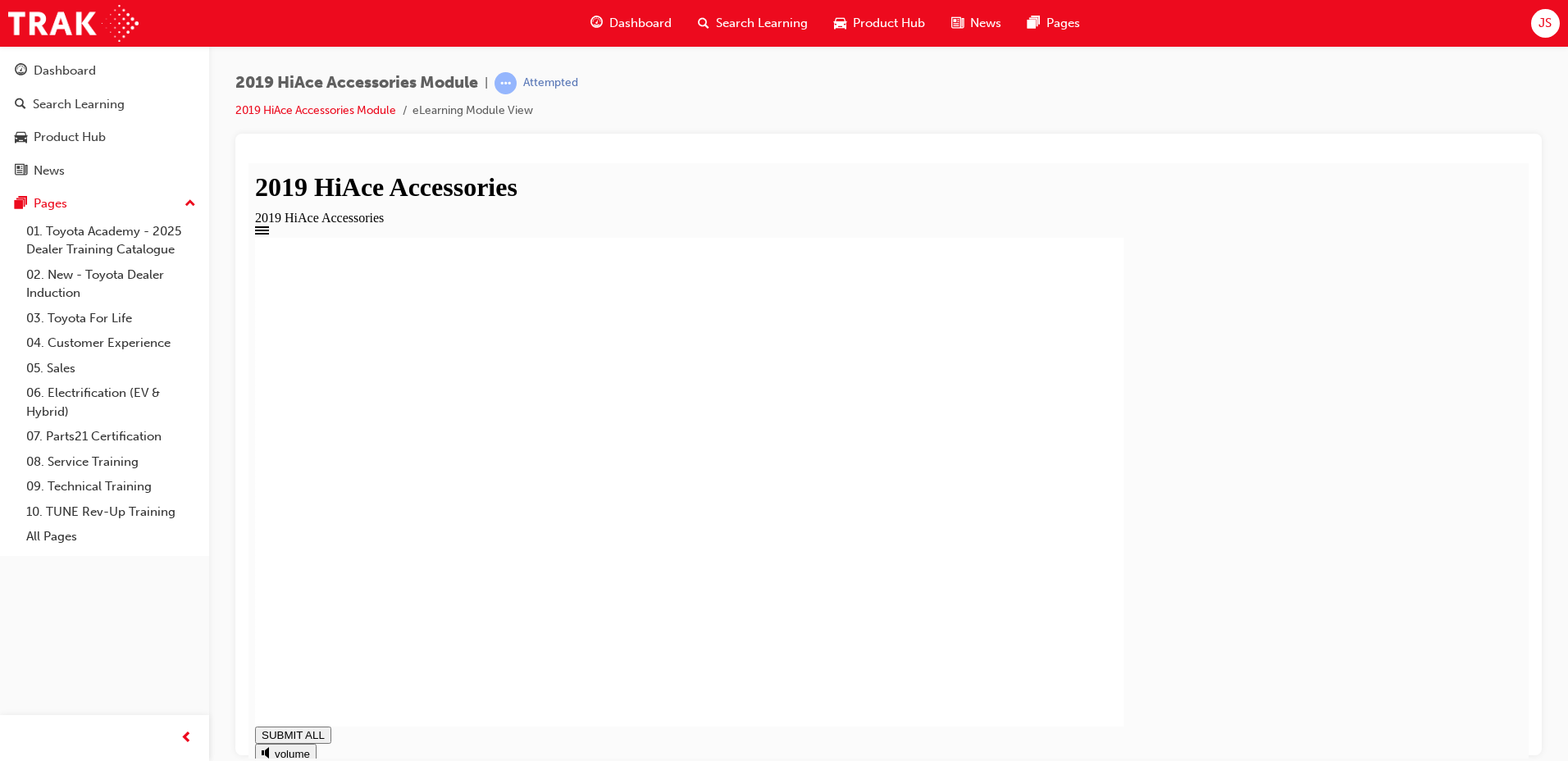
type input "1"
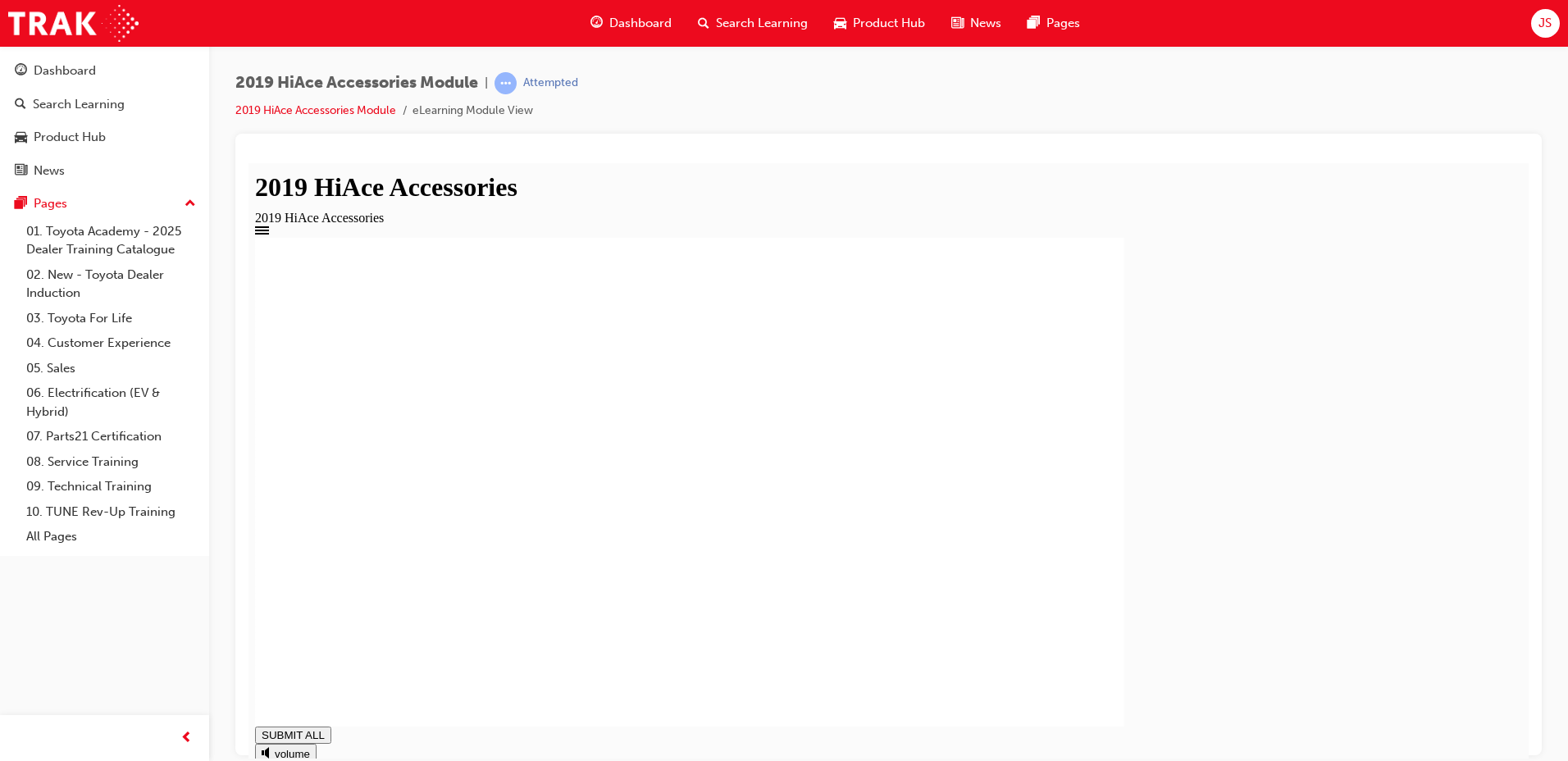
type input "1"
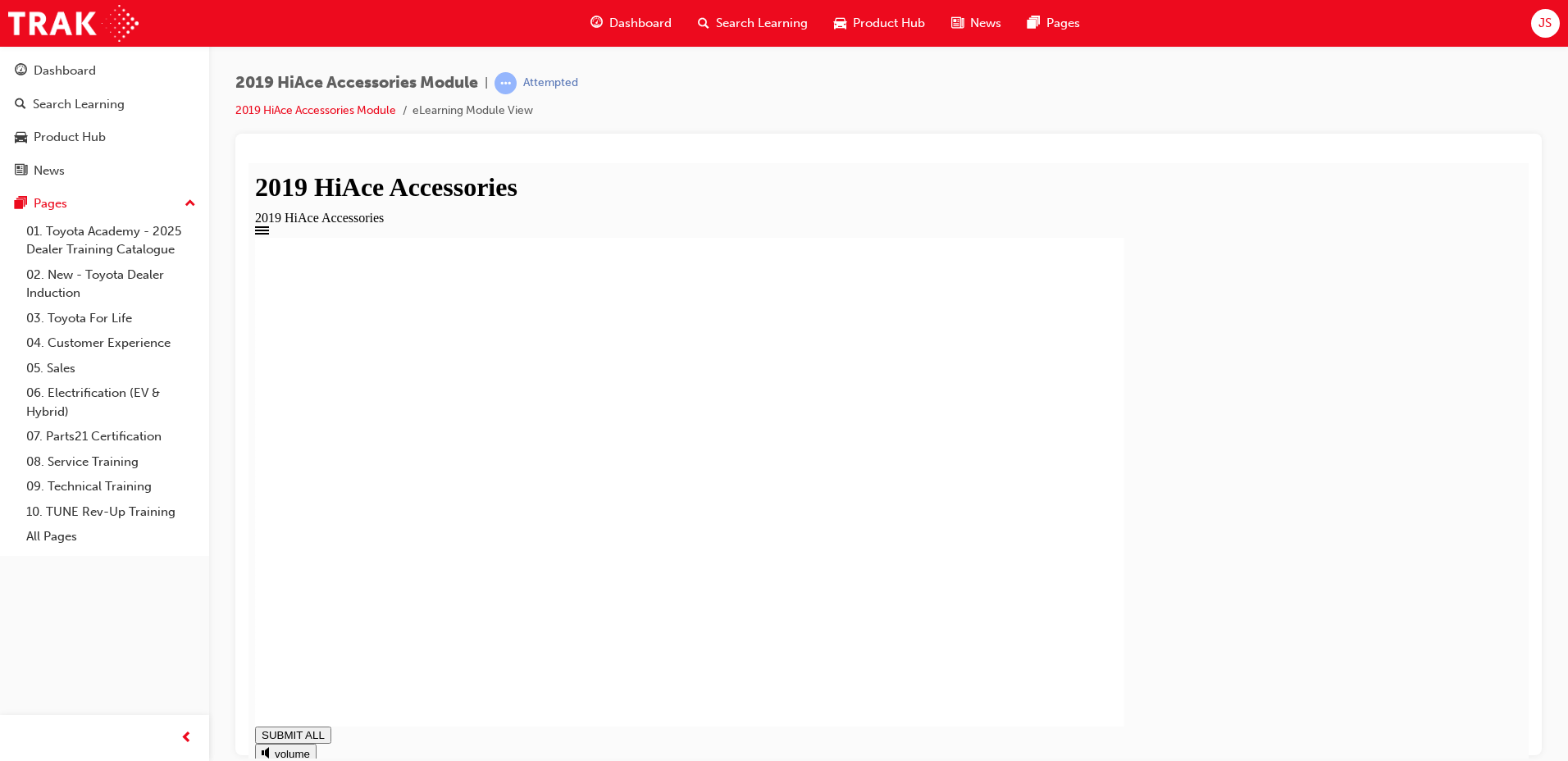
drag, startPoint x: 838, startPoint y: 306, endPoint x: 801, endPoint y: 315, distance: 38.1
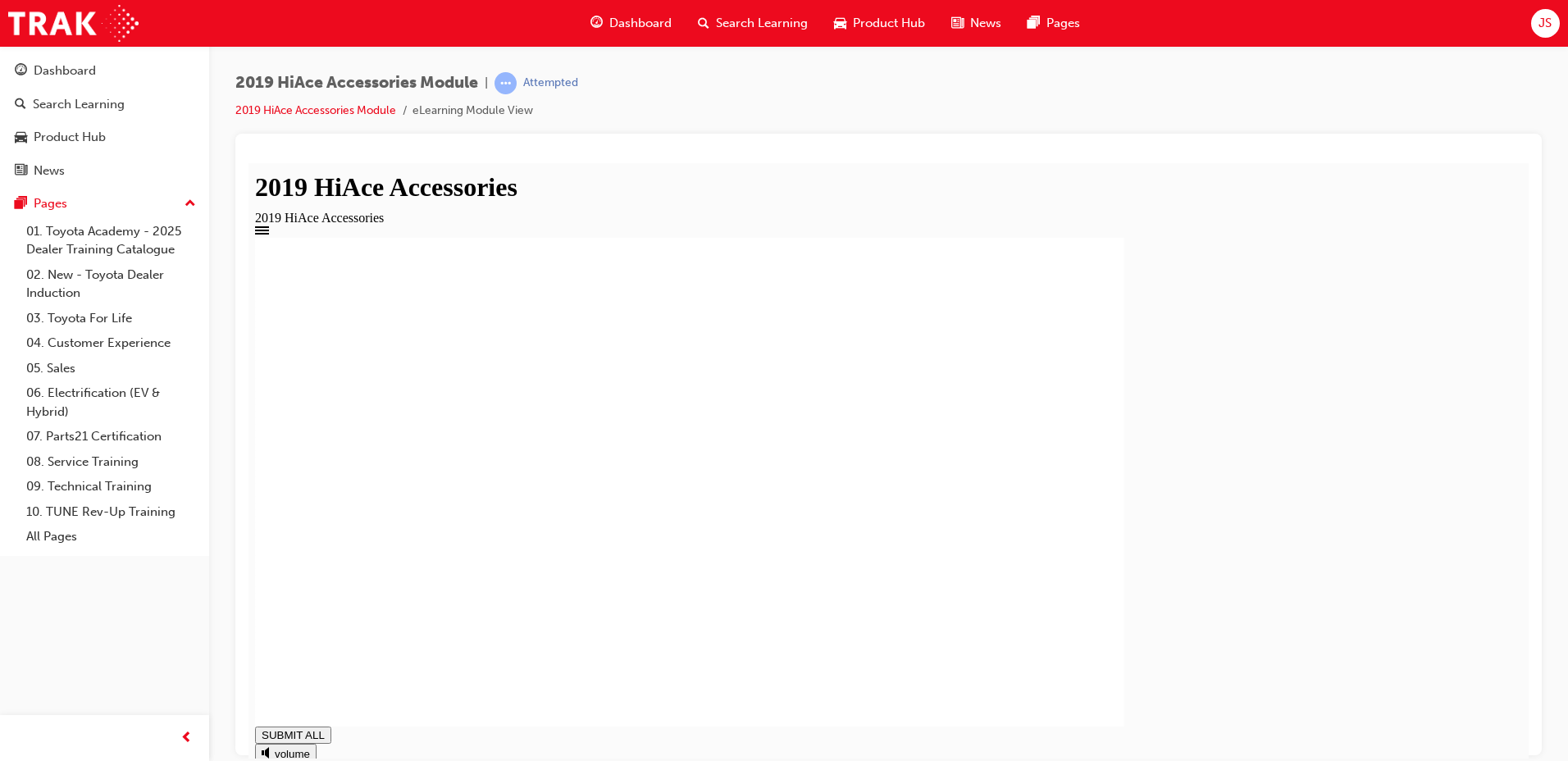
type input "1"
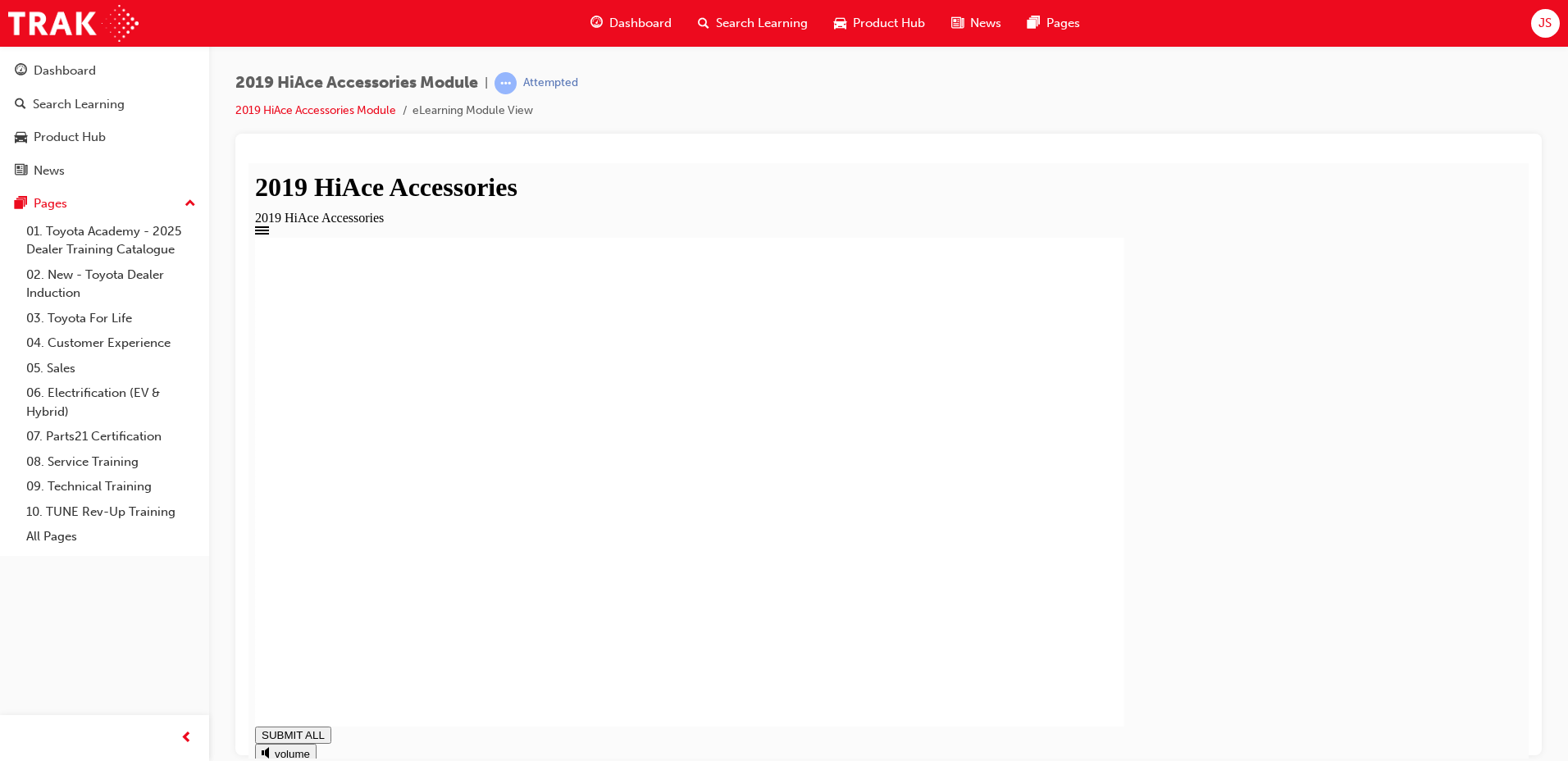
drag, startPoint x: 885, startPoint y: 398, endPoint x: 1195, endPoint y: 568, distance: 353.6
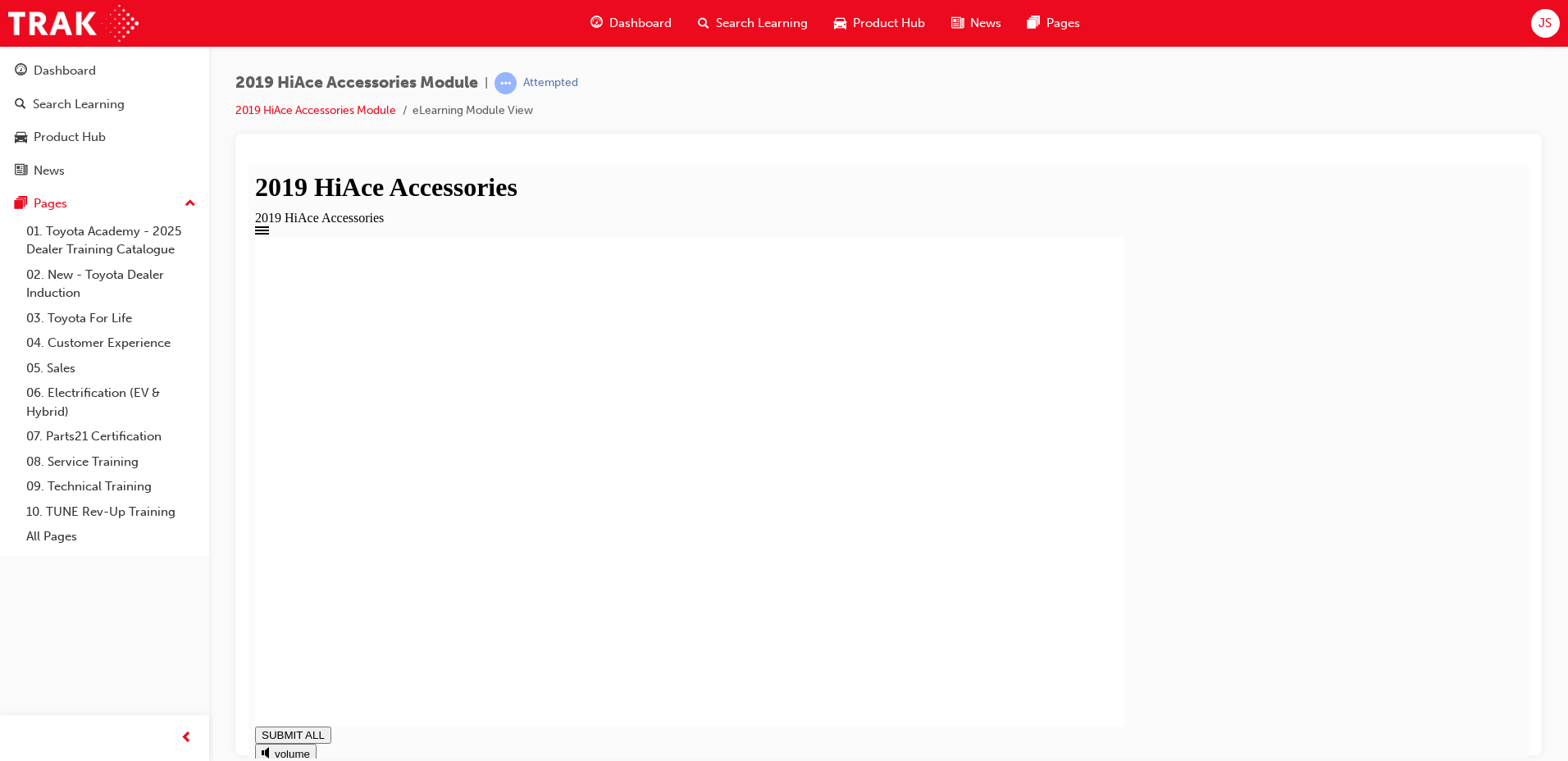
type input "1"
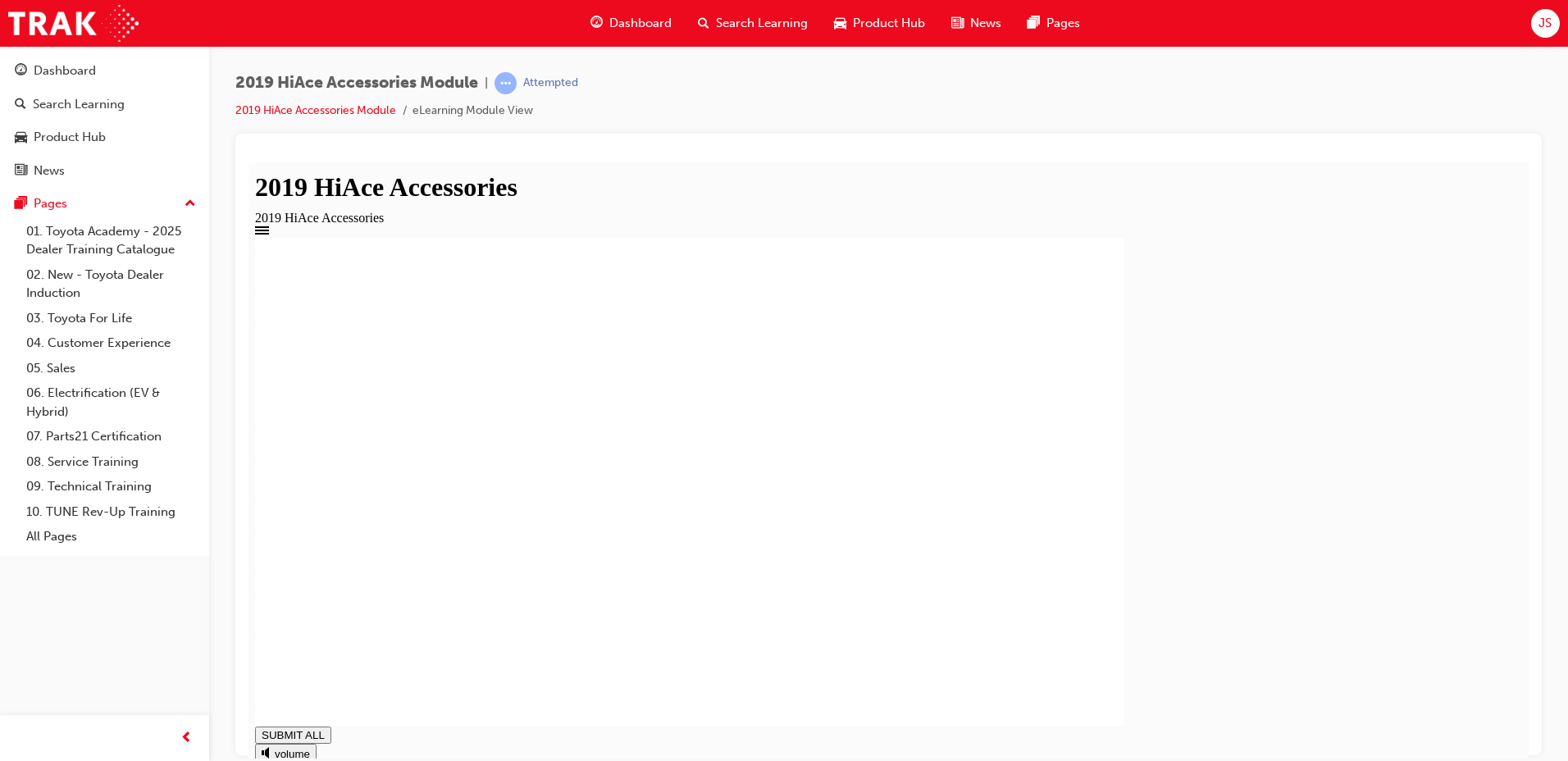
drag, startPoint x: 641, startPoint y: 578, endPoint x: 636, endPoint y: 656, distance: 78.2
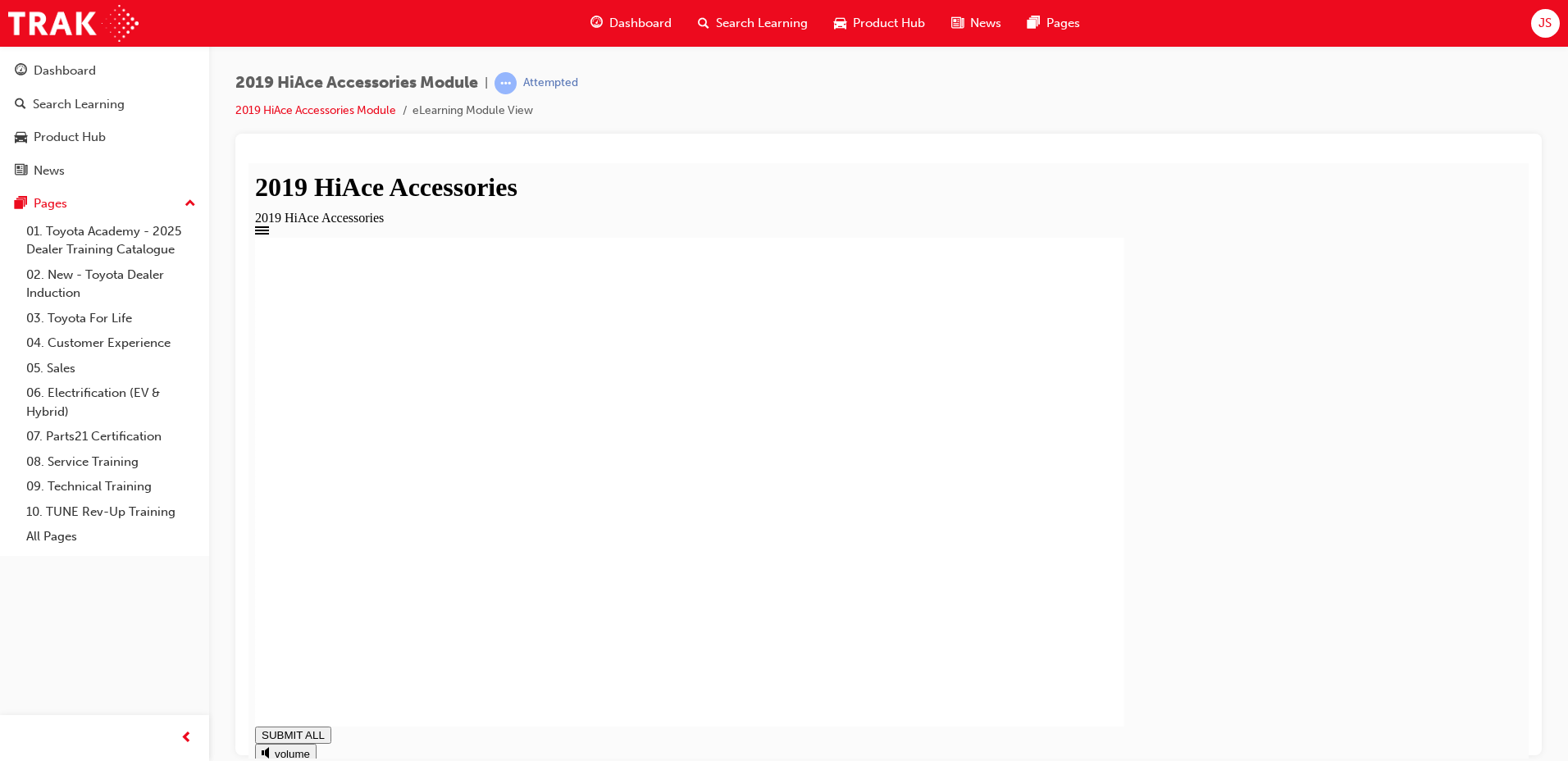
click at [943, 432] on rect at bounding box center [689, 482] width 869 height 489
click at [787, 36] on div "Search Learning" at bounding box center [752, 23] width 136 height 34
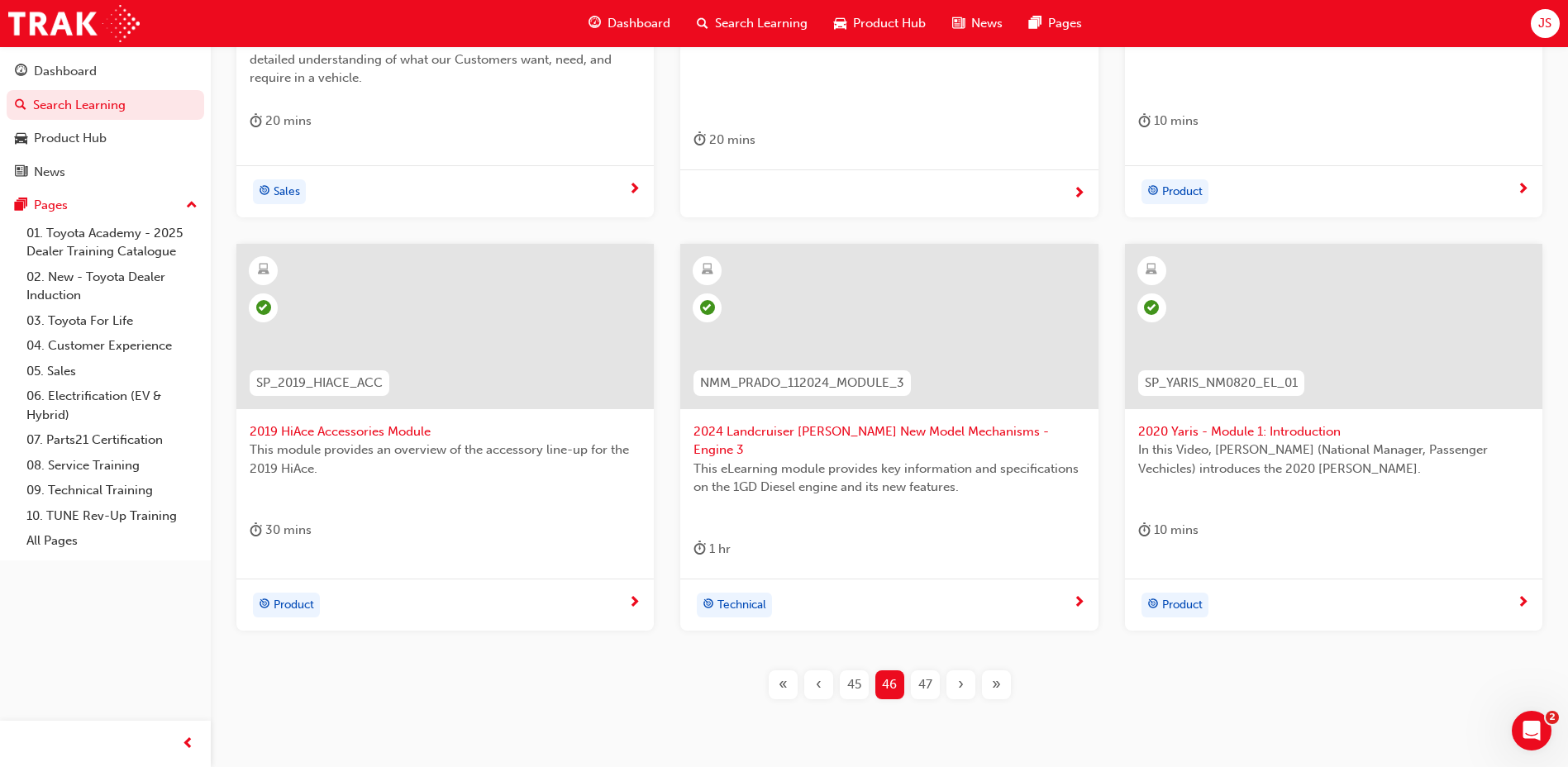
scroll to position [596, 0]
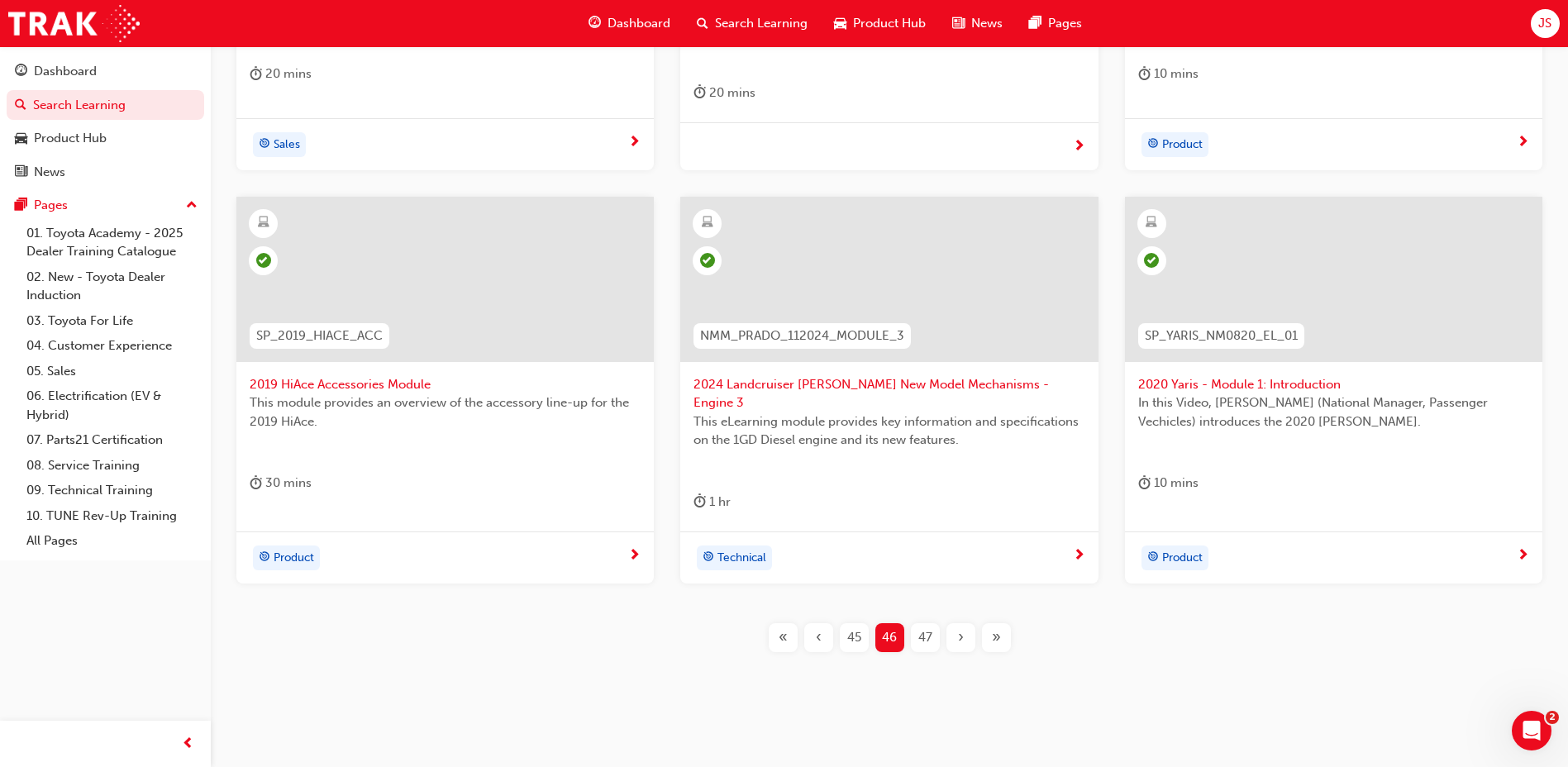
click at [936, 624] on div "47" at bounding box center [925, 638] width 29 height 29
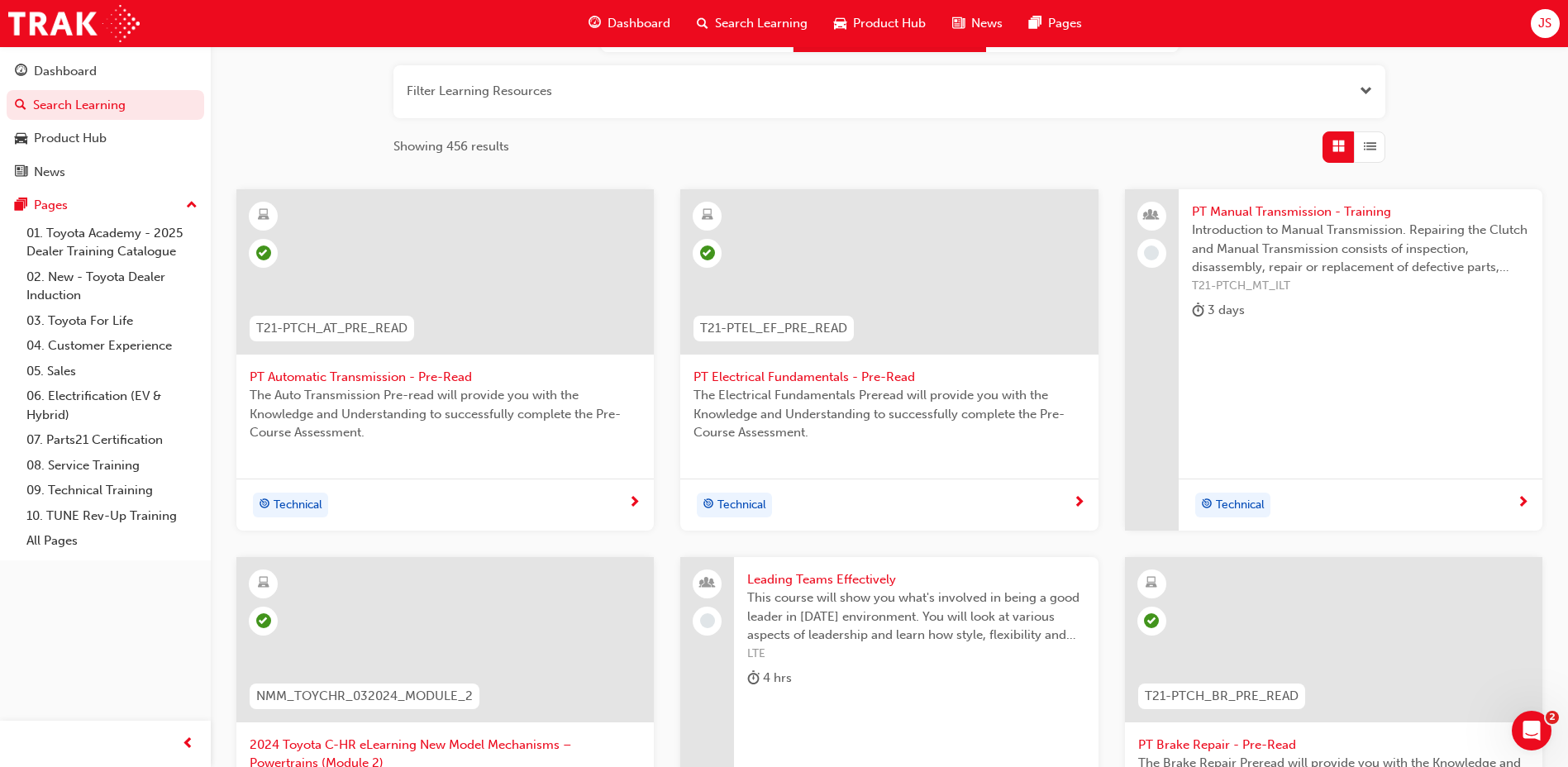
scroll to position [160, 0]
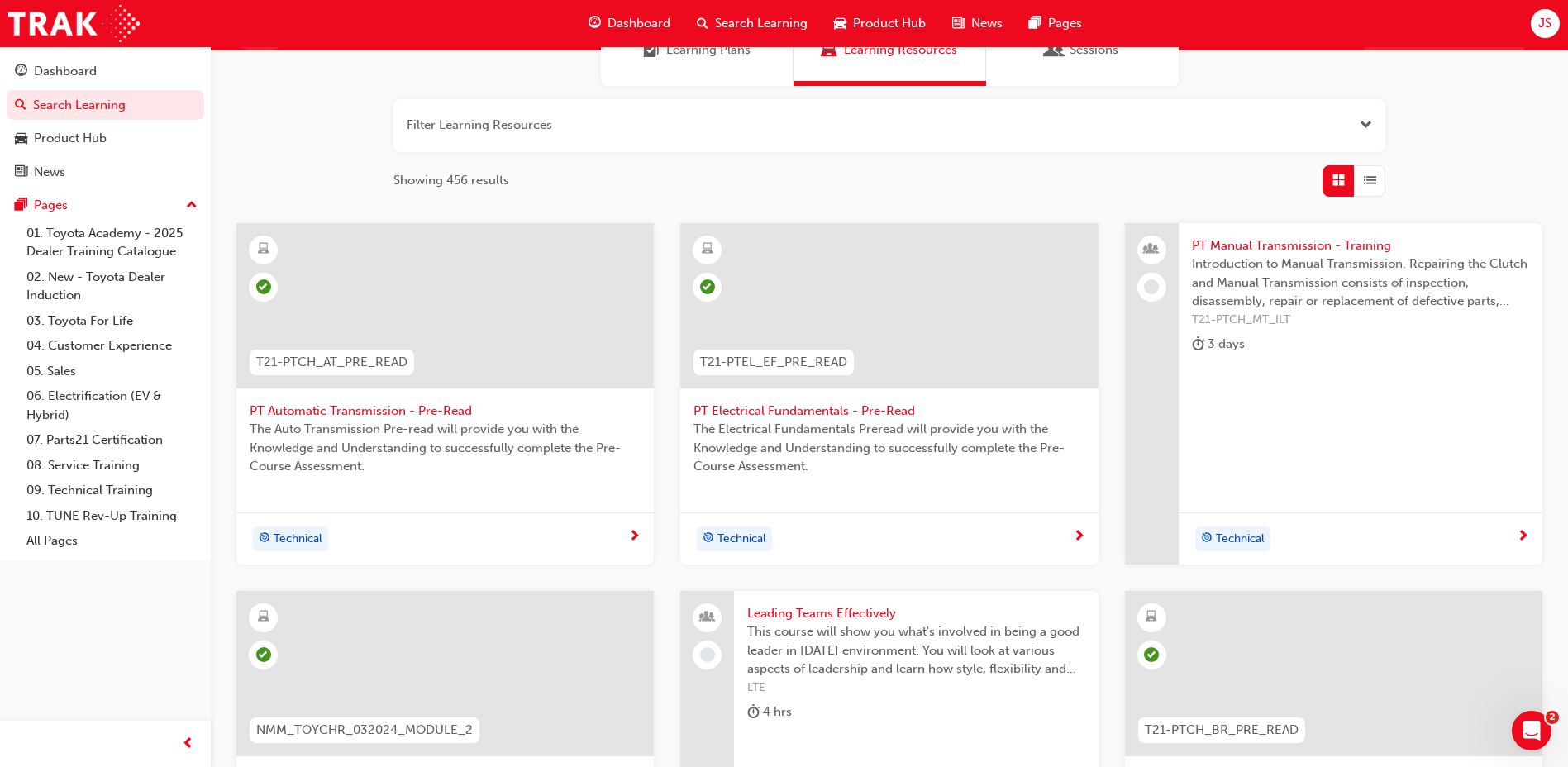
click at [1271, 242] on span "PT Manual Transmission - Training" at bounding box center [1360, 246] width 337 height 19
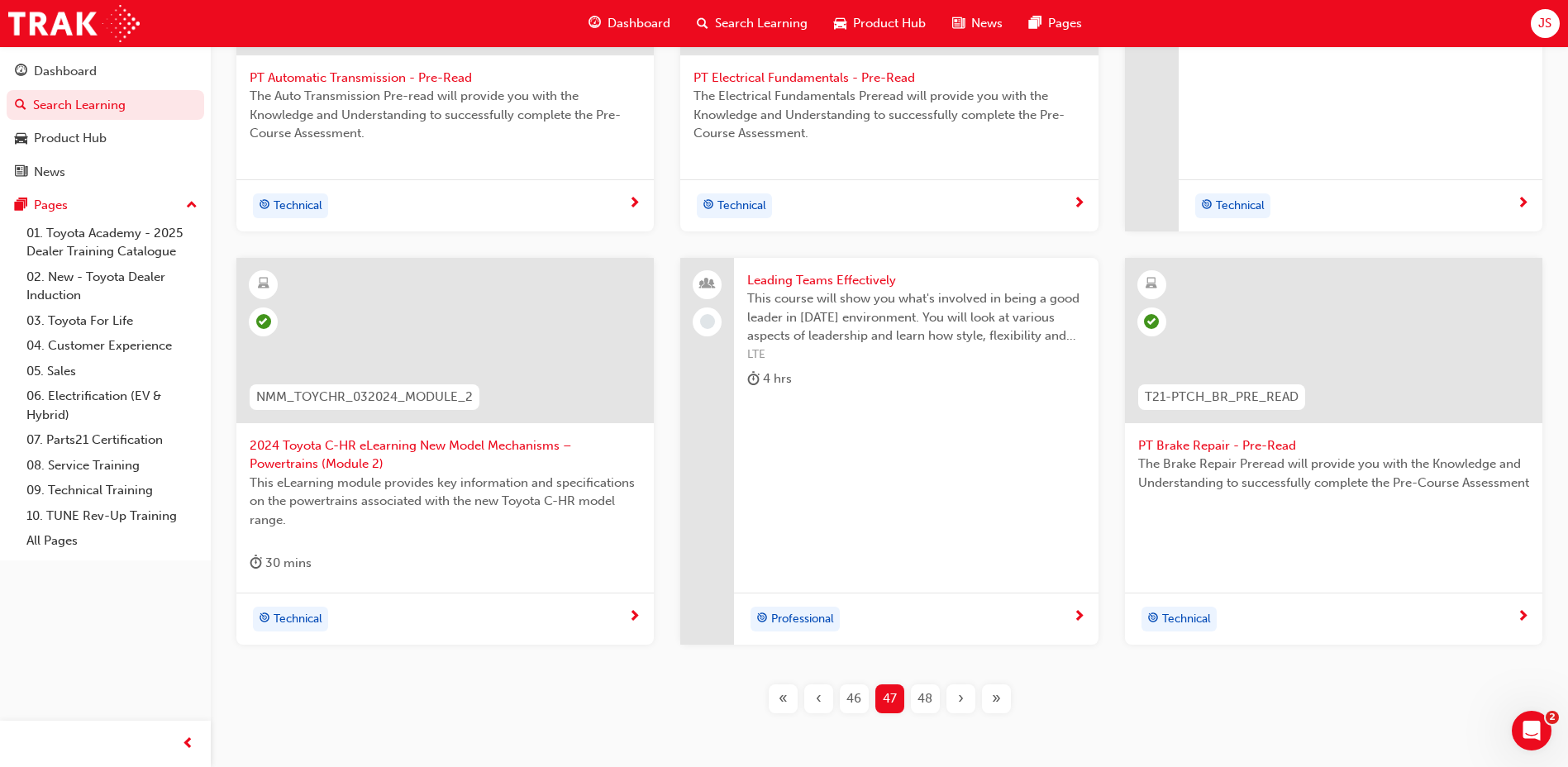
scroll to position [573, 0]
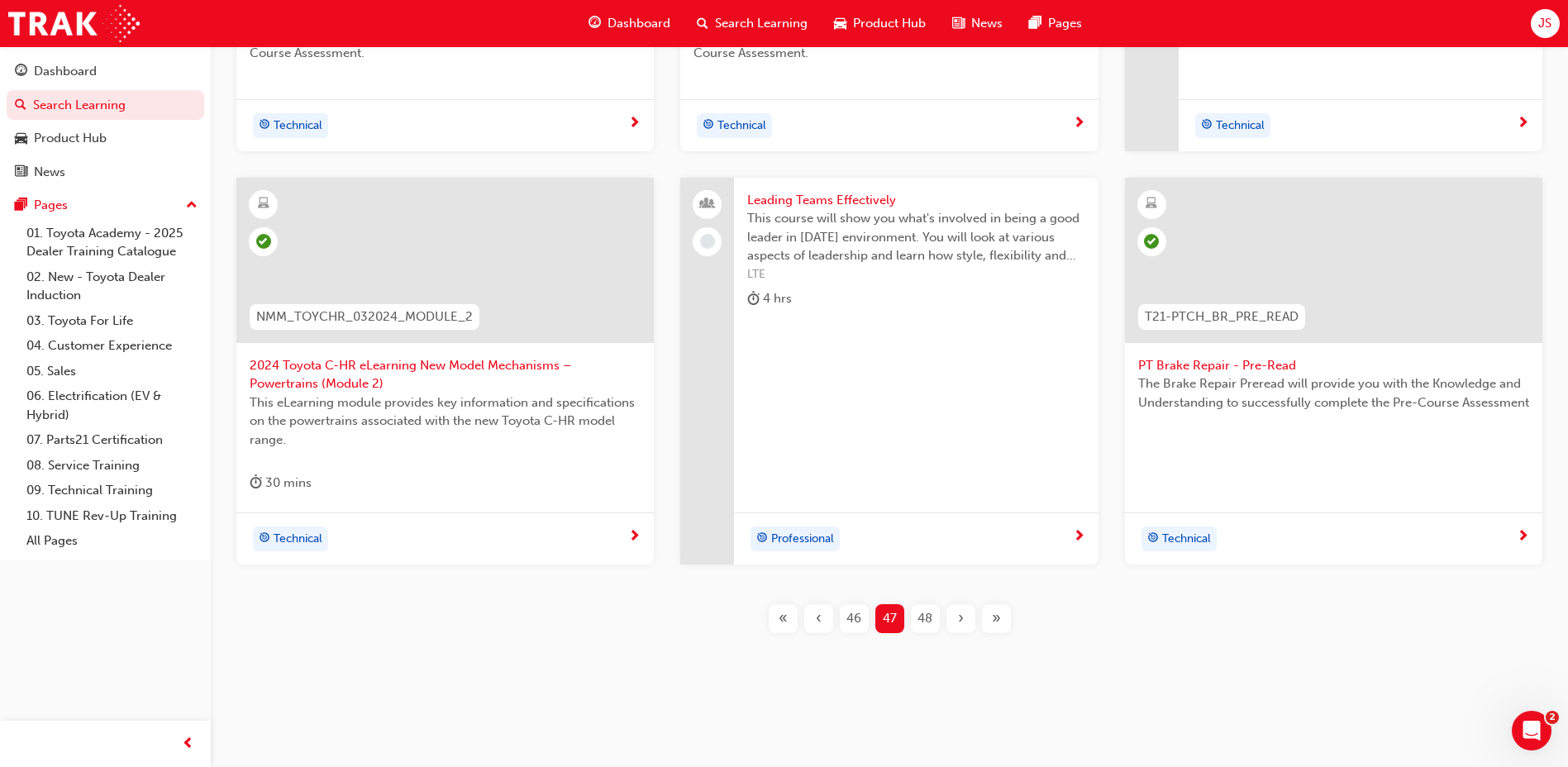
click at [915, 616] on div "48" at bounding box center [925, 619] width 29 height 29
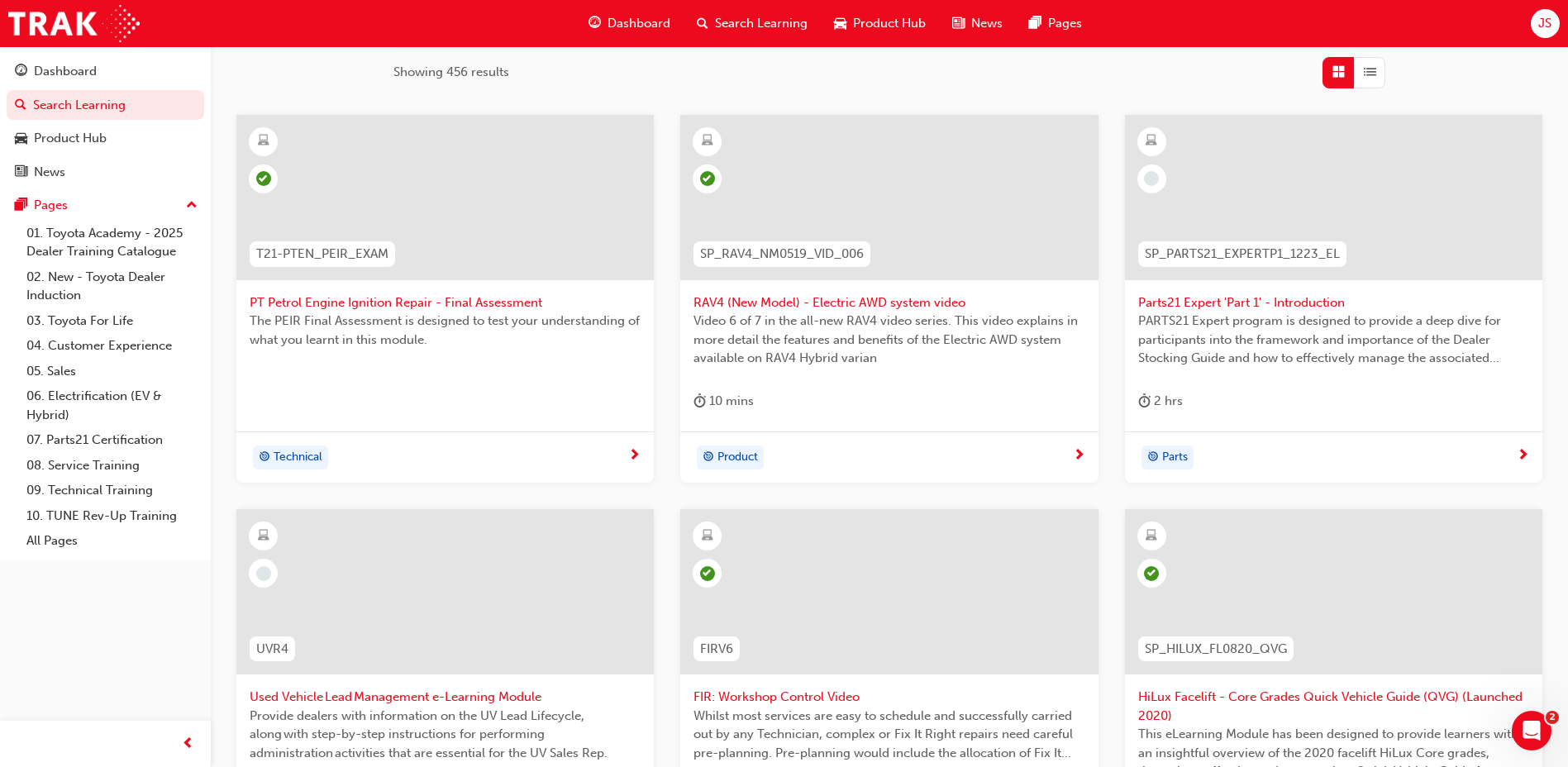
scroll to position [242, 0]
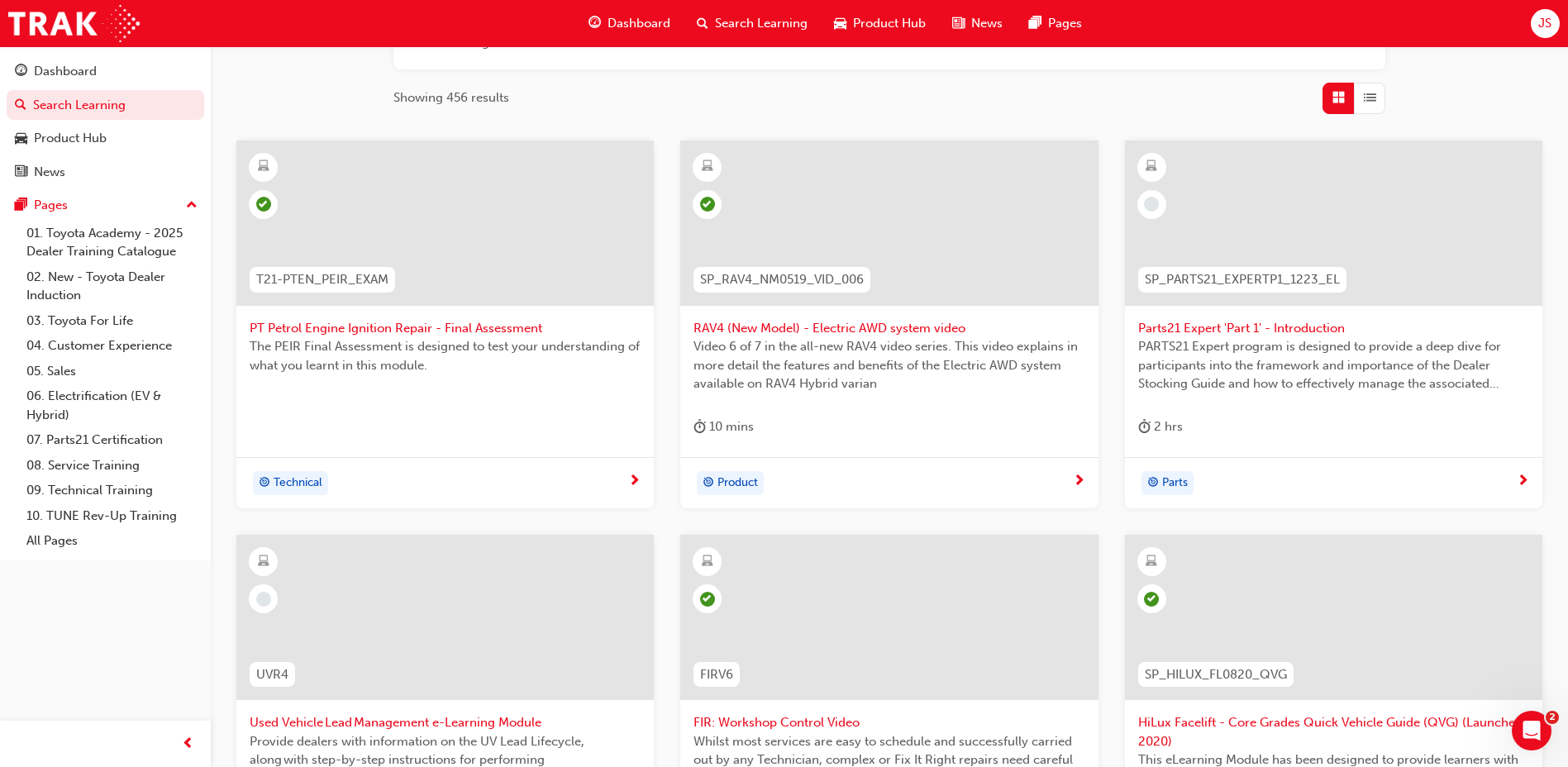
click at [1156, 330] on span "Parts21 Expert 'Part 1' - Introduction" at bounding box center [1333, 328] width 391 height 19
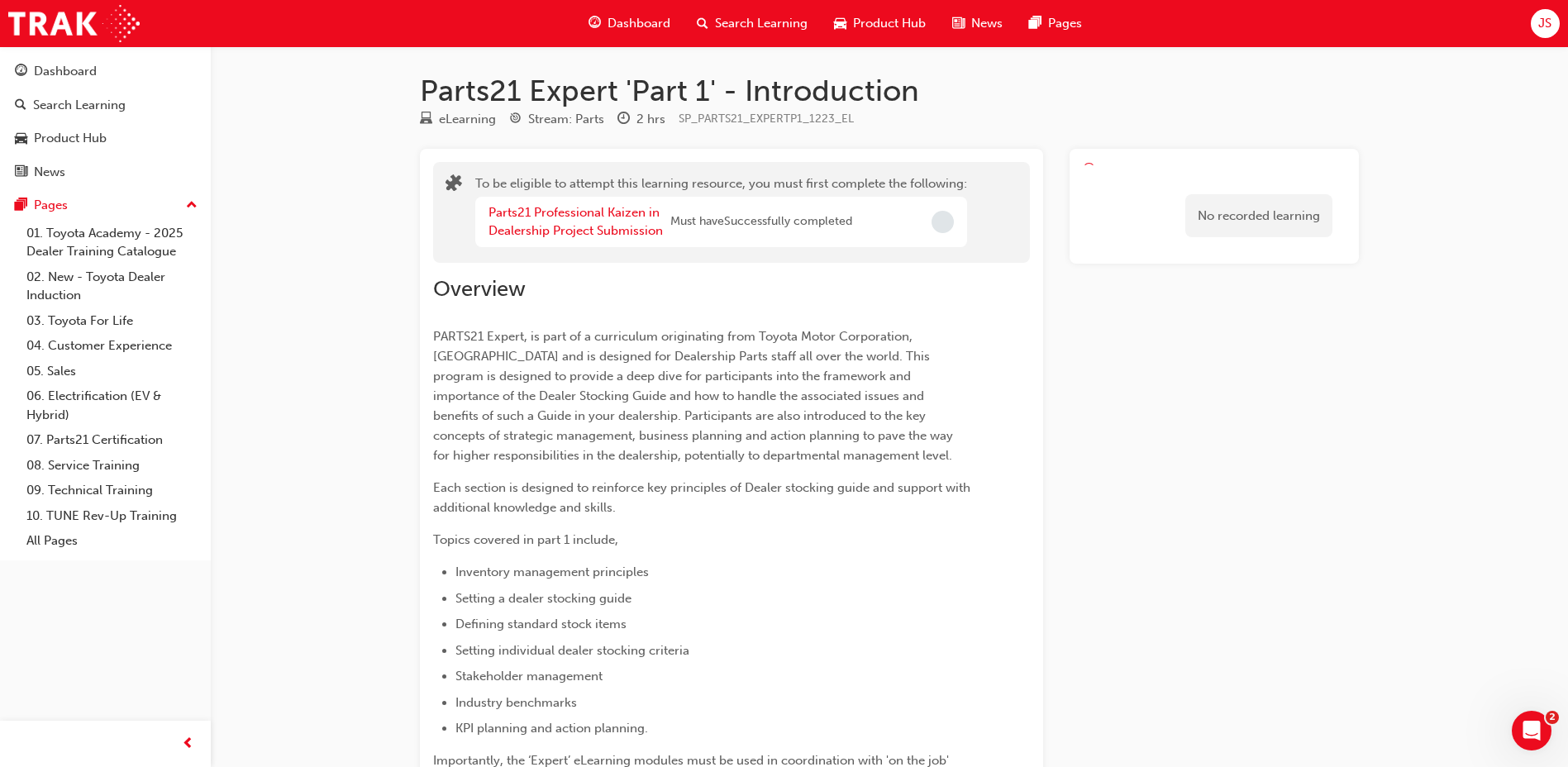
click at [614, 220] on div "Parts21 Professional Kaizen in Dealership Project Submission" at bounding box center [580, 222] width 182 height 37
click at [587, 234] on link "Parts21 Professional Kaizen in Dealership Project Submission" at bounding box center [576, 222] width 174 height 34
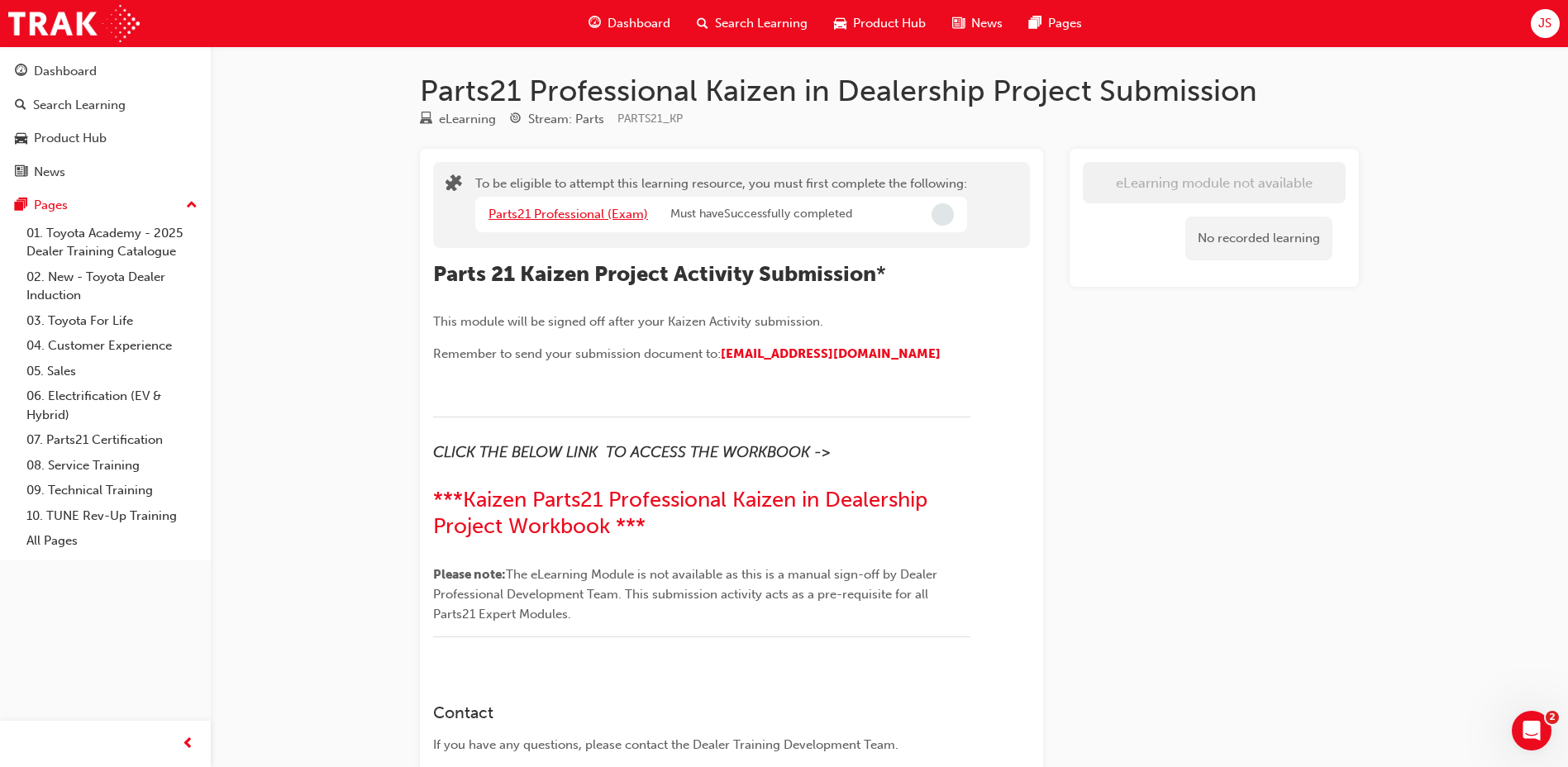
click at [589, 212] on link "Parts21 Professional (Exam)" at bounding box center [568, 214] width 160 height 15
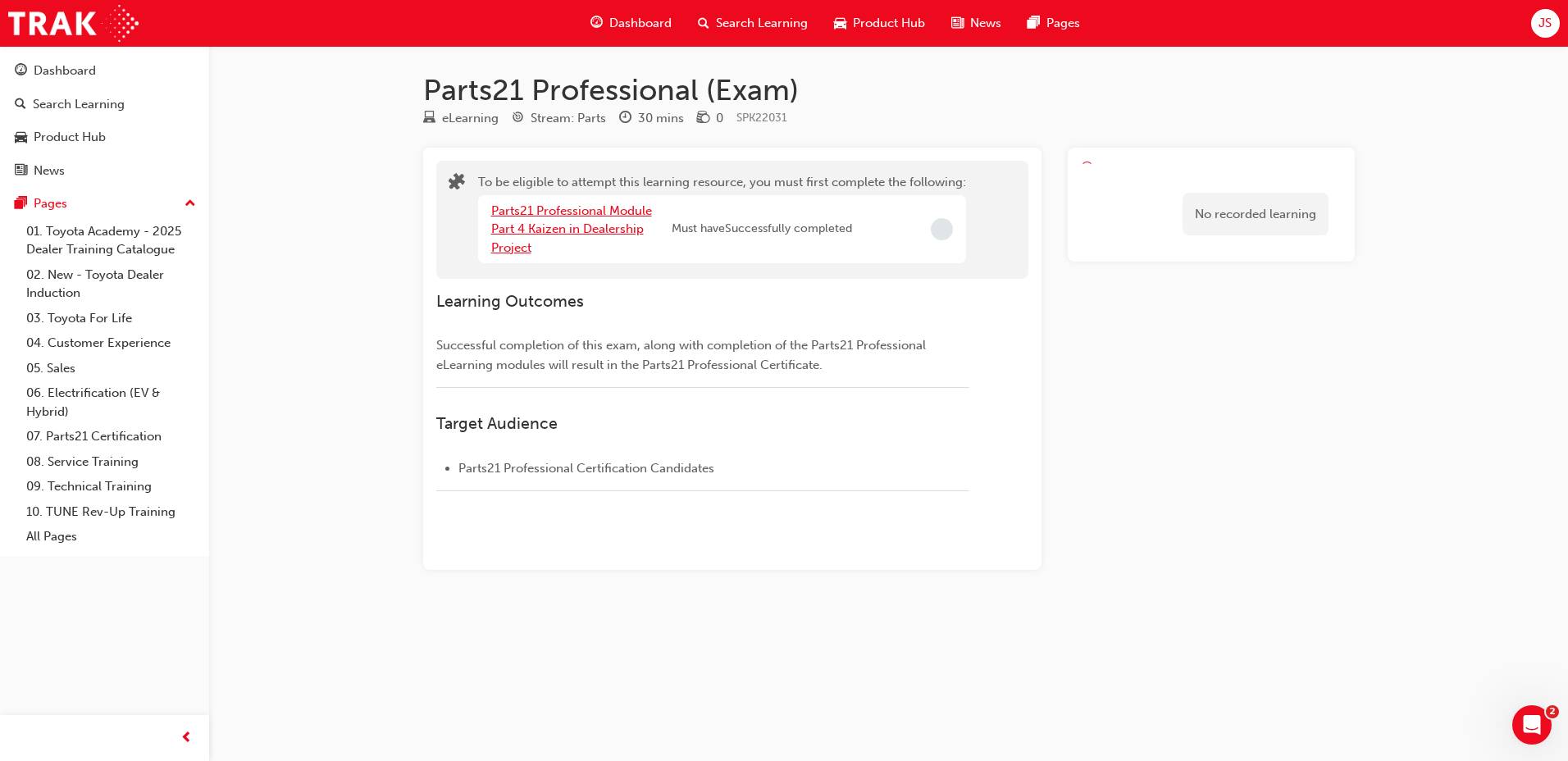
click at [565, 223] on link "Parts21 Professional Module Part 4 Kaizen in Dealership Project" at bounding box center [572, 229] width 161 height 52
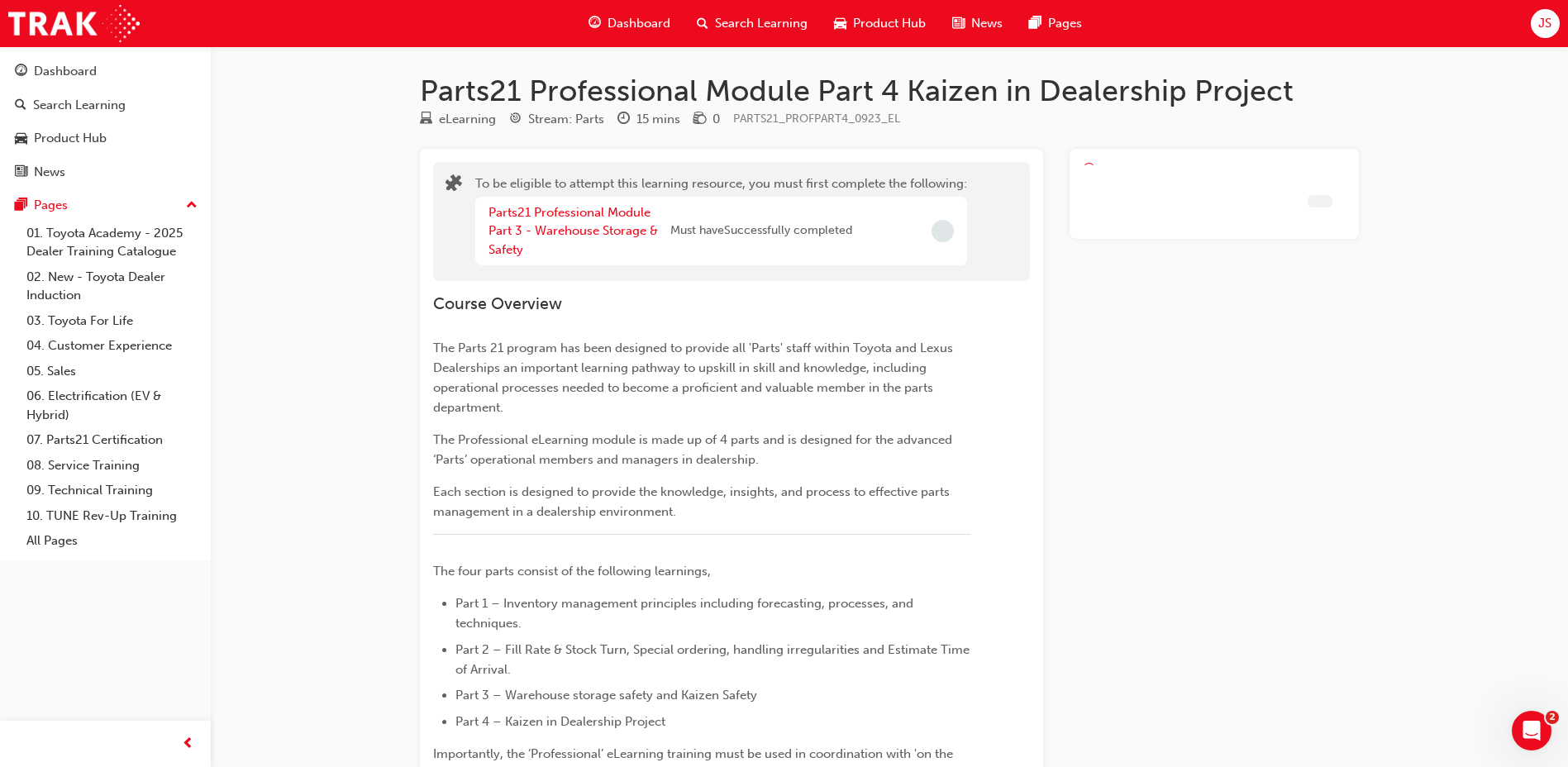
click at [570, 222] on div "Parts21 Professional Module Part 3 - Warehouse Storage & Safety" at bounding box center [580, 232] width 182 height 56
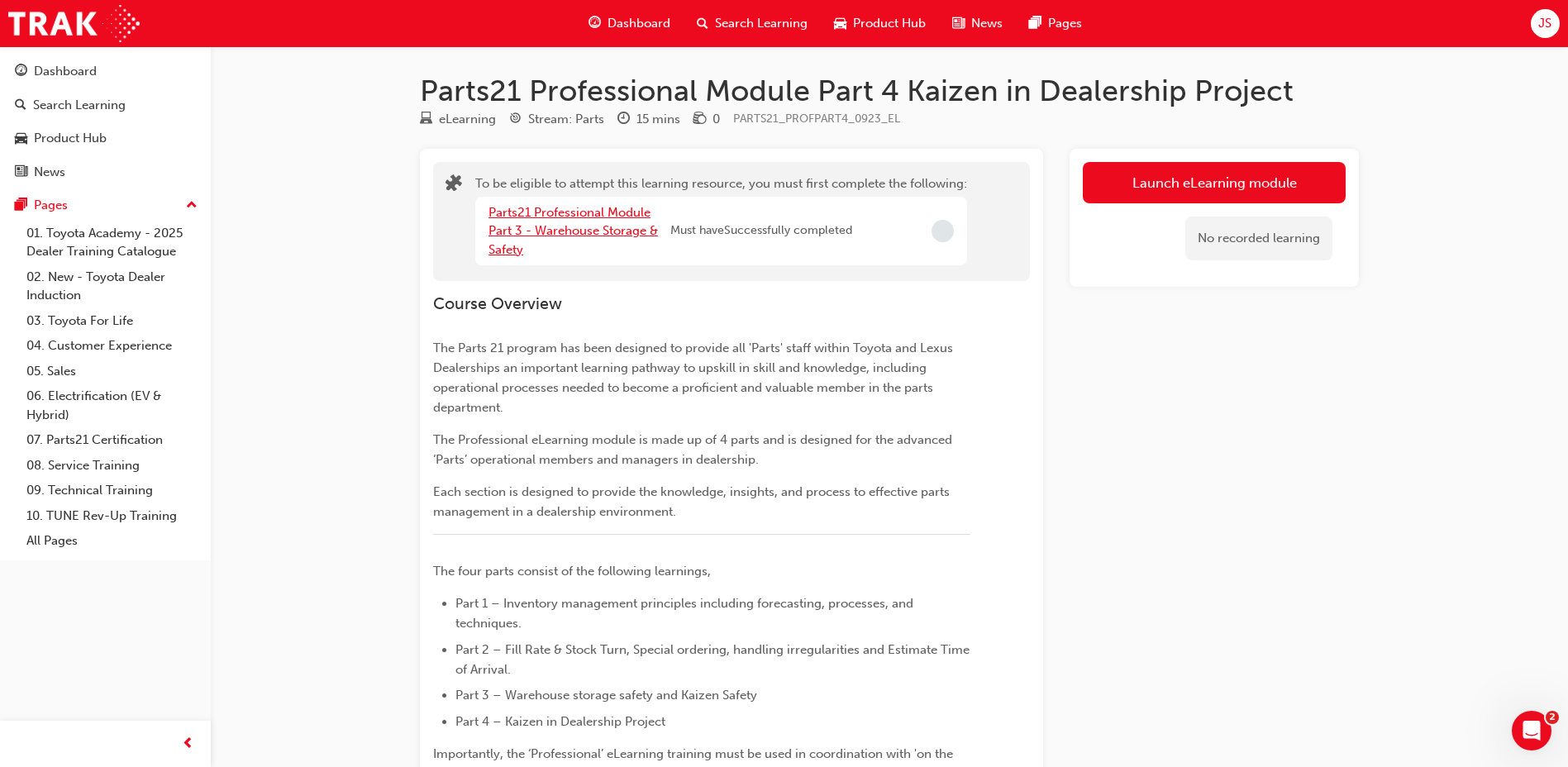
click at [586, 209] on link "Parts21 Professional Module Part 3 - Warehouse Storage & Safety" at bounding box center [573, 231] width 170 height 52
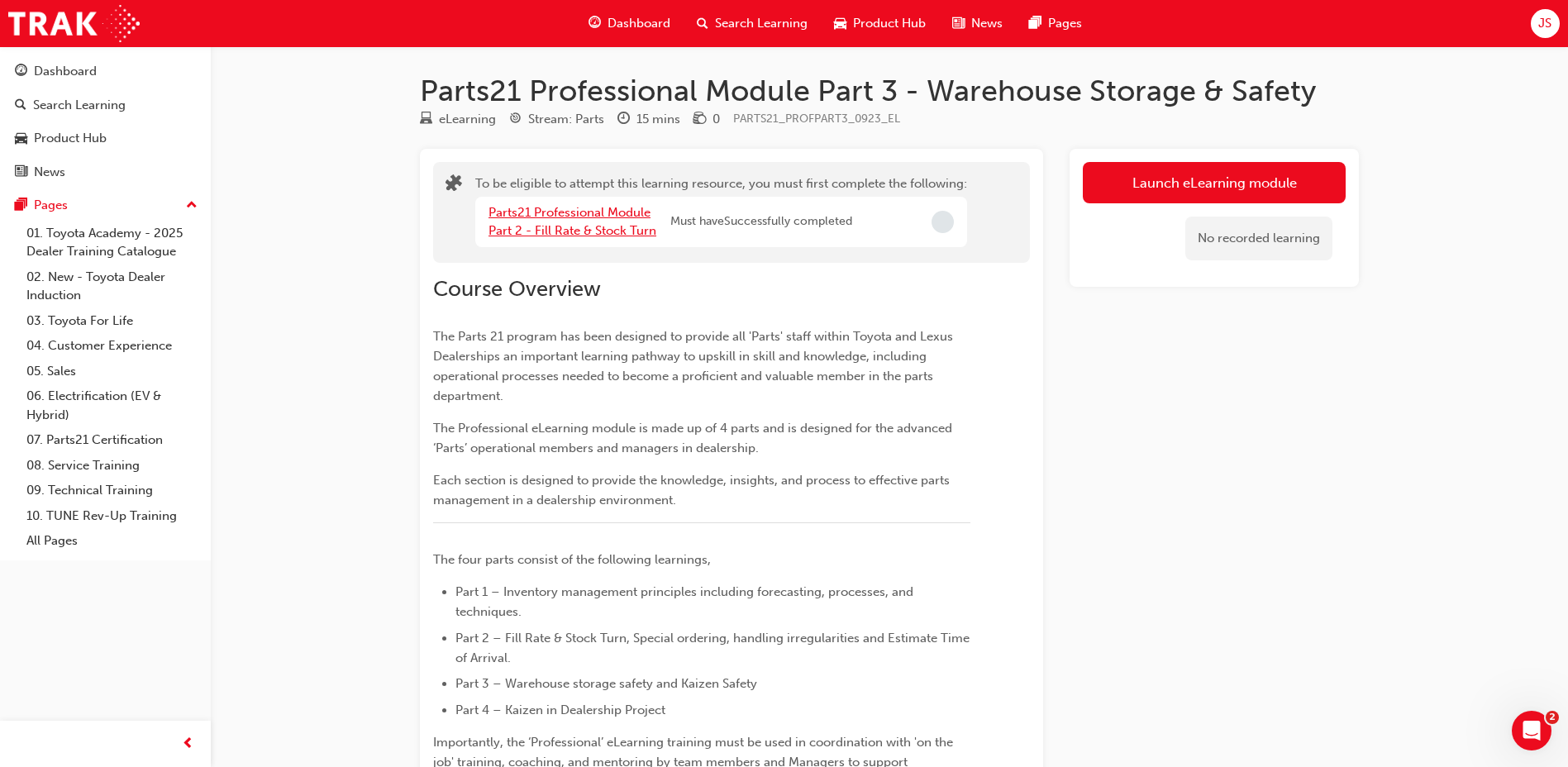
click at [647, 228] on link "Parts21 Professional Module Part 2 - Fill Rate & Stock Turn" at bounding box center [572, 222] width 168 height 34
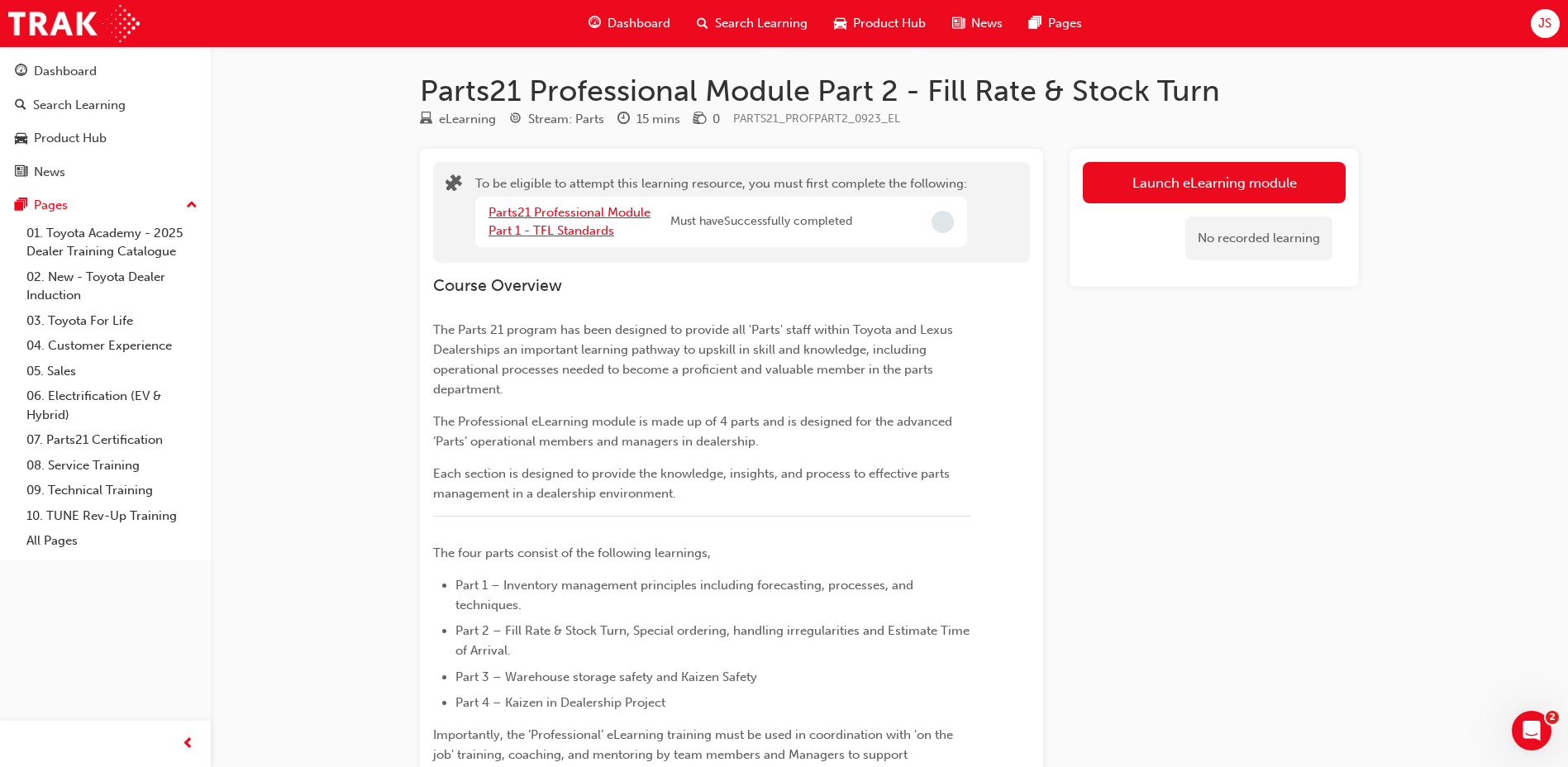
drag, startPoint x: 627, startPoint y: 223, endPoint x: 611, endPoint y: 225, distance: 16.1
click at [619, 224] on div "Parts21 Professional Module Part 1 - TFL Standards" at bounding box center [580, 222] width 182 height 37
click at [611, 225] on link "Parts21 Professional Module Part 1 - TFL Standards" at bounding box center [570, 222] width 162 height 34
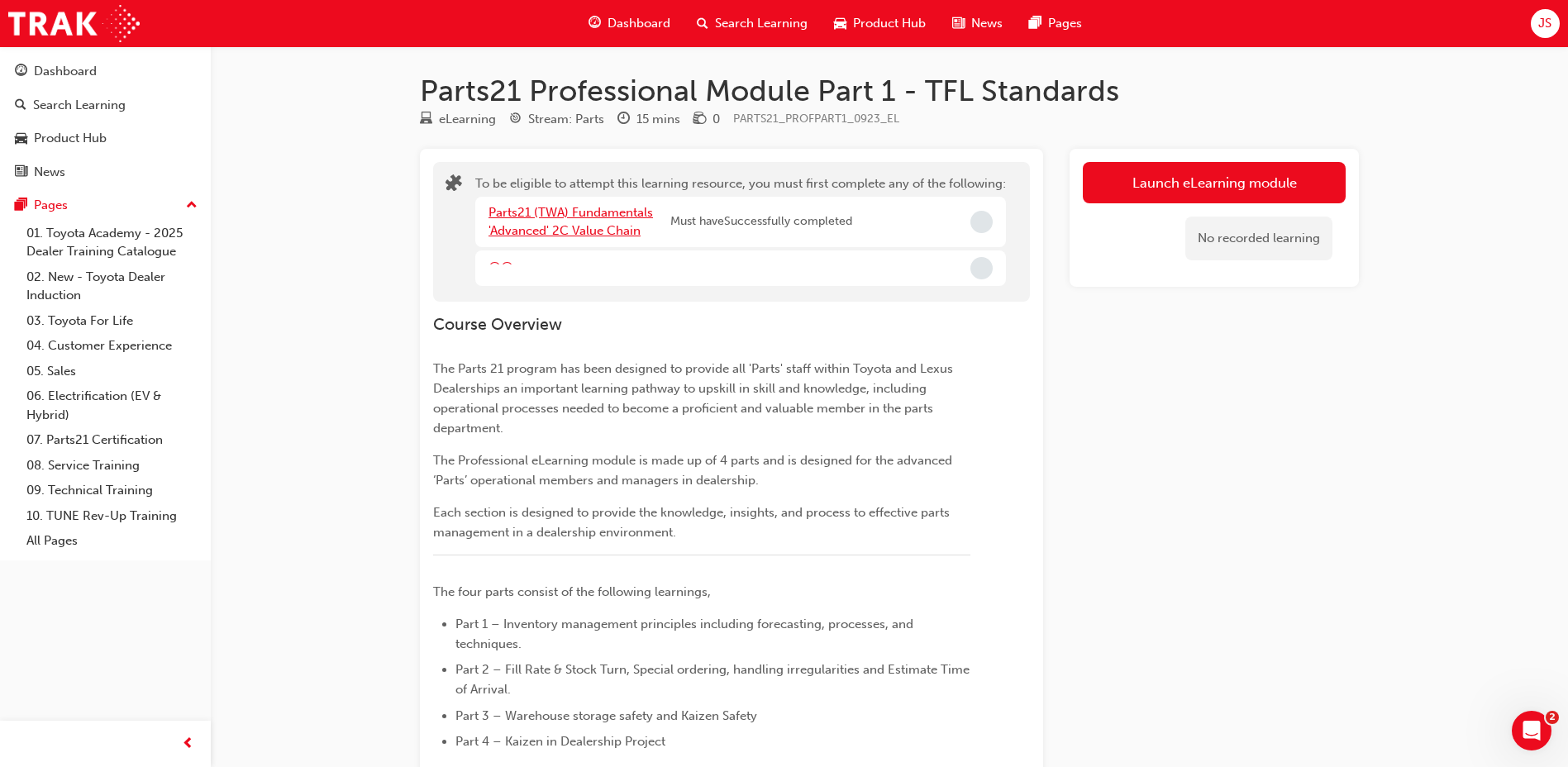
click at [608, 226] on link "Parts21 (TWA) Fundamentals 'Advanced' 2C Value Chain" at bounding box center [571, 222] width 165 height 34
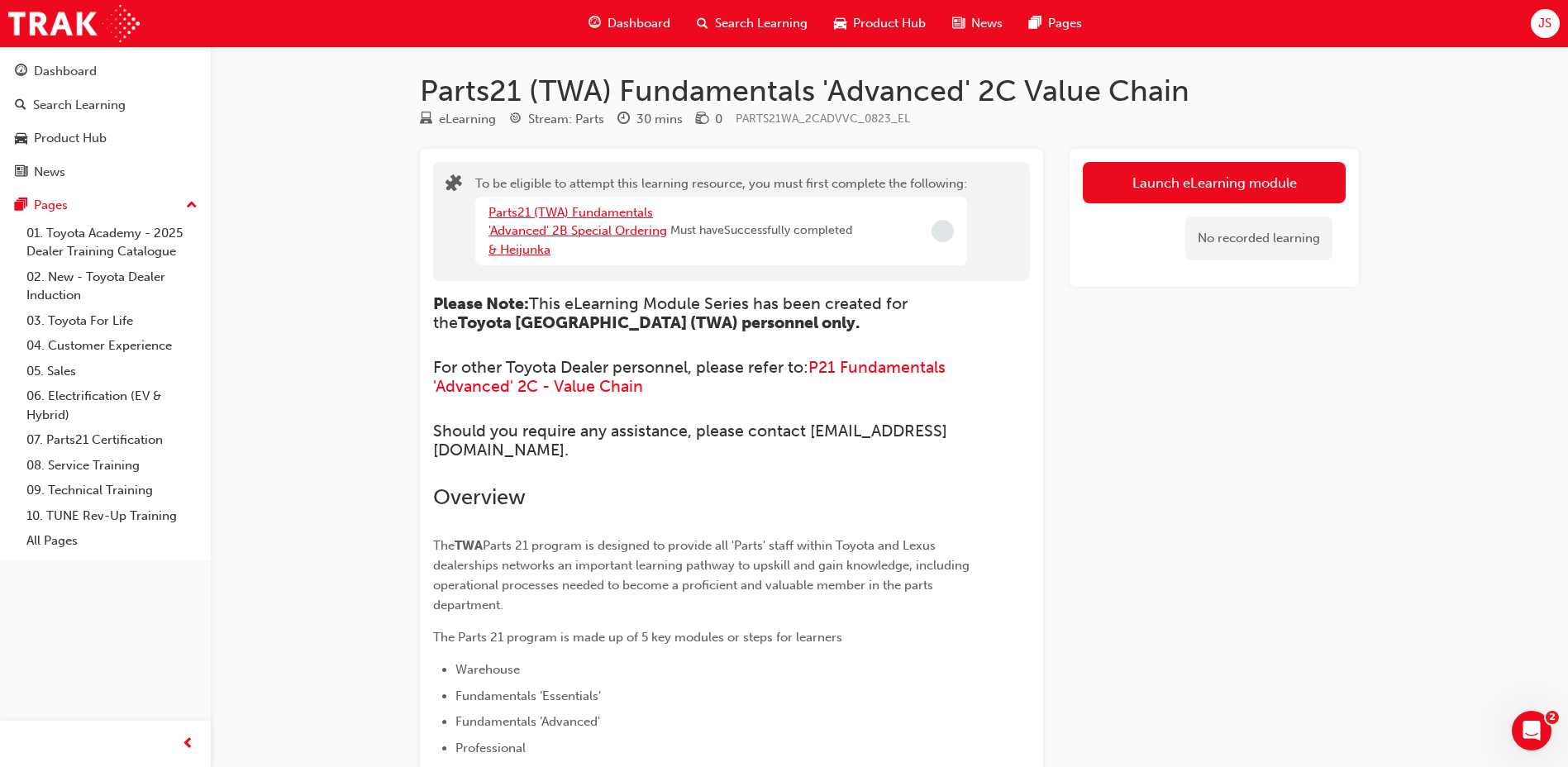
click at [605, 231] on link "Parts21 (TWA) Fundamentals 'Advanced' 2B Special Ordering & Heijunka" at bounding box center [578, 231] width 179 height 52
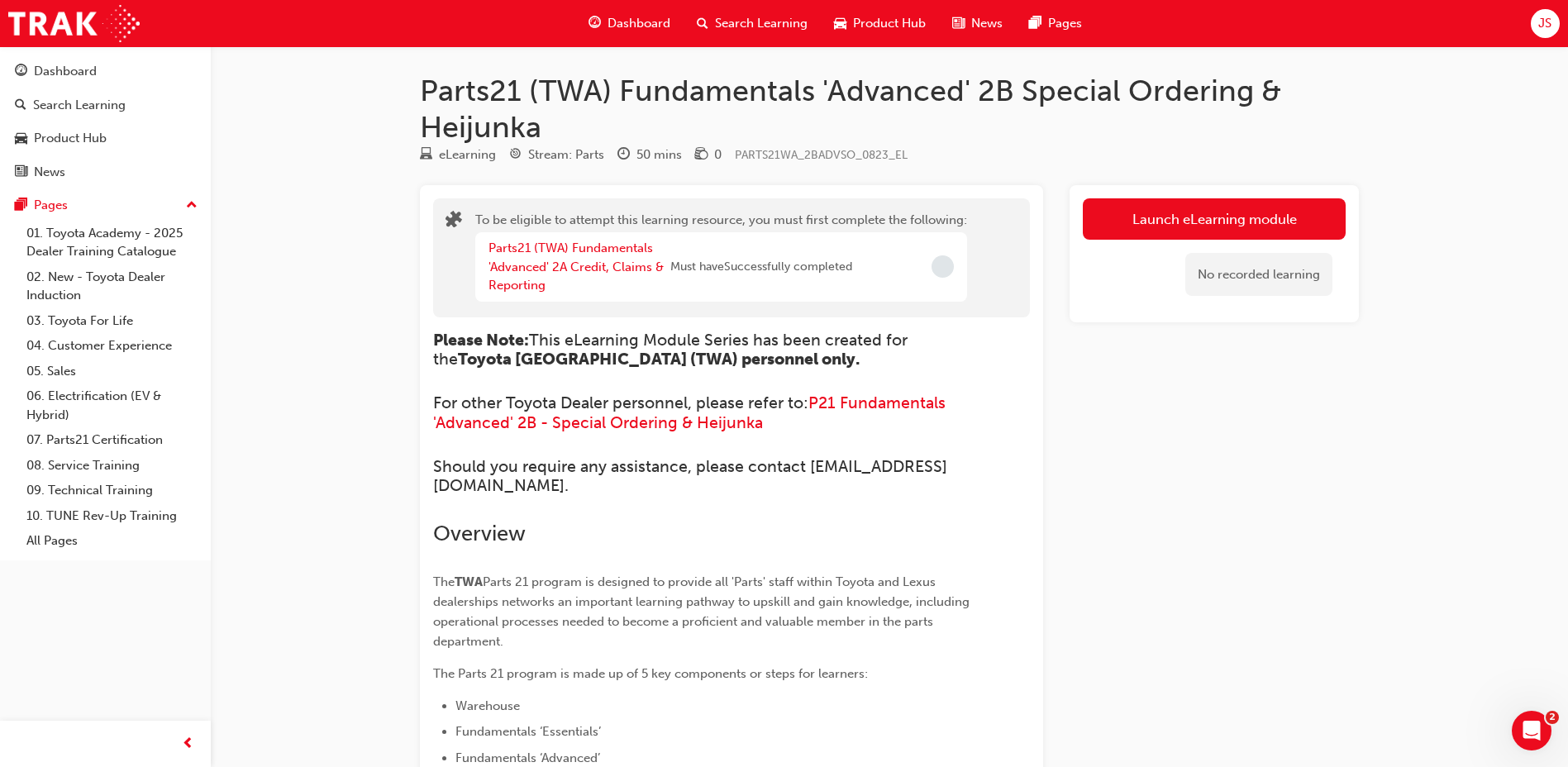
click at [632, 29] on span "Dashboard" at bounding box center [639, 23] width 63 height 19
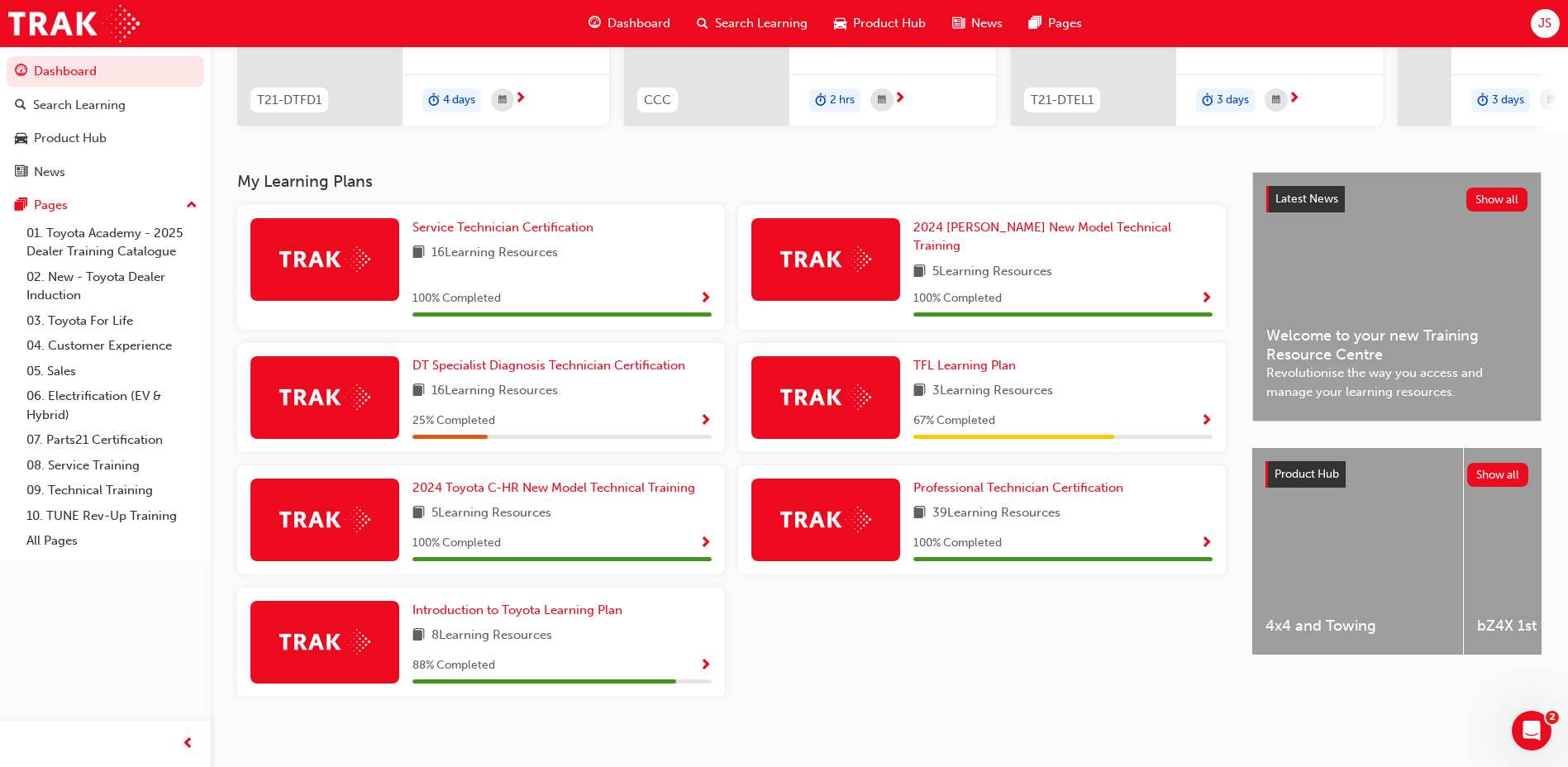
scroll to position [251, 0]
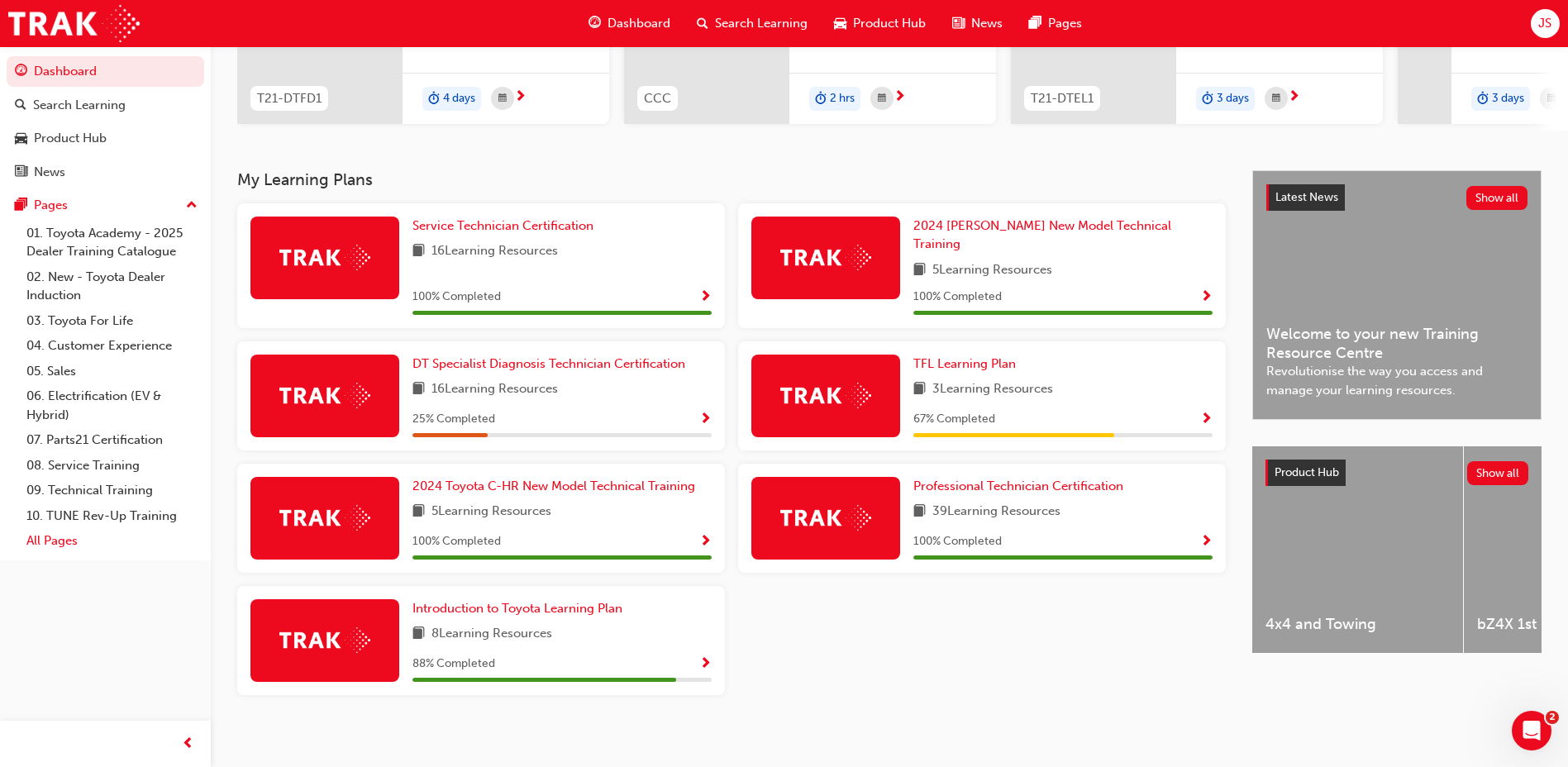
click at [107, 536] on link "All Pages" at bounding box center [112, 541] width 184 height 26
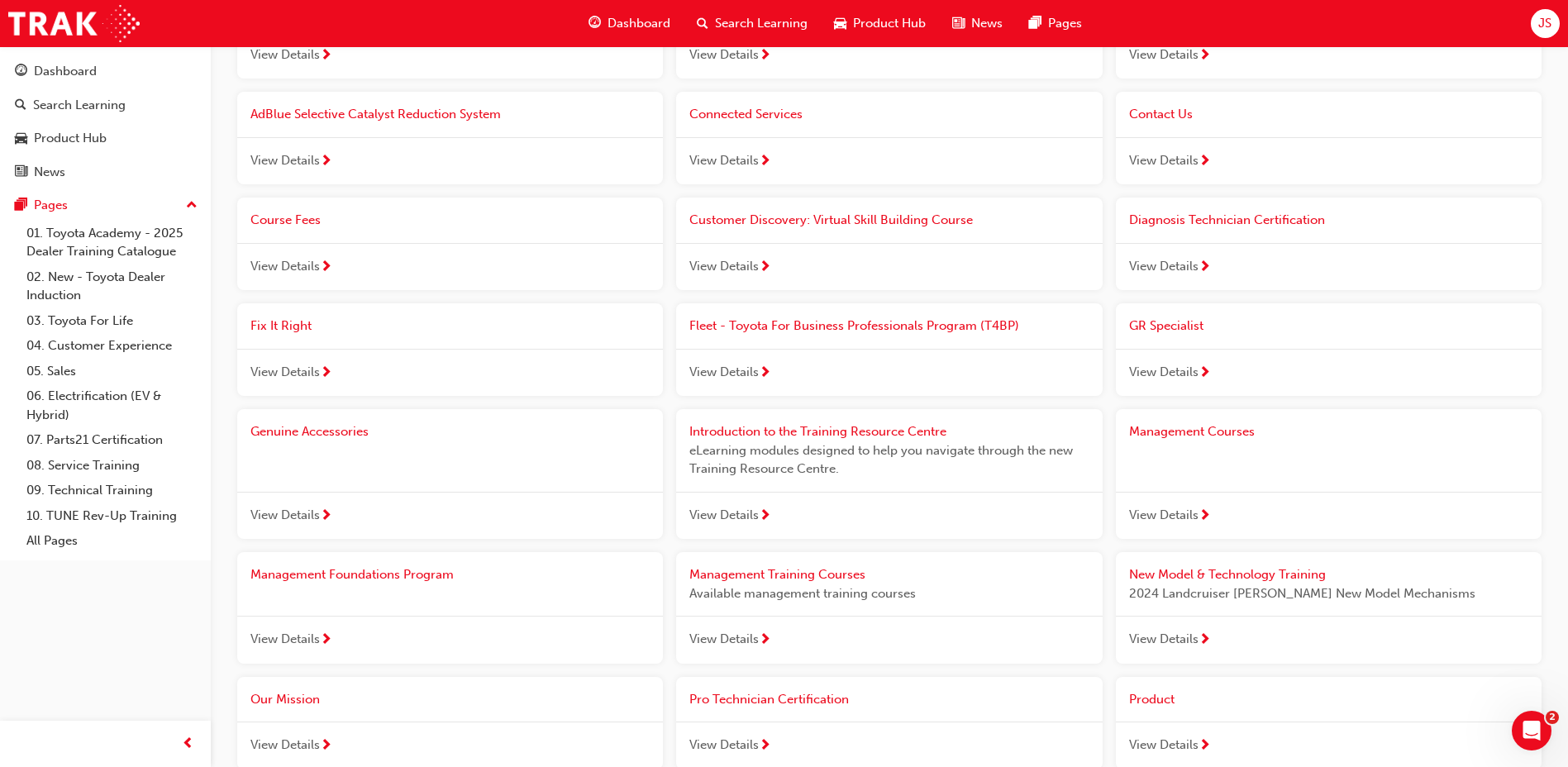
scroll to position [827, 0]
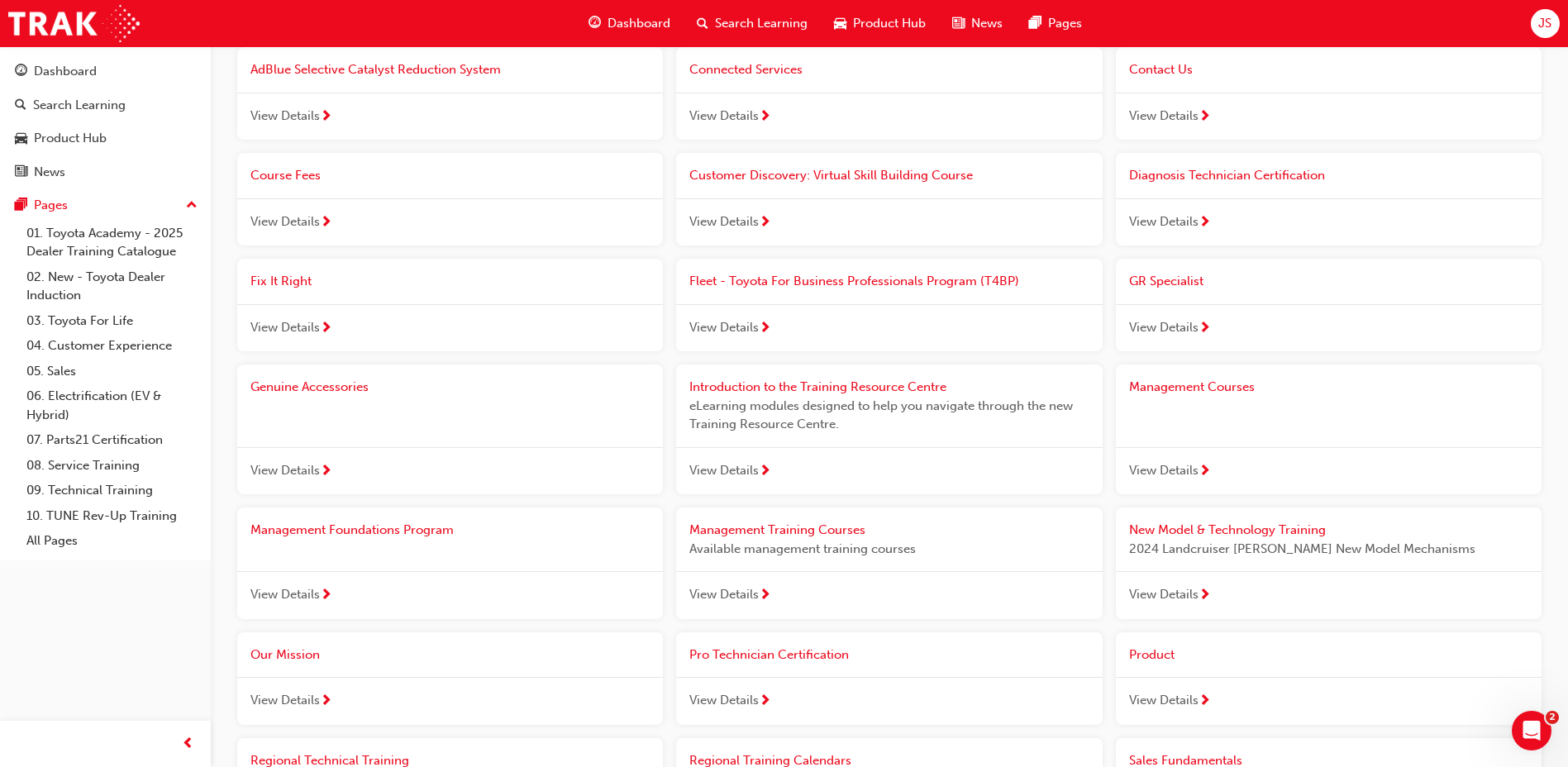
click at [1339, 580] on div "View Details" at bounding box center [1328, 596] width 426 height 48
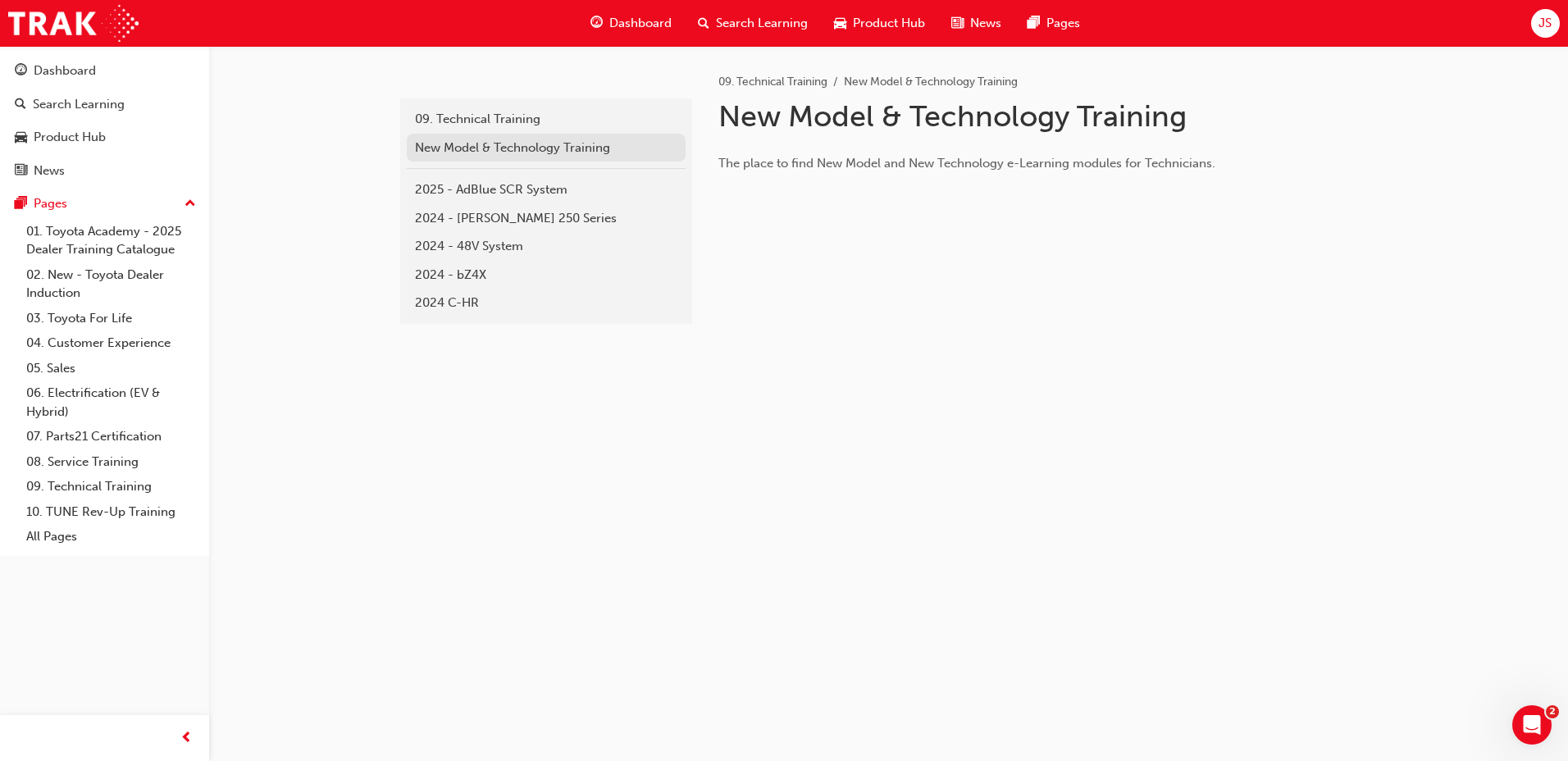
click at [553, 157] on link "New Model & Technology Training" at bounding box center [546, 148] width 279 height 29
click at [549, 203] on link "2025 - AdBlue SCR System" at bounding box center [546, 190] width 279 height 29
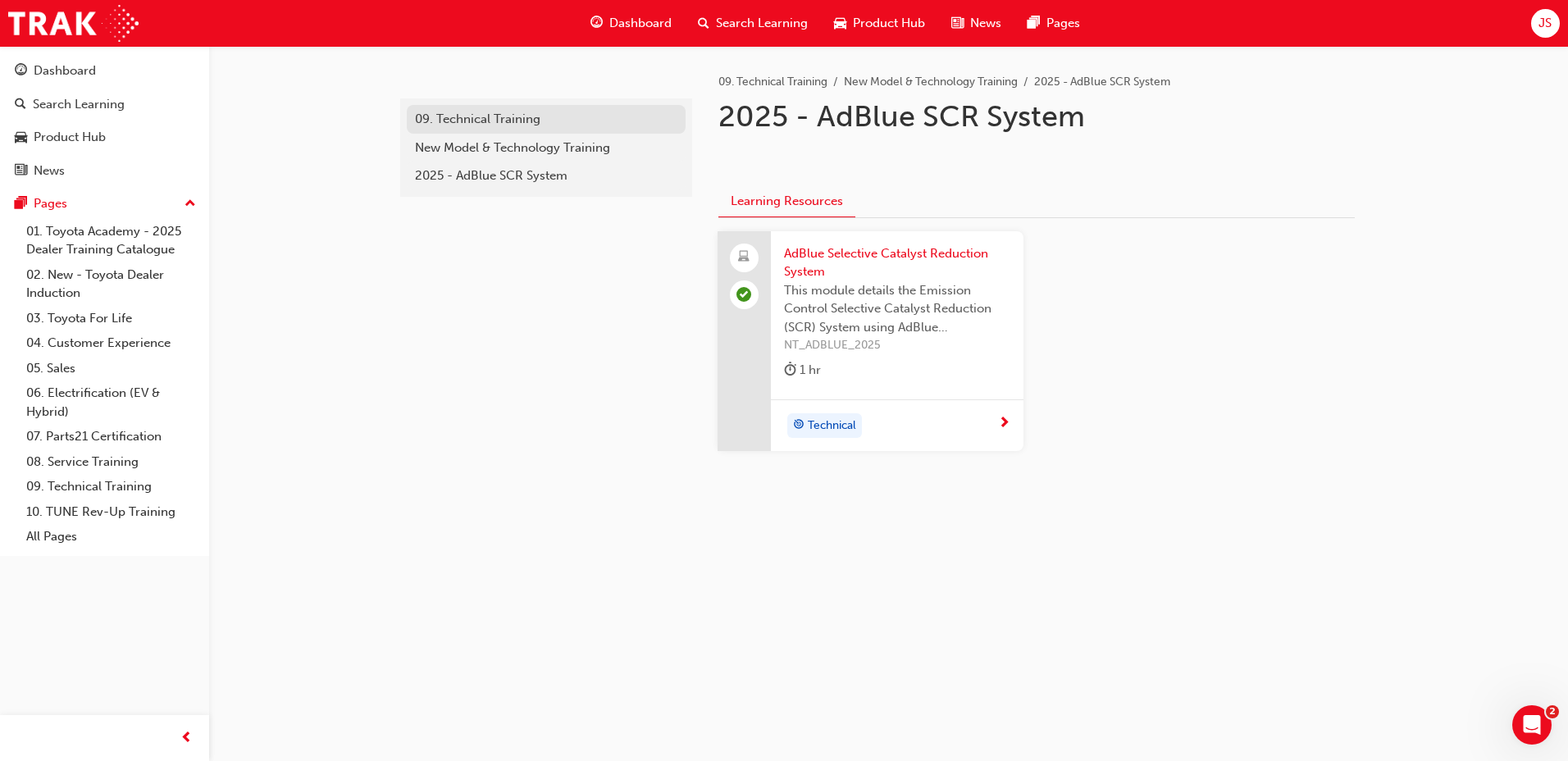
click at [494, 121] on div "09. Technical Training" at bounding box center [546, 119] width 263 height 19
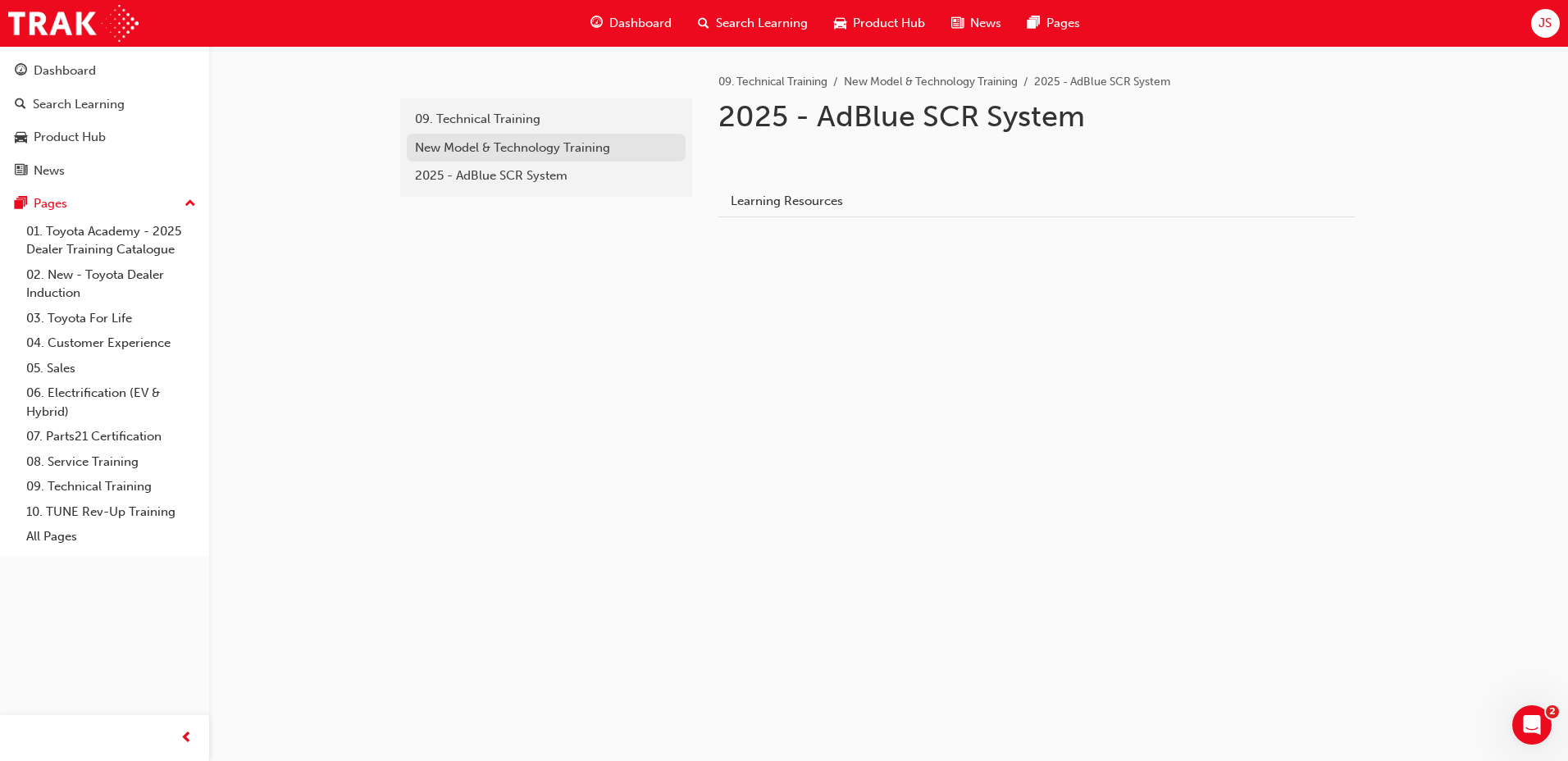
click at [546, 152] on div "New Model & Technology Training" at bounding box center [546, 148] width 263 height 19
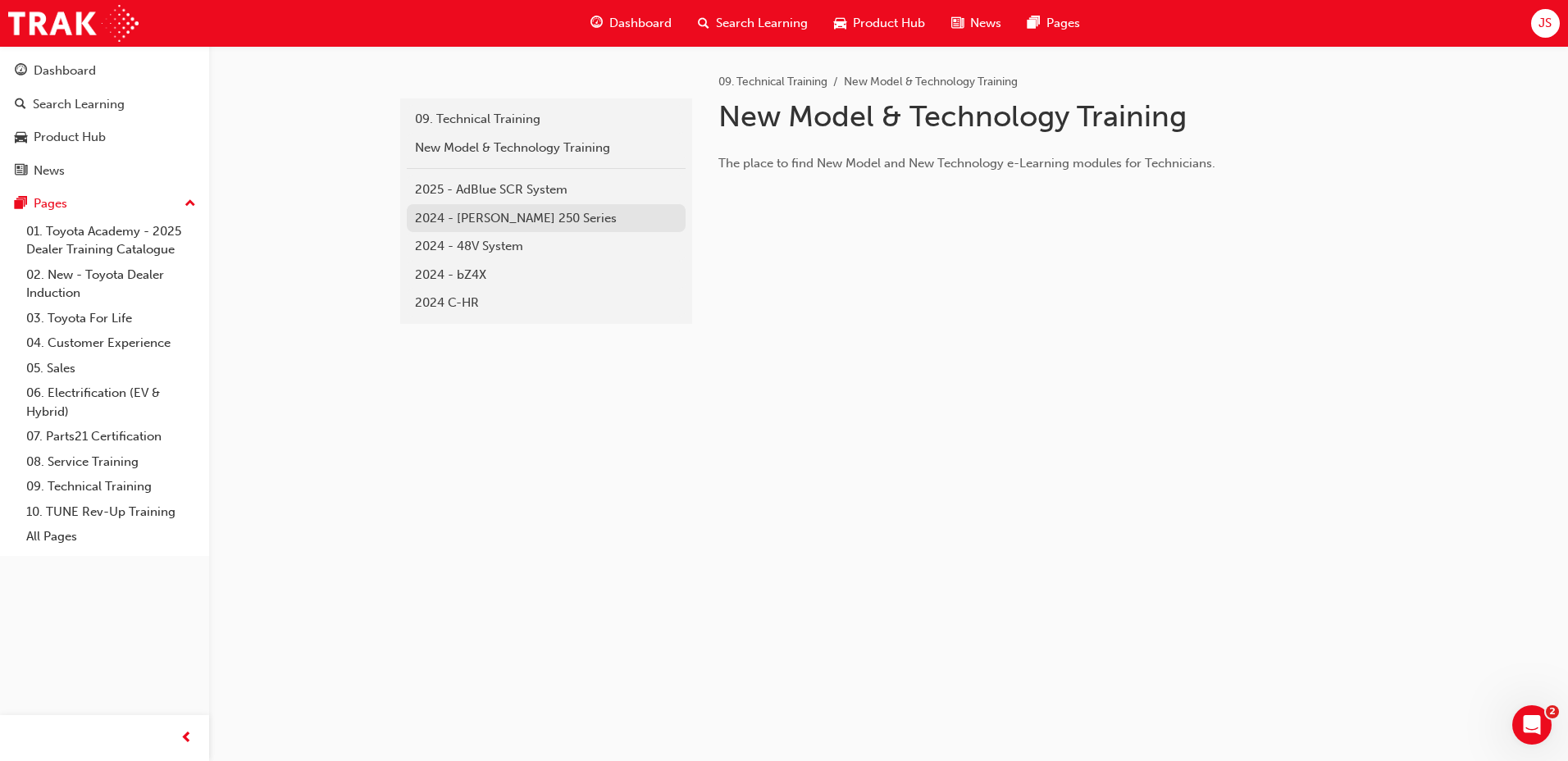
click at [518, 214] on div "2024 - Prado 250 Series" at bounding box center [546, 218] width 263 height 19
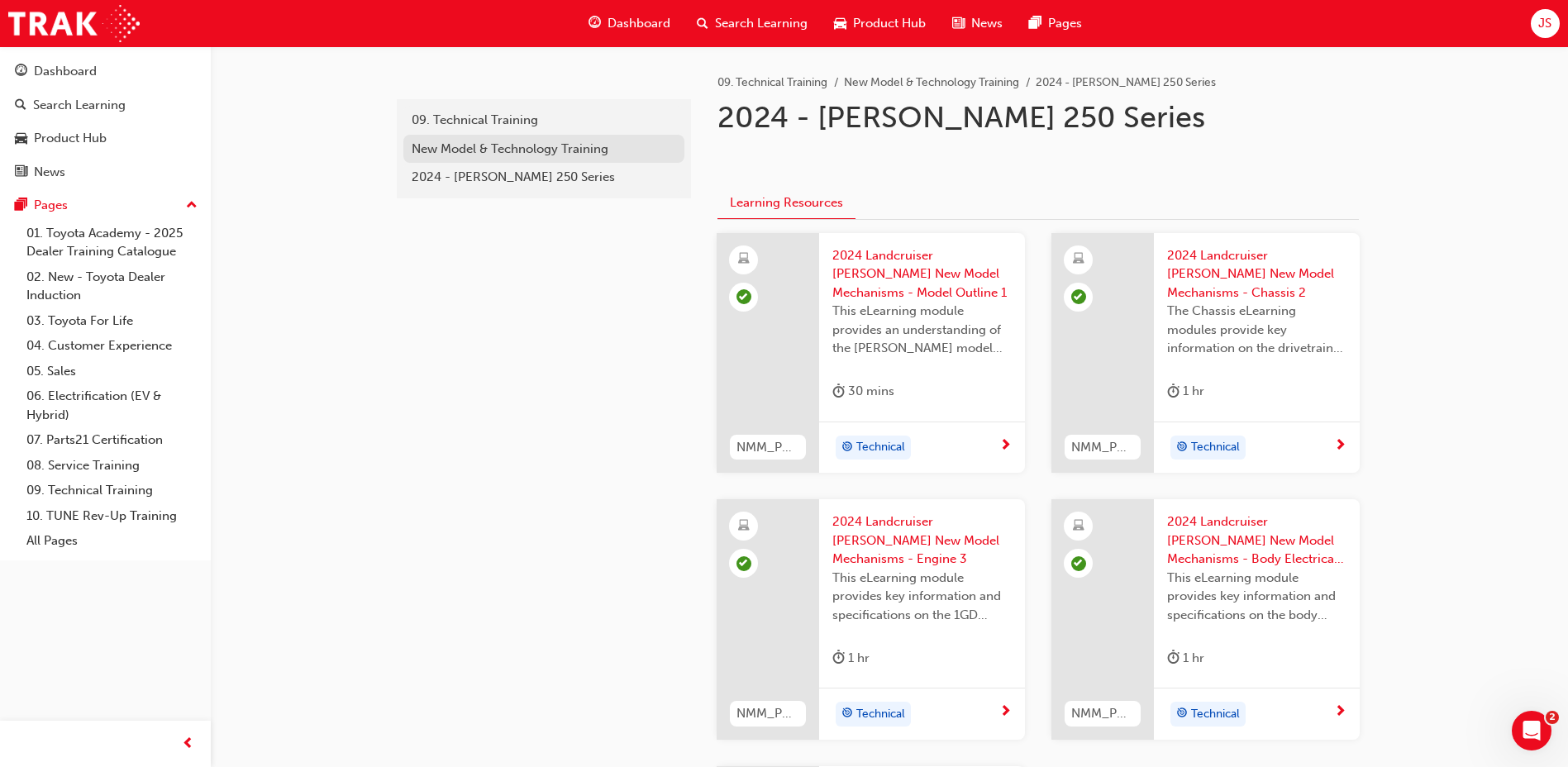
click at [536, 140] on div "New Model & Technology Training" at bounding box center [544, 149] width 265 height 19
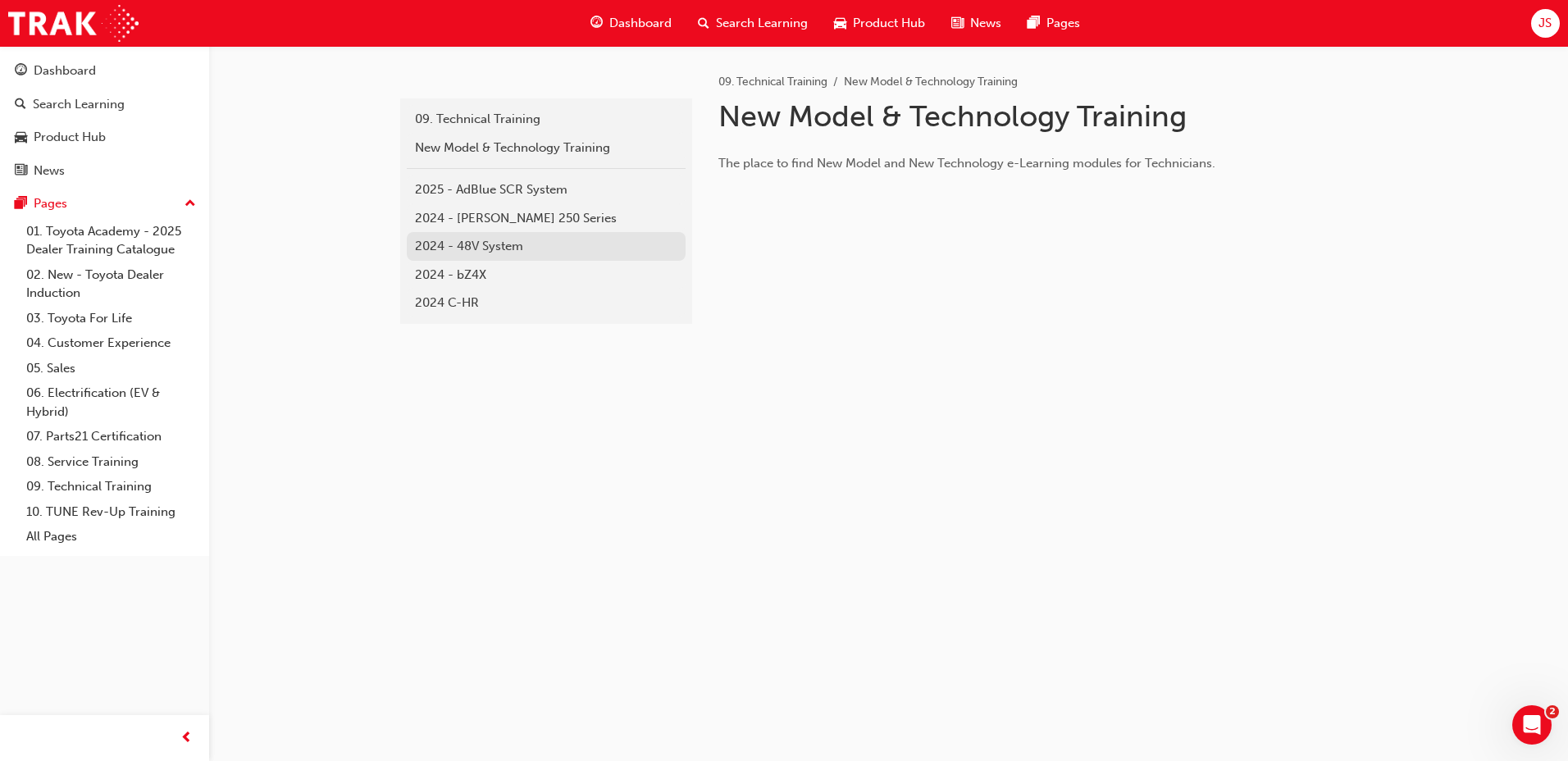
click at [520, 241] on div "2024 - 48V System" at bounding box center [546, 246] width 263 height 19
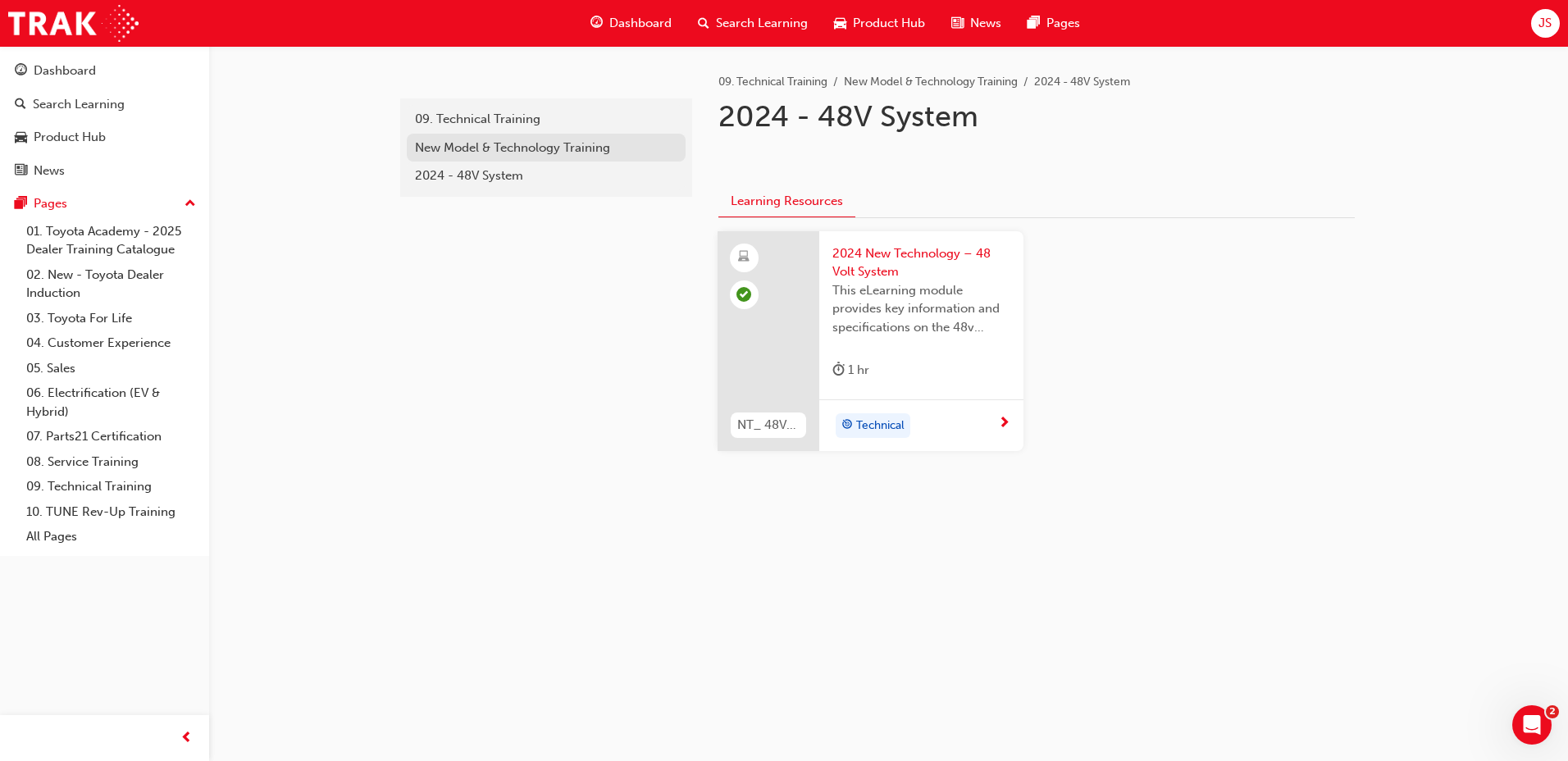
click at [485, 161] on link "New Model & Technology Training" at bounding box center [546, 148] width 279 height 29
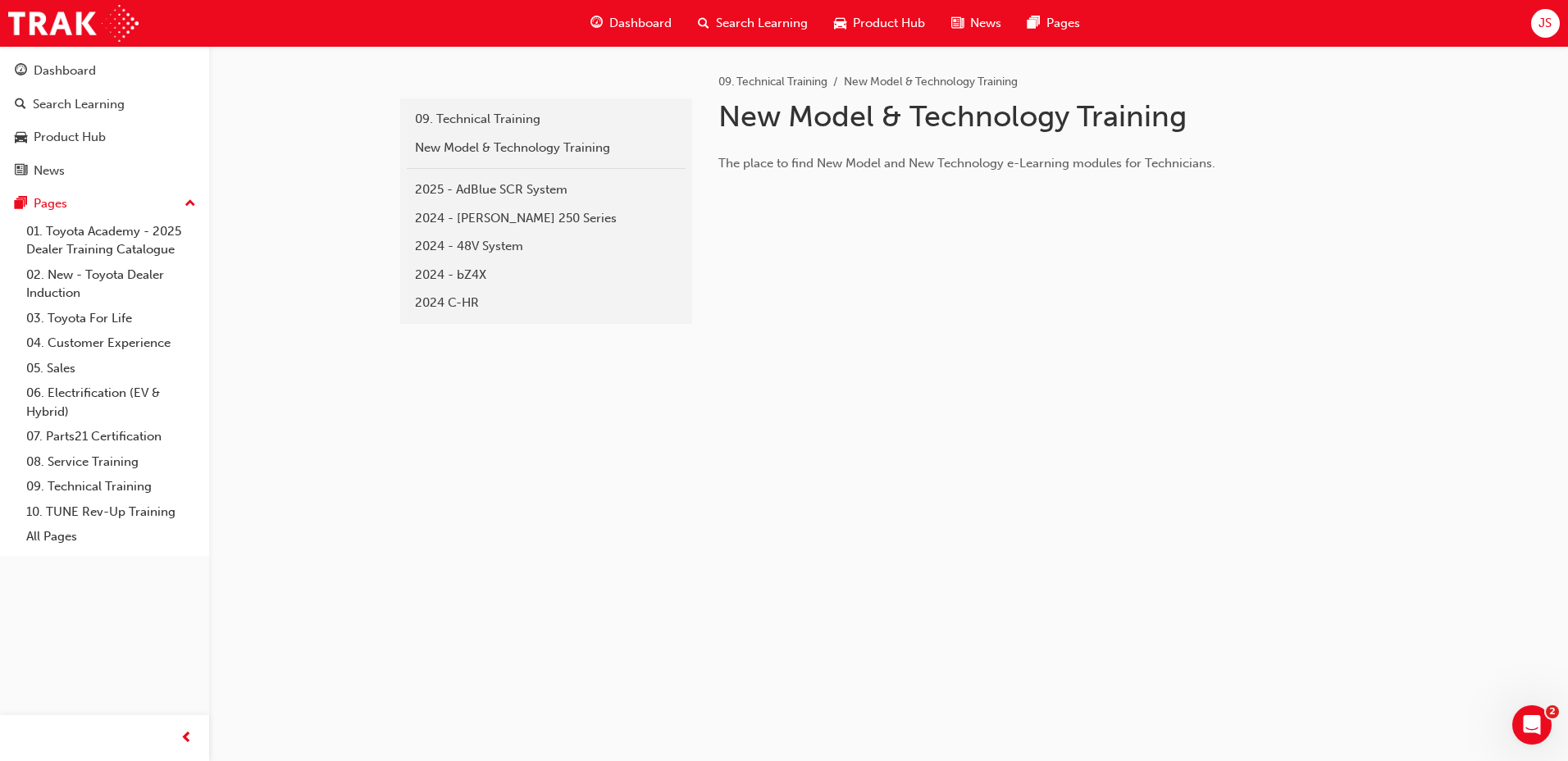
click at [495, 288] on link "2024 - bZ4X" at bounding box center [546, 275] width 279 height 29
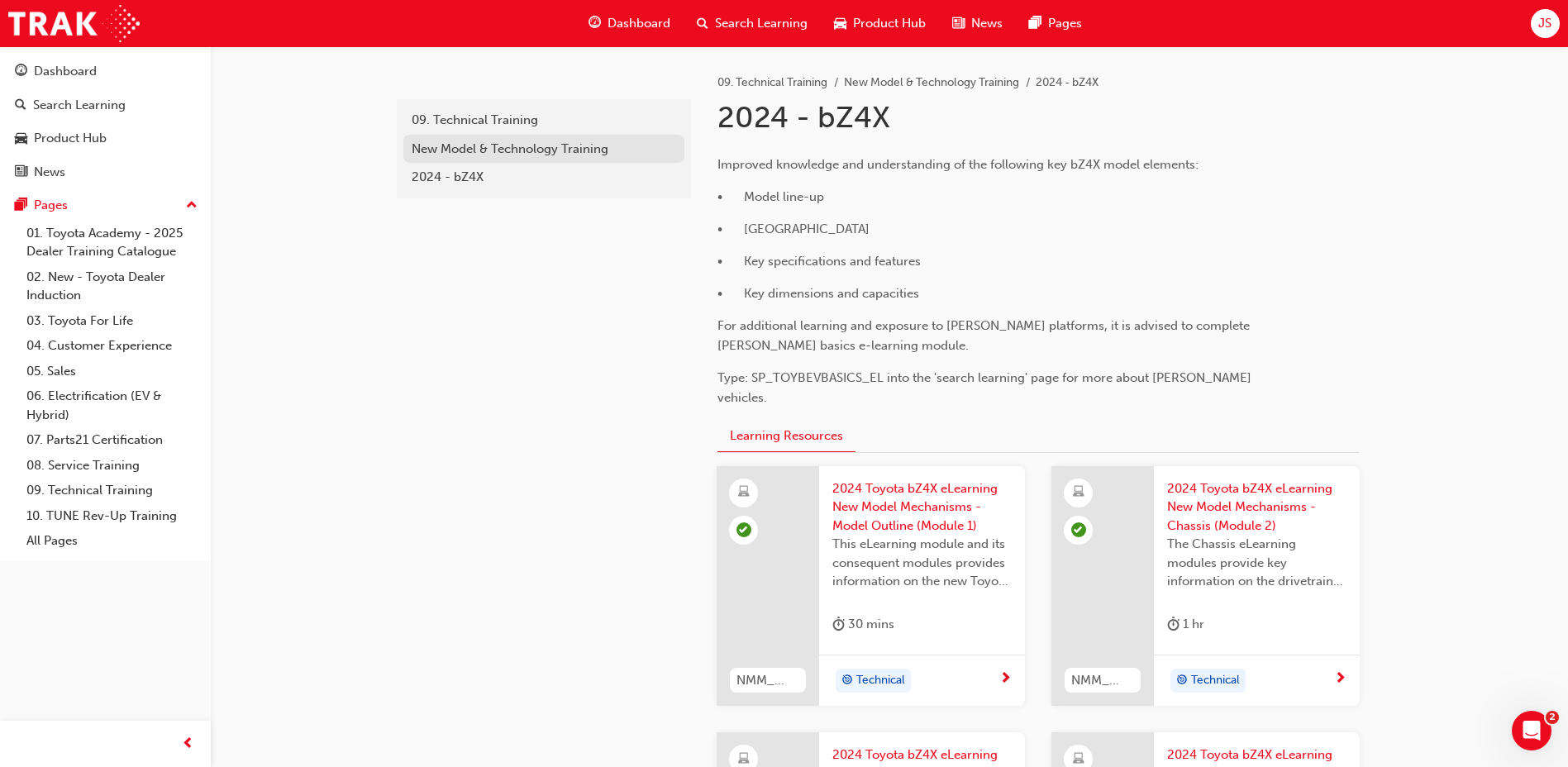
click at [576, 154] on div "New Model & Technology Training" at bounding box center [544, 149] width 265 height 19
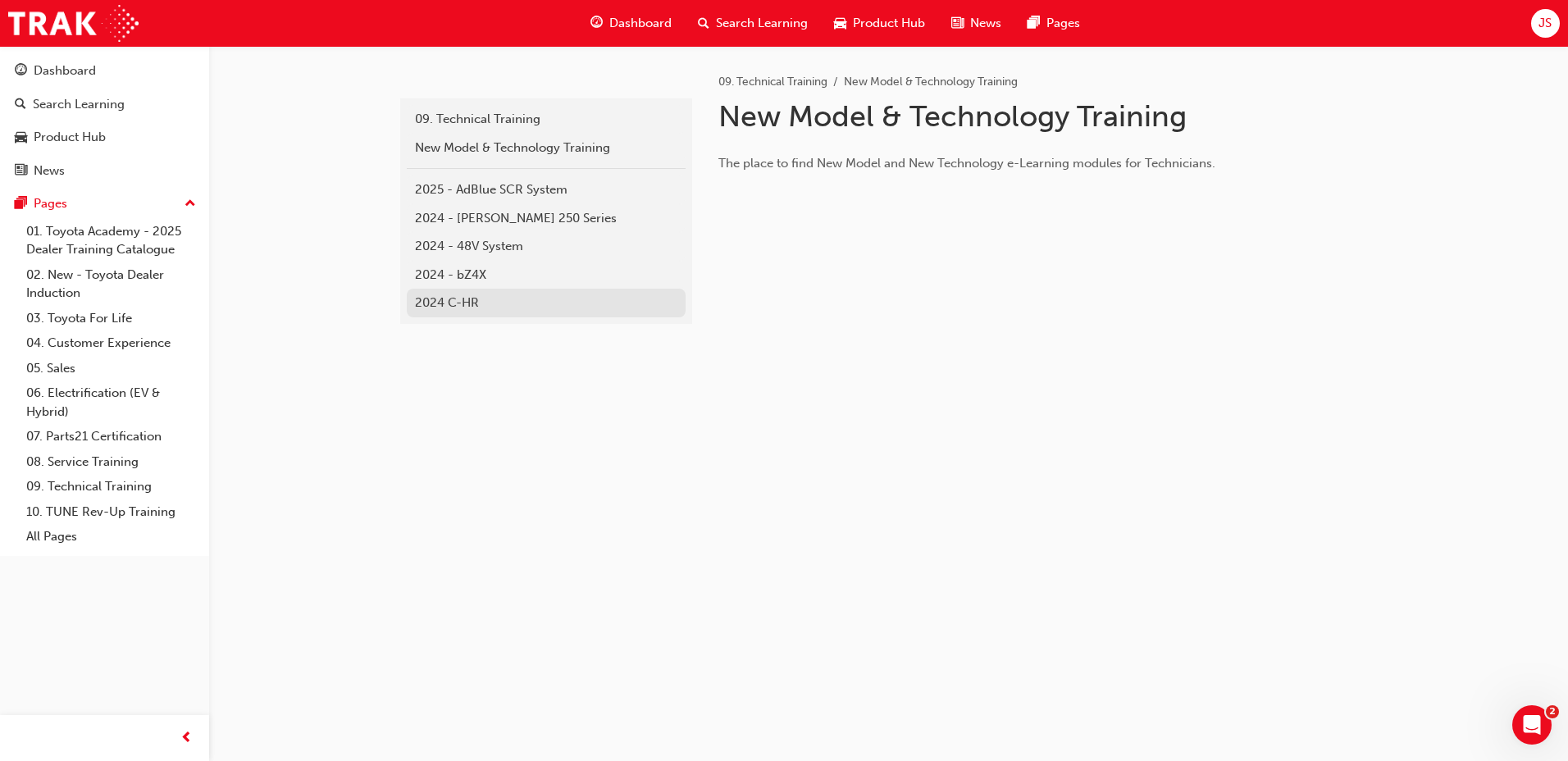
click at [493, 304] on div "2024 C-HR" at bounding box center [546, 303] width 263 height 19
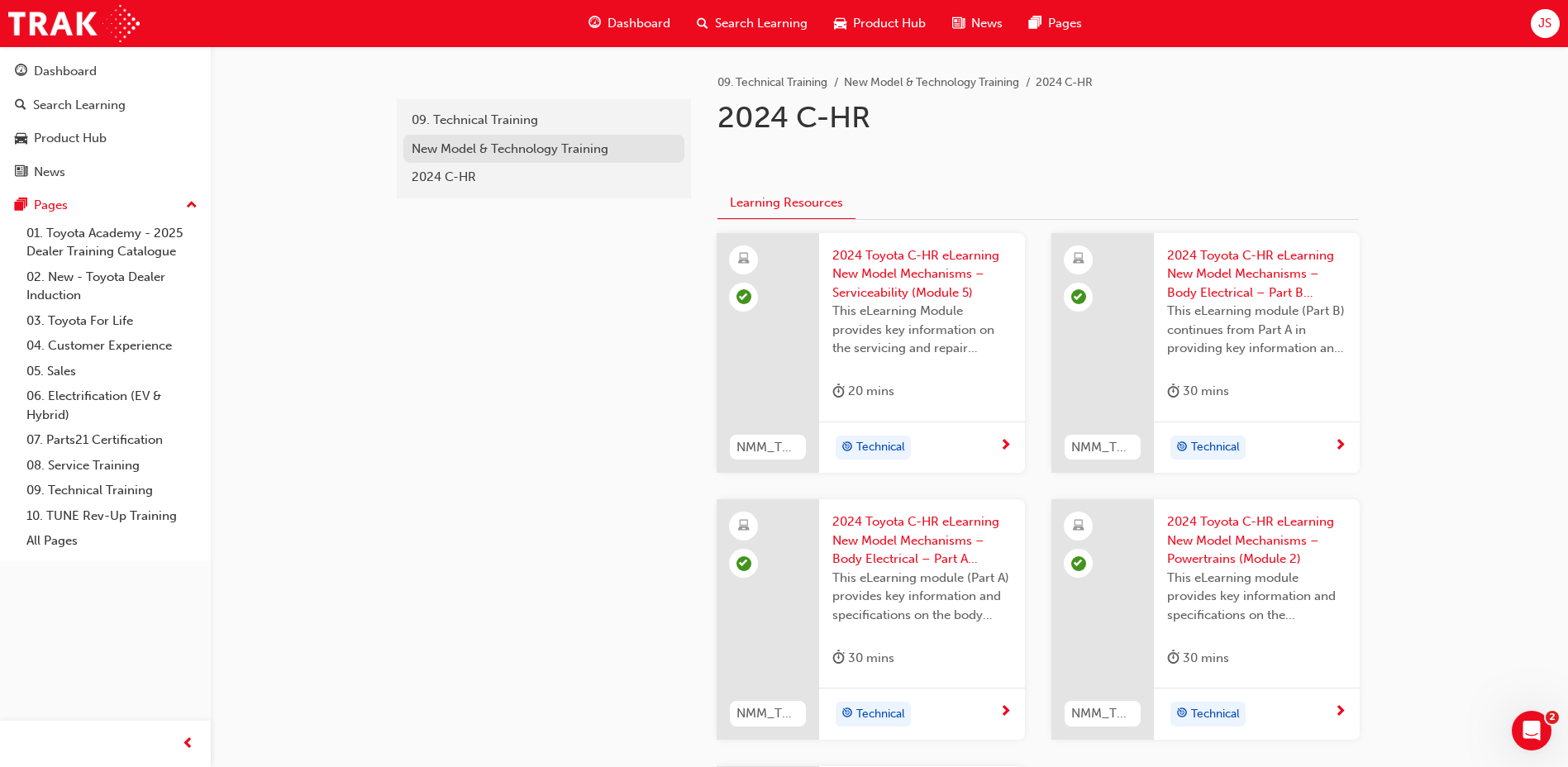
click at [581, 151] on div "New Model & Technology Training" at bounding box center [544, 149] width 265 height 19
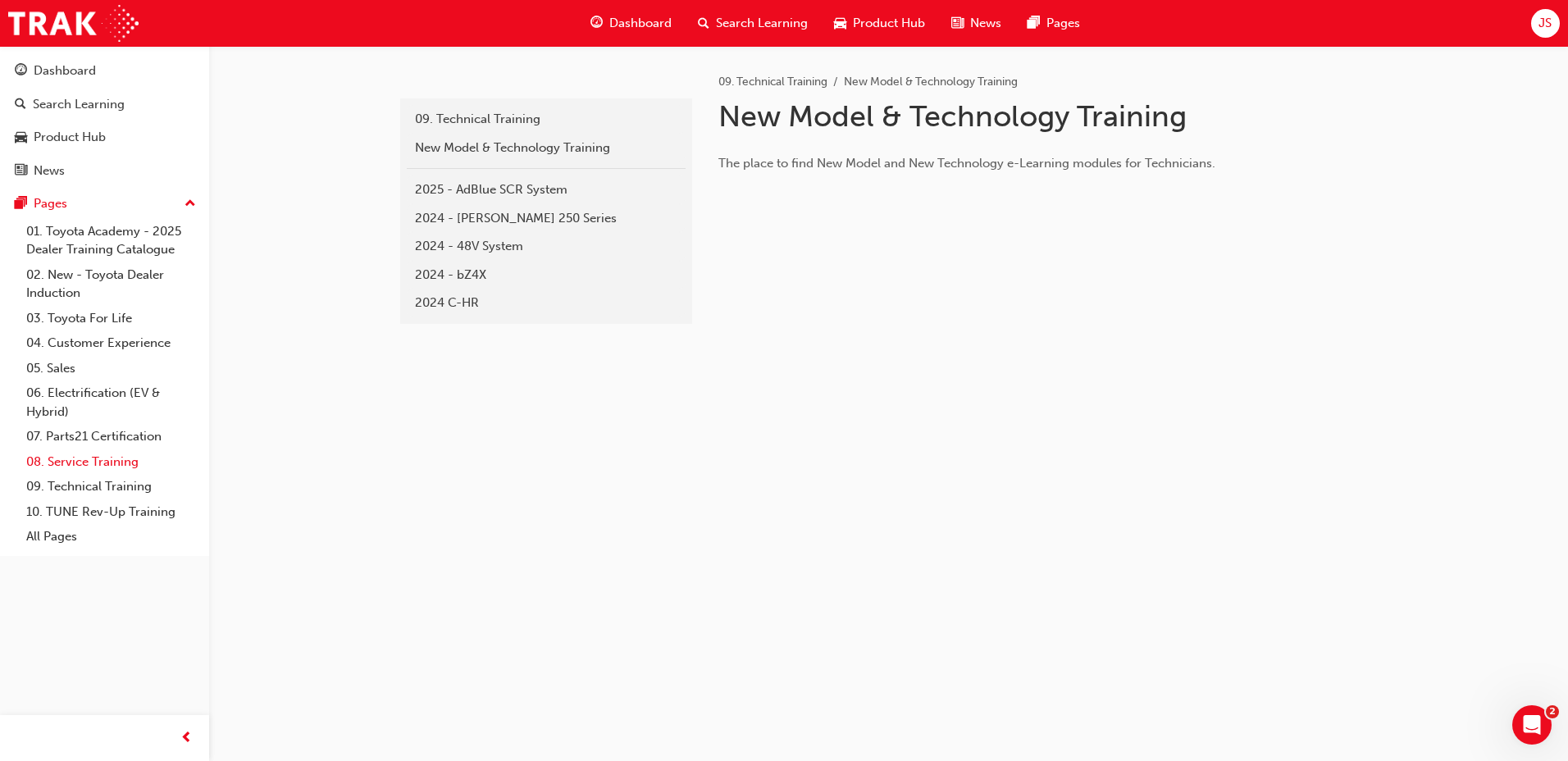
click at [132, 454] on link "08. Service Training" at bounding box center [111, 462] width 183 height 25
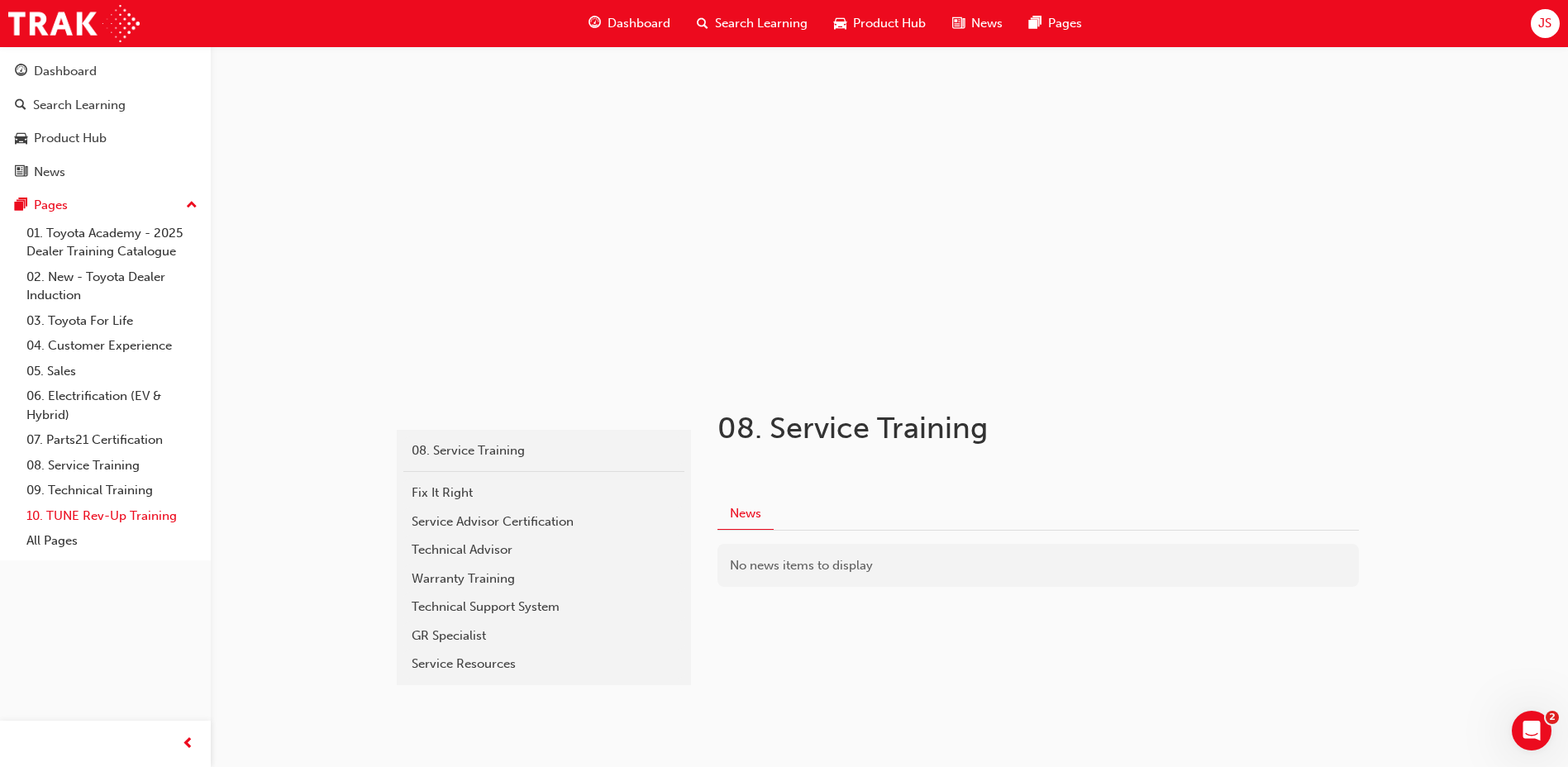
click at [133, 524] on link "10. TUNE Rev-Up Training" at bounding box center [112, 516] width 184 height 26
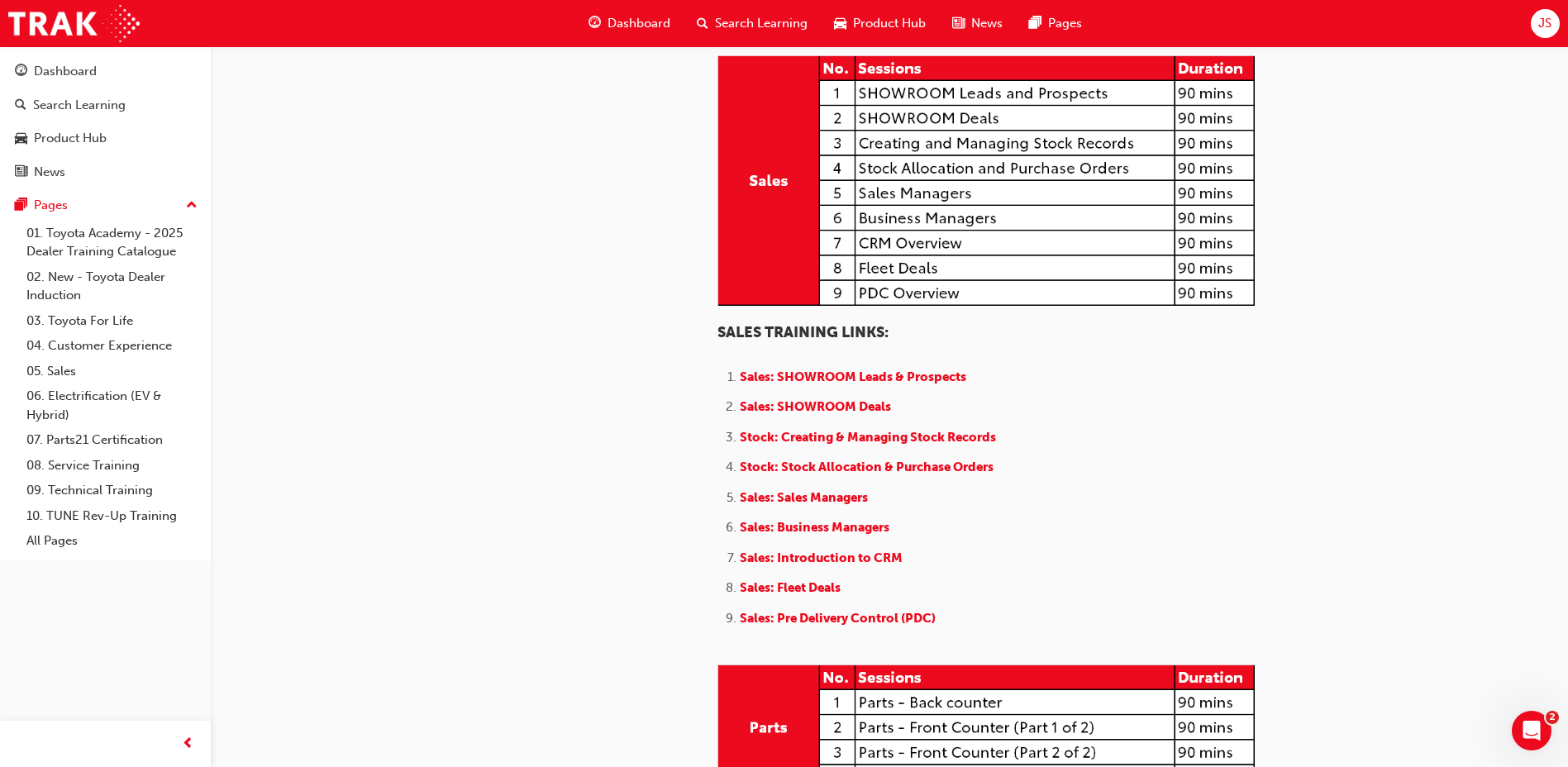
scroll to position [1737, 0]
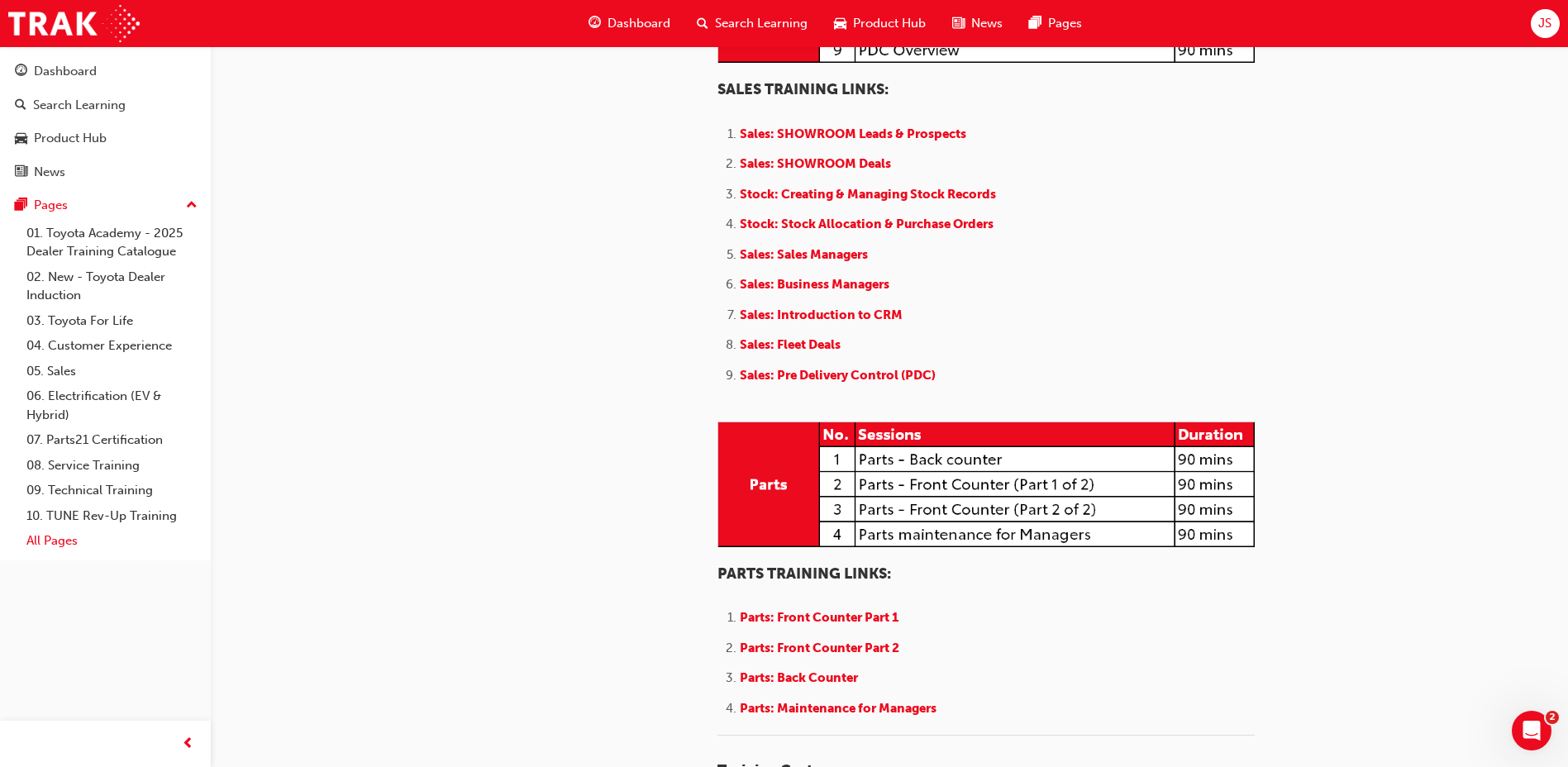
click at [81, 545] on link "All Pages" at bounding box center [112, 541] width 184 height 26
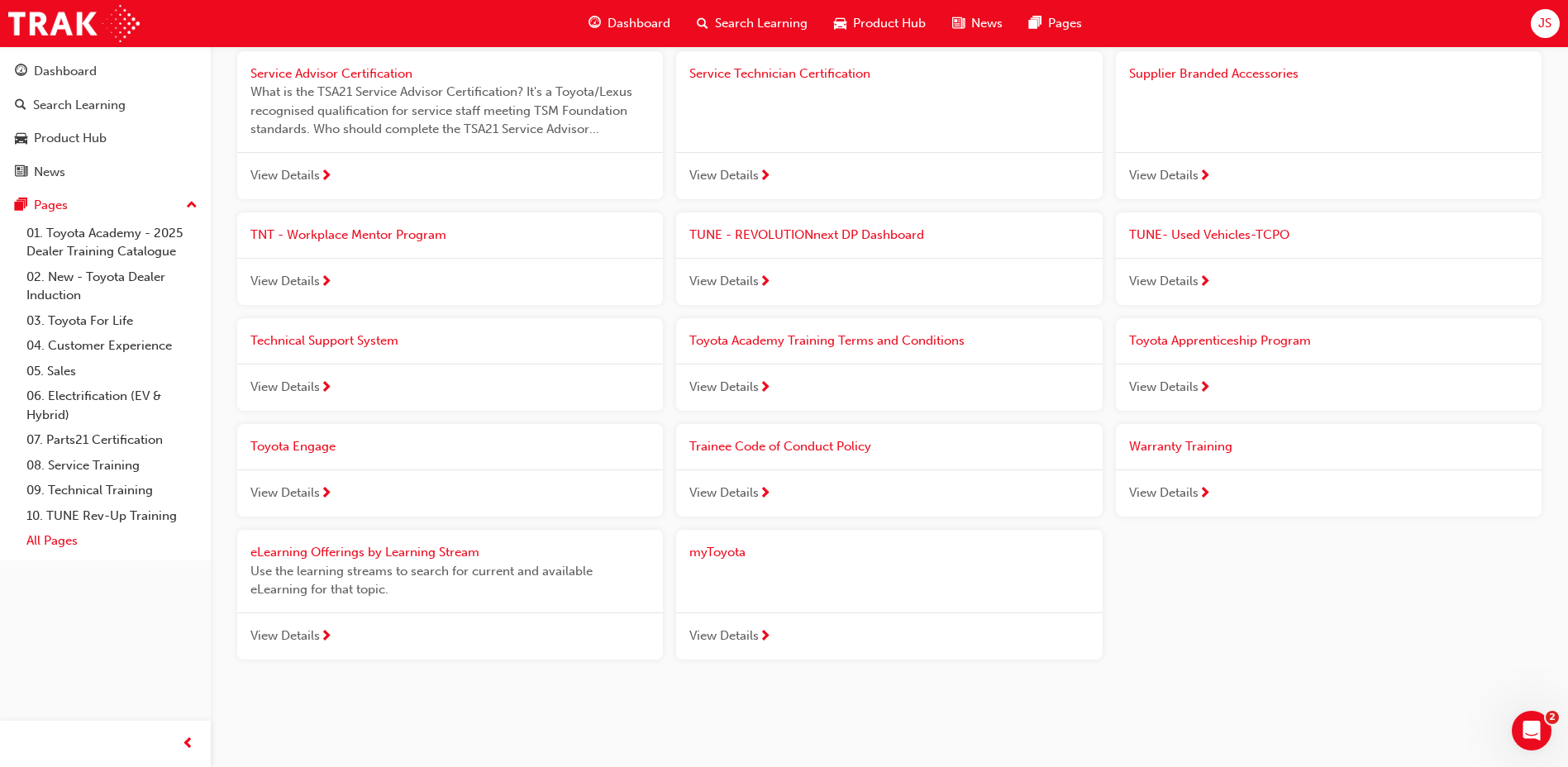
scroll to position [1620, 0]
click at [759, 635] on span "next-icon" at bounding box center [764, 638] width 12 height 15
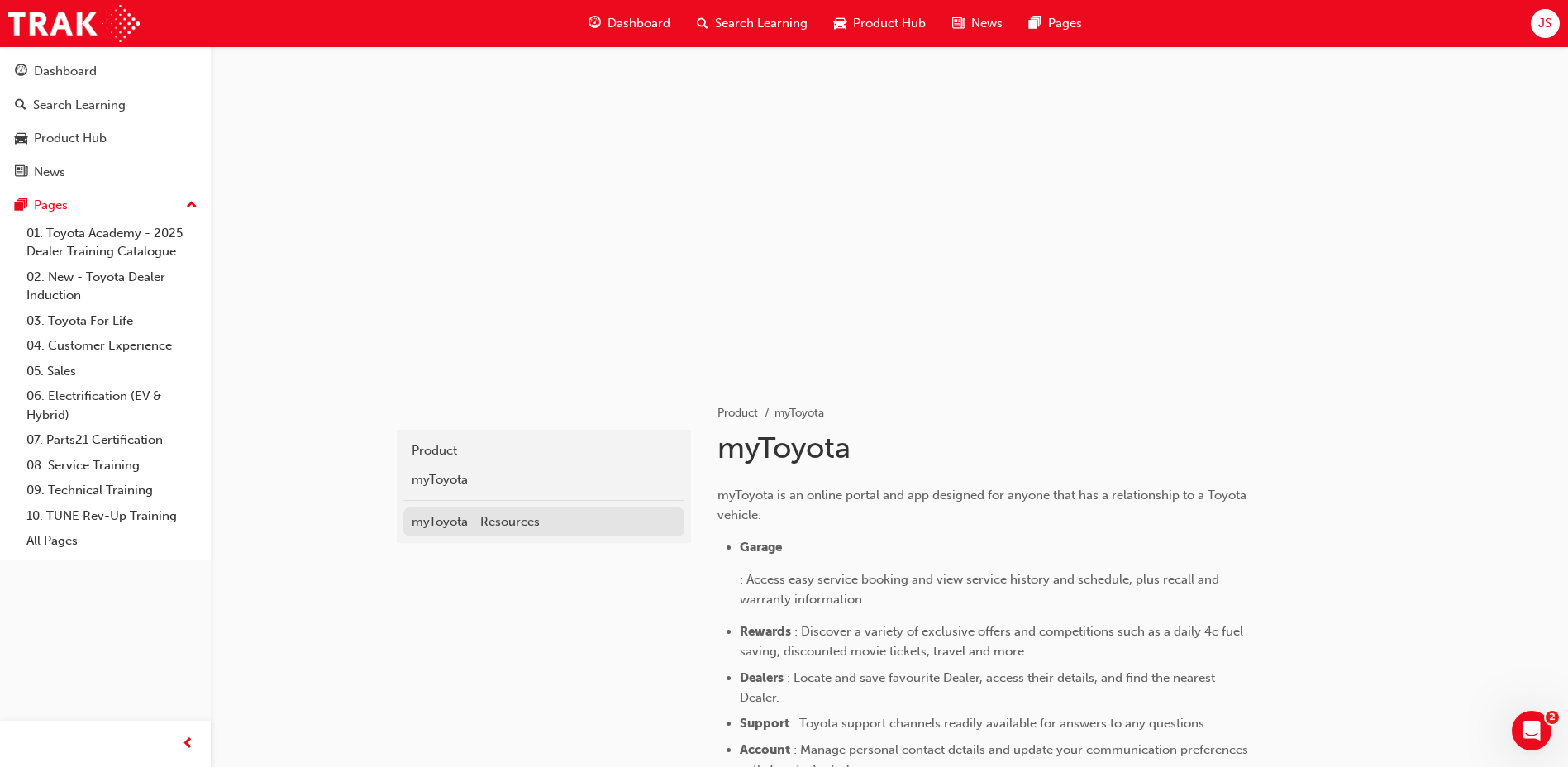
click at [510, 526] on div "myToyota - Resources" at bounding box center [544, 522] width 265 height 19
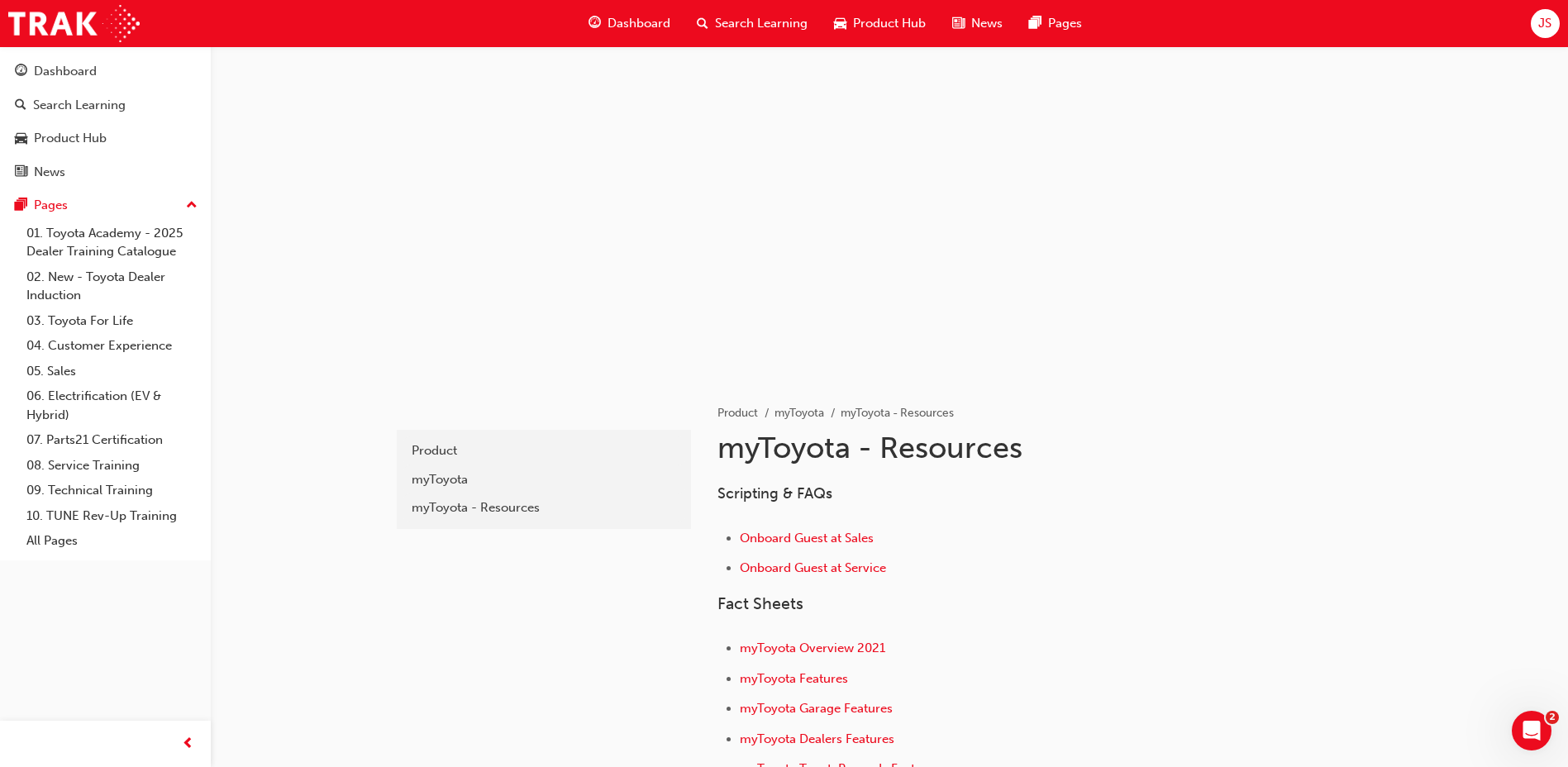
scroll to position [317, 0]
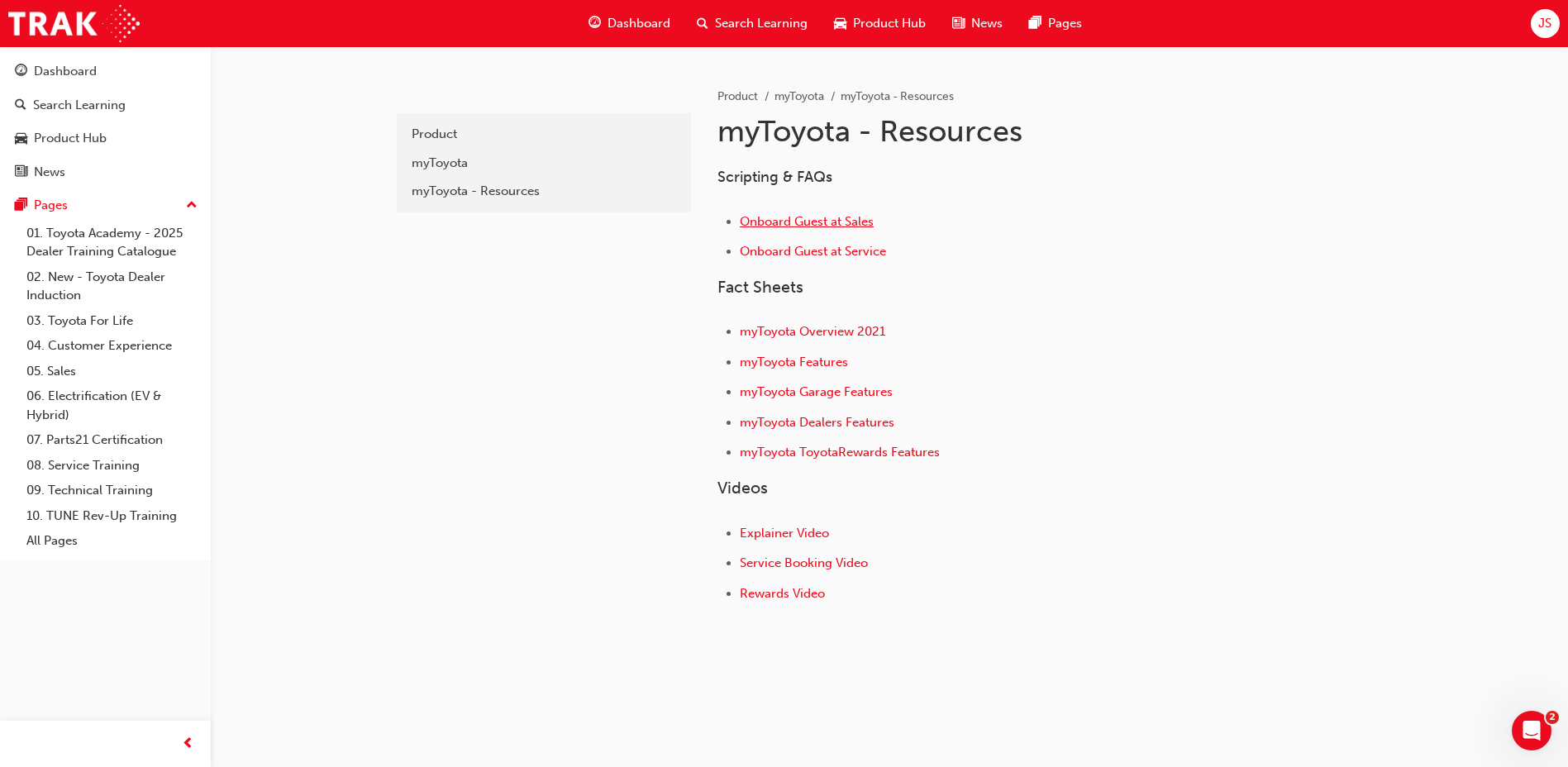
click at [810, 223] on span "Onboard Guest at Sales" at bounding box center [806, 222] width 134 height 15
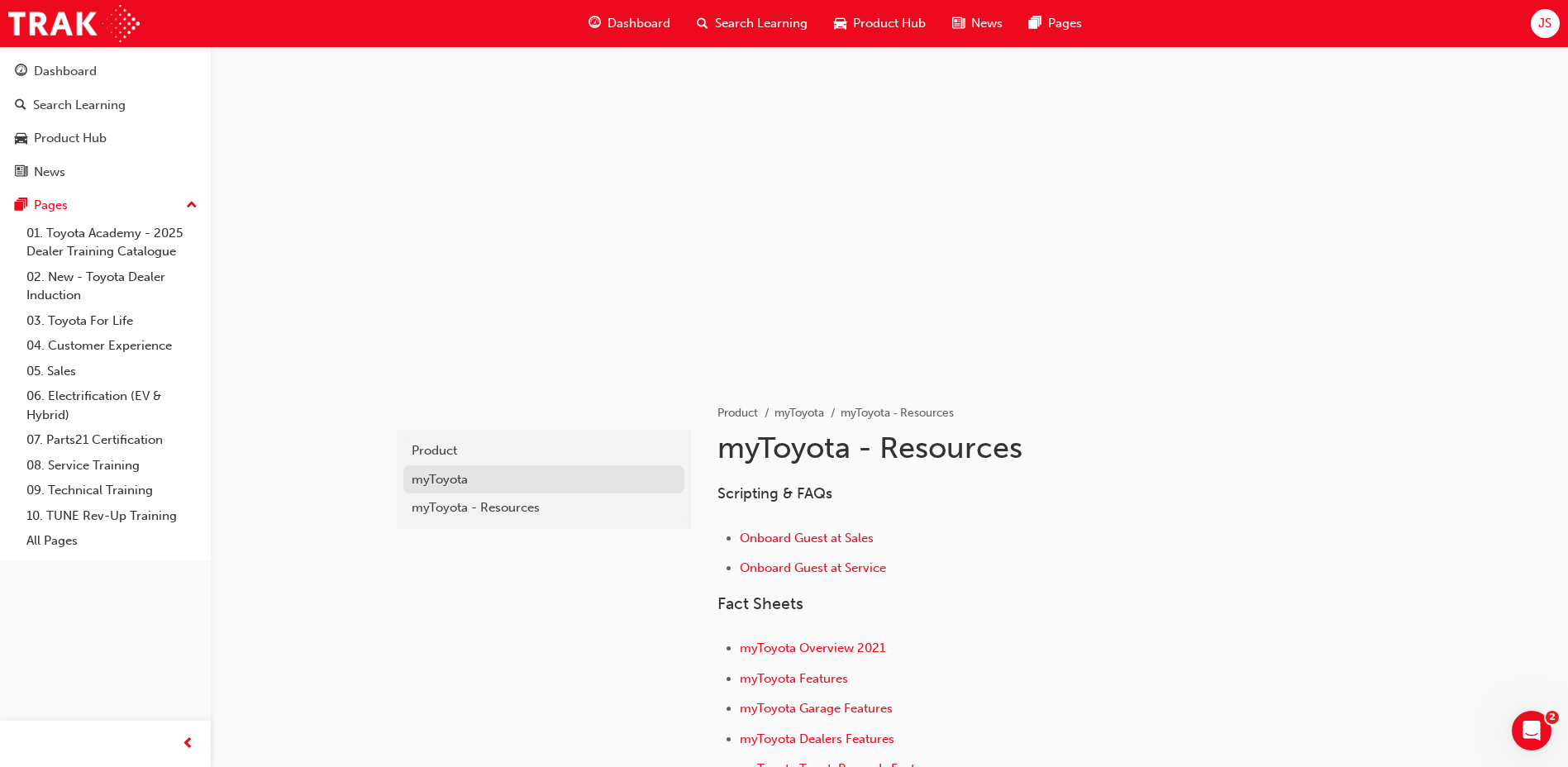
click at [529, 488] on div "myToyota" at bounding box center [544, 480] width 265 height 19
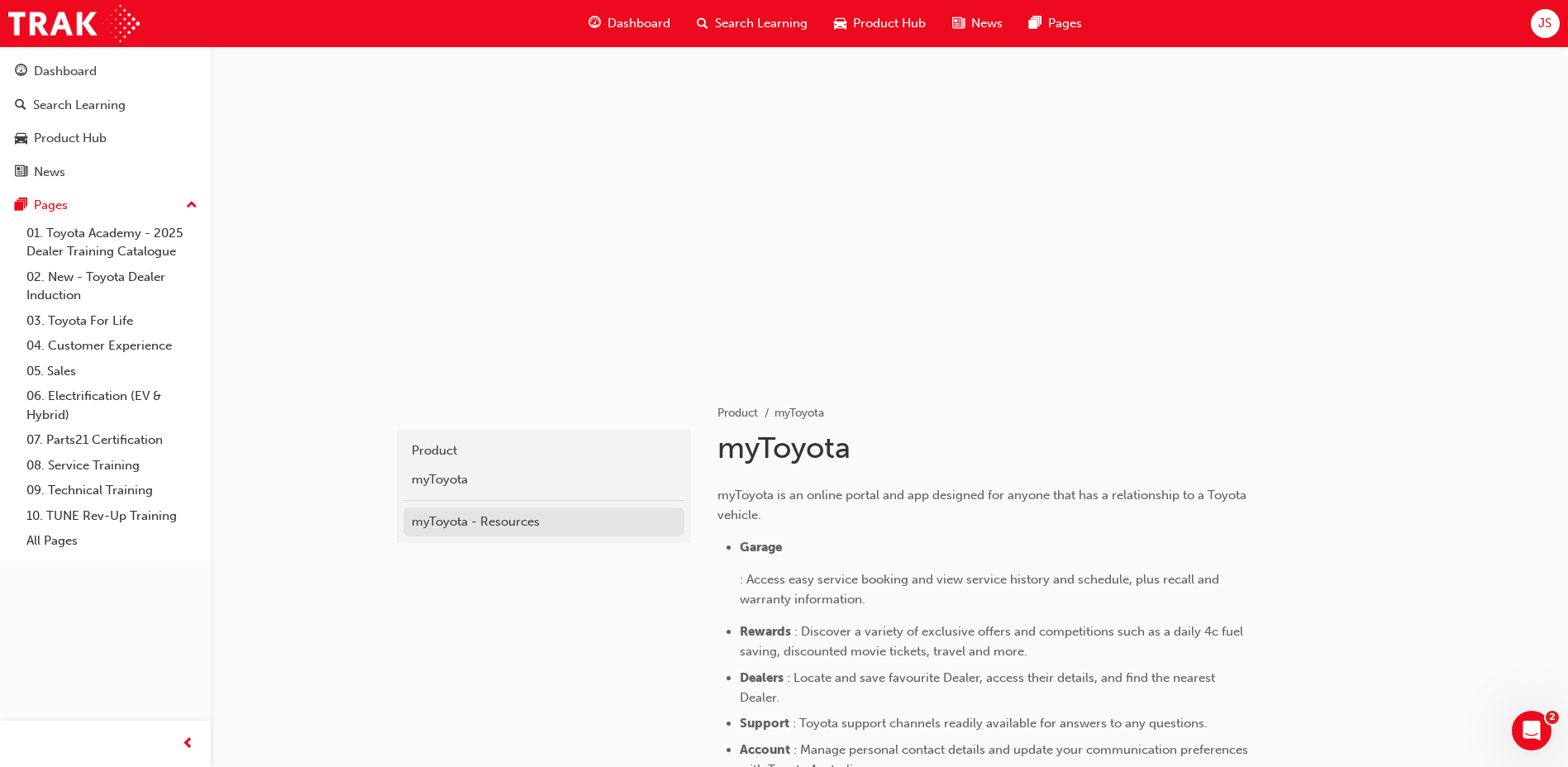
click at [500, 514] on div "myToyota - Resources" at bounding box center [544, 522] width 265 height 19
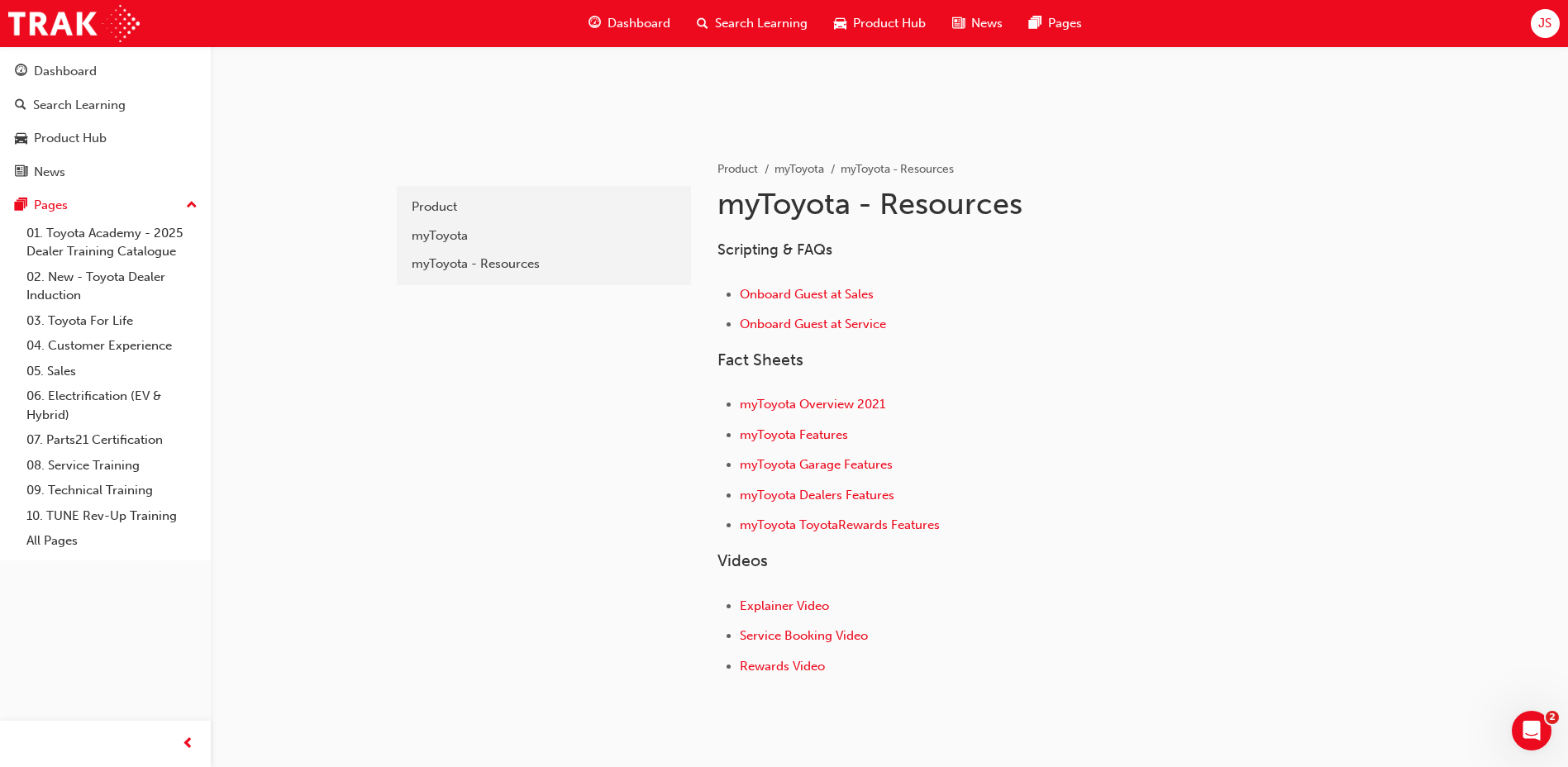
scroll to position [248, 0]
click at [426, 196] on div "Product" at bounding box center [544, 203] width 265 height 19
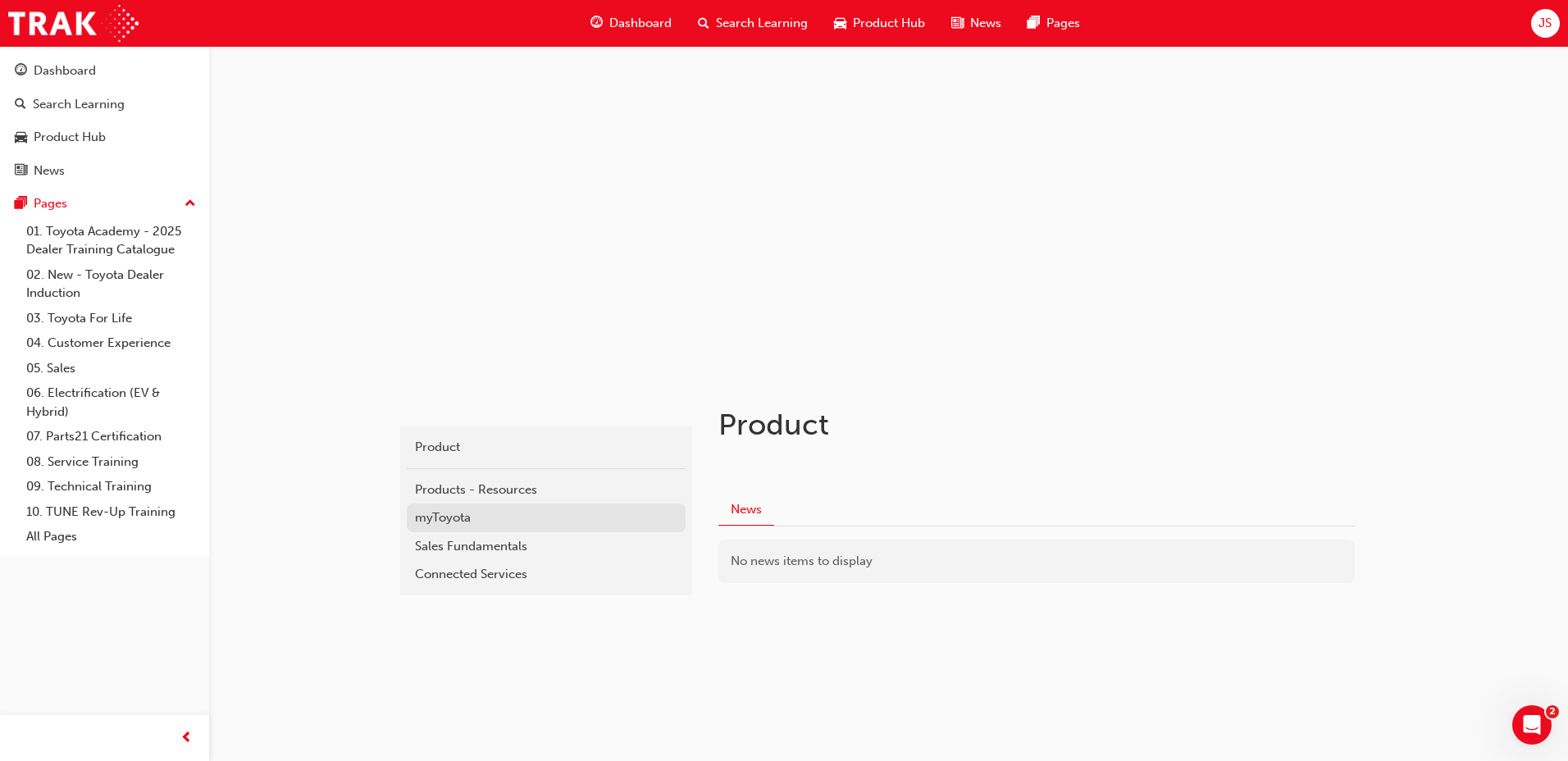
click at [581, 523] on div "myToyota" at bounding box center [546, 518] width 263 height 19
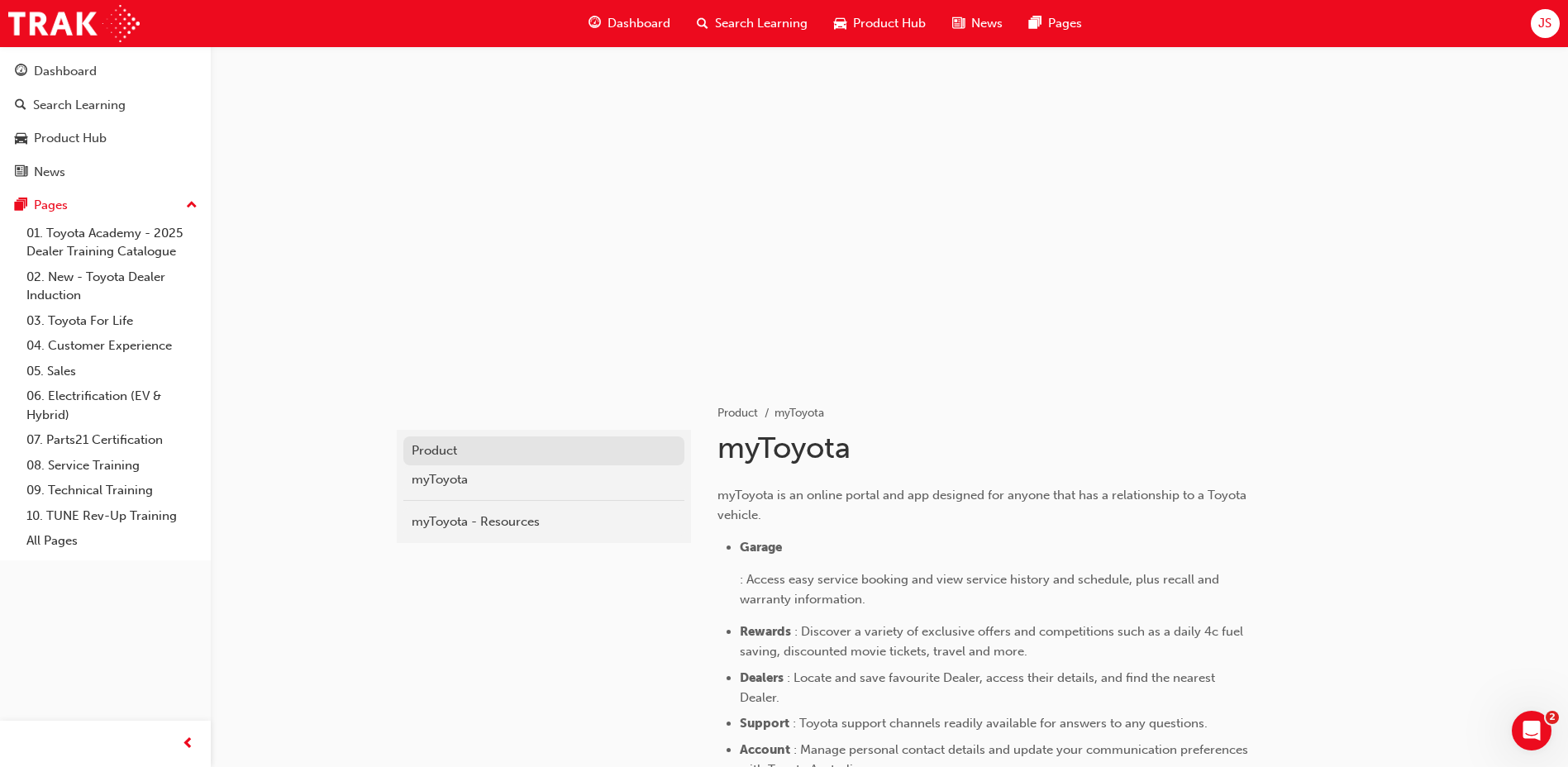
click at [617, 457] on div "Product" at bounding box center [544, 451] width 265 height 19
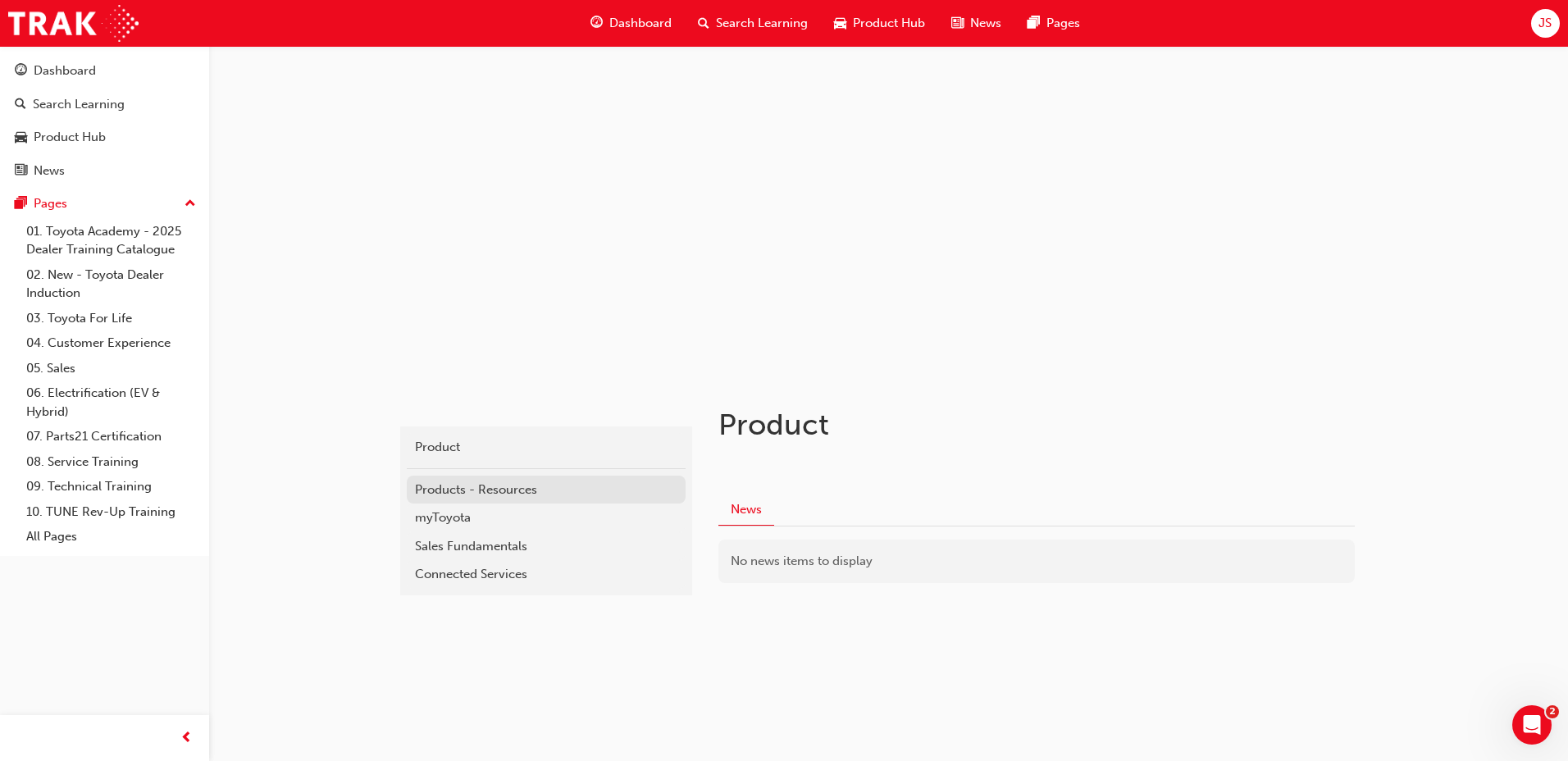
click at [595, 481] on div "Products - Resources" at bounding box center [546, 490] width 263 height 19
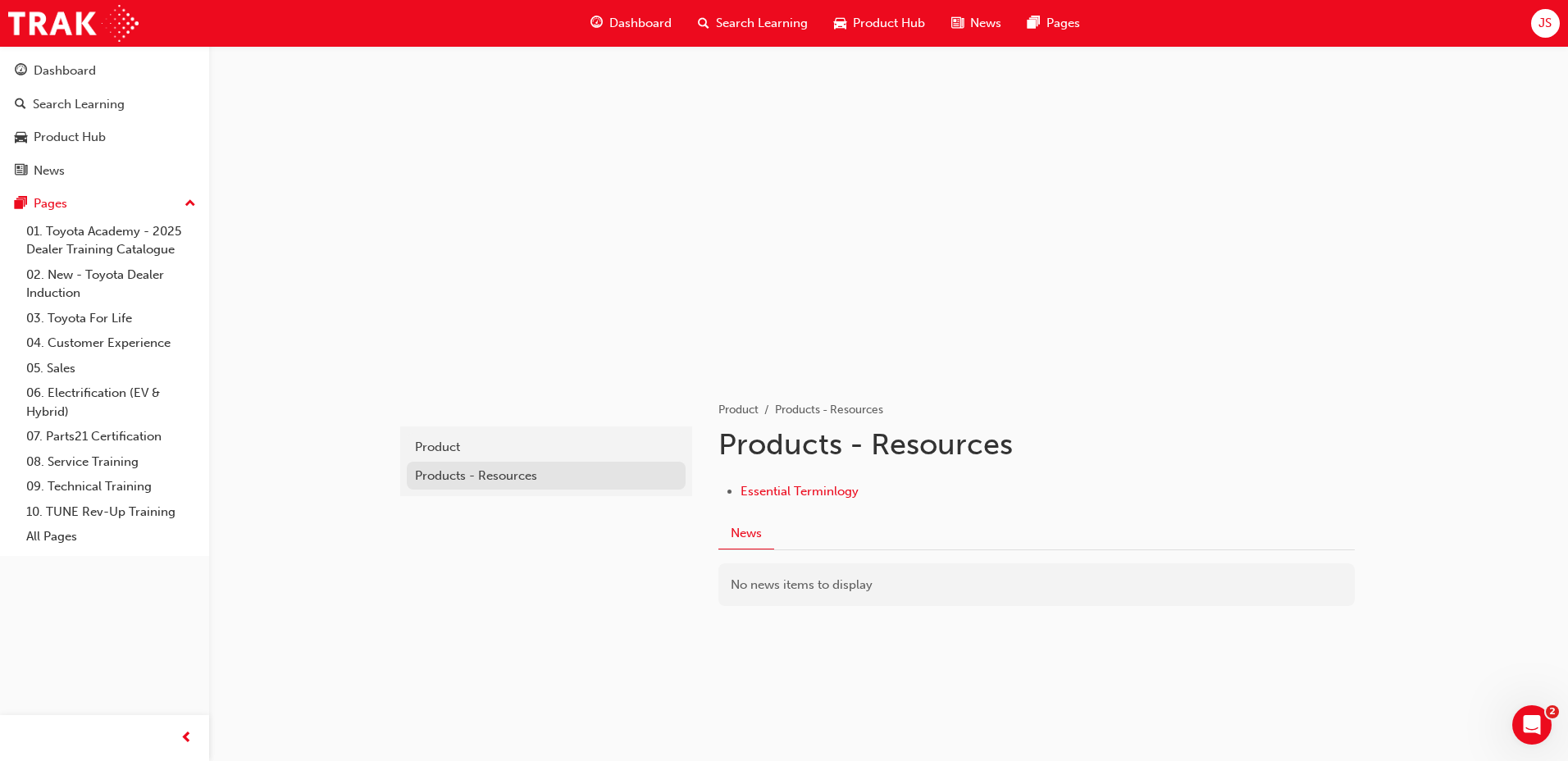
click at [604, 471] on div "Products - Resources" at bounding box center [546, 476] width 263 height 19
click at [615, 449] on div "Product" at bounding box center [546, 447] width 263 height 19
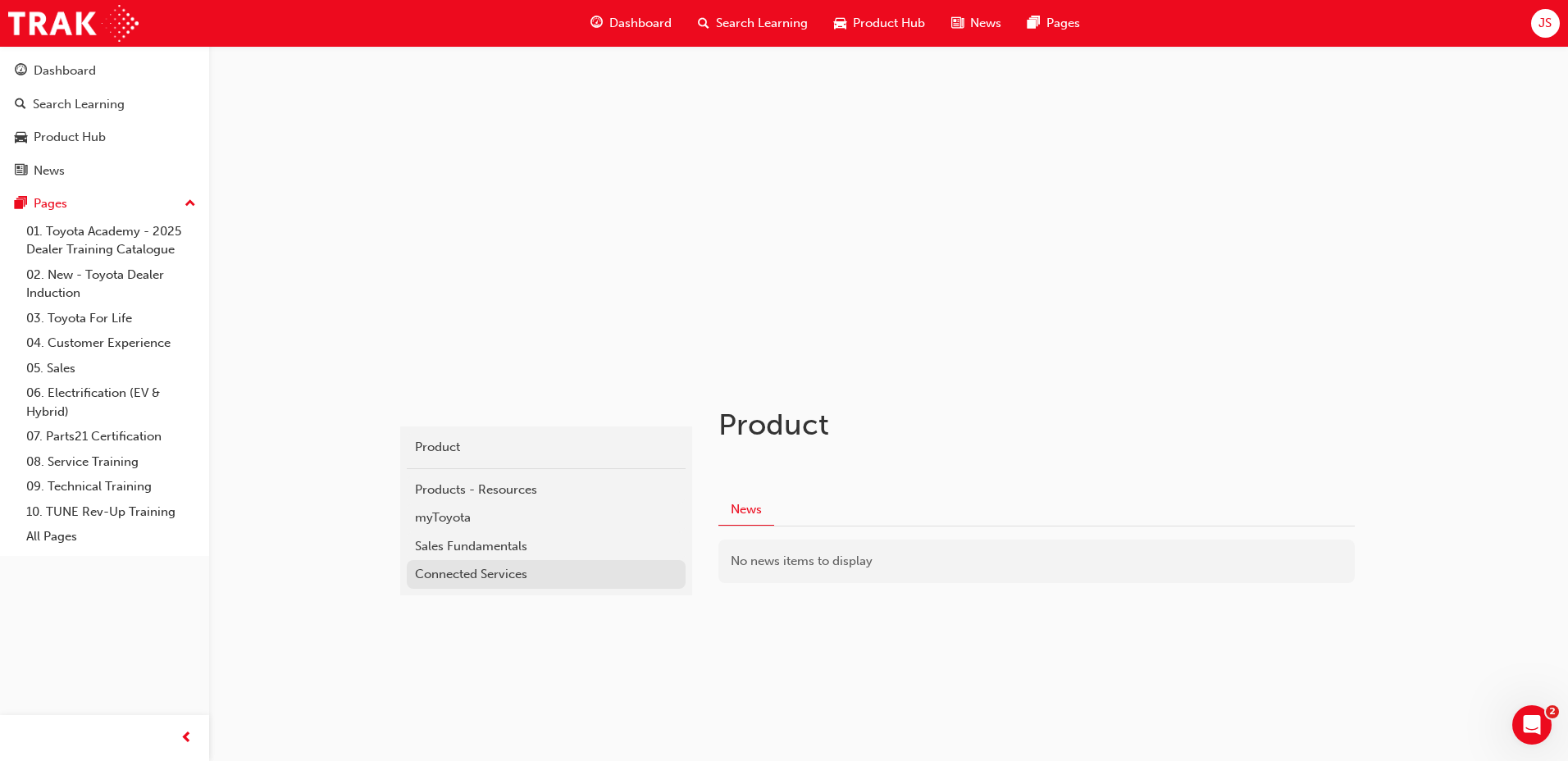
click at [545, 575] on div "Connected Services" at bounding box center [546, 575] width 263 height 19
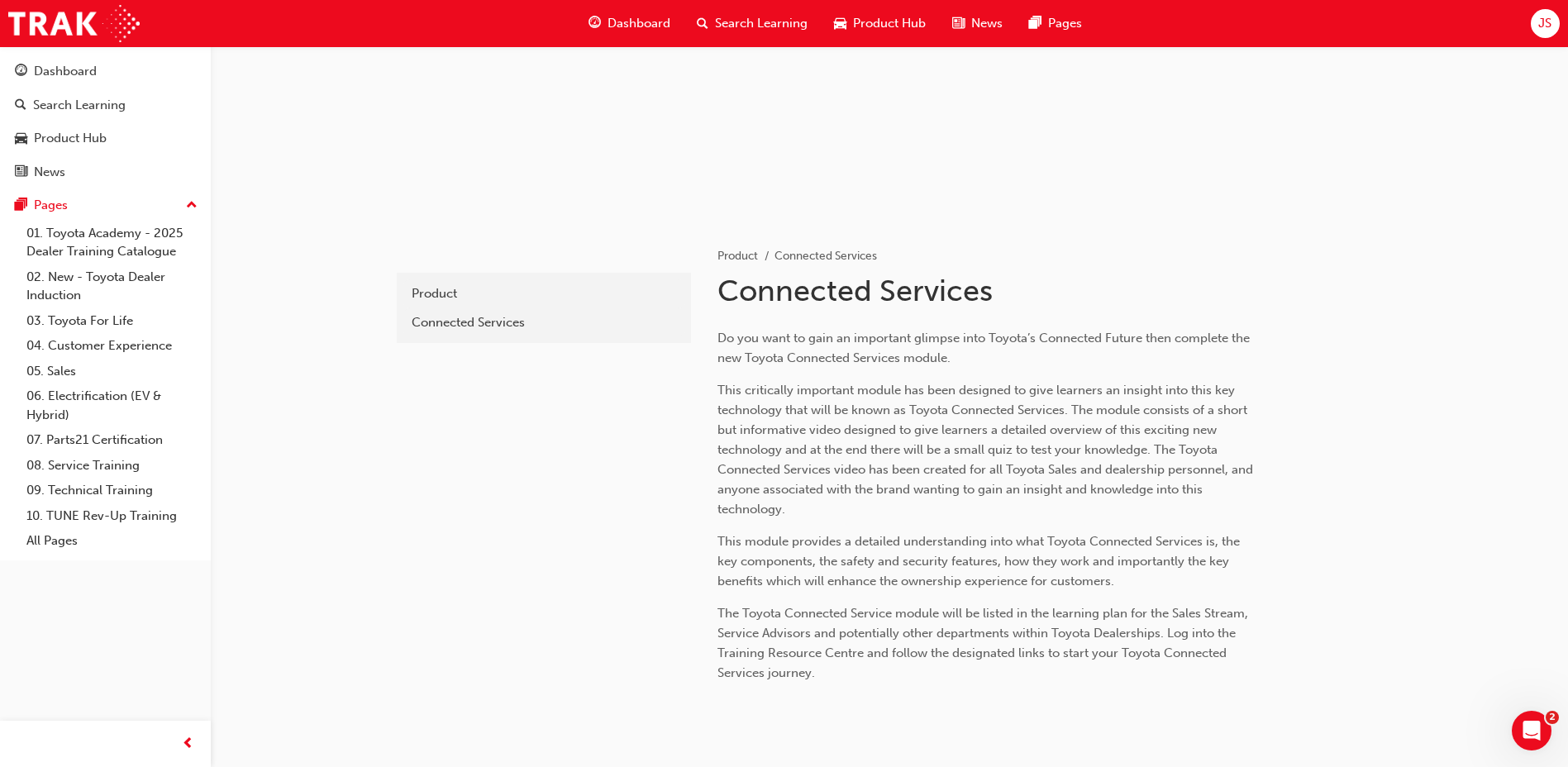
scroll to position [232, 0]
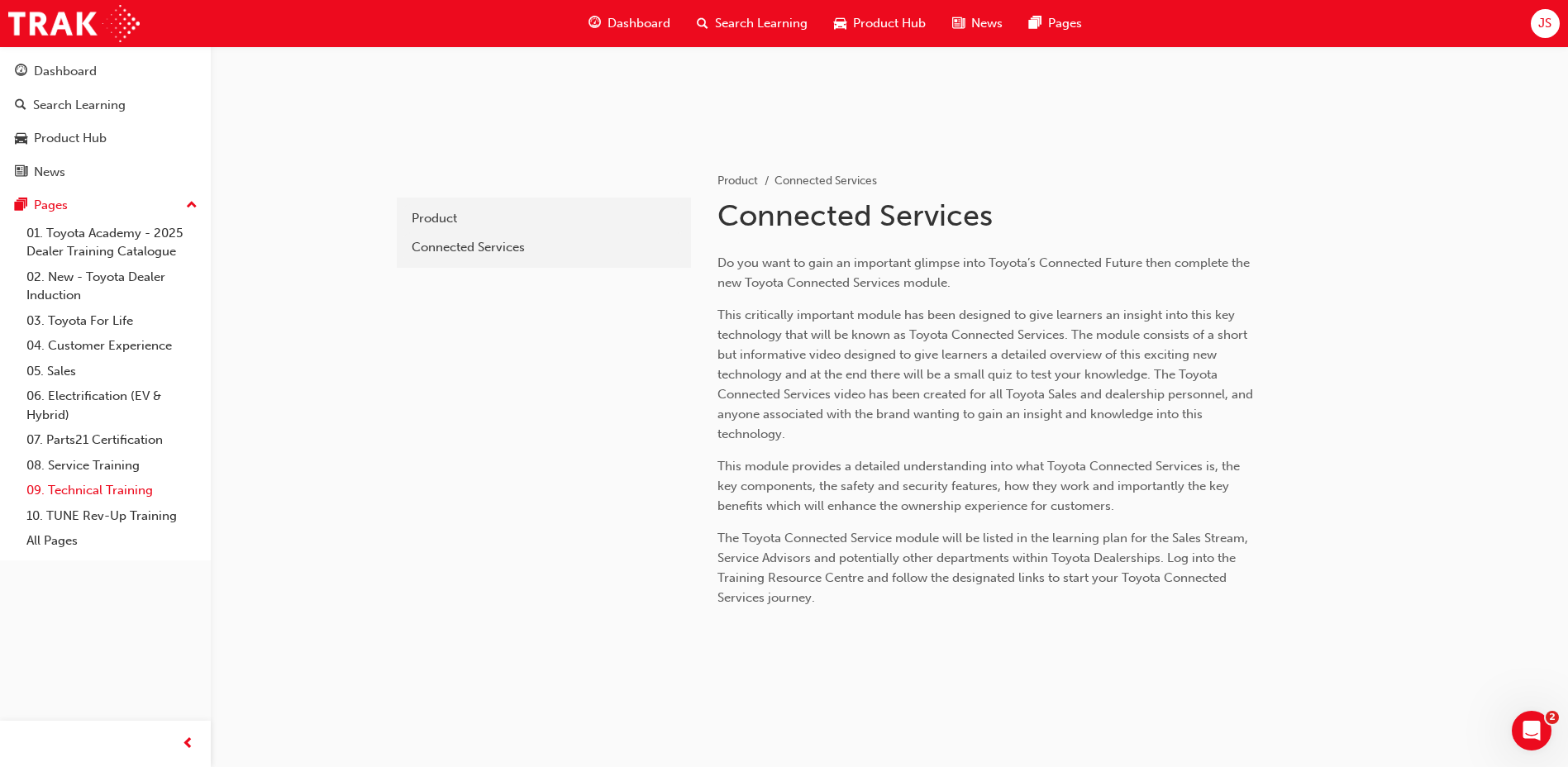
click at [150, 491] on link "09. Technical Training" at bounding box center [112, 491] width 184 height 26
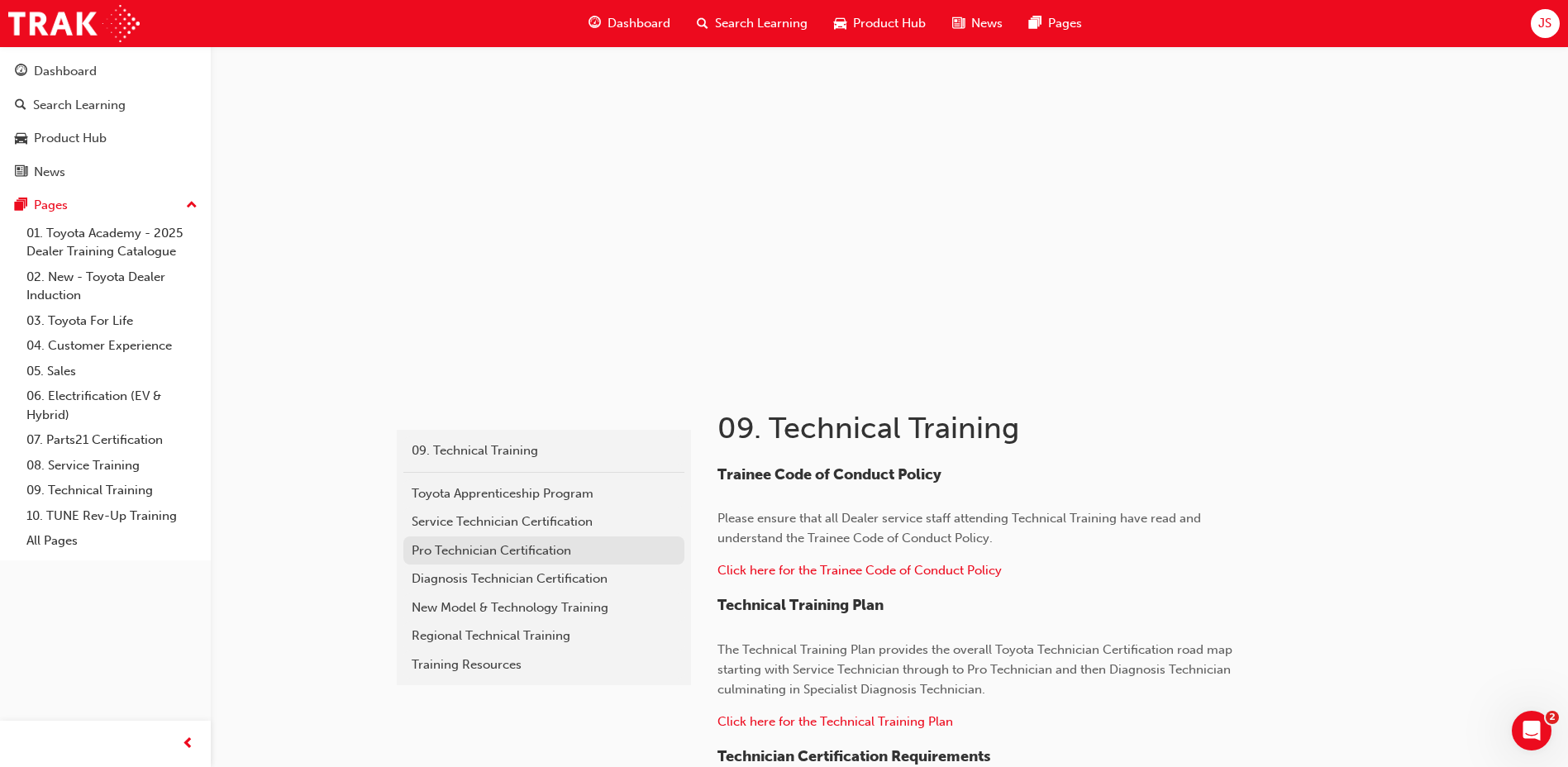
click at [576, 559] on div "Pro Technician Certification" at bounding box center [544, 551] width 265 height 19
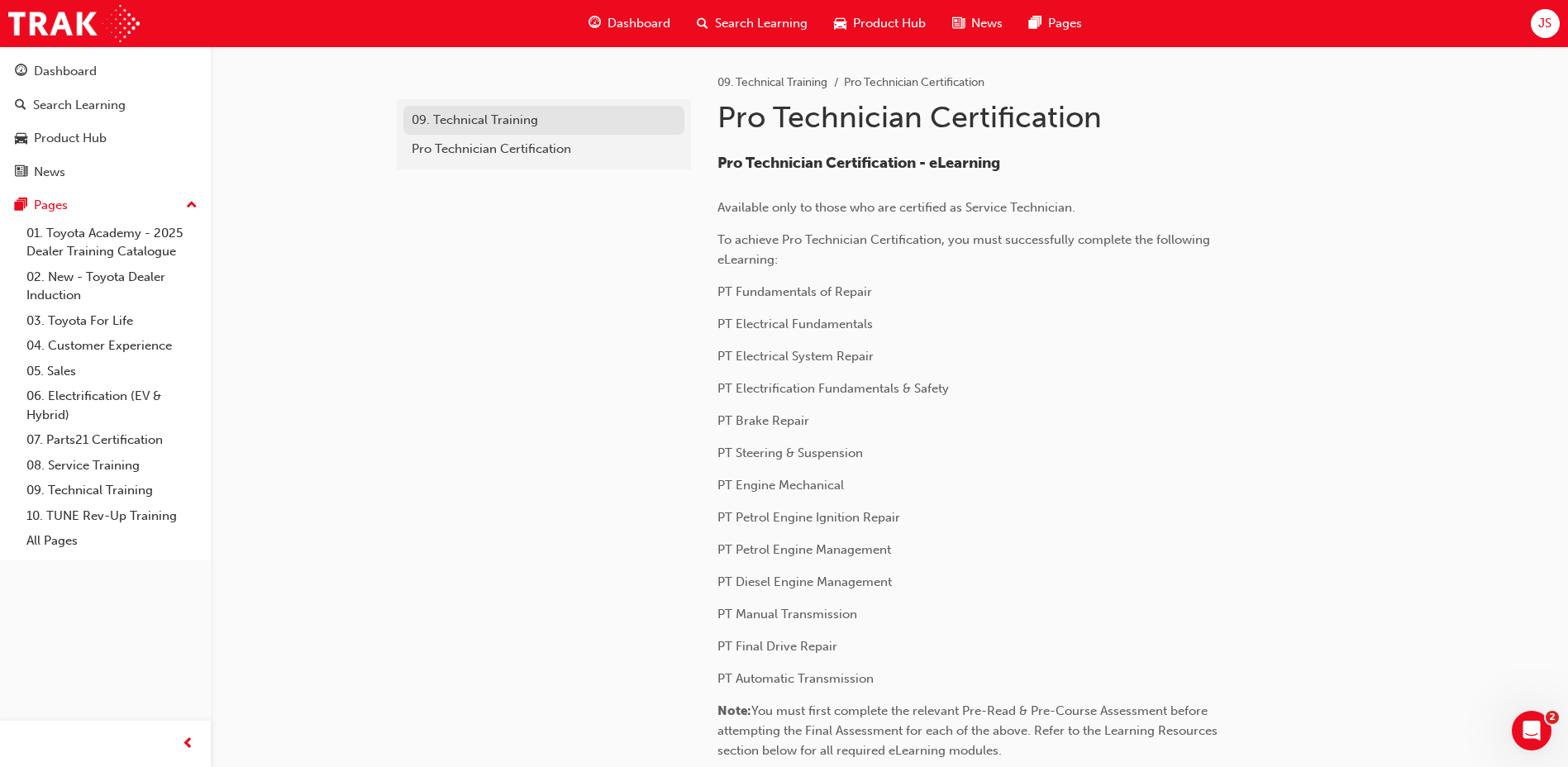
click at [547, 125] on div "09. Technical Training" at bounding box center [544, 120] width 265 height 19
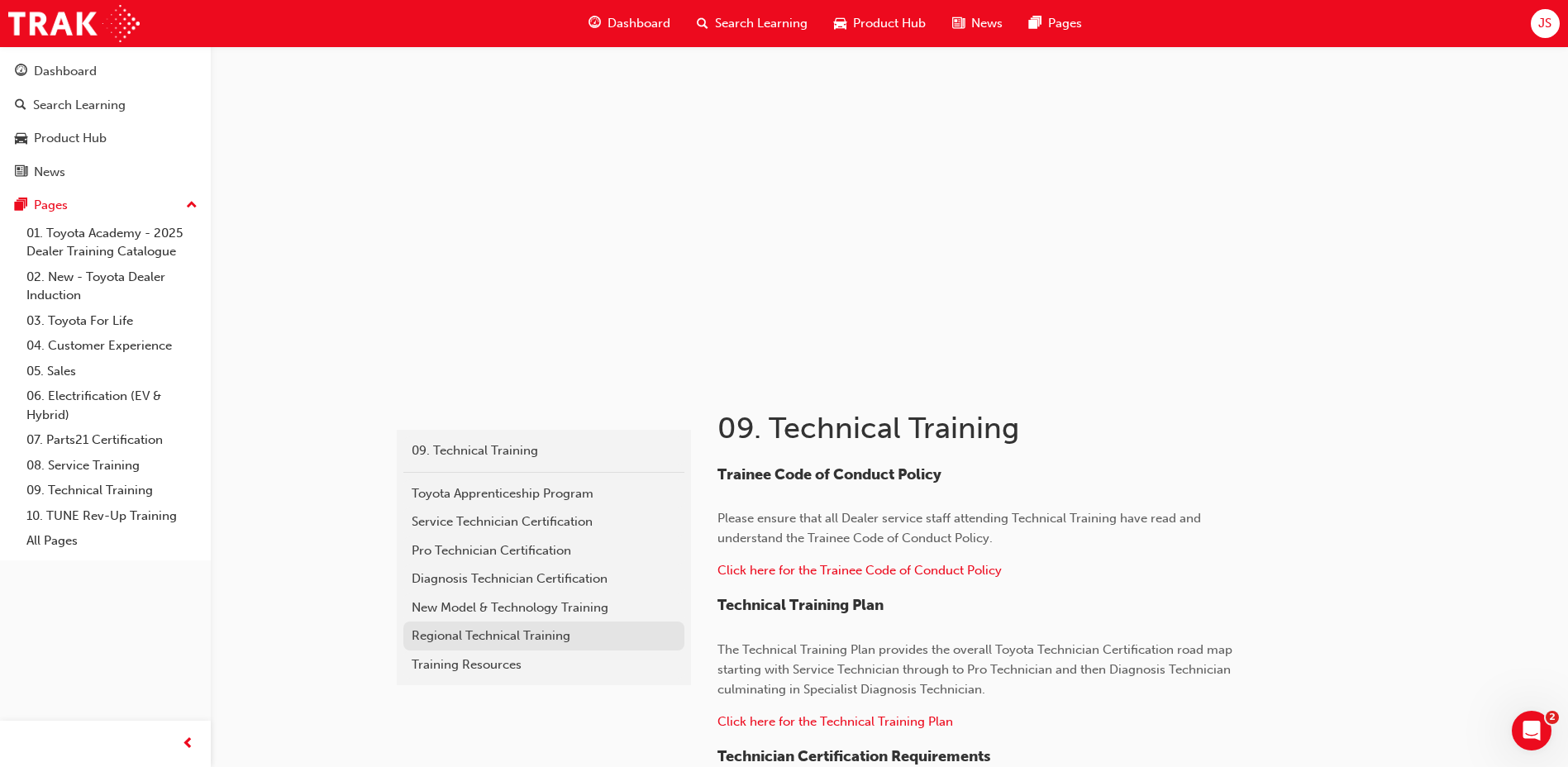
click at [548, 641] on div "Regional Technical Training" at bounding box center [544, 636] width 265 height 19
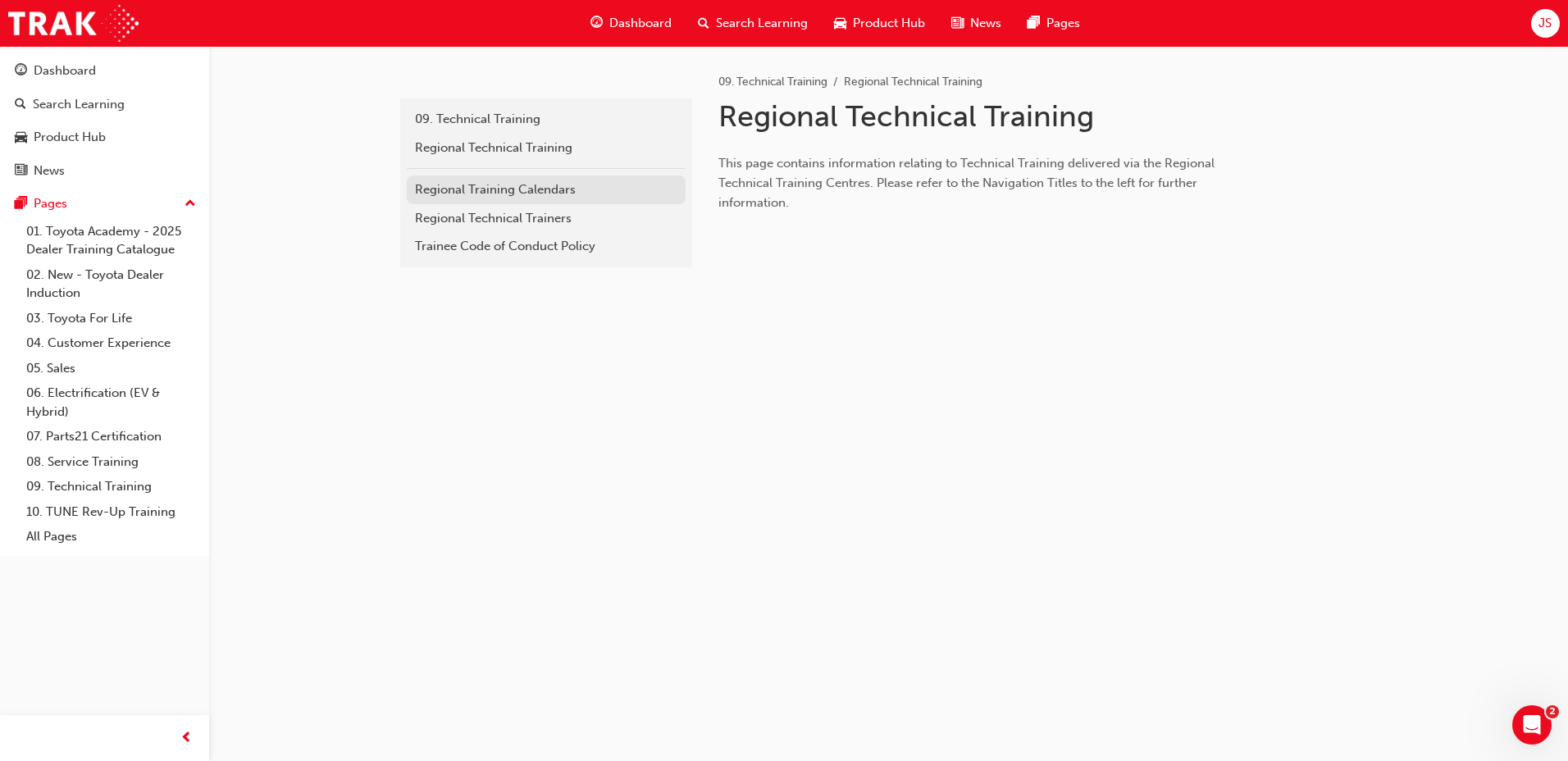
click at [535, 189] on div "Regional Training Calendars" at bounding box center [546, 190] width 263 height 19
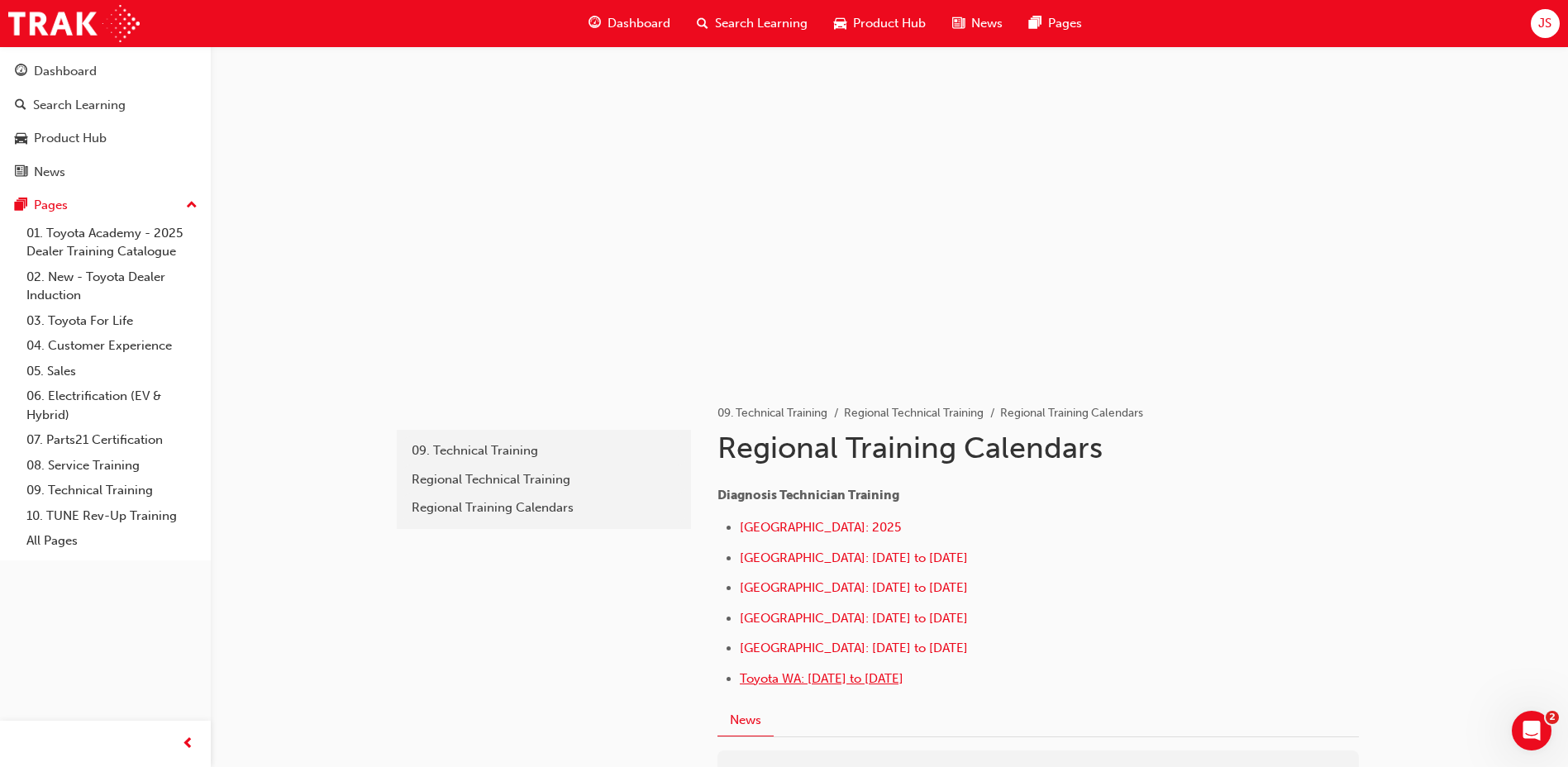
click at [864, 674] on span "Toyota WA: [DATE] to [DATE]" at bounding box center [821, 678] width 164 height 15
click at [791, 34] on div "Search Learning" at bounding box center [752, 23] width 137 height 34
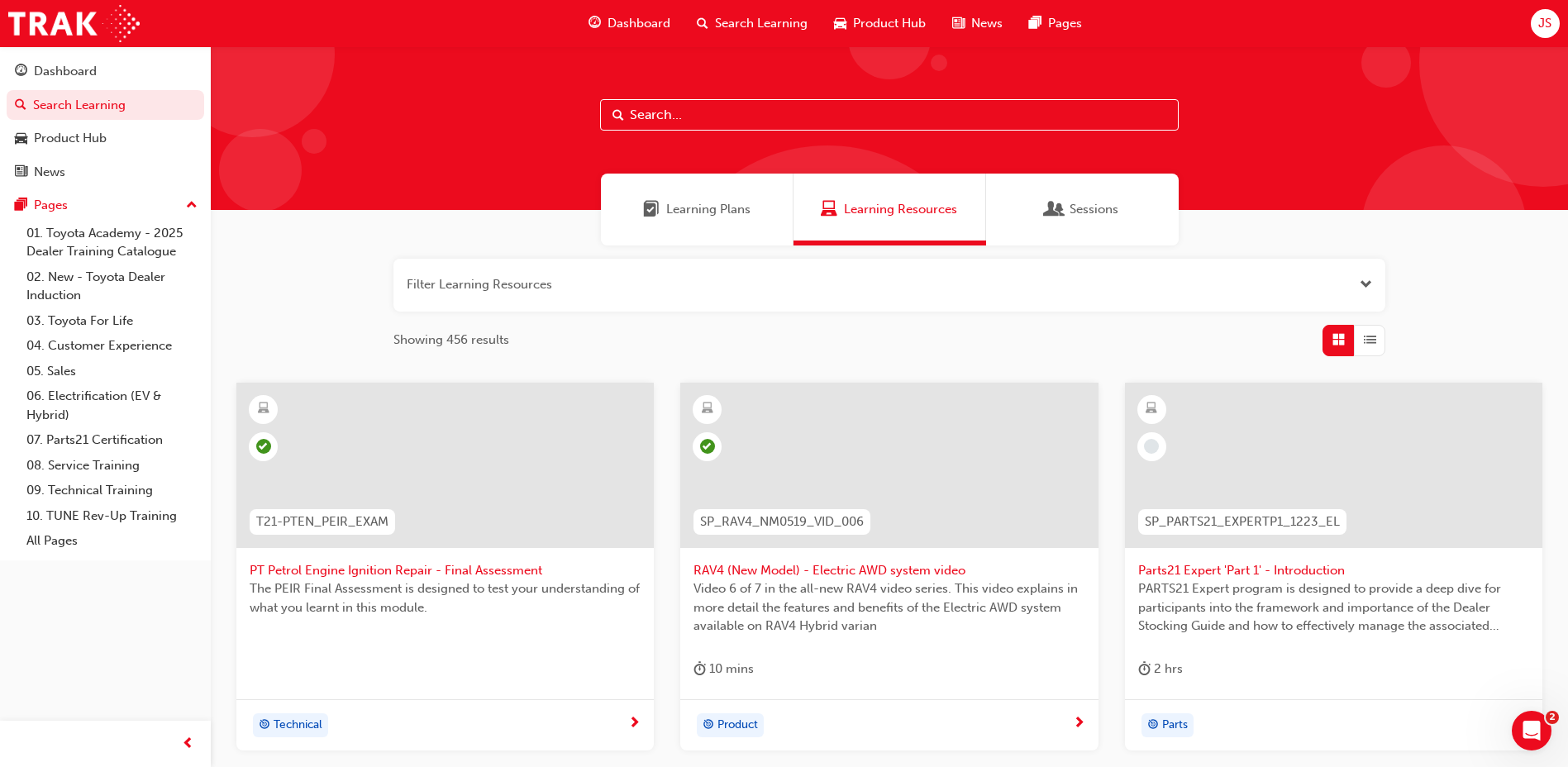
click at [745, 237] on div "Learning Plans" at bounding box center [697, 209] width 193 height 72
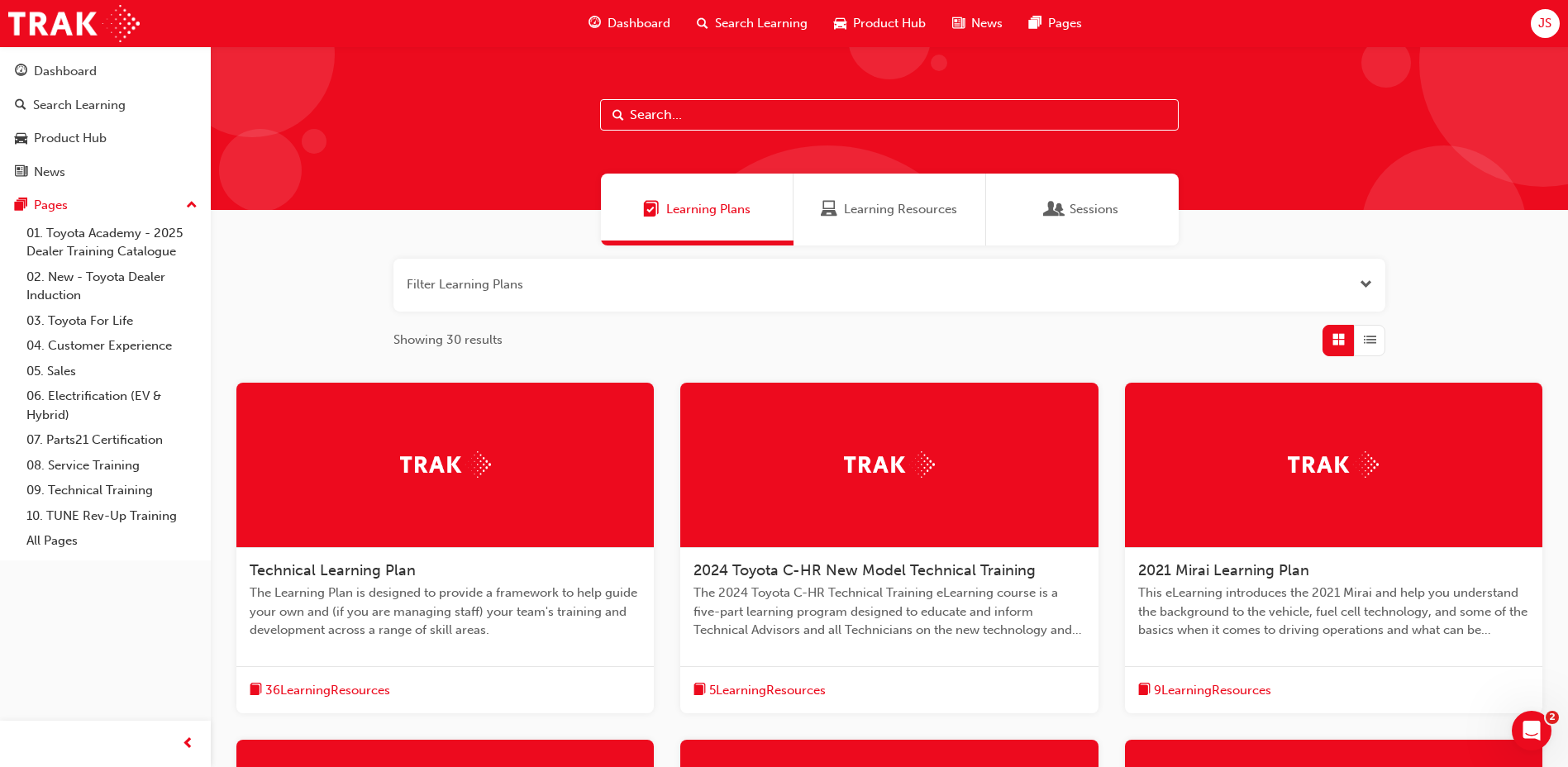
click at [737, 110] on input "text" at bounding box center [890, 115] width 579 height 31
click at [745, 26] on span "Search Learning" at bounding box center [761, 23] width 93 height 19
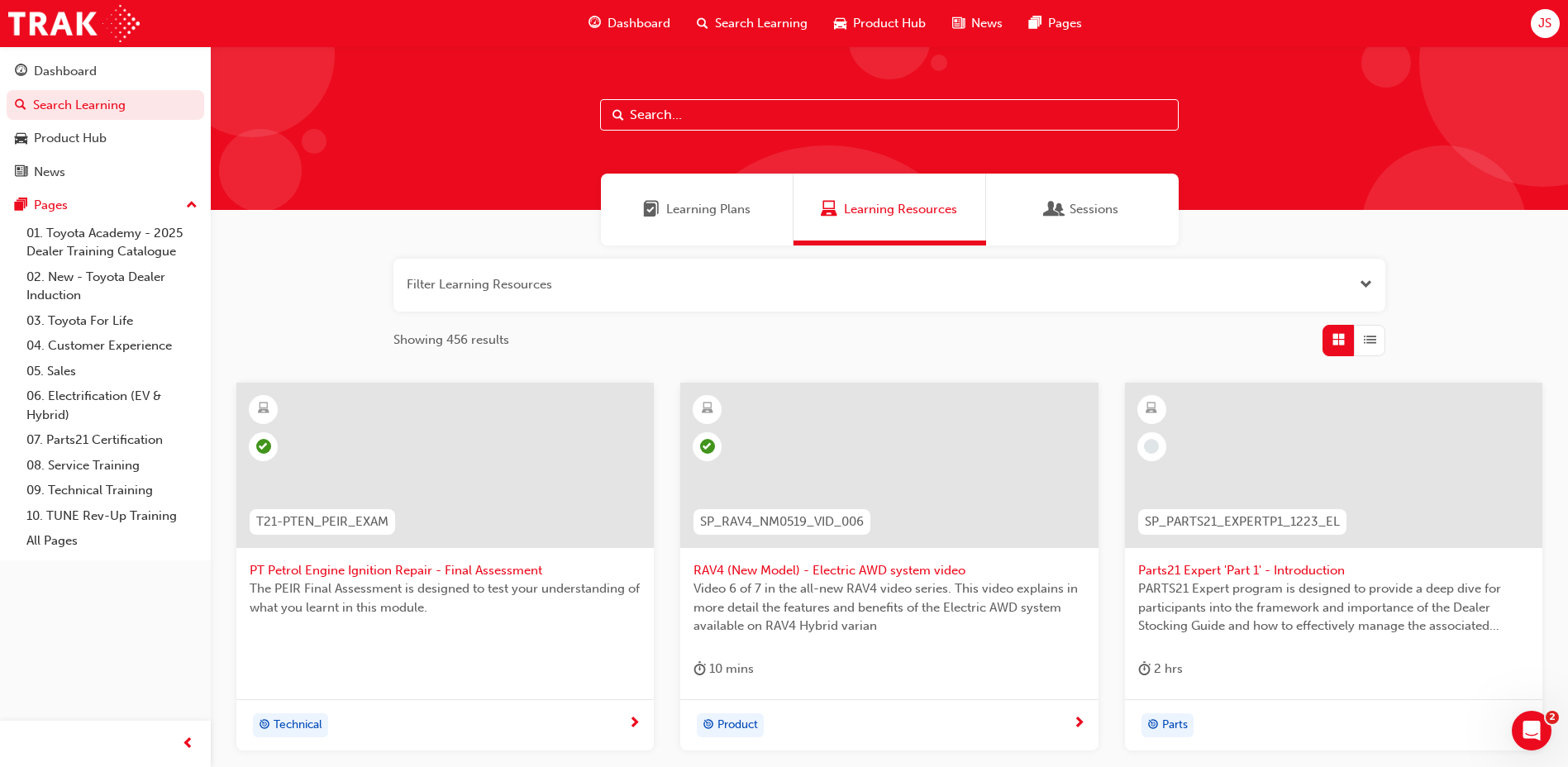
click at [654, 31] on span "Dashboard" at bounding box center [639, 23] width 63 height 19
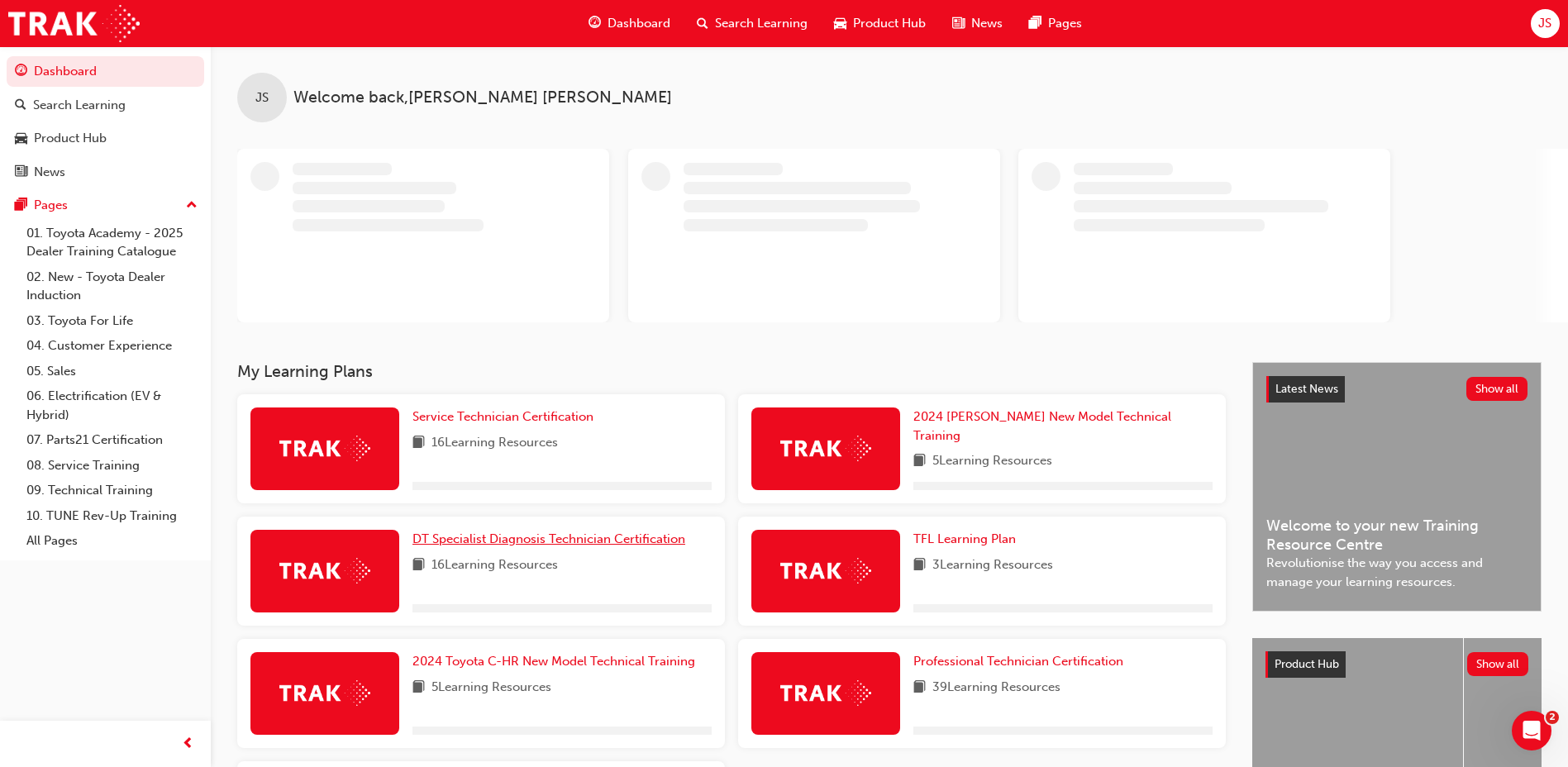
click at [523, 537] on span "DT Specialist Diagnosis Technician Certification" at bounding box center [549, 539] width 273 height 15
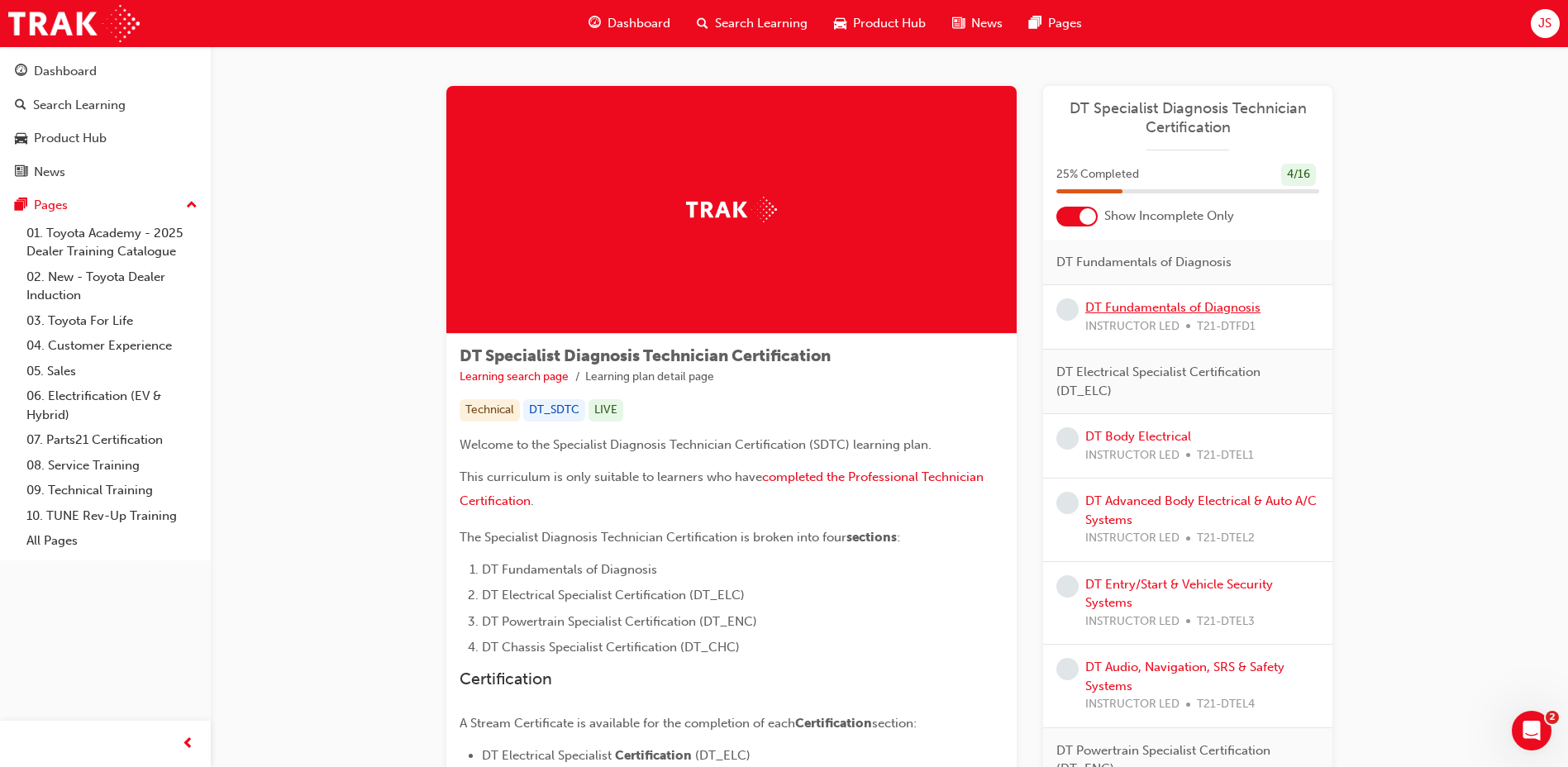
click at [1177, 306] on link "DT Fundamentals of Diagnosis" at bounding box center [1173, 308] width 175 height 15
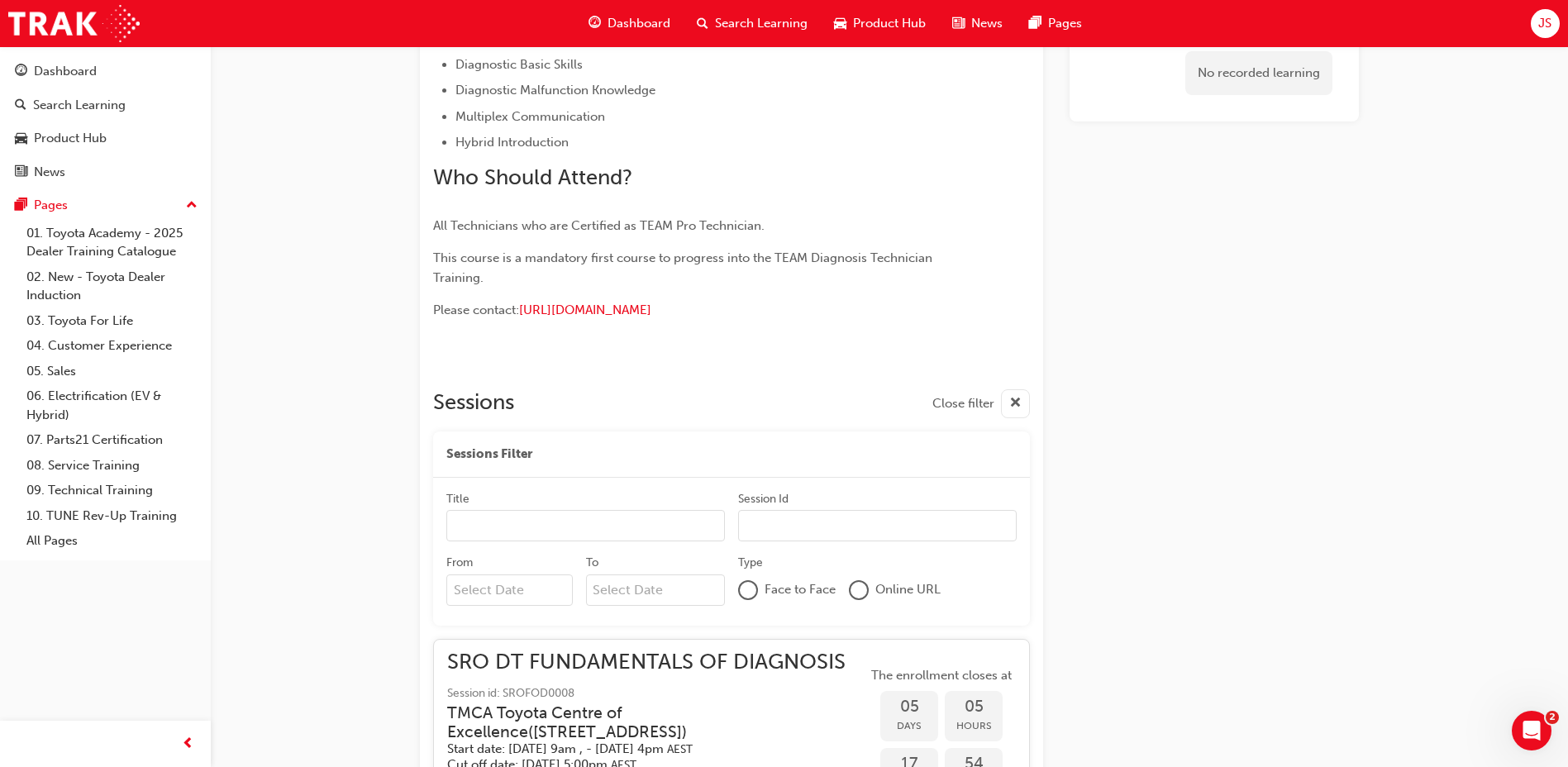
scroll to position [626, 0]
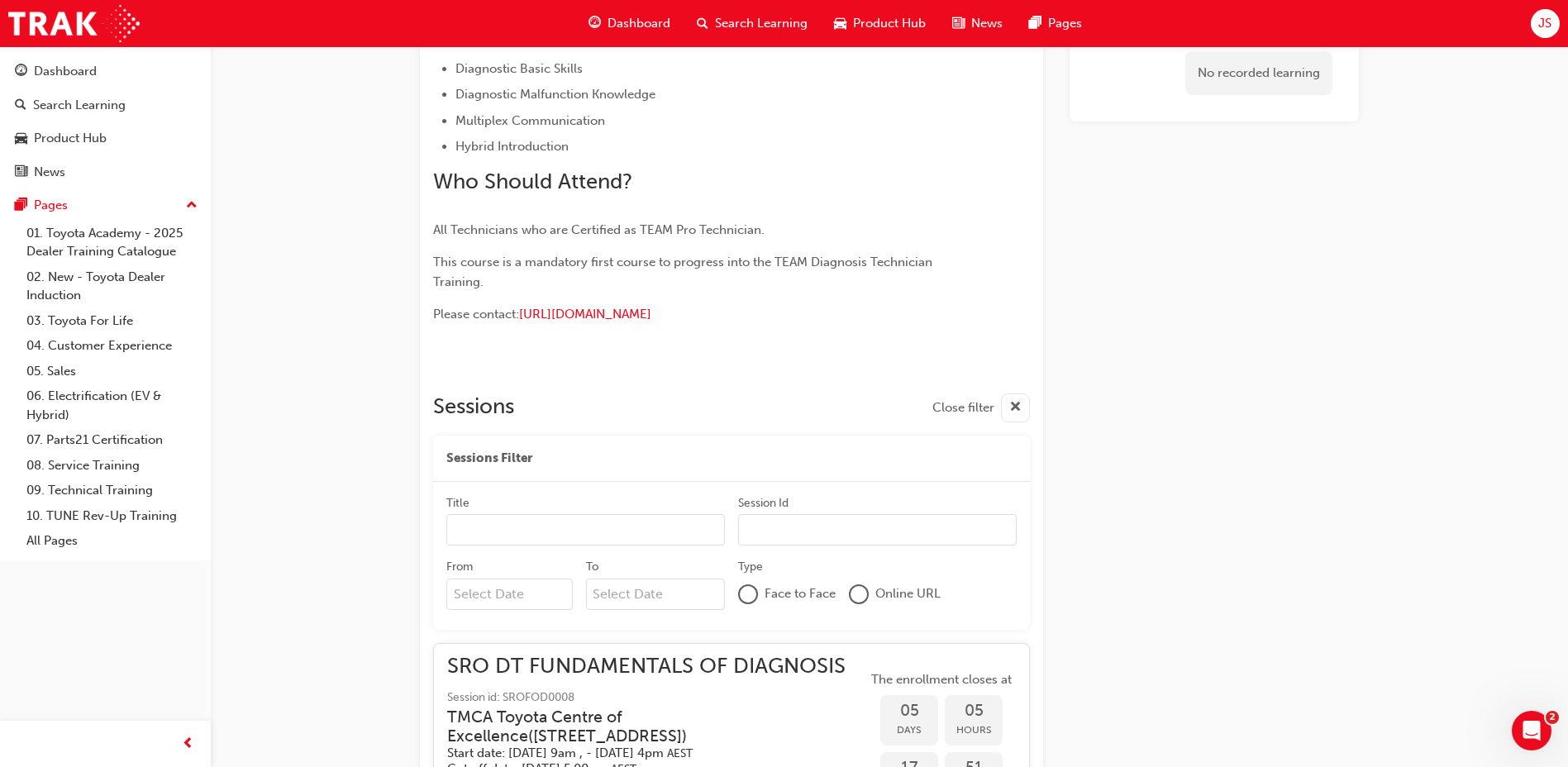
click at [665, 540] on input "Title" at bounding box center [586, 530] width 279 height 31
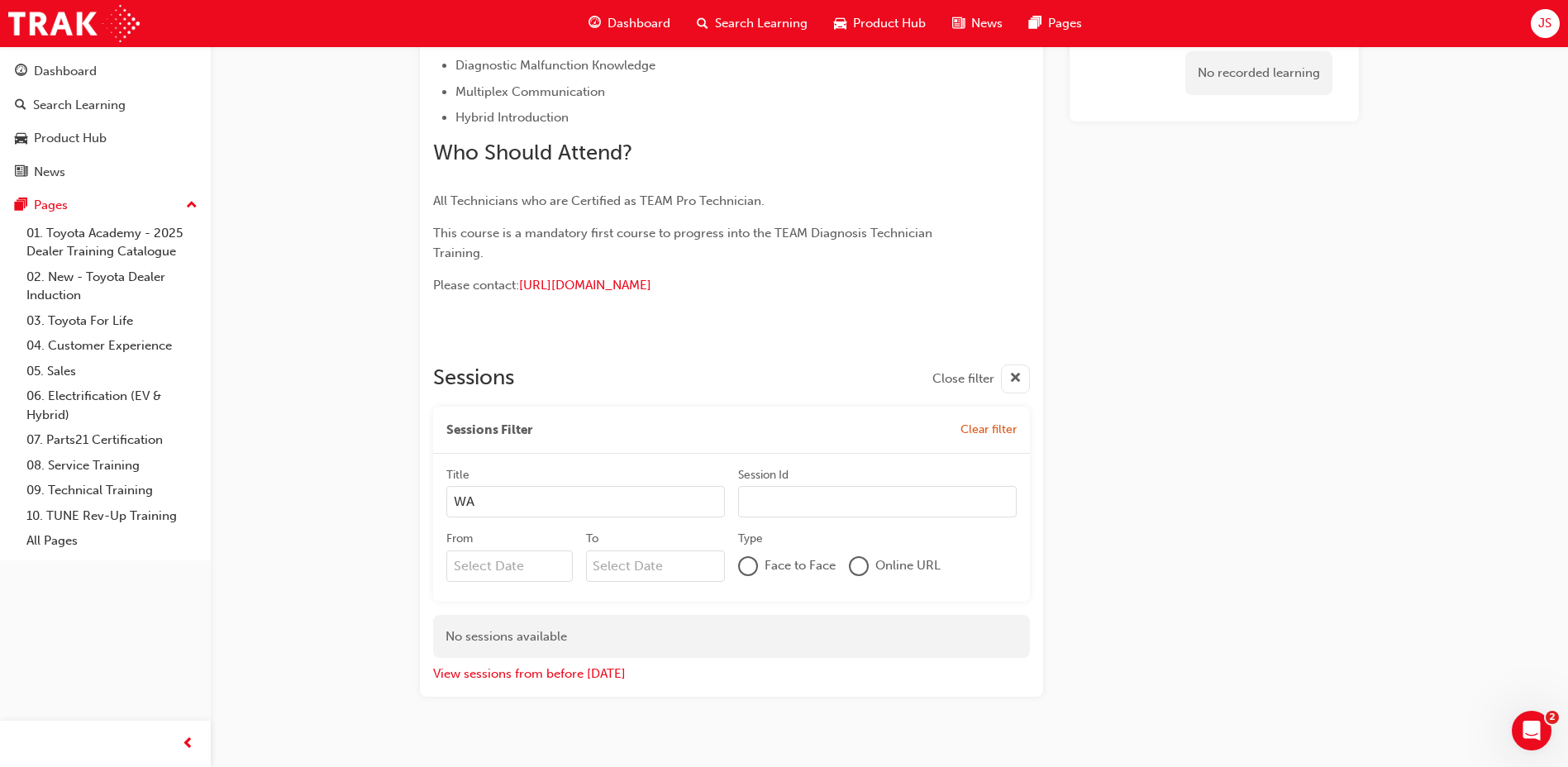
scroll to position [678, 0]
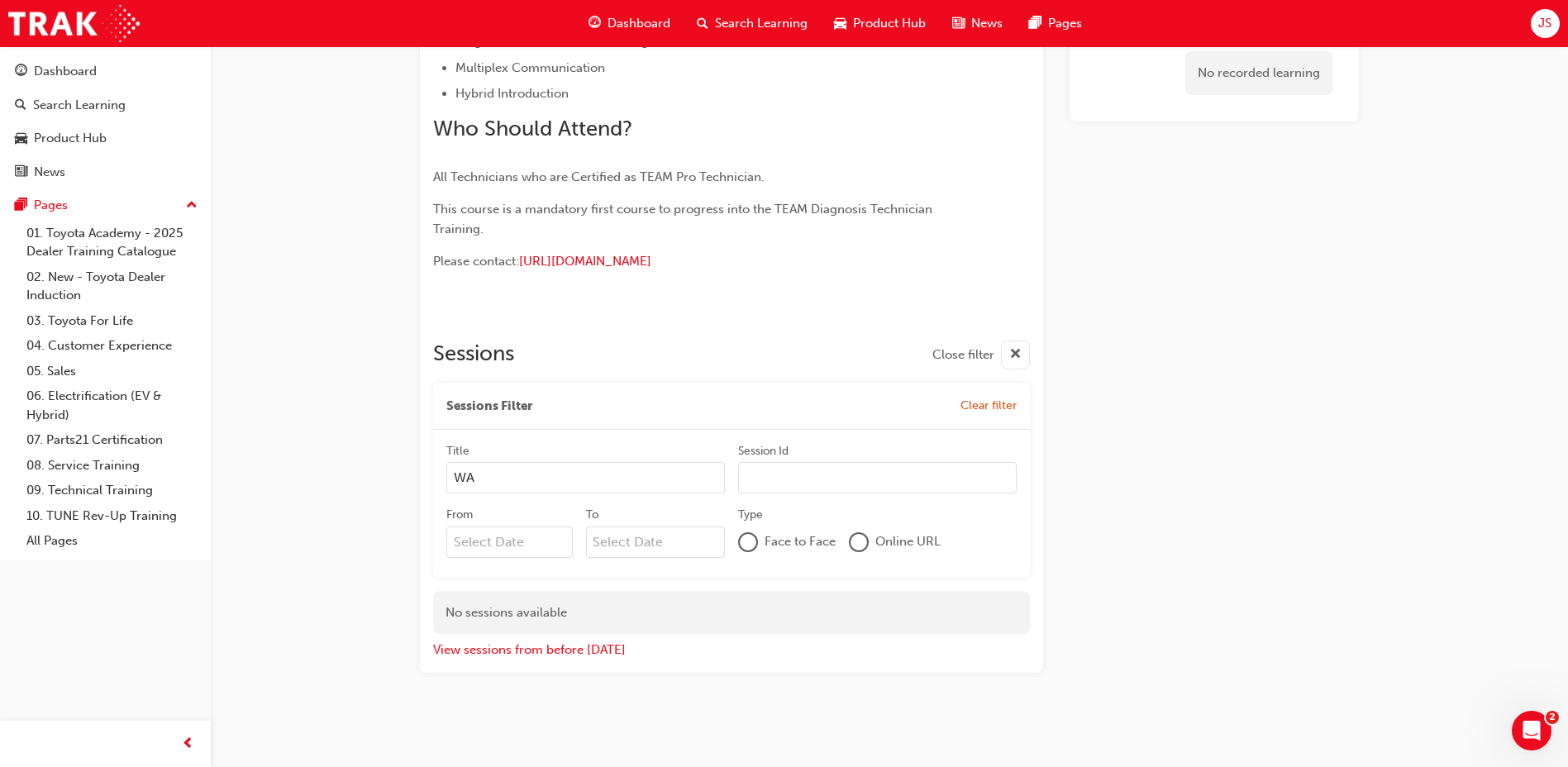
drag, startPoint x: 595, startPoint y: 488, endPoint x: 394, endPoint y: 524, distance: 204.2
click at [394, 524] on div "DT Fundamentals of Diagnosis Instructor led Stream: Technical 4 days 0 T21-DTFD…" at bounding box center [889, 60] width 992 height 1332
type input "="
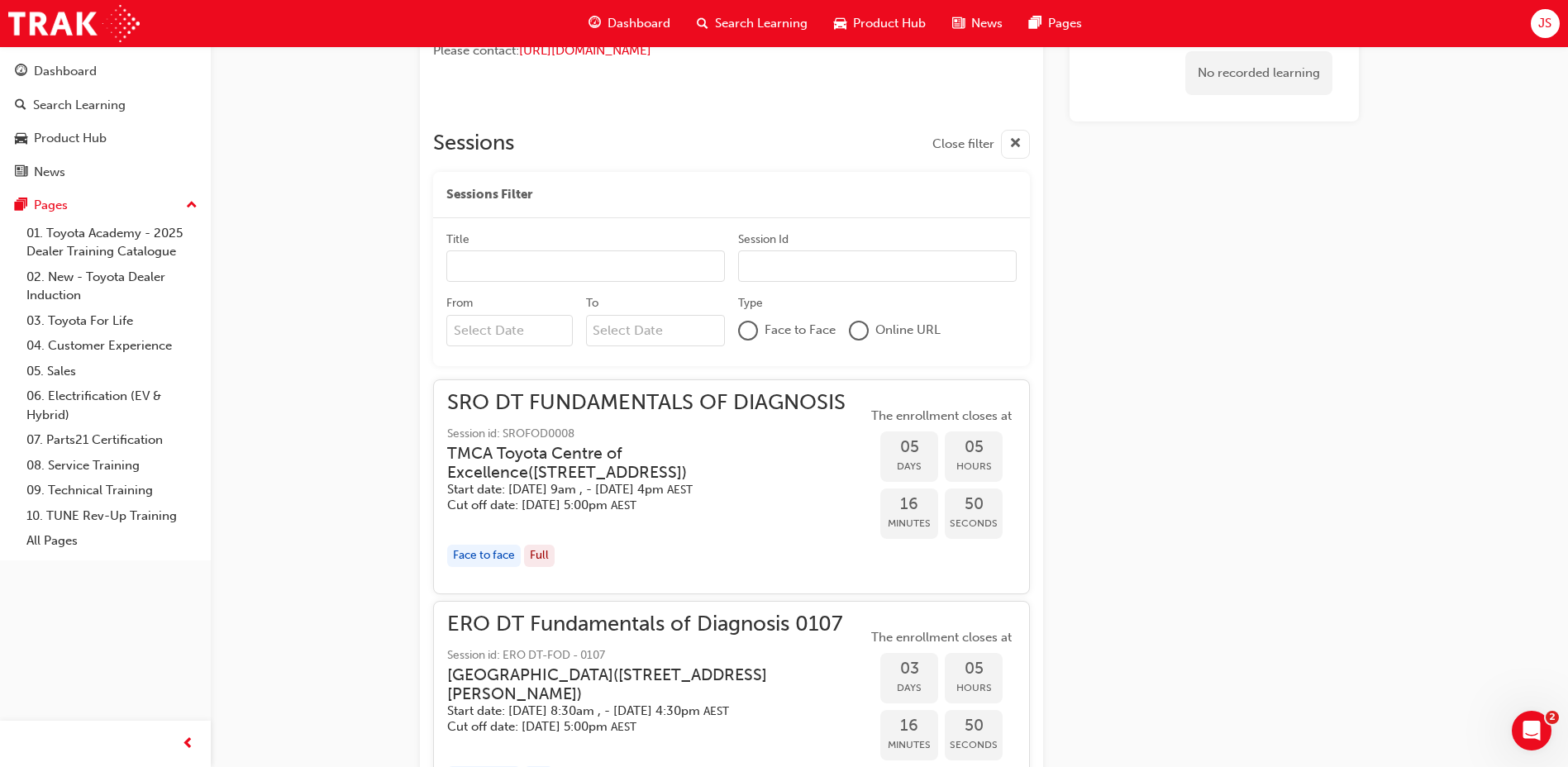
scroll to position [874, 0]
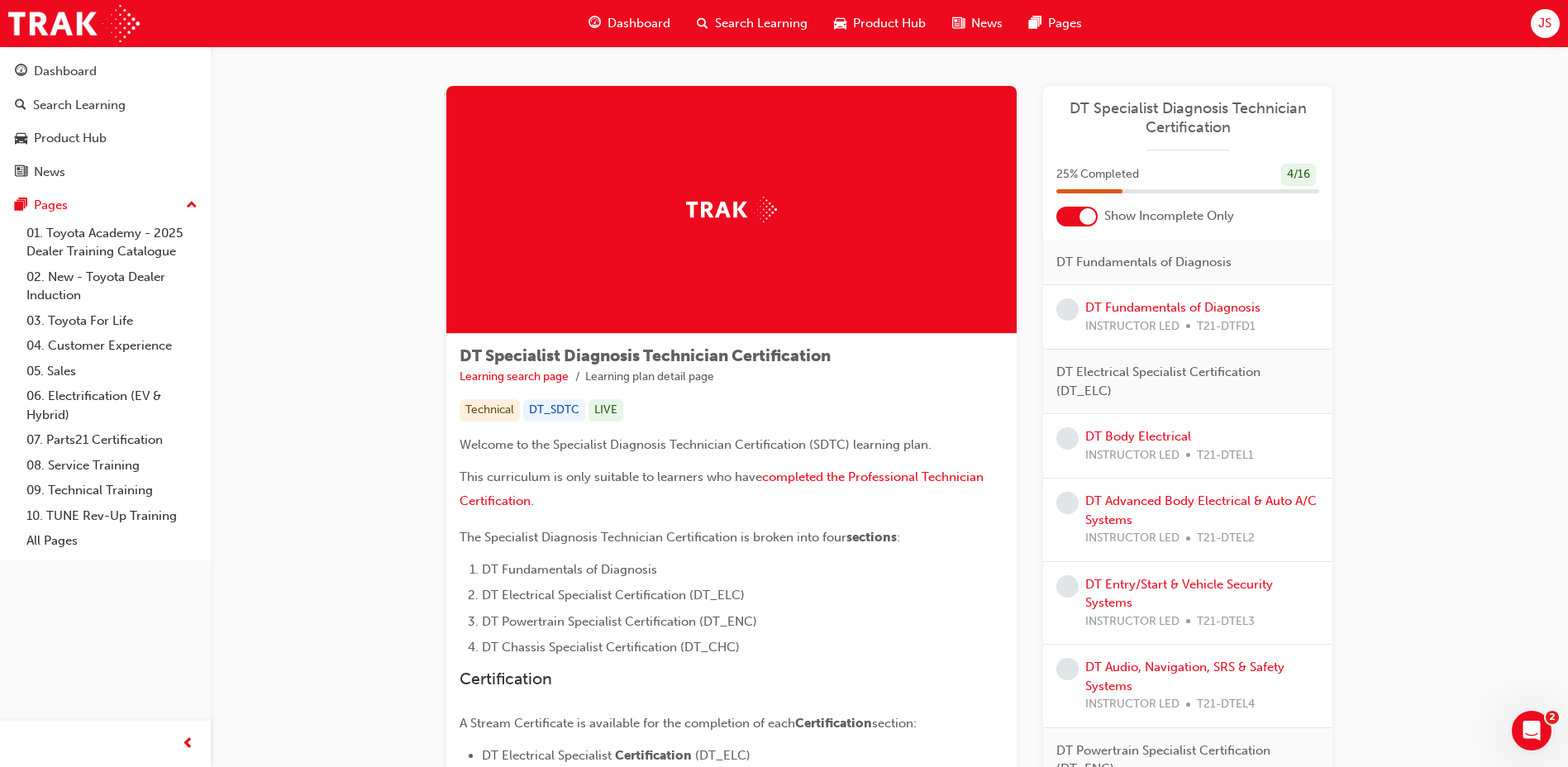
click at [1086, 200] on div "25 % Completed 4 / 16" at bounding box center [1188, 185] width 289 height 43
click at [1083, 218] on div at bounding box center [1088, 217] width 17 height 17
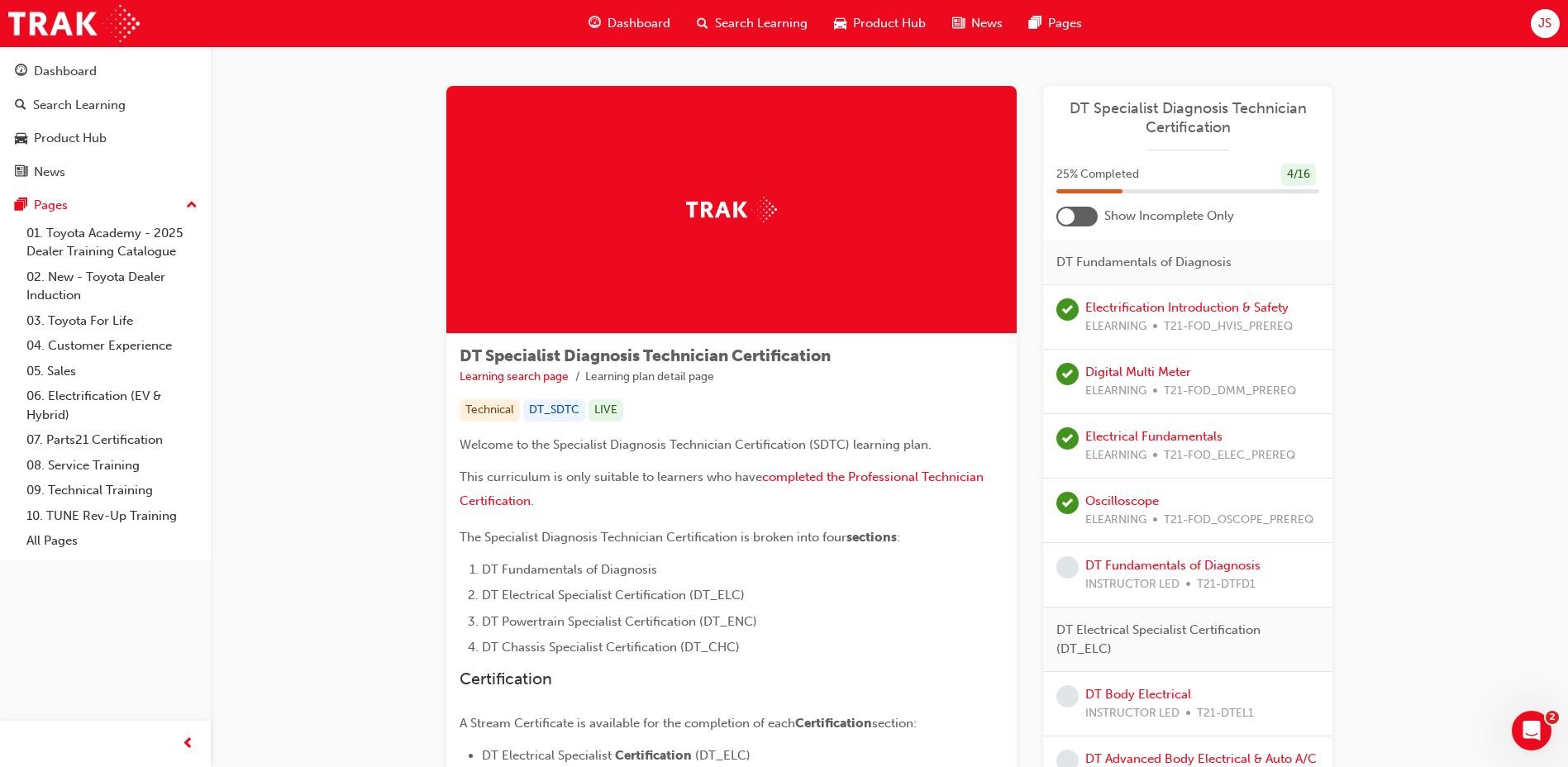
click at [1083, 218] on div at bounding box center [1077, 217] width 41 height 20
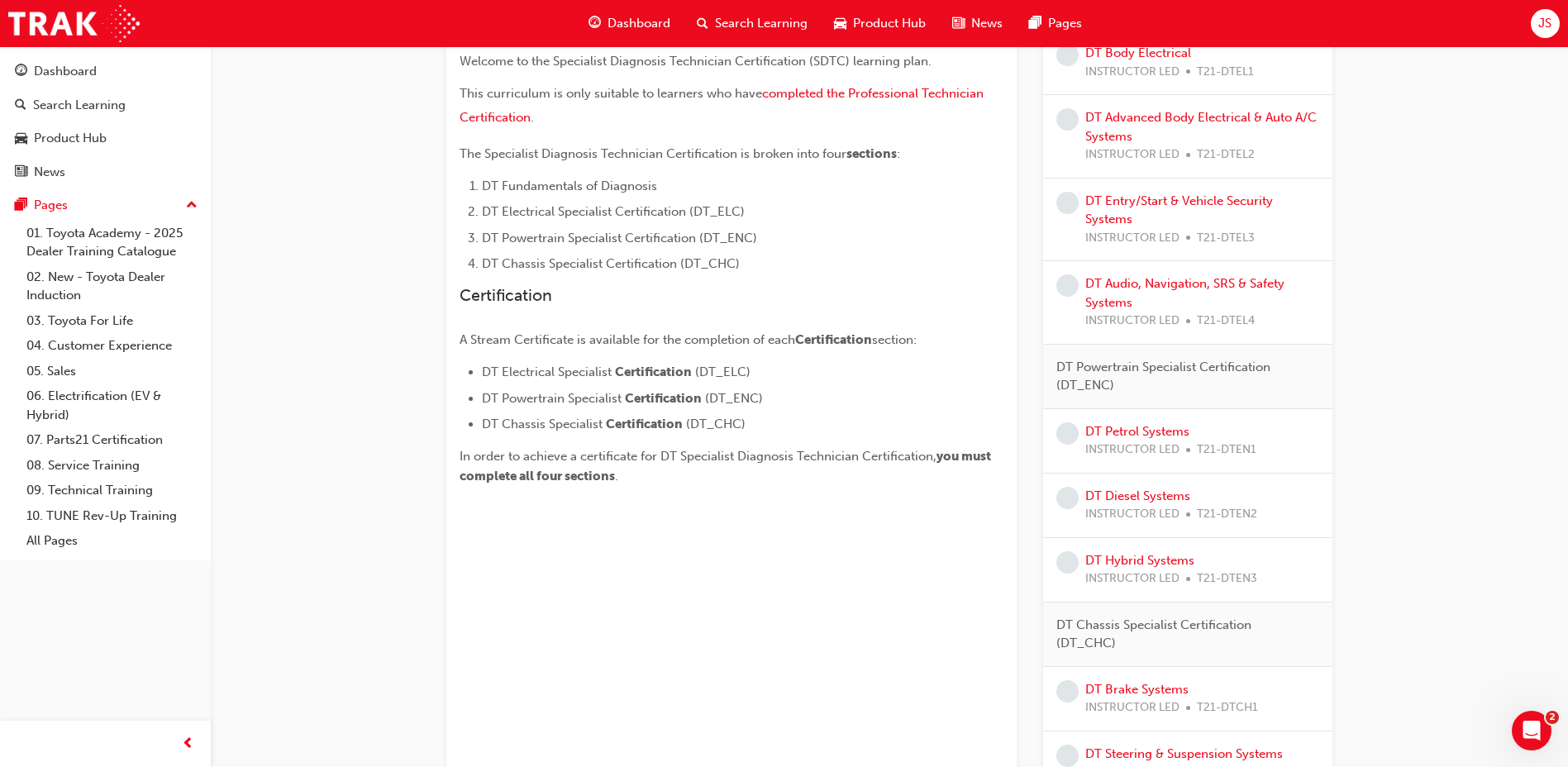
scroll to position [414, 0]
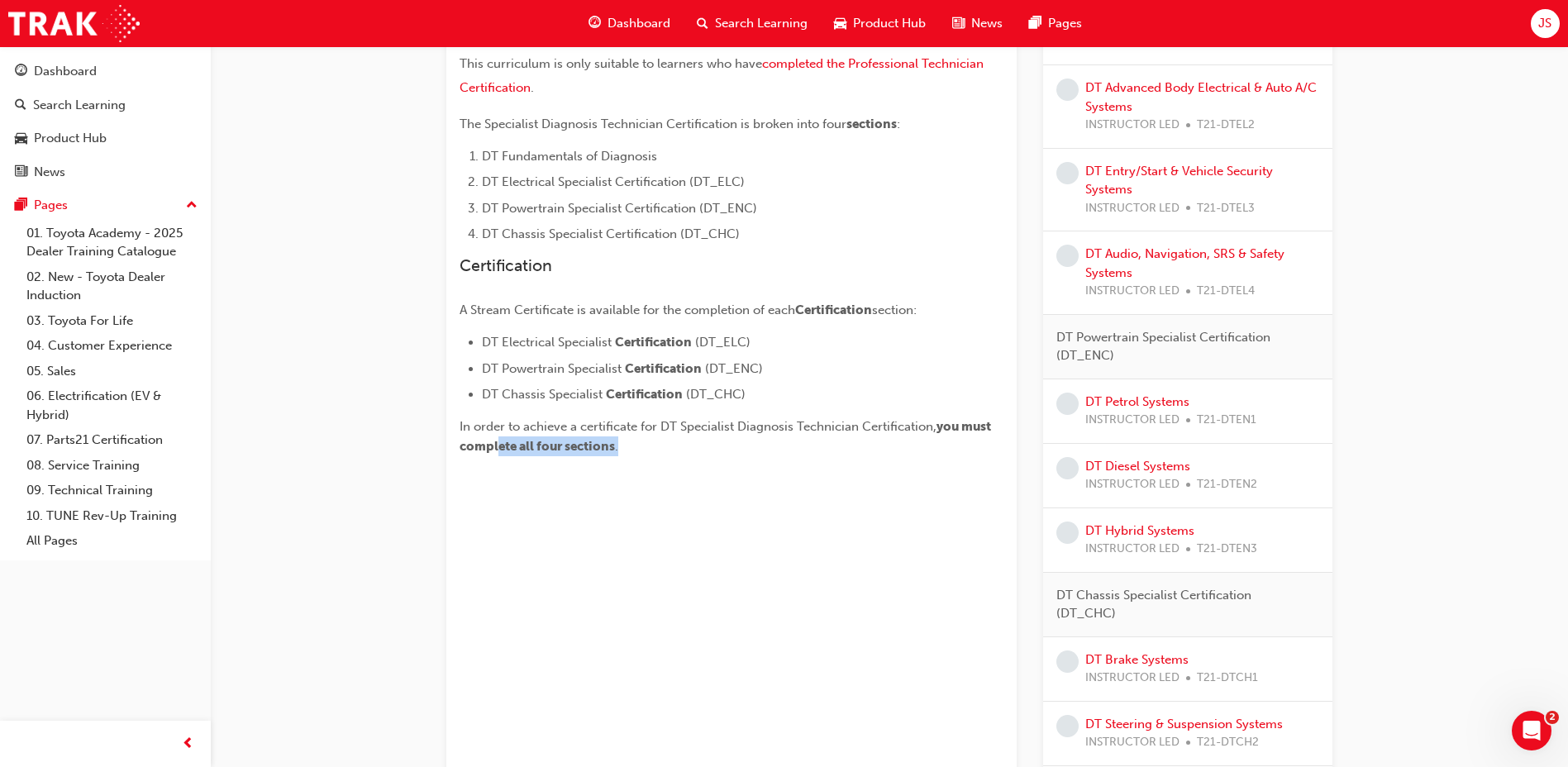
drag, startPoint x: 496, startPoint y: 491, endPoint x: 782, endPoint y: 638, distance: 321.6
click at [782, 638] on div "DT Specialist Diagnosis Technician Certification Learning search page Learning …" at bounding box center [732, 284] width 571 height 1223
drag, startPoint x: 782, startPoint y: 638, endPoint x: 690, endPoint y: 578, distance: 109.8
click at [690, 578] on div "DT Specialist Diagnosis Technician Certification Learning search page Learning …" at bounding box center [732, 284] width 571 height 1223
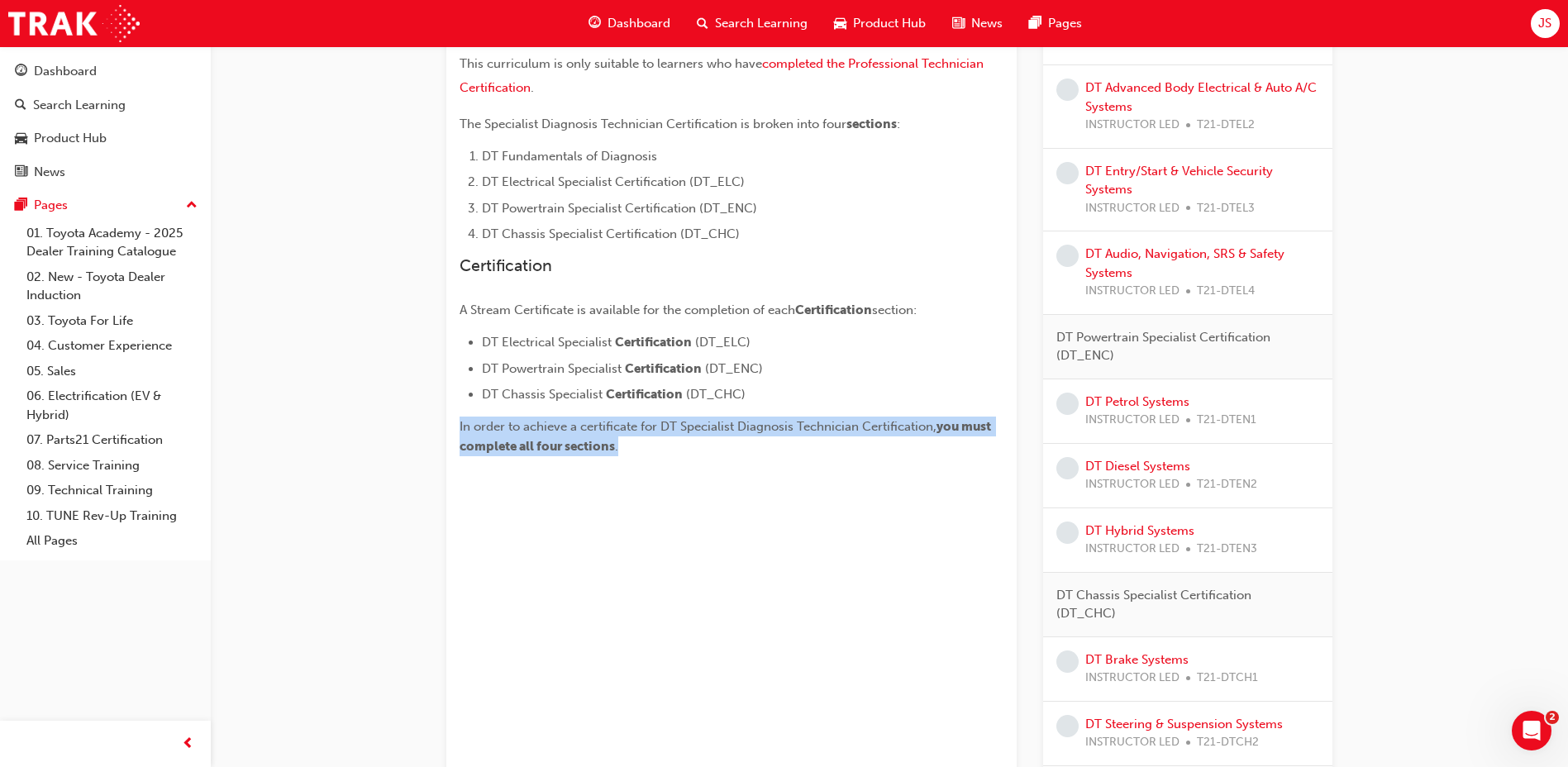
drag, startPoint x: 456, startPoint y: 420, endPoint x: 878, endPoint y: 472, distance: 425.2
click at [878, 472] on div "DT Specialist Diagnosis Technician Certification Learning search page Learning …" at bounding box center [732, 201] width 571 height 562
drag, startPoint x: 878, startPoint y: 472, endPoint x: 772, endPoint y: 473, distance: 106.0
click at [772, 473] on div "DT Specialist Diagnosis Technician Certification Learning search page Learning …" at bounding box center [732, 201] width 571 height 562
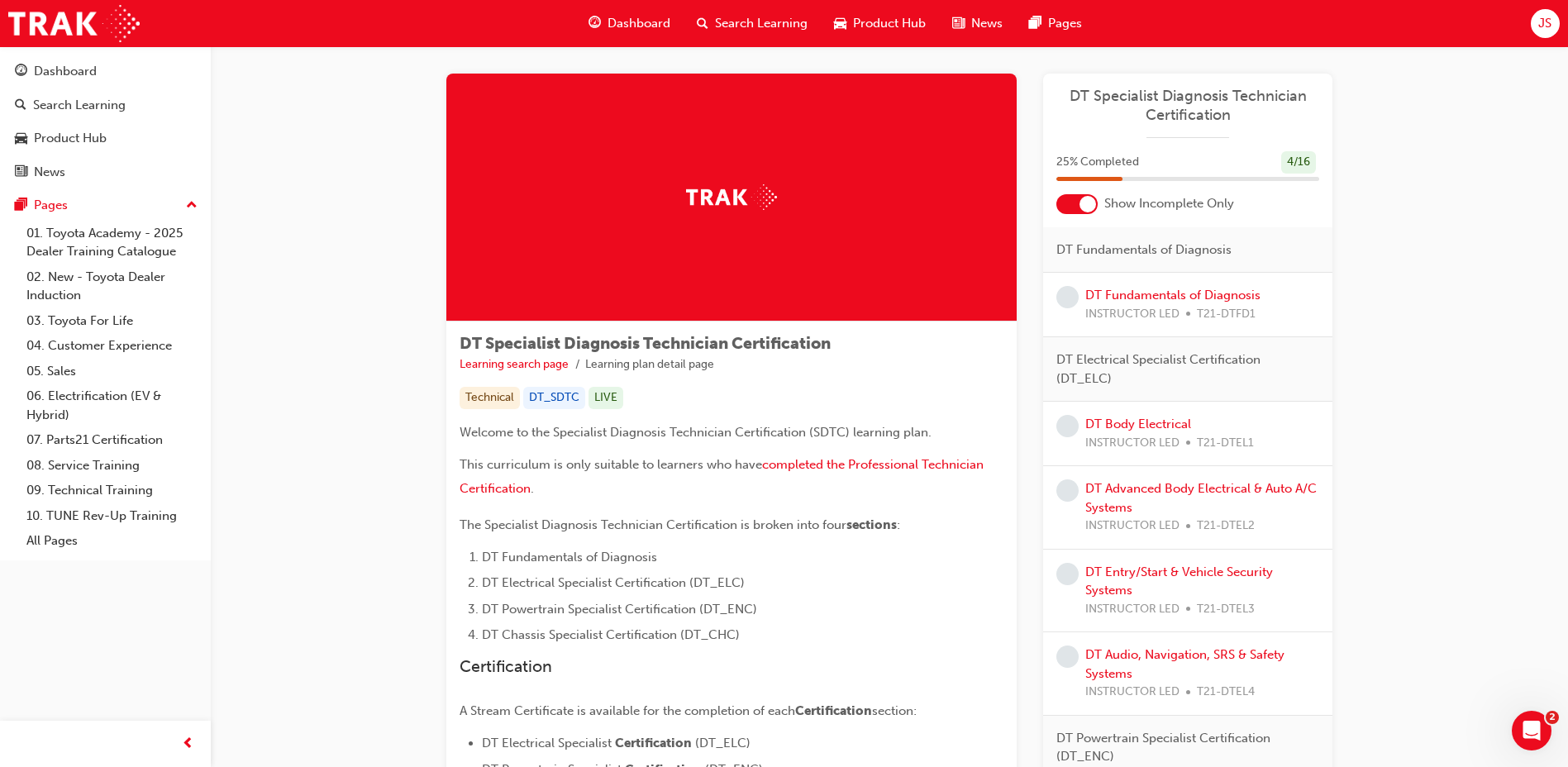
scroll to position [0, 0]
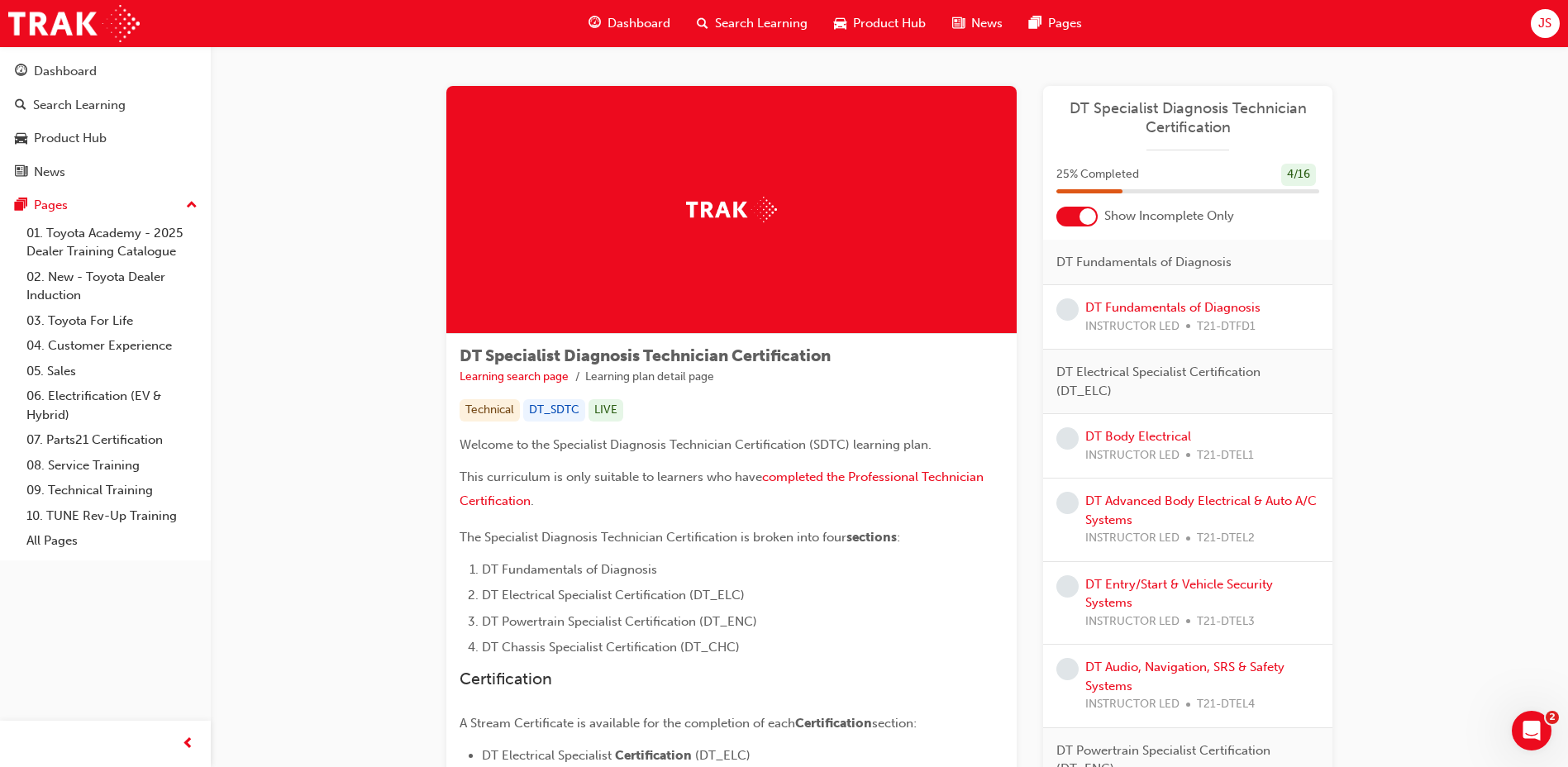
click at [1088, 216] on div at bounding box center [1088, 217] width 17 height 17
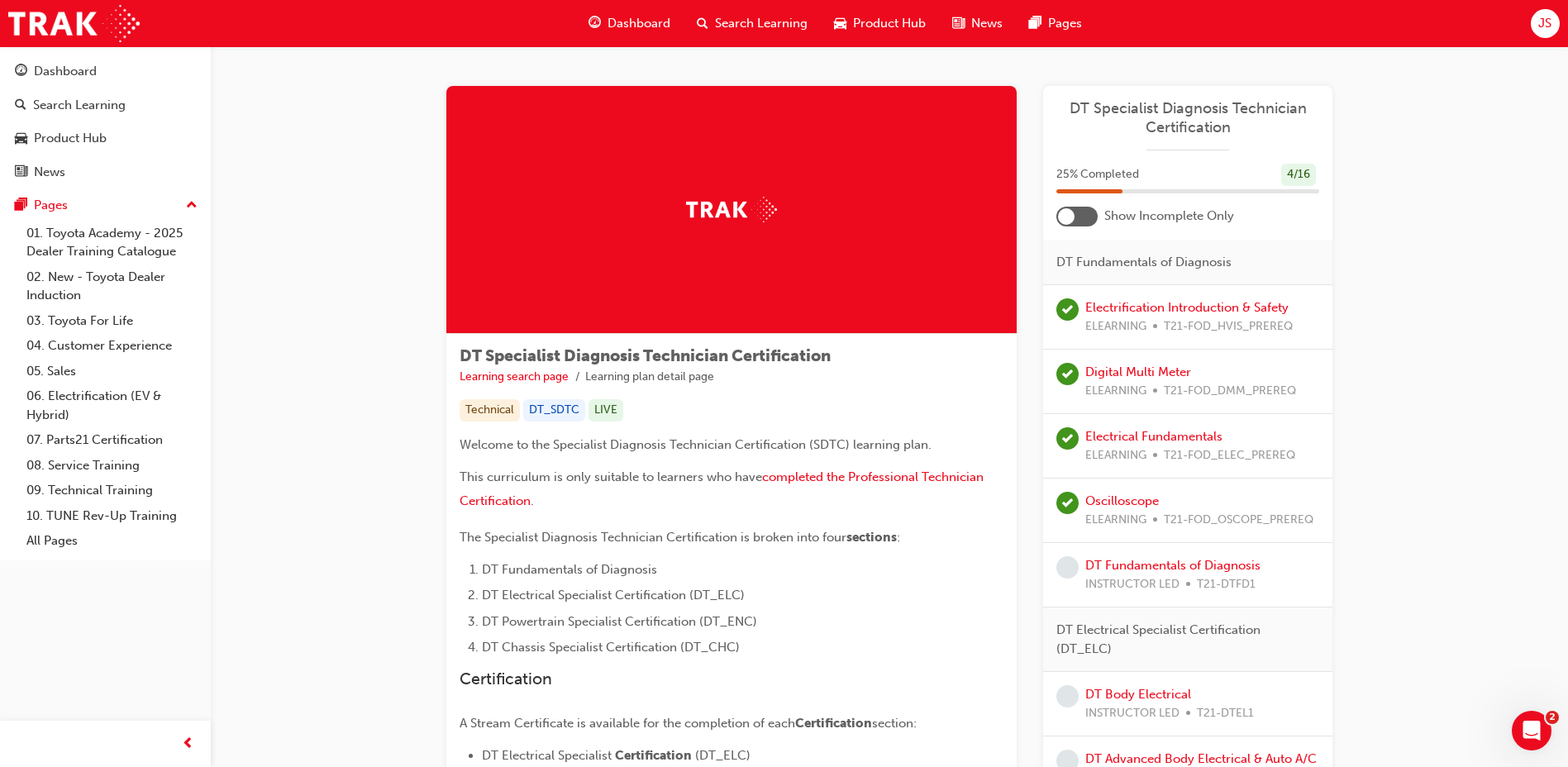
click at [1088, 216] on div at bounding box center [1077, 217] width 41 height 20
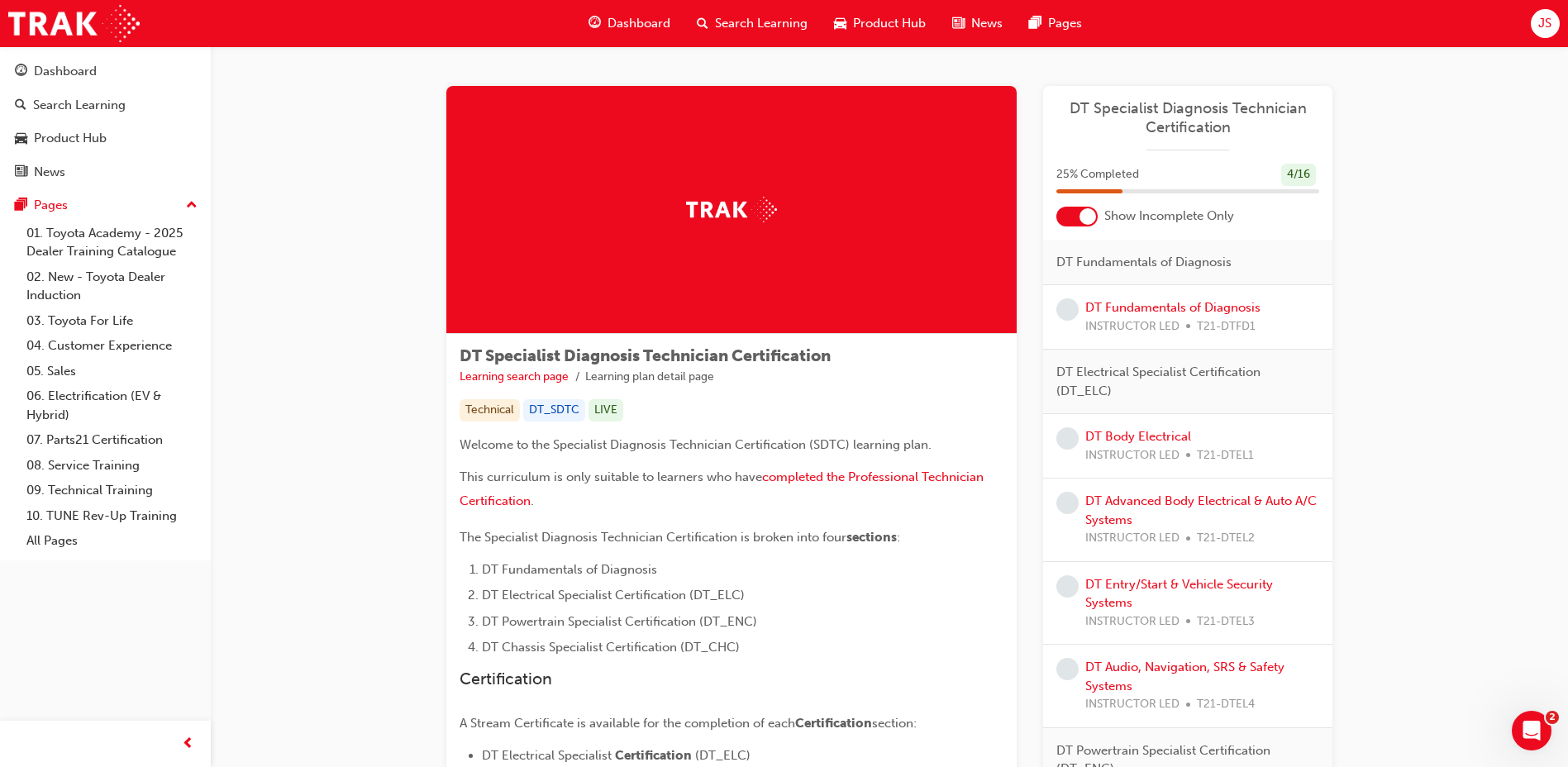
click at [1088, 216] on div at bounding box center [1088, 217] width 17 height 17
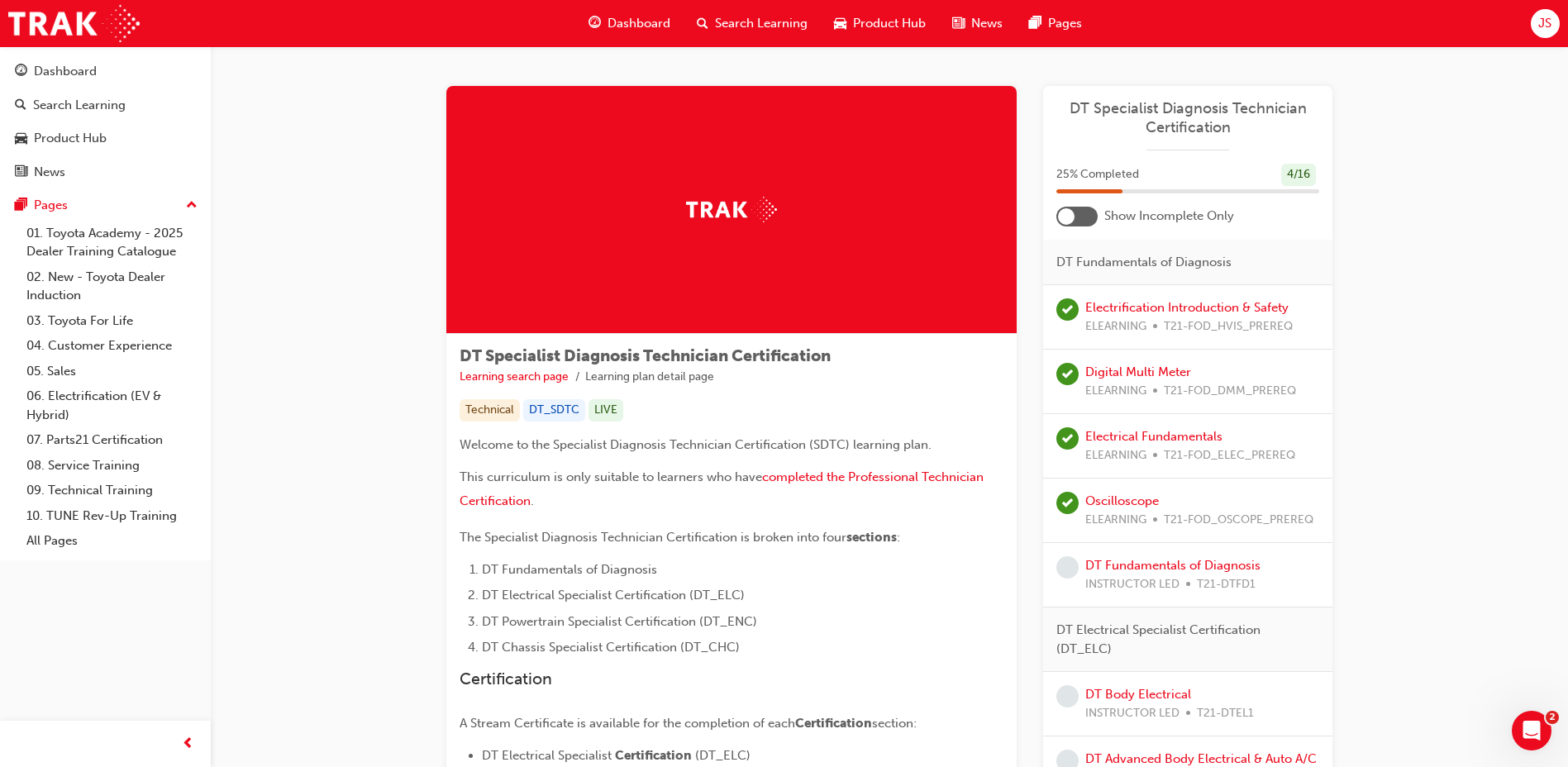
click at [1088, 216] on div at bounding box center [1077, 217] width 41 height 20
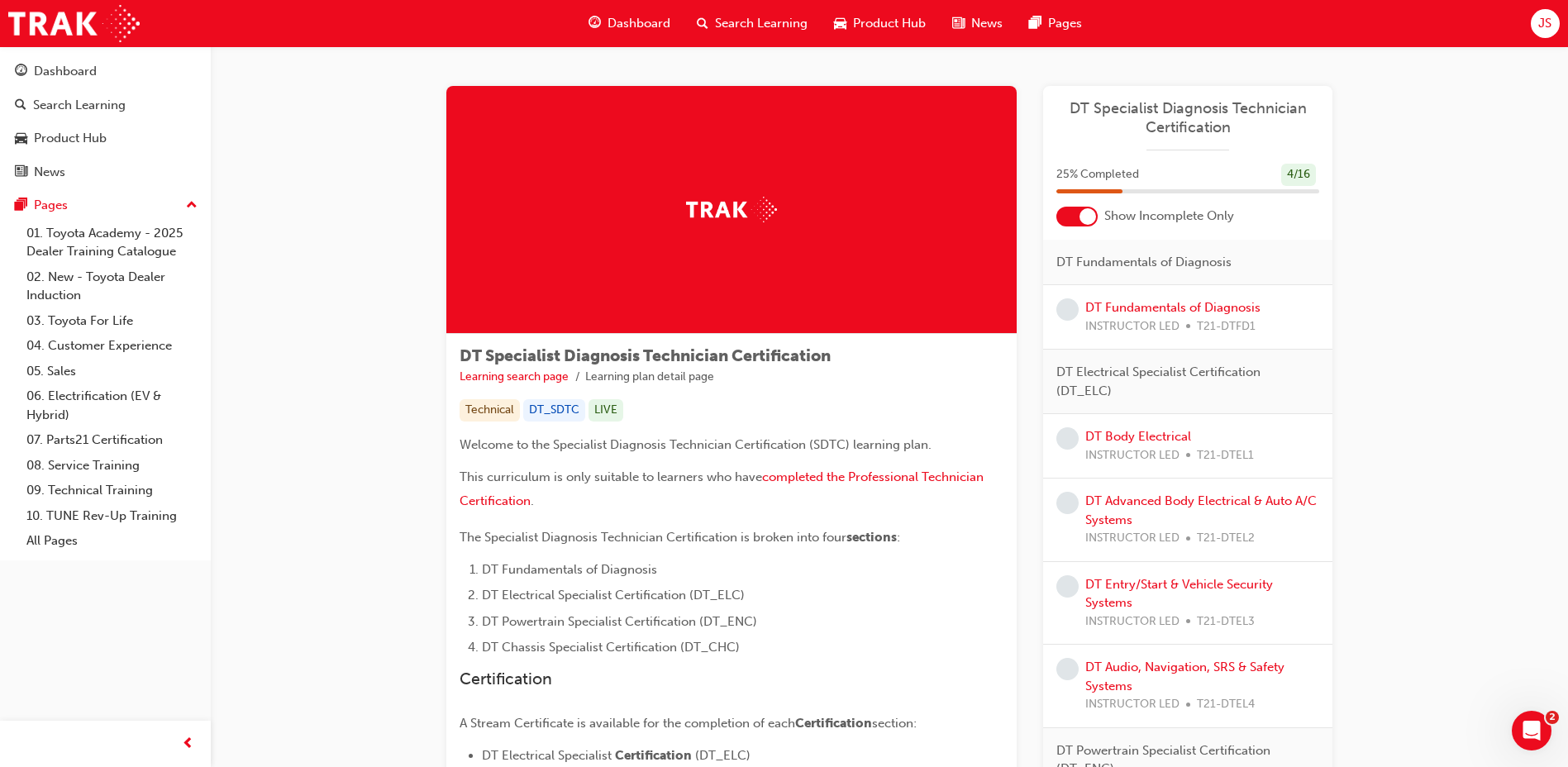
click at [588, 0] on div "Dashboard Search Learning Product Hub News Pages" at bounding box center [835, 23] width 533 height 47
click at [588, 5] on div "Dashboard Search Learning Product Hub News Pages" at bounding box center [835, 23] width 533 height 47
click at [585, 10] on div "Dashboard" at bounding box center [629, 23] width 108 height 34
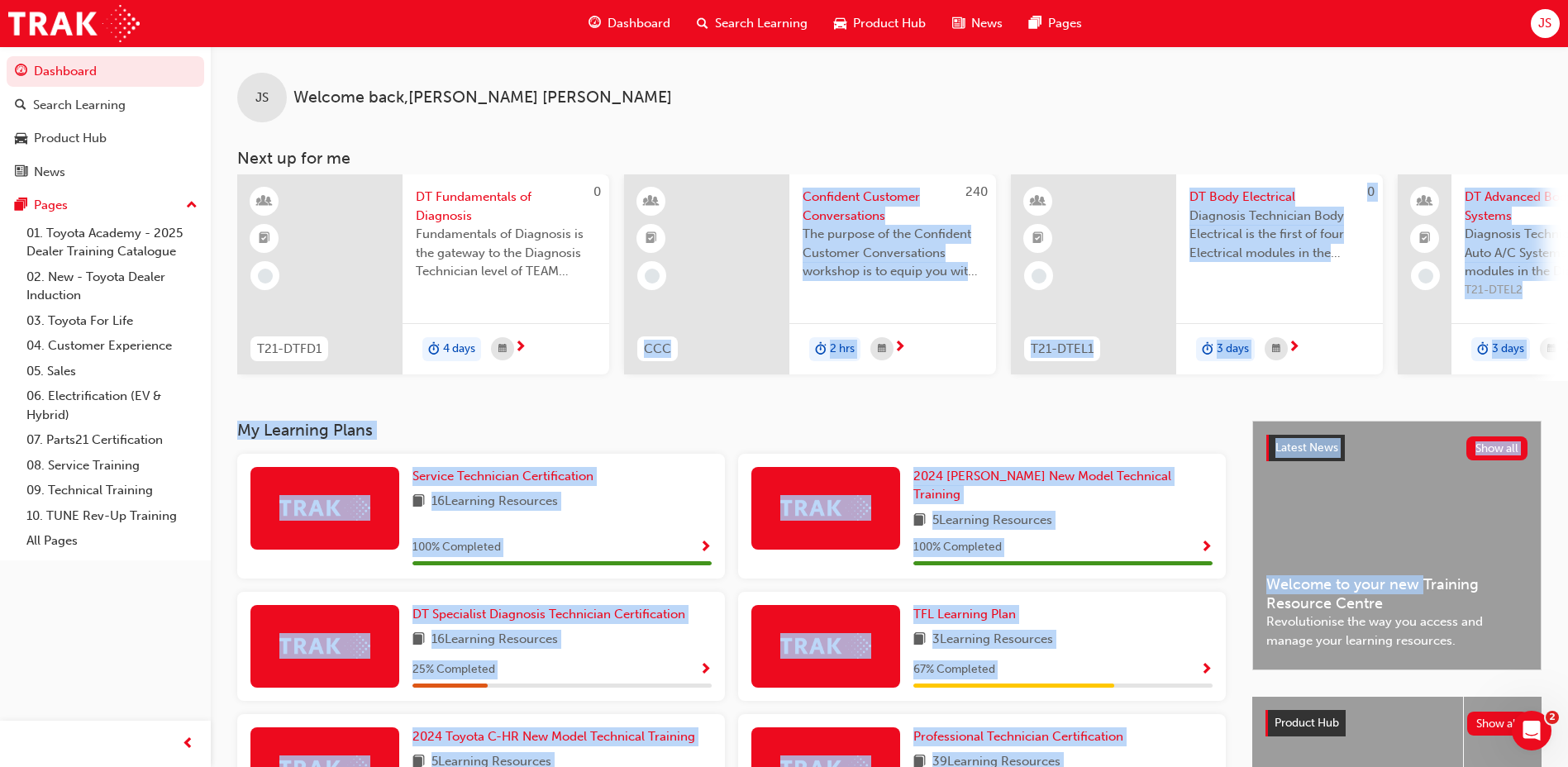
drag, startPoint x: 705, startPoint y: 376, endPoint x: 1425, endPoint y: 495, distance: 729.8
click at [1425, 495] on div "JS Welcome back , [PERSON_NAME] Next up for me 0 T21-DTFD1 DT Fundamentals of D…" at bounding box center [889, 515] width 1357 height 939
click at [1084, 419] on div "JS Welcome back , [PERSON_NAME] Next up for me 0 T21-DTFD1 DT Fundamentals of D…" at bounding box center [889, 233] width 1357 height 375
click at [973, 438] on h3 "My Learning Plans" at bounding box center [731, 430] width 988 height 19
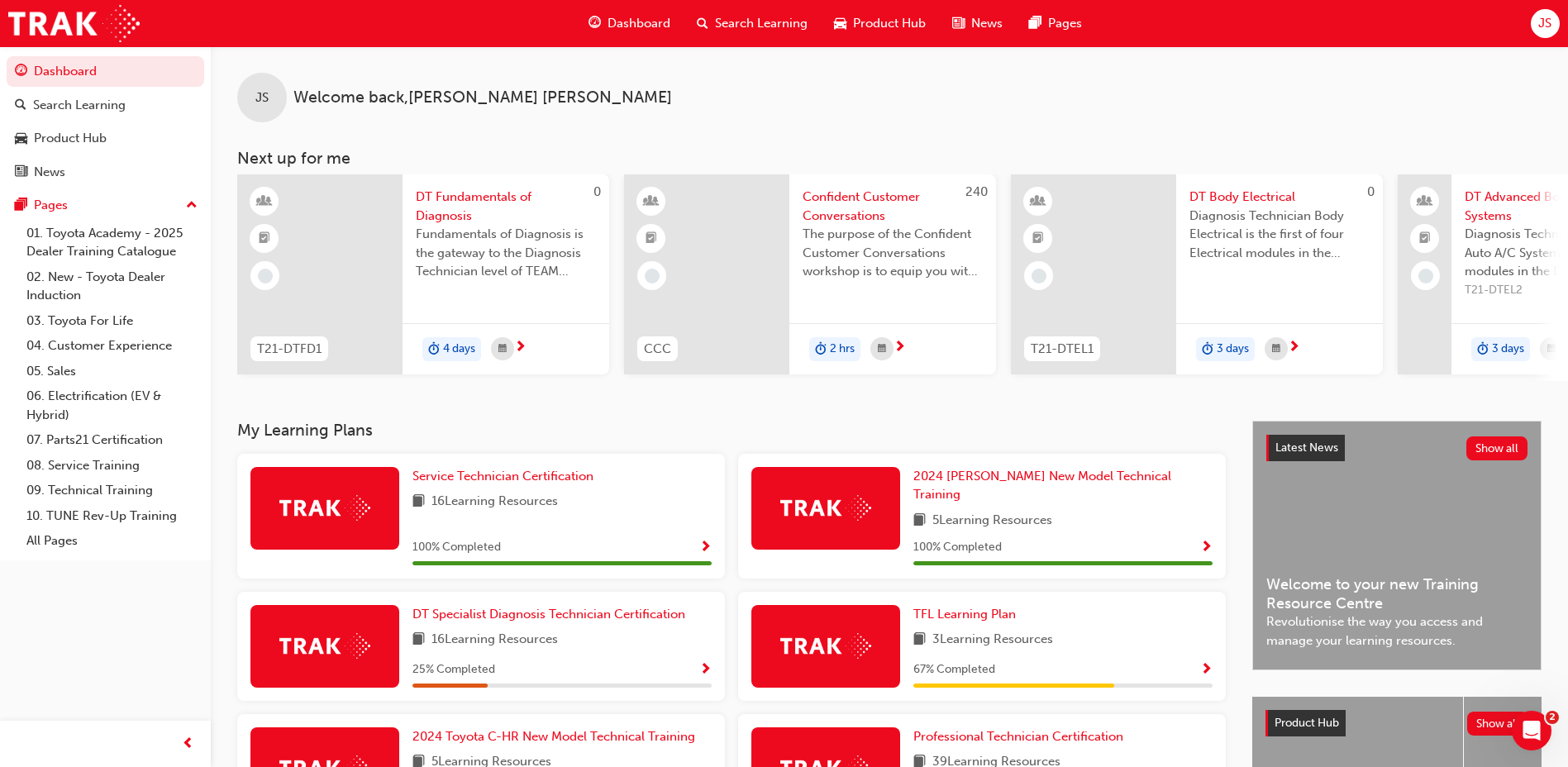
click at [914, 22] on span "Product Hub" at bounding box center [889, 23] width 73 height 19
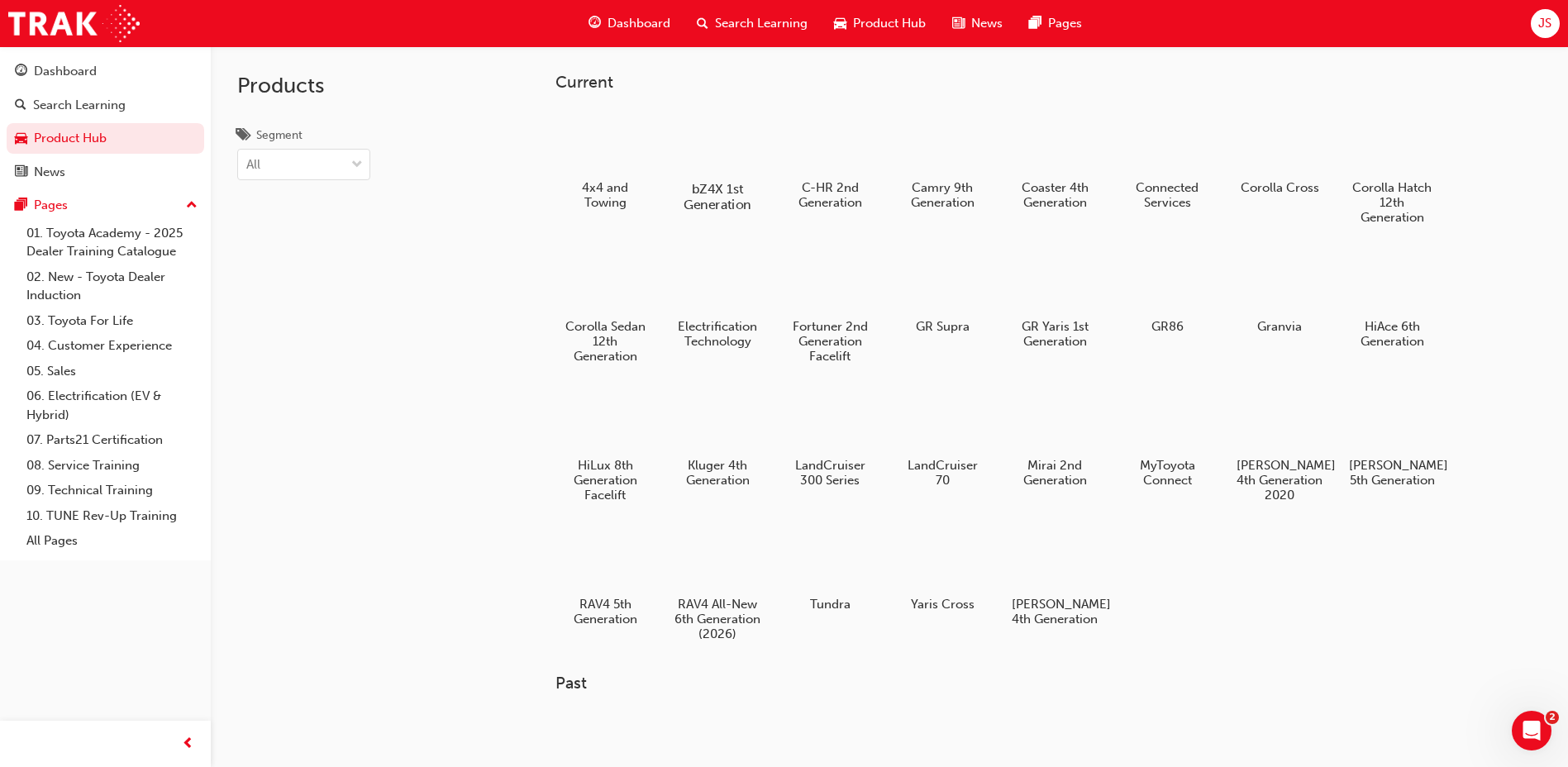
click at [715, 192] on h5 "bZ4X 1st Generation" at bounding box center [717, 197] width 92 height 31
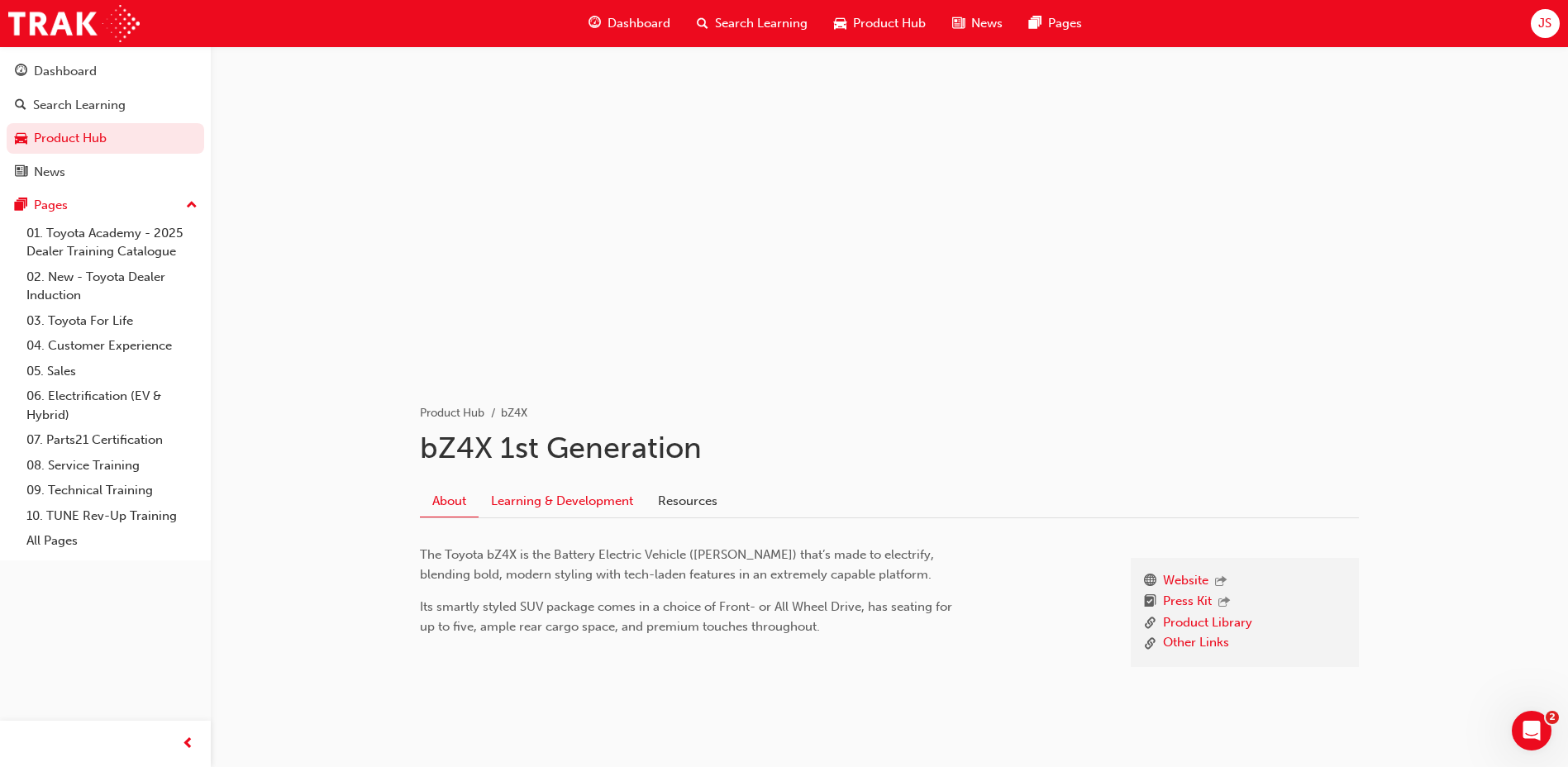
click at [562, 486] on link "Learning & Development" at bounding box center [562, 501] width 167 height 31
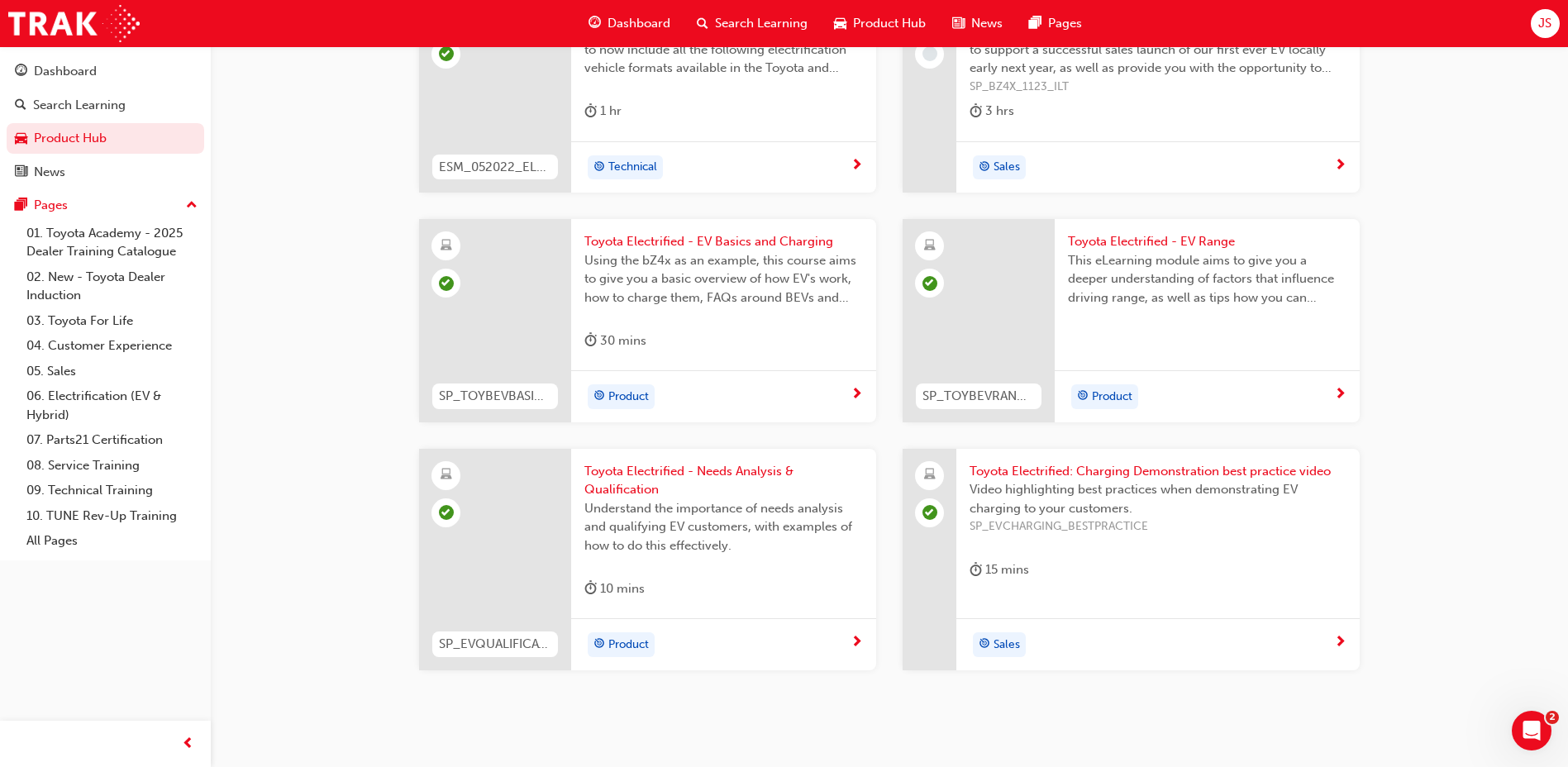
scroll to position [1539, 0]
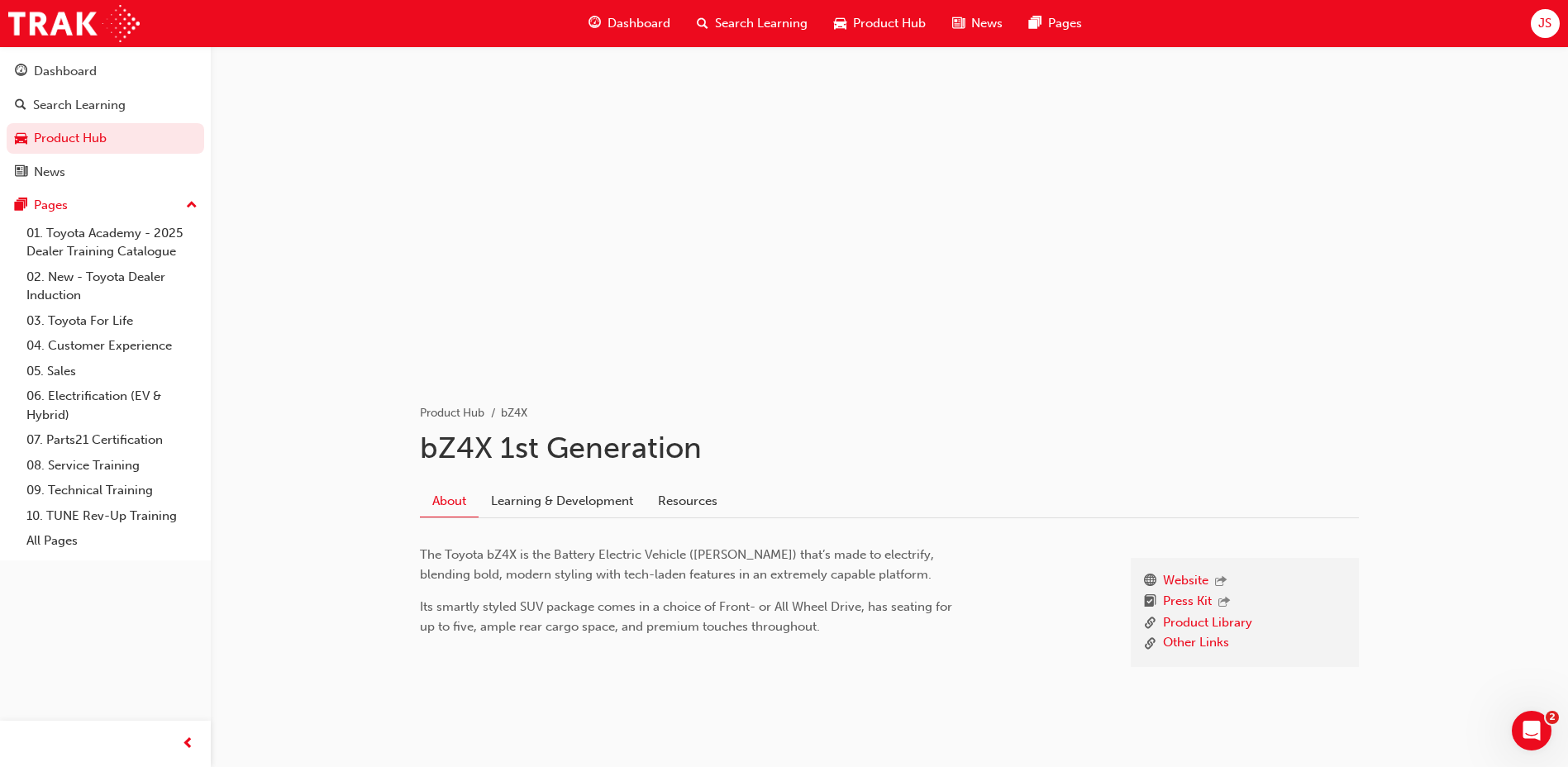
click at [920, 33] on div "Product Hub" at bounding box center [879, 23] width 118 height 34
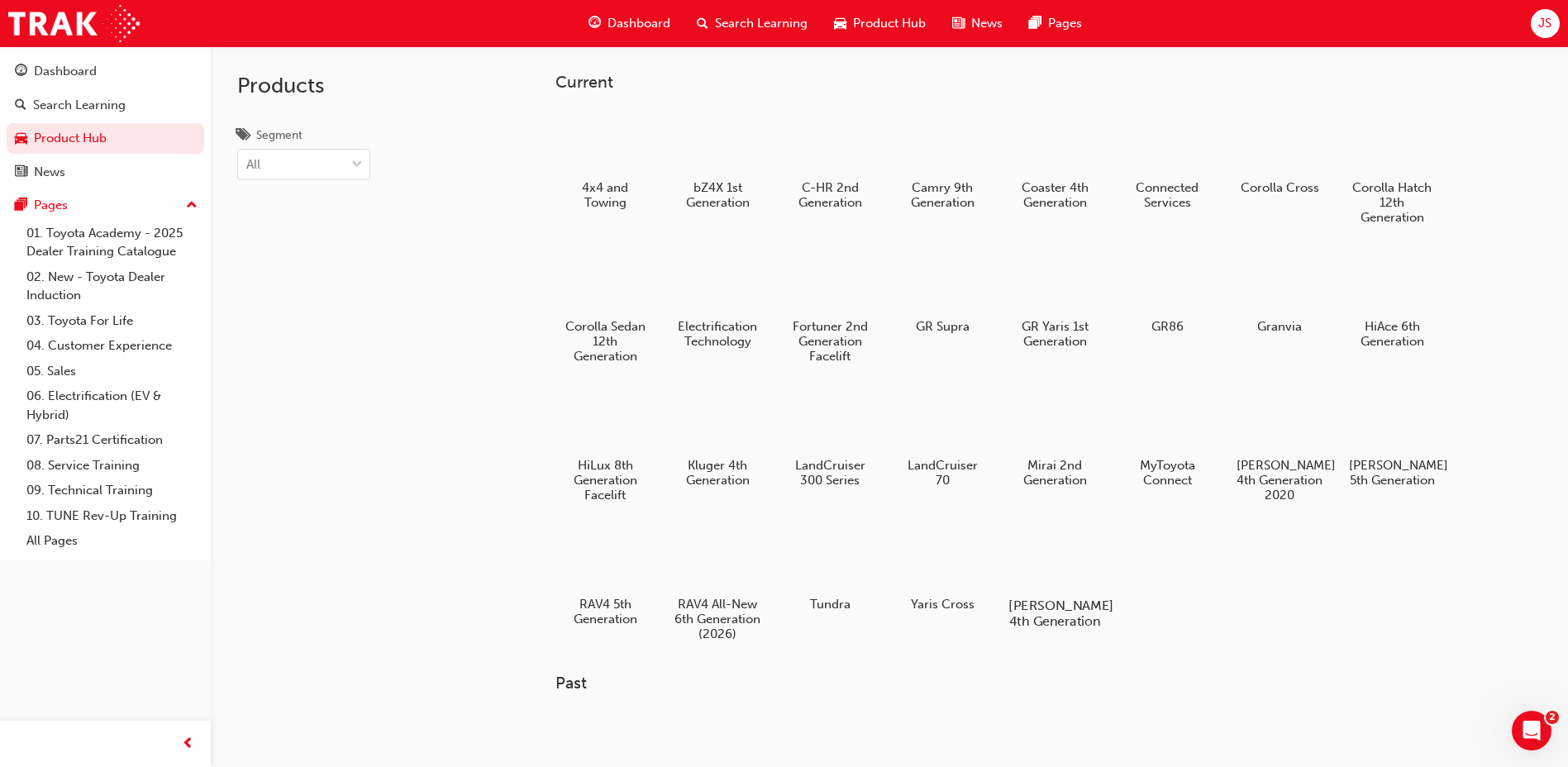
click at [1076, 592] on div "[PERSON_NAME] 4th Generation" at bounding box center [1054, 578] width 105 height 117
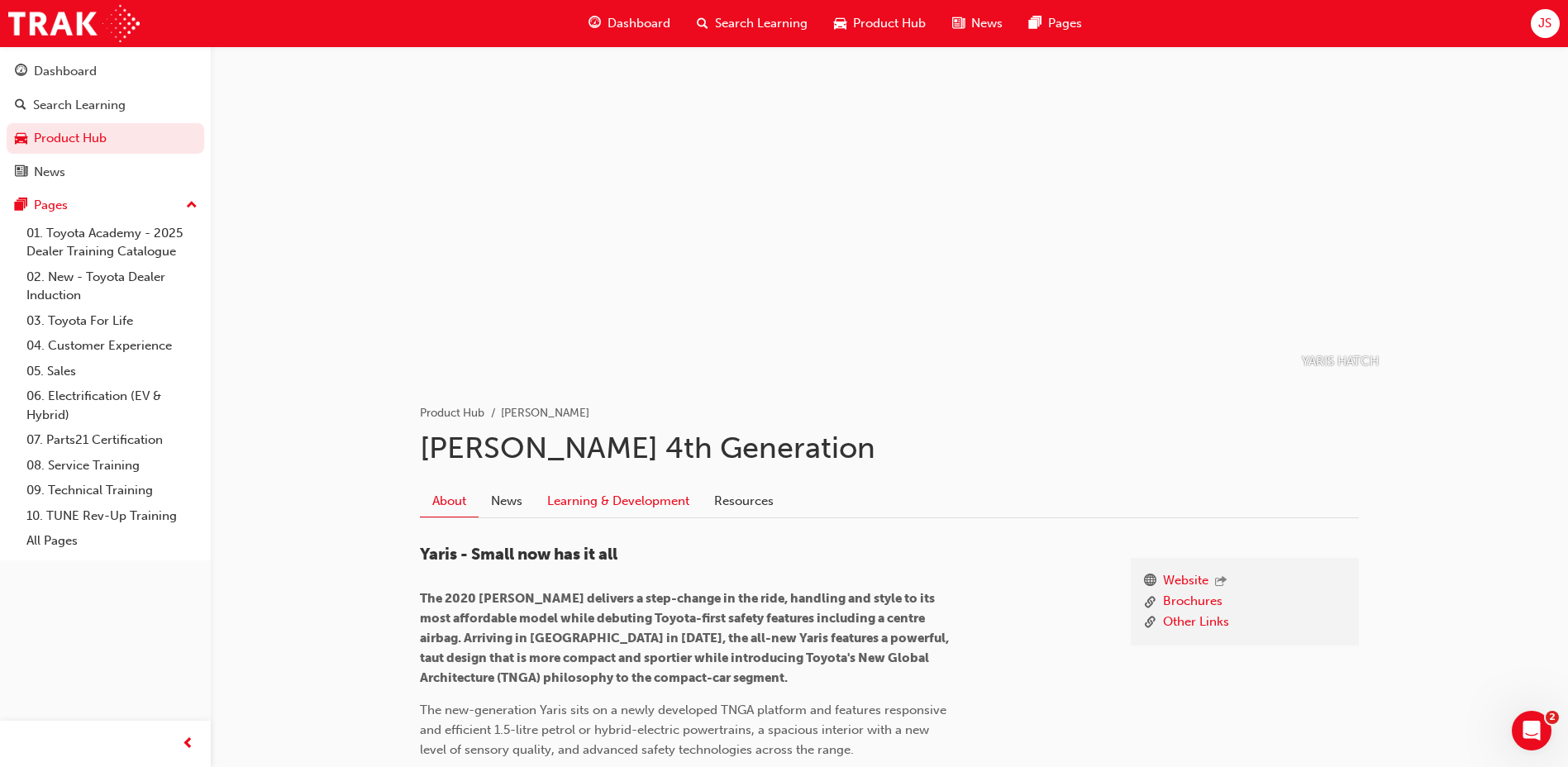
click at [636, 506] on link "Learning & Development" at bounding box center [619, 501] width 167 height 31
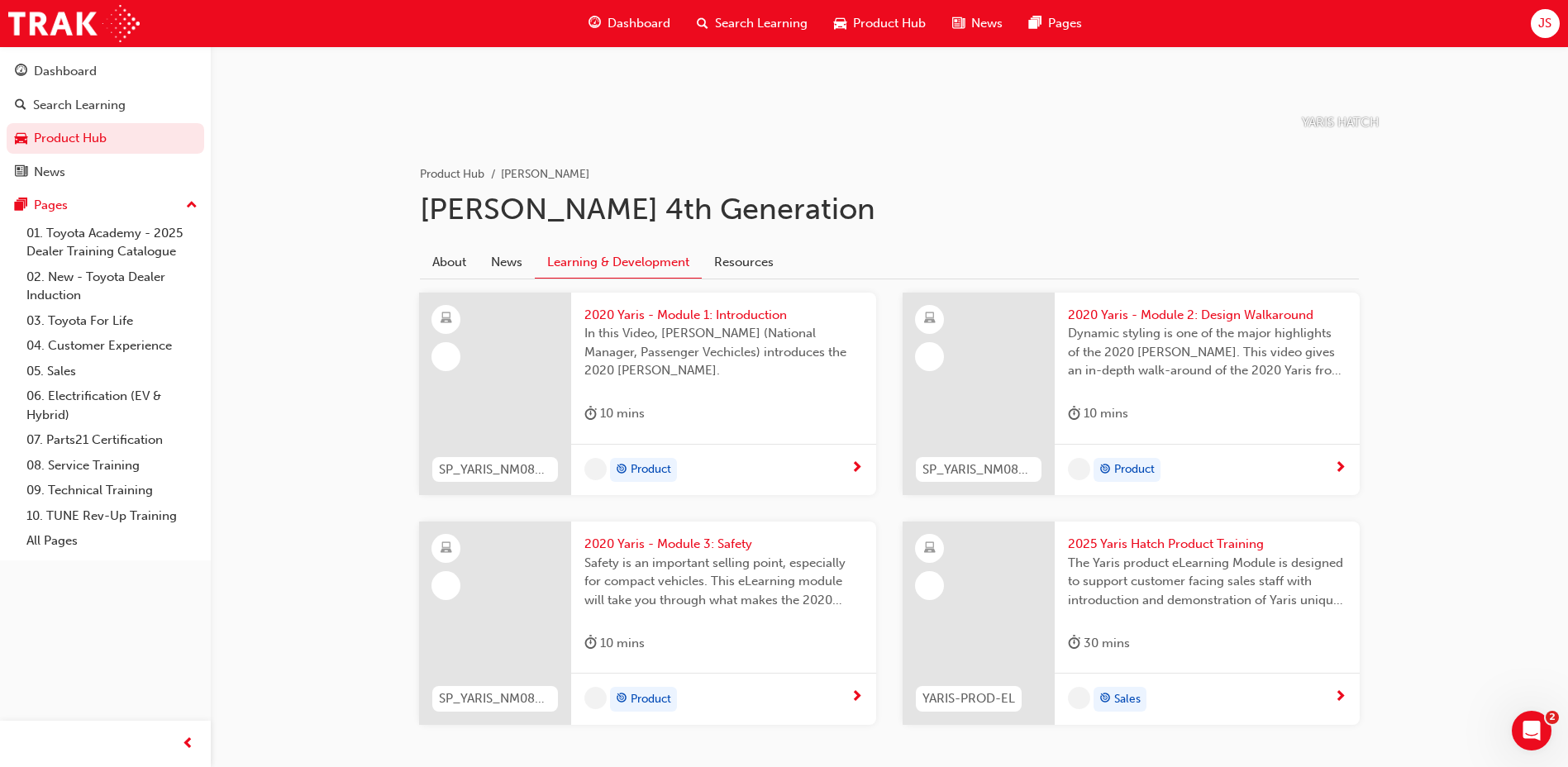
scroll to position [248, 0]
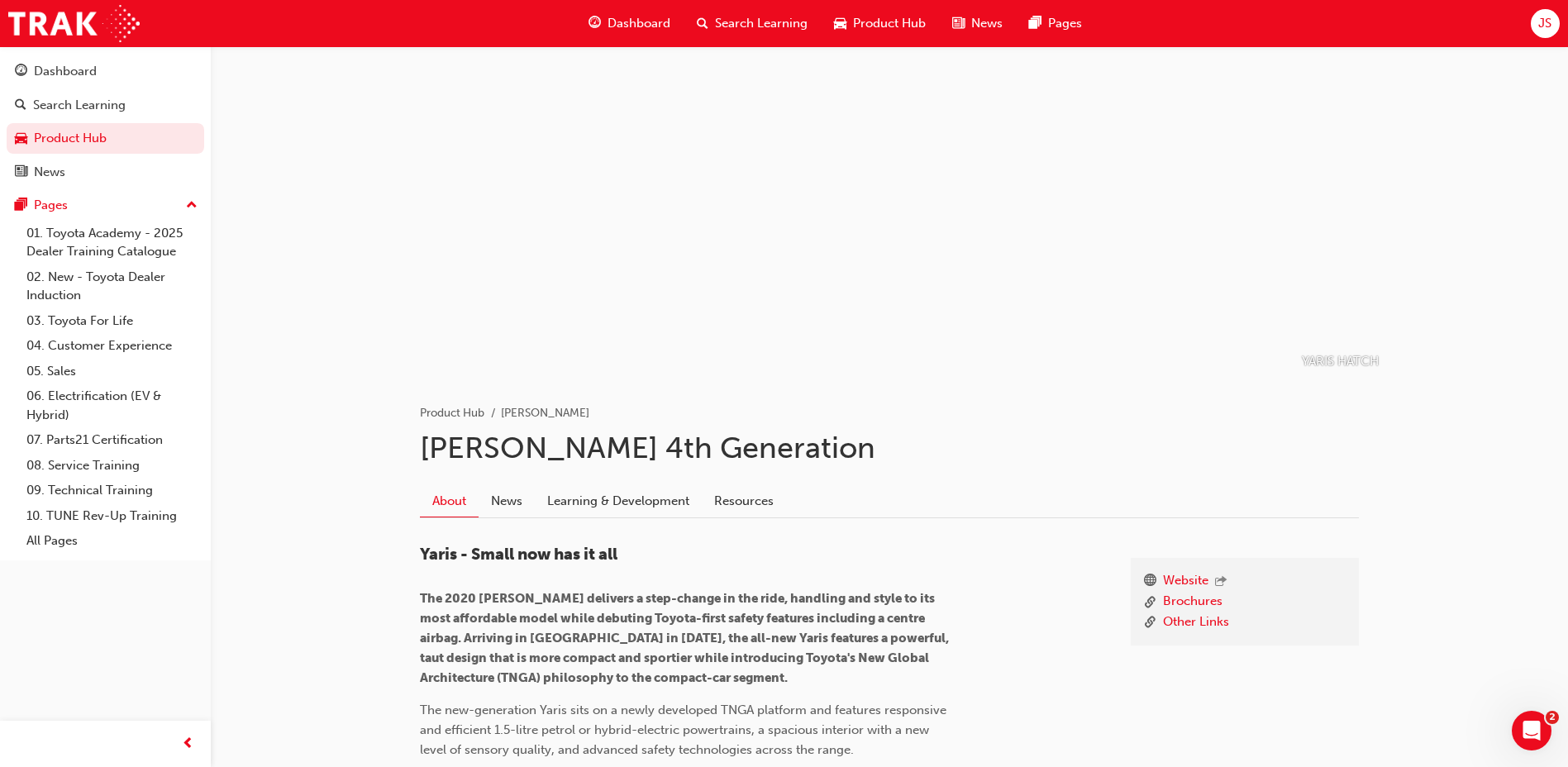
click at [767, 33] on div "Search Learning" at bounding box center [752, 23] width 137 height 34
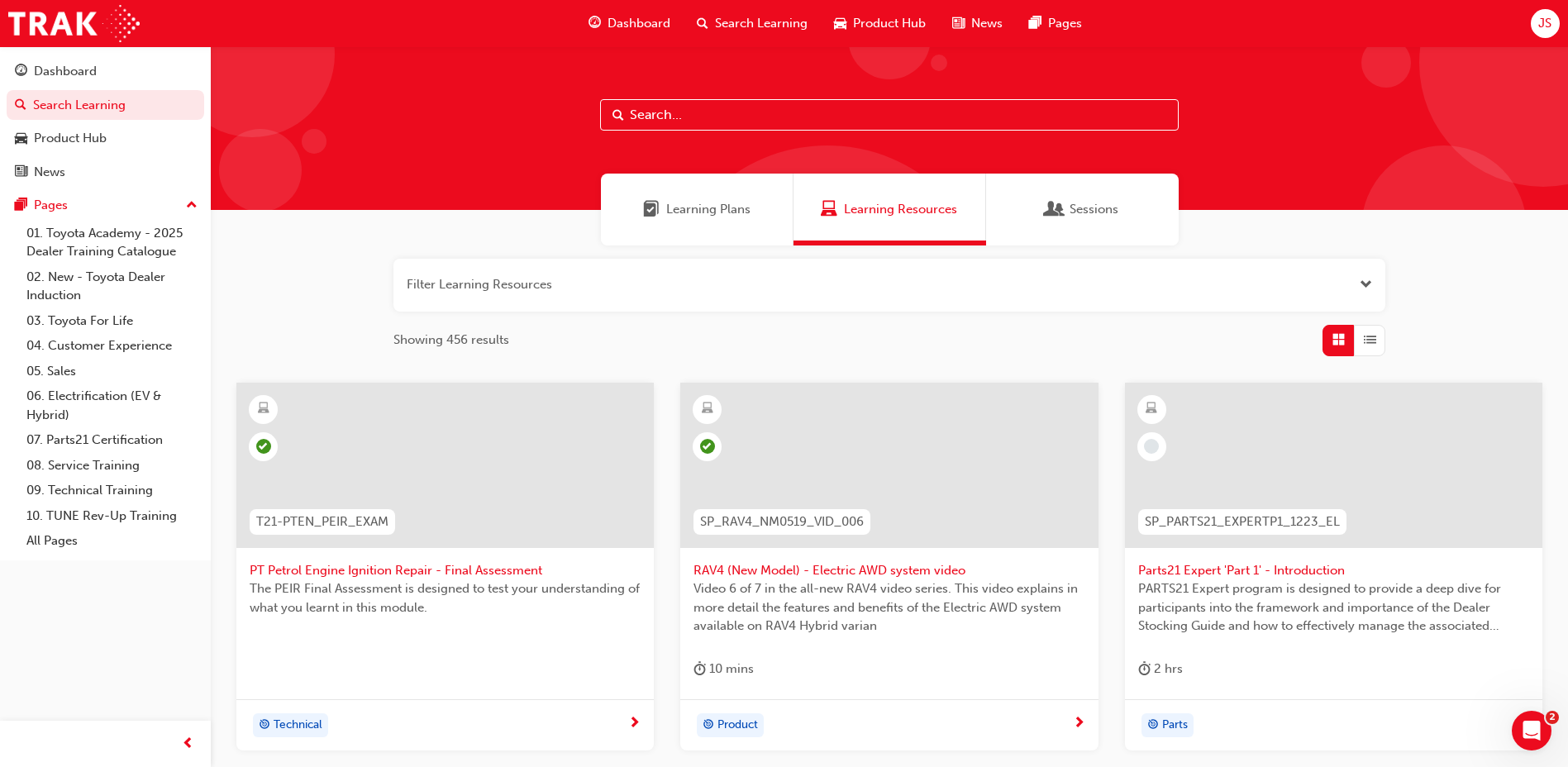
click at [882, 7] on div "Product Hub" at bounding box center [879, 23] width 118 height 34
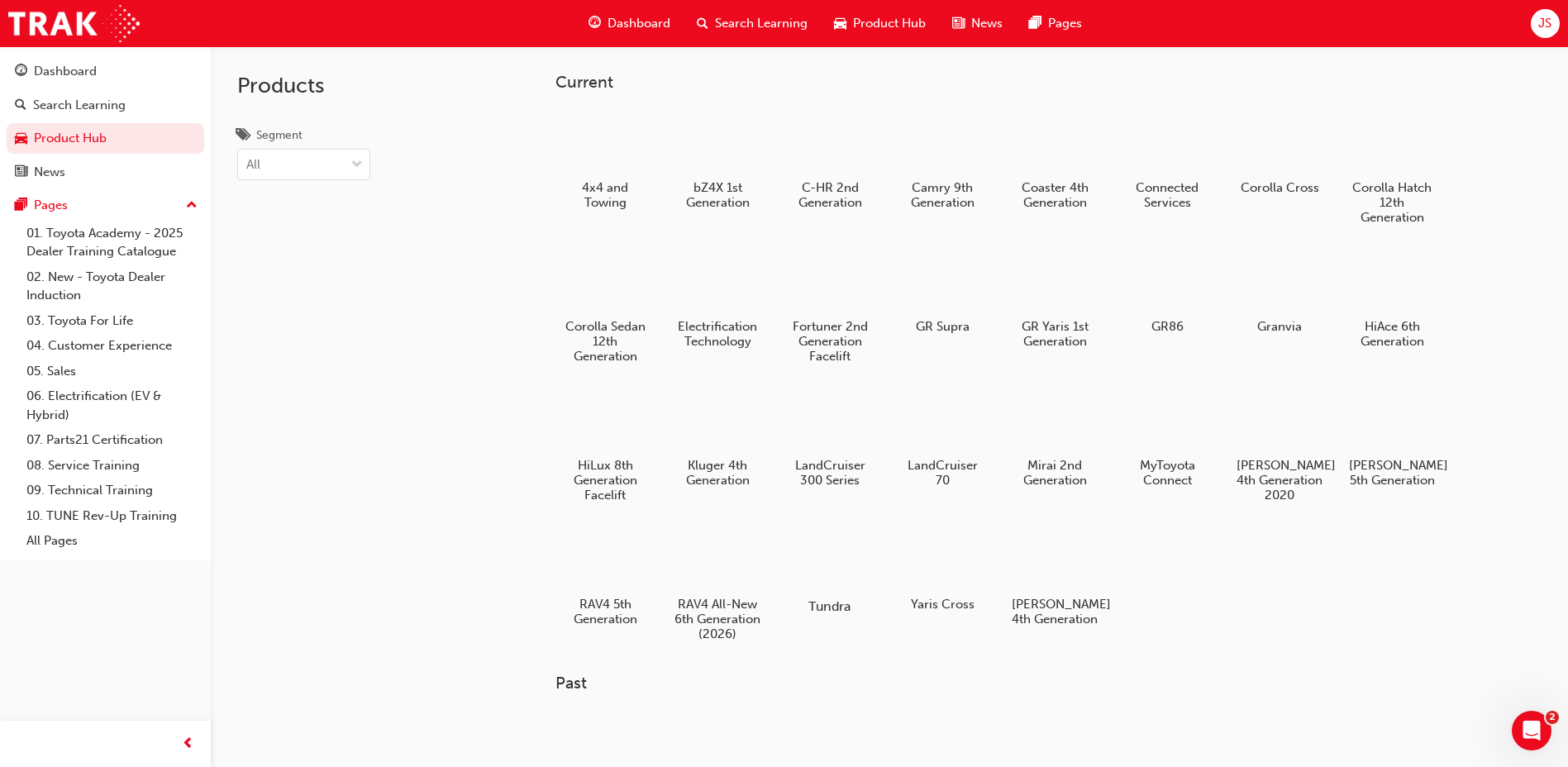
click at [818, 591] on div at bounding box center [829, 558] width 92 height 65
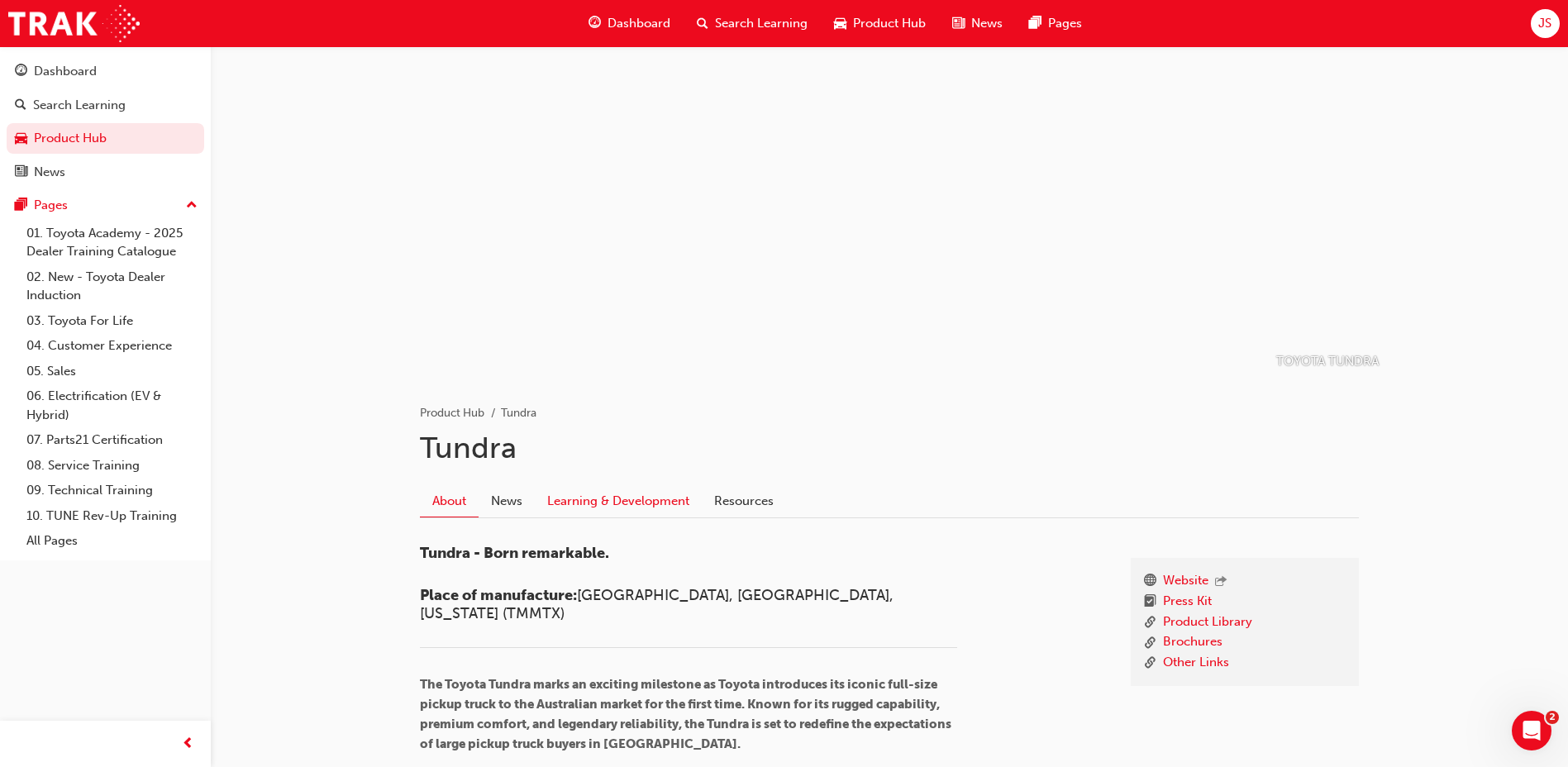
click at [581, 487] on link "Learning & Development" at bounding box center [619, 501] width 167 height 31
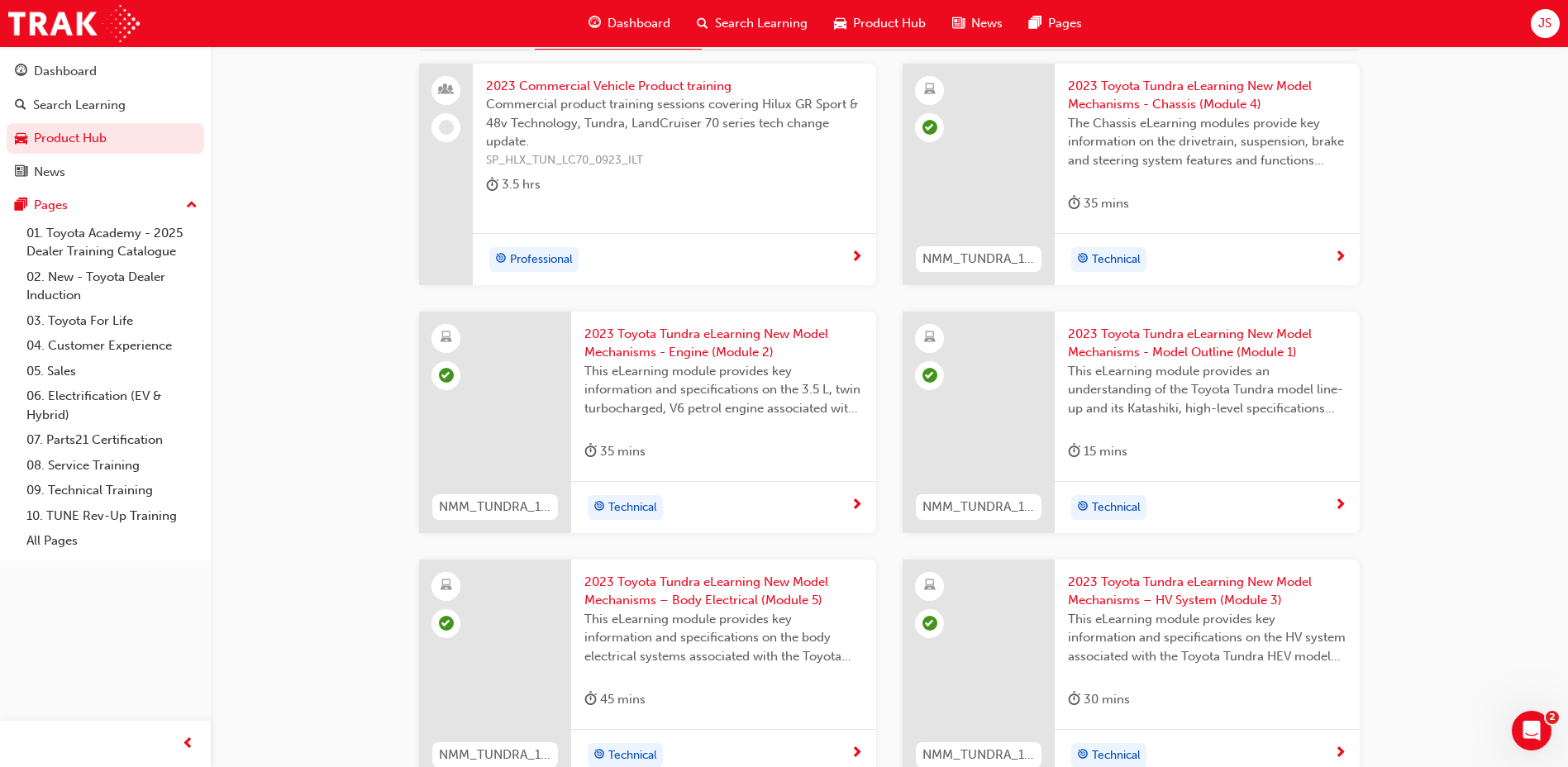
scroll to position [189, 0]
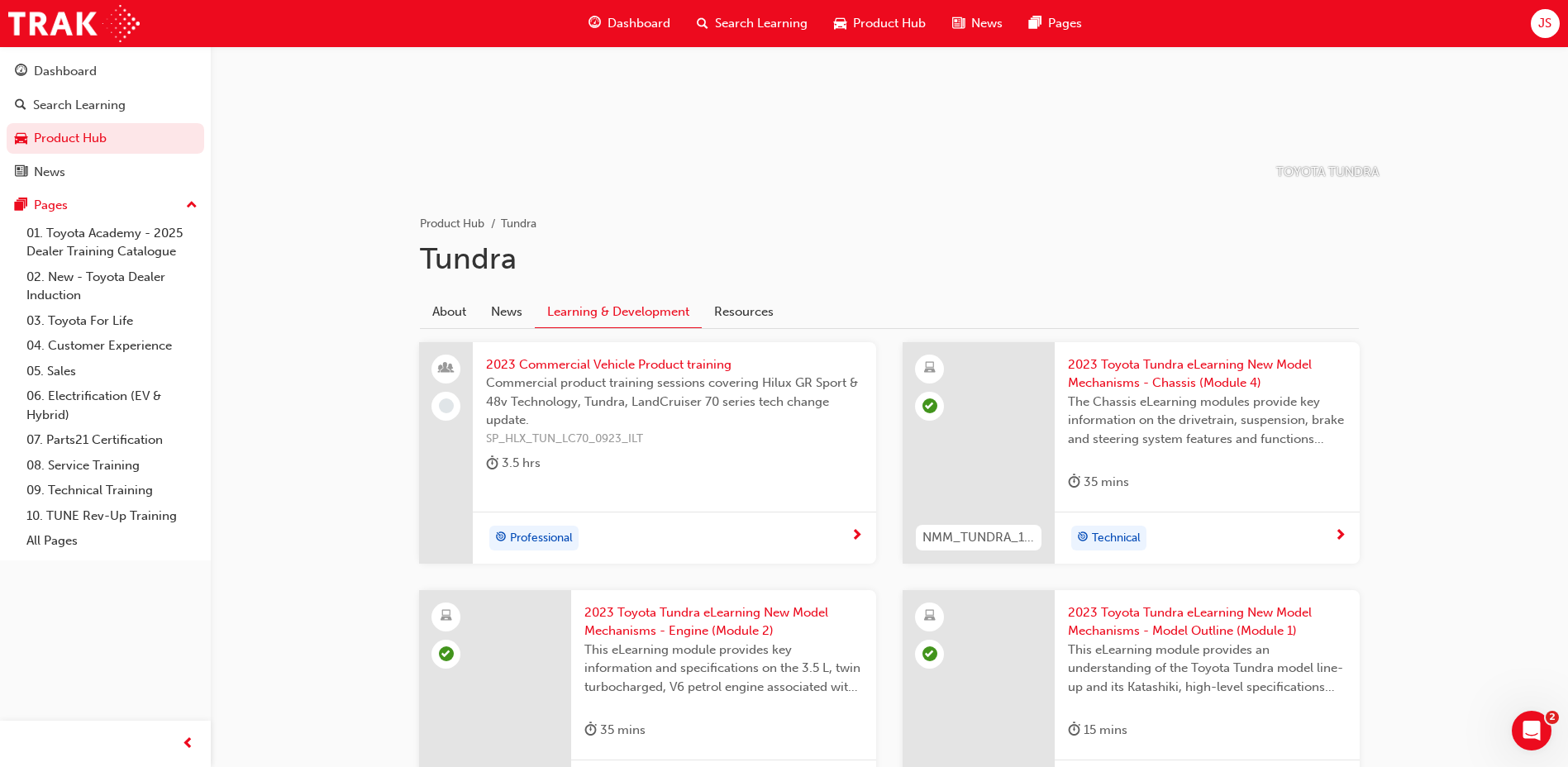
click at [594, 380] on span "Commercial product training sessions covering Hilux GR Sport & 48v Technology, …" at bounding box center [675, 402] width 377 height 56
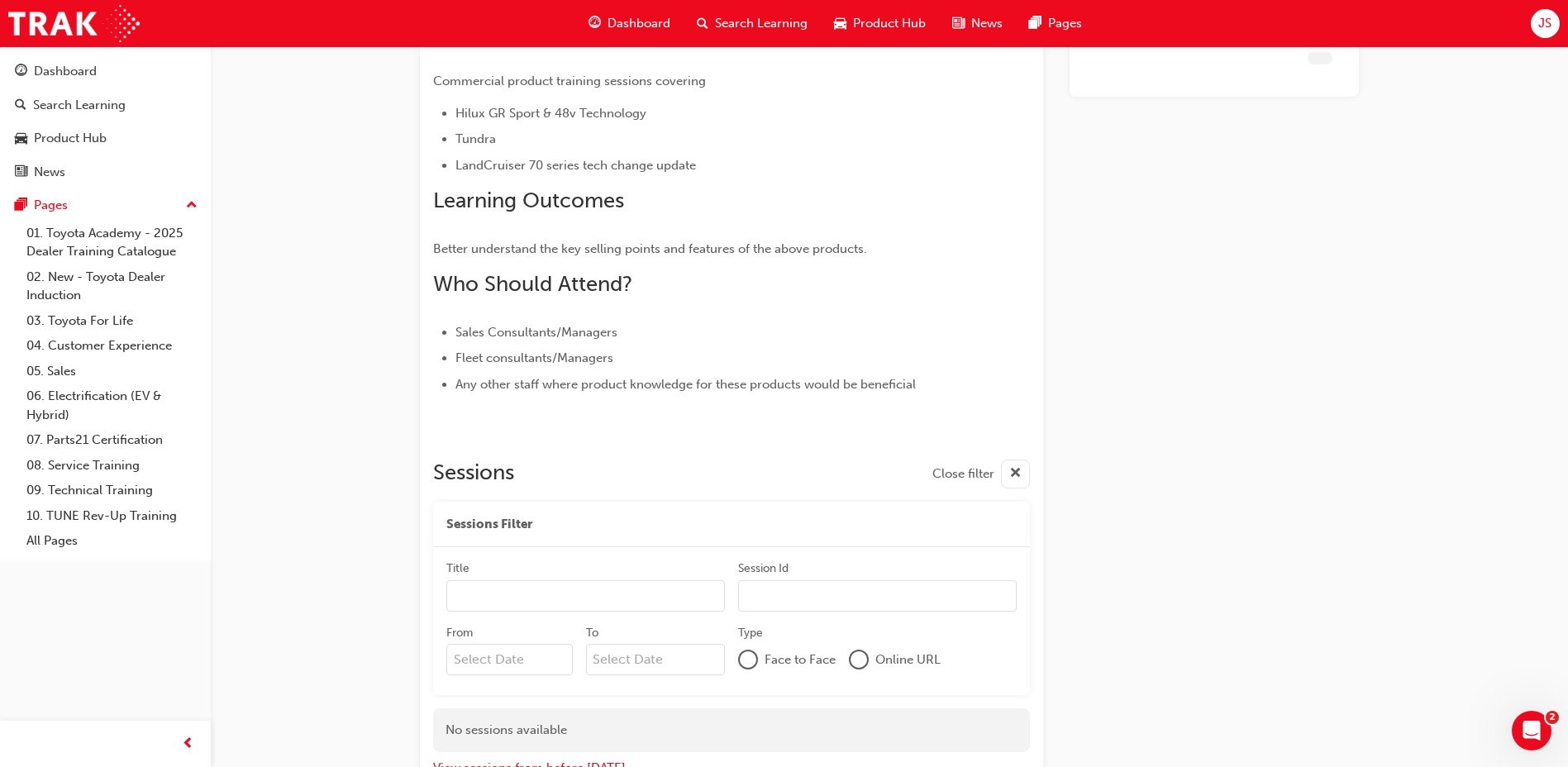
scroll to position [230, 0]
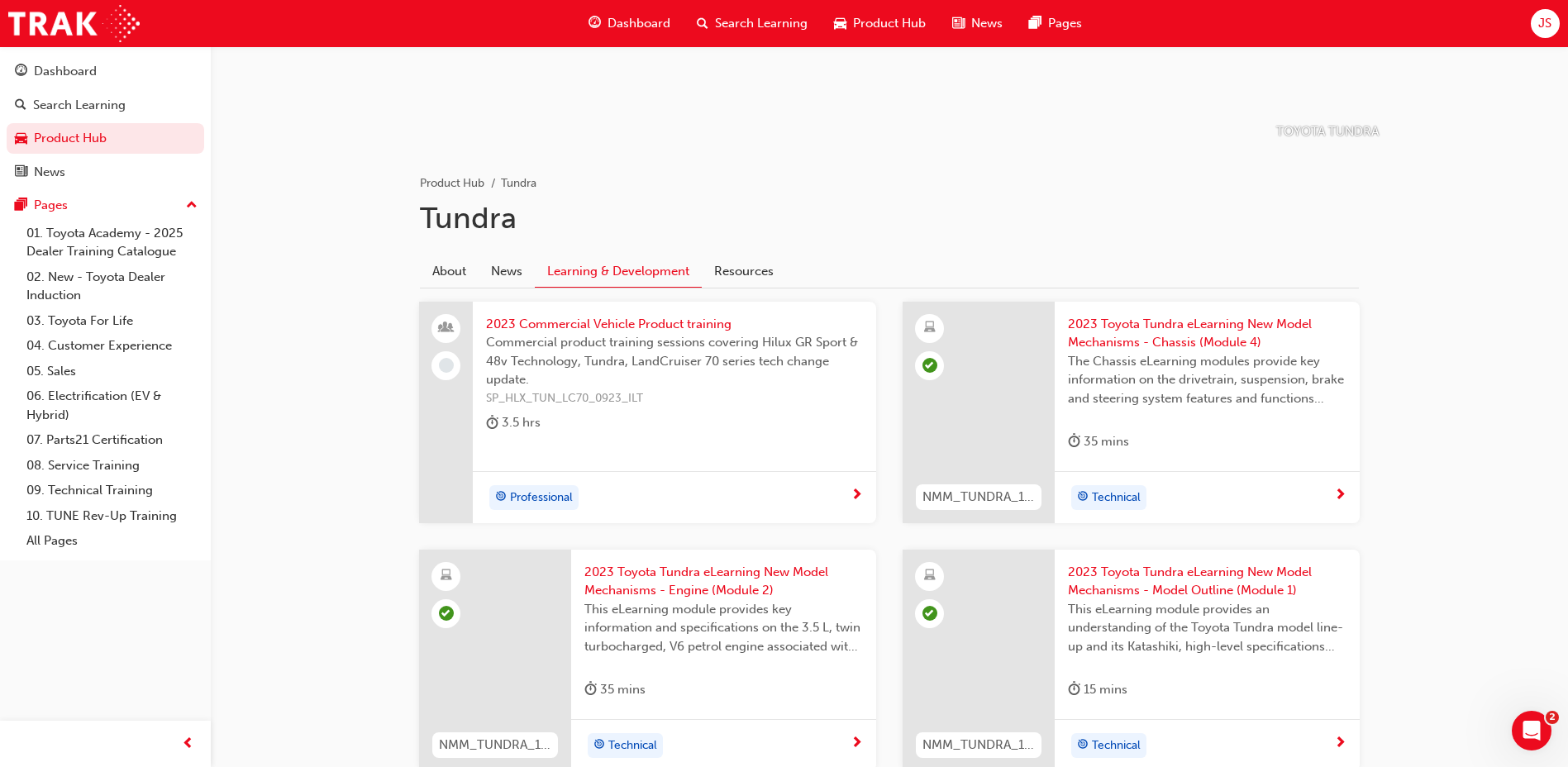
scroll to position [189, 0]
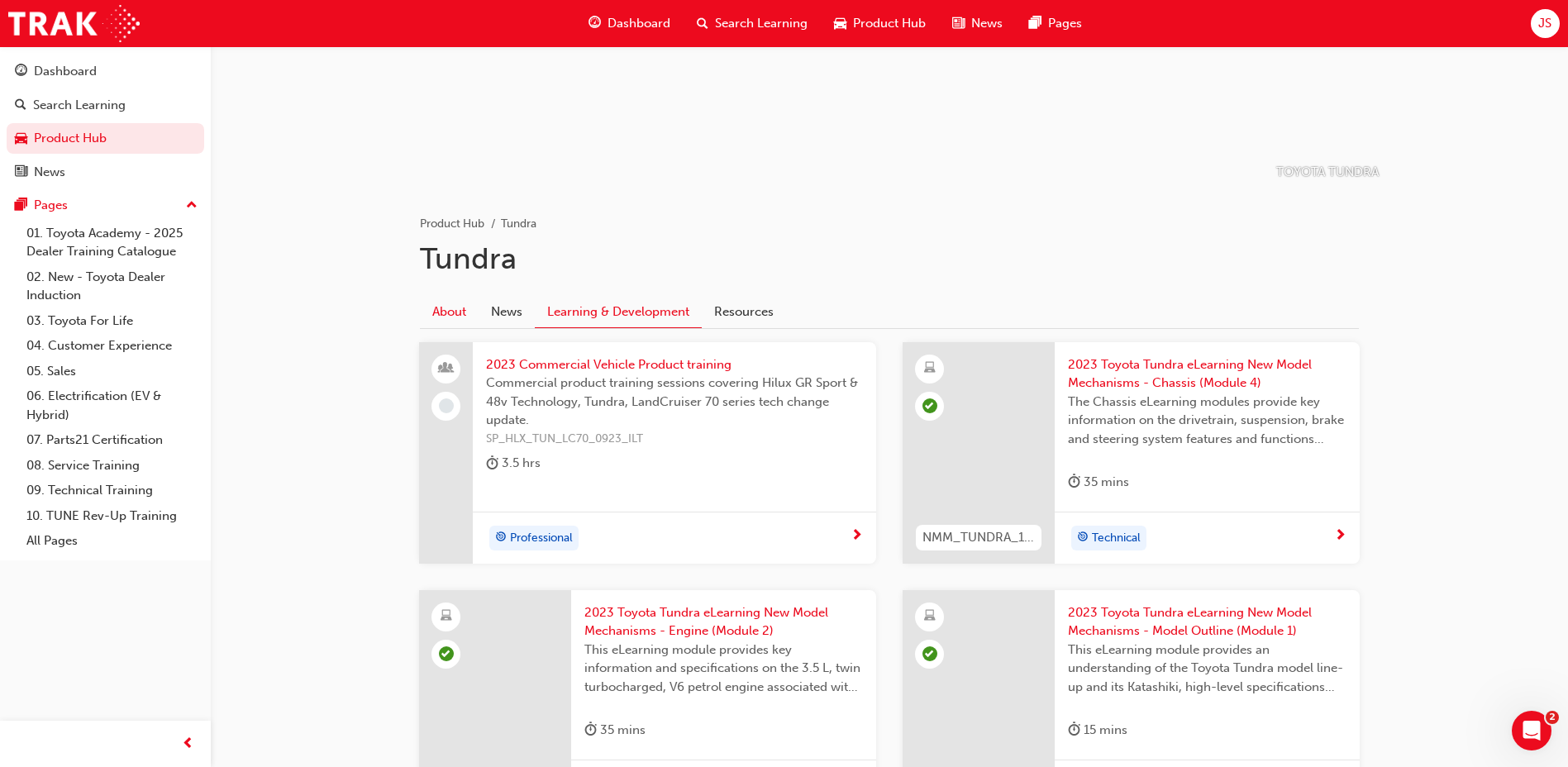
click at [424, 303] on link "About" at bounding box center [449, 312] width 59 height 31
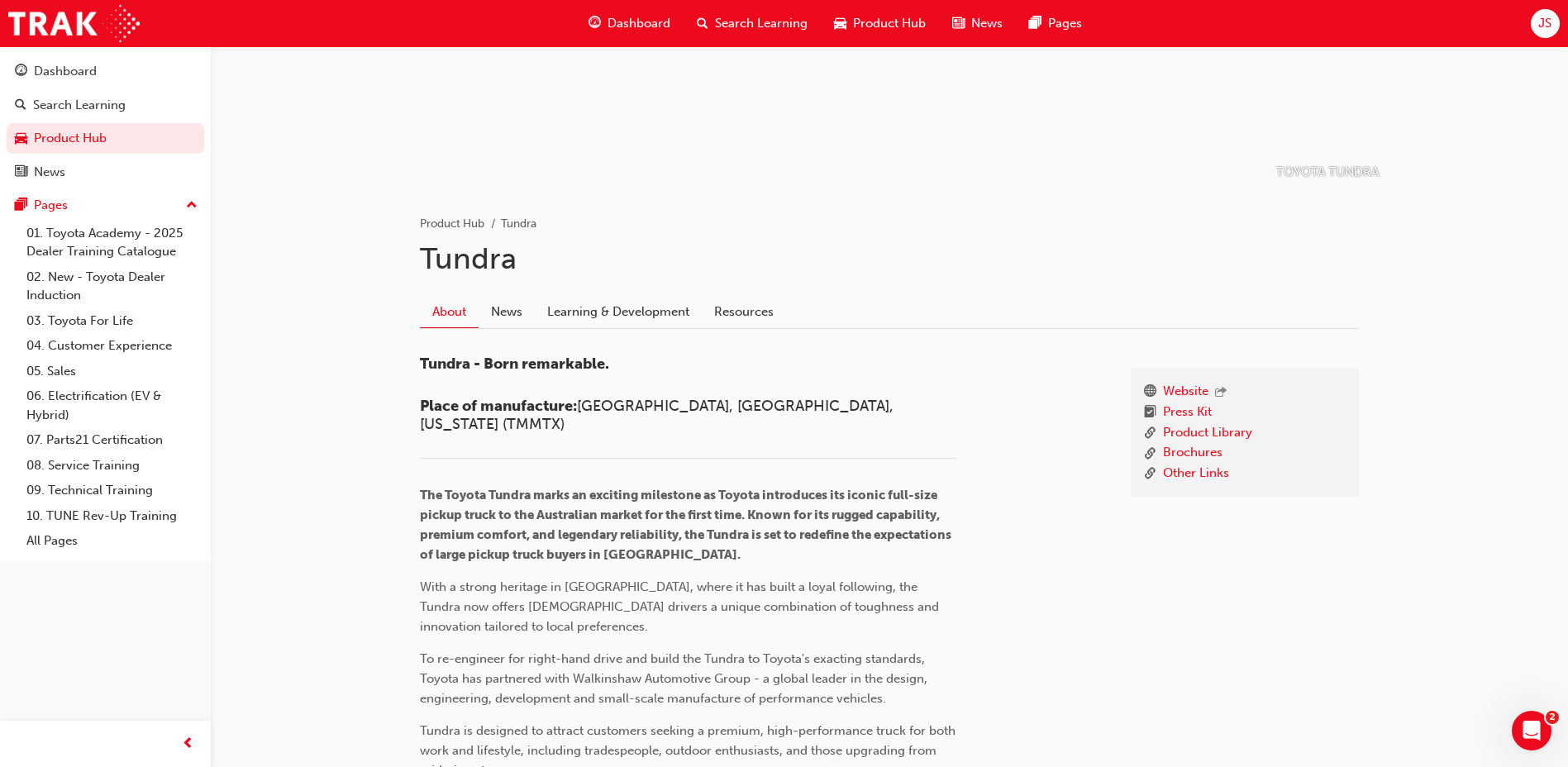
click at [640, 25] on span "Dashboard" at bounding box center [639, 23] width 63 height 19
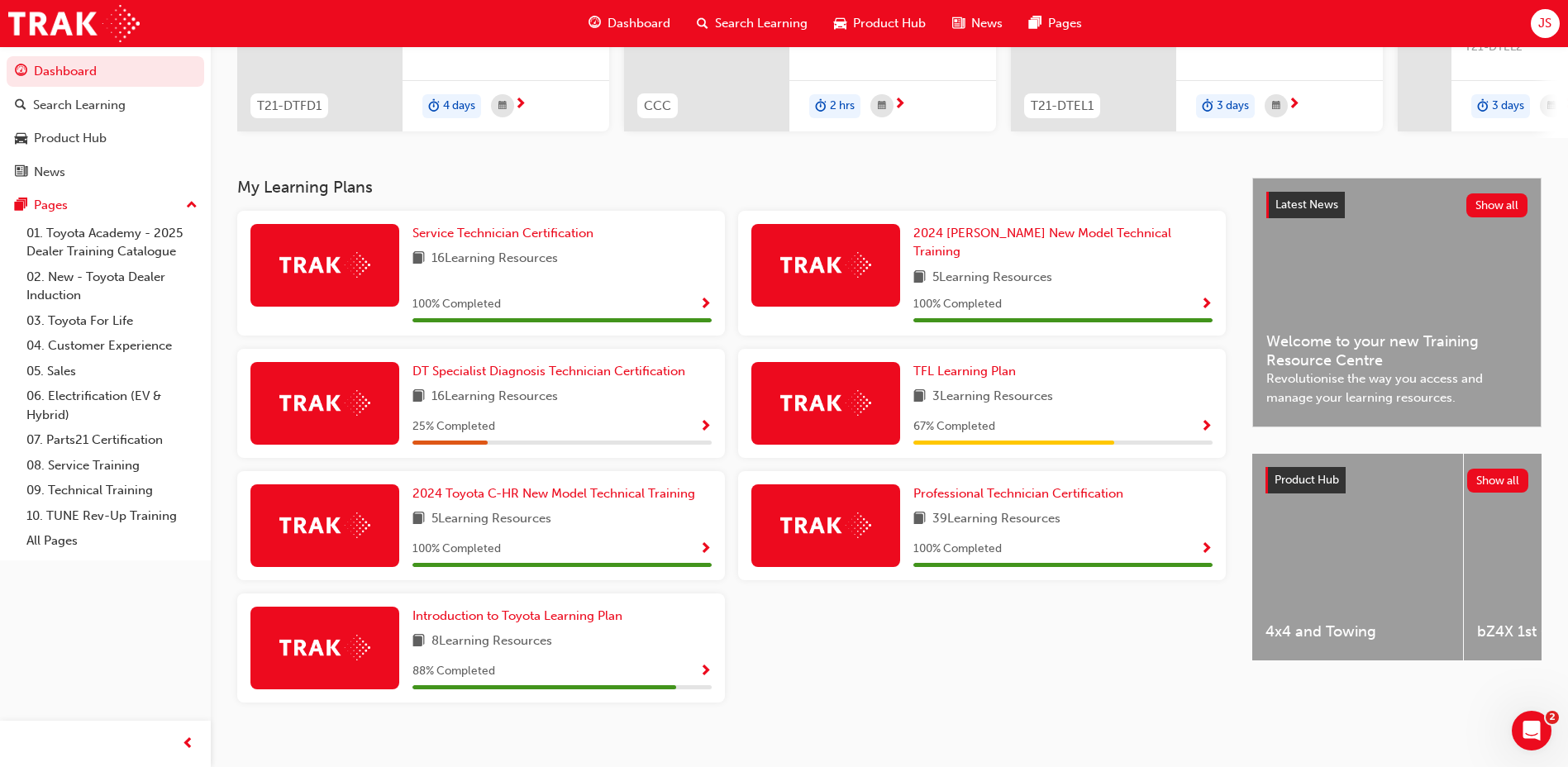
scroll to position [251, 0]
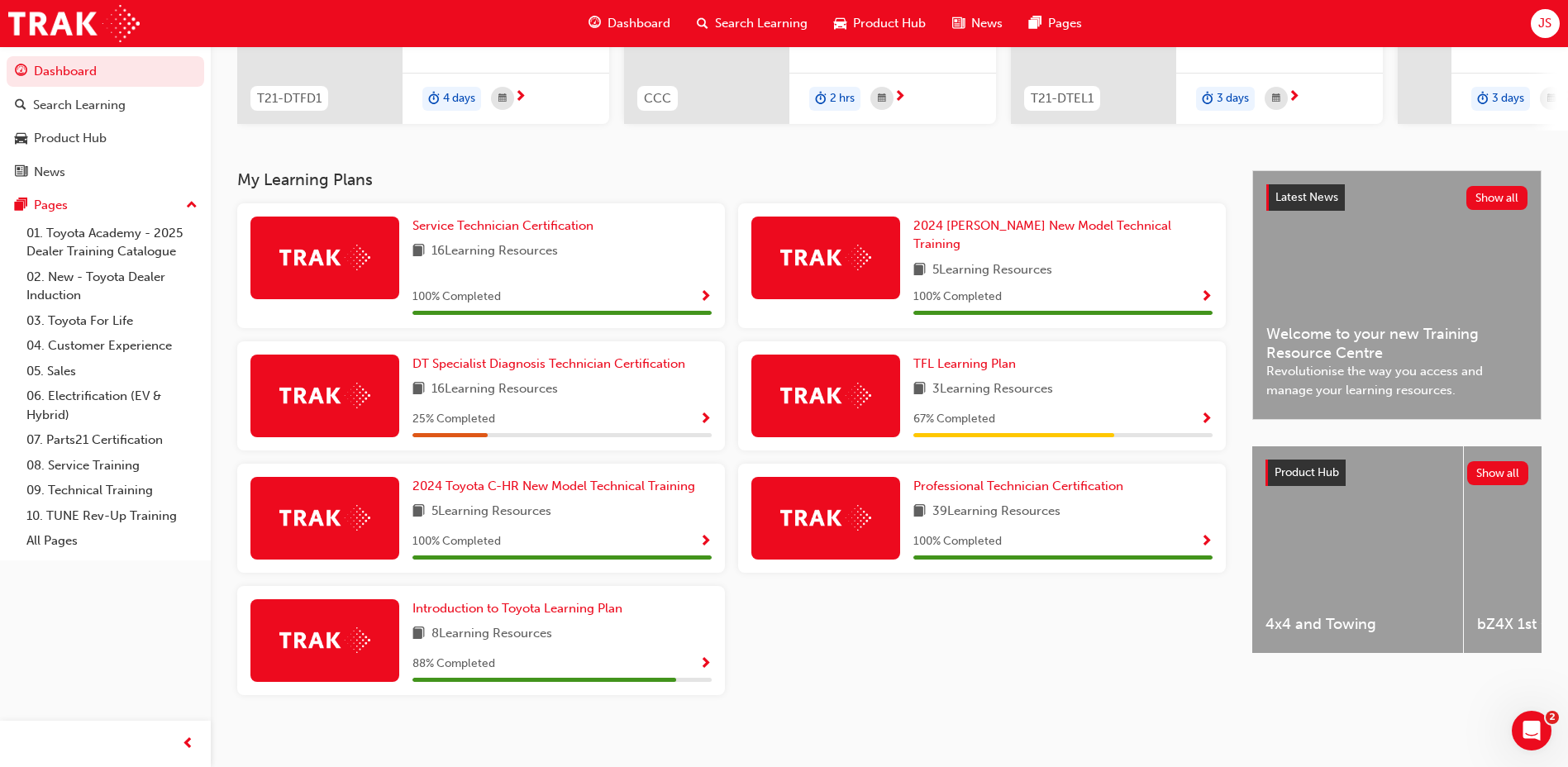
click at [514, 367] on div "DT Specialist Diagnosis Technician Certification 16 Learning Resources 25 % Com…" at bounding box center [562, 396] width 299 height 83
click at [518, 359] on span "DT Specialist Diagnosis Technician Certification" at bounding box center [549, 364] width 273 height 15
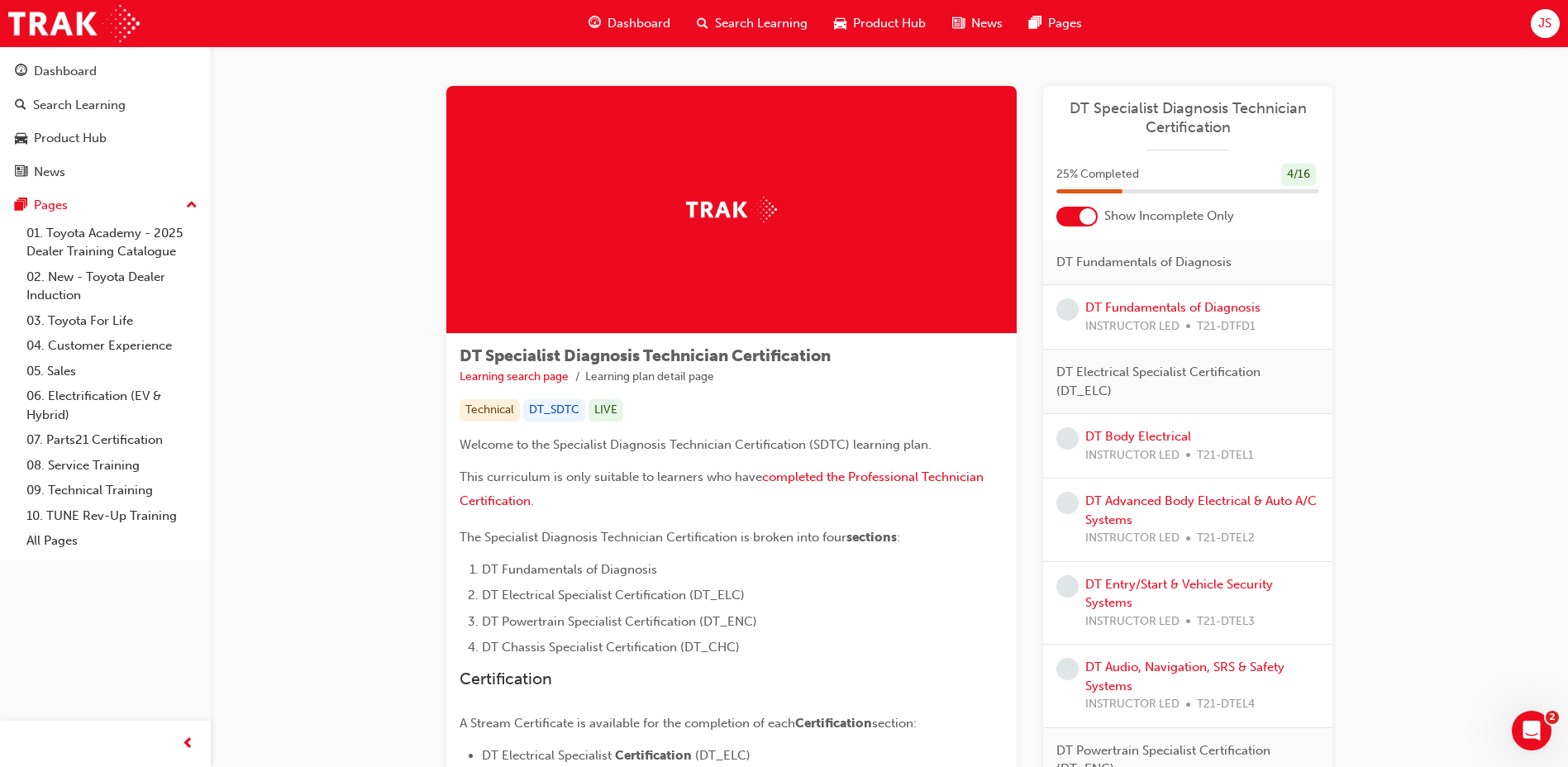
click at [1092, 229] on div "DT Specialist Diagnosis Technician Certification 25 % Completed 4 / 16 Show Inc…" at bounding box center [1188, 697] width 289 height 1223
click at [1091, 220] on div at bounding box center [1088, 217] width 17 height 17
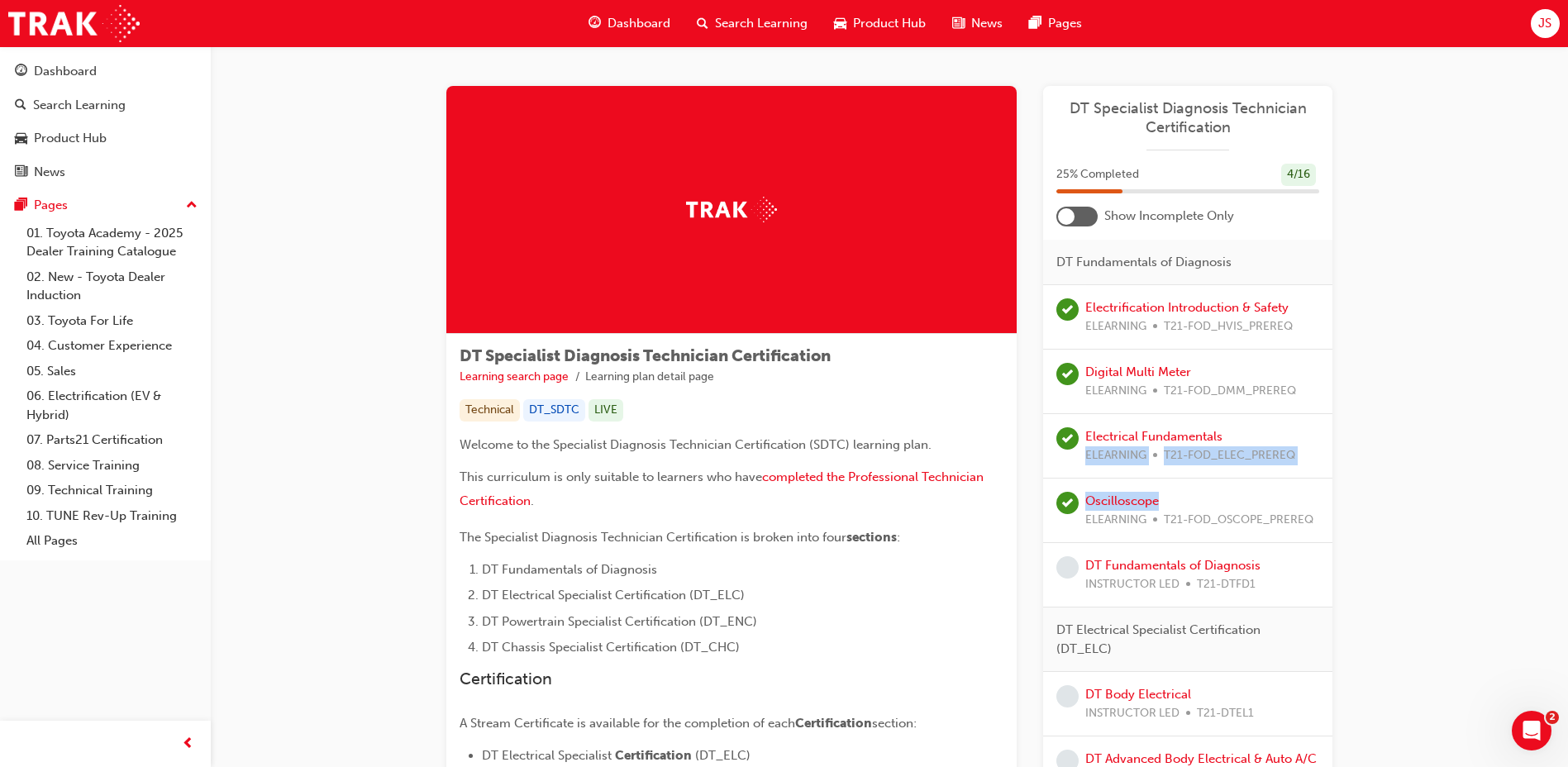
drag, startPoint x: 1349, startPoint y: 443, endPoint x: 1396, endPoint y: 506, distance: 78.6
drag, startPoint x: 1396, startPoint y: 506, endPoint x: 1376, endPoint y: 506, distance: 20.0
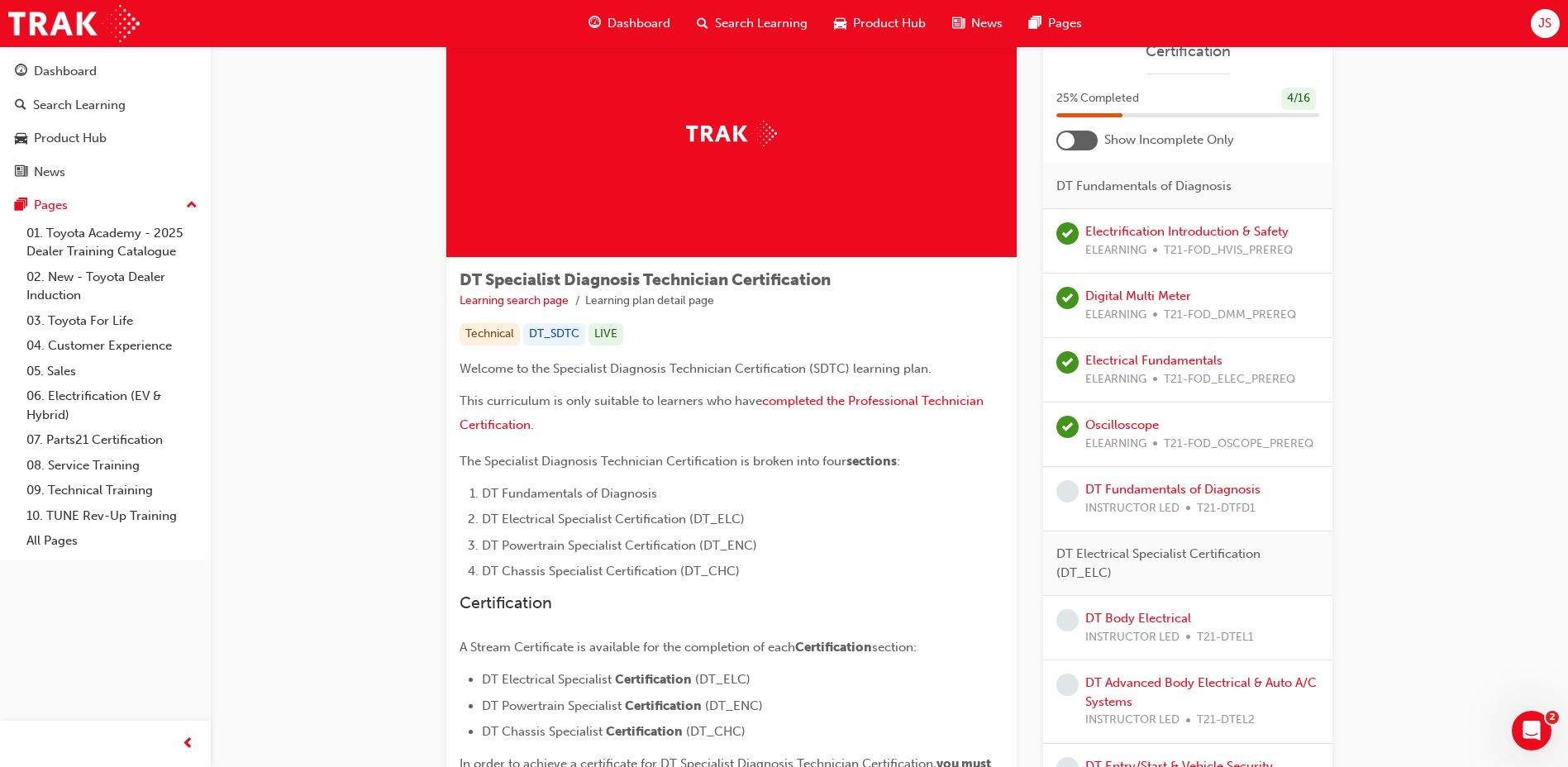
scroll to position [165, 0]
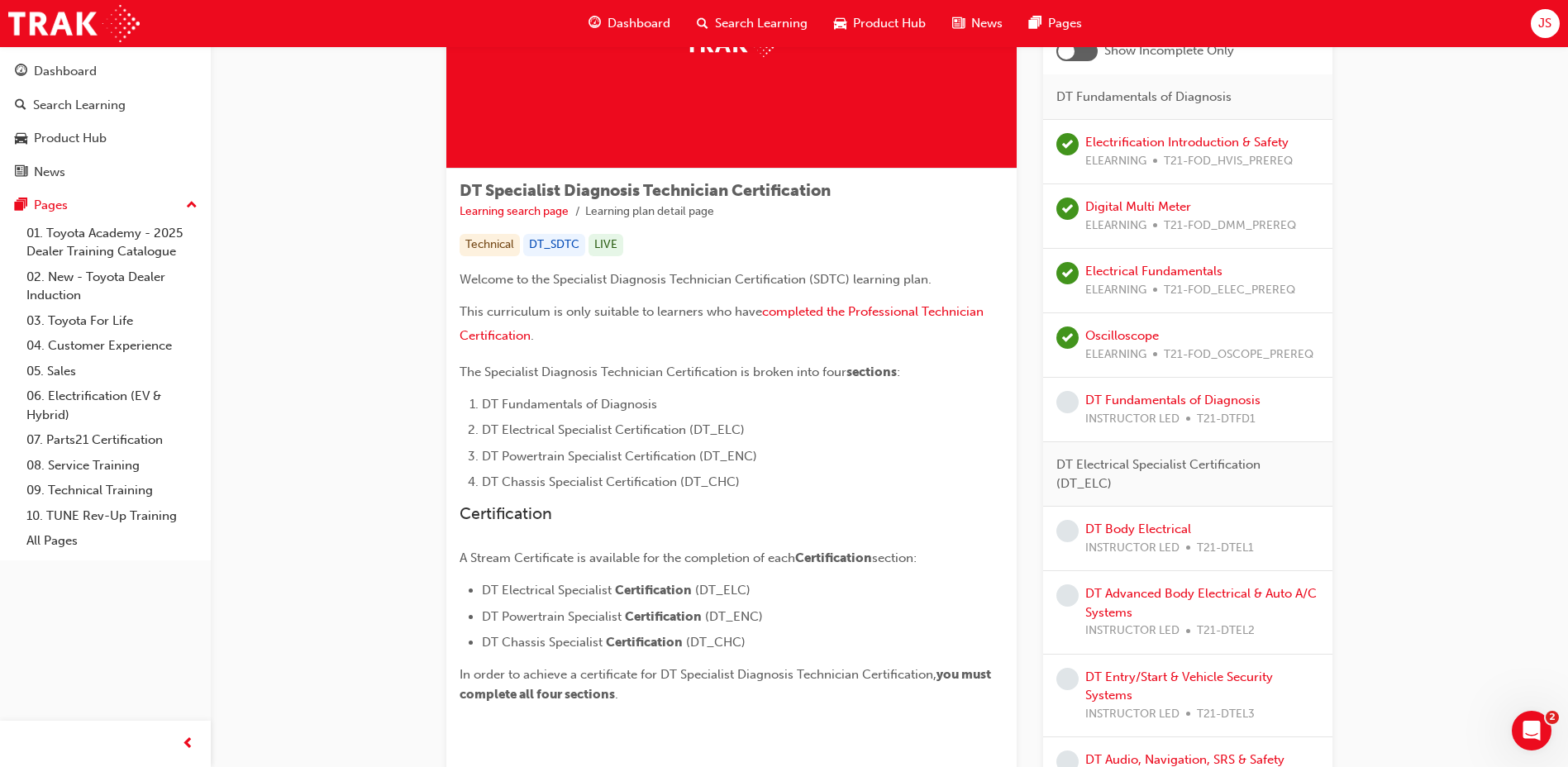
click at [982, 670] on span "you must complete all four sections" at bounding box center [727, 684] width 534 height 35
click at [671, 694] on p "In order to achieve a certificate for DT Specialist Diagnosis Technician Certif…" at bounding box center [732, 684] width 544 height 40
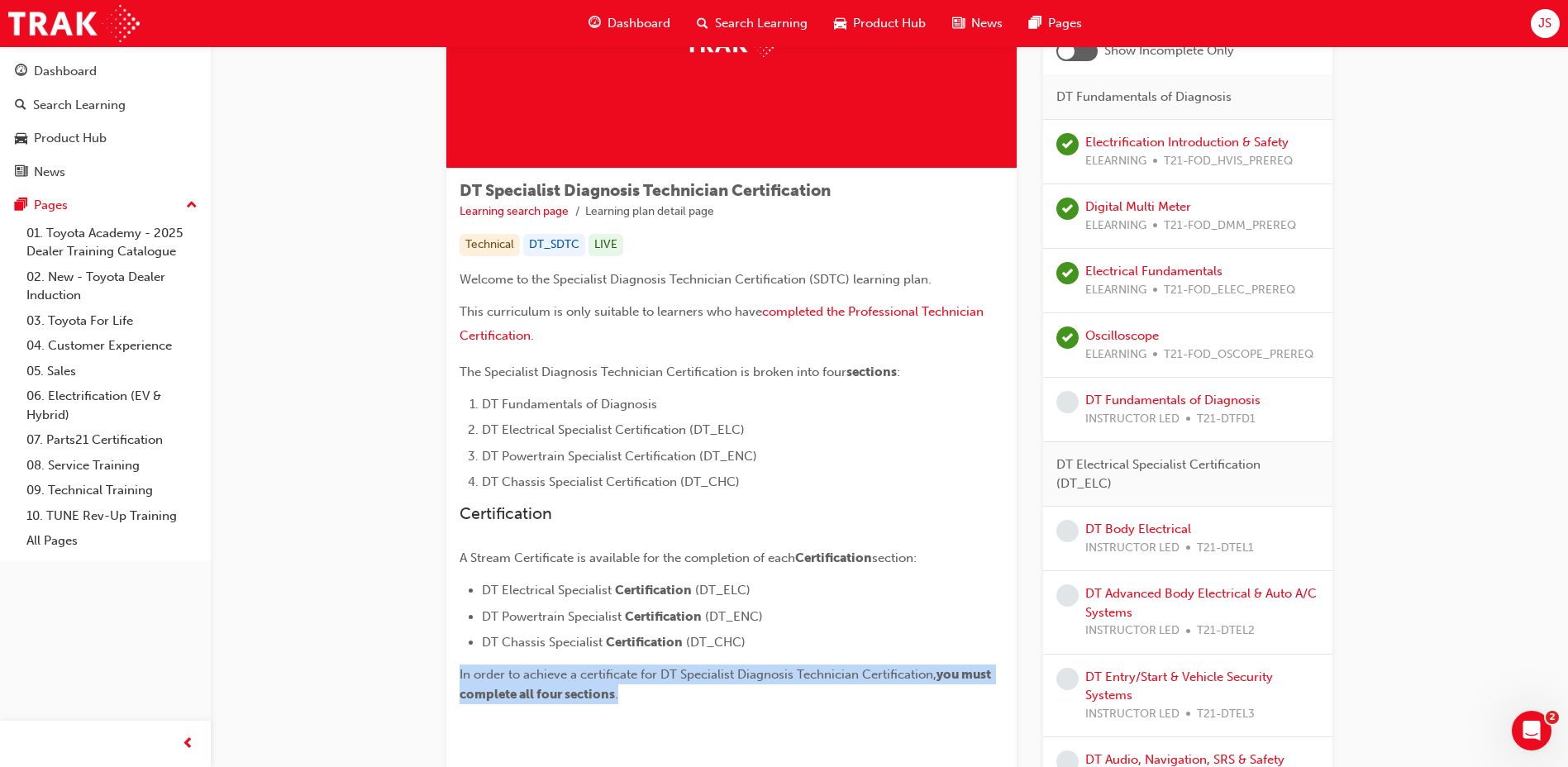
drag, startPoint x: 622, startPoint y: 685, endPoint x: 418, endPoint y: 672, distance: 204.4
click at [418, 672] on div "DT Specialist Diagnosis Technician Certification Learning search page Learning …" at bounding box center [889, 681] width 992 height 1600
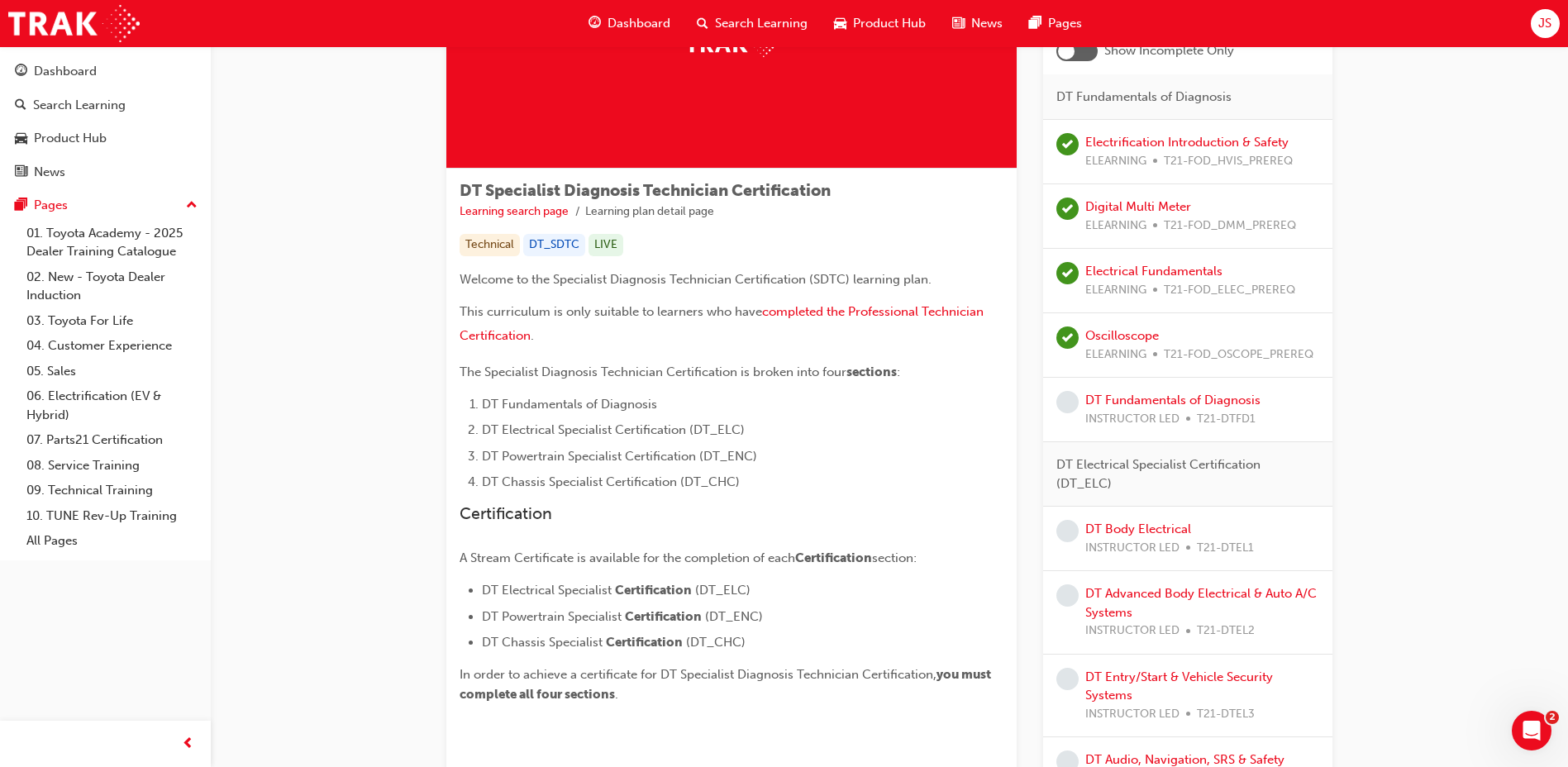
drag, startPoint x: 418, startPoint y: 672, endPoint x: 292, endPoint y: 637, distance: 130.8
click at [292, 637] on div "DT Specialist Diagnosis Technician Certification Learning search page Learning …" at bounding box center [889, 681] width 1357 height 1600
